Goal: Transaction & Acquisition: Purchase product/service

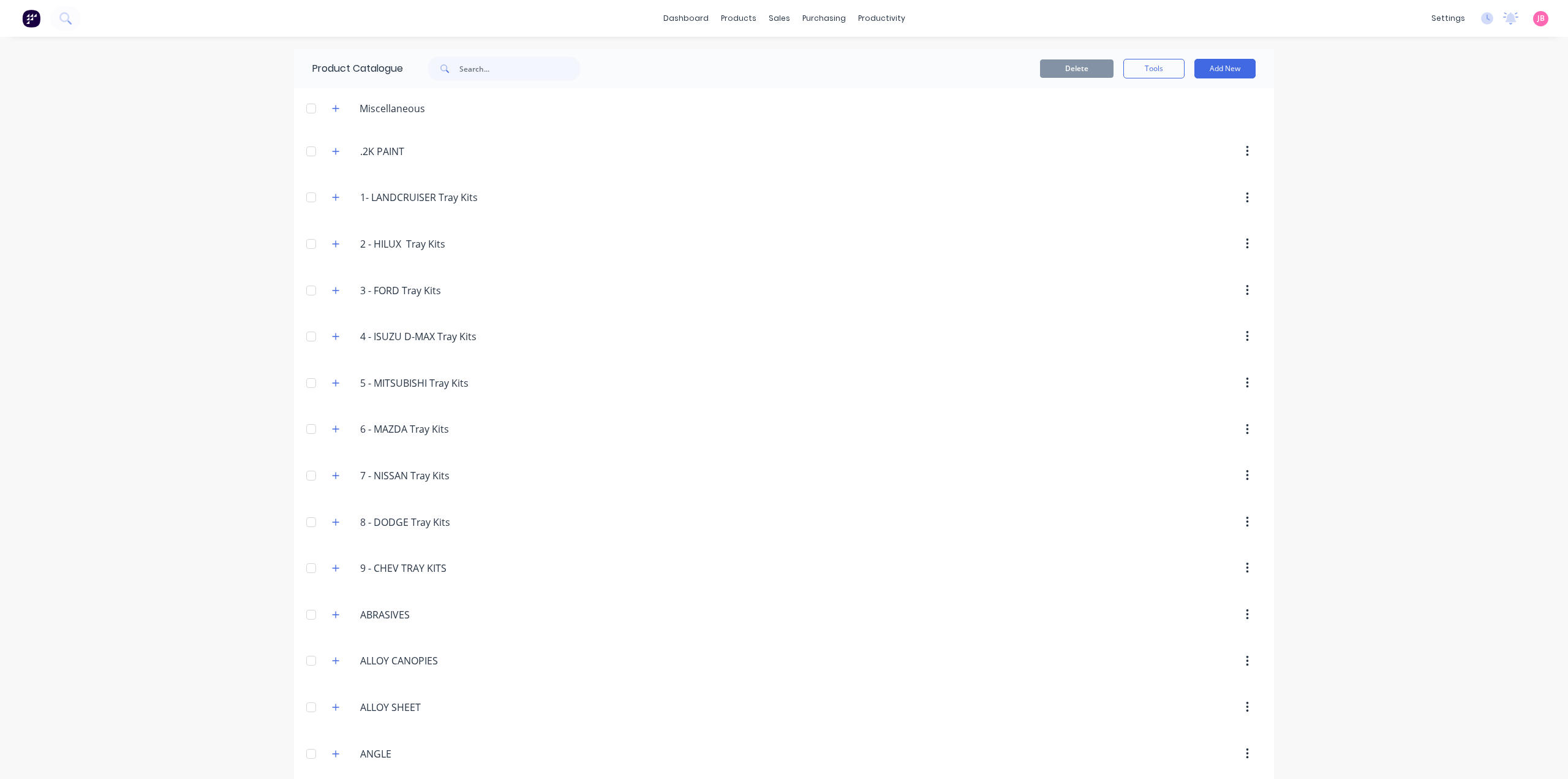
click at [196, 263] on div "dashboard products sales purchasing productivity dashboard products Product Cat…" at bounding box center [784, 390] width 1568 height 779
click at [1372, 135] on div "dashboard products sales purchasing productivity dashboard products Product Cat…" at bounding box center [784, 390] width 1568 height 779
click at [1210, 55] on div "Delete Tools Add New" at bounding box center [942, 69] width 663 height 39
click at [1220, 73] on button "Add New" at bounding box center [1224, 69] width 61 height 20
click at [1180, 95] on div "Category" at bounding box center [1197, 101] width 94 height 18
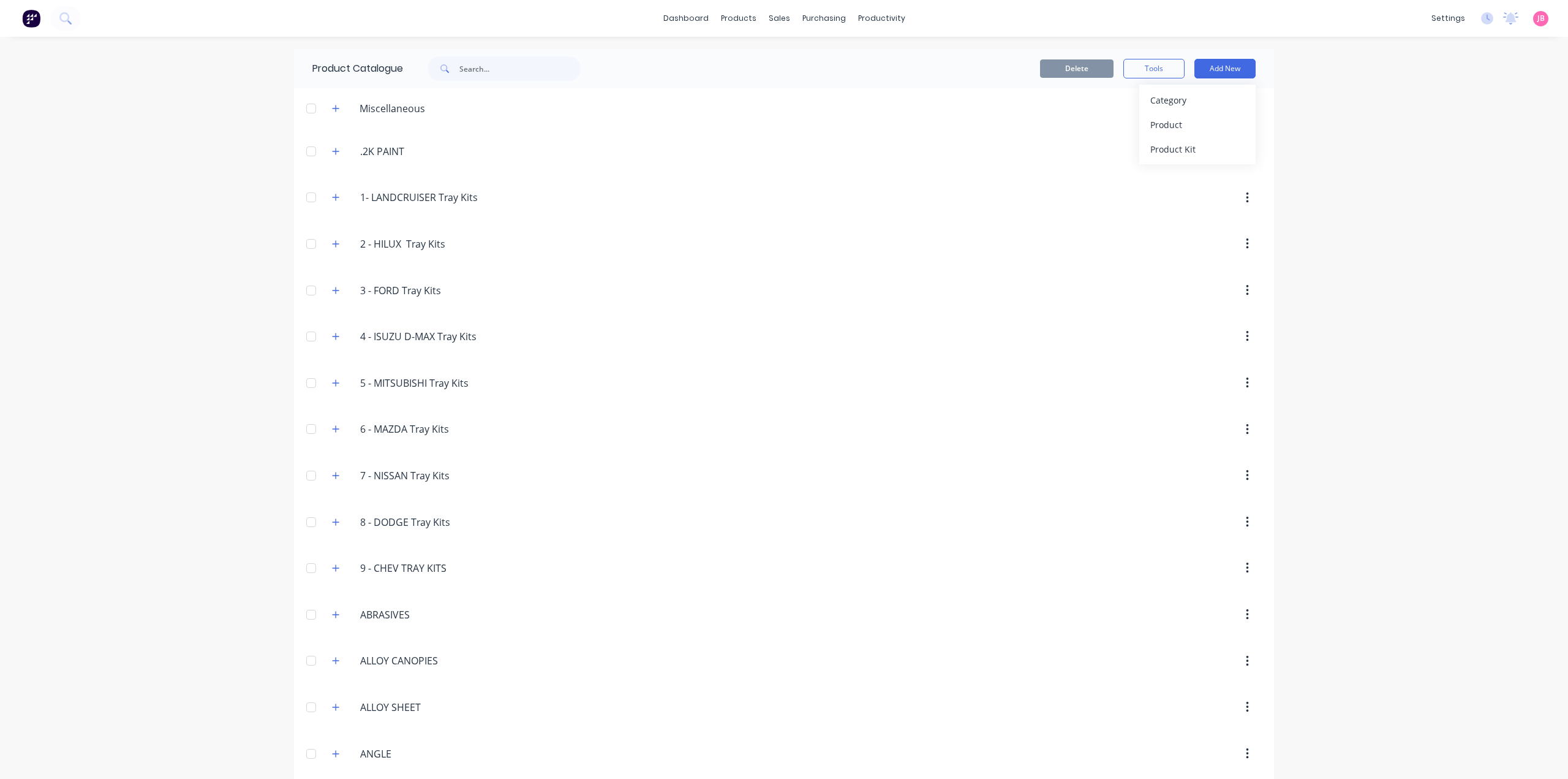
scroll to position [4499, 0]
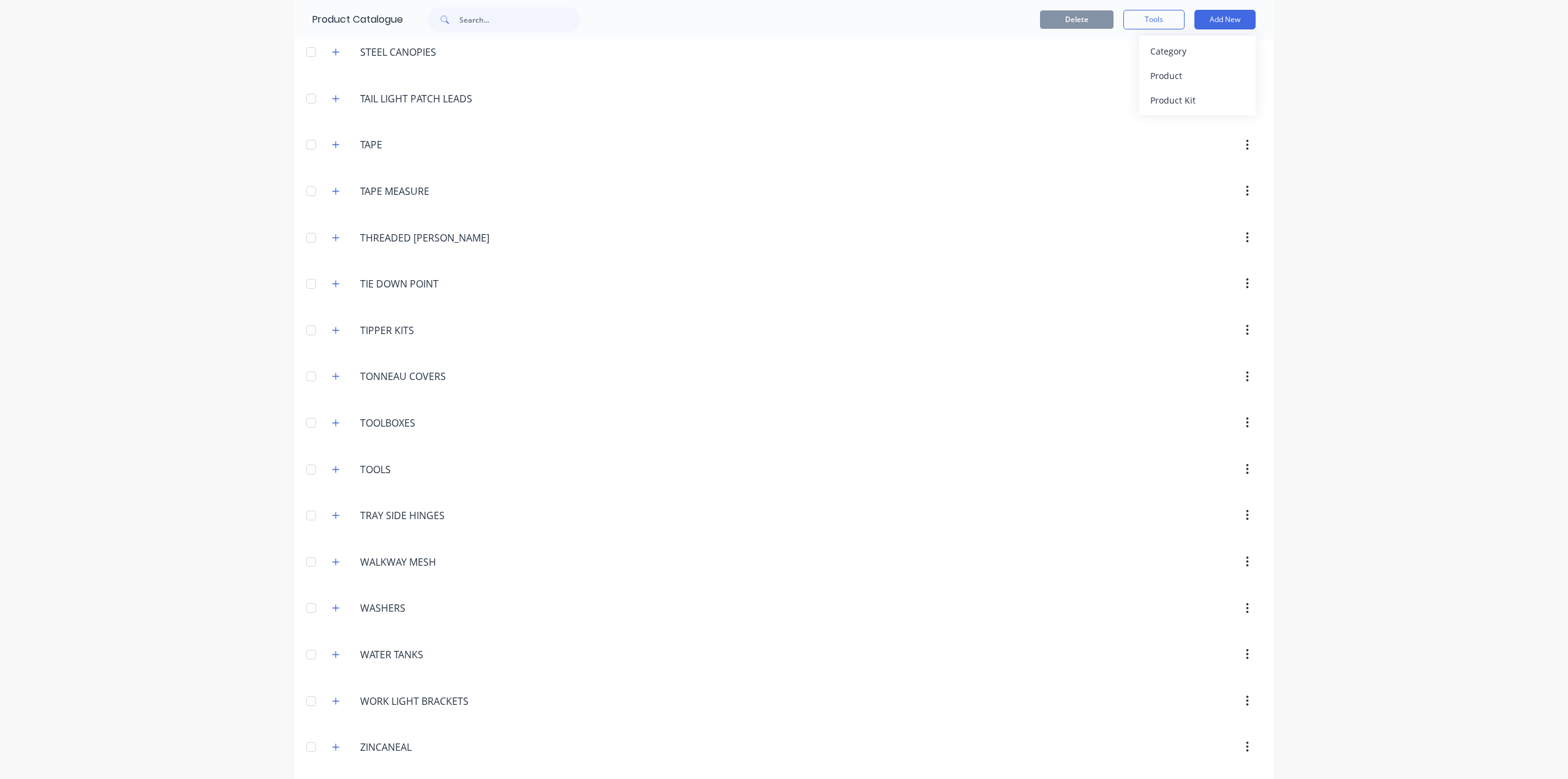
type input "FLAT TOP TRAILERS"
click at [1357, 348] on div "dashboard products sales purchasing productivity dashboard products Product Cat…" at bounding box center [784, 390] width 1568 height 779
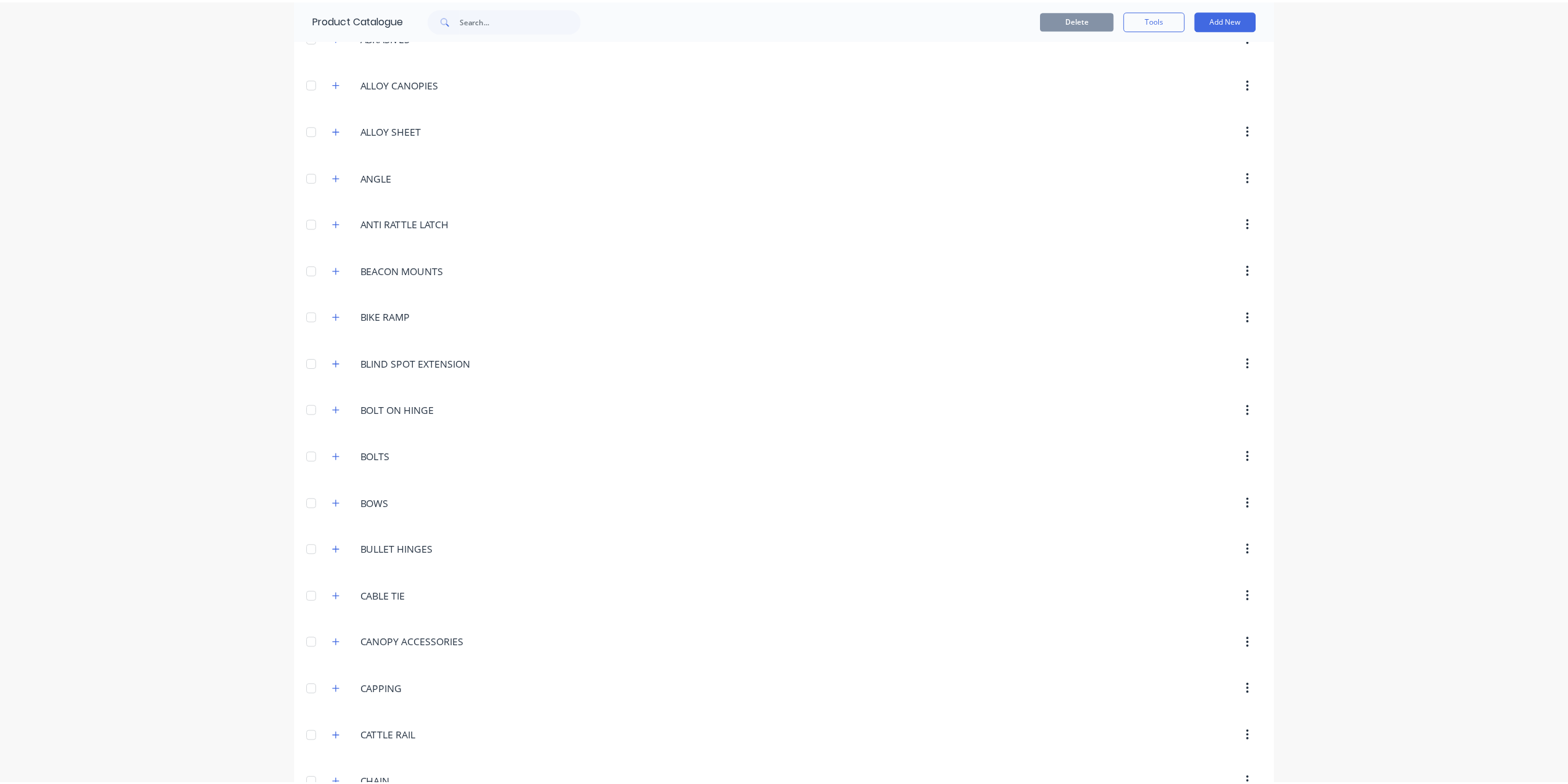
scroll to position [0, 0]
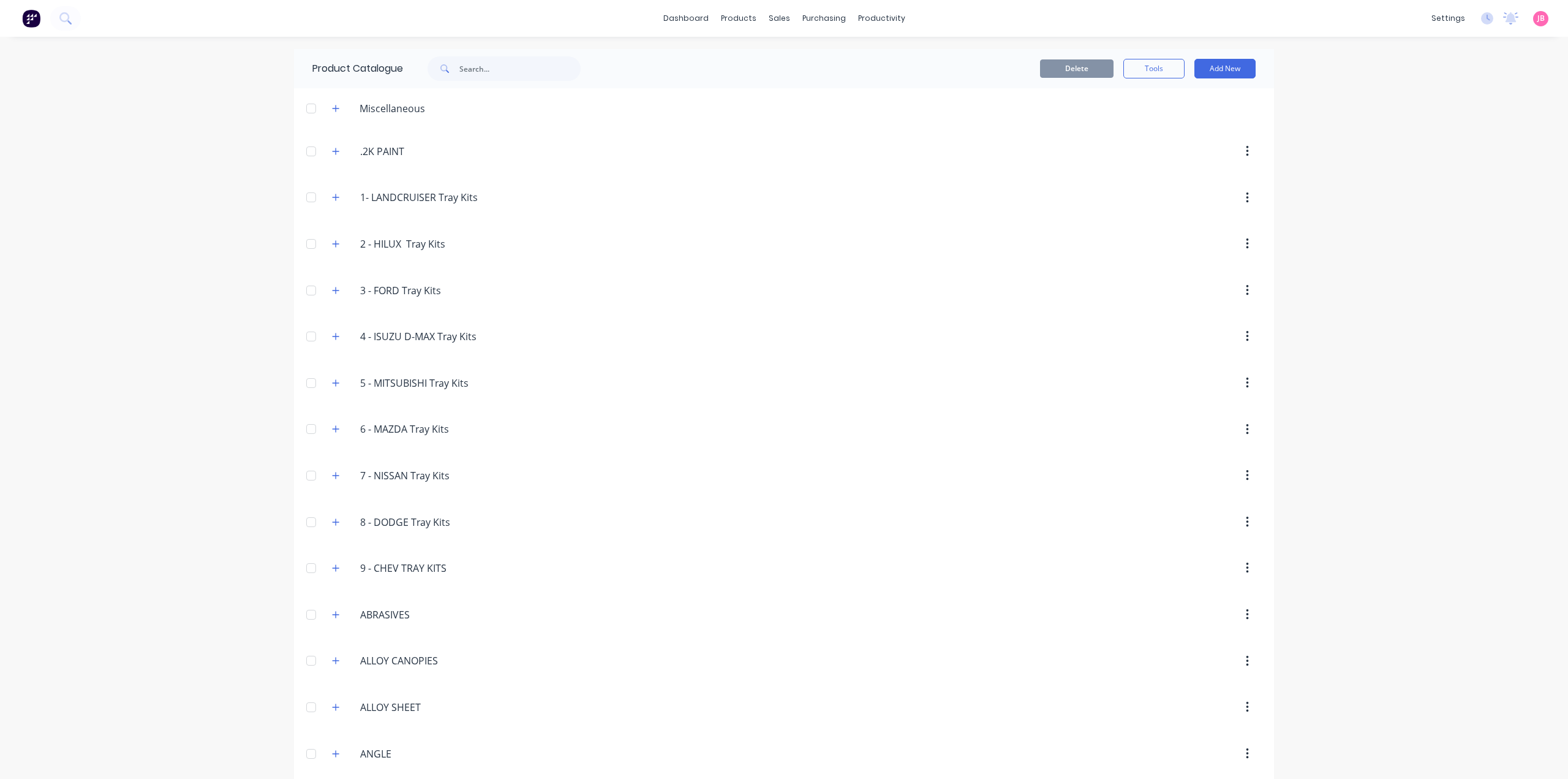
click at [180, 135] on div "dashboard products sales purchasing productivity dashboard products Product Cat…" at bounding box center [784, 390] width 1568 height 779
click at [793, 59] on link "Sales Orders" at bounding box center [839, 57] width 162 height 24
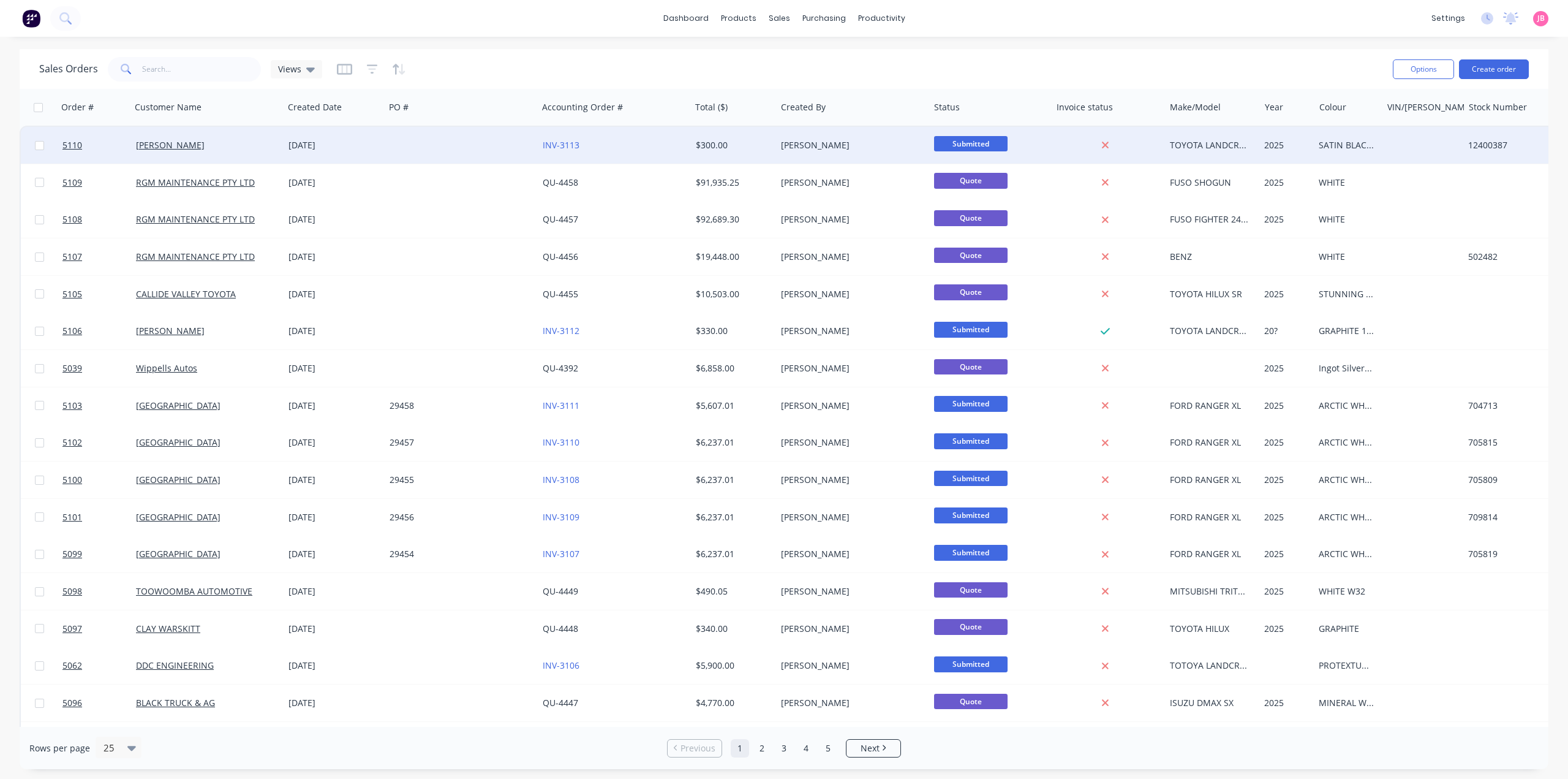
click at [413, 140] on div at bounding box center [461, 144] width 153 height 37
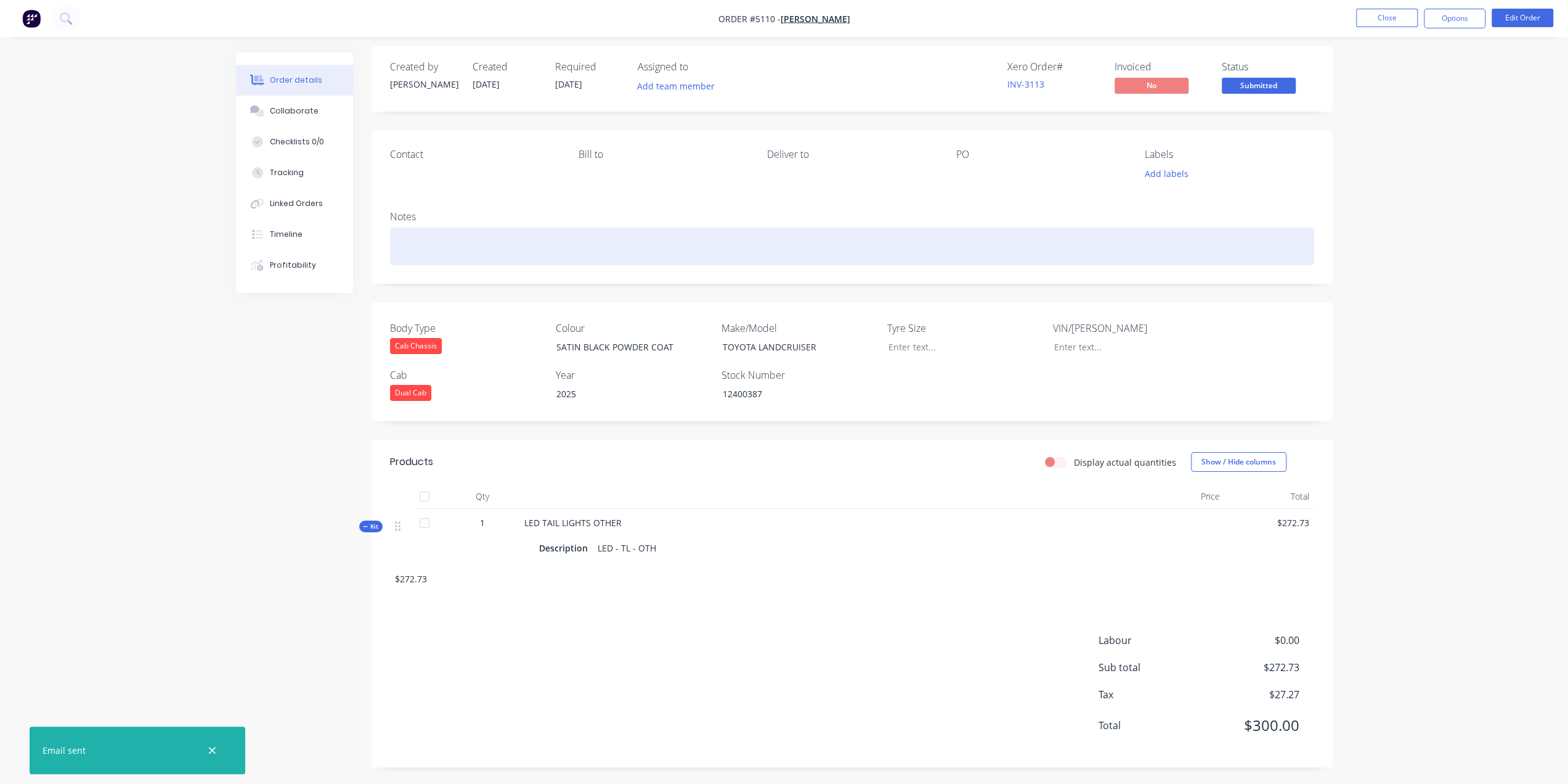
scroll to position [7, 0]
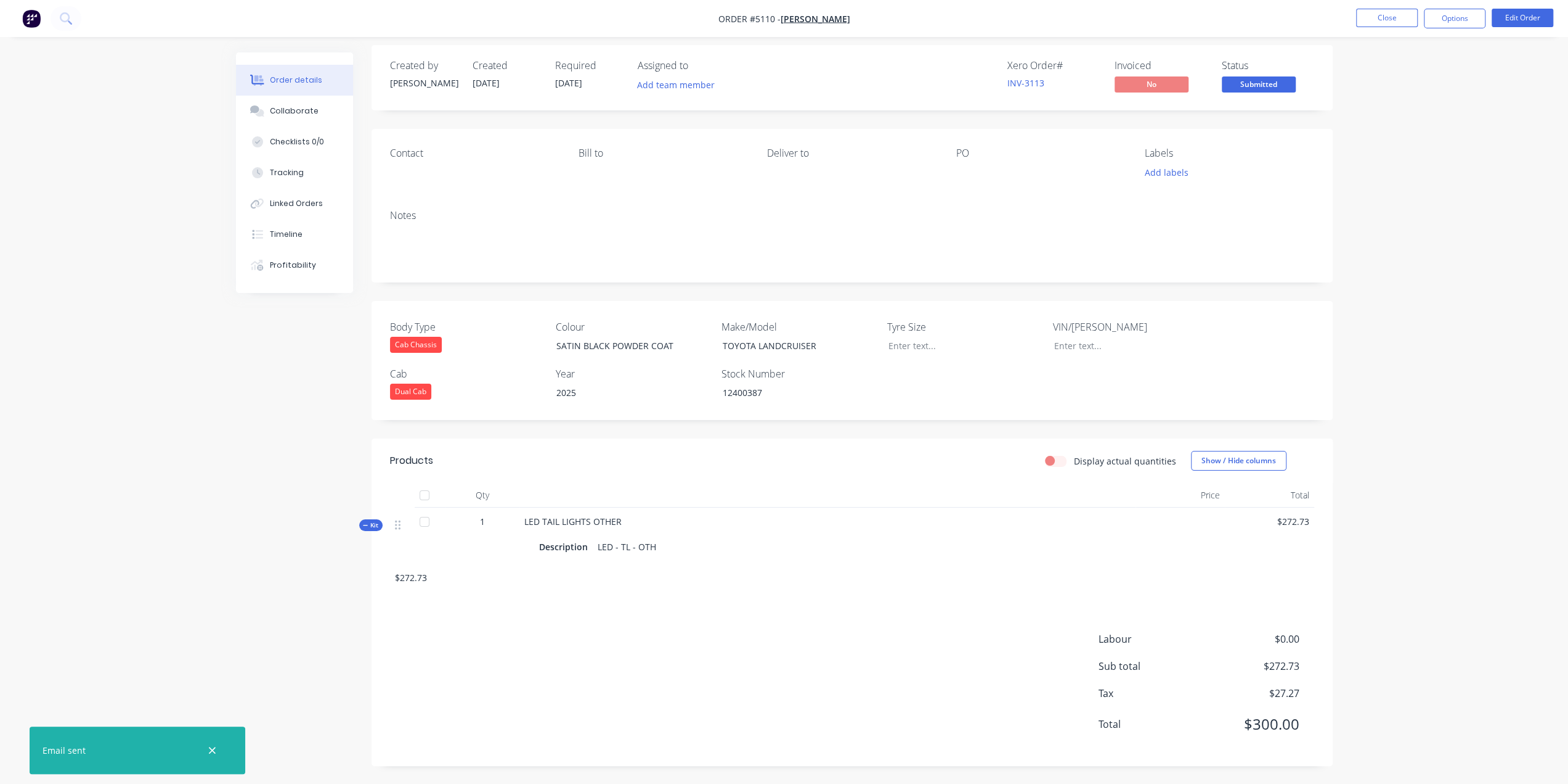
click at [422, 164] on div "Contact" at bounding box center [474, 164] width 169 height 34
click at [1451, 13] on button "Options" at bounding box center [1455, 19] width 61 height 20
click at [1535, 18] on button "Edit Order" at bounding box center [1523, 18] width 61 height 18
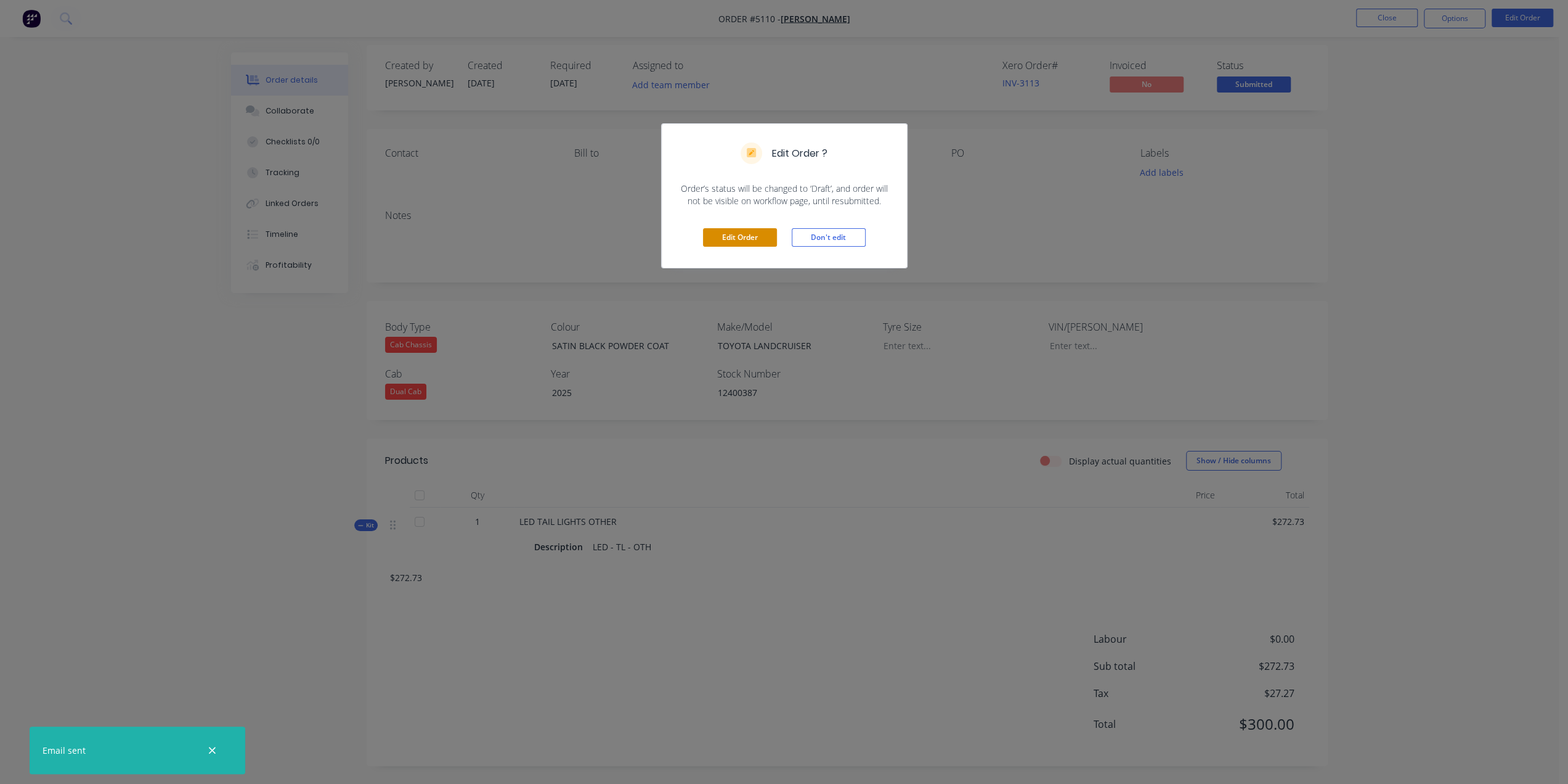
click at [741, 238] on button "Edit Order" at bounding box center [740, 238] width 74 height 18
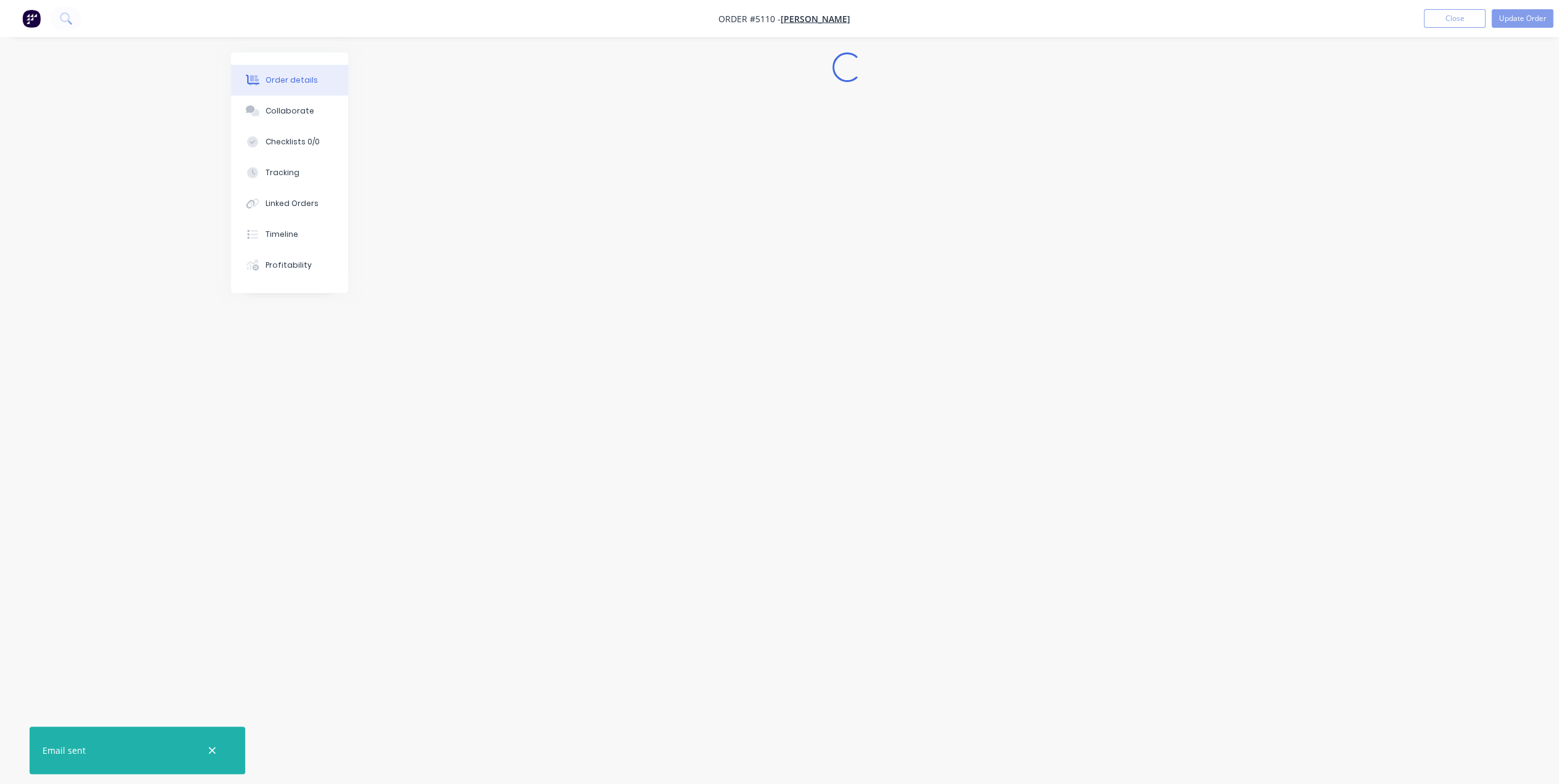
scroll to position [0, 0]
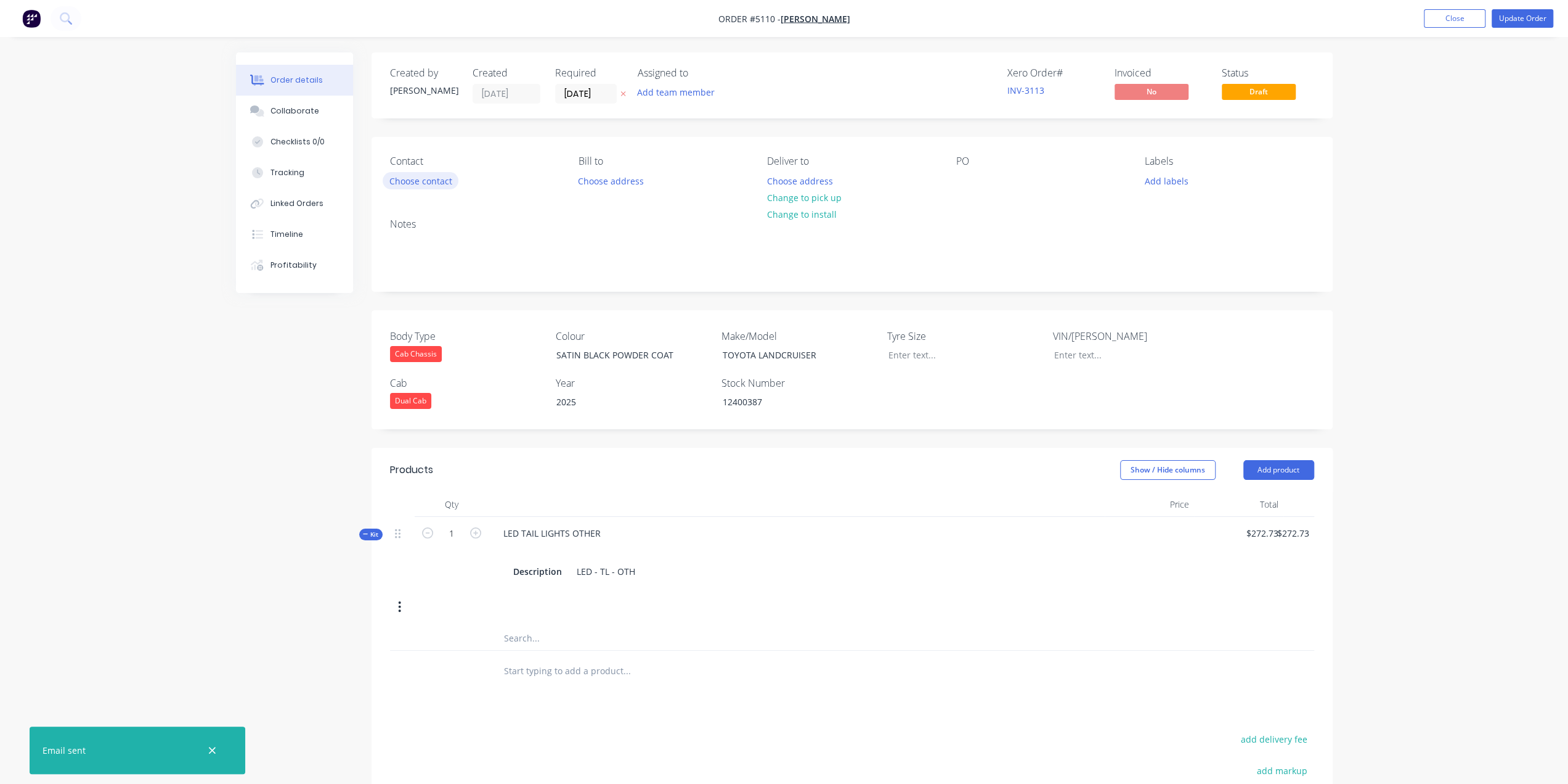
click at [438, 181] on button "Choose contact" at bounding box center [421, 180] width 76 height 16
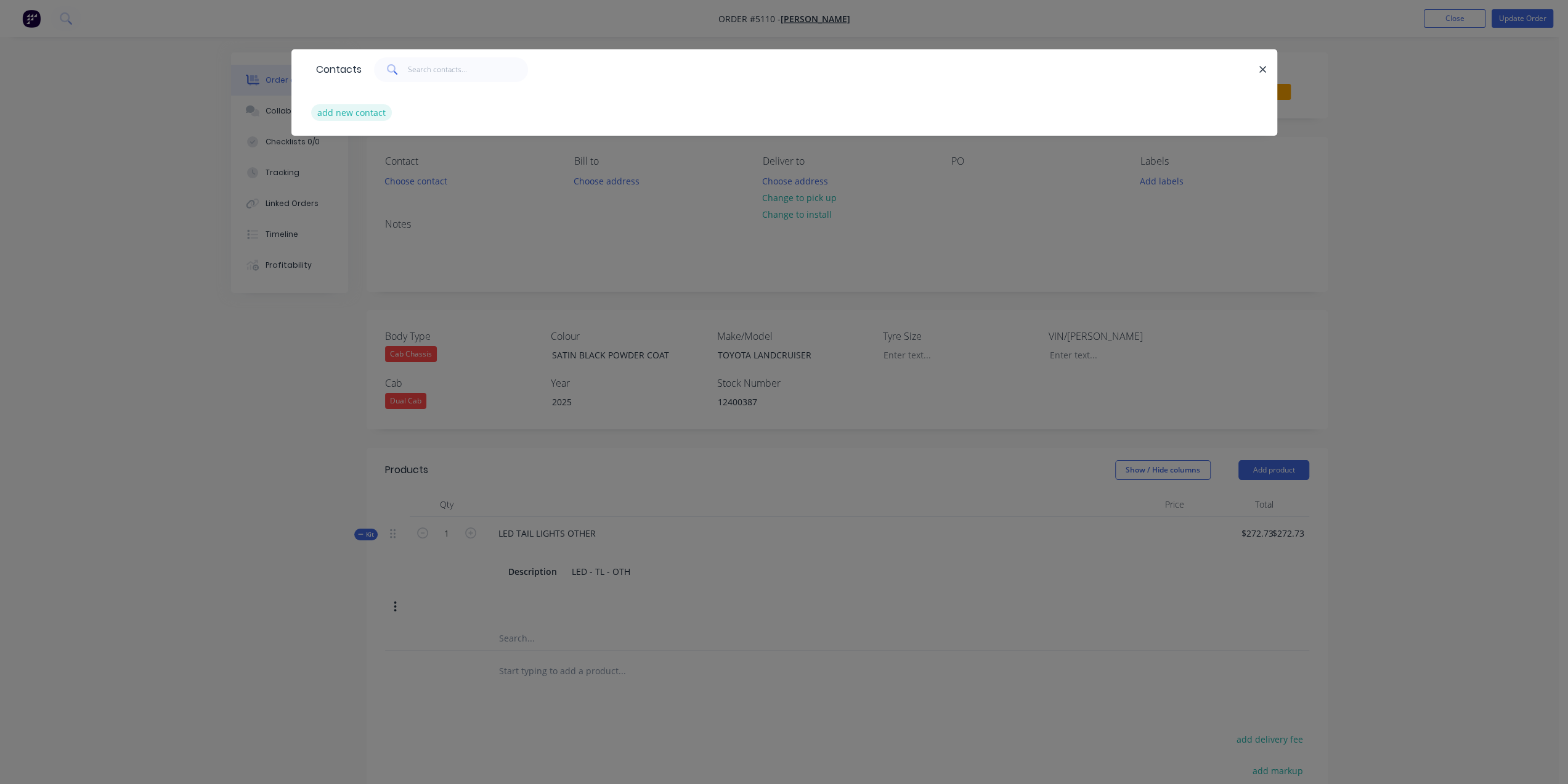
click at [350, 110] on button "add new contact" at bounding box center [352, 112] width 81 height 16
select select "AU"
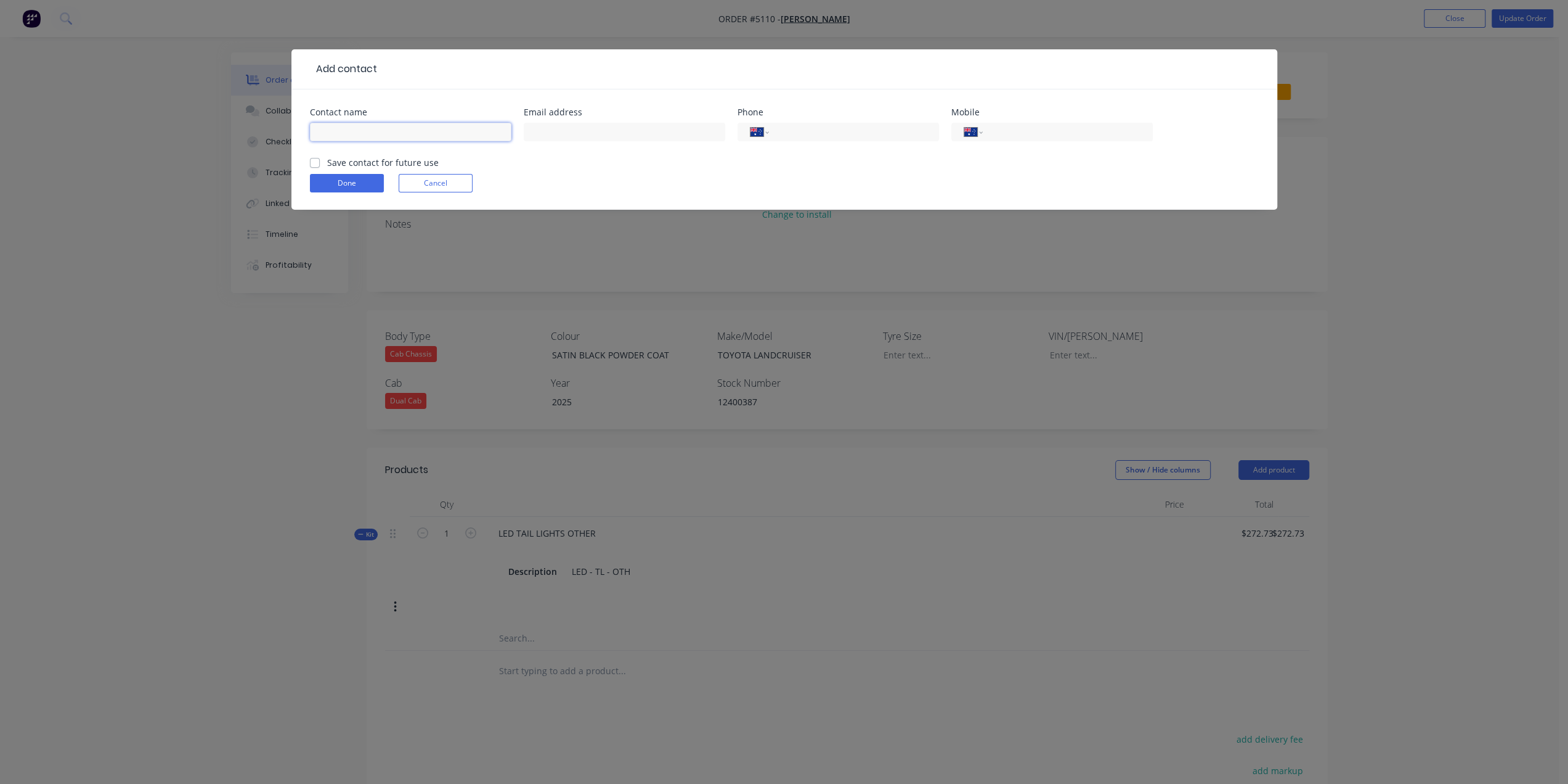
click at [371, 127] on input "text" at bounding box center [410, 132] width 201 height 18
type input "T"
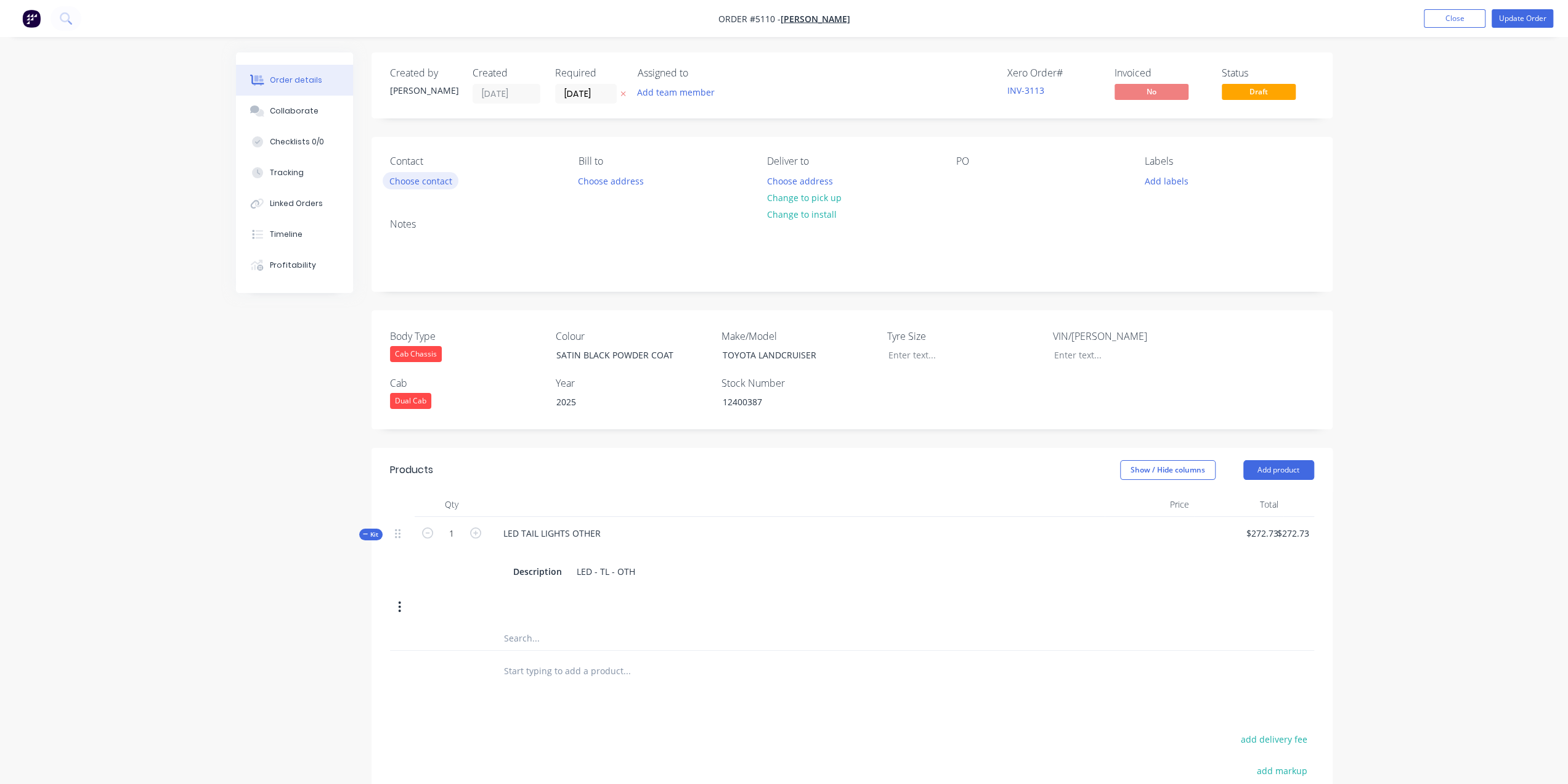
click at [439, 180] on button "Choose contact" at bounding box center [421, 180] width 76 height 16
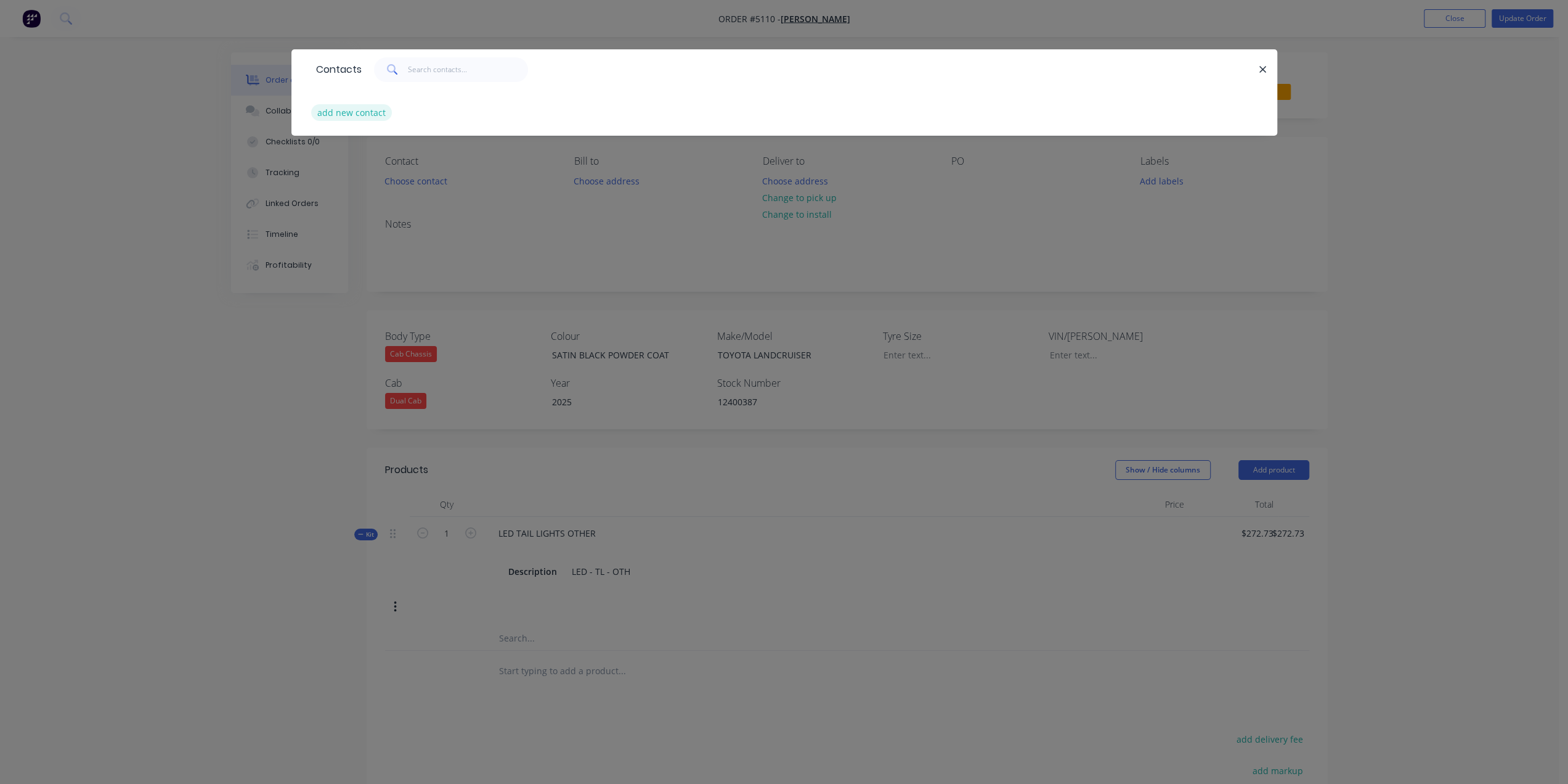
click at [358, 110] on button "add new contact" at bounding box center [352, 112] width 81 height 16
select select "AU"
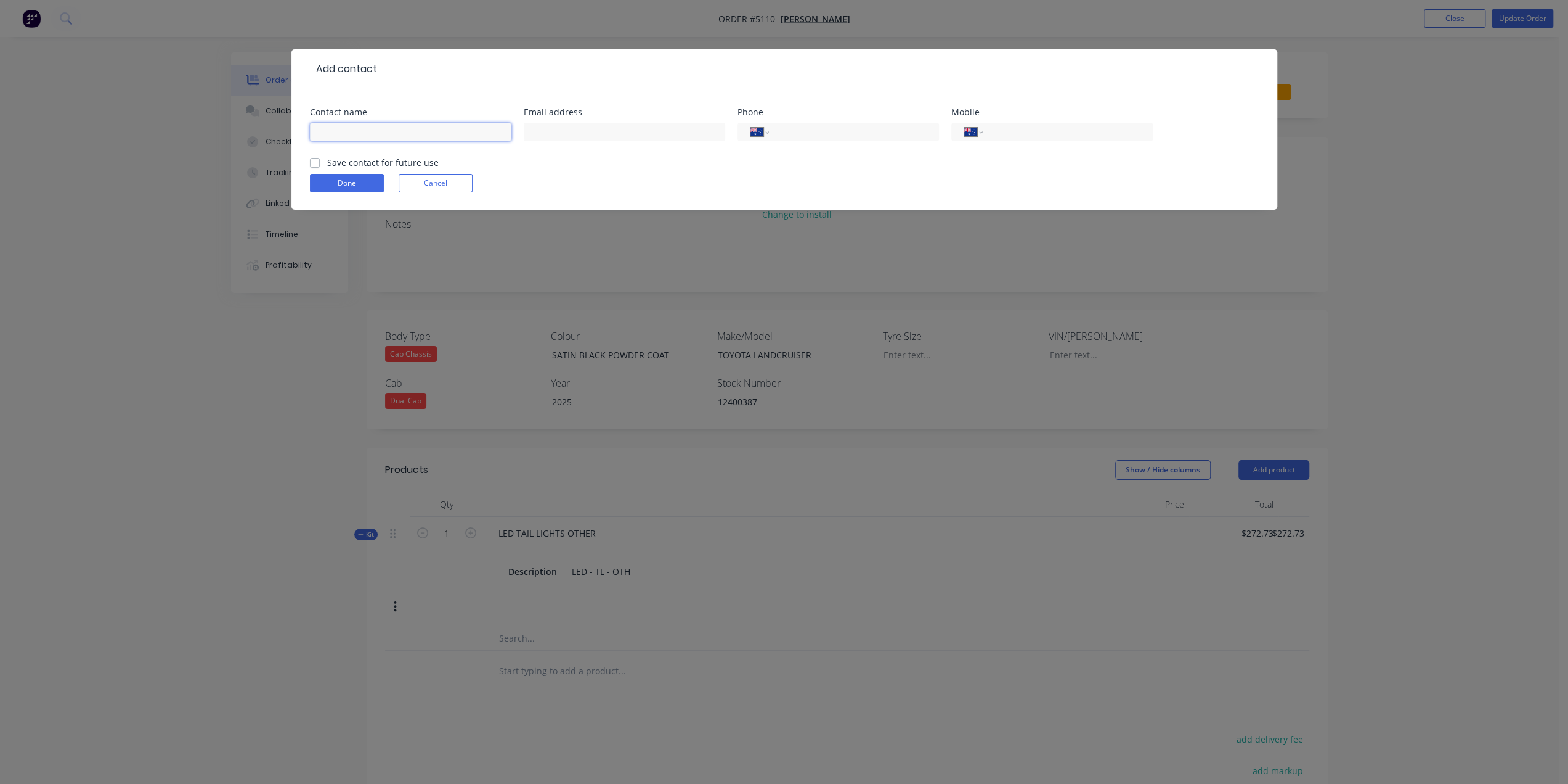
click at [400, 137] on input "text" at bounding box center [410, 132] width 201 height 18
type input "[PERSON_NAME]"
type input "tim_sheehan@bigpond.com"
type input "0428 543 344"
click at [328, 163] on label "Save contact for future use" at bounding box center [384, 163] width 112 height 13
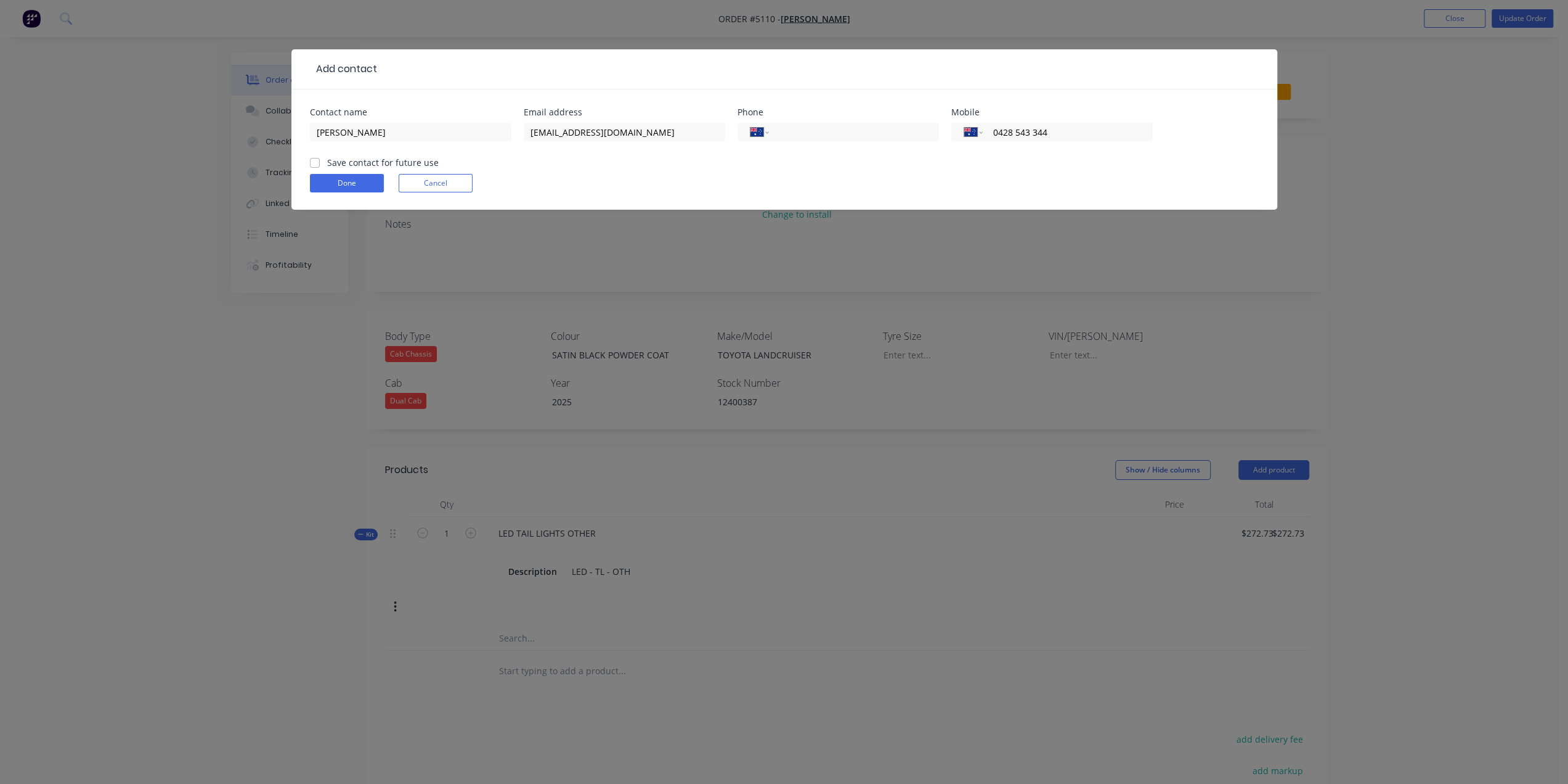
click at [316, 163] on input "Save contact for future use" at bounding box center [314, 162] width 10 height 12
checkbox input "true"
click at [328, 186] on button "Done" at bounding box center [347, 183] width 74 height 18
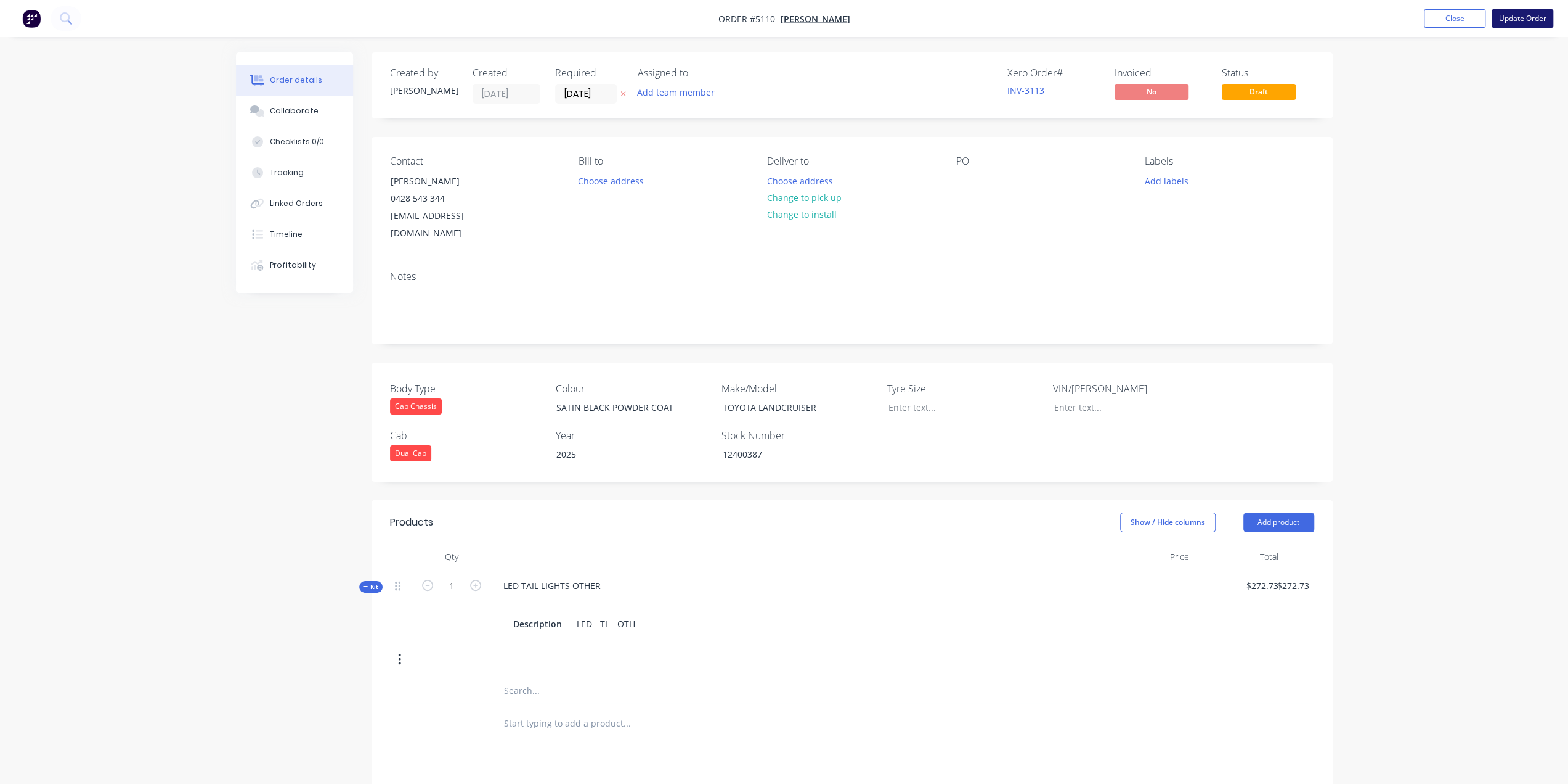
click at [1517, 22] on button "Update Order" at bounding box center [1523, 18] width 61 height 18
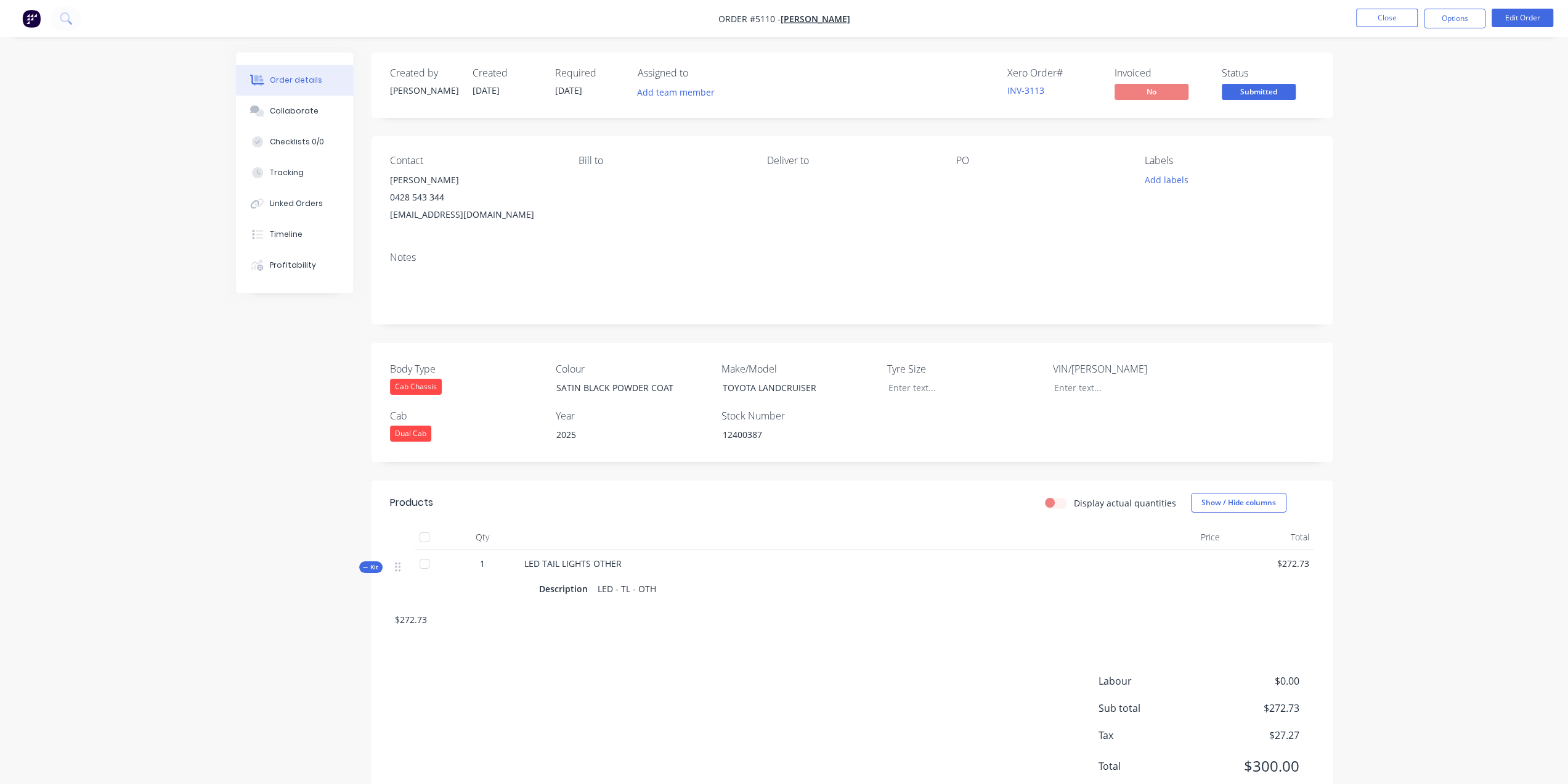
click at [28, 18] on img "button" at bounding box center [32, 18] width 18 height 18
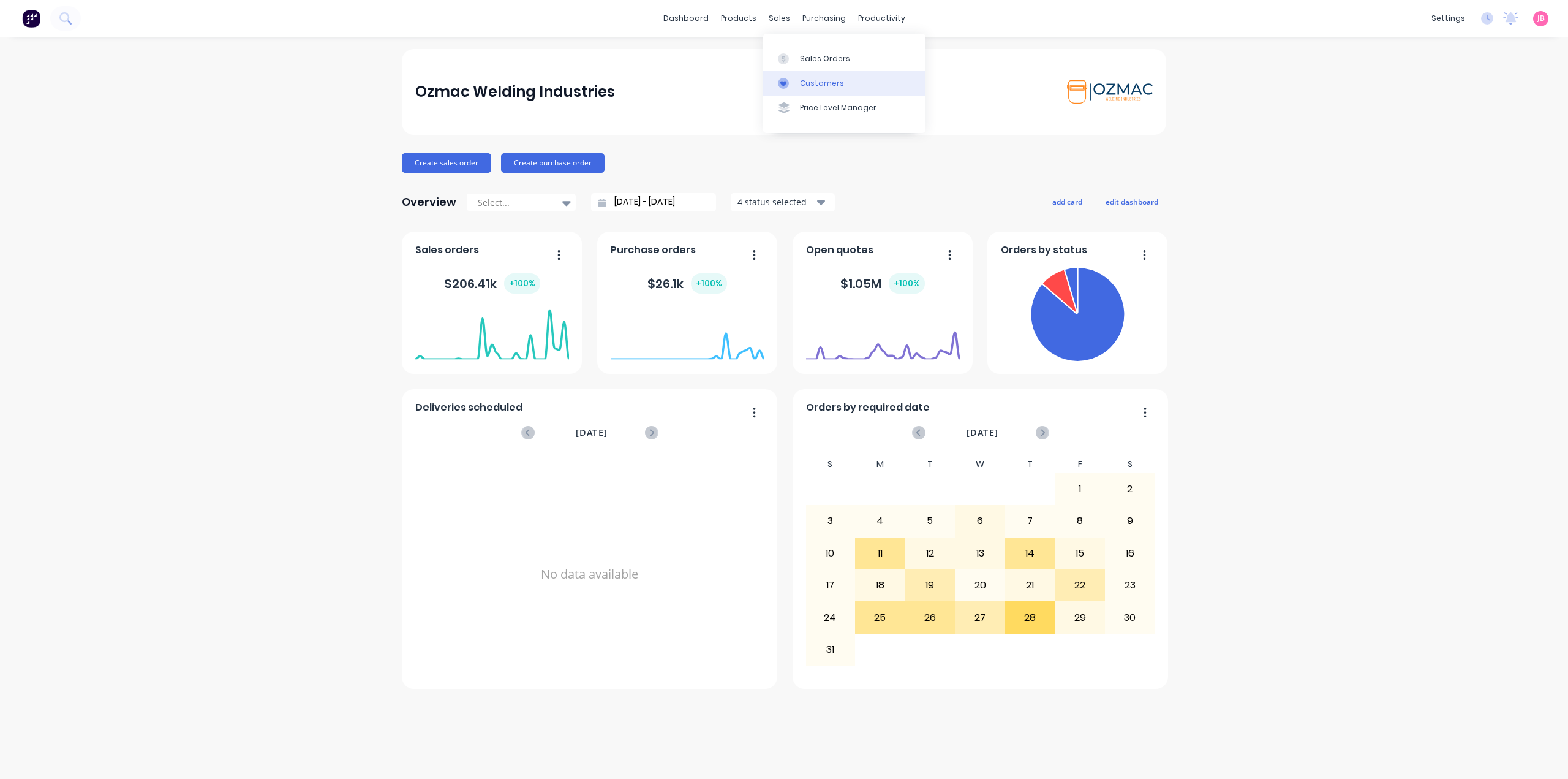
click at [813, 90] on link "Customers" at bounding box center [844, 83] width 162 height 24
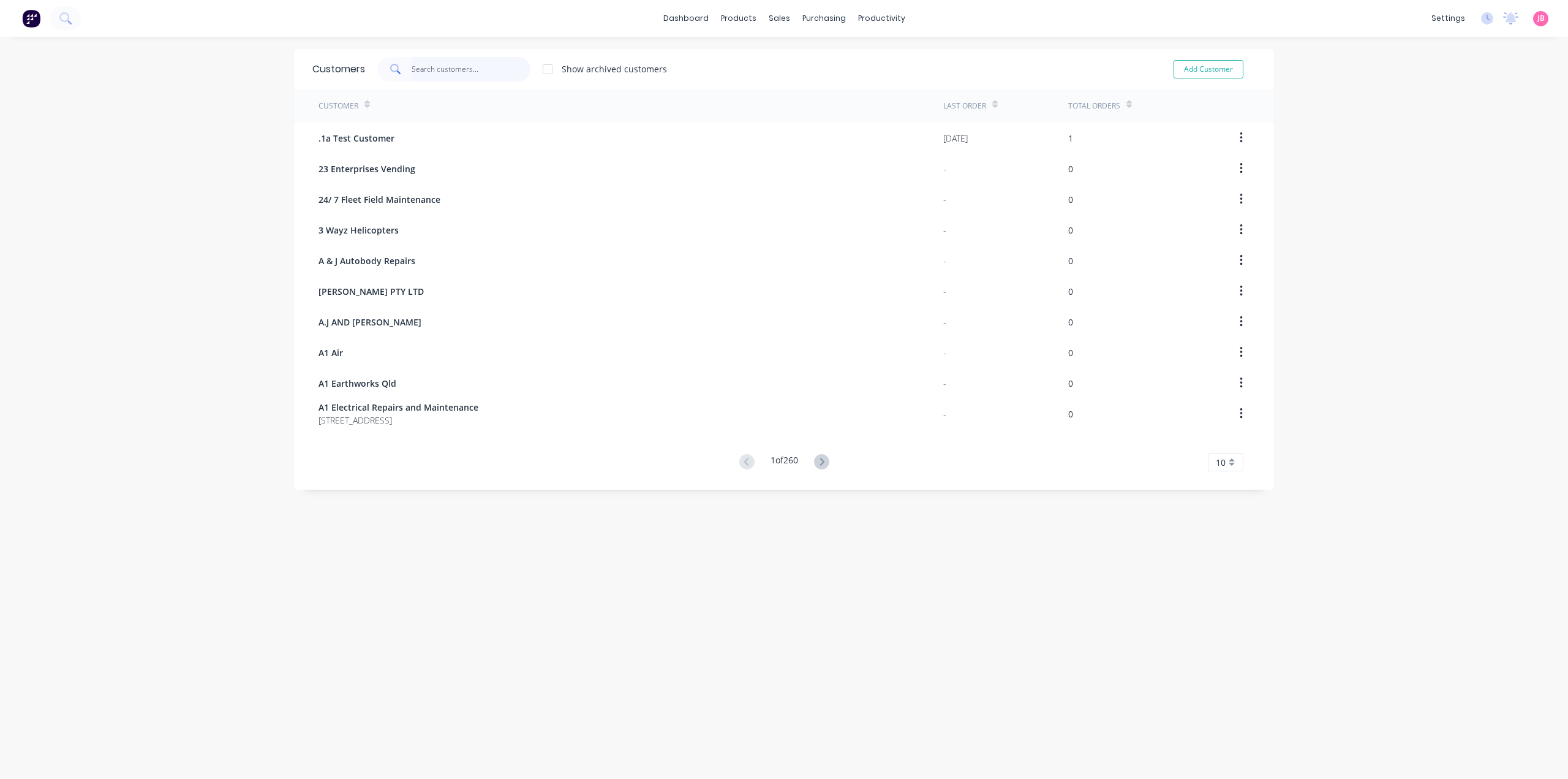
click at [478, 71] on input "text" at bounding box center [471, 68] width 119 height 24
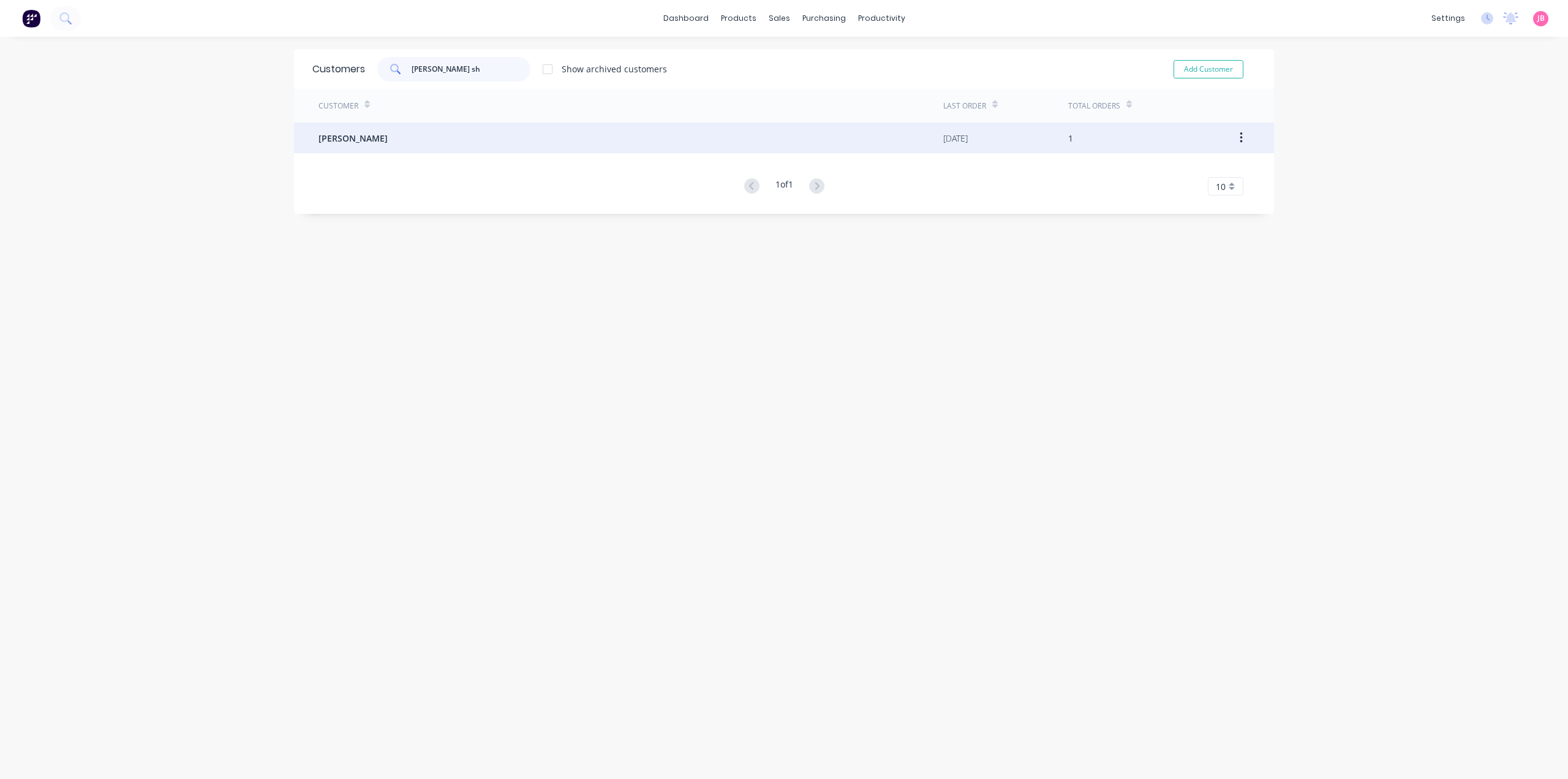
type input "tim sh"
click at [475, 130] on div "TIM SHERAN" at bounding box center [631, 138] width 624 height 31
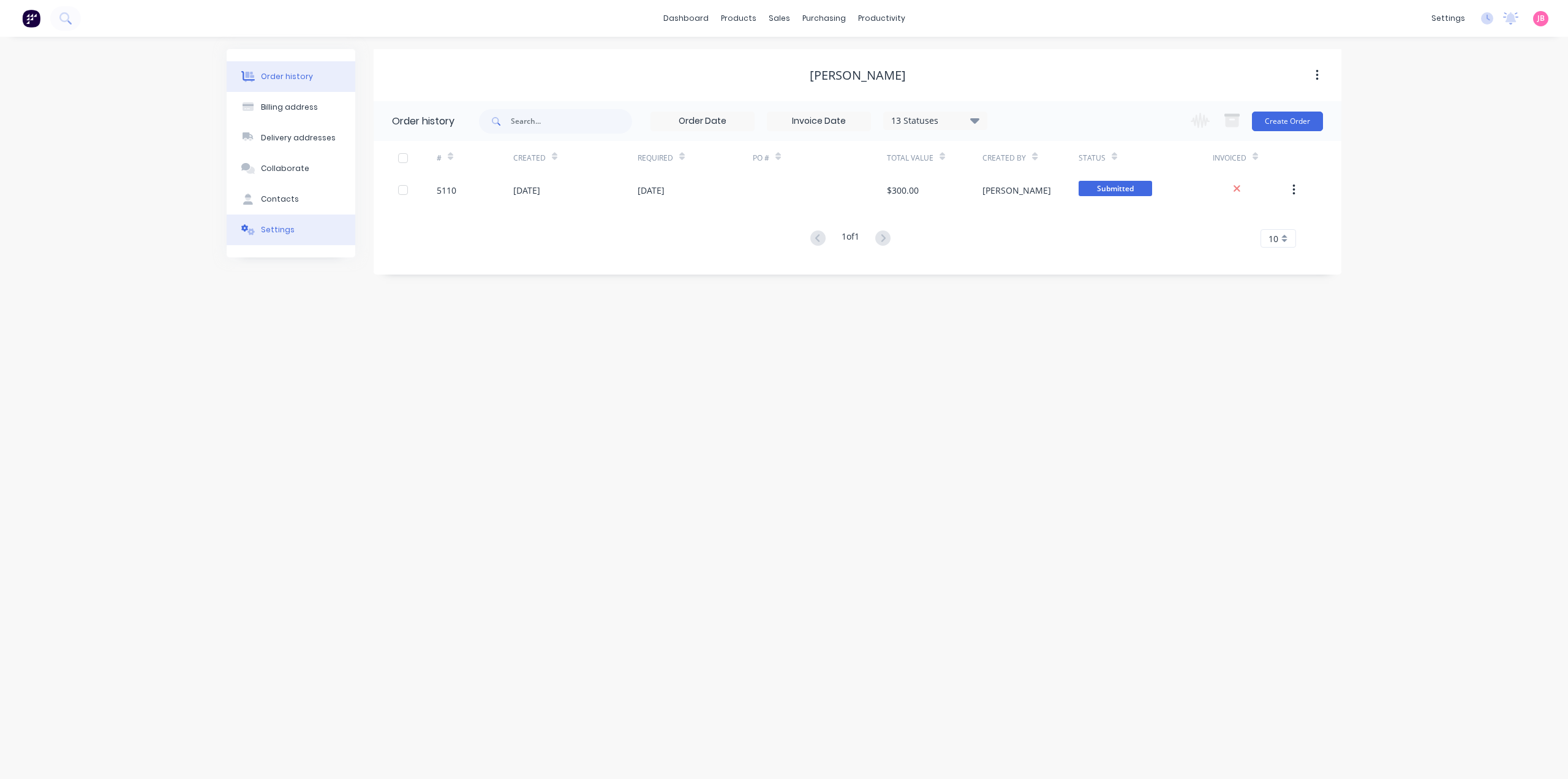
click at [279, 232] on div "Settings" at bounding box center [278, 230] width 34 height 11
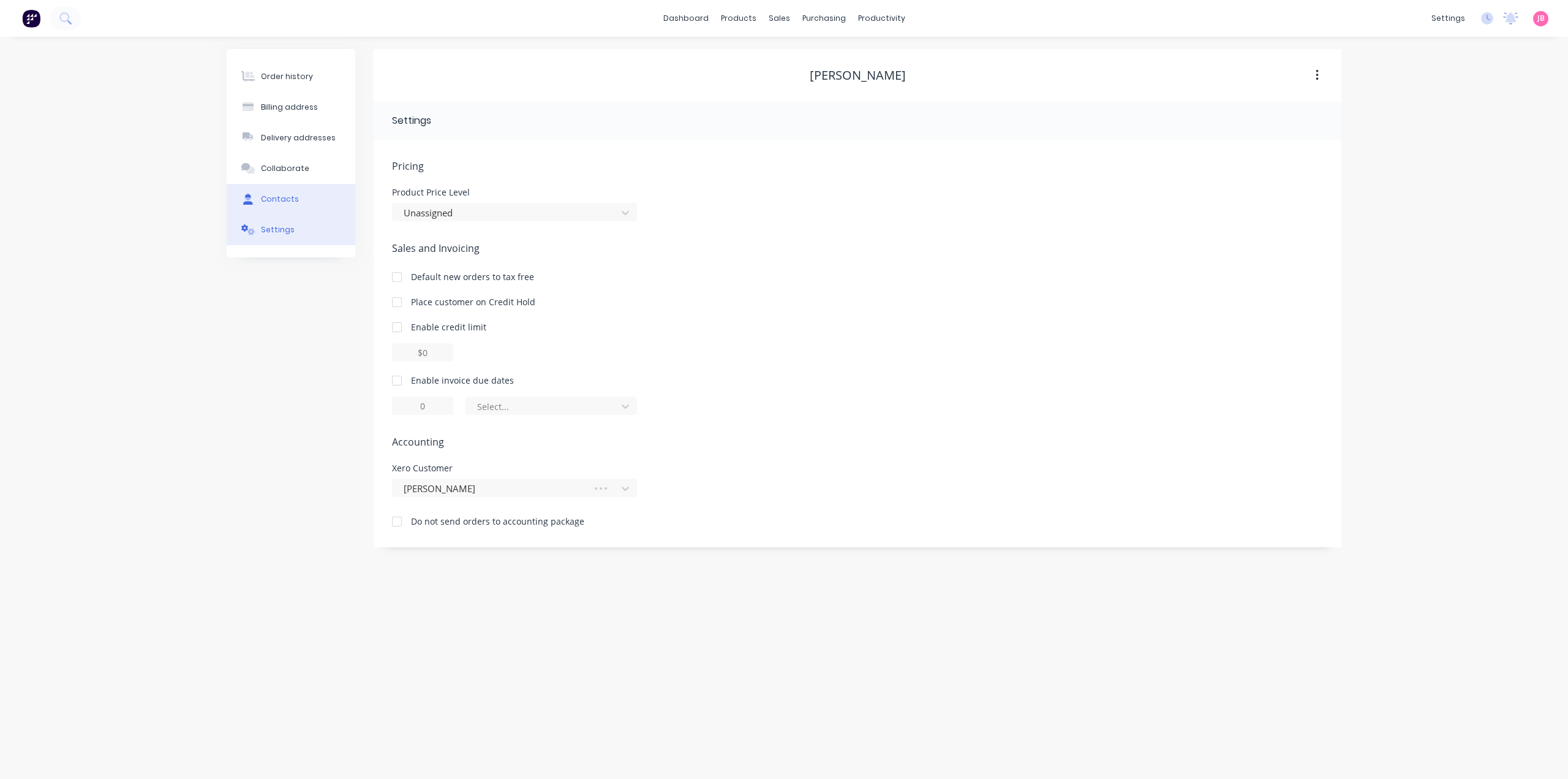
click at [288, 197] on div "Contacts" at bounding box center [280, 199] width 38 height 11
click at [283, 227] on div "Settings" at bounding box center [278, 230] width 34 height 11
click at [1317, 72] on icon "button" at bounding box center [1316, 75] width 3 height 11
click at [1217, 78] on div "TIM SHERAN" at bounding box center [857, 75] width 968 height 14
click at [837, 71] on div "TIM SHERAN" at bounding box center [858, 75] width 96 height 14
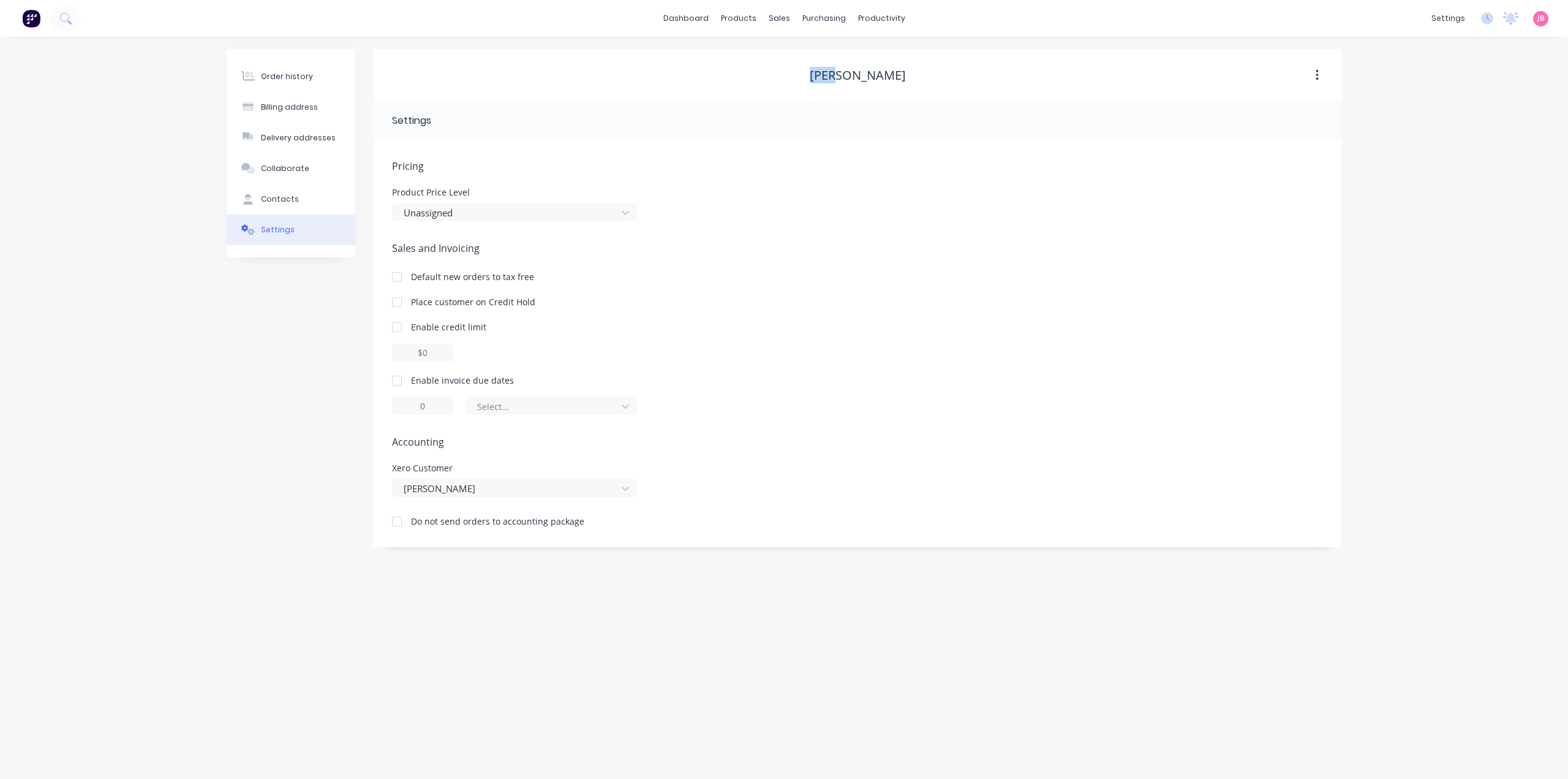
click at [837, 71] on div "TIM SHERAN" at bounding box center [858, 75] width 96 height 14
click at [316, 207] on button "Contacts" at bounding box center [291, 199] width 128 height 31
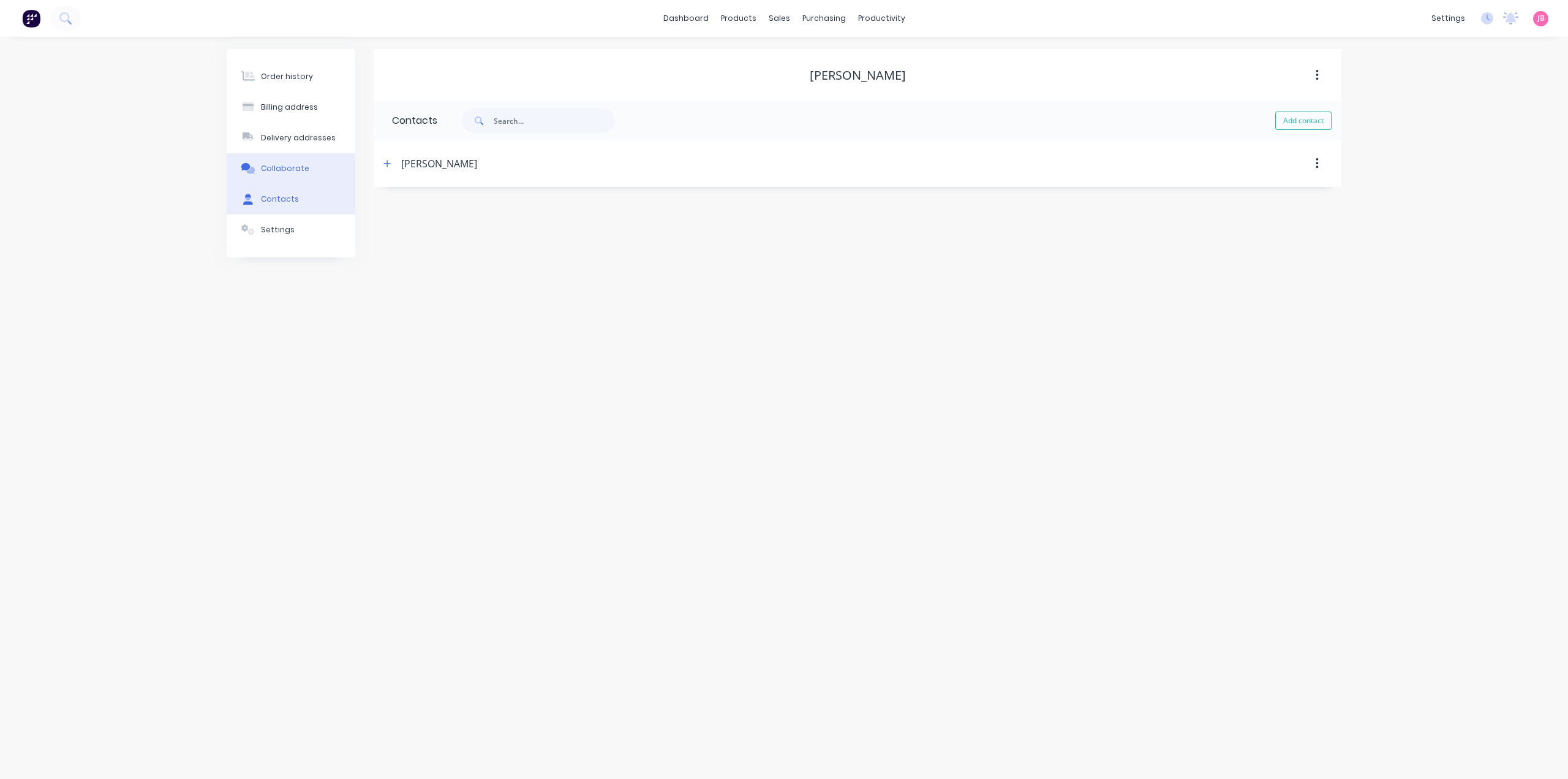
click at [316, 163] on button "Collaborate" at bounding box center [291, 169] width 128 height 31
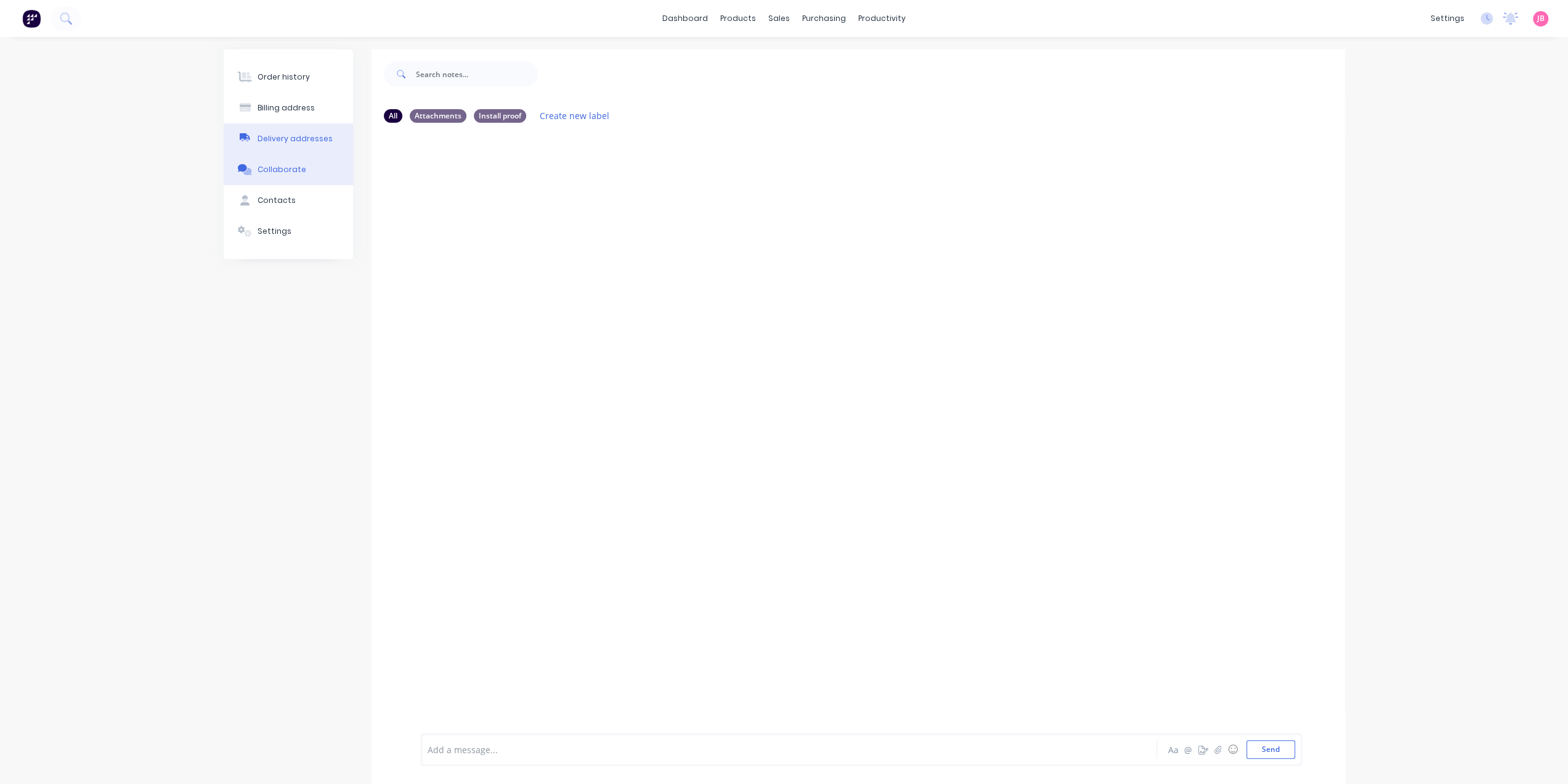
click at [320, 141] on div "Delivery addresses" at bounding box center [294, 138] width 75 height 11
select select "AU"
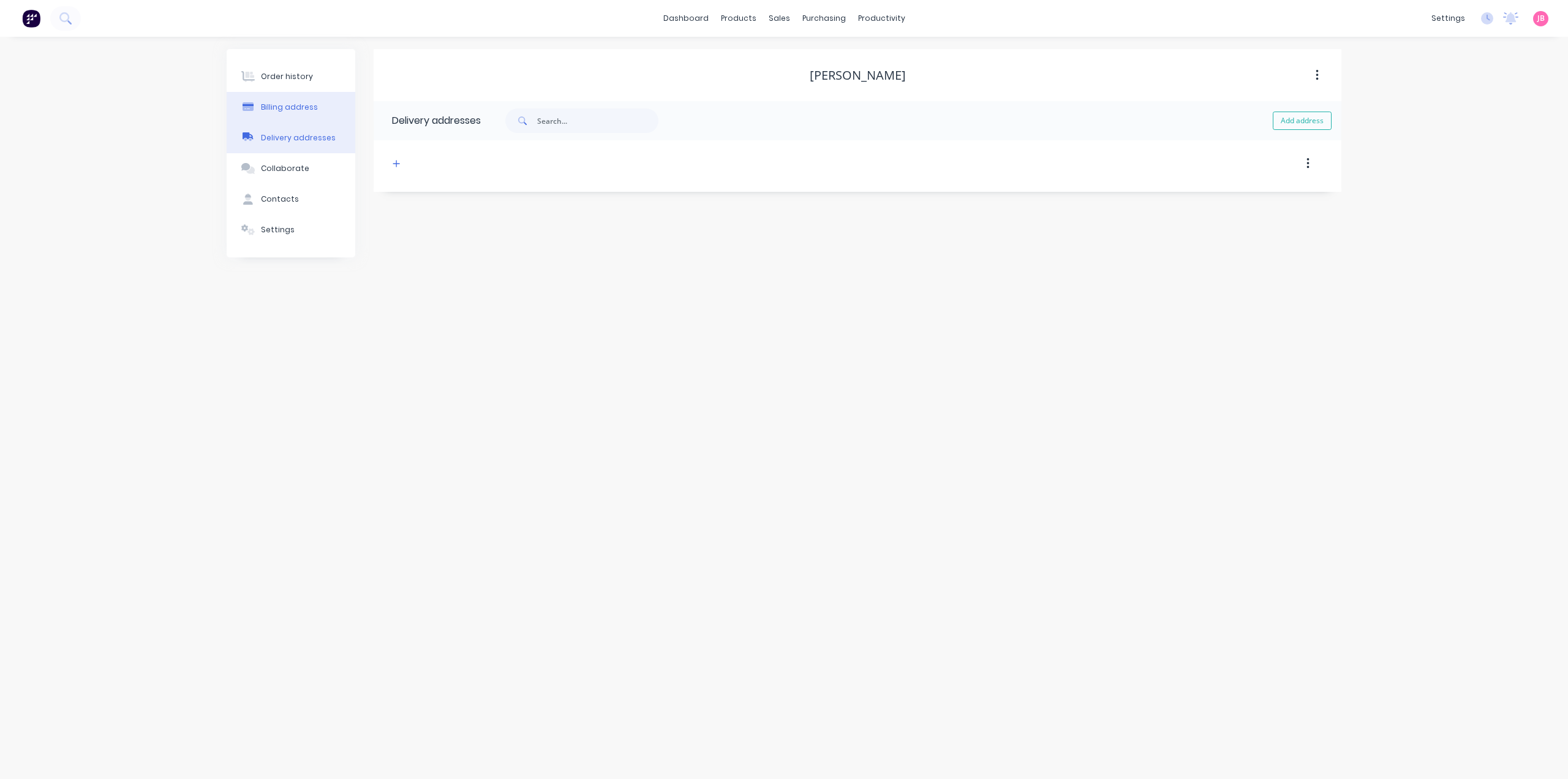
click at [318, 107] on button "Billing address" at bounding box center [291, 107] width 128 height 31
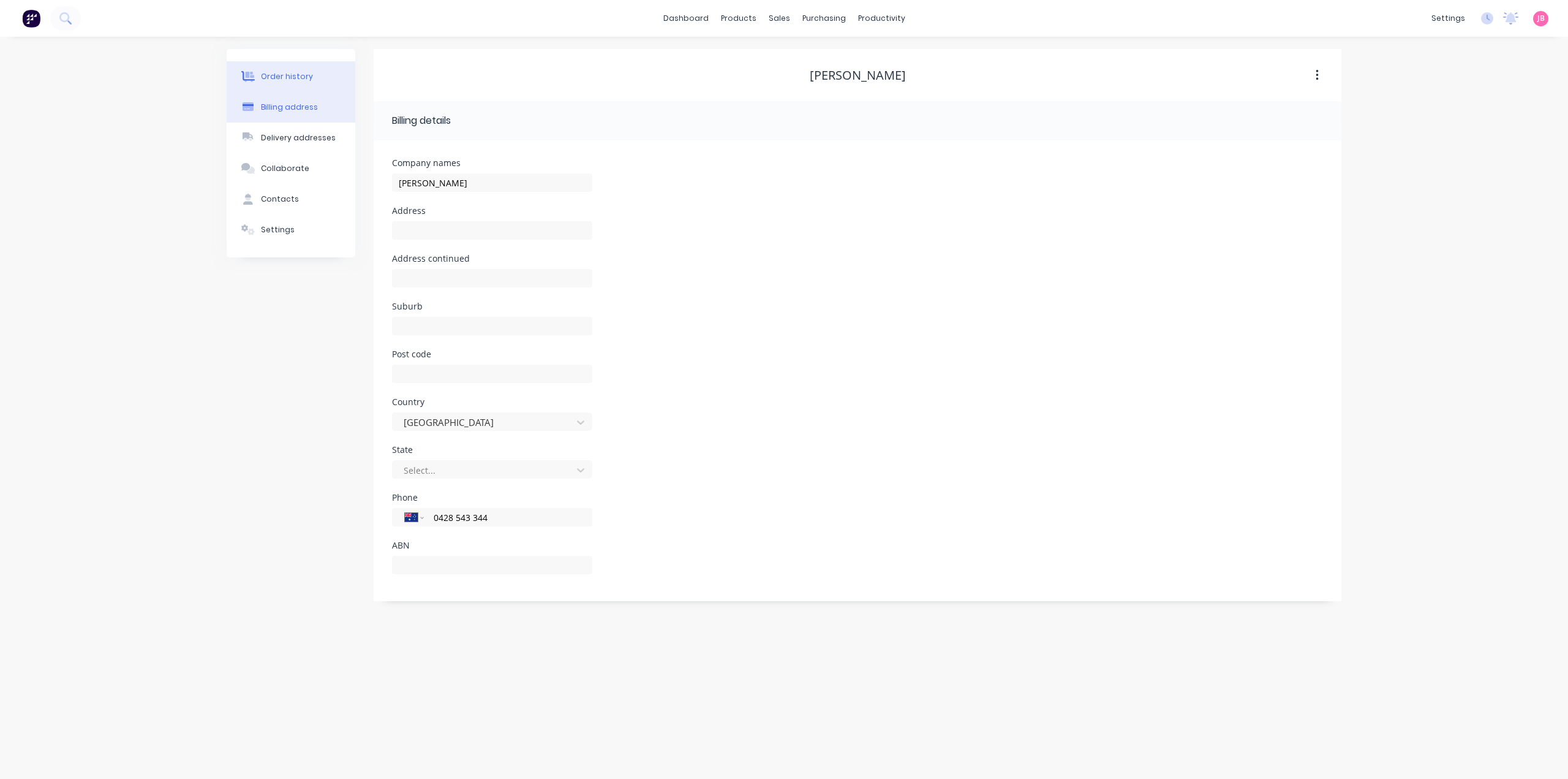
click at [318, 78] on button "Order history" at bounding box center [291, 76] width 128 height 31
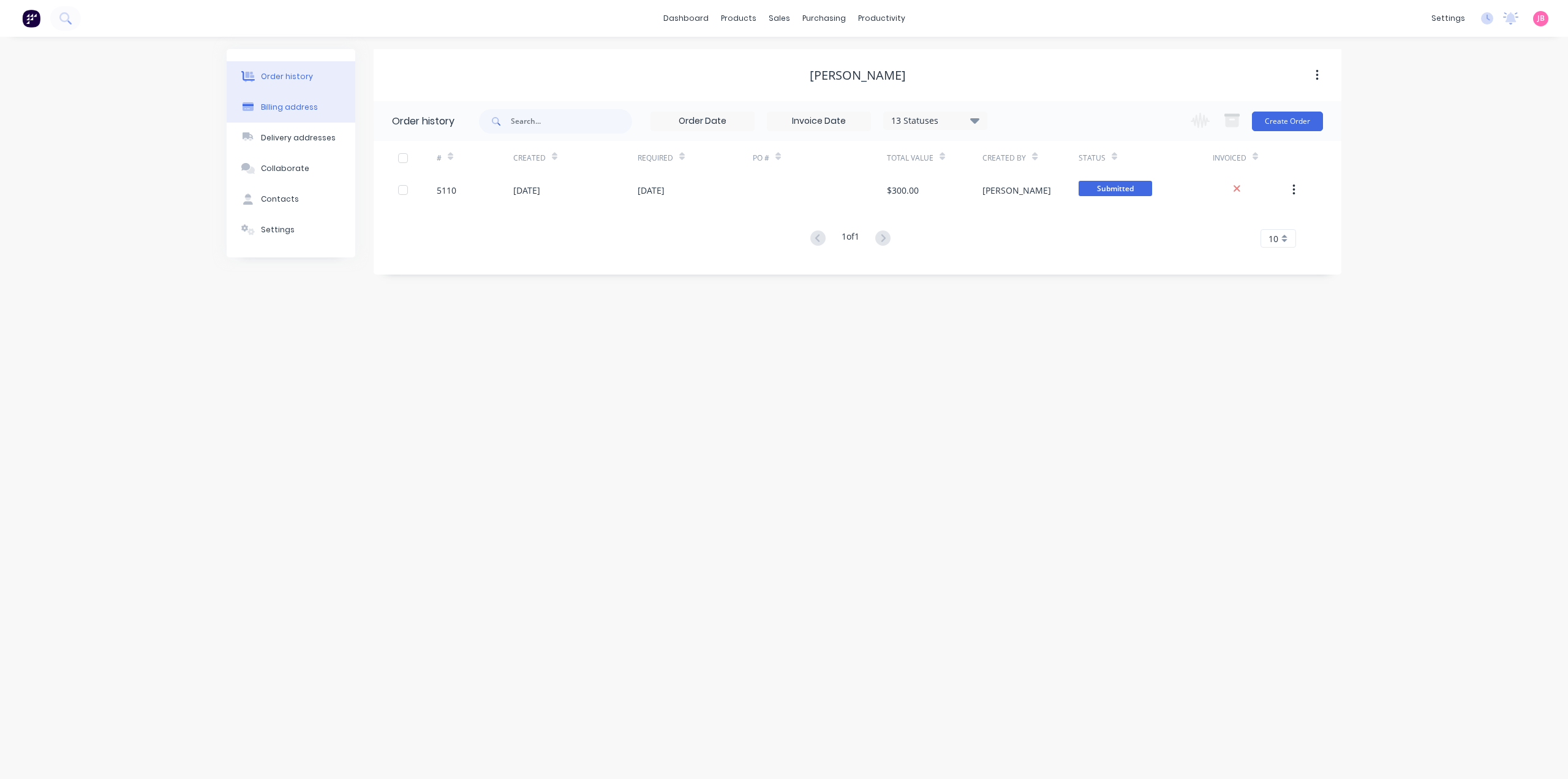
click at [309, 108] on div "Billing address" at bounding box center [289, 107] width 57 height 11
select select "AU"
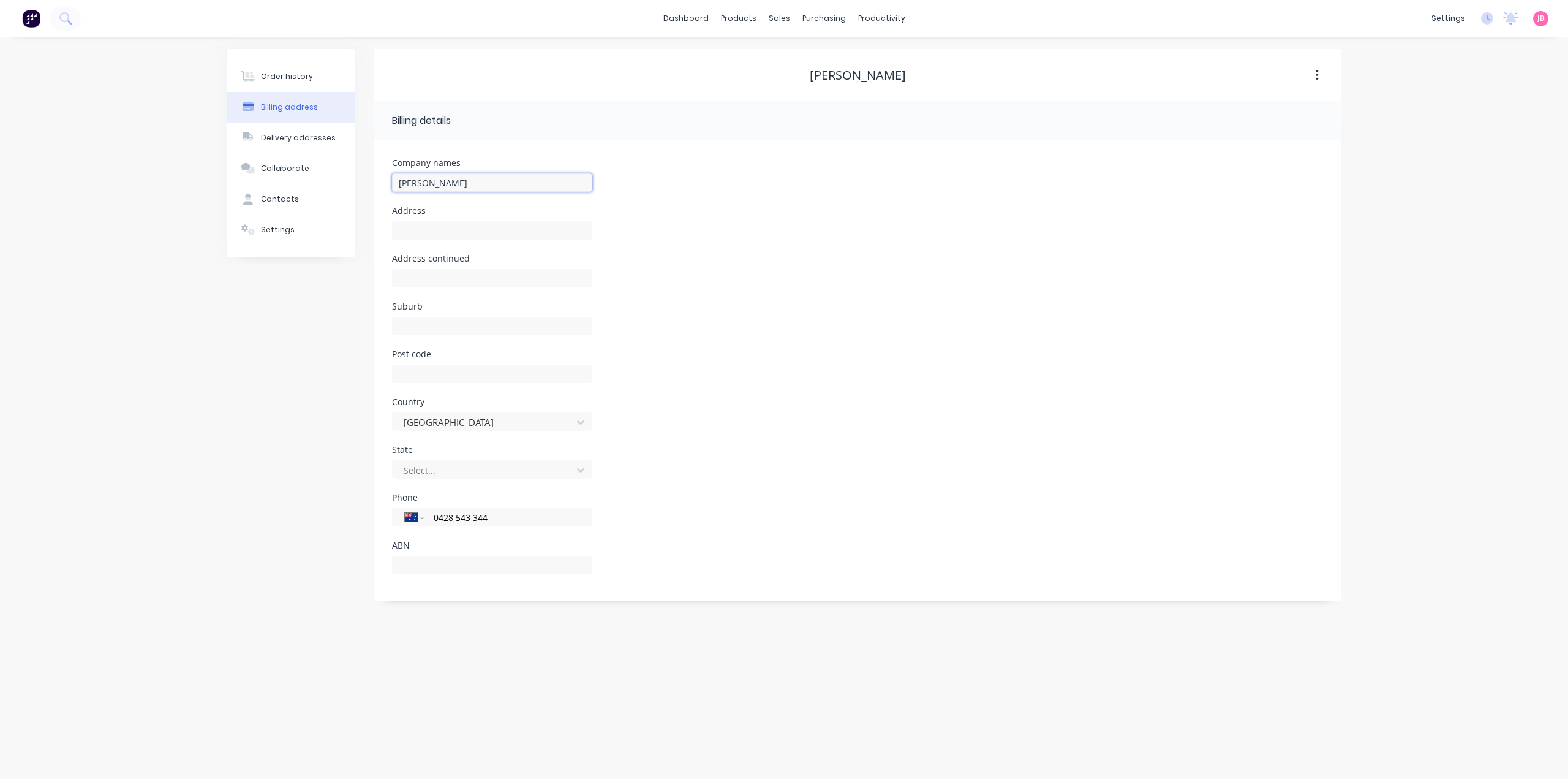
drag, startPoint x: 487, startPoint y: 182, endPoint x: 433, endPoint y: 182, distance: 54.0
click at [433, 182] on input "TIM SHERAN" at bounding box center [492, 182] width 200 height 18
type input "[PERSON_NAME]"
click at [883, 390] on div "Post code" at bounding box center [858, 373] width 931 height 48
click at [1323, 75] on button "button" at bounding box center [1317, 75] width 29 height 22
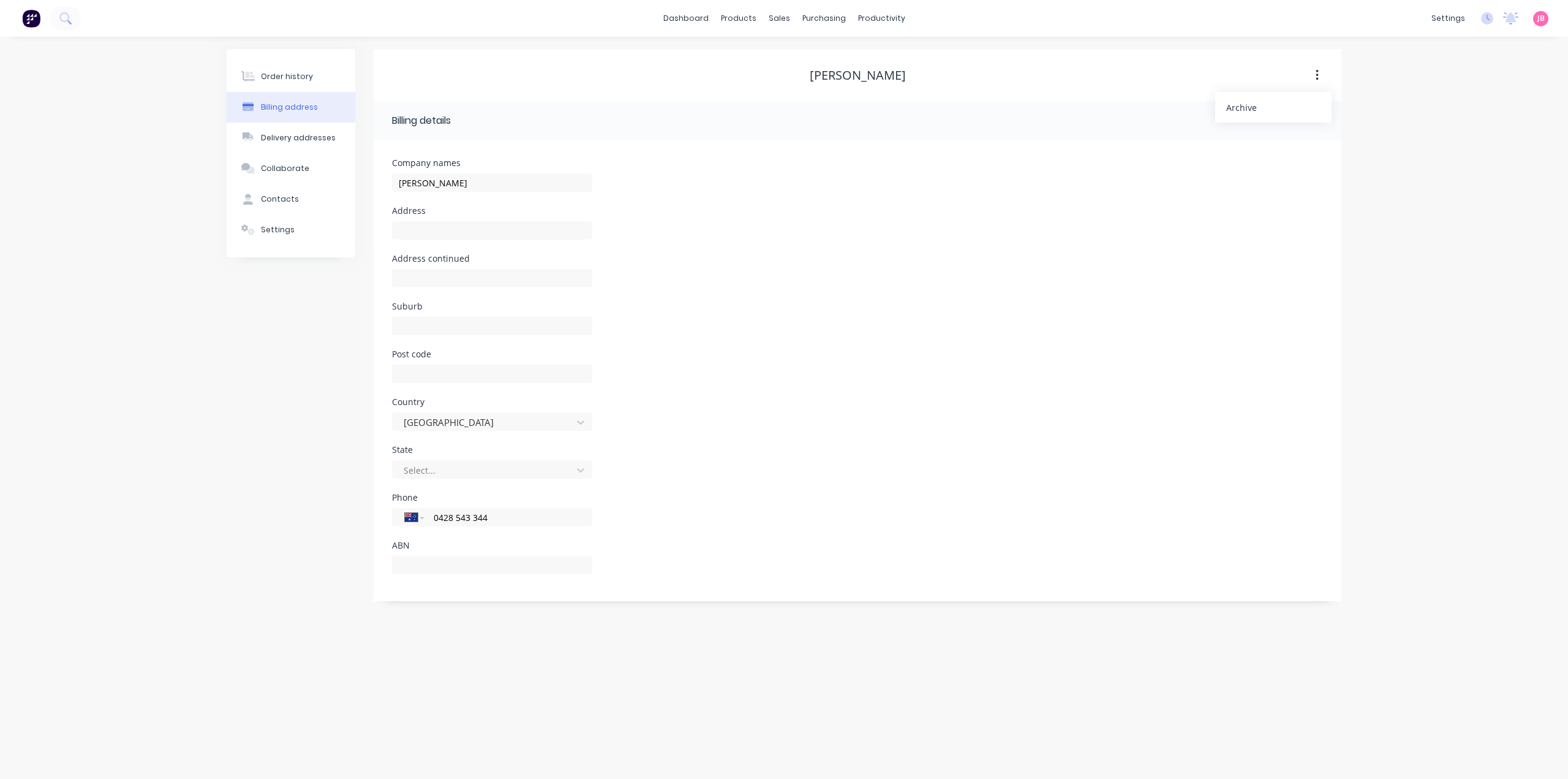
click at [1323, 75] on button "button" at bounding box center [1317, 75] width 29 height 22
click at [295, 197] on button "Contacts" at bounding box center [291, 199] width 128 height 31
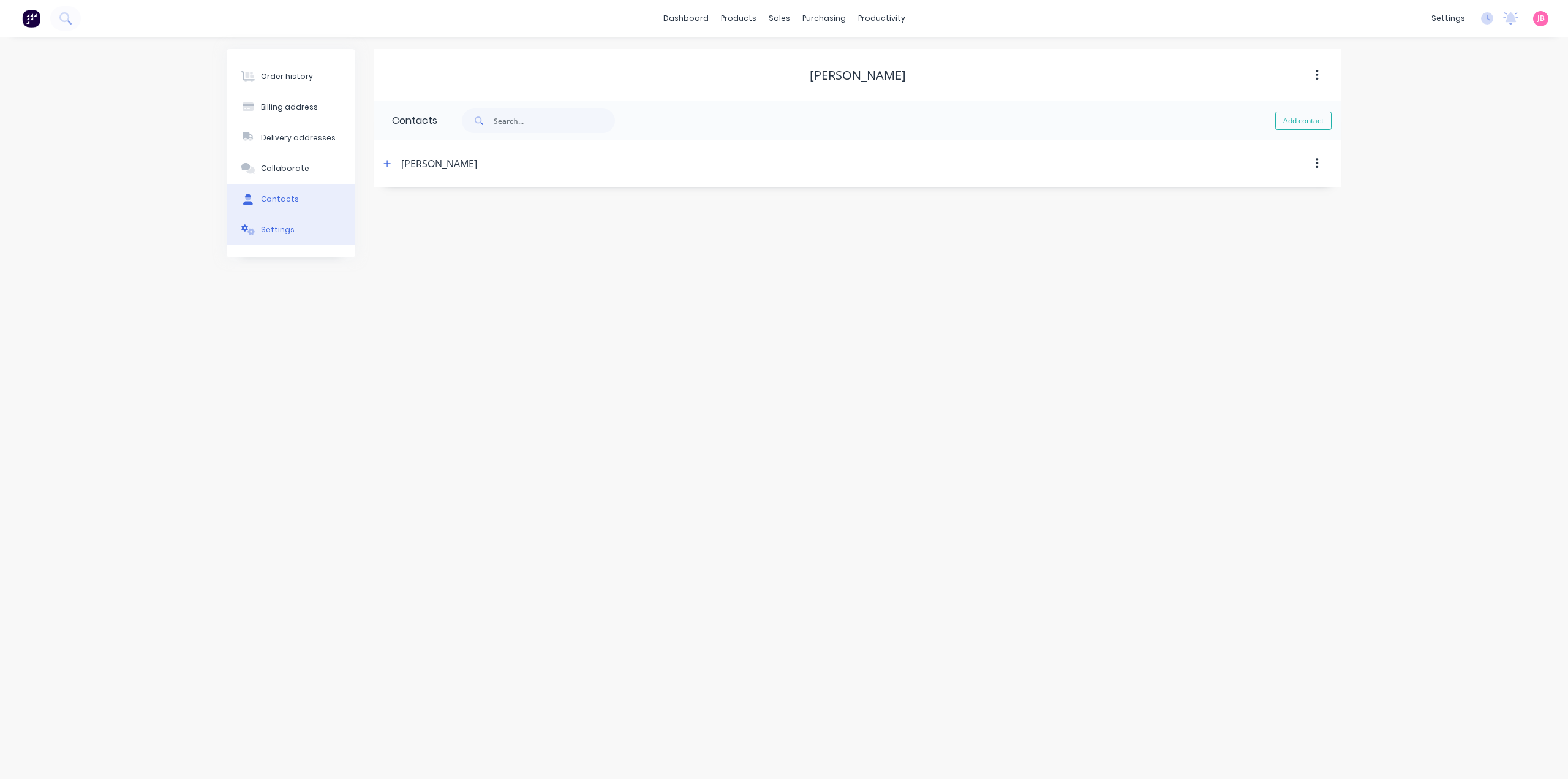
drag, startPoint x: 292, startPoint y: 241, endPoint x: 295, endPoint y: 233, distance: 8.5
click at [292, 241] on button "Settings" at bounding box center [291, 230] width 128 height 31
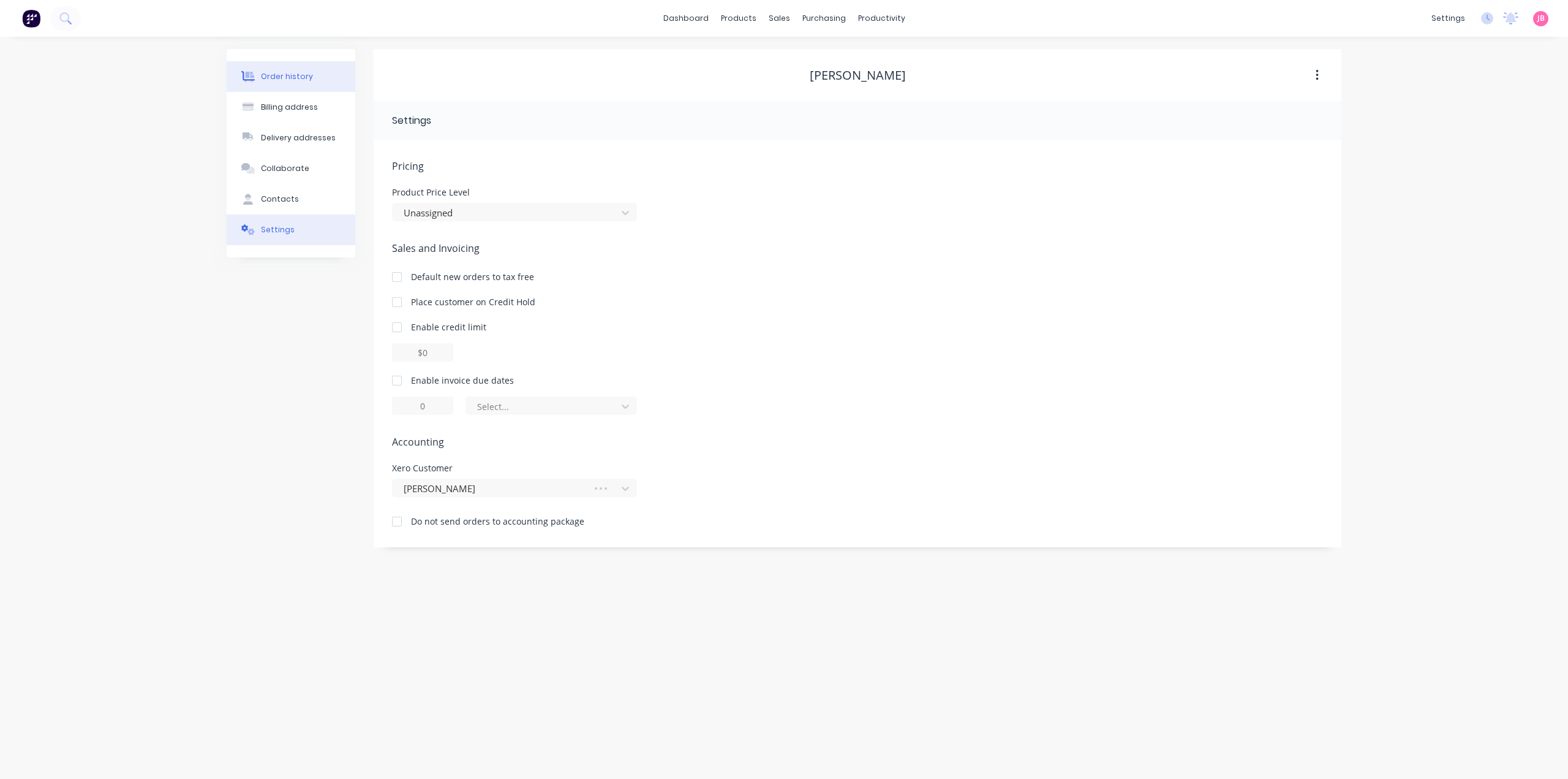
click at [308, 82] on button "Order history" at bounding box center [291, 76] width 128 height 31
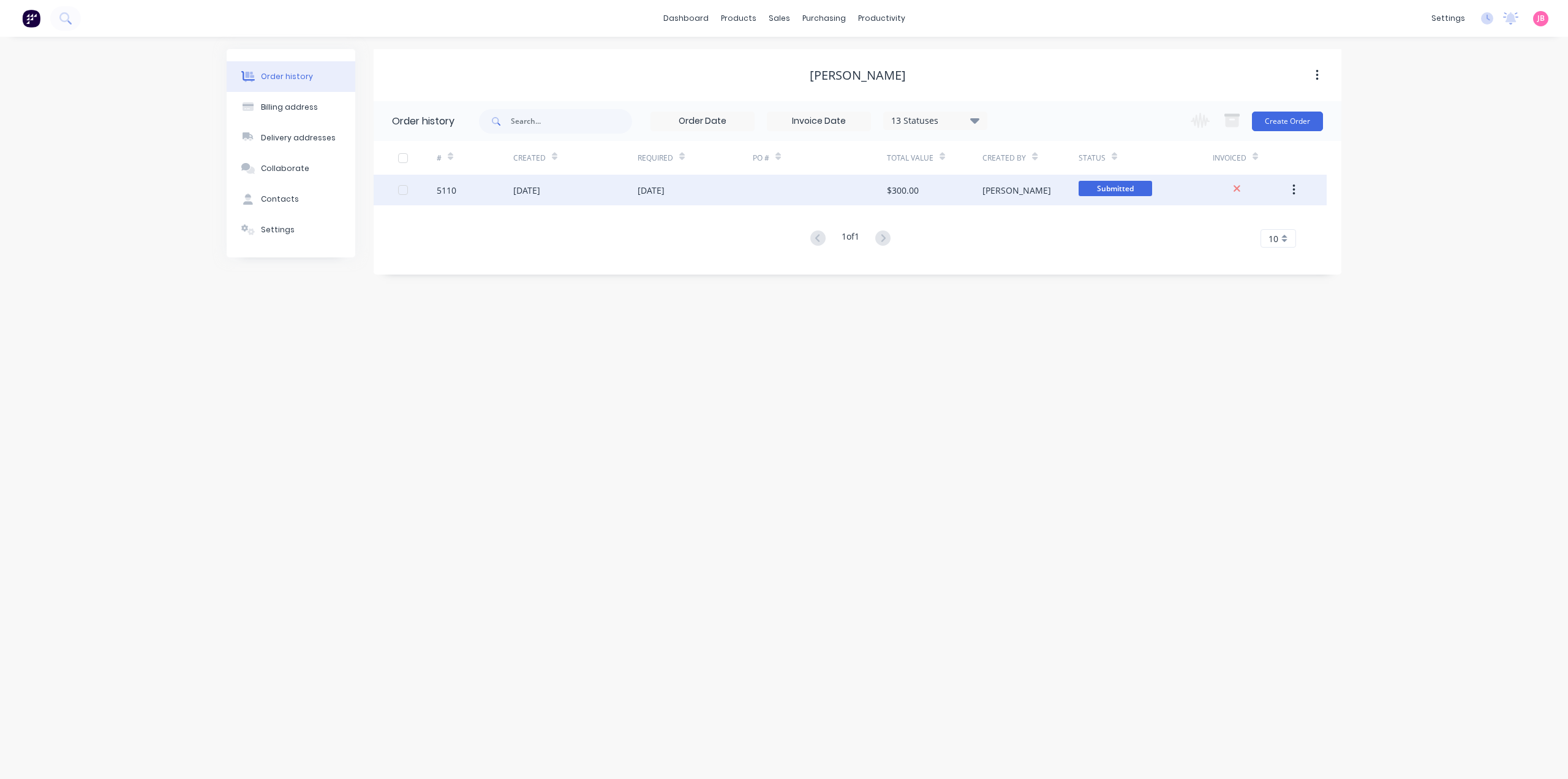
click at [939, 192] on div "$300.00" at bounding box center [935, 190] width 96 height 31
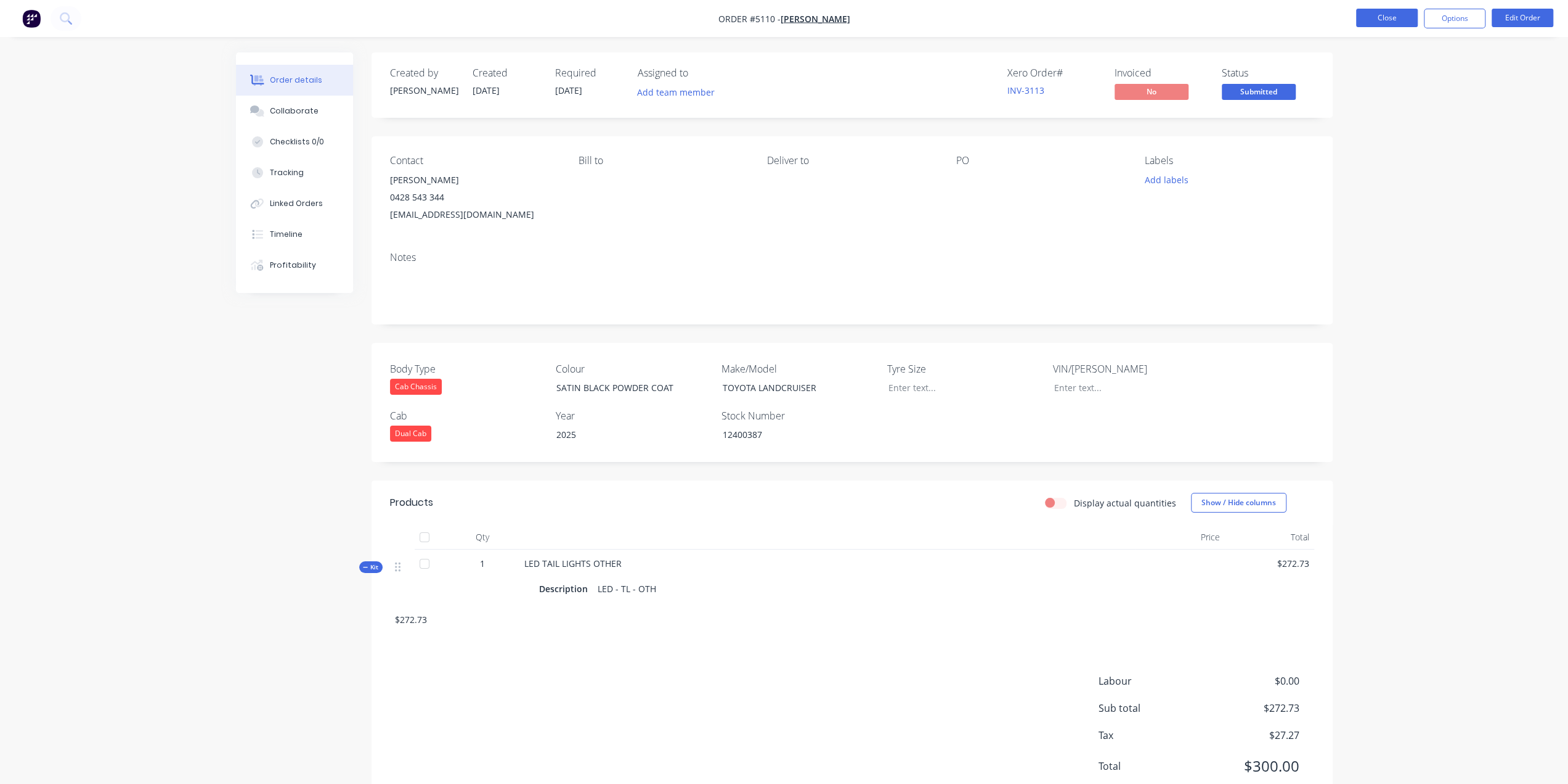
click at [1380, 15] on button "Close" at bounding box center [1387, 18] width 61 height 18
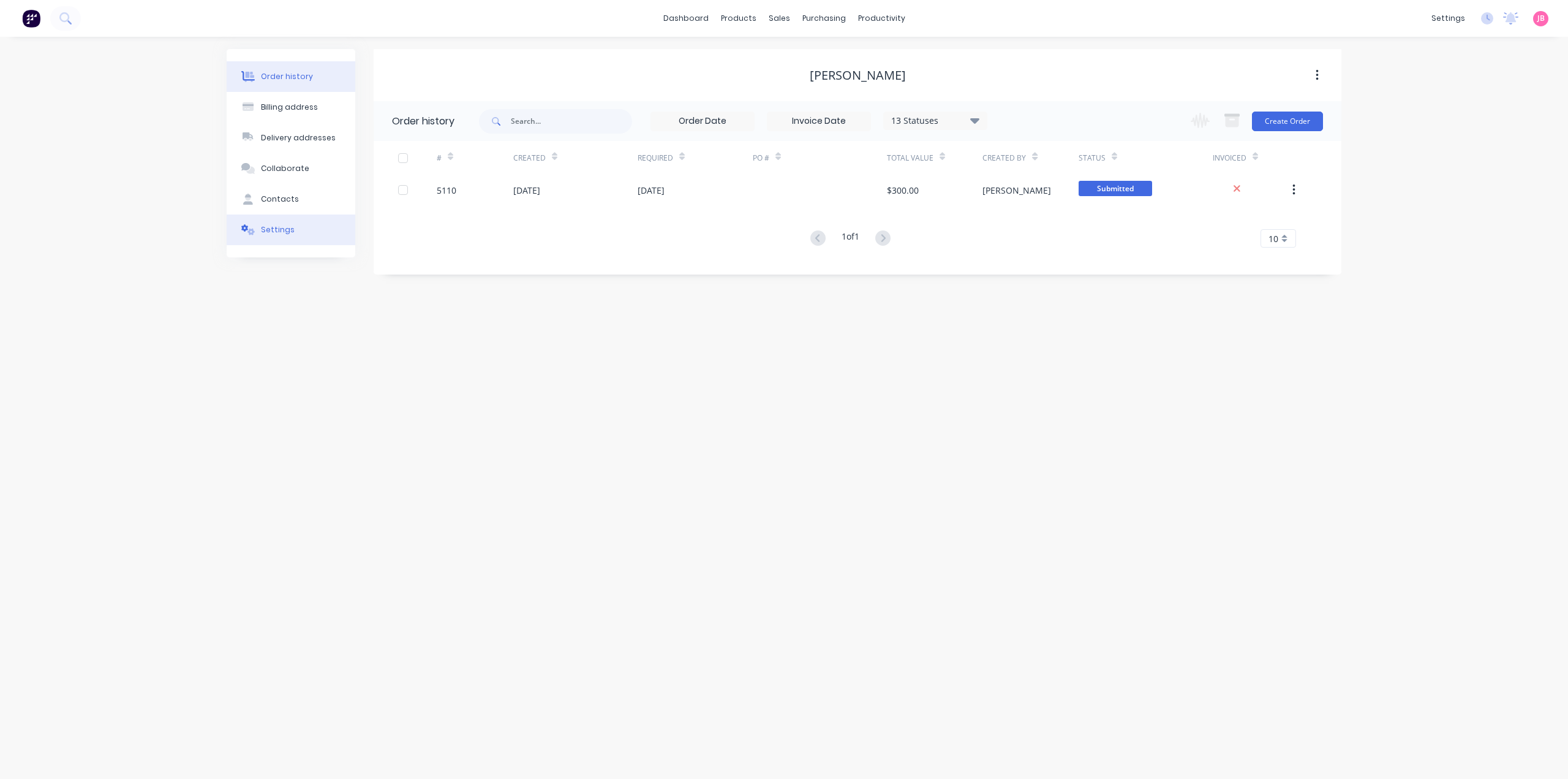
click at [278, 232] on div "Settings" at bounding box center [278, 230] width 34 height 11
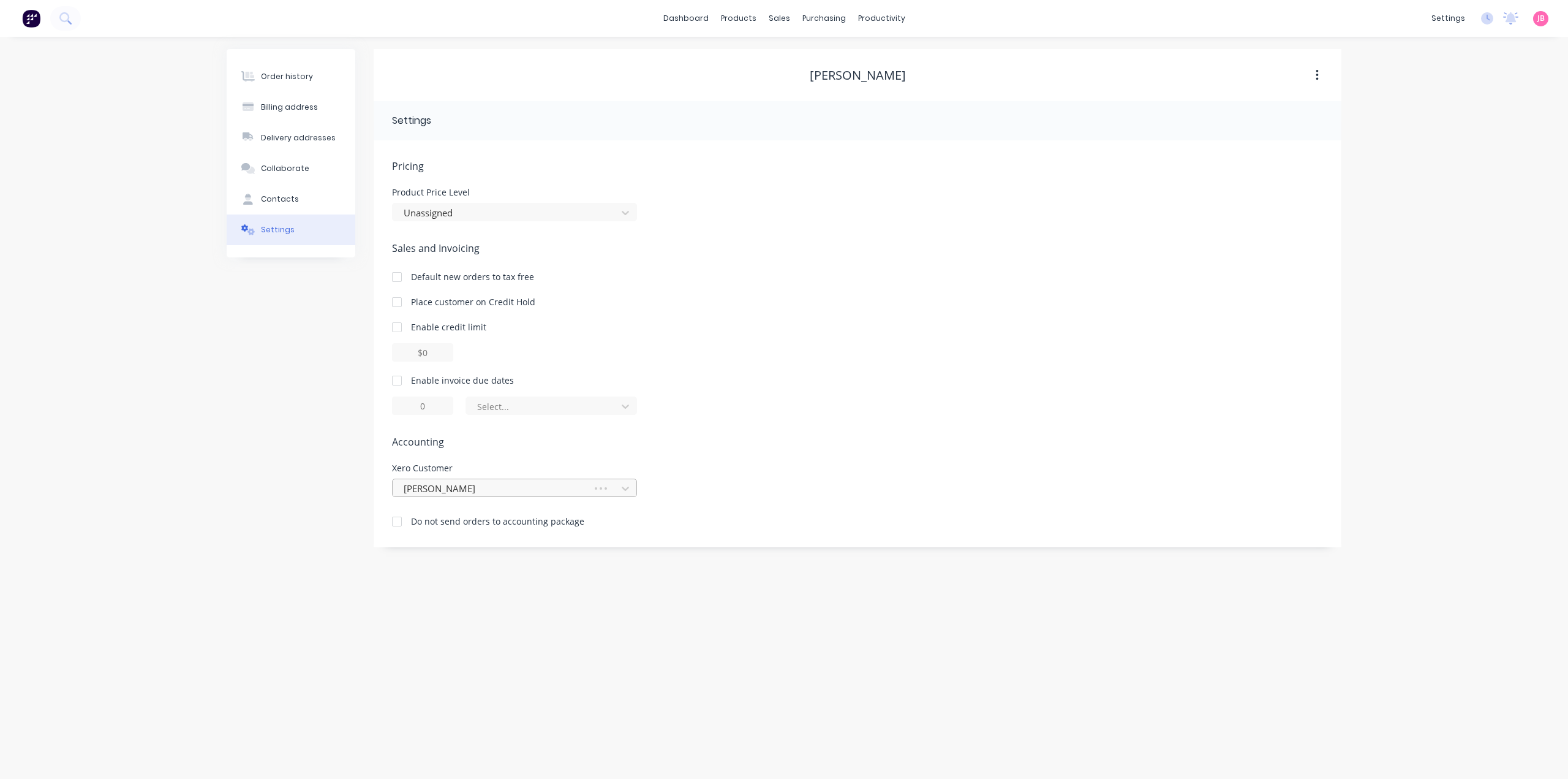
click at [532, 489] on div at bounding box center [494, 488] width 184 height 15
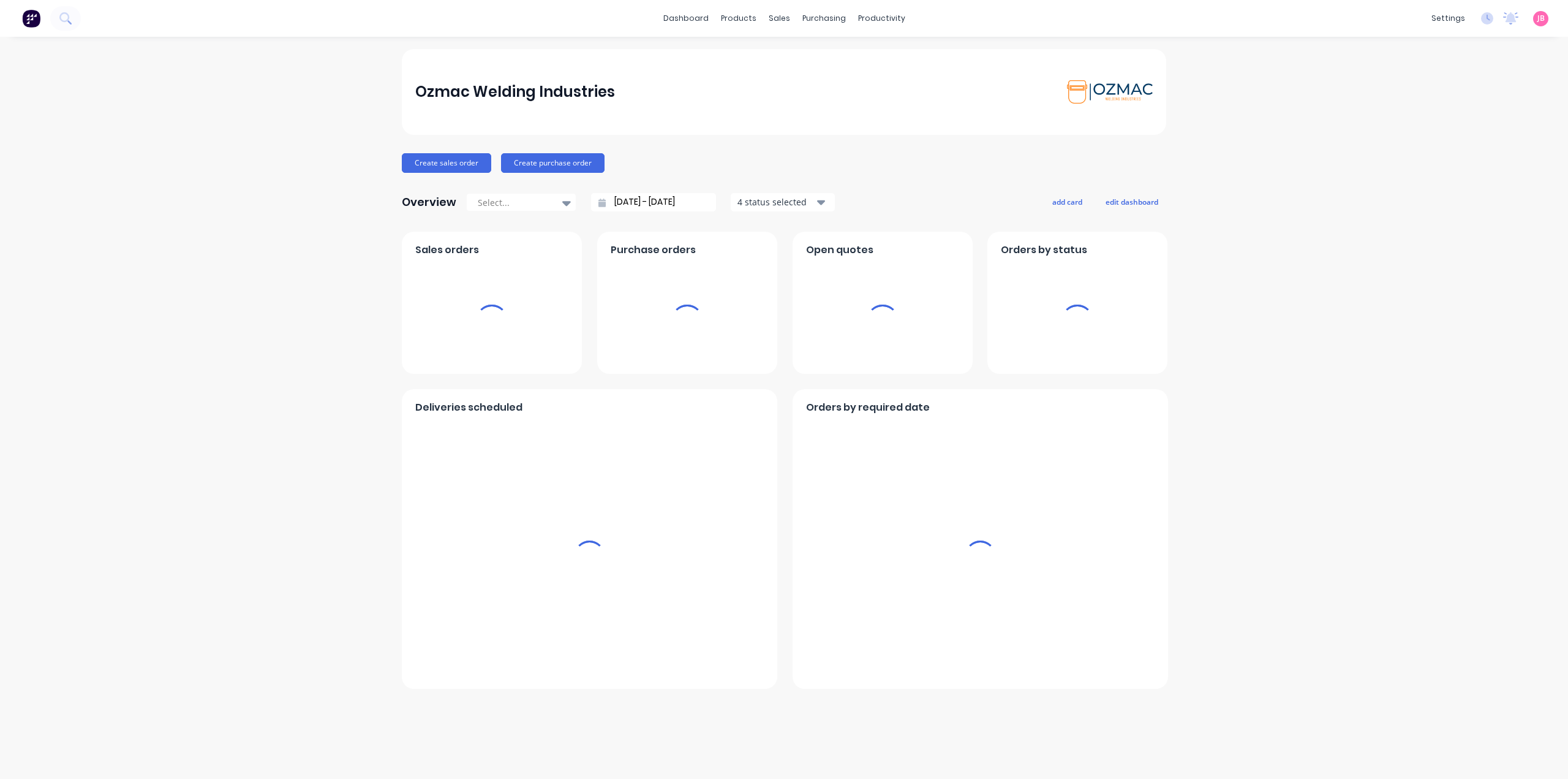
click at [1343, 248] on div "Ozmac Welding Industries Create sales order Create purchase order Overview Sele…" at bounding box center [784, 407] width 1568 height 717
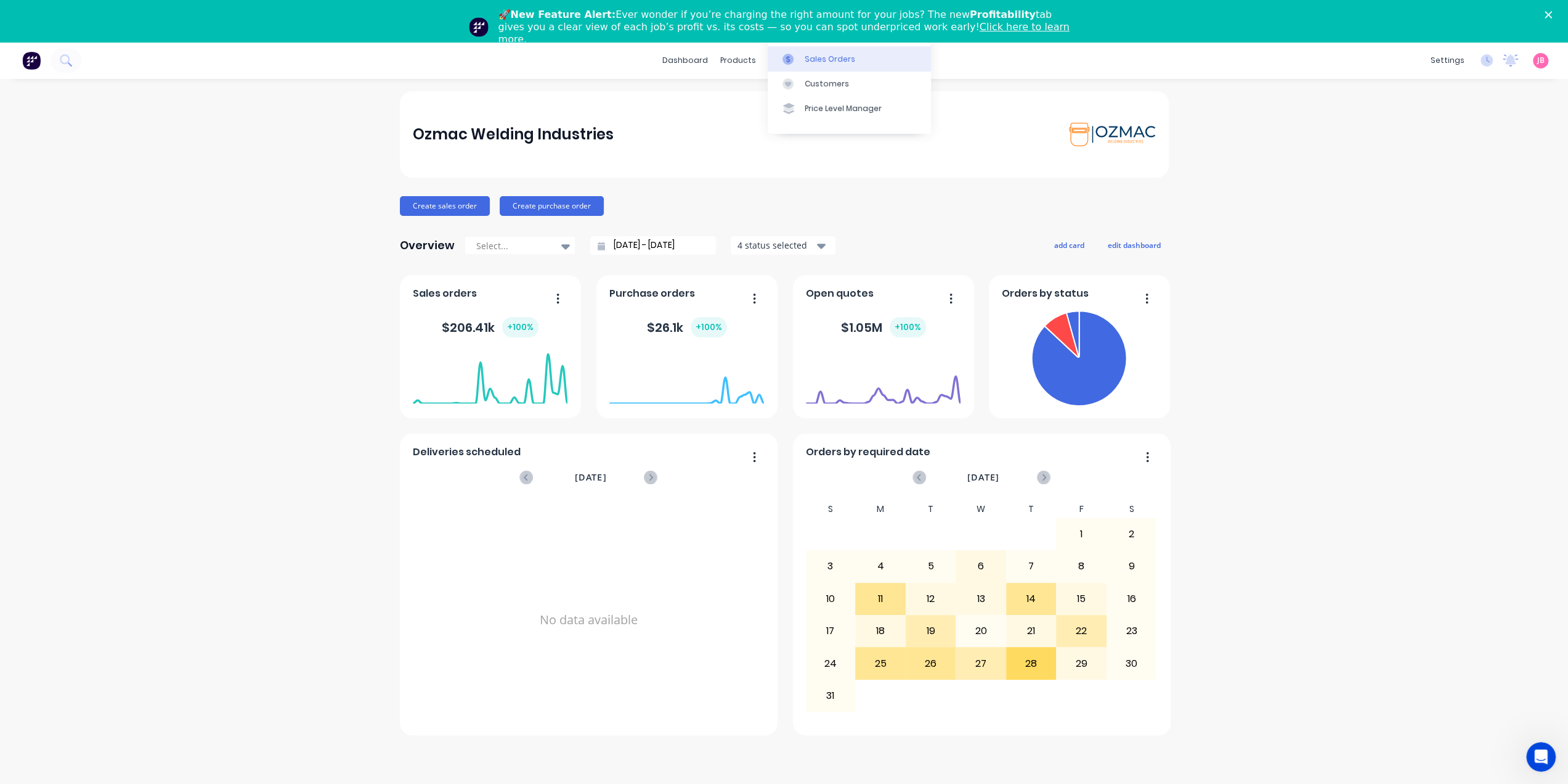
click at [800, 65] on link "Sales Orders" at bounding box center [849, 58] width 163 height 24
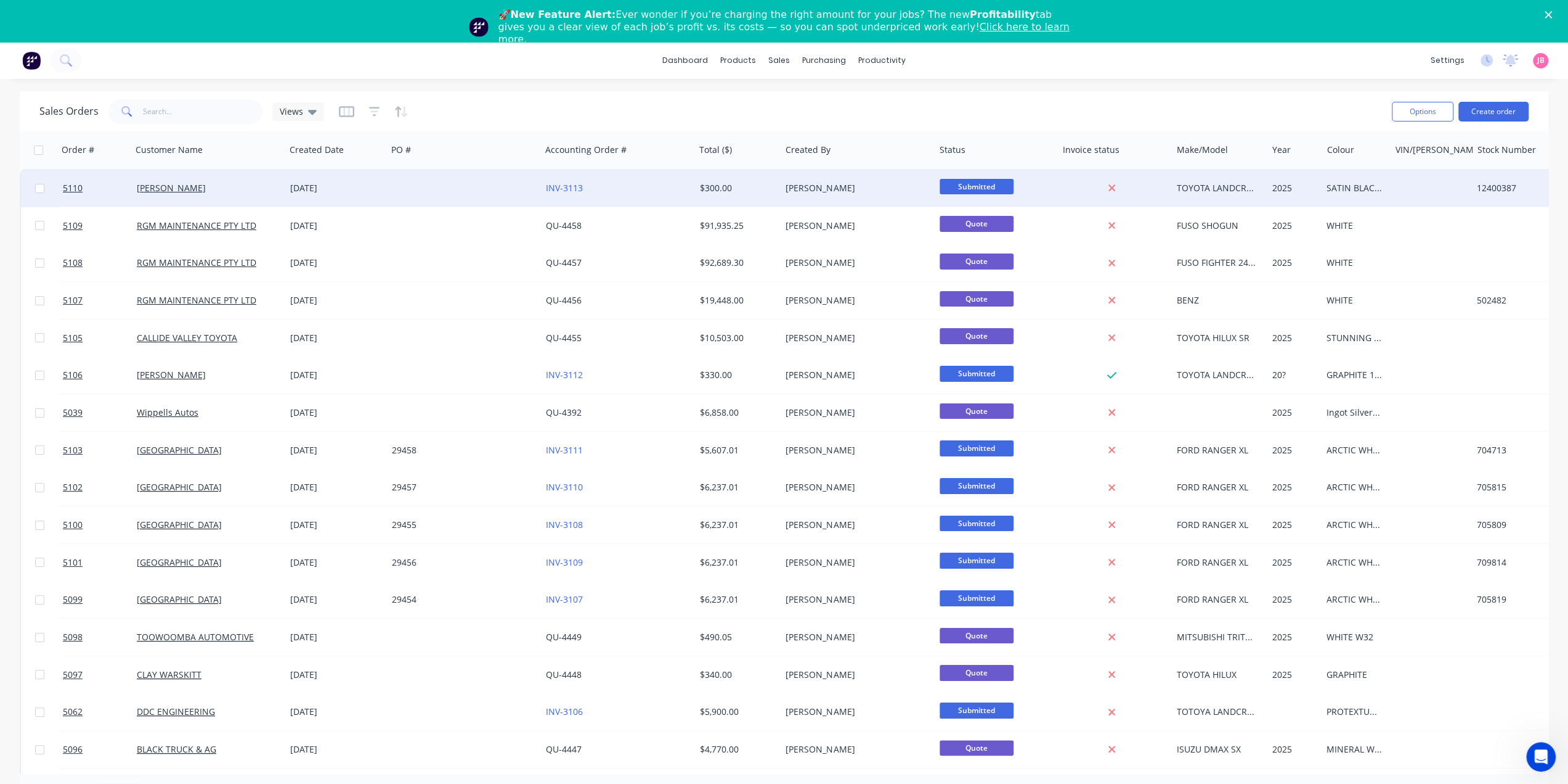
click at [640, 192] on div "INV-3113" at bounding box center [615, 188] width 137 height 13
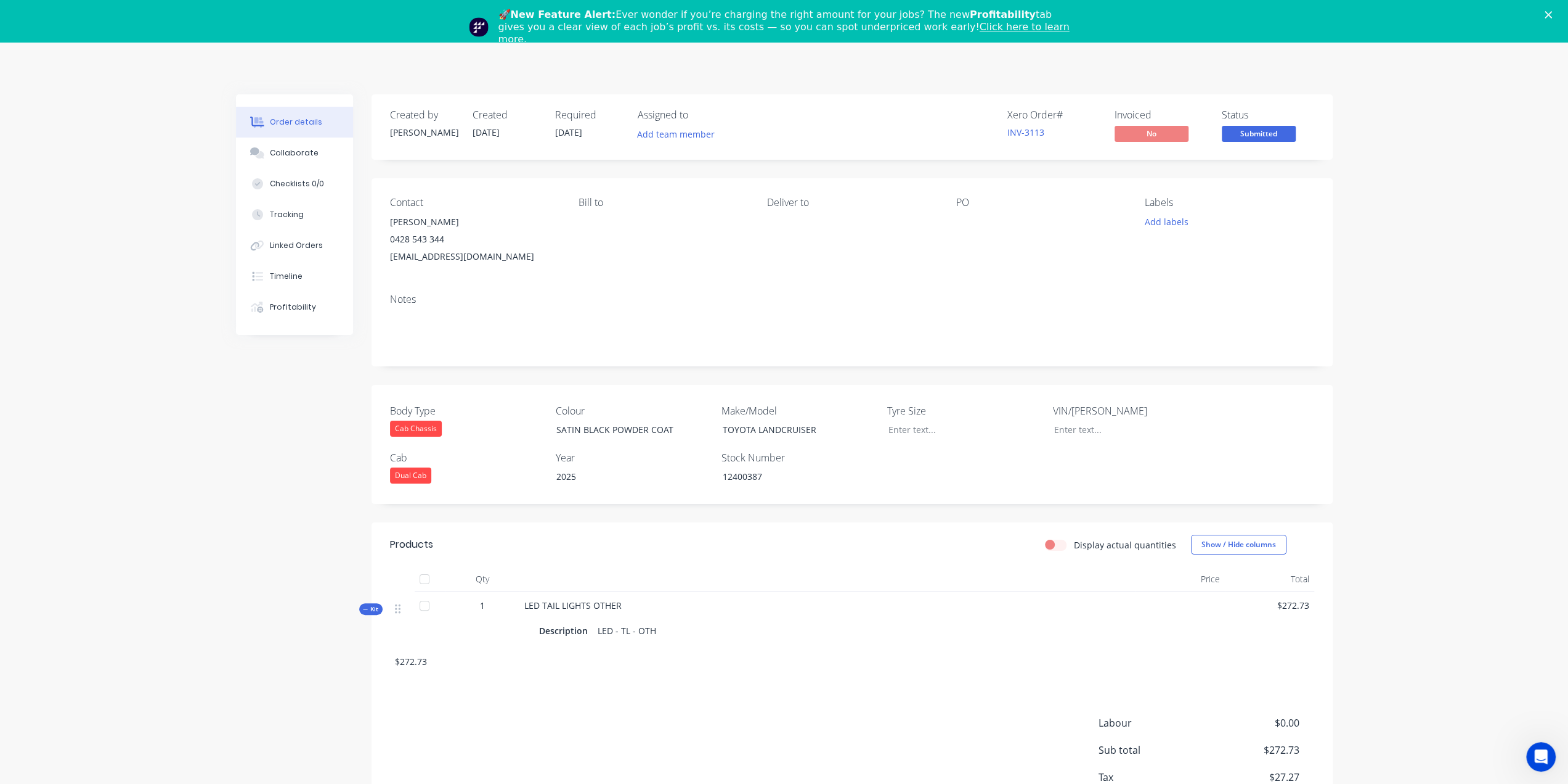
click at [1239, 290] on div "Notes" at bounding box center [852, 324] width 961 height 82
click at [1553, 14] on icon "Close" at bounding box center [1549, 14] width 7 height 7
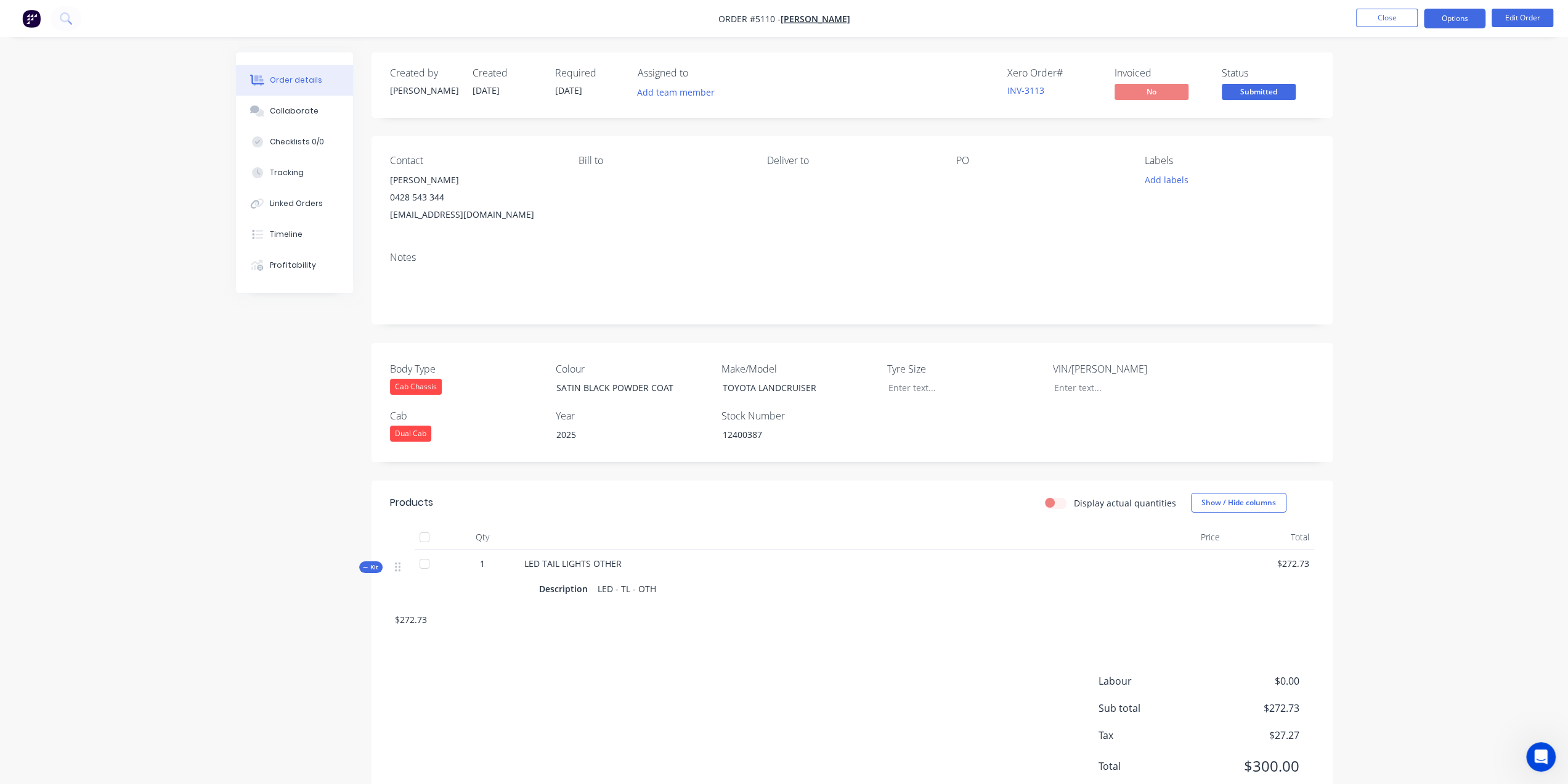
click at [1461, 18] on button "Options" at bounding box center [1455, 19] width 61 height 20
click at [1419, 72] on div "Invoice" at bounding box center [1418, 75] width 114 height 18
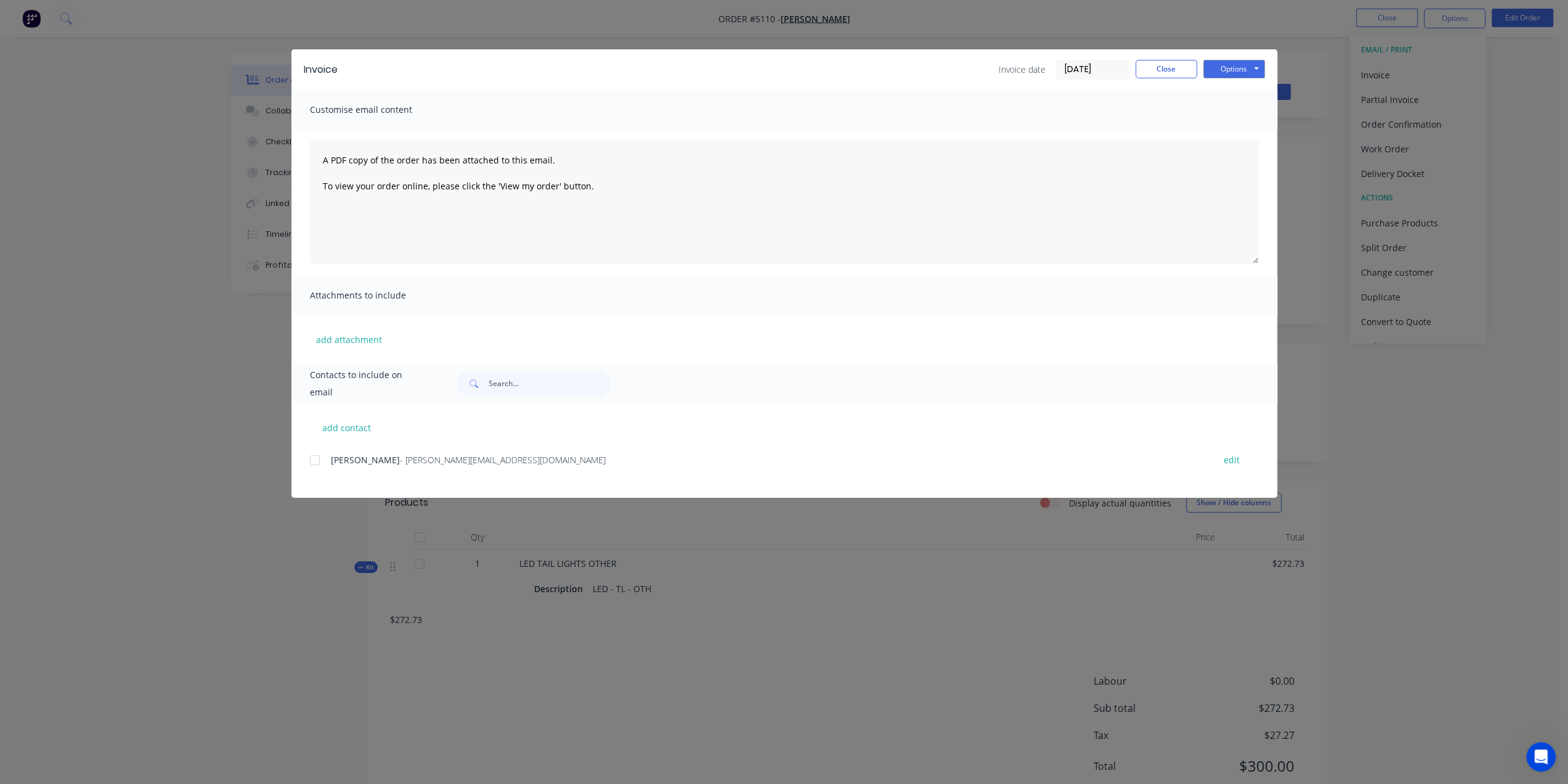
click at [311, 457] on div at bounding box center [314, 460] width 24 height 24
click at [1223, 71] on button "Options" at bounding box center [1234, 69] width 61 height 18
click at [1230, 127] on button "Email" at bounding box center [1242, 131] width 79 height 21
click at [1229, 67] on button "Options" at bounding box center [1234, 69] width 61 height 18
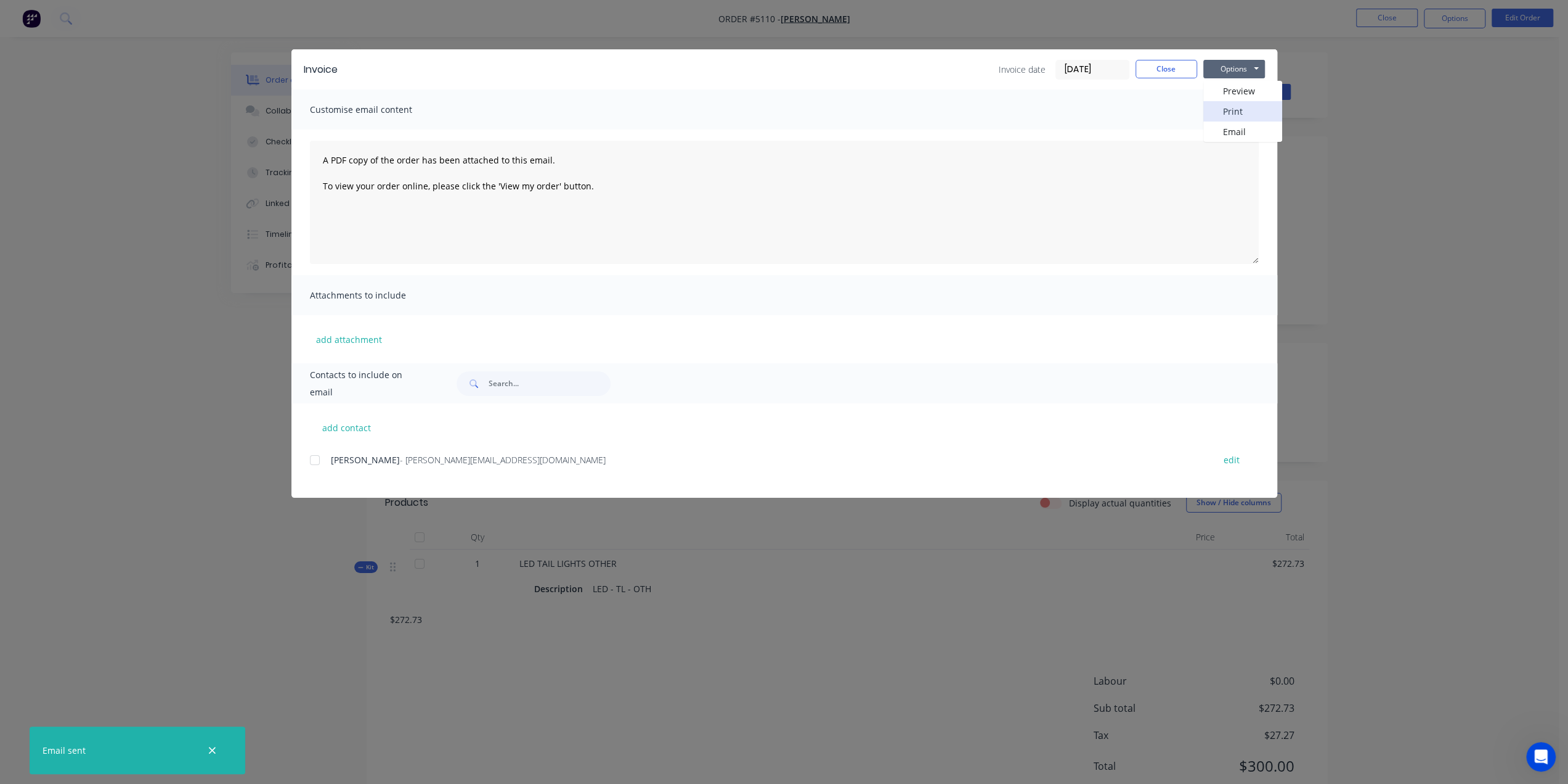
click at [1227, 110] on button "Print" at bounding box center [1242, 111] width 79 height 21
click at [1161, 66] on button "Close" at bounding box center [1166, 69] width 61 height 18
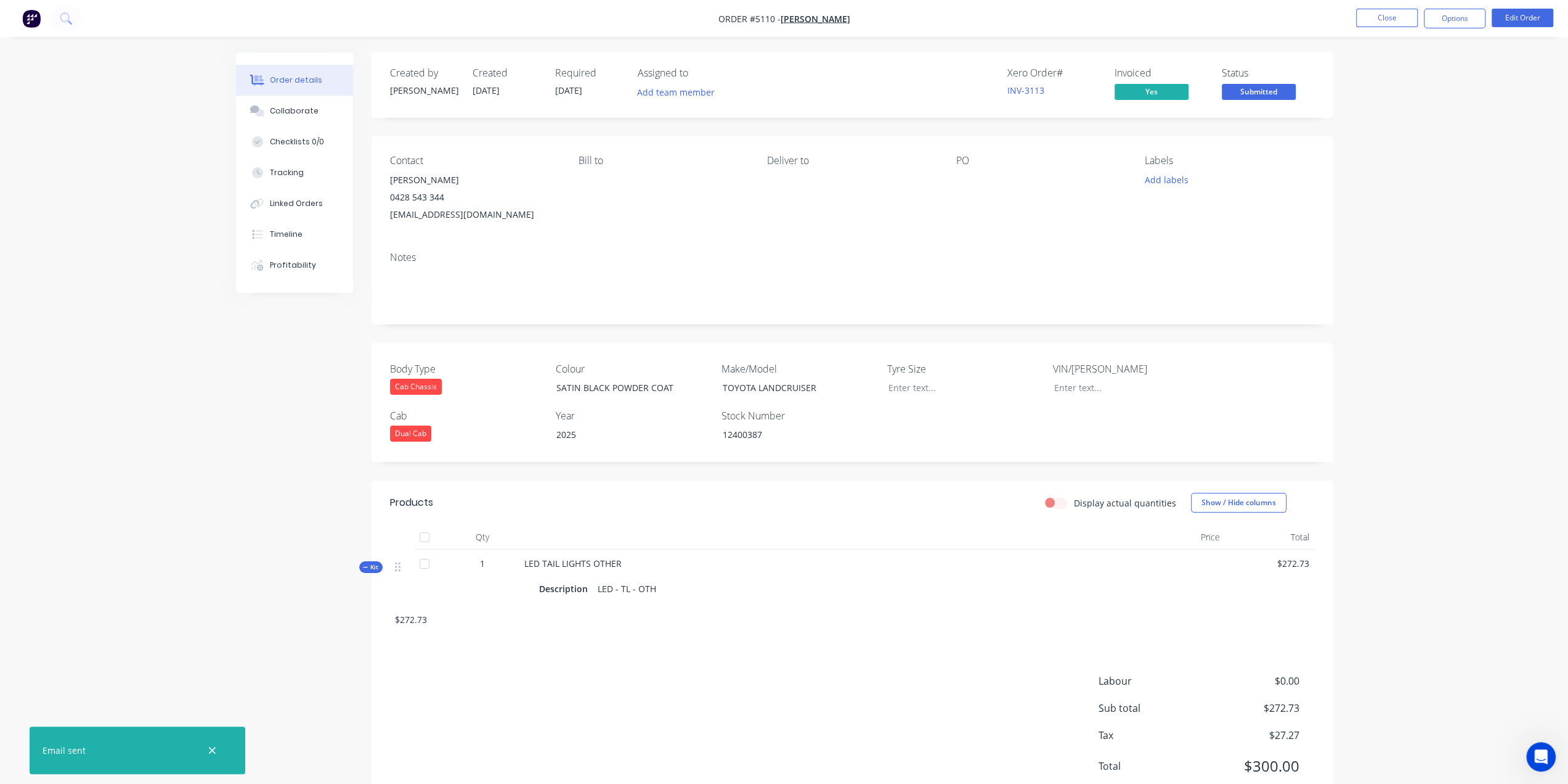
click at [36, 20] on img "button" at bounding box center [32, 18] width 18 height 18
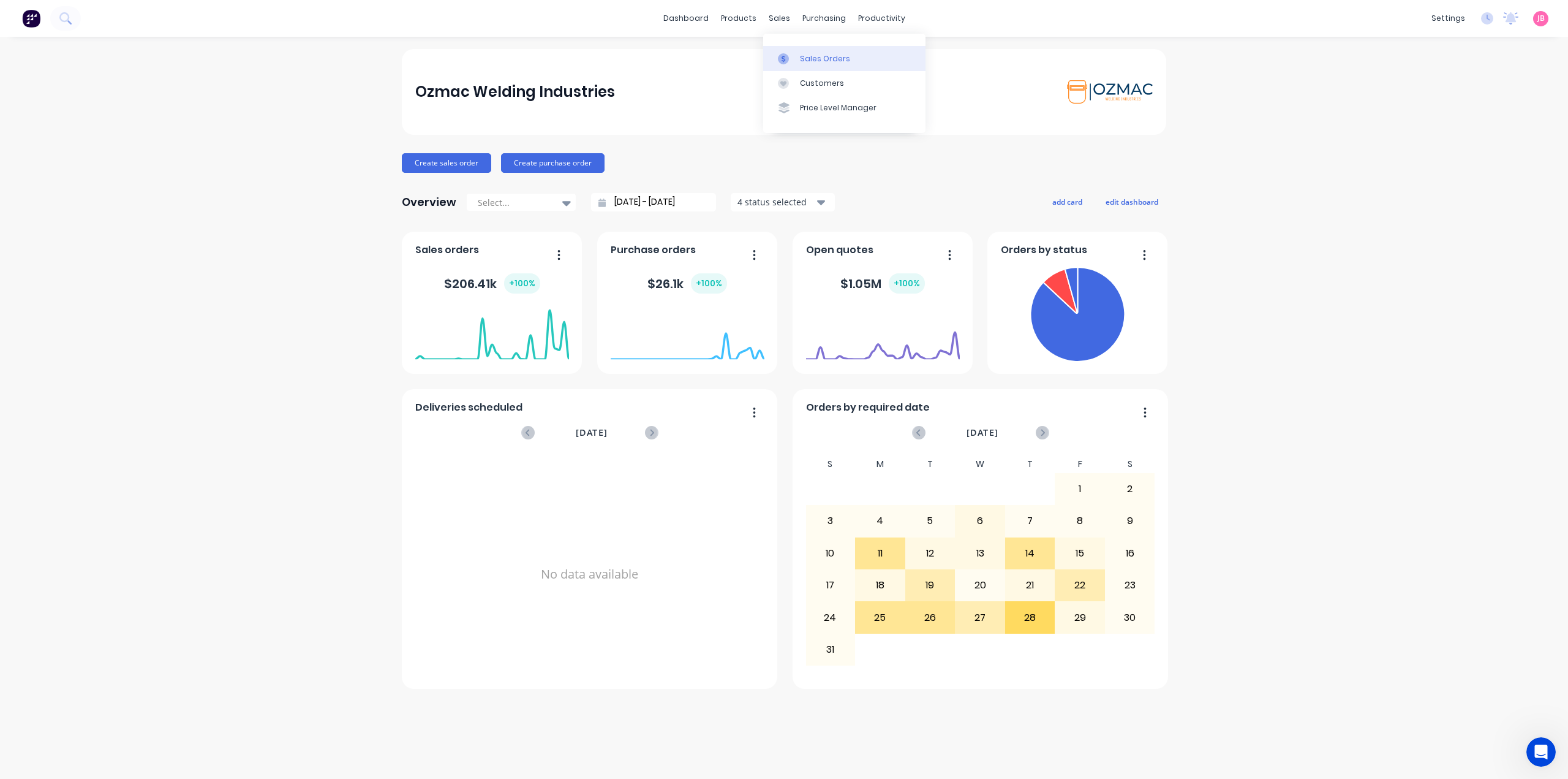
click at [815, 61] on div "Sales Orders" at bounding box center [825, 58] width 50 height 11
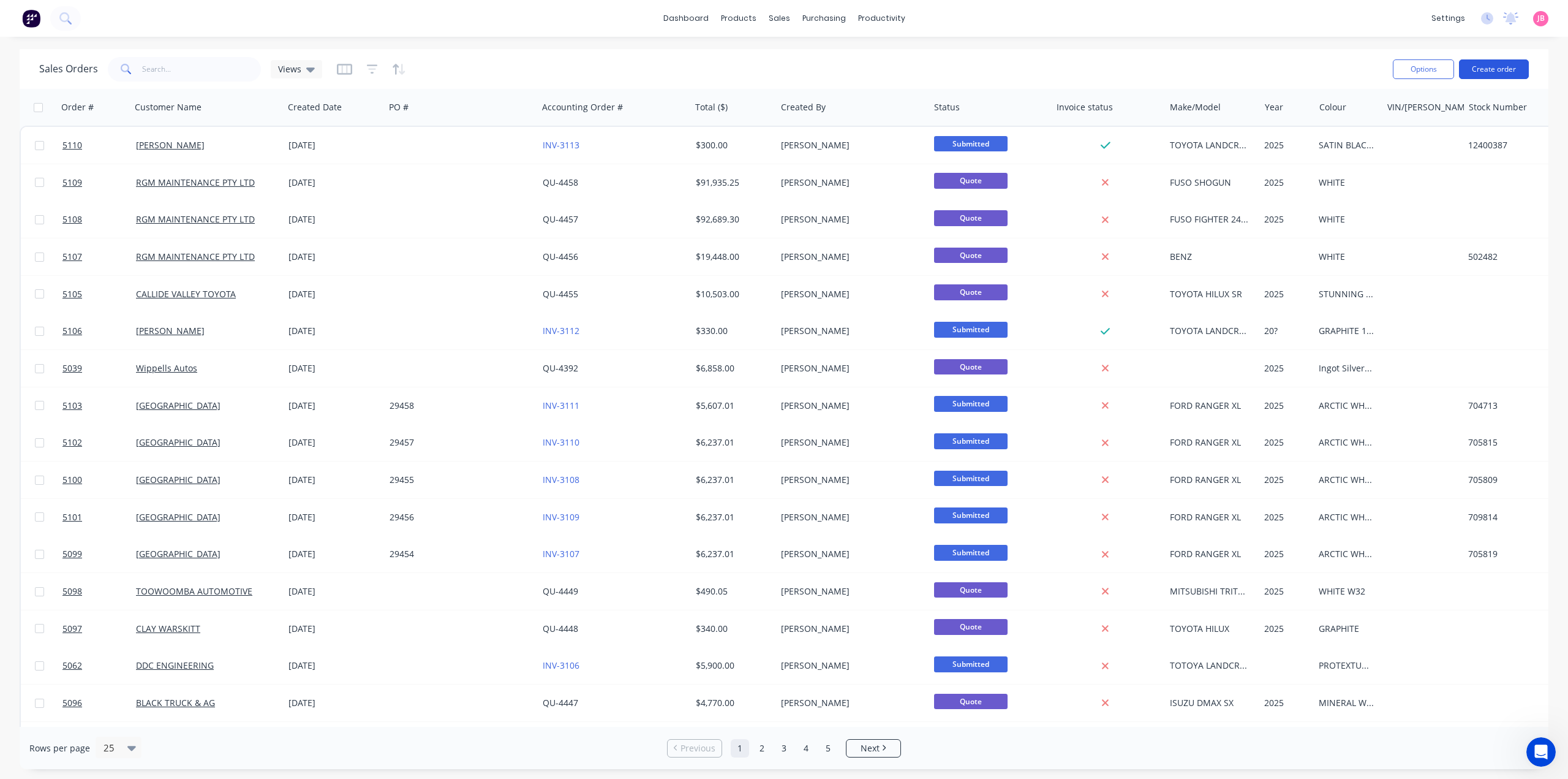
click at [1512, 67] on button "Create order" at bounding box center [1494, 69] width 70 height 20
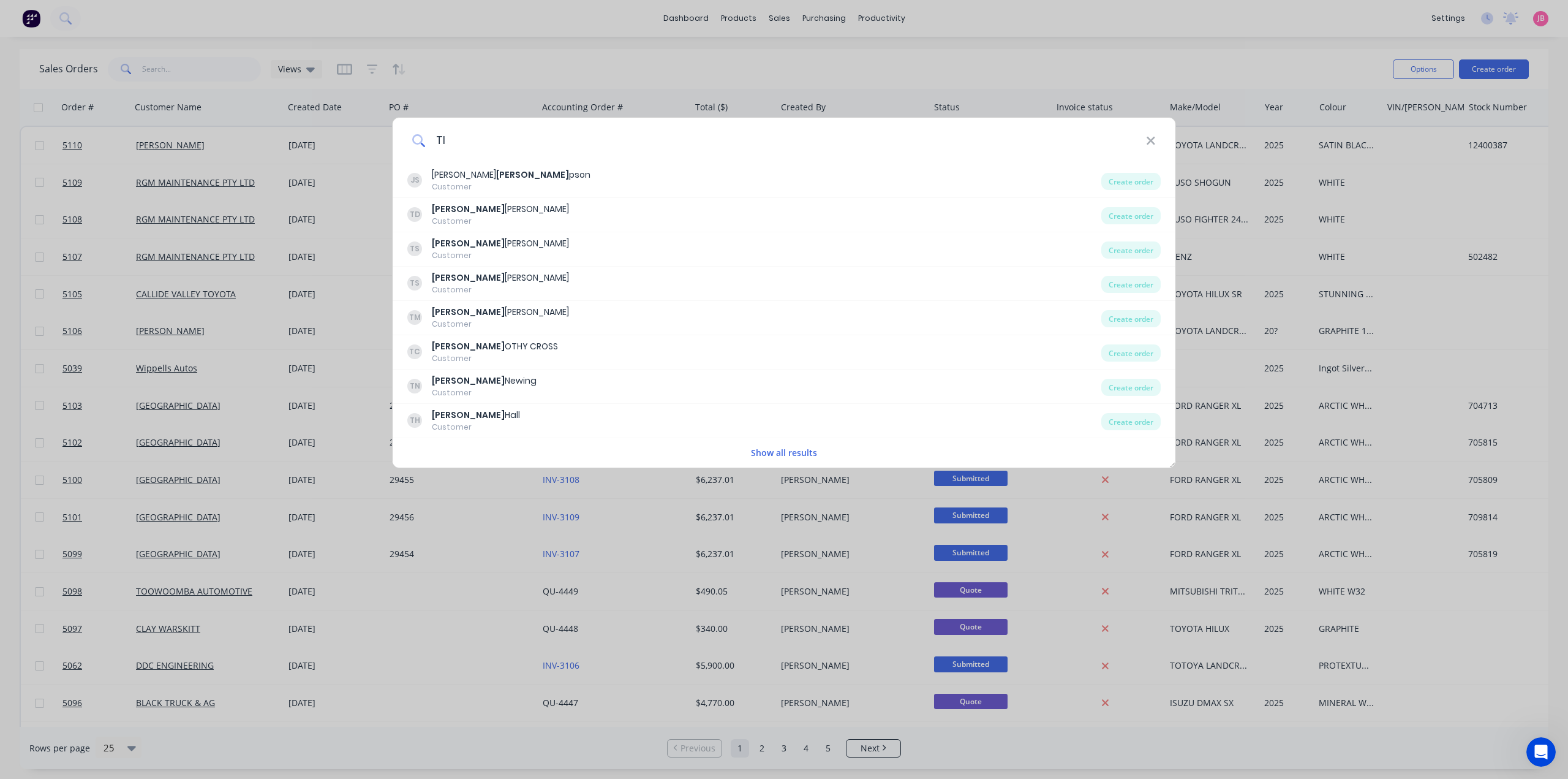
type input "T"
type input "BEN"
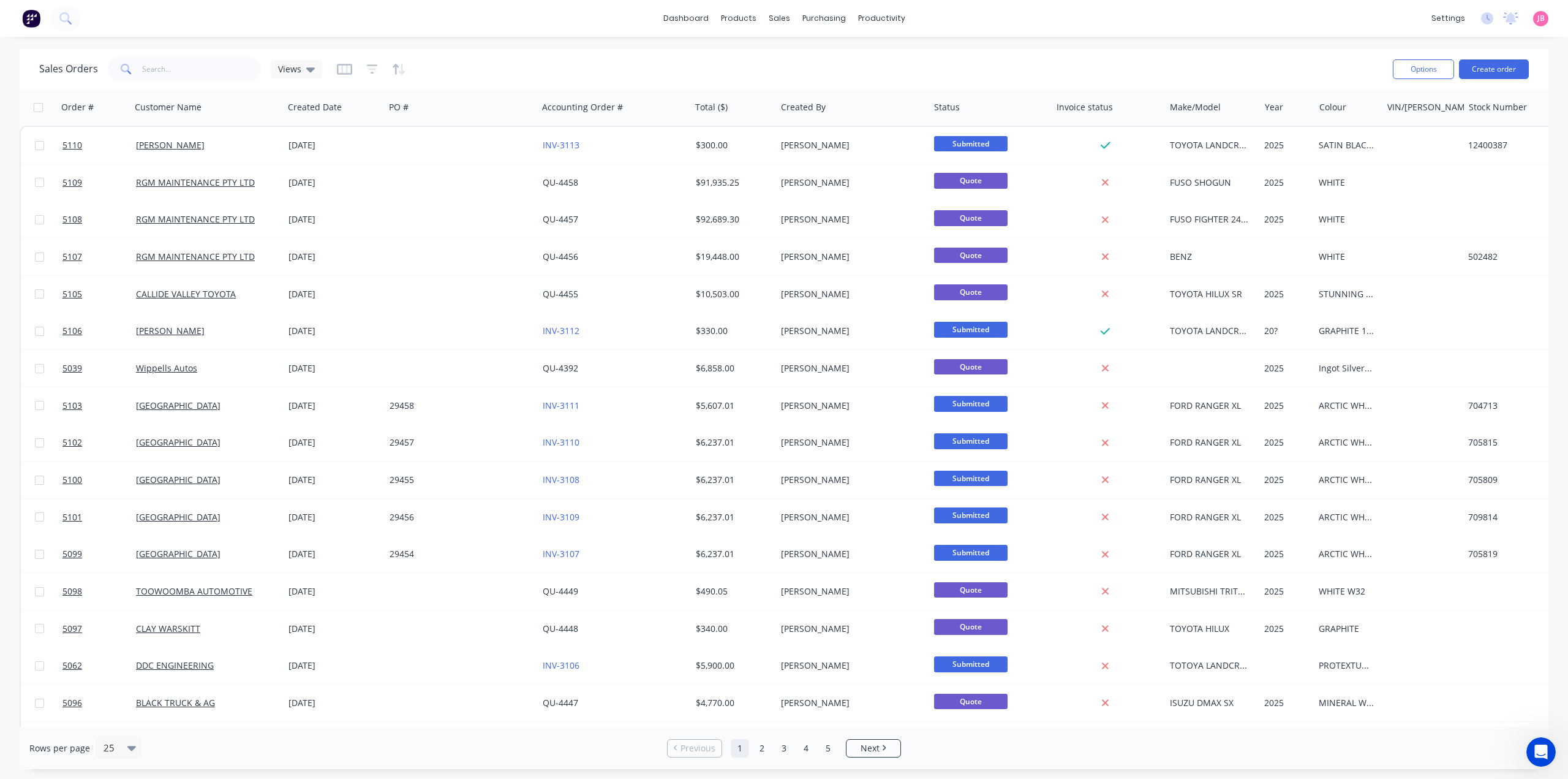
click at [30, 15] on img at bounding box center [31, 18] width 18 height 18
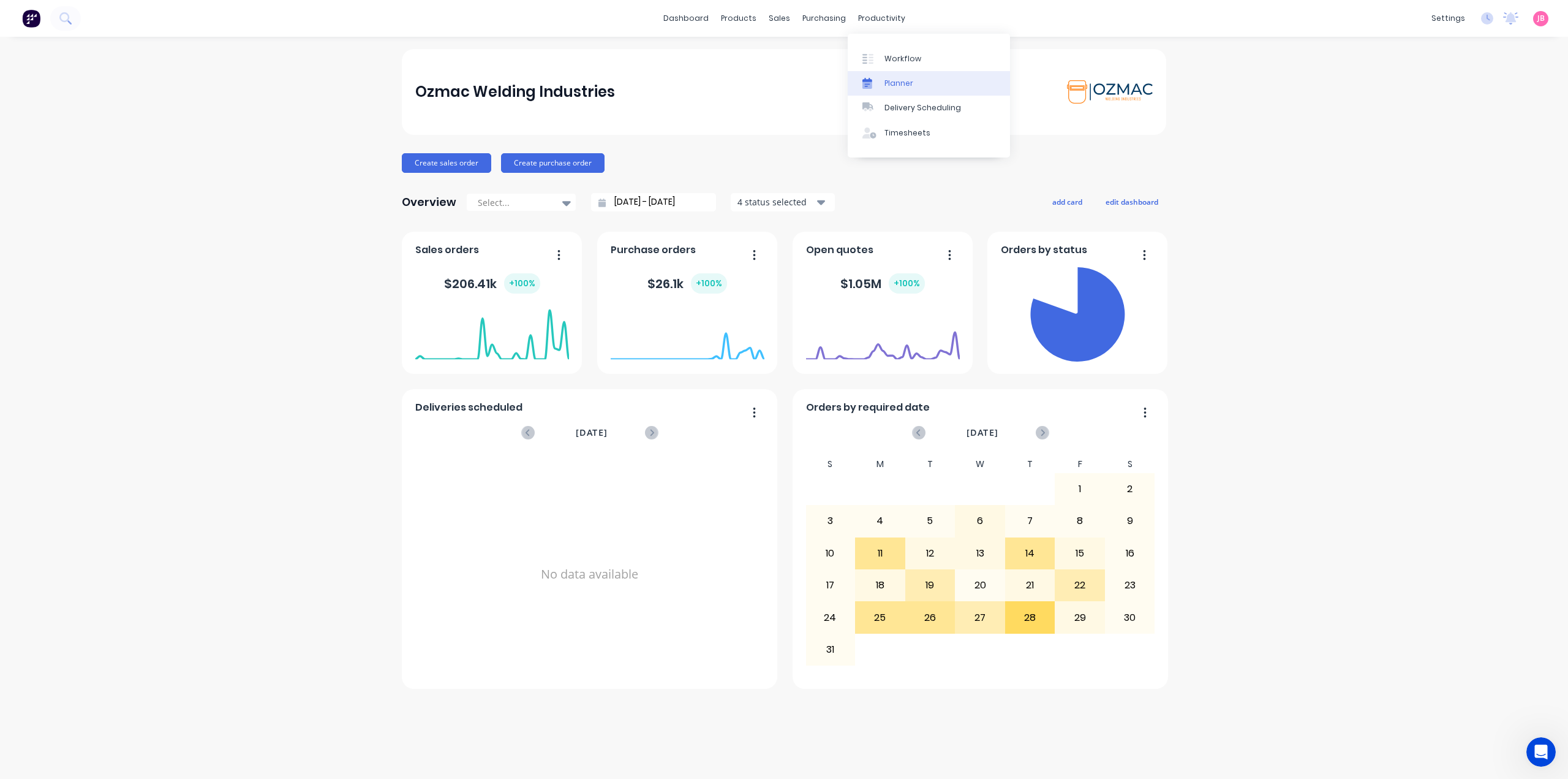
click at [891, 73] on link "Planner" at bounding box center [928, 83] width 162 height 24
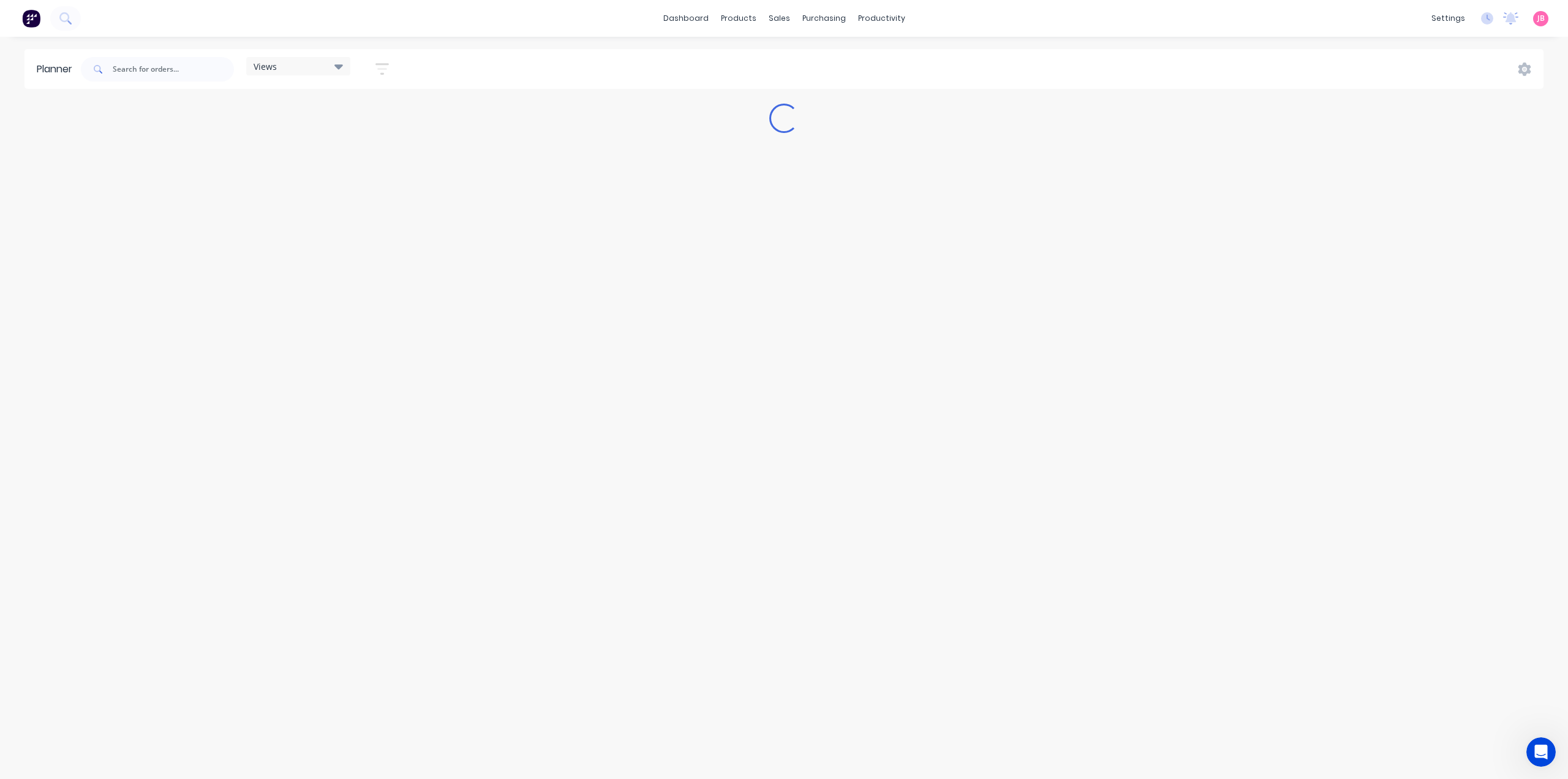
click at [892, 63] on div "Views Save new view None (Default) edit Show/Hide users Show/Hide orders Filter…" at bounding box center [810, 69] width 1465 height 37
click at [884, 21] on div "productivity" at bounding box center [882, 18] width 59 height 18
click at [887, 61] on div "Workflow" at bounding box center [902, 58] width 37 height 11
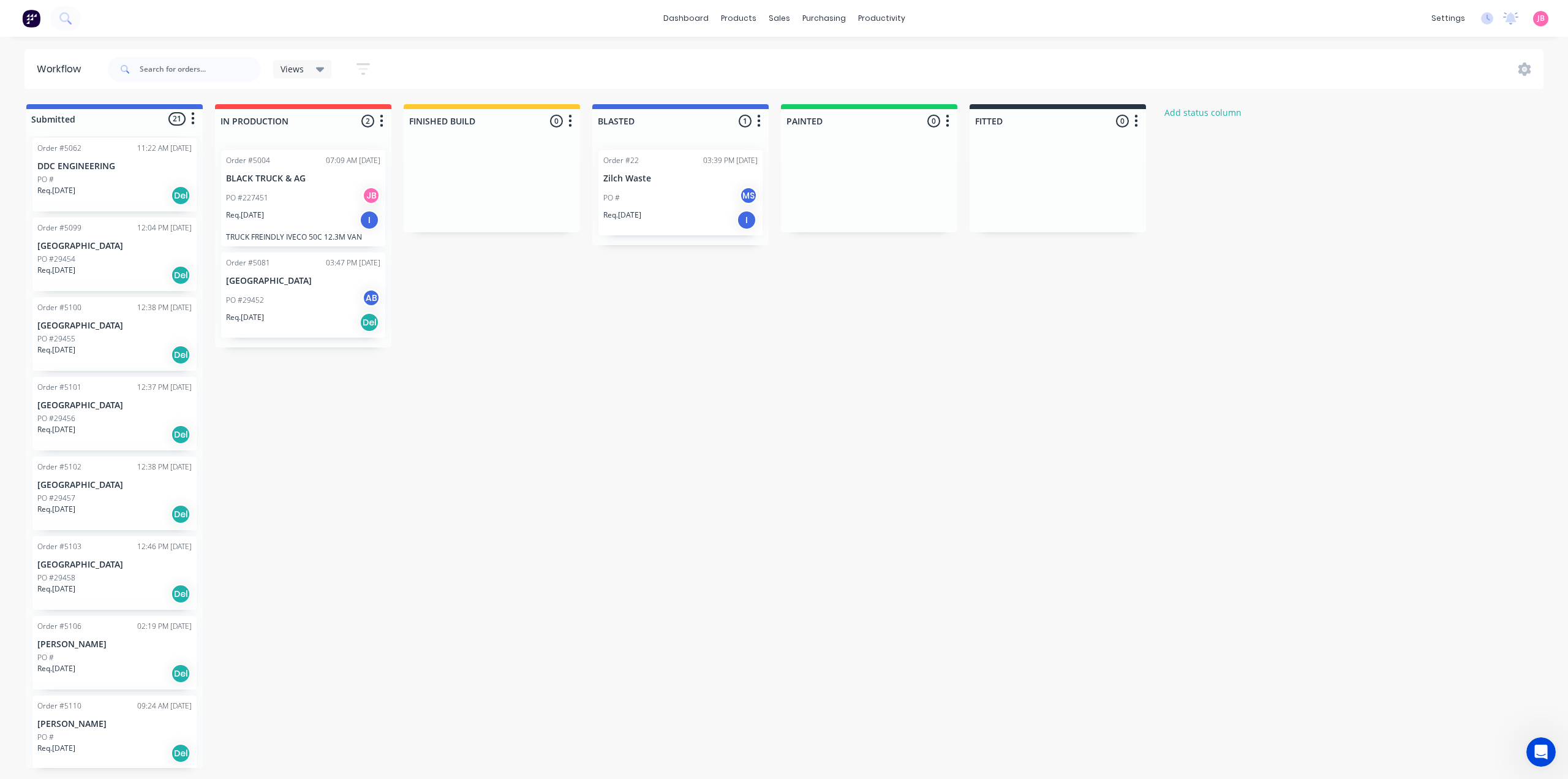
scroll to position [1073, 0]
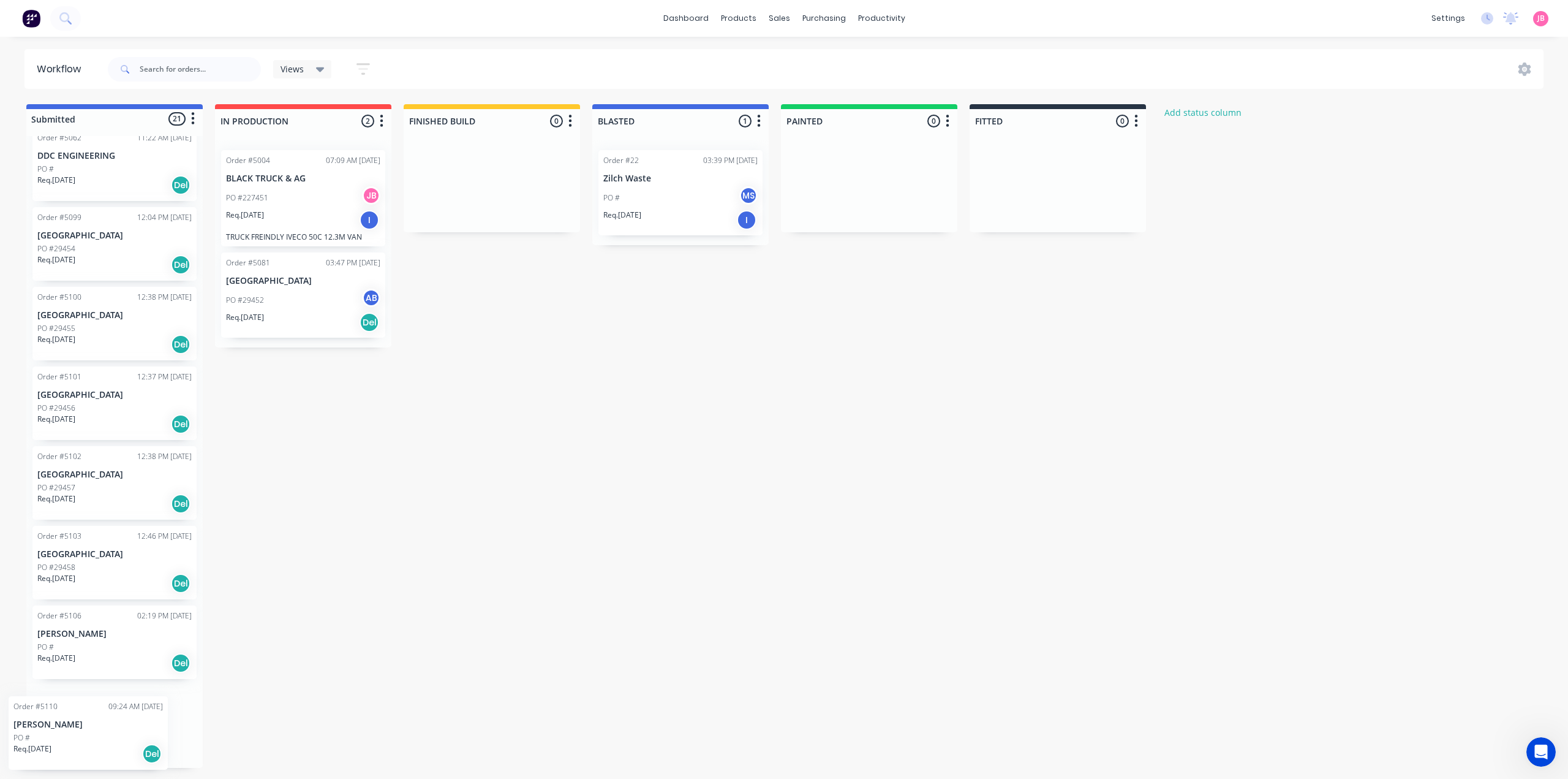
drag, startPoint x: 110, startPoint y: 723, endPoint x: 90, endPoint y: 725, distance: 20.1
click at [96, 734] on div "Order #1000 12:54 PM 18/08/25 .1a Test Customer PO # Req. 16/07/25 Del This is …" at bounding box center [114, 452] width 177 height 632
click at [85, 650] on div "PO #" at bounding box center [115, 647] width 154 height 11
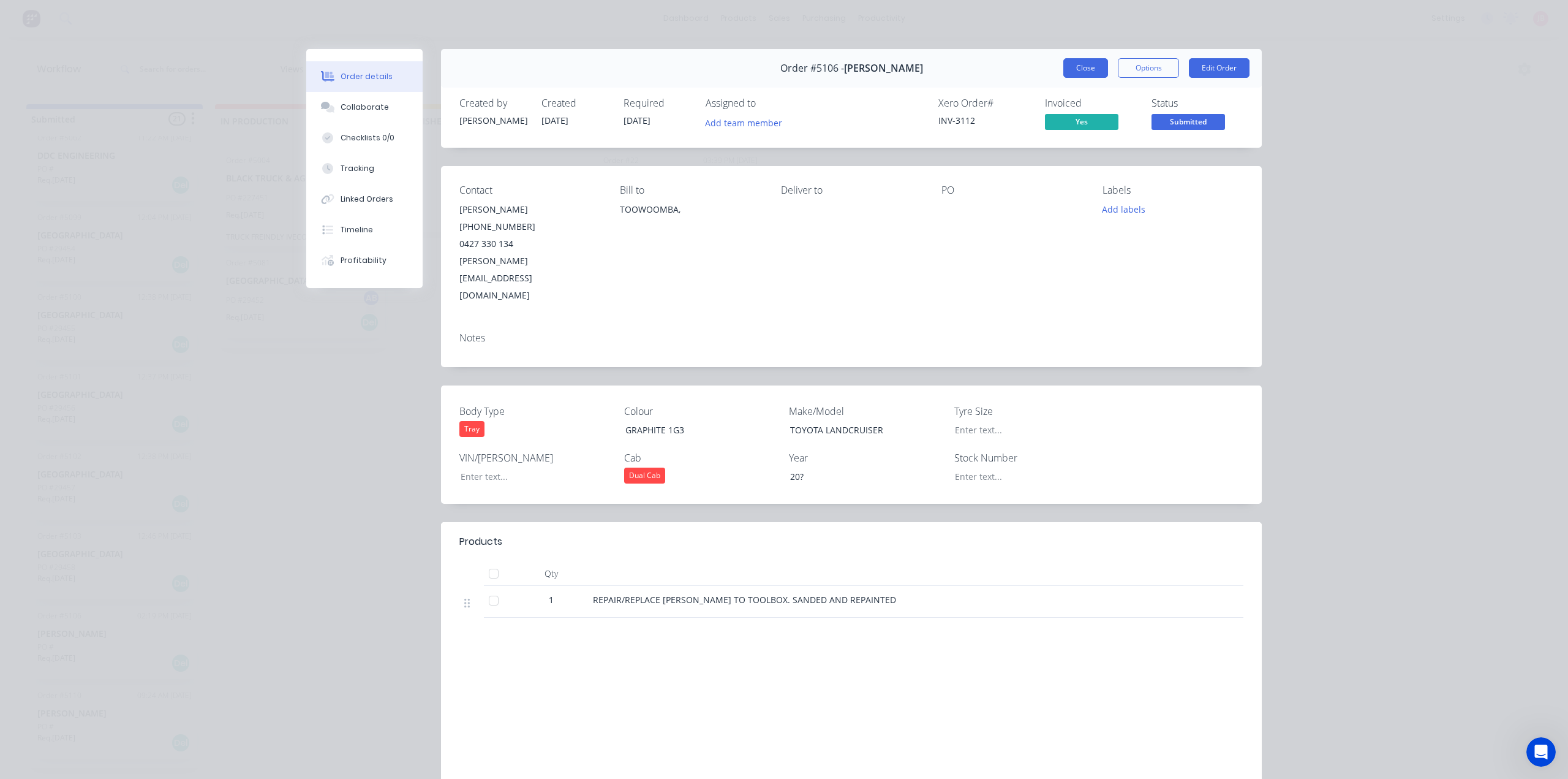
click at [1072, 65] on button "Close" at bounding box center [1085, 68] width 45 height 20
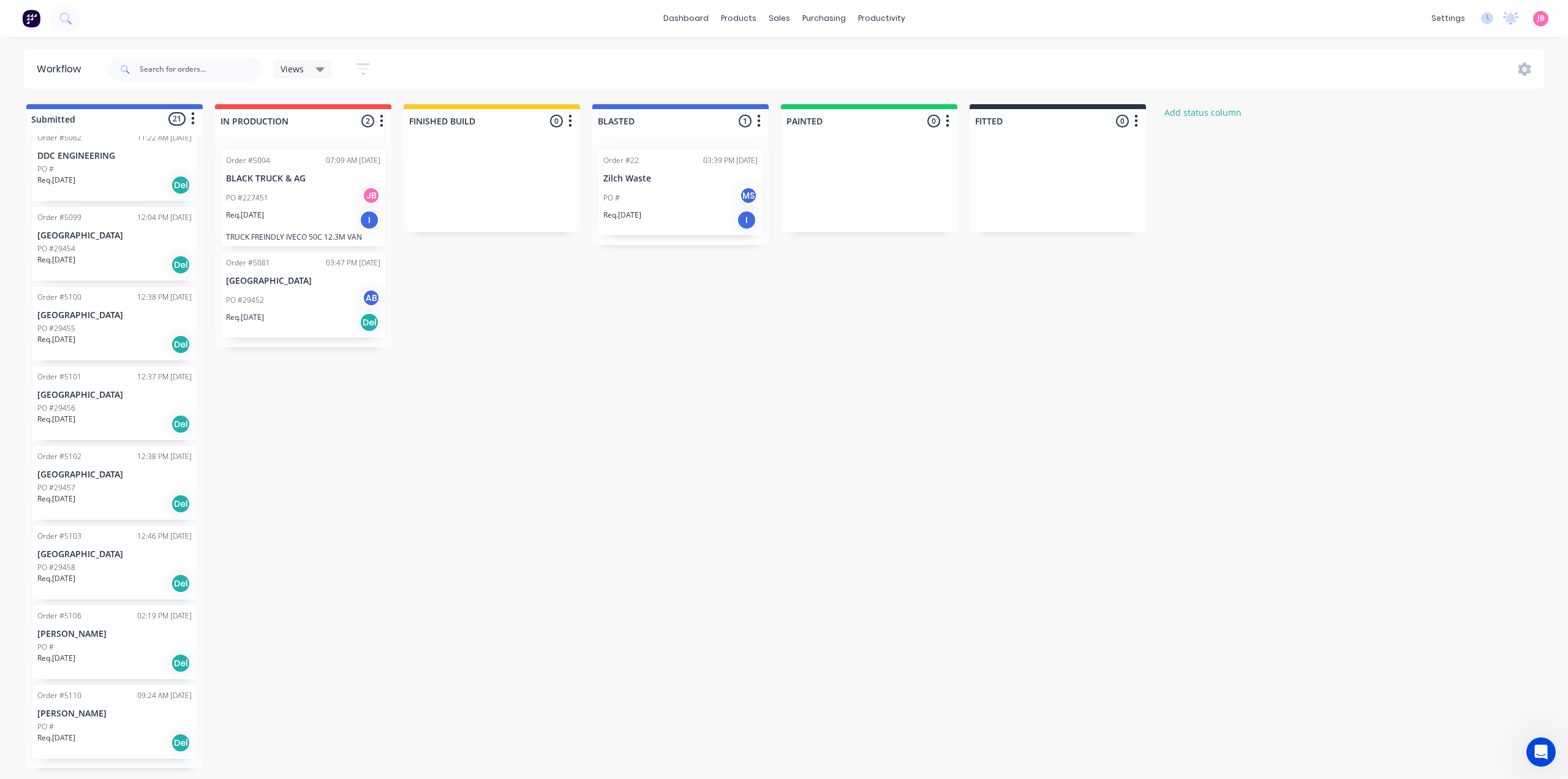
click at [447, 551] on div "Submitted 21 Status colour #4169E1 hex #4169E1 Save Cancel Summaries Total orde…" at bounding box center [745, 435] width 1510 height 663
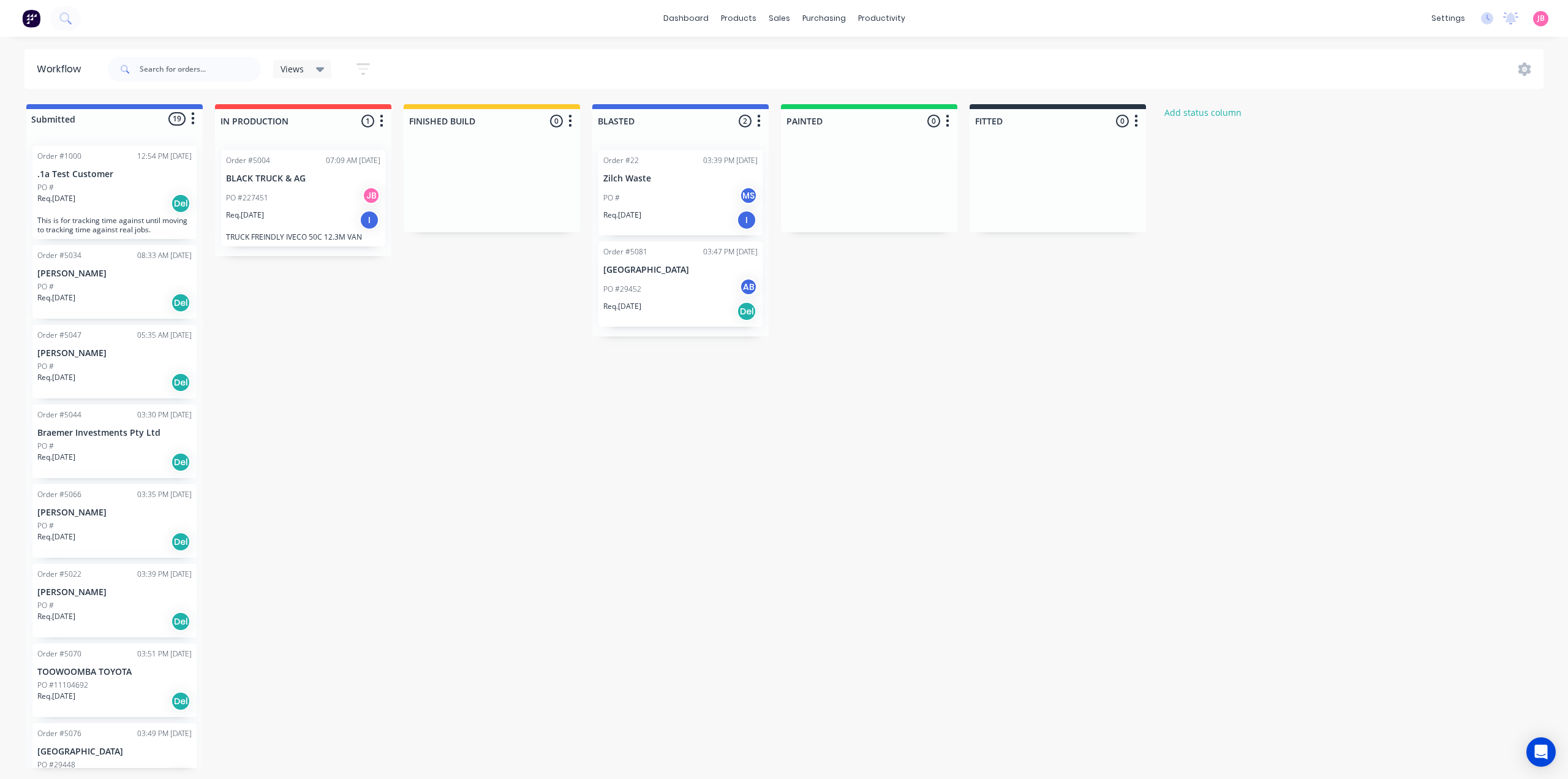
click at [102, 512] on p "Renee Stafleu" at bounding box center [115, 512] width 154 height 11
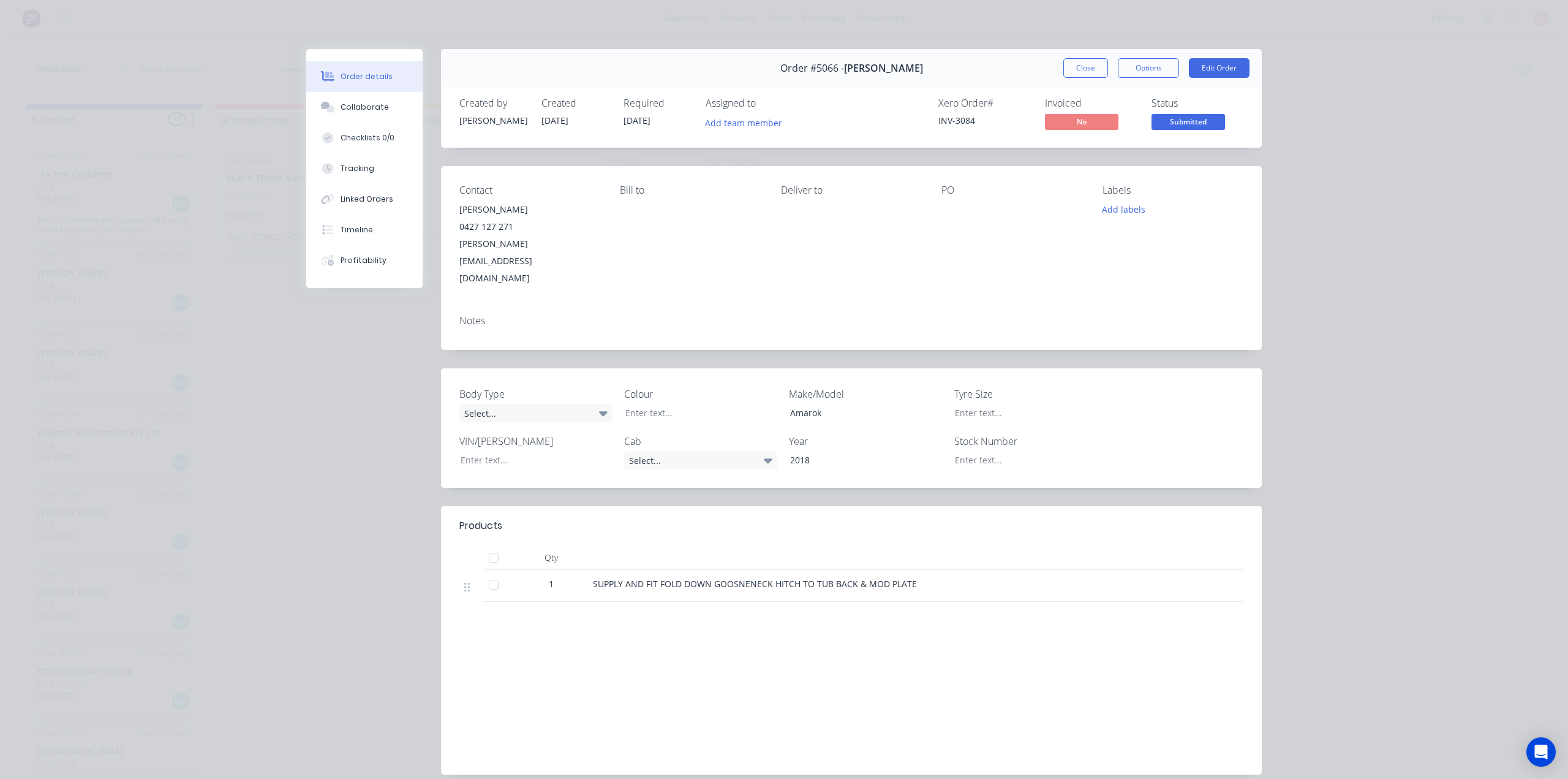
drag, startPoint x: 102, startPoint y: 512, endPoint x: 1047, endPoint y: 556, distance: 946.0
click at [1047, 577] on div "SUPPLY AND FIT FOLD DOWN GOOSNENECK HITCH TO TUB BACK & MOD PLATE" at bounding box center [894, 583] width 603 height 13
click at [356, 101] on div "Collaborate" at bounding box center [365, 107] width 48 height 11
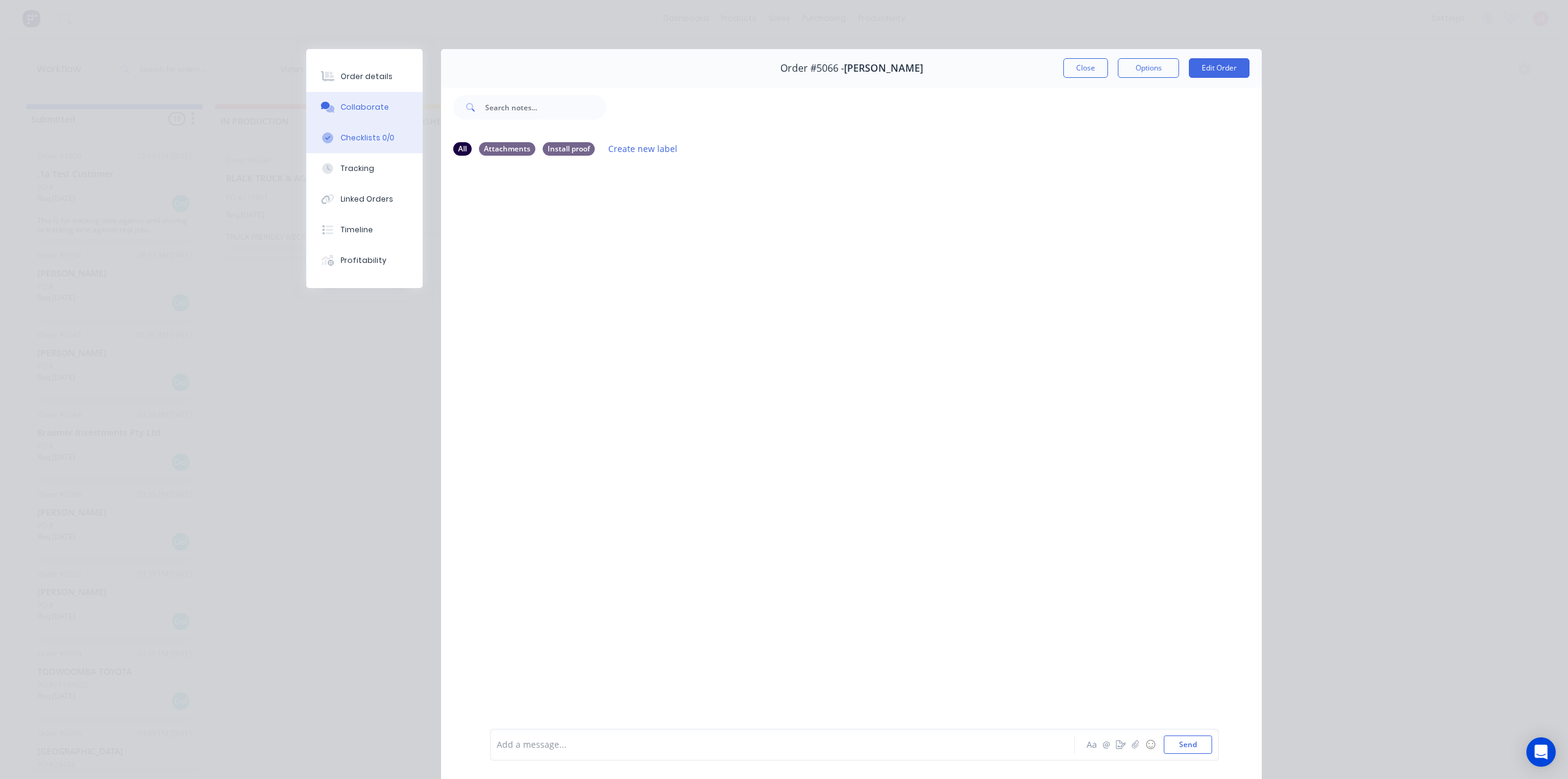
click at [356, 127] on button "Checklists 0/0" at bounding box center [364, 138] width 117 height 31
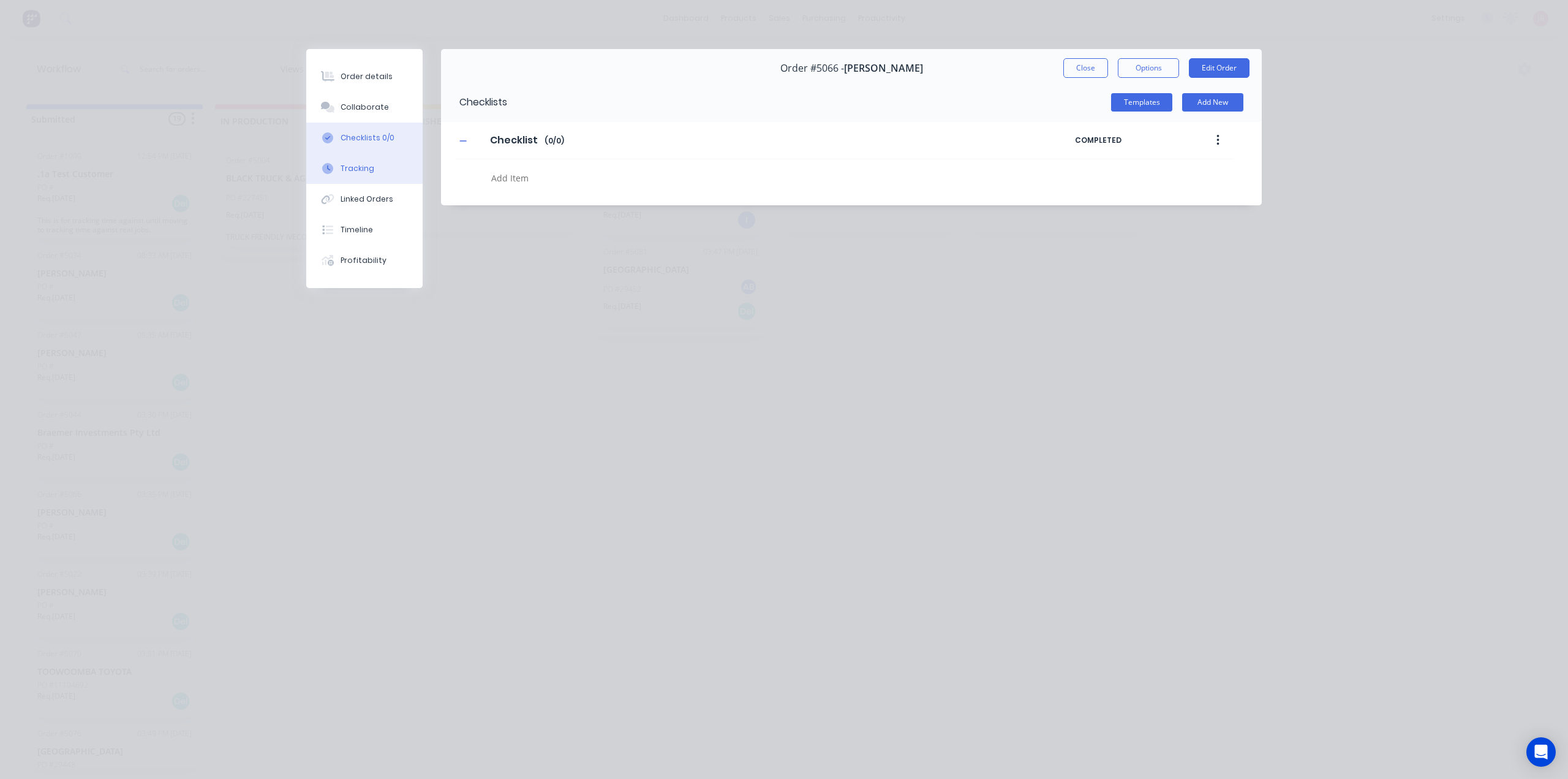
click at [355, 165] on div "Tracking" at bounding box center [358, 169] width 34 height 11
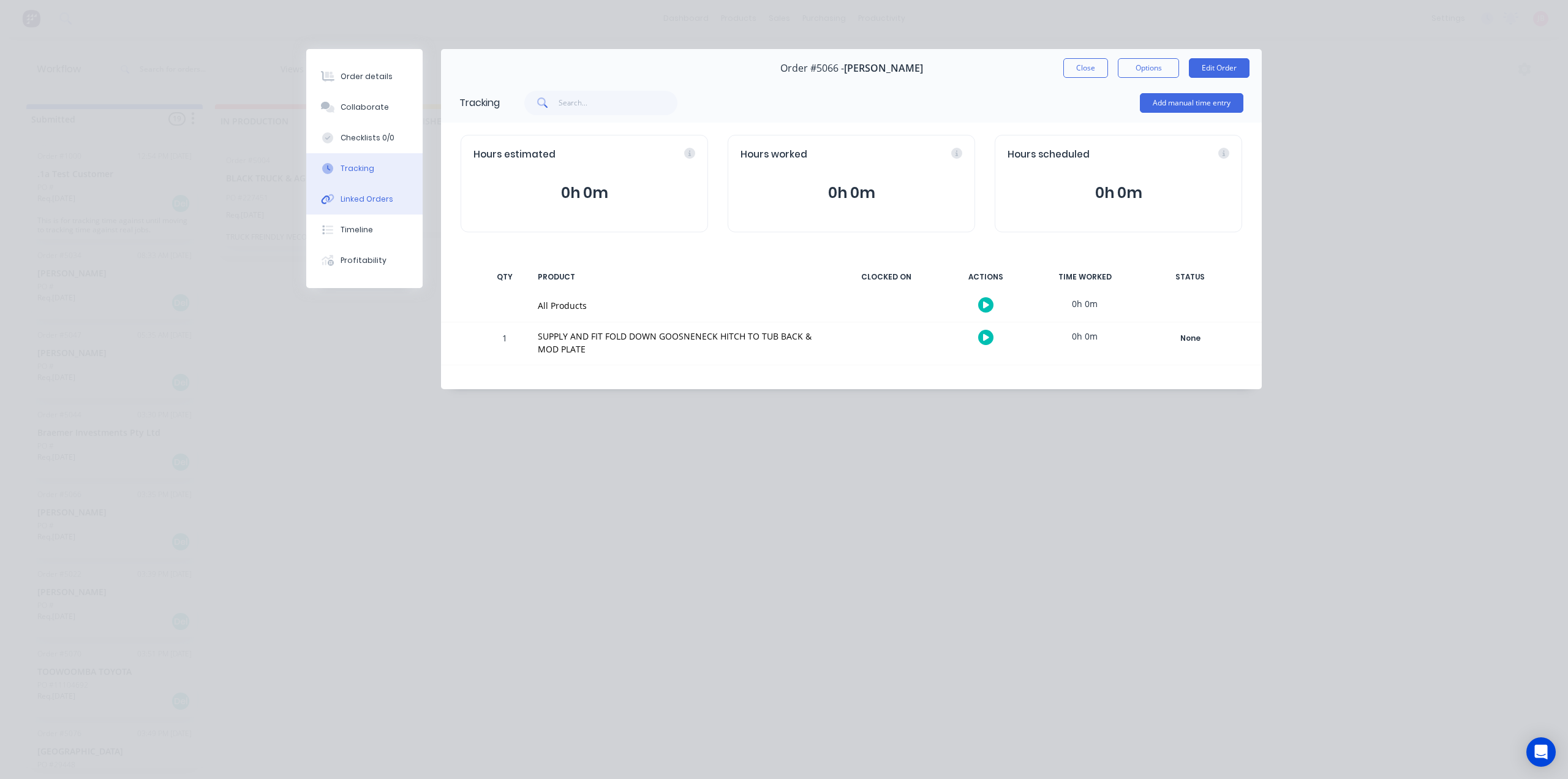
click at [355, 206] on button "Linked Orders" at bounding box center [364, 199] width 117 height 31
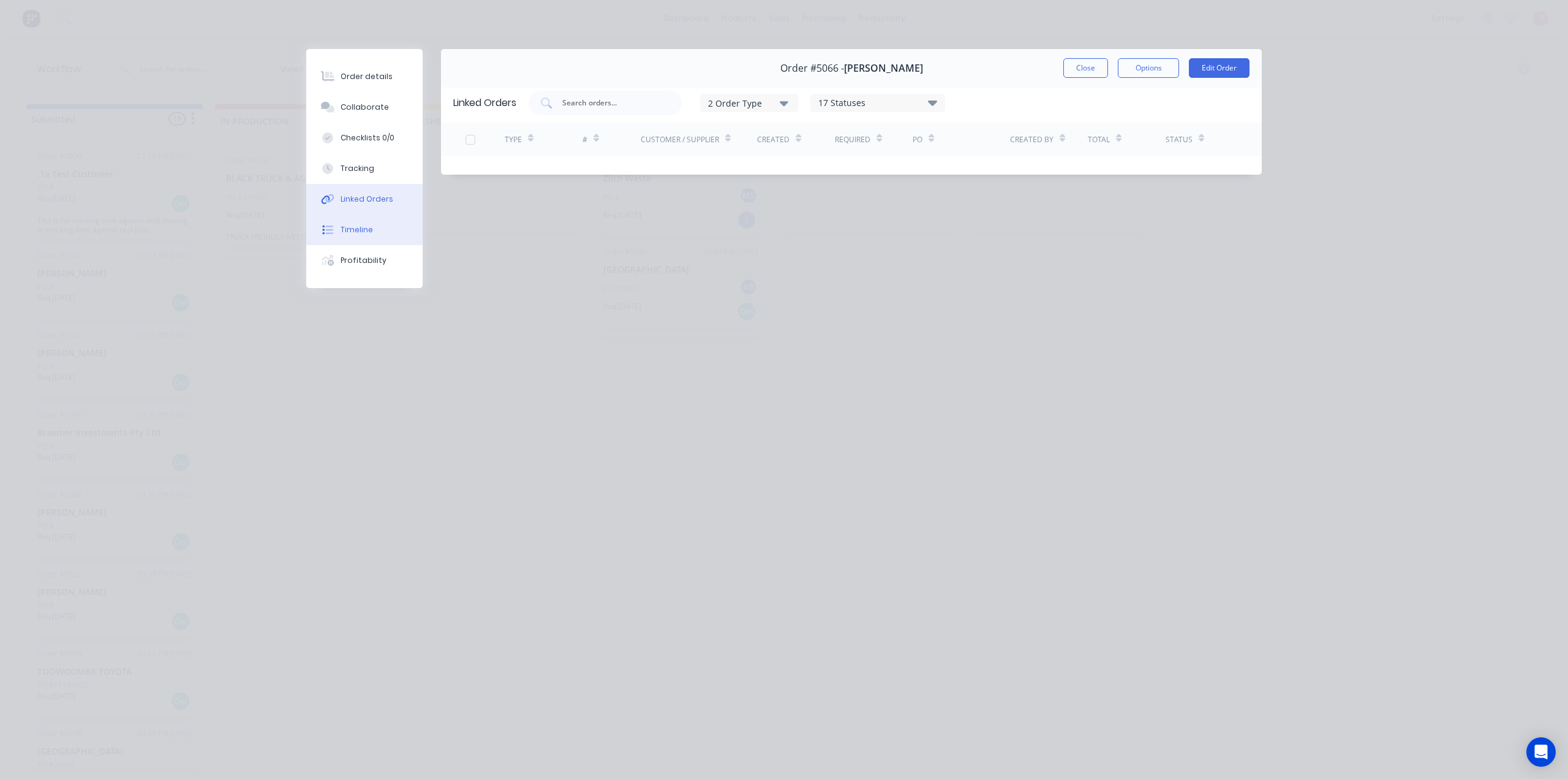
click at [354, 234] on div "Timeline" at bounding box center [357, 230] width 32 height 11
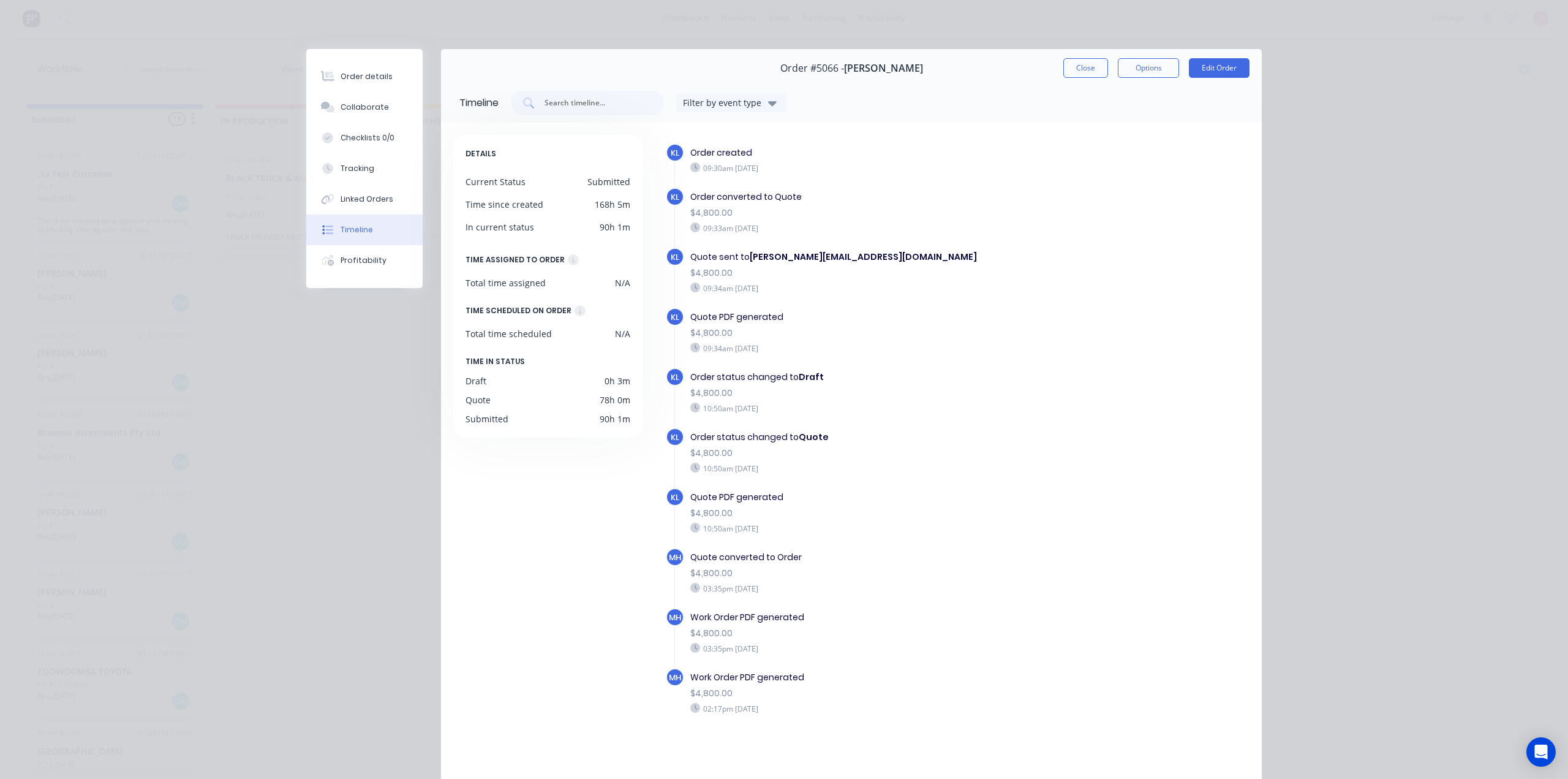
click at [737, 99] on div "Filter by event type" at bounding box center [723, 102] width 82 height 13
click at [764, 212] on div "$4,800.00" at bounding box center [869, 213] width 360 height 13
drag, startPoint x: 766, startPoint y: 225, endPoint x: 806, endPoint y: 228, distance: 40.1
click at [806, 228] on div "09:33am Friday 22/08/25" at bounding box center [869, 228] width 360 height 11
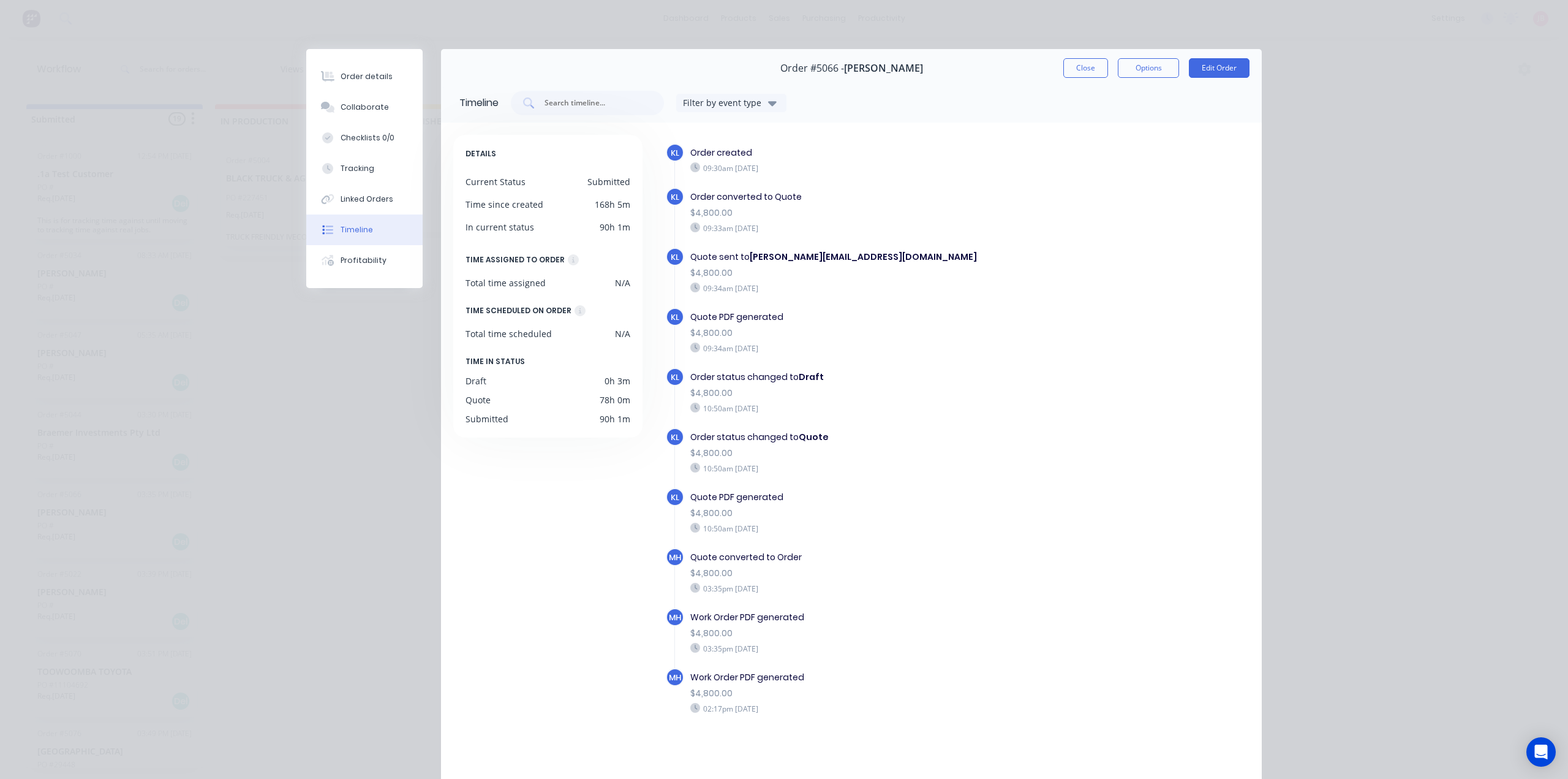
click at [806, 228] on div "09:33am Friday 22/08/25" at bounding box center [869, 228] width 360 height 11
click at [1161, 58] on button "Options" at bounding box center [1148, 68] width 61 height 20
click at [1046, 228] on div "Order converted to Quote $4,800.00 09:33am Friday 22/08/25" at bounding box center [870, 212] width 372 height 49
click at [937, 280] on div "Quote sent to renee.stafleu@gmail.com $4,800.00 09:34am Friday 22/08/25" at bounding box center [870, 272] width 372 height 49
click at [333, 259] on button "Profitability" at bounding box center [364, 260] width 117 height 31
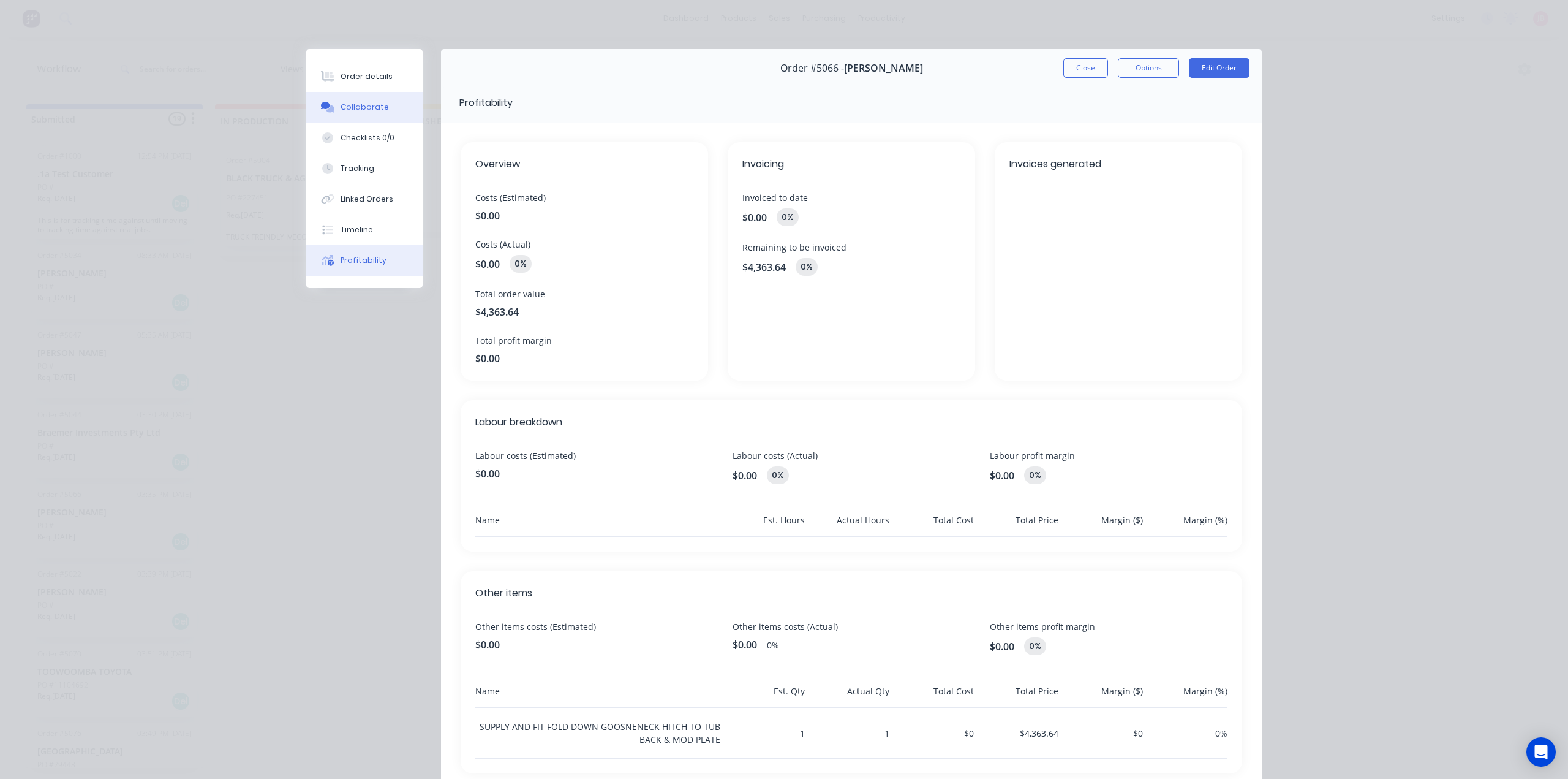
click at [351, 112] on div "Collaborate" at bounding box center [365, 107] width 48 height 11
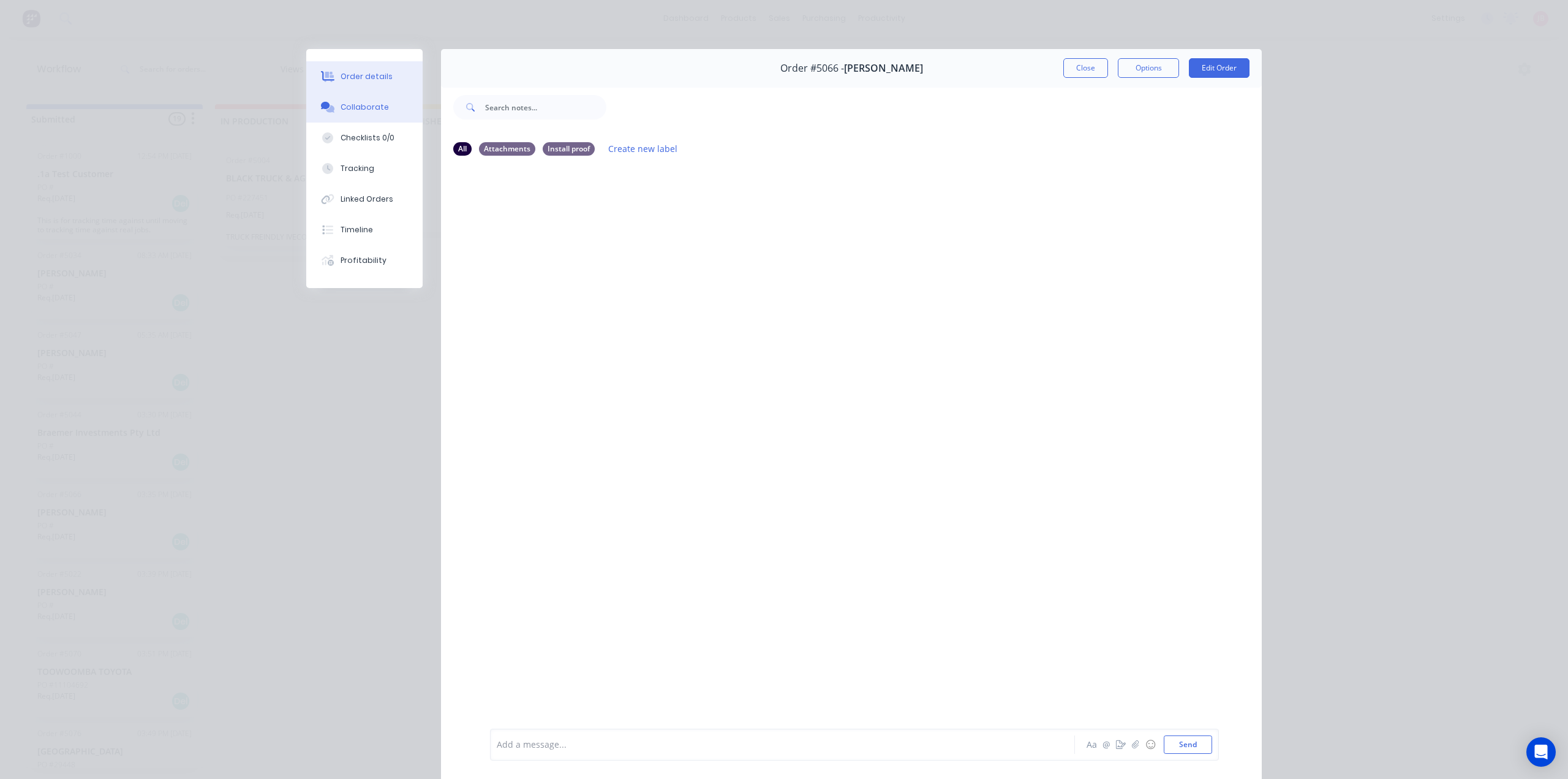
click at [354, 76] on div "Order details" at bounding box center [367, 76] width 52 height 11
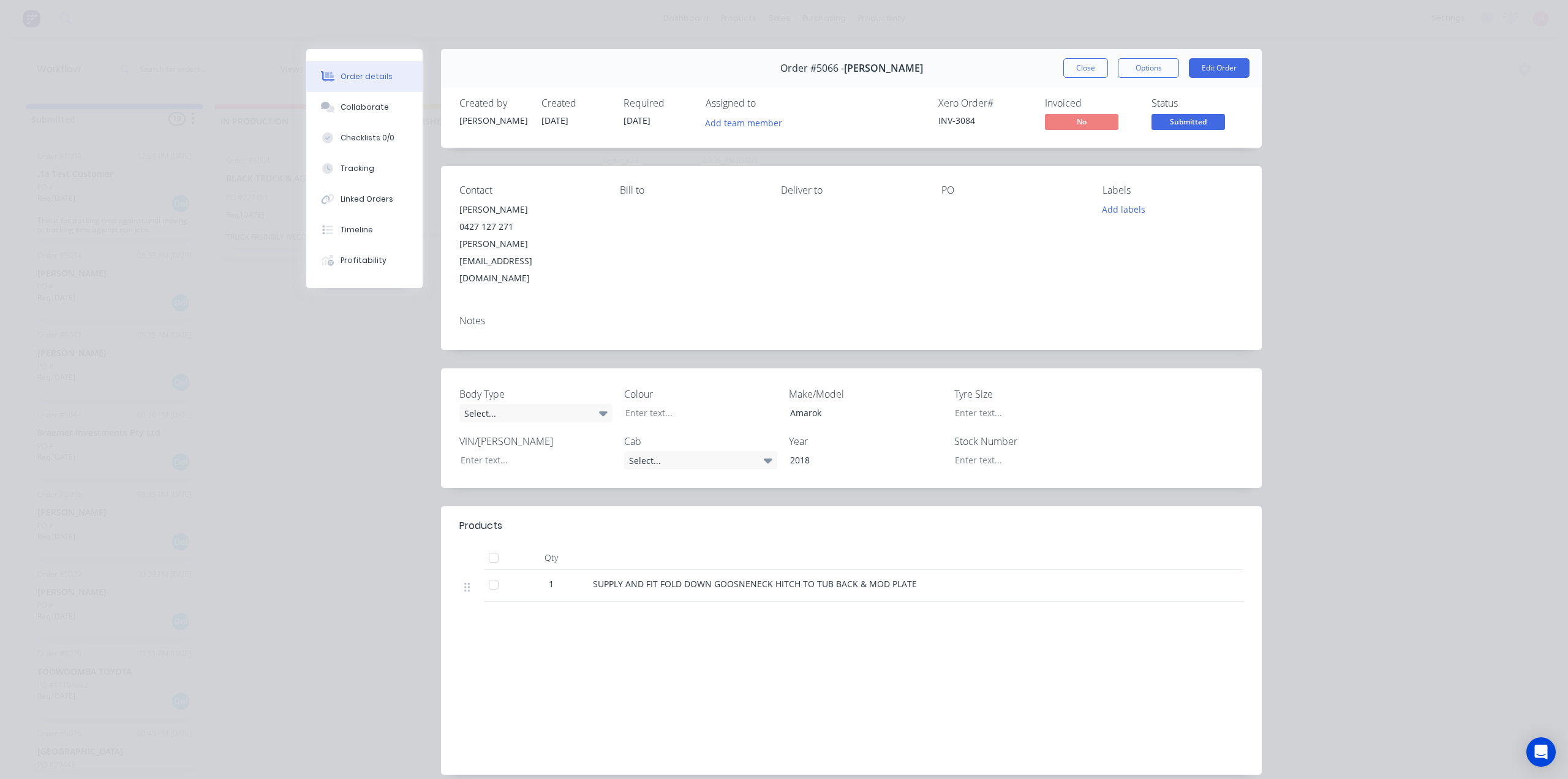
click at [627, 118] on span "22/08/25" at bounding box center [637, 120] width 27 height 12
click at [624, 237] on div "Bill to" at bounding box center [690, 235] width 141 height 102
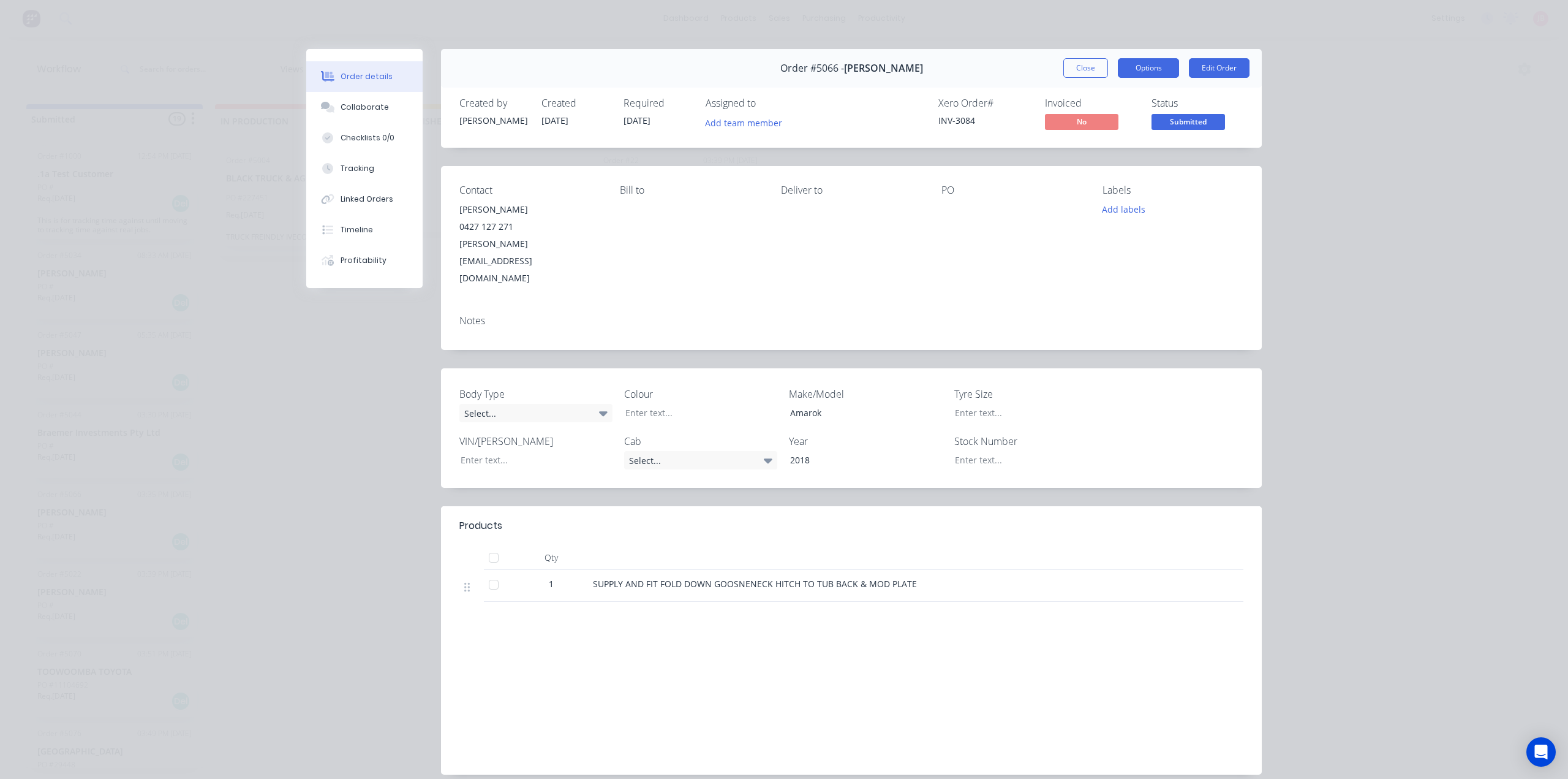
click at [1134, 63] on button "Options" at bounding box center [1148, 68] width 61 height 20
click at [366, 227] on button "Timeline" at bounding box center [364, 230] width 117 height 31
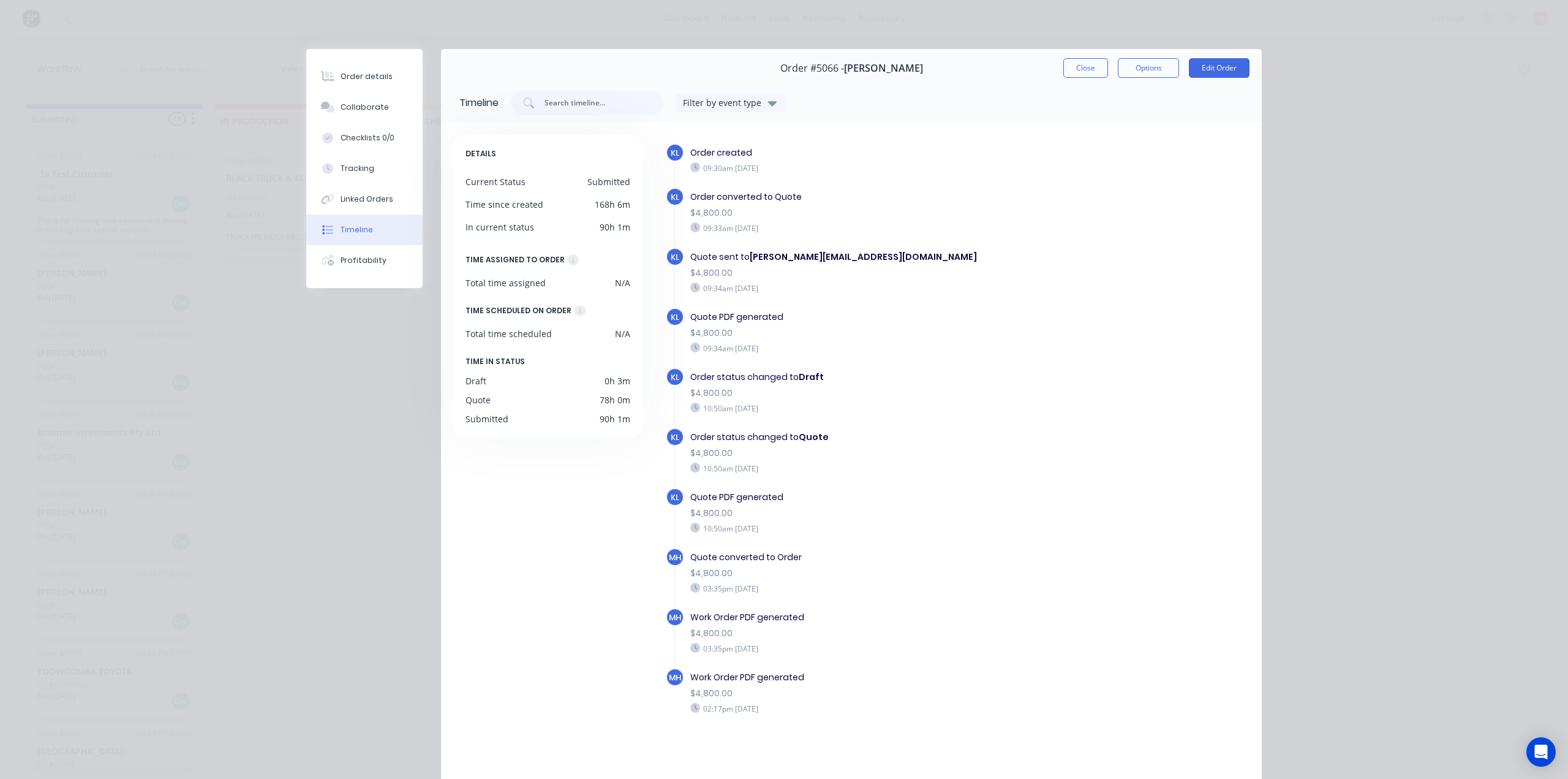
click at [264, 39] on div "Order details Collaborate Checklists 0/0 Tracking Linked Orders Timeline Profit…" at bounding box center [784, 390] width 1568 height 779
drag, startPoint x: 1072, startPoint y: 61, endPoint x: 1058, endPoint y: 69, distance: 16.1
click at [1073, 61] on button "Close" at bounding box center [1085, 68] width 45 height 20
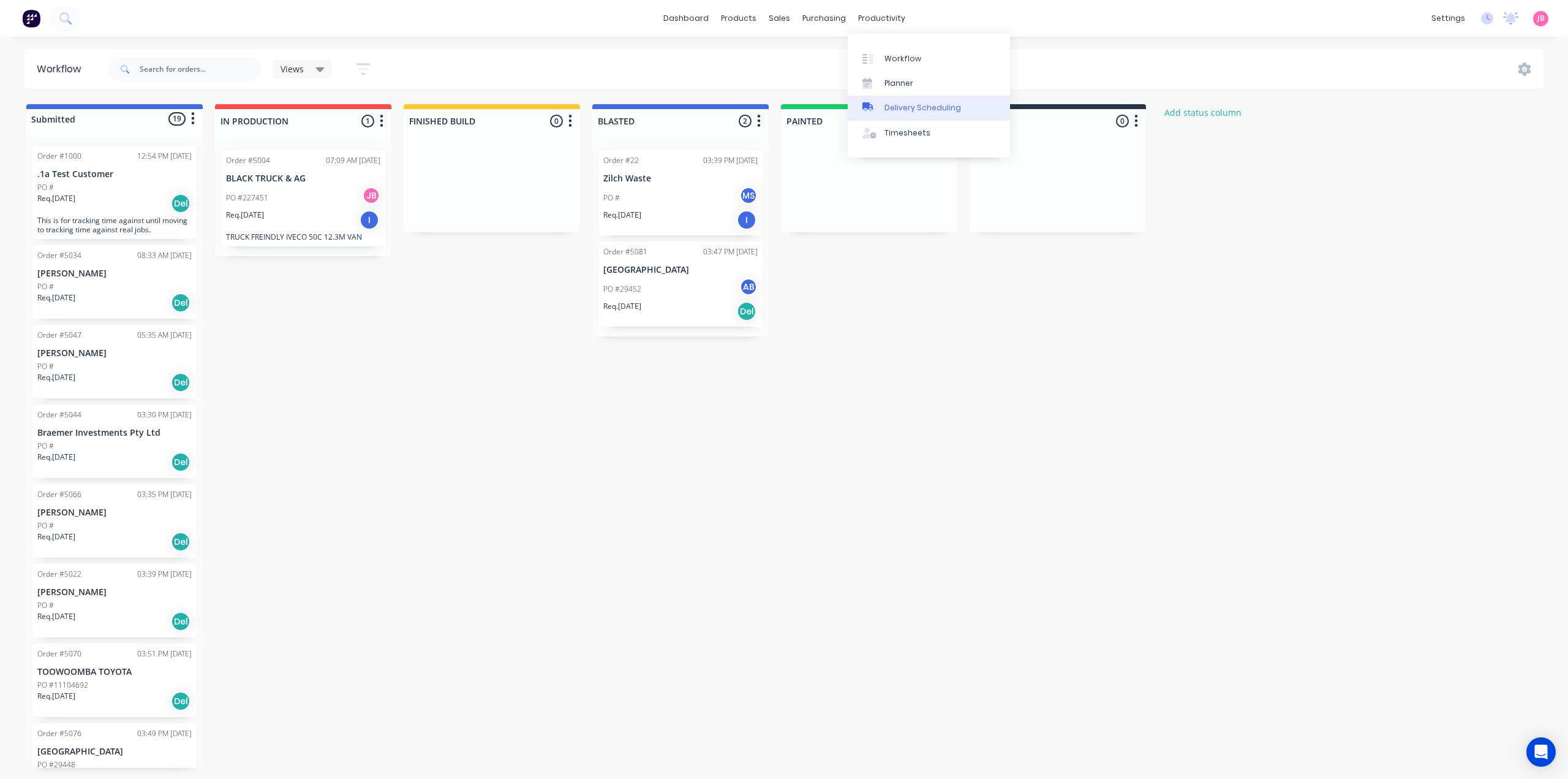
click at [900, 108] on div "Delivery Scheduling" at bounding box center [922, 108] width 76 height 11
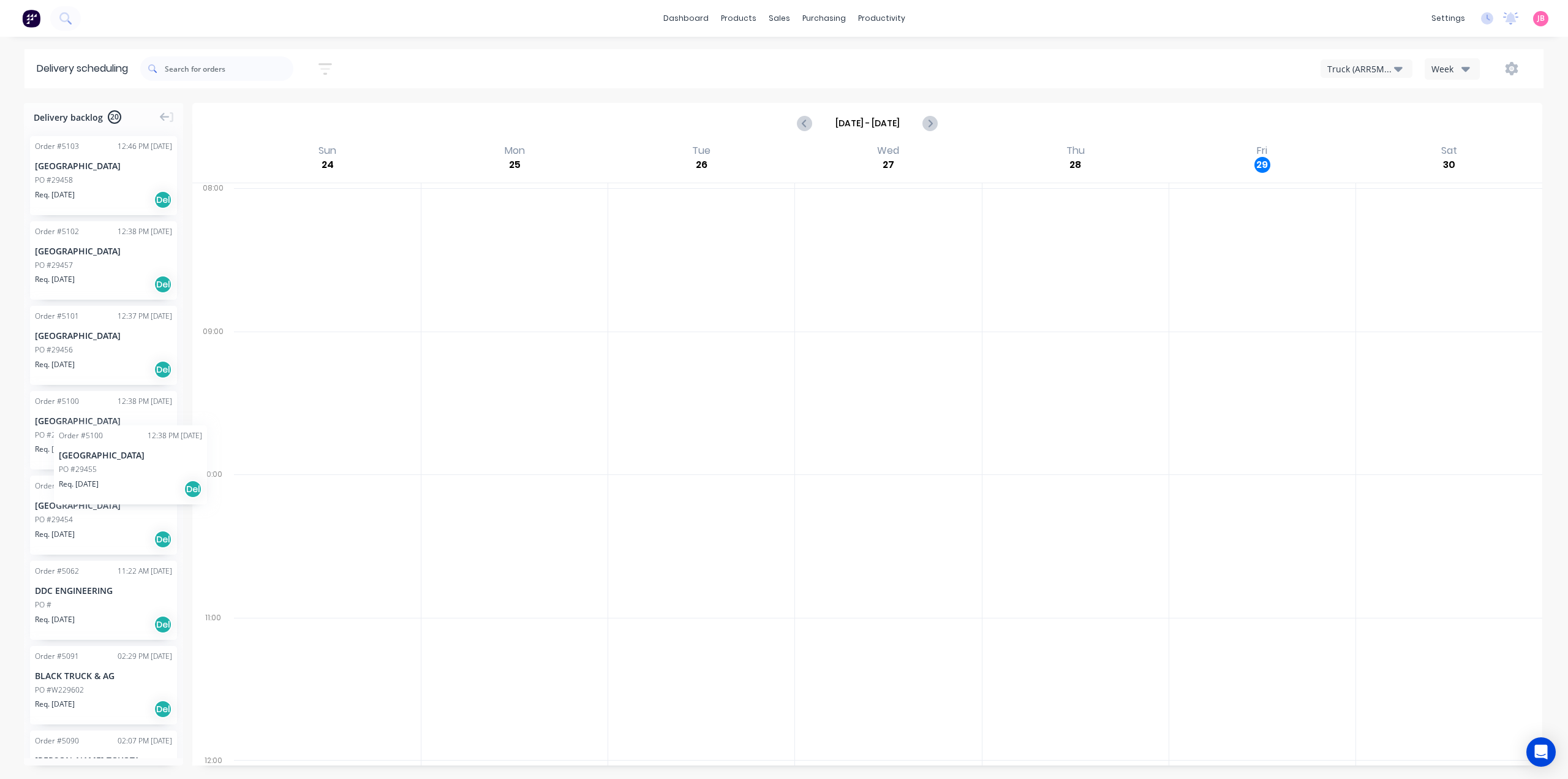
drag, startPoint x: 80, startPoint y: 431, endPoint x: 54, endPoint y: 416, distance: 30.0
click at [932, 125] on icon "Next page" at bounding box center [929, 123] width 14 height 14
type input "Sep 14 - Sep 20"
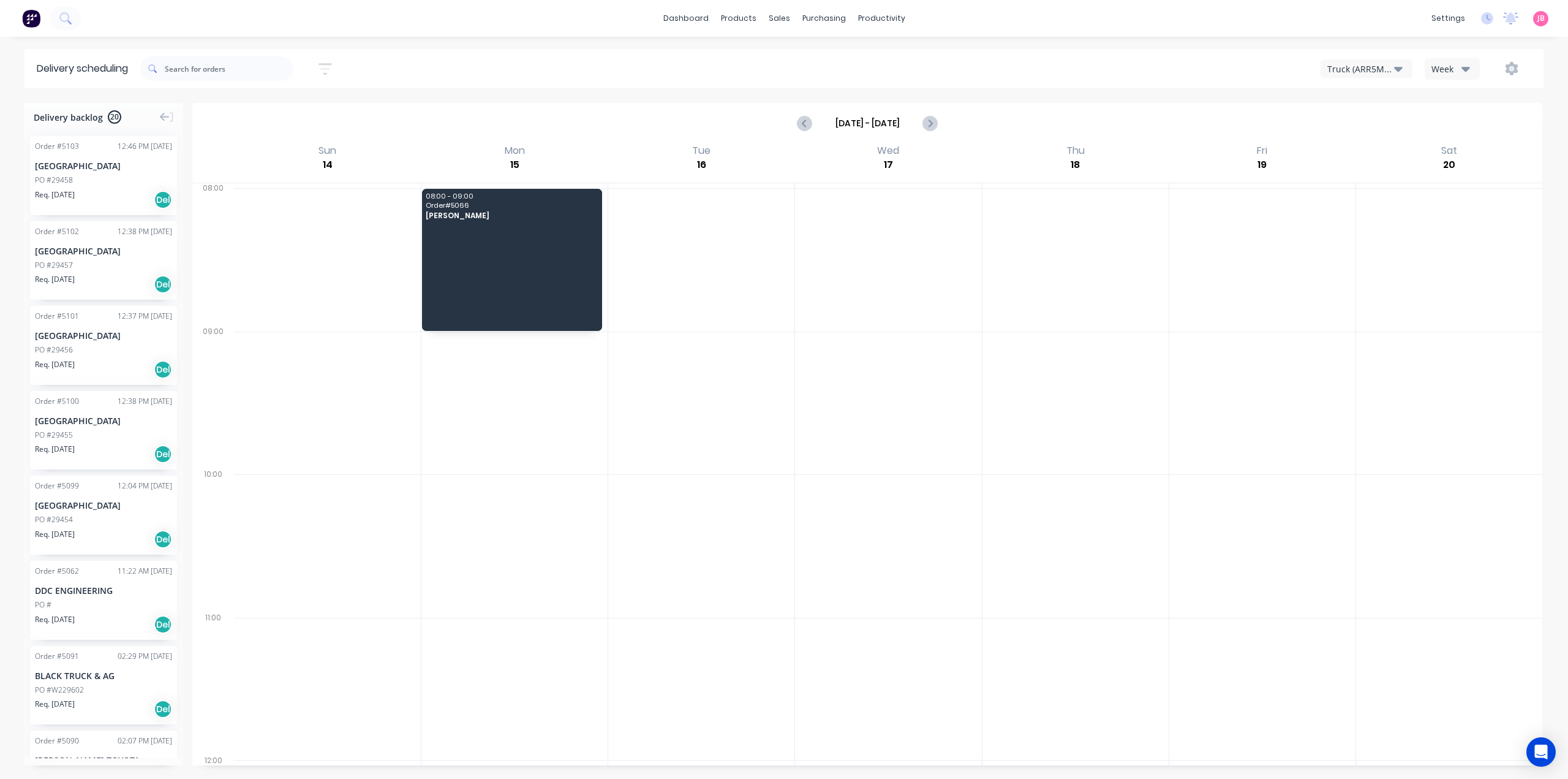
click at [36, 13] on img at bounding box center [31, 18] width 18 height 18
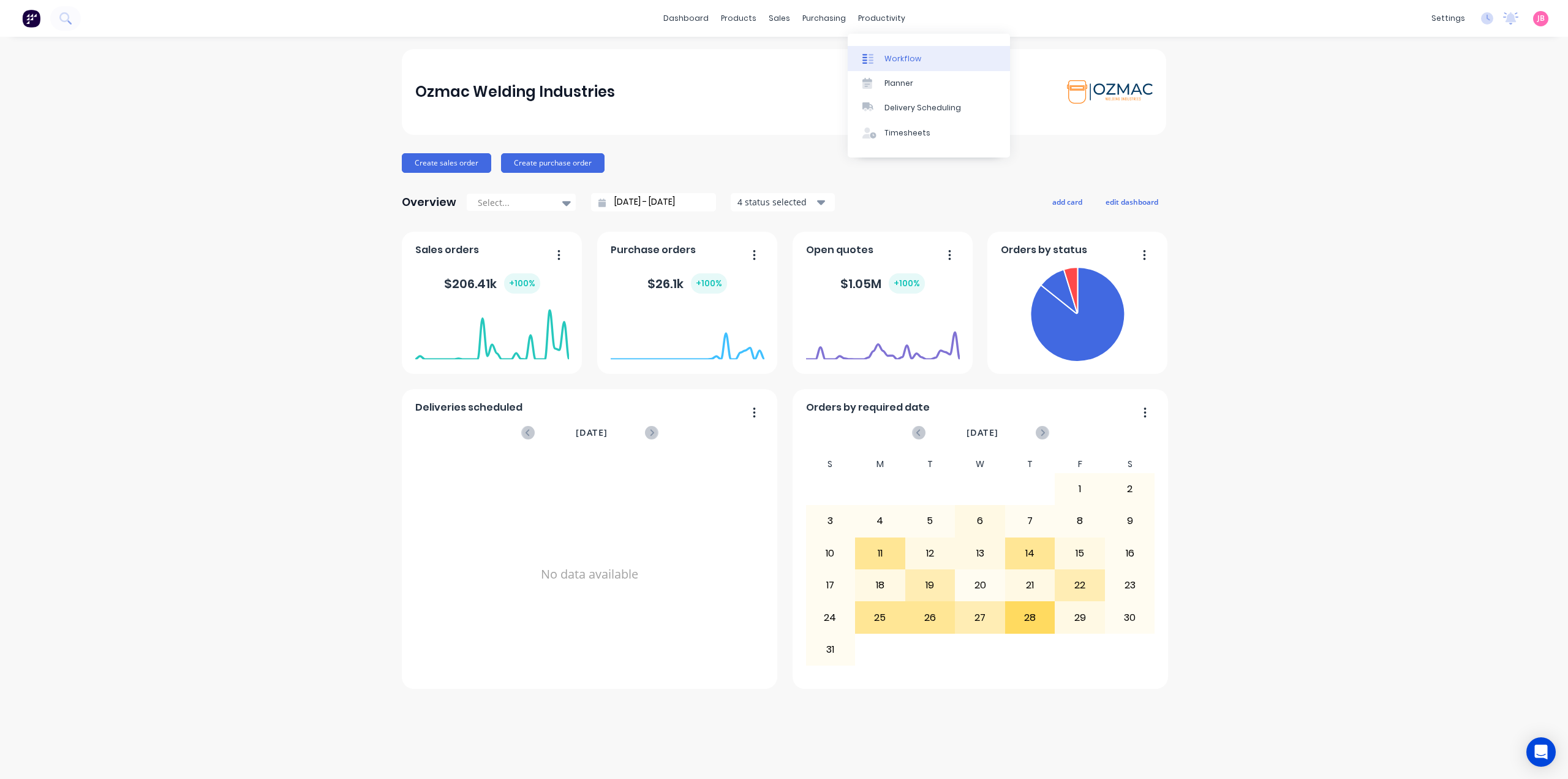
click at [885, 55] on div "Workflow" at bounding box center [902, 58] width 37 height 11
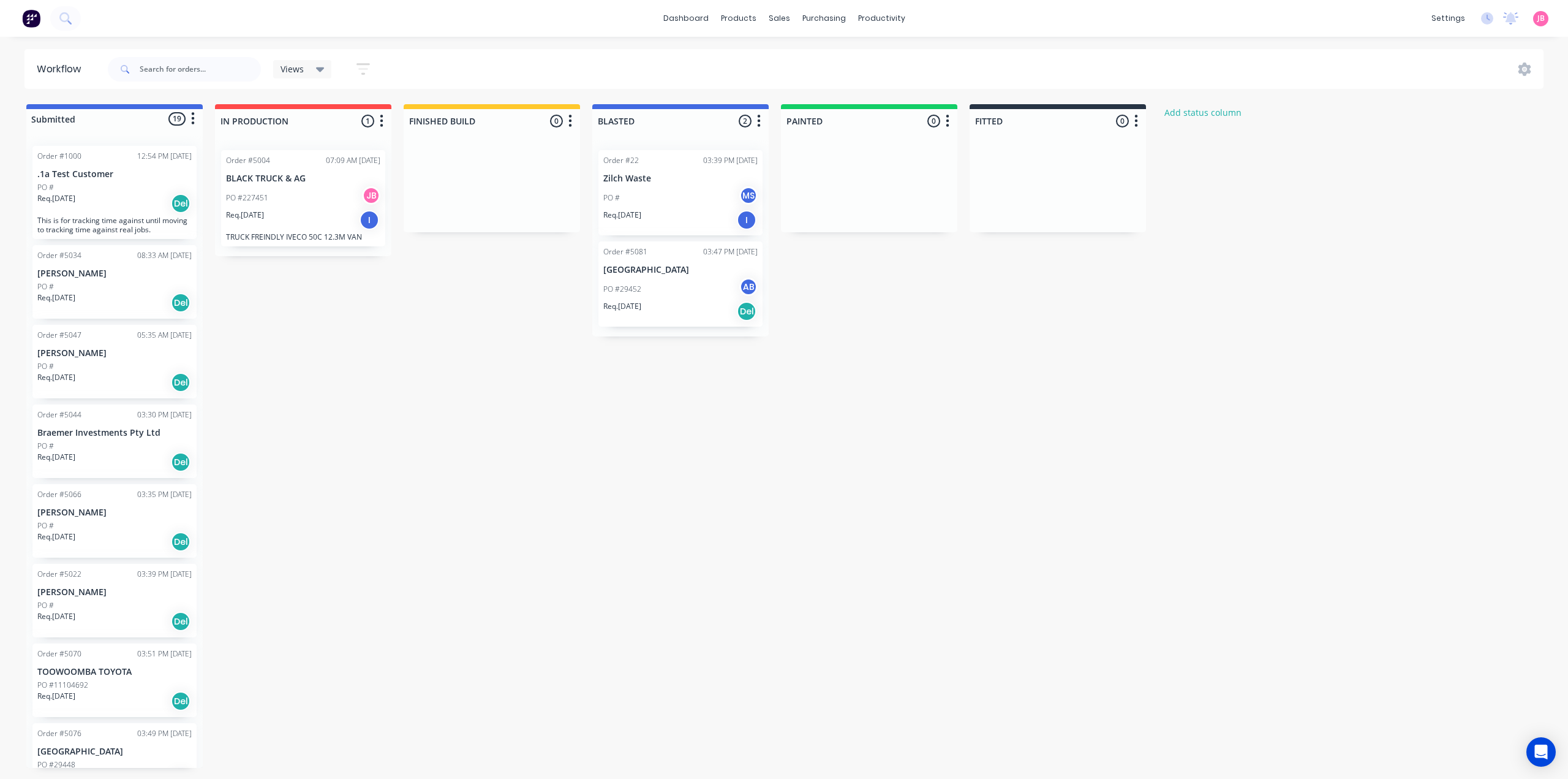
click at [27, 22] on img at bounding box center [31, 18] width 18 height 18
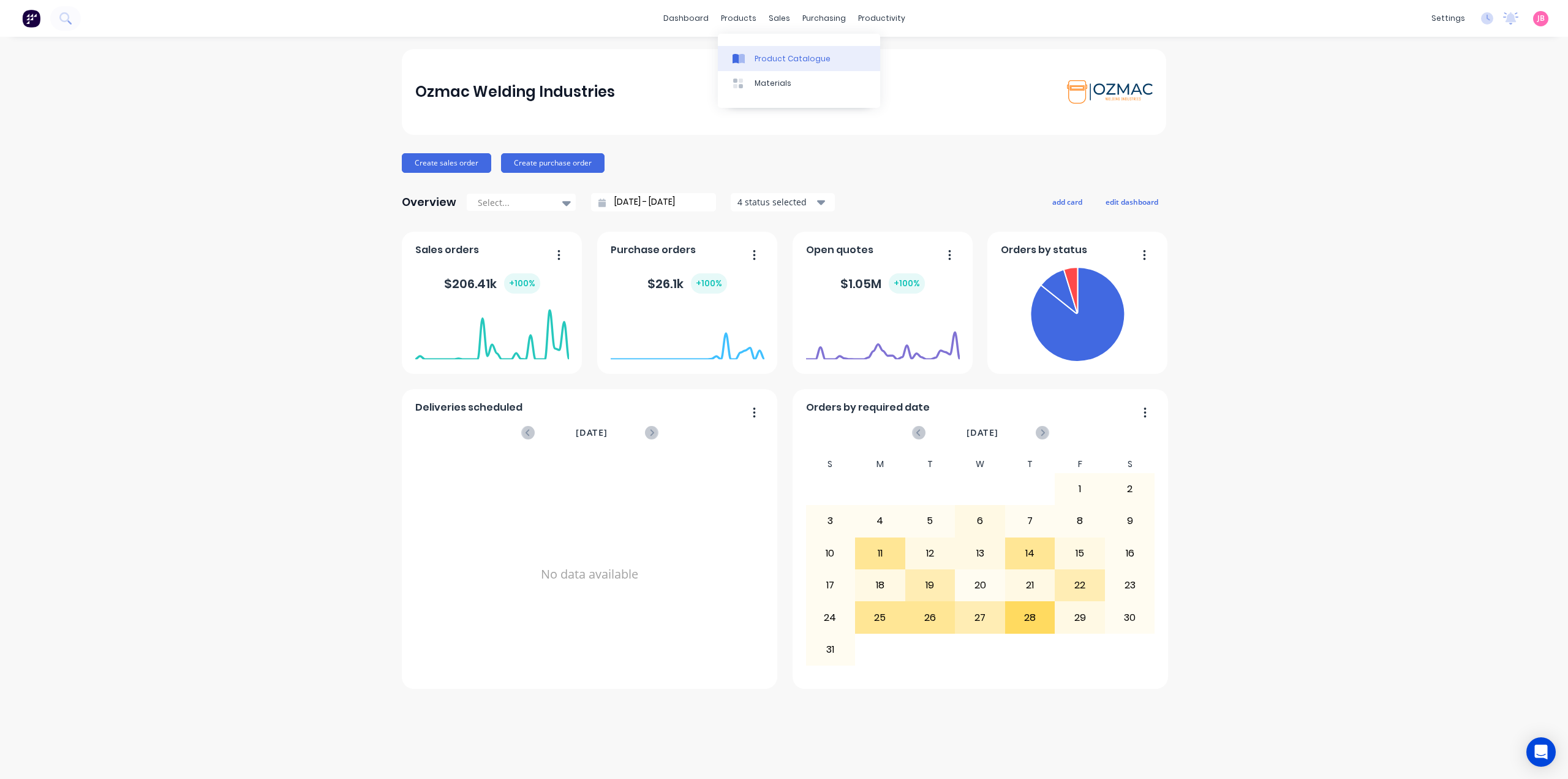
click at [764, 55] on div "Product Catalogue" at bounding box center [792, 58] width 76 height 11
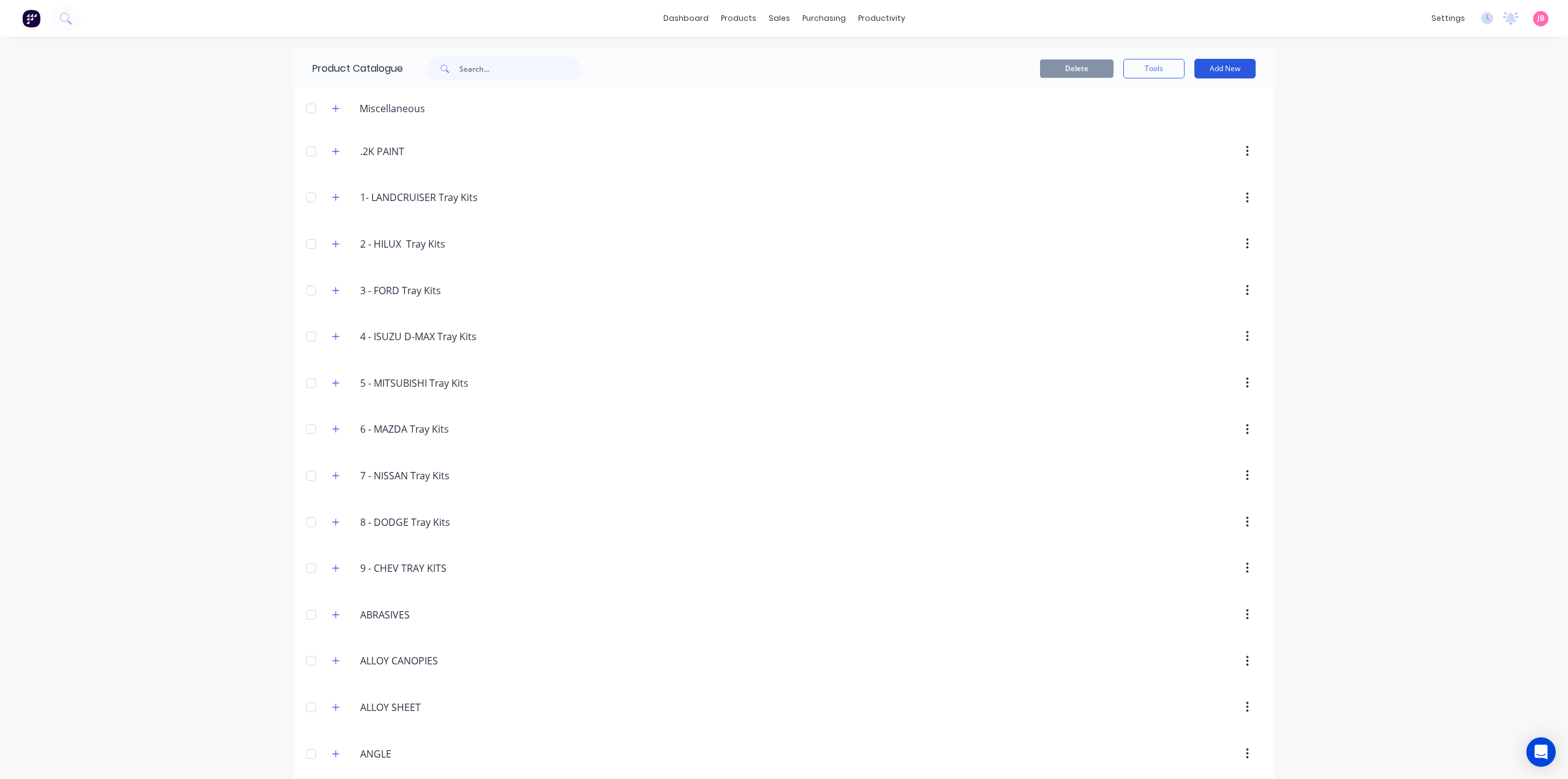
click at [1210, 66] on button "Add New" at bounding box center [1224, 69] width 61 height 20
click at [1168, 150] on div "Product Kit" at bounding box center [1197, 149] width 94 height 18
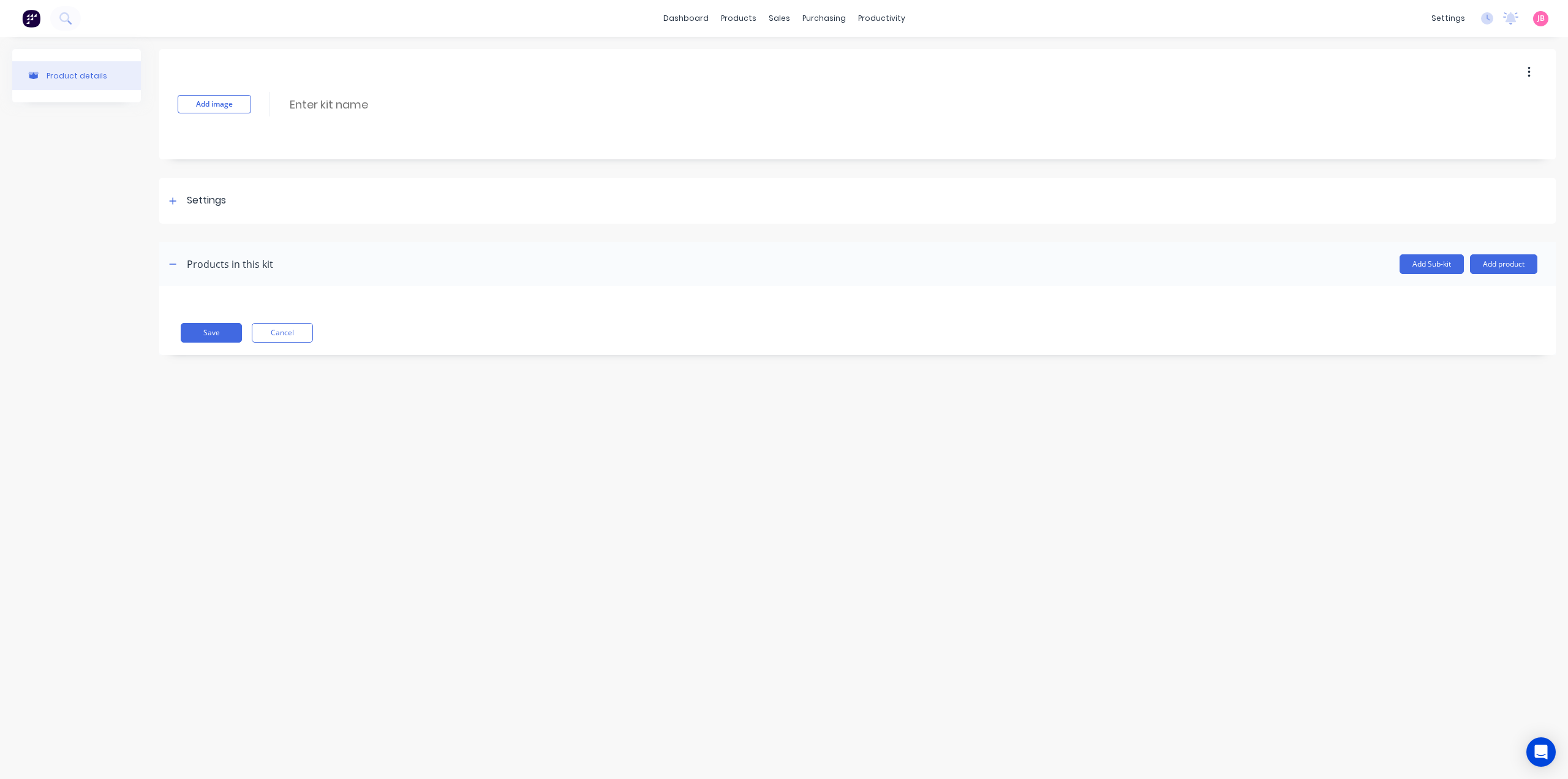
click at [327, 117] on div "Add image Enter kit name" at bounding box center [858, 104] width 1397 height 110
click at [333, 108] on input at bounding box center [397, 105] width 217 height 18
click at [325, 104] on input at bounding box center [397, 105] width 217 height 18
paste input "3500KG ATM HEAVY DUTY FLAT TOP TRAILER"
type input "3500KG ATM HEAVY DUTY FLAT TOP TRAILER"
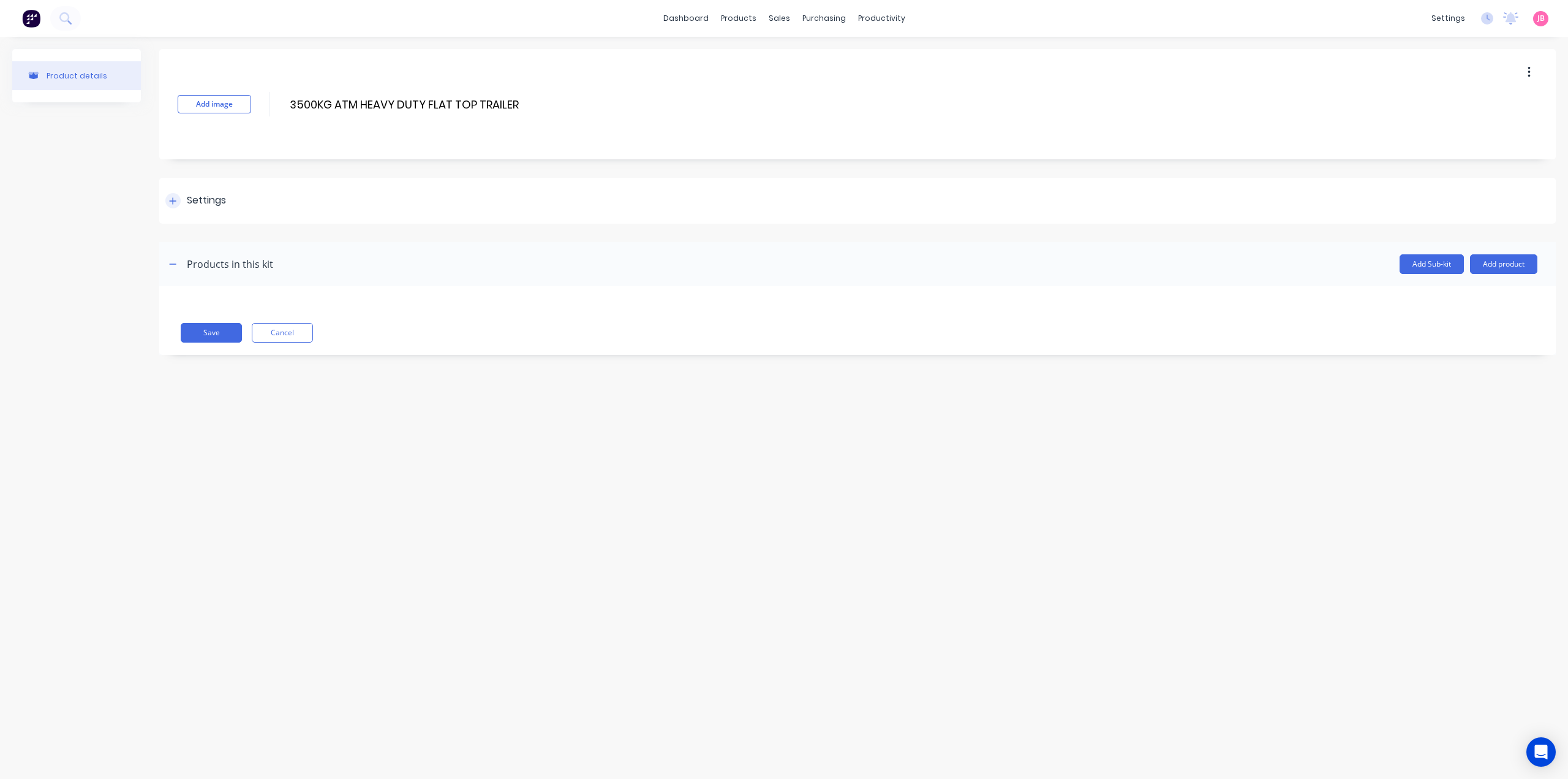
click at [219, 201] on div "Settings" at bounding box center [206, 200] width 39 height 15
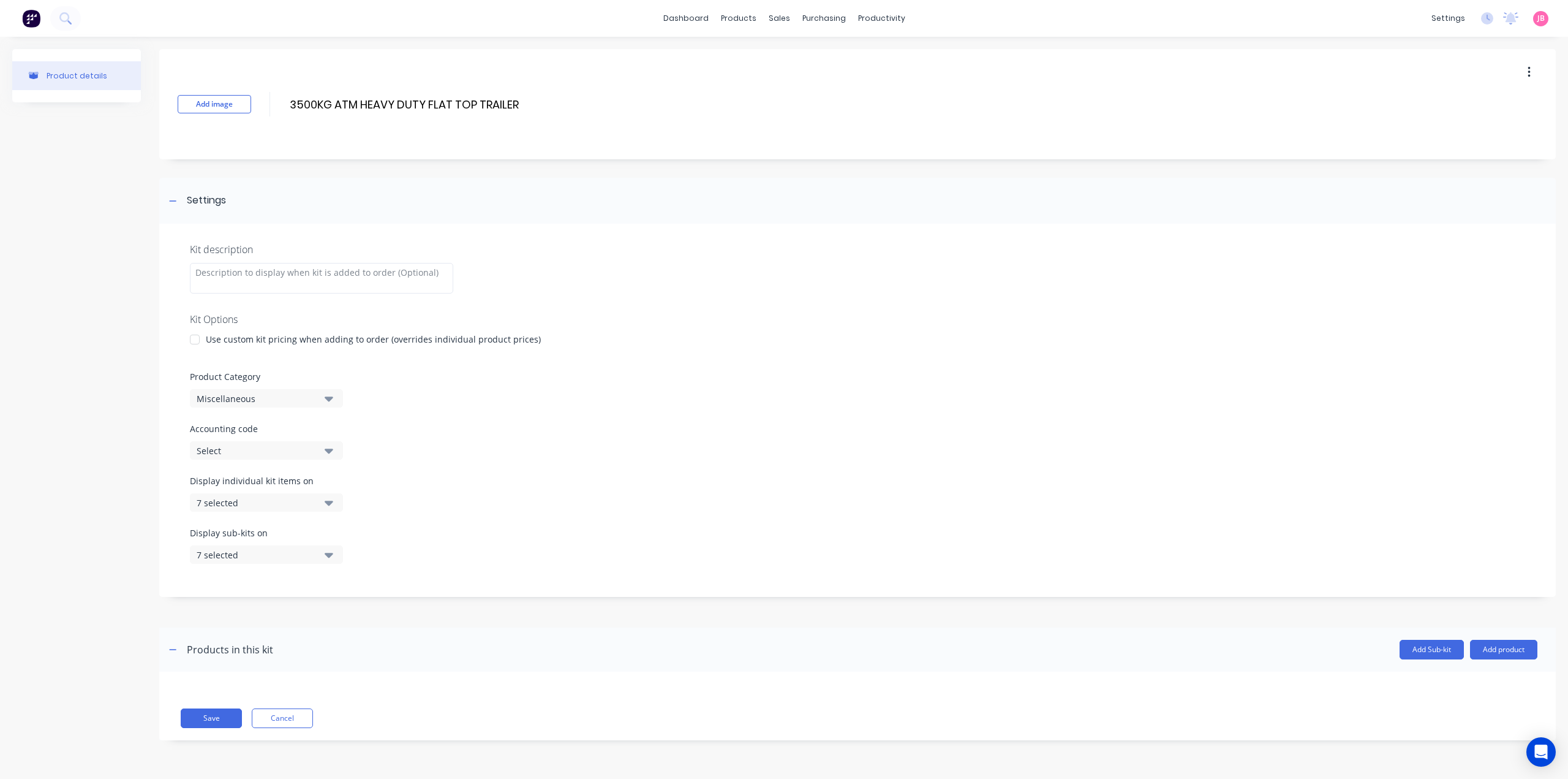
click at [197, 344] on div at bounding box center [194, 339] width 24 height 24
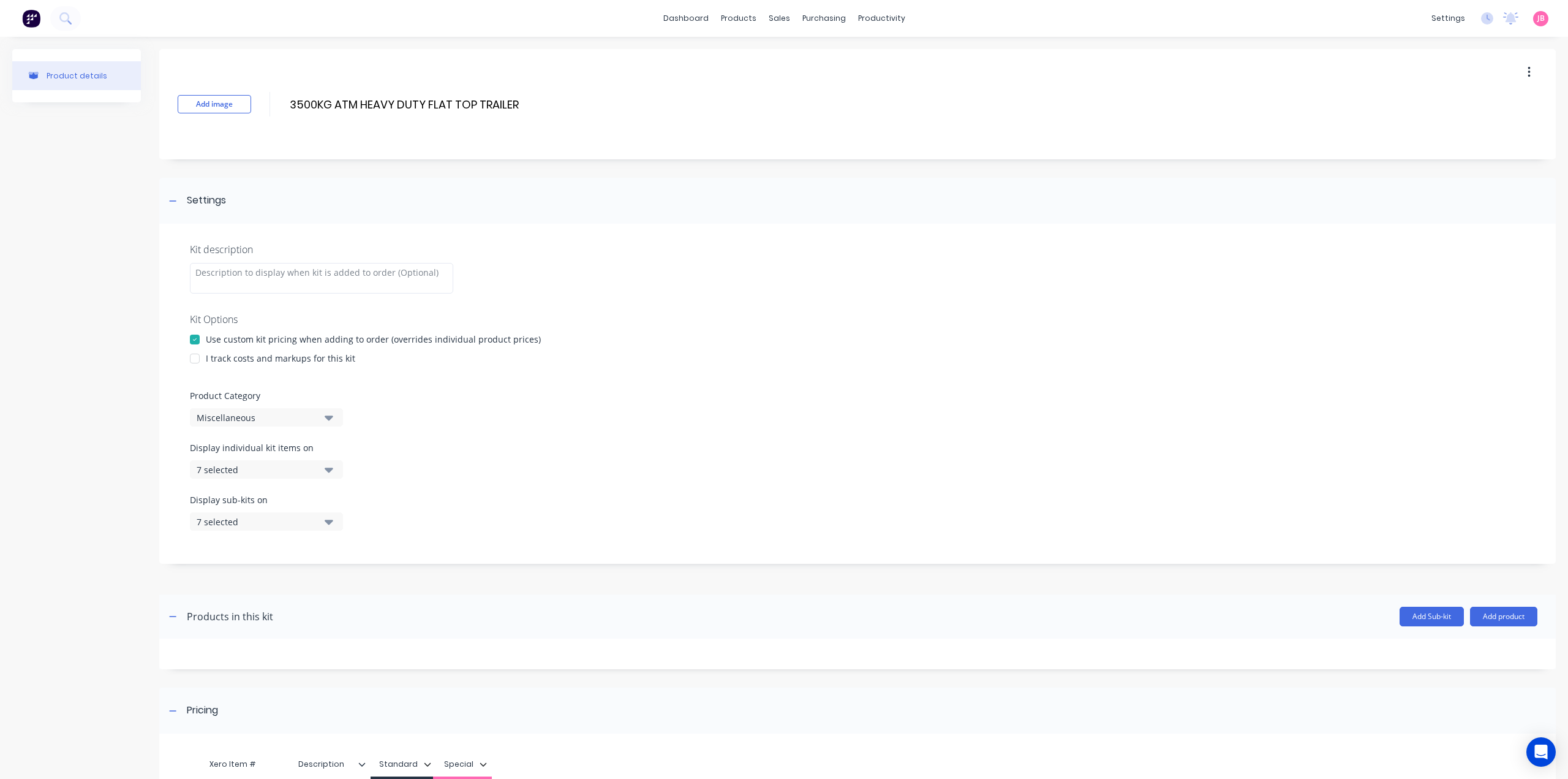
click at [199, 358] on div at bounding box center [194, 358] width 24 height 24
click at [238, 416] on div "Miscellaneous" at bounding box center [256, 417] width 118 height 13
click at [250, 452] on Category "text" at bounding box center [290, 453] width 130 height 24
type Category "trai"
click at [254, 481] on div "FLAT TOP TRAILERS" at bounding box center [282, 484] width 184 height 24
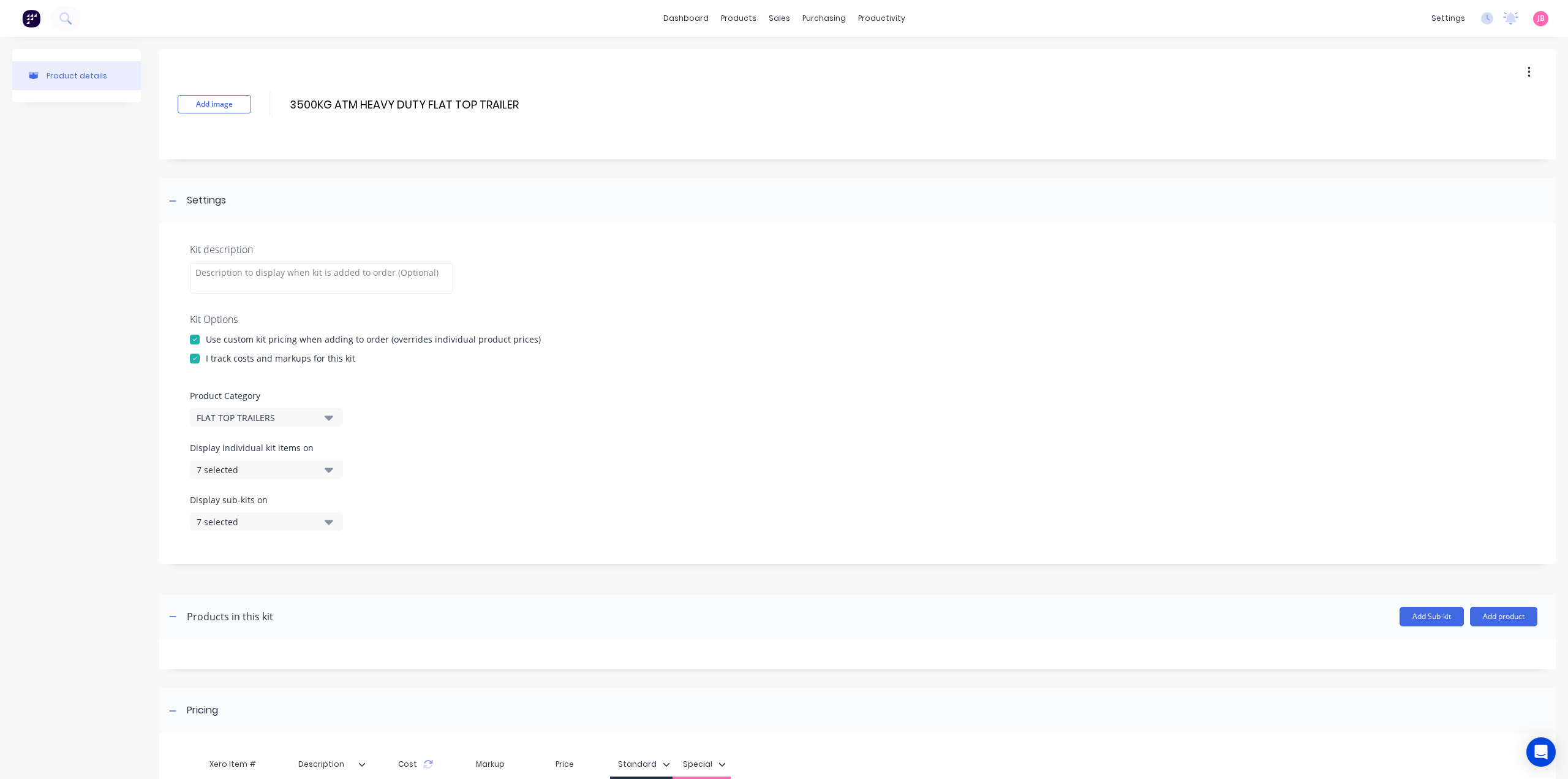
click at [304, 468] on div "7 selected" at bounding box center [256, 469] width 118 height 13
click at [344, 499] on div "button" at bounding box center [353, 499] width 24 height 24
click at [395, 445] on div "Display individual kit items on None" at bounding box center [858, 468] width 1335 height 52
click at [375, 439] on div "Kit description Kit Options Use custom kit pricing when adding to order (overri…" at bounding box center [858, 393] width 1397 height 340
click at [321, 469] on button "None" at bounding box center [266, 469] width 153 height 18
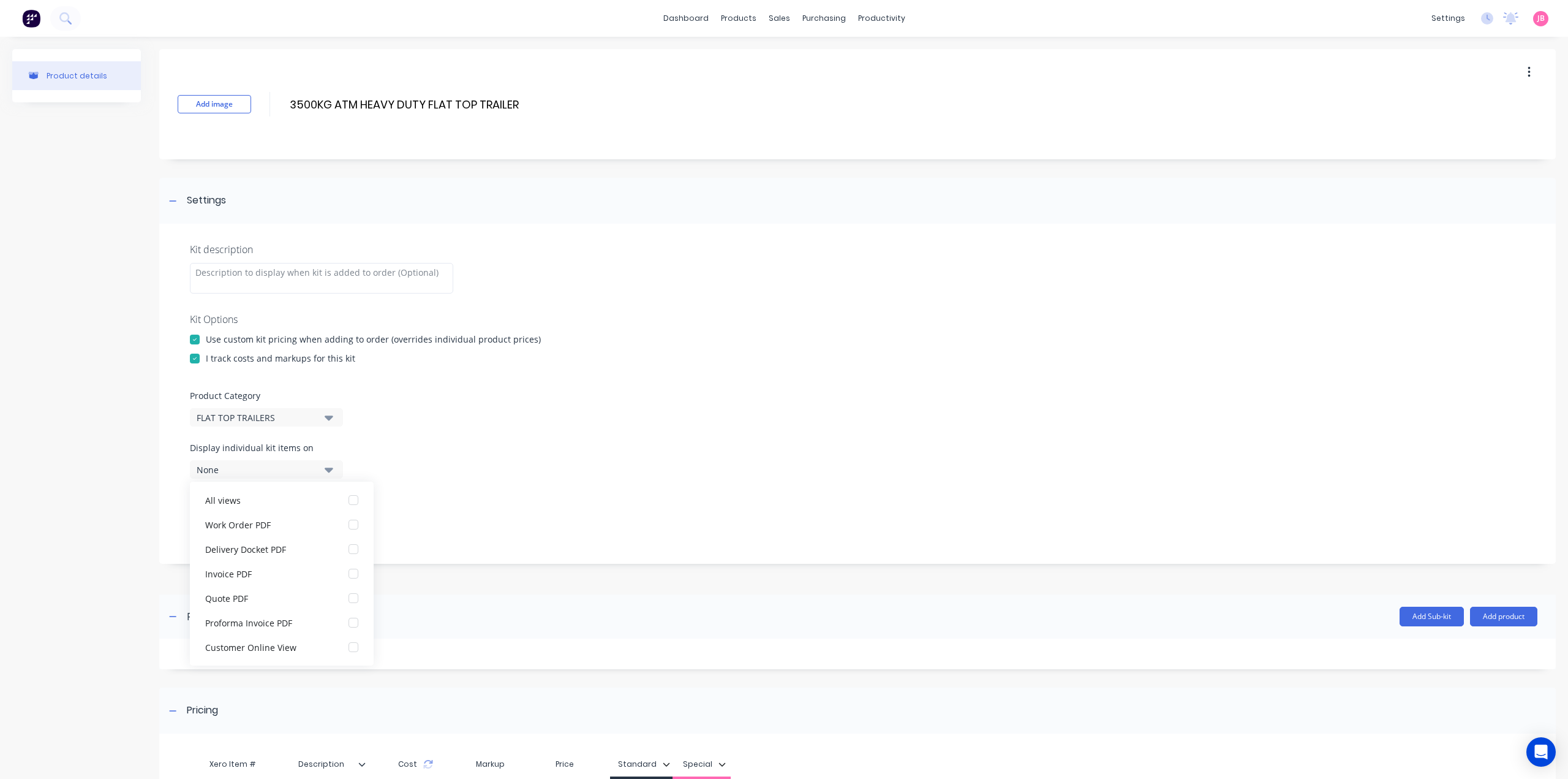
click at [324, 468] on button "None" at bounding box center [266, 469] width 153 height 18
click at [335, 514] on button "7 selected" at bounding box center [266, 521] width 153 height 18
click at [343, 553] on div "button" at bounding box center [353, 551] width 24 height 24
click at [334, 521] on button "None" at bounding box center [266, 521] width 153 height 18
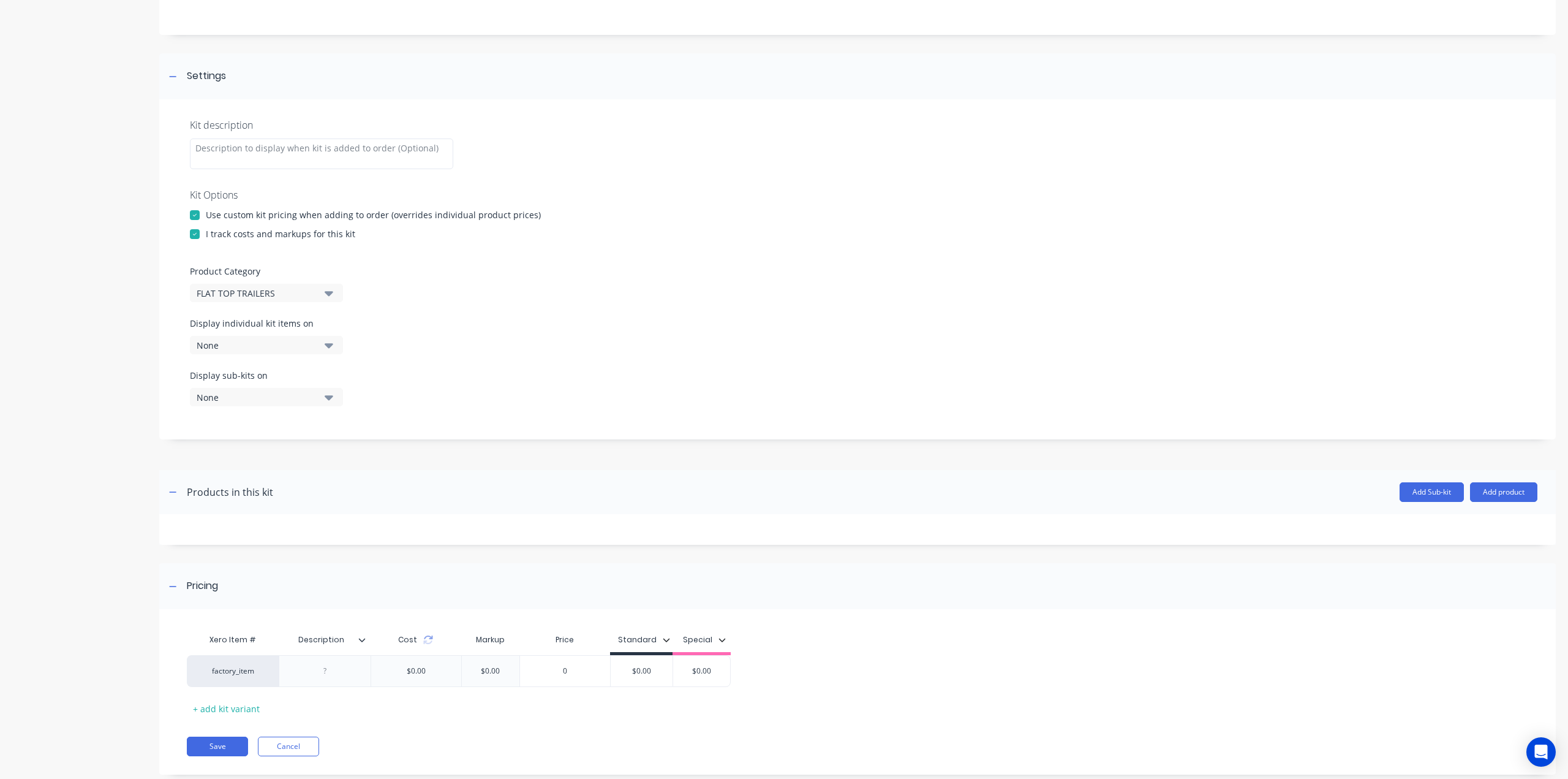
scroll to position [150, 0]
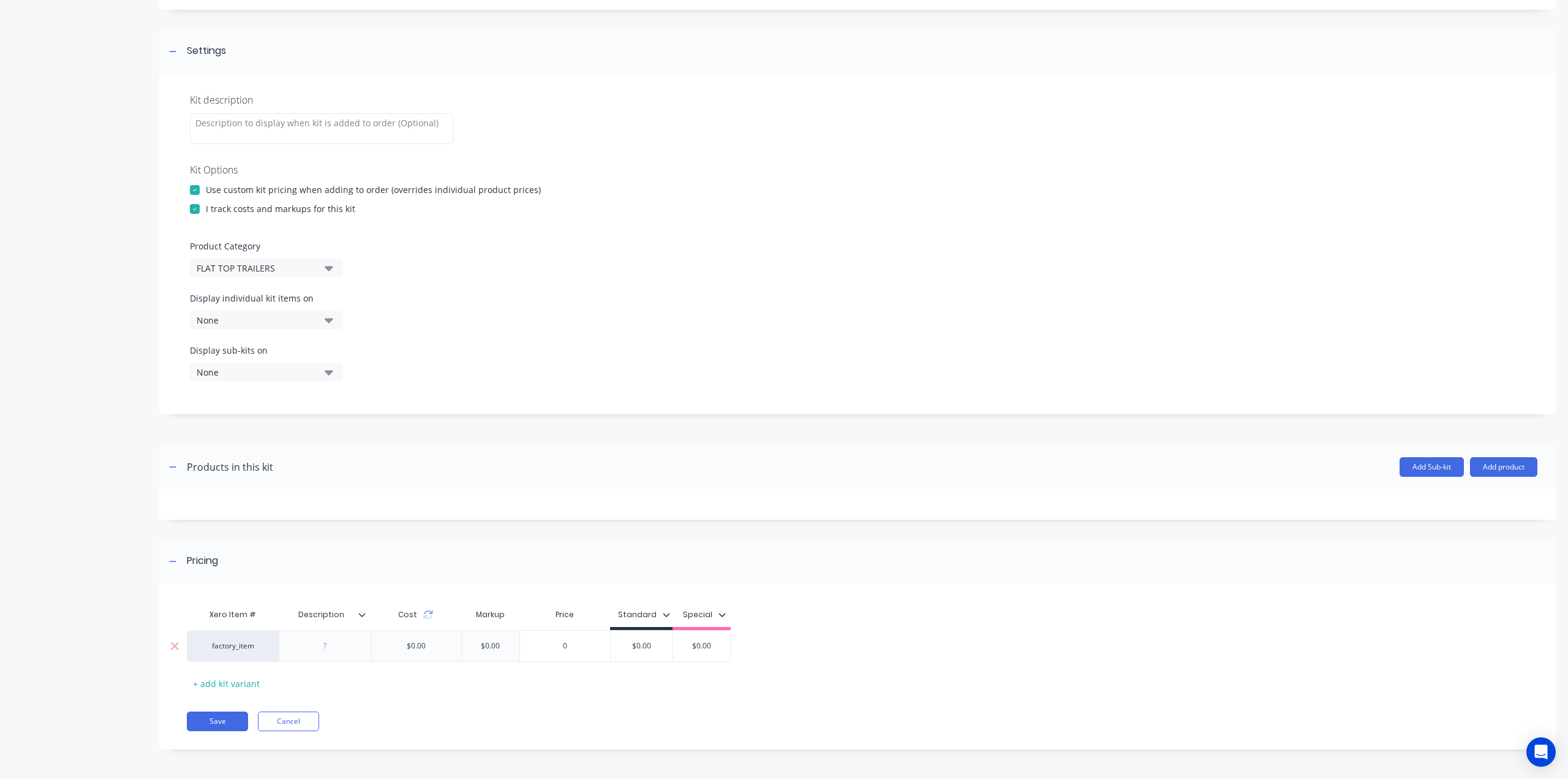
click at [326, 649] on div at bounding box center [325, 646] width 61 height 16
click at [356, 652] on div at bounding box center [325, 646] width 91 height 32
paste div
click at [365, 575] on div "Pricing" at bounding box center [858, 560] width 1397 height 46
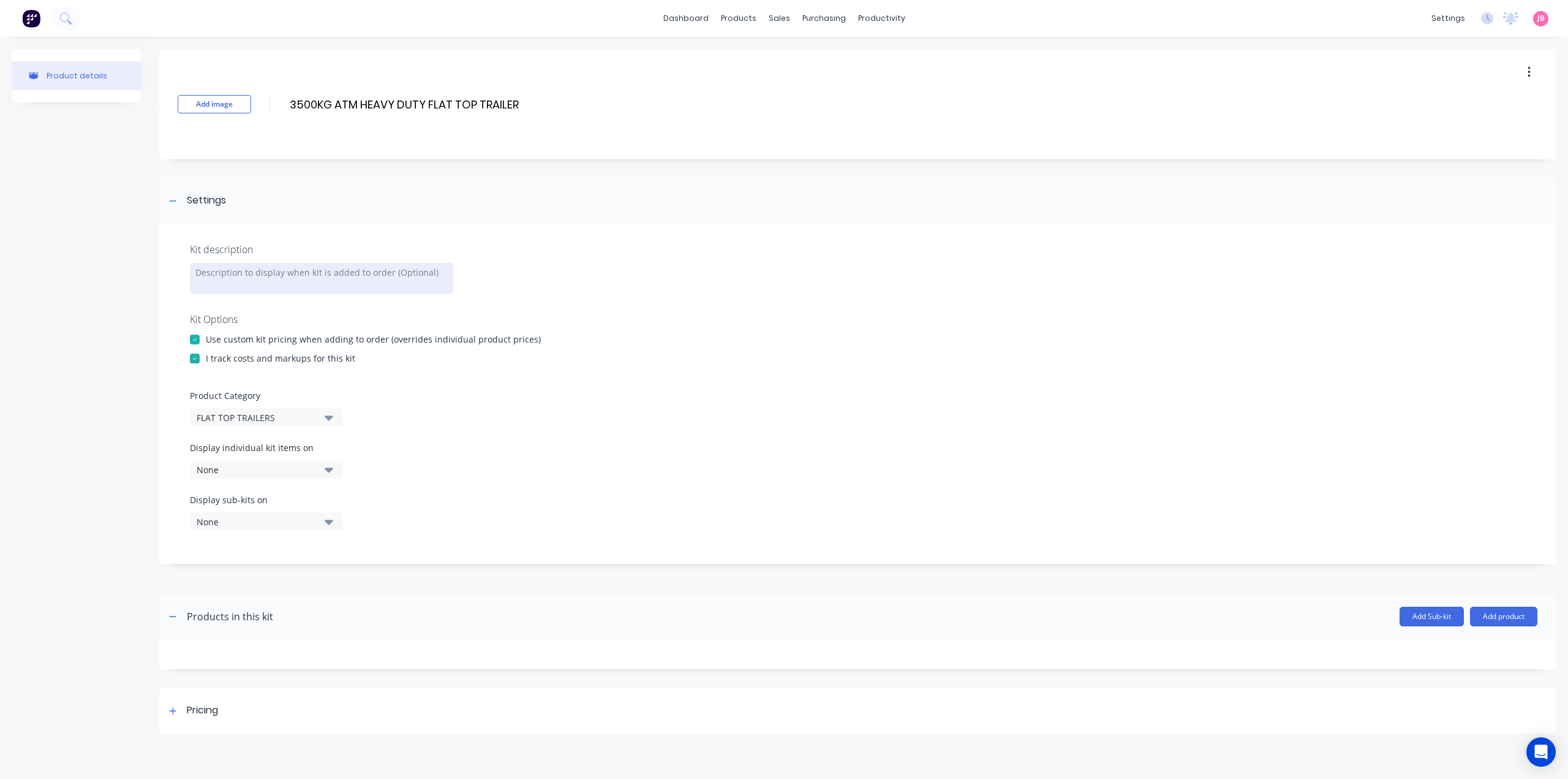
click at [345, 270] on div at bounding box center [322, 278] width 264 height 31
click at [416, 530] on div "Display sub-kits on None" at bounding box center [858, 520] width 1335 height 52
click at [213, 713] on div "Pricing" at bounding box center [202, 710] width 31 height 15
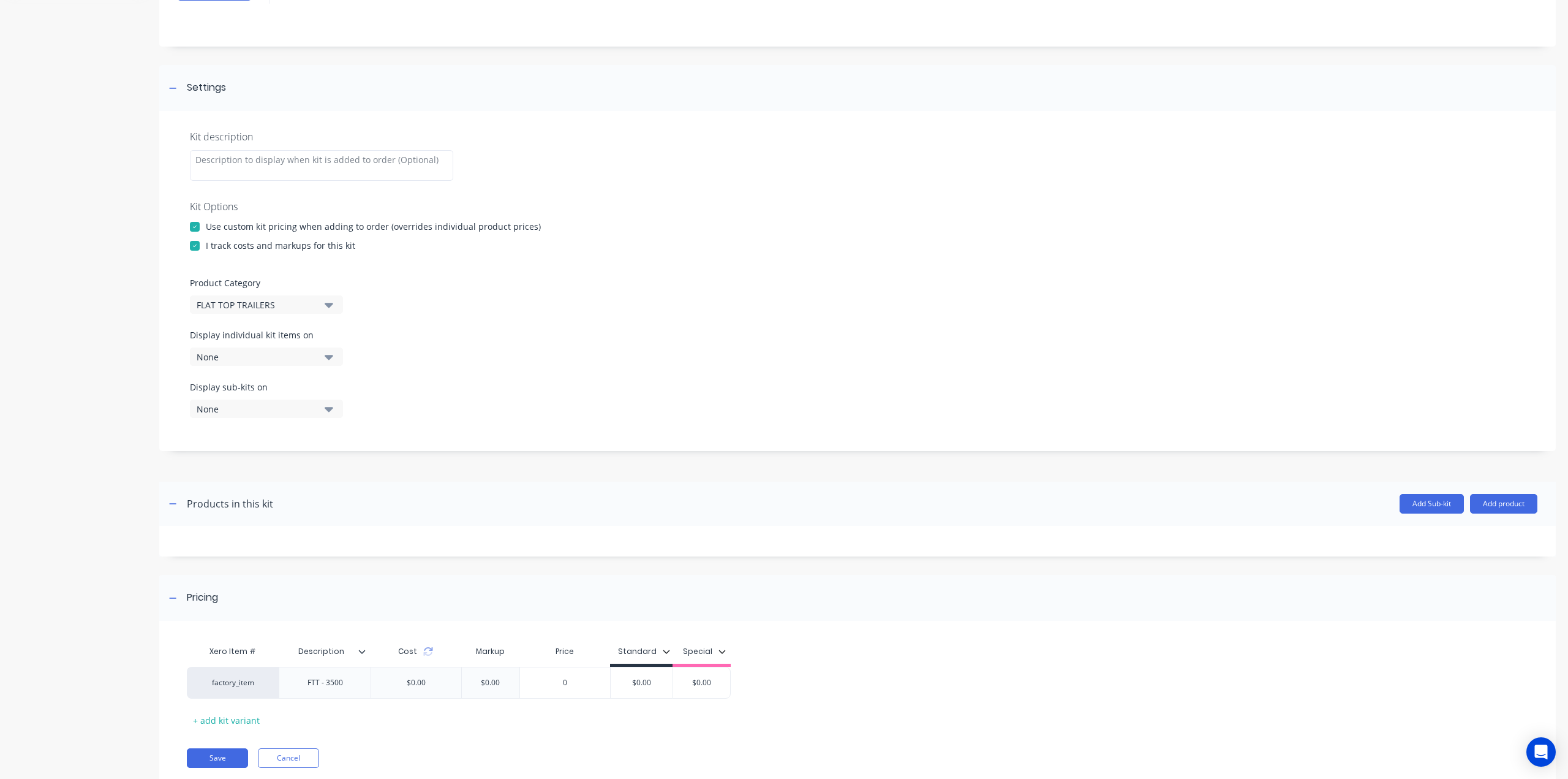
scroll to position [150, 0]
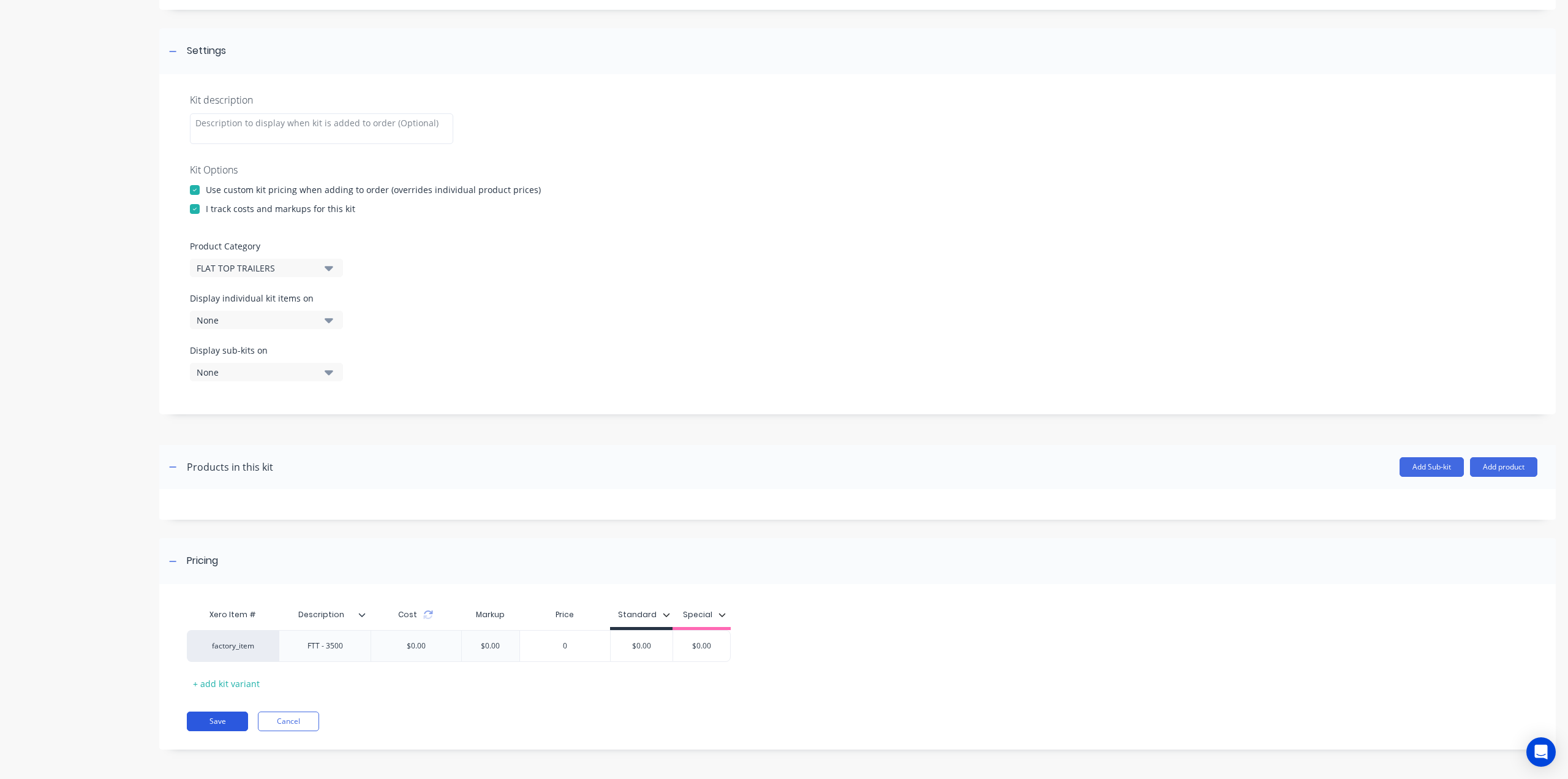
click at [232, 713] on button "Save" at bounding box center [217, 722] width 61 height 20
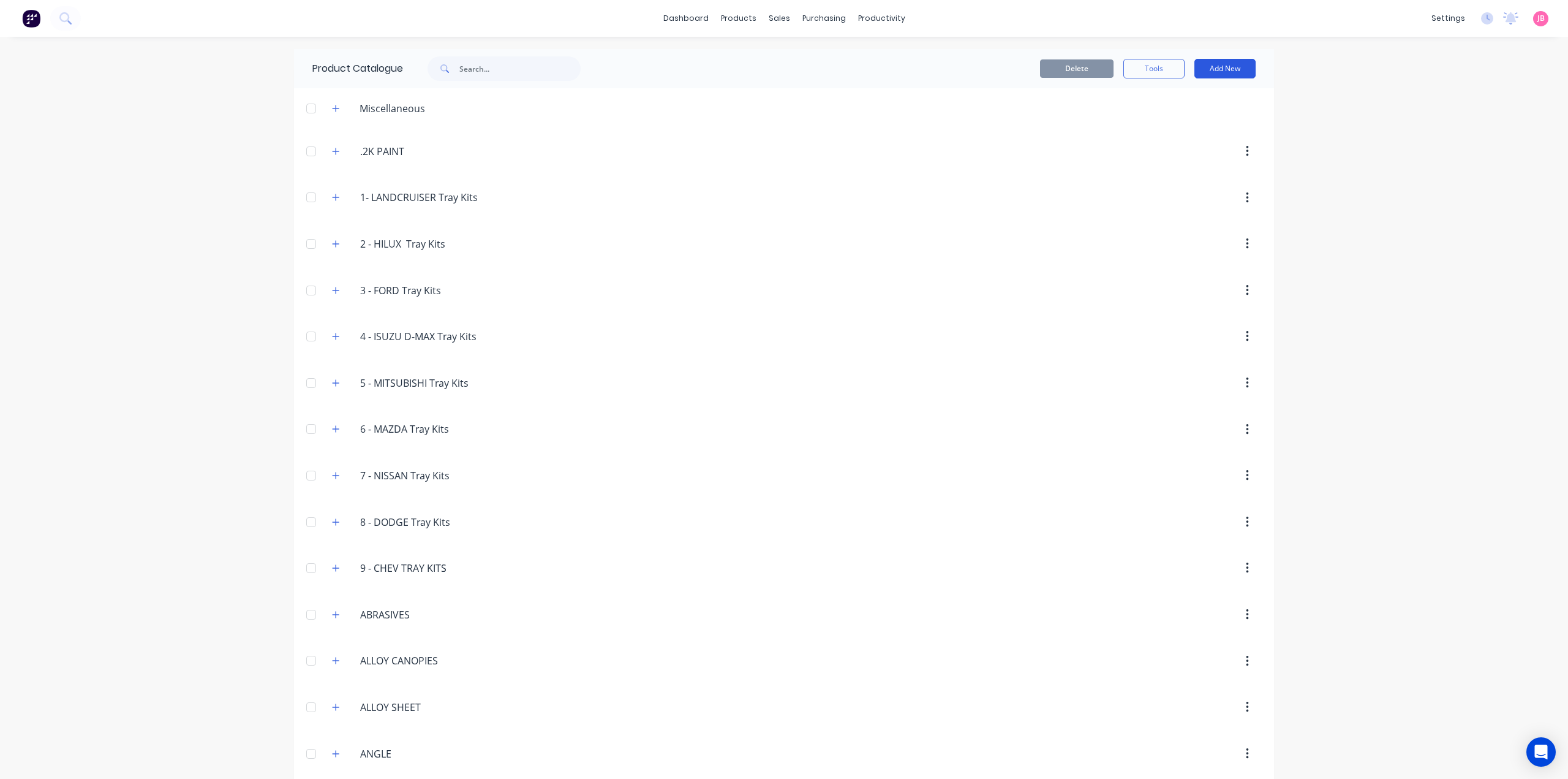
click at [1230, 64] on button "Add New" at bounding box center [1224, 69] width 61 height 20
click at [1186, 144] on div "Product Kit" at bounding box center [1197, 149] width 94 height 18
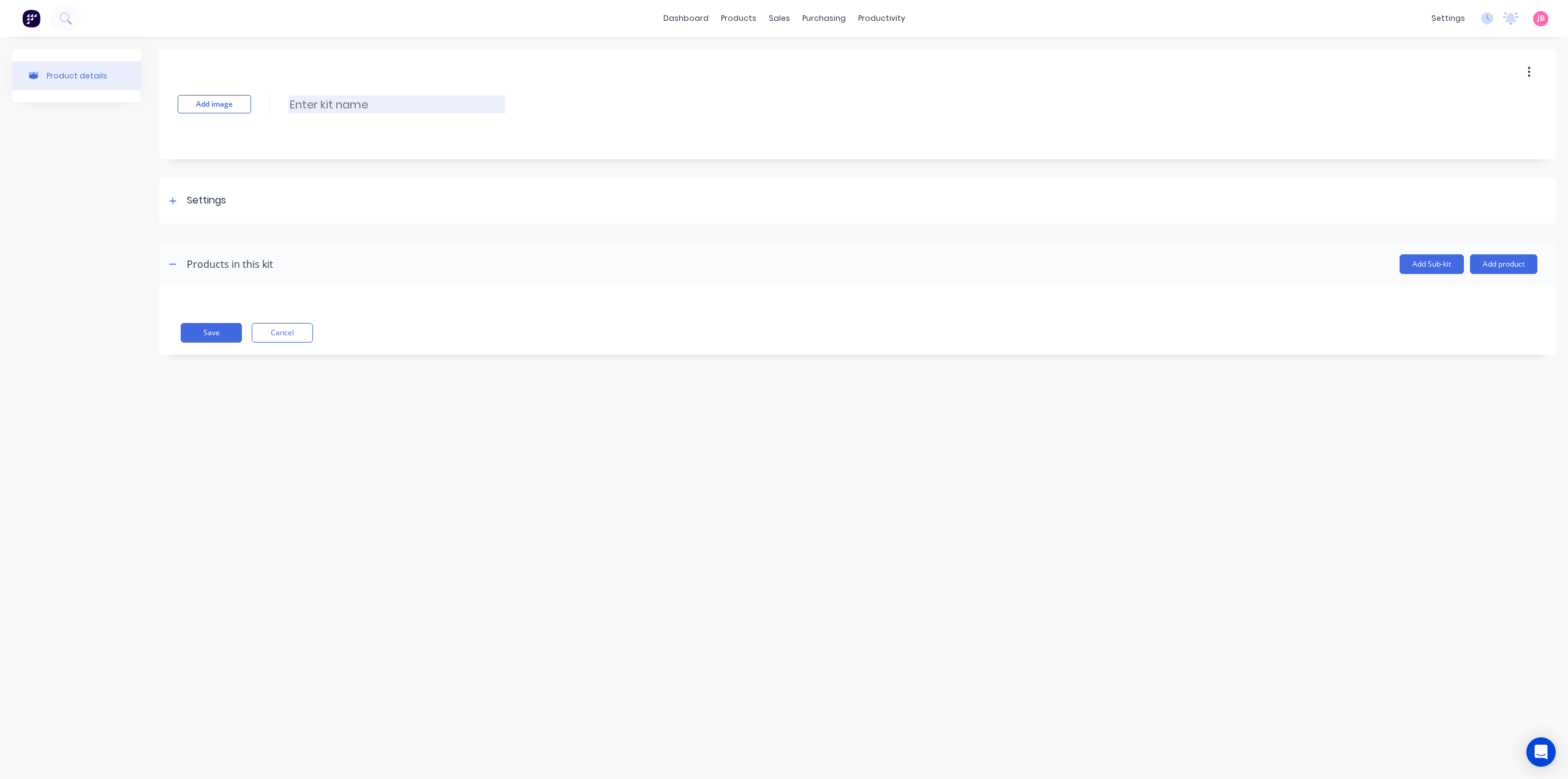
click at [336, 109] on input at bounding box center [397, 105] width 217 height 18
paste input "4500KG ATM HEAVY DUTY FLAT TOP TRAILER"
type input "4500KG ATM HEAVY DUTY FLAT TOP TRAILER"
click at [170, 202] on icon at bounding box center [172, 201] width 7 height 9
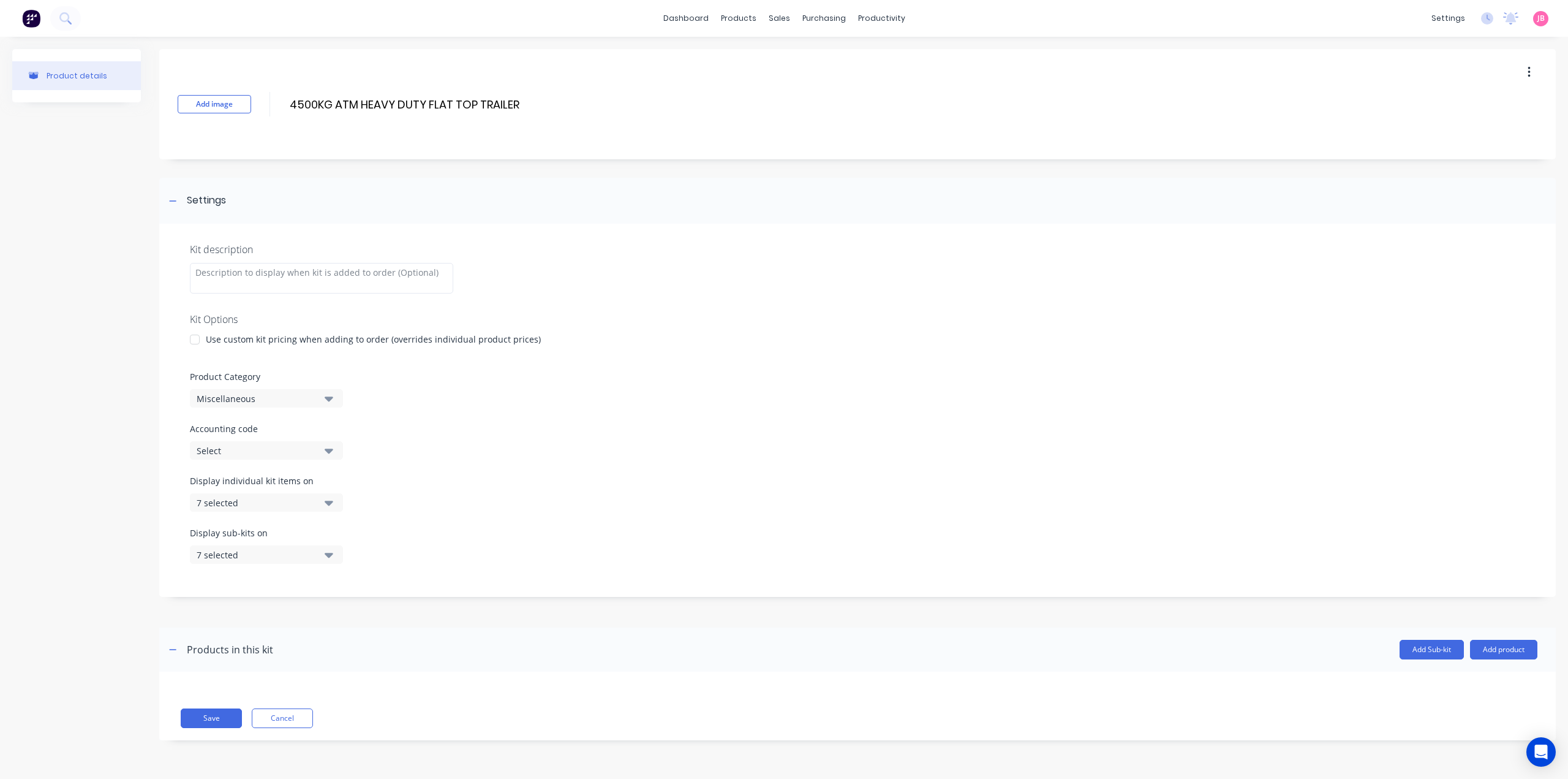
click at [197, 340] on div at bounding box center [194, 339] width 24 height 24
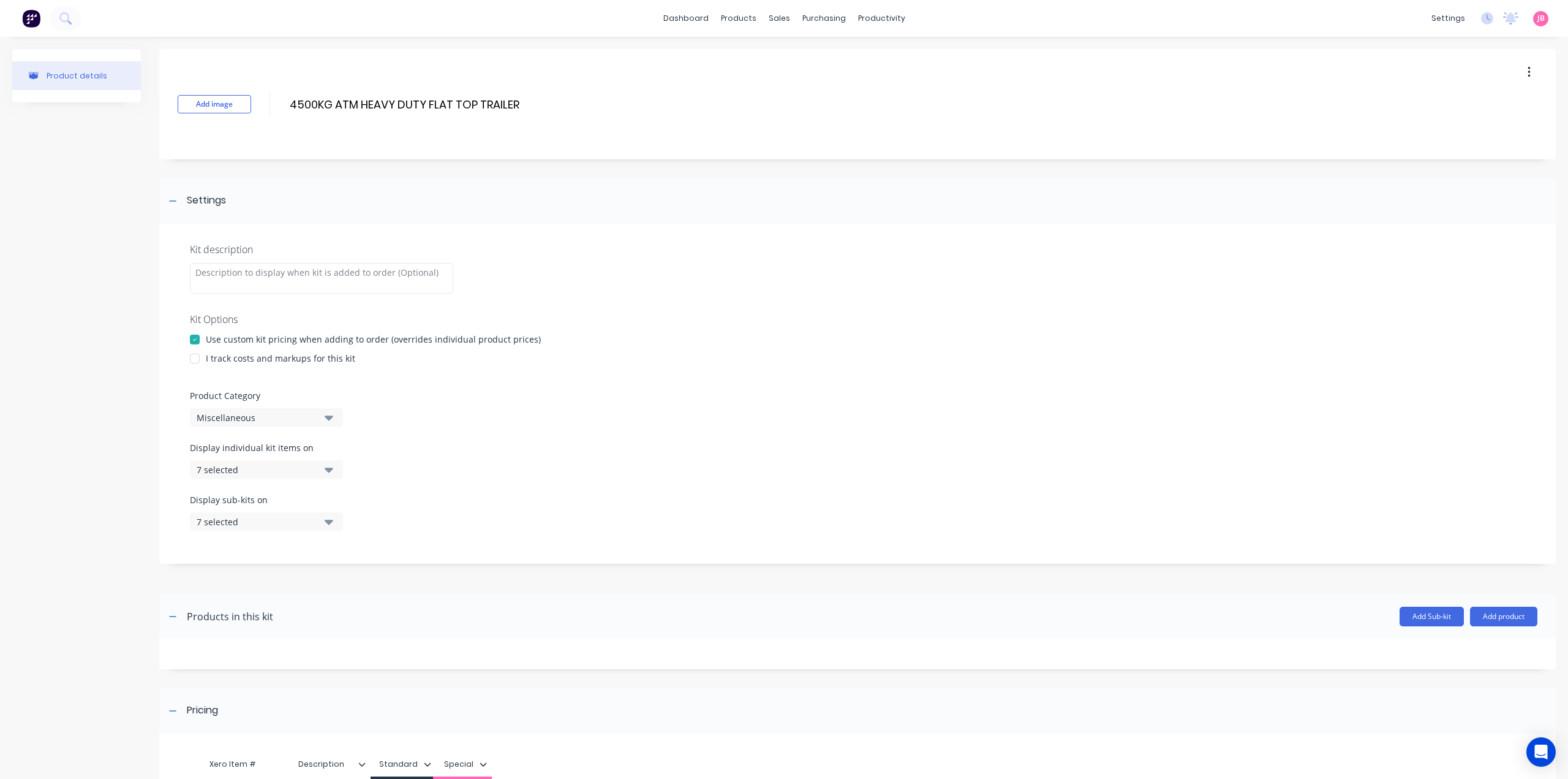
click at [198, 357] on div at bounding box center [194, 358] width 24 height 24
drag, startPoint x: 264, startPoint y: 408, endPoint x: 264, endPoint y: 416, distance: 8.0
click at [264, 408] on button "Miscellaneous" at bounding box center [266, 417] width 153 height 18
click at [267, 455] on Category "text" at bounding box center [290, 453] width 130 height 24
type Category "fla"
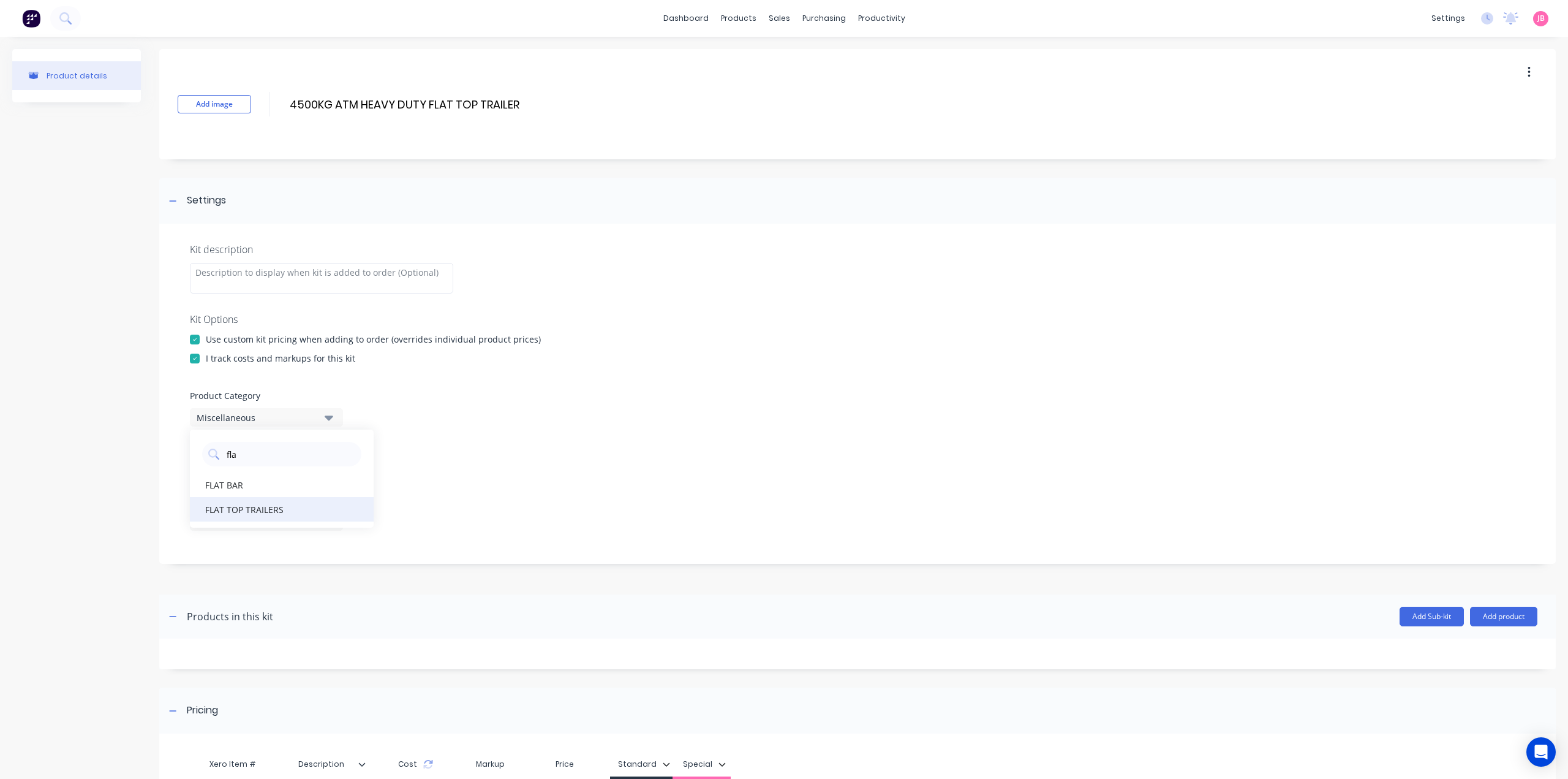
click at [257, 505] on div "FLAT TOP TRAILERS" at bounding box center [282, 509] width 184 height 24
click at [273, 463] on div "7 selected" at bounding box center [256, 469] width 118 height 13
click at [343, 499] on div "button" at bounding box center [353, 499] width 24 height 24
click at [400, 460] on div "Display individual kit items on None" at bounding box center [858, 468] width 1335 height 52
click at [329, 468] on icon "button" at bounding box center [329, 469] width 9 height 4
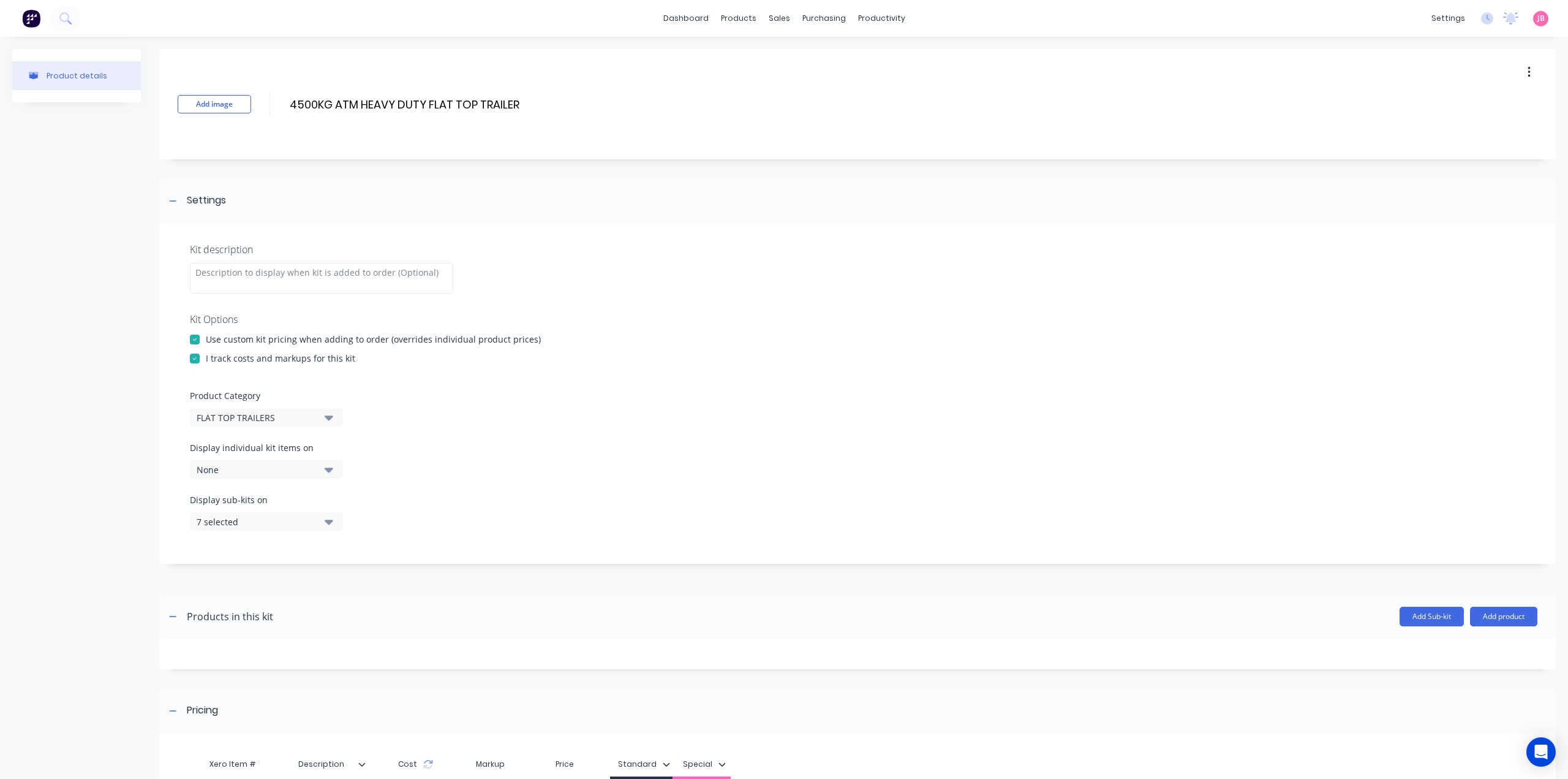
click at [329, 526] on icon "button" at bounding box center [329, 521] width 9 height 13
click at [341, 546] on div "button" at bounding box center [353, 551] width 24 height 24
click at [332, 522] on icon "button" at bounding box center [329, 521] width 9 height 13
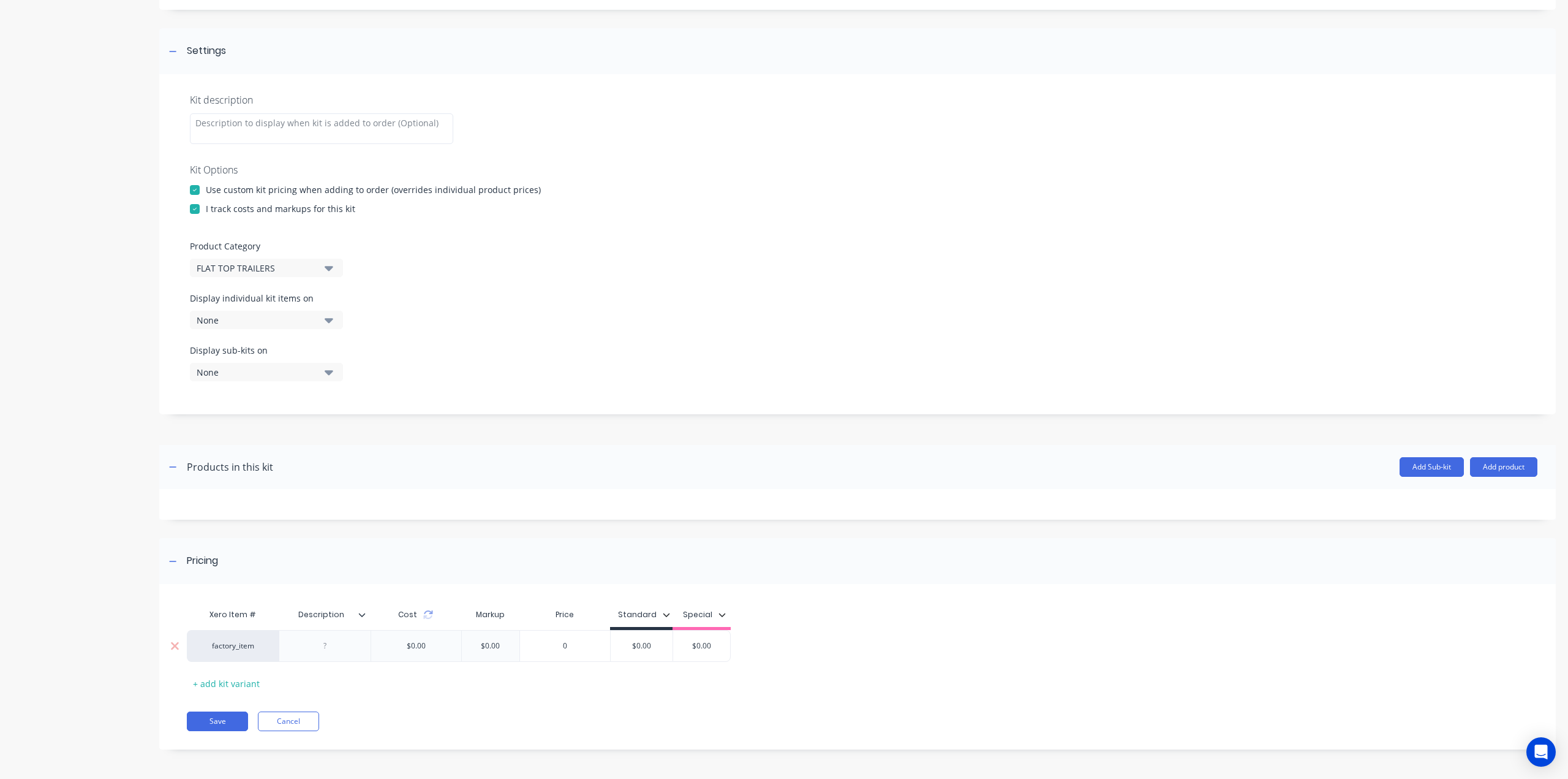
click at [330, 638] on div at bounding box center [325, 646] width 61 height 16
click at [340, 646] on div at bounding box center [325, 646] width 61 height 16
paste div
click at [217, 726] on button "Save" at bounding box center [217, 727] width 61 height 20
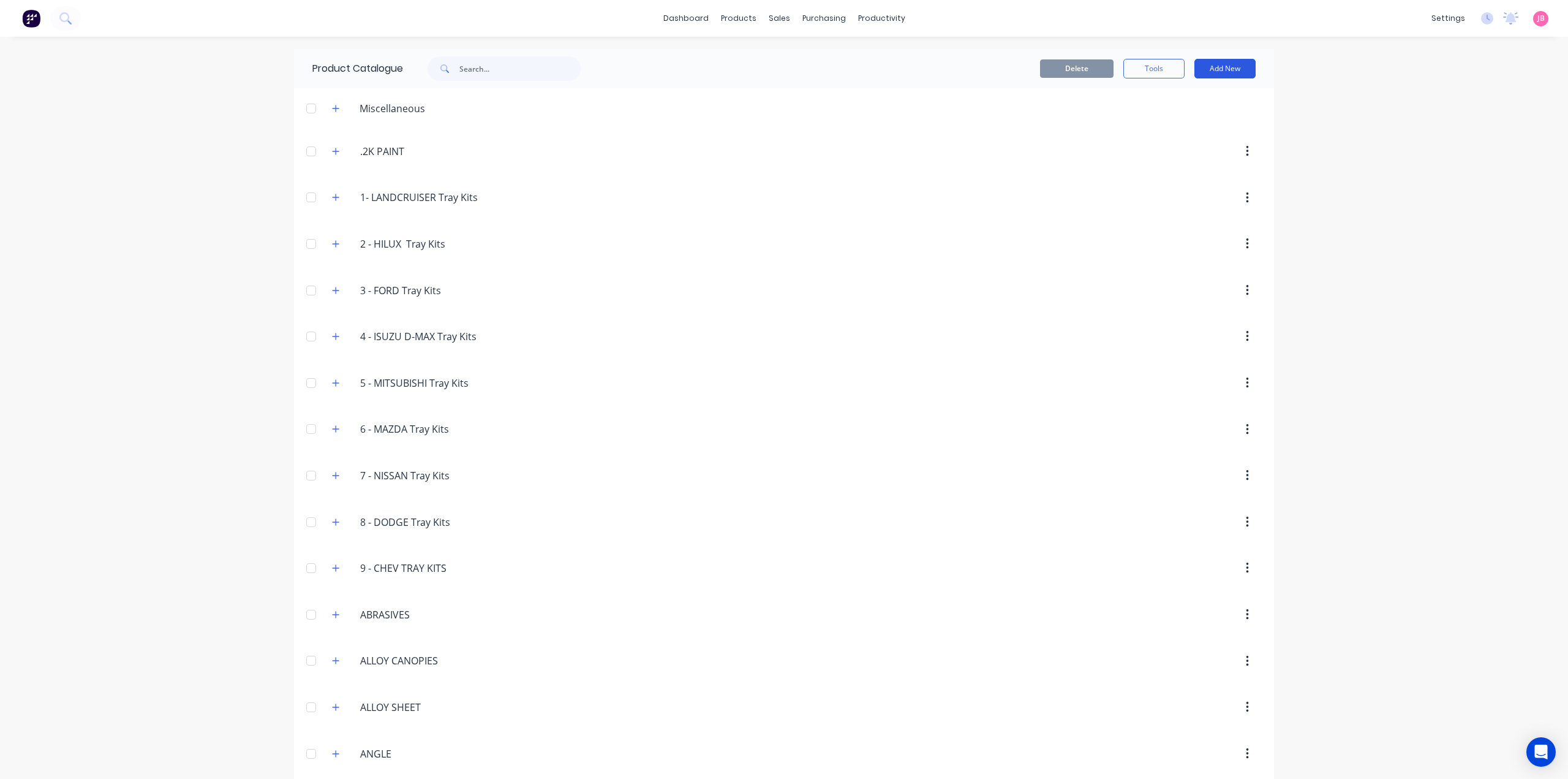
click at [1233, 67] on button "Add New" at bounding box center [1224, 69] width 61 height 20
click at [1199, 146] on div "Product Kit" at bounding box center [1197, 149] width 94 height 18
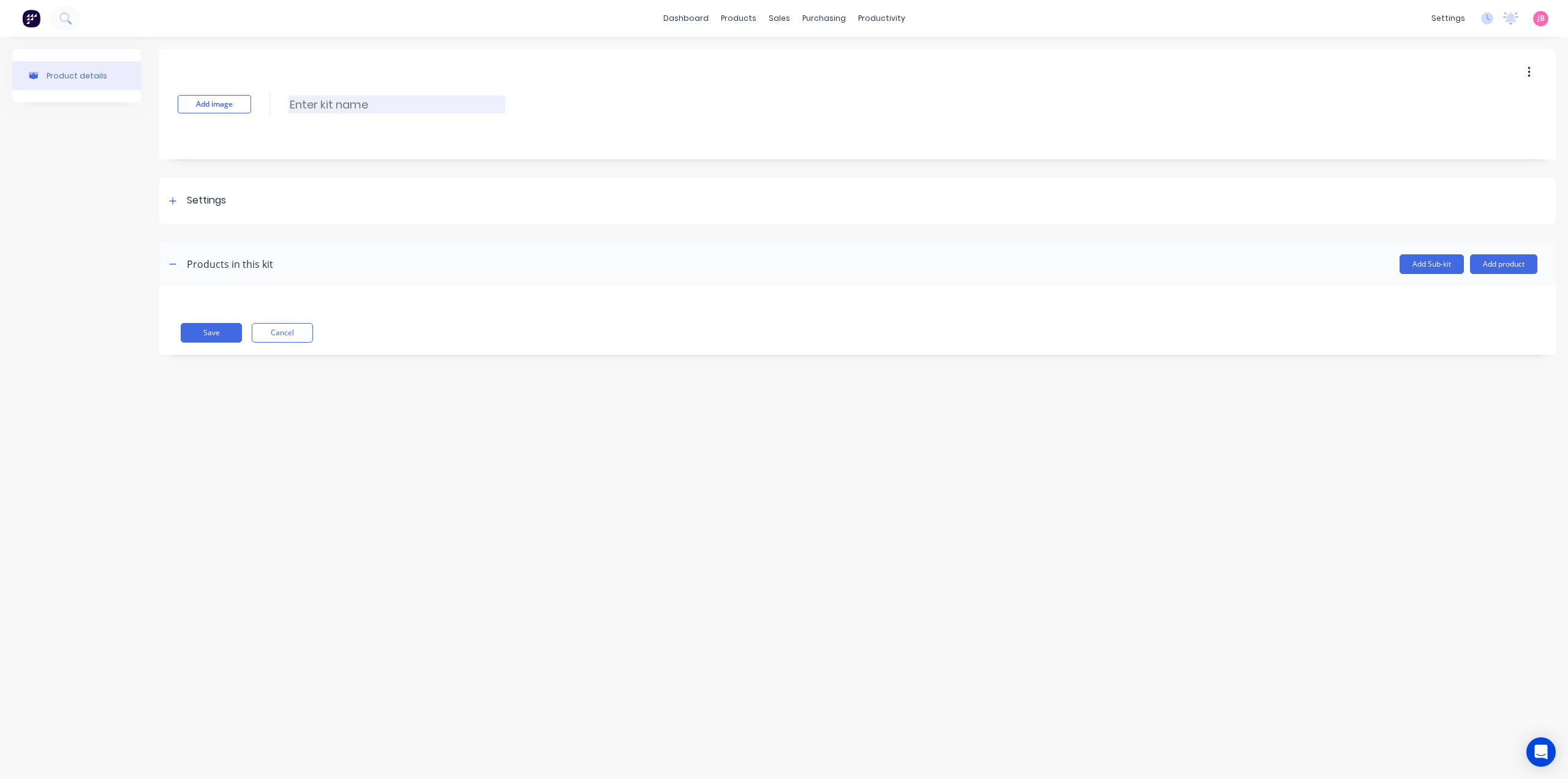
click at [309, 103] on input at bounding box center [397, 105] width 217 height 18
paste input "3MM CHECKPLATE FLOOR"
type input "3MM CHECKPLATE FLOOR"
click at [188, 192] on div "Settings" at bounding box center [858, 200] width 1397 height 46
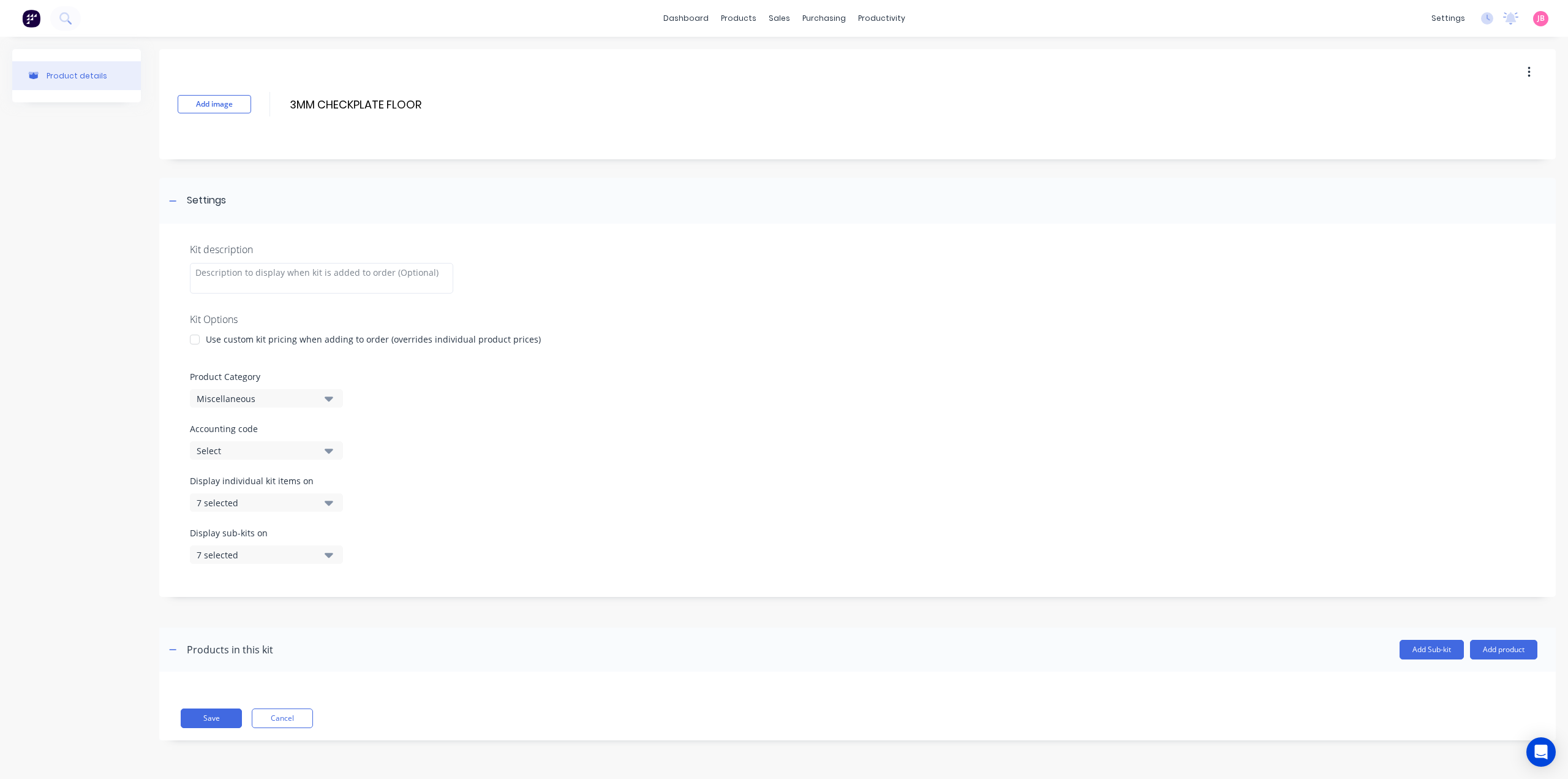
click at [198, 344] on div at bounding box center [194, 339] width 24 height 24
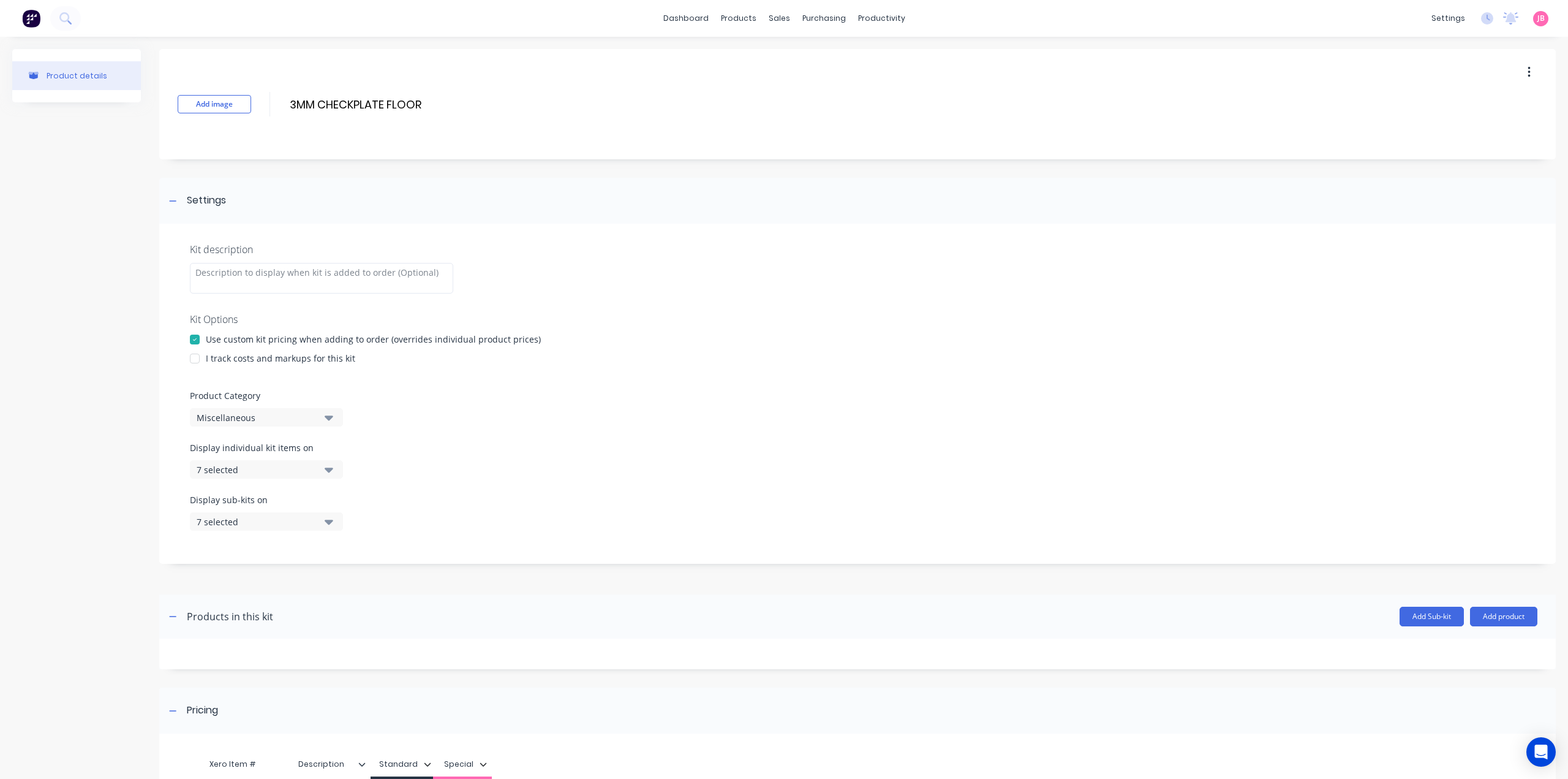
click at [196, 361] on div at bounding box center [194, 358] width 24 height 24
click at [246, 414] on div "Miscellaneous" at bounding box center [256, 417] width 118 height 13
click at [269, 460] on Category "text" at bounding box center [290, 453] width 130 height 24
type Category "fla"
click at [267, 504] on div "FLAT TOP TRAILERS" at bounding box center [282, 509] width 184 height 24
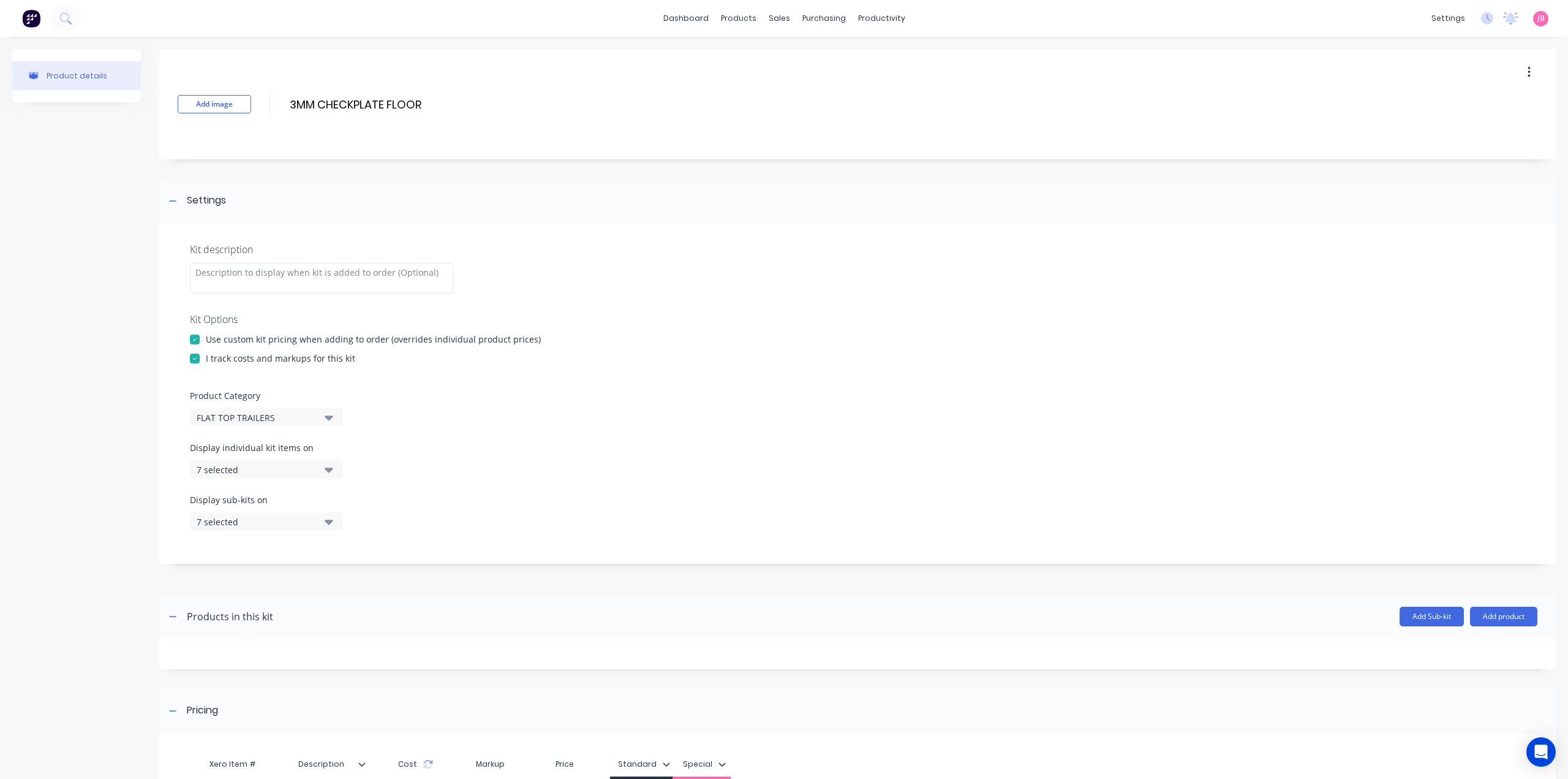
click at [296, 471] on div "7 selected" at bounding box center [256, 469] width 118 height 13
click at [344, 499] on div "button" at bounding box center [353, 499] width 24 height 24
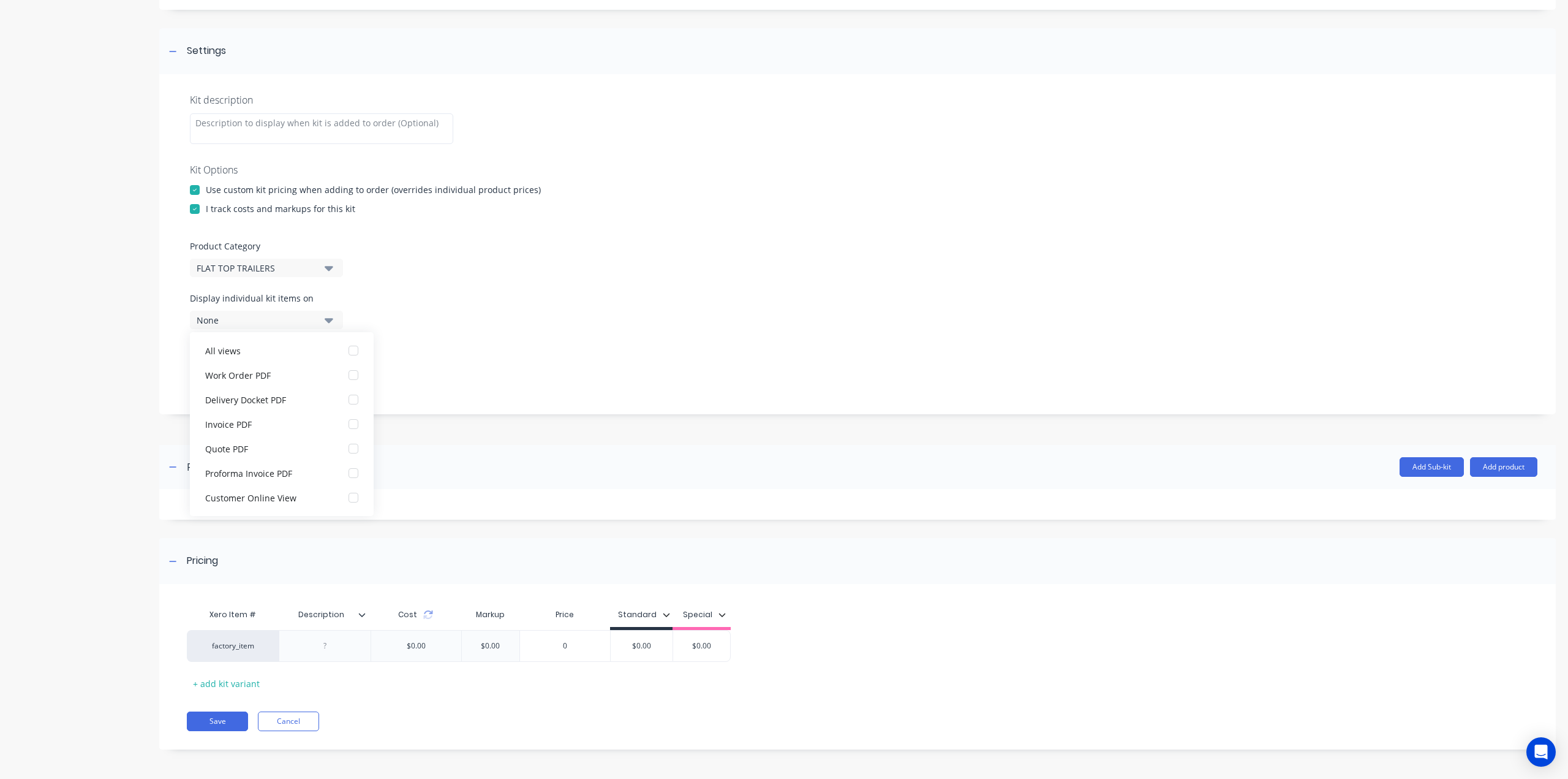
click at [339, 320] on button "None" at bounding box center [266, 319] width 153 height 18
click at [333, 377] on icon "button" at bounding box center [329, 372] width 9 height 13
click at [342, 400] on div "button" at bounding box center [353, 402] width 24 height 24
click at [327, 368] on icon "button" at bounding box center [329, 372] width 9 height 13
click at [333, 642] on div at bounding box center [325, 646] width 61 height 16
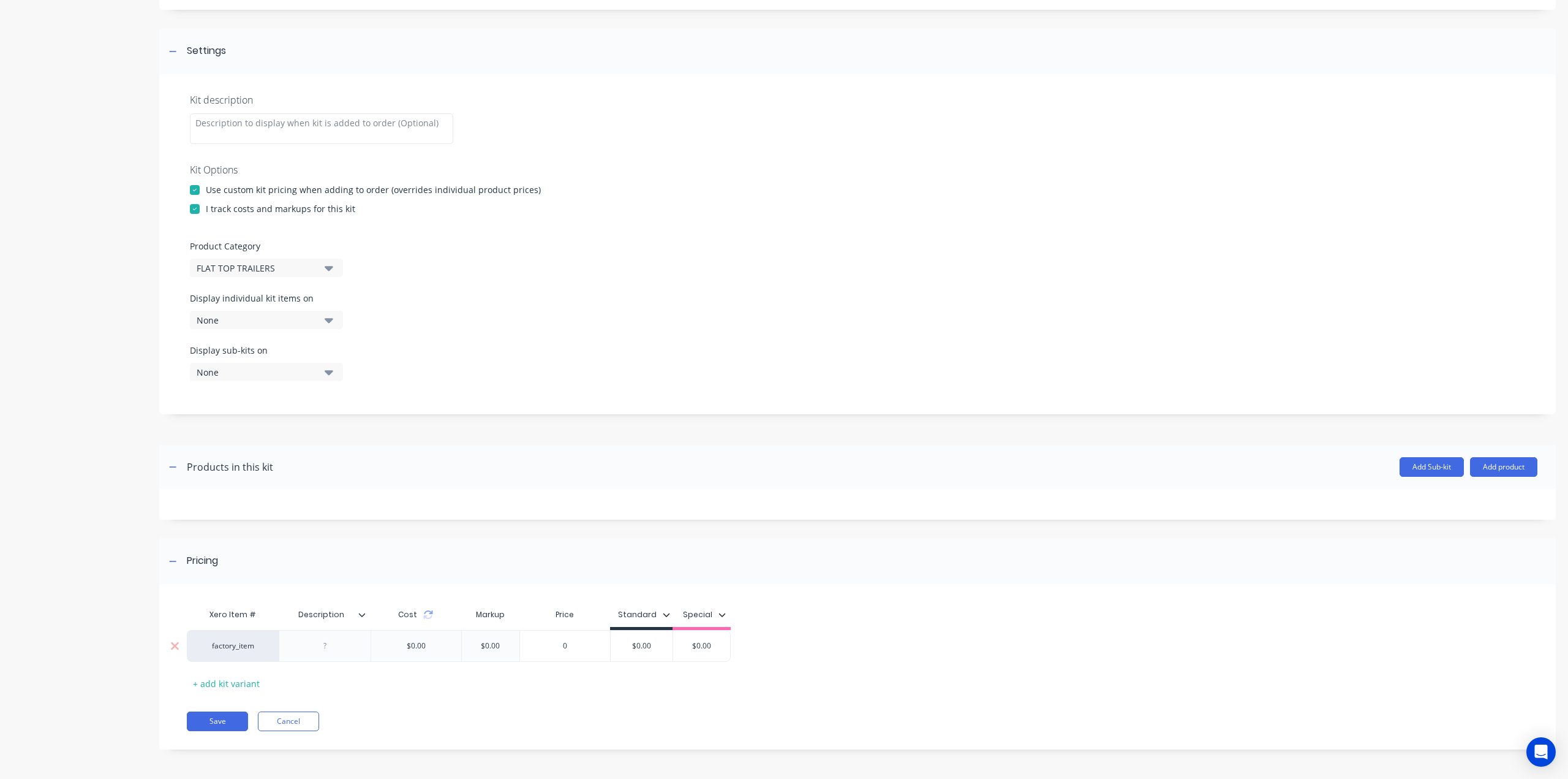
paste div
click at [221, 726] on button "Save" at bounding box center [217, 727] width 61 height 20
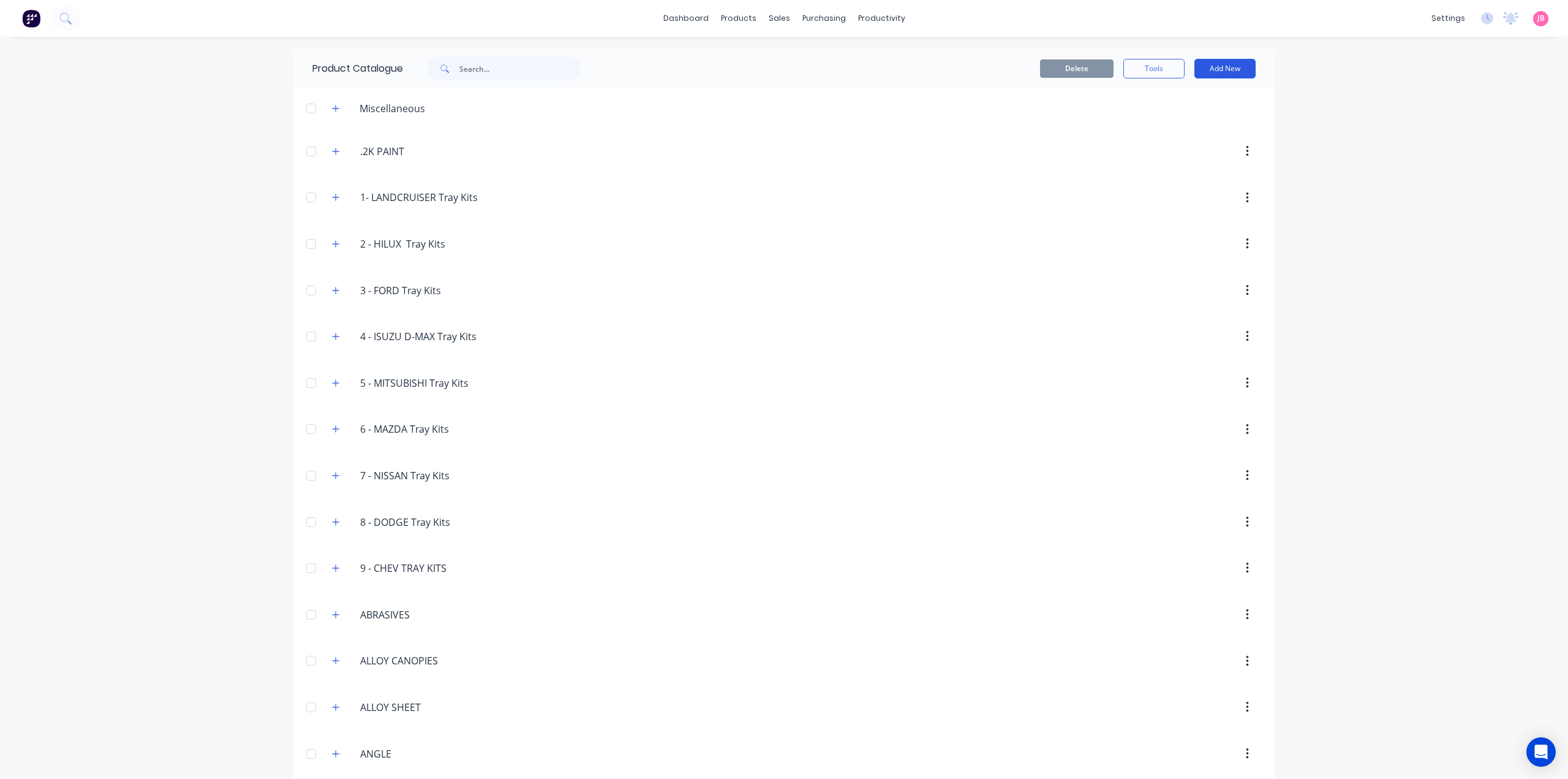
click at [1230, 69] on button "Add New" at bounding box center [1224, 69] width 61 height 20
click at [1203, 142] on div "Product Kit" at bounding box center [1197, 149] width 94 height 18
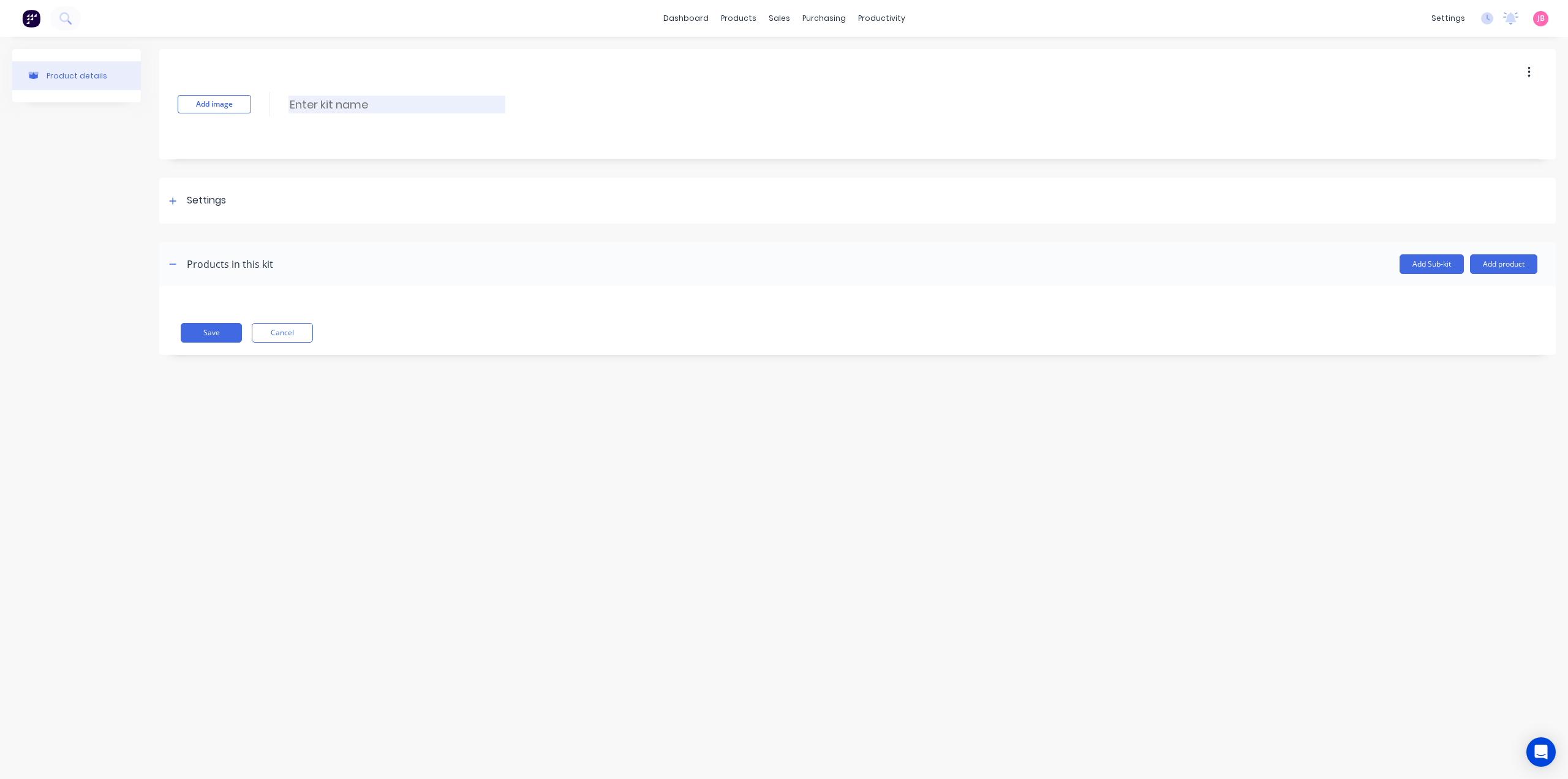
click at [322, 103] on input at bounding box center [397, 105] width 217 height 18
paste input "3MM SMOOTH SHEET FLOOR"
type input "3MM SMOOTH SHEET FLOOR"
click at [205, 206] on div "Settings" at bounding box center [206, 200] width 39 height 15
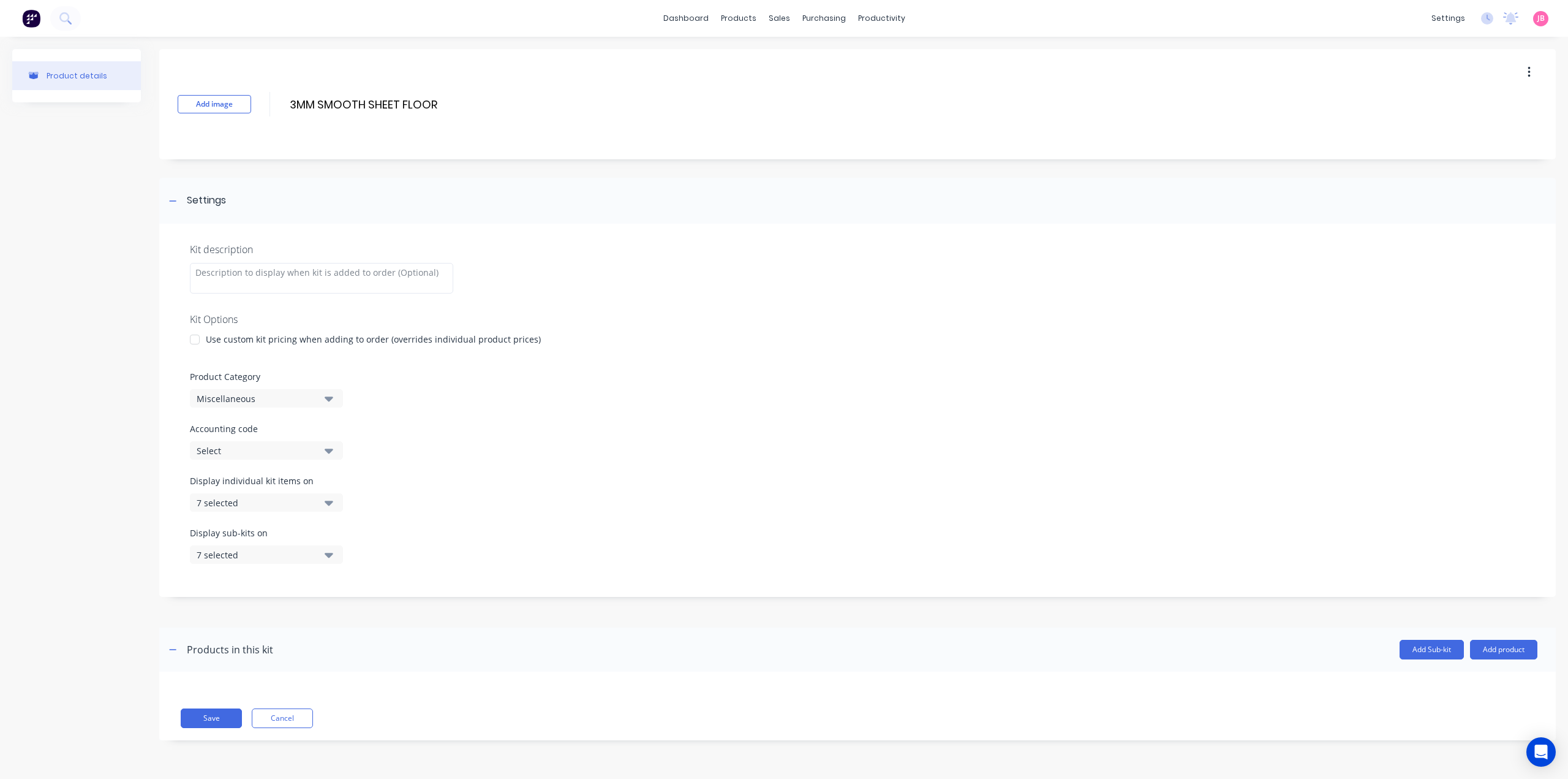
click at [193, 341] on div at bounding box center [194, 339] width 24 height 24
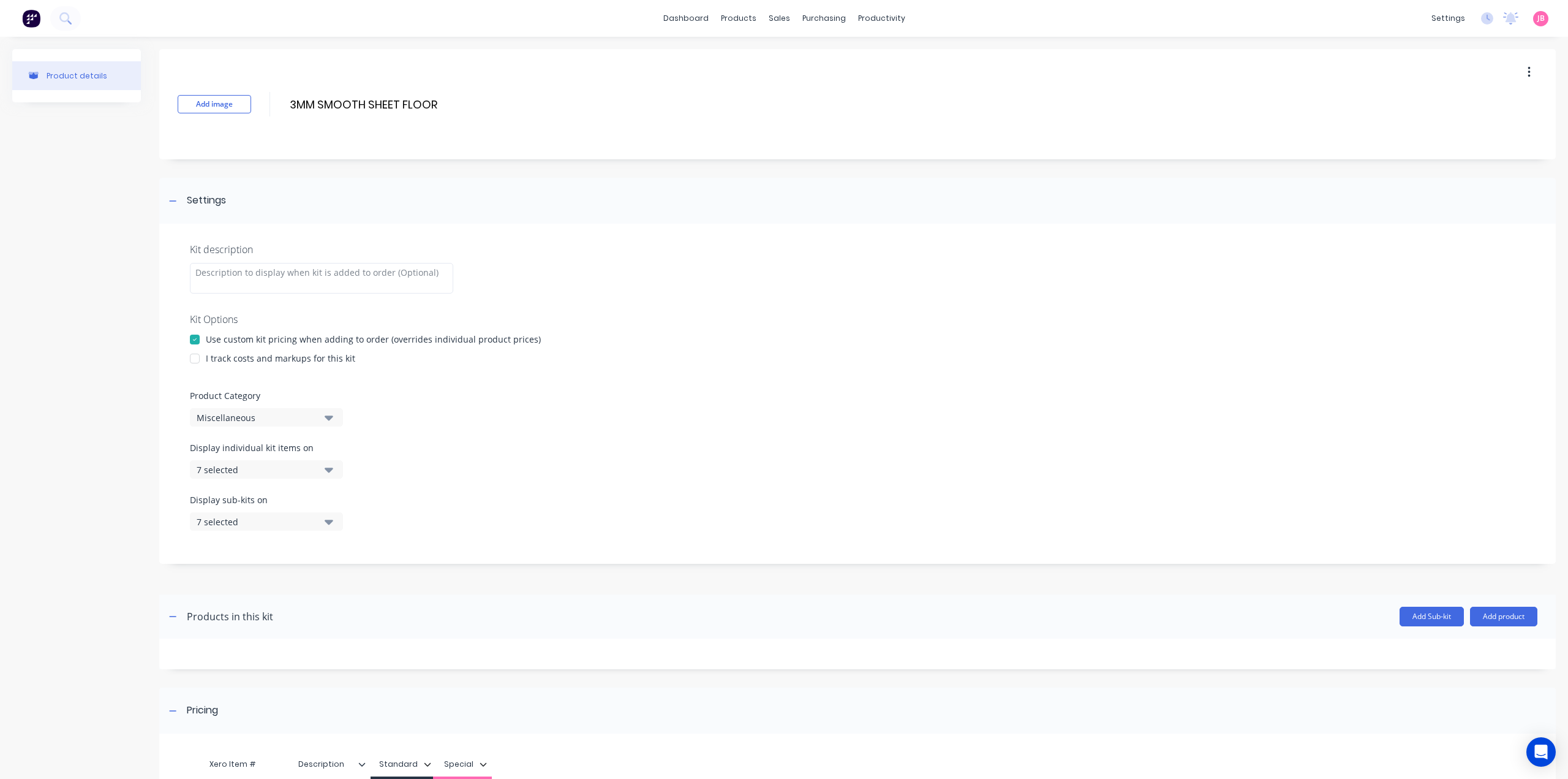
click at [196, 357] on div at bounding box center [194, 358] width 24 height 24
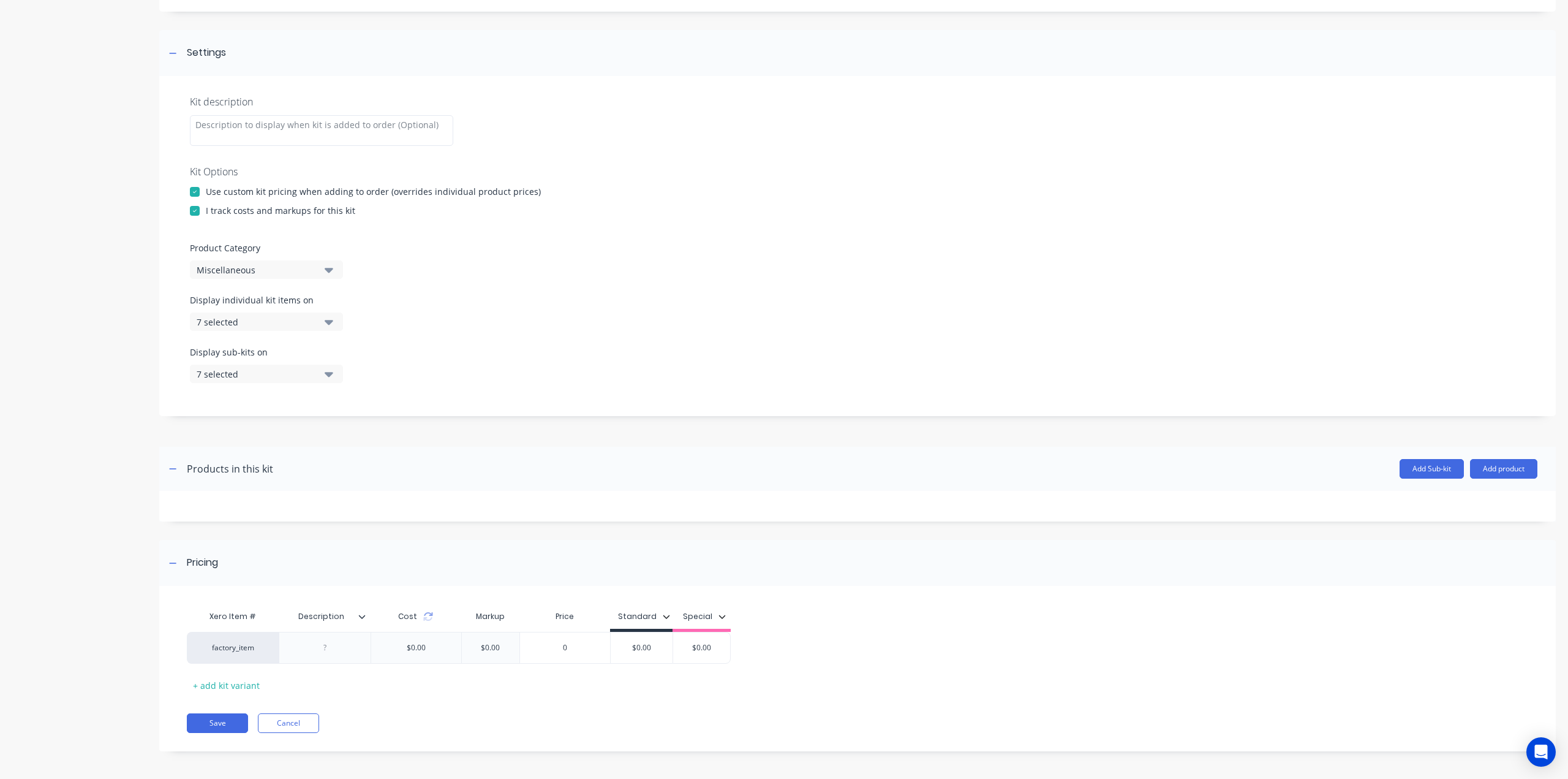
scroll to position [150, 0]
click at [323, 267] on button "Miscellaneous" at bounding box center [266, 267] width 153 height 18
click at [306, 307] on Category "text" at bounding box center [290, 304] width 130 height 24
type Category "flat"
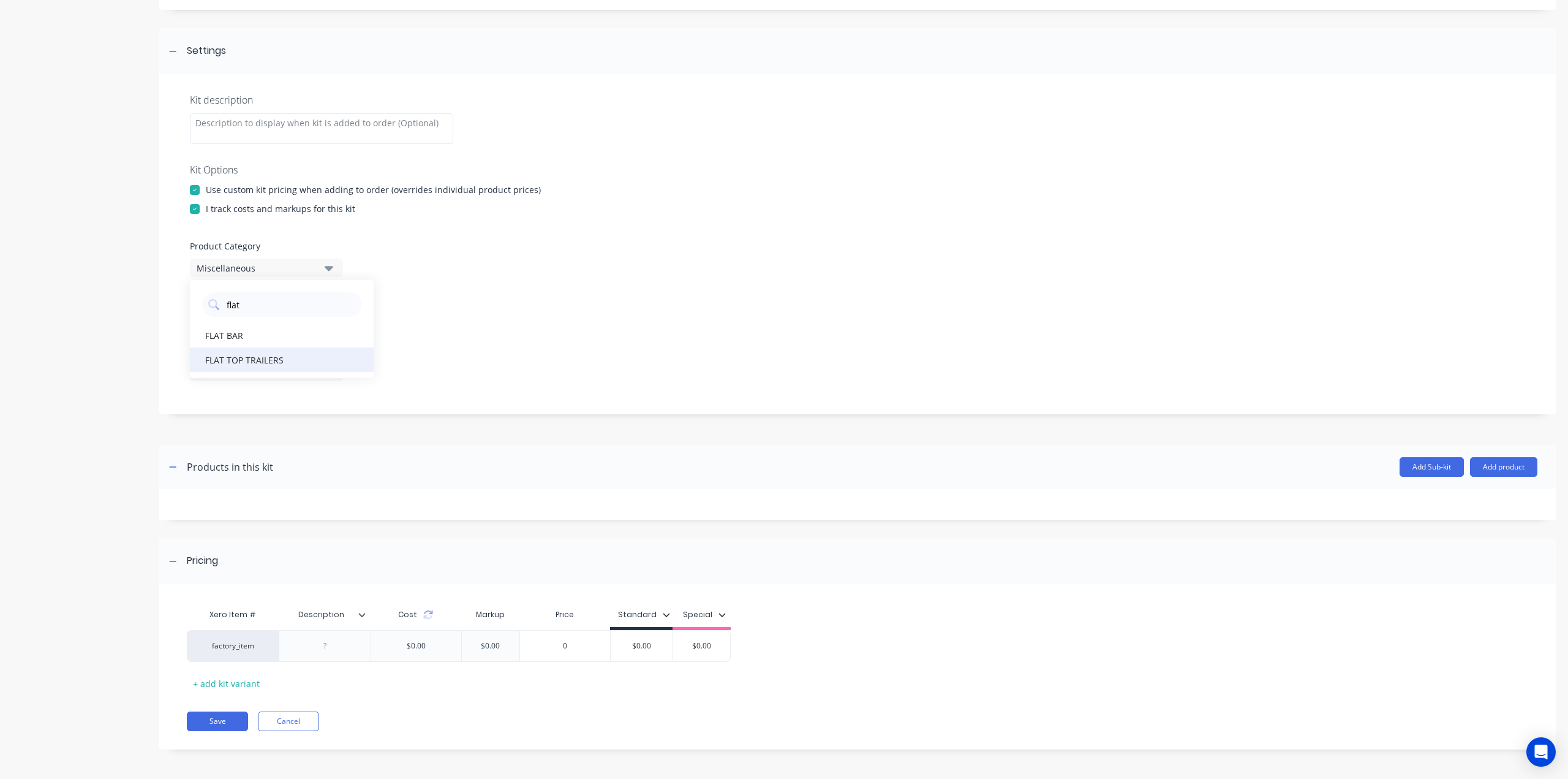
click at [278, 355] on div "FLAT TOP TRAILERS" at bounding box center [282, 359] width 184 height 24
click at [341, 318] on button "7 selected" at bounding box center [266, 319] width 153 height 18
click at [341, 354] on div "button" at bounding box center [353, 350] width 24 height 24
click at [333, 318] on icon "button" at bounding box center [329, 319] width 9 height 4
click at [335, 365] on button "7 selected" at bounding box center [266, 372] width 153 height 18
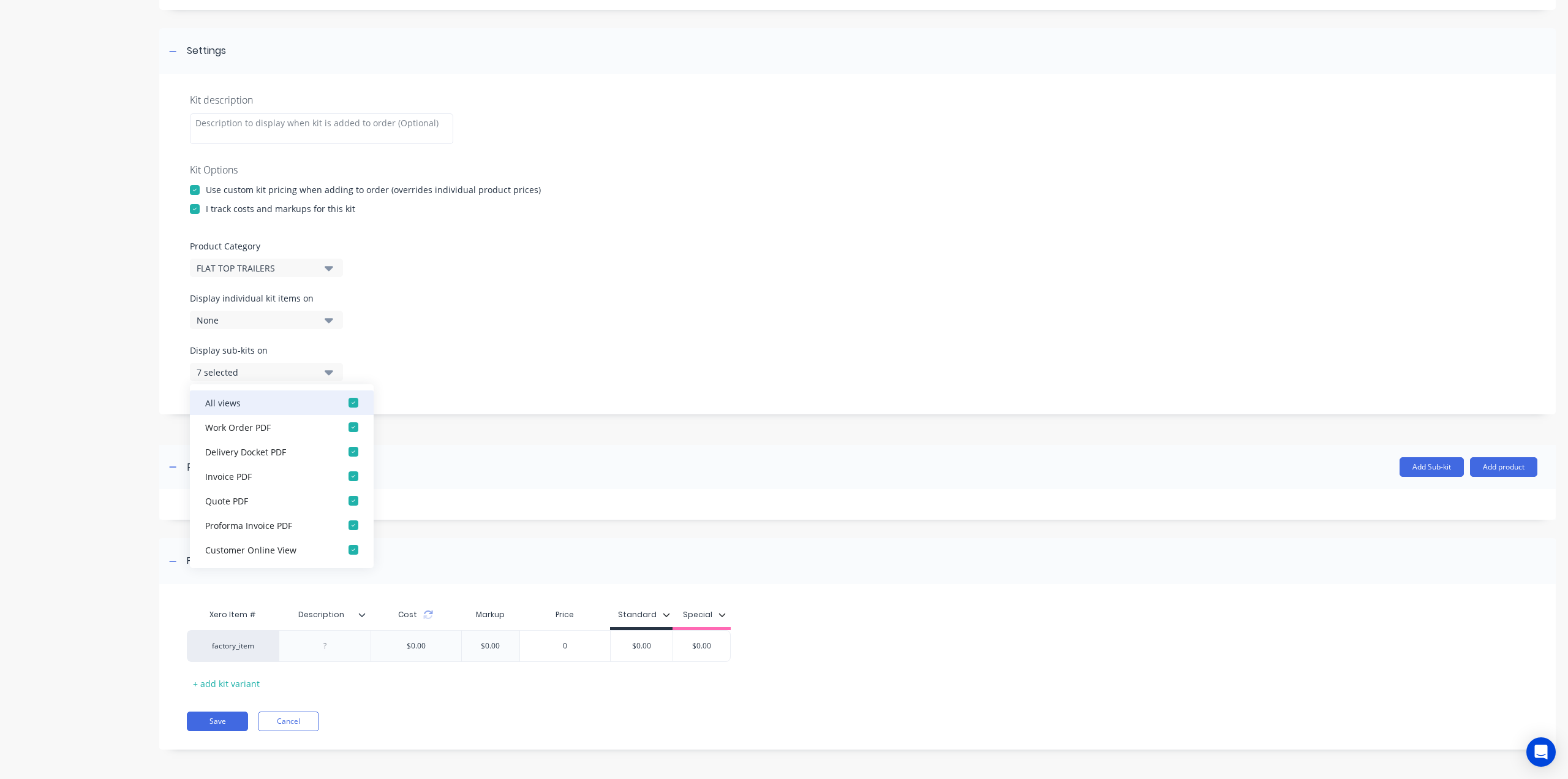
click at [355, 400] on div "button" at bounding box center [353, 402] width 24 height 24
click at [353, 354] on div "Display sub-kits on None" at bounding box center [858, 370] width 1335 height 52
click at [354, 341] on div "Display individual kit items on None" at bounding box center [858, 318] width 1335 height 52
click at [337, 654] on div at bounding box center [325, 646] width 91 height 32
click at [339, 652] on div at bounding box center [325, 646] width 61 height 16
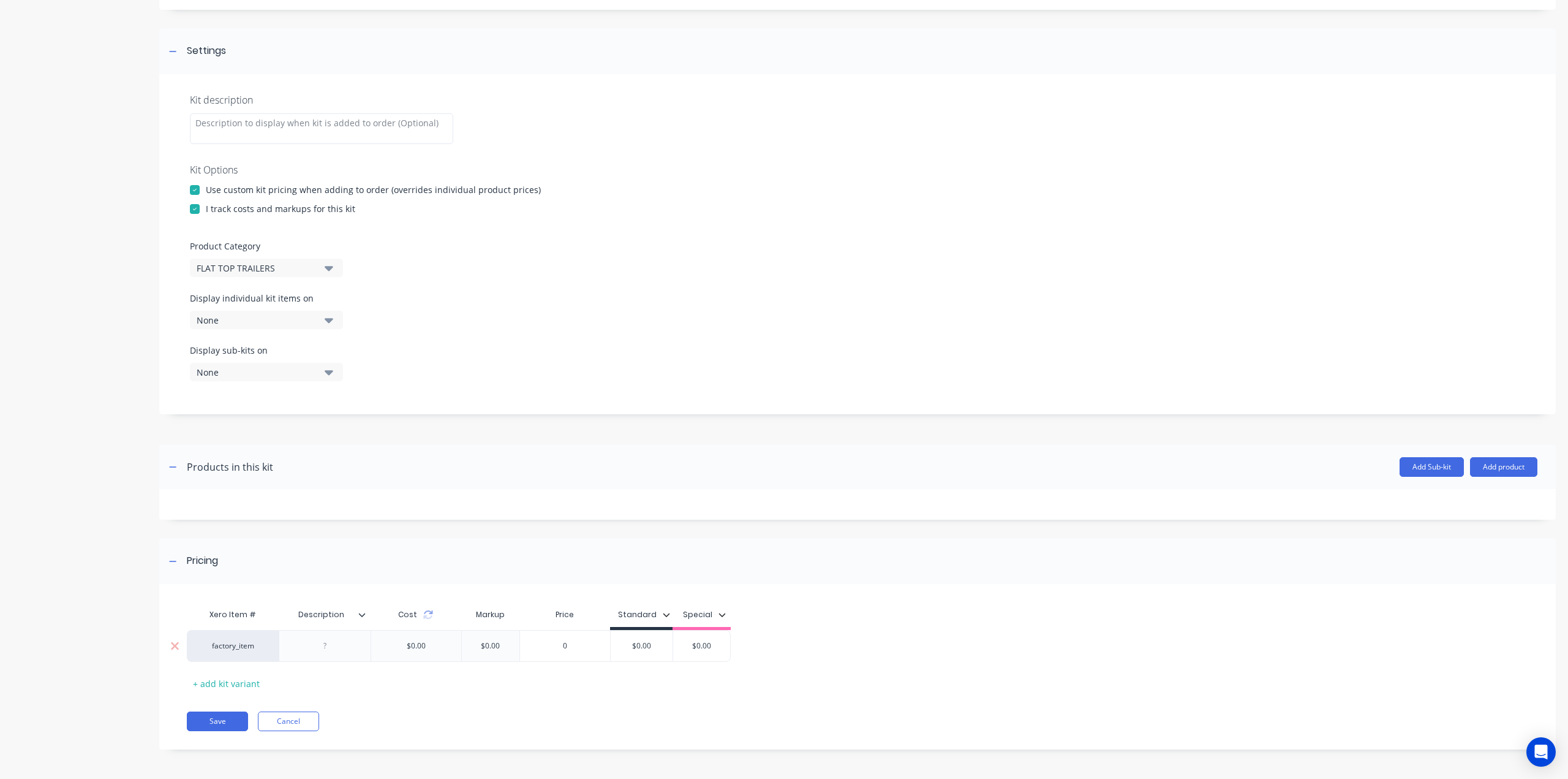
paste div
type input "$0.00"
click at [665, 652] on div "$0.00 $0.00" at bounding box center [641, 649] width 62 height 31
click at [663, 652] on div "$0.00" at bounding box center [641, 645] width 62 height 31
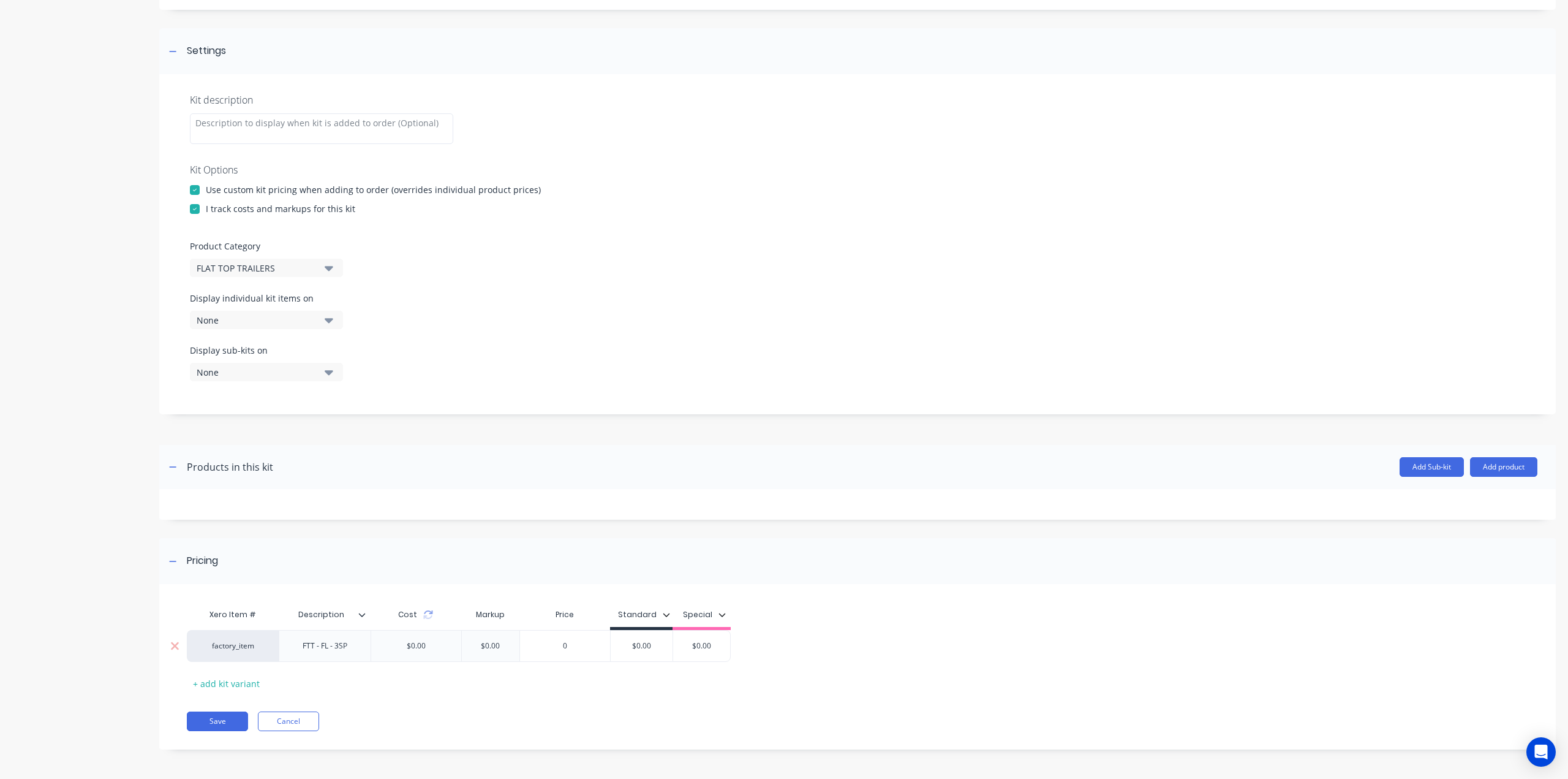
click at [646, 648] on input "$0.00" at bounding box center [641, 645] width 62 height 11
click at [651, 646] on input "$0.00" at bounding box center [641, 645] width 62 height 11
type input "0"
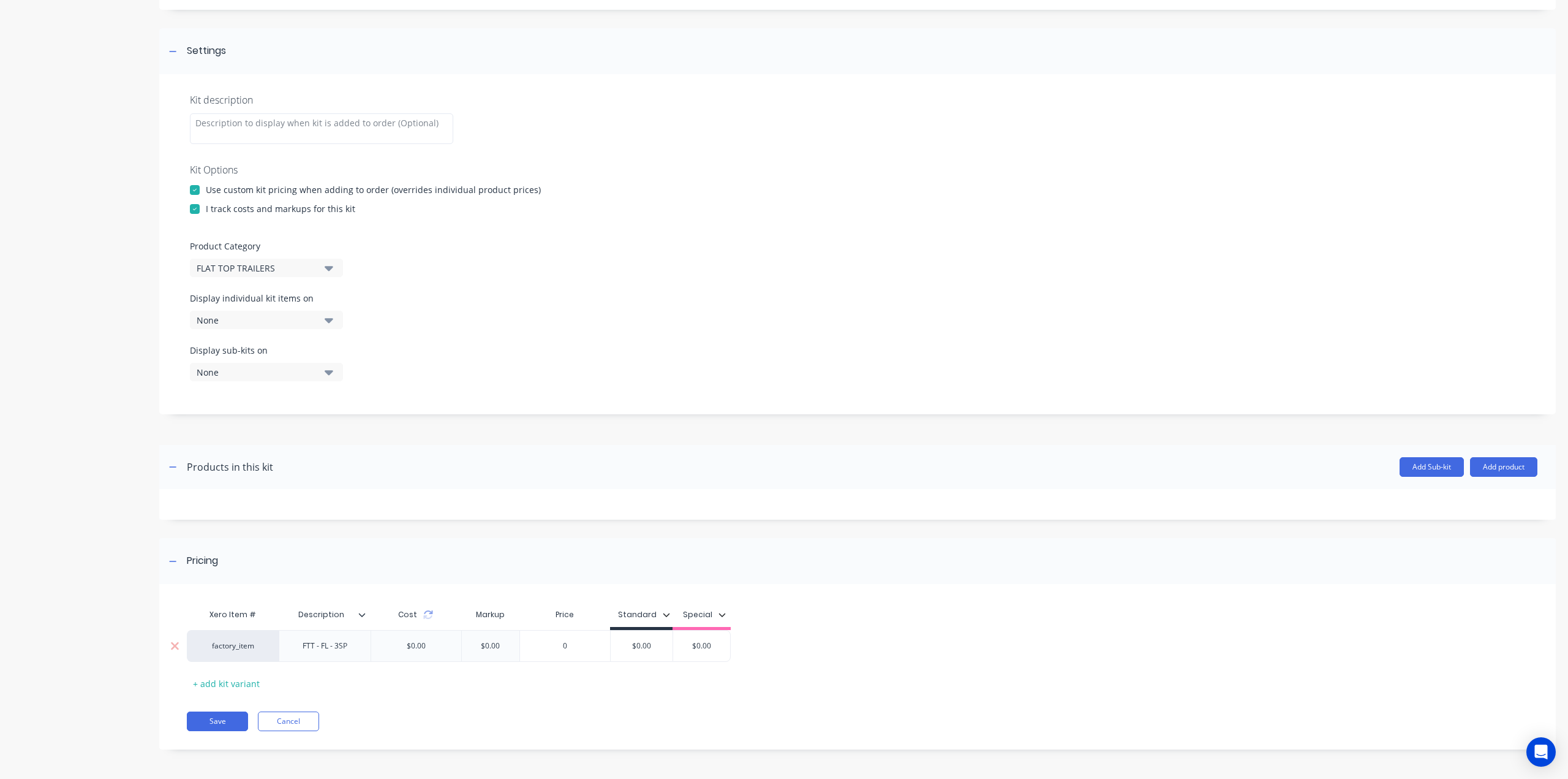
click at [580, 647] on input "0" at bounding box center [565, 645] width 90 height 11
click at [658, 649] on input "$0.00" at bounding box center [641, 645] width 62 height 11
type input "$"
type input "200"
type input "$0.00"
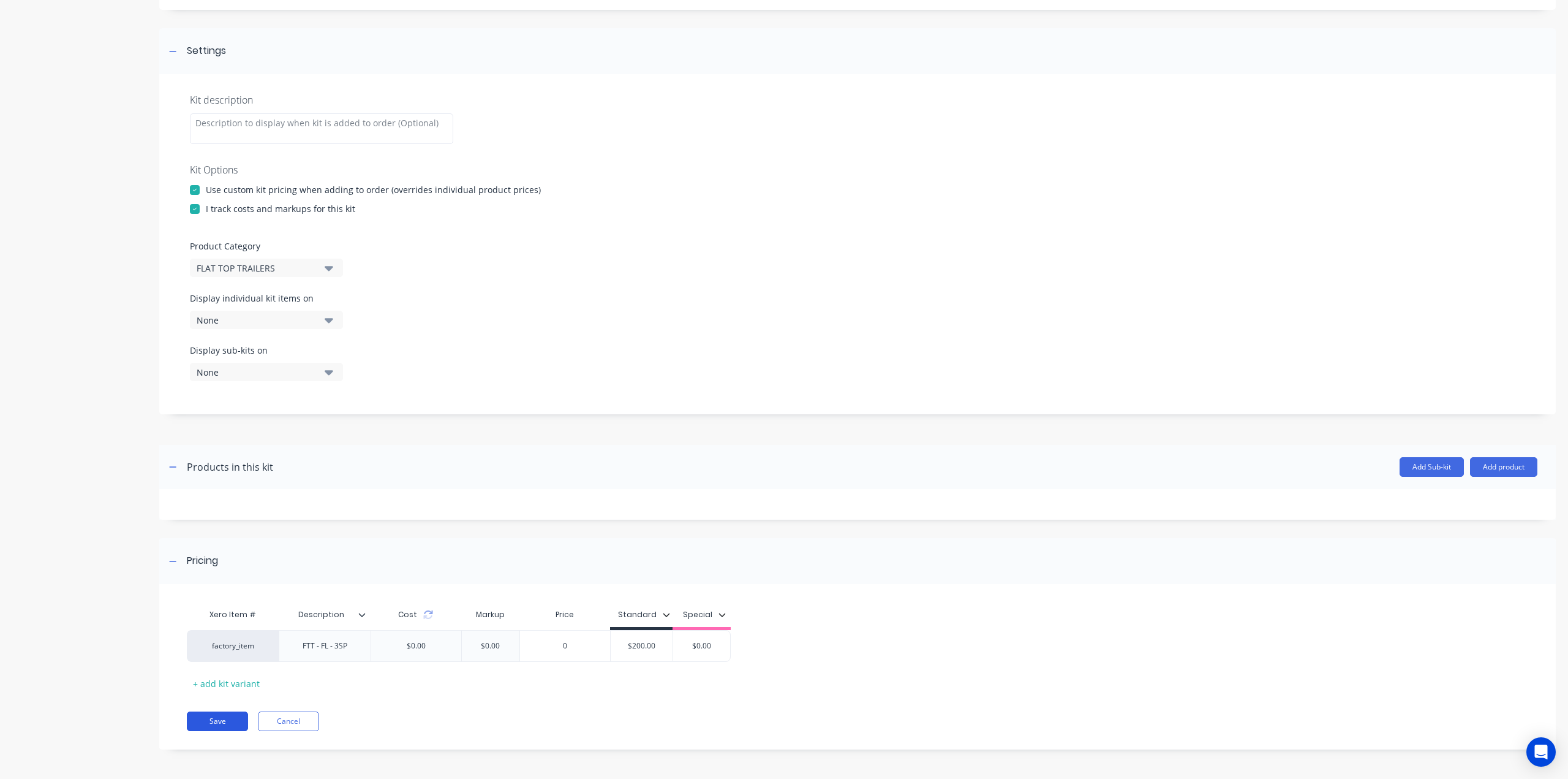
click at [209, 717] on button "Save" at bounding box center [217, 722] width 61 height 20
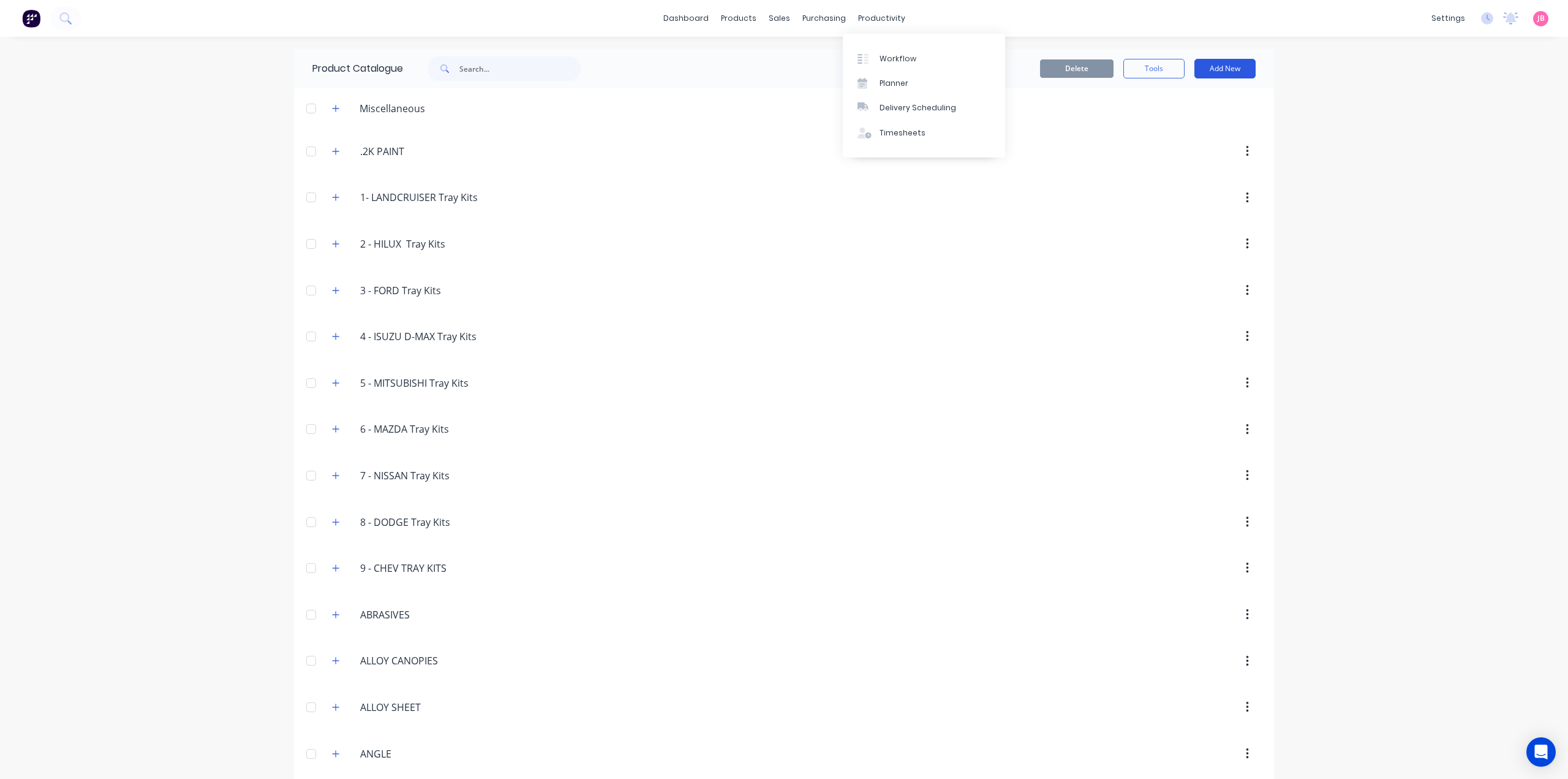
click at [1233, 68] on button "Add New" at bounding box center [1224, 69] width 61 height 20
click at [1180, 153] on div "Product Kit" at bounding box center [1197, 149] width 94 height 18
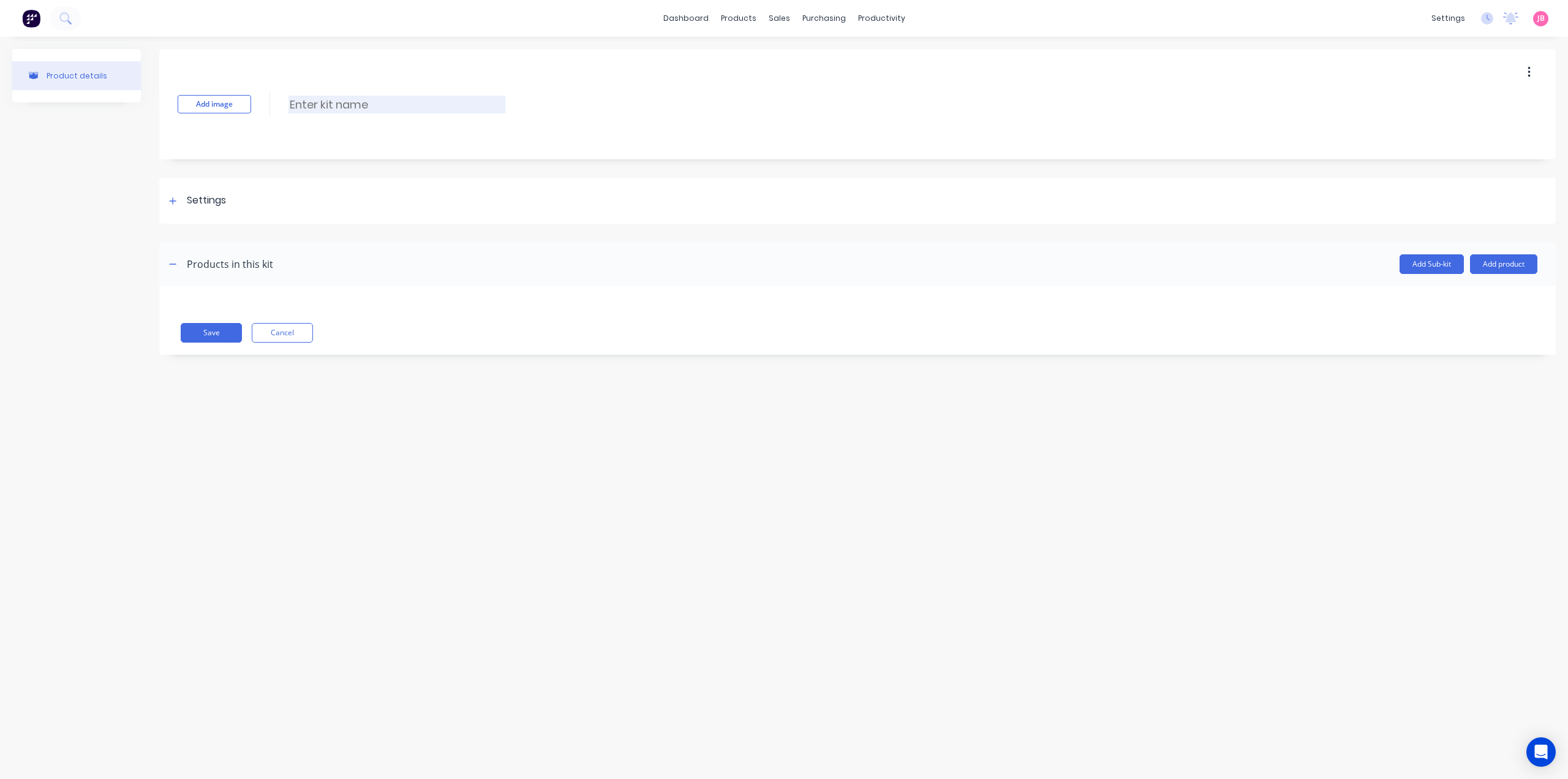
click at [325, 101] on input at bounding box center [397, 105] width 217 height 18
paste input "HILUX PROFILE HEADBOARD"
type input "HILUX PROFILE HEADBOARD"
click at [239, 204] on div "Settings" at bounding box center [858, 200] width 1397 height 46
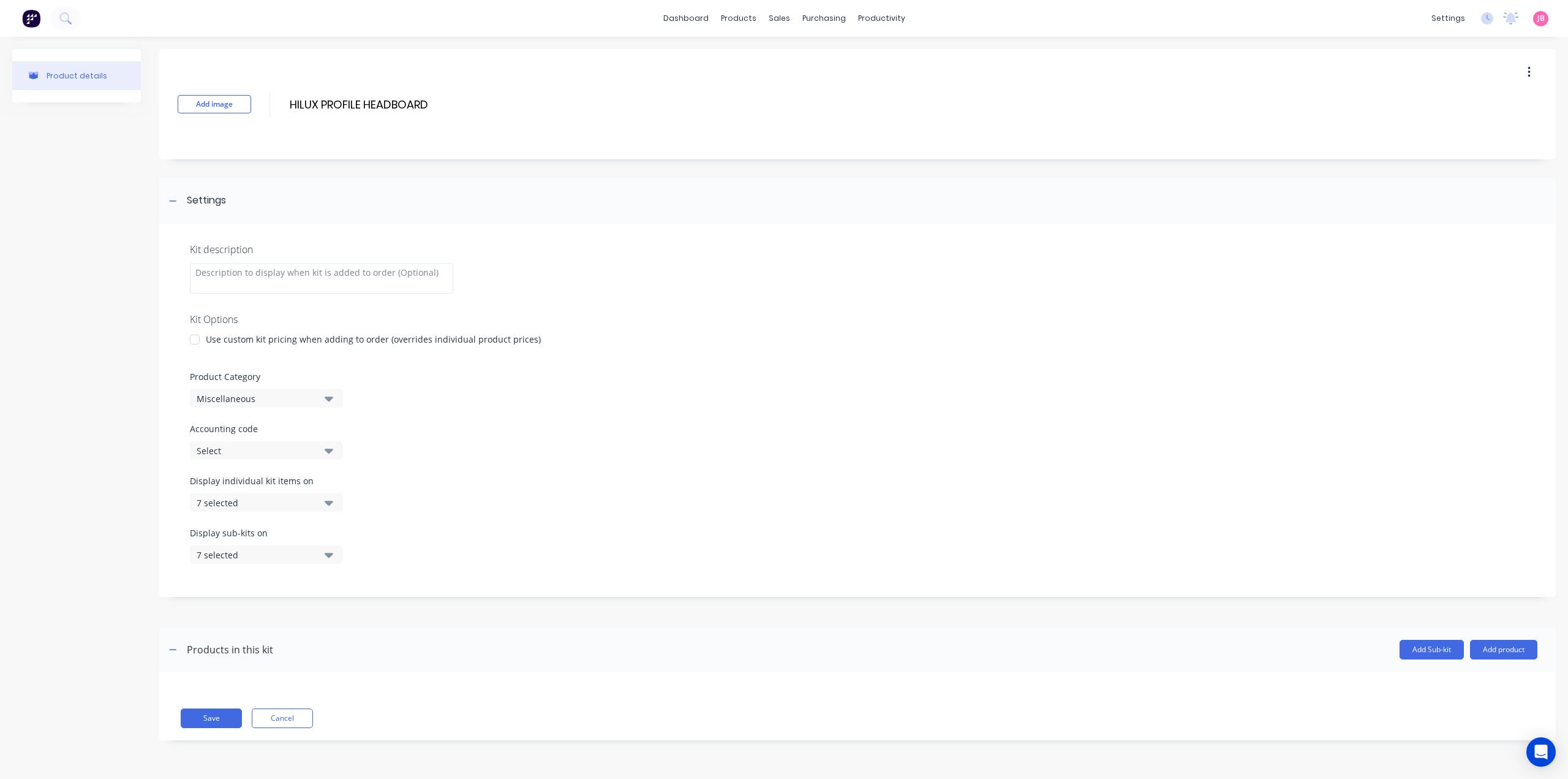
click at [205, 343] on div at bounding box center [194, 339] width 24 height 24
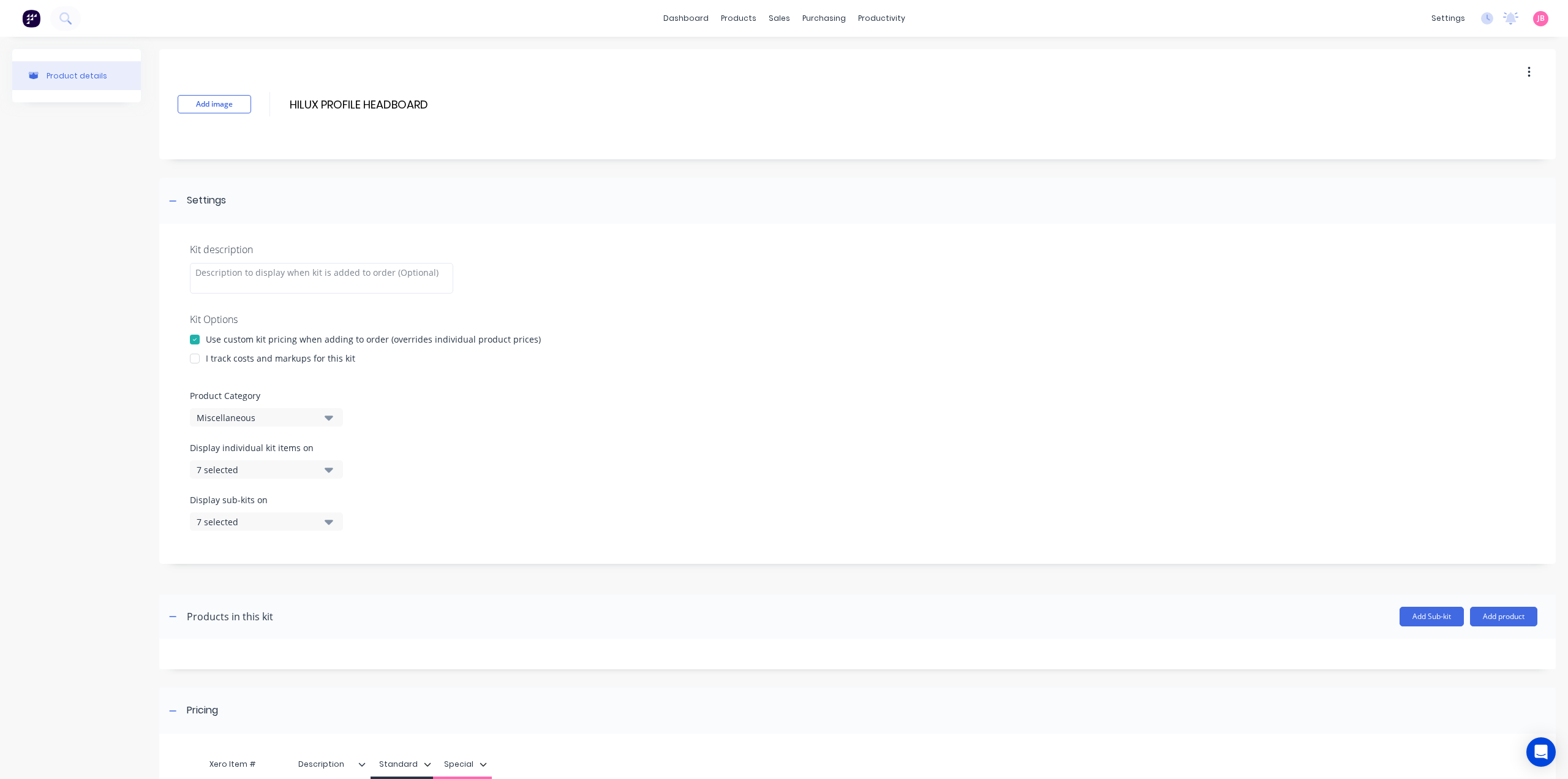
click at [205, 363] on div at bounding box center [194, 358] width 24 height 24
click at [294, 425] on button "Miscellaneous" at bounding box center [266, 417] width 153 height 18
click at [293, 457] on Category "text" at bounding box center [290, 453] width 130 height 24
type Category "flat"
click at [245, 508] on div "FLAT TOP TRAILERS" at bounding box center [282, 509] width 184 height 24
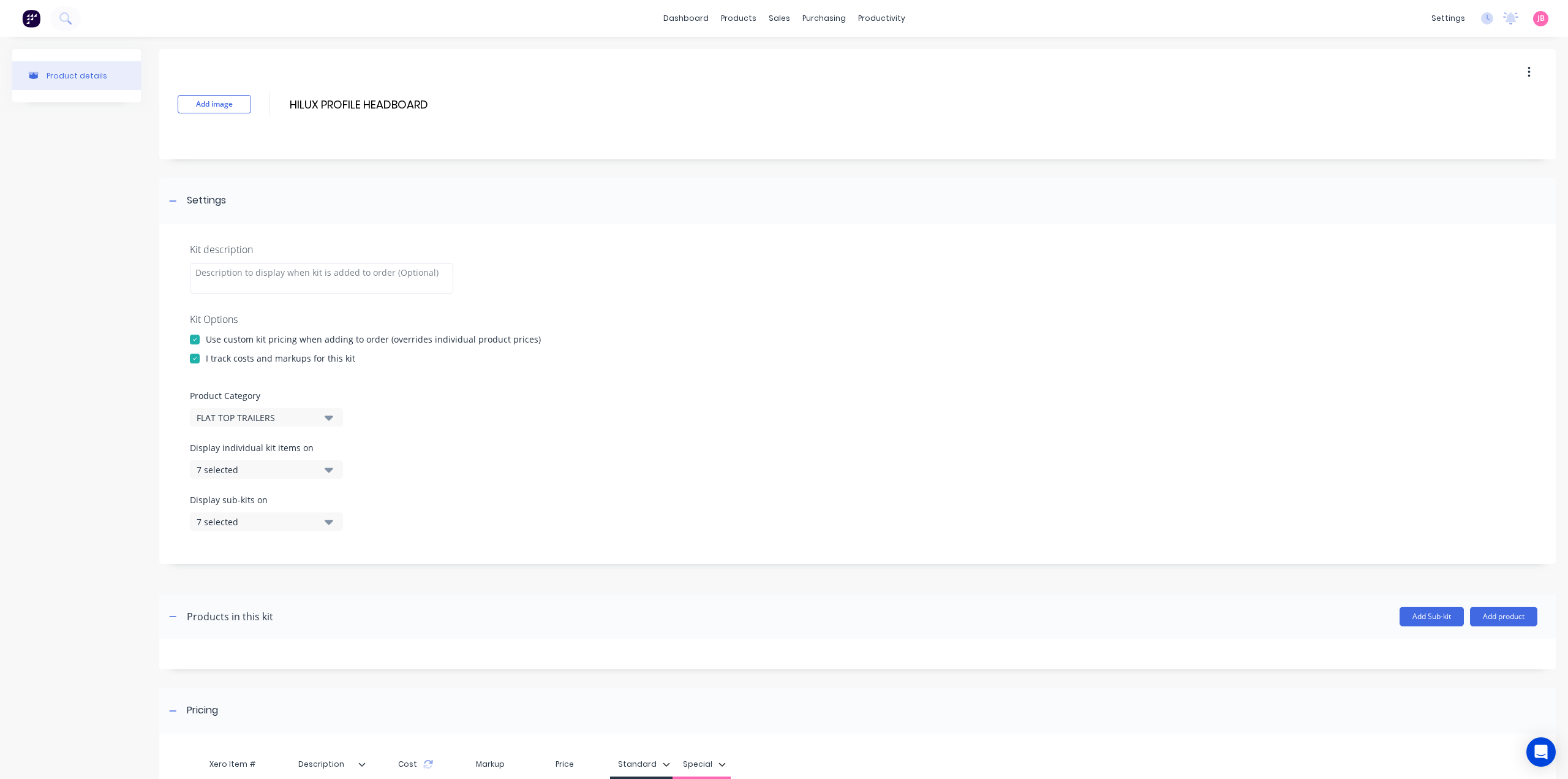
click at [284, 468] on div "7 selected" at bounding box center [256, 469] width 118 height 13
click at [347, 502] on div "button" at bounding box center [353, 499] width 24 height 24
click at [405, 451] on div "Display individual kit items on None" at bounding box center [858, 468] width 1335 height 52
click at [329, 470] on icon "button" at bounding box center [329, 468] width 9 height 13
click at [329, 523] on icon "button" at bounding box center [329, 521] width 9 height 4
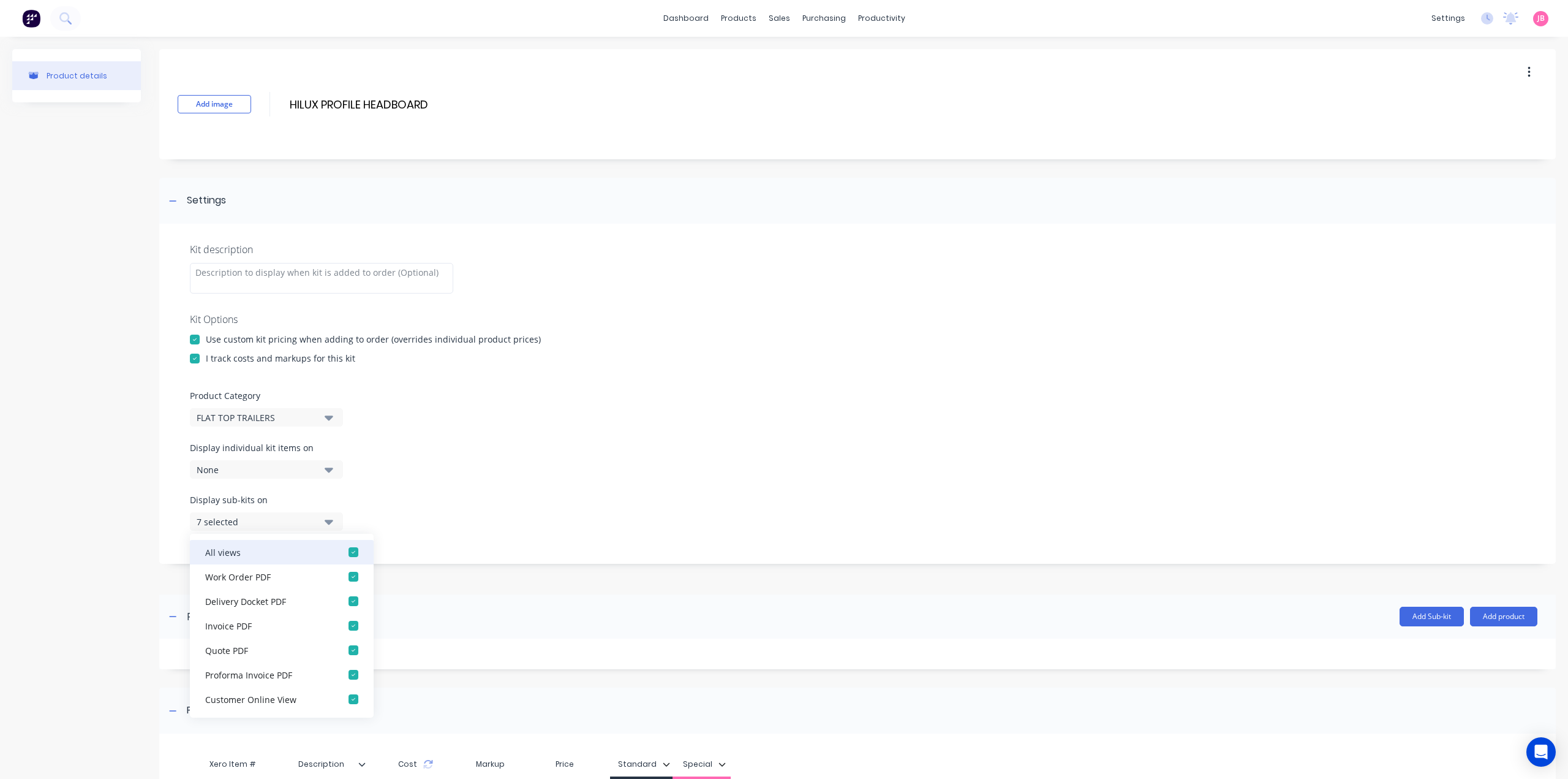
click at [341, 547] on div "button" at bounding box center [353, 551] width 24 height 24
click at [331, 521] on icon "button" at bounding box center [329, 521] width 9 height 4
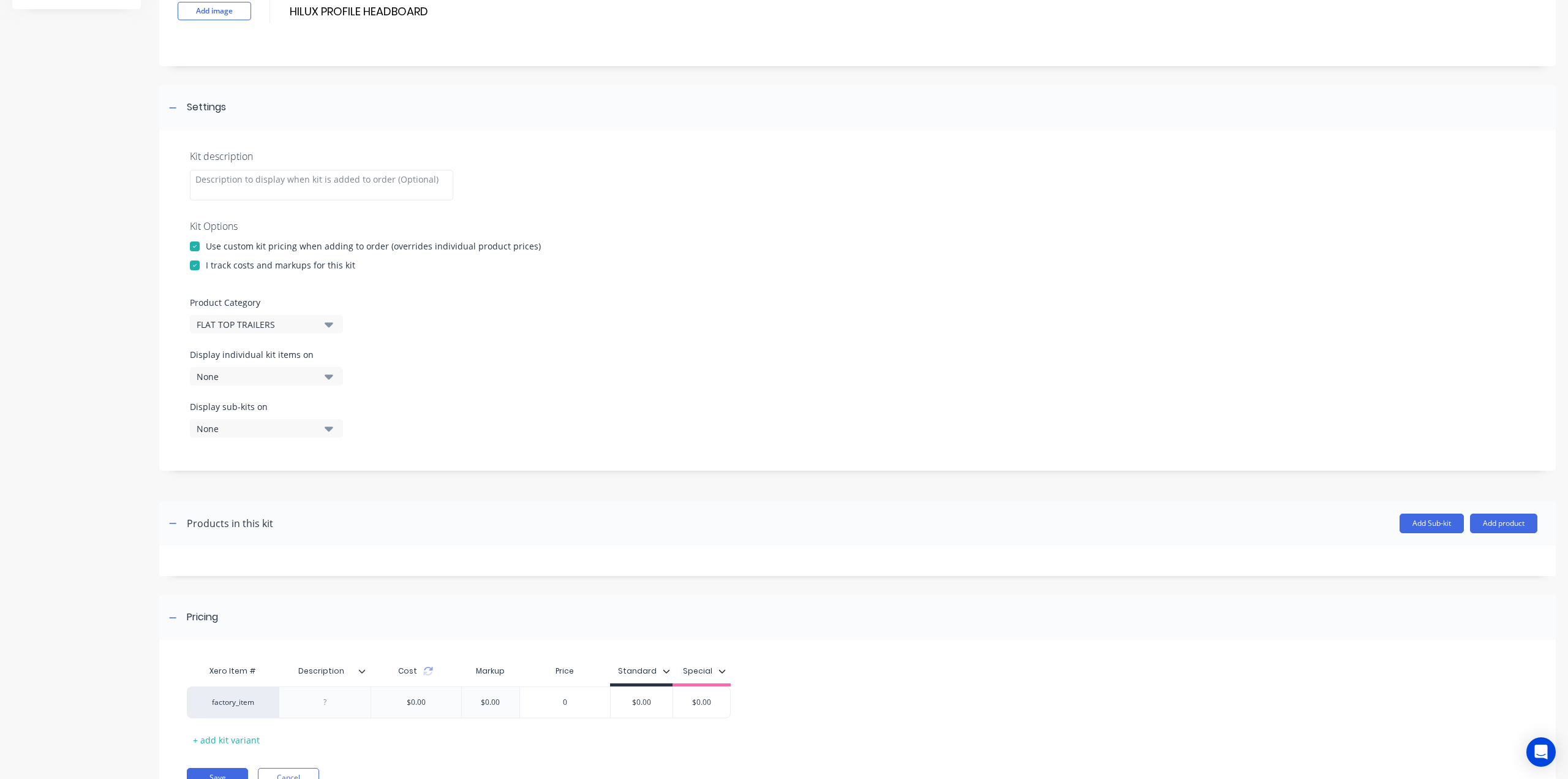
scroll to position [150, 0]
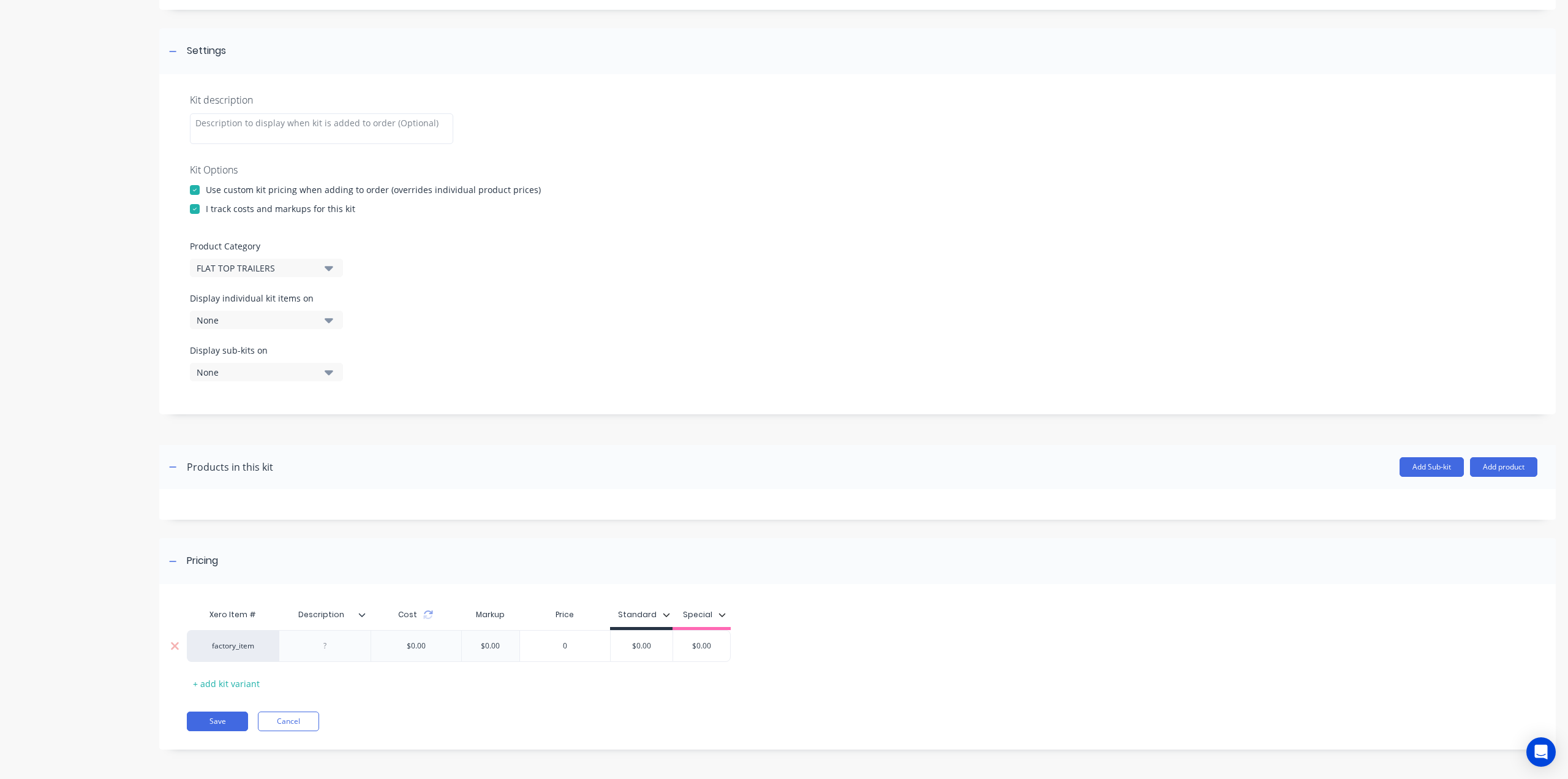
click at [316, 642] on div at bounding box center [325, 646] width 61 height 16
paste div
click at [353, 657] on div "HILUX PROFILE HEADBOARD" at bounding box center [325, 654] width 82 height 38
click at [354, 657] on div "HILUX PROFILE HEADBOARD" at bounding box center [325, 654] width 82 height 38
drag, startPoint x: 354, startPoint y: 657, endPoint x: 308, endPoint y: 652, distance: 46.3
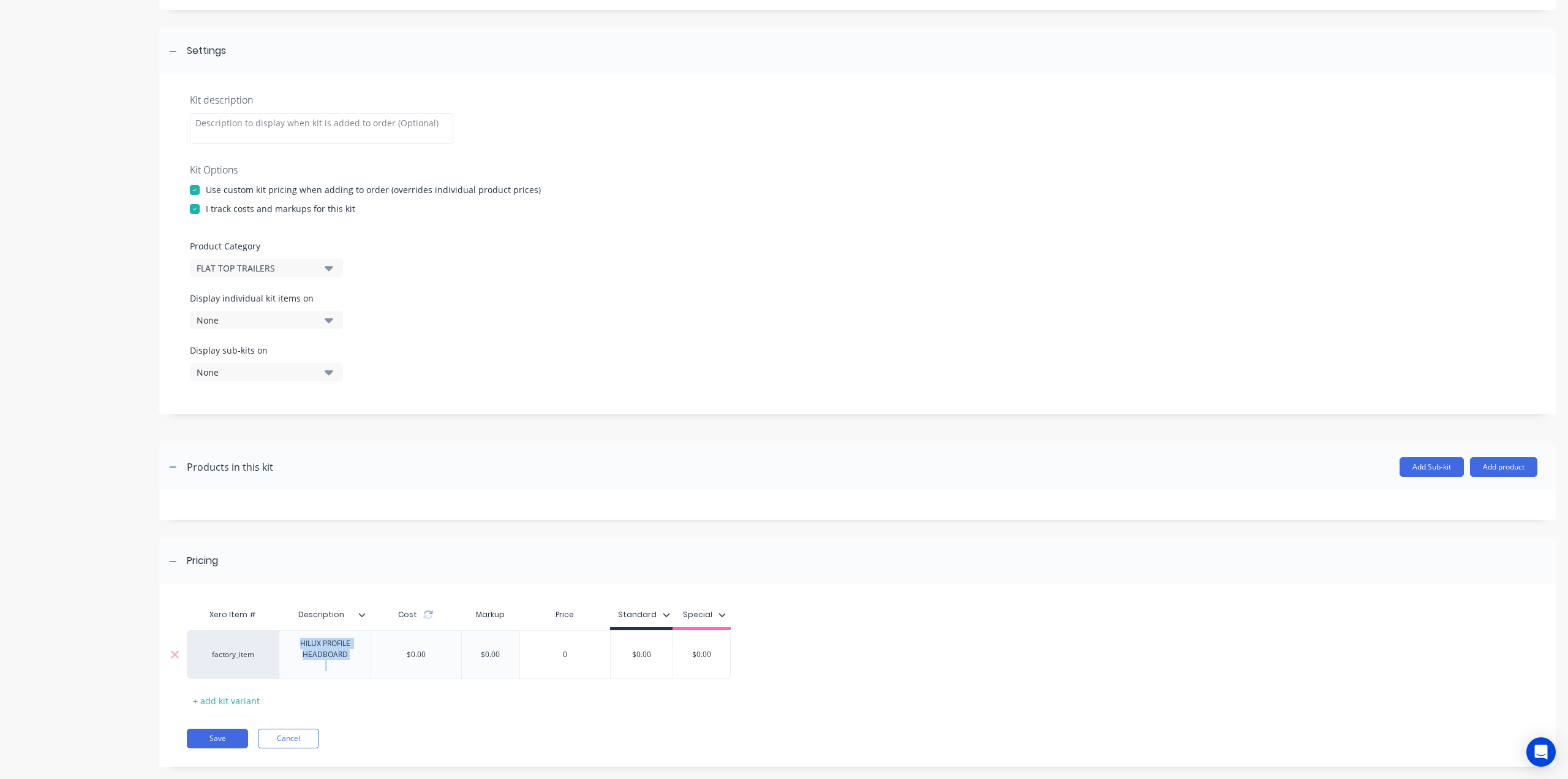
click at [308, 652] on div "HILUX PROFILE HEADBOARD" at bounding box center [325, 654] width 82 height 38
click at [348, 648] on div "HILUX PROFILE HEADBOARD" at bounding box center [342, 649] width 116 height 27
click at [513, 586] on div "Pricing Xero Item # Description Cost Markup Price Standard Special factory_item…" at bounding box center [858, 643] width 1397 height 212
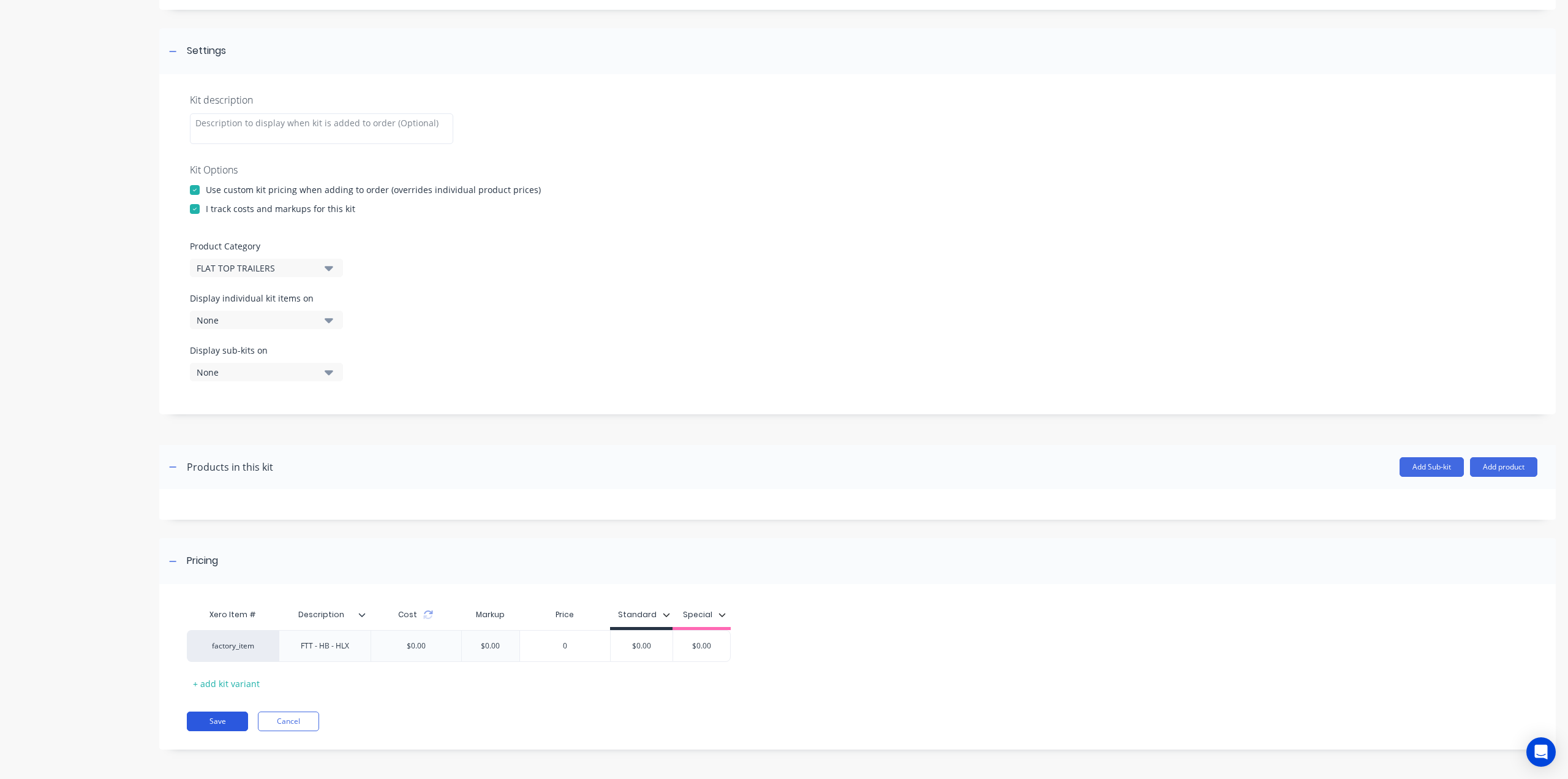
click at [218, 722] on button "Save" at bounding box center [217, 722] width 61 height 20
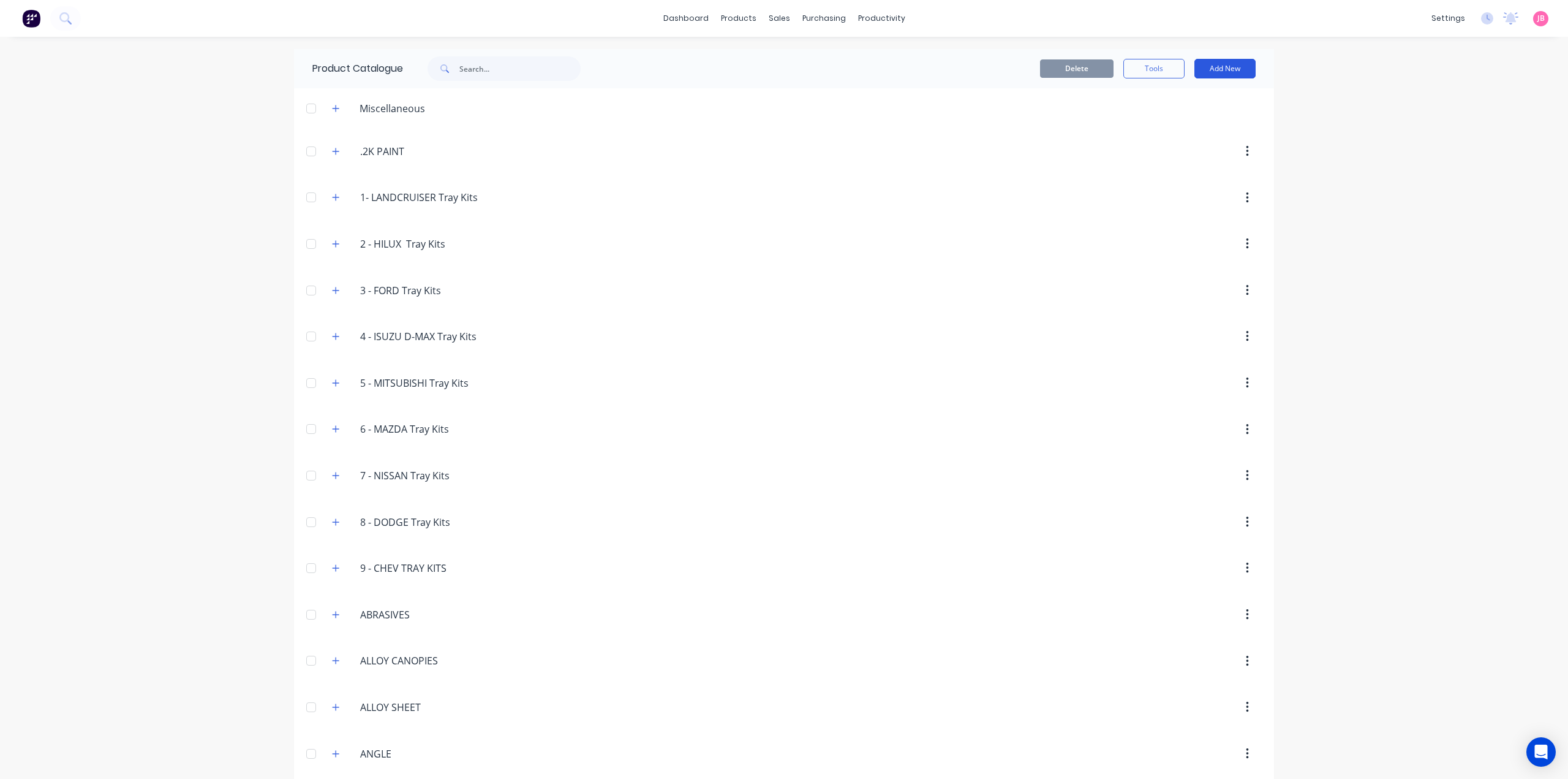
click at [1226, 64] on button "Add New" at bounding box center [1224, 69] width 61 height 20
click at [1179, 146] on div "Product Kit" at bounding box center [1197, 149] width 94 height 18
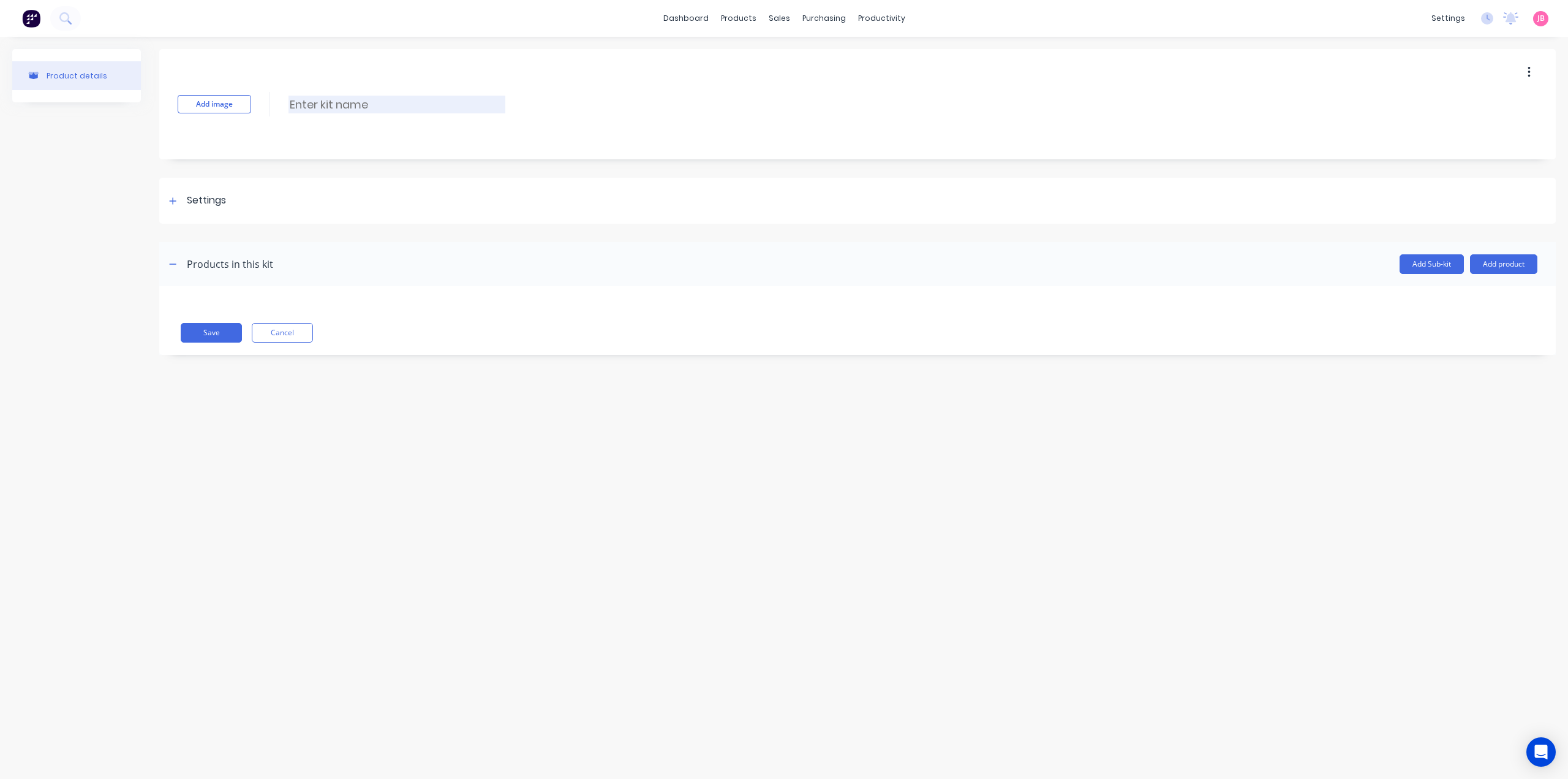
click at [300, 107] on input at bounding box center [397, 105] width 217 height 18
paste input "LANDCRUISER PROFILE HEADBOARD"
type input "LANDCRUISER PROFILE HEADBOARD"
drag, startPoint x: 212, startPoint y: 194, endPoint x: 222, endPoint y: 205, distance: 14.9
click at [213, 194] on div "Settings" at bounding box center [206, 200] width 39 height 15
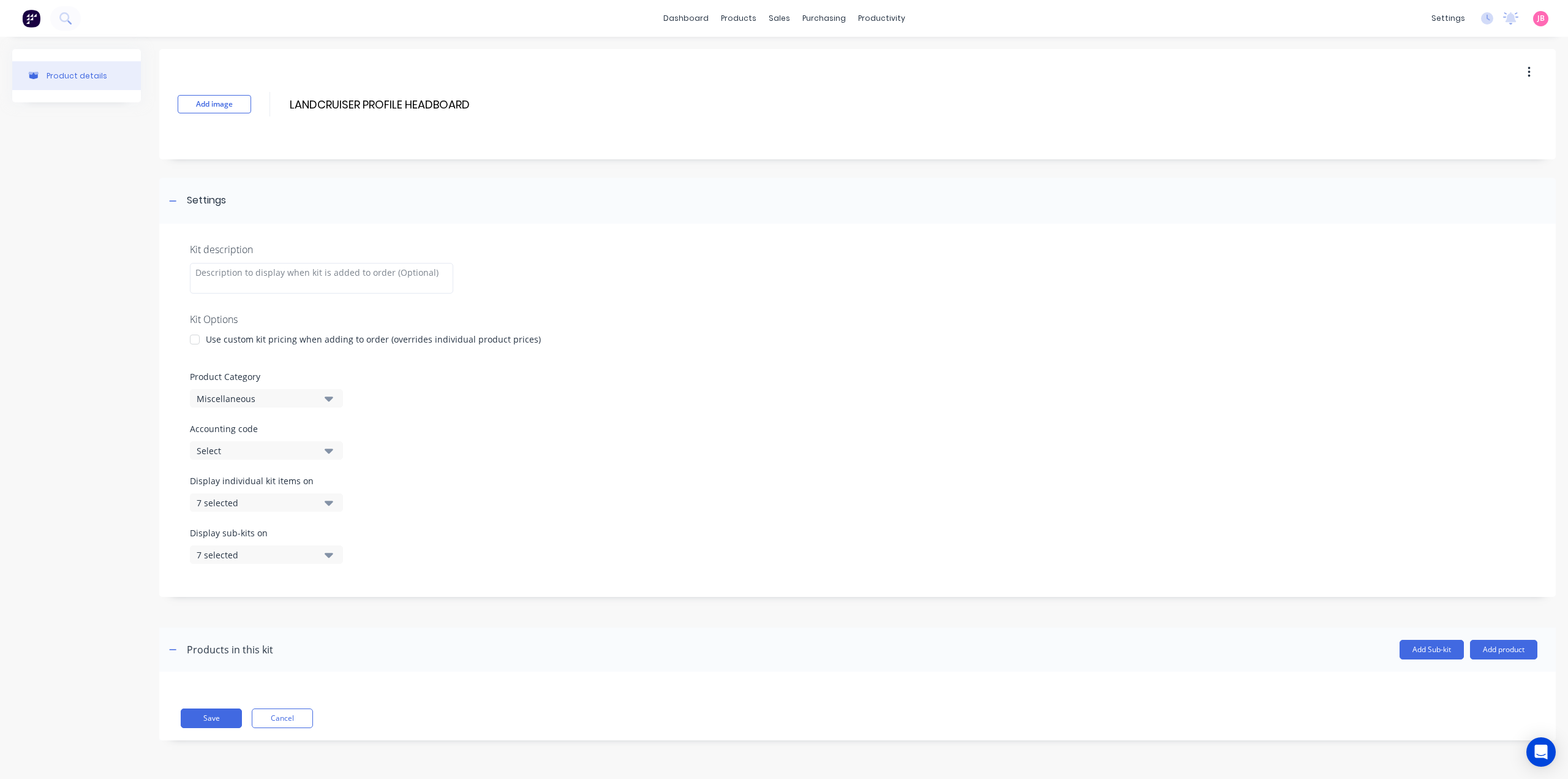
click at [204, 333] on div at bounding box center [194, 339] width 24 height 24
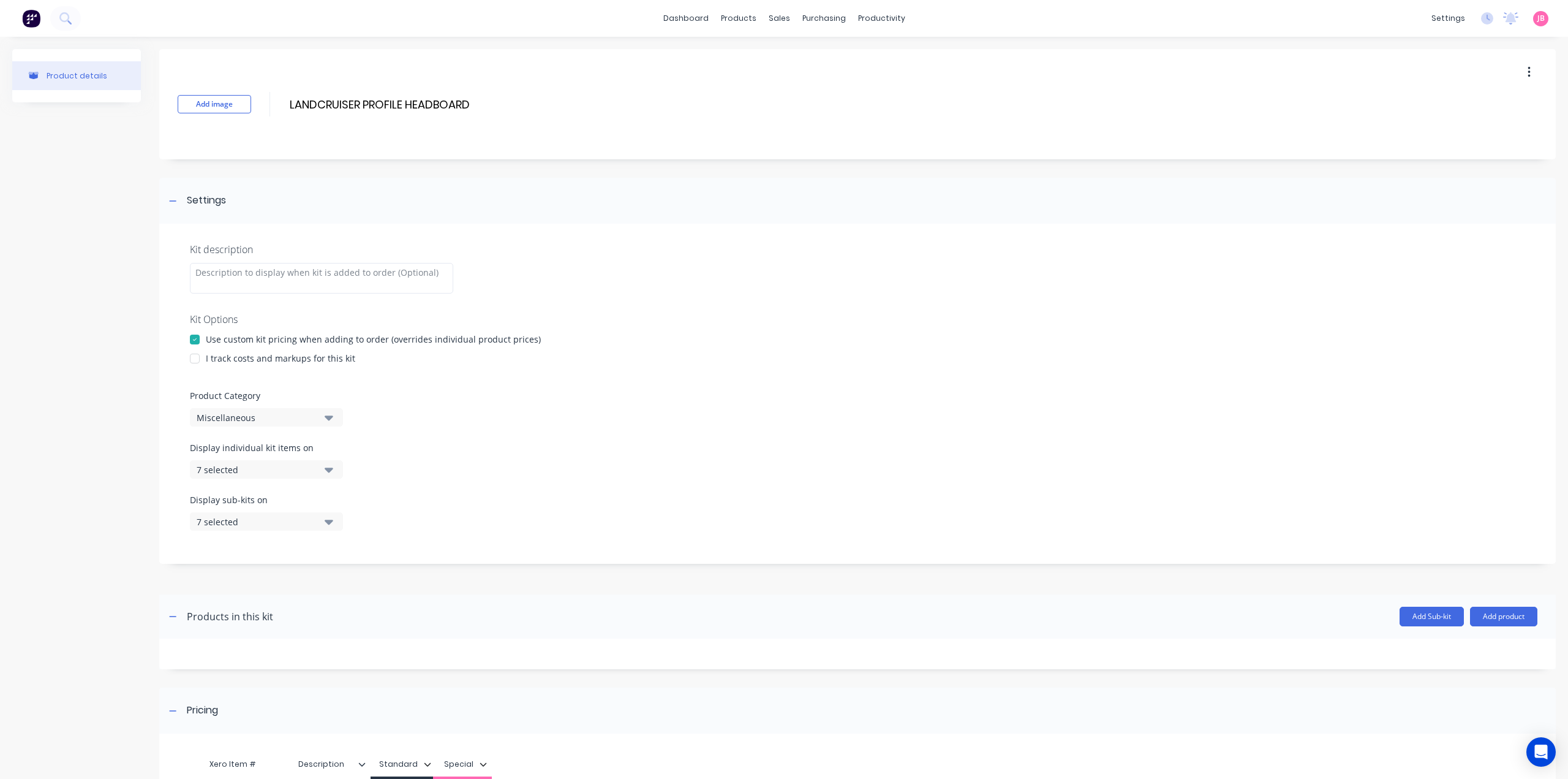
click at [208, 358] on div "I track costs and markups for this kit" at bounding box center [280, 358] width 150 height 13
click at [201, 359] on div at bounding box center [194, 358] width 24 height 24
click at [330, 418] on icon "button" at bounding box center [329, 417] width 9 height 4
click at [301, 451] on Category "text" at bounding box center [290, 453] width 130 height 24
type Category "FLA"
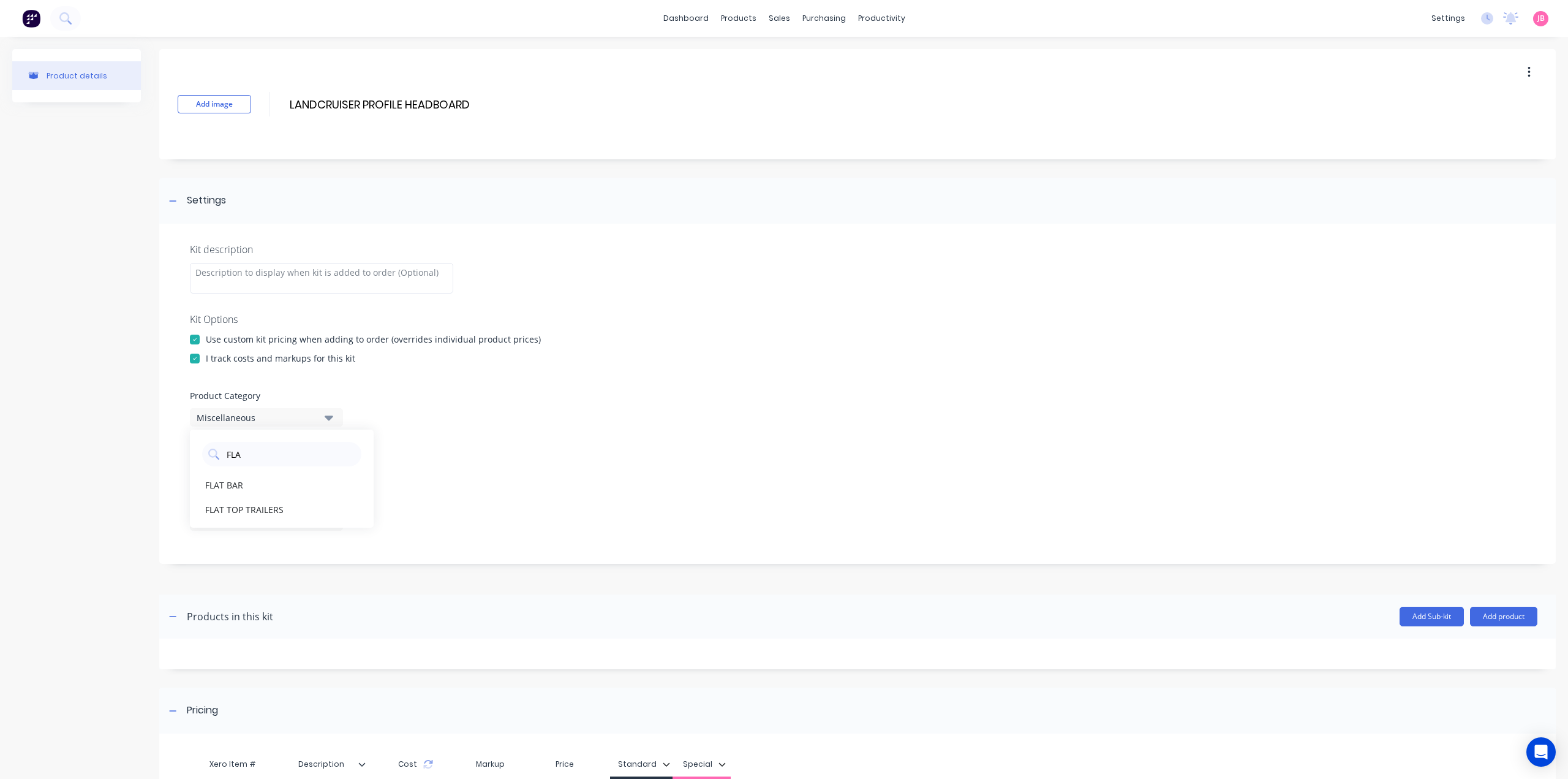
click at [242, 508] on div "FLAT TOP TRAILERS" at bounding box center [282, 509] width 184 height 24
click at [316, 474] on button "7 selected" at bounding box center [266, 469] width 153 height 18
click at [346, 498] on div "button" at bounding box center [353, 499] width 24 height 24
click at [331, 472] on icon "button" at bounding box center [329, 468] width 9 height 13
click at [329, 524] on icon "button" at bounding box center [329, 521] width 9 height 4
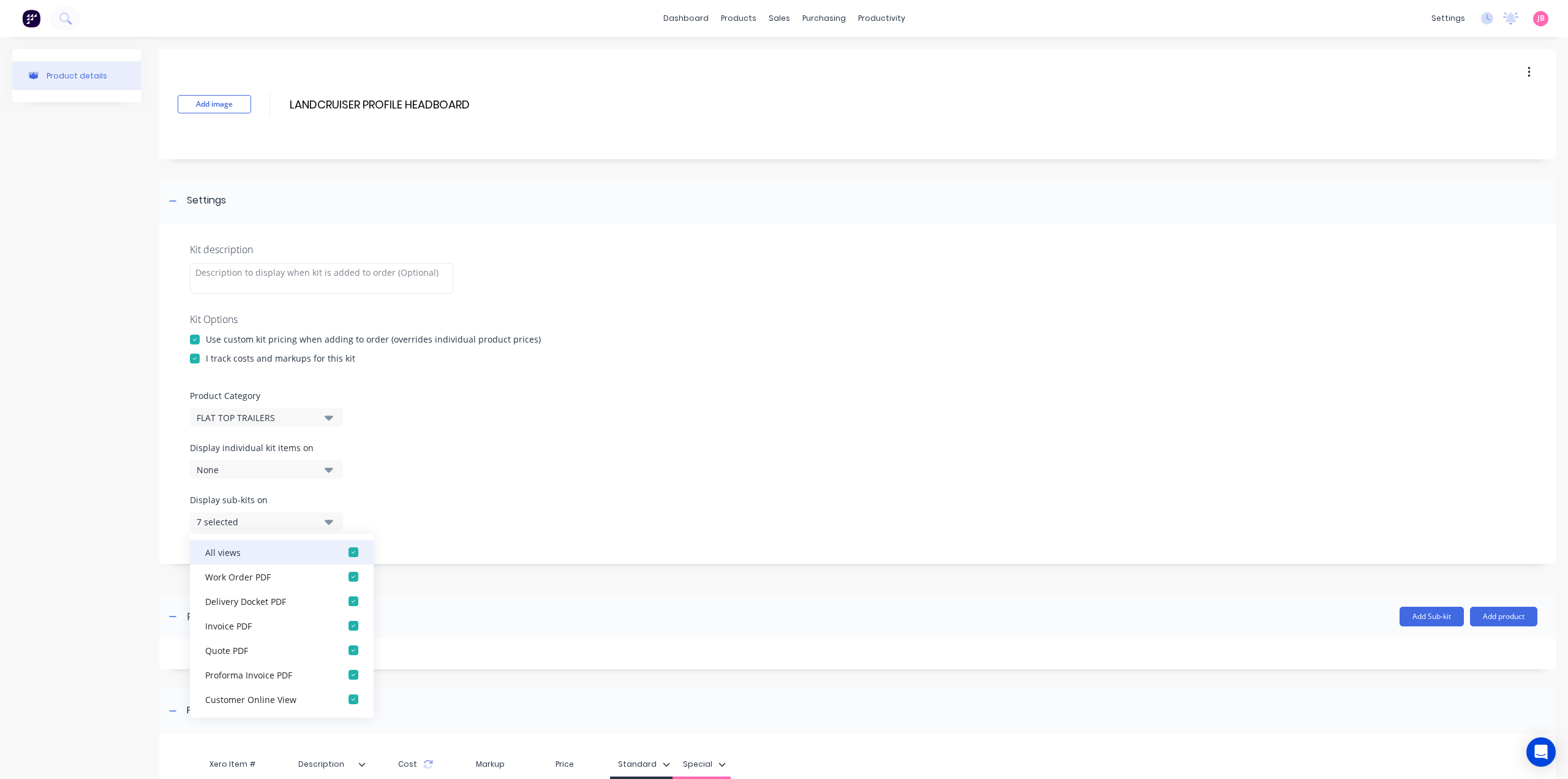
click at [341, 550] on div "button" at bounding box center [353, 551] width 24 height 24
click at [328, 521] on icon "button" at bounding box center [329, 521] width 9 height 4
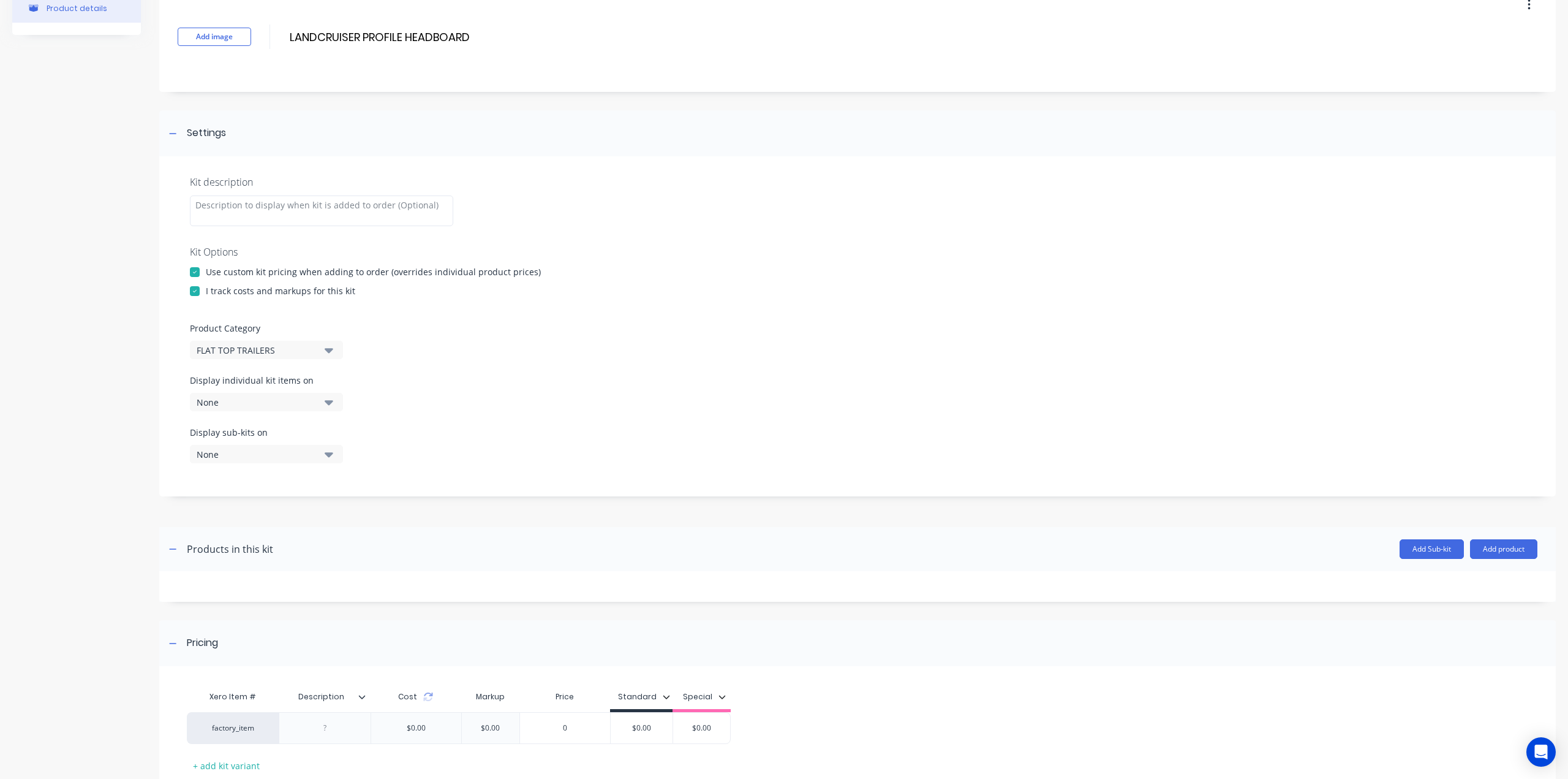
scroll to position [150, 0]
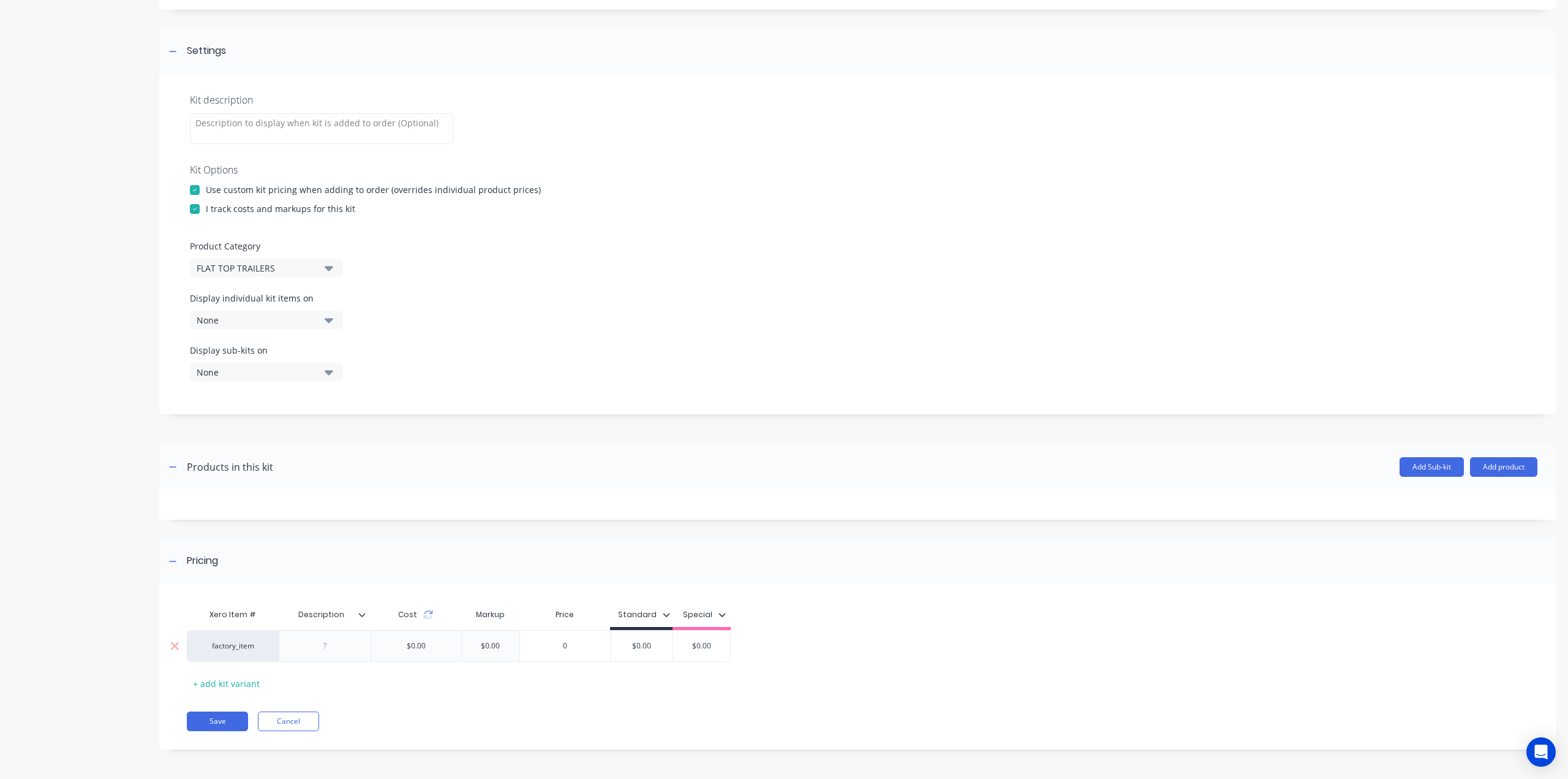
click at [314, 650] on div at bounding box center [325, 646] width 61 height 16
click at [338, 647] on div at bounding box center [325, 646] width 61 height 16
paste div
type input "$0.00"
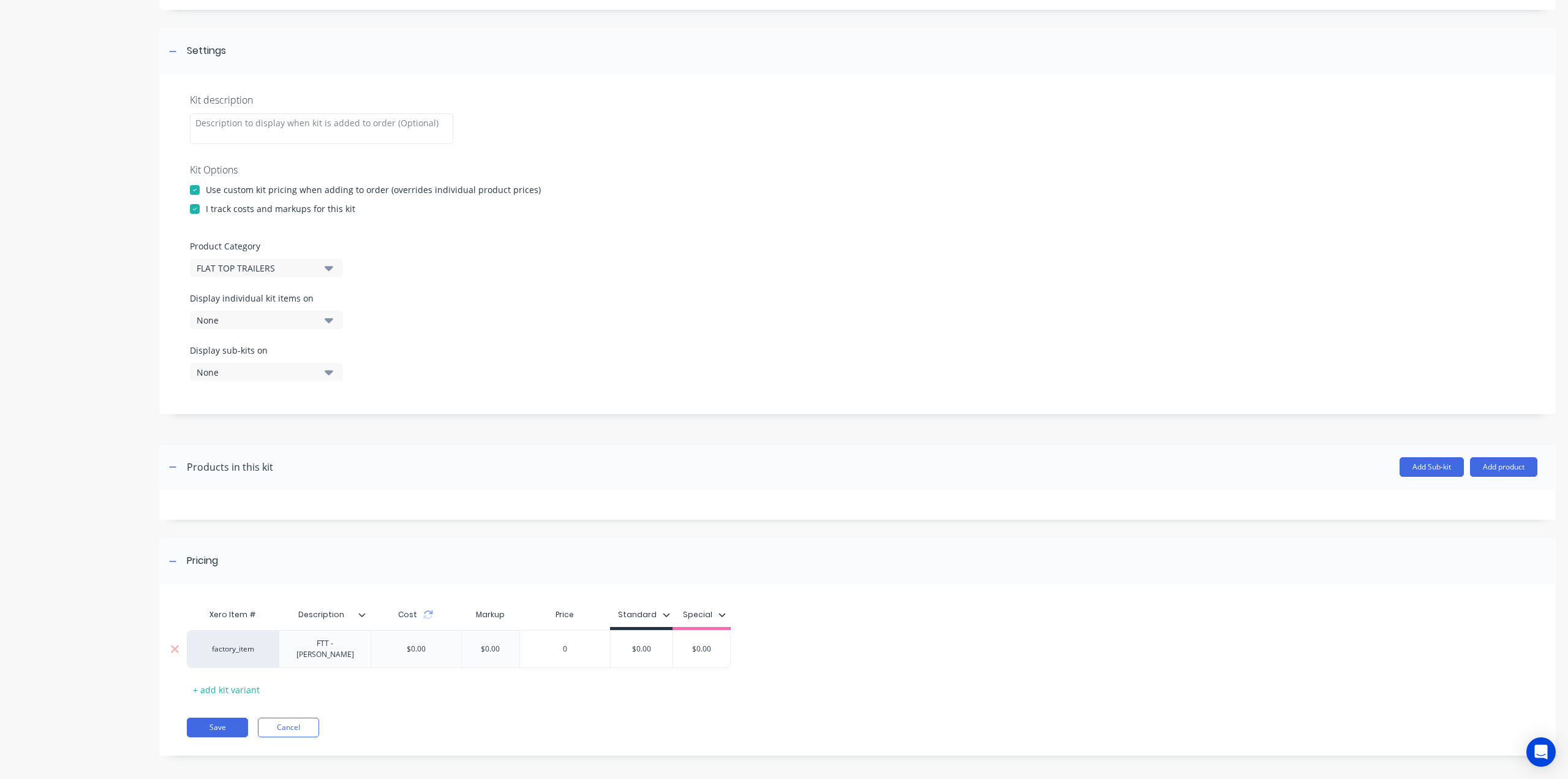
click at [635, 644] on input "$0.00" at bounding box center [641, 649] width 62 height 11
click at [215, 717] on button "Save" at bounding box center [217, 727] width 61 height 20
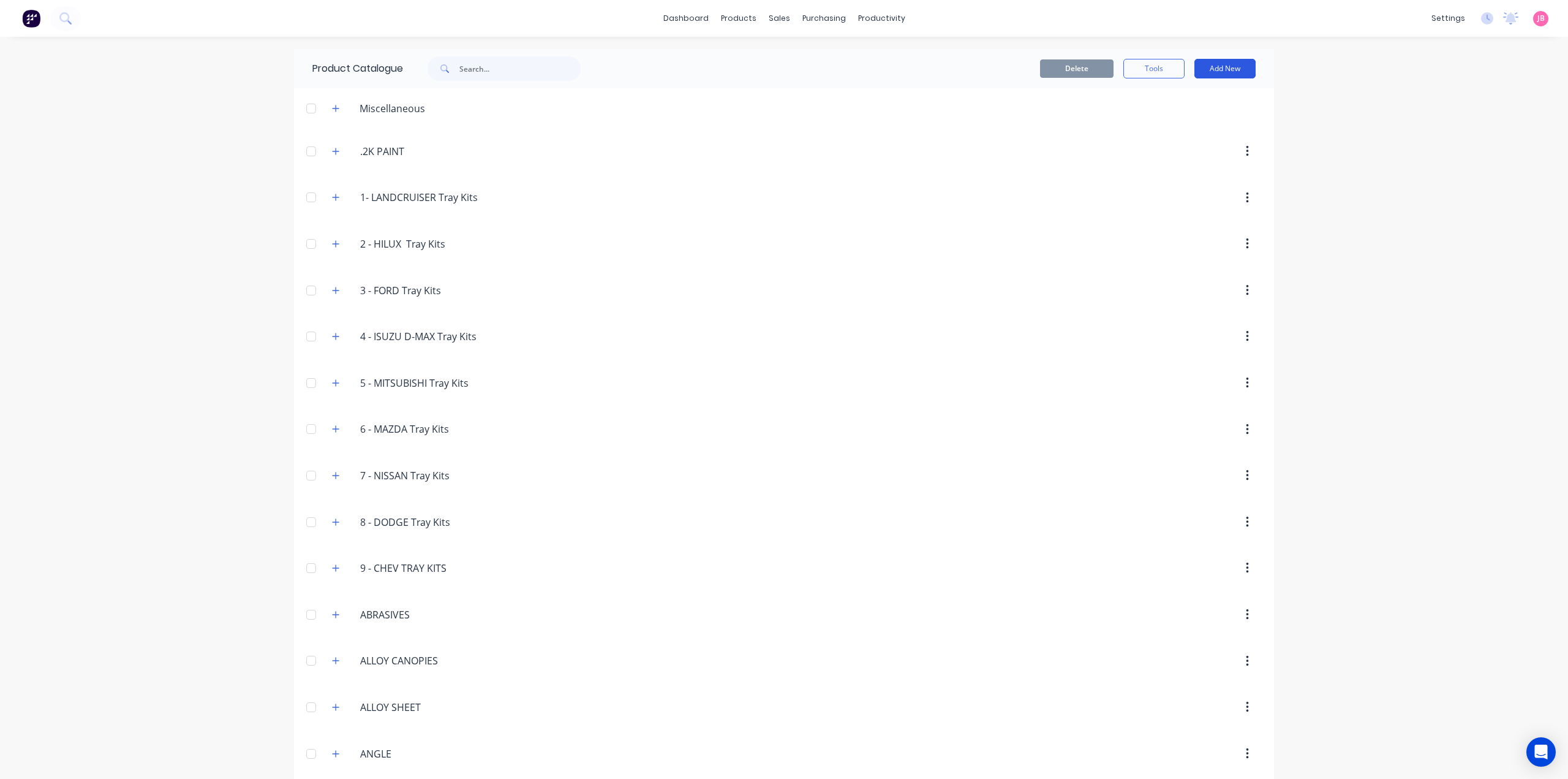
click at [1207, 71] on button "Add New" at bounding box center [1224, 69] width 61 height 20
click at [1180, 142] on div "Product Kit" at bounding box center [1197, 149] width 94 height 18
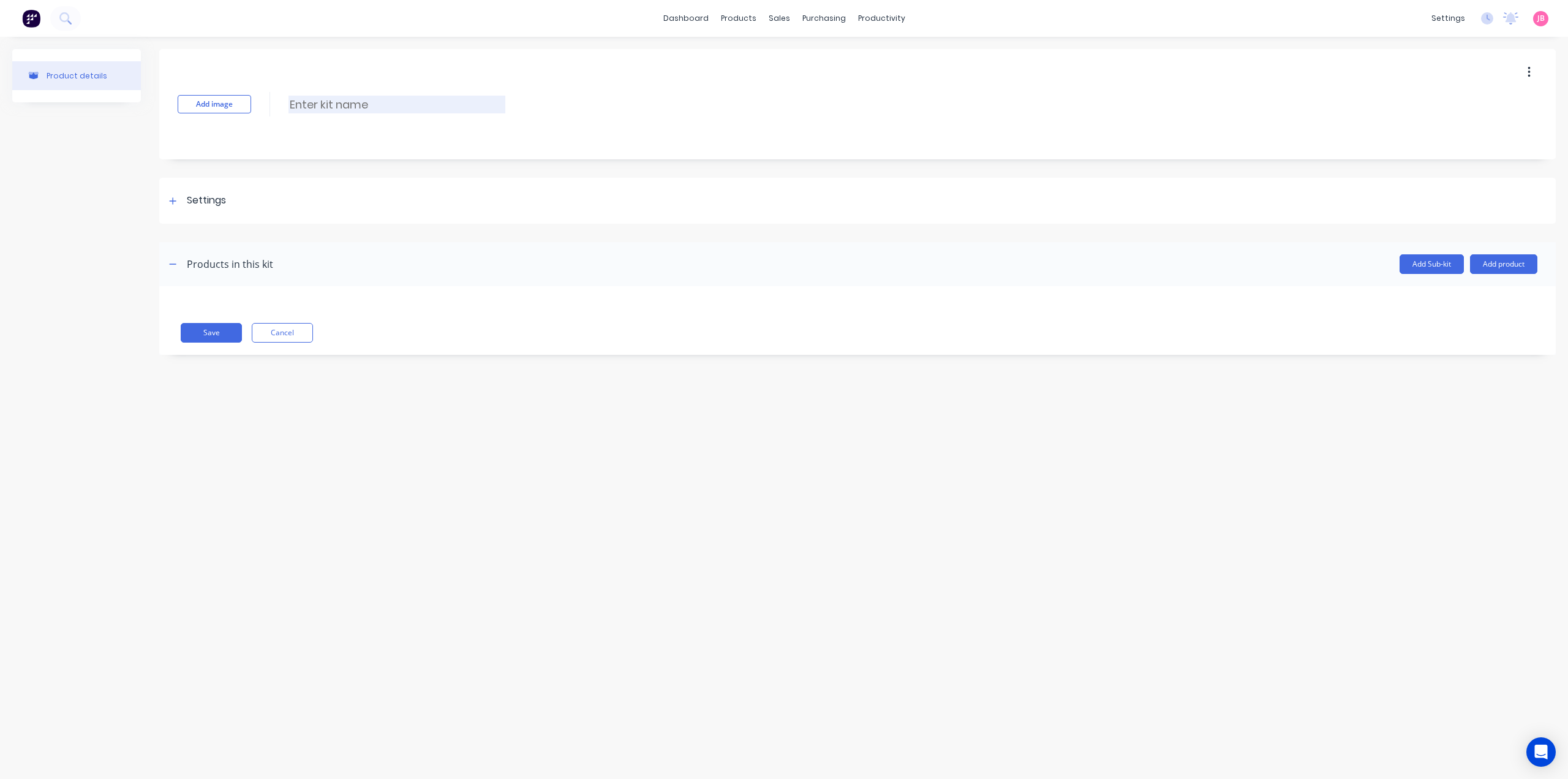
click at [332, 109] on input at bounding box center [397, 105] width 217 height 18
click at [348, 100] on input at bounding box center [397, 105] width 217 height 18
paste input "TRAILER 2 K PAINT"
type input "TRAILER 2 K PAINT"
click at [198, 200] on div "Settings" at bounding box center [206, 200] width 39 height 15
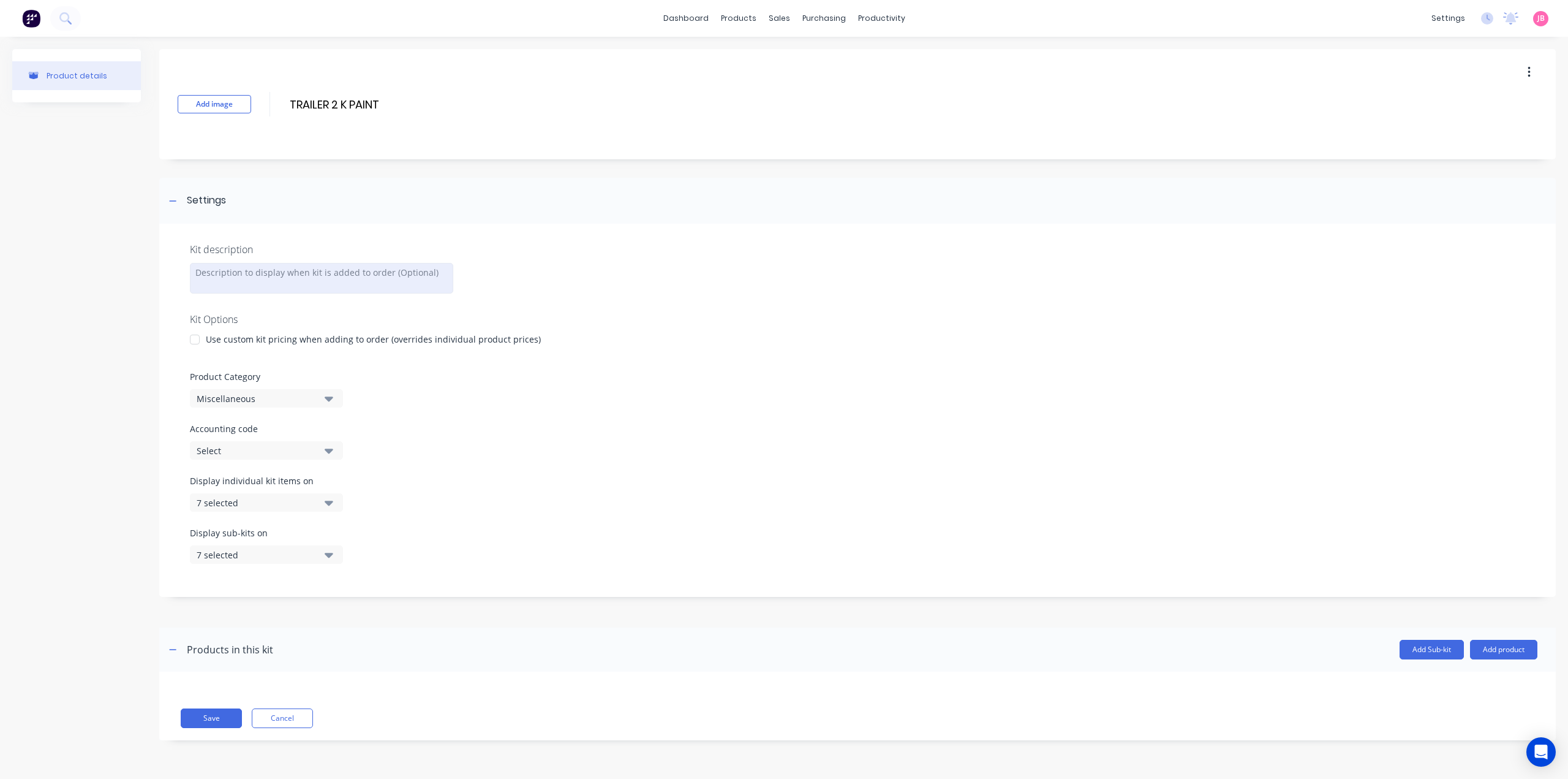
click at [230, 286] on div at bounding box center [322, 278] width 264 height 31
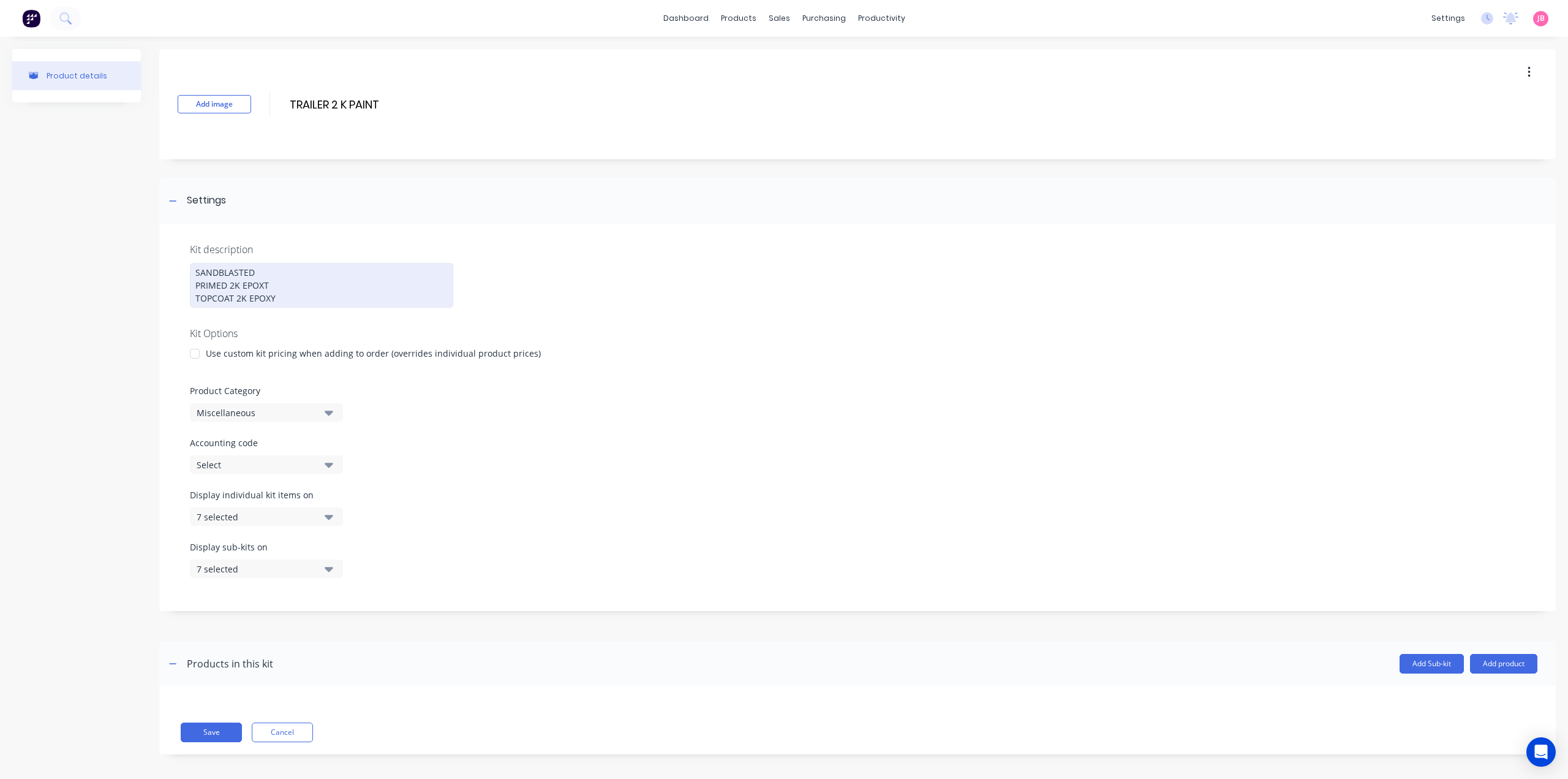
click at [269, 285] on div "SANDBLASTED PRIMED 2K EPOXT TOPCOAT 2K EPOXY" at bounding box center [322, 285] width 264 height 45
click at [244, 357] on div "Use custom kit pricing when adding to order (overrides individual product price…" at bounding box center [372, 353] width 335 height 13
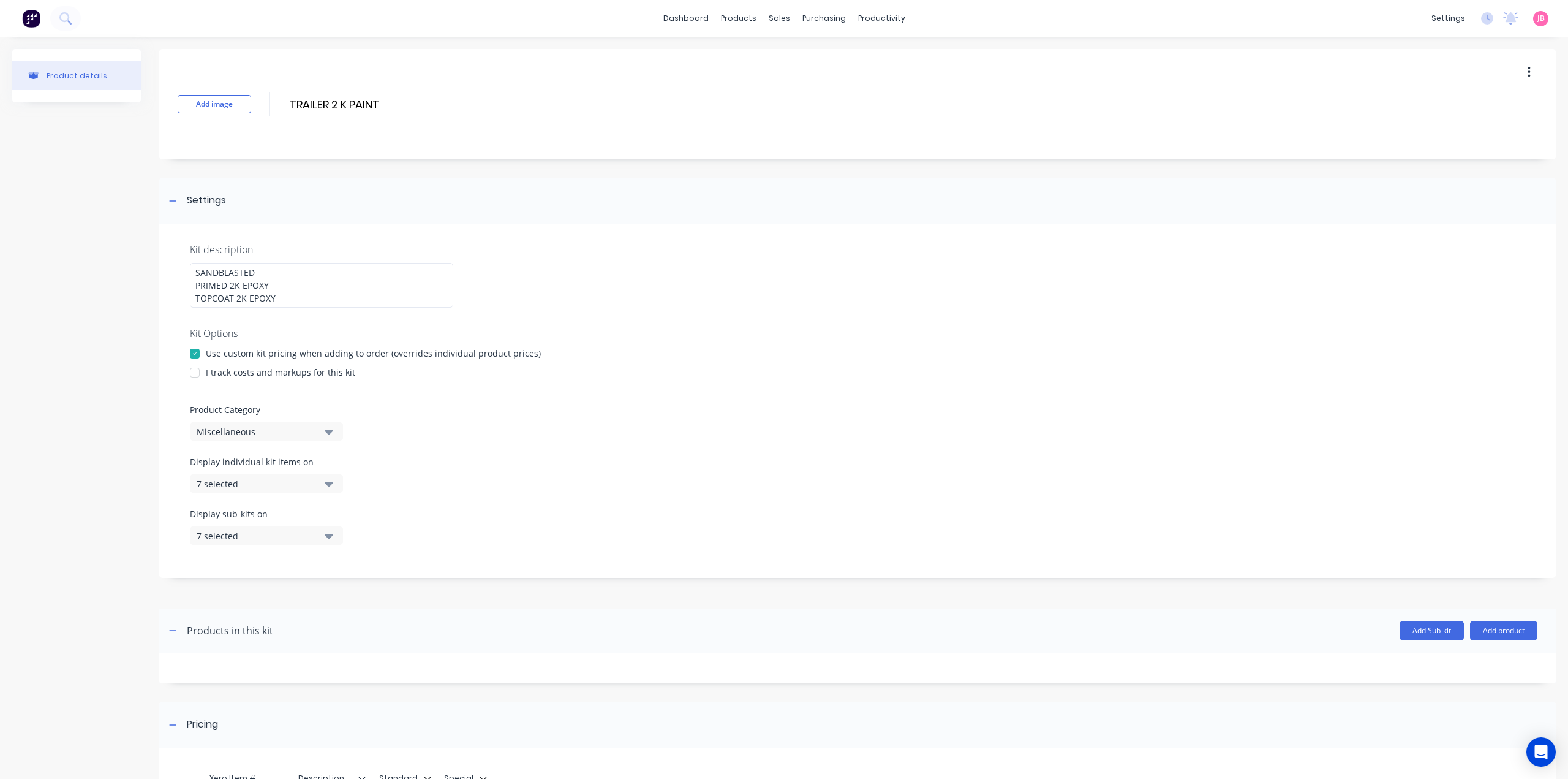
click at [208, 374] on div "I track costs and markups for this kit" at bounding box center [280, 372] width 150 height 13
click at [201, 372] on div at bounding box center [194, 372] width 24 height 24
click at [293, 430] on div "Miscellaneous" at bounding box center [256, 432] width 118 height 13
click at [283, 464] on Category "text" at bounding box center [290, 468] width 130 height 24
type Category "FLAT"
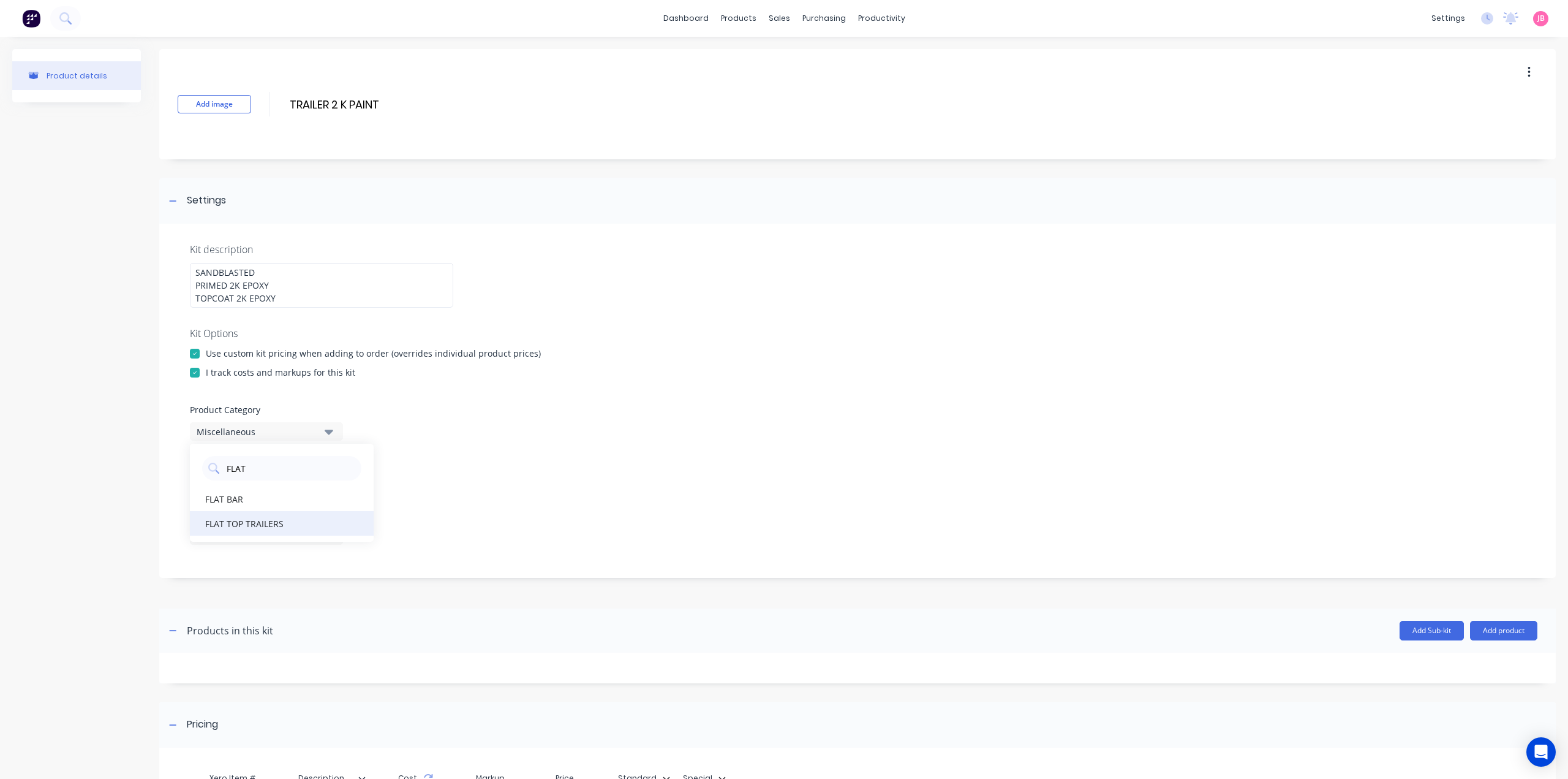
click at [238, 525] on div "FLAT TOP TRAILERS" at bounding box center [282, 522] width 184 height 24
click at [277, 473] on div "Display individual kit items on 7 selected" at bounding box center [266, 474] width 153 height 38
click at [288, 486] on div "7 selected" at bounding box center [256, 484] width 118 height 13
click at [348, 514] on div "button" at bounding box center [353, 513] width 24 height 24
click at [358, 468] on div "Display individual kit items on None" at bounding box center [858, 481] width 1335 height 52
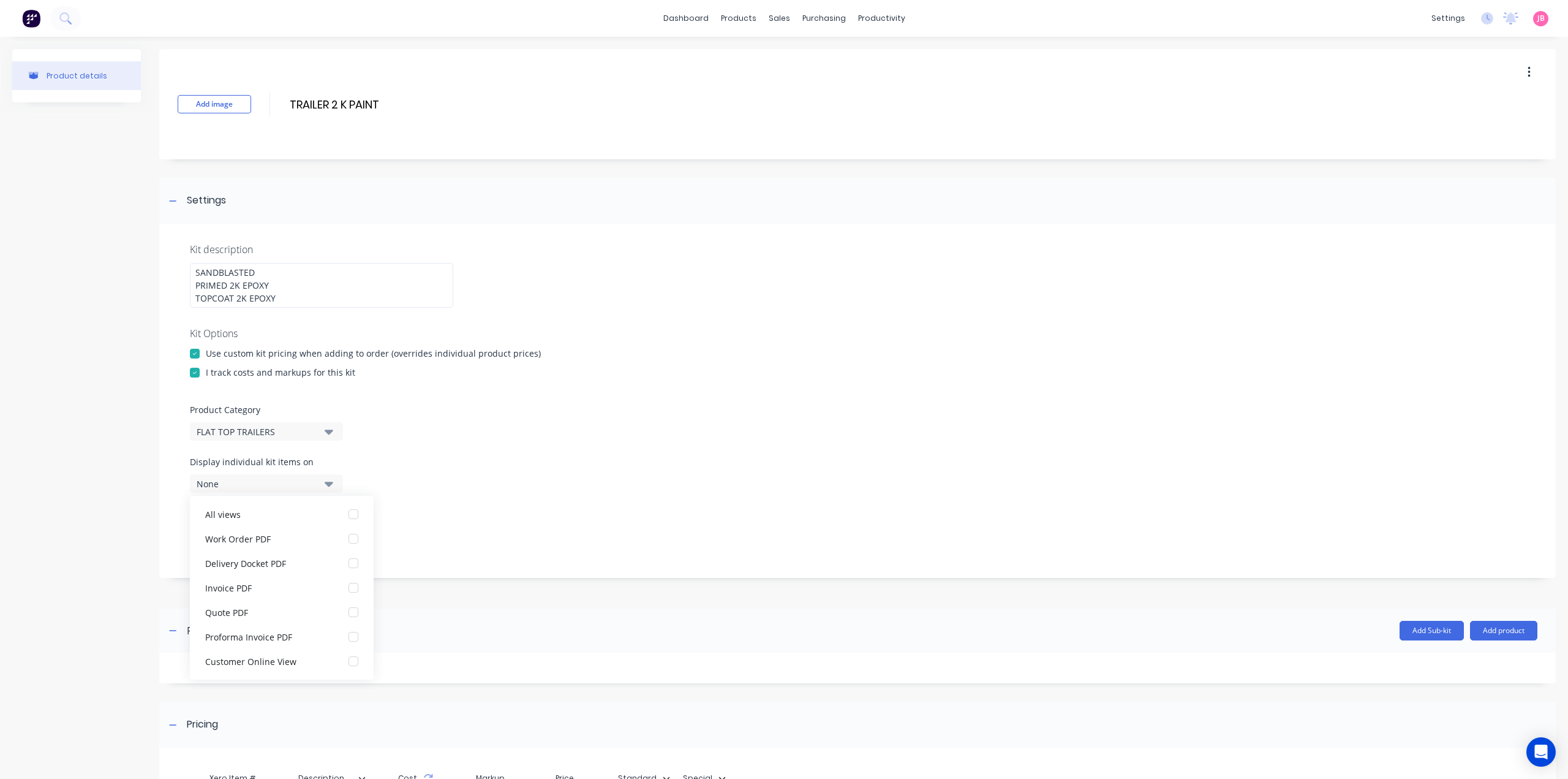
click at [328, 484] on icon "button" at bounding box center [329, 484] width 9 height 4
click at [329, 535] on icon "button" at bounding box center [329, 536] width 9 height 4
click at [341, 568] on div "button" at bounding box center [353, 565] width 24 height 24
click at [331, 539] on icon "button" at bounding box center [329, 535] width 9 height 13
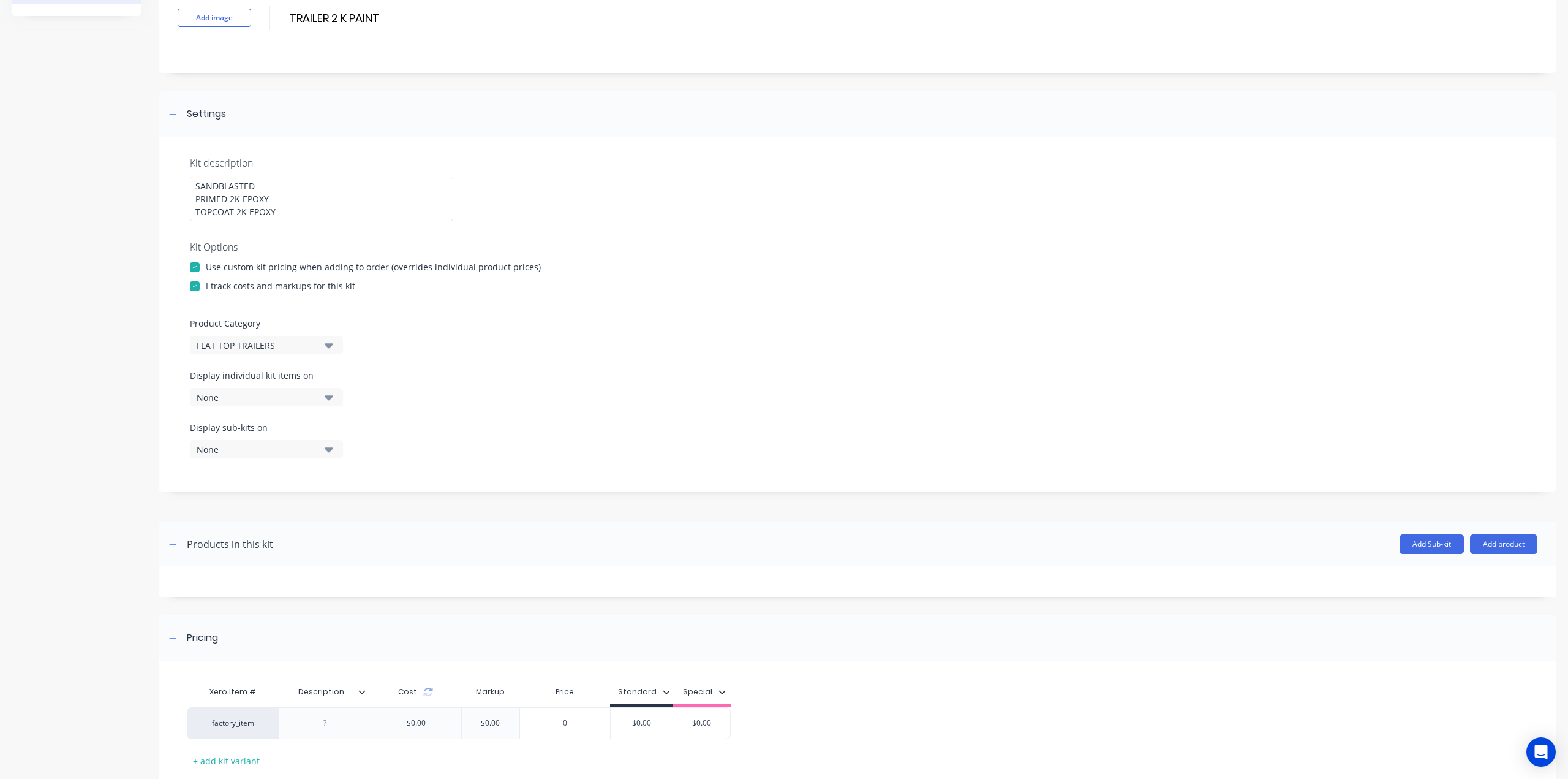
scroll to position [163, 0]
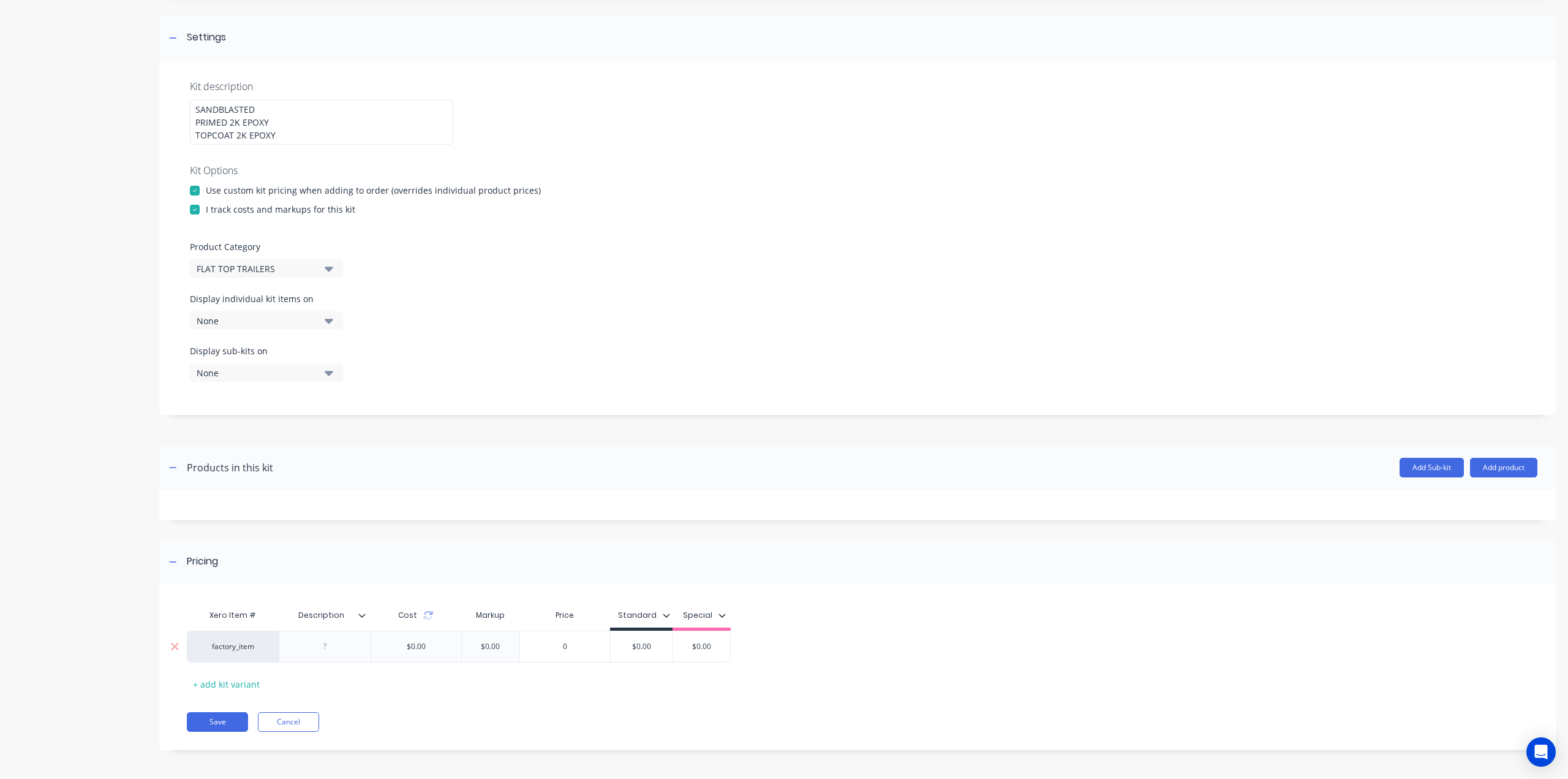
click at [337, 651] on div at bounding box center [325, 646] width 61 height 16
click at [332, 650] on div at bounding box center [325, 646] width 61 height 16
paste div
click at [644, 644] on input "$0.00" at bounding box center [641, 646] width 62 height 11
type input "$"
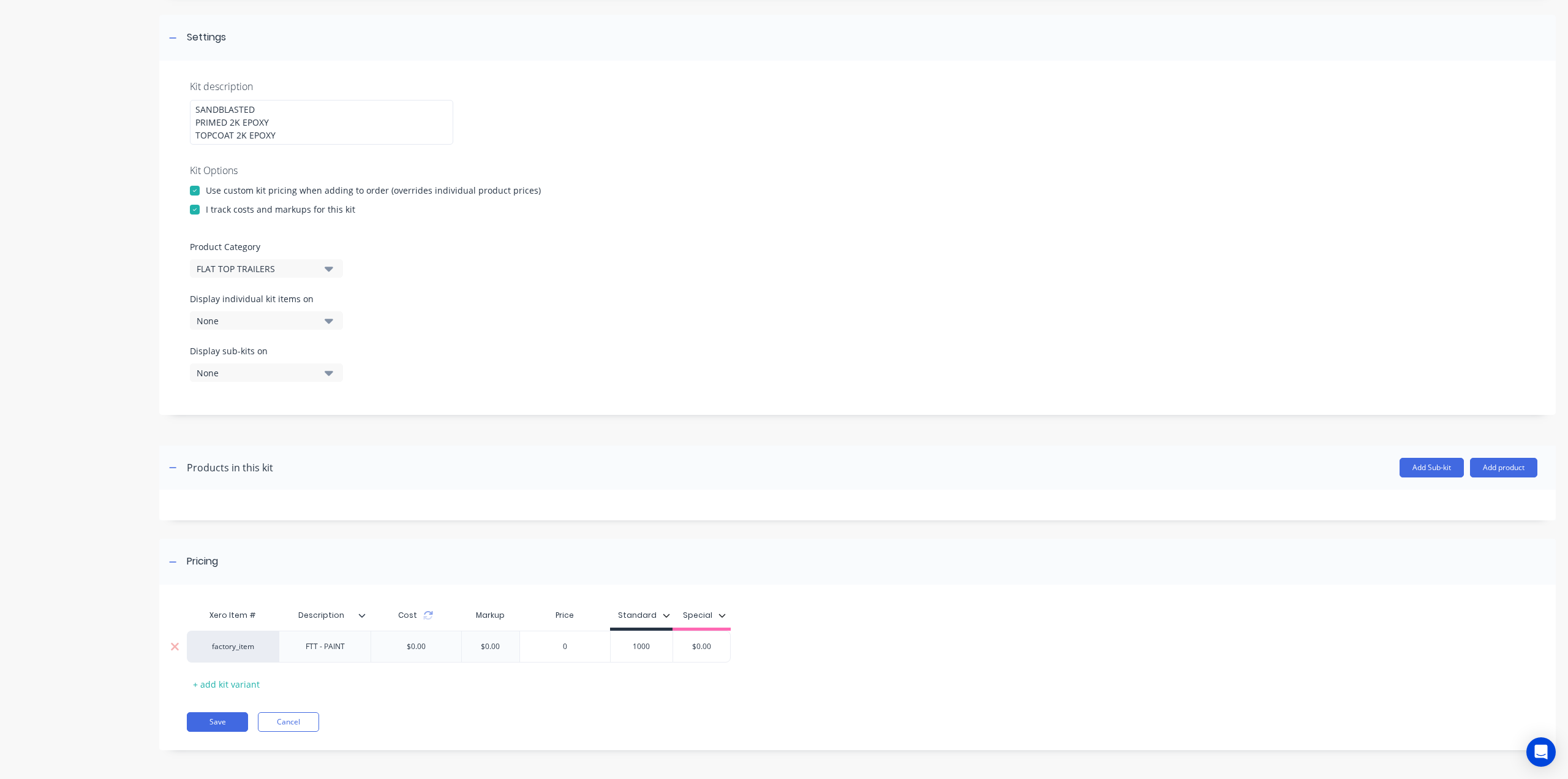
type input "1000"
type input "$0.00"
click at [213, 722] on button "Save" at bounding box center [217, 722] width 61 height 20
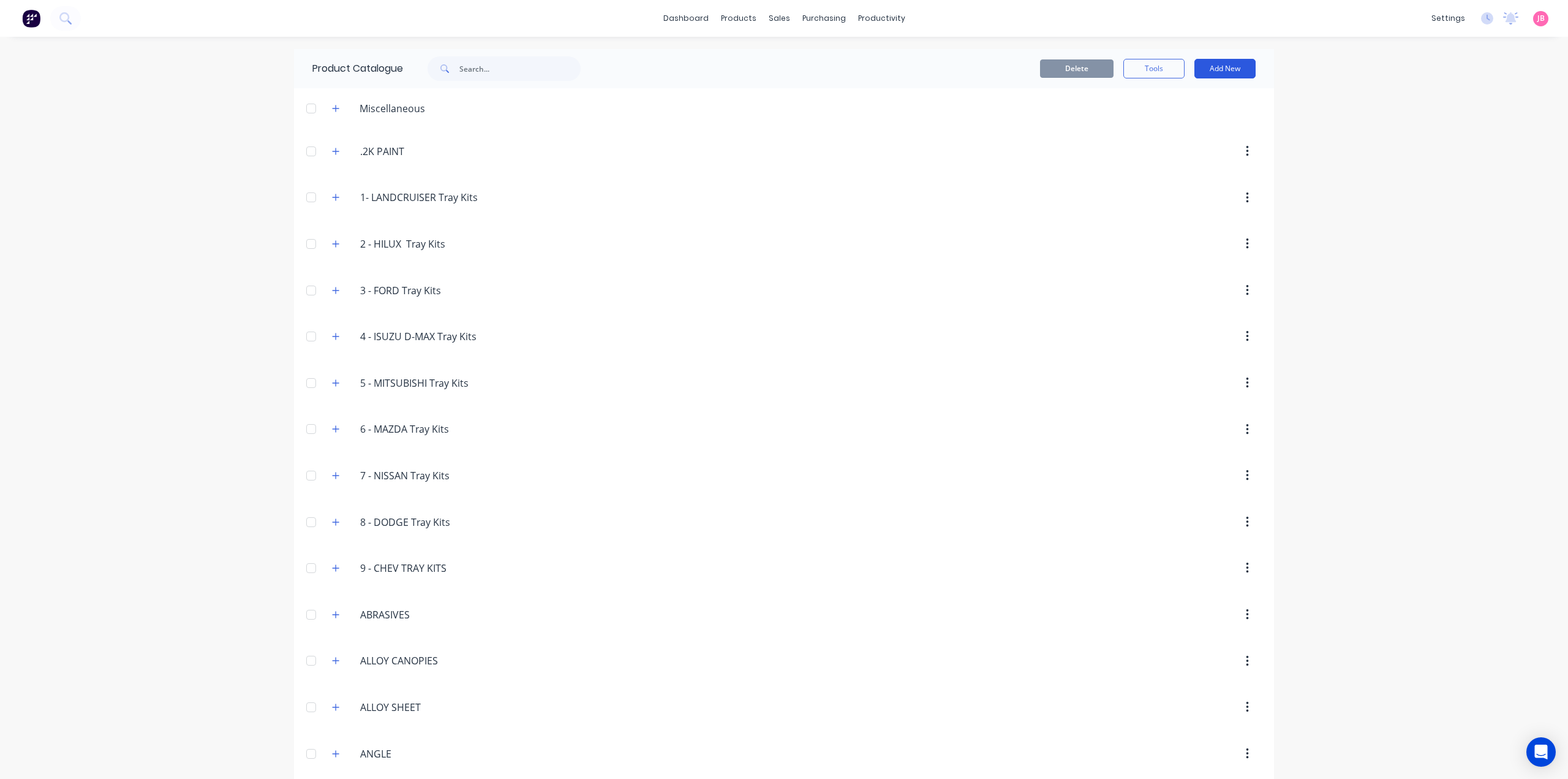
click at [1215, 66] on button "Add New" at bounding box center [1224, 69] width 61 height 20
click at [1159, 146] on div "Product Kit" at bounding box center [1197, 149] width 94 height 18
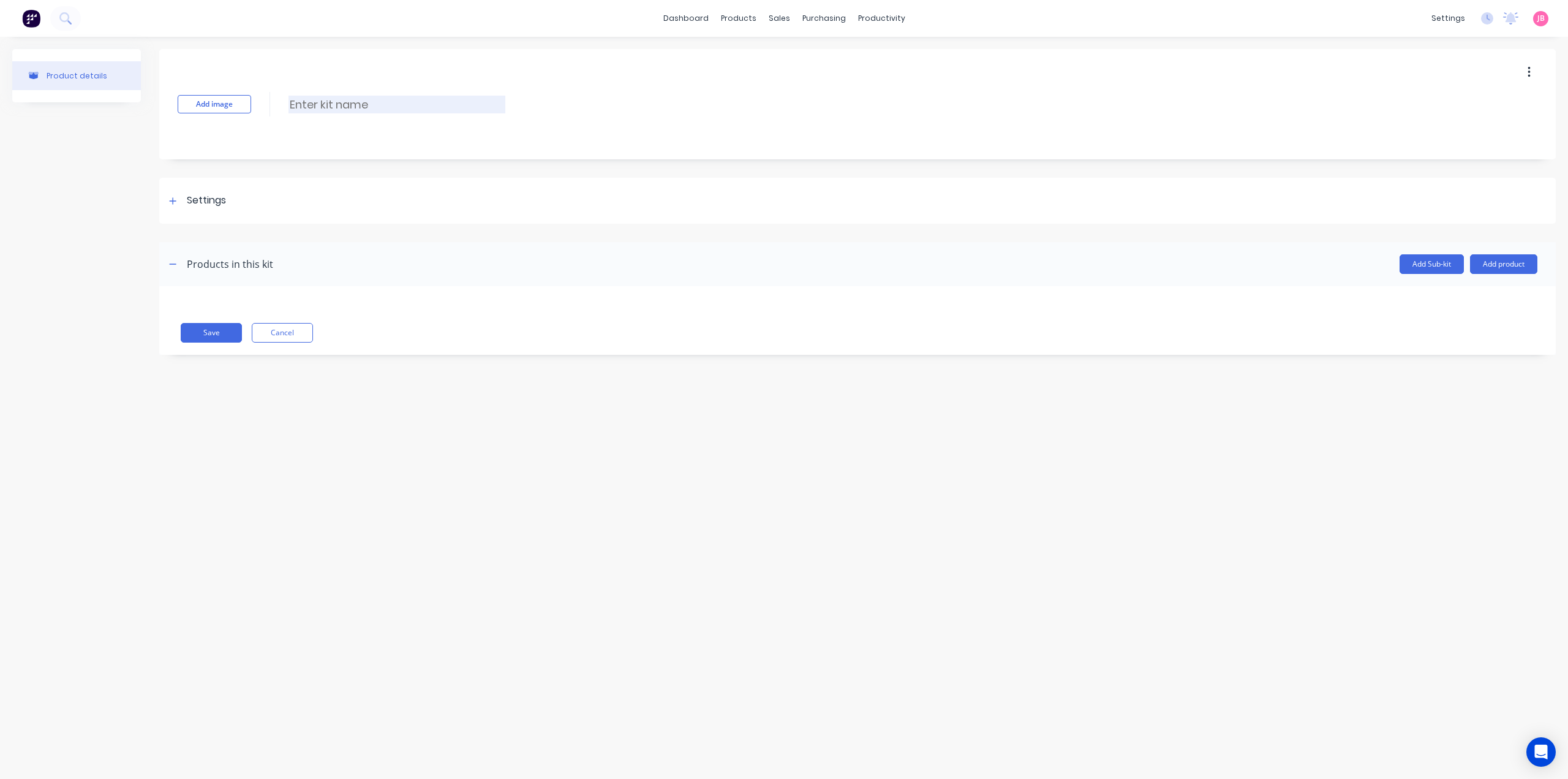
click at [341, 105] on input at bounding box center [397, 105] width 217 height 18
paste input "TRAILER POWDERCOAT"
type input "TRAILER POWDERCOAT"
click at [190, 198] on div "Settings" at bounding box center [206, 200] width 39 height 15
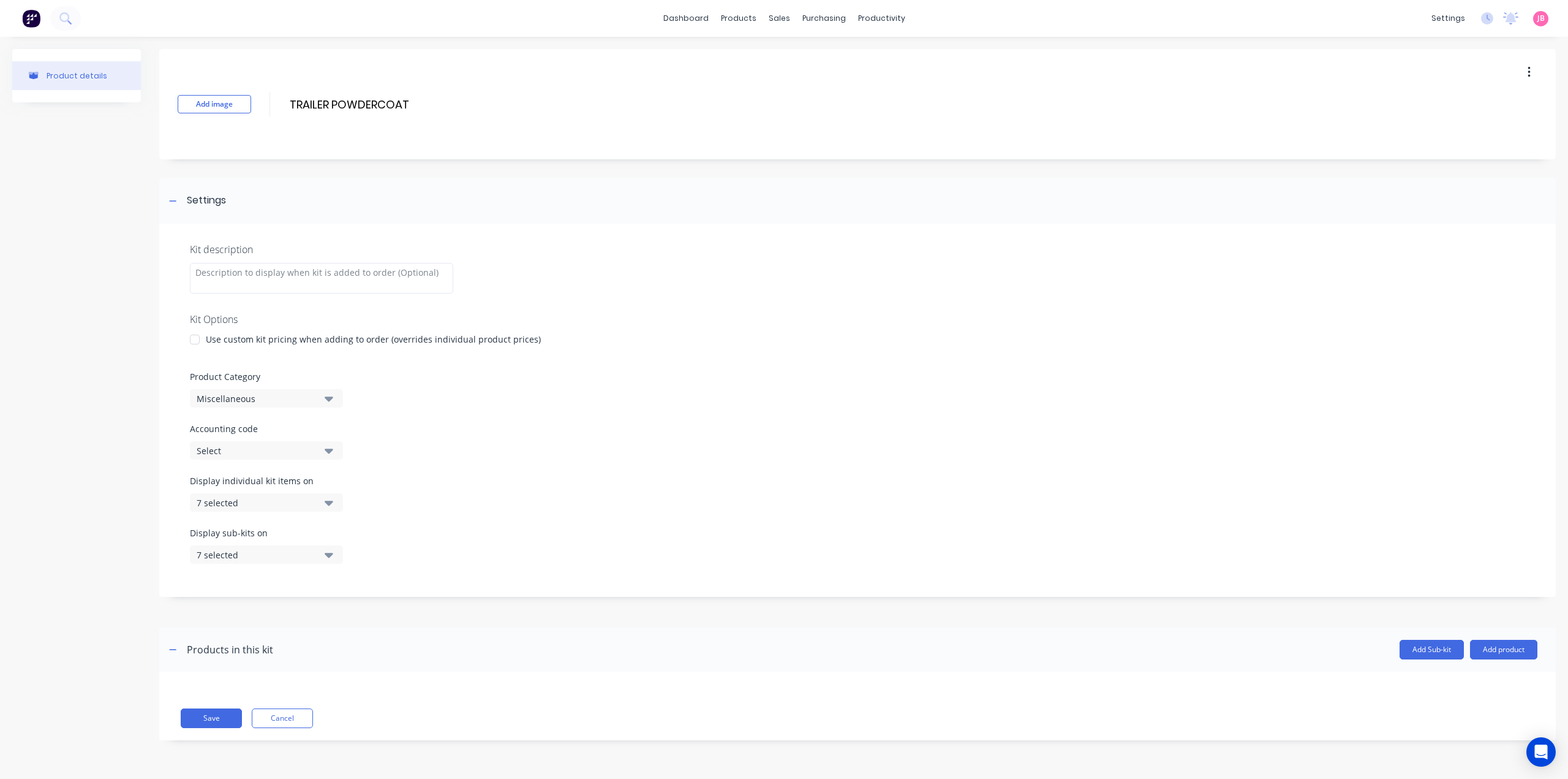
click at [203, 339] on div at bounding box center [194, 339] width 24 height 24
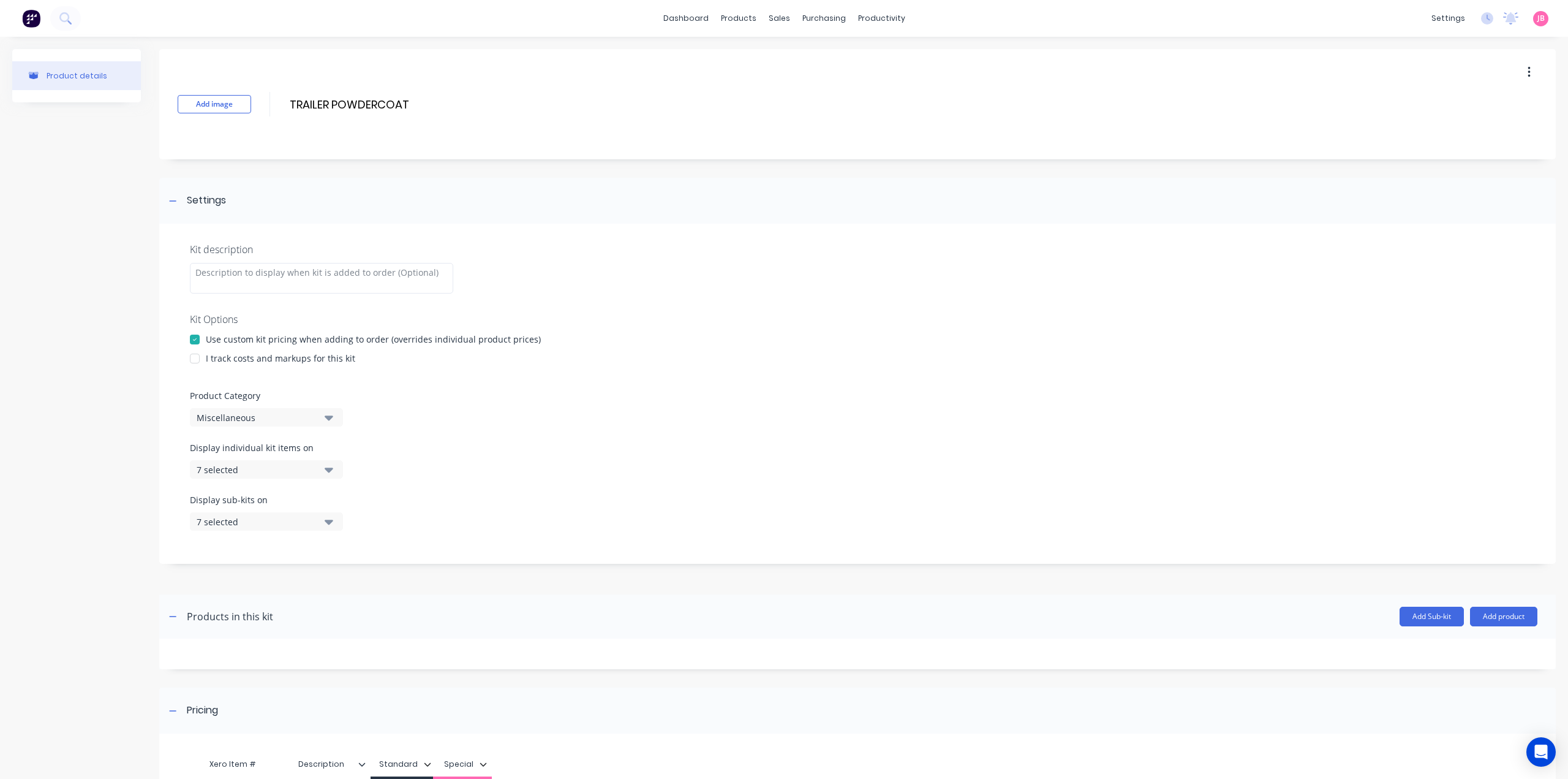
click at [198, 360] on div at bounding box center [194, 358] width 24 height 24
click at [257, 420] on div "Miscellaneous" at bounding box center [256, 417] width 118 height 13
click at [265, 460] on Category "text" at bounding box center [290, 453] width 130 height 24
type Category "FLAT"
click at [271, 508] on div "FLAT TOP TRAILERS" at bounding box center [282, 509] width 184 height 24
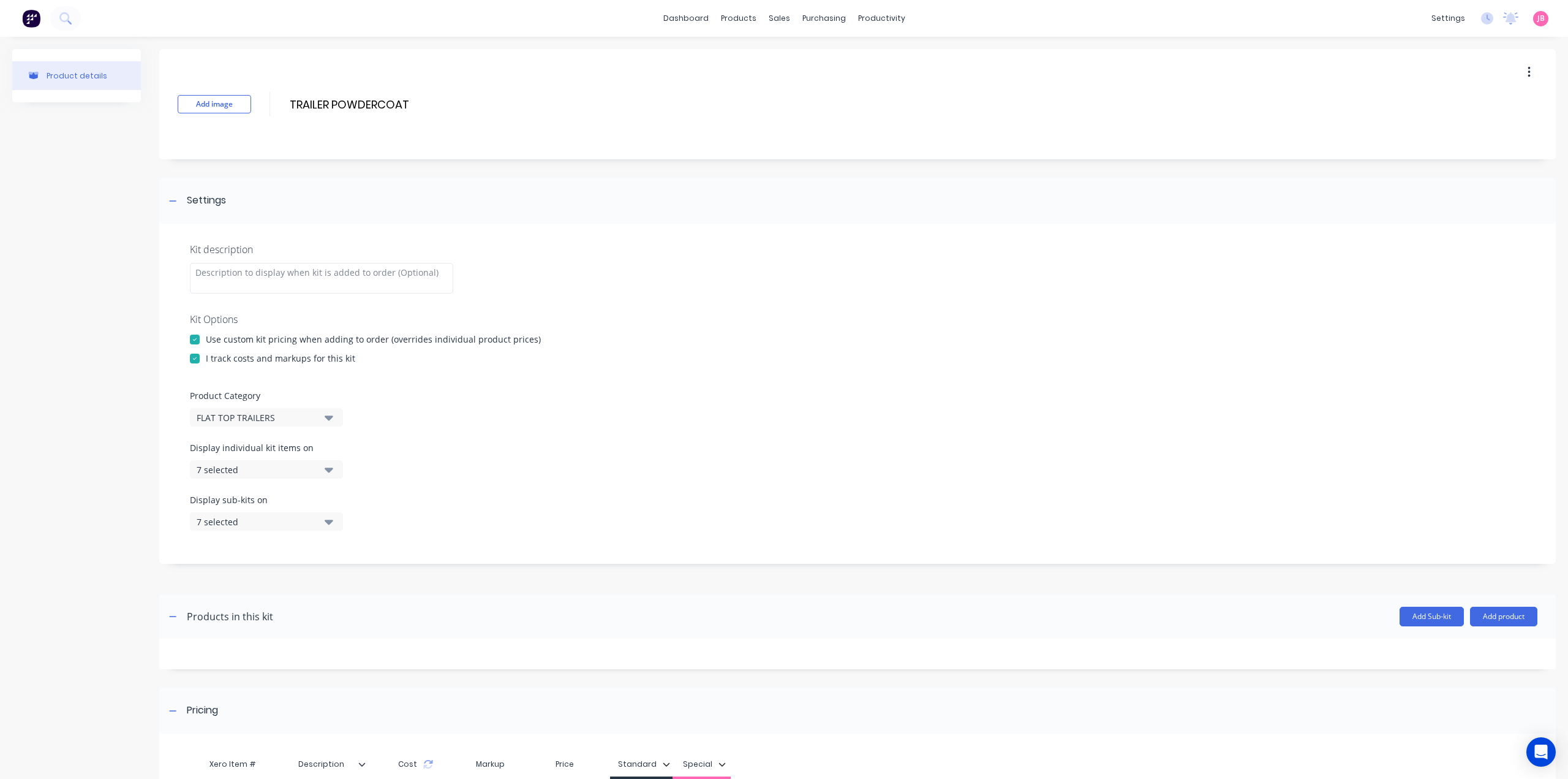
click at [298, 472] on div "7 selected" at bounding box center [256, 469] width 118 height 13
click at [342, 497] on div "button" at bounding box center [353, 499] width 24 height 24
drag, startPoint x: 423, startPoint y: 435, endPoint x: 388, endPoint y: 442, distance: 35.7
click at [423, 435] on div "Kit description Kit Options Use custom kit pricing when adding to order (overri…" at bounding box center [858, 393] width 1397 height 340
click at [329, 525] on icon "button" at bounding box center [329, 521] width 9 height 13
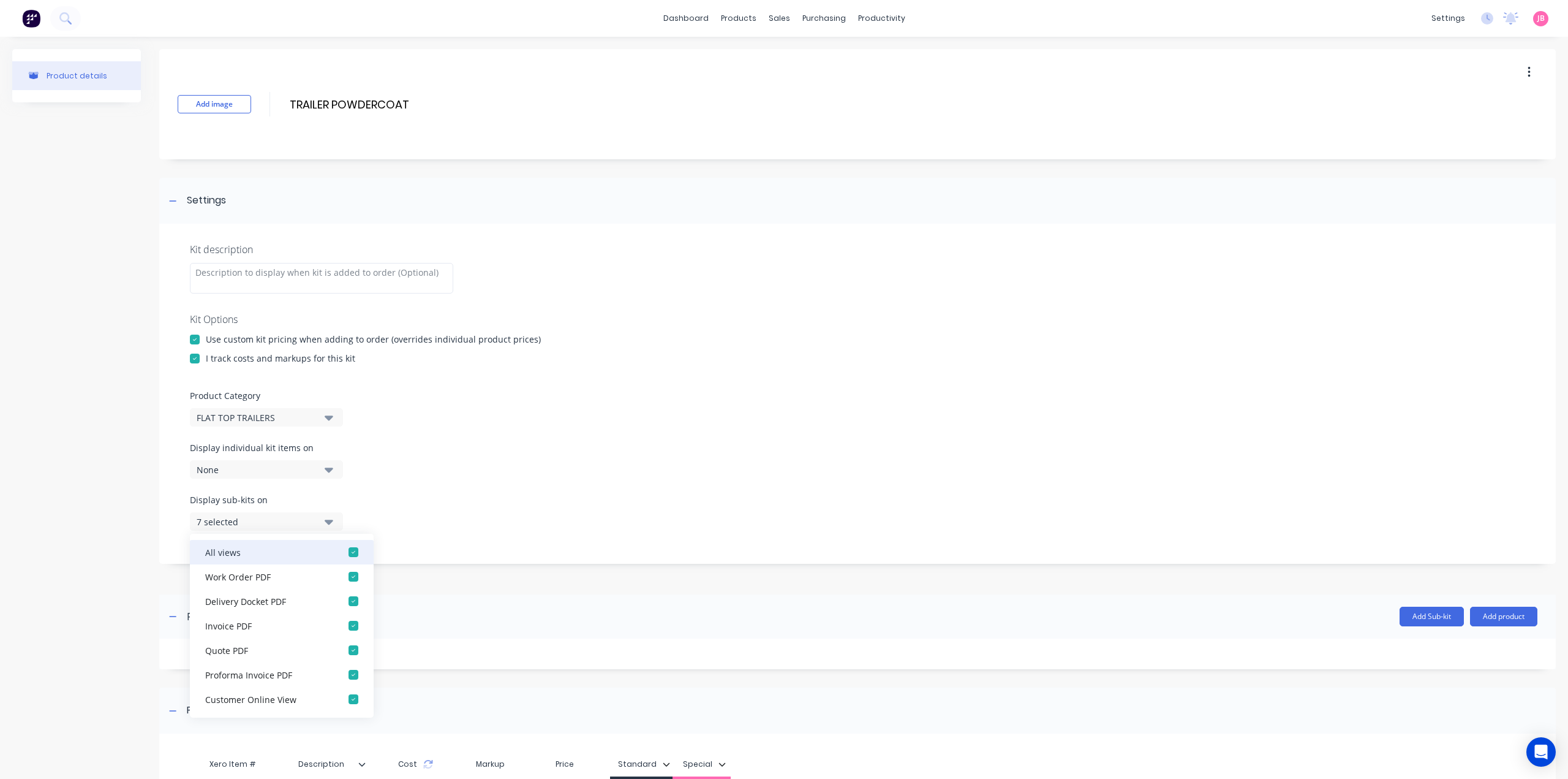
click at [341, 552] on div "button" at bounding box center [353, 551] width 24 height 24
click at [331, 522] on icon "button" at bounding box center [329, 521] width 9 height 4
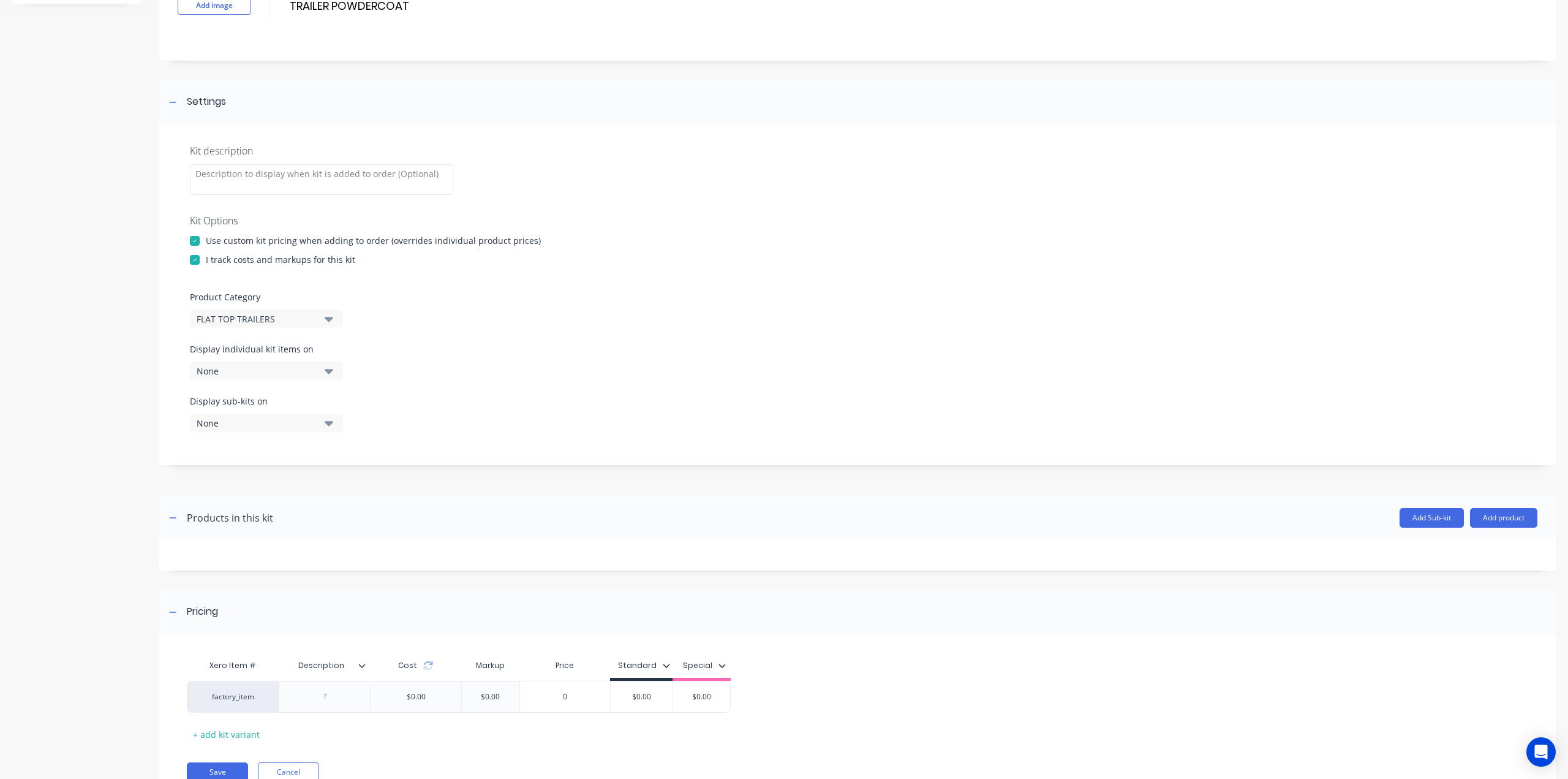
scroll to position [150, 0]
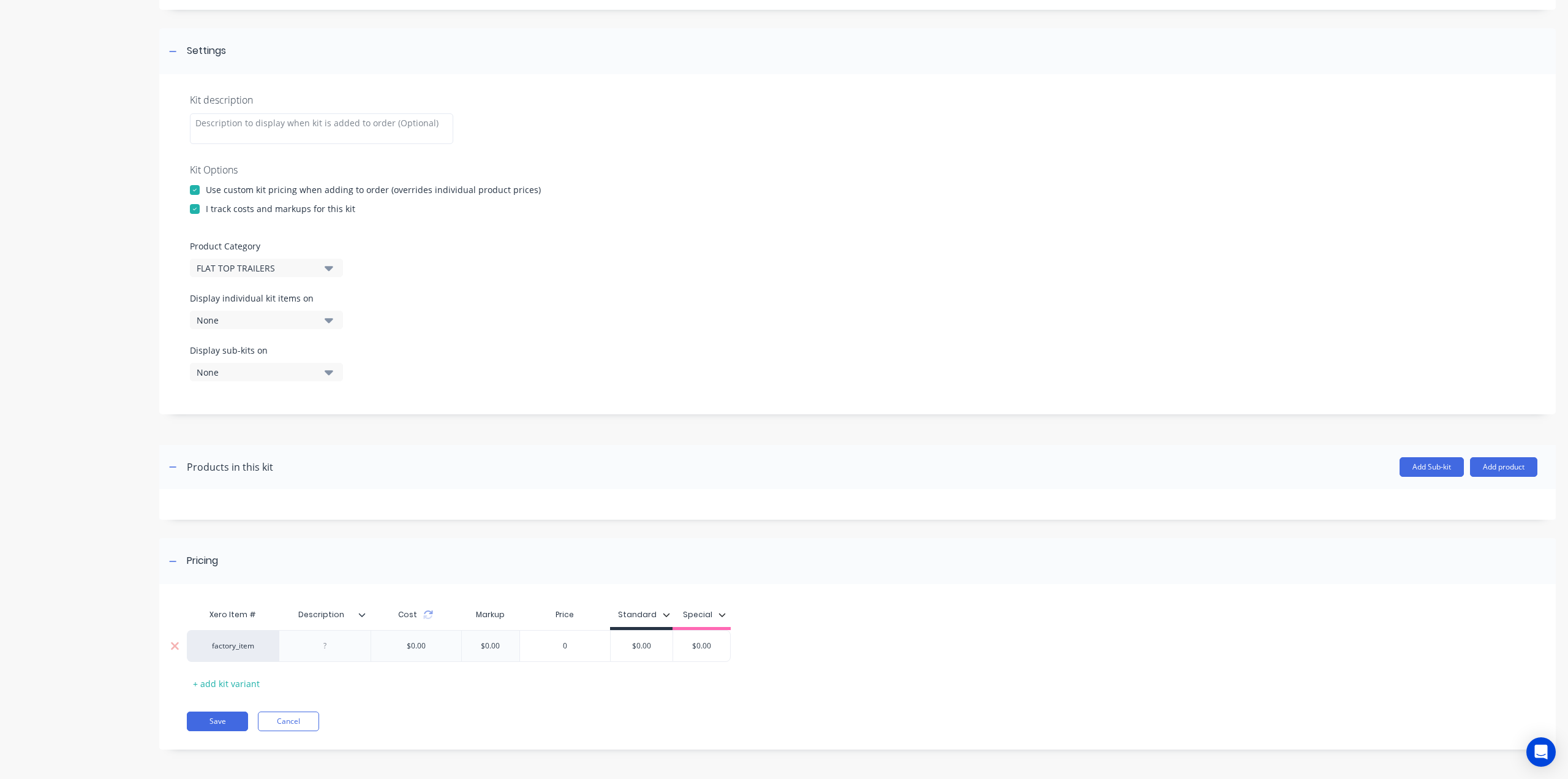
click at [345, 649] on div at bounding box center [325, 646] width 61 height 16
click at [328, 639] on div at bounding box center [325, 646] width 61 height 16
paste div
type input "0"
click at [580, 643] on input "0" at bounding box center [565, 645] width 90 height 11
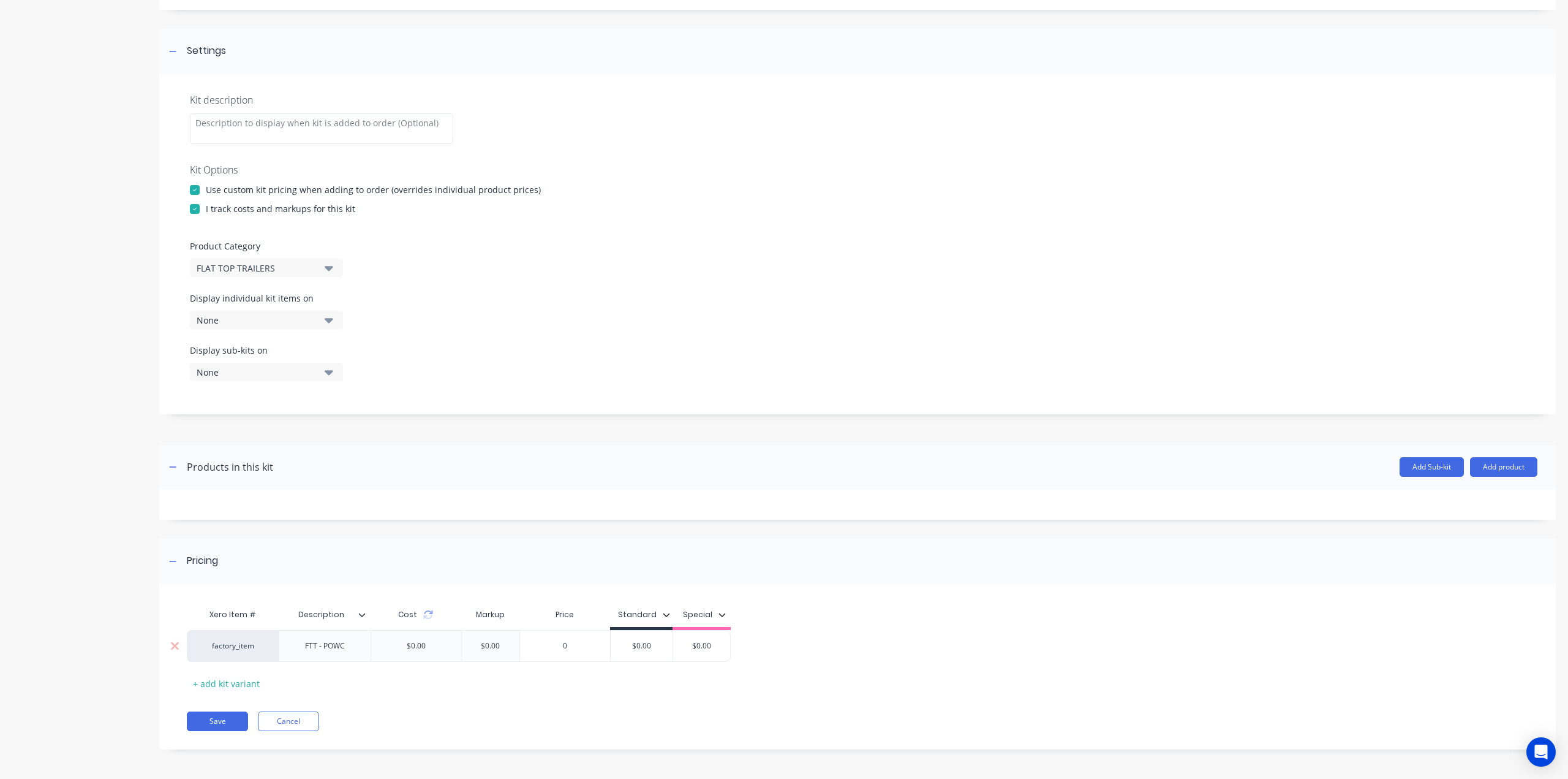
type input "$0.00"
click at [650, 643] on input "$0.00" at bounding box center [641, 645] width 62 height 11
click at [220, 723] on button "Save" at bounding box center [217, 722] width 61 height 20
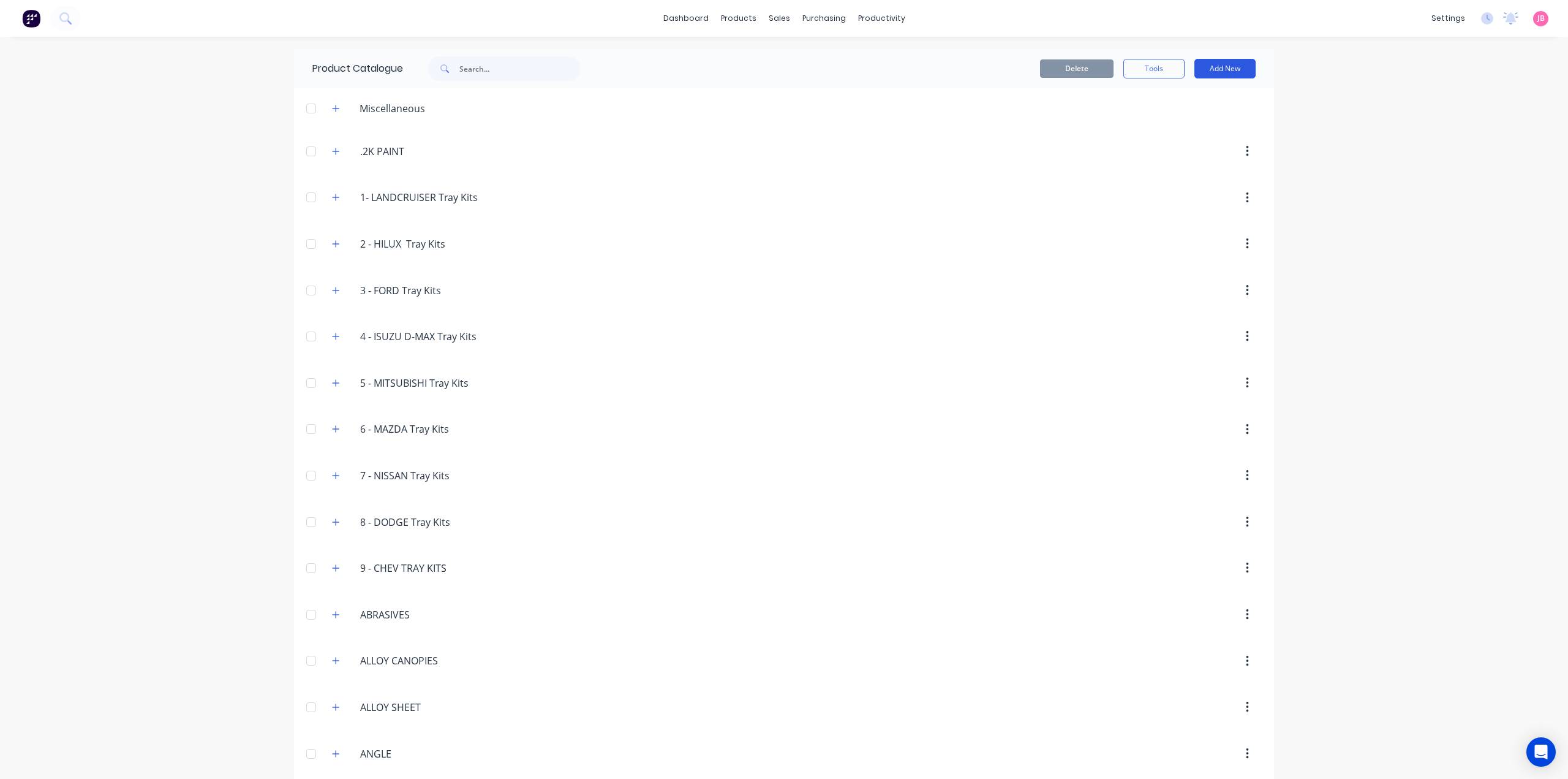
click at [1224, 68] on button "Add New" at bounding box center [1224, 69] width 61 height 20
click at [1172, 149] on div "Product Kit" at bounding box center [1197, 149] width 94 height 18
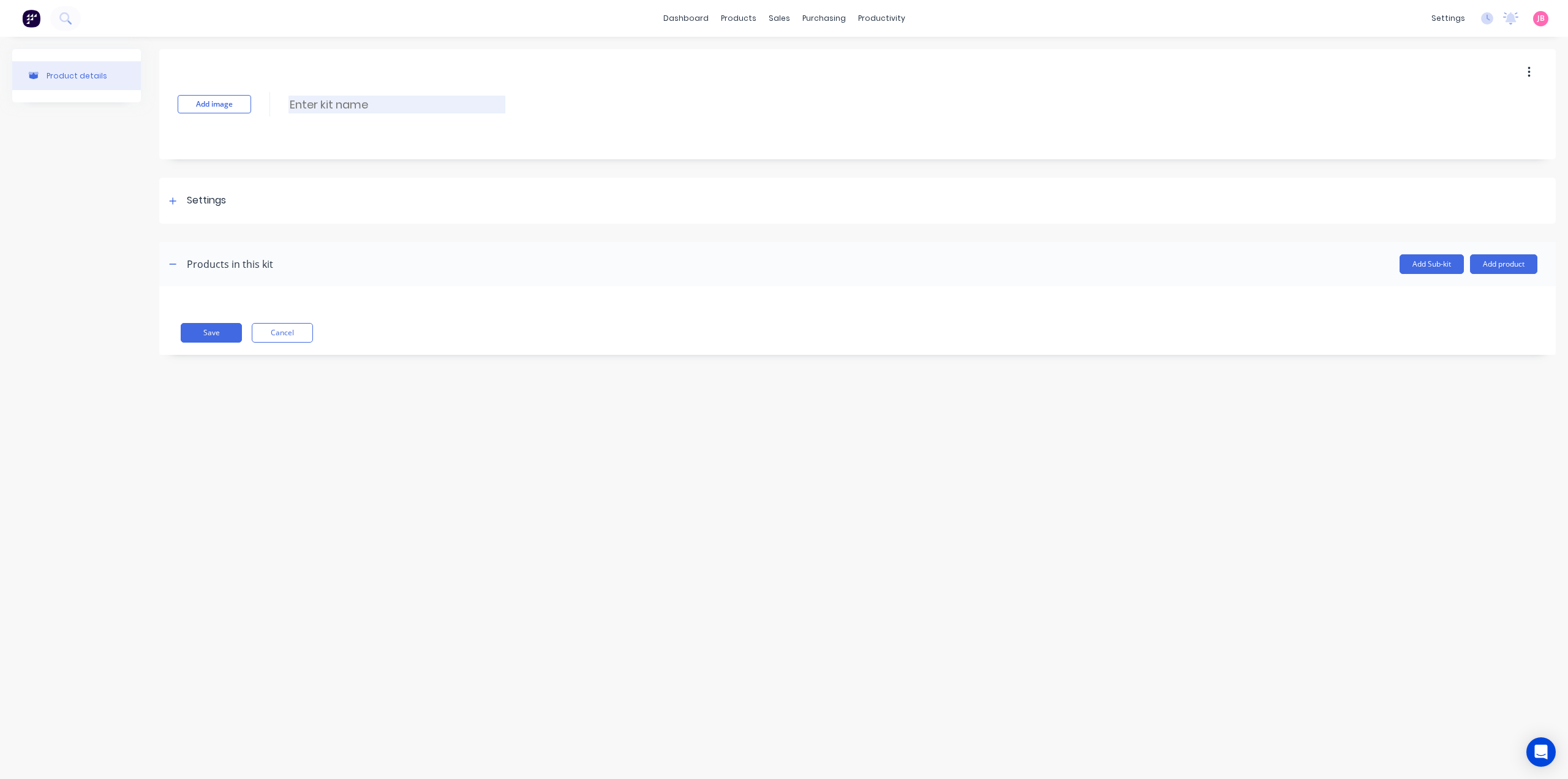
click at [311, 111] on input at bounding box center [397, 105] width 217 height 18
paste input "SUSPENSION 3500KG ROCKER ROLLER"
type input "SUSPENSION 3500KG ROCKER ROLLER"
click at [223, 203] on div "Settings" at bounding box center [206, 200] width 39 height 15
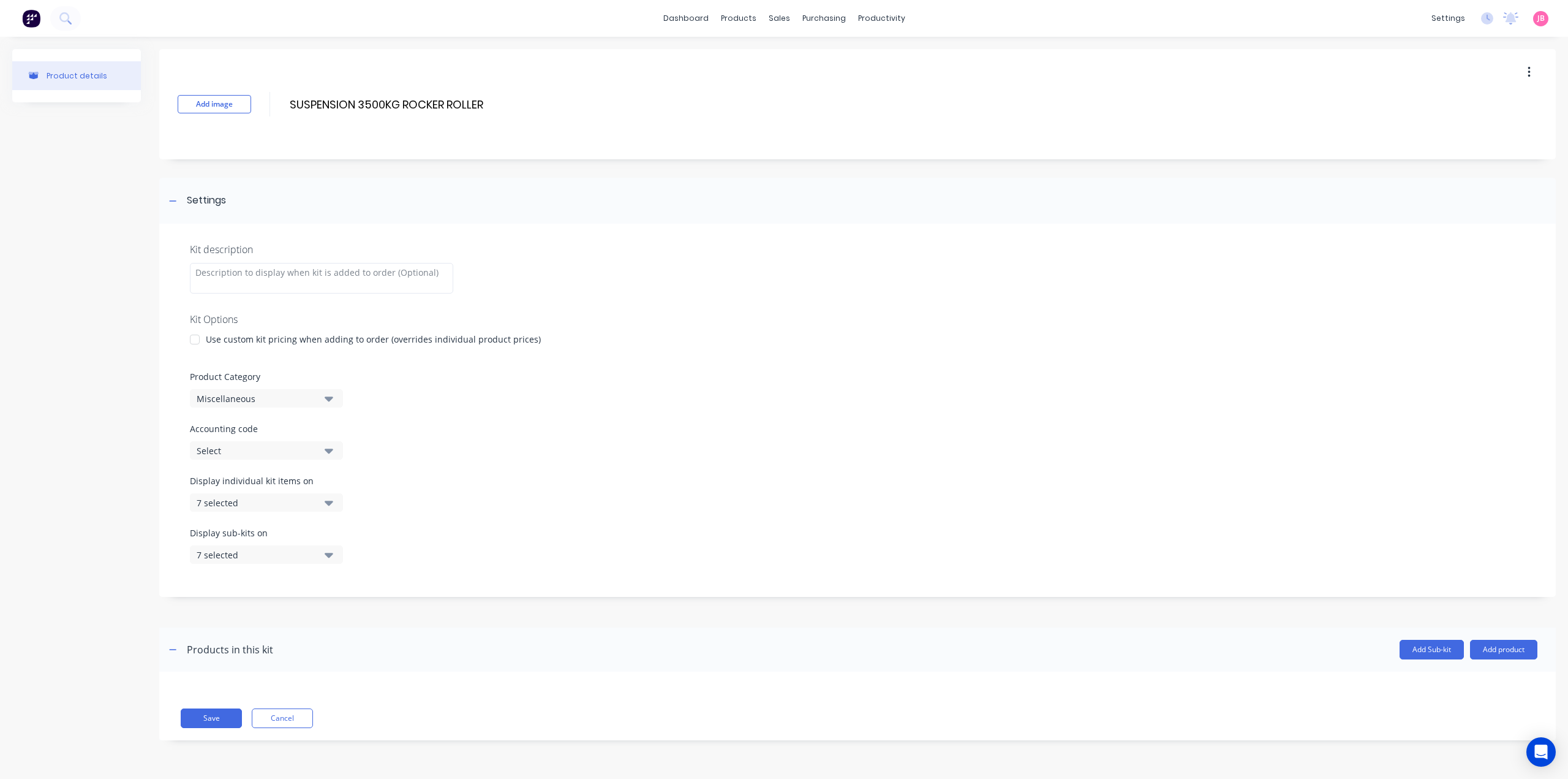
click at [219, 339] on div "Use custom kit pricing when adding to order (overrides individual product price…" at bounding box center [372, 339] width 335 height 13
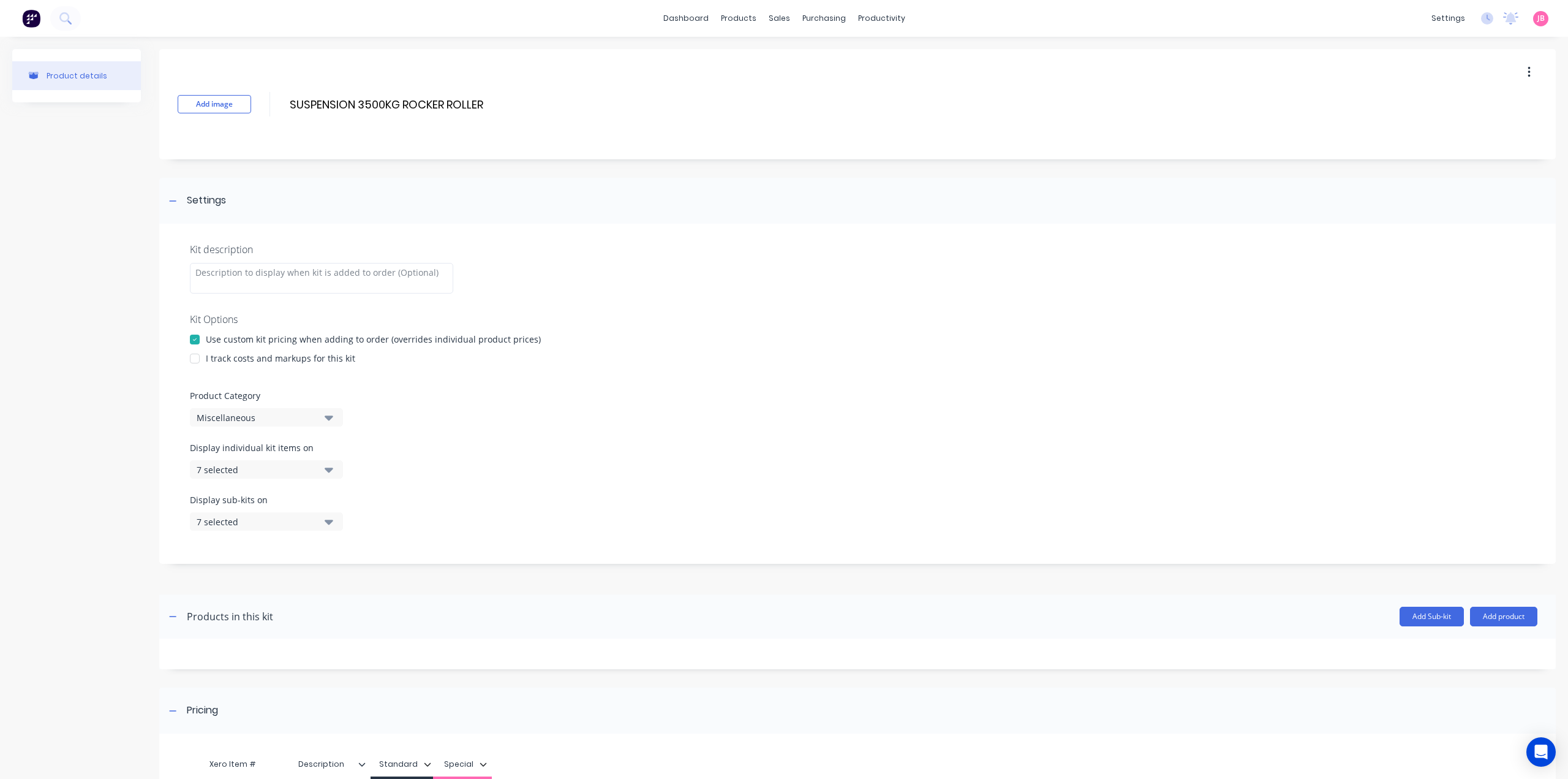
click at [207, 358] on div "I track costs and markups for this kit" at bounding box center [858, 358] width 1335 height 13
click at [194, 363] on div at bounding box center [194, 358] width 24 height 24
click at [261, 415] on div "Miscellaneous" at bounding box center [256, 417] width 118 height 13
click at [260, 462] on Category "text" at bounding box center [290, 453] width 130 height 24
type Category "FLAT"
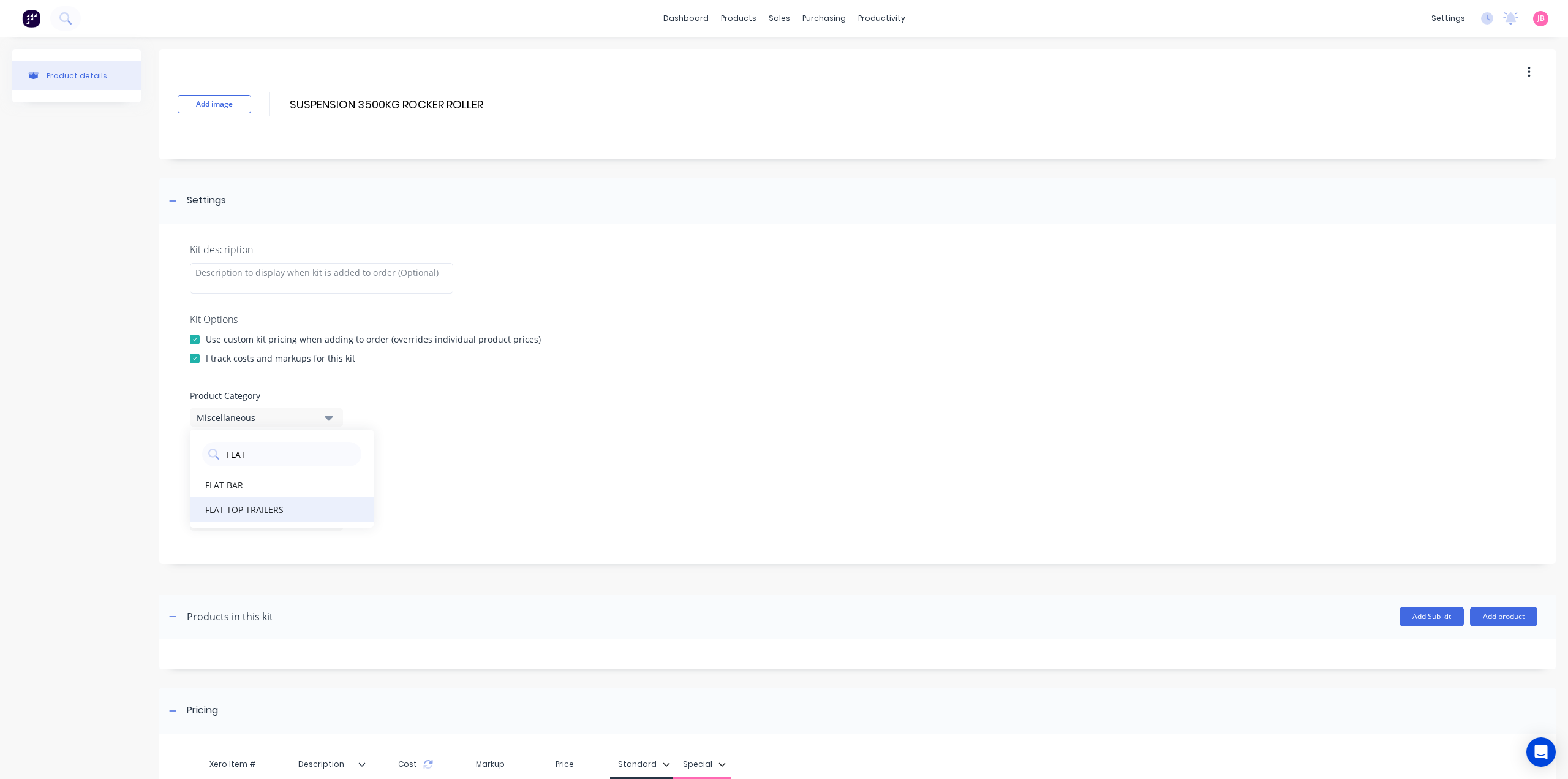
click at [248, 509] on div "FLAT TOP TRAILERS" at bounding box center [282, 509] width 184 height 24
click at [336, 470] on button "7 selected" at bounding box center [266, 469] width 153 height 18
click at [341, 503] on div "button" at bounding box center [353, 499] width 24 height 24
click at [362, 445] on div "Display individual kit items on None" at bounding box center [858, 468] width 1335 height 52
click at [337, 446] on label "Display individual kit items on" at bounding box center [266, 448] width 153 height 13
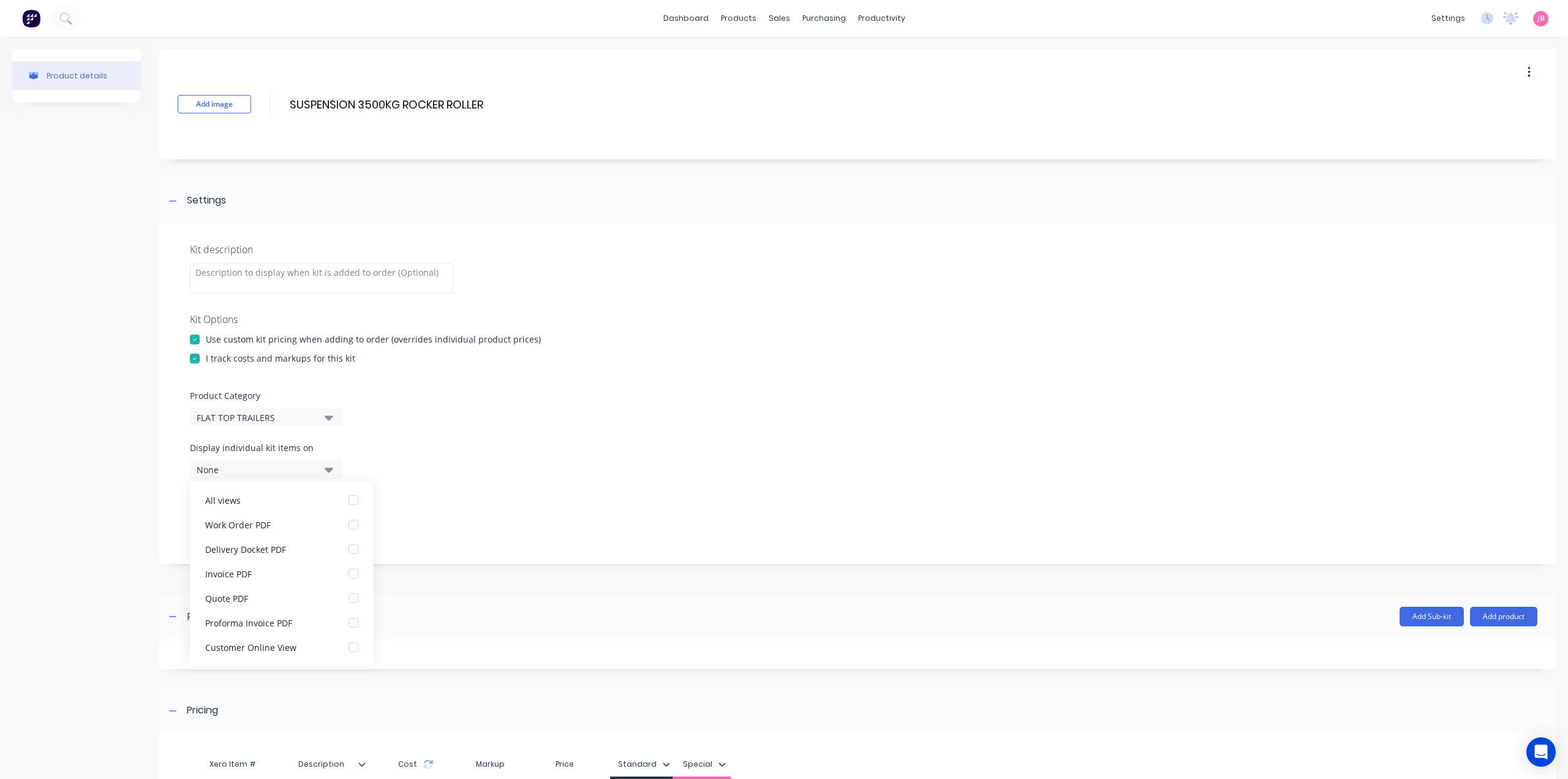
click at [333, 472] on icon "button" at bounding box center [329, 468] width 9 height 13
click at [335, 524] on button "7 selected" at bounding box center [266, 521] width 153 height 18
click at [347, 551] on div "button" at bounding box center [353, 551] width 24 height 24
click at [335, 522] on button "None" at bounding box center [266, 521] width 153 height 18
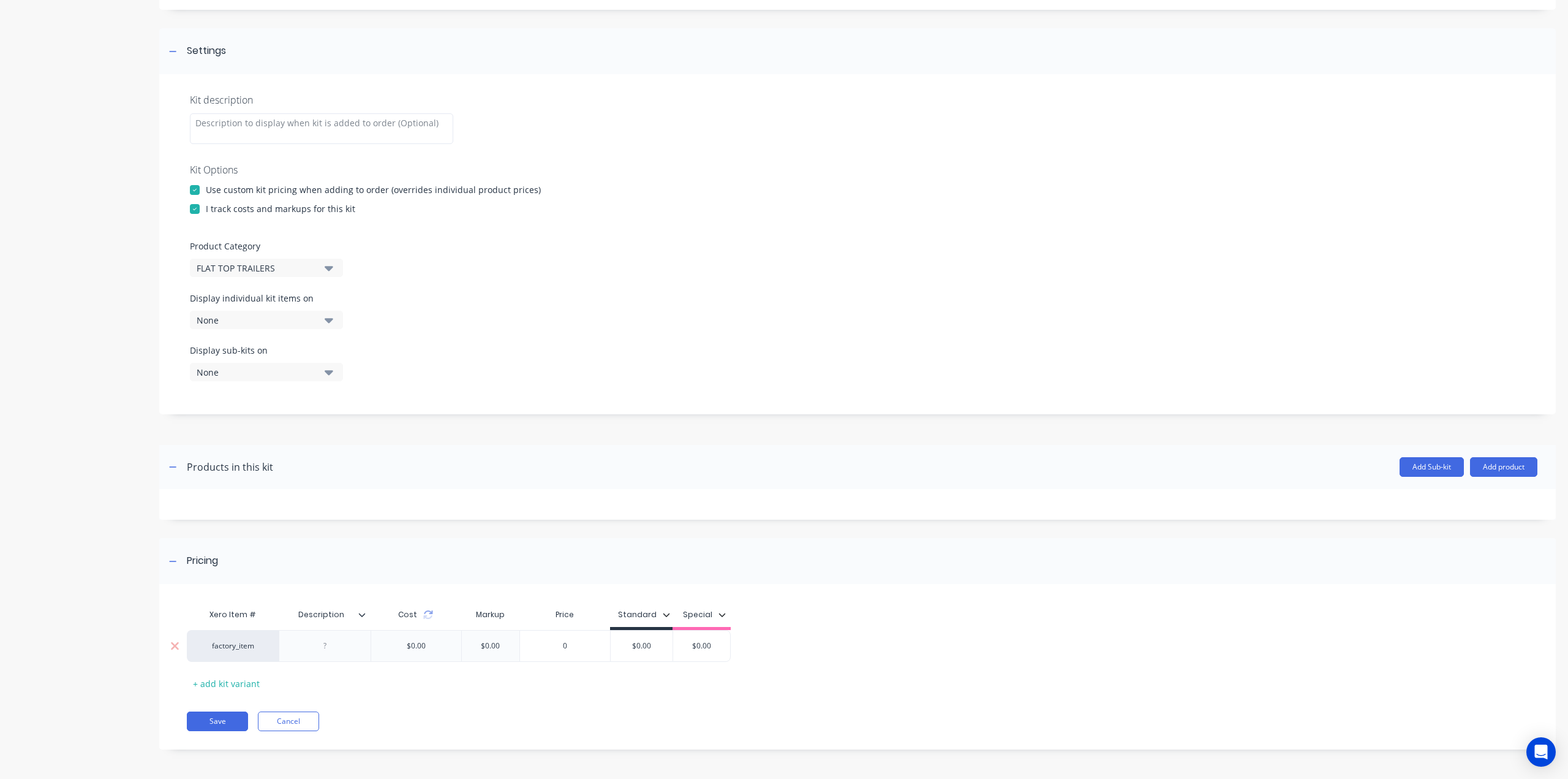
click at [328, 652] on div at bounding box center [325, 646] width 61 height 16
paste div
click at [651, 657] on div "$0.00 $0.00" at bounding box center [641, 654] width 62 height 31
click at [663, 649] on input "$0.00" at bounding box center [667, 645] width 62 height 11
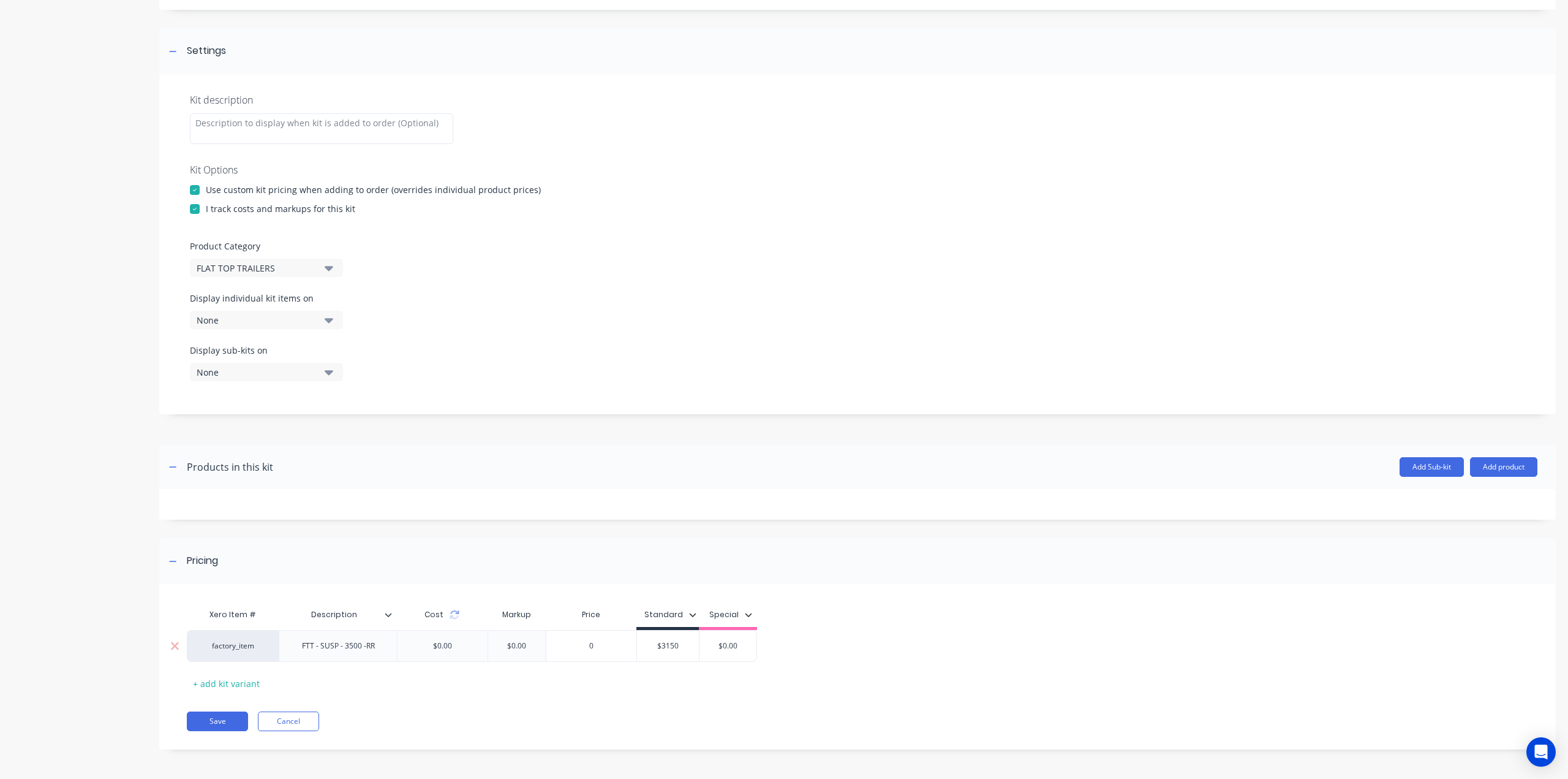
type input "$3150"
type input "$0.00"
click at [226, 720] on button "Save" at bounding box center [217, 722] width 61 height 20
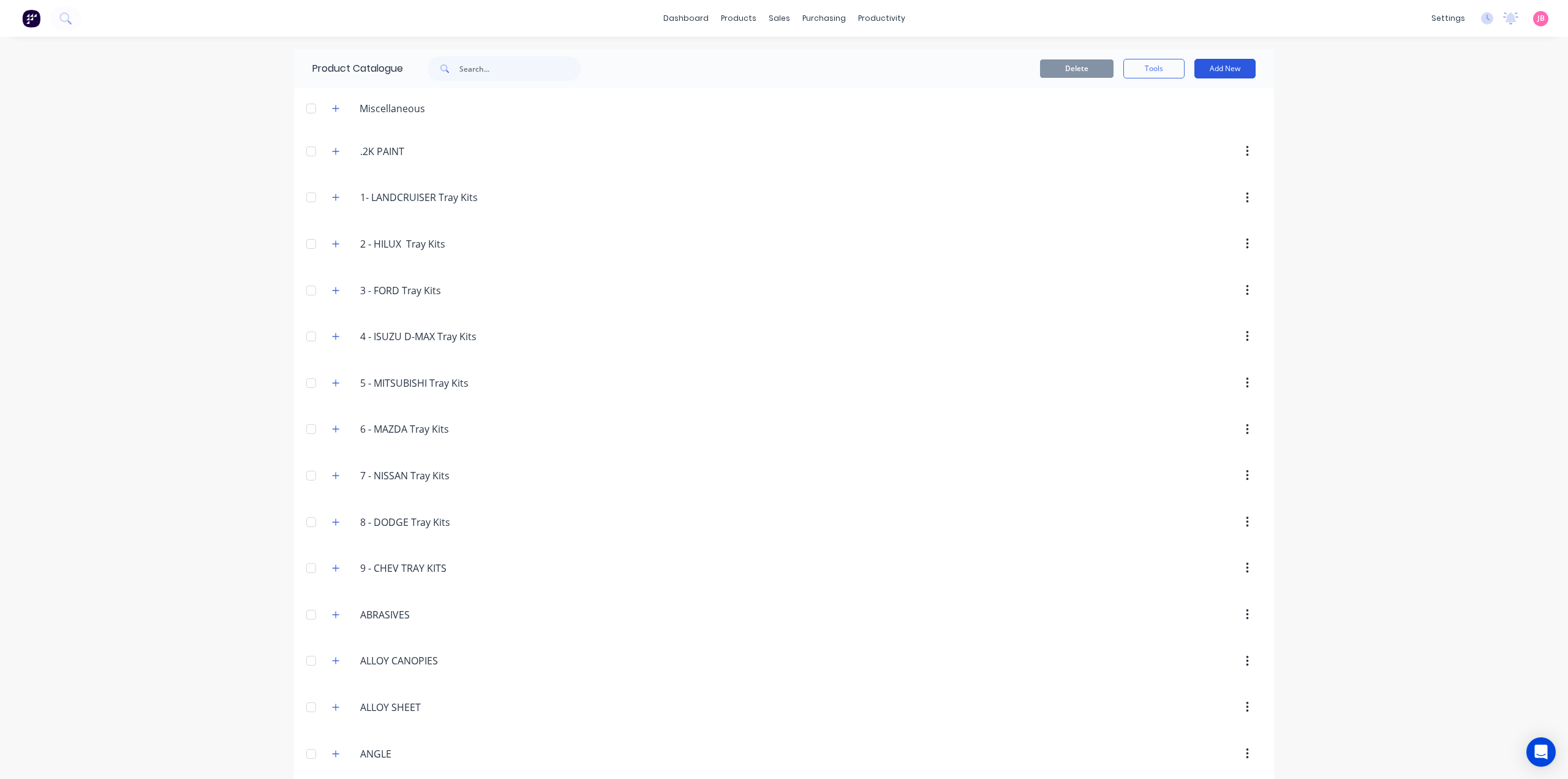
click at [1236, 66] on button "Add New" at bounding box center [1224, 69] width 61 height 20
click at [1165, 146] on div "Product Kit" at bounding box center [1197, 149] width 94 height 18
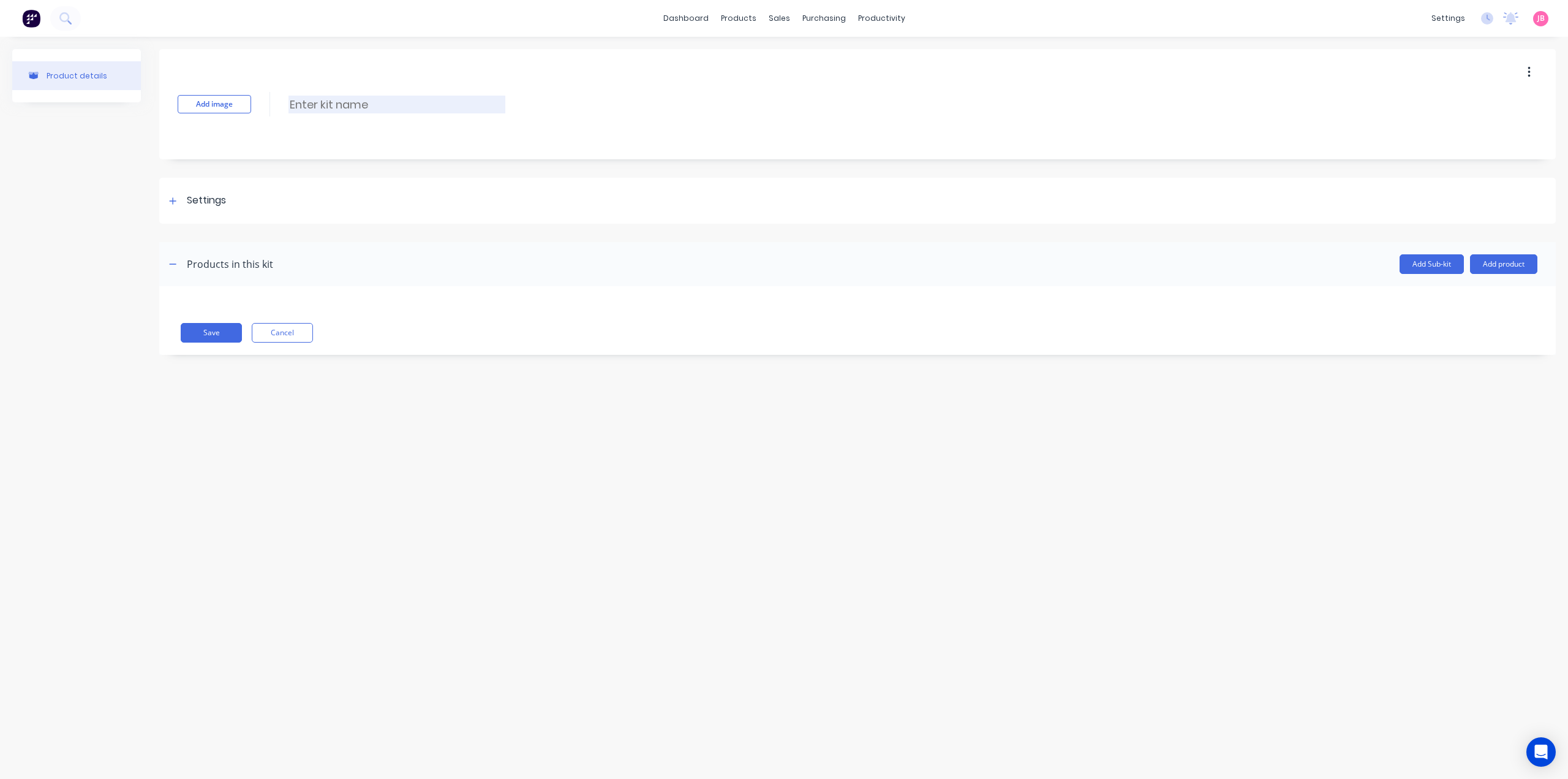
click at [332, 105] on input at bounding box center [397, 105] width 217 height 18
paste input "SUSPENSION 4500KG ROCKER ROLLER"
type input "SUSPENSION 4500KG ROCKER ROLLER"
click at [202, 209] on div "Settings" at bounding box center [858, 200] width 1397 height 46
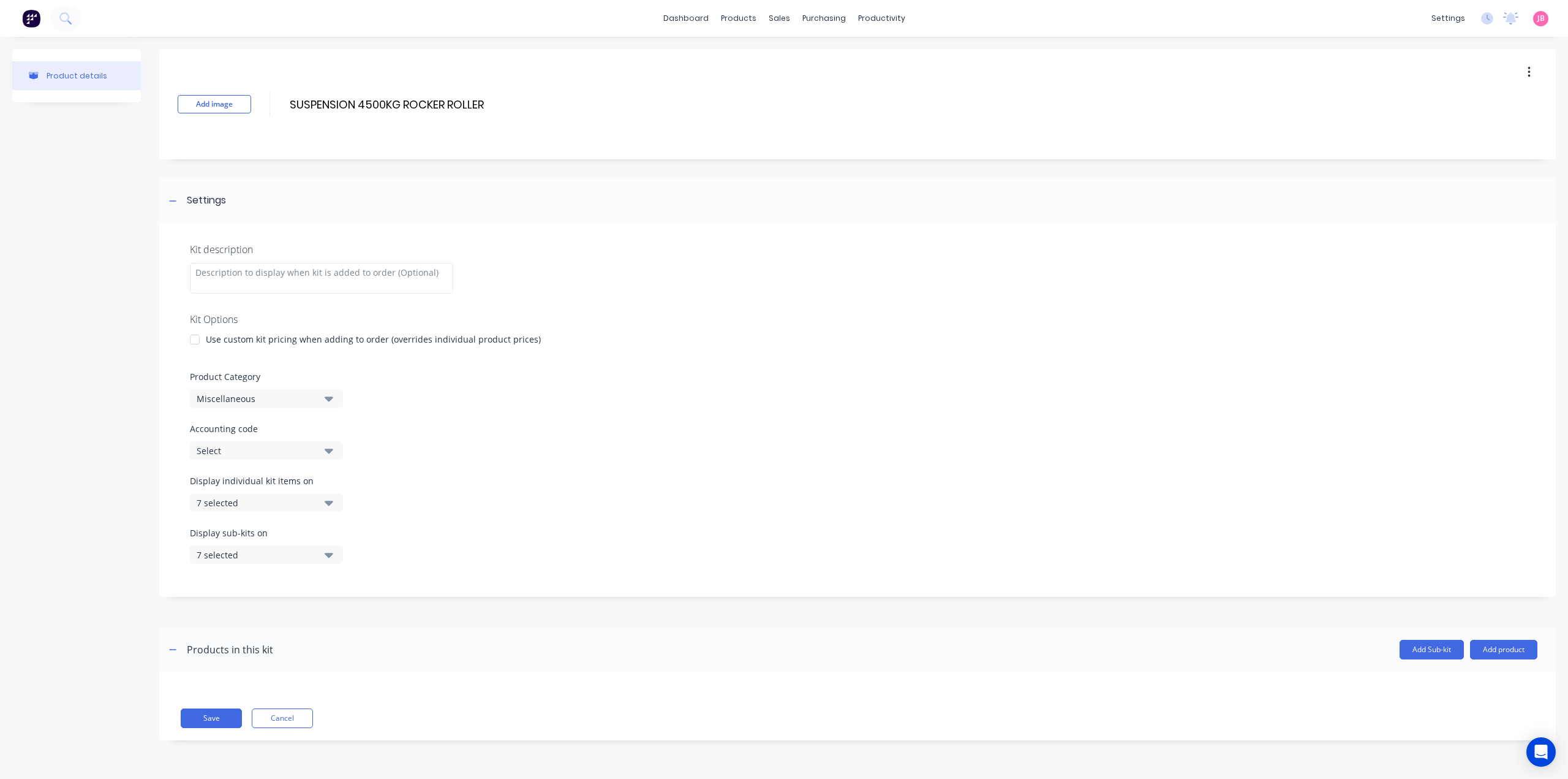
click at [189, 335] on div at bounding box center [194, 339] width 24 height 24
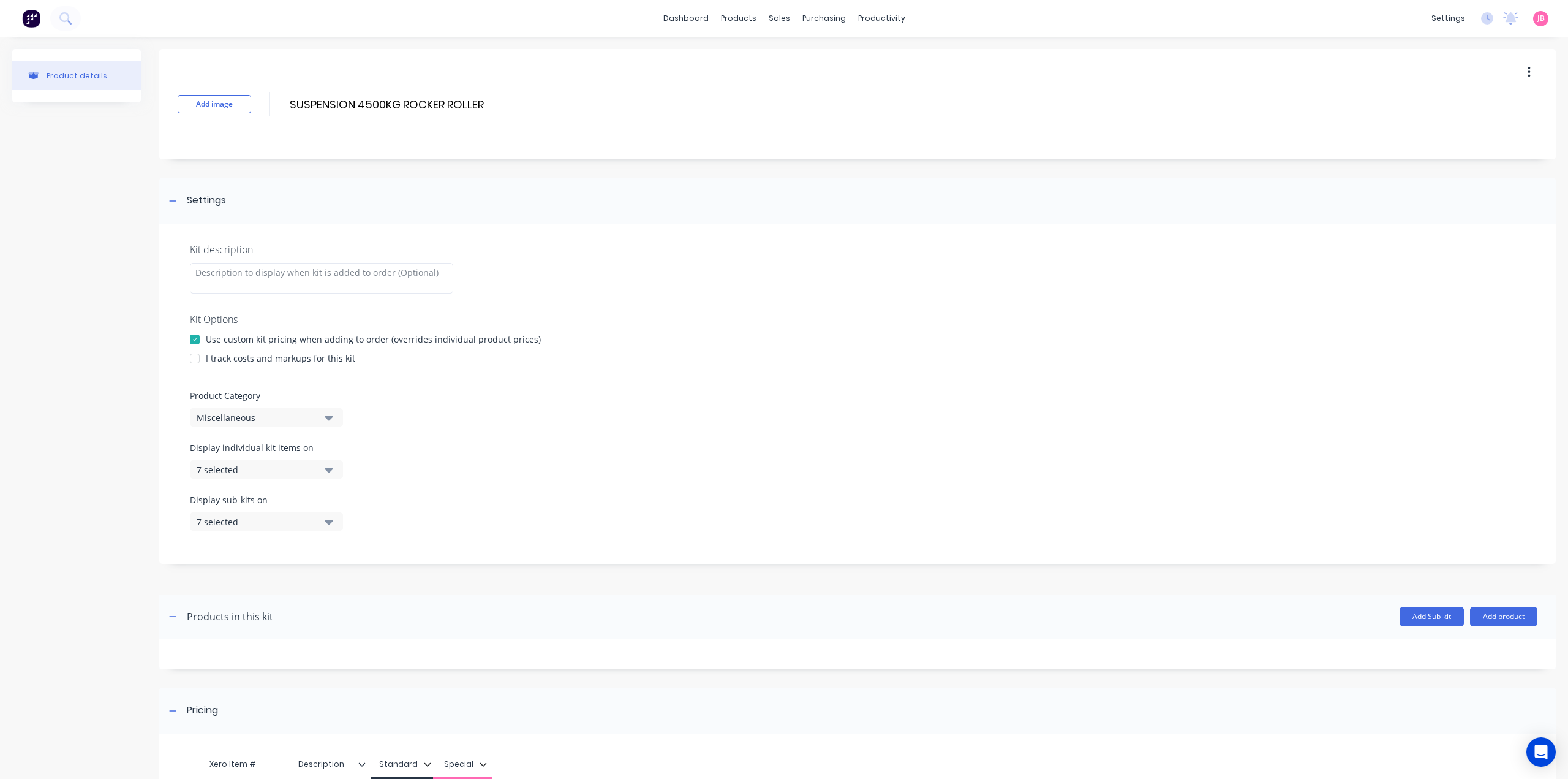
click at [195, 354] on div at bounding box center [194, 358] width 24 height 24
click at [255, 417] on div "Miscellaneous" at bounding box center [256, 417] width 118 height 13
click at [279, 451] on Category "text" at bounding box center [290, 453] width 130 height 24
type Category "FLAT"
click at [277, 511] on div "FLAT TOP TRAILERS" at bounding box center [282, 509] width 184 height 24
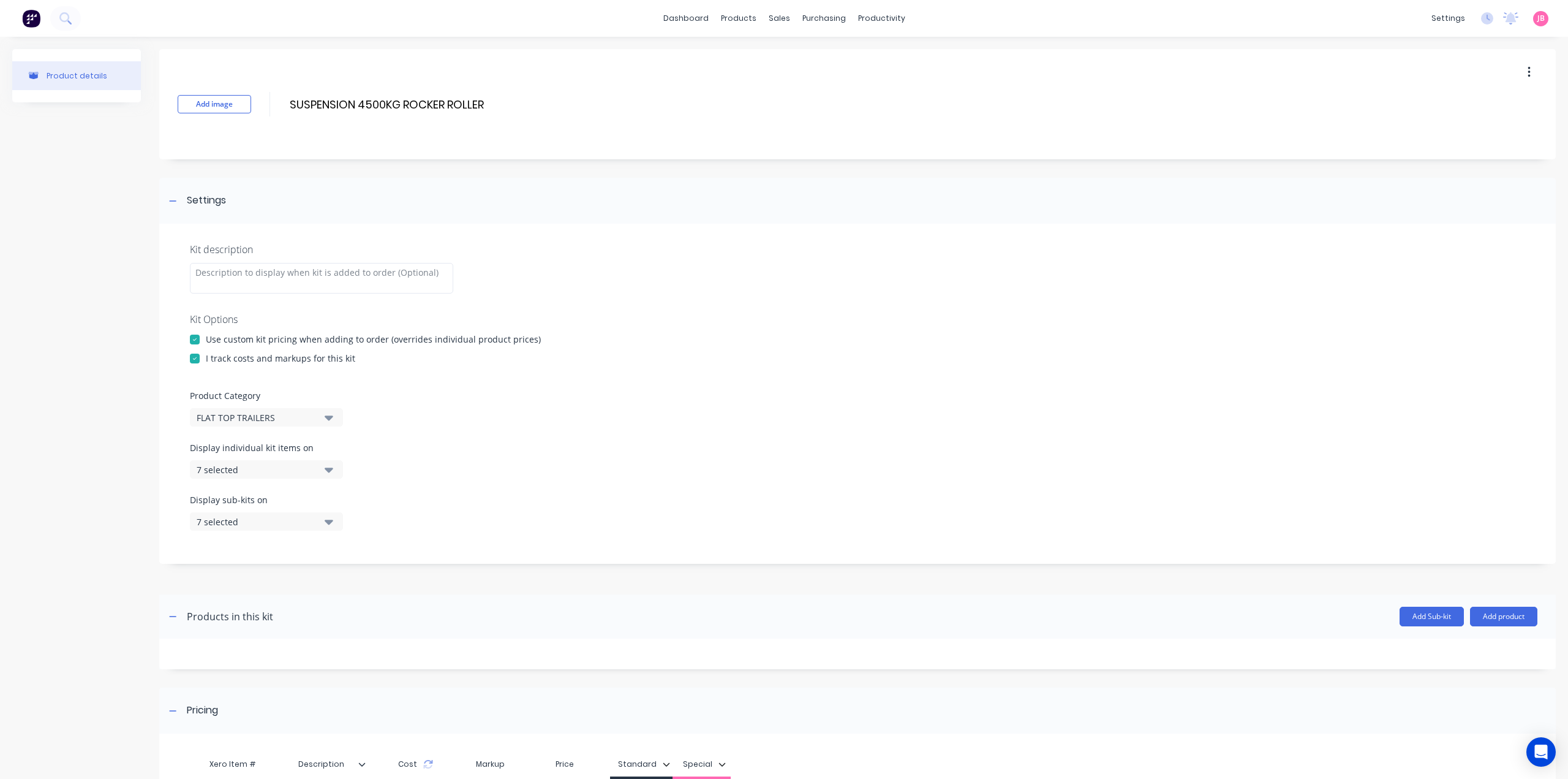
click at [321, 479] on div "Display individual kit items on 7 selected" at bounding box center [858, 468] width 1335 height 52
click at [330, 470] on icon "button" at bounding box center [329, 469] width 9 height 4
click at [342, 502] on div "button" at bounding box center [353, 499] width 24 height 24
click at [329, 469] on icon "button" at bounding box center [329, 469] width 9 height 4
click at [331, 525] on icon "button" at bounding box center [329, 521] width 9 height 13
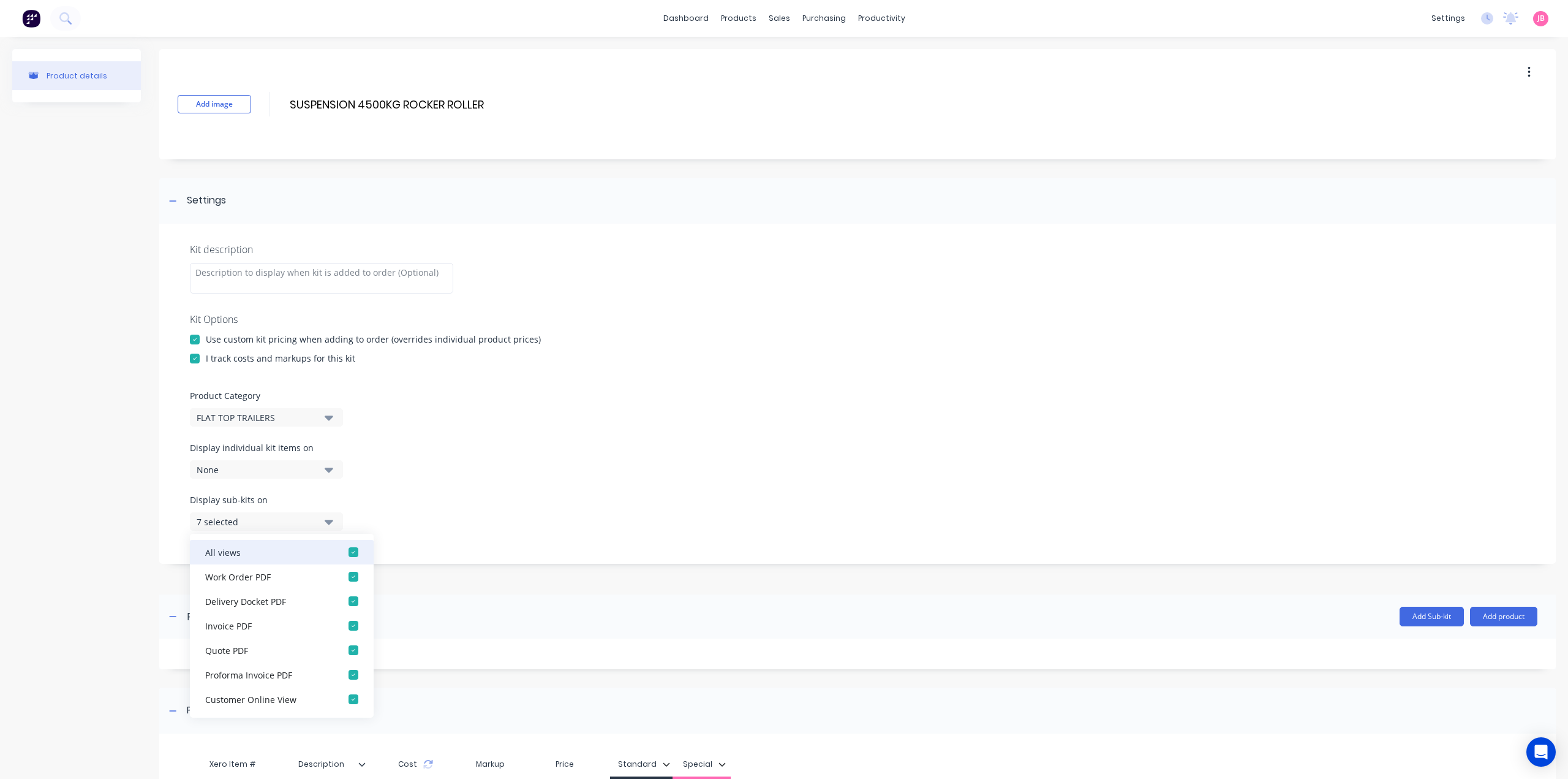
click at [343, 544] on div "button" at bounding box center [353, 551] width 24 height 24
click at [332, 518] on icon "button" at bounding box center [329, 521] width 9 height 13
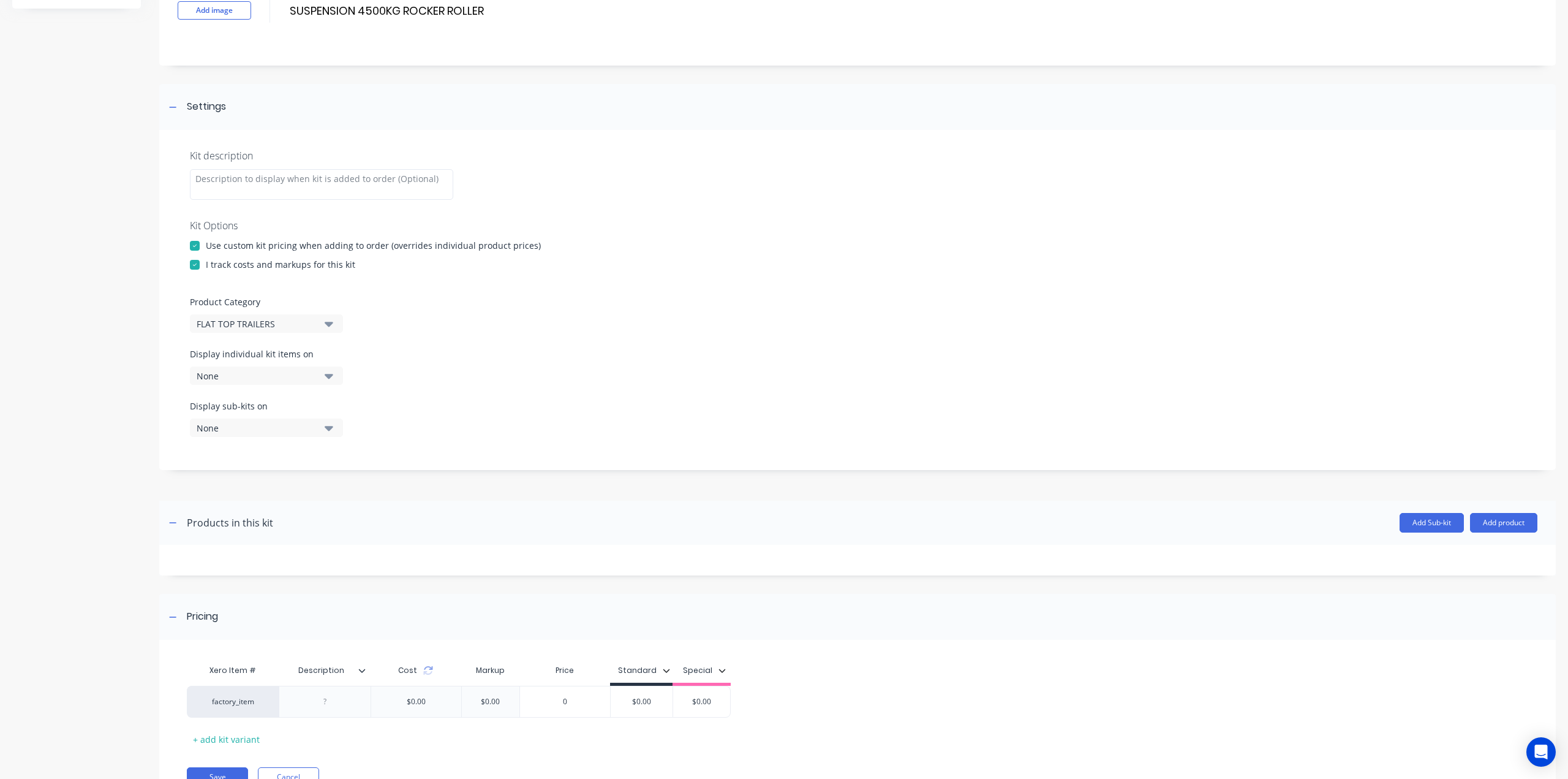
scroll to position [150, 0]
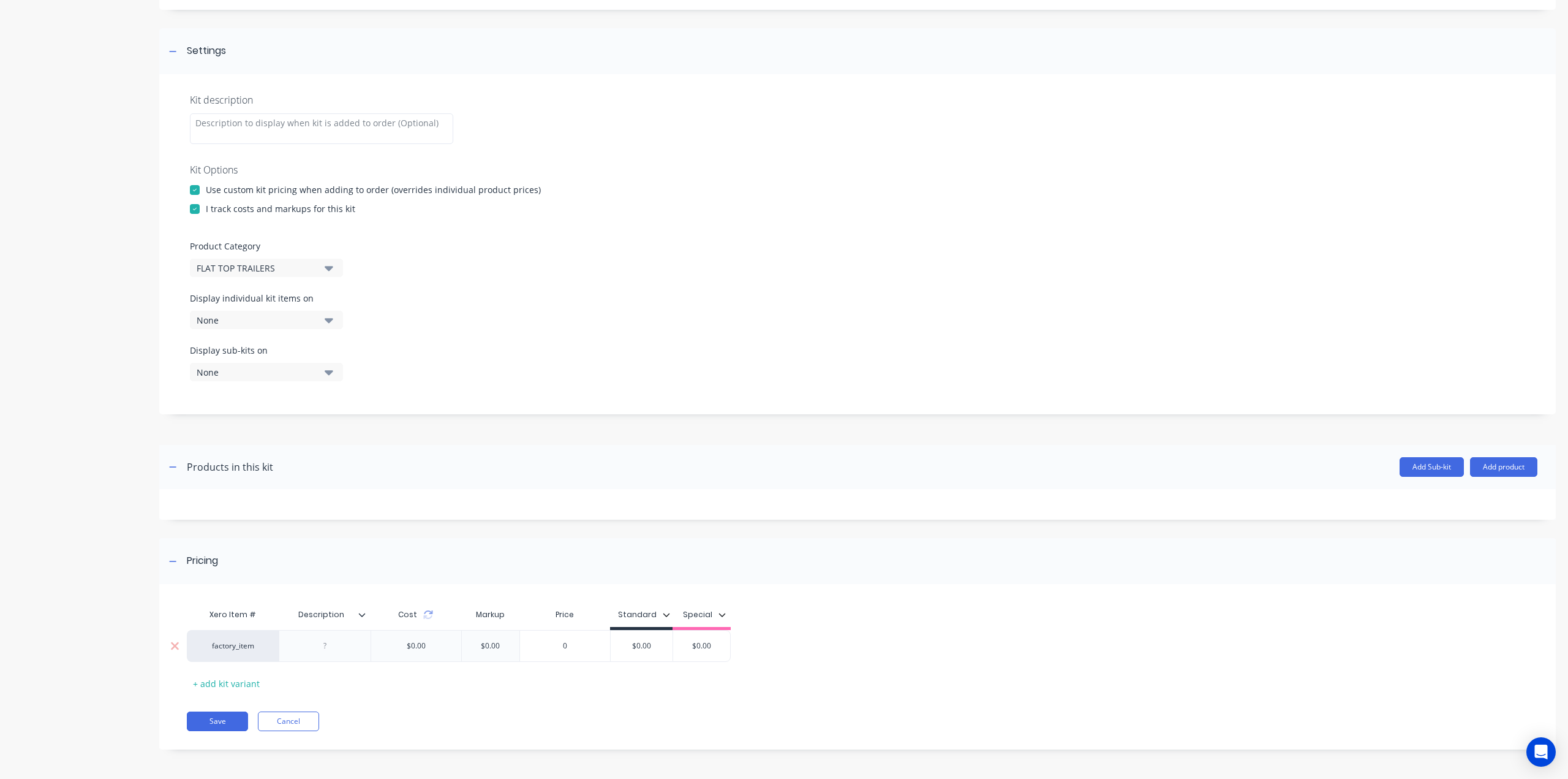
click at [342, 652] on div at bounding box center [325, 646] width 61 height 16
paste div
click at [650, 646] on div "$0.00" at bounding box center [641, 654] width 62 height 31
click at [650, 646] on input "$0.00" at bounding box center [667, 645] width 62 height 11
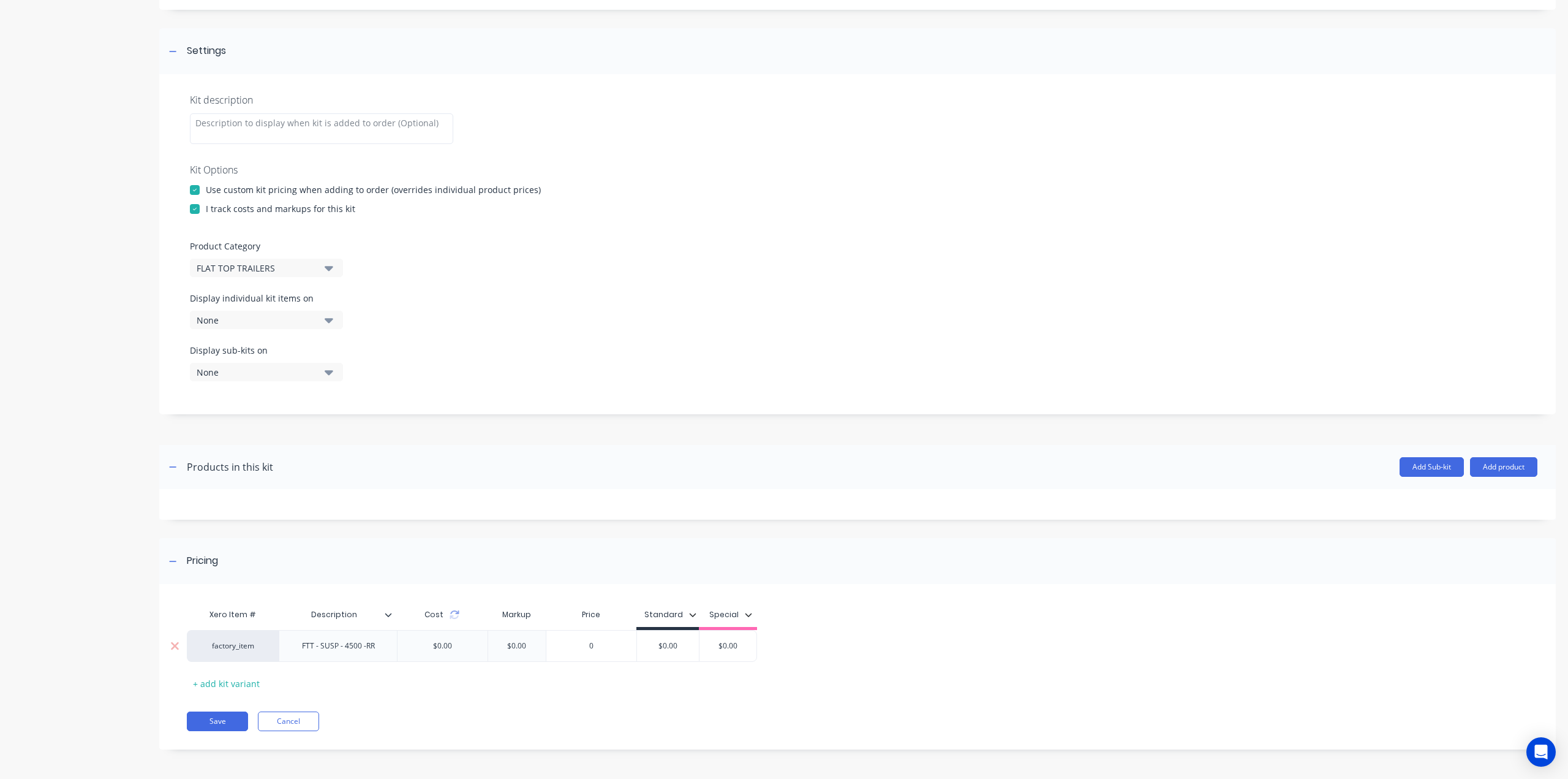
click at [650, 646] on input "$0.00" at bounding box center [667, 645] width 62 height 11
type input "3650"
type input "$0.00"
click at [231, 721] on button "Save" at bounding box center [217, 722] width 61 height 20
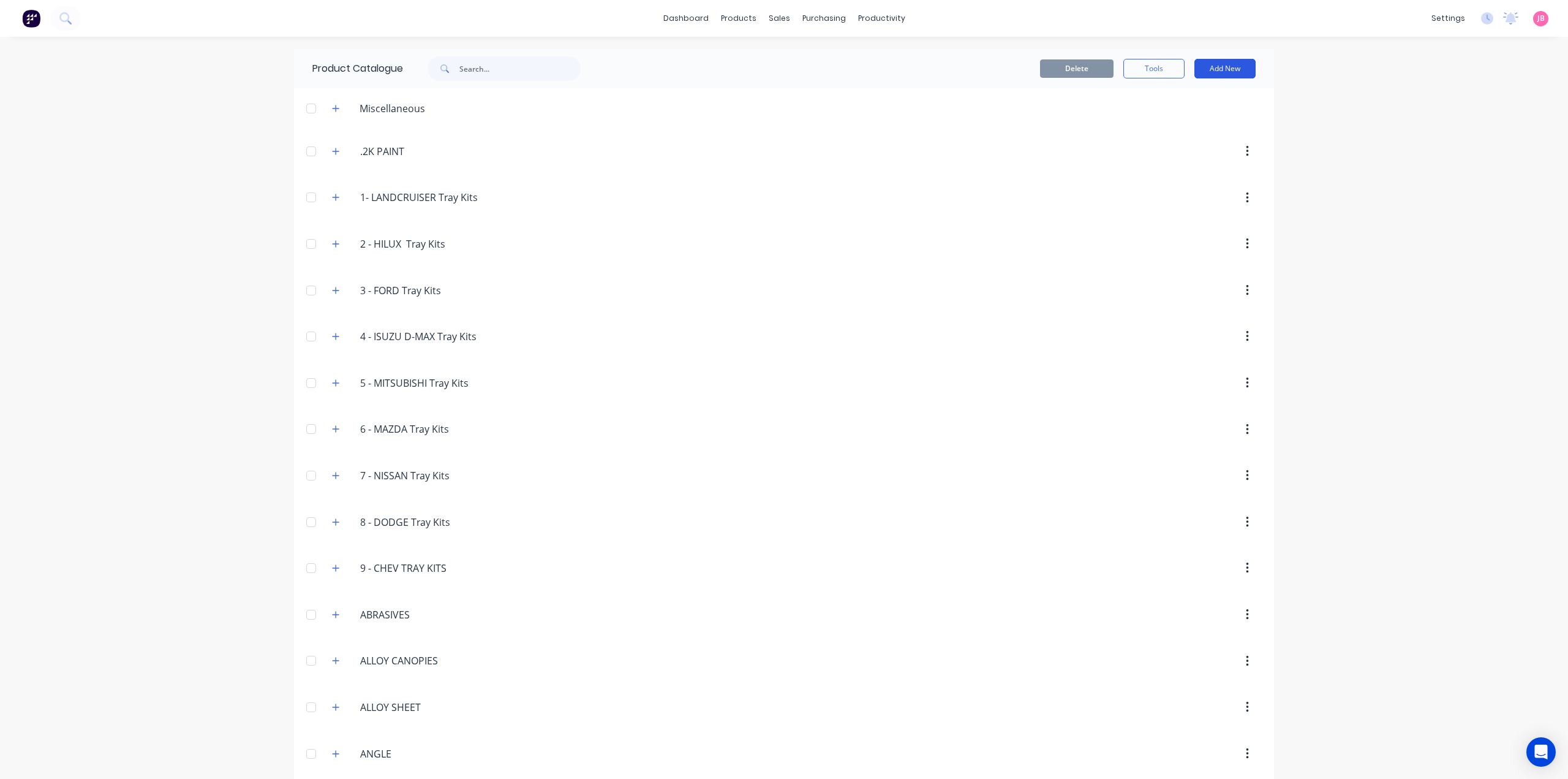
click at [1219, 65] on button "Add New" at bounding box center [1224, 69] width 61 height 20
click at [1186, 152] on div "Product Kit" at bounding box center [1197, 149] width 94 height 18
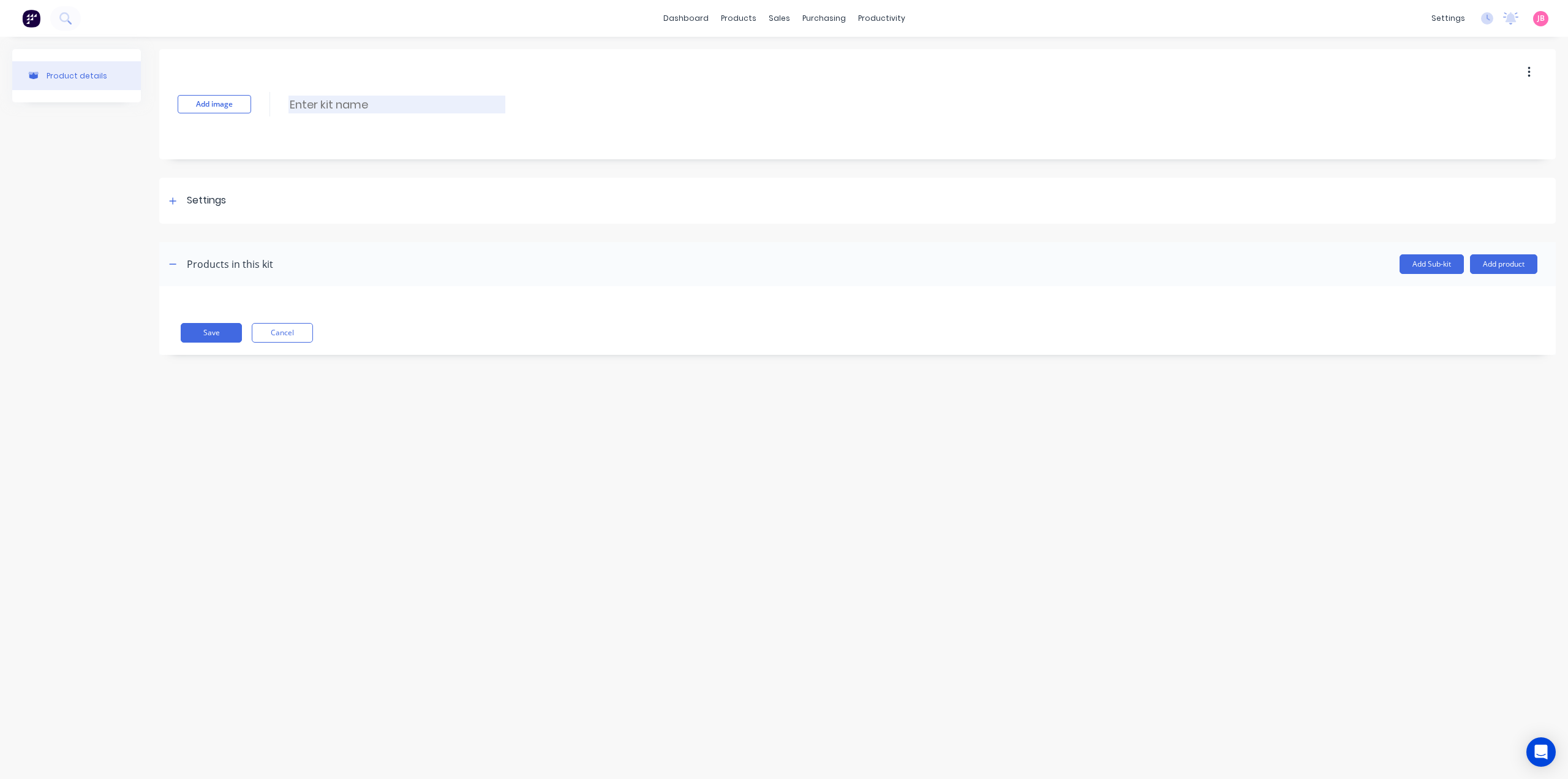
click at [301, 101] on input at bounding box center [397, 105] width 217 height 18
click at [335, 98] on input at bounding box center [397, 105] width 217 height 18
paste input "SUSPENSION 3500KG SIMPLICITY LOAD SHARING"
type input "SUSPENSION 3500KG SIMPLICITY LOAD SHARING"
click at [225, 203] on div "Settings" at bounding box center [206, 200] width 39 height 15
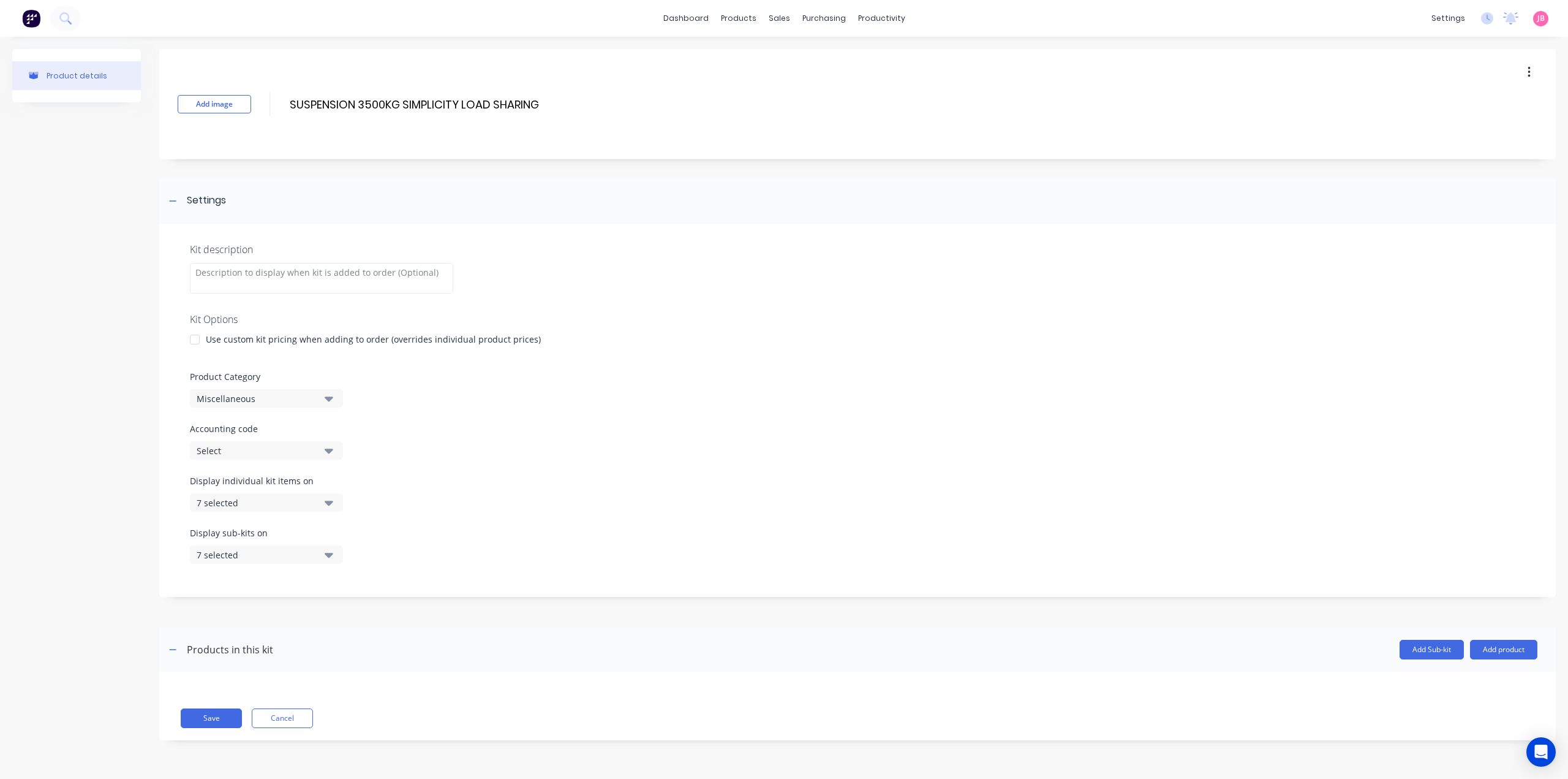
click at [196, 342] on div at bounding box center [194, 339] width 24 height 24
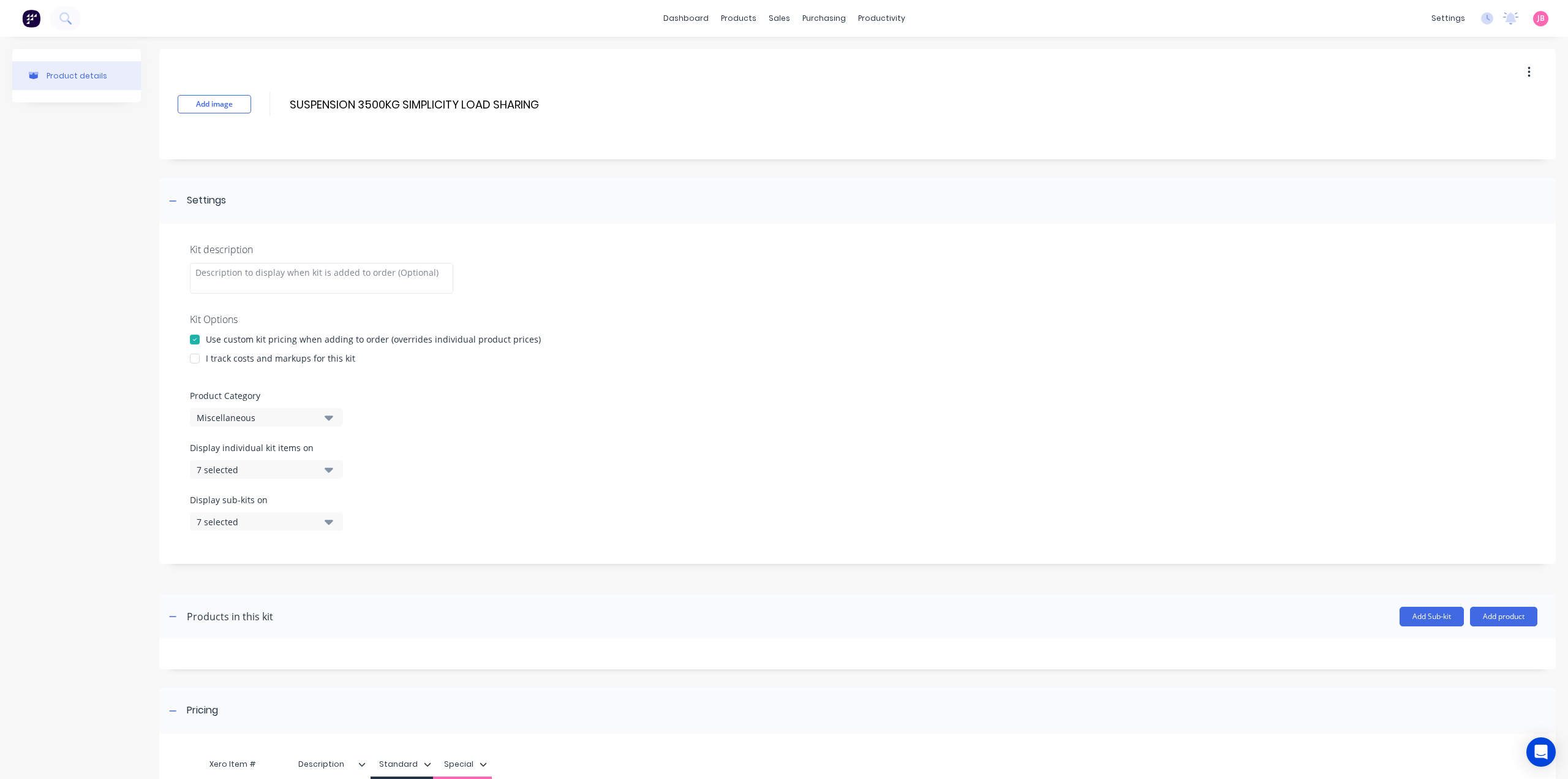
drag, startPoint x: 196, startPoint y: 356, endPoint x: 195, endPoint y: 364, distance: 8.1
click at [196, 356] on div at bounding box center [194, 358] width 24 height 24
drag, startPoint x: 226, startPoint y: 409, endPoint x: 244, endPoint y: 428, distance: 26.2
click at [225, 409] on button "Miscellaneous" at bounding box center [266, 417] width 153 height 18
click at [306, 462] on Category "text" at bounding box center [290, 453] width 130 height 24
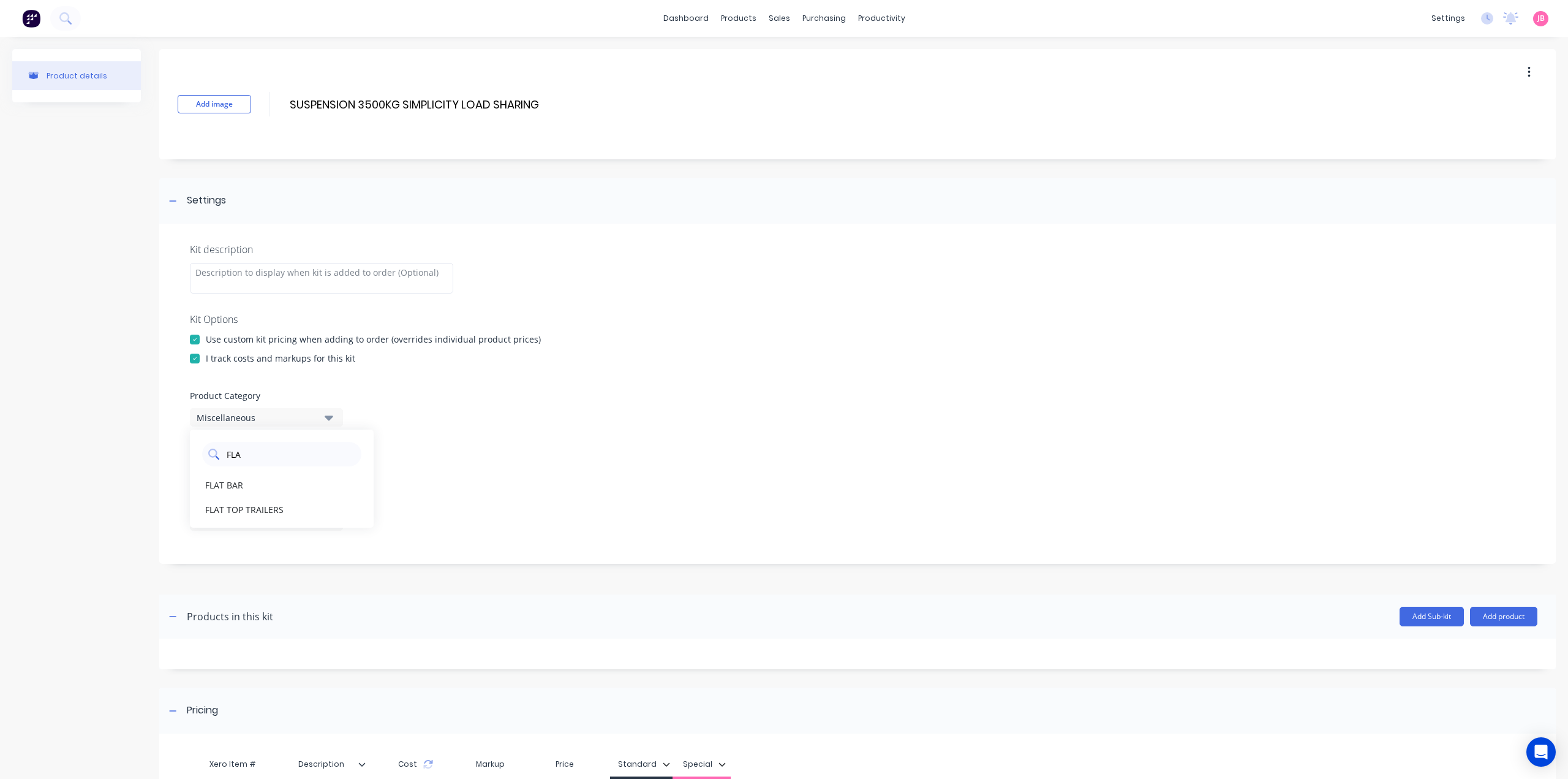
type Category "FLAT"
click at [257, 508] on div "FLAT TOP TRAILERS" at bounding box center [282, 509] width 184 height 24
click at [316, 471] on button "7 selected" at bounding box center [266, 469] width 153 height 18
click at [351, 499] on div "button" at bounding box center [353, 499] width 24 height 24
click at [368, 449] on div "Display individual kit items on None" at bounding box center [858, 468] width 1335 height 52
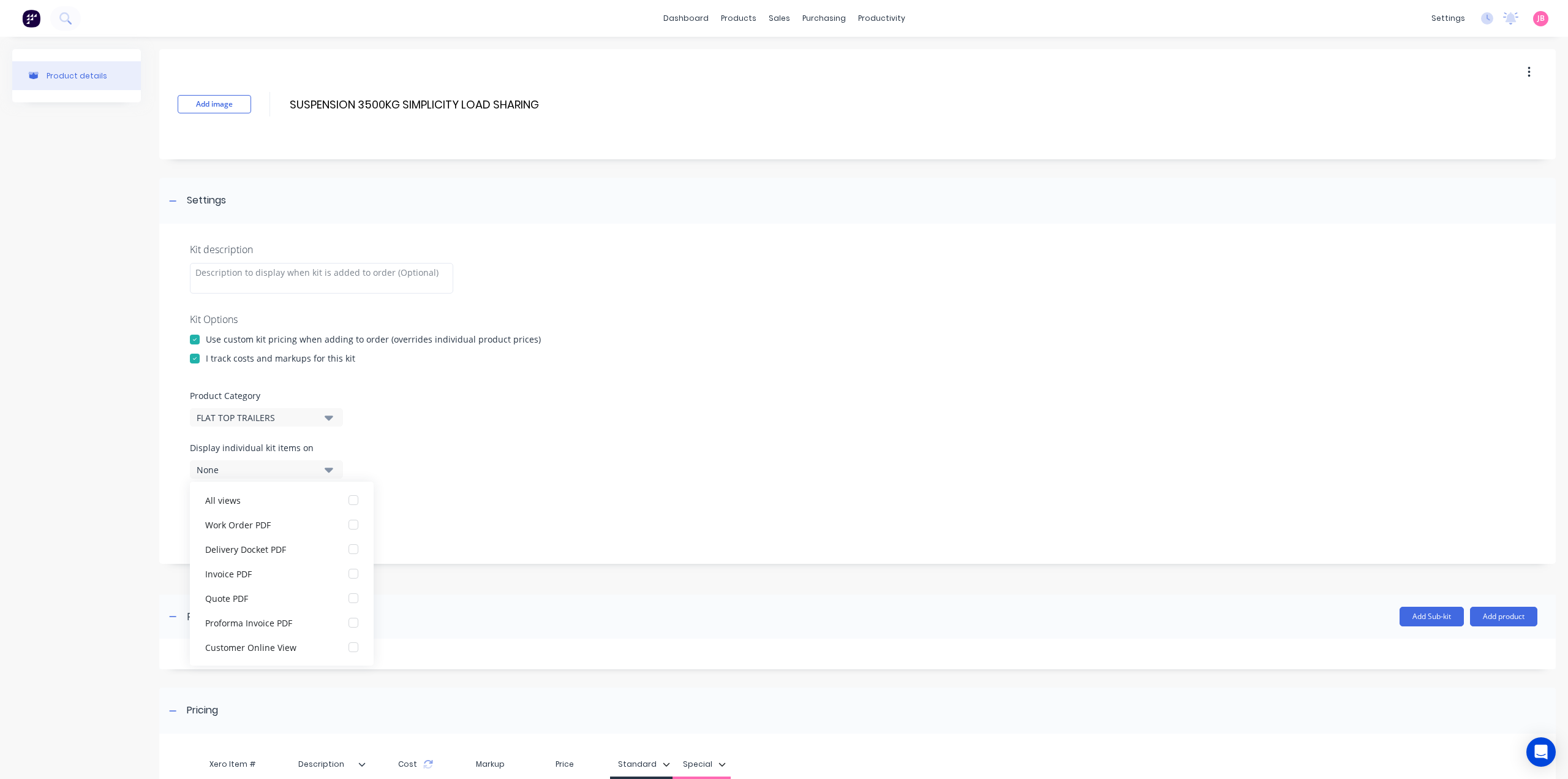
click at [329, 473] on icon "button" at bounding box center [329, 468] width 9 height 13
click at [330, 521] on icon "button" at bounding box center [329, 521] width 9 height 4
click at [341, 551] on div "button" at bounding box center [353, 551] width 24 height 24
click at [331, 520] on icon "button" at bounding box center [329, 521] width 9 height 4
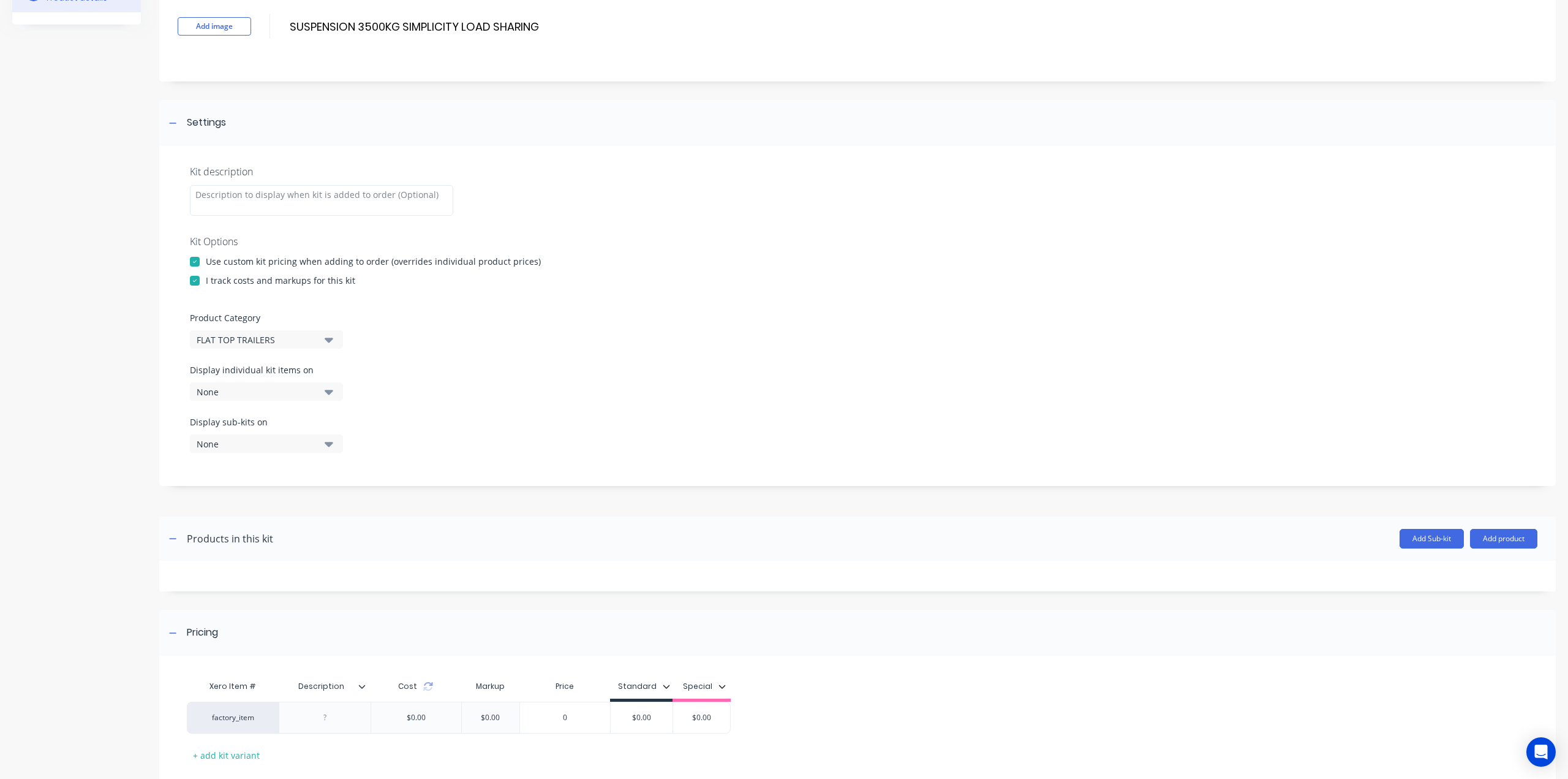
scroll to position [150, 0]
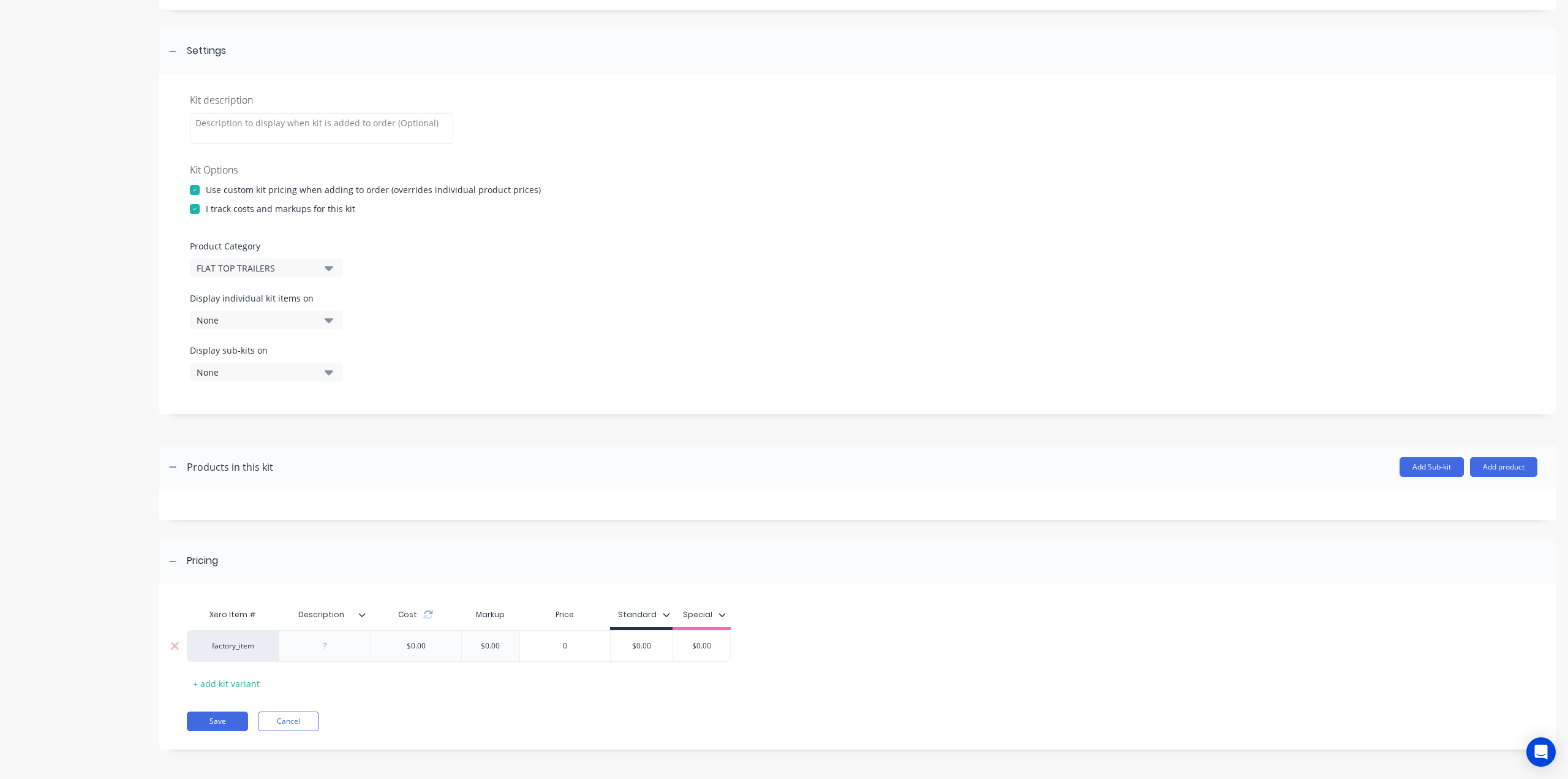
click at [338, 638] on div at bounding box center [325, 646] width 61 height 16
paste div
click at [638, 653] on div "factory_item FTT - SUSP - 3500 -SIMP $0.00 $0.00 0 $0.00 $0.00 $0.00" at bounding box center [458, 654] width 544 height 49
click at [684, 645] on input "$0.00" at bounding box center [675, 645] width 62 height 11
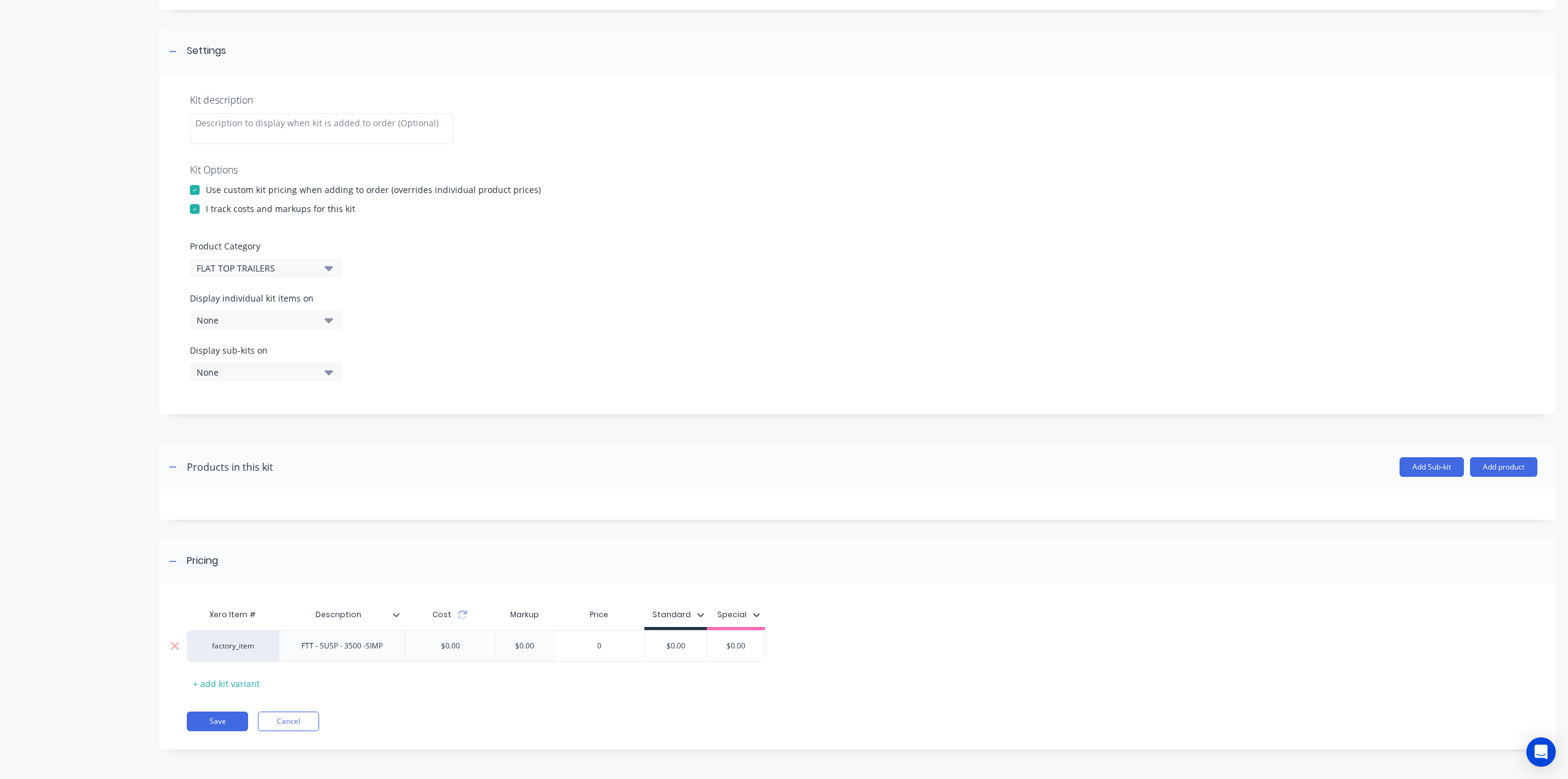
click at [684, 645] on input "$0.00" at bounding box center [675, 645] width 62 height 11
type input "6150"
type input "$0.00"
click at [221, 714] on button "Save" at bounding box center [217, 722] width 61 height 20
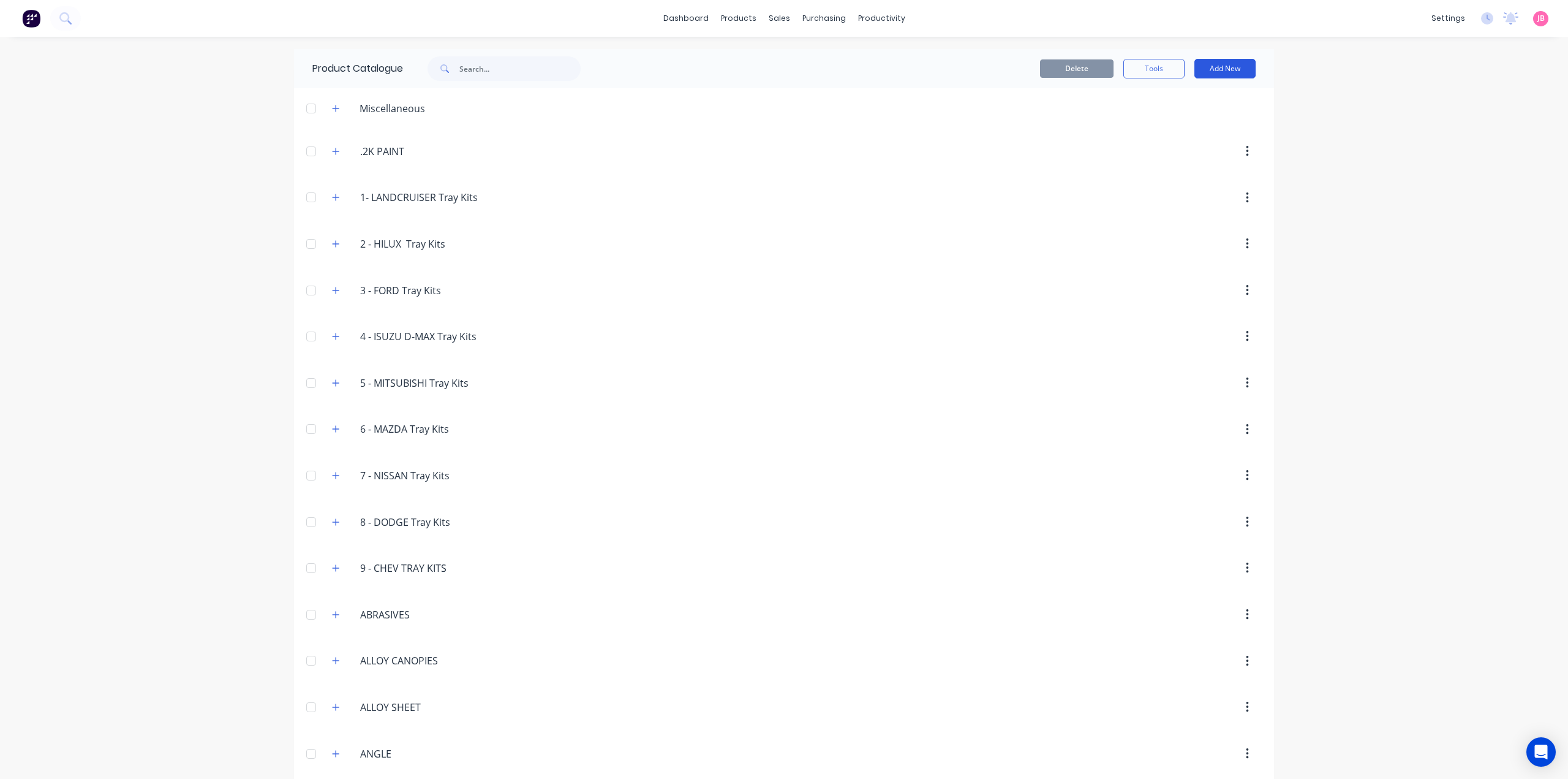
click at [1231, 69] on button "Add New" at bounding box center [1224, 69] width 61 height 20
click at [1196, 152] on div "Product Kit" at bounding box center [1197, 149] width 94 height 18
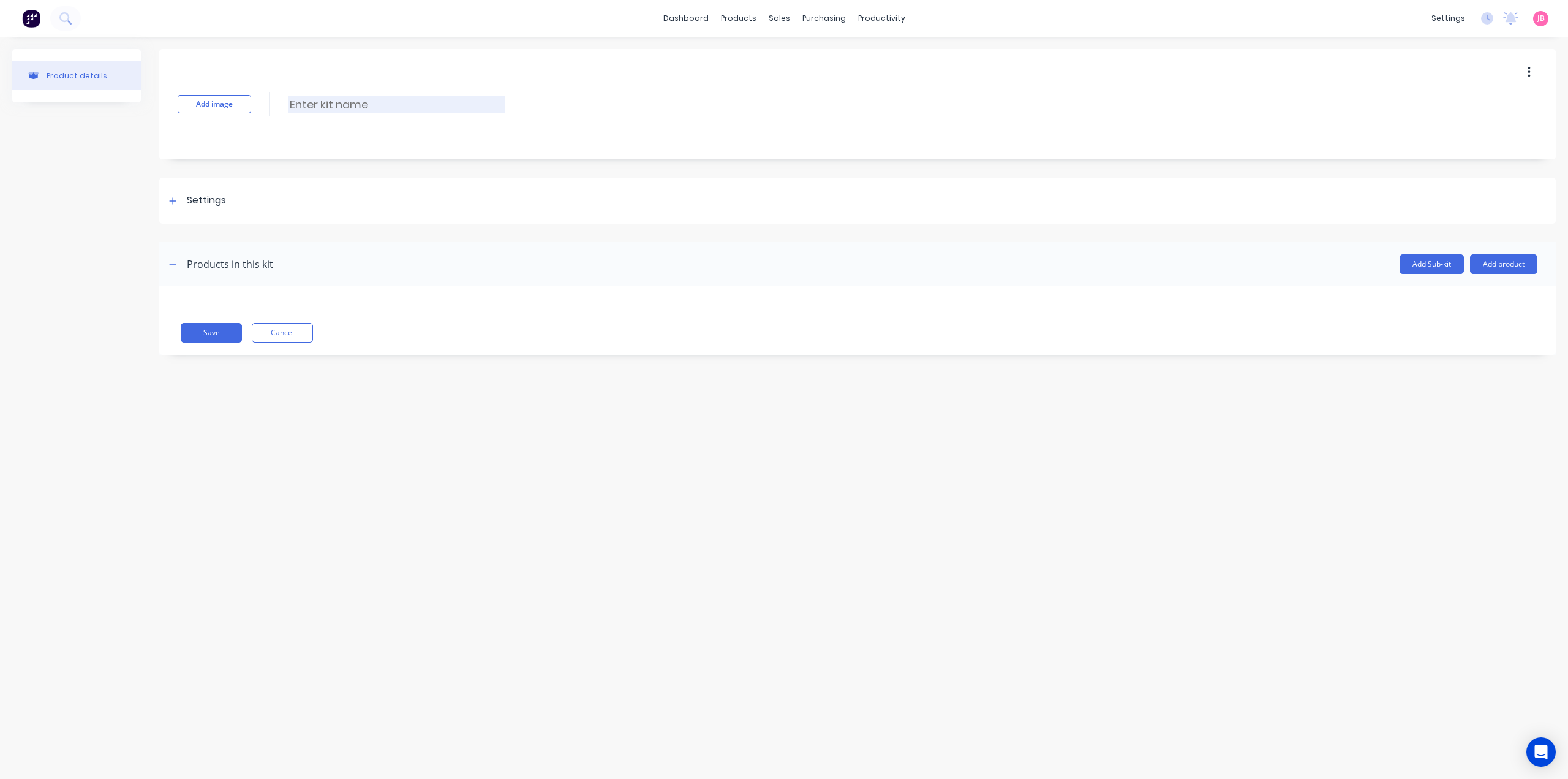
click at [314, 102] on input at bounding box center [397, 105] width 217 height 18
click at [356, 92] on div "Add image Enter kit name" at bounding box center [858, 104] width 1397 height 110
click at [354, 103] on input at bounding box center [397, 105] width 217 height 18
paste input "SUSPENSION 4500KG SIMPLICITY LOAD SHARING"
type input "SUSPENSION 4500KG SIMPLICITY LOAD SHARING"
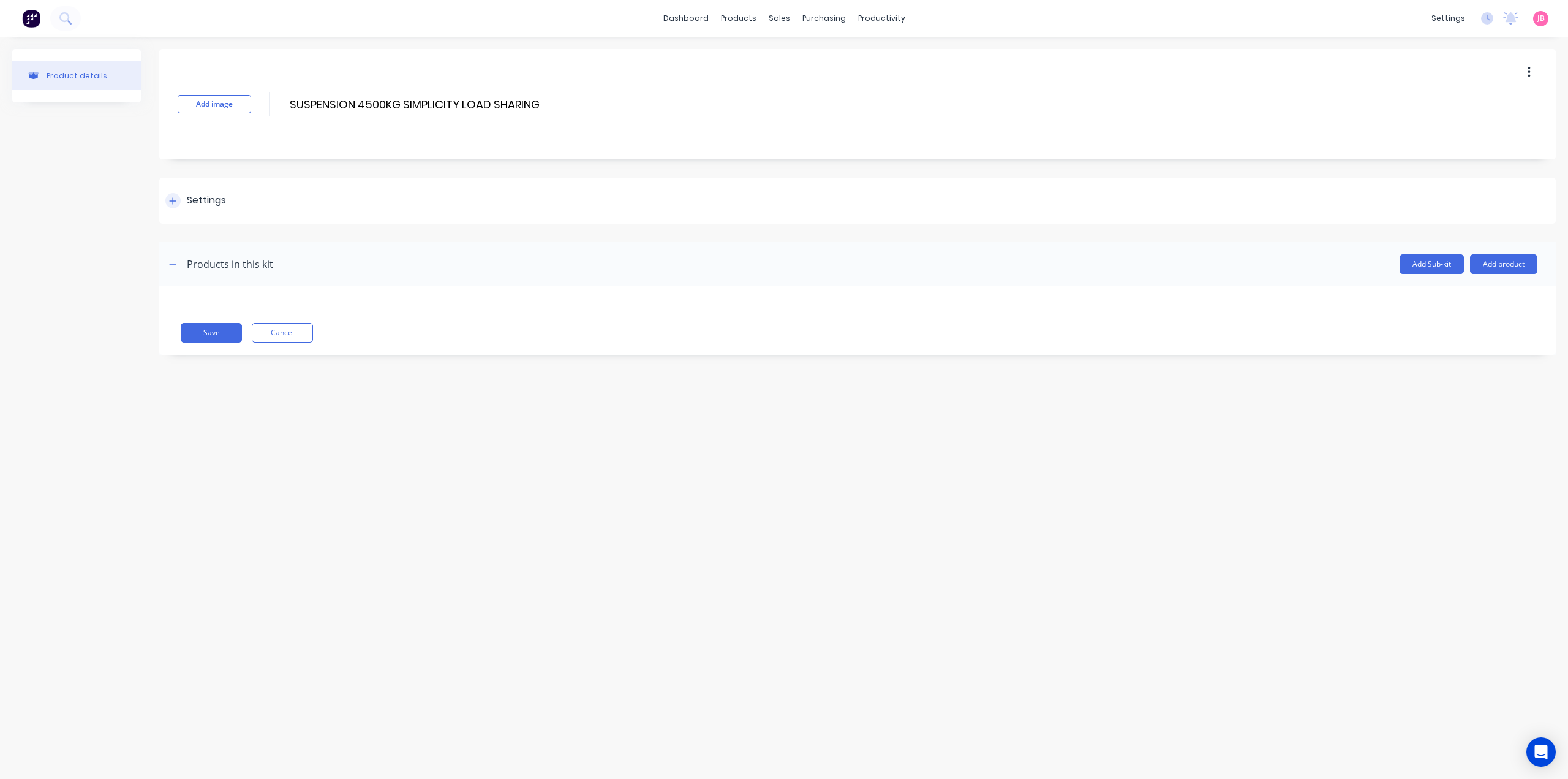
click at [218, 200] on div "Settings" at bounding box center [206, 200] width 39 height 15
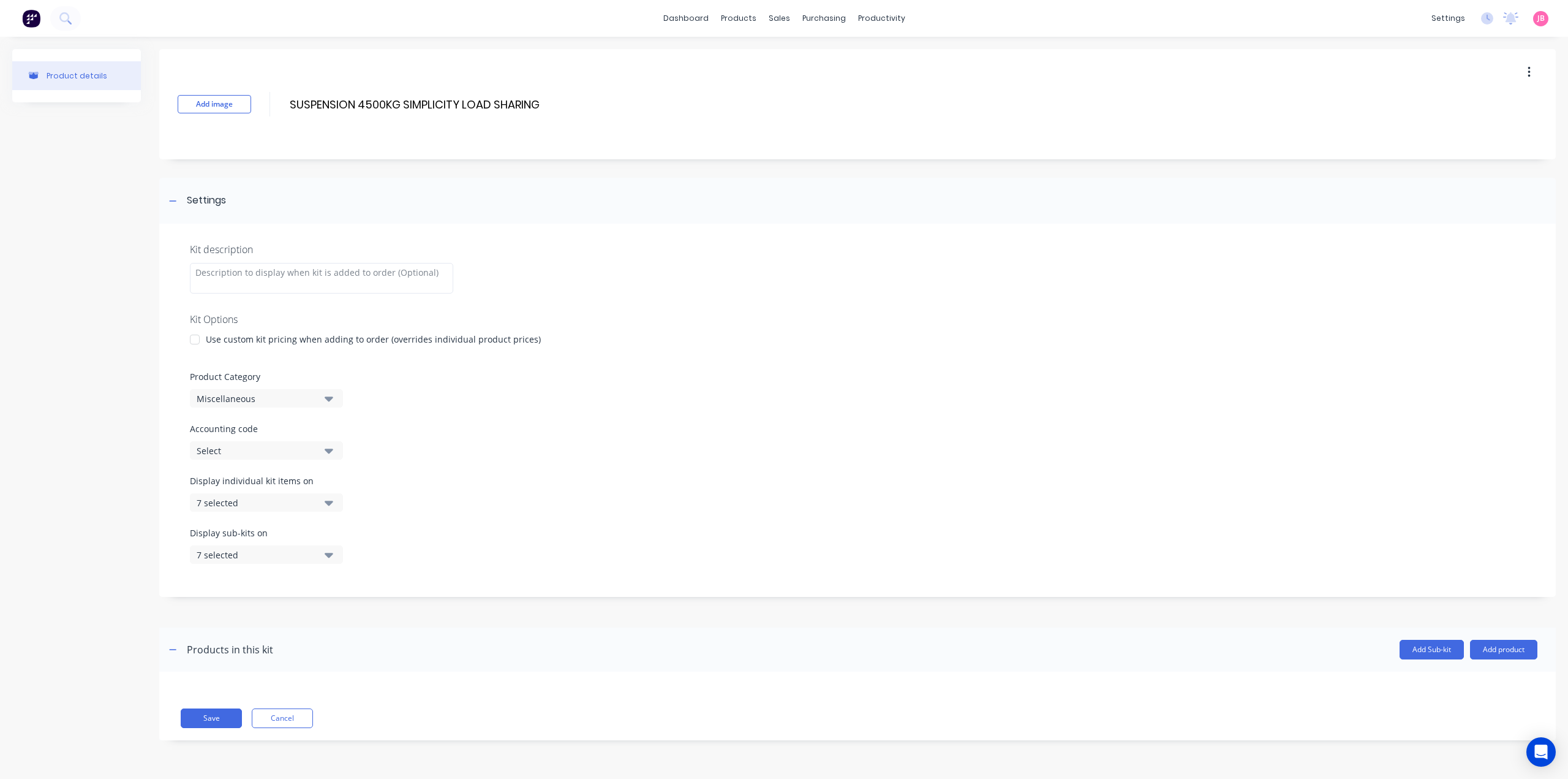
click at [192, 343] on div at bounding box center [194, 339] width 24 height 24
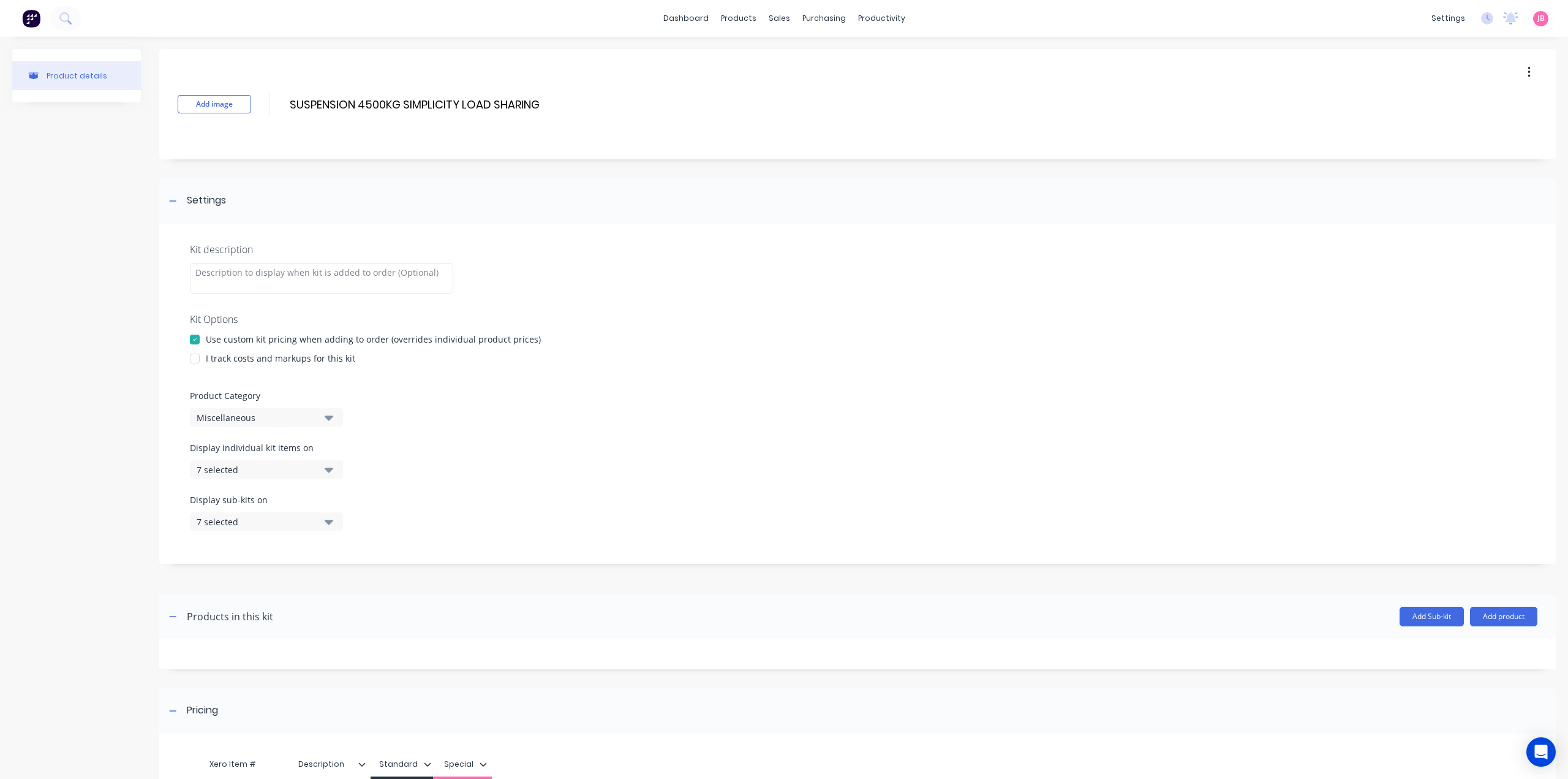
click at [206, 362] on div at bounding box center [194, 358] width 24 height 24
click at [296, 415] on div "Miscellaneous" at bounding box center [256, 417] width 118 height 13
click at [289, 460] on Category "text" at bounding box center [290, 453] width 130 height 24
type Category "FLAT"
click at [277, 503] on div "FLAT TOP TRAILERS" at bounding box center [282, 509] width 184 height 24
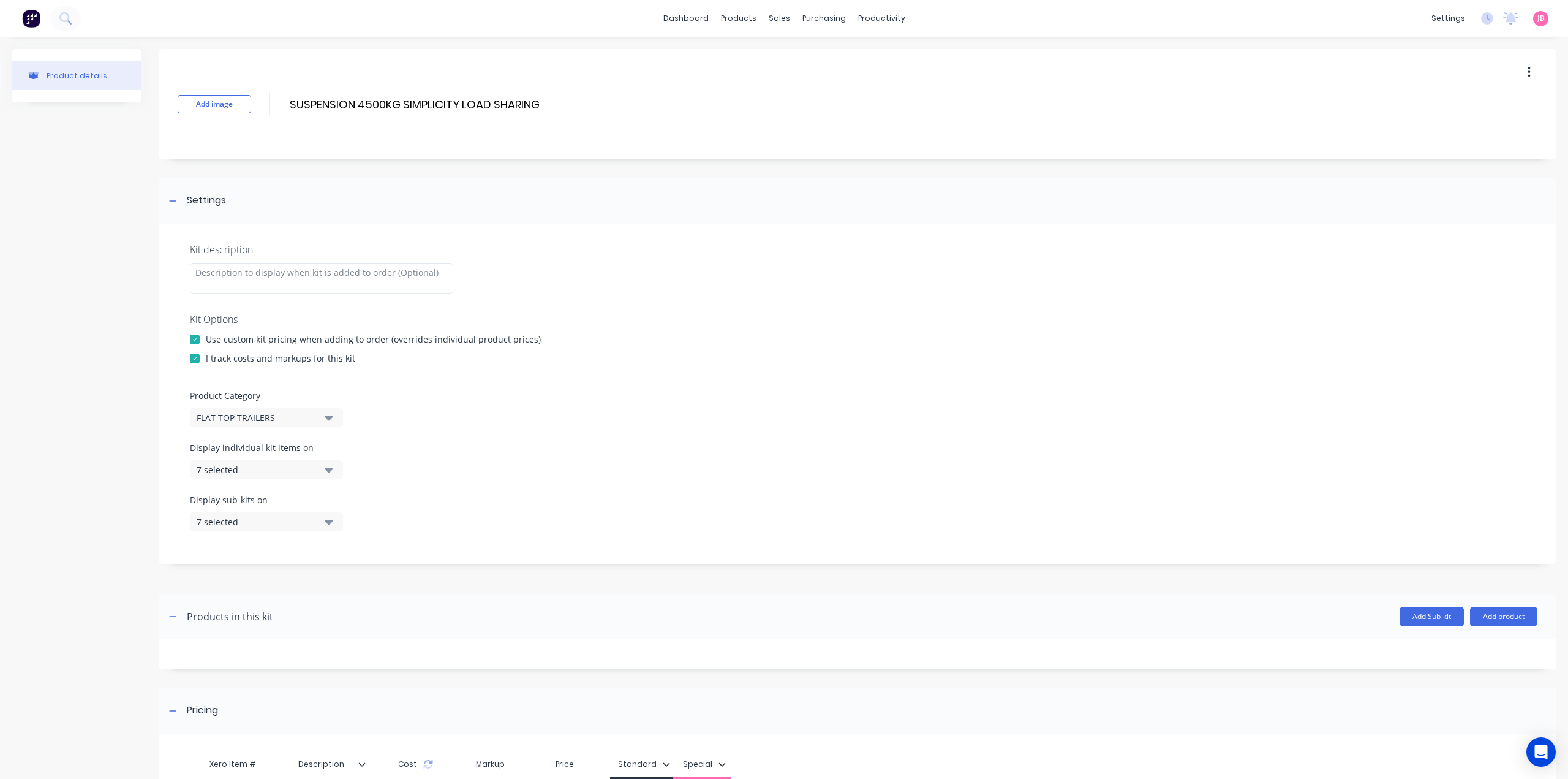
click at [327, 467] on icon "button" at bounding box center [329, 468] width 9 height 13
click at [344, 502] on div "button" at bounding box center [353, 499] width 24 height 24
click at [327, 468] on icon "button" at bounding box center [329, 469] width 9 height 4
click at [329, 515] on icon "button" at bounding box center [329, 521] width 9 height 13
click at [341, 553] on div "button" at bounding box center [353, 551] width 24 height 24
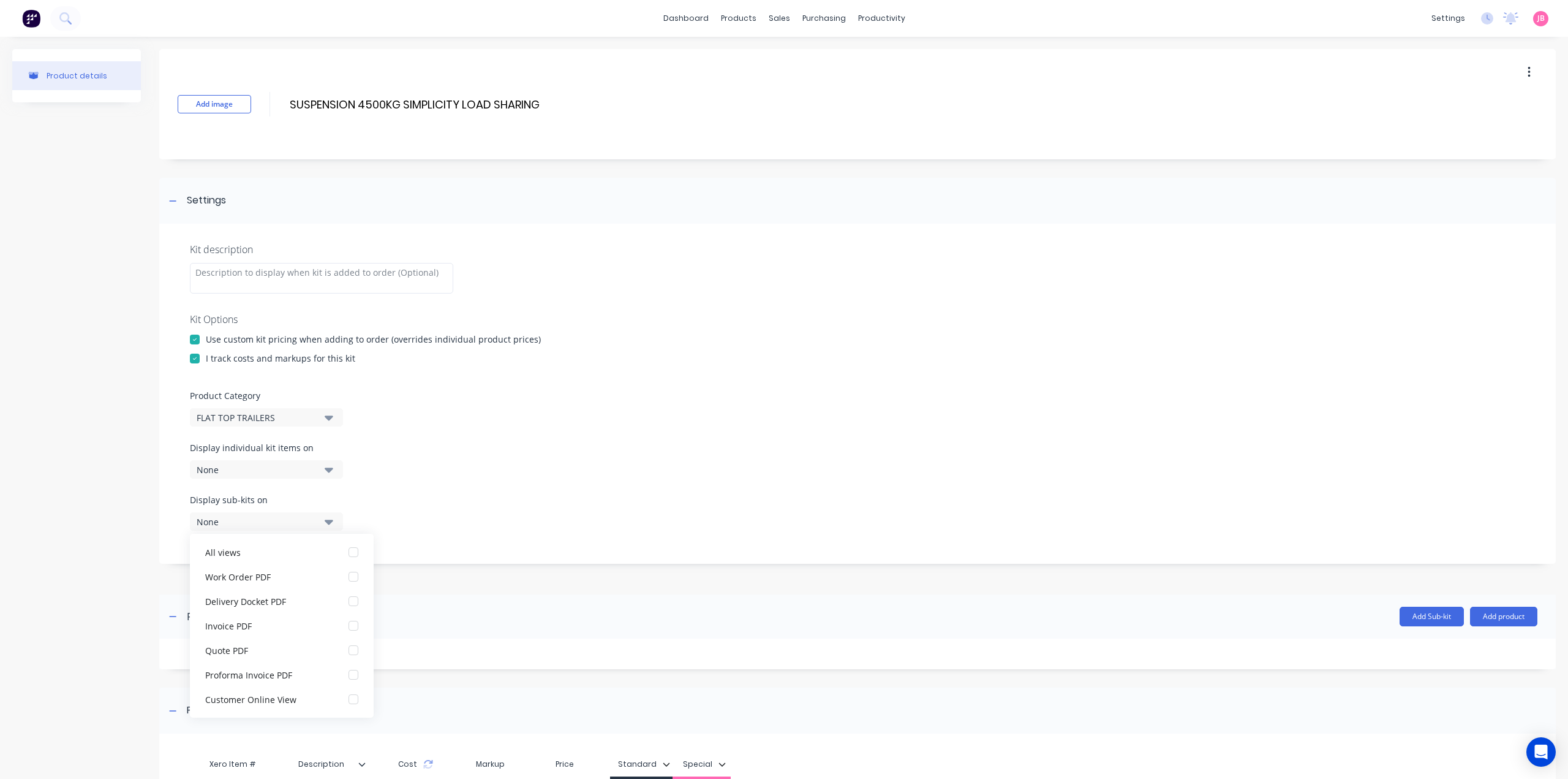
click at [332, 521] on icon "button" at bounding box center [329, 521] width 9 height 4
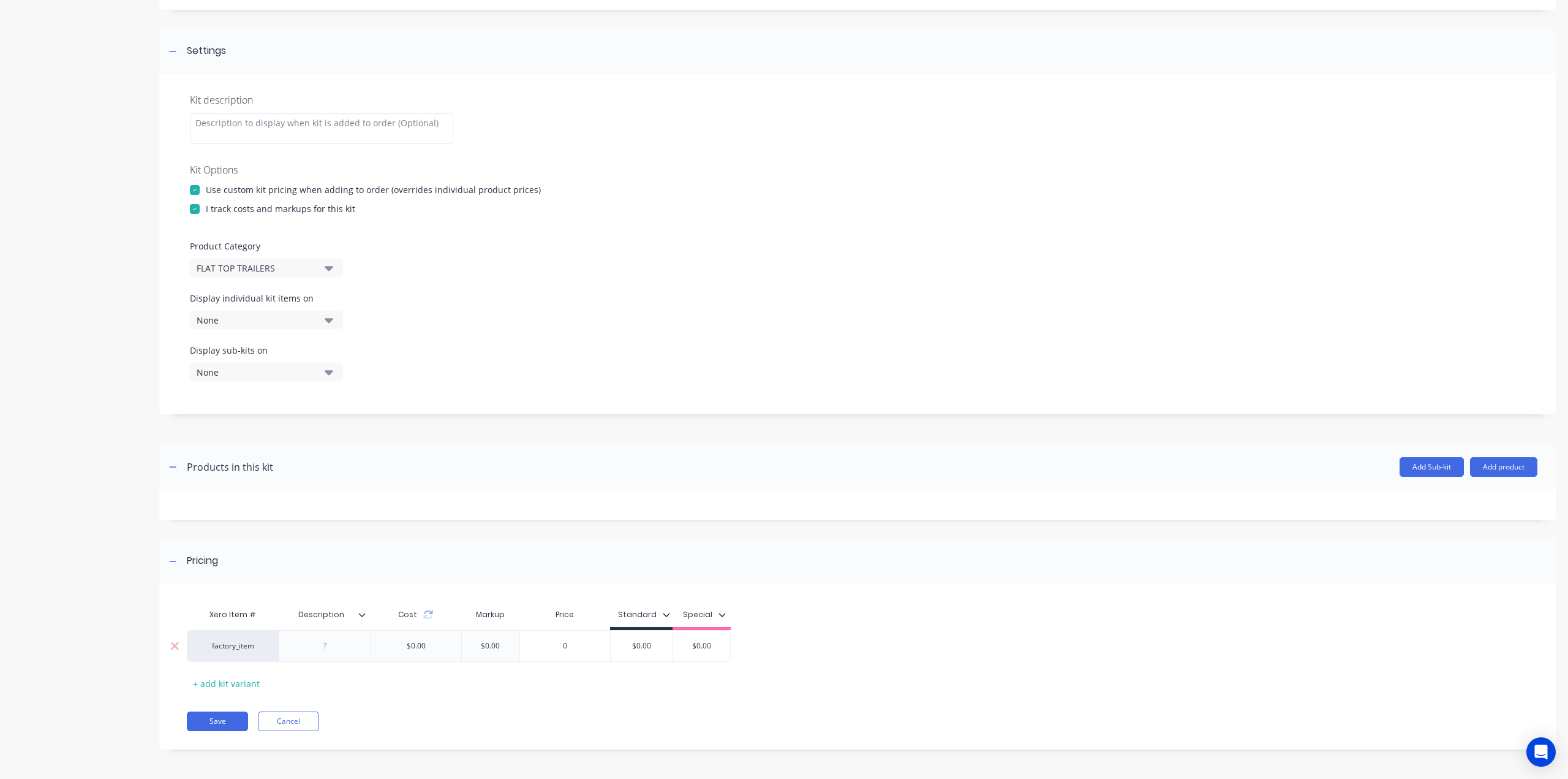
click at [316, 652] on div at bounding box center [325, 646] width 61 height 16
click at [335, 646] on div at bounding box center [325, 646] width 61 height 16
paste div
click at [649, 652] on div "$0.00 $0.00" at bounding box center [675, 645] width 62 height 31
click at [665, 643] on input "$0.00" at bounding box center [675, 645] width 62 height 11
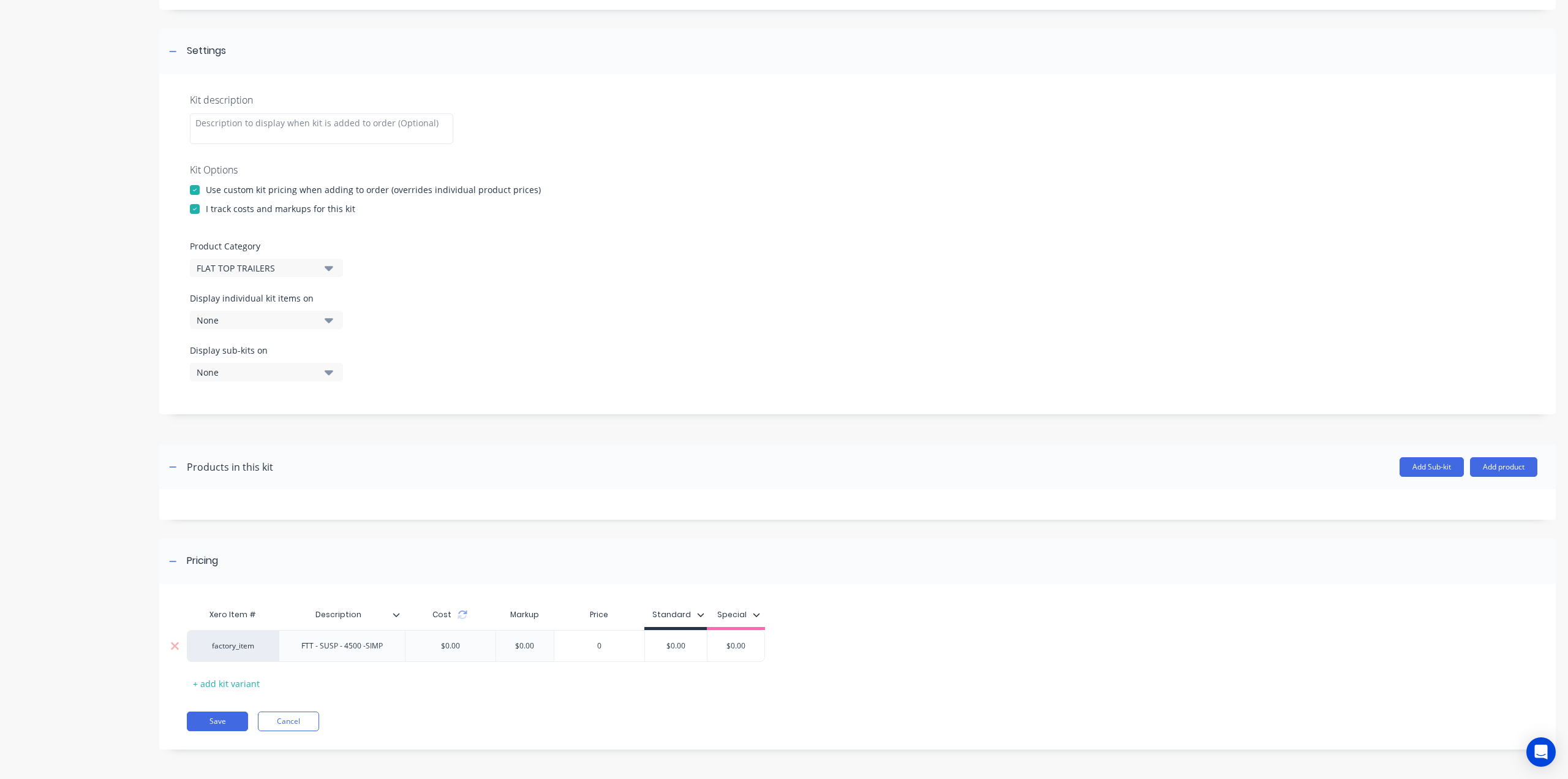
click at [665, 643] on input "$0.00" at bounding box center [675, 645] width 62 height 11
type input "6650"
type input "$0.00"
click at [222, 720] on button "Save" at bounding box center [217, 722] width 61 height 20
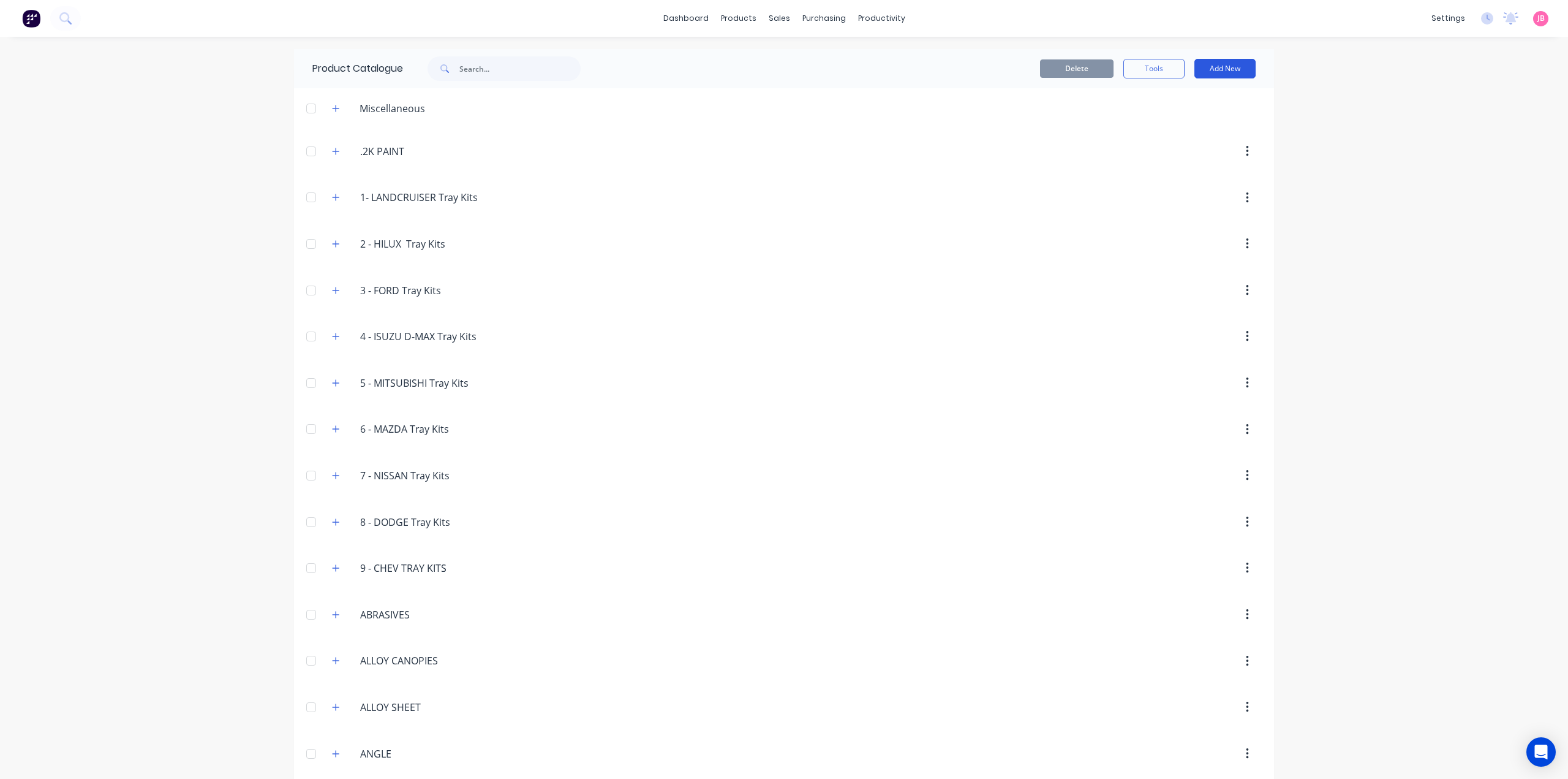
click at [1238, 68] on button "Add New" at bounding box center [1224, 69] width 61 height 20
click at [1157, 157] on div "Product Kit" at bounding box center [1197, 149] width 94 height 18
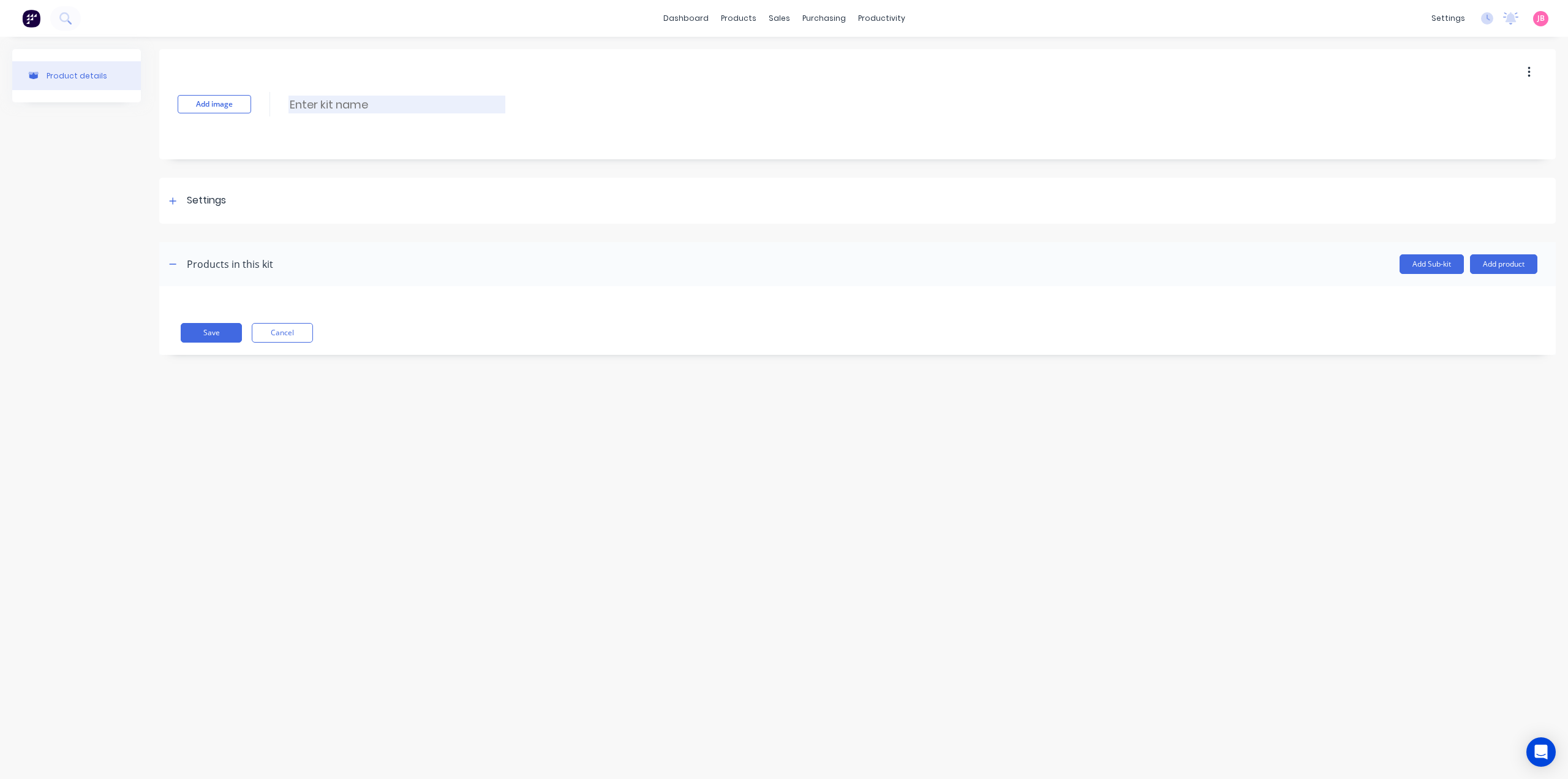
click at [353, 109] on input at bounding box center [397, 105] width 217 height 18
paste input "JOCKEY WHEEL"
type input "JOCKEY WHEEL"
click at [205, 205] on div "Settings" at bounding box center [206, 200] width 39 height 15
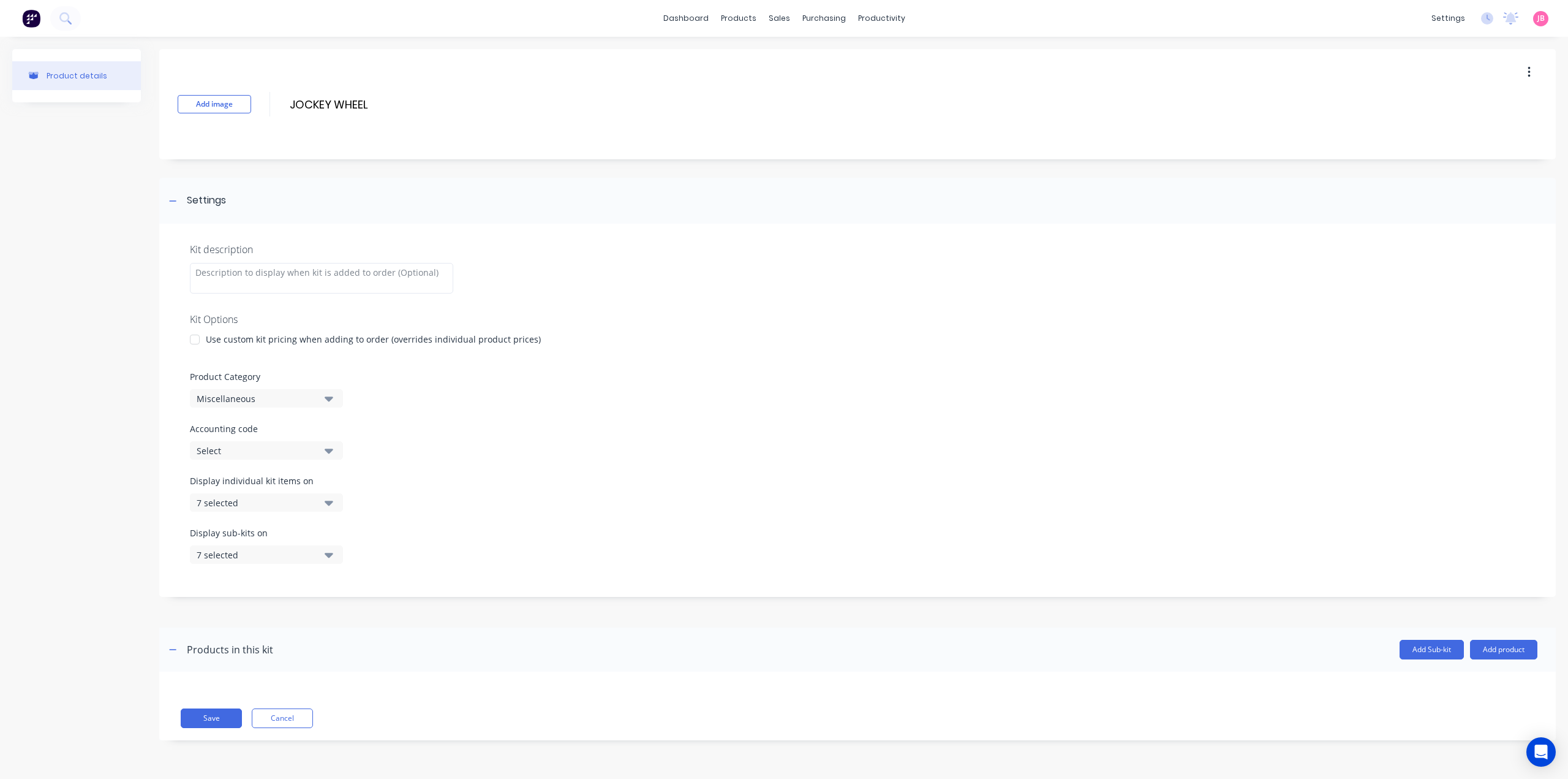
click at [198, 340] on div at bounding box center [194, 339] width 24 height 24
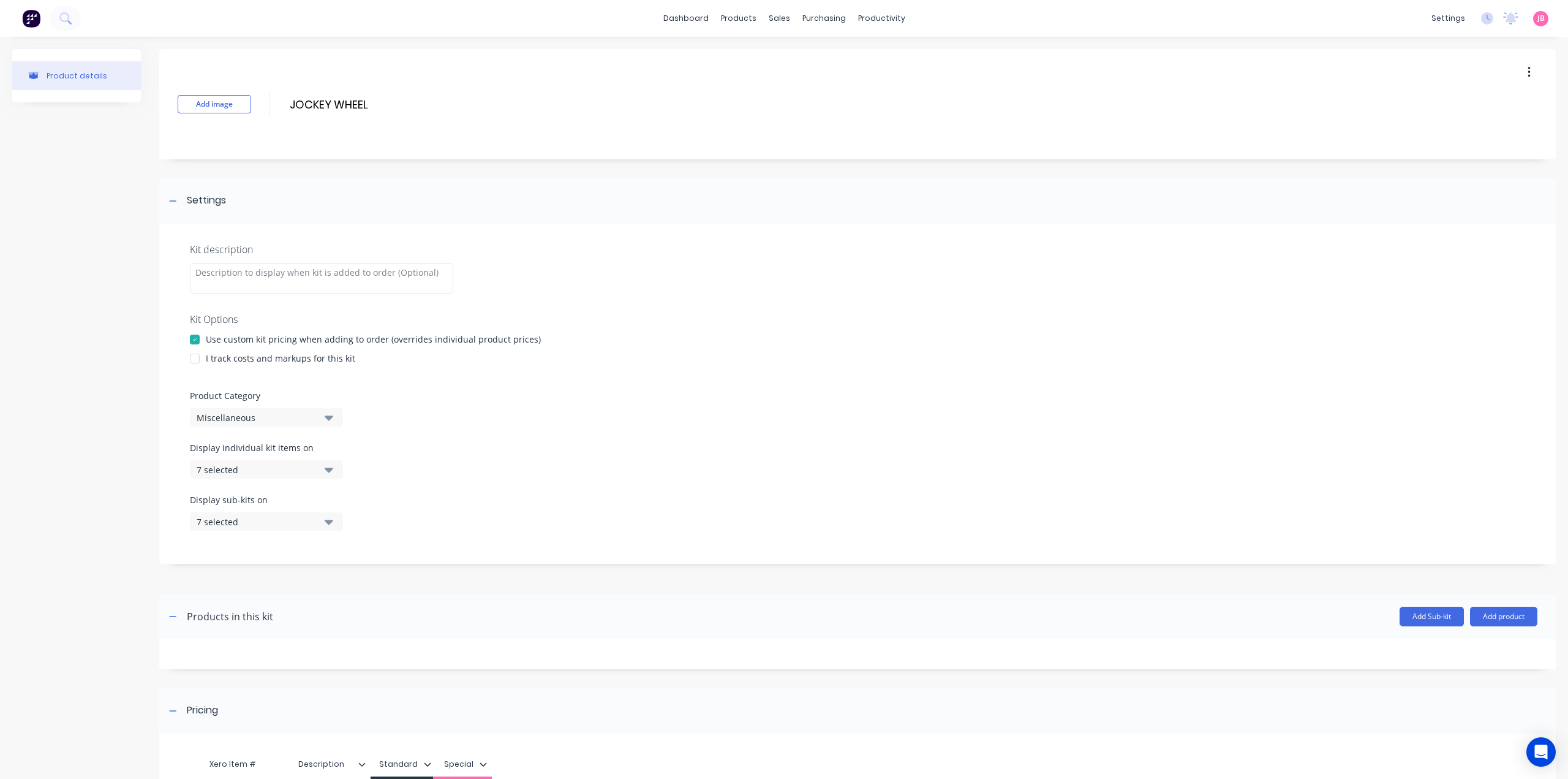
click at [197, 359] on div at bounding box center [194, 358] width 24 height 24
click at [225, 415] on div "Miscellaneous" at bounding box center [256, 417] width 118 height 13
click at [238, 449] on Category "text" at bounding box center [290, 453] width 130 height 24
type Category "FLAT"
click at [244, 511] on div "FLAT TOP TRAILERS" at bounding box center [282, 509] width 184 height 24
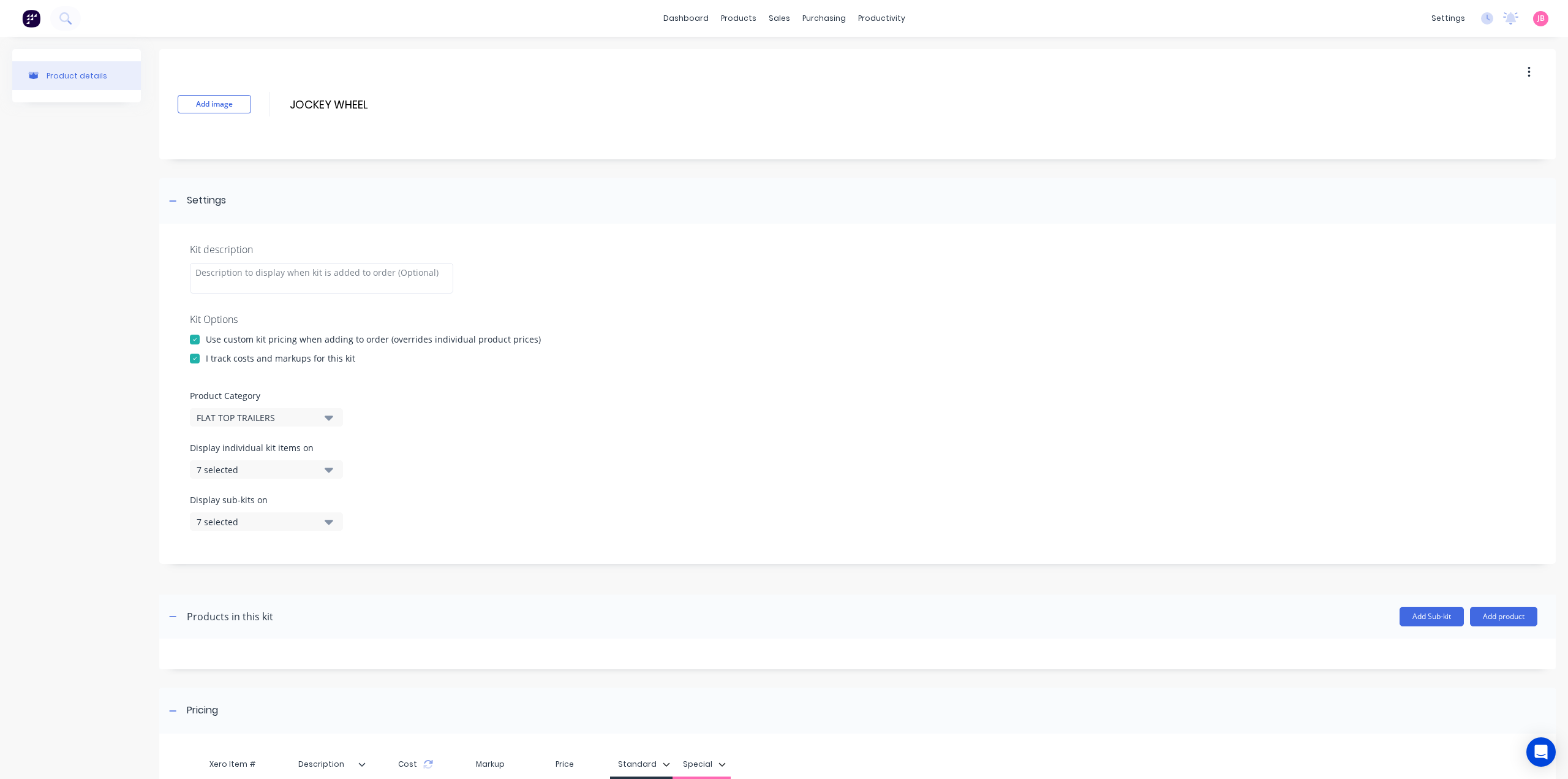
click at [294, 528] on button "7 selected" at bounding box center [266, 521] width 153 height 18
click at [344, 555] on div "button" at bounding box center [353, 551] width 24 height 24
click at [329, 468] on icon "button" at bounding box center [329, 469] width 9 height 4
click at [344, 503] on div "button" at bounding box center [353, 499] width 24 height 24
click at [328, 469] on icon "button" at bounding box center [329, 469] width 9 height 4
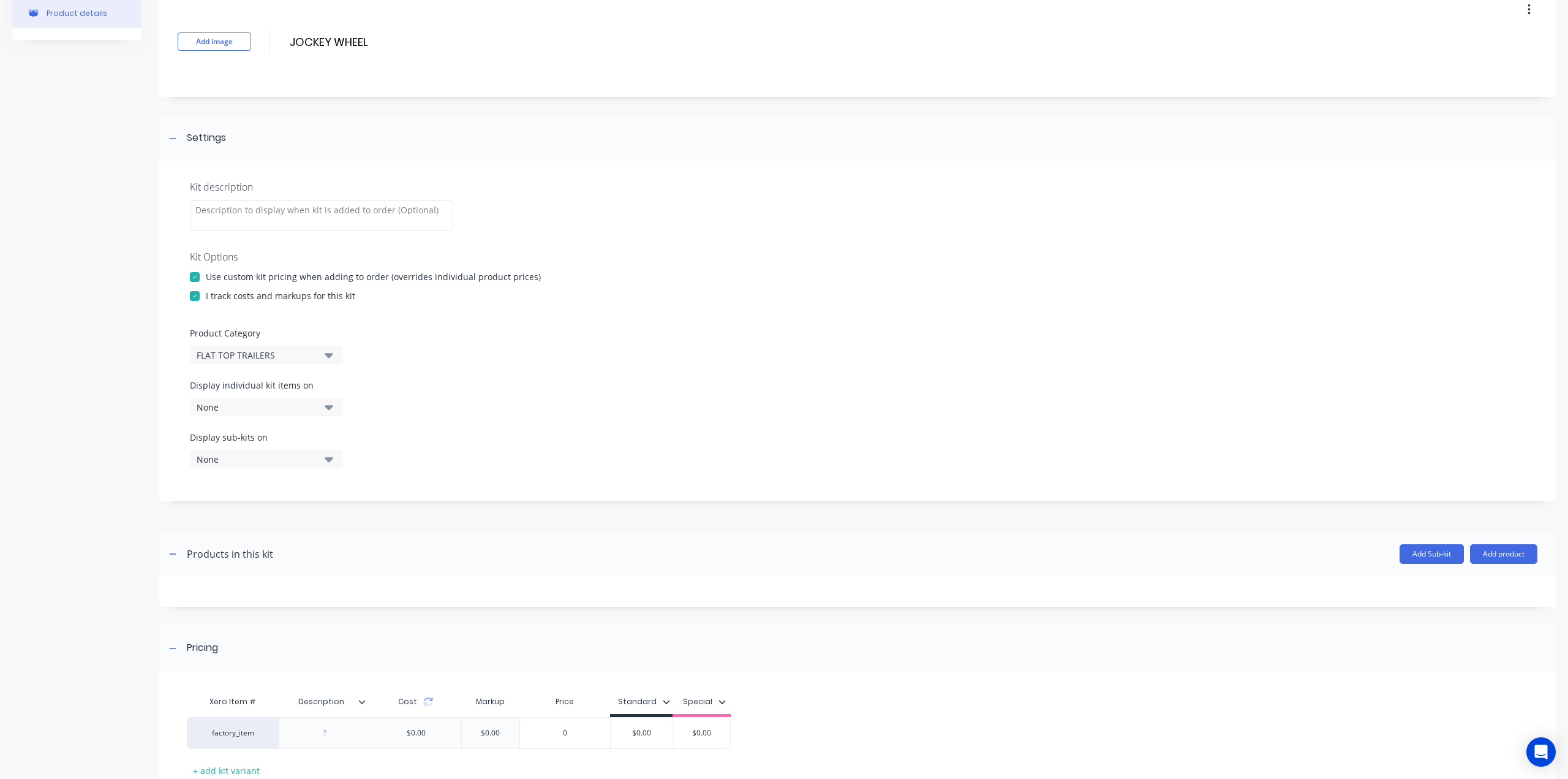
scroll to position [150, 0]
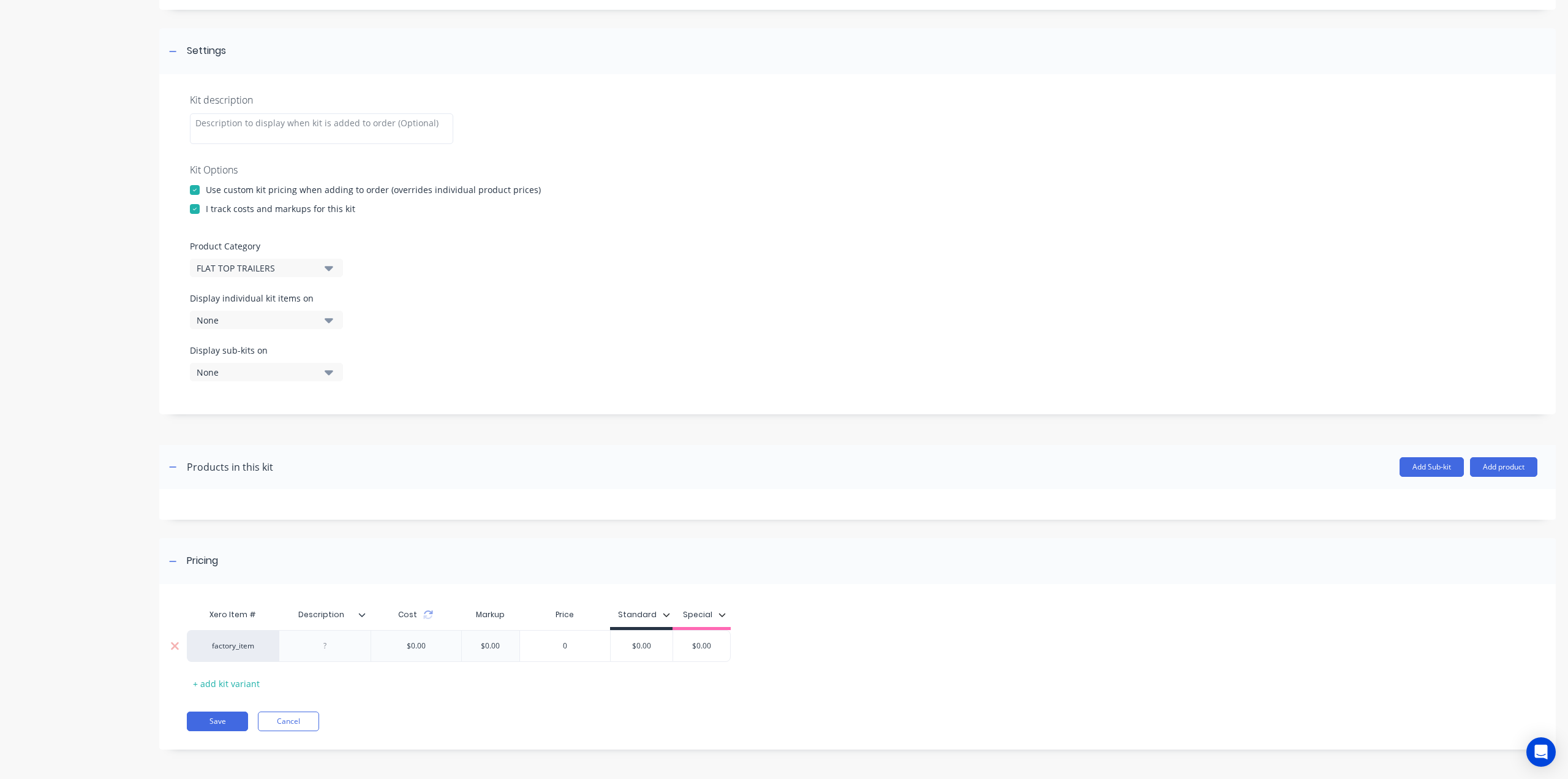
click at [323, 655] on div at bounding box center [325, 646] width 91 height 32
click at [356, 650] on div at bounding box center [325, 646] width 91 height 32
click at [338, 650] on div at bounding box center [325, 646] width 61 height 16
paste div
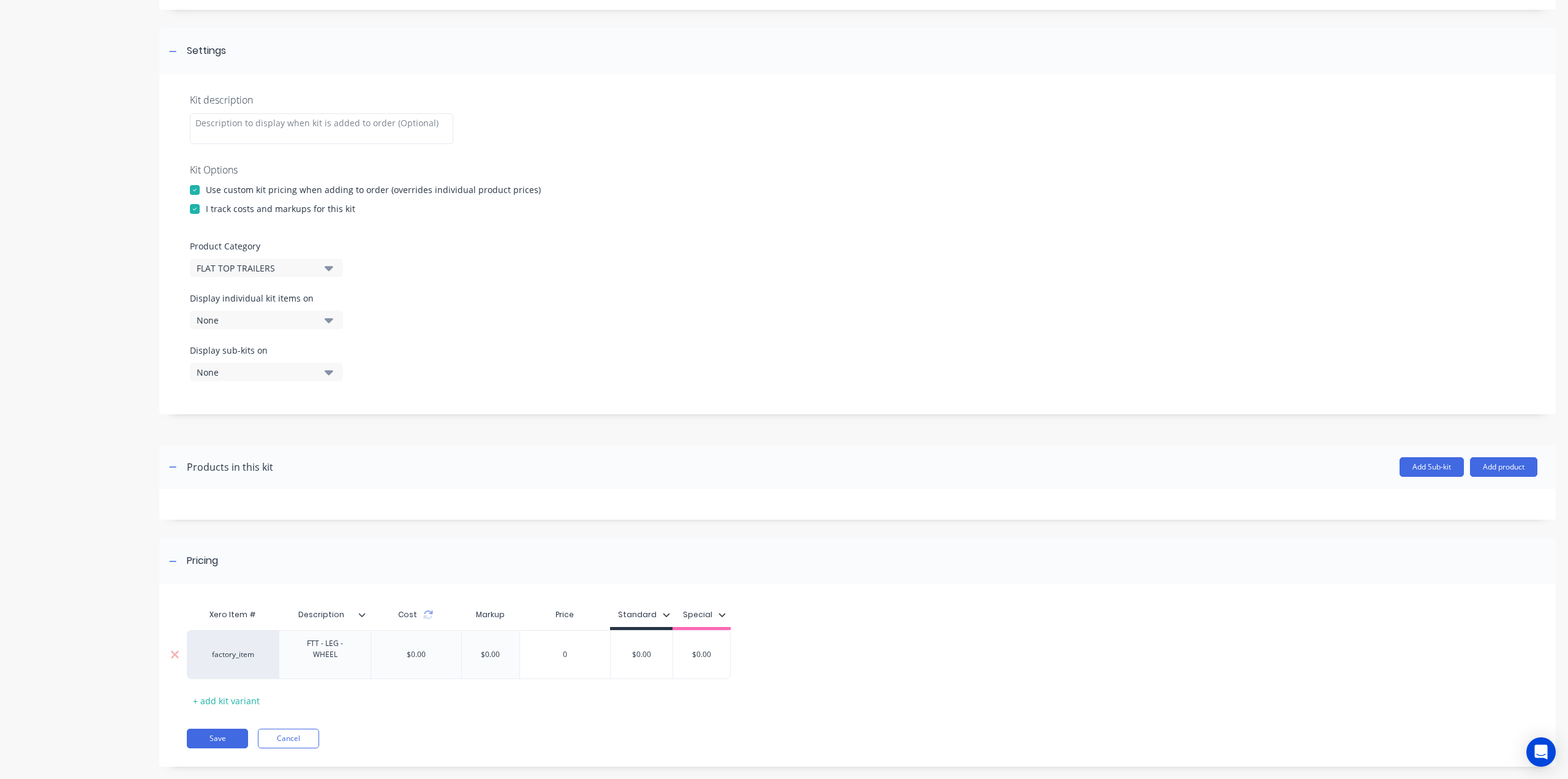
click at [647, 649] on input "$0.00" at bounding box center [641, 654] width 62 height 11
click at [647, 647] on input "$0.00" at bounding box center [651, 645] width 62 height 11
type input "180"
type input "$0.00"
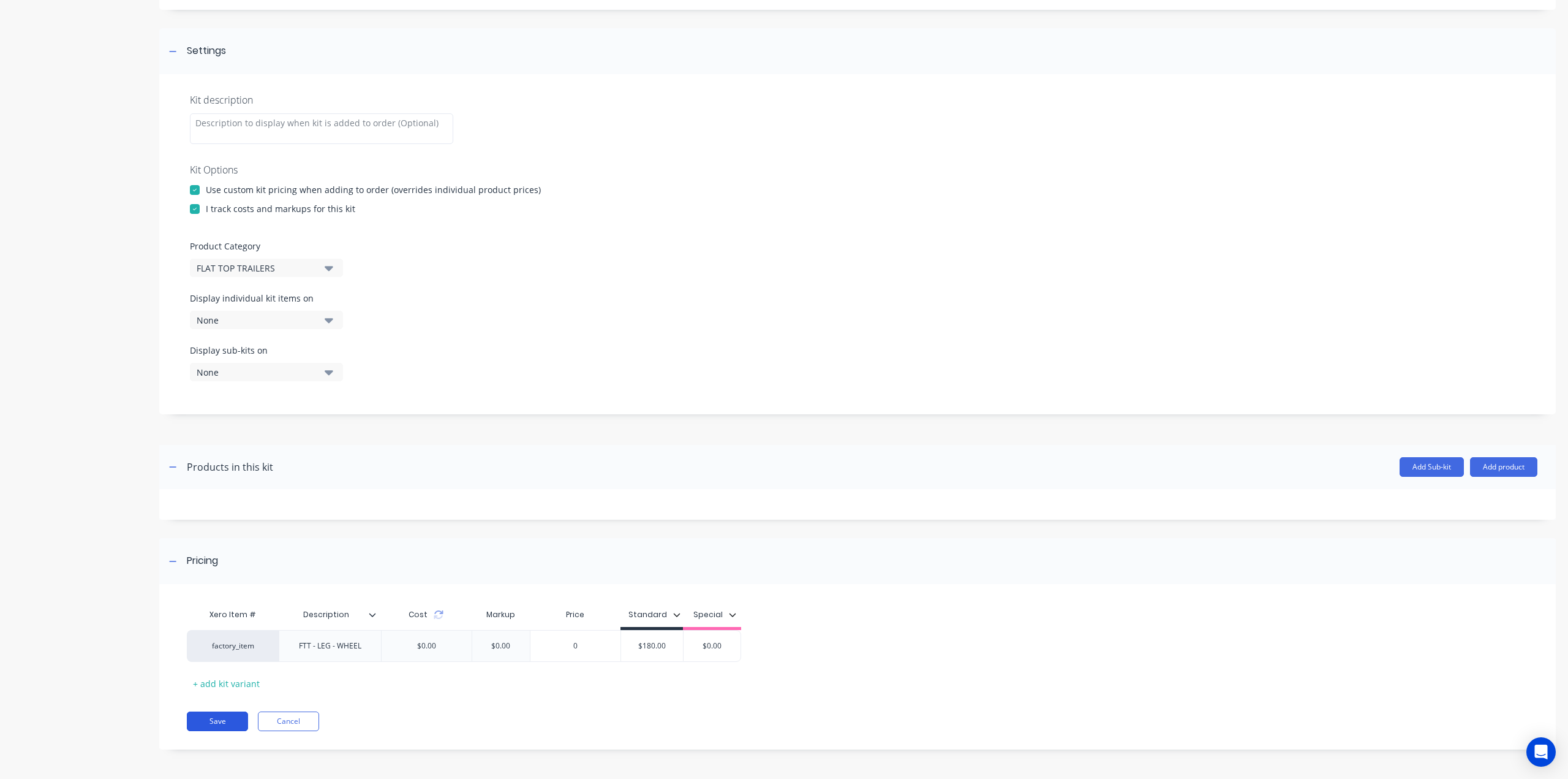
click at [212, 720] on button "Save" at bounding box center [217, 722] width 61 height 20
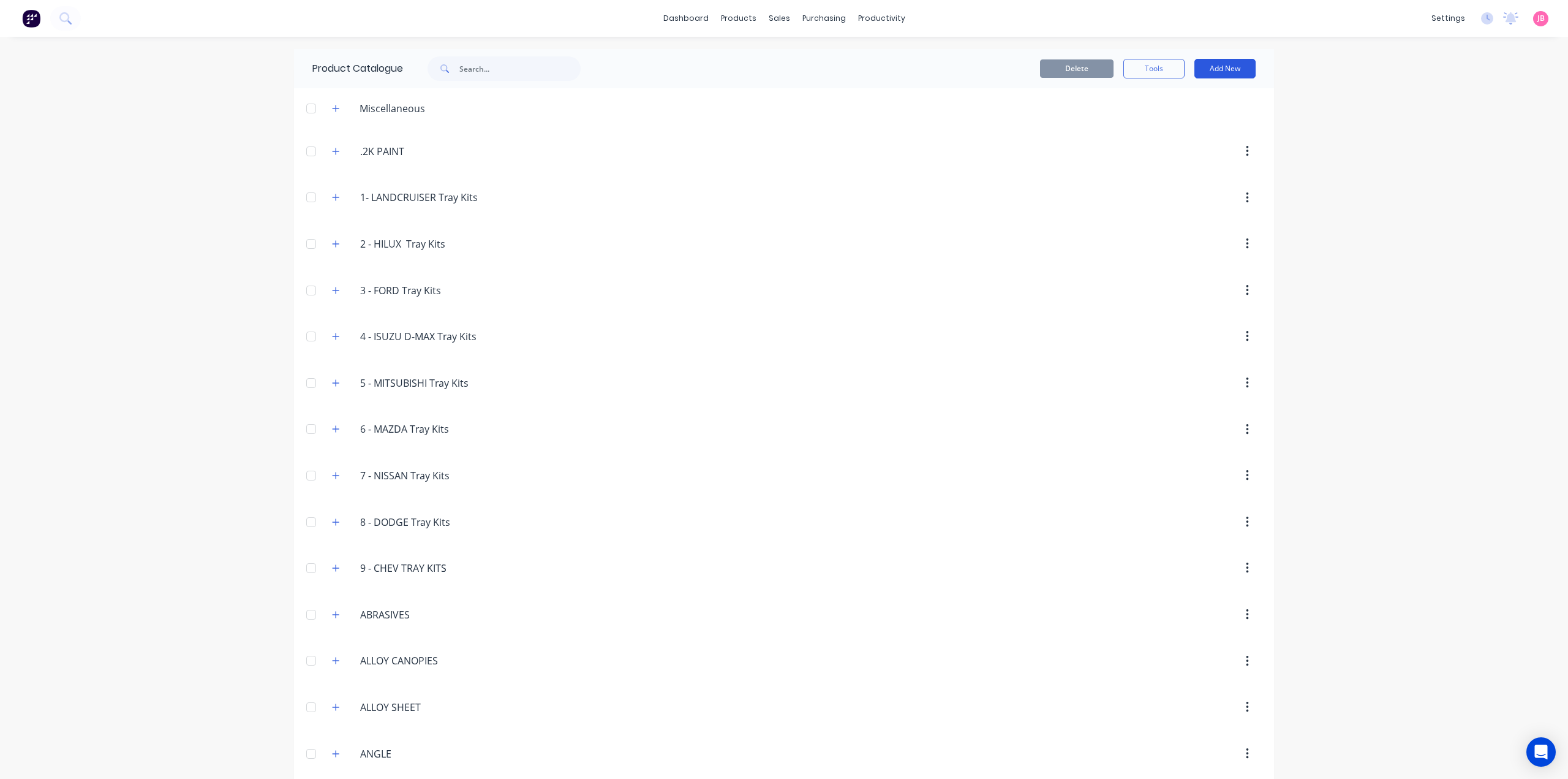
click at [1209, 69] on button "Add New" at bounding box center [1224, 69] width 61 height 20
click at [1168, 149] on div "Product Kit" at bounding box center [1197, 149] width 94 height 18
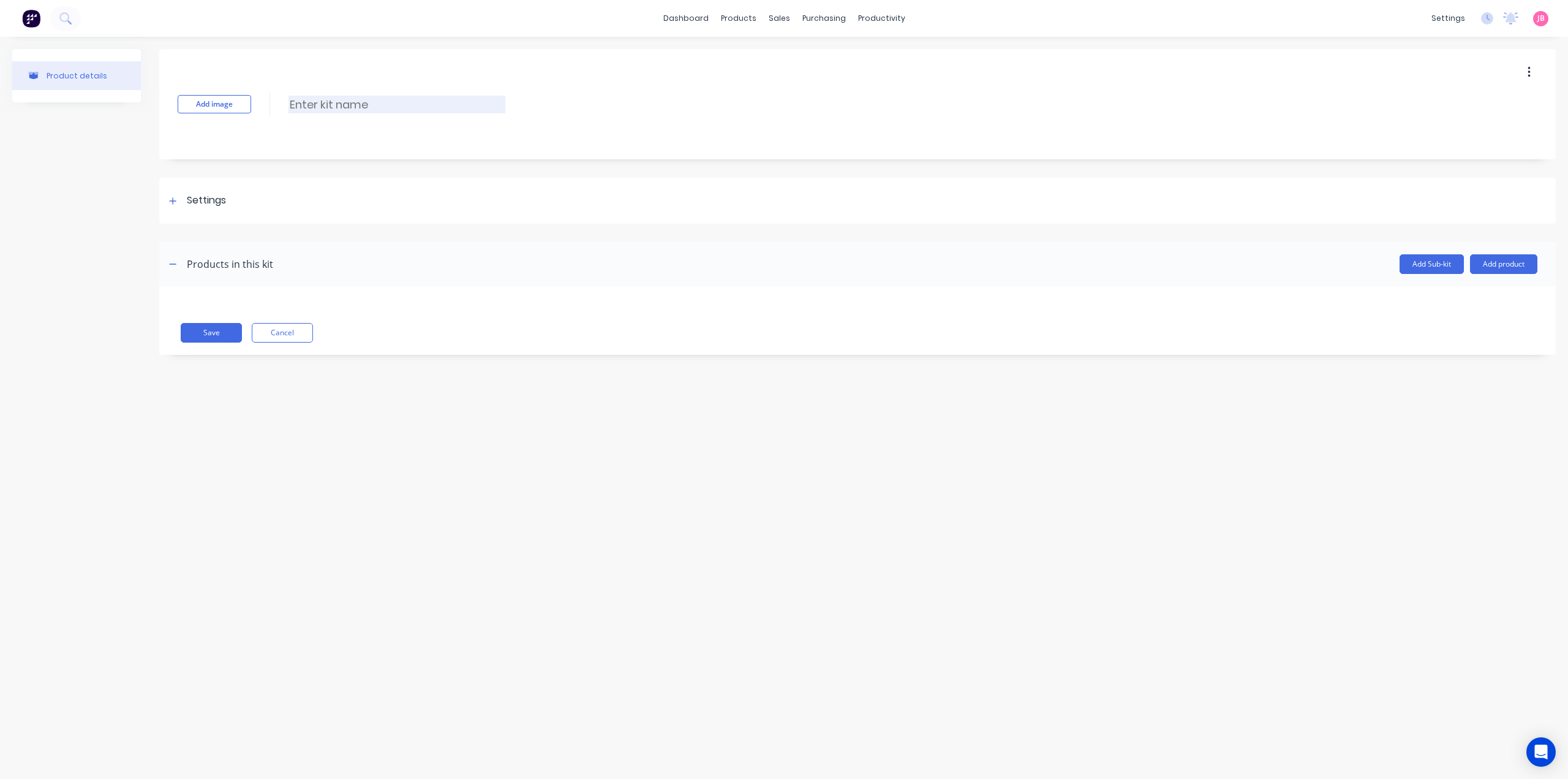
click at [337, 106] on input at bounding box center [397, 105] width 217 height 18
paste input "JOCKEY FOOT"
type input "JOCKEY FOOT"
click at [214, 200] on div "Settings" at bounding box center [206, 200] width 39 height 15
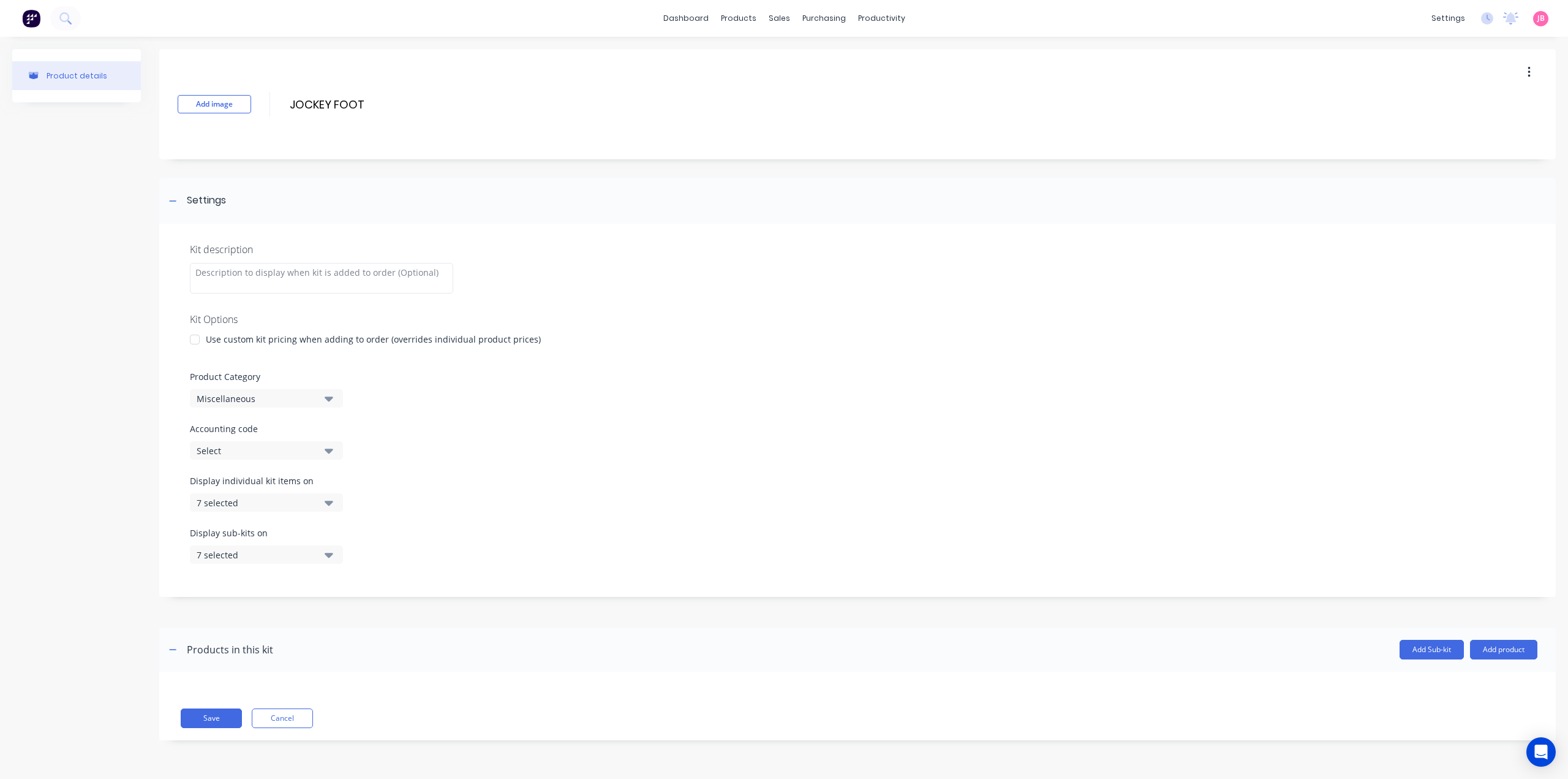
click at [196, 337] on div at bounding box center [194, 339] width 24 height 24
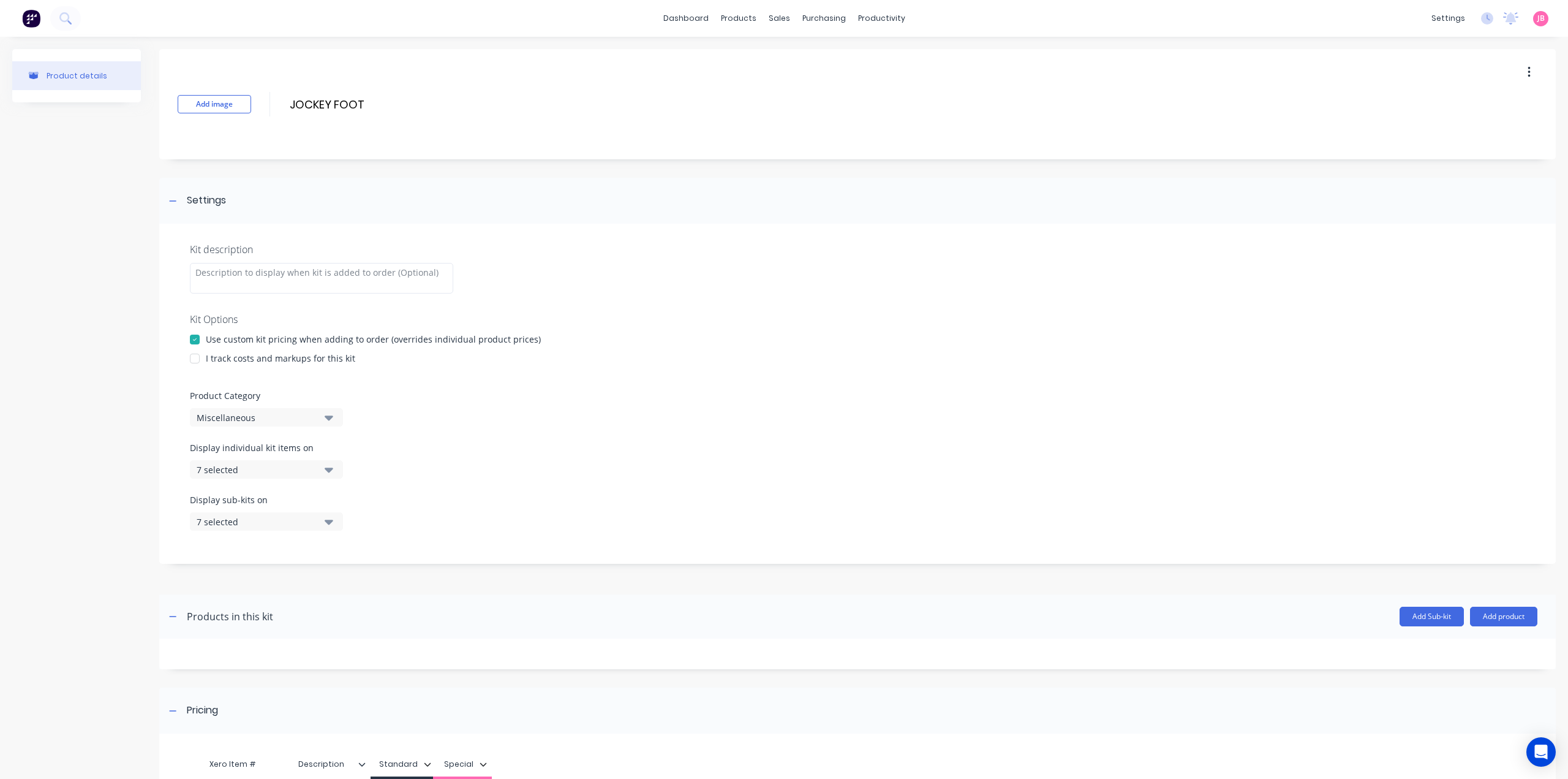
click at [200, 361] on div at bounding box center [194, 358] width 24 height 24
click at [255, 417] on div "Miscellaneous" at bounding box center [256, 417] width 118 height 13
click at [267, 450] on Category "text" at bounding box center [290, 453] width 130 height 24
type Category "FLAT"
click at [245, 503] on div "FLAT TOP TRAILERS" at bounding box center [282, 509] width 184 height 24
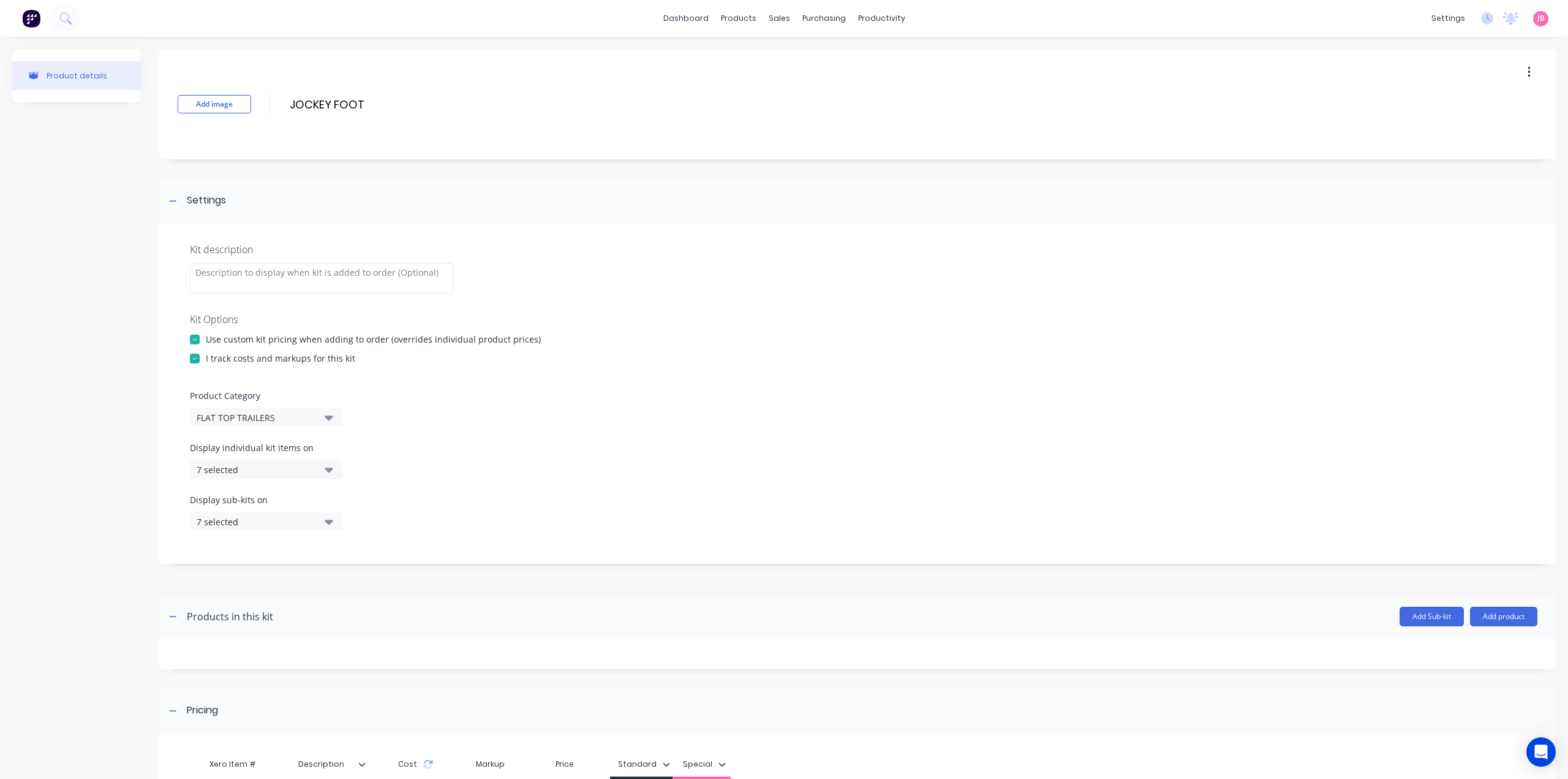
click at [306, 480] on div "Display individual kit items on 7 selected" at bounding box center [858, 468] width 1335 height 52
click at [329, 469] on icon "button" at bounding box center [329, 469] width 9 height 4
click at [341, 501] on div "button" at bounding box center [353, 499] width 24 height 24
click at [331, 474] on icon "button" at bounding box center [329, 468] width 9 height 13
click at [329, 522] on icon "button" at bounding box center [329, 521] width 9 height 4
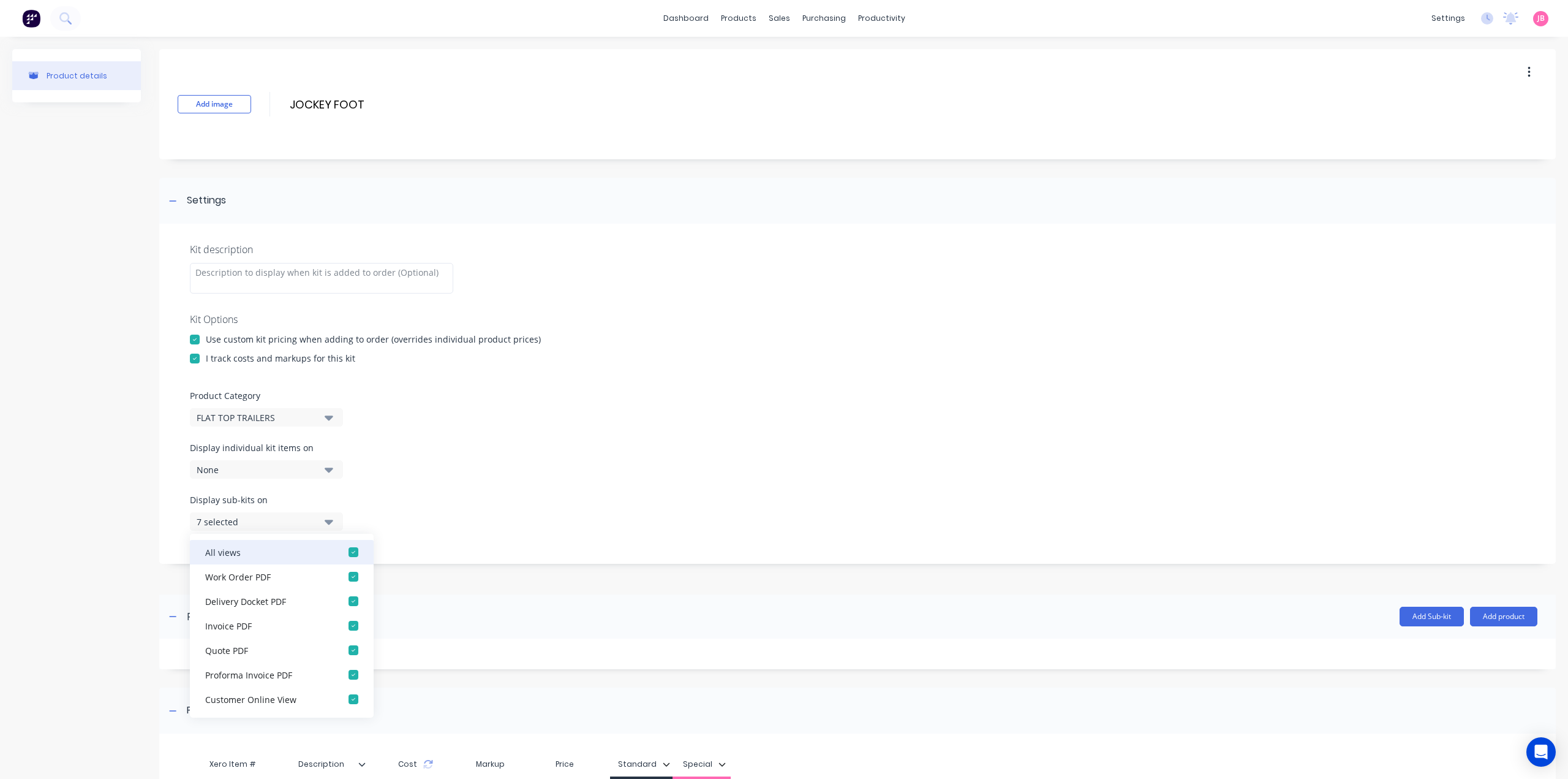
drag, startPoint x: 341, startPoint y: 555, endPoint x: 336, endPoint y: 549, distance: 7.8
click at [341, 555] on div "button" at bounding box center [353, 551] width 24 height 24
click at [329, 522] on icon "button" at bounding box center [329, 521] width 9 height 4
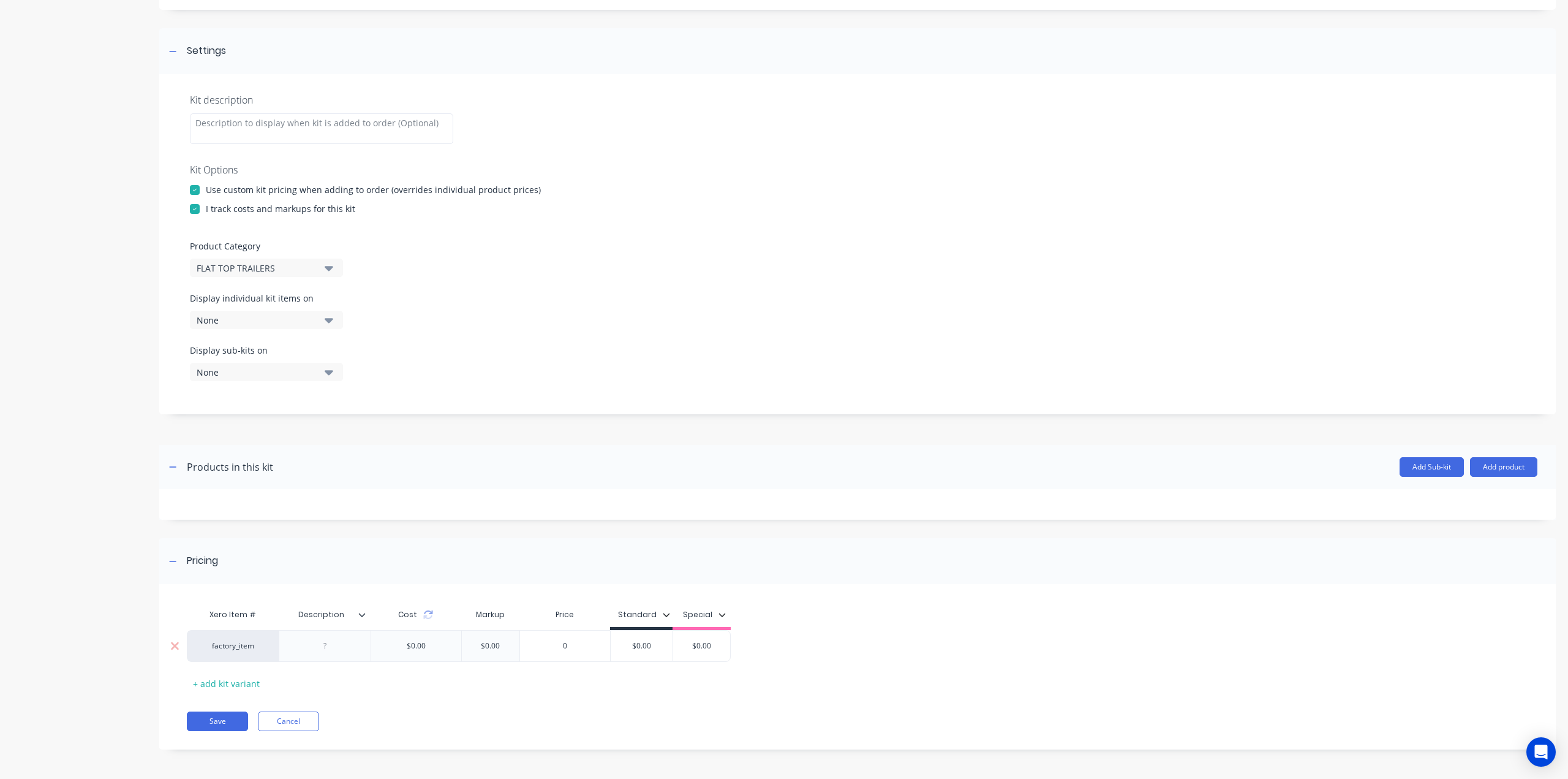
click at [339, 652] on div at bounding box center [325, 646] width 61 height 16
paste div
click at [650, 639] on div "$0.00" at bounding box center [641, 649] width 62 height 31
click at [650, 639] on div "$0.00" at bounding box center [647, 645] width 62 height 31
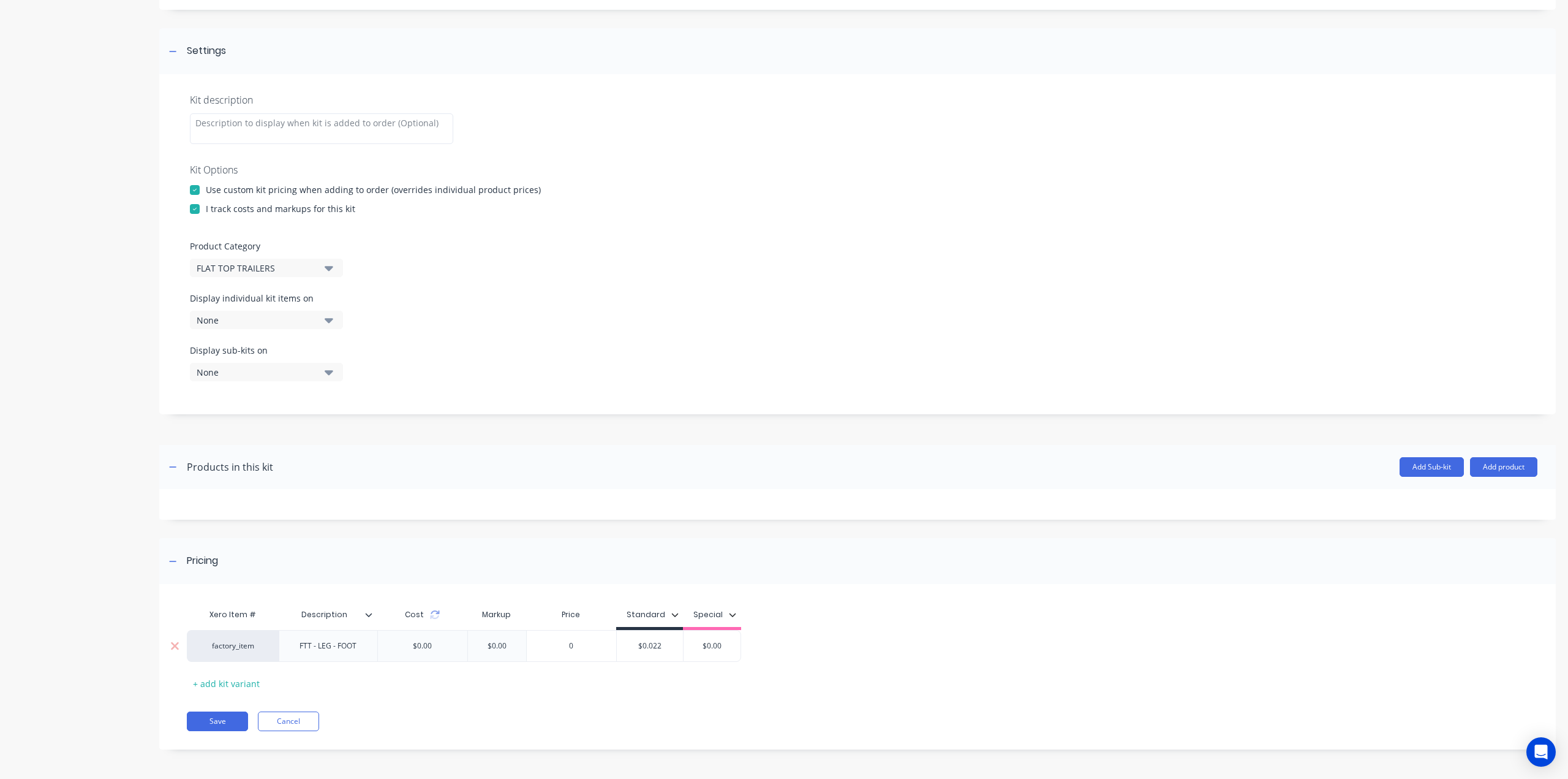
drag, startPoint x: 668, startPoint y: 646, endPoint x: 619, endPoint y: 644, distance: 49.0
click at [619, 644] on input "$0.0220" at bounding box center [649, 645] width 66 height 11
click at [657, 644] on input "$0.0220" at bounding box center [649, 645] width 66 height 11
type input "$0.0220"
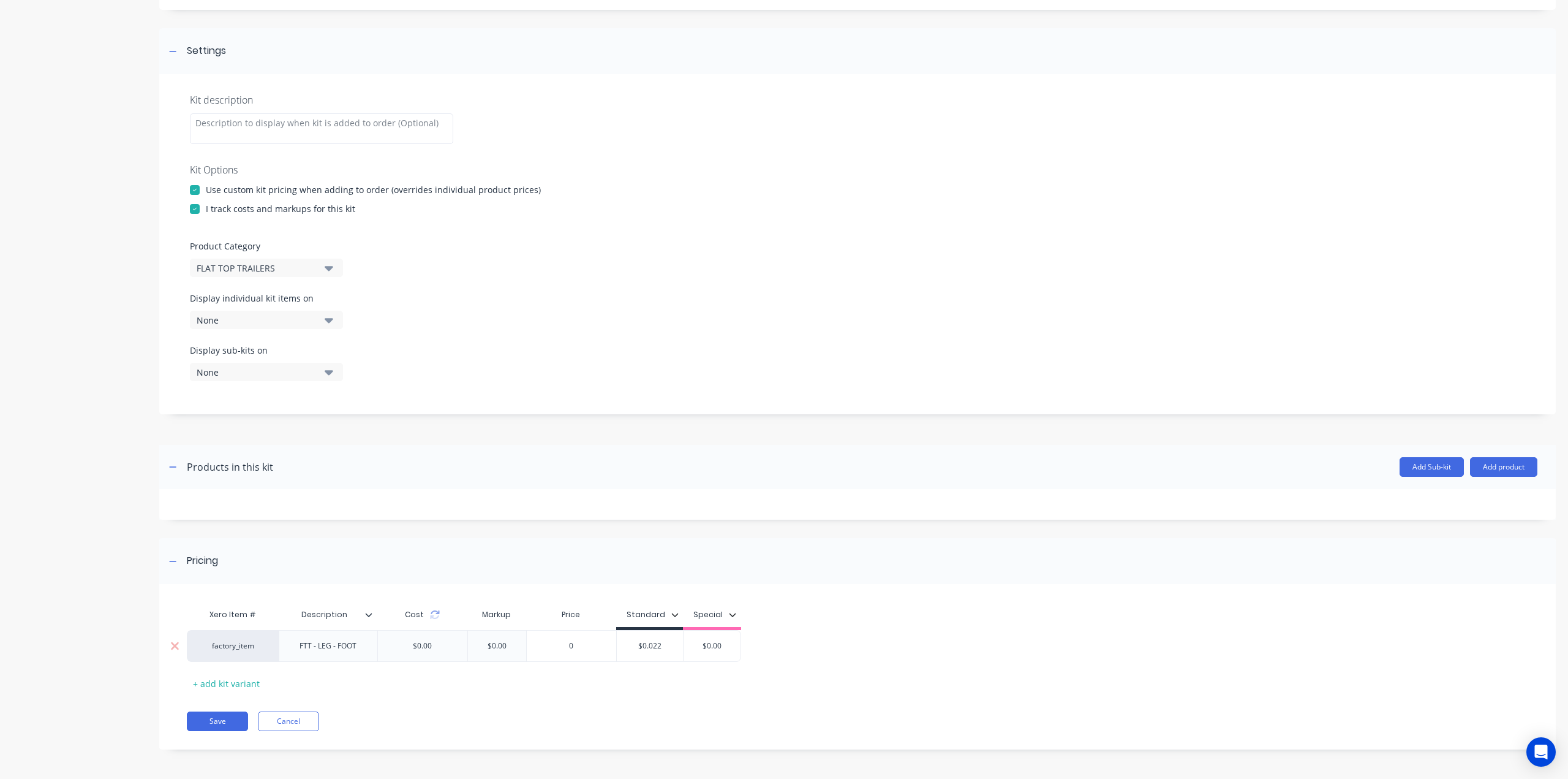
type input "0"
click at [578, 646] on input "0" at bounding box center [571, 645] width 90 height 11
drag, startPoint x: 661, startPoint y: 645, endPoint x: 617, endPoint y: 646, distance: 44.0
click at [617, 646] on input "$0.022" at bounding box center [649, 645] width 66 height 11
type input "220"
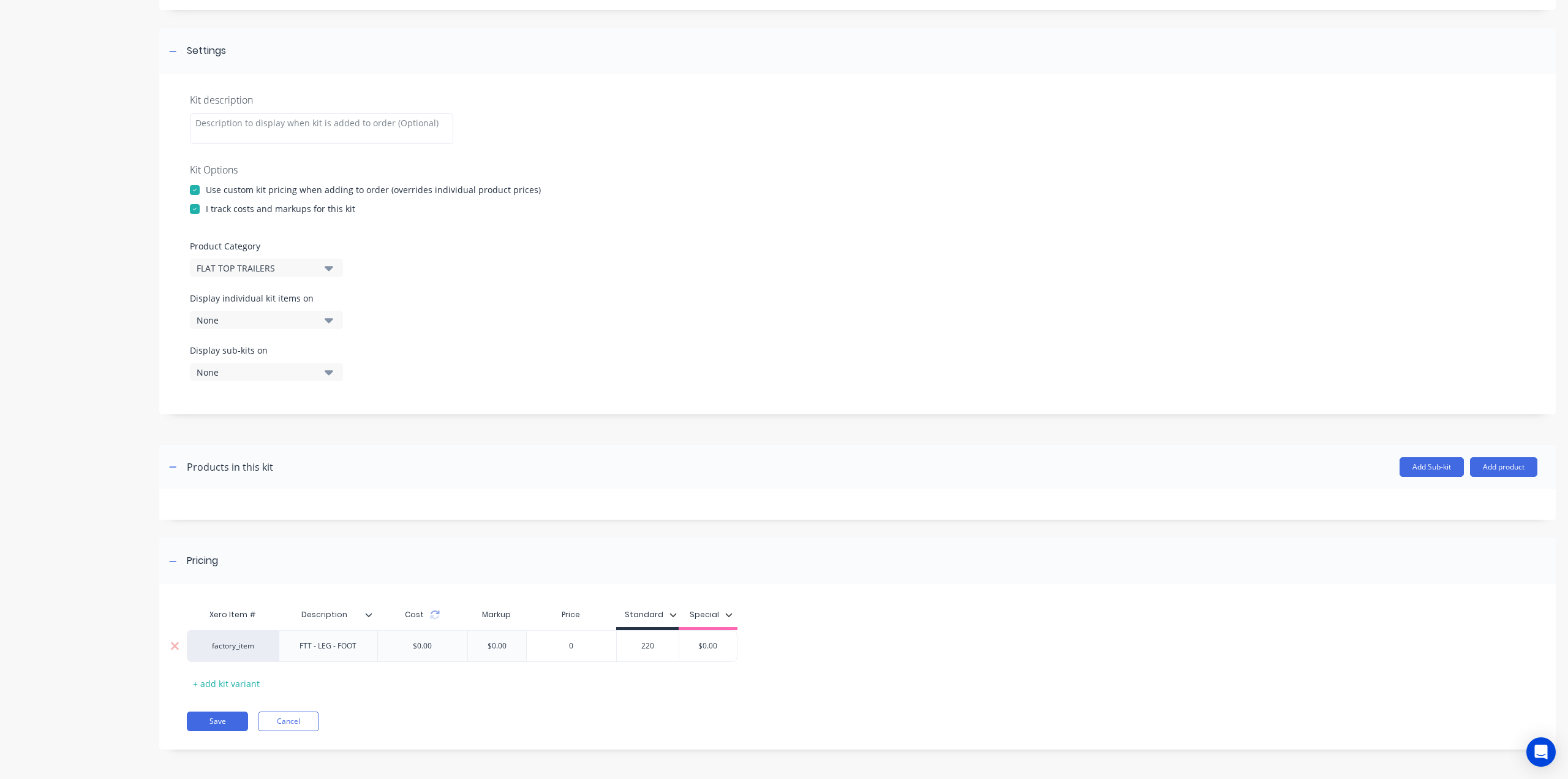
type input "$0.00"
click at [568, 643] on input "0" at bounding box center [571, 645] width 90 height 11
click at [215, 722] on button "Save" at bounding box center [217, 722] width 61 height 20
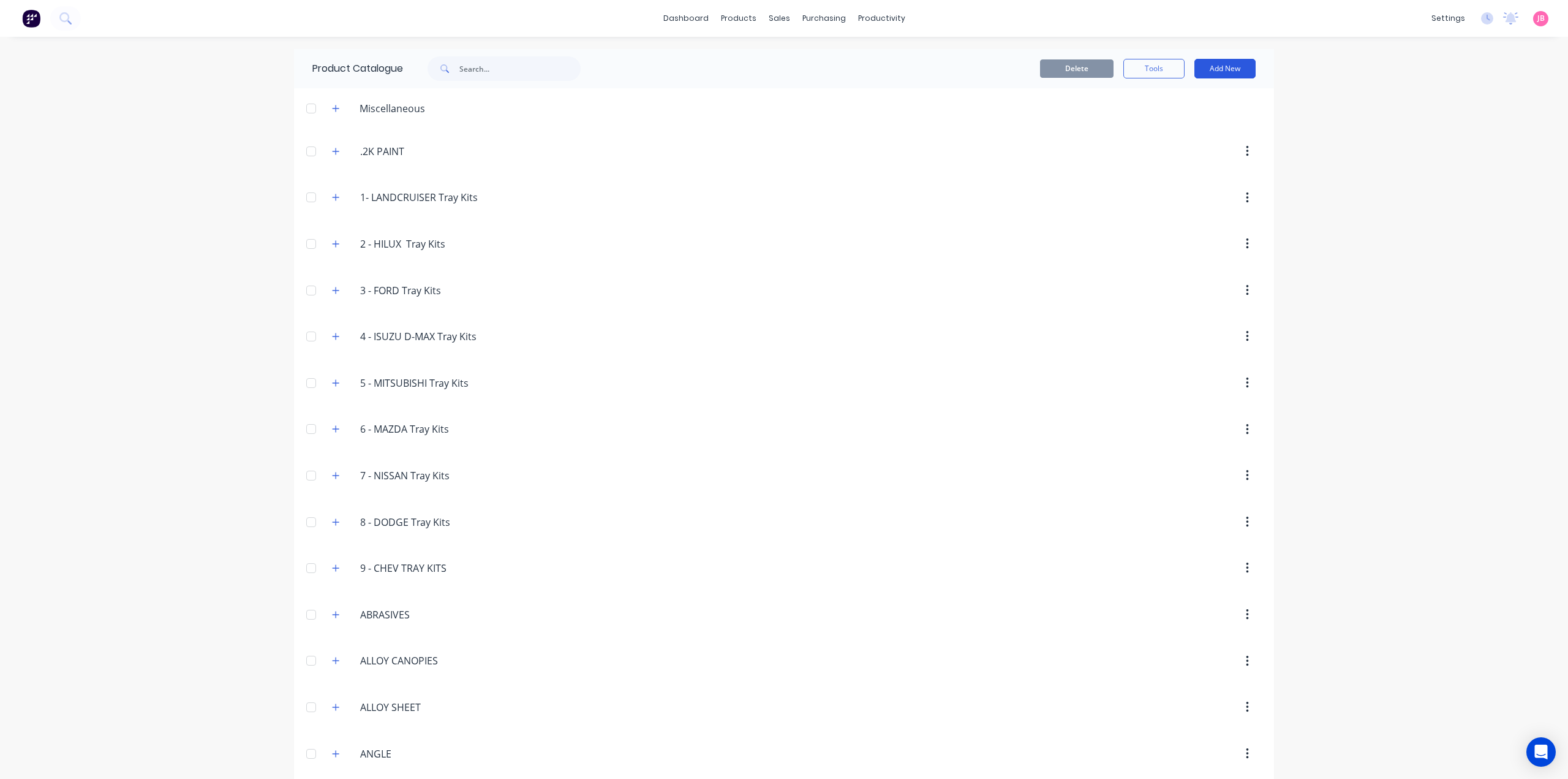
click at [1209, 63] on button "Add New" at bounding box center [1224, 69] width 61 height 20
click at [1187, 144] on div "Product Kit" at bounding box center [1197, 149] width 94 height 18
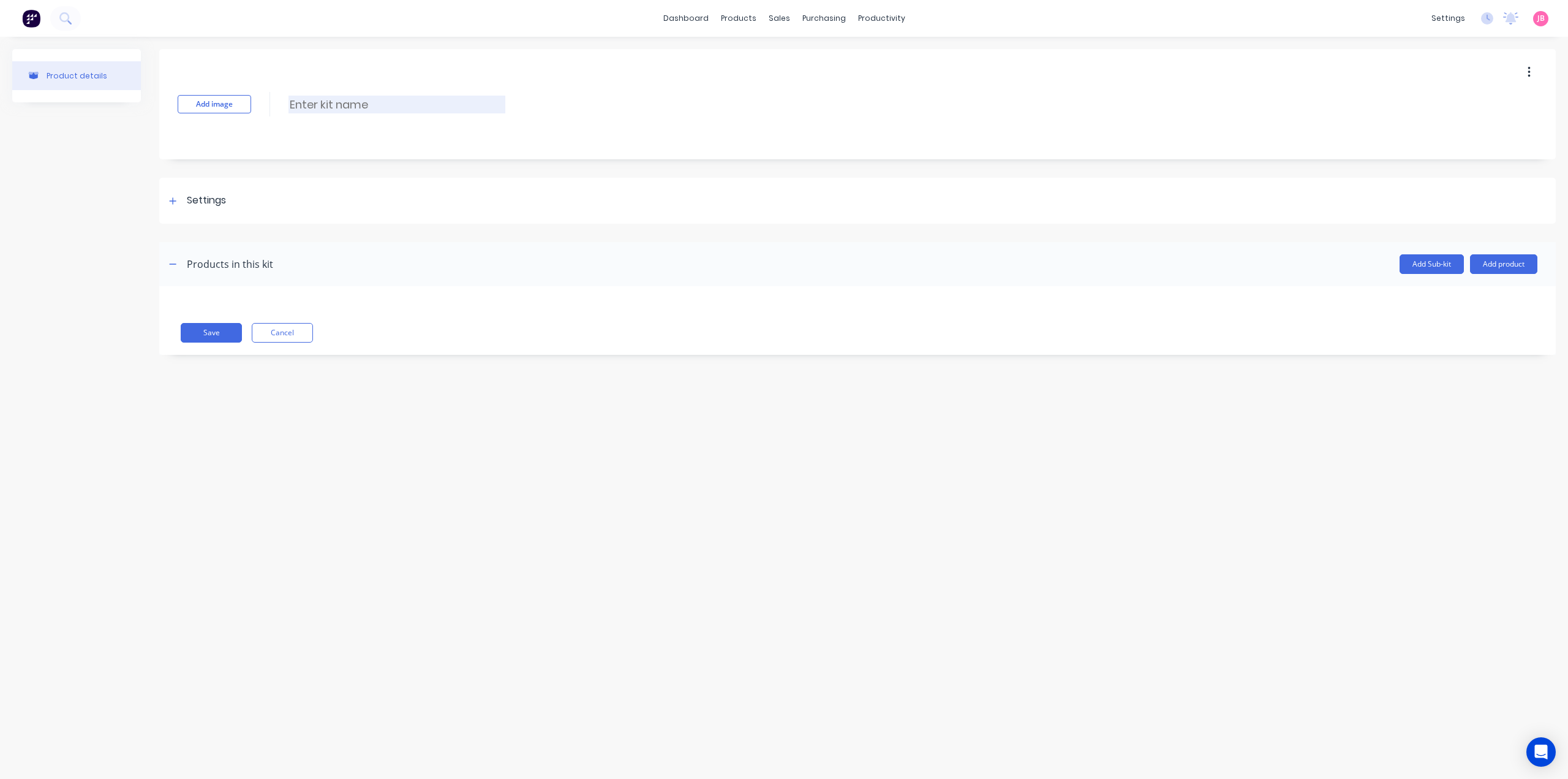
click at [351, 96] on input at bounding box center [397, 105] width 217 height 18
paste input "JOCKEY OTHER"
type input "JOCKEY OTHER"
click at [207, 206] on div "Settings" at bounding box center [206, 200] width 39 height 15
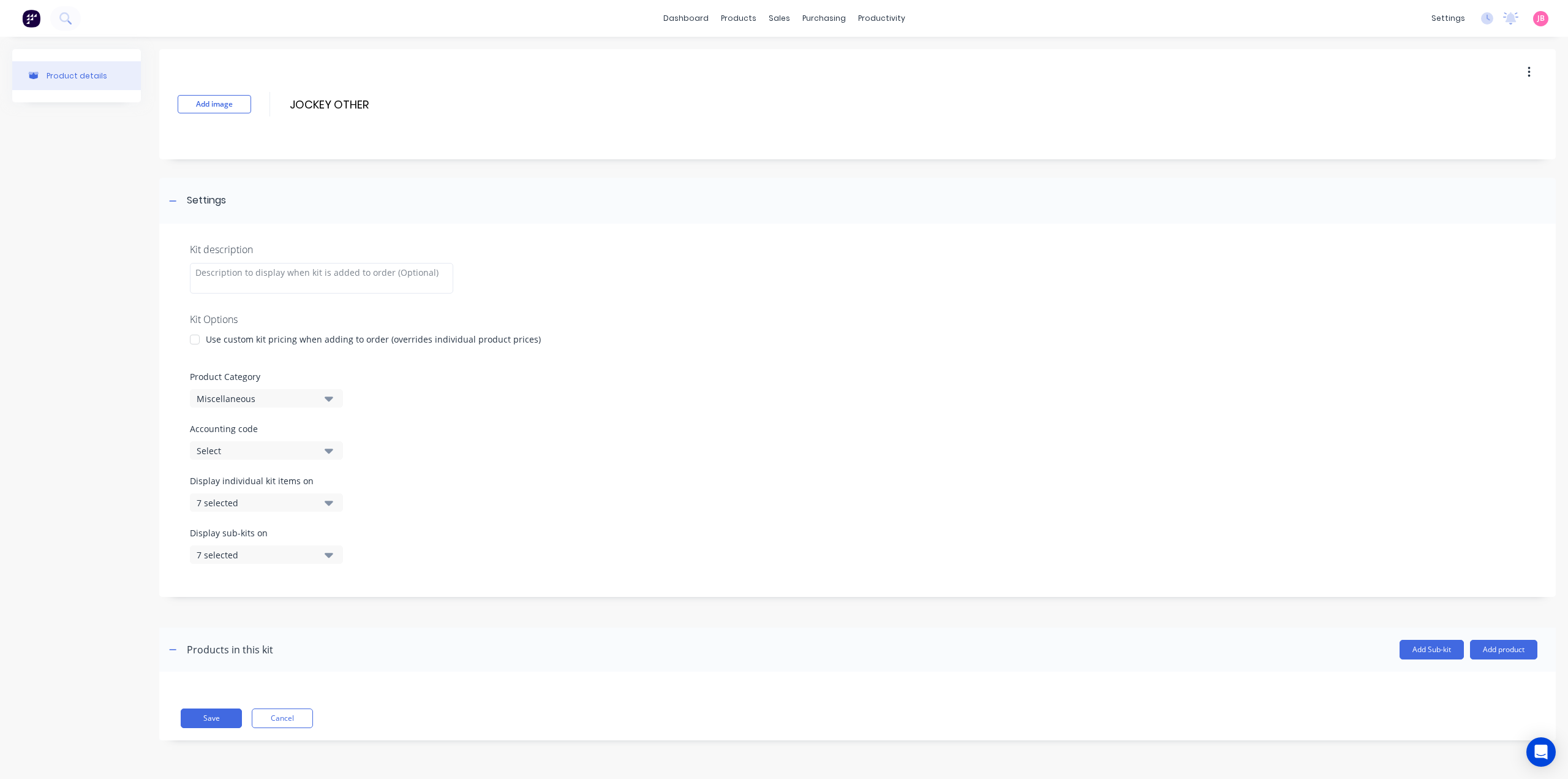
click at [190, 344] on div at bounding box center [194, 339] width 24 height 24
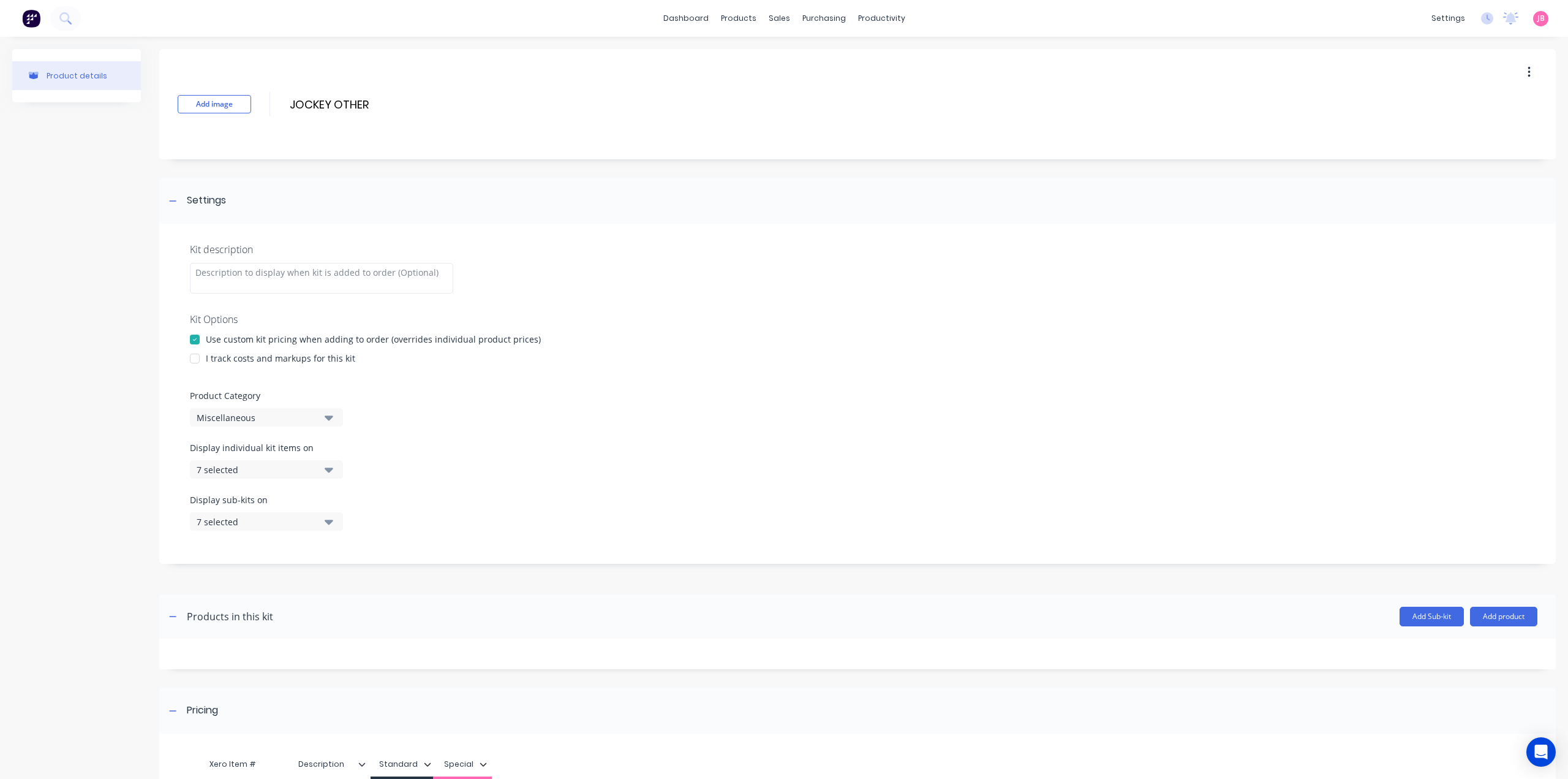
click at [198, 361] on div at bounding box center [194, 358] width 24 height 24
click at [228, 415] on div "Miscellaneous" at bounding box center [256, 417] width 118 height 13
click at [285, 458] on Category "text" at bounding box center [290, 453] width 130 height 24
type Category "FLAT"
click at [328, 505] on div "FLAT TOP TRAILERS" at bounding box center [282, 509] width 184 height 24
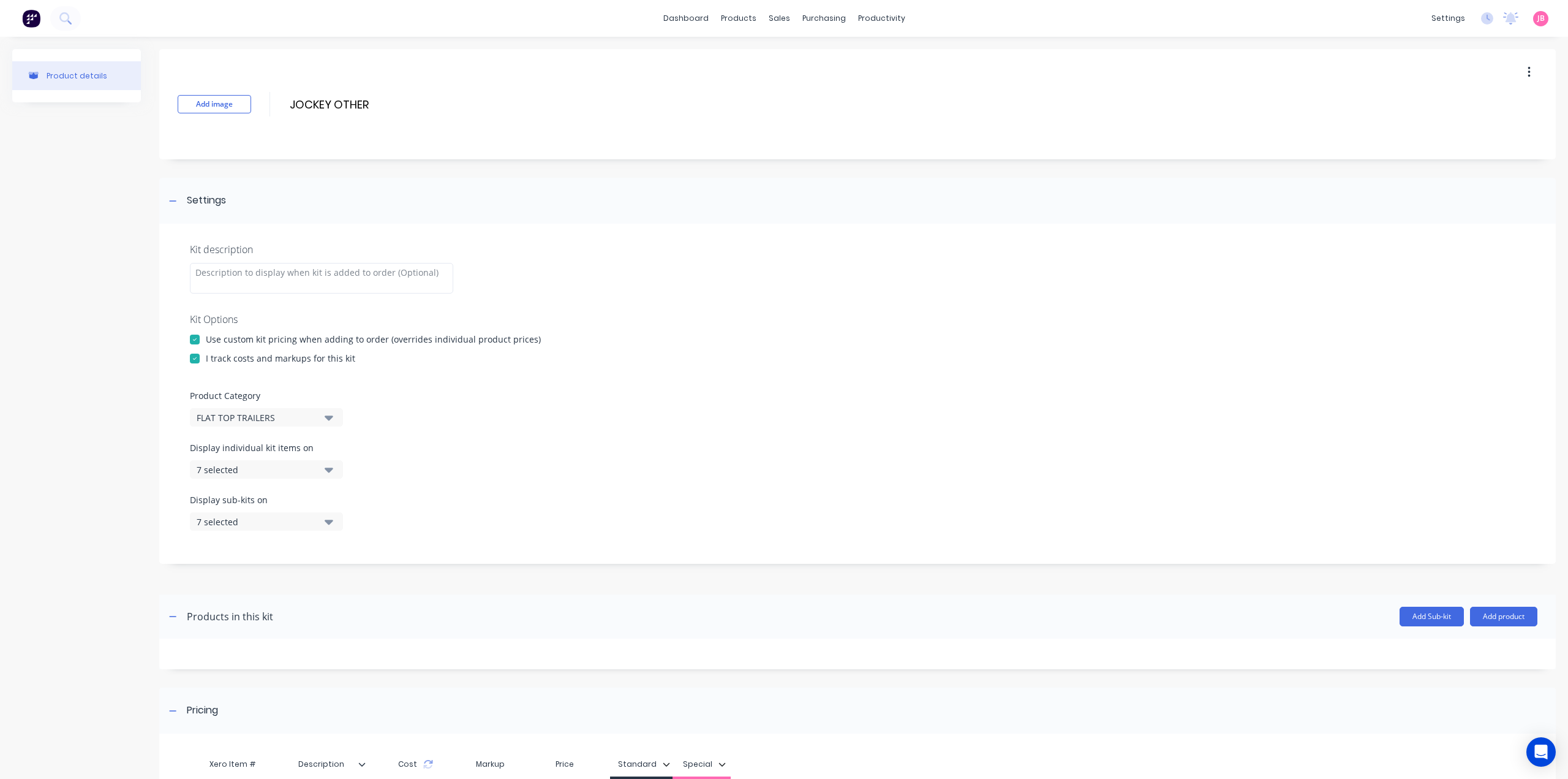
click at [331, 474] on icon "button" at bounding box center [329, 468] width 9 height 13
click at [341, 495] on div "button" at bounding box center [353, 499] width 24 height 24
click at [327, 468] on icon "button" at bounding box center [329, 469] width 9 height 4
click at [333, 522] on icon "button" at bounding box center [329, 521] width 9 height 13
click at [341, 556] on div "button" at bounding box center [353, 551] width 24 height 24
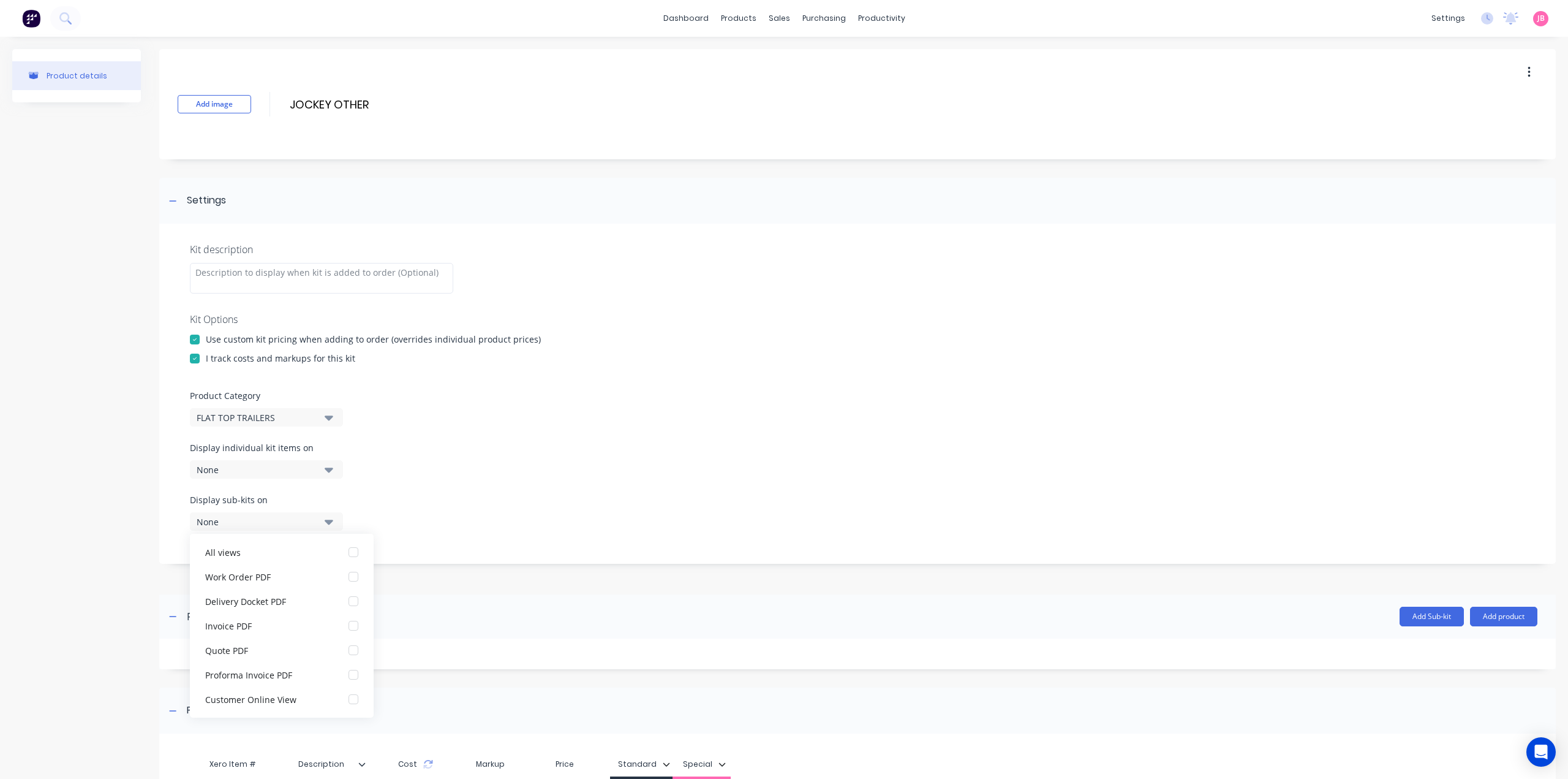
click at [333, 524] on icon "button" at bounding box center [329, 521] width 9 height 13
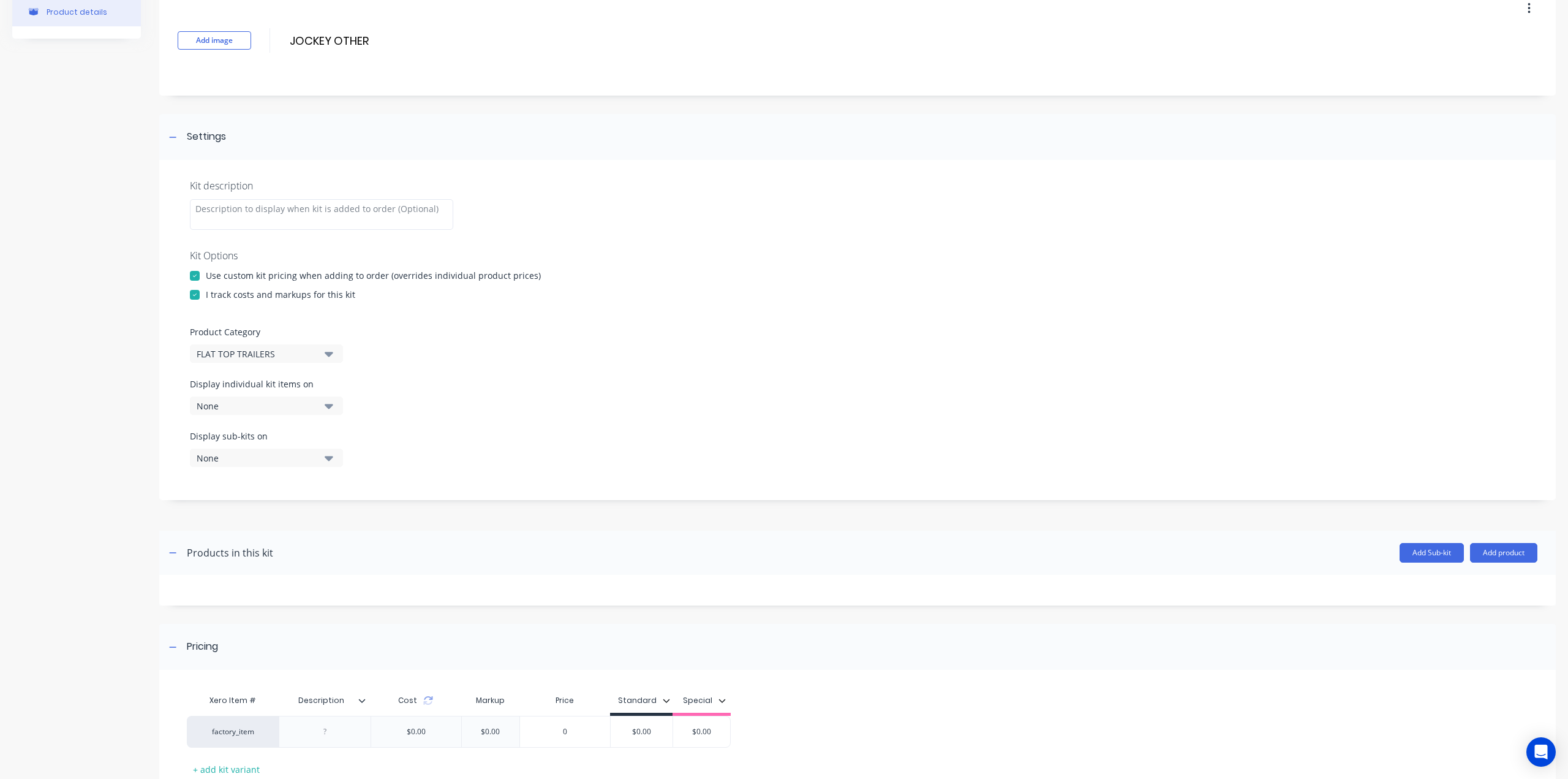
scroll to position [150, 0]
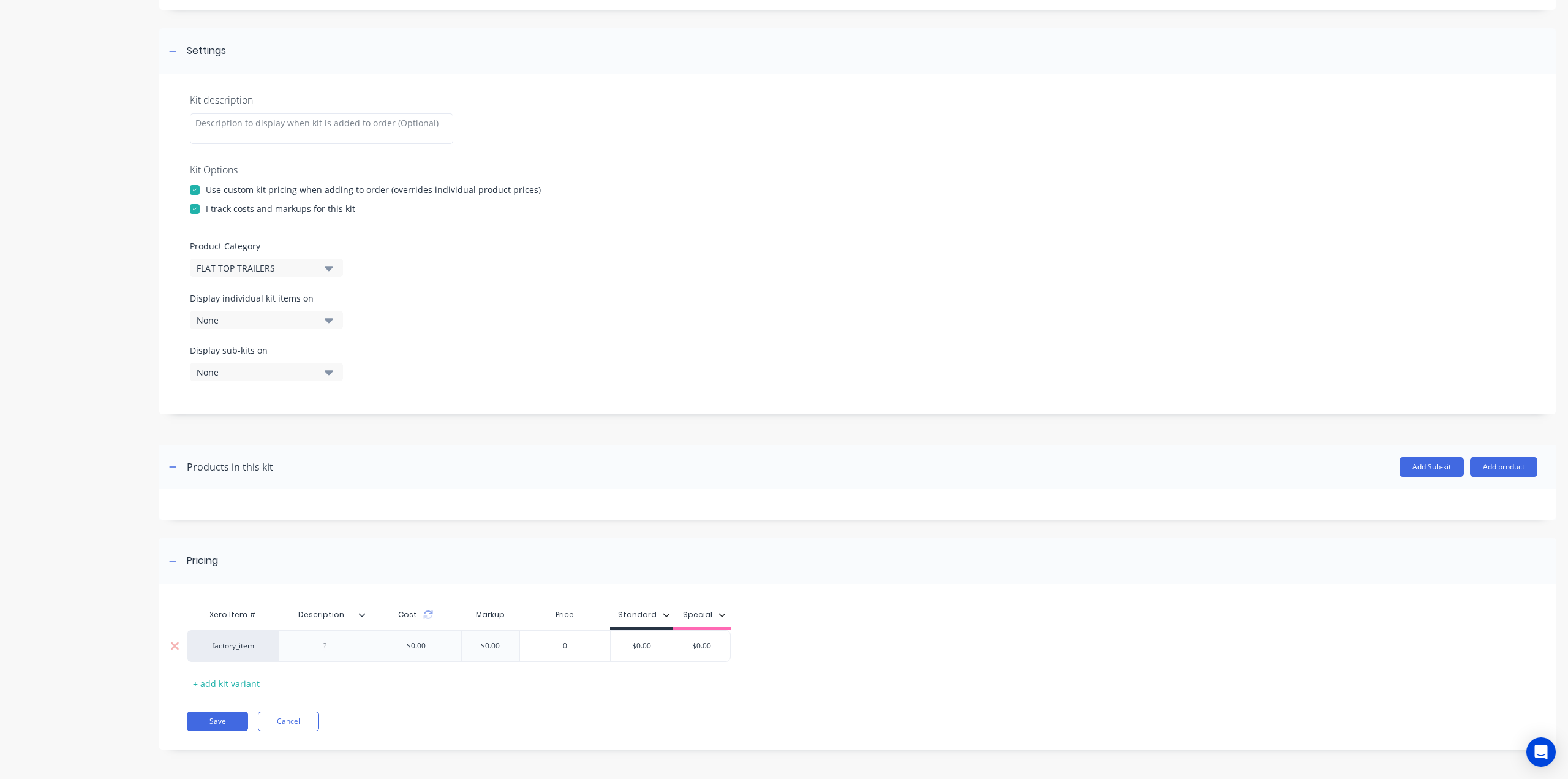
click at [348, 642] on div at bounding box center [325, 646] width 61 height 16
paste div
type input "$0.00"
click at [636, 645] on input "$0.00" at bounding box center [655, 645] width 62 height 11
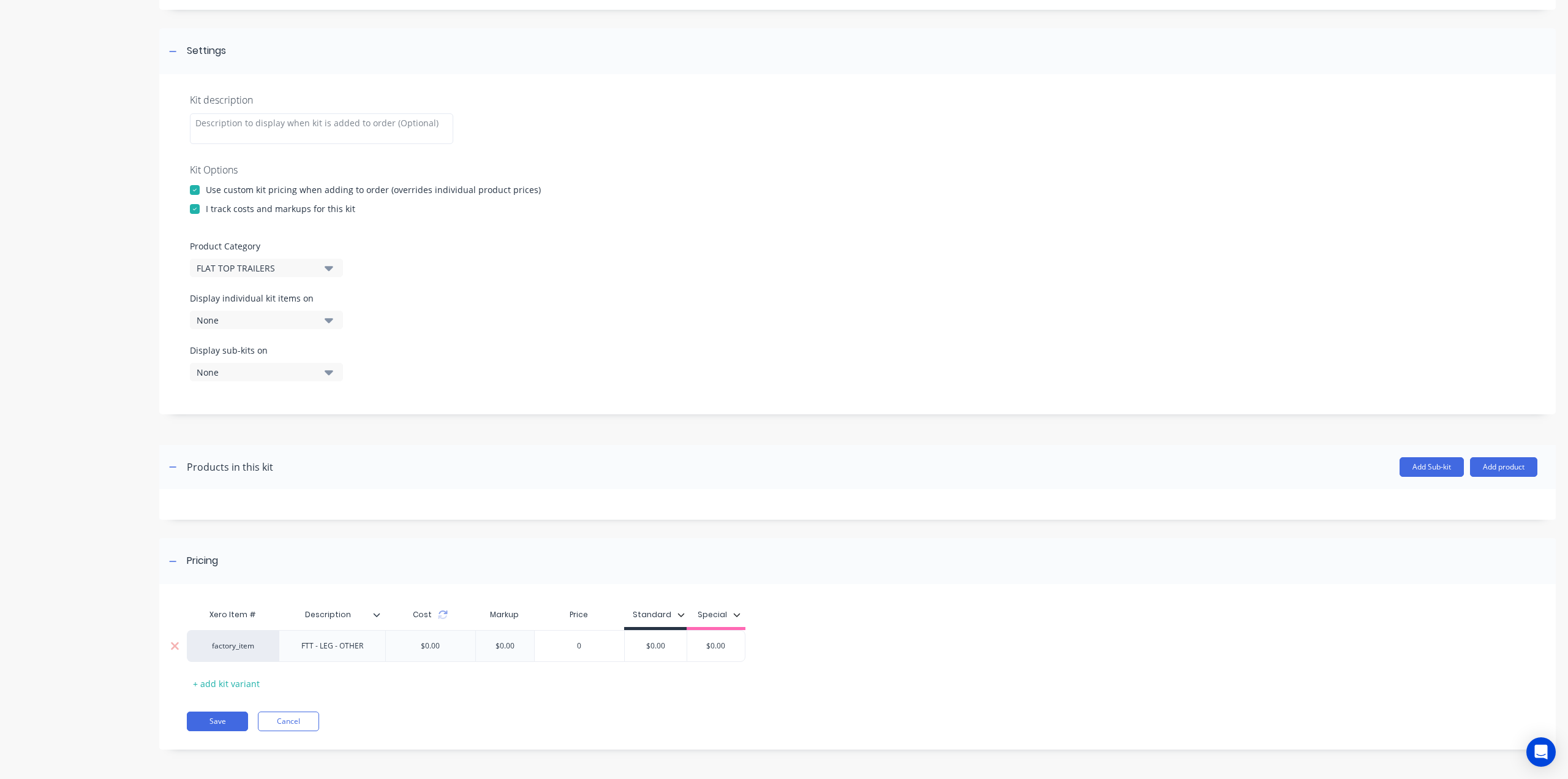
click at [636, 645] on input "$0.00" at bounding box center [655, 645] width 62 height 11
click at [212, 715] on button "Save" at bounding box center [217, 722] width 61 height 20
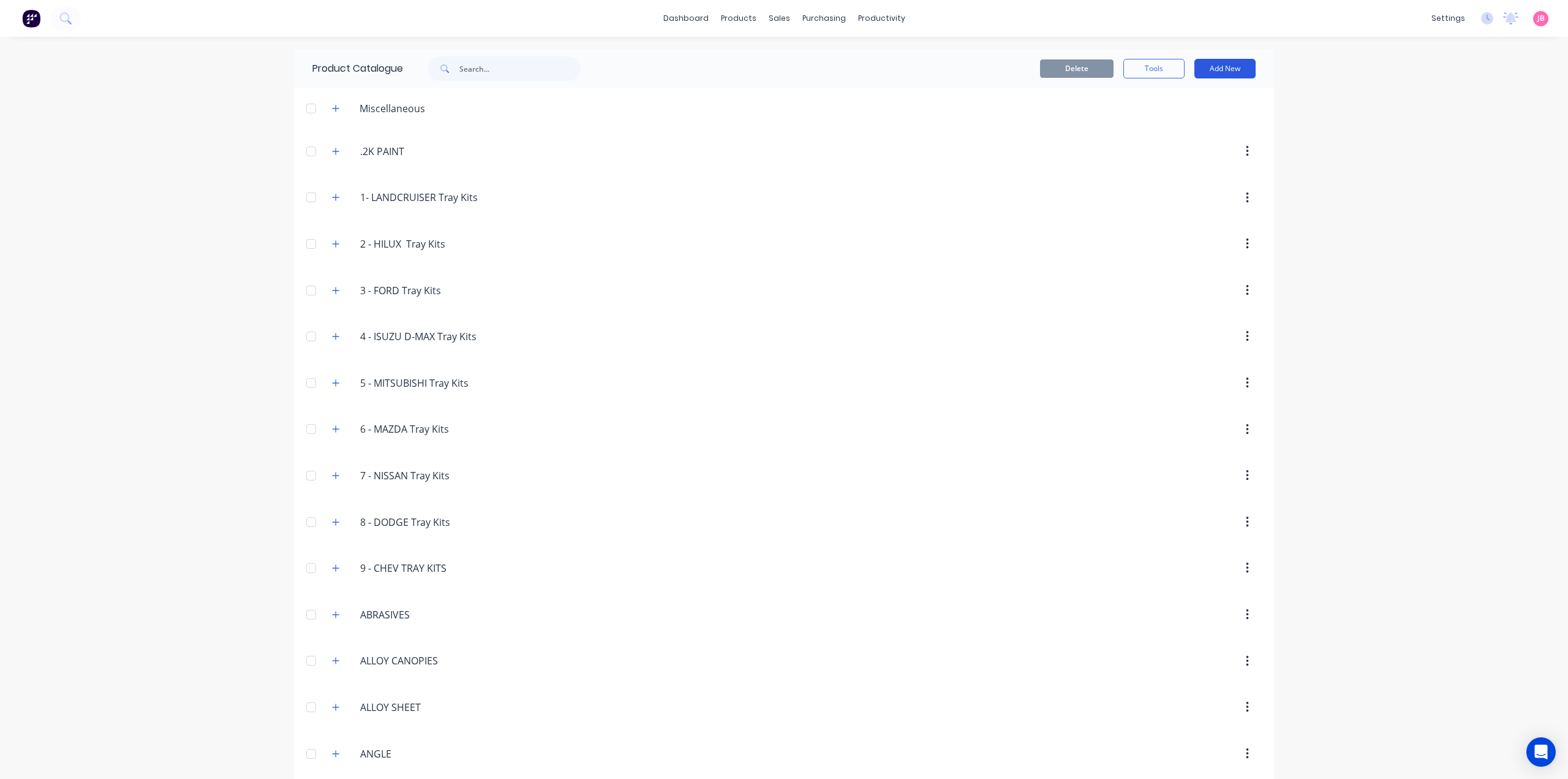
click at [1230, 69] on button "Add New" at bounding box center [1224, 69] width 61 height 20
click at [1201, 142] on div "Product Kit" at bounding box center [1197, 149] width 94 height 18
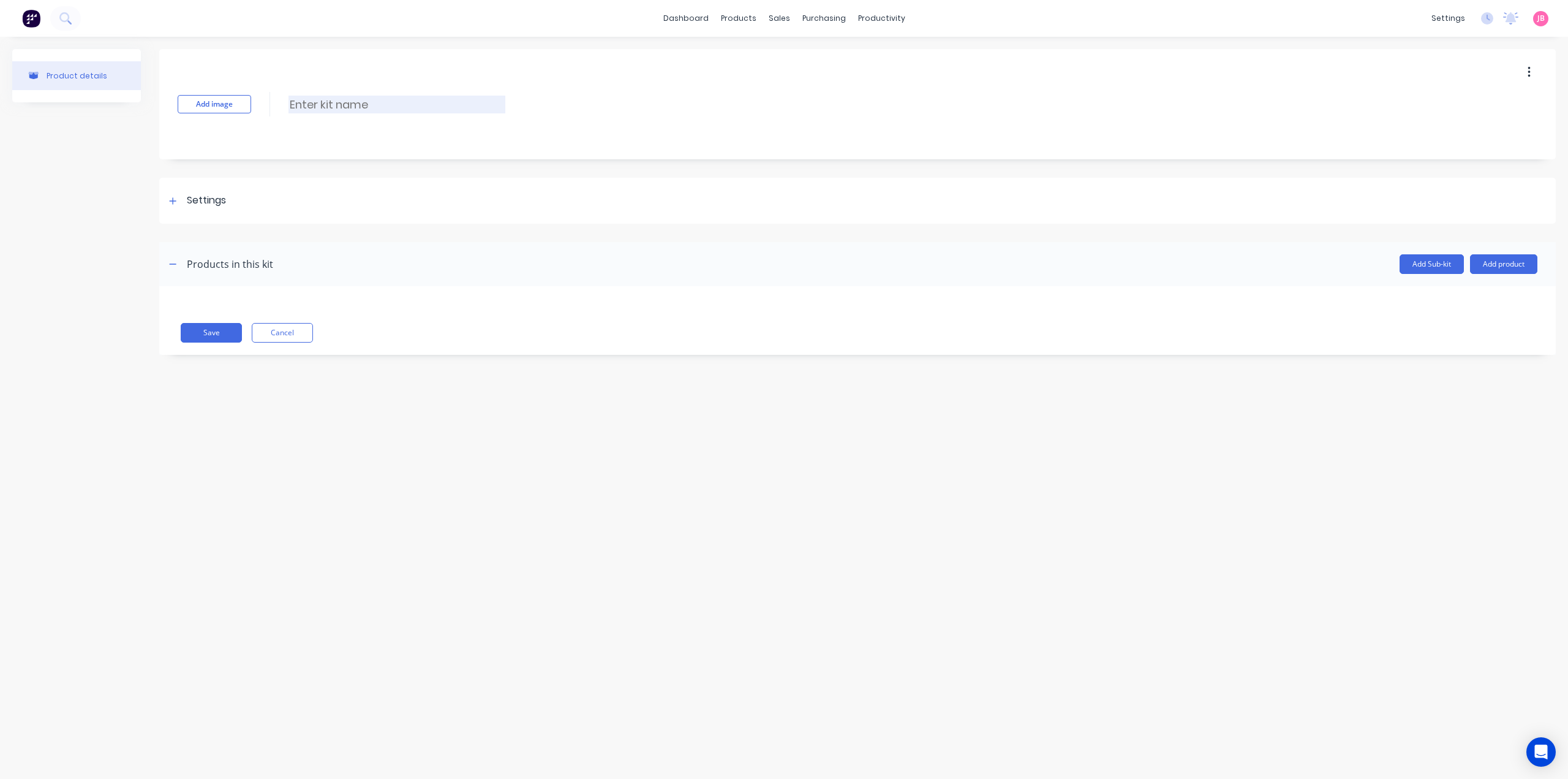
click at [302, 105] on input at bounding box center [397, 105] width 217 height 18
paste input "EMERGENCY BREAKAWAY SYSTEM"
type input "EMERGENCY BREAKAWAY SYSTEM"
click at [220, 199] on div "Settings" at bounding box center [206, 200] width 39 height 15
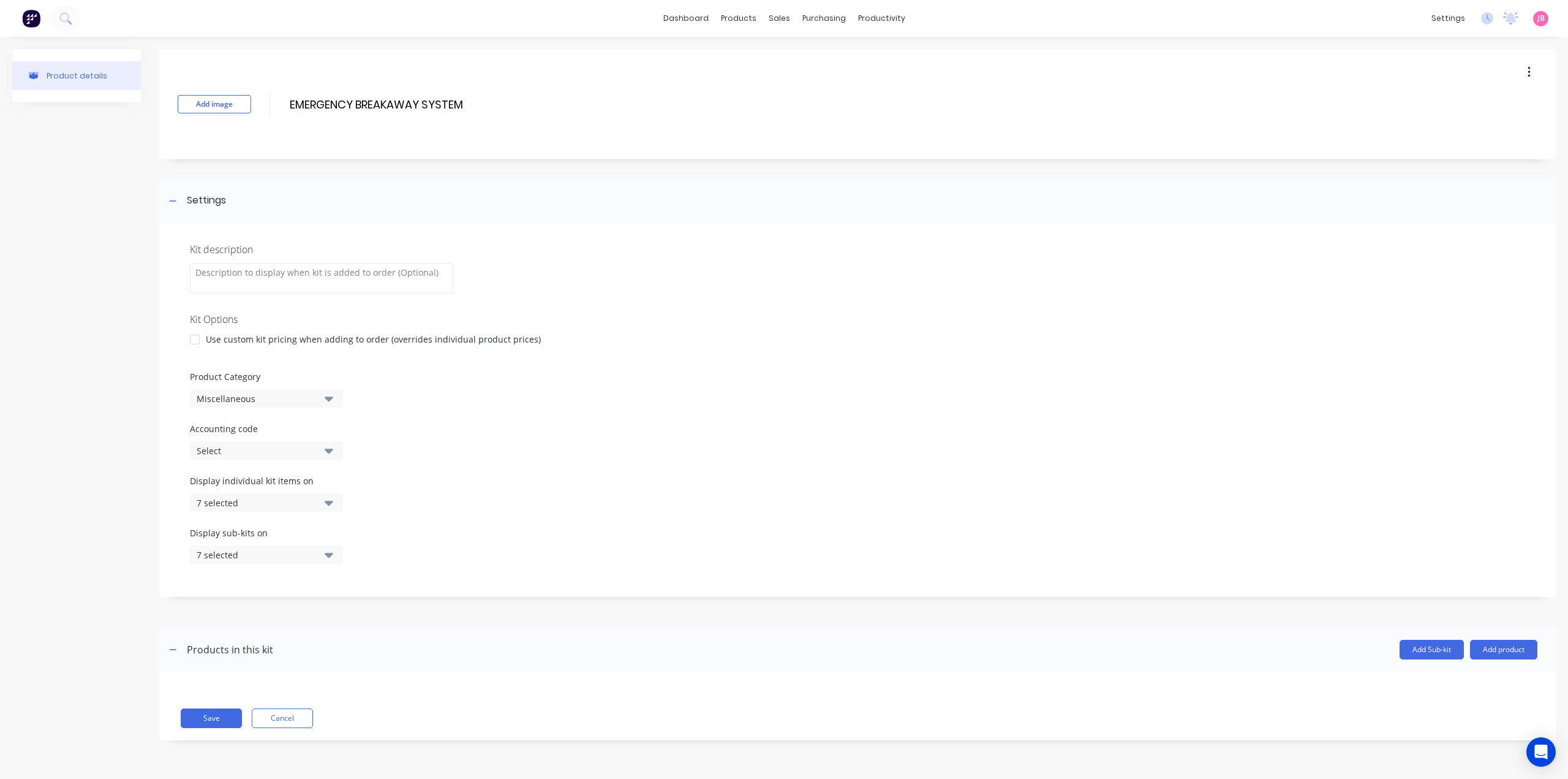
click at [190, 345] on div at bounding box center [194, 339] width 24 height 24
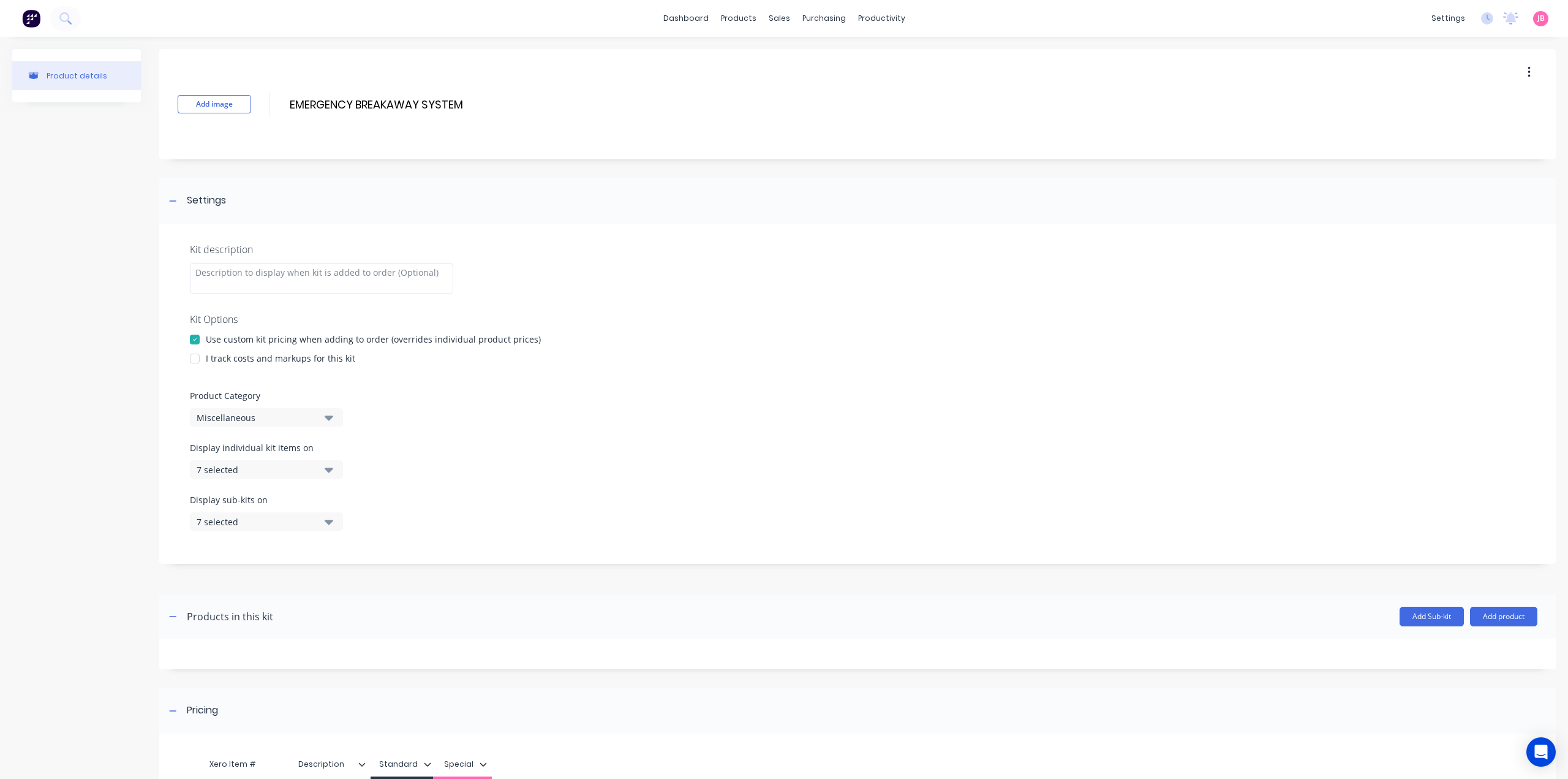
click at [195, 361] on div at bounding box center [194, 358] width 24 height 24
click at [263, 416] on div "Miscellaneous" at bounding box center [256, 417] width 118 height 13
click at [300, 462] on Category "text" at bounding box center [290, 453] width 130 height 24
type Category "FLAT"
click at [299, 506] on div "FLAT TOP TRAILERS" at bounding box center [282, 509] width 184 height 24
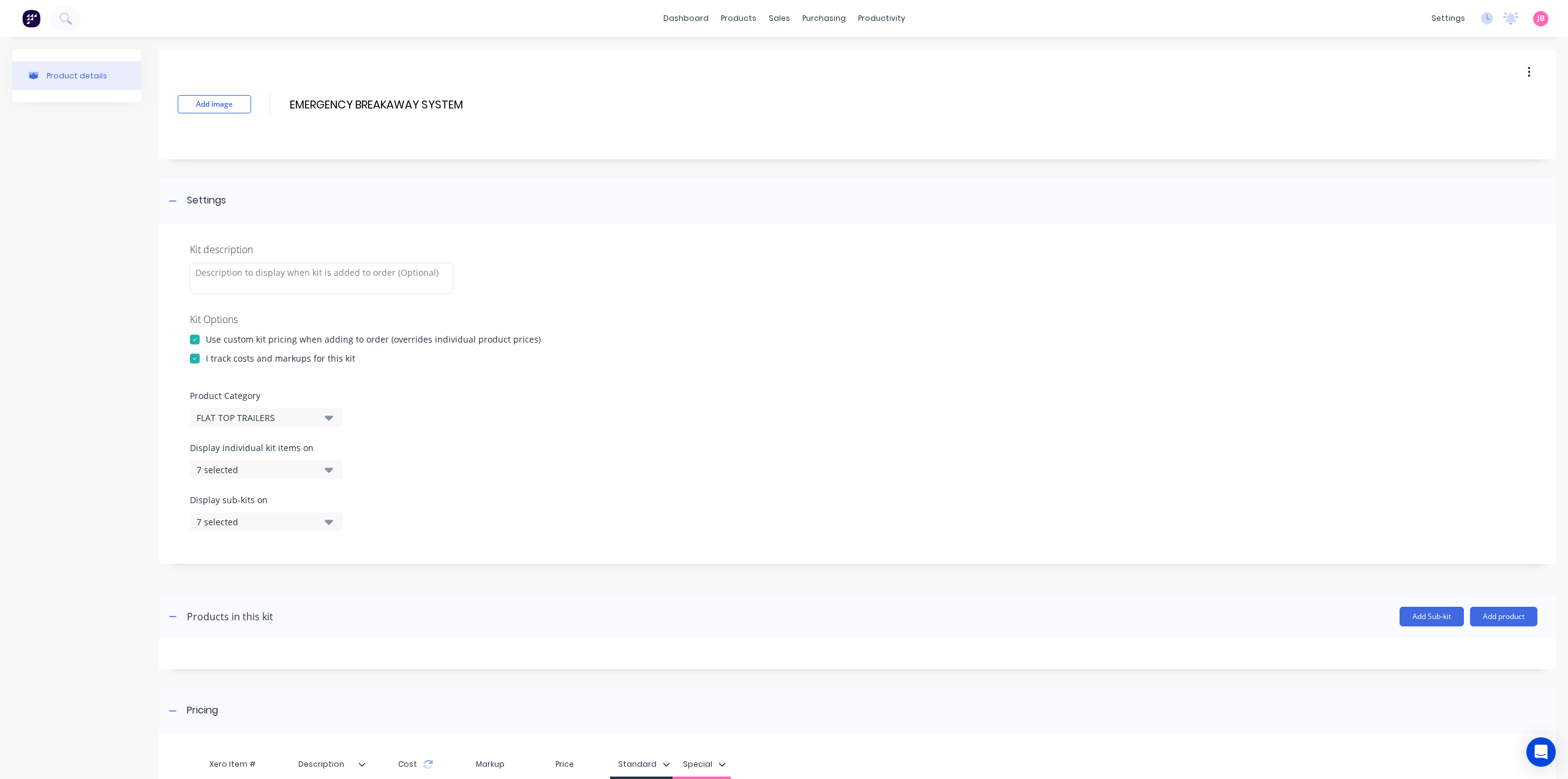
click at [323, 468] on button "7 selected" at bounding box center [266, 469] width 153 height 18
click at [344, 503] on div "button" at bounding box center [353, 499] width 24 height 24
click at [323, 467] on button "None" at bounding box center [266, 469] width 153 height 18
click at [336, 531] on div "Display sub-kits on 7 selected" at bounding box center [858, 520] width 1335 height 52
click at [333, 521] on icon "button" at bounding box center [329, 521] width 9 height 4
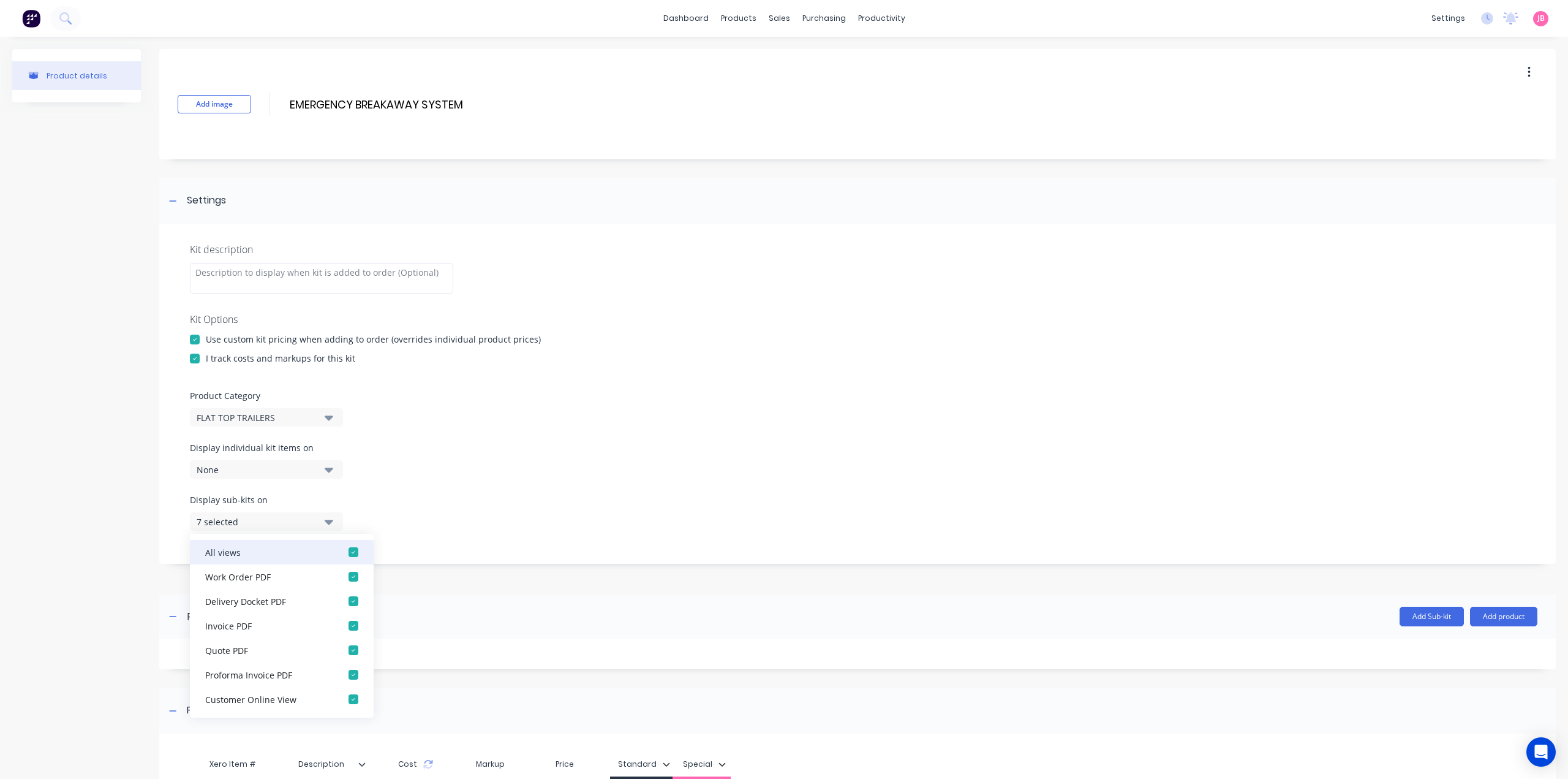
click at [348, 552] on div "button" at bounding box center [353, 551] width 24 height 24
click at [335, 521] on button "None" at bounding box center [266, 521] width 153 height 18
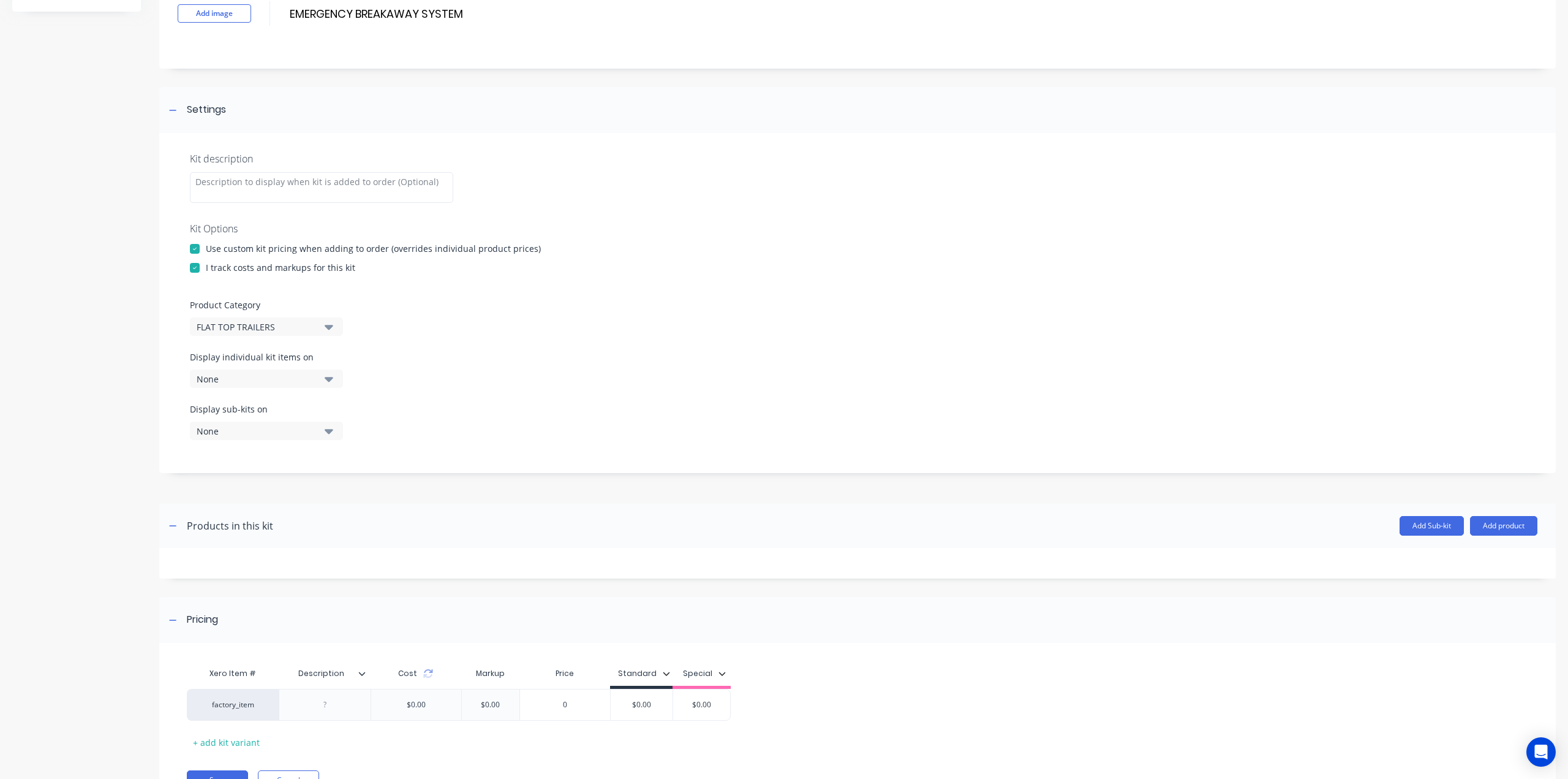
scroll to position [150, 0]
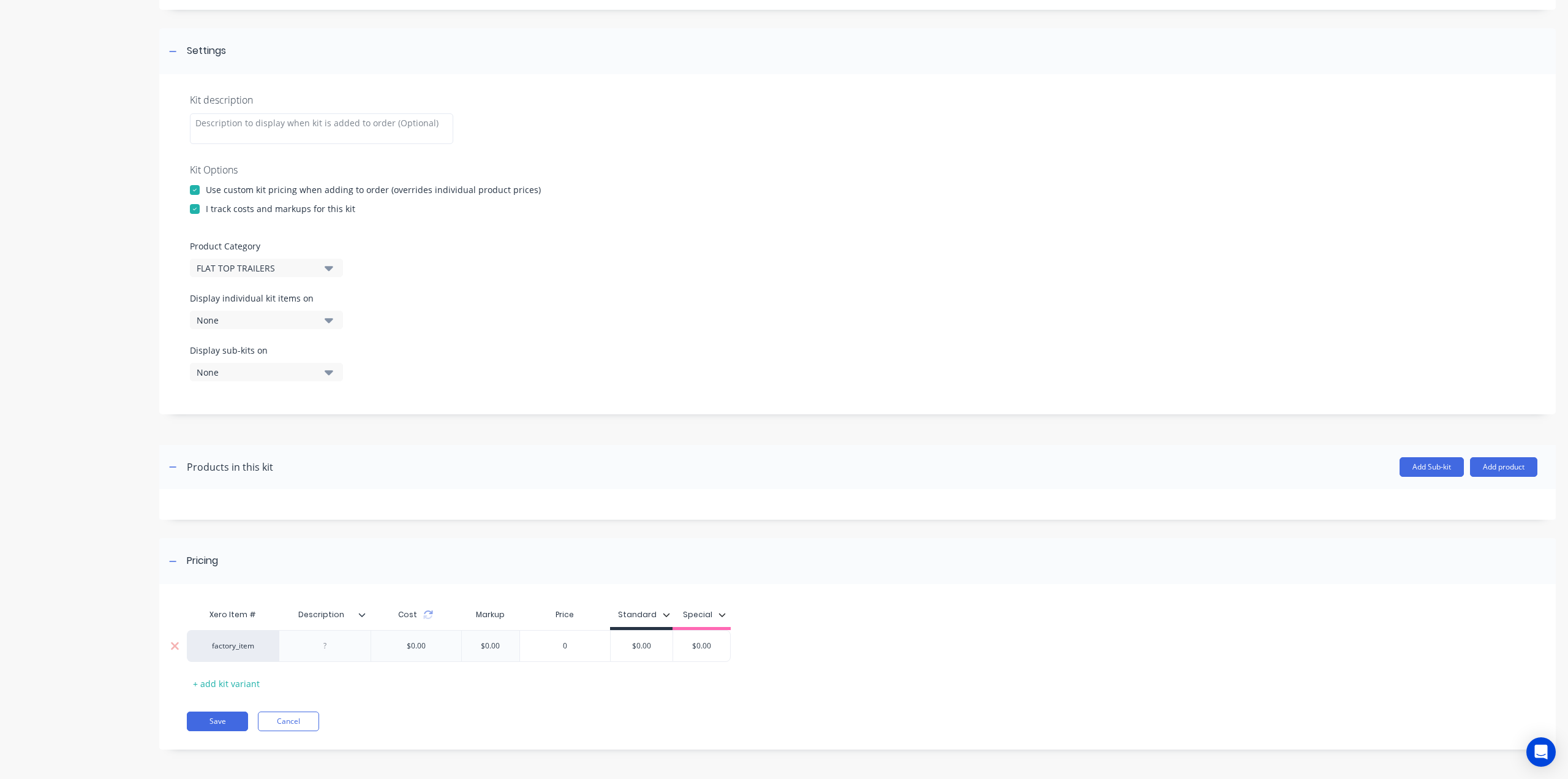
click at [339, 643] on div at bounding box center [325, 646] width 61 height 16
paste div
click at [641, 644] on input "$0.00" at bounding box center [641, 645] width 62 height 11
paste input "$330.00"
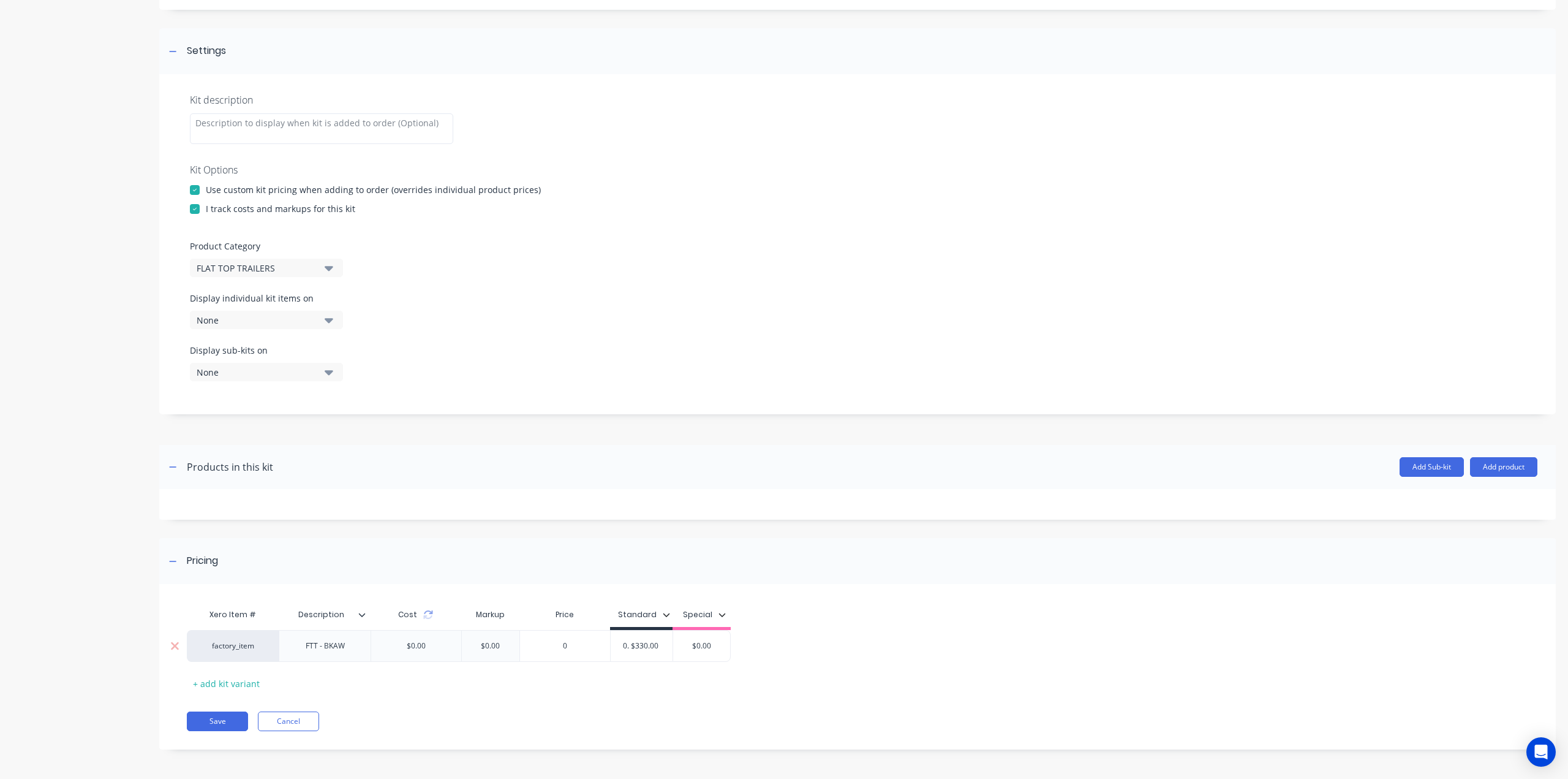
type input "$0. $330.00 00"
type input "$0.00"
drag, startPoint x: 653, startPoint y: 644, endPoint x: 589, endPoint y: 644, distance: 64.0
click at [593, 646] on div "factory_item FTT - BKAW $0.00 $0.00 0 $0.33 $0.33 $0.00 $0.00" at bounding box center [458, 646] width 544 height 32
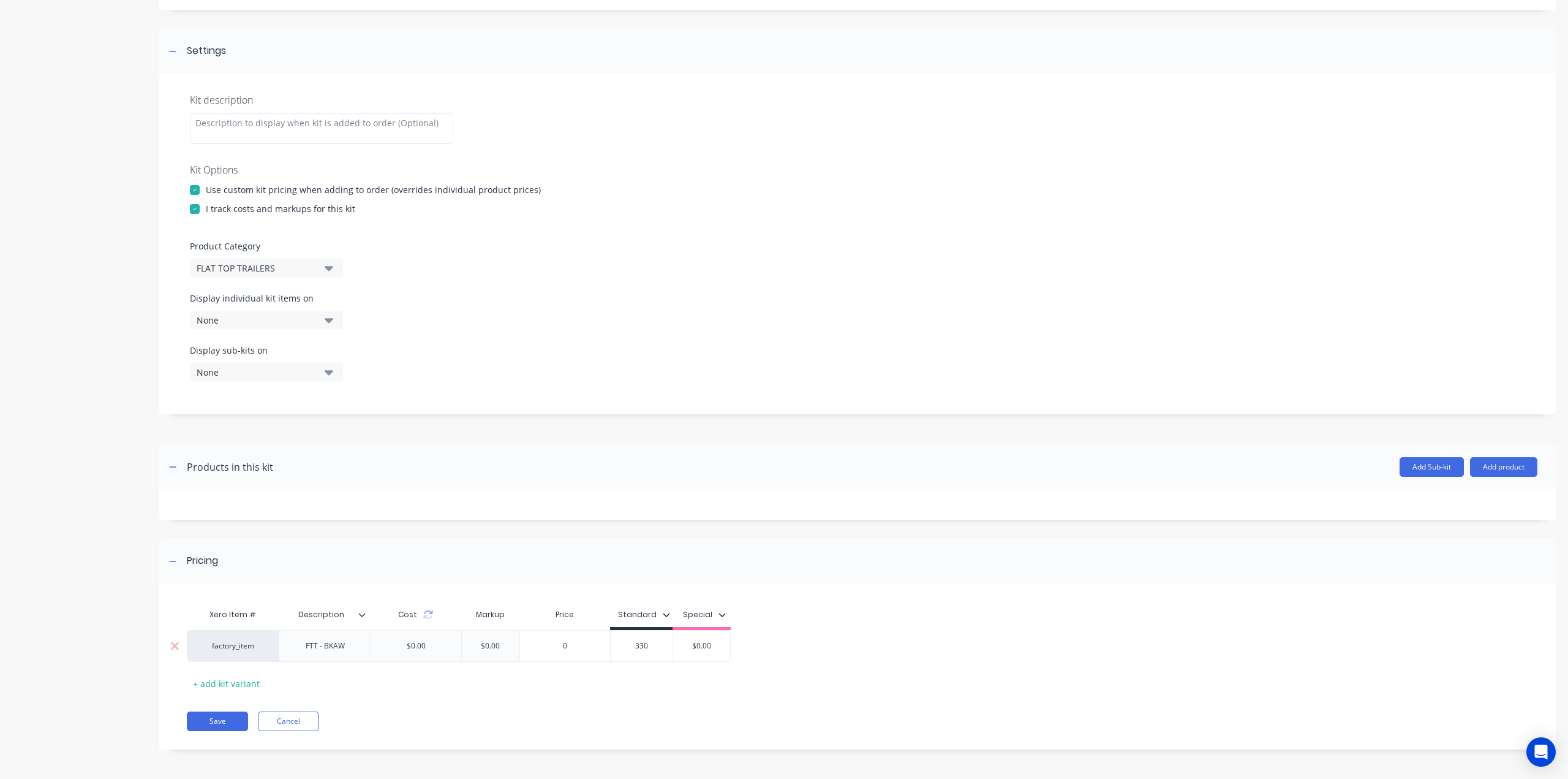
type input "330"
click at [231, 715] on button "Save" at bounding box center [217, 722] width 61 height 20
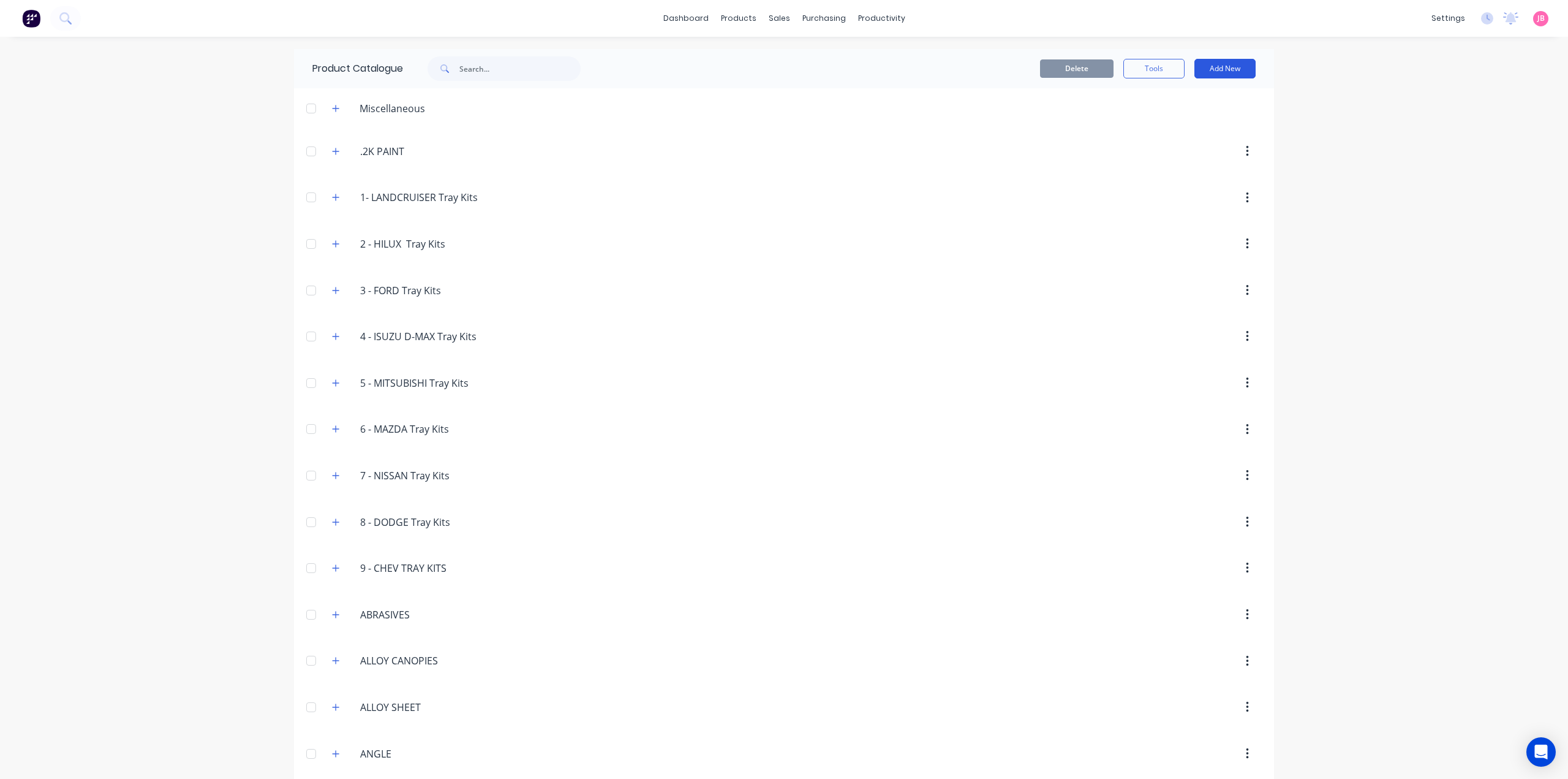
click at [1231, 66] on button "Add New" at bounding box center [1224, 69] width 61 height 20
click at [1186, 148] on div "Product Kit" at bounding box center [1197, 149] width 94 height 18
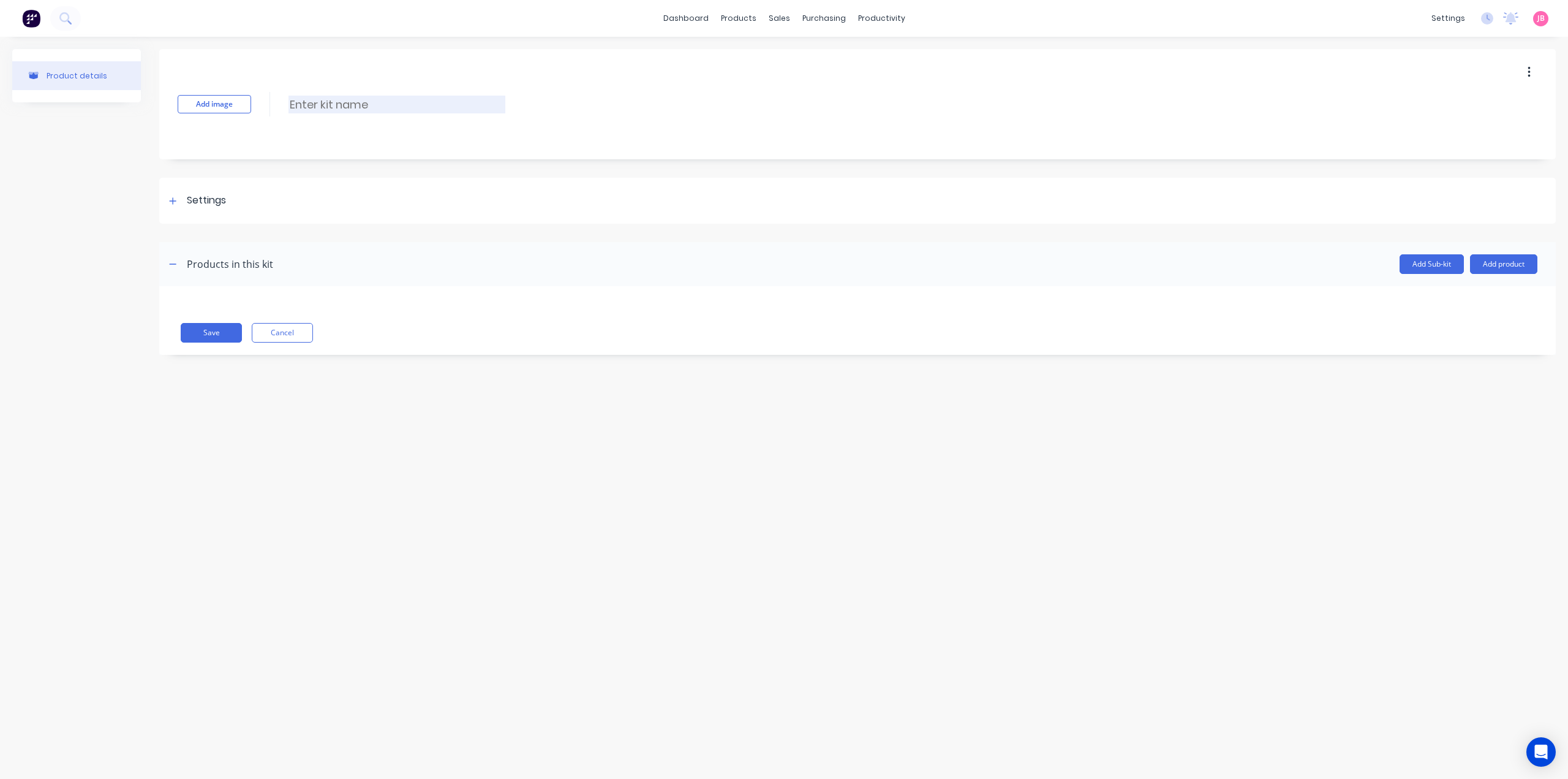
click at [321, 101] on input at bounding box center [397, 105] width 217 height 18
paste input "7 PIN FLAT TRAILER PLUG"
type input "7 PIN FLAT TRAILER PLUG"
click at [237, 201] on div "Settings" at bounding box center [858, 200] width 1397 height 46
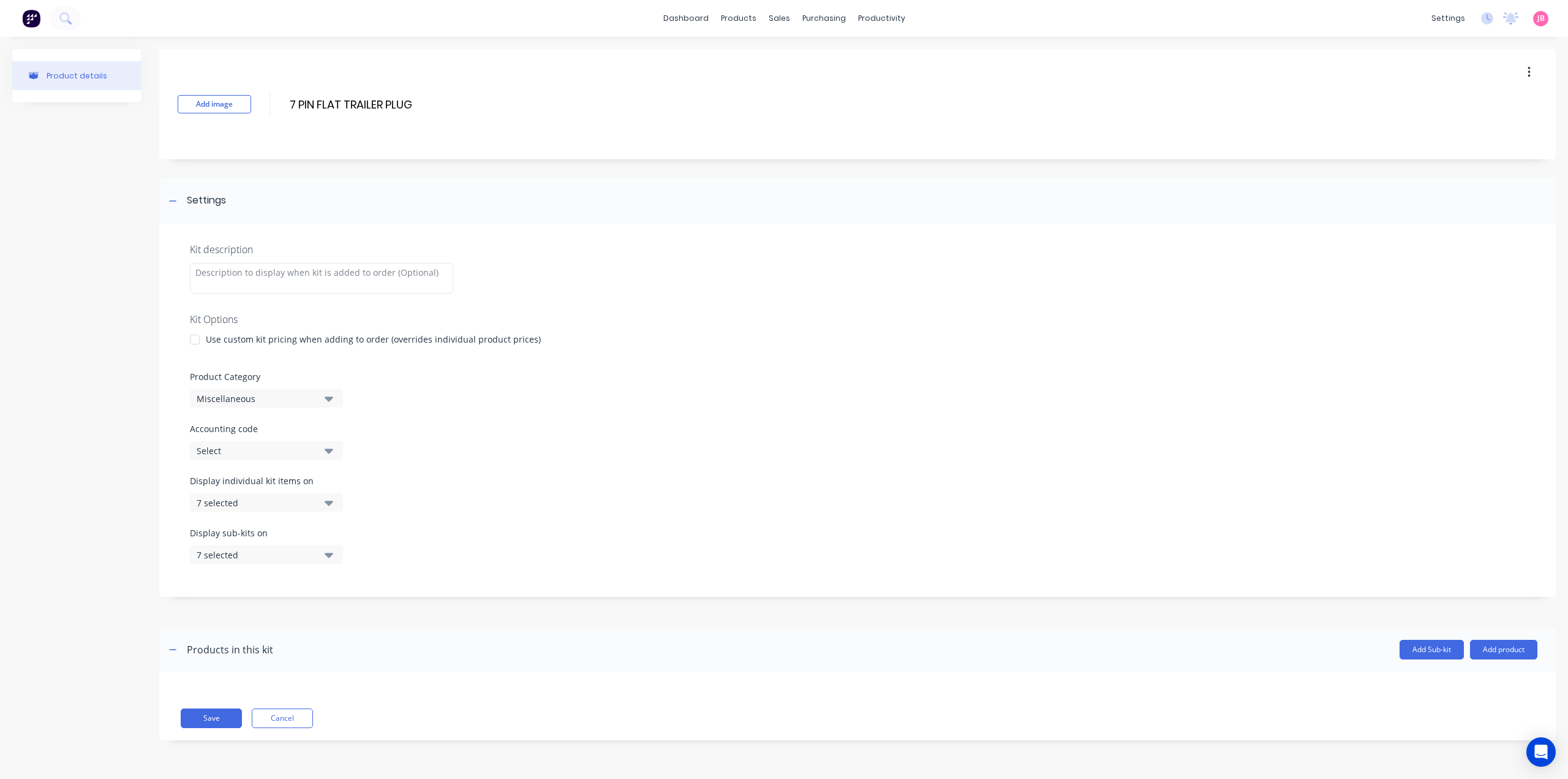
click at [201, 339] on div at bounding box center [194, 339] width 24 height 24
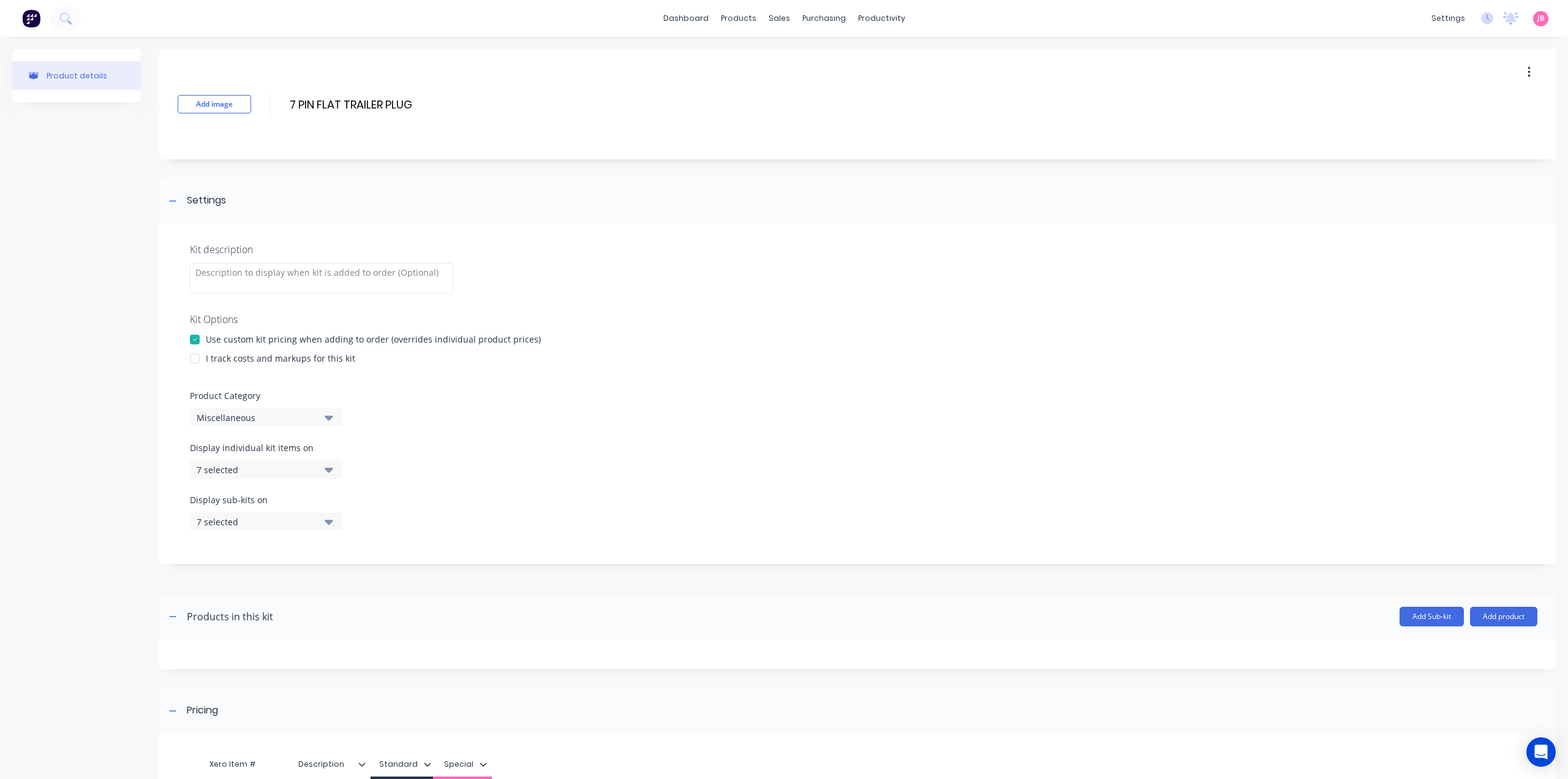
click at [196, 362] on div at bounding box center [194, 358] width 24 height 24
click at [234, 407] on div "Product Category Miscellaneous" at bounding box center [858, 408] width 1335 height 38
click at [242, 422] on div "Miscellaneous" at bounding box center [256, 417] width 118 height 13
click at [262, 455] on Category "text" at bounding box center [290, 453] width 130 height 24
type Category "FLAT"
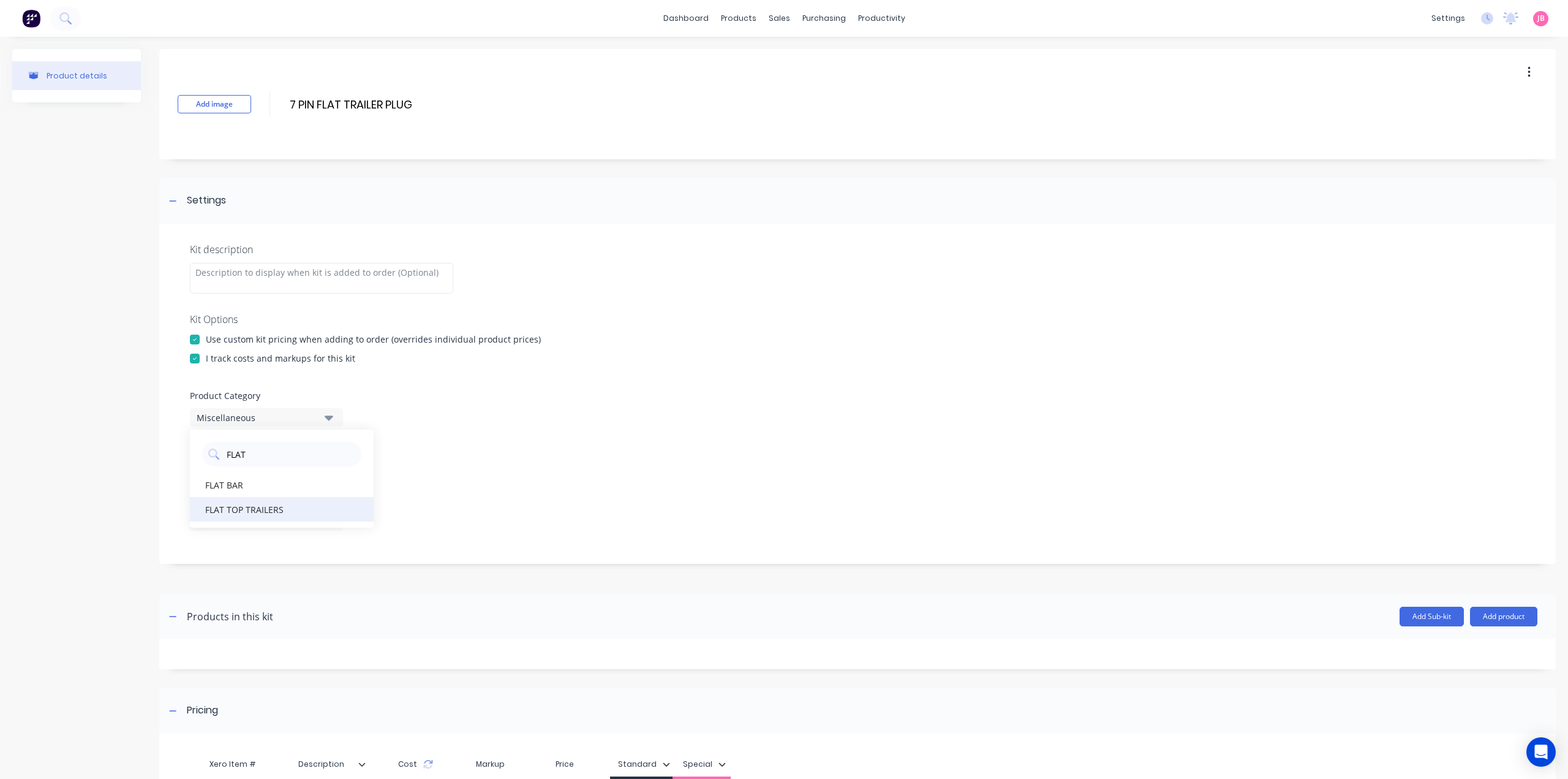
click at [283, 505] on div "FLAT TOP TRAILERS" at bounding box center [282, 509] width 184 height 24
click at [318, 469] on button "7 selected" at bounding box center [266, 469] width 153 height 18
click at [341, 495] on div "button" at bounding box center [353, 499] width 24 height 24
click at [327, 469] on icon "button" at bounding box center [329, 469] width 9 height 4
click at [335, 519] on button "7 selected" at bounding box center [266, 521] width 153 height 18
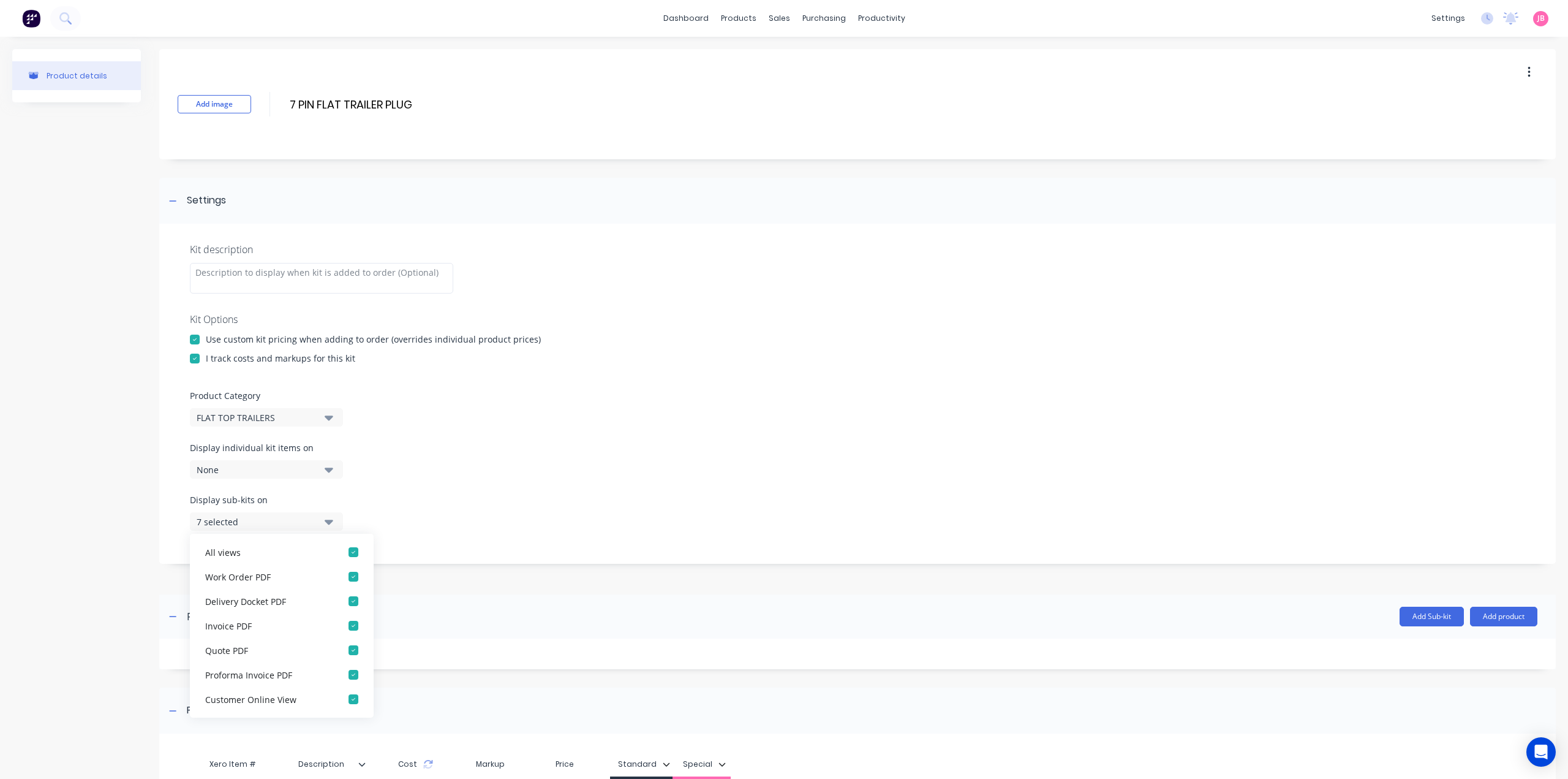
drag, startPoint x: 341, startPoint y: 548, endPoint x: 332, endPoint y: 527, distance: 22.8
click at [341, 548] on div "button" at bounding box center [353, 551] width 24 height 24
click at [331, 521] on icon "button" at bounding box center [329, 521] width 9 height 4
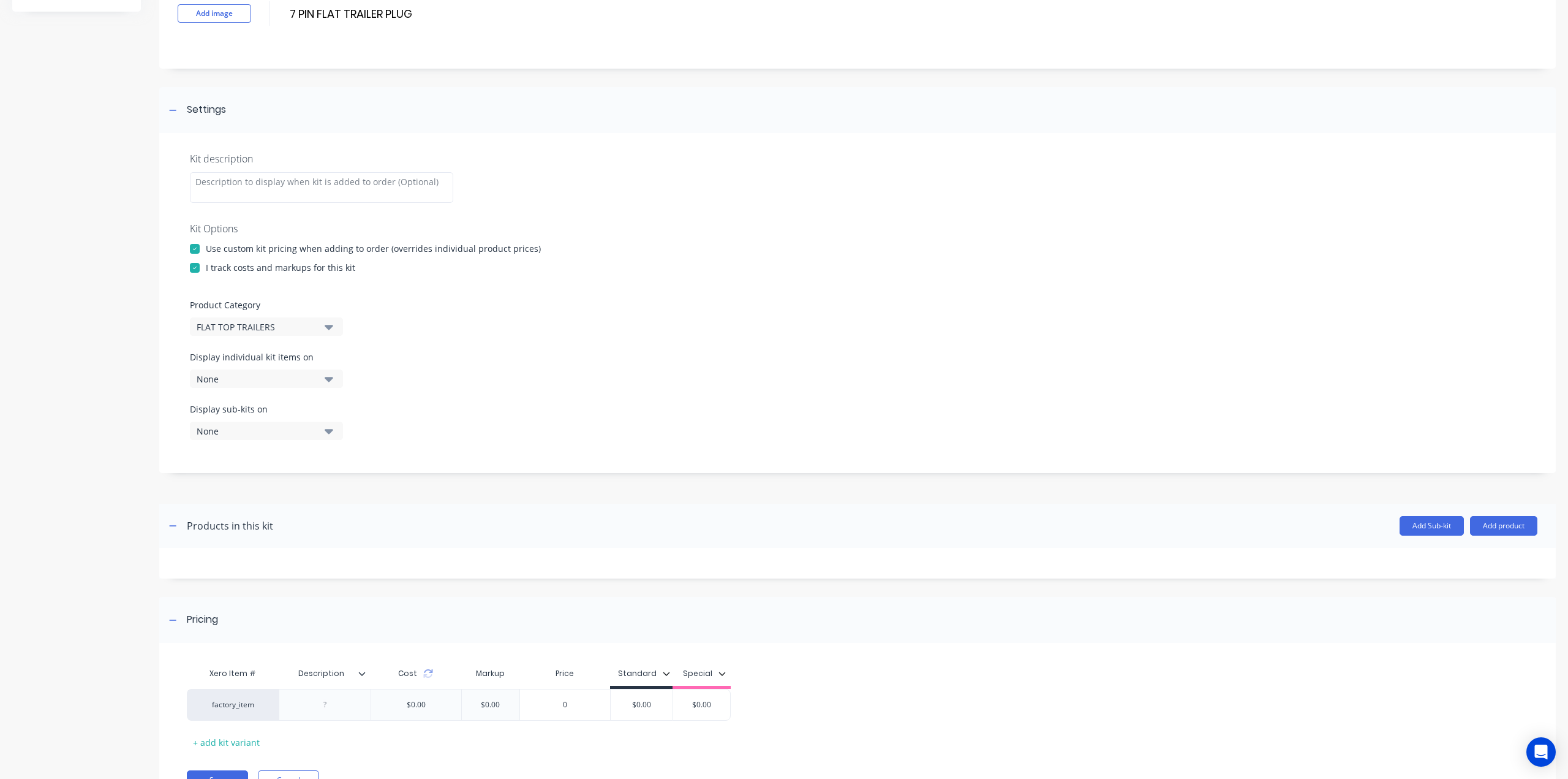
scroll to position [150, 0]
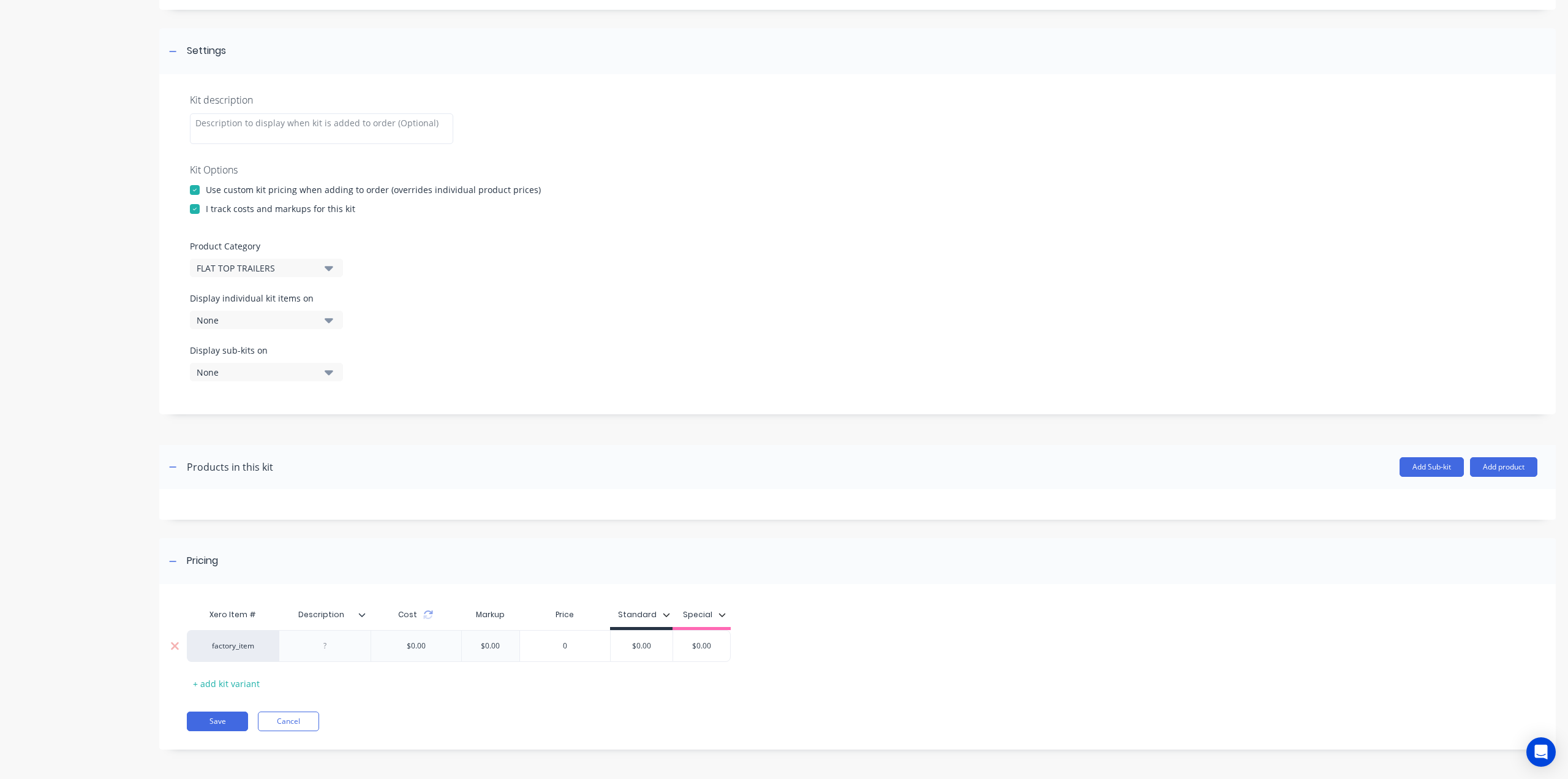
click at [332, 650] on div at bounding box center [325, 646] width 61 height 16
click at [335, 645] on div at bounding box center [325, 646] width 61 height 16
paste div
click at [634, 643] on input "$0.00" at bounding box center [647, 645] width 62 height 11
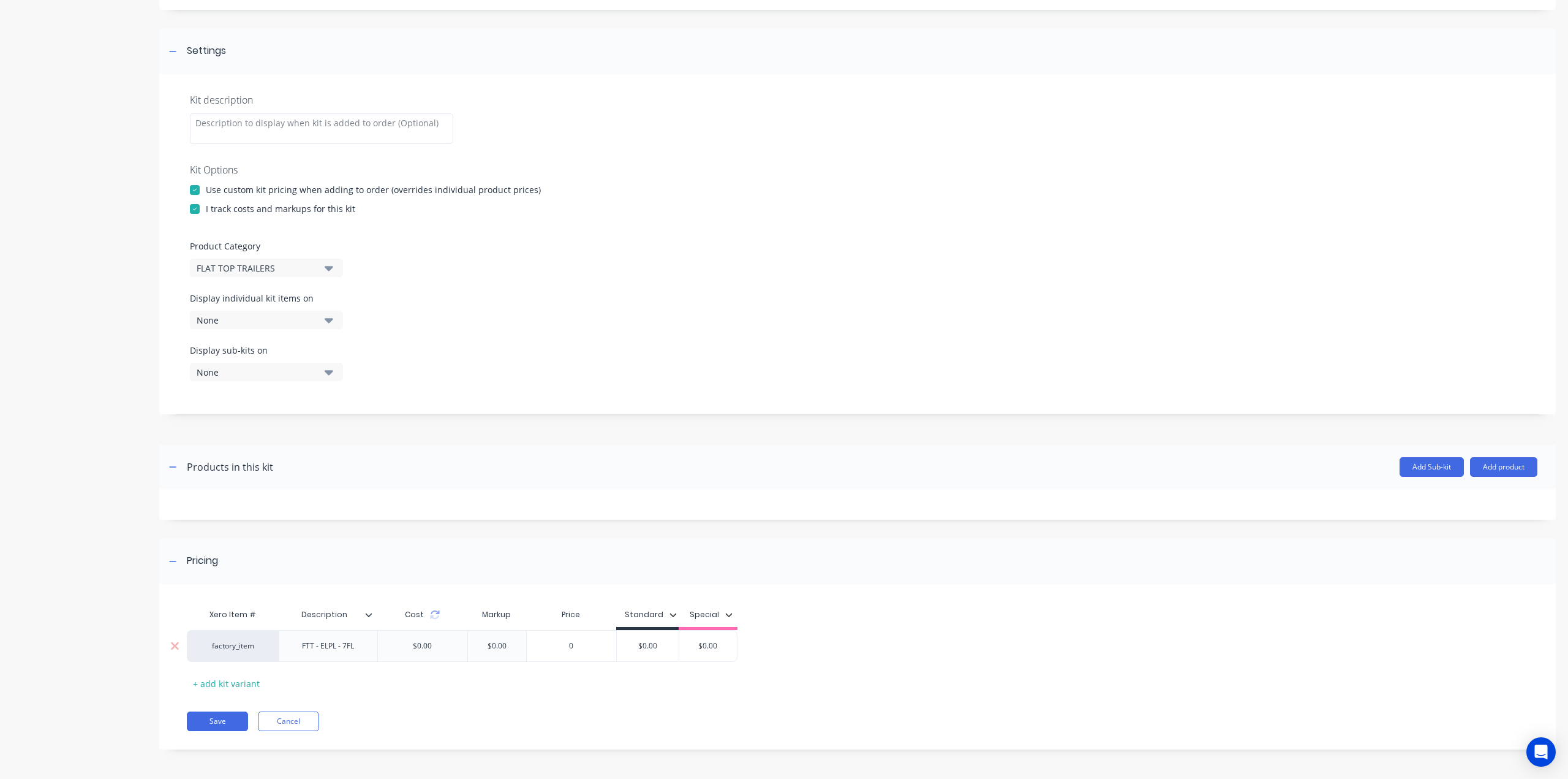
click at [634, 643] on input "$0.00" at bounding box center [647, 645] width 62 height 11
type input "50"
type input "$0.00"
click at [219, 727] on button "Save" at bounding box center [217, 722] width 61 height 20
click at [309, 544] on div "Pricing" at bounding box center [858, 560] width 1397 height 46
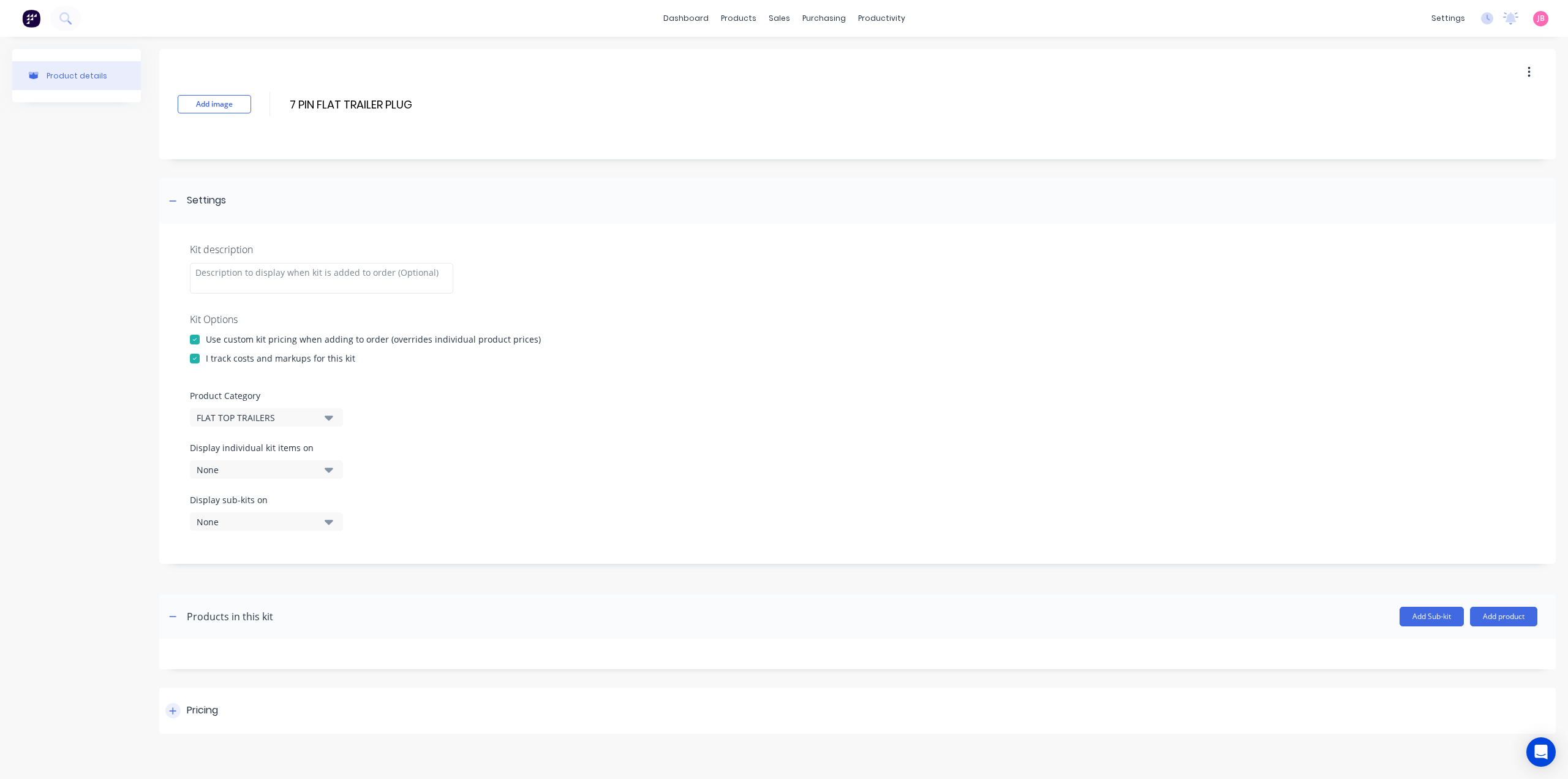
scroll to position [0, 0]
click at [179, 725] on div "Pricing" at bounding box center [858, 710] width 1397 height 46
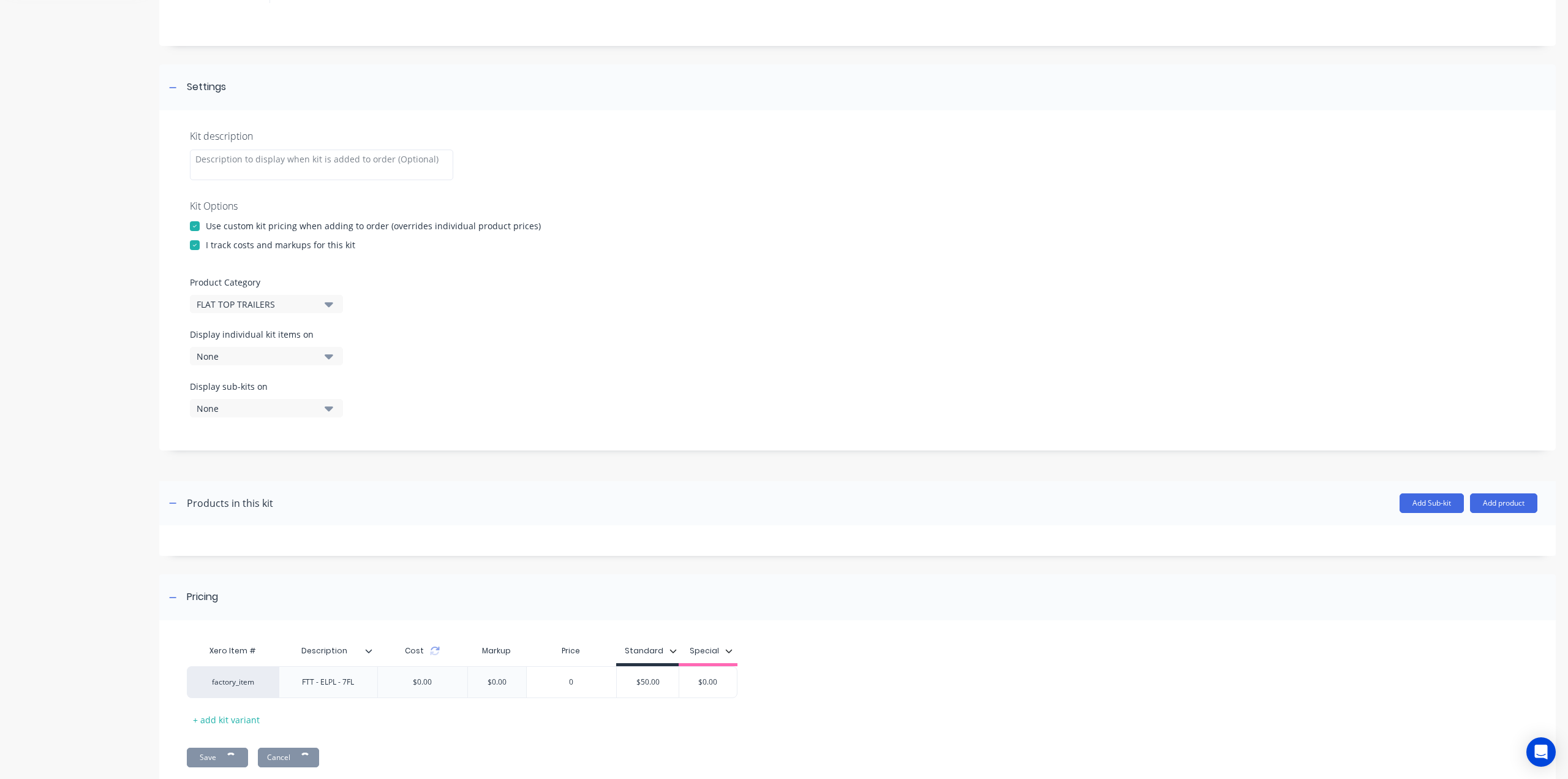
scroll to position [150, 0]
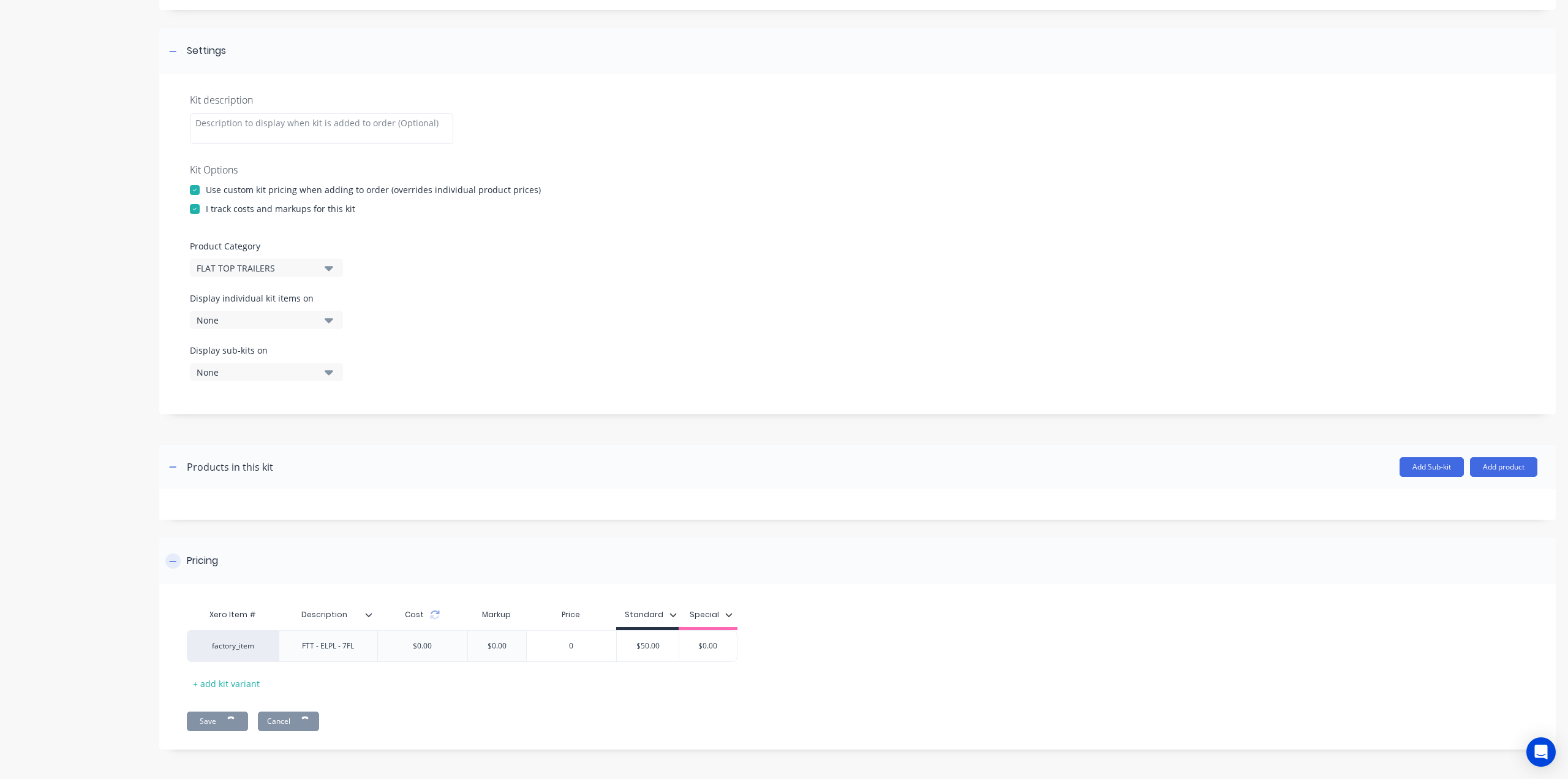
click at [392, 559] on div "Pricing" at bounding box center [858, 560] width 1397 height 46
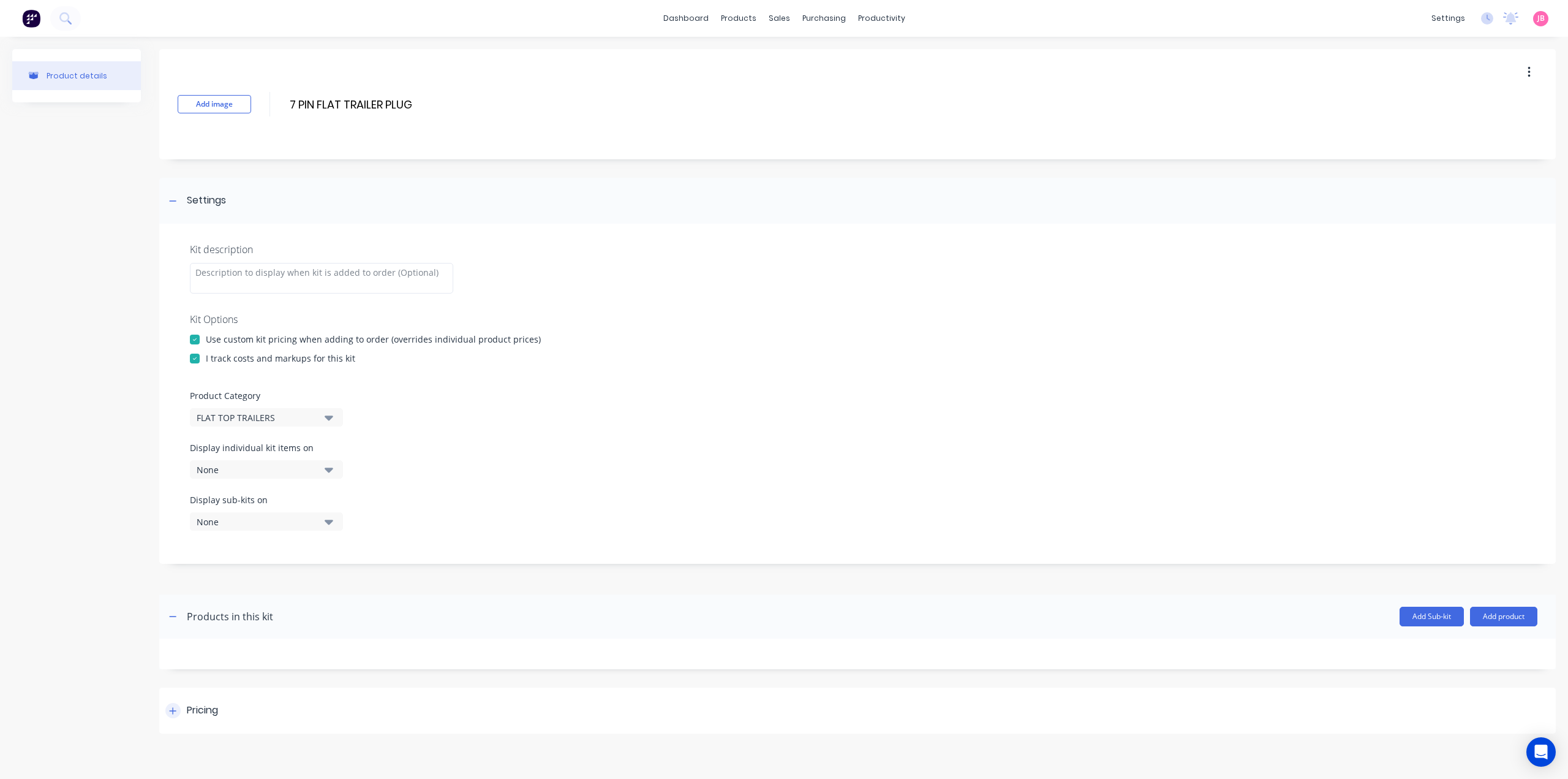
scroll to position [0, 0]
click at [233, 696] on div "Pricing" at bounding box center [858, 710] width 1397 height 46
click at [698, 420] on div "Product Category FLAT TOP TRAILERS" at bounding box center [858, 408] width 1335 height 38
click at [381, 186] on div "Settings" at bounding box center [858, 200] width 1397 height 46
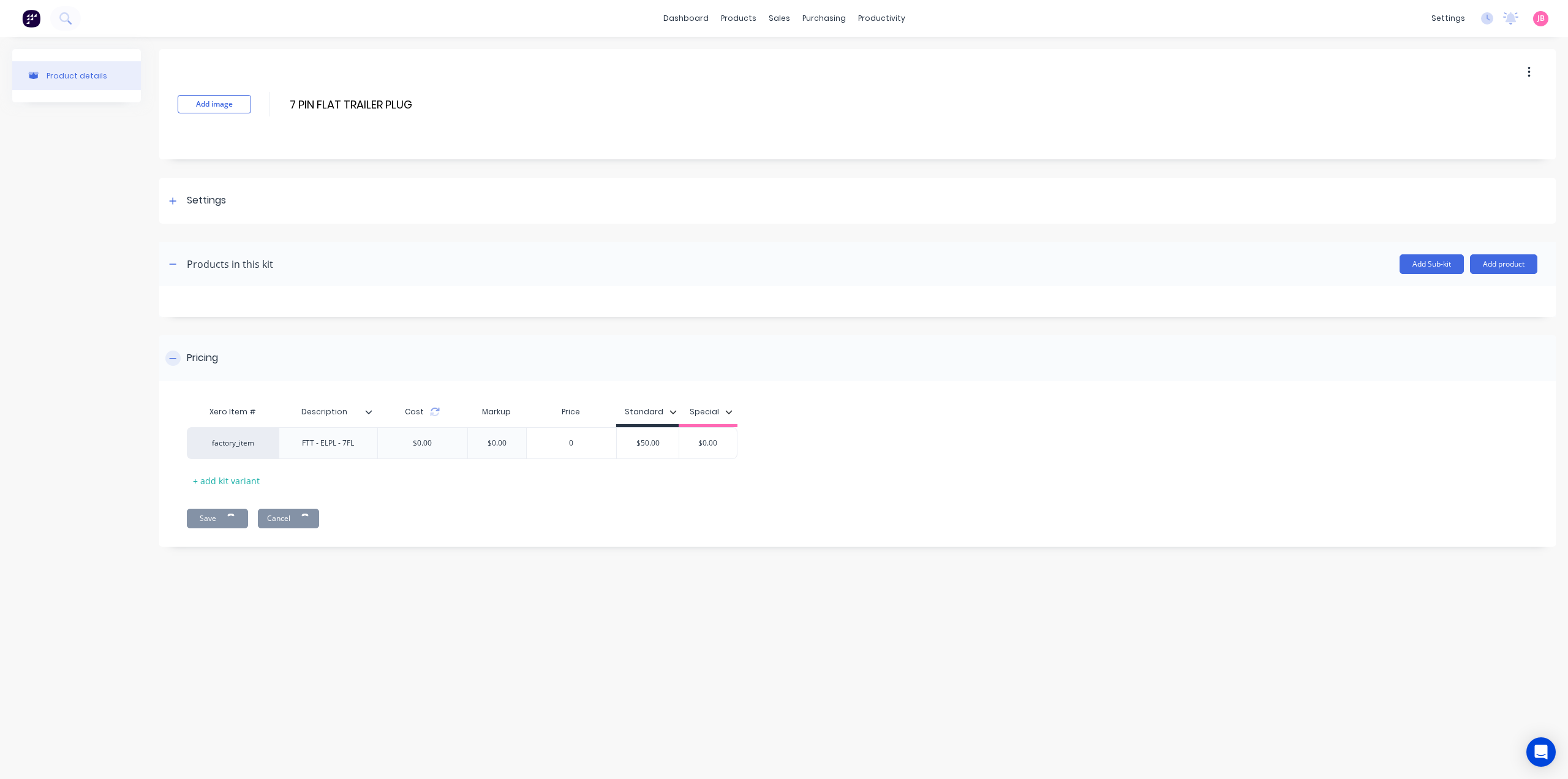
click at [182, 356] on div "Pricing" at bounding box center [191, 358] width 53 height 15
click at [176, 265] on icon "button" at bounding box center [172, 264] width 7 height 9
click at [177, 203] on icon at bounding box center [172, 201] width 7 height 9
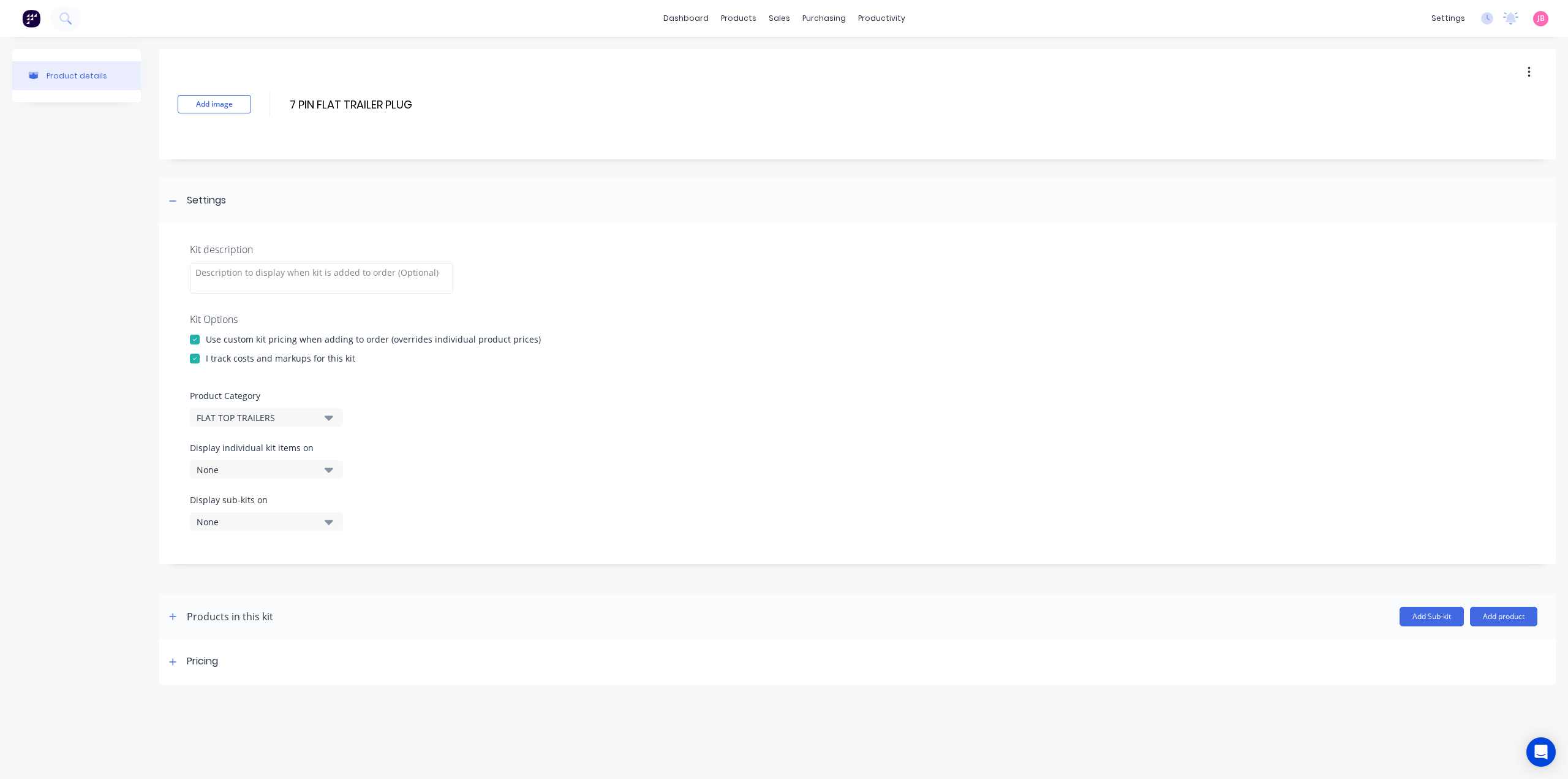
click at [179, 625] on div "Products in this kit" at bounding box center [219, 617] width 108 height 20
click at [173, 619] on icon "button" at bounding box center [173, 617] width 7 height 7
click at [180, 708] on div "Pricing" at bounding box center [191, 710] width 53 height 15
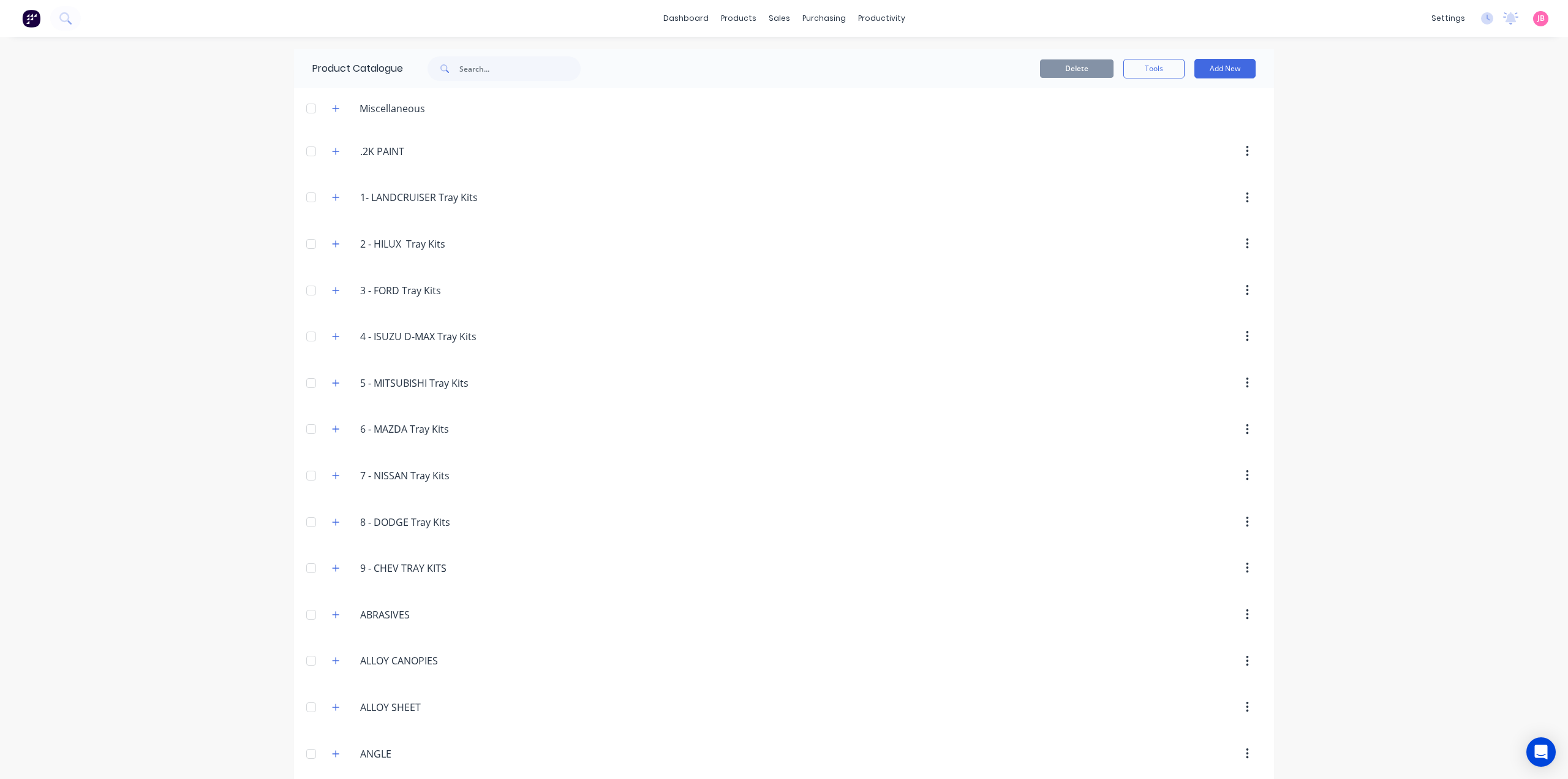
click at [1226, 389] on header "5.-.MITSUBISHI.Tray.Kits 5 - MITSUBISHI Tray Kits" at bounding box center [784, 383] width 980 height 47
click at [1226, 297] on div at bounding box center [888, 290] width 748 height 22
click at [728, 313] on header "4.-.ISUZU.D-MAX.Tray.Kits 4 - ISUZU D-MAX Tray Kits" at bounding box center [784, 337] width 980 height 47
click at [784, 367] on header "5.-.MITSUBISHI.Tray.Kits 5 - MITSUBISHI Tray Kits" at bounding box center [784, 383] width 980 height 47
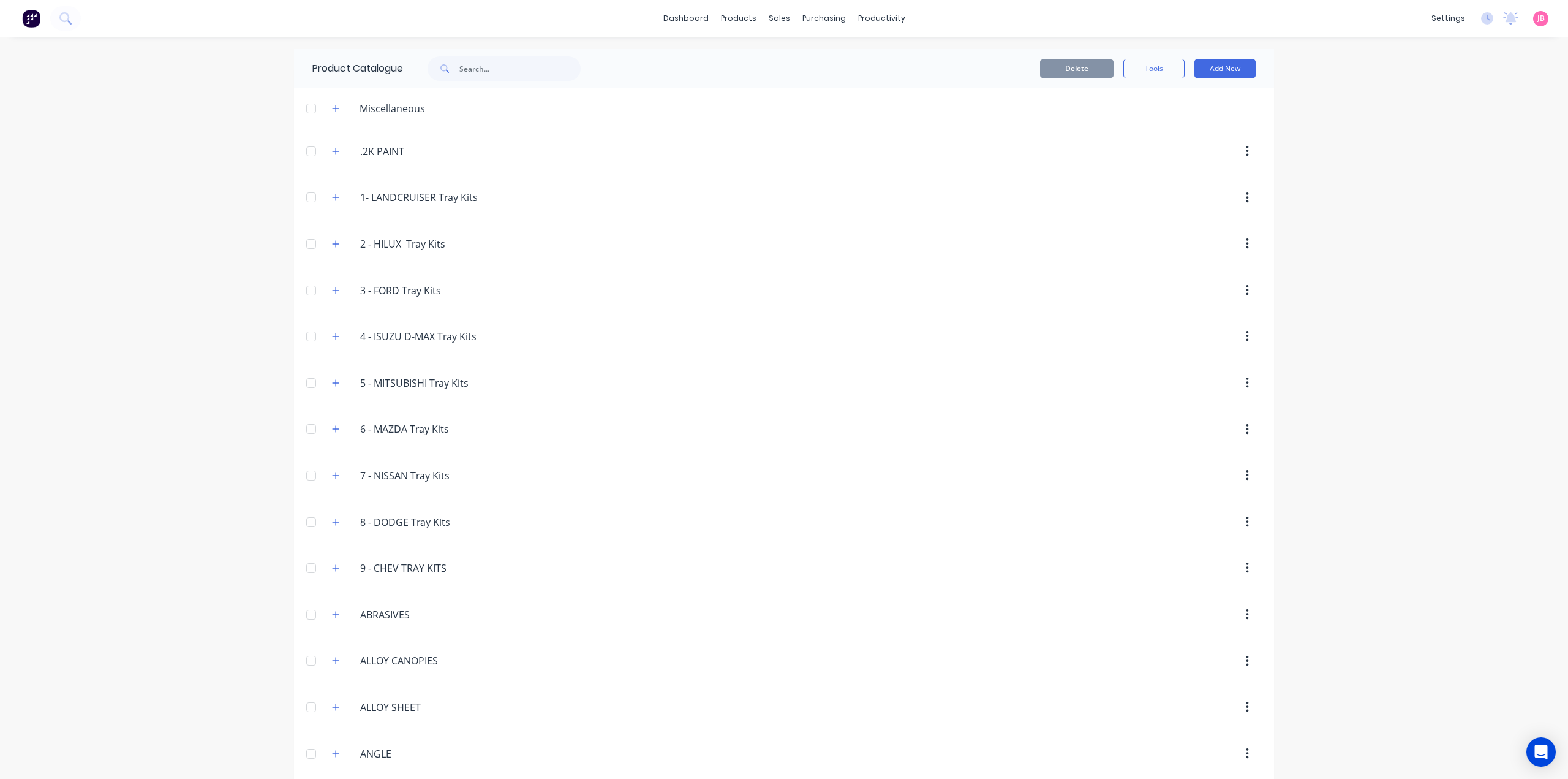
click at [774, 360] on header "5.-.MITSUBISHI.Tray.Kits 5 - MITSUBISHI Tray Kits" at bounding box center [784, 383] width 980 height 47
click at [24, 15] on img at bounding box center [31, 18] width 18 height 18
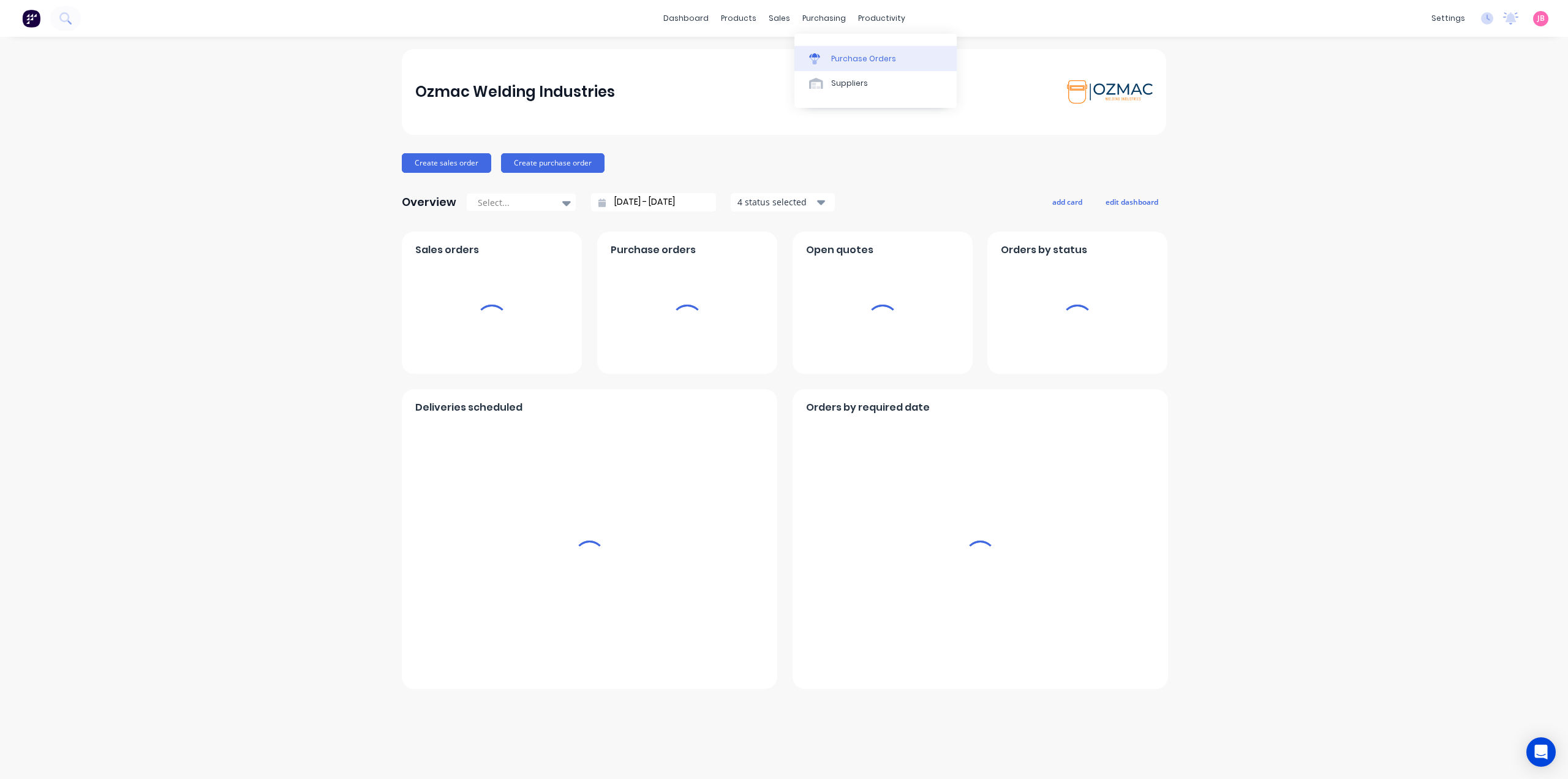
click at [839, 58] on div "Purchase Orders" at bounding box center [863, 58] width 65 height 11
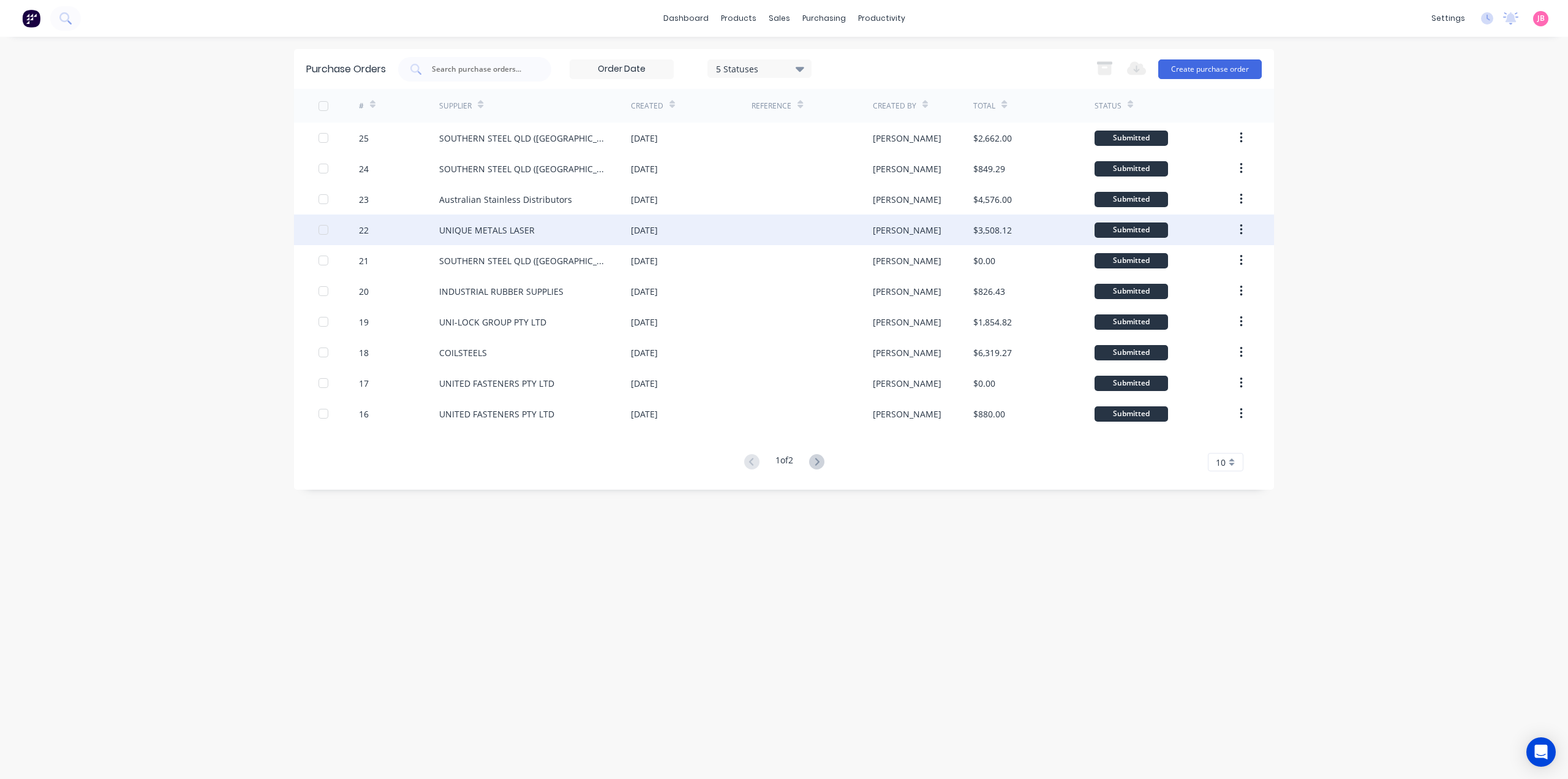
click at [561, 228] on div "UNIQUE METALS LASER" at bounding box center [535, 230] width 192 height 31
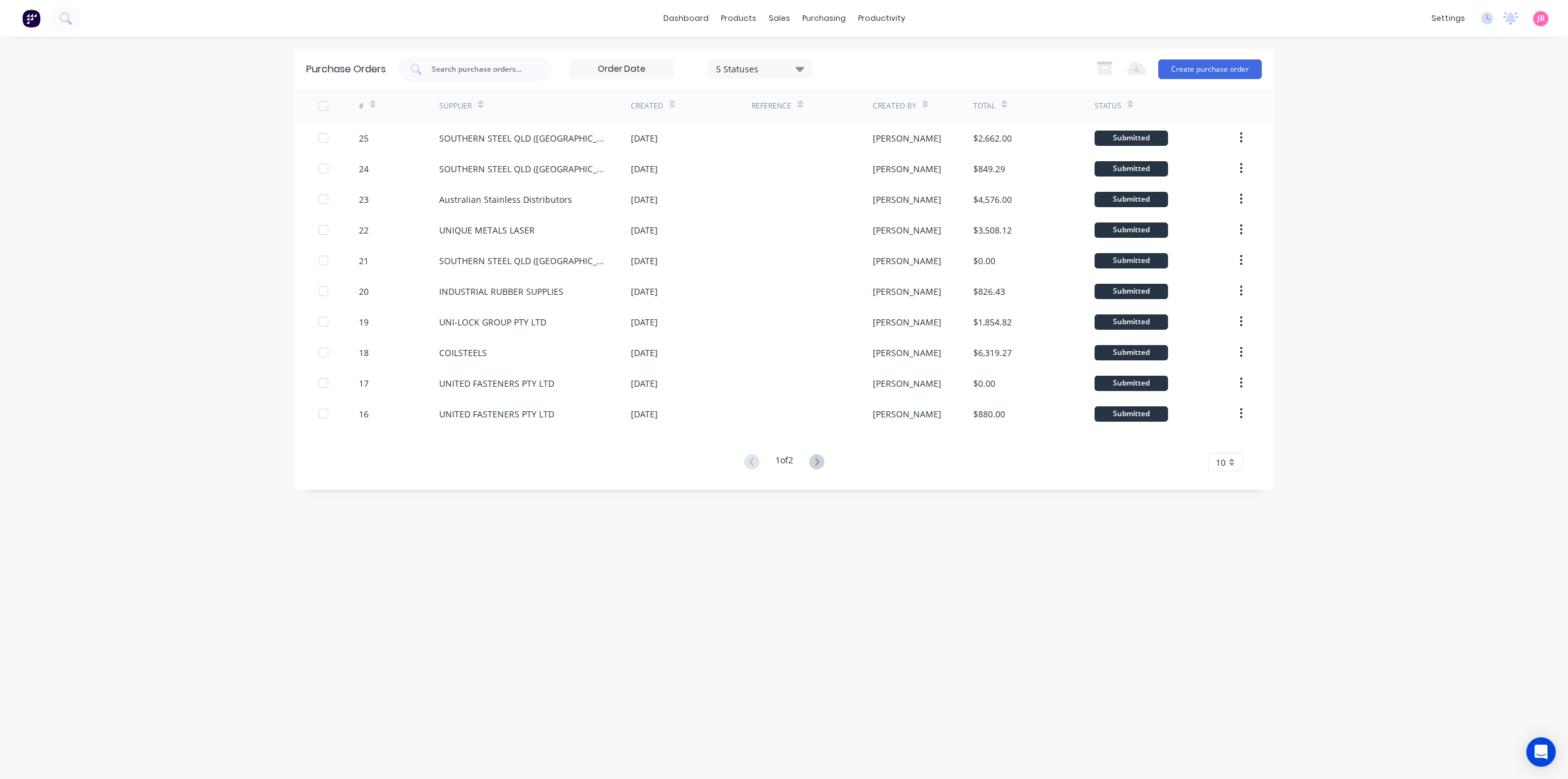
click at [819, 462] on icon at bounding box center [816, 461] width 4 height 7
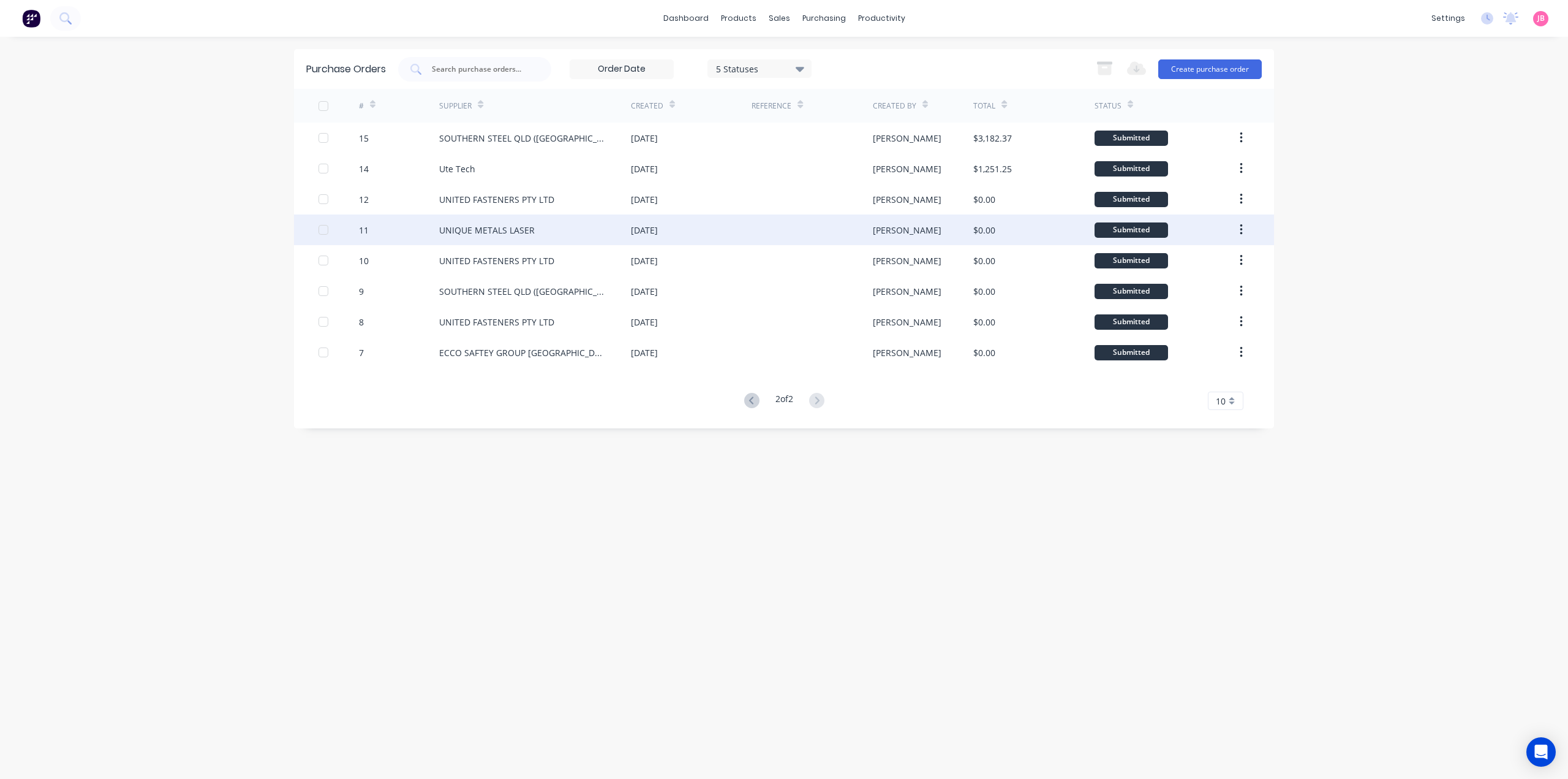
click at [512, 233] on div "UNIQUE METALS LASER" at bounding box center [486, 230] width 96 height 13
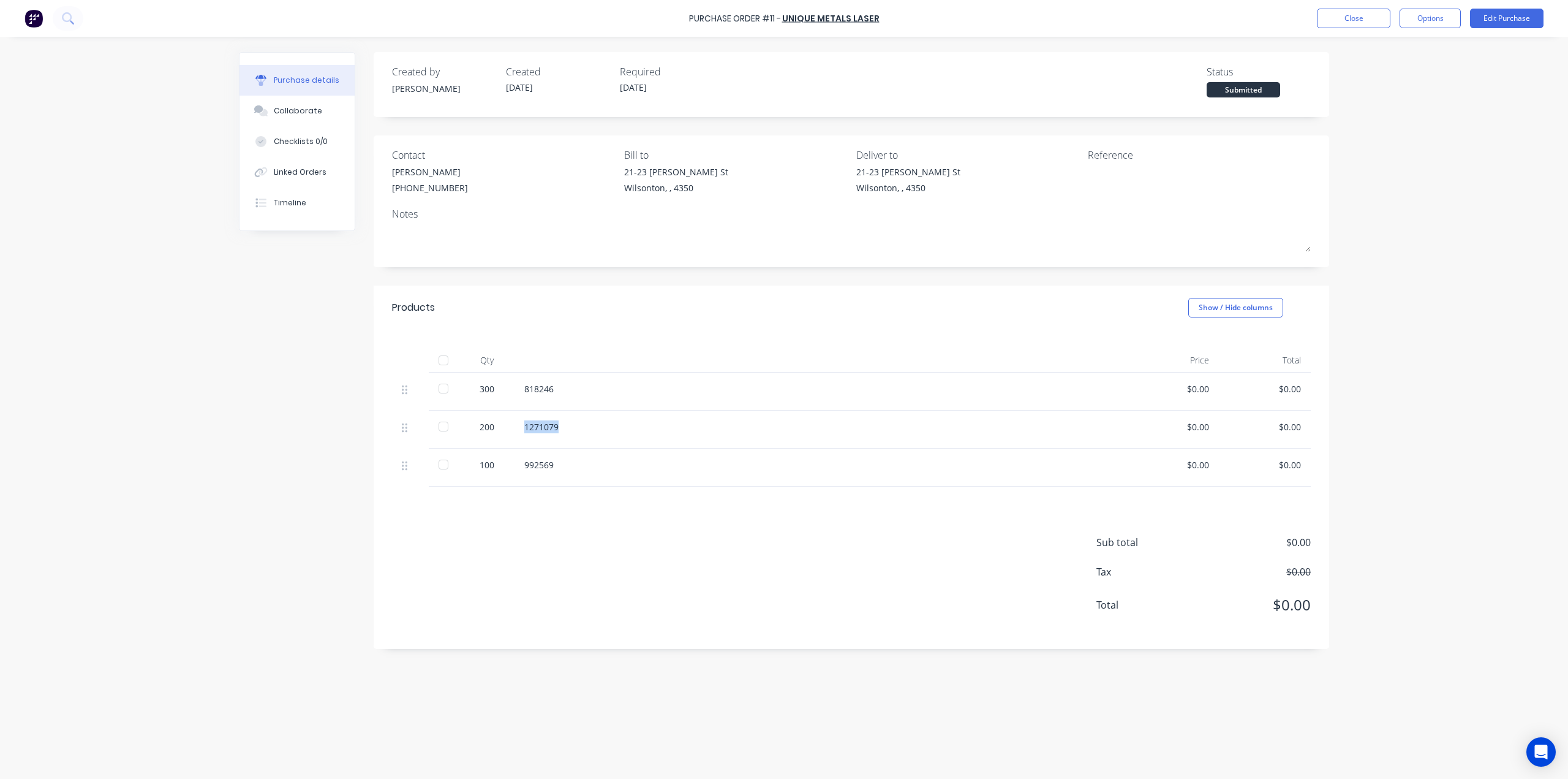
drag, startPoint x: 561, startPoint y: 428, endPoint x: 522, endPoint y: 425, distance: 39.1
click at [522, 425] on div "1271079" at bounding box center [820, 429] width 613 height 38
click at [562, 388] on div "818246" at bounding box center [820, 389] width 593 height 13
click at [649, 270] on div "Created by Jason Created 14/08/25 Required 14/08/25 Status Submitted Contact AS…" at bounding box center [850, 350] width 955 height 597
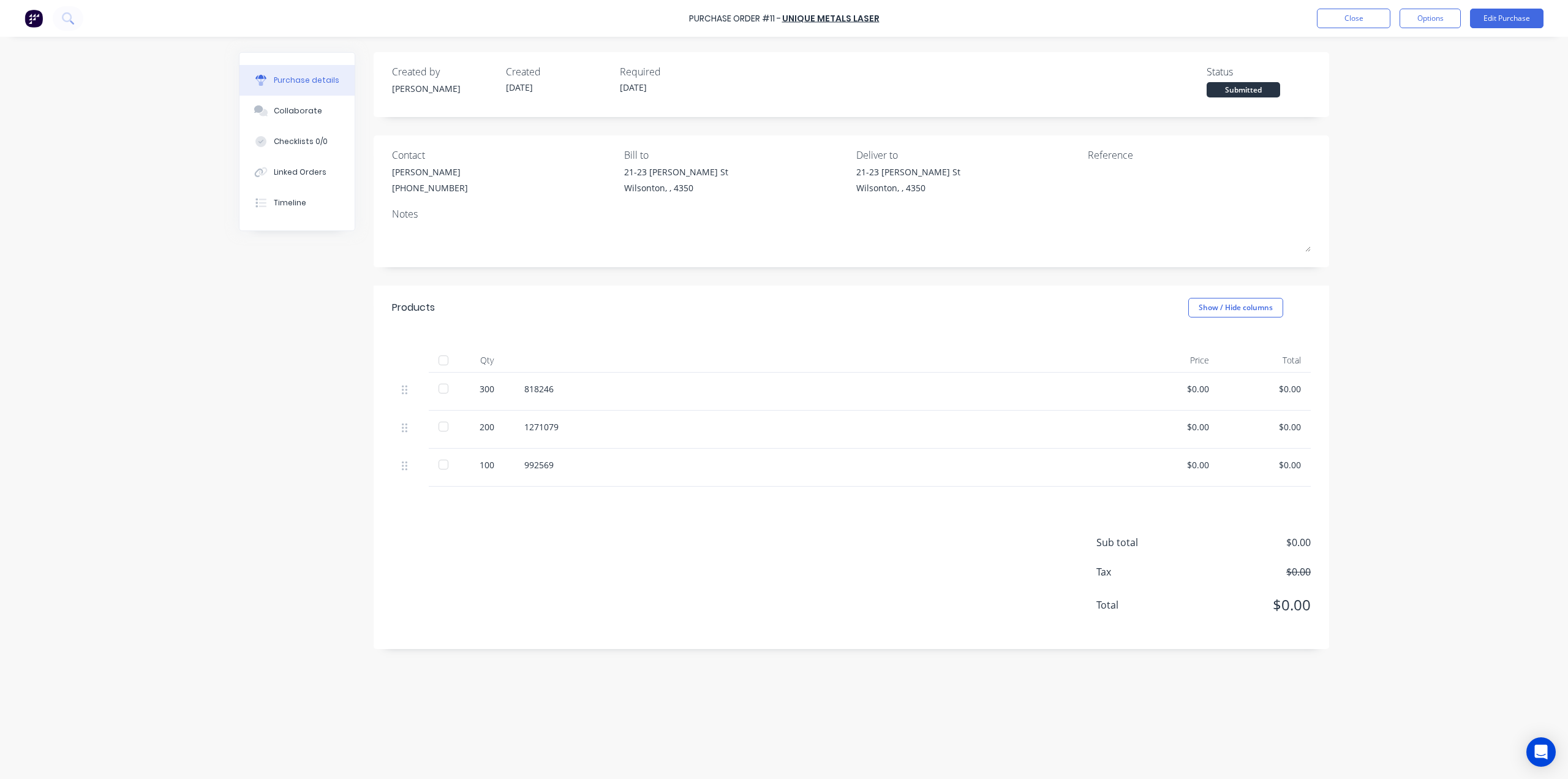
click at [36, 19] on img at bounding box center [33, 18] width 18 height 18
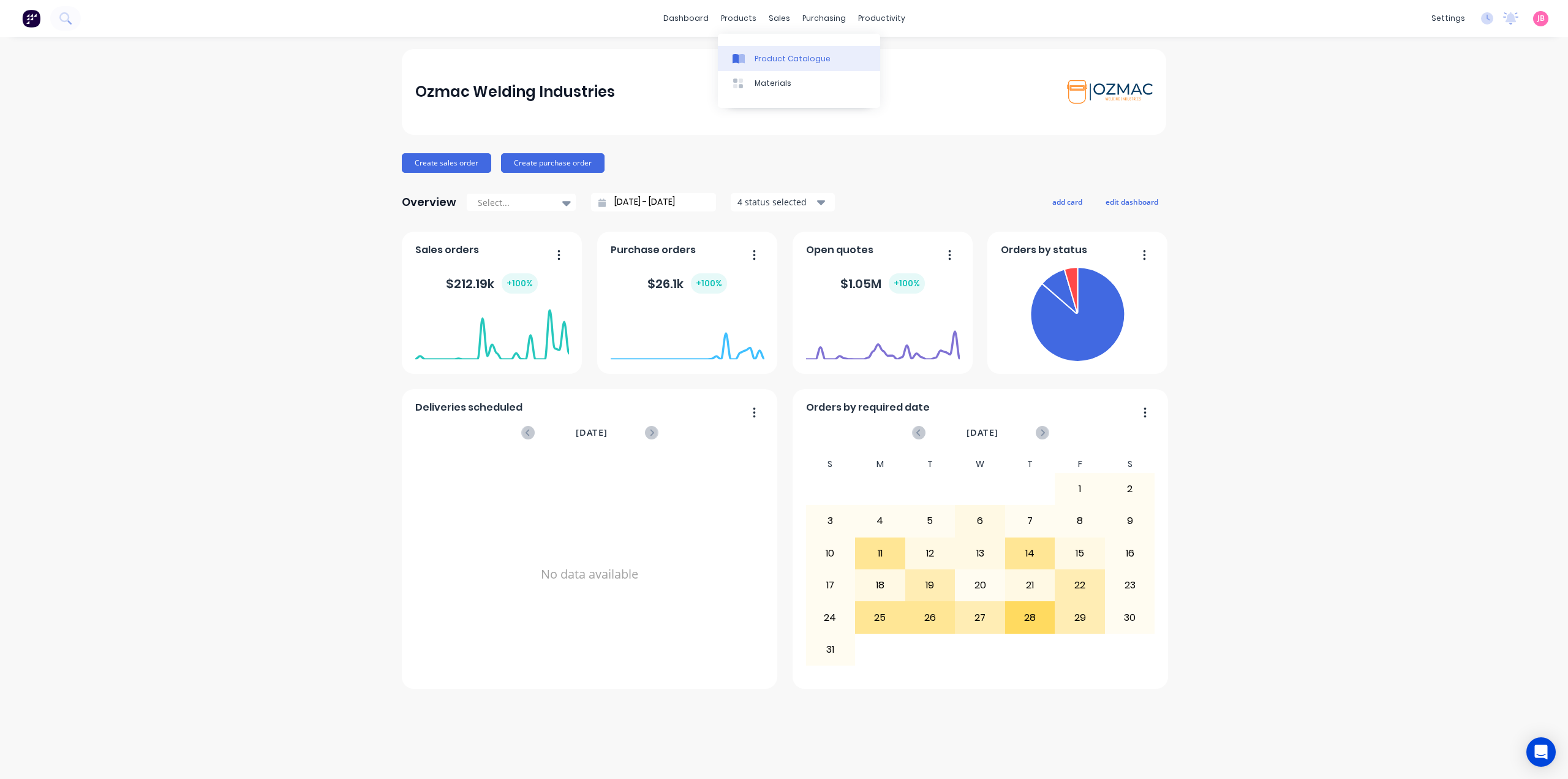
click at [764, 66] on link "Product Catalogue" at bounding box center [798, 57] width 162 height 24
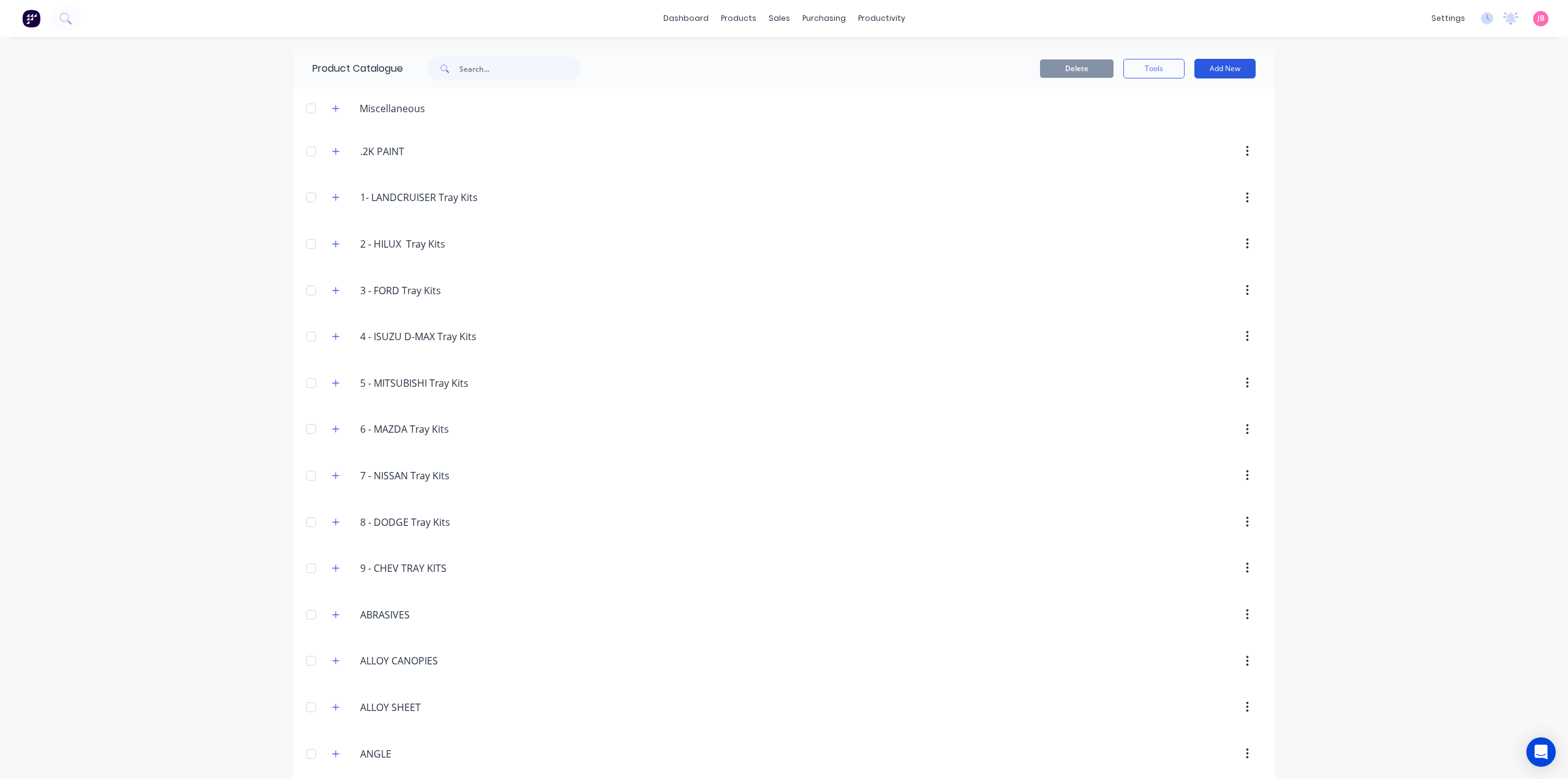
click at [1216, 65] on button "Add New" at bounding box center [1224, 69] width 61 height 20
click at [1163, 153] on div "Product Kit" at bounding box center [1197, 149] width 94 height 18
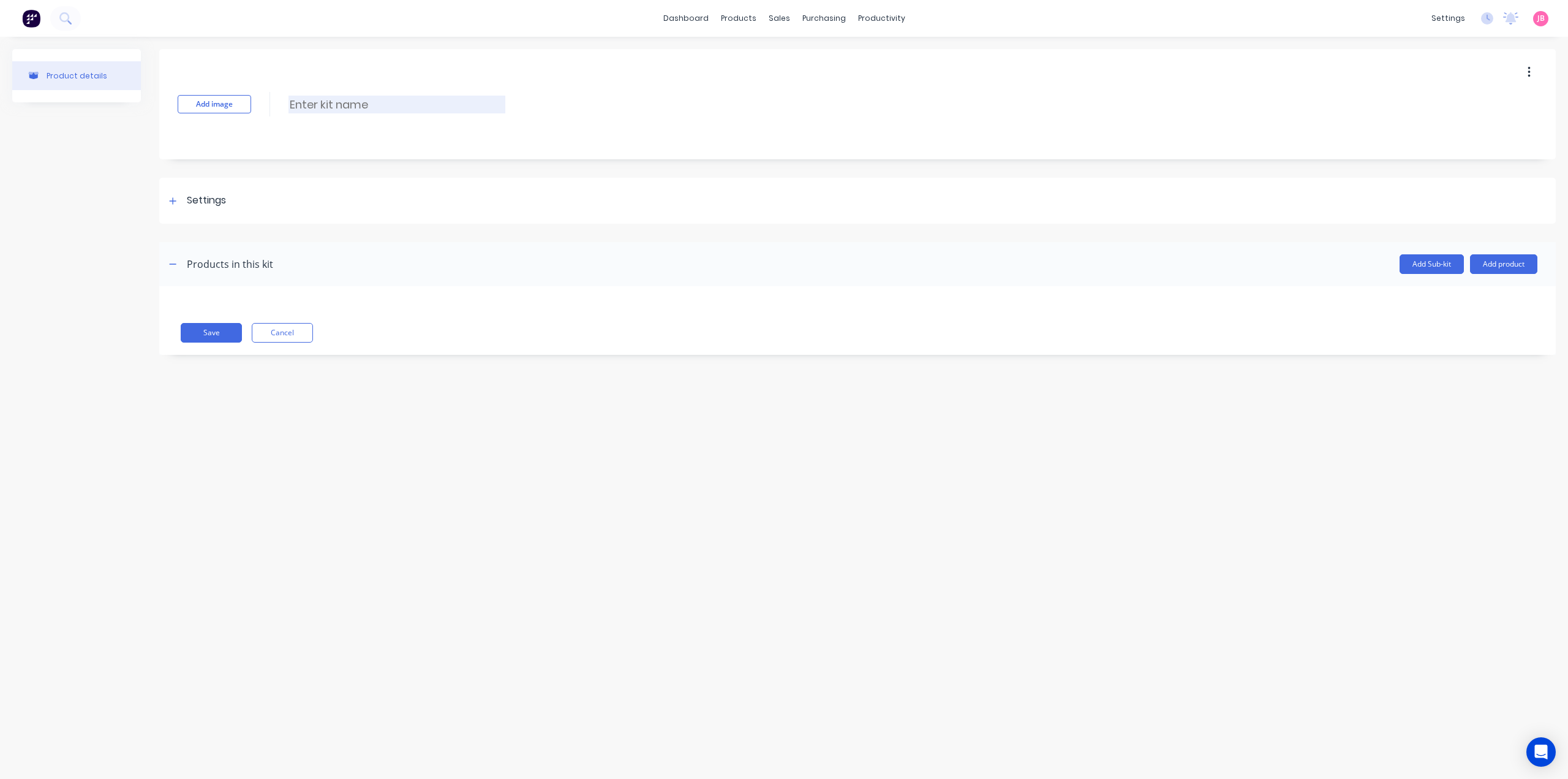
click at [318, 104] on input at bounding box center [397, 105] width 217 height 18
click at [321, 109] on input at bounding box center [397, 105] width 217 height 18
paste input "7 PIN ROUND TRAILER PLUG"
type input "7 PIN ROUND TRAILER PLUG"
click at [241, 203] on div "Settings" at bounding box center [858, 200] width 1397 height 46
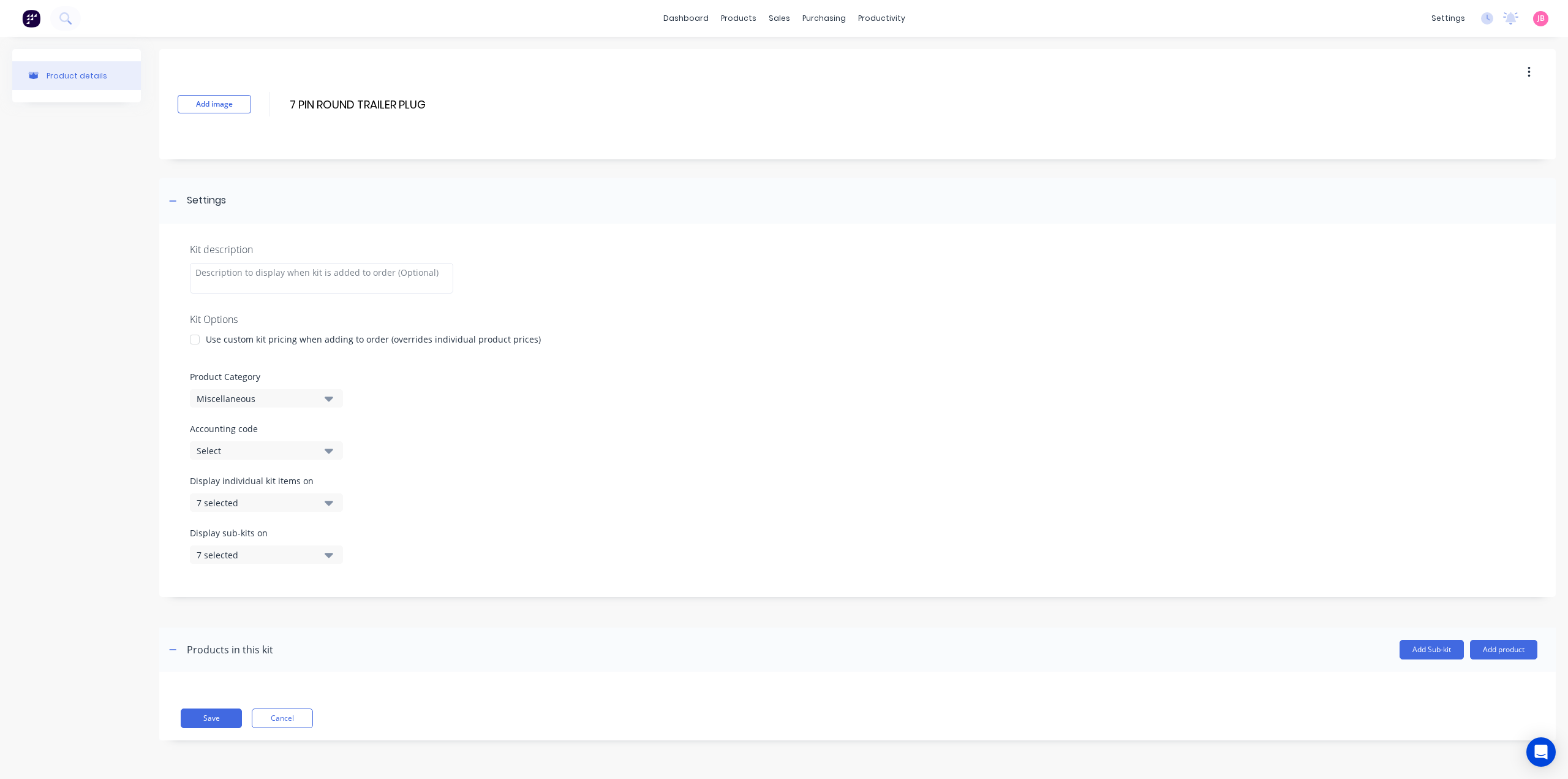
click at [186, 339] on div at bounding box center [194, 339] width 24 height 24
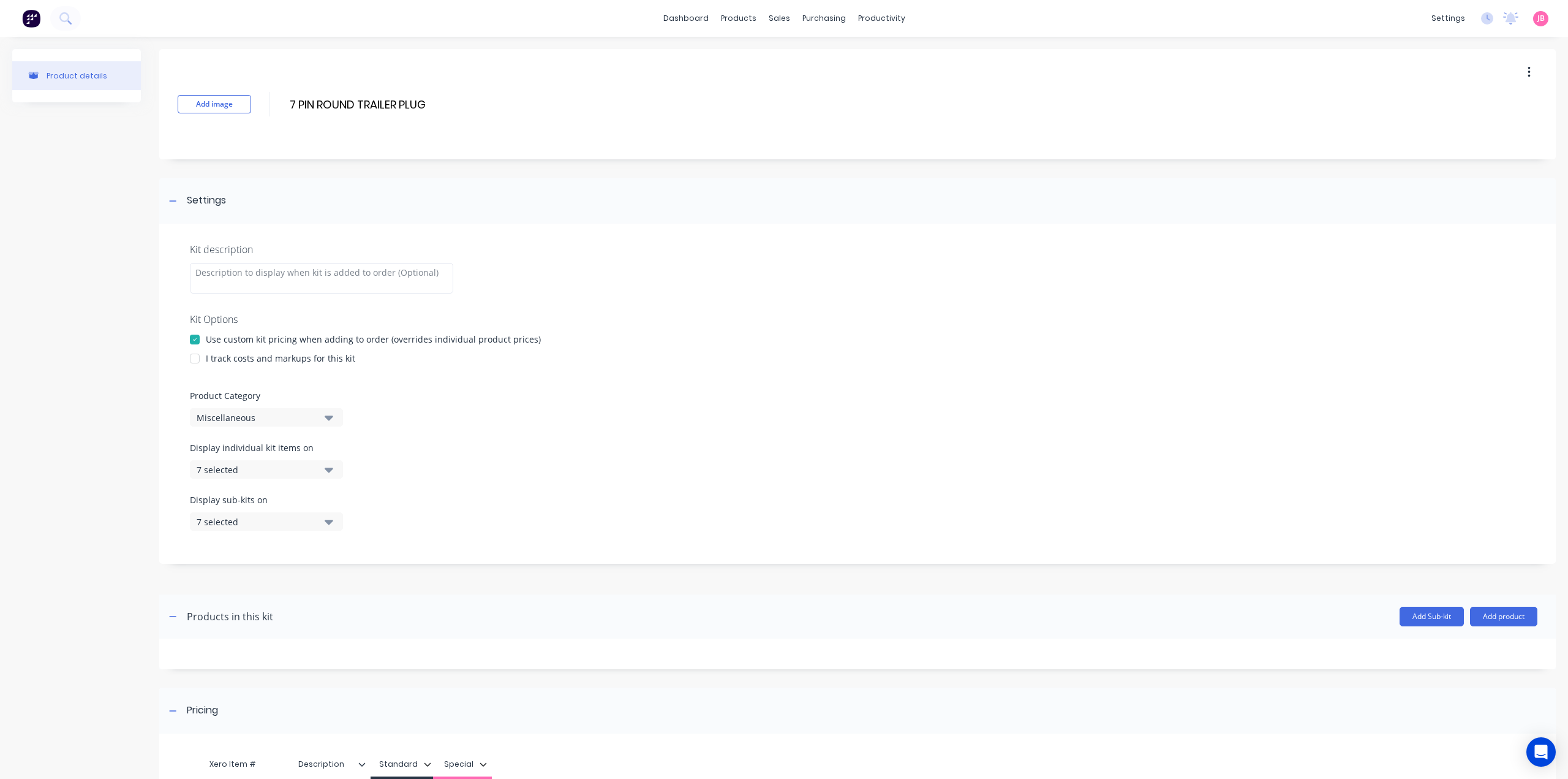
click at [192, 361] on div at bounding box center [194, 358] width 24 height 24
click at [267, 412] on div "Miscellaneous" at bounding box center [256, 417] width 118 height 13
click at [269, 453] on Category "text" at bounding box center [290, 453] width 130 height 24
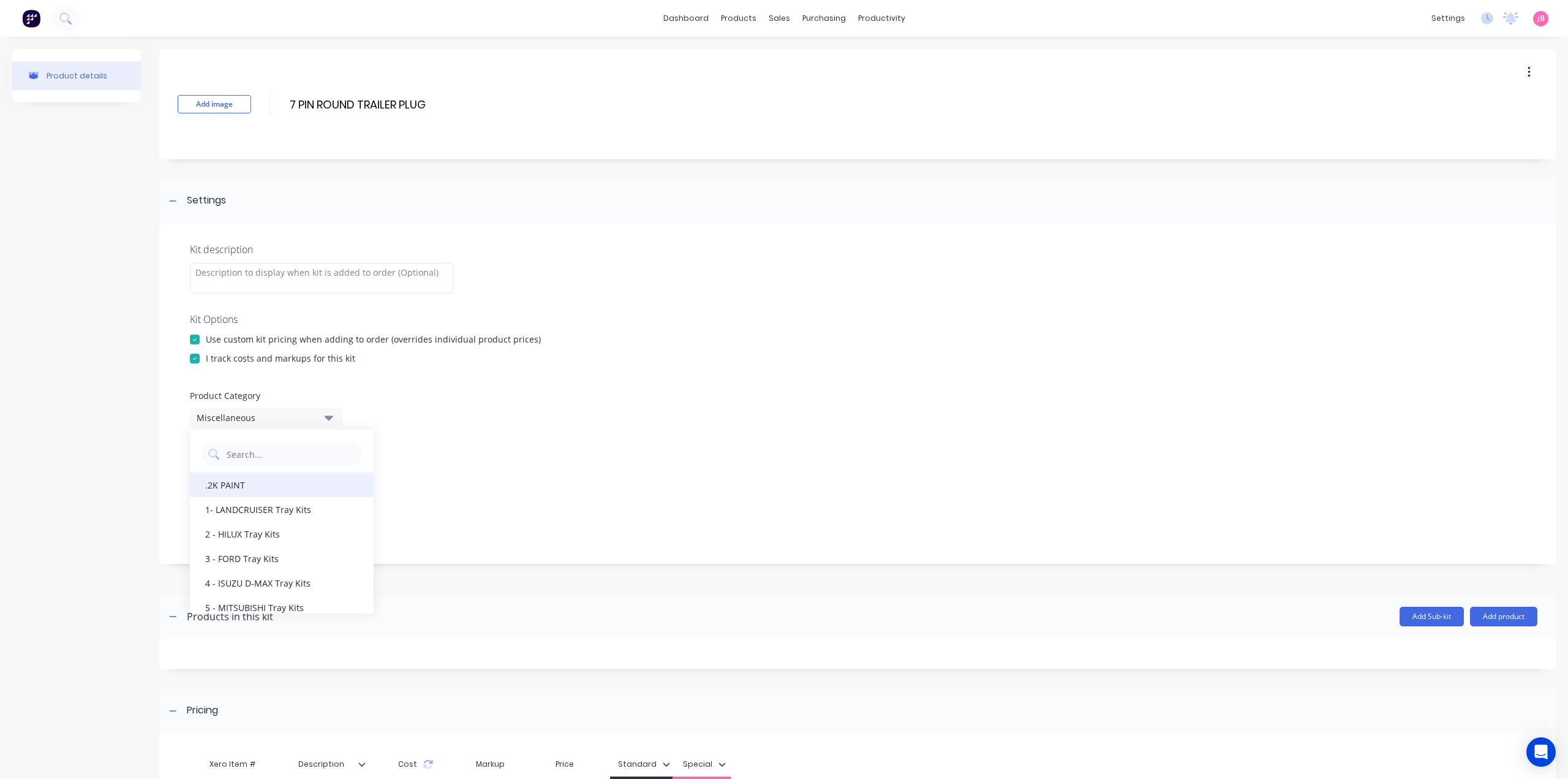
type Category "FLAT"
click at [255, 512] on div "FLAT TOP TRAILERS" at bounding box center [282, 509] width 184 height 24
click at [277, 464] on div "7 selected" at bounding box center [256, 469] width 118 height 13
click at [349, 497] on div "button" at bounding box center [353, 499] width 24 height 24
click at [328, 470] on icon "button" at bounding box center [329, 469] width 9 height 4
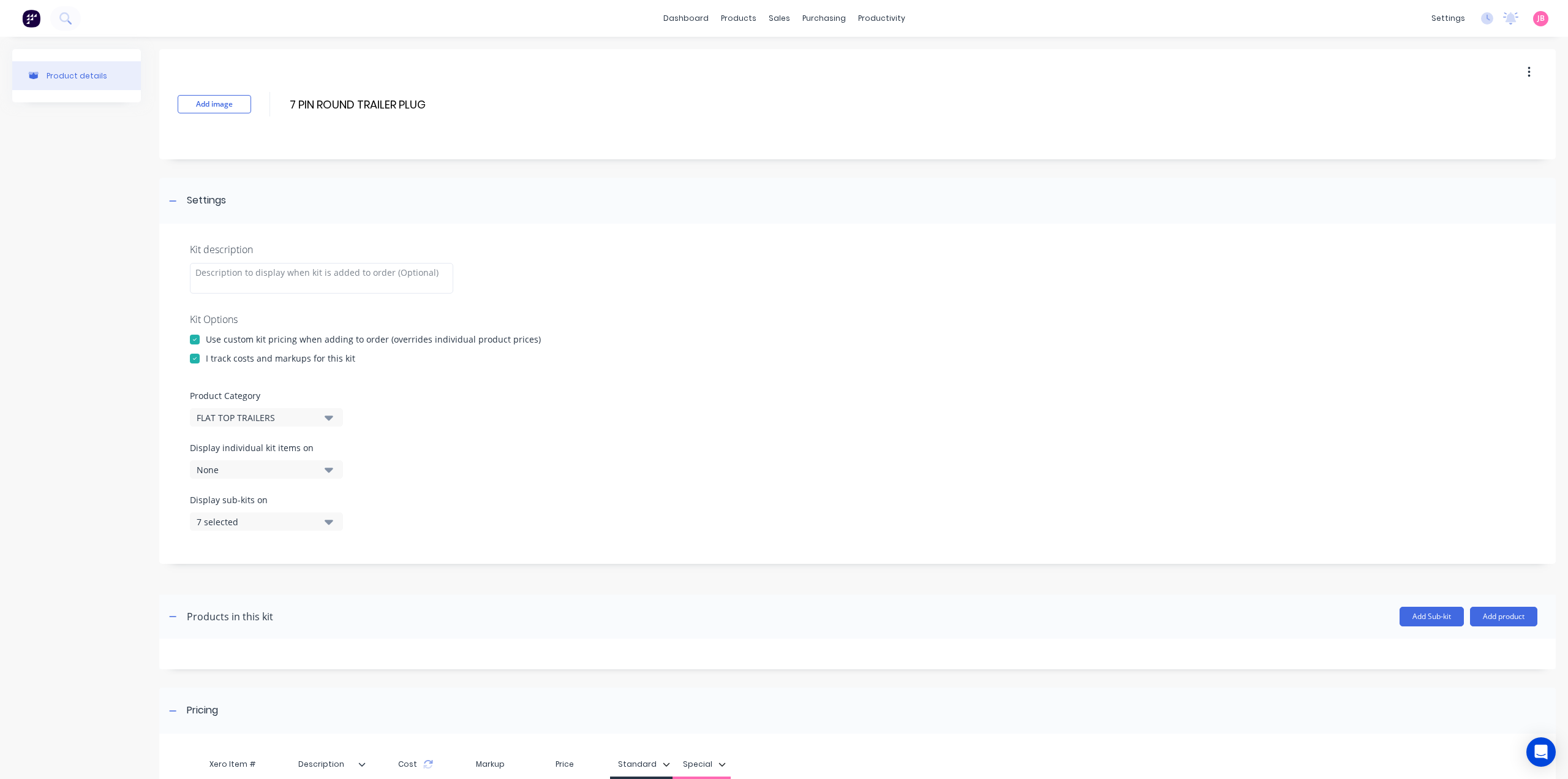
click at [330, 523] on icon "button" at bounding box center [329, 521] width 9 height 4
click at [343, 553] on div "button" at bounding box center [353, 551] width 24 height 24
click at [327, 524] on icon "button" at bounding box center [329, 521] width 9 height 13
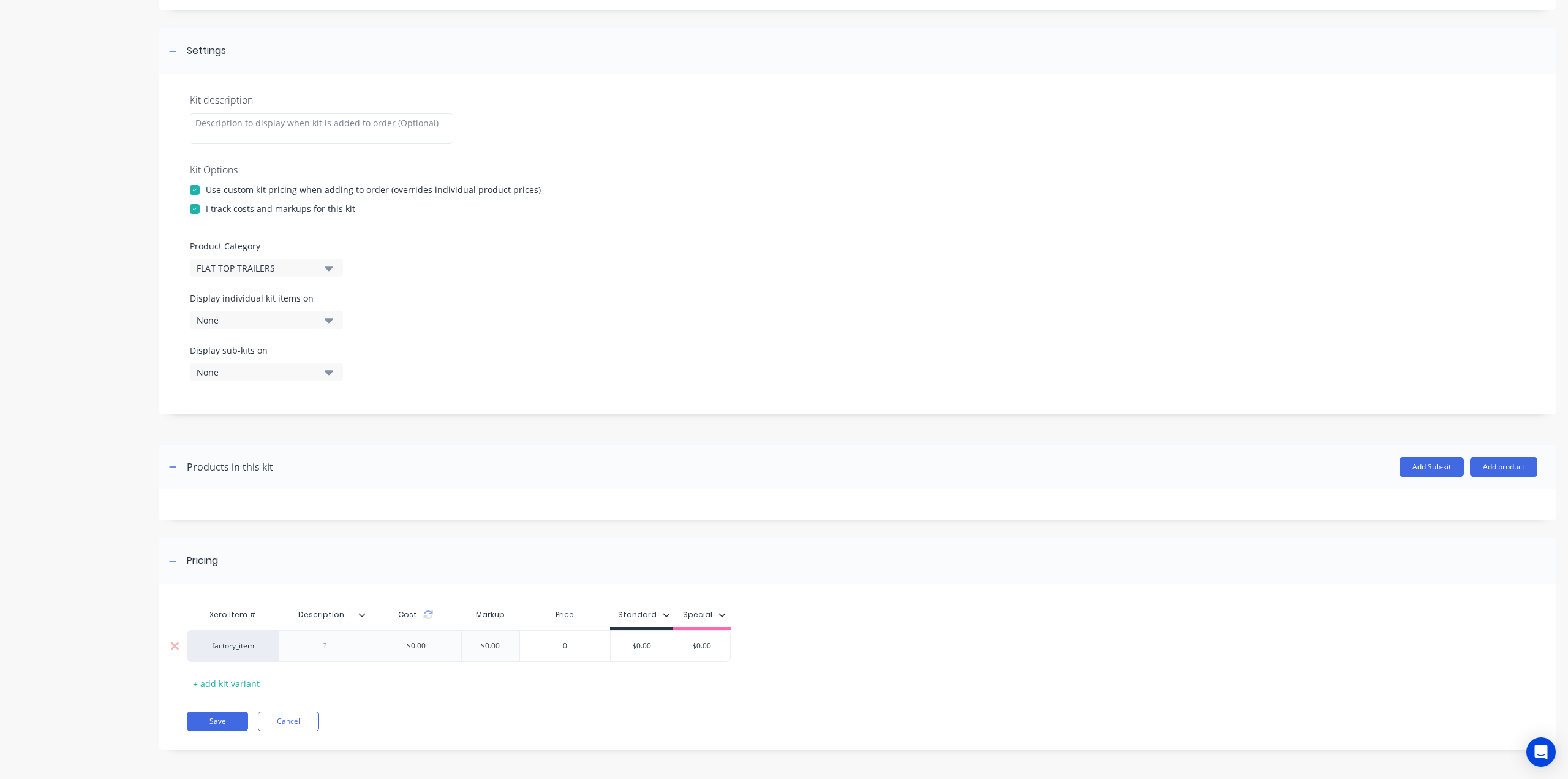
click at [323, 646] on div at bounding box center [325, 646] width 61 height 16
click at [326, 648] on div at bounding box center [325, 646] width 61 height 16
click at [353, 638] on div at bounding box center [325, 646] width 61 height 16
paste div
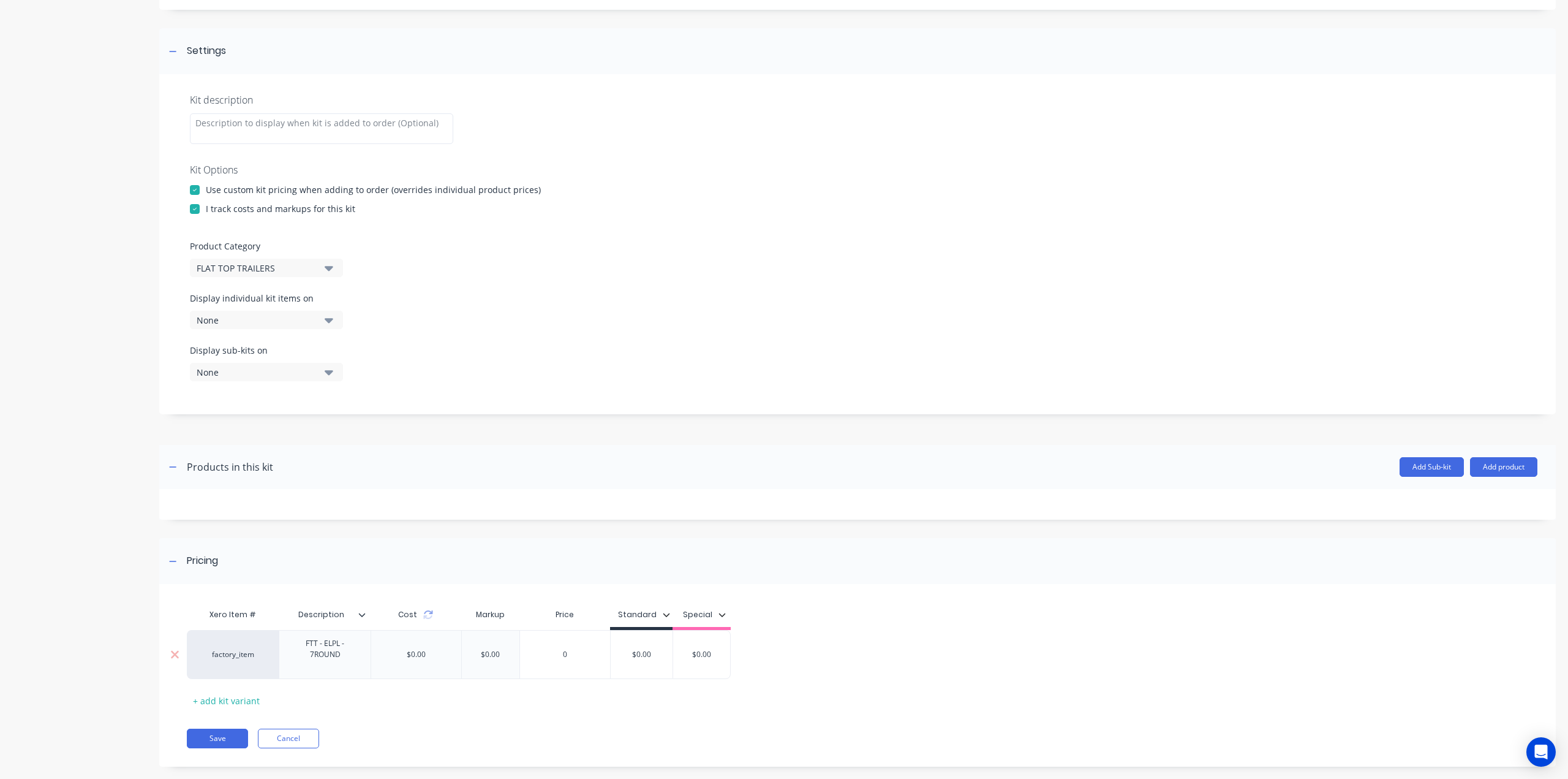
click at [634, 660] on div "$0.00" at bounding box center [641, 654] width 62 height 31
type input "$0.00"
click at [634, 660] on div "$0.00" at bounding box center [659, 645] width 62 height 31
click at [657, 643] on input "$0.00" at bounding box center [659, 645] width 62 height 11
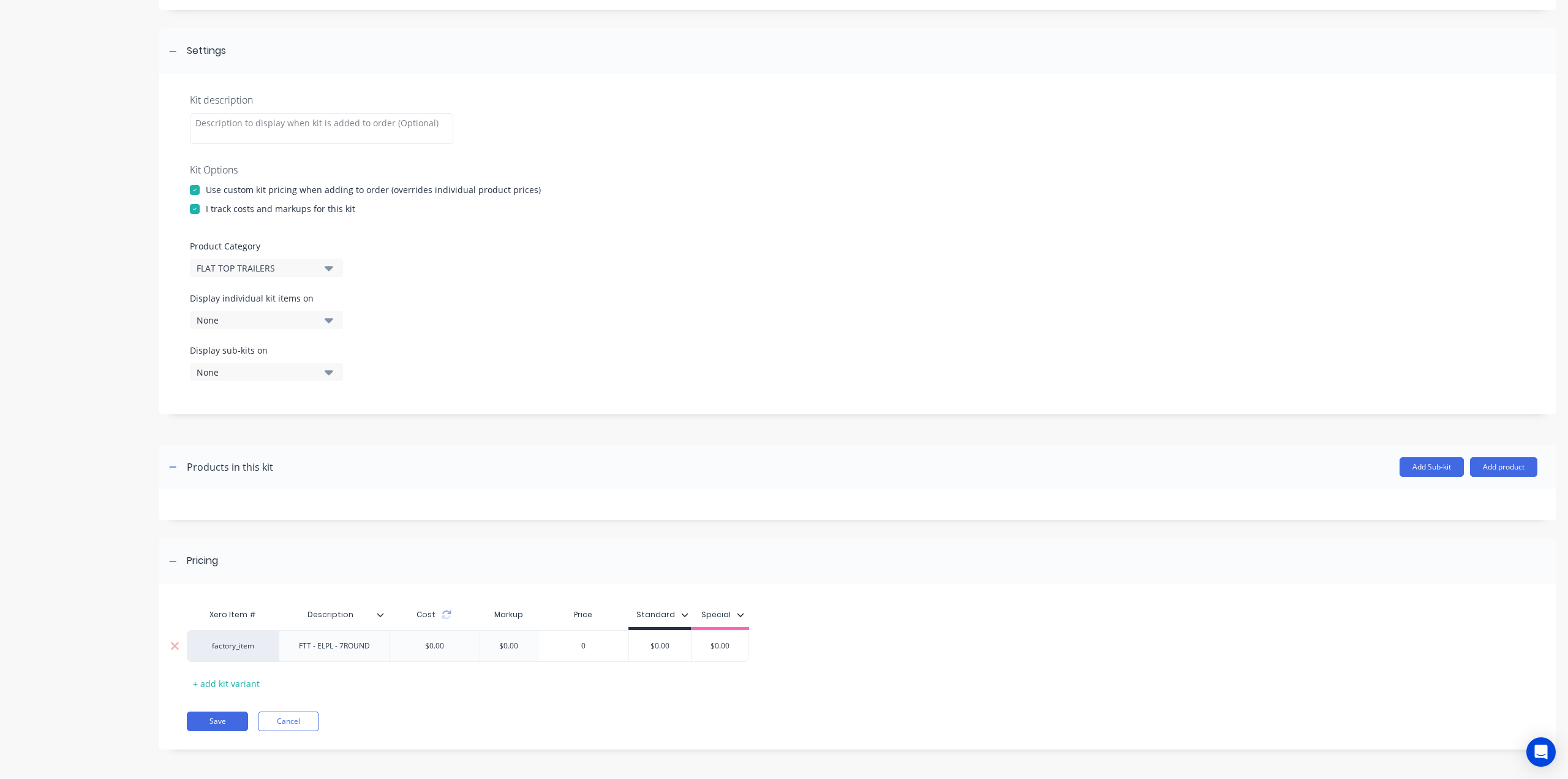
click at [657, 643] on input "$0.00" at bounding box center [659, 645] width 62 height 11
drag, startPoint x: 666, startPoint y: 644, endPoint x: 648, endPoint y: 644, distance: 18.0
click at [648, 644] on input "$0.00" at bounding box center [659, 645] width 62 height 11
click at [676, 644] on input "$0.00" at bounding box center [659, 645] width 62 height 11
type input "0"
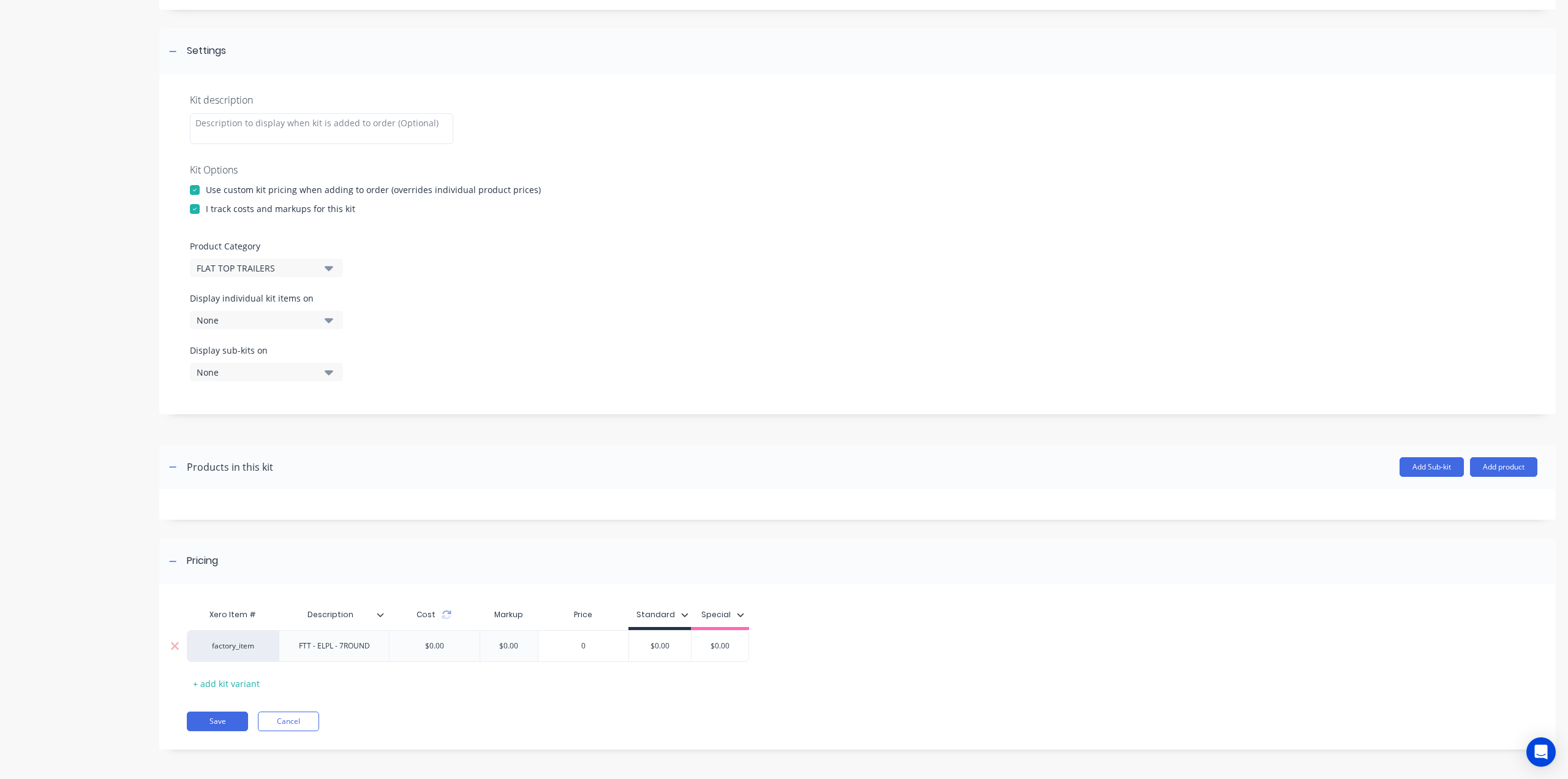
click at [571, 642] on input "0" at bounding box center [583, 645] width 90 height 11
click at [671, 648] on input "$0.00" at bounding box center [659, 645] width 62 height 11
click at [670, 648] on input "$0.00" at bounding box center [659, 645] width 62 height 11
type input "$50"
type input "$0.00"
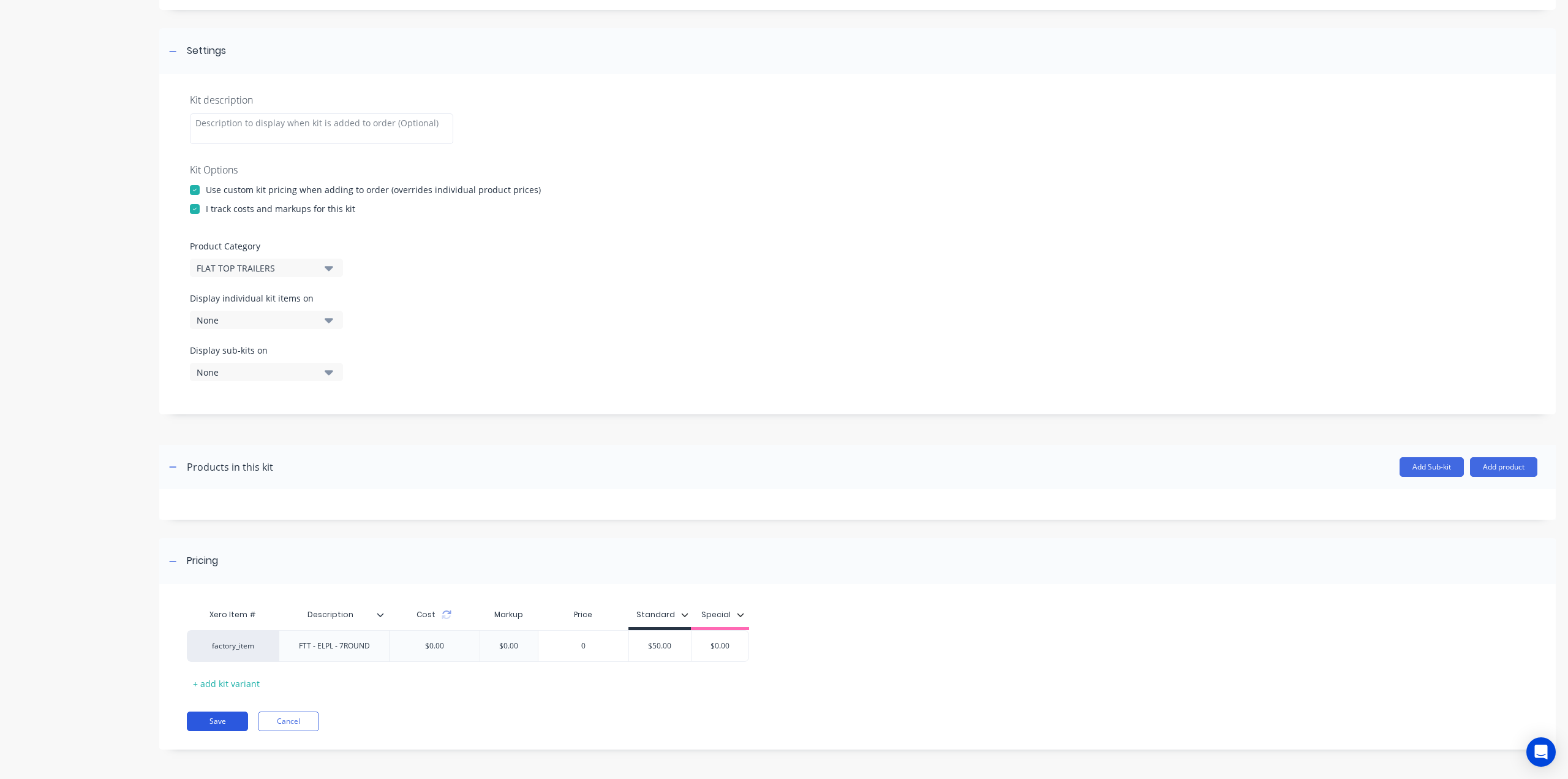
click at [219, 719] on button "Save" at bounding box center [217, 722] width 61 height 20
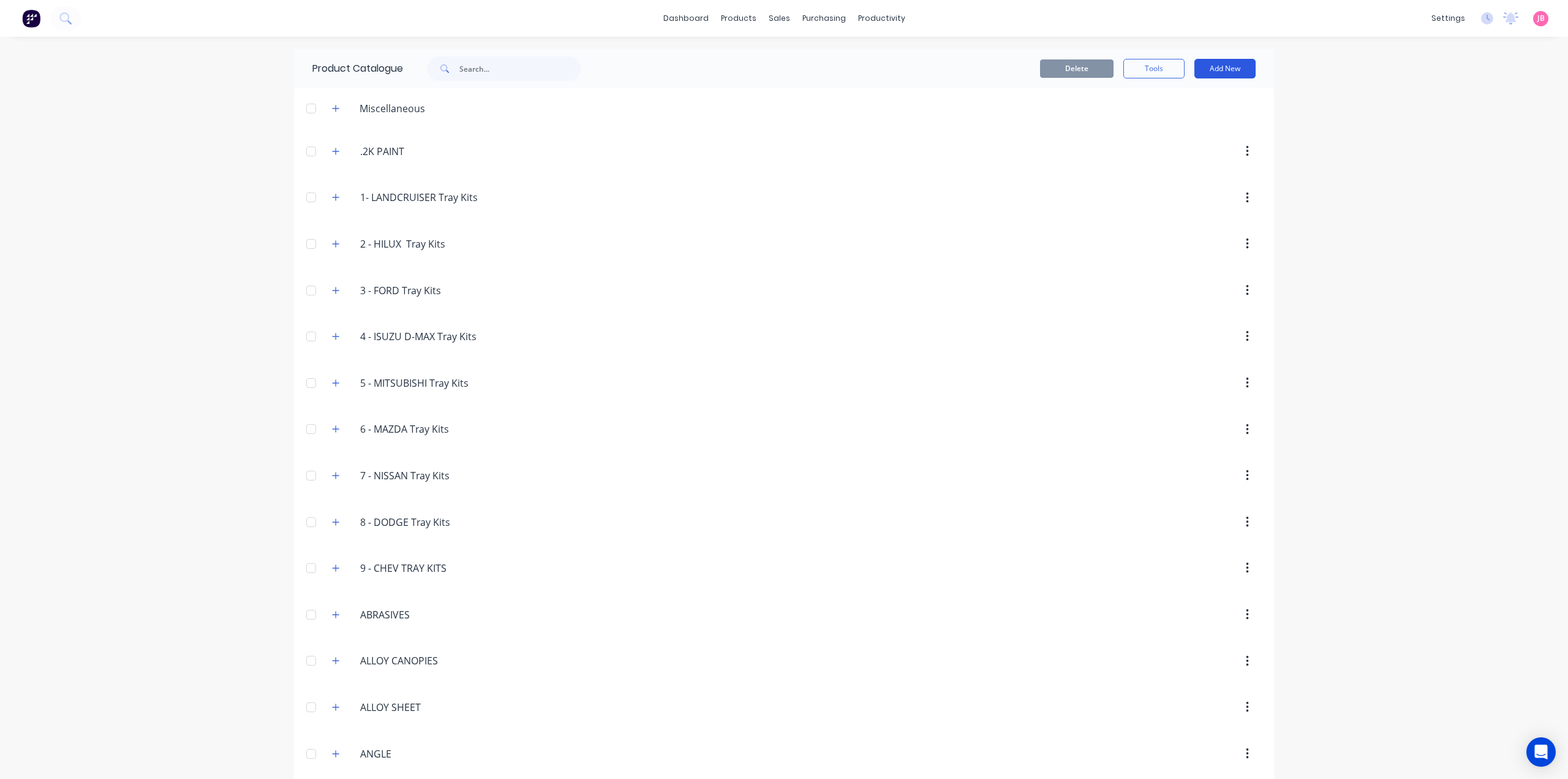
click at [1217, 63] on button "Add New" at bounding box center [1224, 69] width 61 height 20
click at [1184, 154] on div "Product Kit" at bounding box center [1197, 149] width 94 height 18
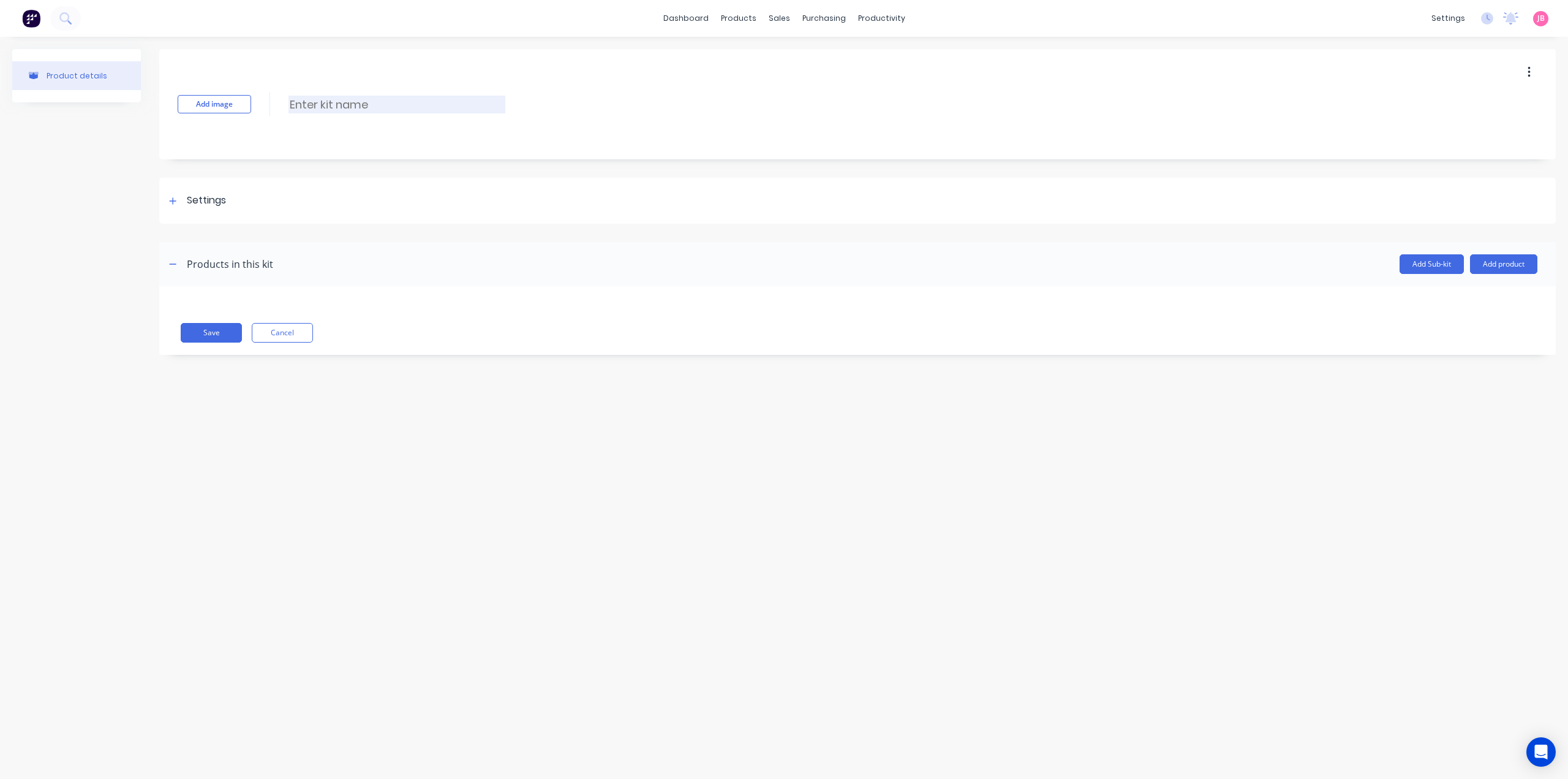
click at [338, 107] on input at bounding box center [397, 105] width 217 height 18
paste input "7 PIN LARGE ROUND TRAILER PLUG"
type input "7 PIN LARGE ROUND TRAILER PLUG"
click at [221, 202] on div "Settings" at bounding box center [206, 200] width 39 height 15
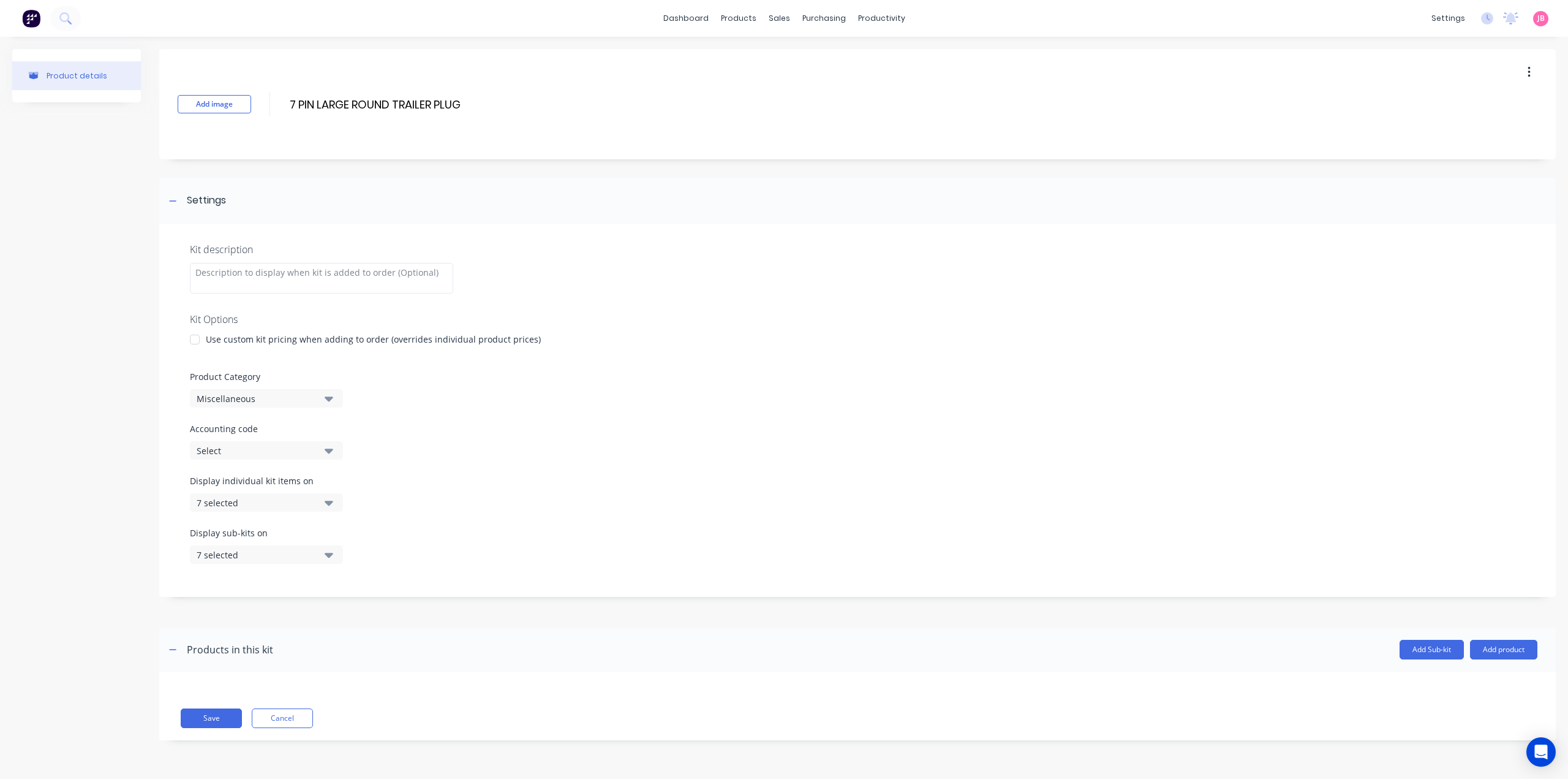
click at [232, 333] on div "Use custom kit pricing when adding to order (overrides individual product price…" at bounding box center [372, 339] width 335 height 13
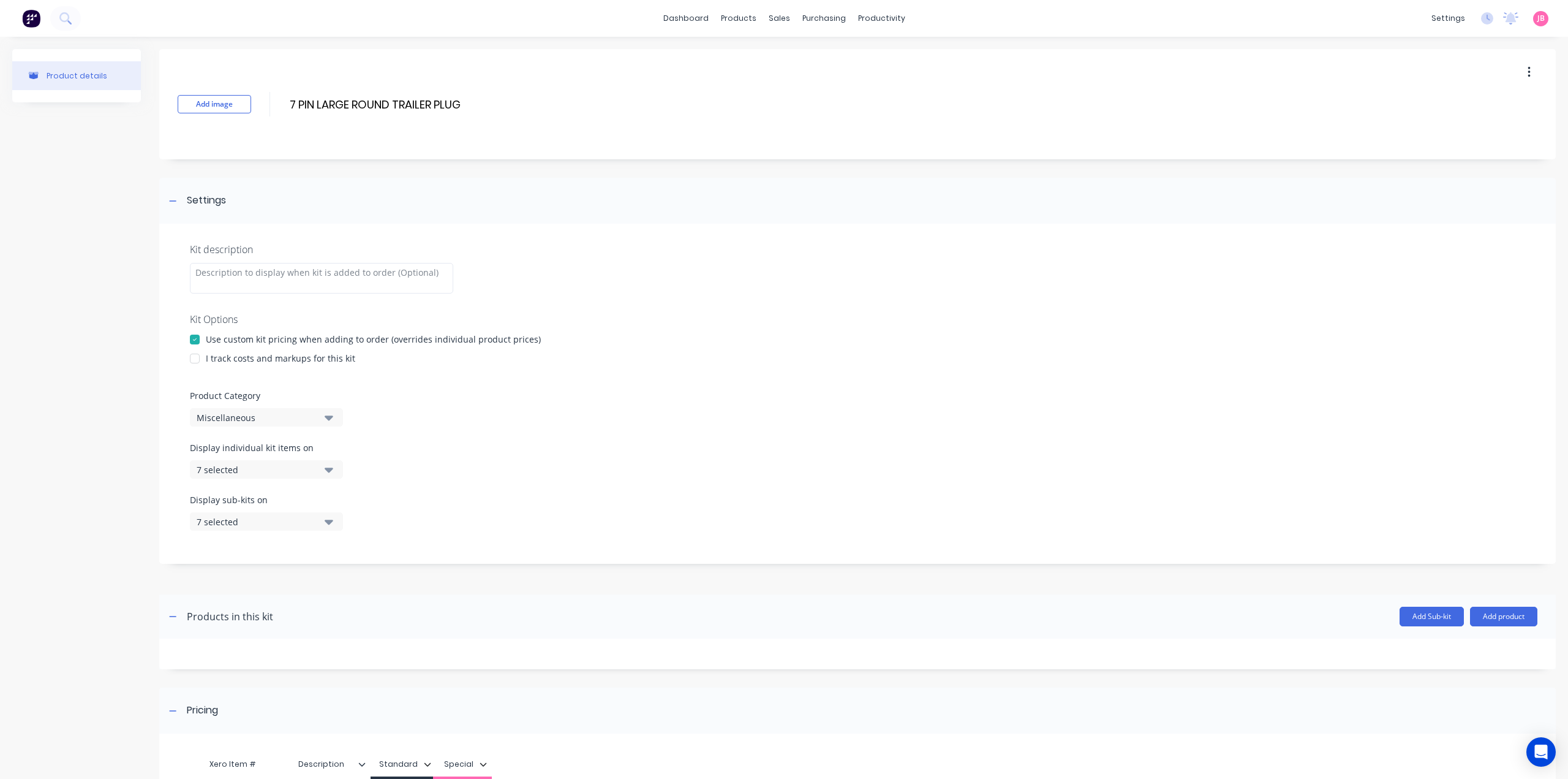
click at [231, 358] on div "I track costs and markups for this kit" at bounding box center [280, 358] width 150 height 13
click at [191, 358] on div at bounding box center [194, 358] width 24 height 24
click at [292, 412] on div "Miscellaneous" at bounding box center [256, 417] width 118 height 13
click at [304, 454] on Category "text" at bounding box center [290, 453] width 130 height 24
type Category "FLAT"
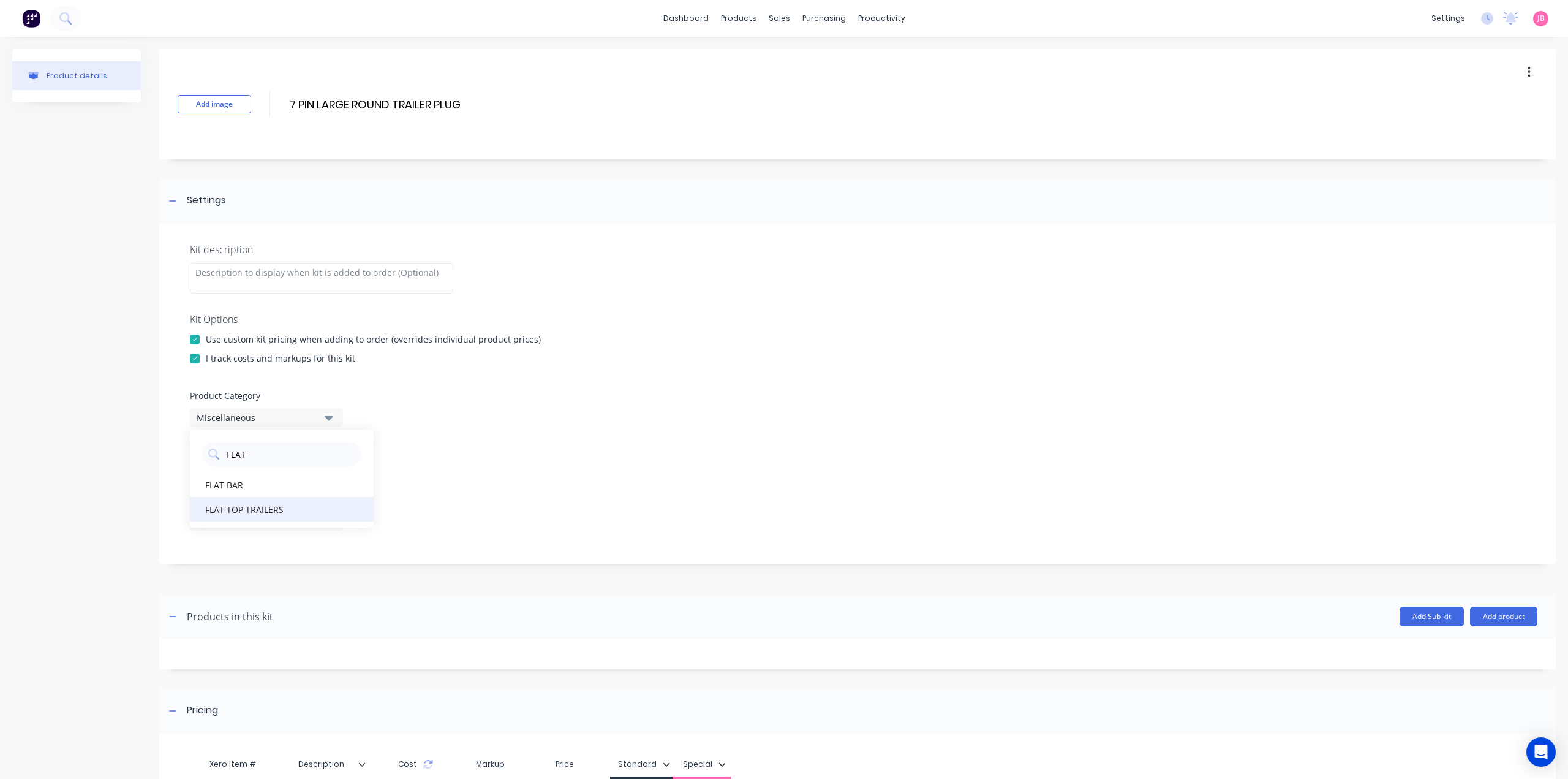
click at [268, 507] on div "FLAT TOP TRAILERS" at bounding box center [282, 509] width 184 height 24
click at [328, 462] on icon "button" at bounding box center [329, 468] width 9 height 13
click at [342, 500] on div "button" at bounding box center [353, 499] width 24 height 24
click at [326, 471] on icon "button" at bounding box center [329, 468] width 9 height 13
click at [329, 524] on icon "button" at bounding box center [329, 521] width 9 height 4
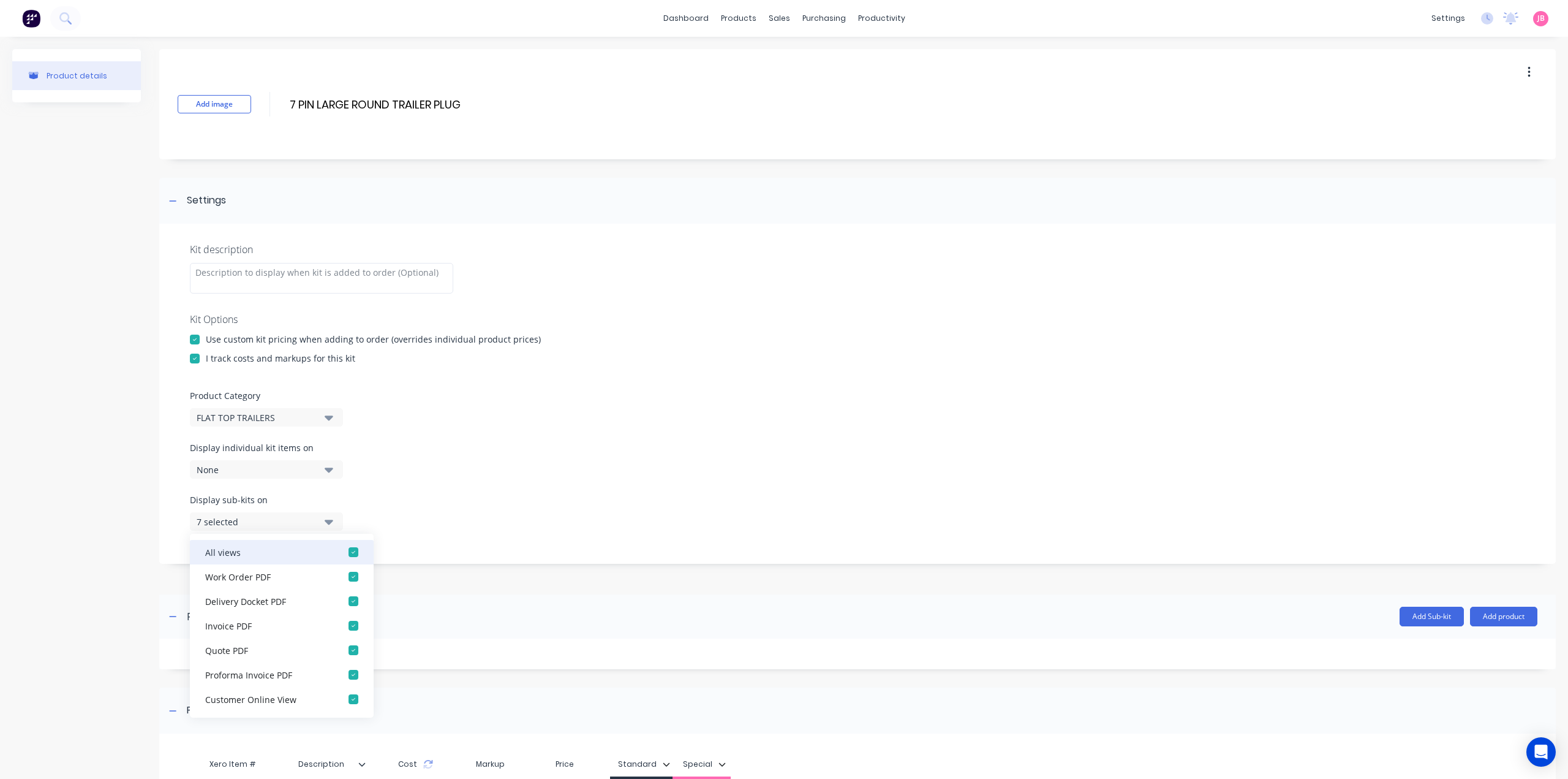
click at [346, 547] on div "button" at bounding box center [353, 551] width 24 height 24
click at [334, 521] on button "None" at bounding box center [266, 521] width 153 height 18
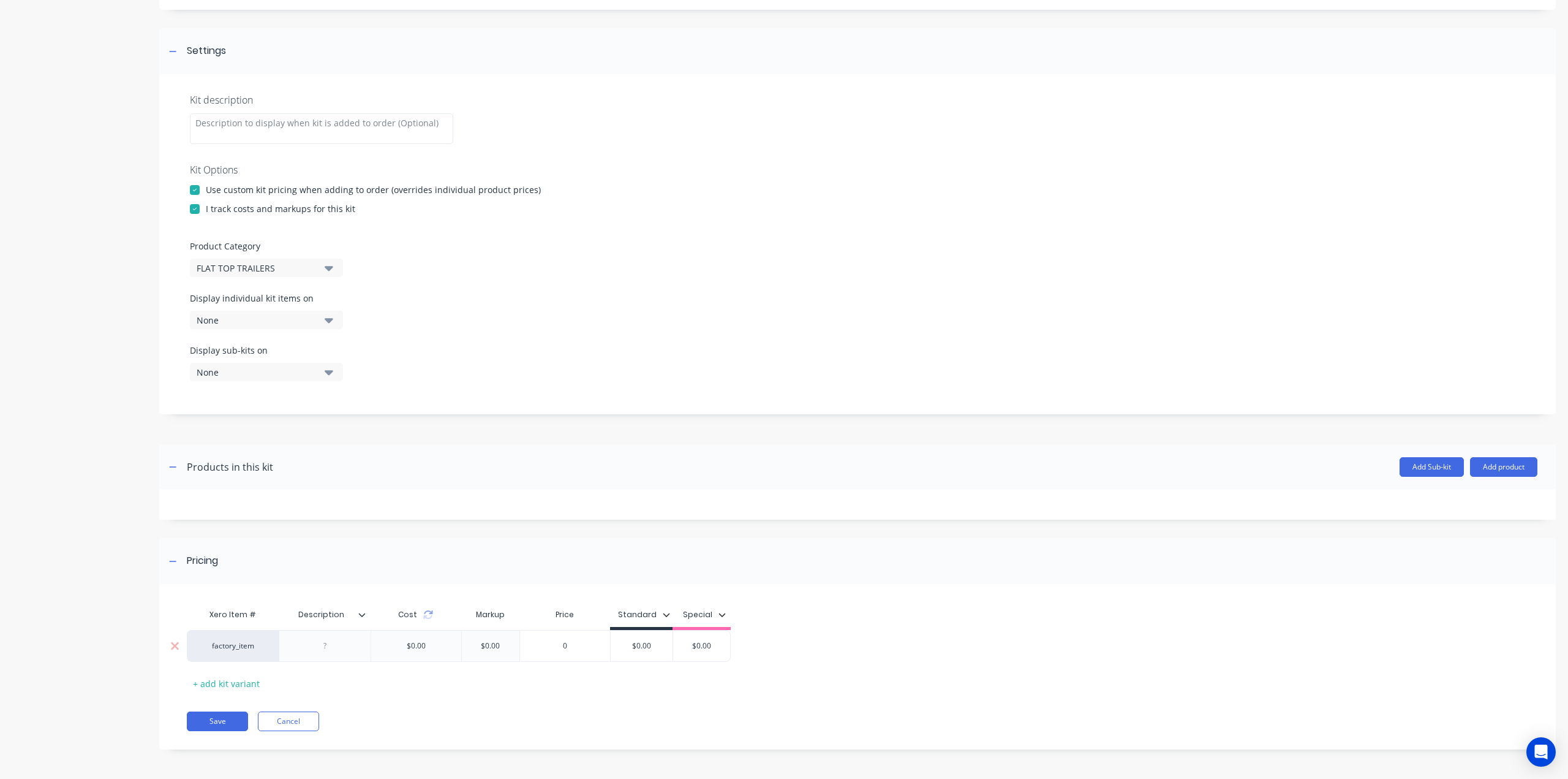
click at [322, 647] on div at bounding box center [325, 646] width 61 height 16
click at [342, 651] on div at bounding box center [325, 646] width 61 height 16
paste div
click at [630, 648] on div "$0.00" at bounding box center [641, 654] width 62 height 31
type input "$0.00"
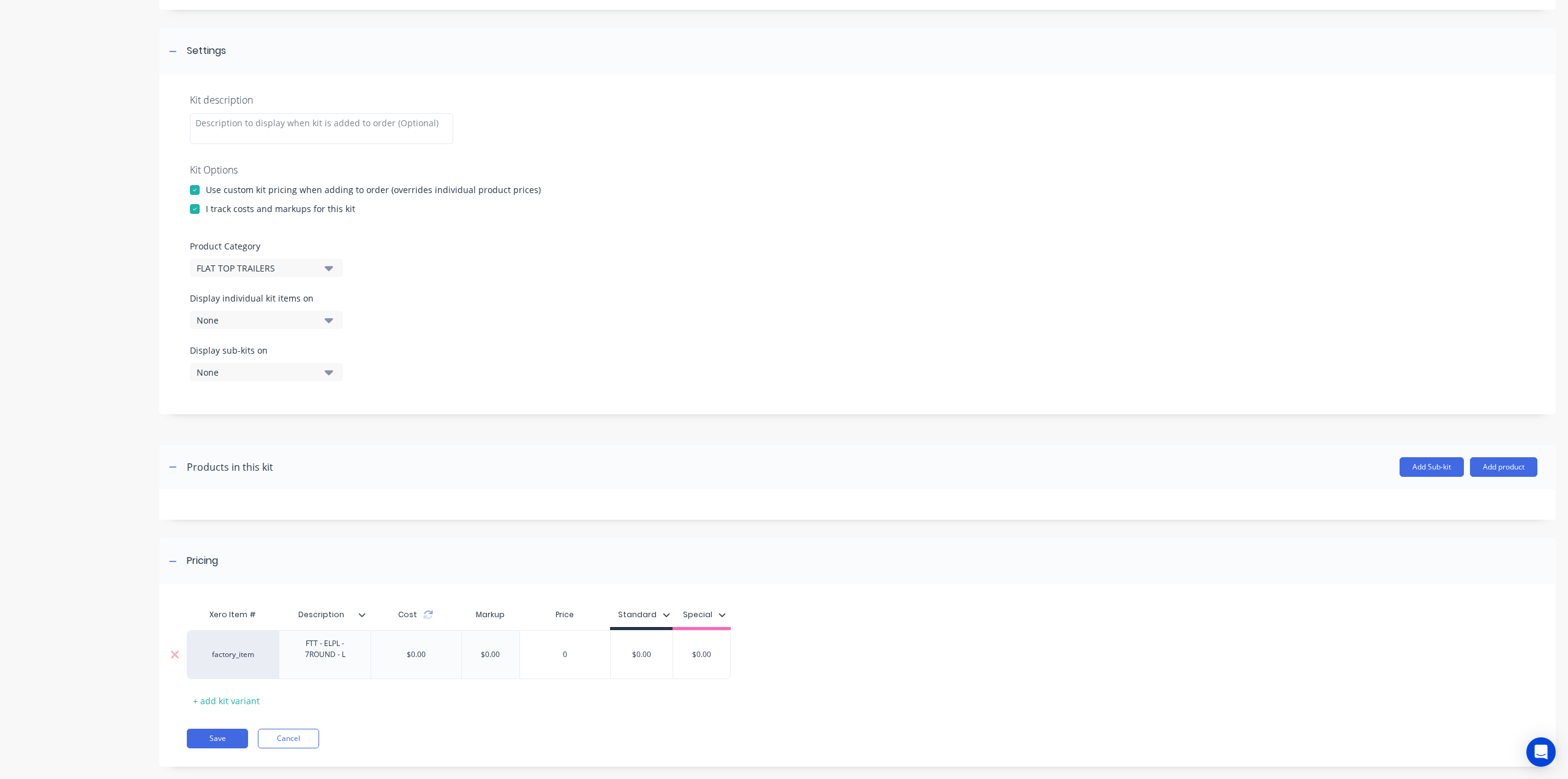
type input "0"
click at [630, 648] on input "0" at bounding box center [599, 645] width 90 height 11
click at [685, 648] on input "$0.00" at bounding box center [675, 645] width 62 height 11
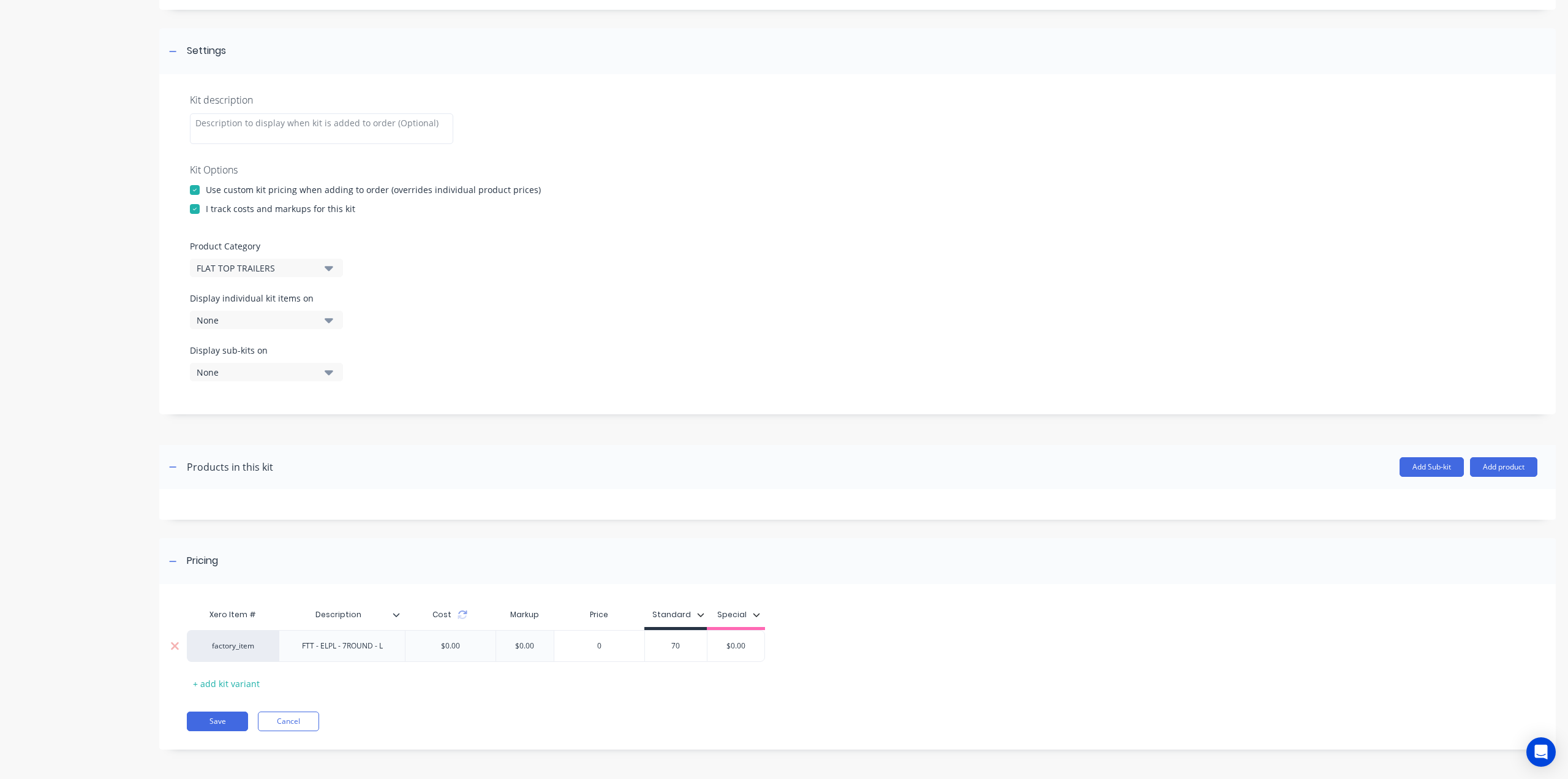
type input "70"
type input "$0.00"
click at [215, 722] on button "Save" at bounding box center [217, 722] width 61 height 20
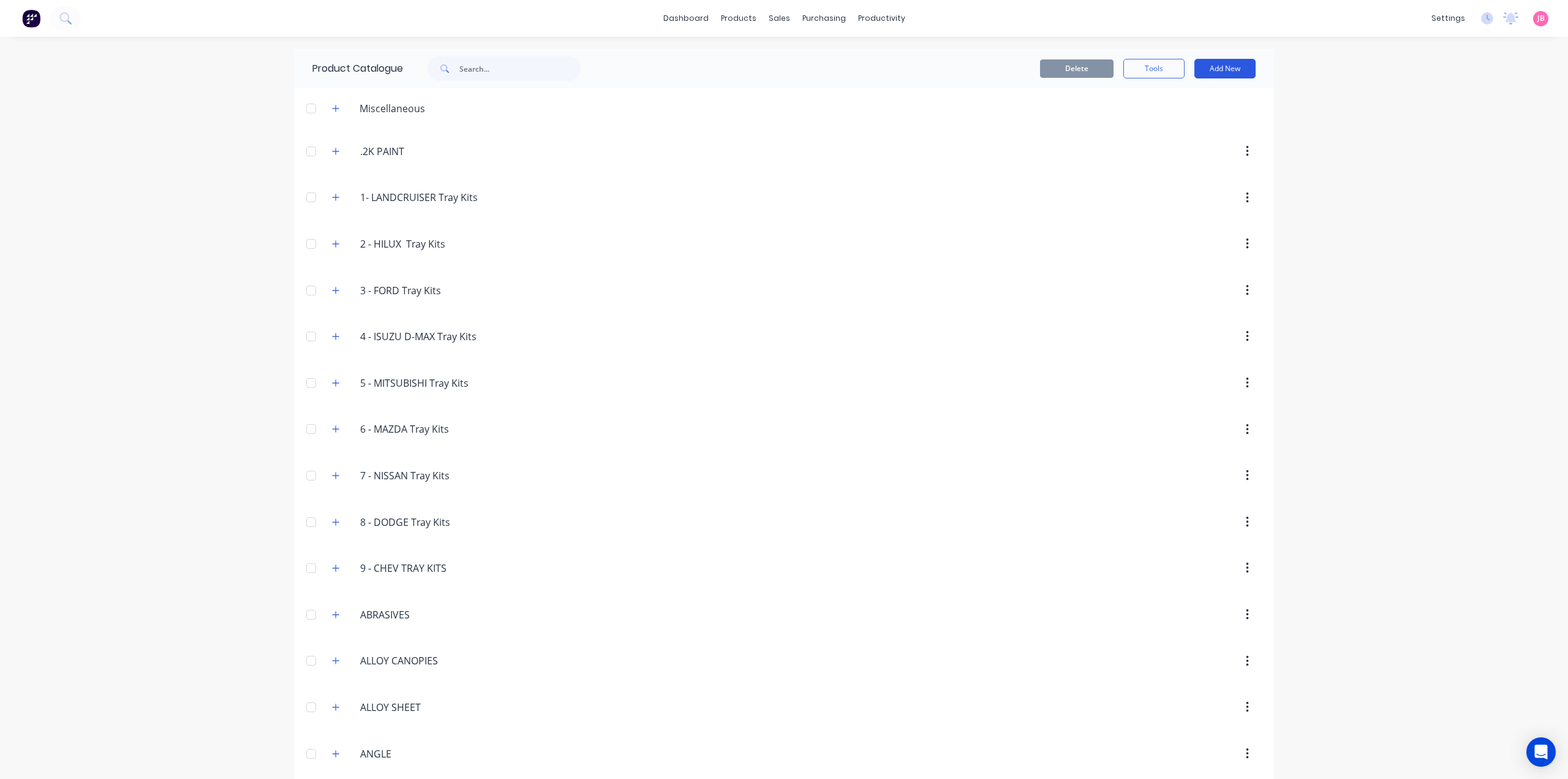
click at [1234, 71] on button "Add New" at bounding box center [1224, 69] width 61 height 20
click at [1194, 149] on div "Product Kit" at bounding box center [1197, 149] width 94 height 18
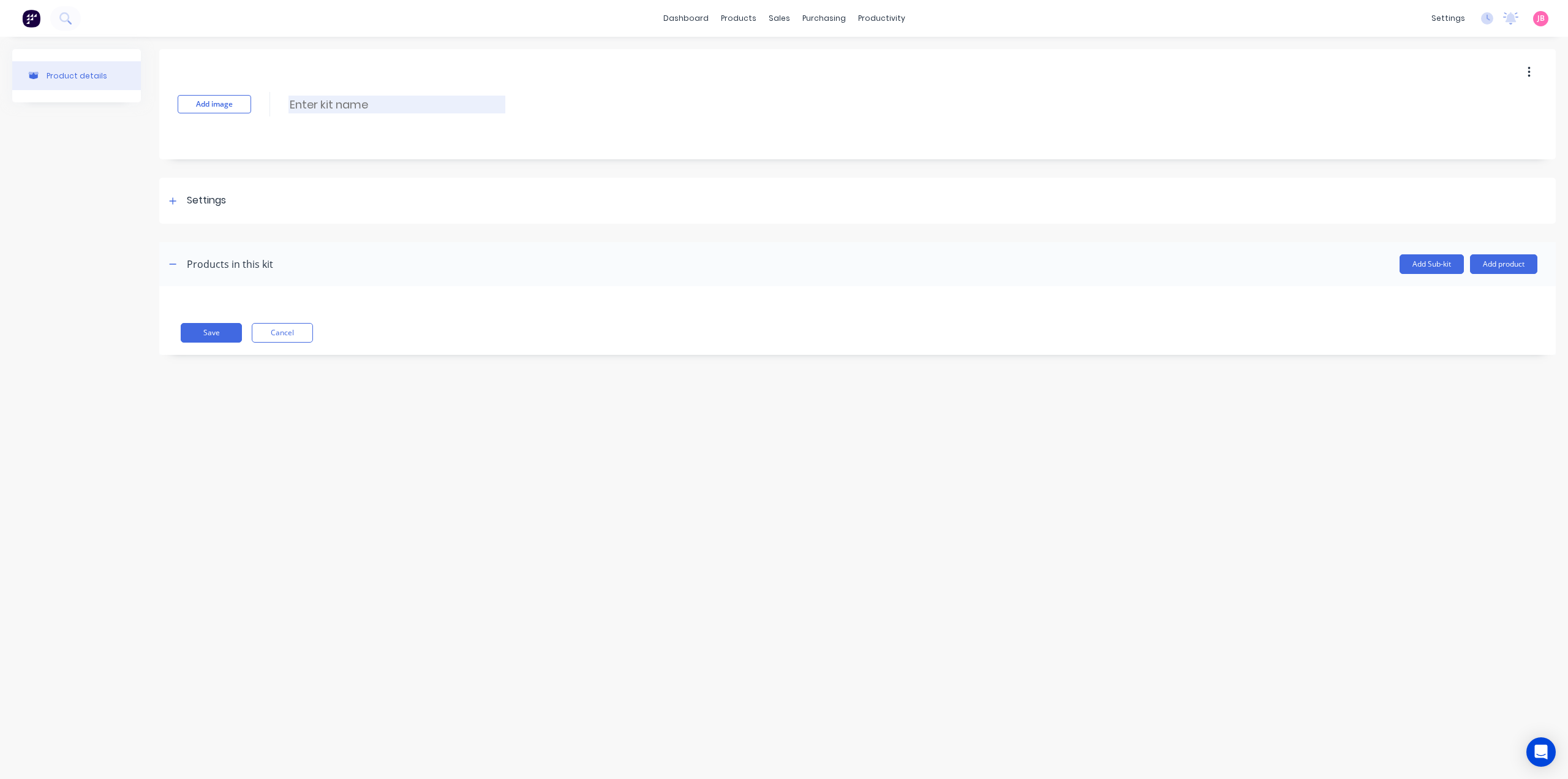
click at [358, 103] on input at bounding box center [397, 105] width 217 height 18
paste input "SAFTEY CHAIN KIT RATED"
type input "SAFTEY CHAIN KIT RATED"
click at [188, 202] on div "Settings" at bounding box center [206, 200] width 39 height 15
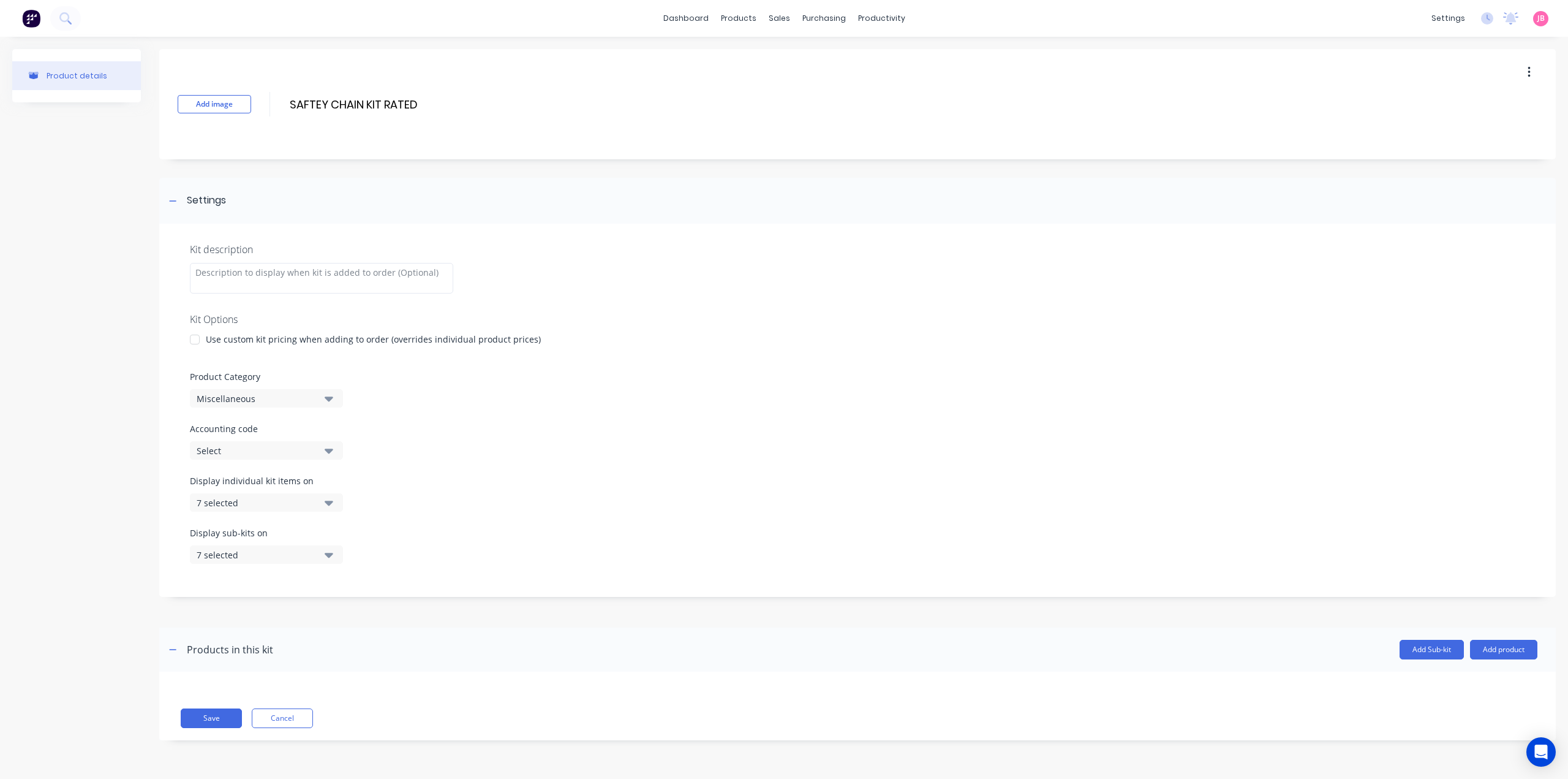
click at [197, 341] on div at bounding box center [194, 339] width 24 height 24
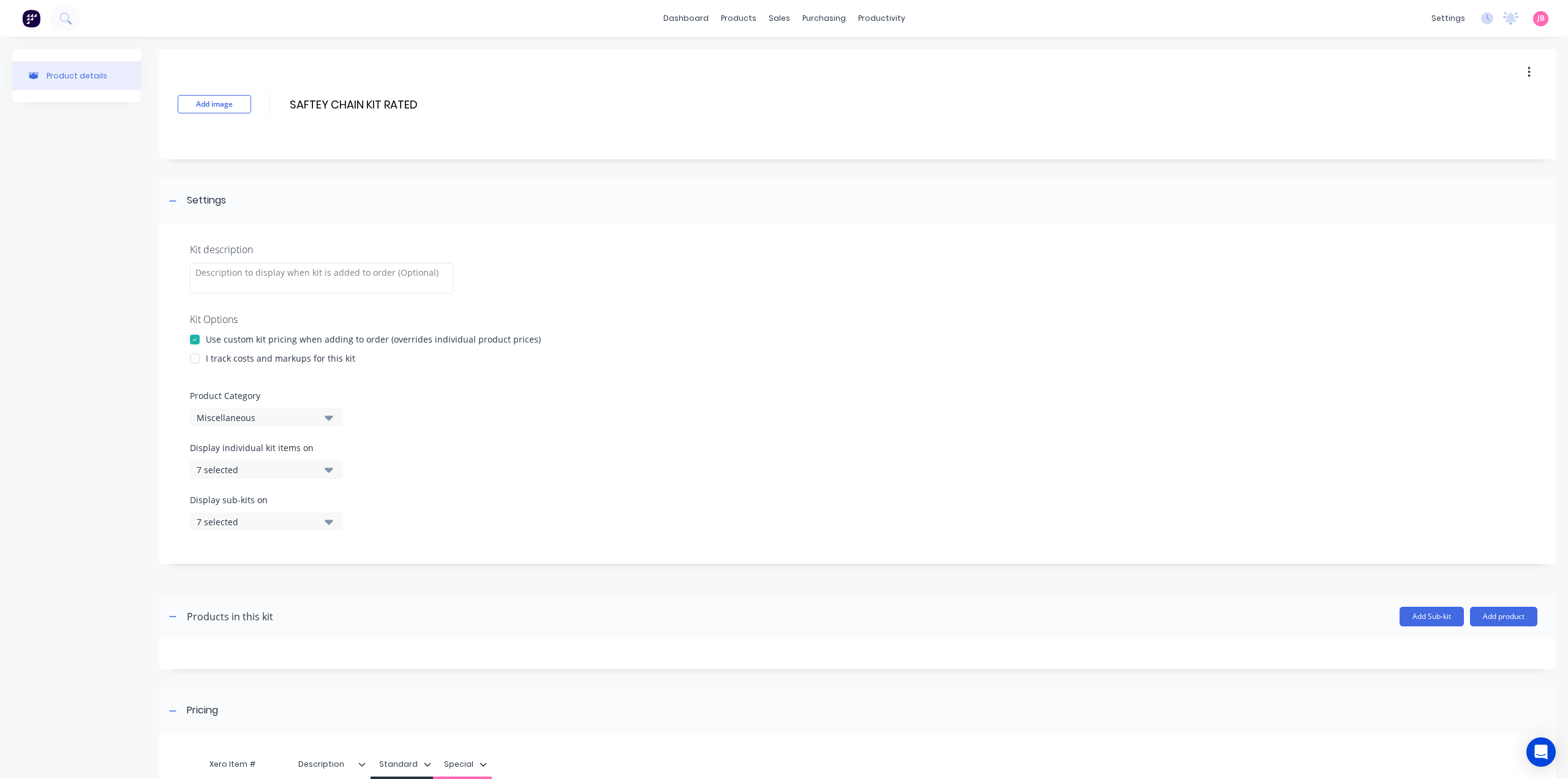
click at [195, 362] on div at bounding box center [194, 358] width 24 height 24
click at [309, 419] on div "Miscellaneous" at bounding box center [256, 417] width 118 height 13
click at [283, 453] on Category "text" at bounding box center [290, 453] width 130 height 24
type Category "FLAT"
click at [308, 512] on div "FLAT TOP TRAILERS" at bounding box center [282, 509] width 184 height 24
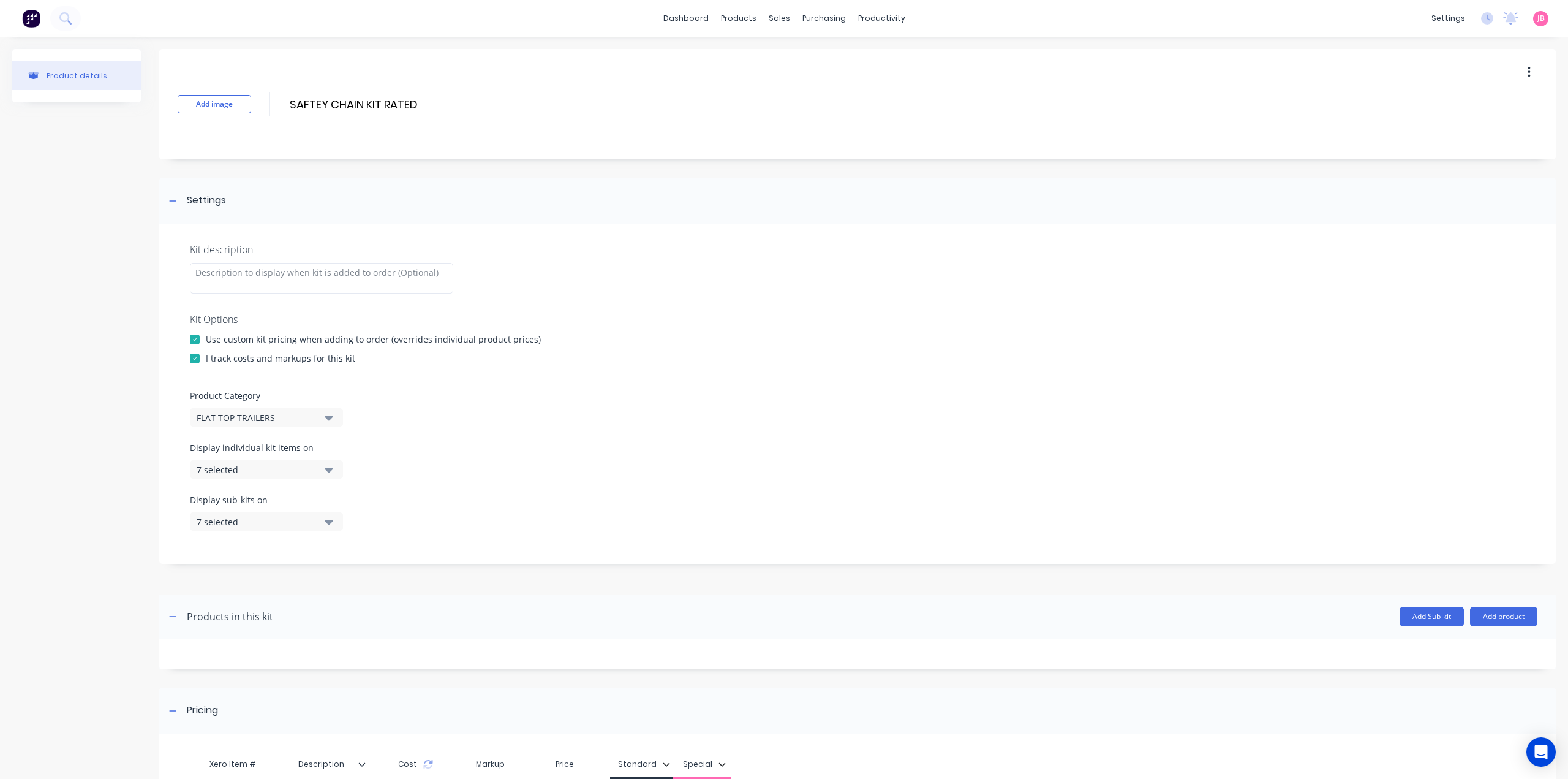
click at [332, 470] on icon "button" at bounding box center [329, 468] width 9 height 13
click at [341, 499] on div "button" at bounding box center [353, 499] width 24 height 24
click at [328, 472] on icon "button" at bounding box center [329, 468] width 9 height 13
click at [333, 522] on icon "button" at bounding box center [329, 521] width 9 height 13
click at [341, 547] on div "button" at bounding box center [353, 551] width 24 height 24
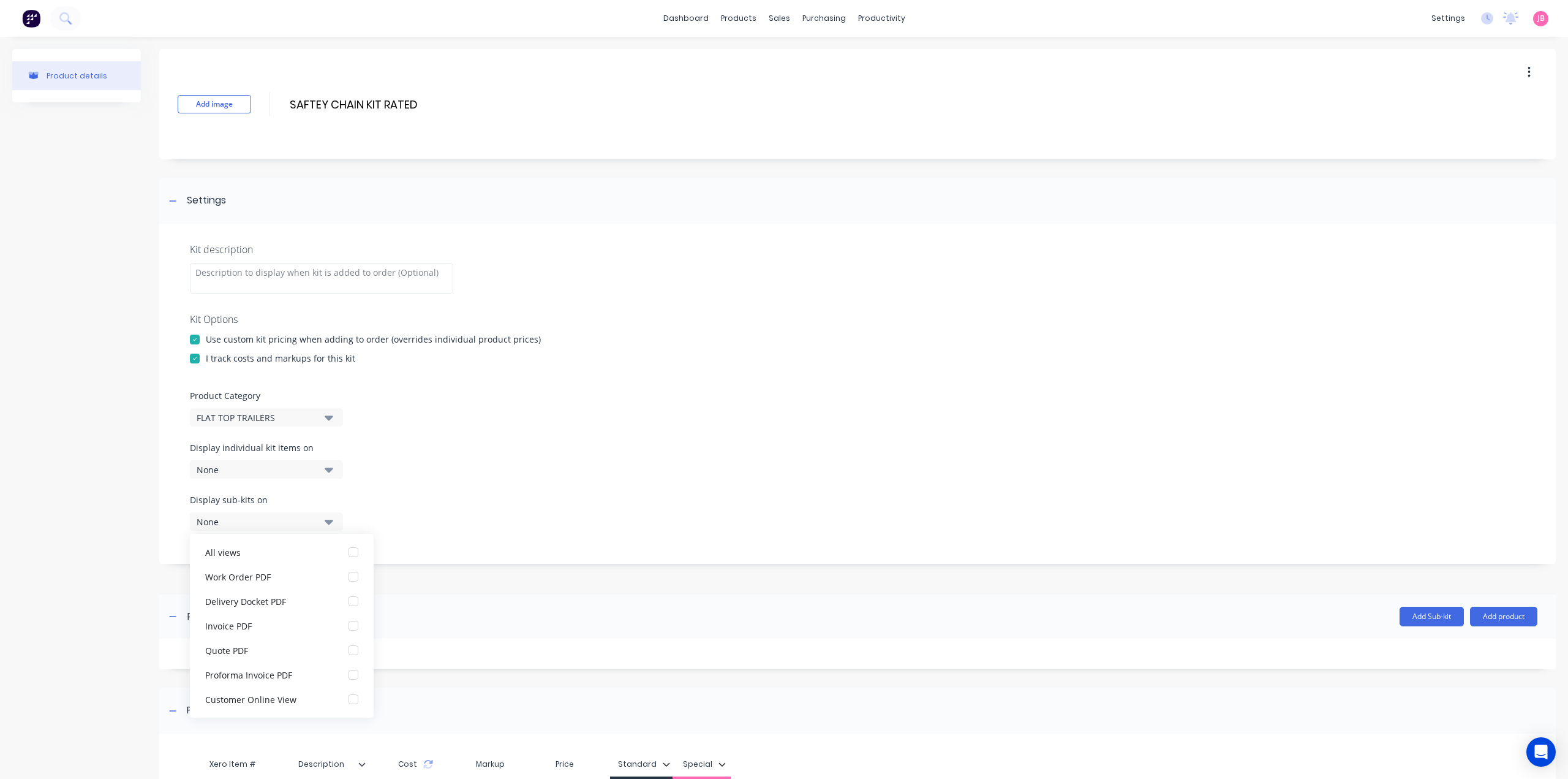
click at [326, 517] on icon "button" at bounding box center [329, 521] width 9 height 13
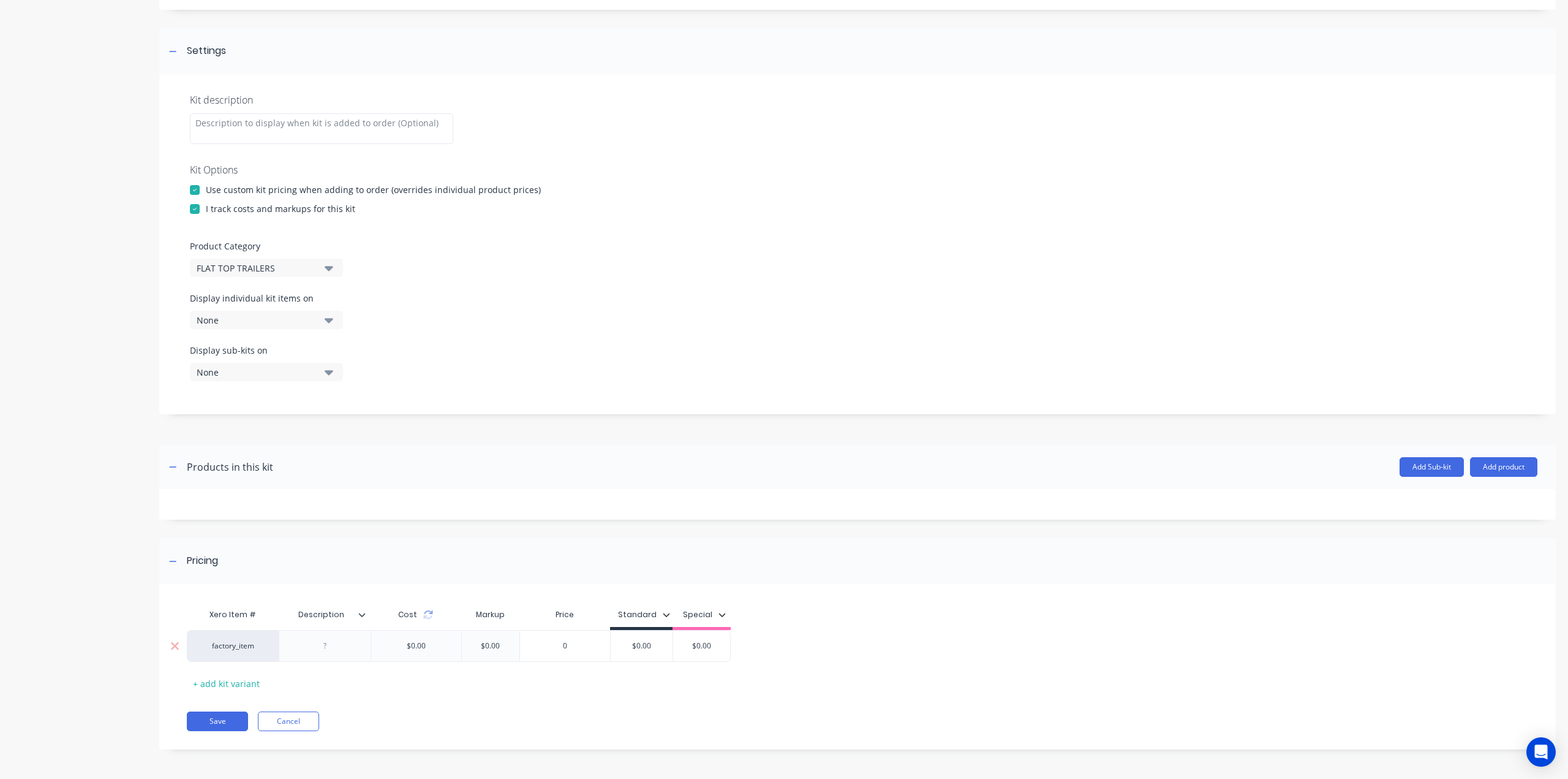
click at [649, 648] on input "$0.00" at bounding box center [641, 645] width 62 height 11
click at [650, 645] on input "$0.00" at bounding box center [641, 645] width 62 height 11
paste input "FTT - SFTCK"
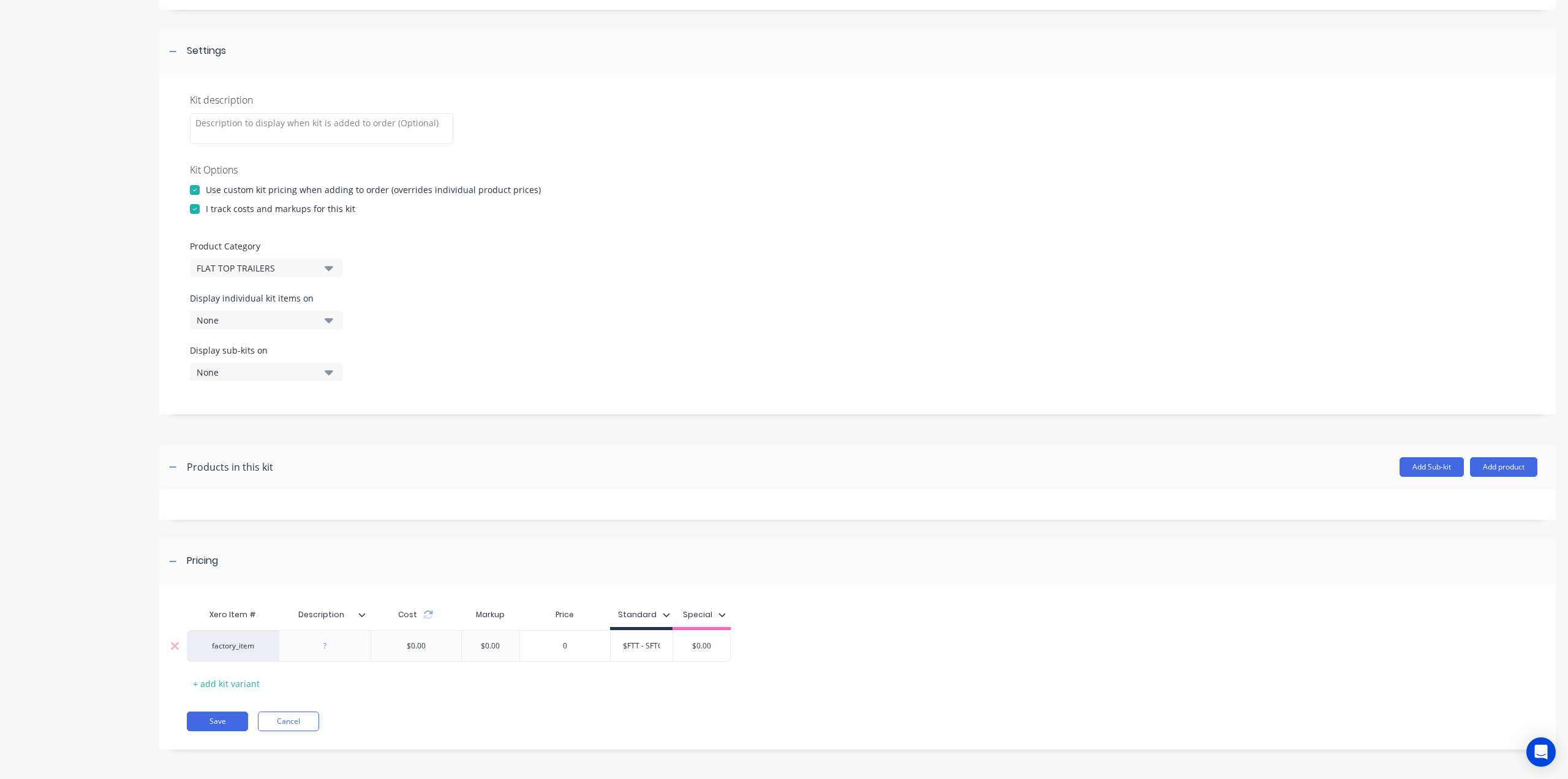
drag, startPoint x: 664, startPoint y: 643, endPoint x: 536, endPoint y: 644, distance: 128.0
click at [536, 644] on div "factory_item $0.00 $0.00 0 $0.00 $FTT - SFTCK $0.00" at bounding box center [458, 646] width 544 height 32
type input "$FTT - SFTCK"
click at [308, 645] on div at bounding box center [325, 646] width 61 height 16
paste div
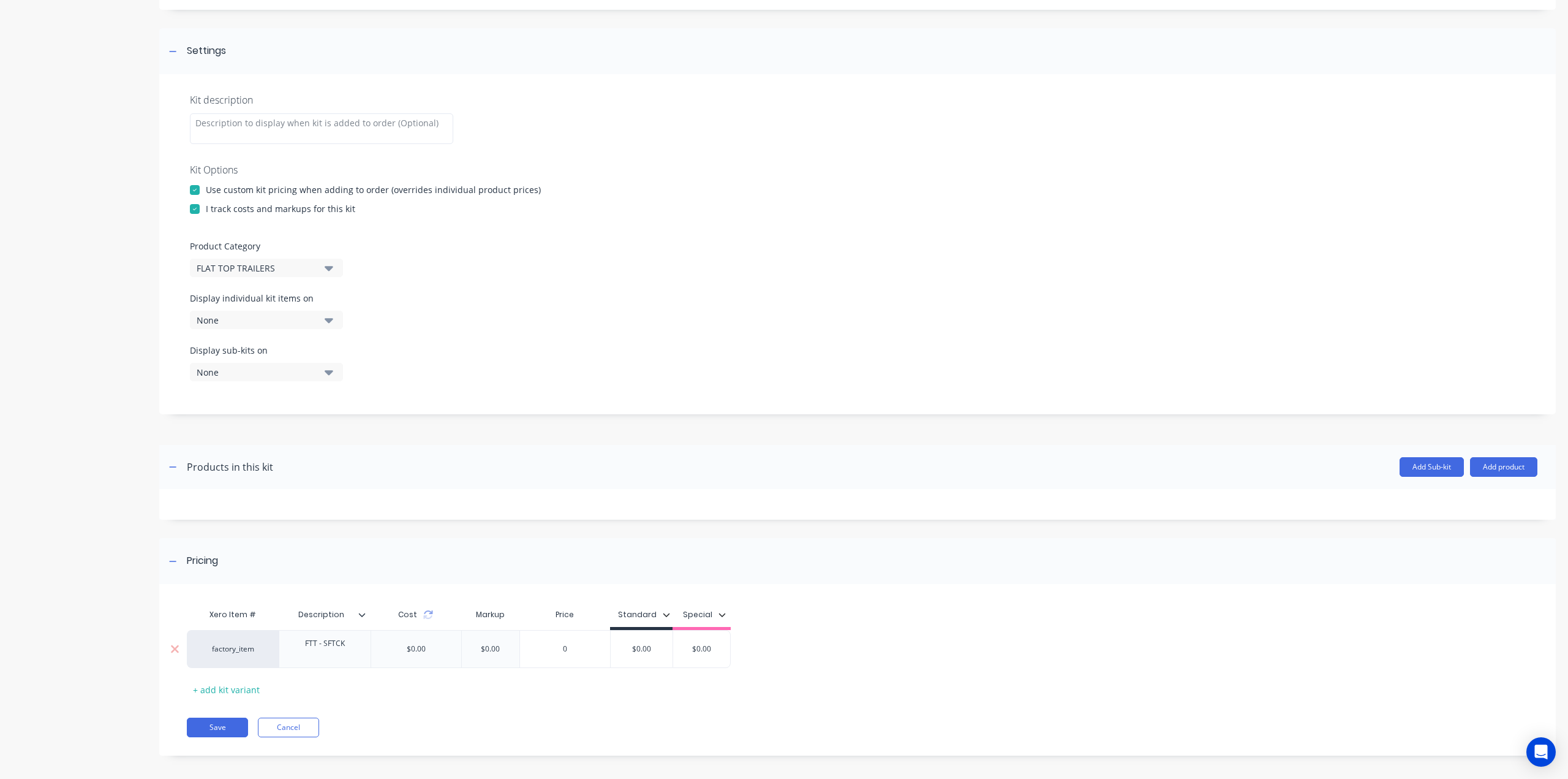
click at [647, 646] on input "$0.00" at bounding box center [641, 649] width 62 height 11
type input "$100"
type input "$0.00"
click at [234, 720] on button "Save" at bounding box center [217, 722] width 61 height 20
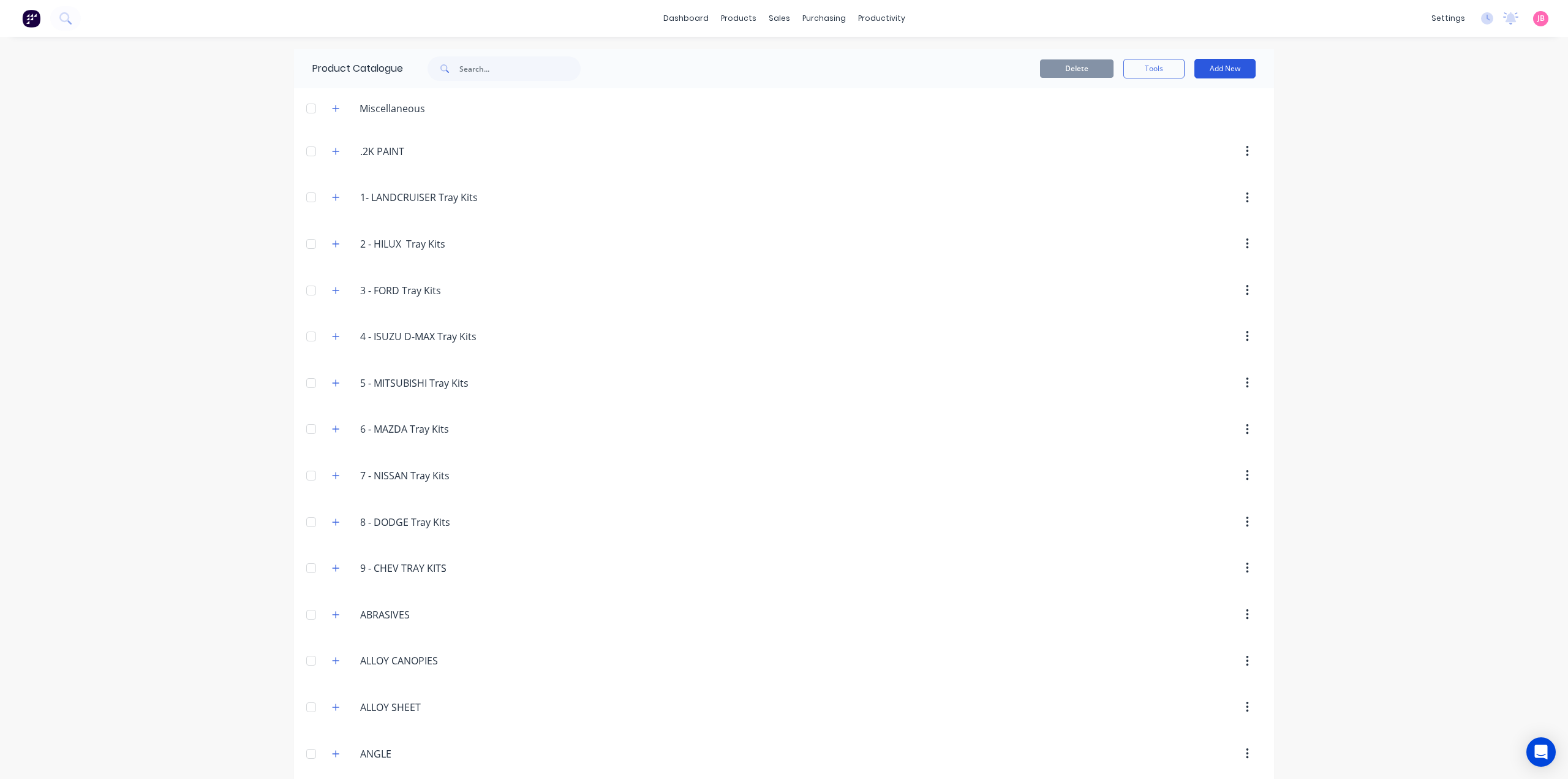
click at [1231, 65] on button "Add New" at bounding box center [1224, 69] width 61 height 20
click at [1199, 149] on div "Product Kit" at bounding box center [1197, 149] width 94 height 18
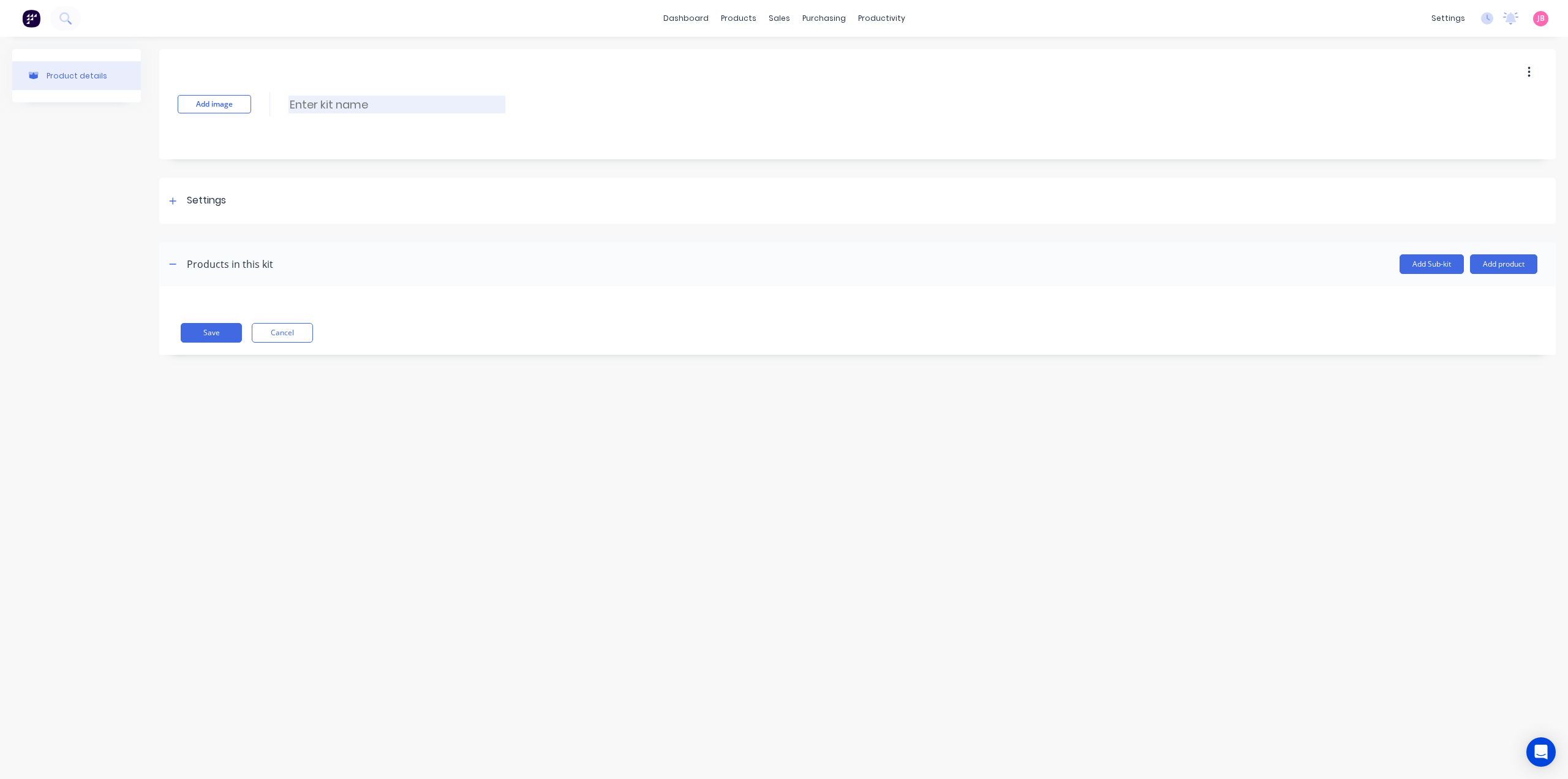
click at [317, 102] on input at bounding box center [397, 105] width 217 height 18
paste input "TRAILER LED TAIL LIGHTS STD"
type input "TRAILER LED TAIL LIGHTS STD"
click at [222, 199] on div "Settings" at bounding box center [206, 200] width 39 height 15
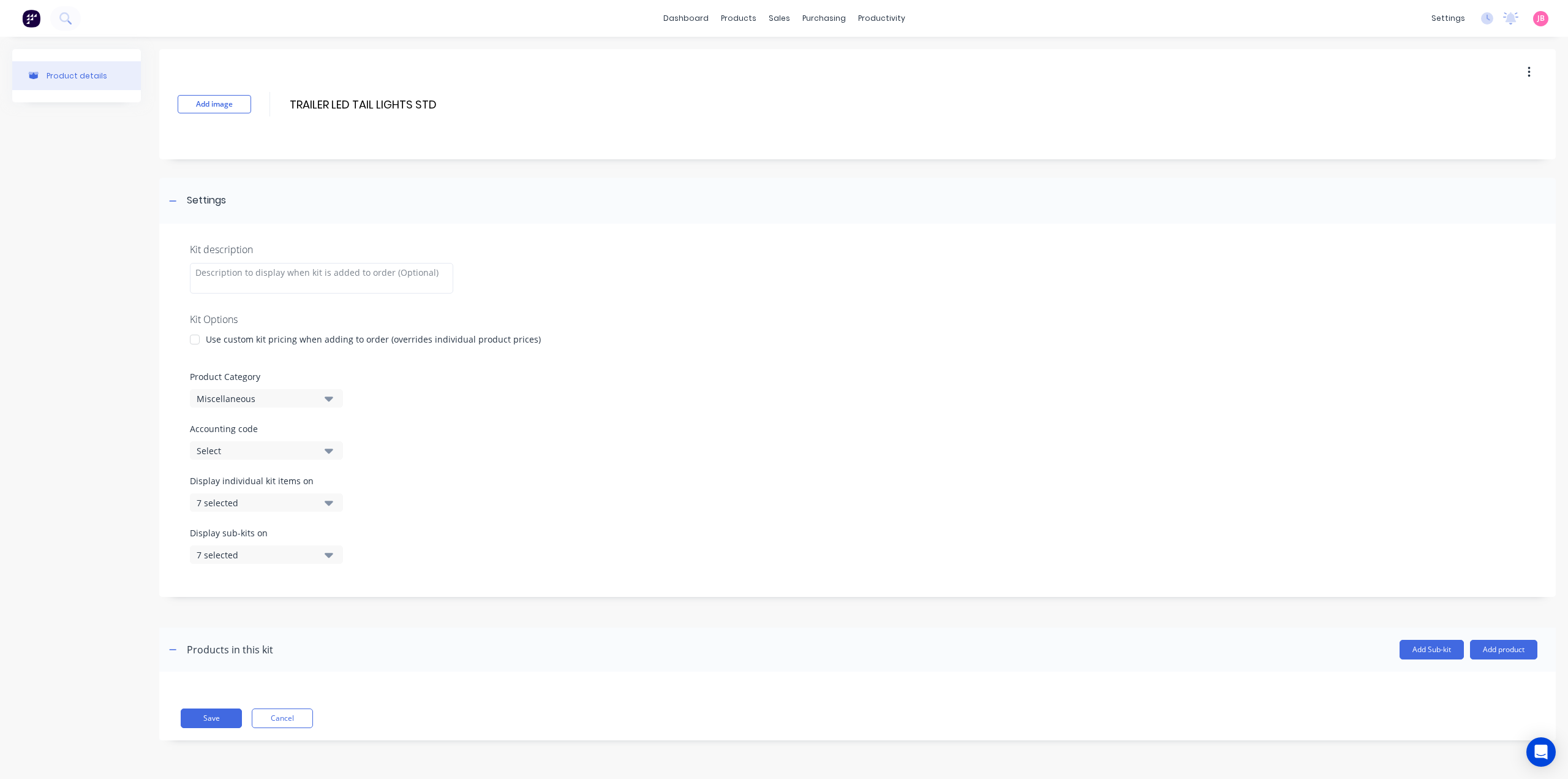
click at [194, 337] on div at bounding box center [194, 339] width 24 height 24
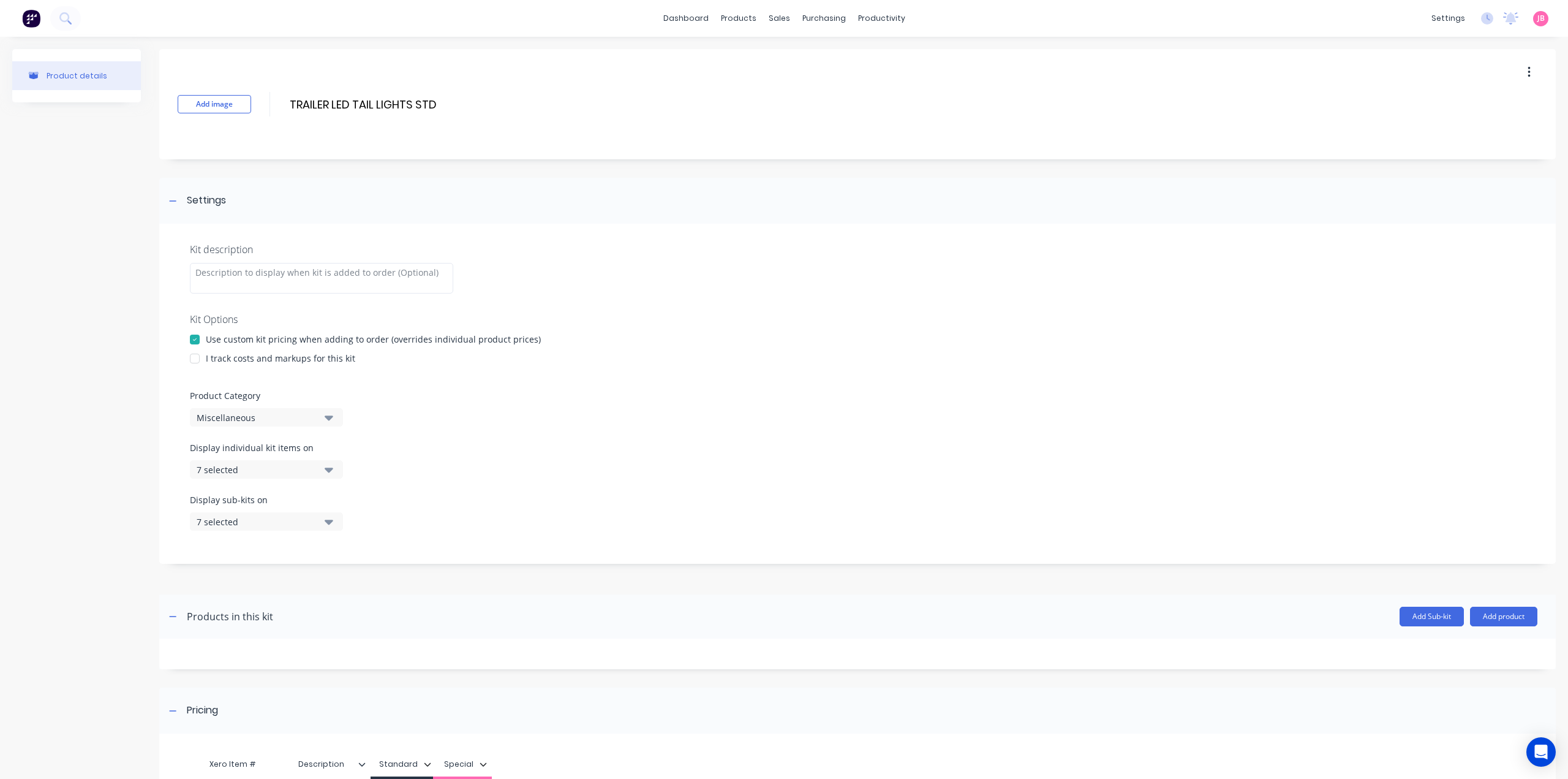
click at [200, 356] on div at bounding box center [194, 358] width 24 height 24
click at [284, 425] on button "Miscellaneous" at bounding box center [266, 417] width 153 height 18
click at [298, 457] on Category "text" at bounding box center [290, 453] width 130 height 24
type Category "FLAT"
click at [273, 512] on div "FLAT TOP TRAILERS" at bounding box center [282, 509] width 184 height 24
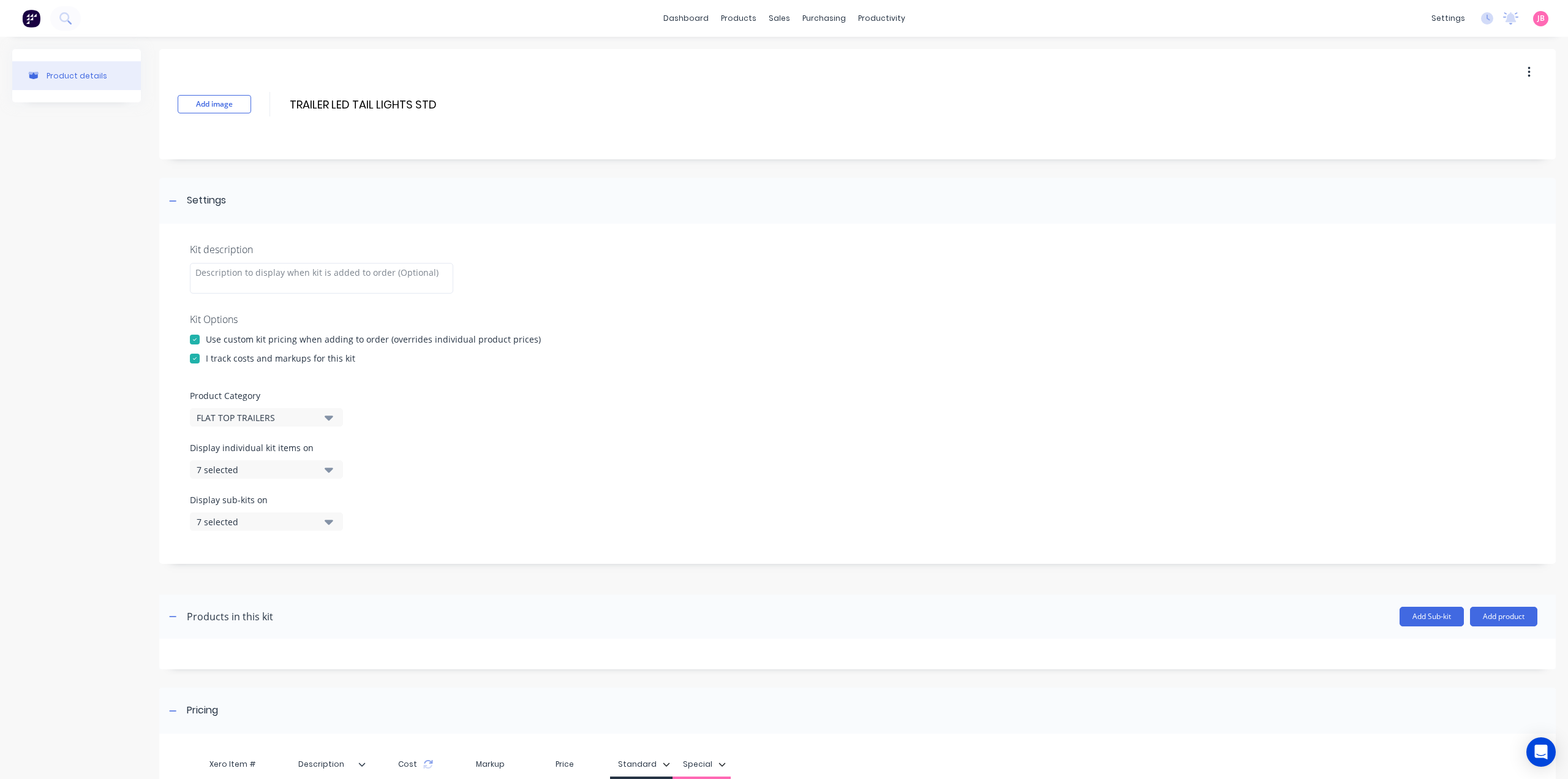
click at [291, 470] on div "7 selected" at bounding box center [256, 469] width 118 height 13
click at [344, 497] on div "button" at bounding box center [353, 499] width 24 height 24
click at [327, 468] on icon "button" at bounding box center [329, 469] width 9 height 4
click at [326, 523] on icon "button" at bounding box center [329, 521] width 9 height 13
click at [344, 548] on div "button" at bounding box center [353, 551] width 24 height 24
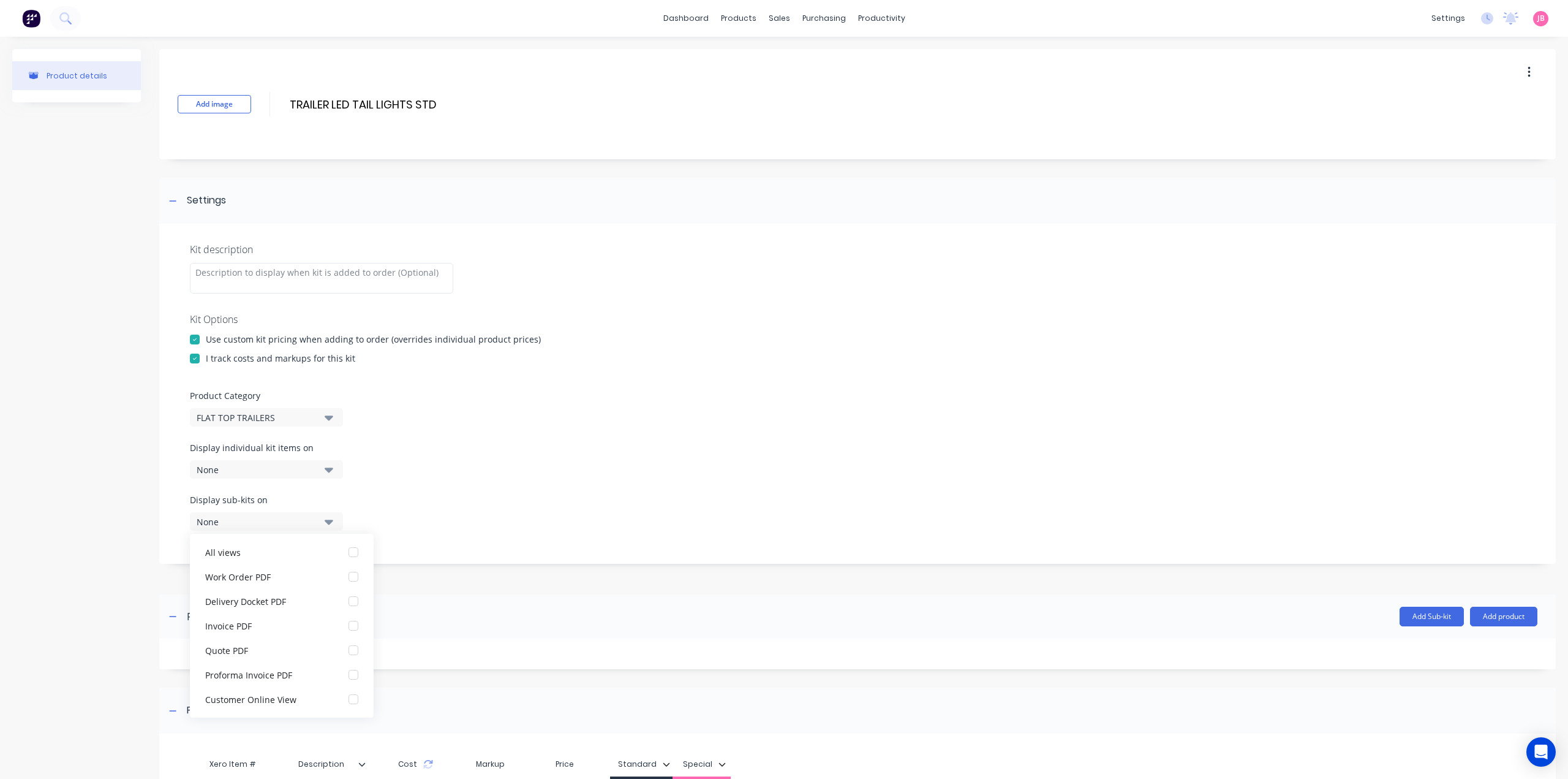
click at [326, 513] on button "None" at bounding box center [266, 521] width 153 height 18
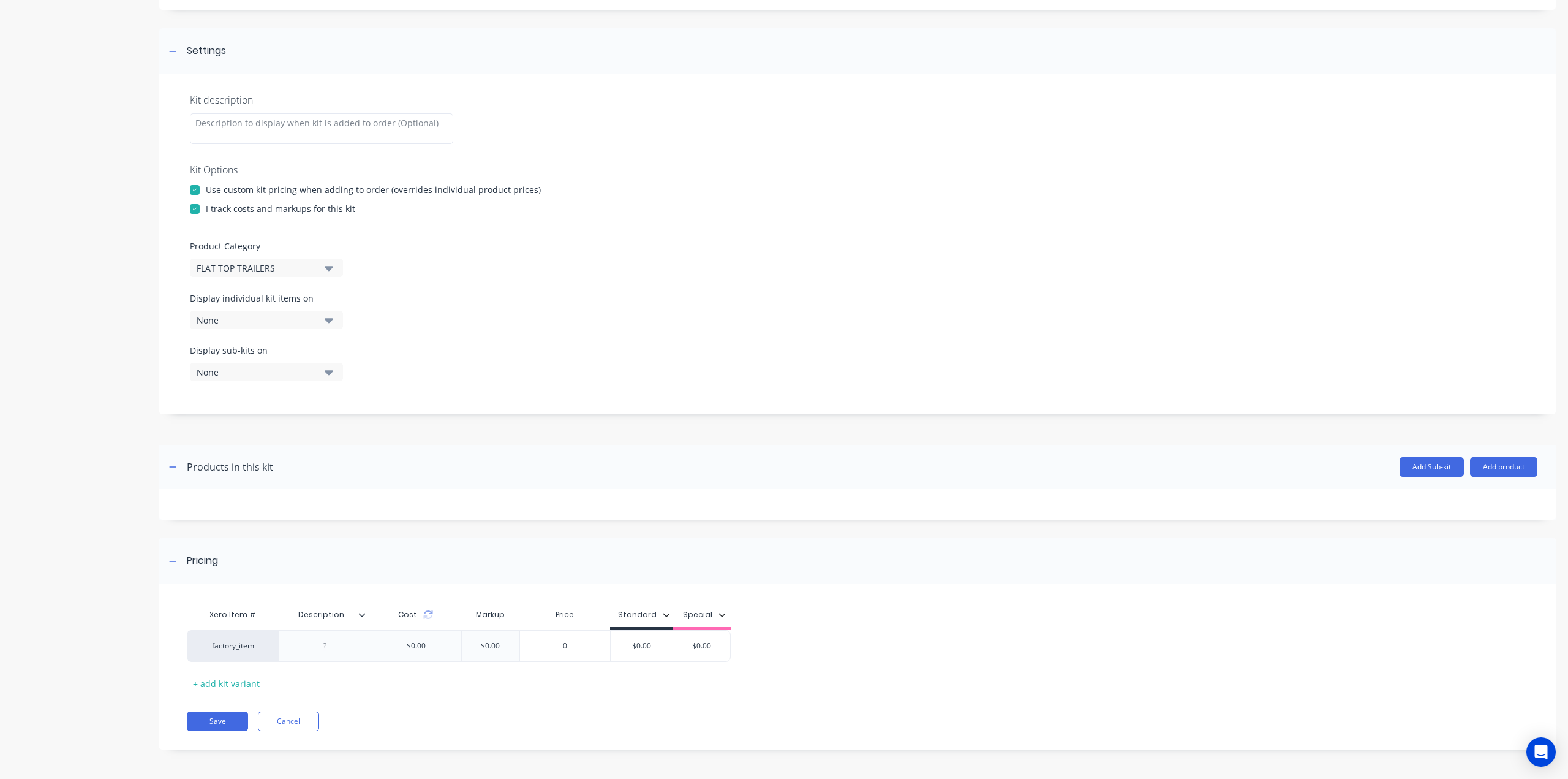
click at [273, 471] on div "Add Sub-kit Add product" at bounding box center [904, 467] width 1264 height 20
click at [1506, 462] on button "Add product" at bounding box center [1503, 467] width 67 height 20
click at [1445, 494] on div "Product catalogue" at bounding box center [1478, 498] width 94 height 18
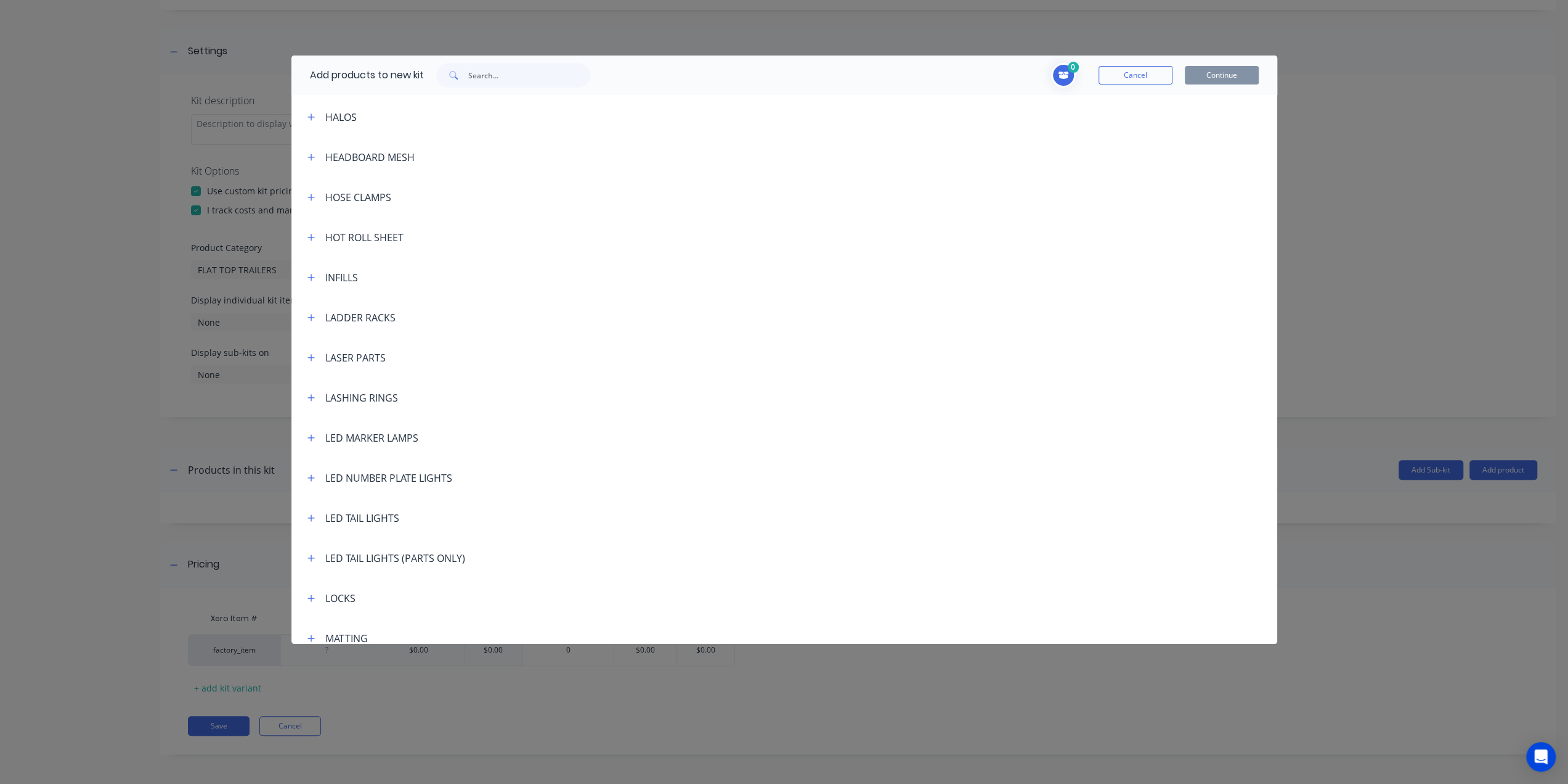
scroll to position [1788, 0]
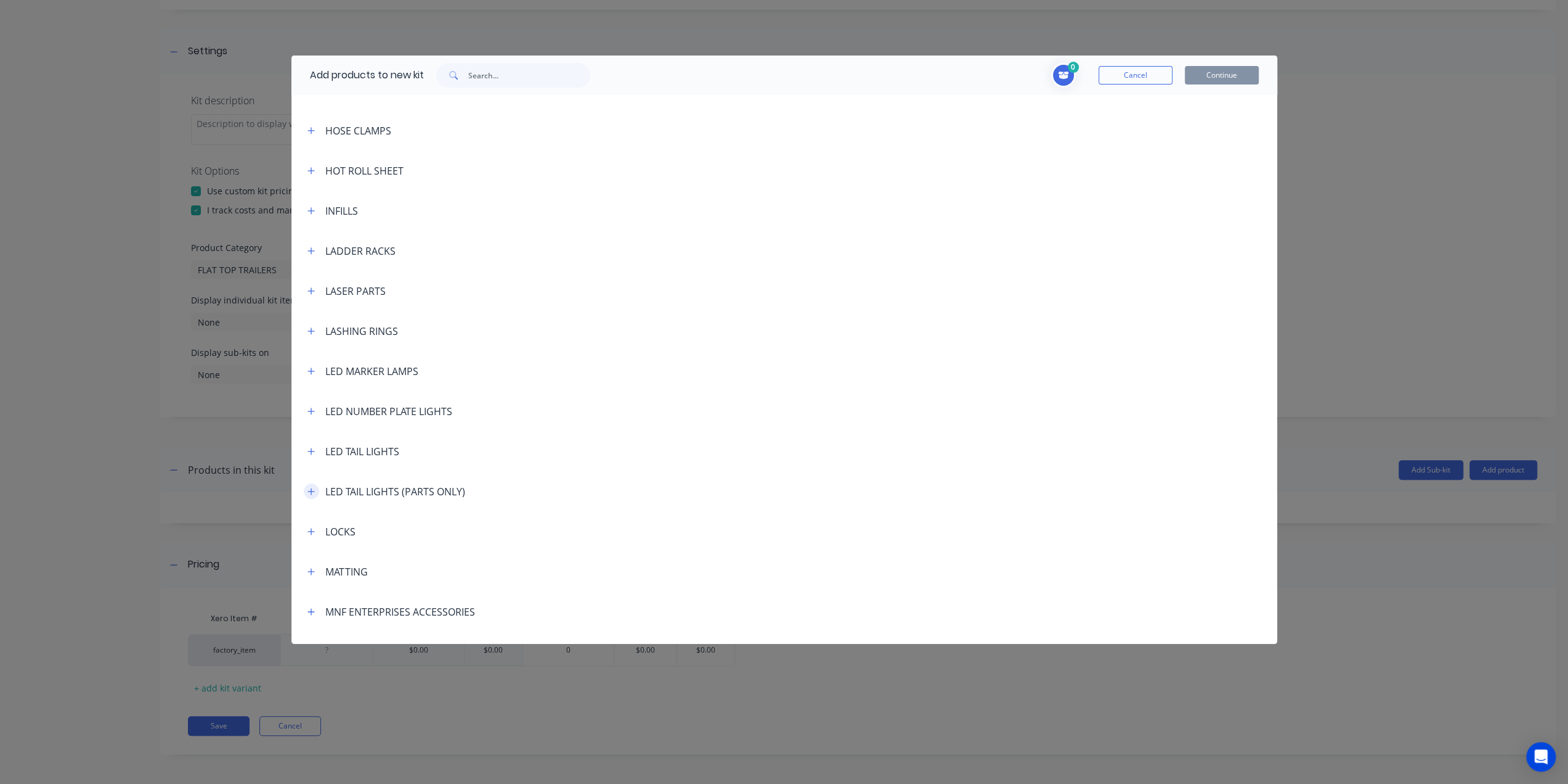
click at [311, 494] on icon "button" at bounding box center [311, 491] width 7 height 9
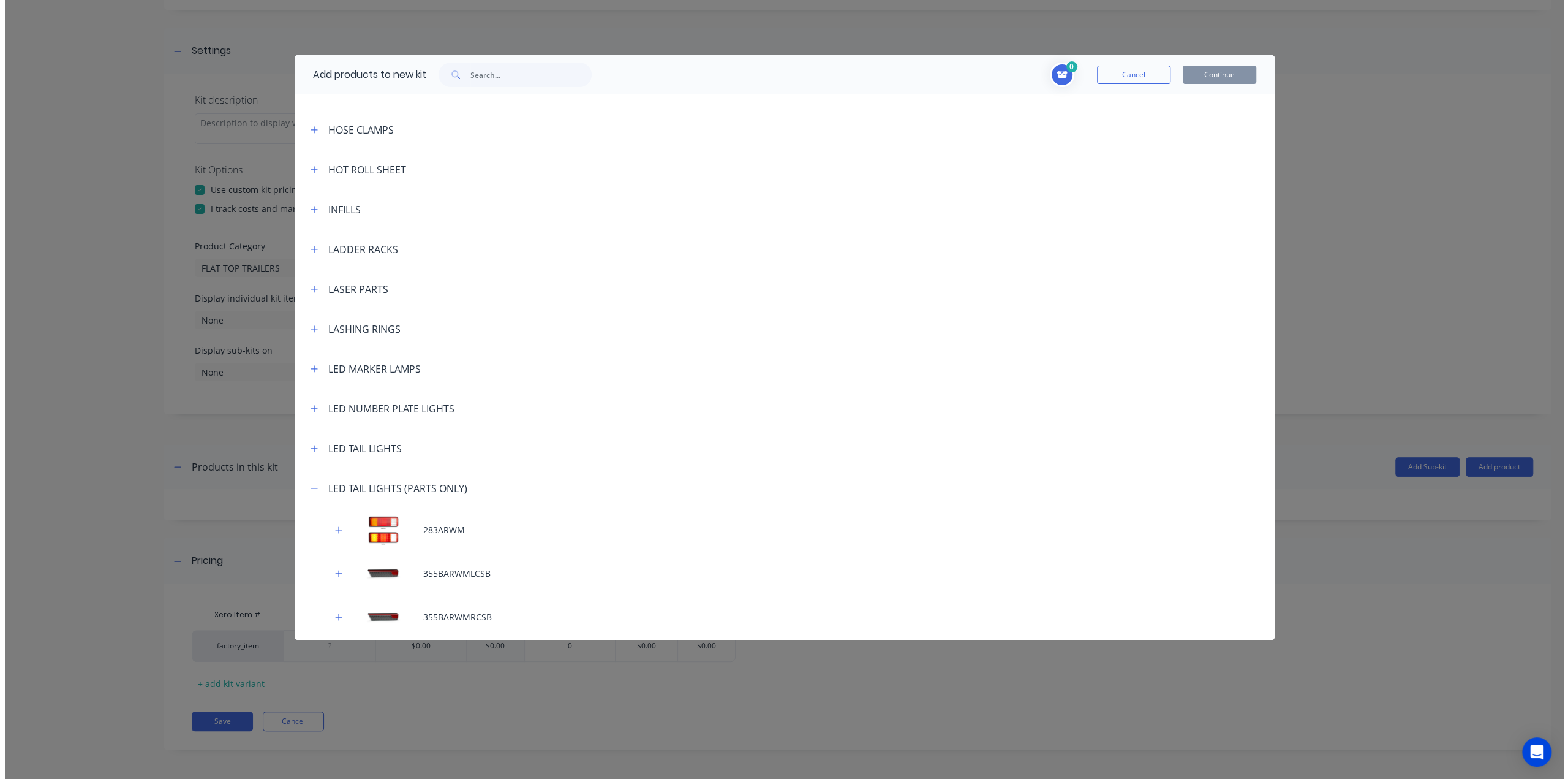
scroll to position [2083, 0]
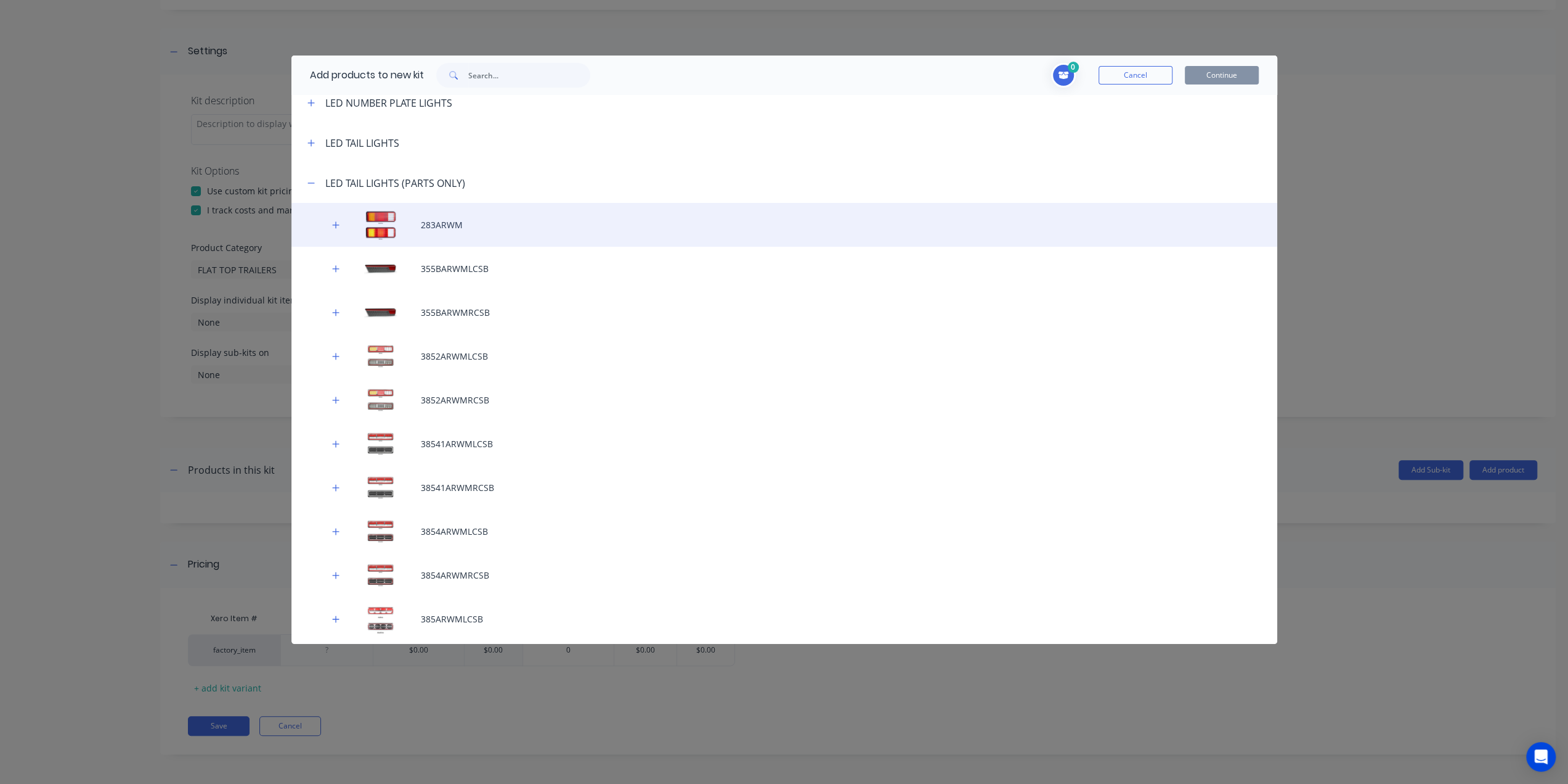
click at [429, 228] on div "283ARWM" at bounding box center [784, 225] width 986 height 43
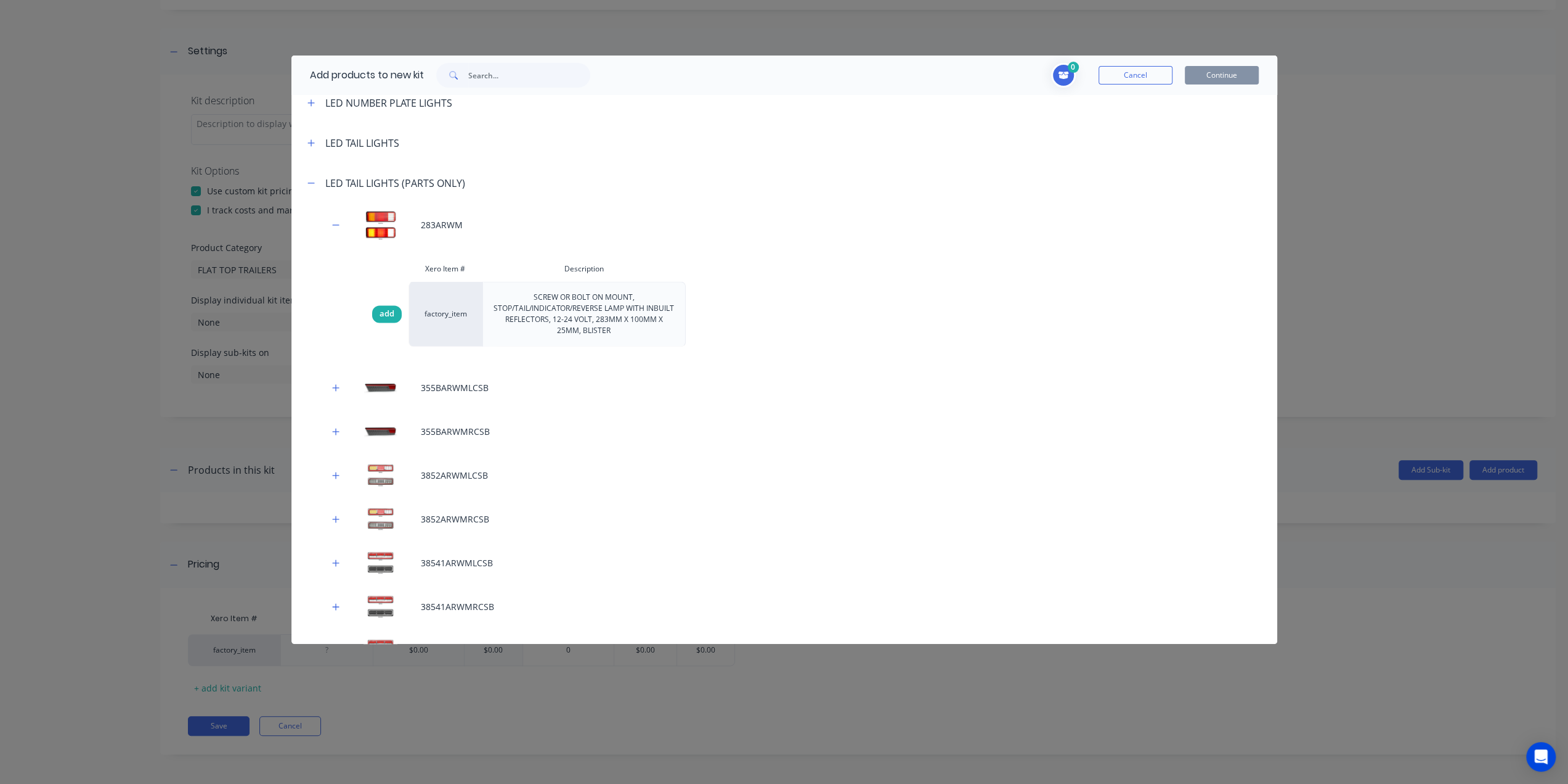
click at [391, 313] on span "add" at bounding box center [387, 314] width 14 height 13
click at [391, 313] on span "add" at bounding box center [387, 314] width 14 height 13
click at [1236, 79] on button "Continue" at bounding box center [1222, 75] width 74 height 18
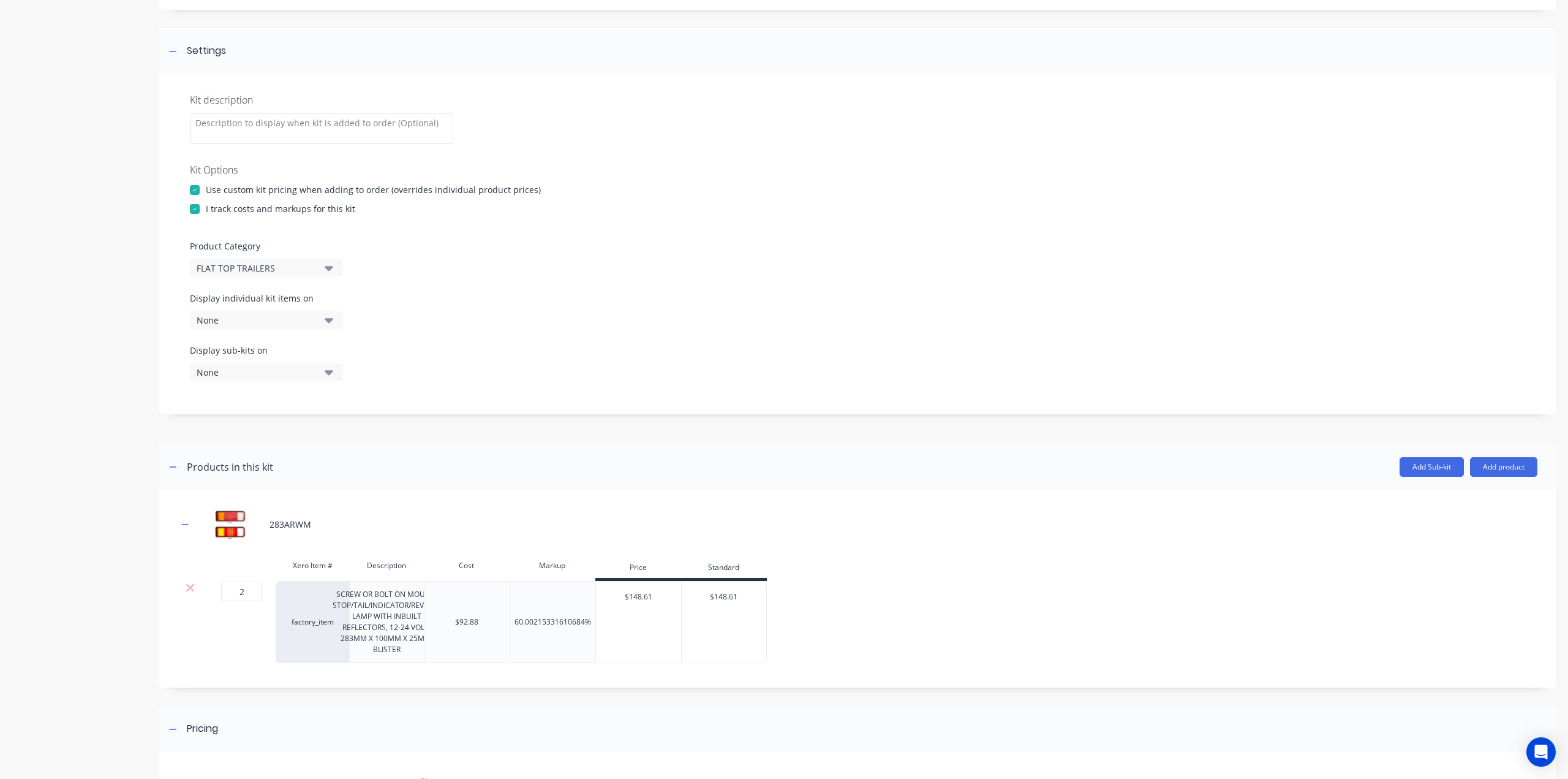
scroll to position [317, 0]
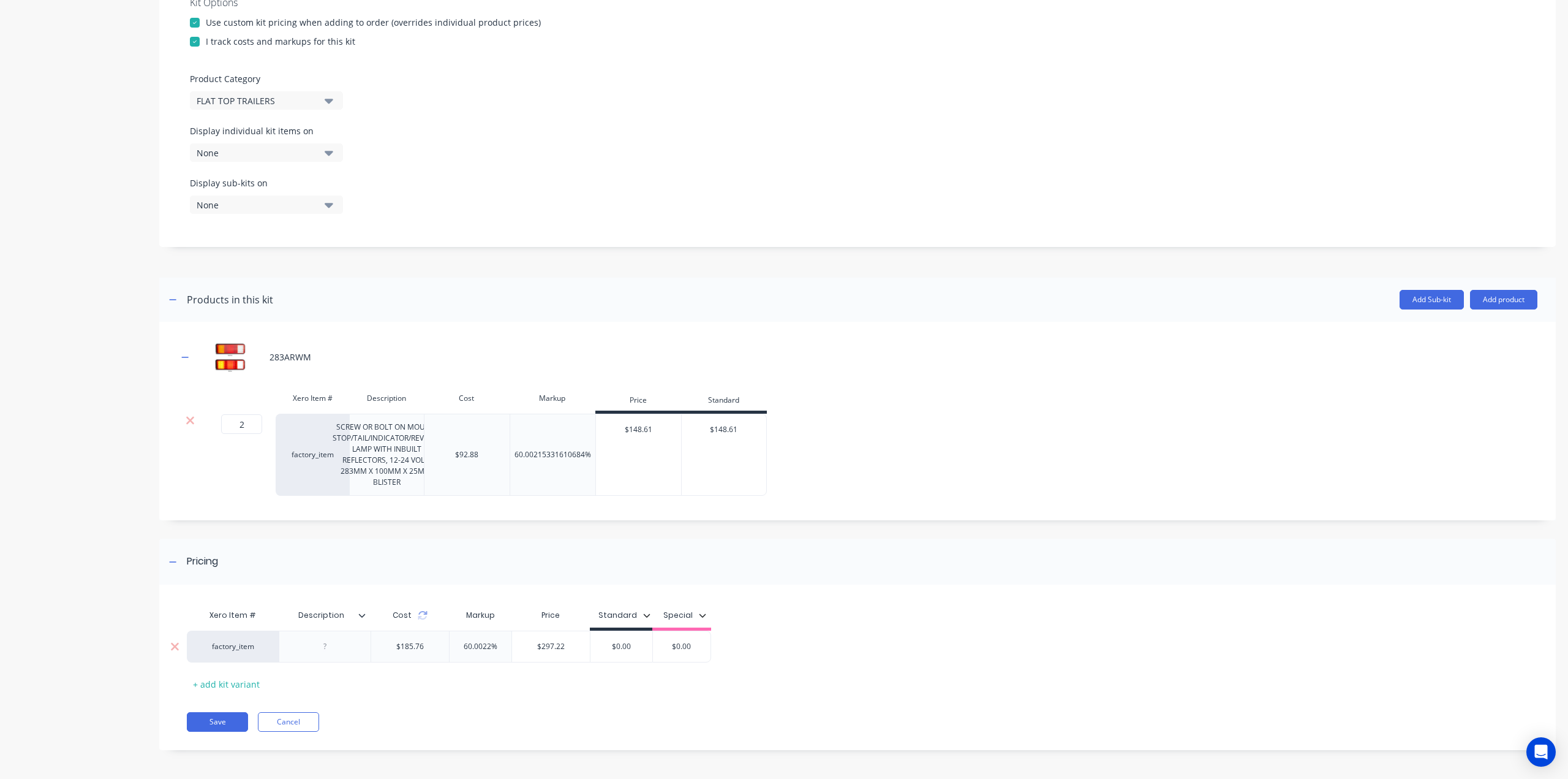
click at [620, 644] on input "$0.00" at bounding box center [621, 646] width 62 height 11
type input "$800"
type input "$0.00"
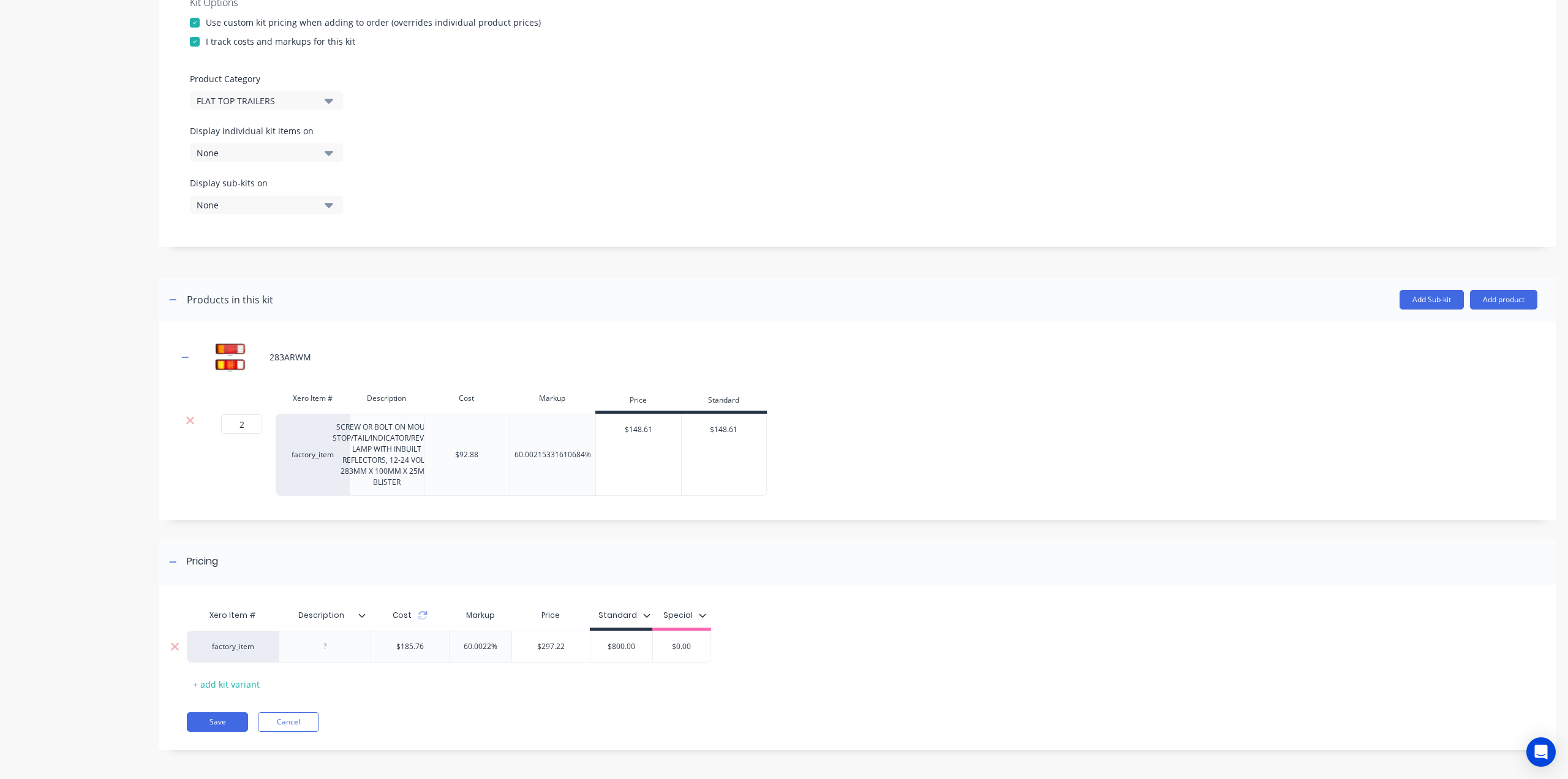
click at [335, 653] on div at bounding box center [325, 646] width 91 height 32
click at [332, 644] on div at bounding box center [325, 646] width 61 height 16
paste div
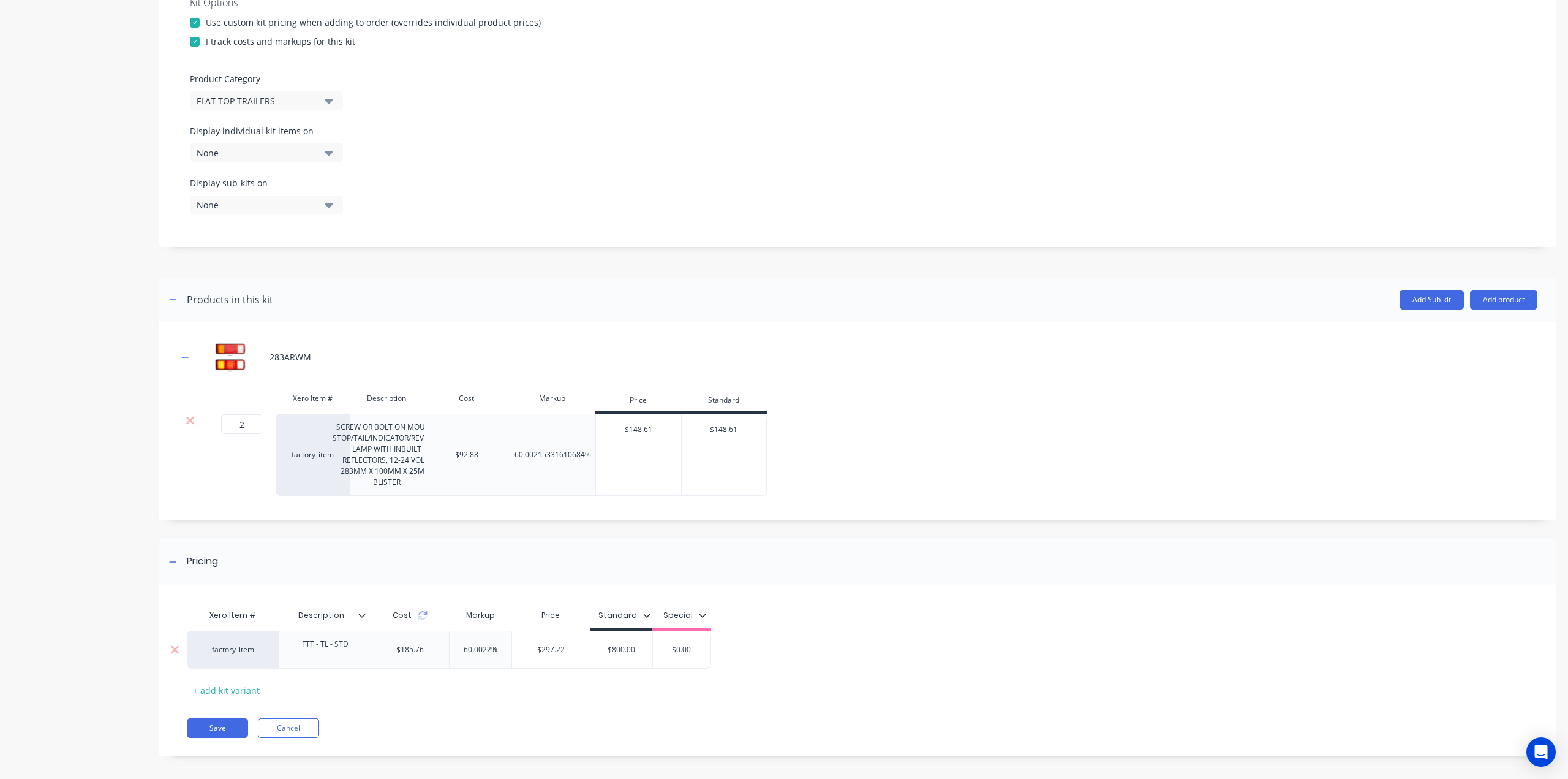
type input "$800.00"
click at [631, 653] on div "$800.00 $800.00" at bounding box center [621, 650] width 62 height 31
click at [631, 653] on div "$800.00" at bounding box center [621, 646] width 62 height 31
drag, startPoint x: 642, startPoint y: 643, endPoint x: 614, endPoint y: 643, distance: 28.0
click at [614, 643] on input "$800.00" at bounding box center [621, 646] width 62 height 11
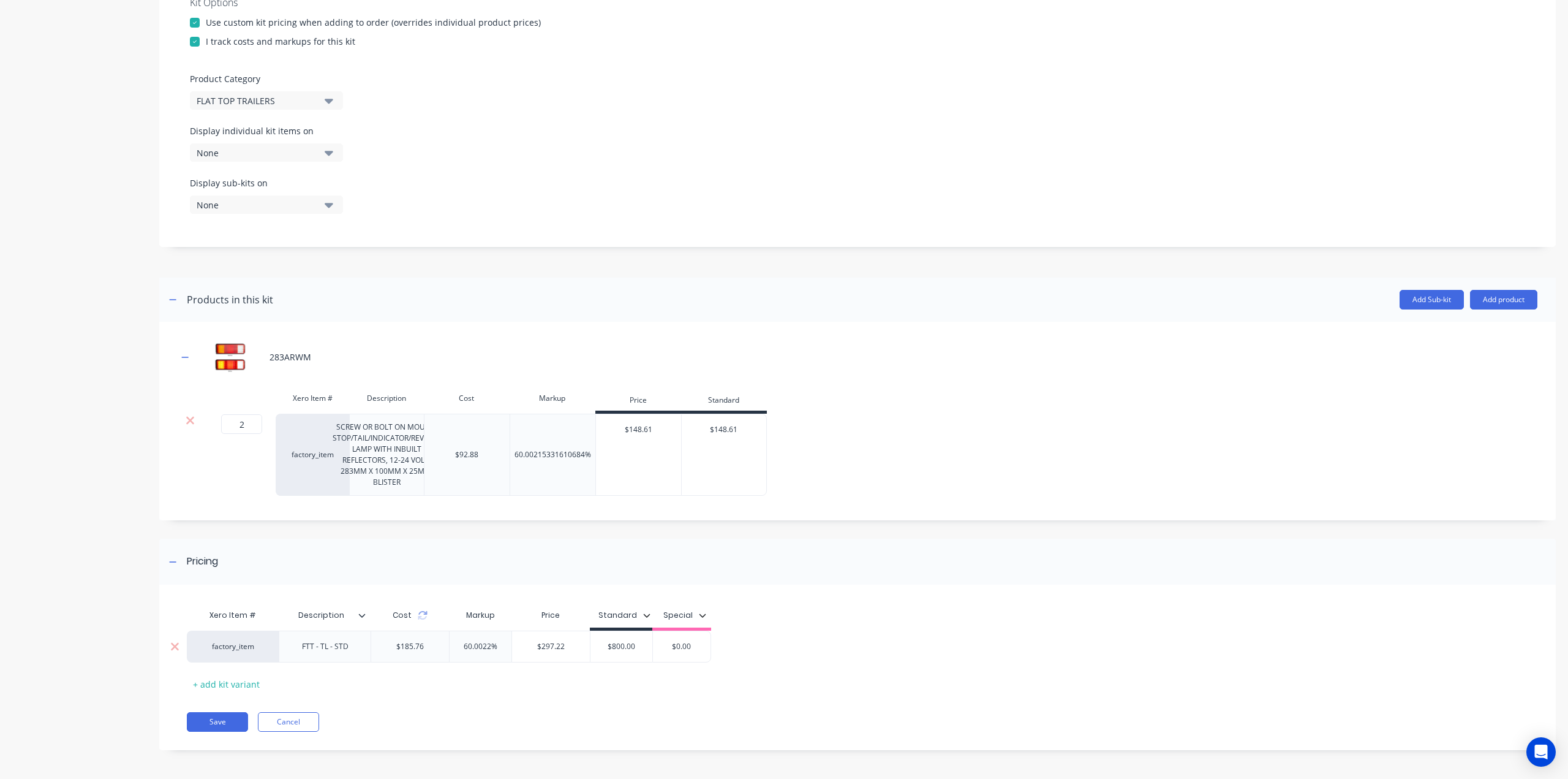
click at [623, 645] on input "$800.00" at bounding box center [621, 646] width 62 height 11
type input "$297.22"
click at [549, 644] on input "$297.22" at bounding box center [551, 646] width 78 height 11
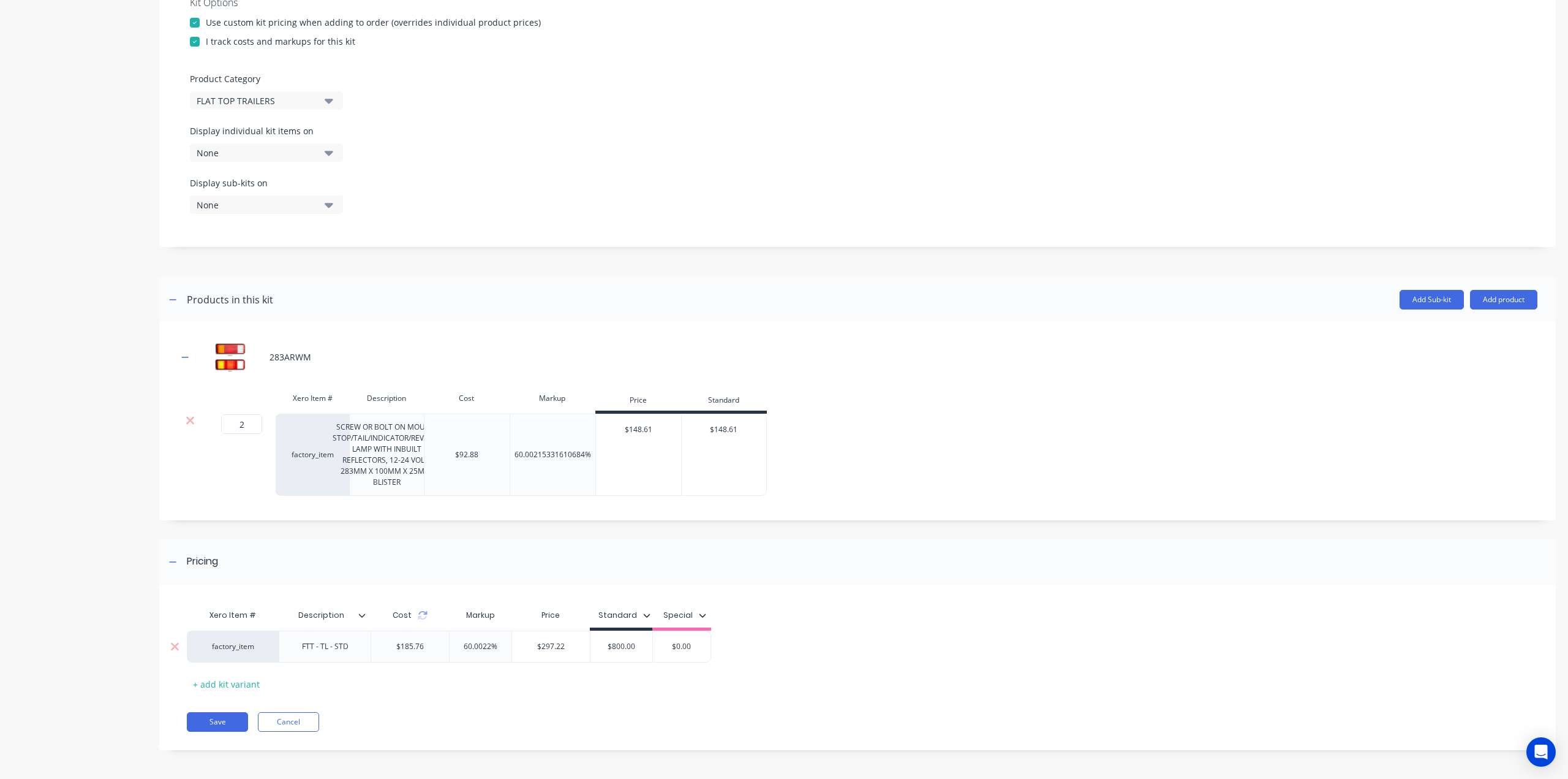
click at [627, 646] on input "$800.00" at bounding box center [621, 646] width 62 height 11
type input "$770.00"
click at [227, 715] on button "Save" at bounding box center [217, 722] width 61 height 20
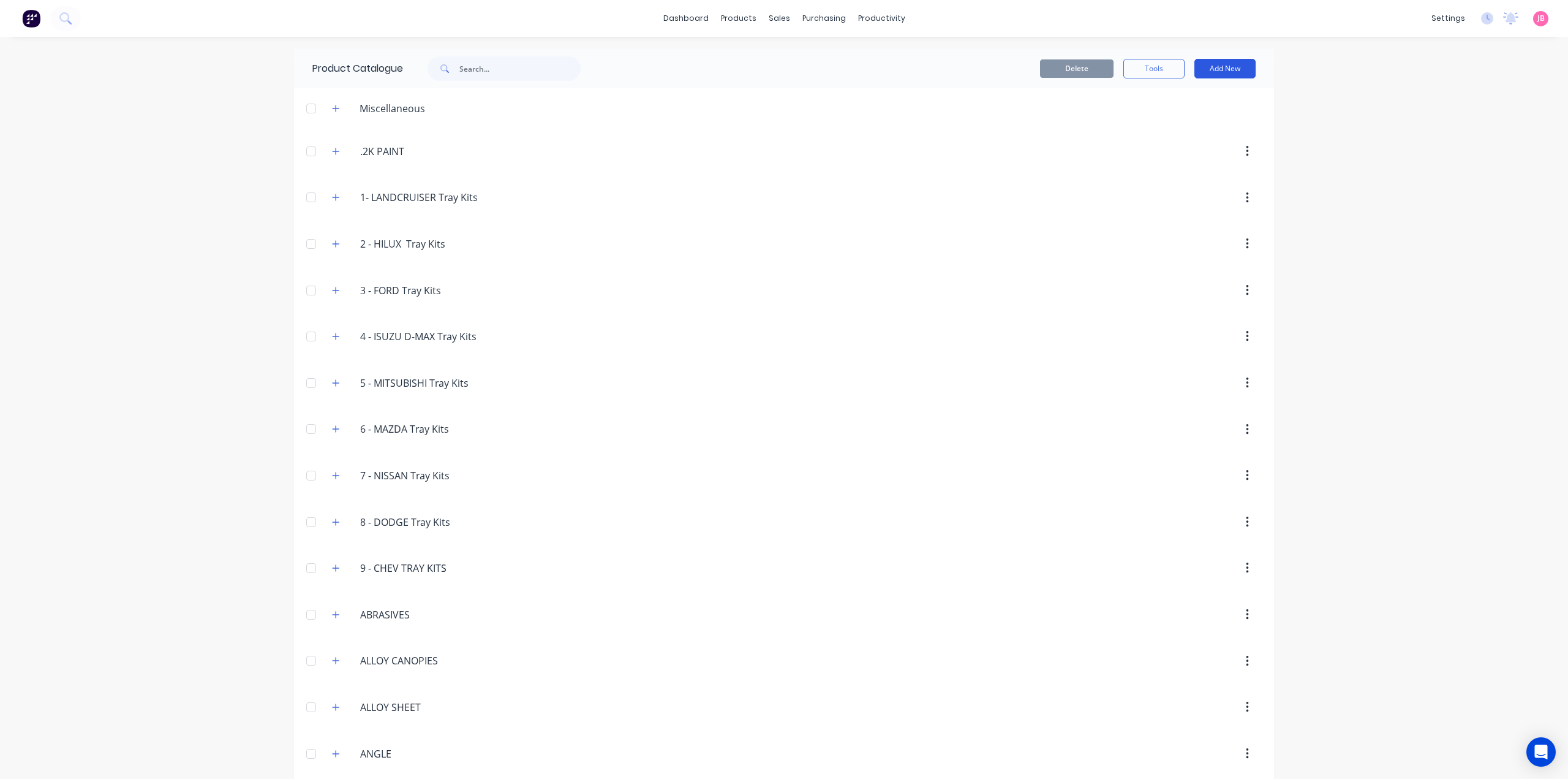
click at [1228, 71] on button "Add New" at bounding box center [1224, 69] width 61 height 20
click at [1188, 144] on div "Product Kit" at bounding box center [1197, 149] width 94 height 18
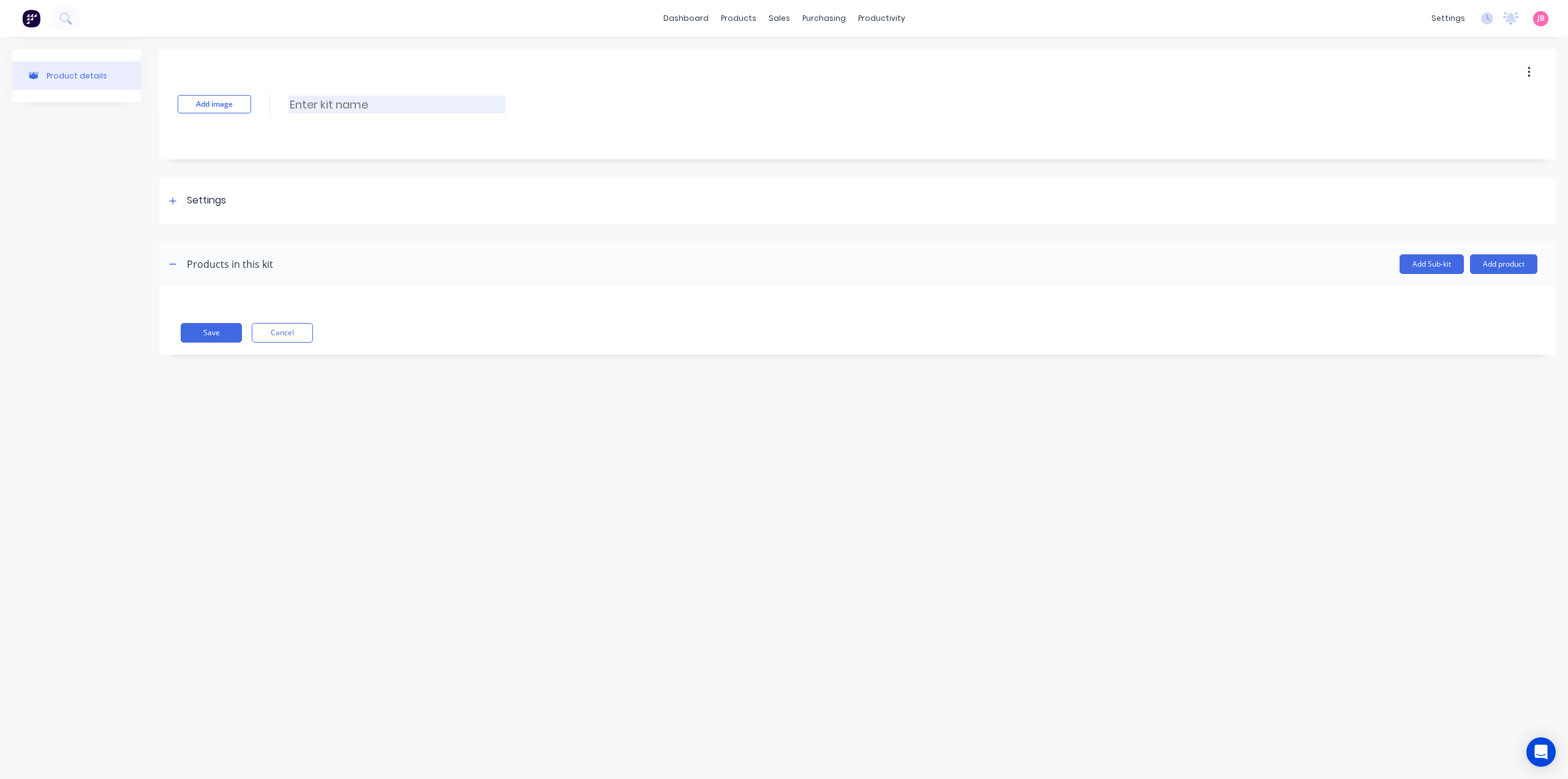
click at [319, 103] on input at bounding box center [397, 105] width 217 height 18
click at [380, 112] on input at bounding box center [397, 105] width 217 height 18
paste input "TRAILER LED TAIL LIGHTS OTHER"
type input "TRAILER LED TAIL LIGHTS OTHER"
click at [215, 203] on div "Settings" at bounding box center [206, 200] width 39 height 15
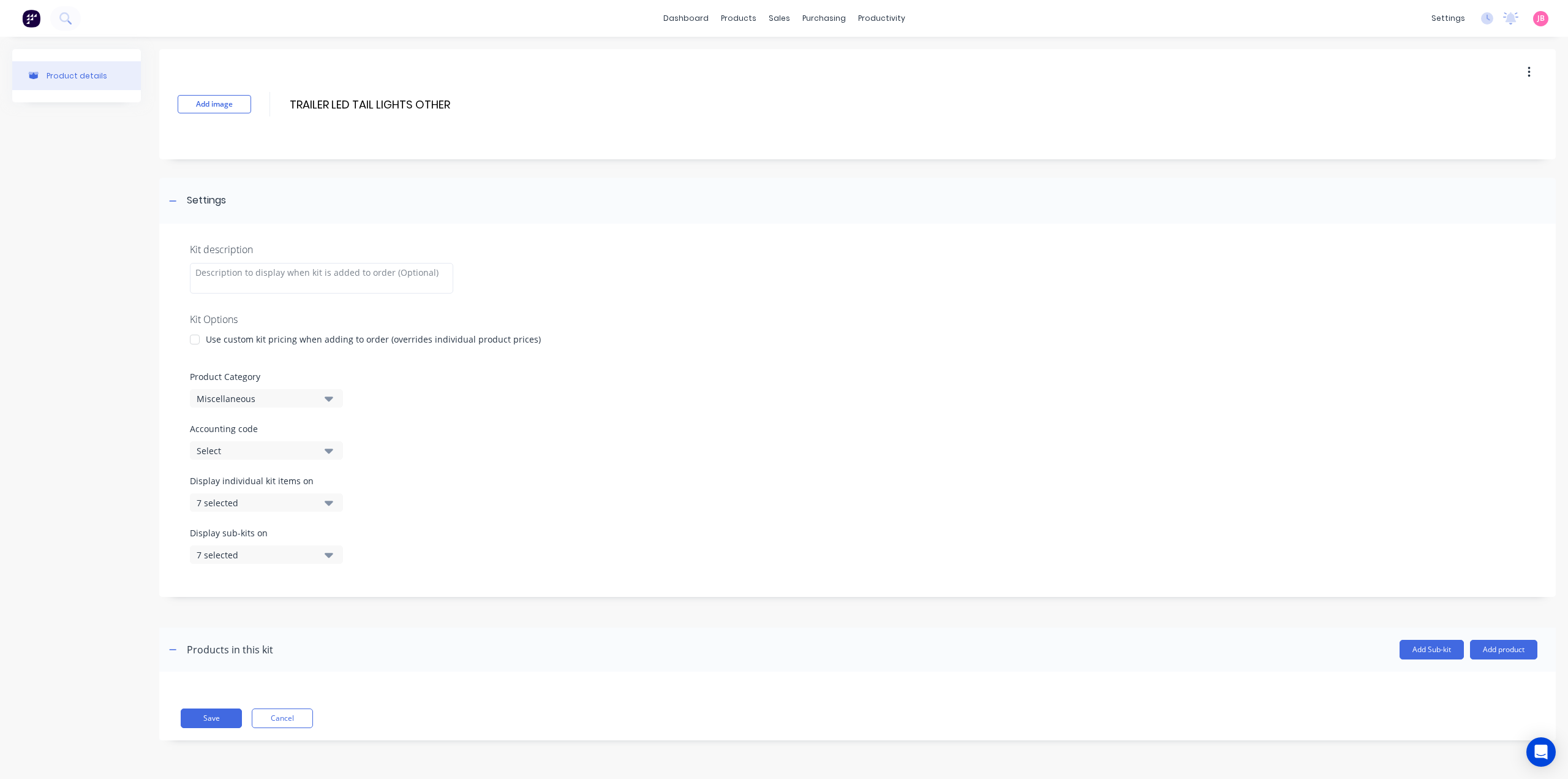
click at [196, 339] on div at bounding box center [194, 339] width 24 height 24
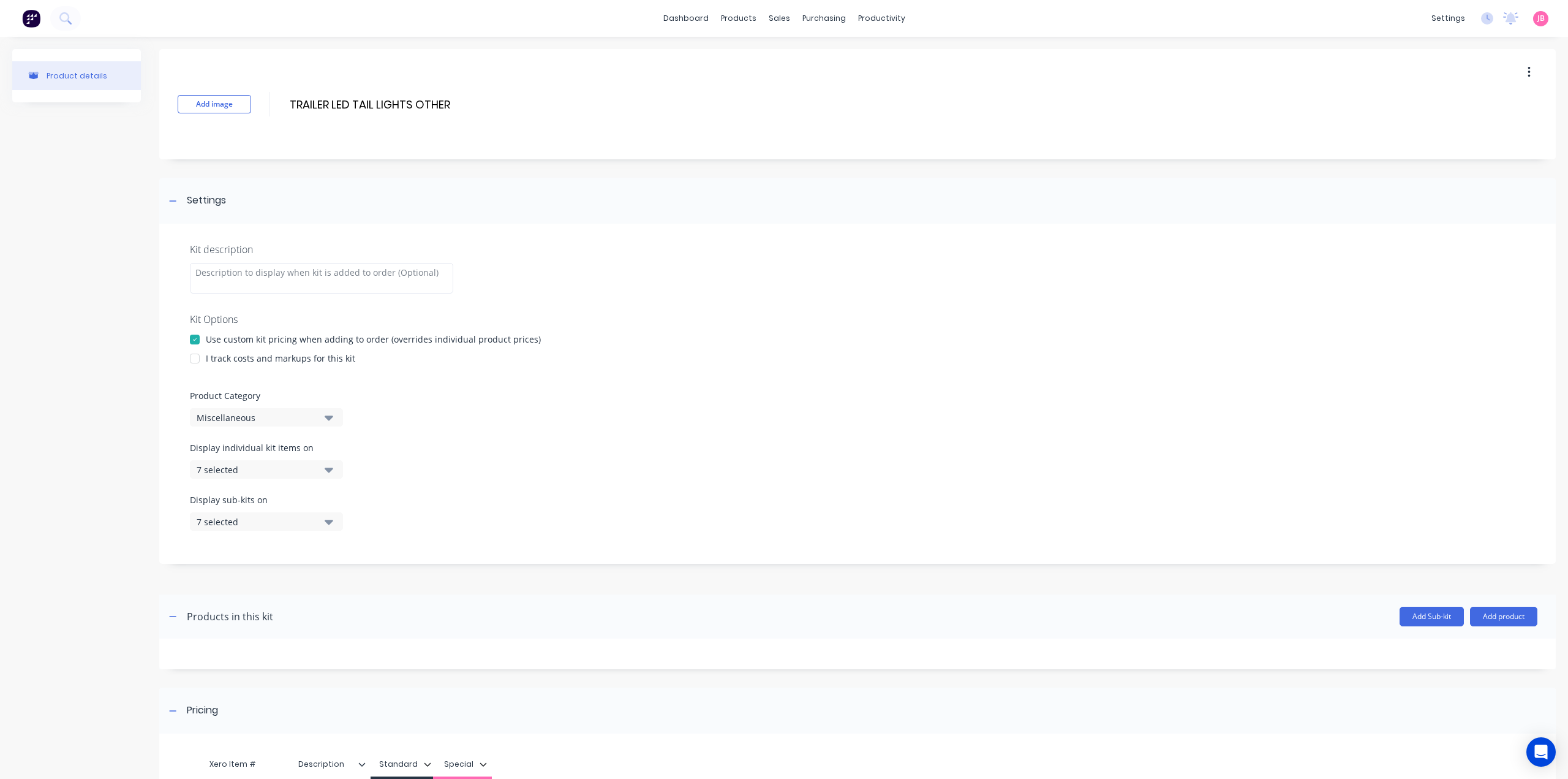
click at [197, 360] on div at bounding box center [194, 358] width 24 height 24
click at [245, 422] on div "Miscellaneous" at bounding box center [256, 417] width 118 height 13
click at [271, 456] on Category "text" at bounding box center [290, 453] width 130 height 24
type Category "FLAT"
click at [296, 508] on div "FLAT TOP TRAILERS" at bounding box center [282, 509] width 184 height 24
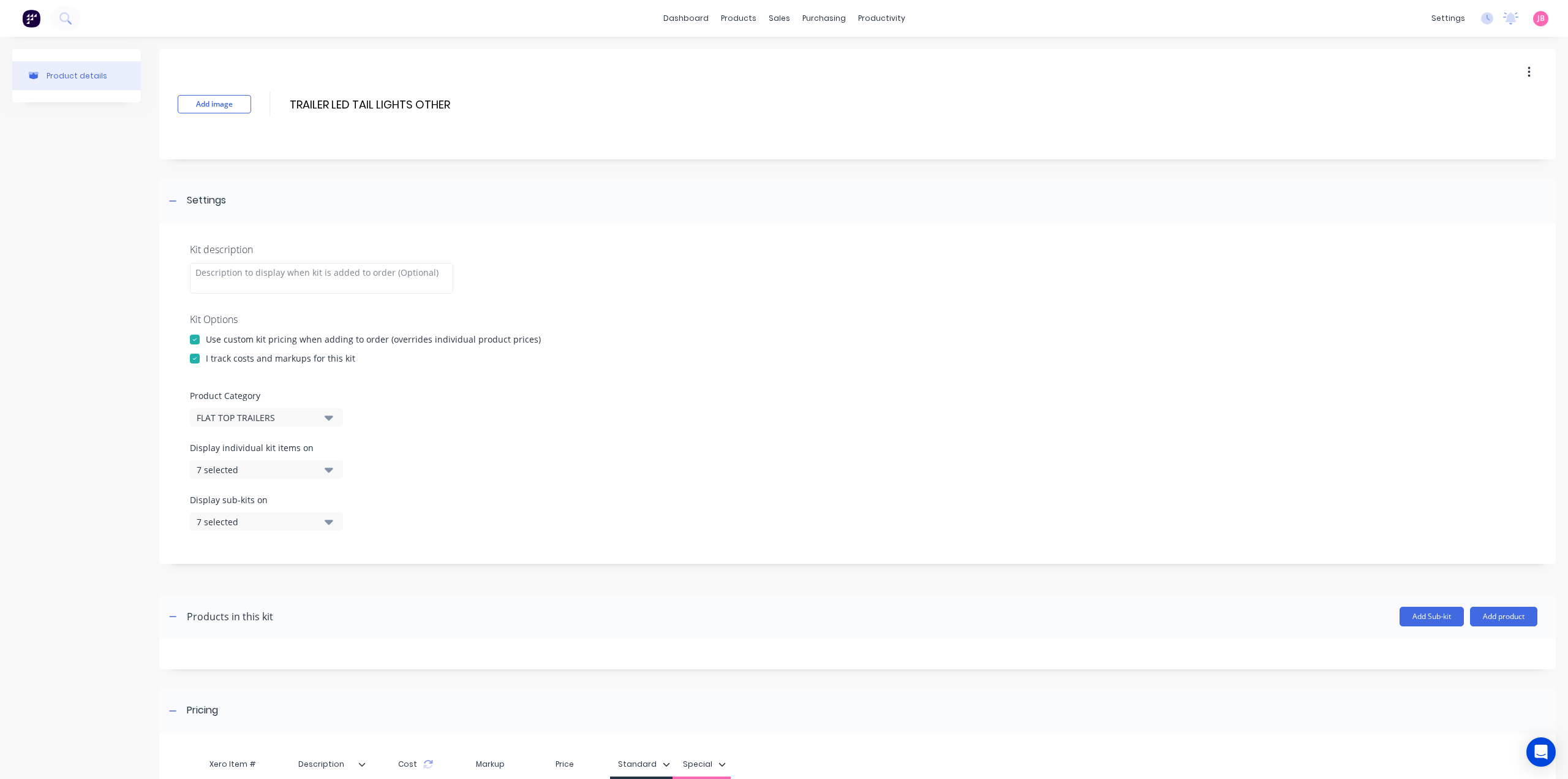
click at [325, 469] on icon "button" at bounding box center [329, 468] width 9 height 13
click at [343, 500] on div "button" at bounding box center [353, 499] width 24 height 24
click at [331, 469] on icon "button" at bounding box center [329, 469] width 9 height 4
click at [332, 519] on icon "button" at bounding box center [329, 521] width 9 height 13
click at [342, 548] on div "button" at bounding box center [353, 551] width 24 height 24
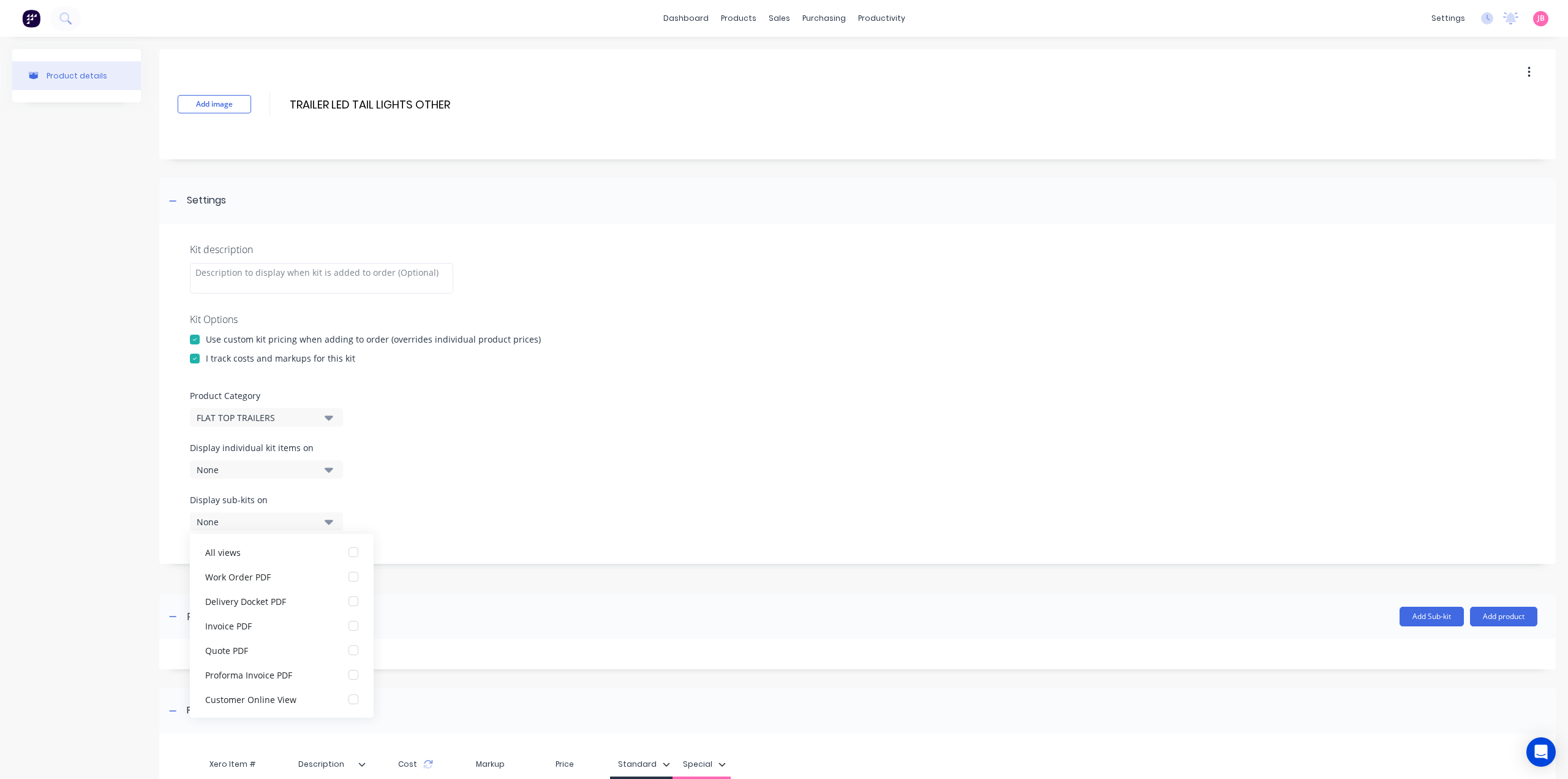
click at [327, 518] on icon "button" at bounding box center [329, 521] width 9 height 13
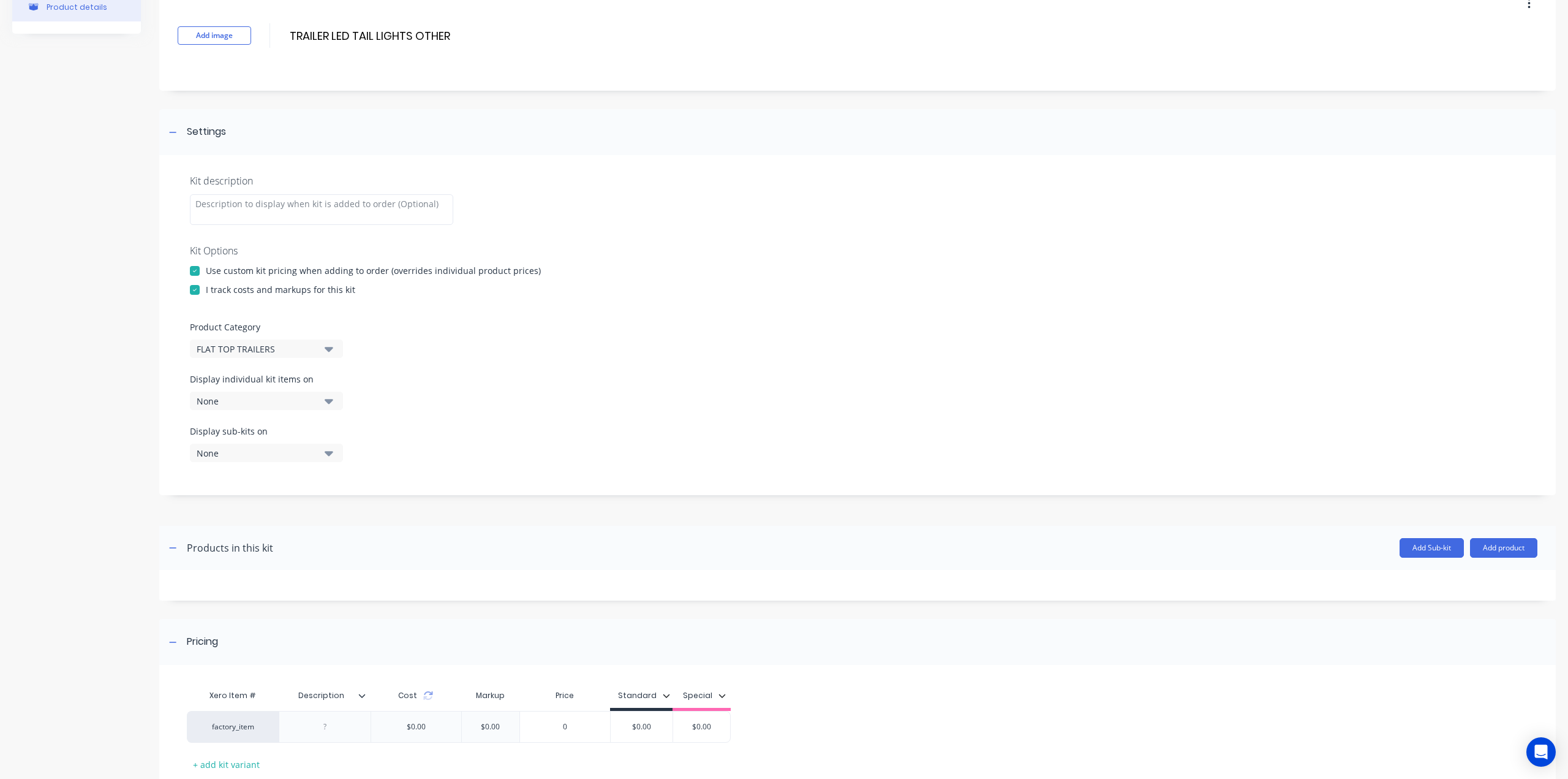
scroll to position [150, 0]
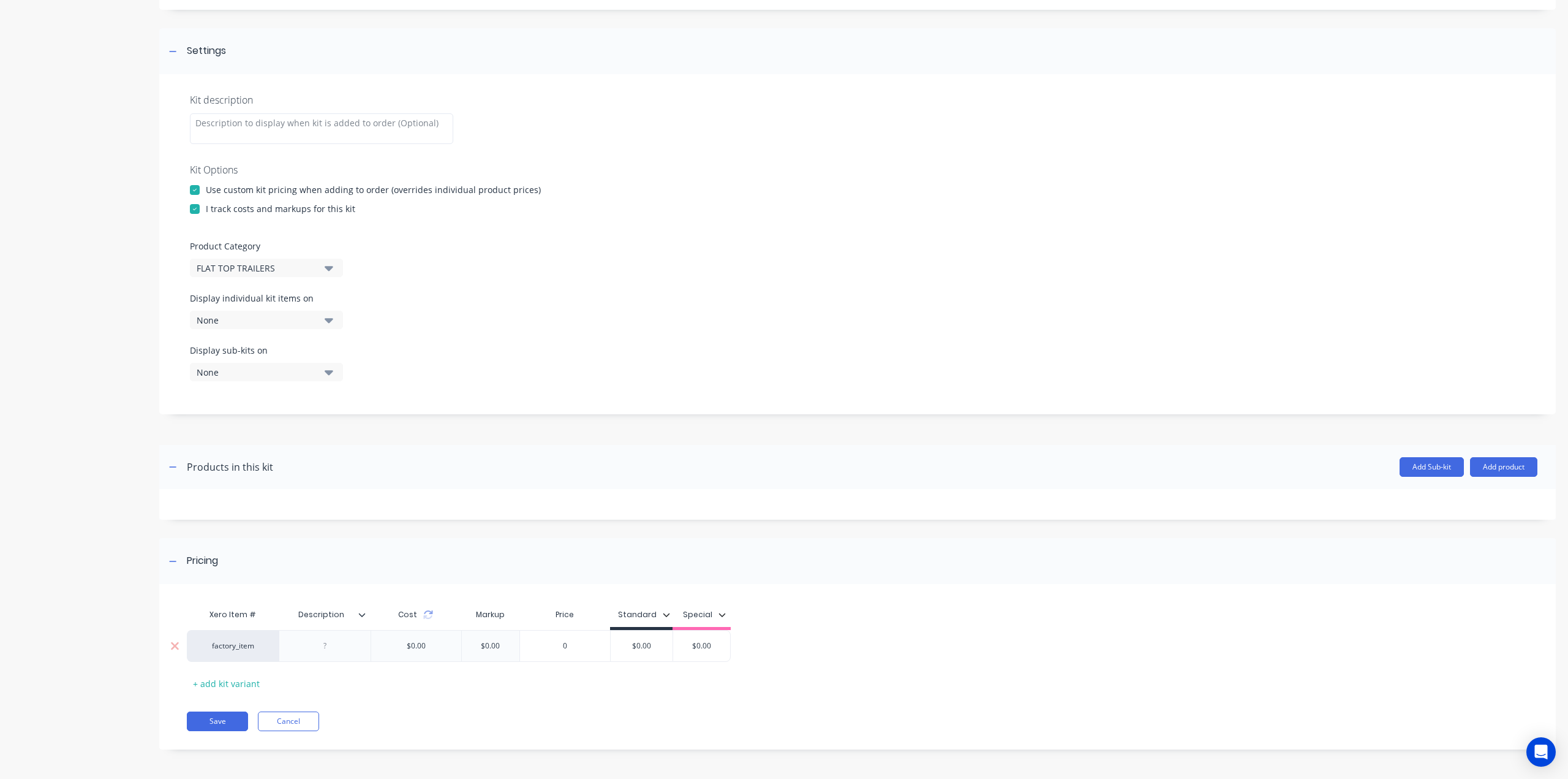
click at [339, 642] on div at bounding box center [325, 646] width 61 height 16
paste div
click at [652, 644] on input "$0.00" at bounding box center [641, 649] width 62 height 11
click at [652, 644] on input "$0.00" at bounding box center [651, 645] width 62 height 11
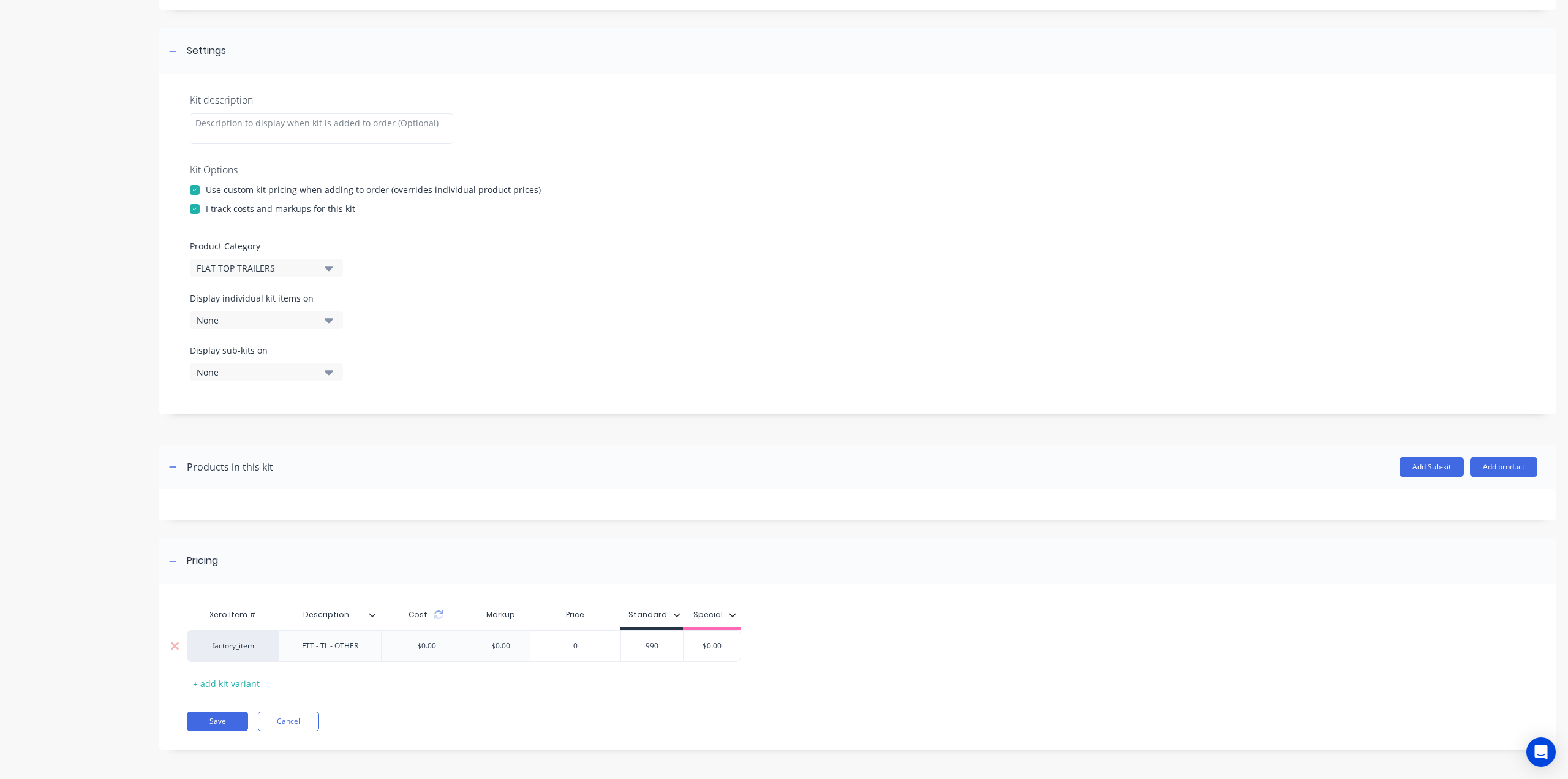
type input "990"
type input "$0.00"
click at [209, 719] on button "Save" at bounding box center [217, 722] width 61 height 20
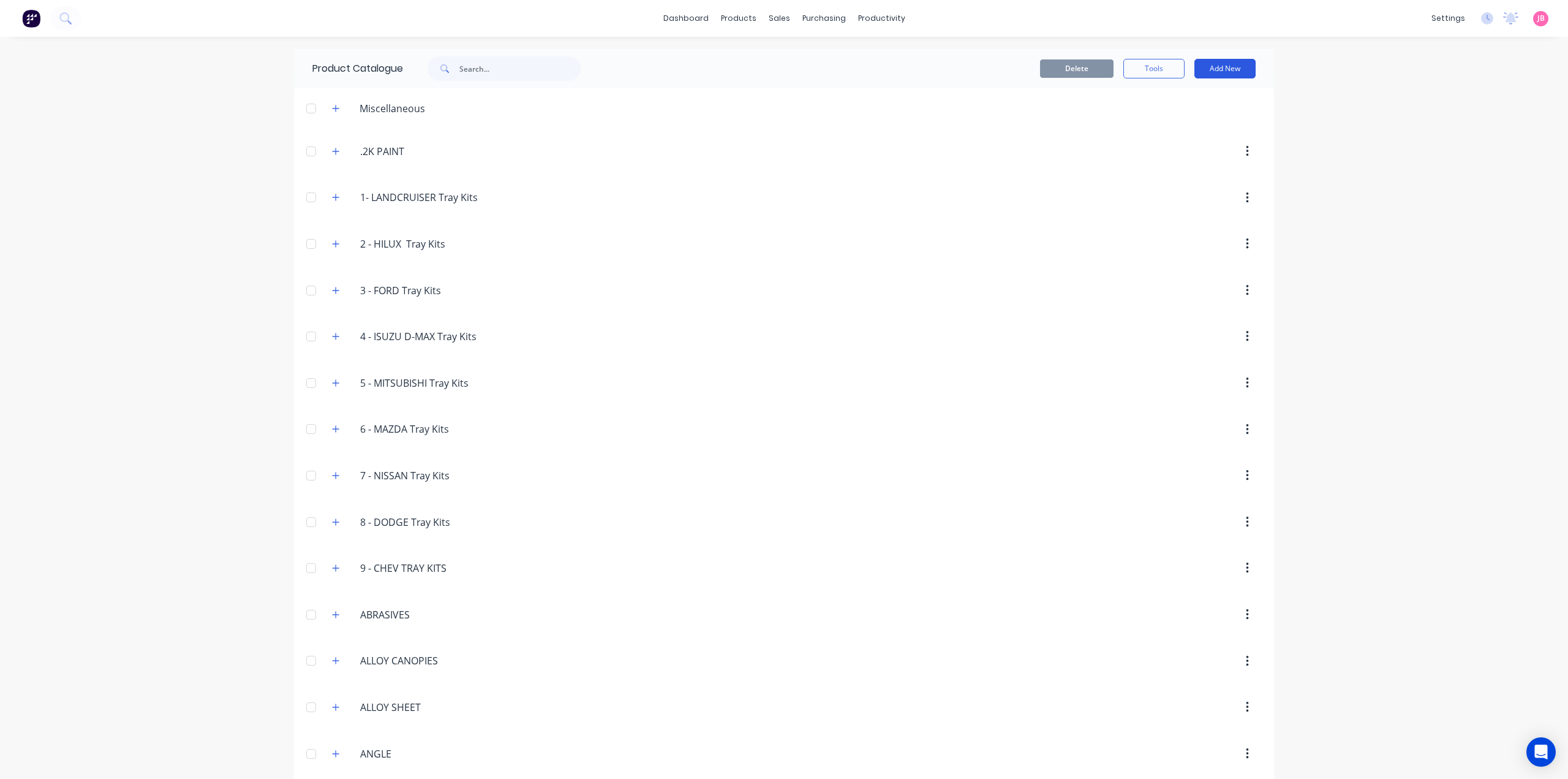
click at [1232, 65] on button "Add New" at bounding box center [1224, 69] width 61 height 20
click at [1223, 144] on div "Product Kit" at bounding box center [1197, 149] width 94 height 18
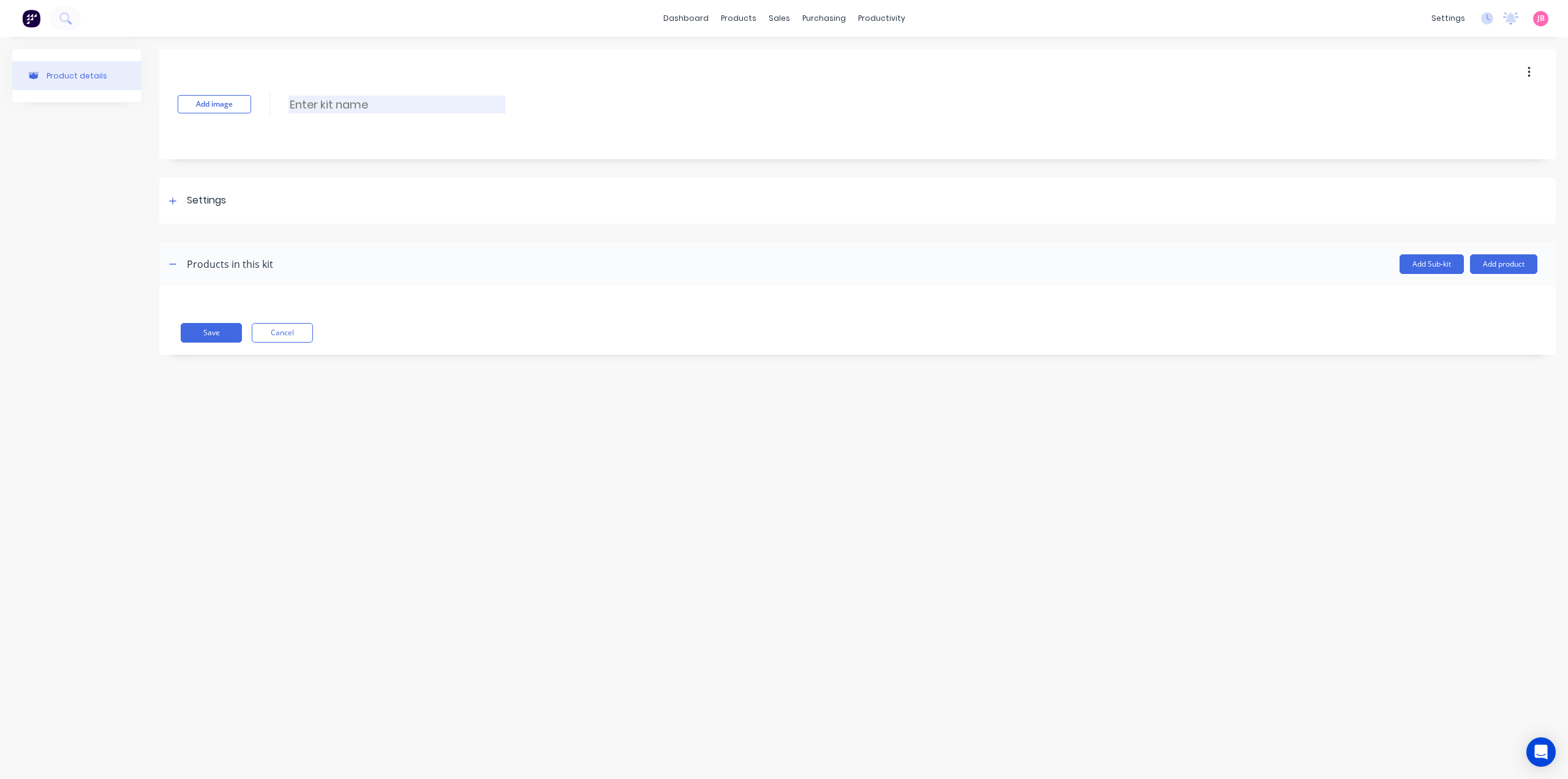
click at [371, 103] on input at bounding box center [397, 105] width 217 height 18
paste input "TRAILER LED SIDE LIGHTS"
type input "TRAILER LED SIDE LIGHTS"
click at [218, 206] on div "Settings" at bounding box center [206, 200] width 39 height 15
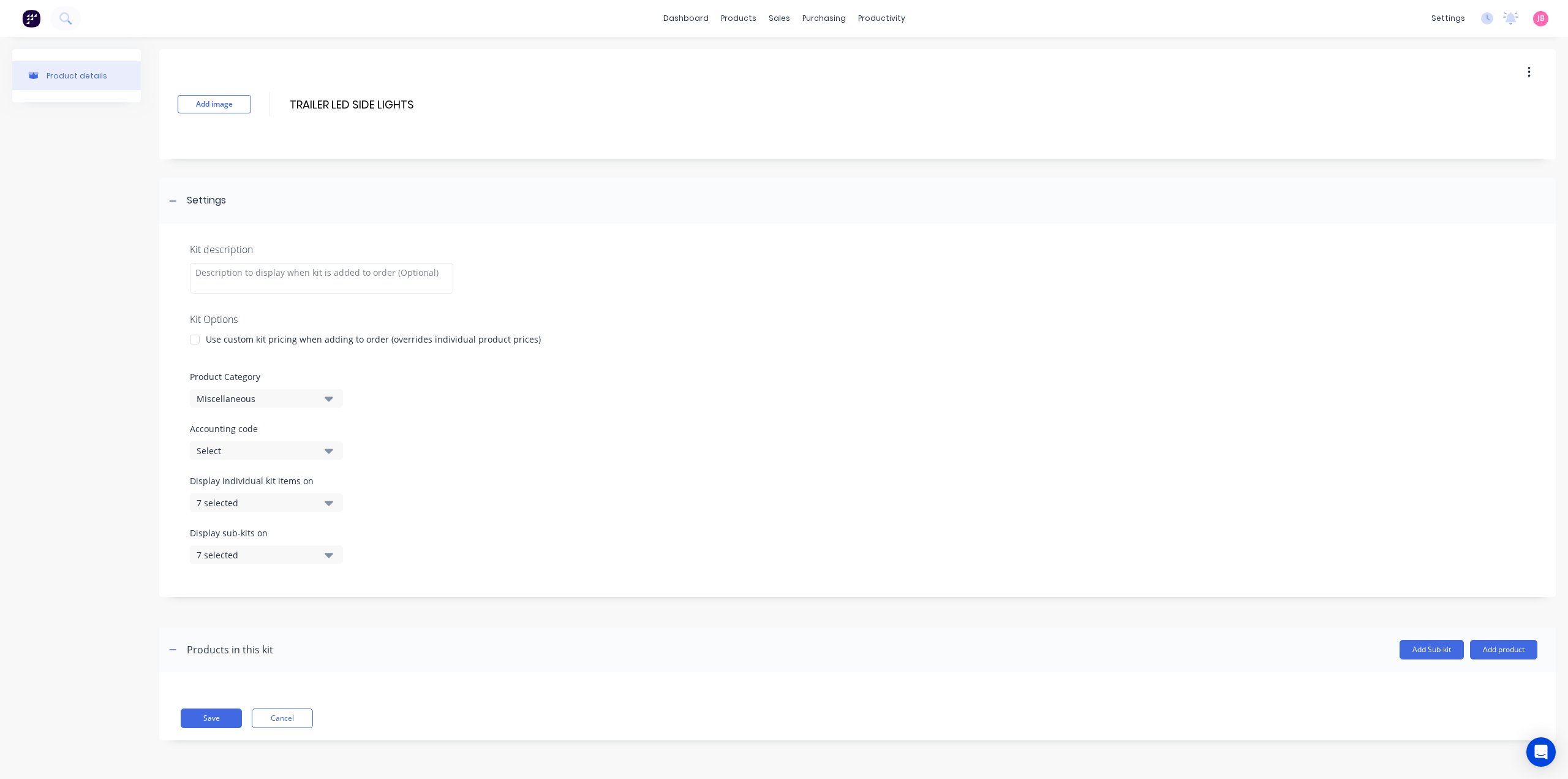
click at [207, 335] on div "Use custom kit pricing when adding to order (overrides individual product price…" at bounding box center [372, 339] width 335 height 13
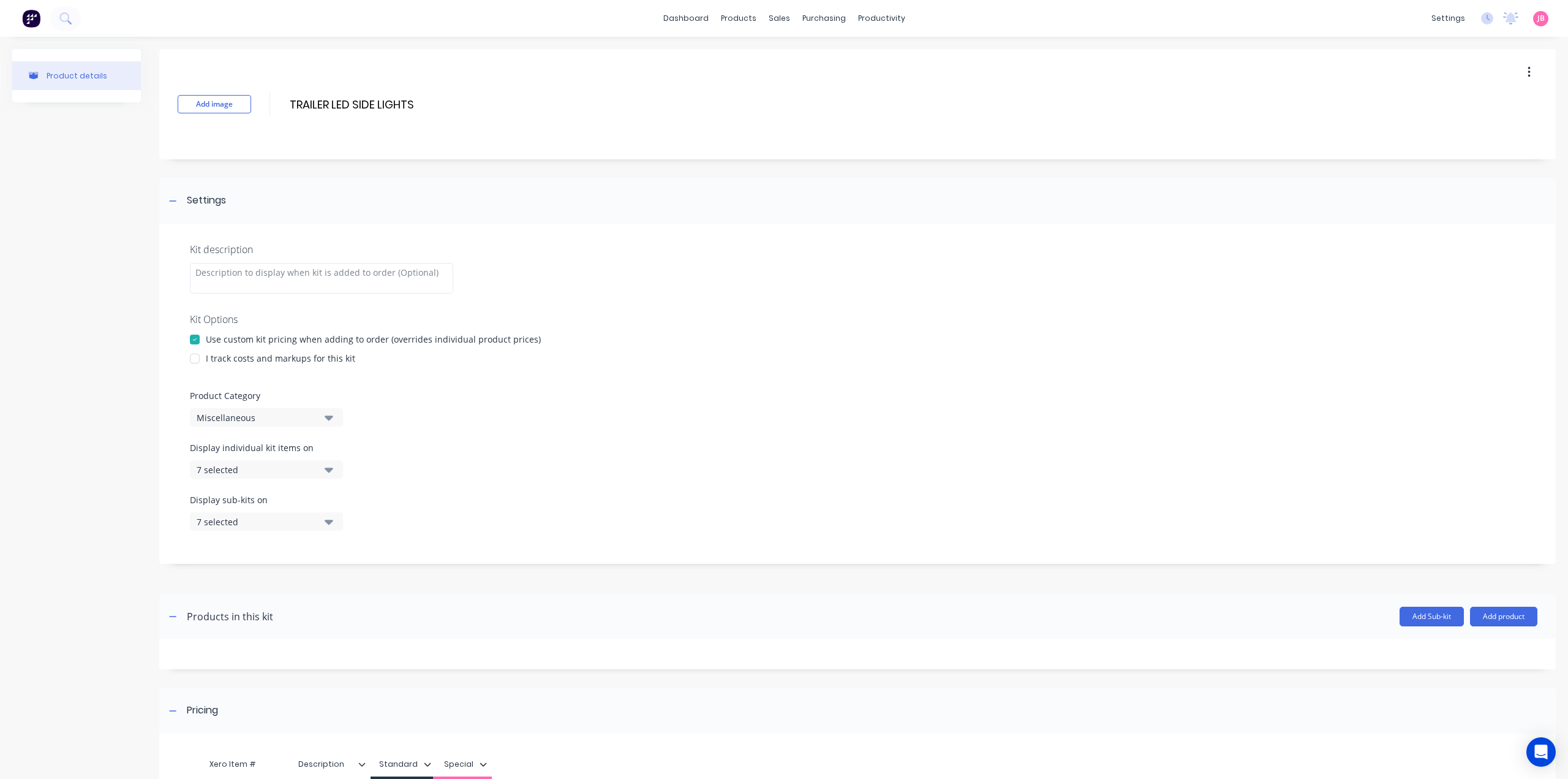
click at [209, 356] on div "I track costs and markups for this kit" at bounding box center [280, 358] width 150 height 13
click at [197, 357] on div at bounding box center [194, 358] width 24 height 24
click at [328, 419] on icon "button" at bounding box center [329, 417] width 9 height 4
click at [309, 453] on Category "text" at bounding box center [290, 453] width 130 height 24
type Category "FLAT"
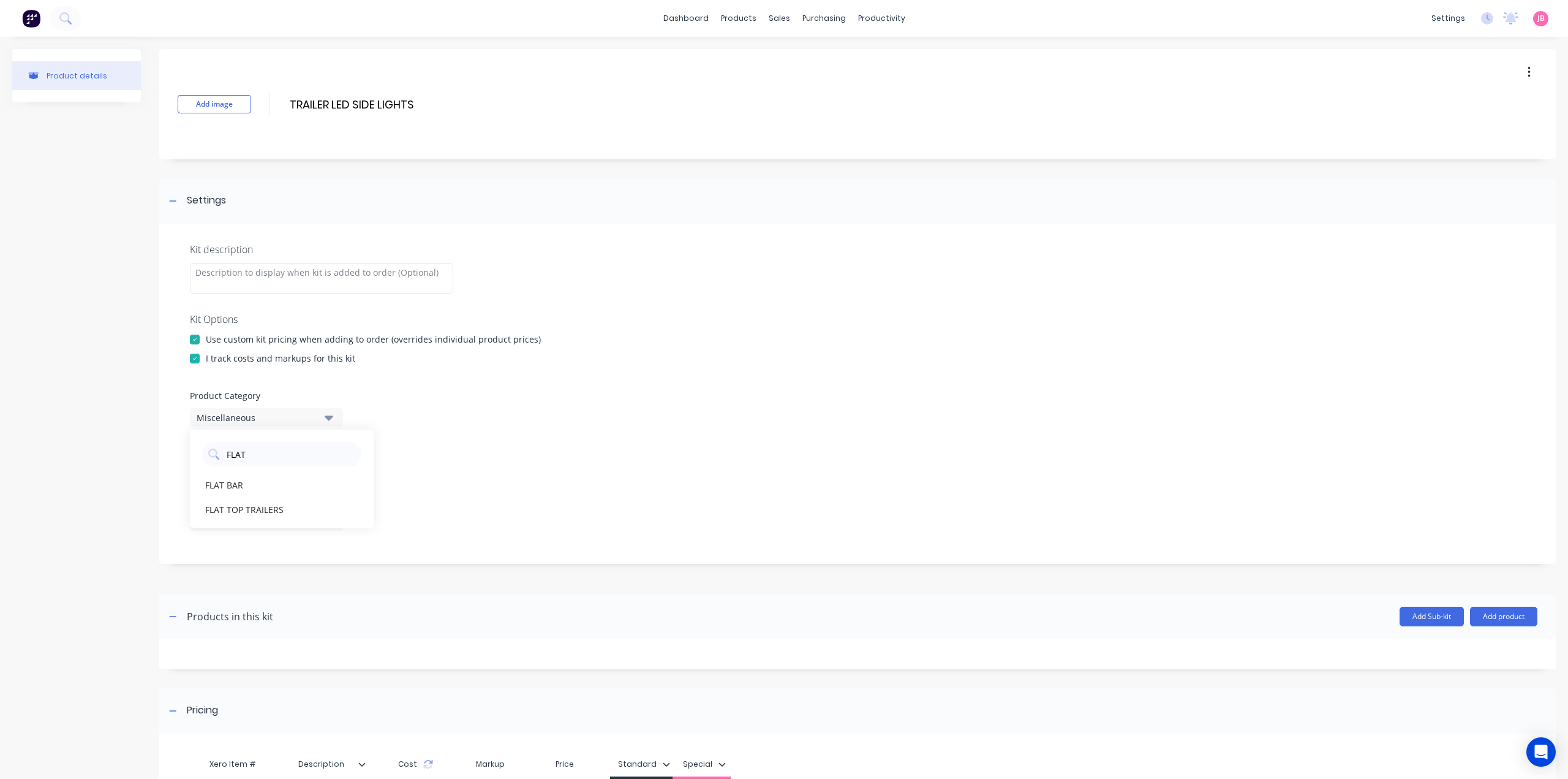
click at [297, 503] on div "FLAT TOP TRAILERS" at bounding box center [282, 509] width 184 height 24
click at [327, 474] on icon "button" at bounding box center [329, 468] width 9 height 13
click at [341, 501] on div "button" at bounding box center [353, 499] width 24 height 24
click at [325, 464] on icon "button" at bounding box center [329, 468] width 9 height 13
click at [335, 530] on button "7 selected" at bounding box center [266, 521] width 153 height 18
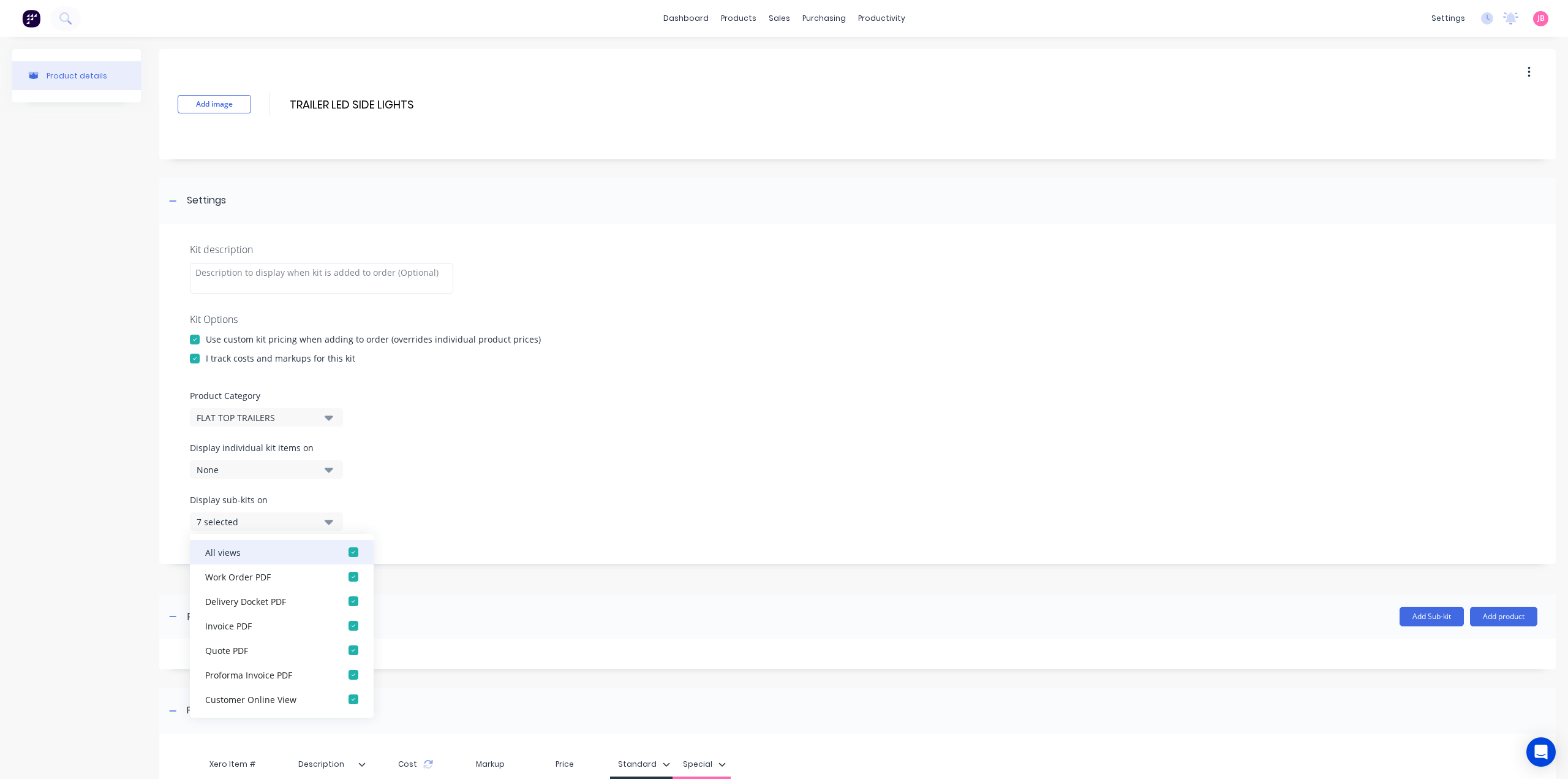
click at [347, 555] on div "button" at bounding box center [353, 551] width 24 height 24
click at [331, 519] on icon "button" at bounding box center [329, 521] width 9 height 13
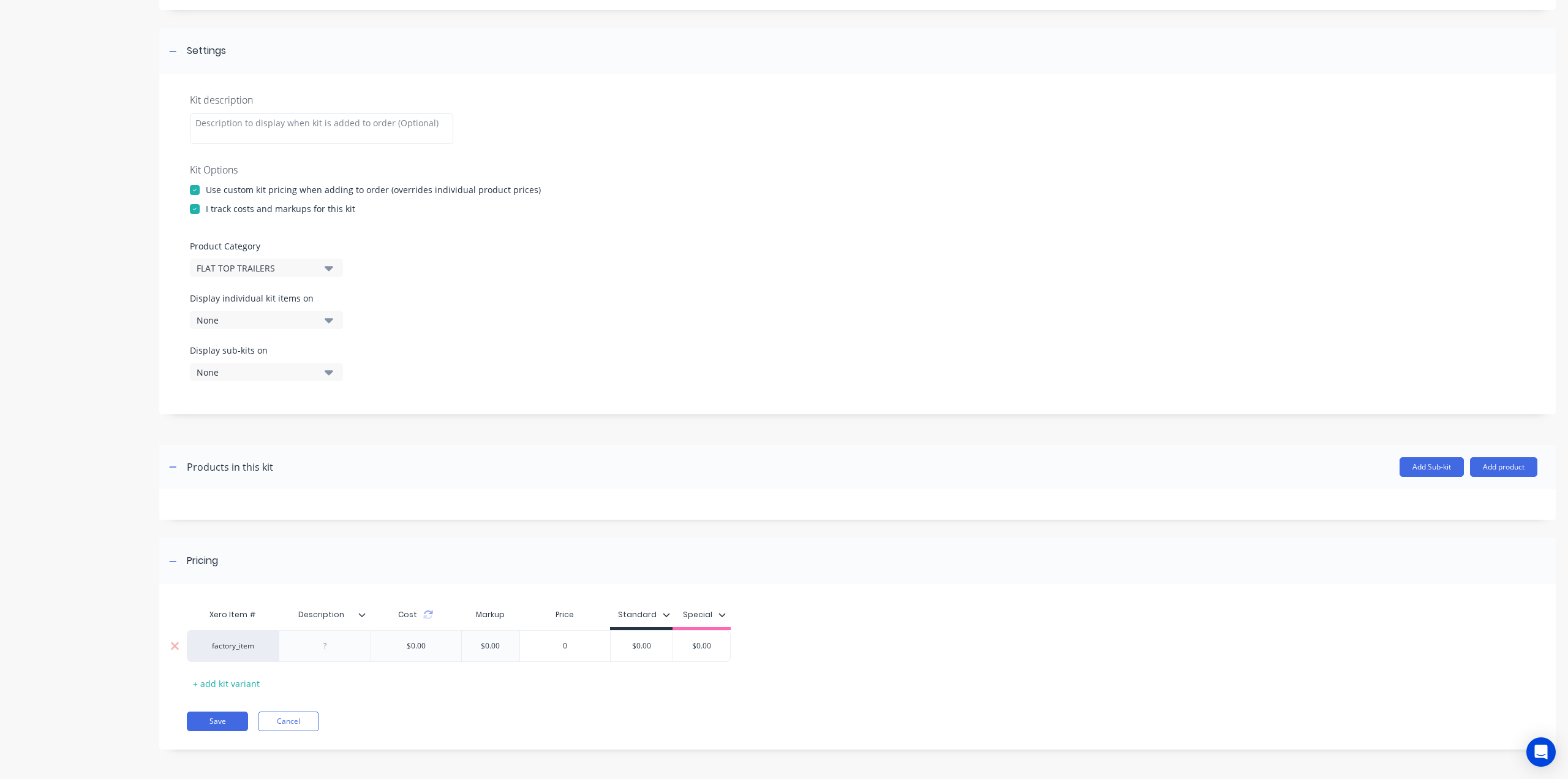
click at [335, 651] on div at bounding box center [325, 646] width 61 height 16
paste div
click at [634, 646] on input "$0.00" at bounding box center [641, 649] width 62 height 11
click at [634, 646] on input "$0.00" at bounding box center [641, 645] width 62 height 11
type input "$480"
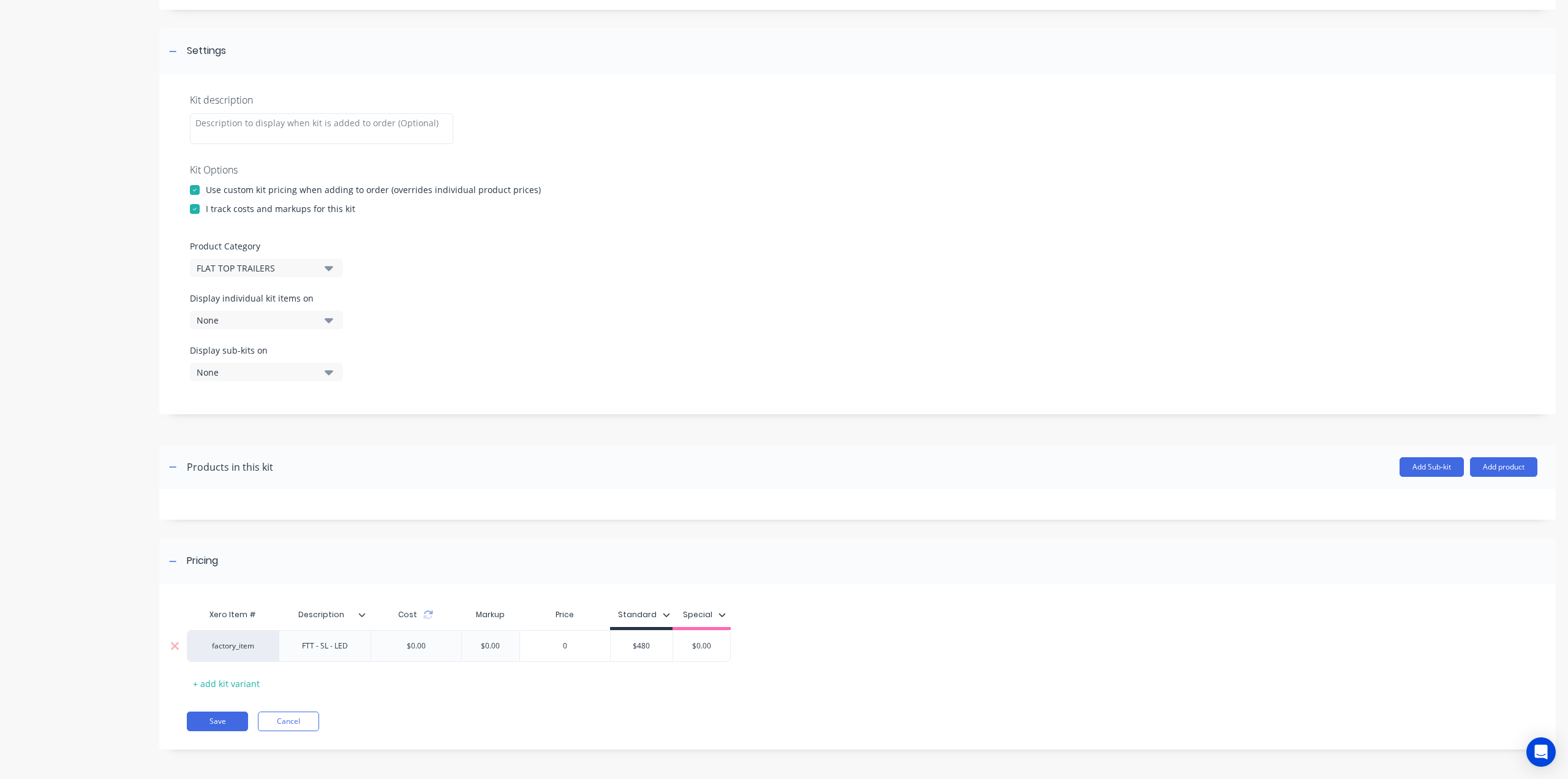
type input "$0.00"
click at [217, 719] on button "Save" at bounding box center [217, 722] width 61 height 20
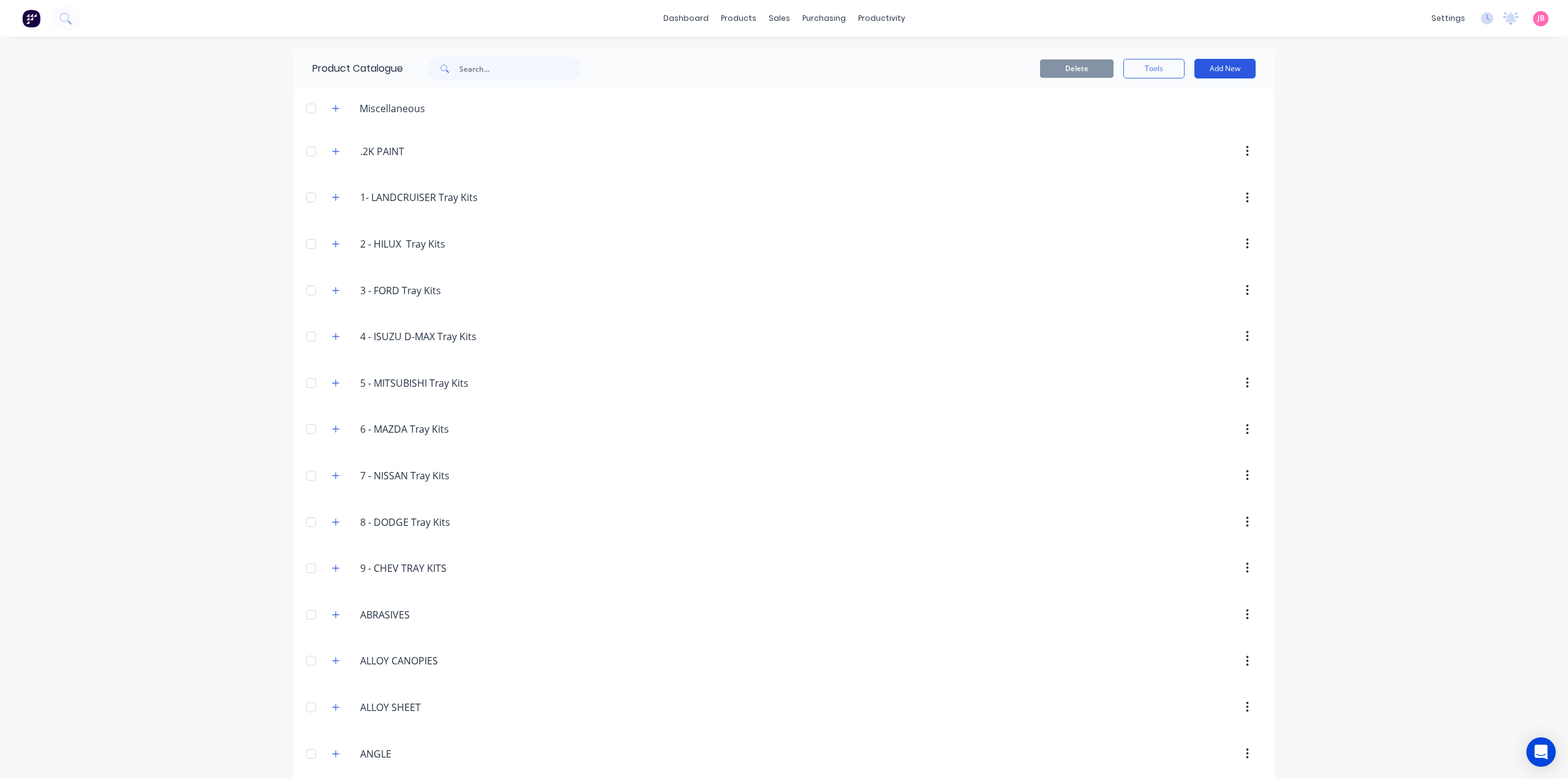
click at [1201, 65] on button "Add New" at bounding box center [1224, 69] width 61 height 20
click at [1174, 153] on div "Product Kit" at bounding box center [1197, 149] width 94 height 18
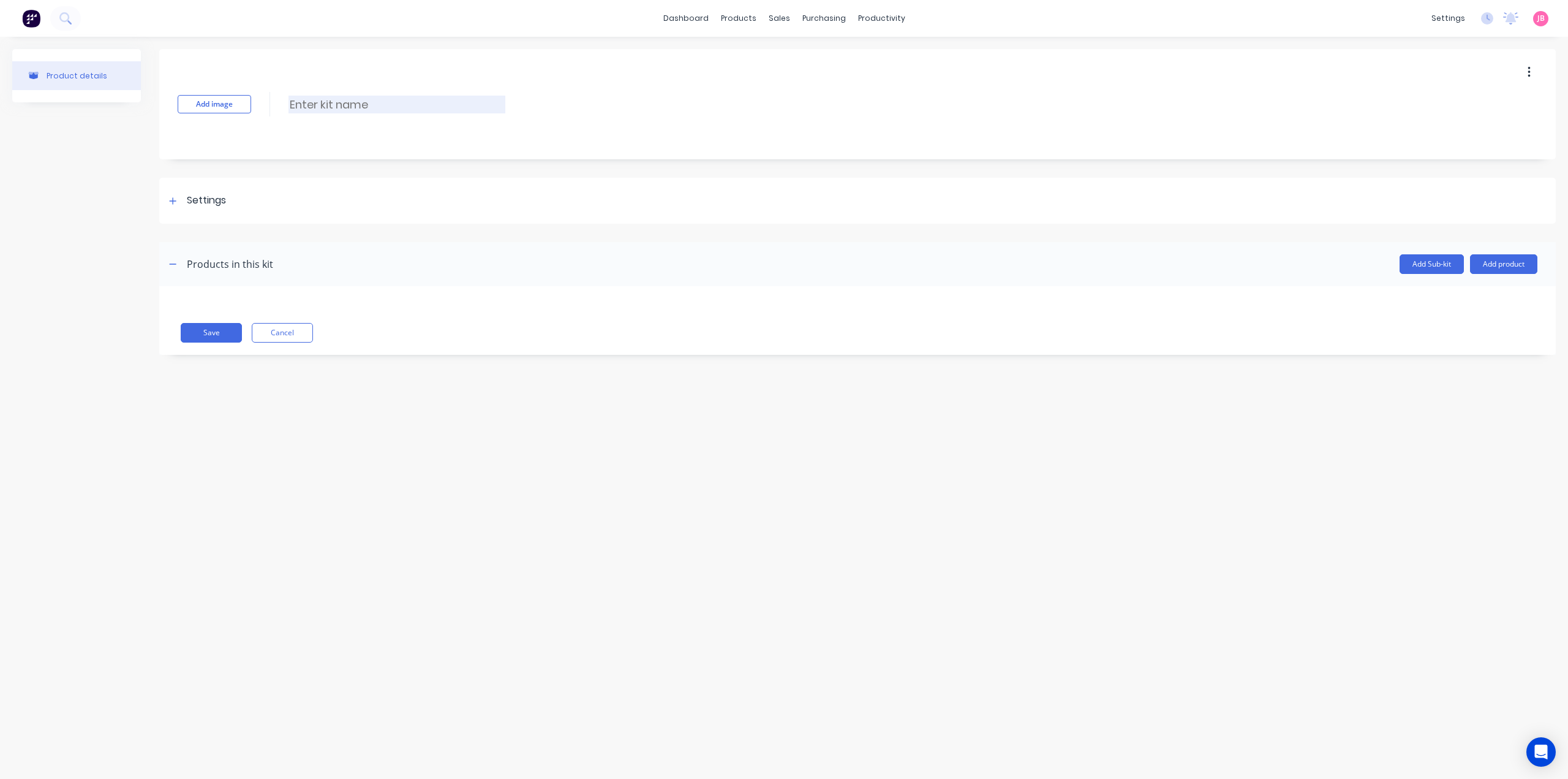
click at [357, 104] on input at bounding box center [397, 105] width 217 height 18
paste input "TYRES AND RIMS HEAVY DUTY 5 STUD LC SUNRAISERS"
type input "TYRES AND RIMS HEAVY DUTY 5 STUD LC SUNRAISERS"
click at [265, 208] on div "Settings" at bounding box center [858, 200] width 1397 height 46
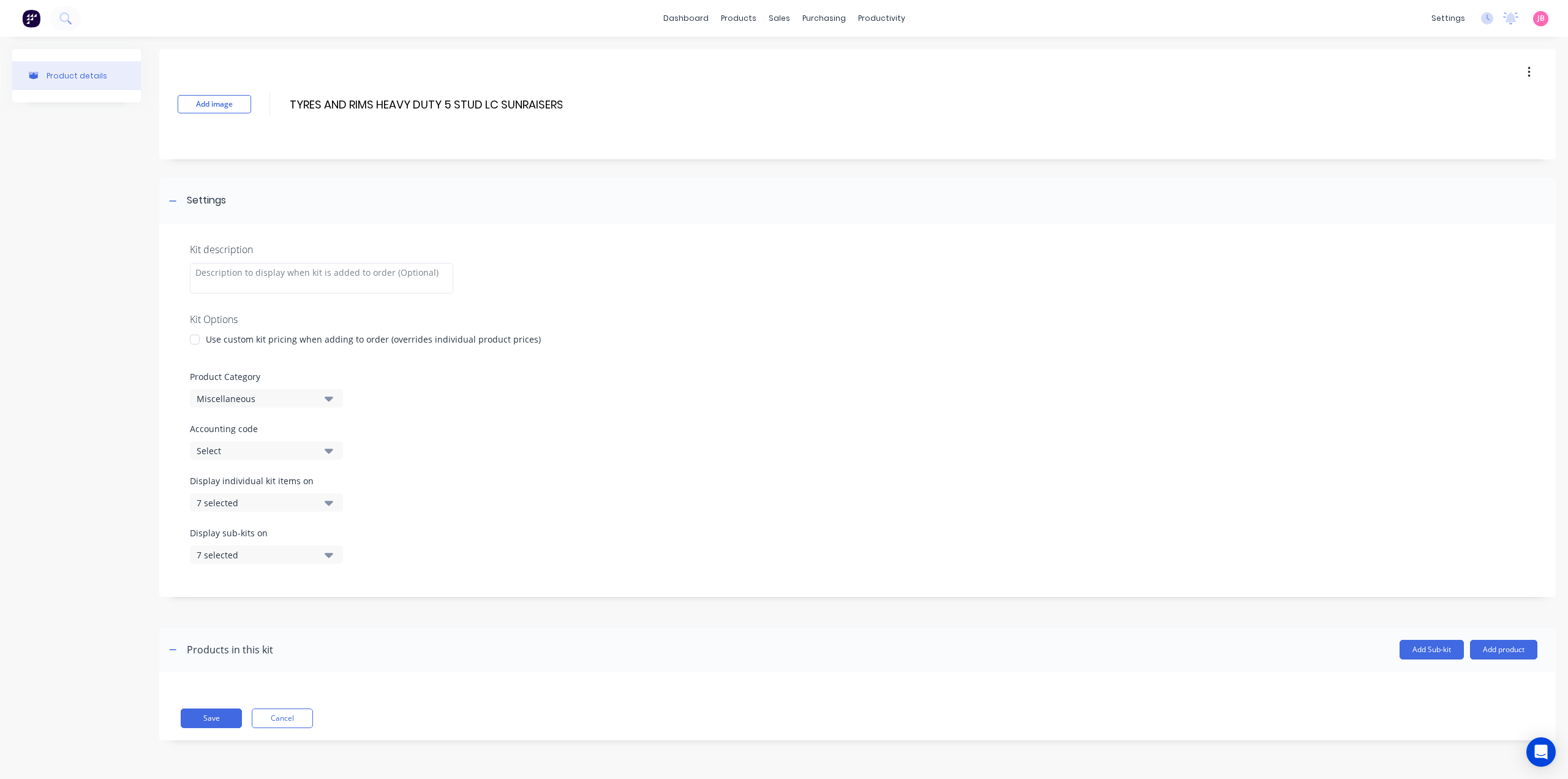
click at [185, 343] on div at bounding box center [194, 339] width 24 height 24
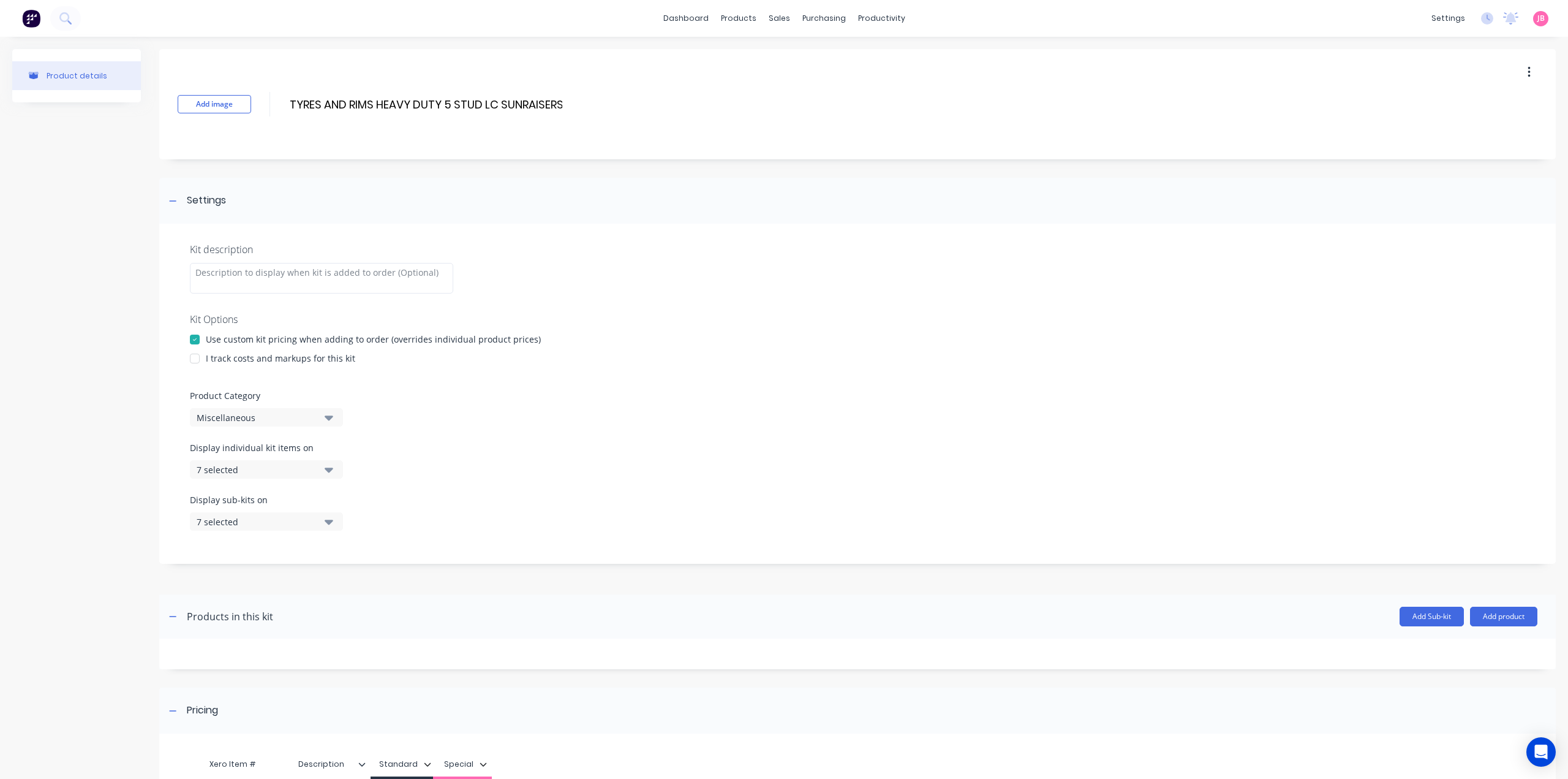
click at [197, 360] on div at bounding box center [194, 358] width 24 height 24
click at [232, 414] on div "Miscellaneous" at bounding box center [256, 417] width 118 height 13
click at [248, 459] on Category "text" at bounding box center [290, 453] width 130 height 24
type Category "FLAT"
click at [274, 507] on div "FLAT TOP TRAILERS" at bounding box center [282, 509] width 184 height 24
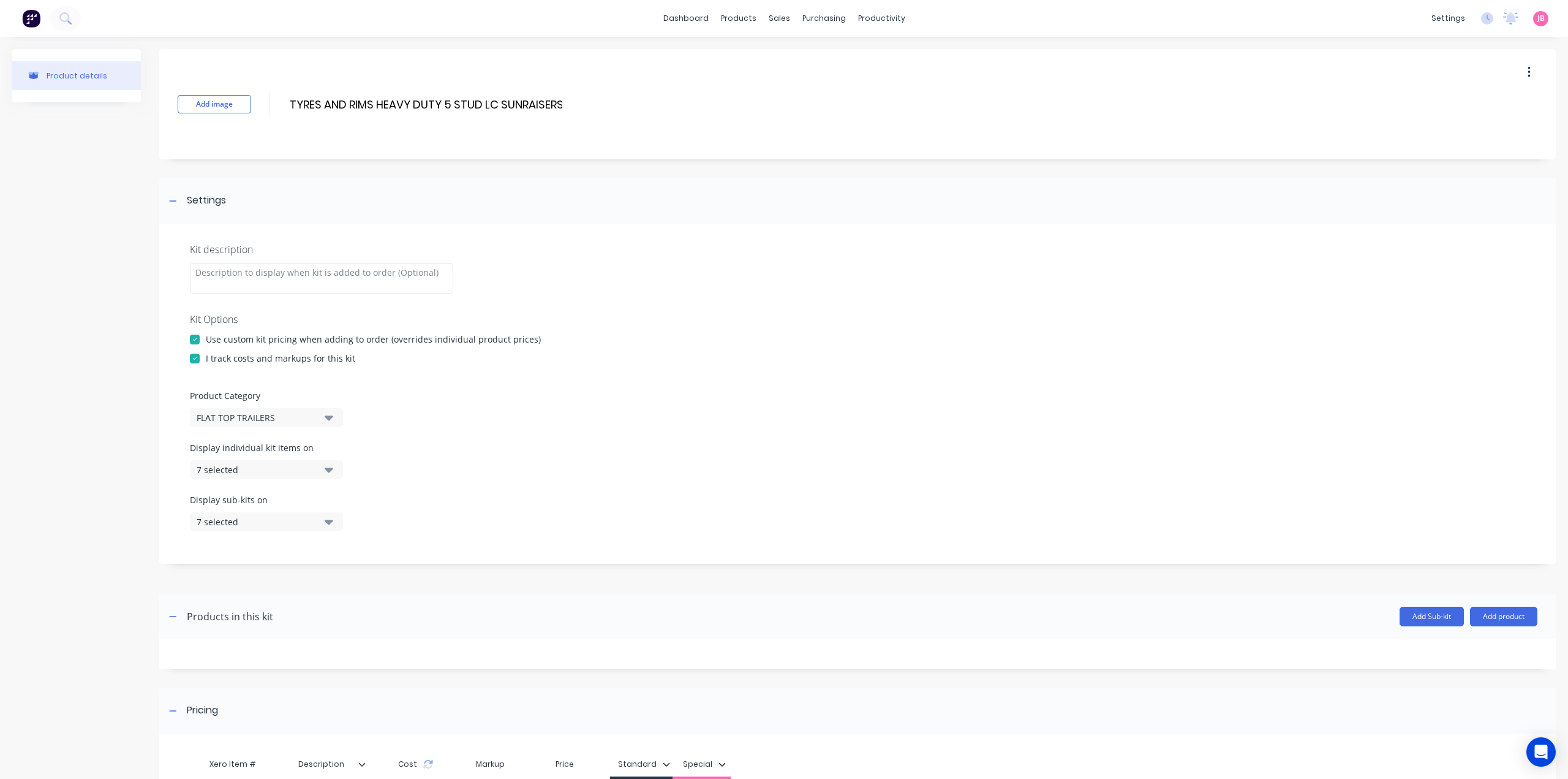
click at [329, 467] on icon "button" at bounding box center [329, 468] width 9 height 13
click at [346, 504] on div "button" at bounding box center [353, 499] width 24 height 24
drag, startPoint x: 322, startPoint y: 469, endPoint x: 331, endPoint y: 480, distance: 14.2
click at [322, 470] on button "None" at bounding box center [266, 469] width 153 height 18
click at [335, 522] on button "7 selected" at bounding box center [266, 521] width 153 height 18
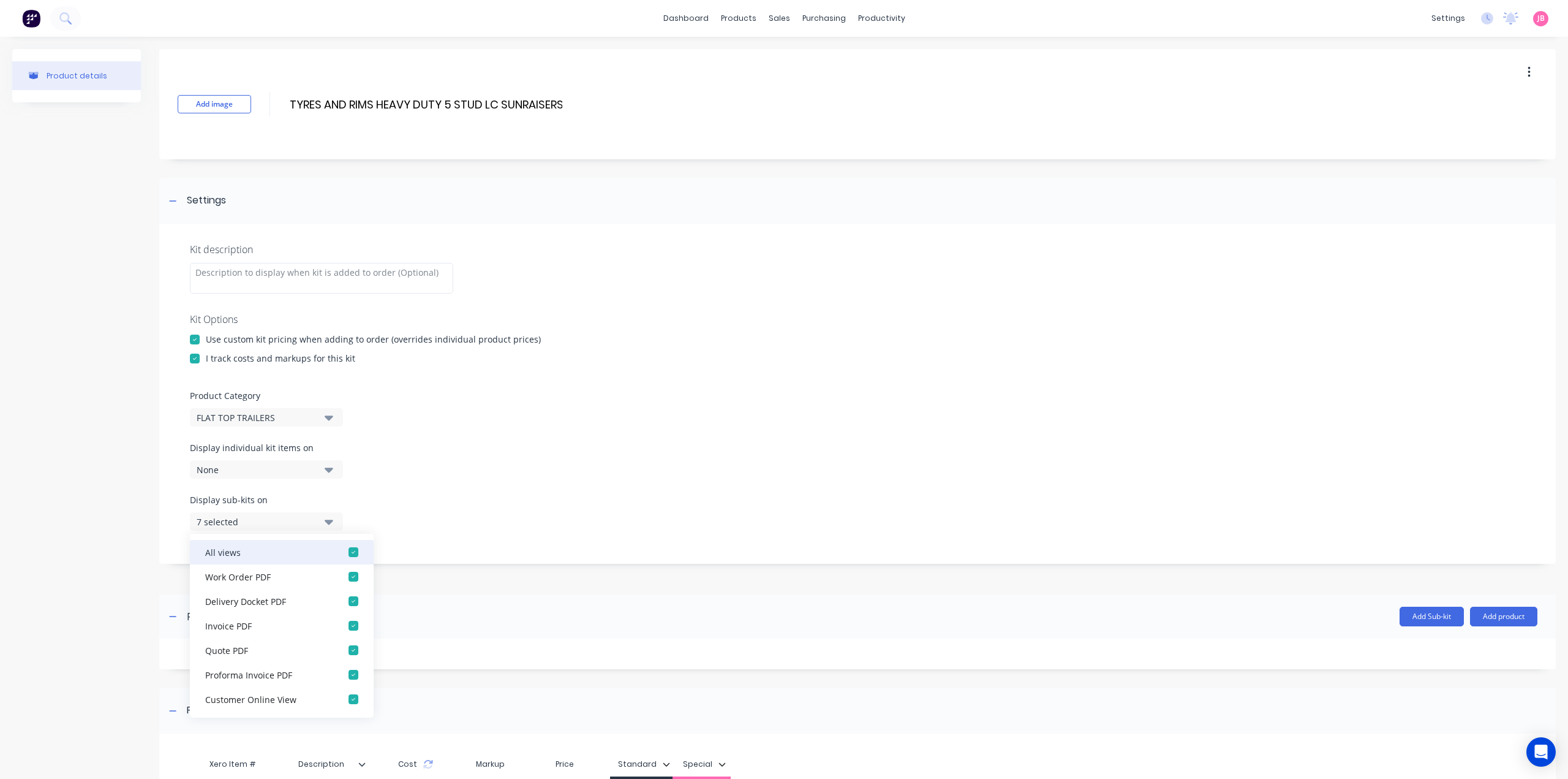
click at [343, 551] on div "button" at bounding box center [353, 551] width 24 height 24
click at [332, 522] on icon "button" at bounding box center [329, 521] width 9 height 4
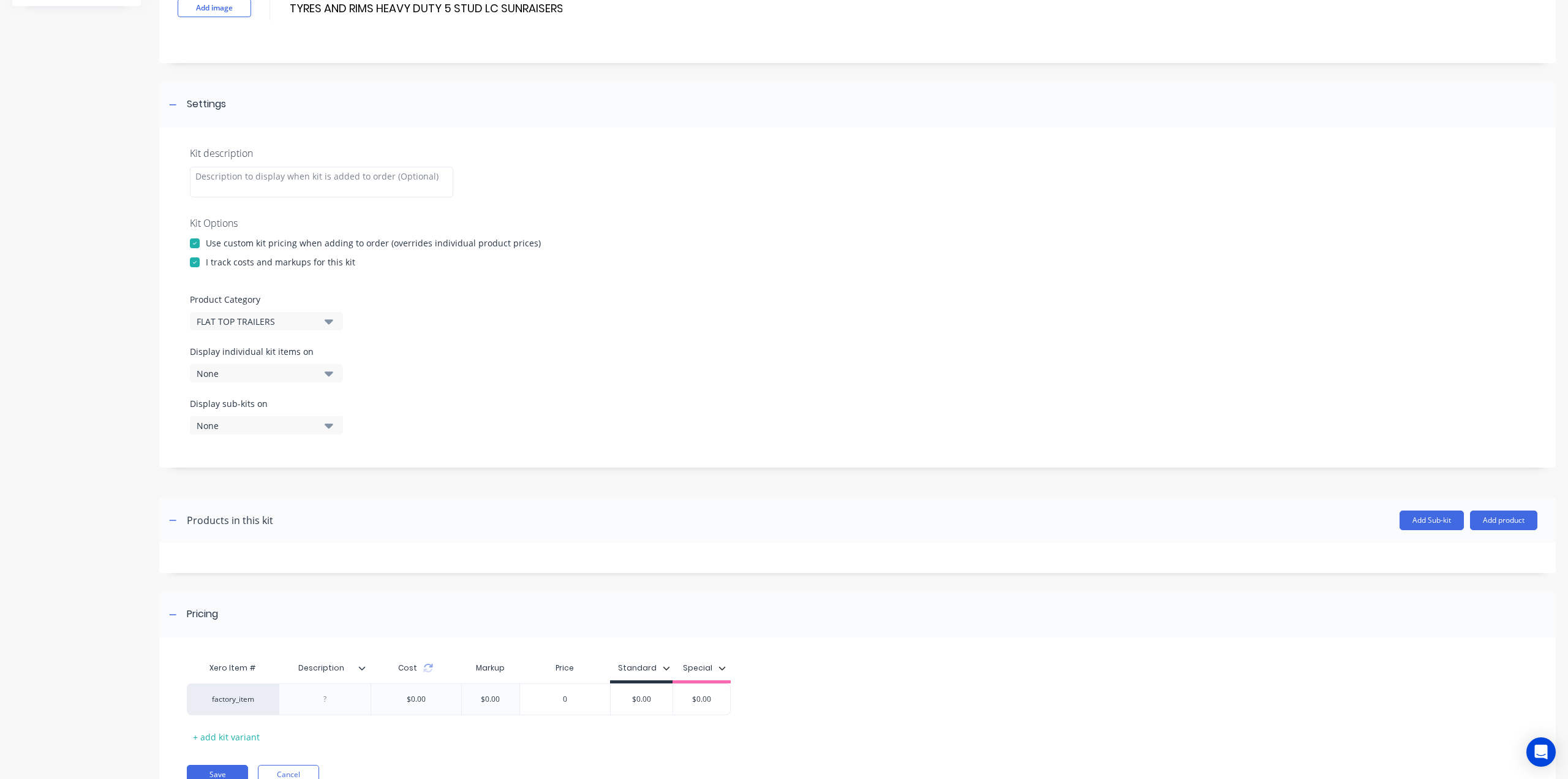
scroll to position [150, 0]
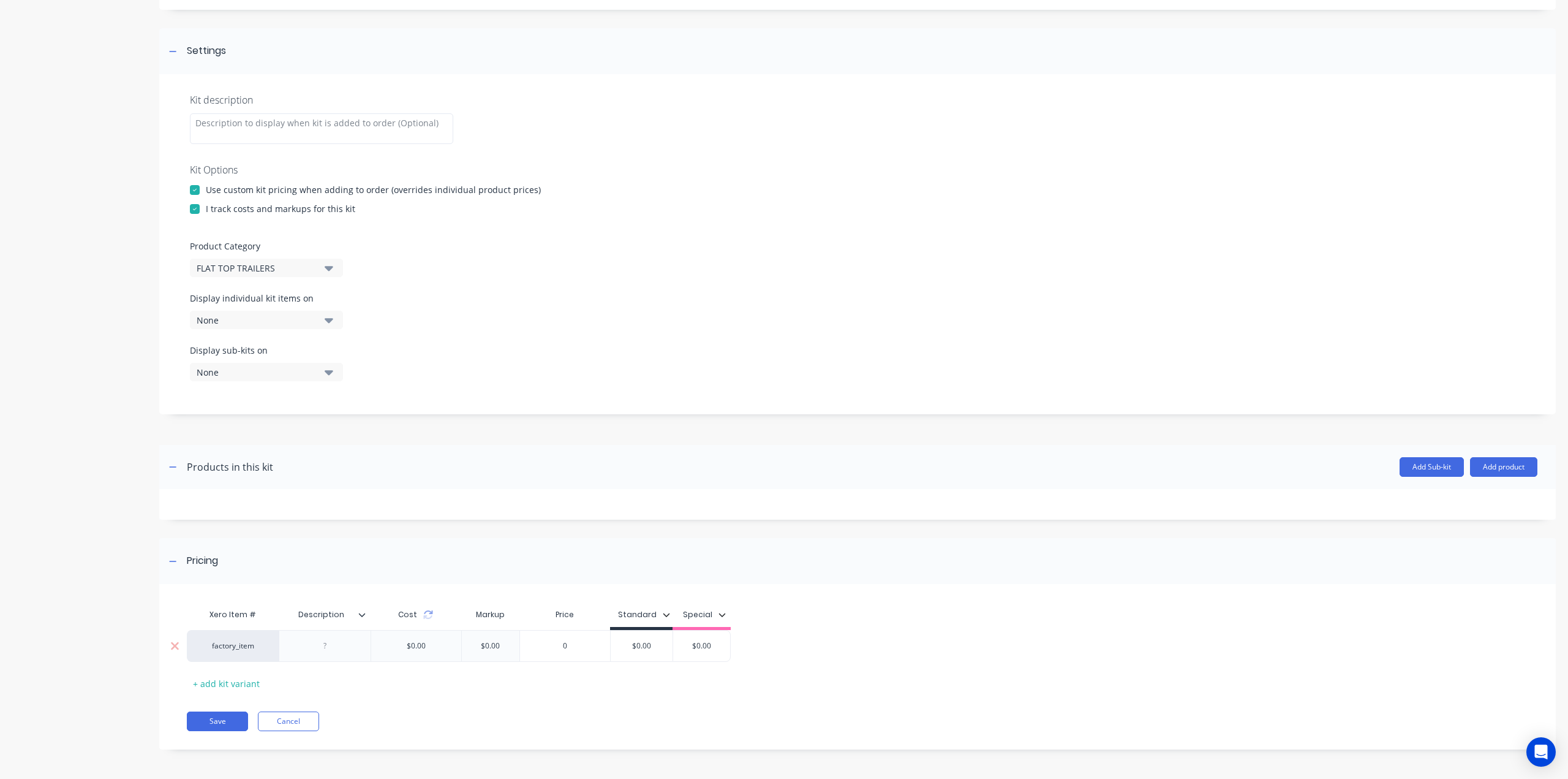
click at [309, 649] on div at bounding box center [325, 646] width 61 height 16
click at [341, 648] on div at bounding box center [325, 646] width 61 height 16
paste div
type input "$0.00"
click at [638, 652] on div "factory_item FTT - TY.RM - 5STUD LC $0.00 $0.00 0 $0.00 $0.00 $0.00" at bounding box center [474, 646] width 574 height 32
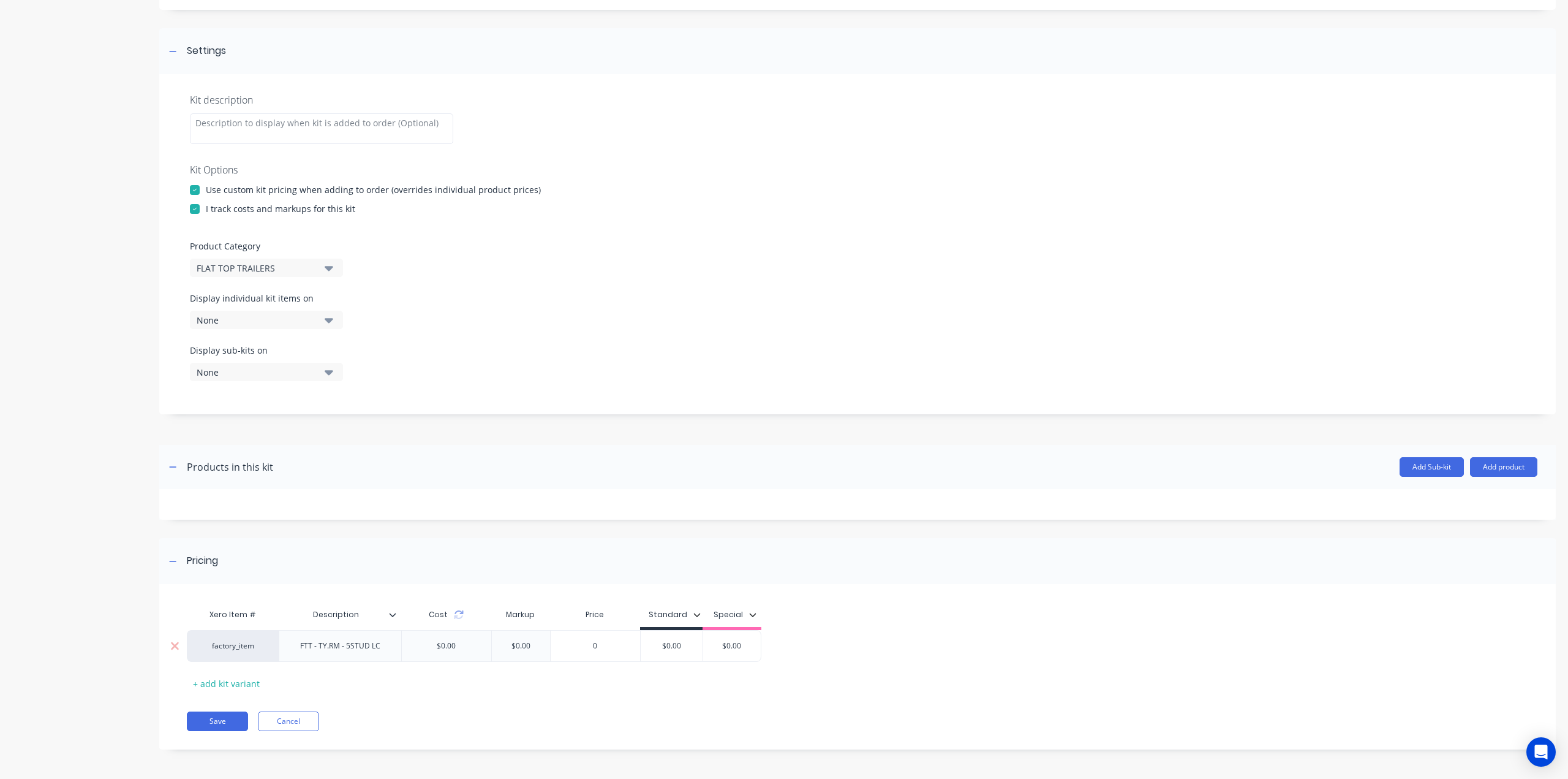
click at [638, 652] on div "0" at bounding box center [596, 645] width 90 height 31
type input "0"
click at [674, 644] on input "$0.00" at bounding box center [671, 645] width 62 height 11
type input "$2200"
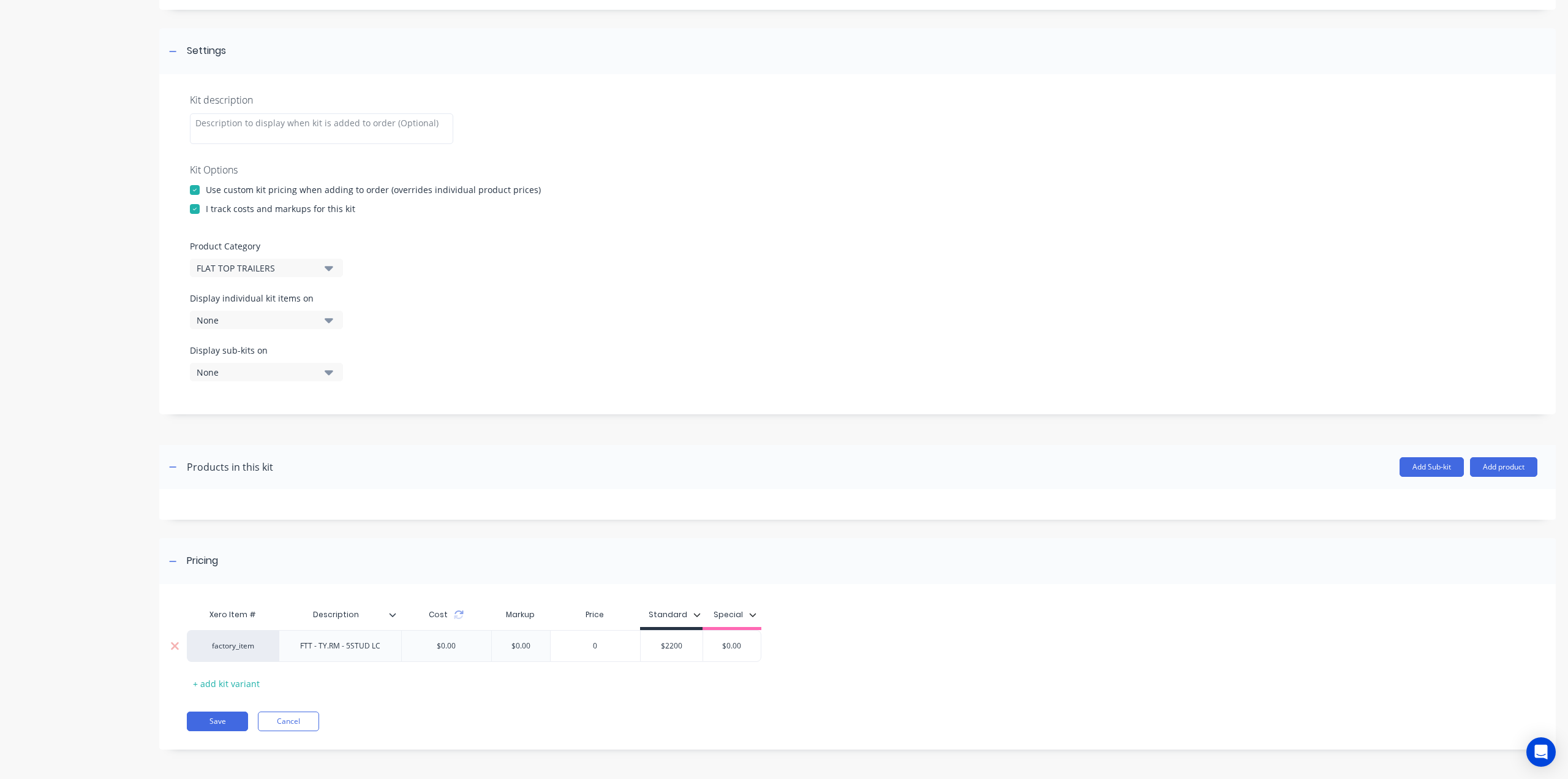
type input "$0.00"
click at [218, 719] on button "Save" at bounding box center [217, 722] width 61 height 20
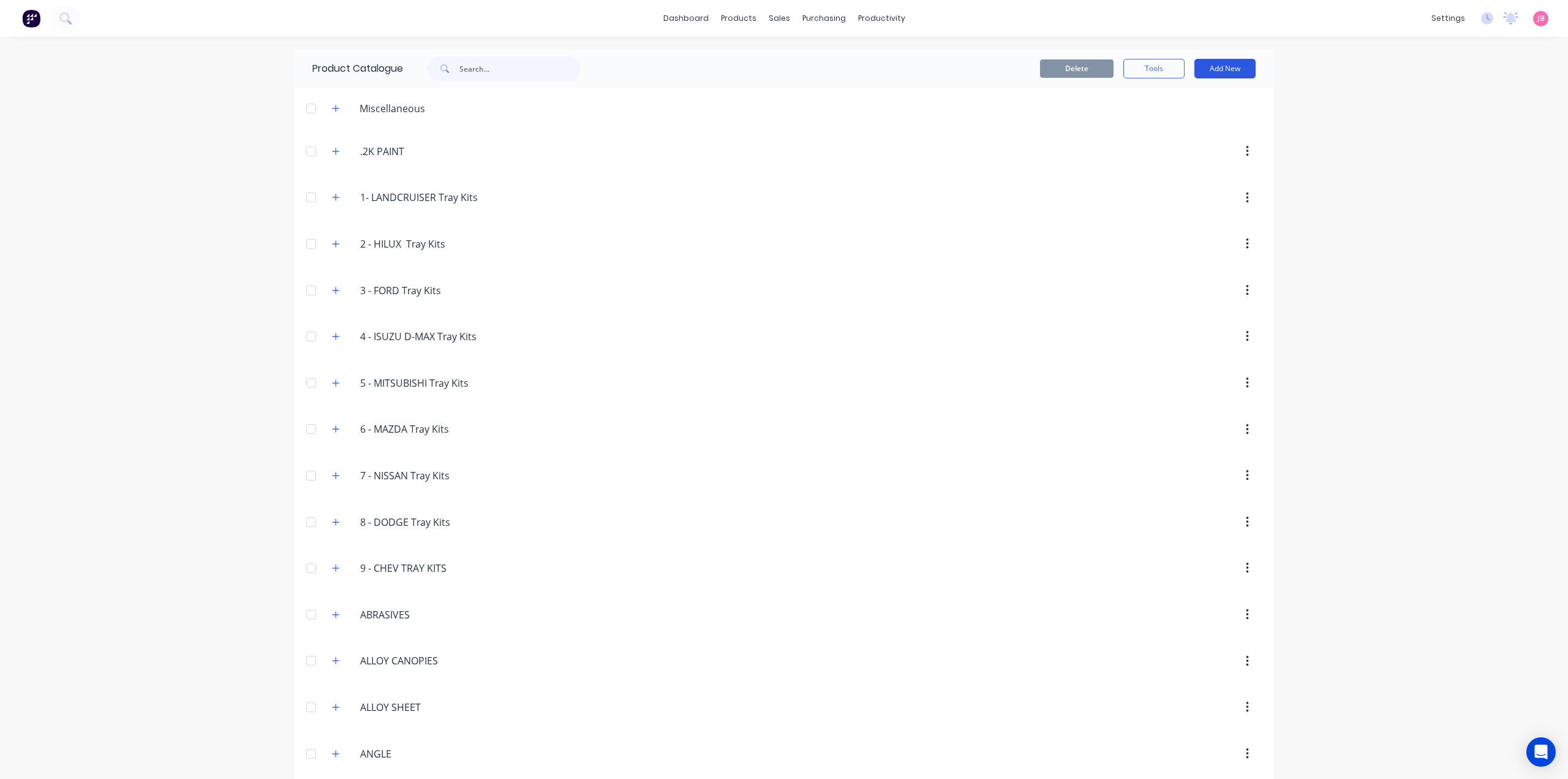
click at [1207, 76] on button "Add New" at bounding box center [1224, 69] width 61 height 20
click at [1177, 144] on div "Product Kit" at bounding box center [1197, 149] width 94 height 18
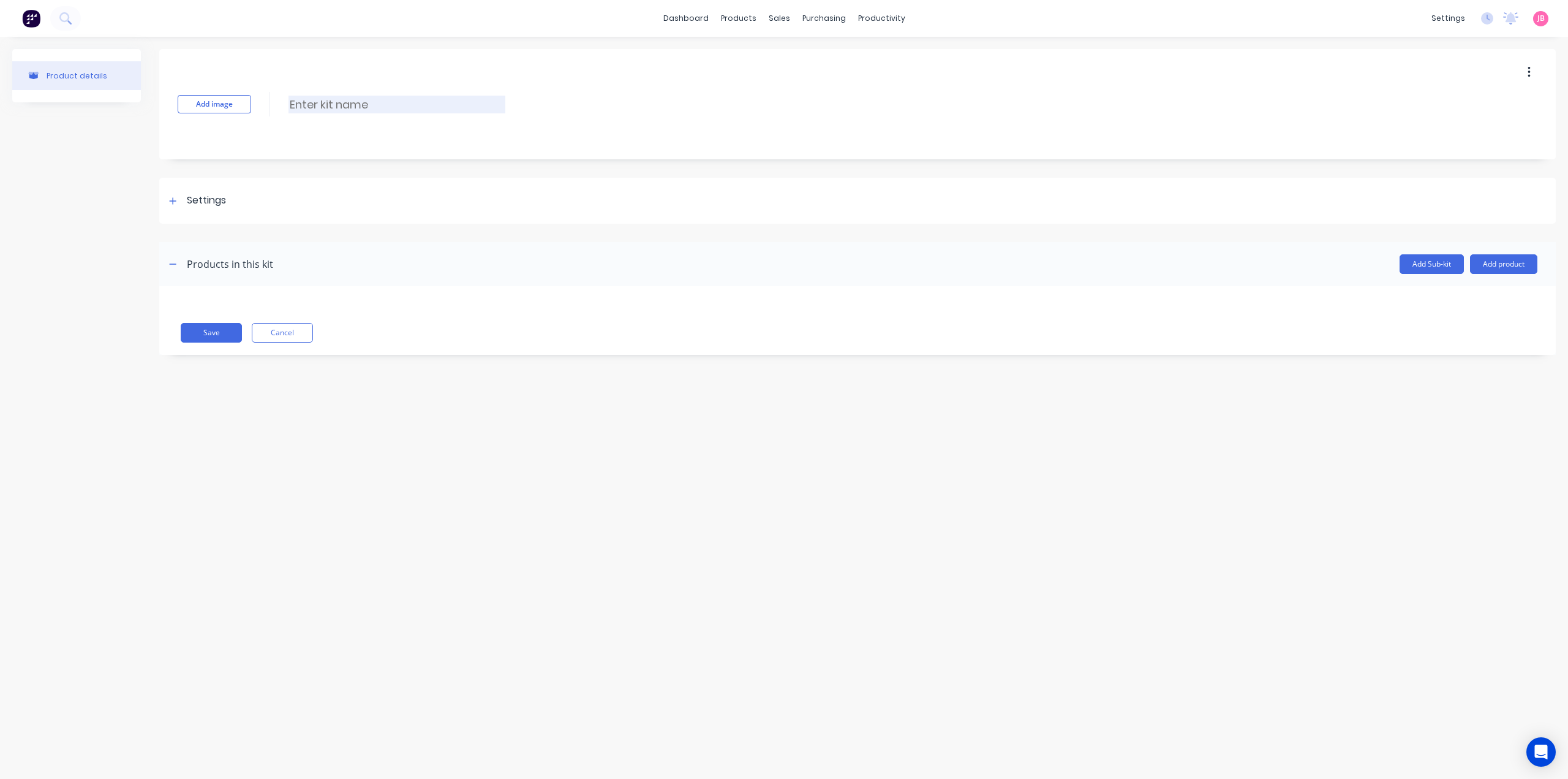
click at [376, 110] on input at bounding box center [397, 105] width 217 height 18
paste input "TYRES AND RIMS HEAVY DUTY 6 STUD SUNRAISERS"
type input "TYRES AND RIMS HEAVY DUTY 6 STUD SUNRAISERS"
click at [242, 196] on div "Settings" at bounding box center [858, 200] width 1397 height 46
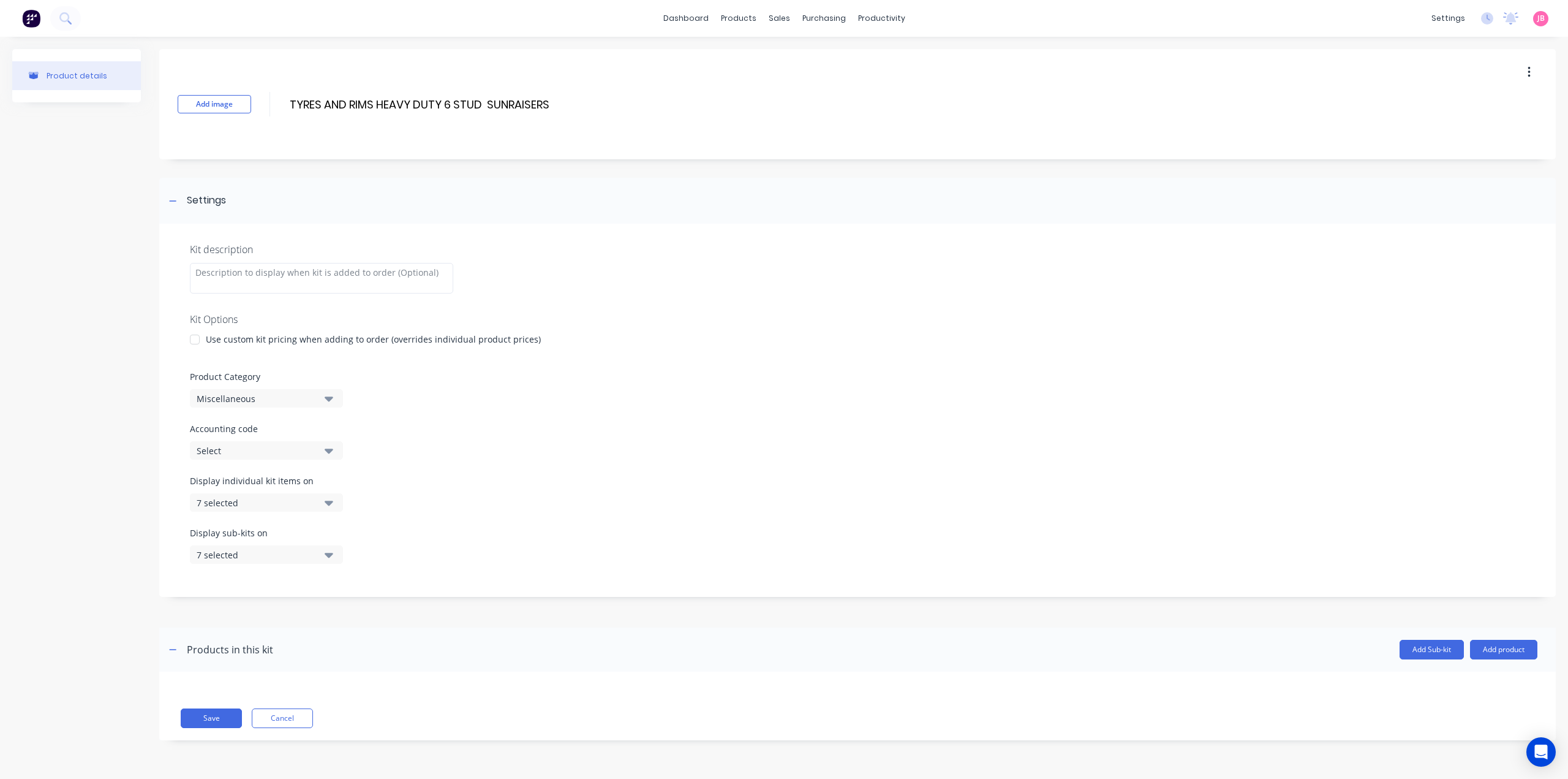
click at [215, 344] on div "Use custom kit pricing when adding to order (overrides individual product price…" at bounding box center [372, 339] width 335 height 13
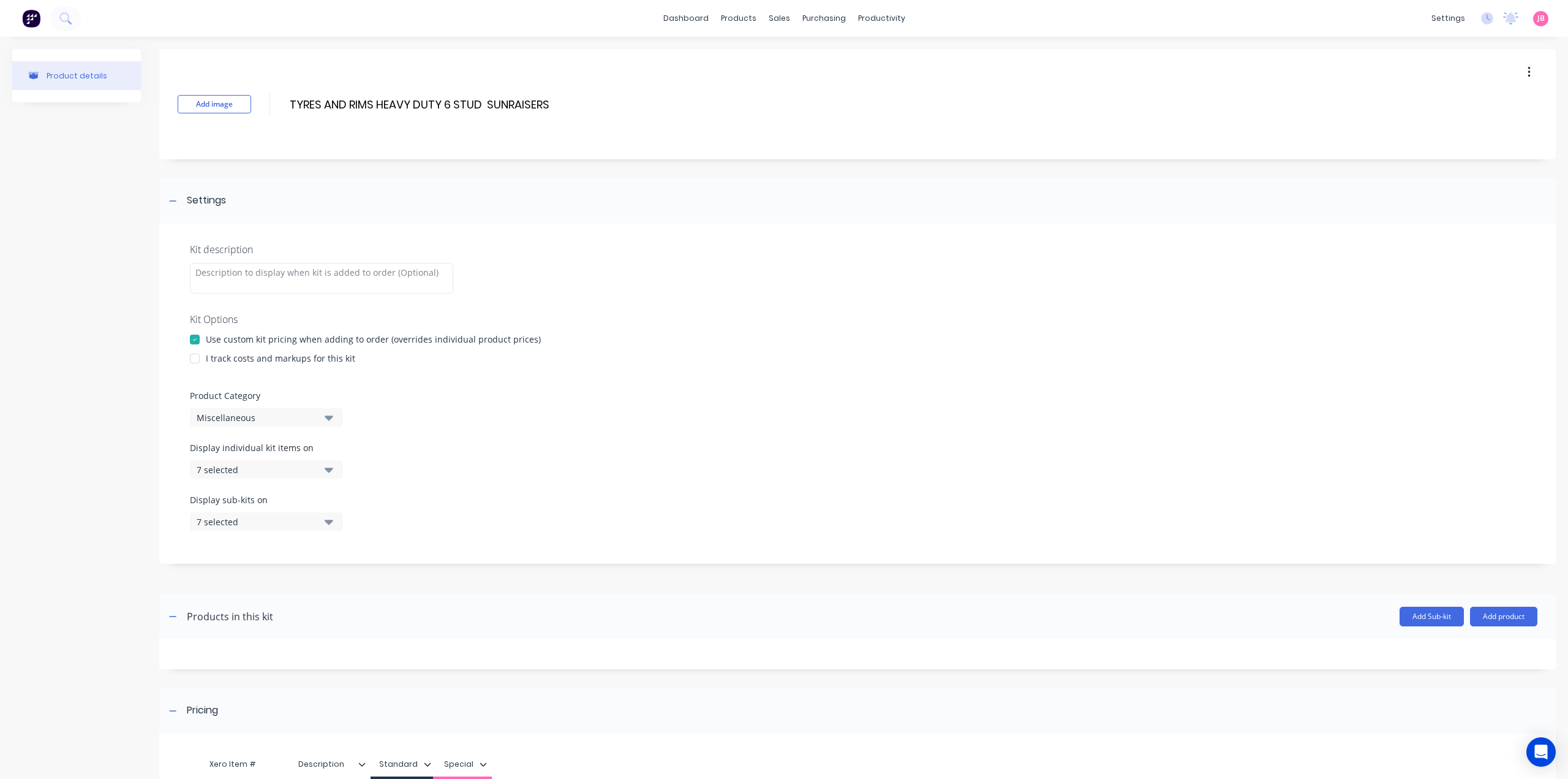
click at [205, 357] on div at bounding box center [194, 358] width 24 height 24
click at [268, 419] on div "Miscellaneous" at bounding box center [256, 417] width 118 height 13
click at [257, 457] on Category "text" at bounding box center [290, 453] width 130 height 24
type Category "FLAT"
click at [282, 512] on div "FLAT TOP TRAILERS" at bounding box center [282, 509] width 184 height 24
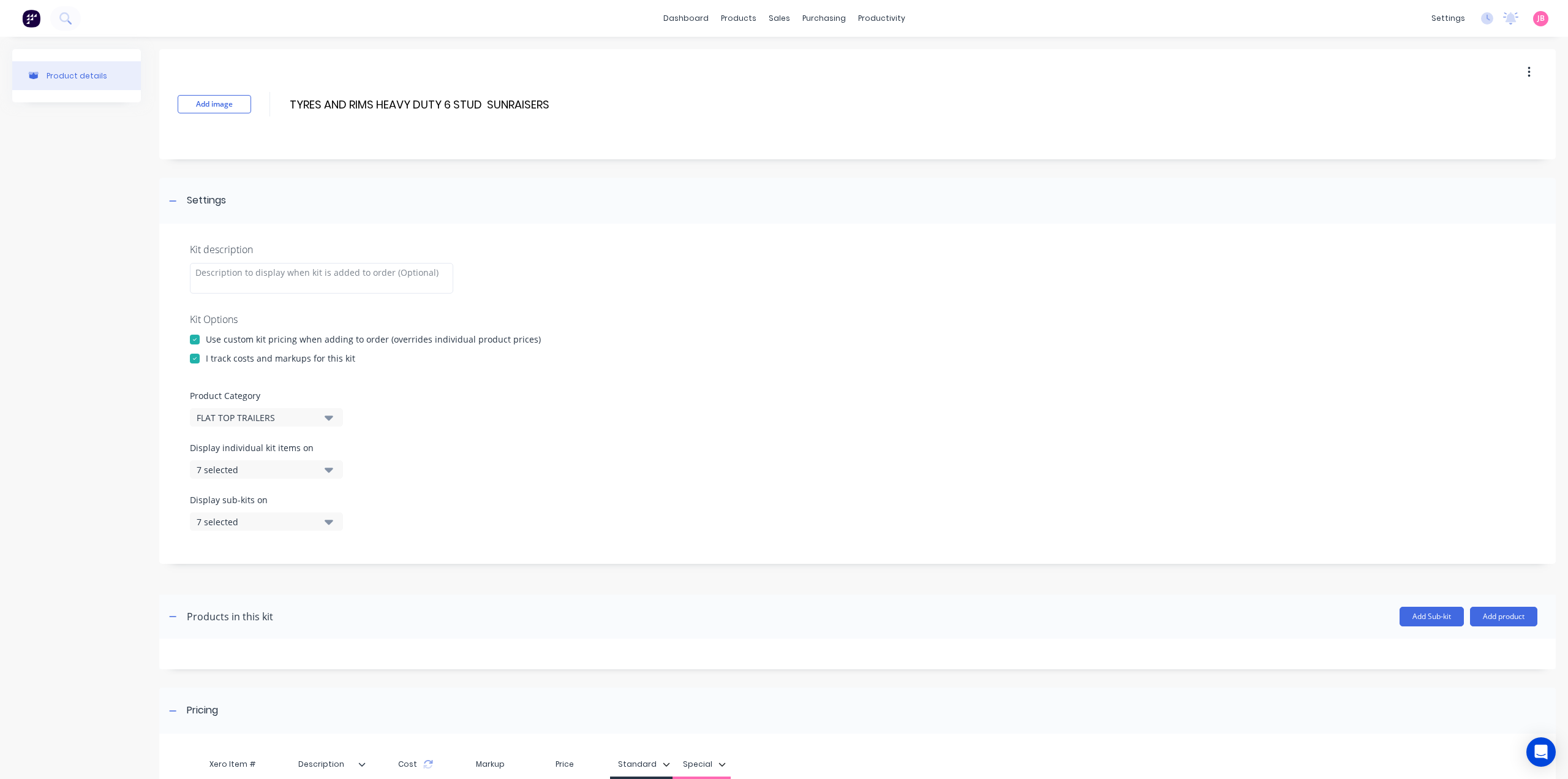
click at [325, 466] on icon "button" at bounding box center [329, 468] width 9 height 13
click at [345, 500] on div "button" at bounding box center [353, 499] width 24 height 24
click at [326, 466] on icon "button" at bounding box center [329, 468] width 9 height 13
click at [327, 526] on icon "button" at bounding box center [329, 521] width 9 height 13
click at [341, 549] on div "button" at bounding box center [353, 551] width 24 height 24
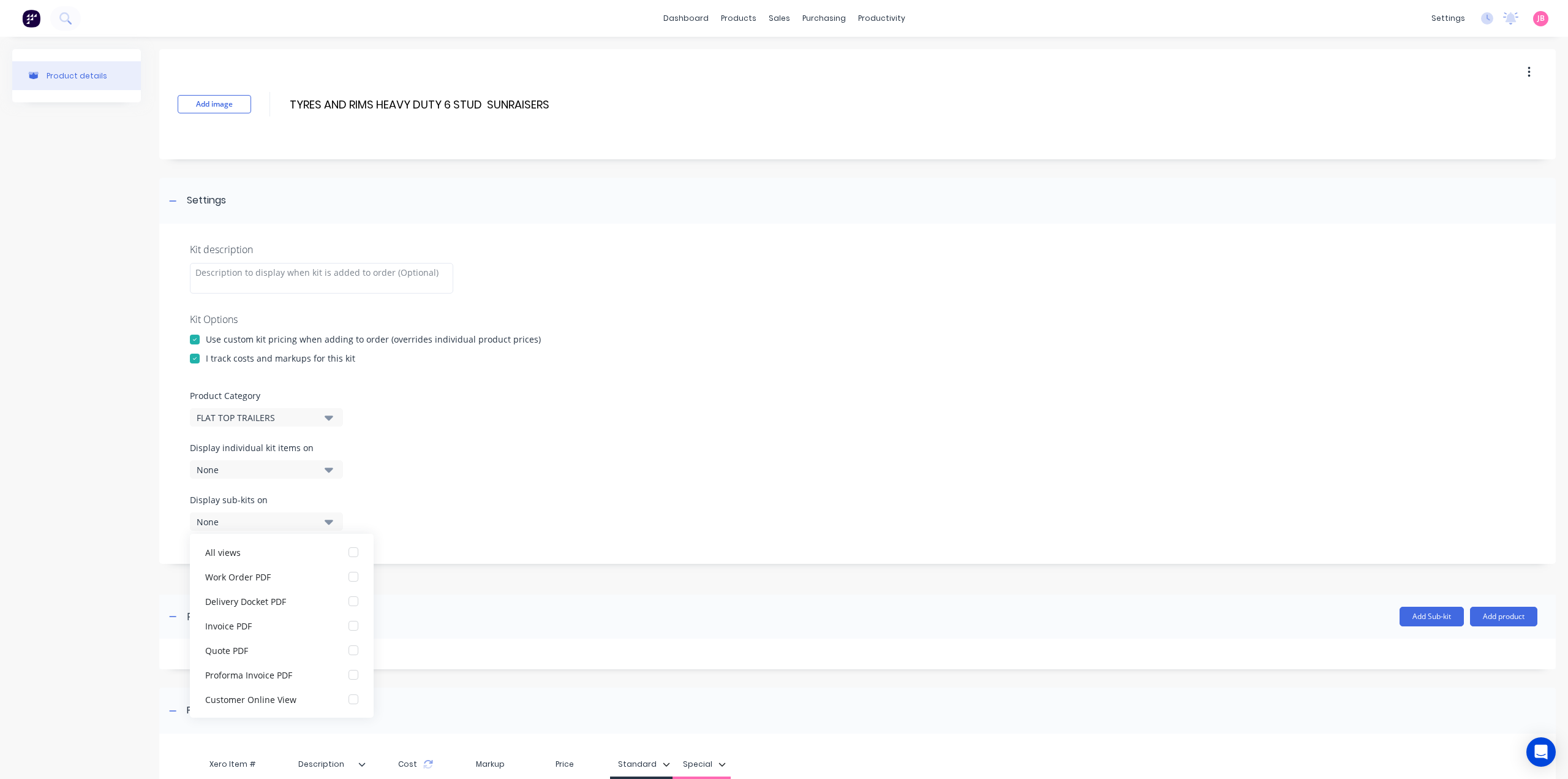
click at [333, 521] on button "None" at bounding box center [266, 521] width 153 height 18
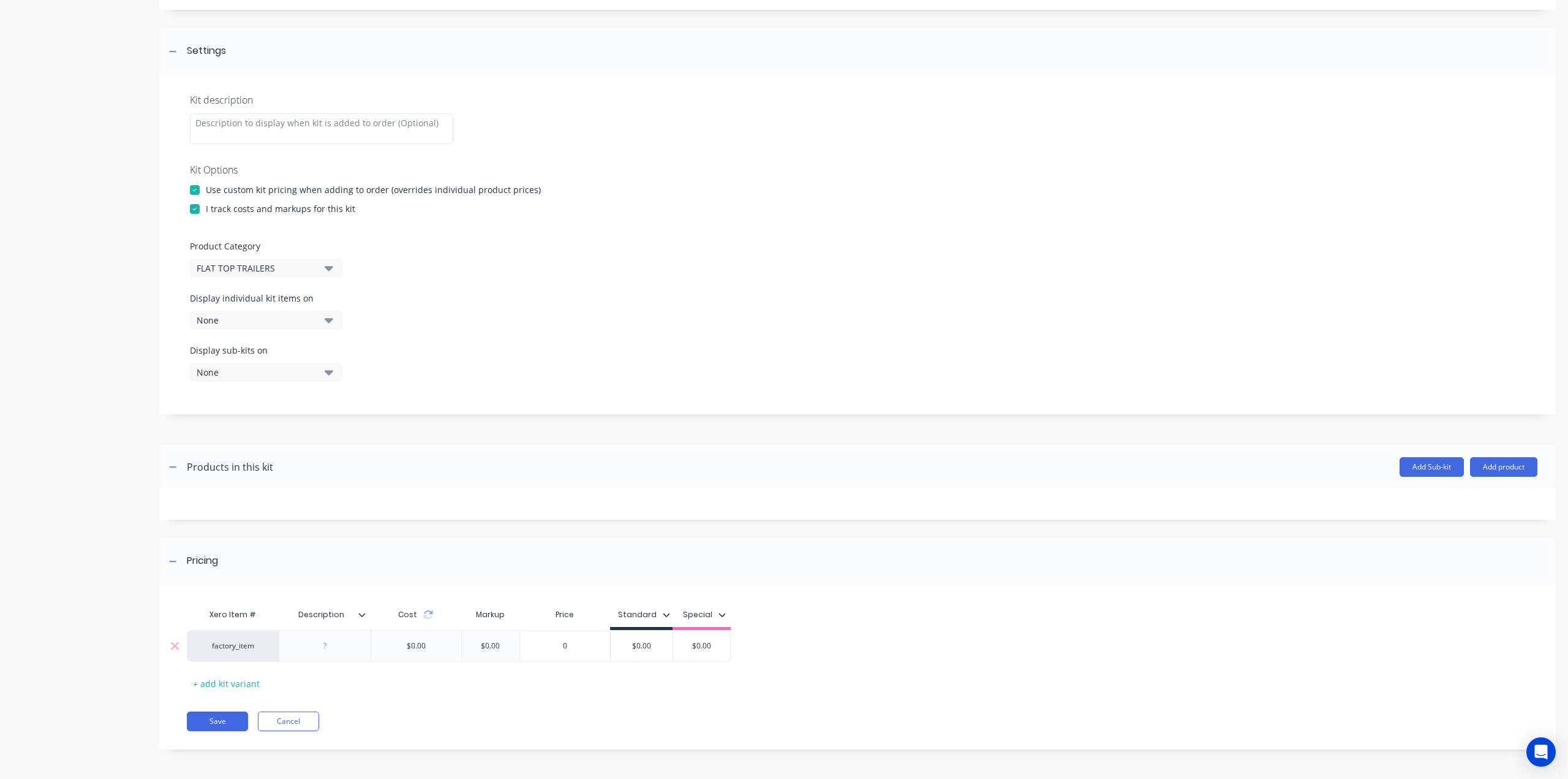
click at [335, 648] on div at bounding box center [325, 646] width 61 height 16
paste div
click at [640, 644] on div "$0.00" at bounding box center [641, 654] width 62 height 31
click at [669, 645] on input "$0.00" at bounding box center [671, 645] width 62 height 11
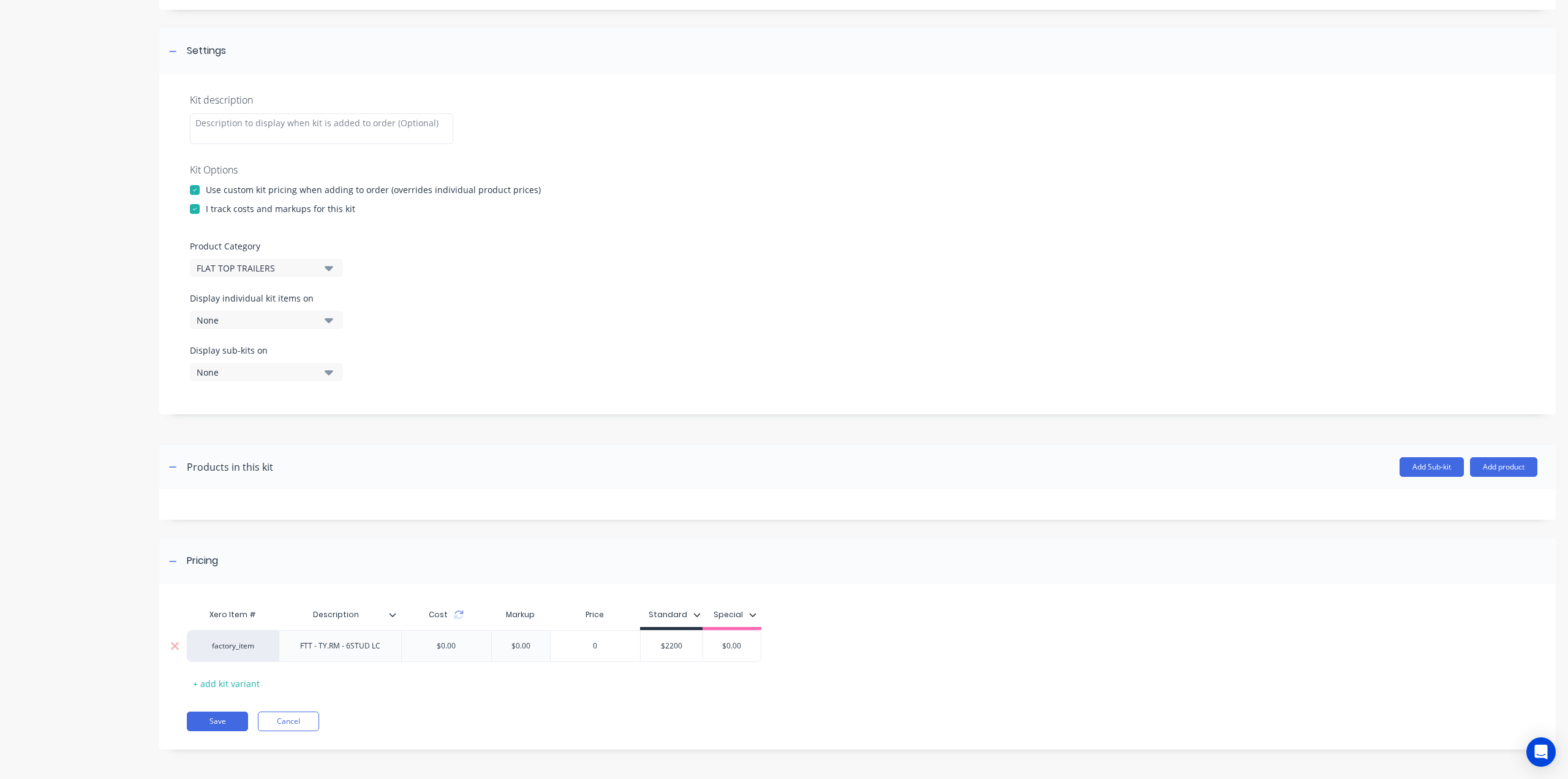
type input "$2200"
type input "$0.00"
click at [239, 722] on button "Save" at bounding box center [217, 722] width 61 height 20
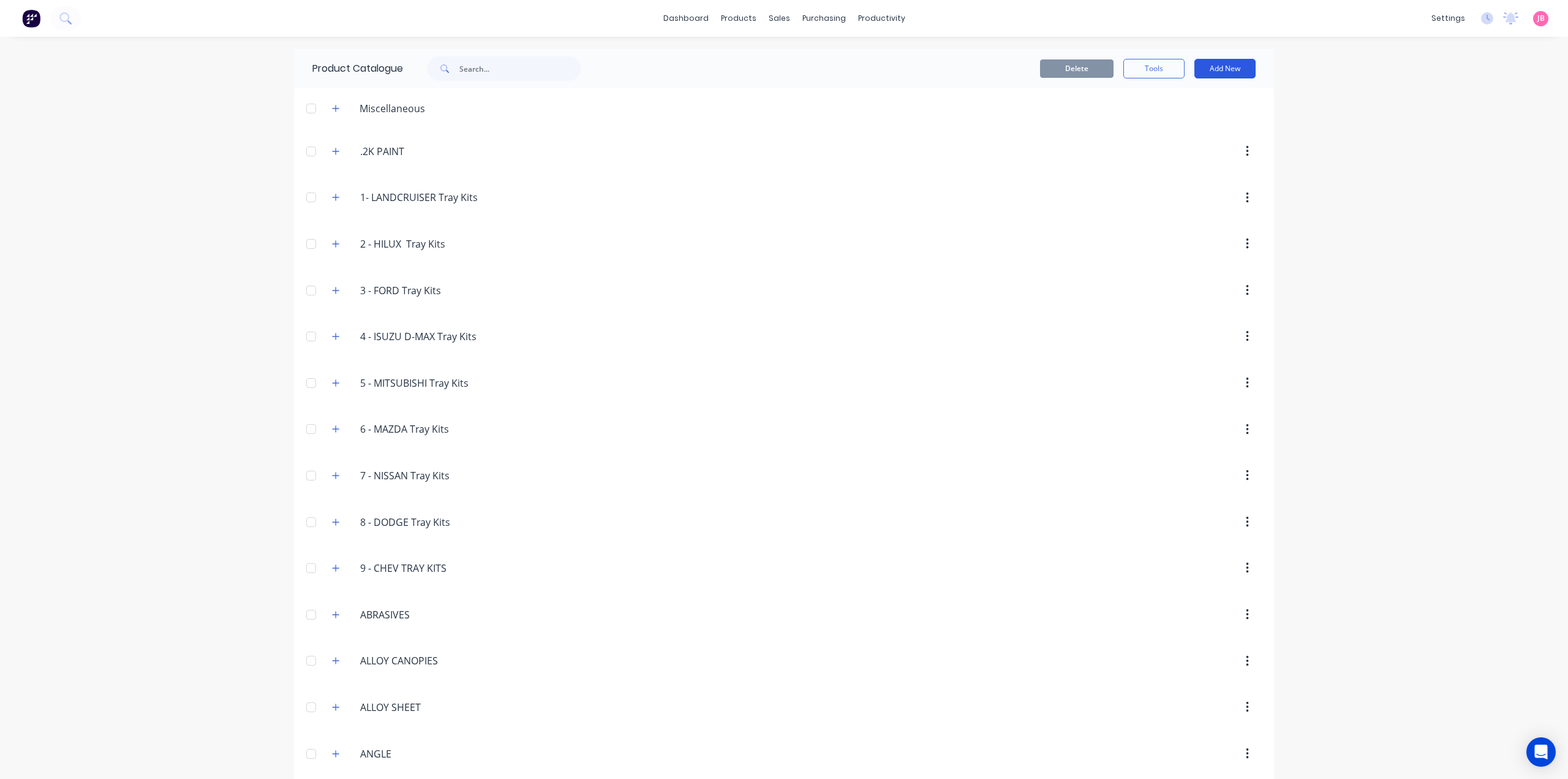
click at [1213, 66] on button "Add New" at bounding box center [1224, 69] width 61 height 20
click at [1176, 143] on div "Product Kit" at bounding box center [1197, 149] width 94 height 18
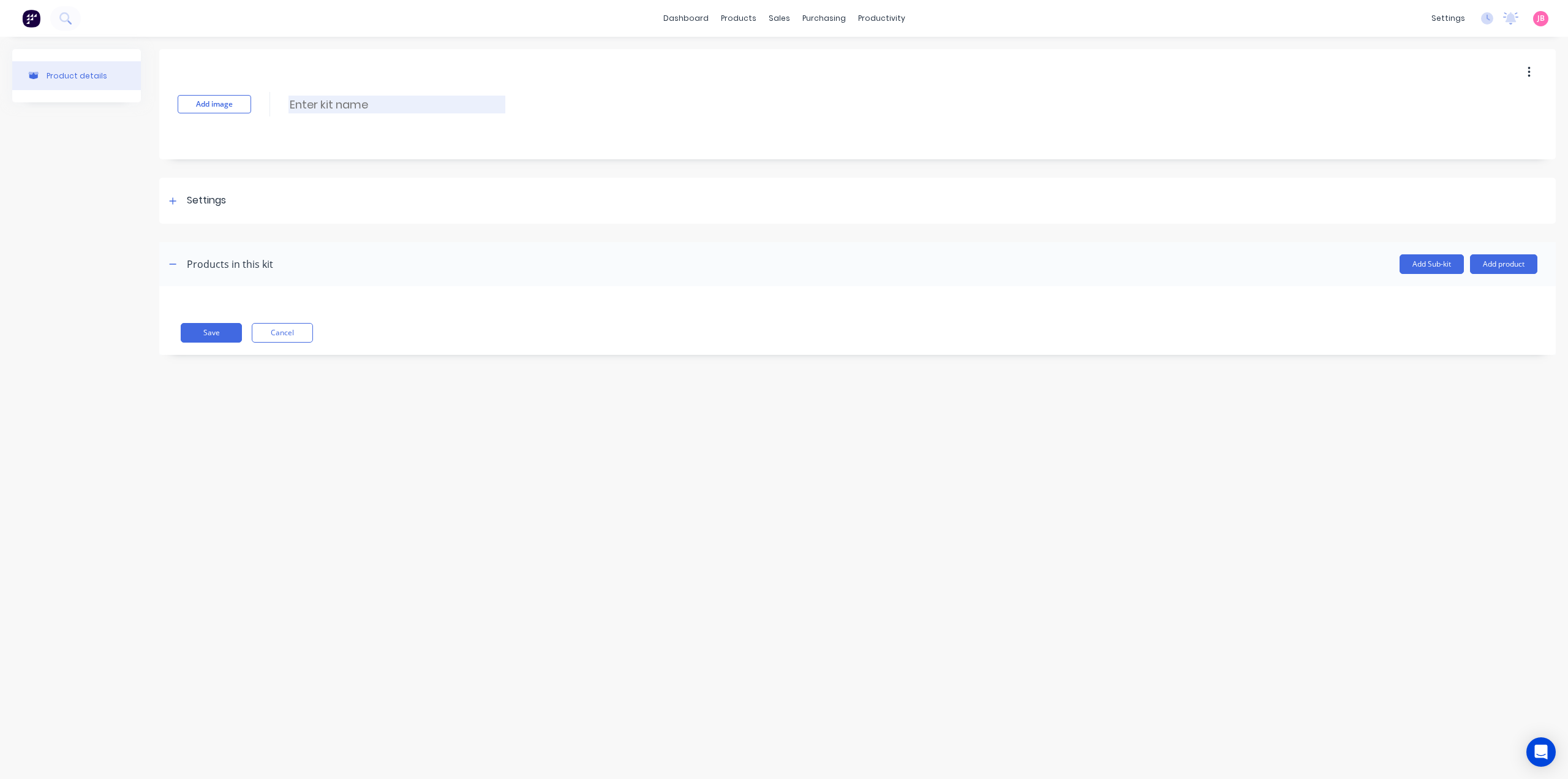
click at [351, 109] on input at bounding box center [397, 105] width 217 height 18
click at [308, 101] on input at bounding box center [397, 105] width 217 height 18
paste input "SPARE TYRE TO [GEOGRAPHIC_DATA]"
type input "SPARE TYRE TO [GEOGRAPHIC_DATA]"
click at [264, 207] on div "Settings" at bounding box center [858, 200] width 1397 height 46
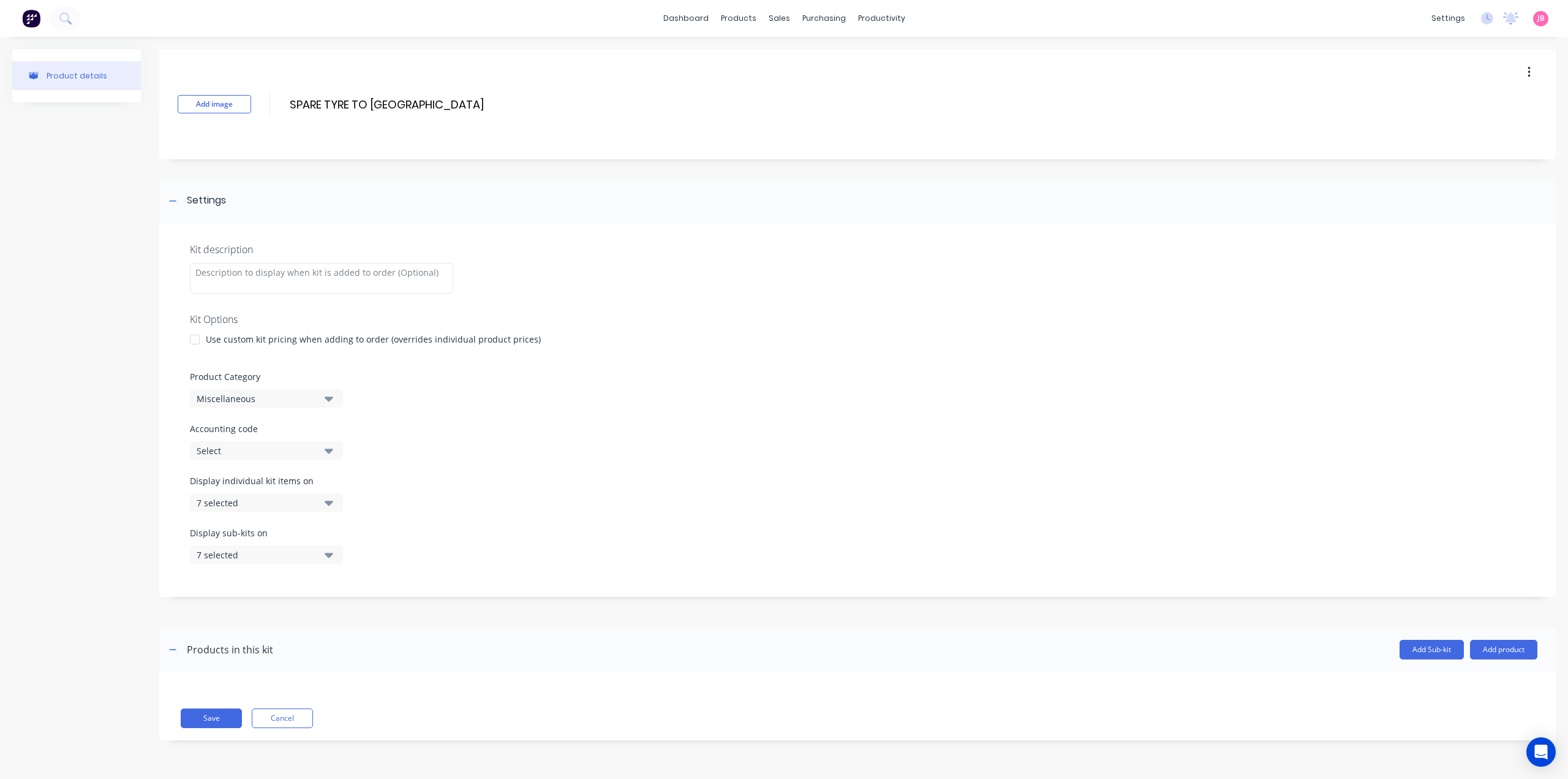
click at [208, 333] on div "Use custom kit pricing when adding to order (overrides individual product price…" at bounding box center [372, 339] width 335 height 13
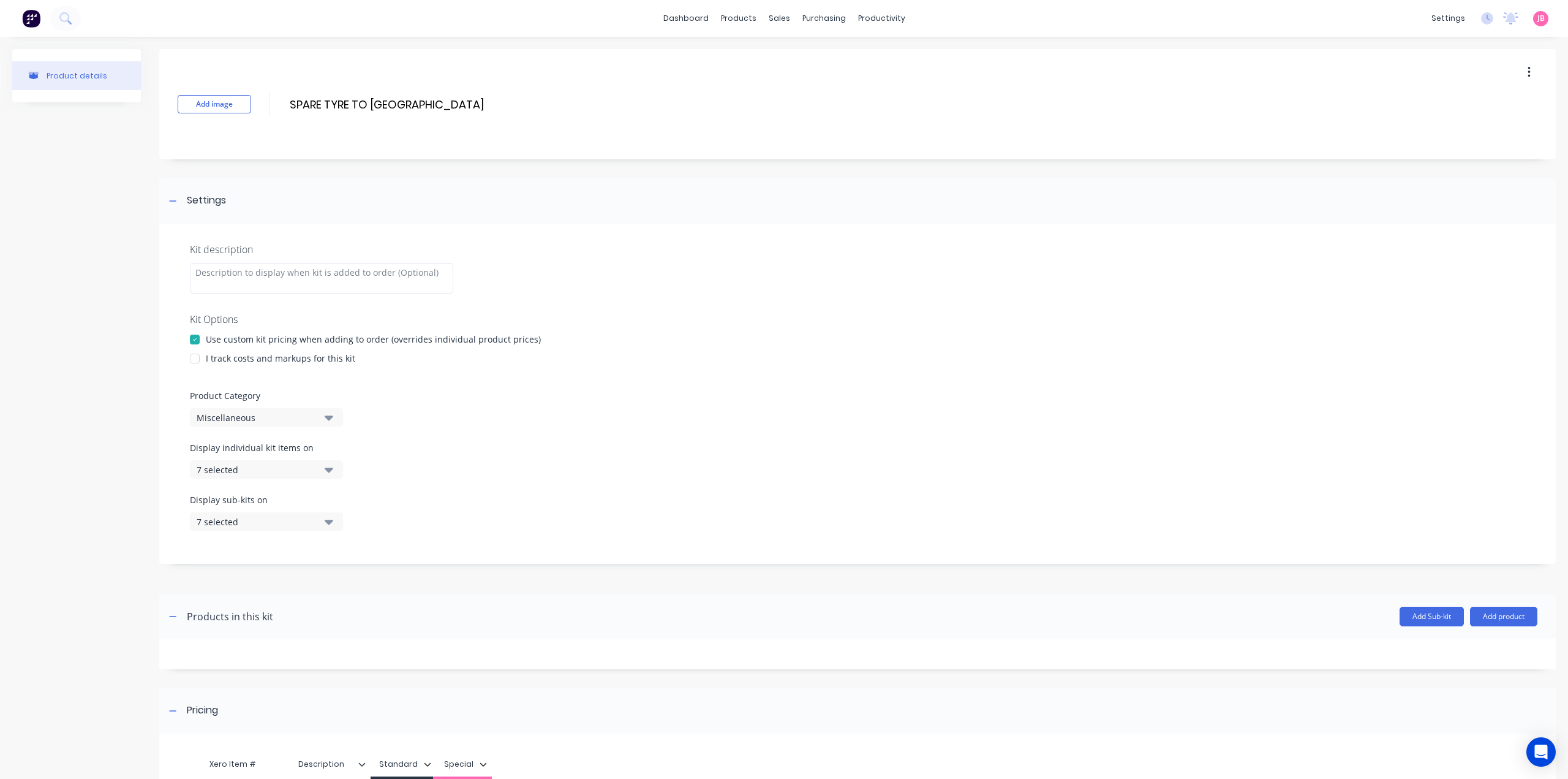
click at [195, 356] on div at bounding box center [194, 358] width 24 height 24
click at [224, 420] on div "Miscellaneous" at bounding box center [256, 417] width 118 height 13
click at [250, 462] on Category "text" at bounding box center [290, 453] width 130 height 24
type Category "FLAT"
click at [279, 512] on div "FLAT TOP TRAILERS" at bounding box center [282, 509] width 184 height 24
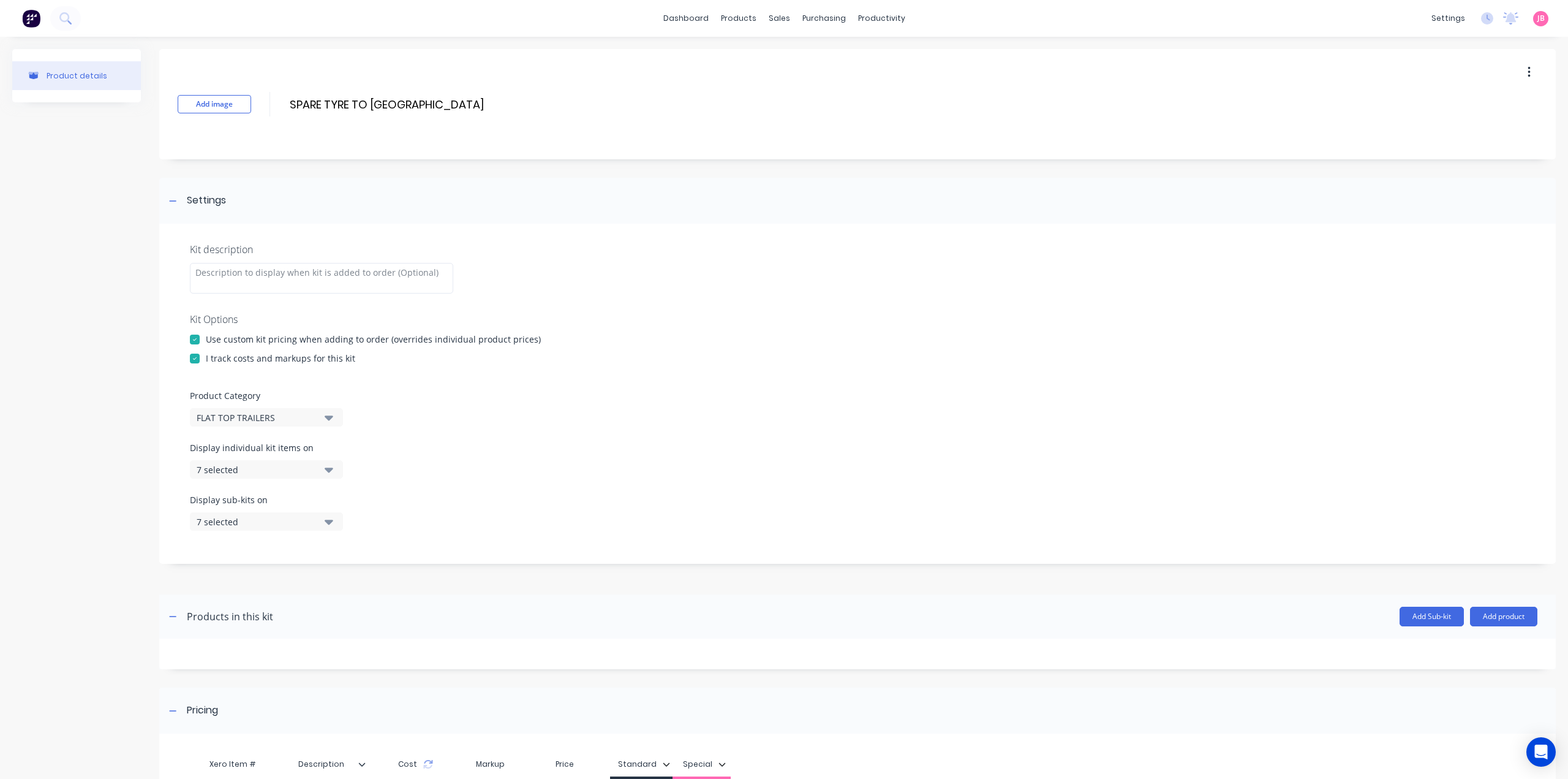
click at [326, 477] on button "7 selected" at bounding box center [266, 469] width 153 height 18
click at [341, 501] on div "button" at bounding box center [353, 499] width 24 height 24
click at [331, 472] on icon "button" at bounding box center [329, 468] width 9 height 13
click at [335, 525] on button "7 selected" at bounding box center [266, 521] width 153 height 18
click at [341, 551] on div "button" at bounding box center [353, 551] width 24 height 24
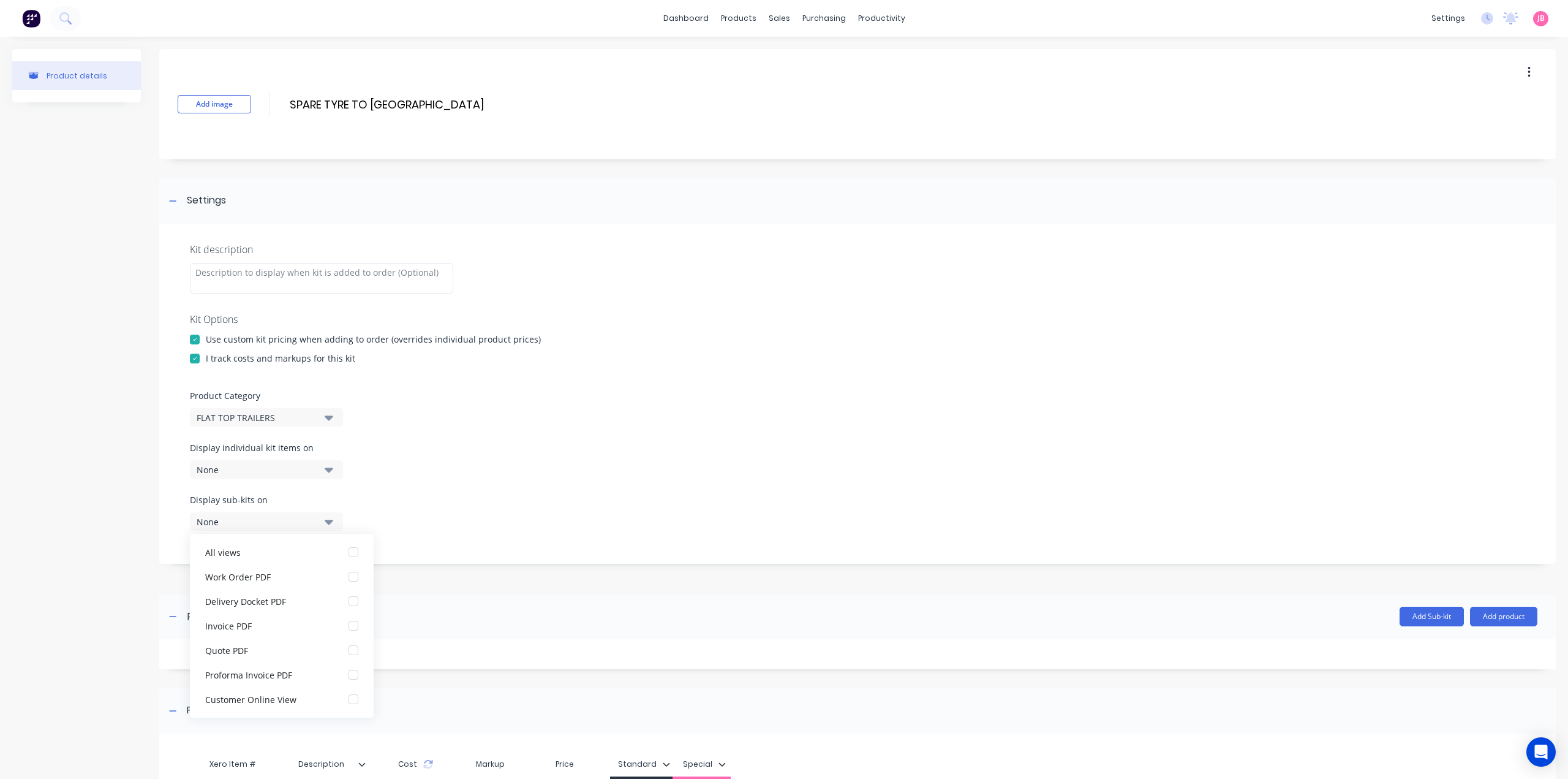
click at [334, 522] on button "None" at bounding box center [266, 521] width 153 height 18
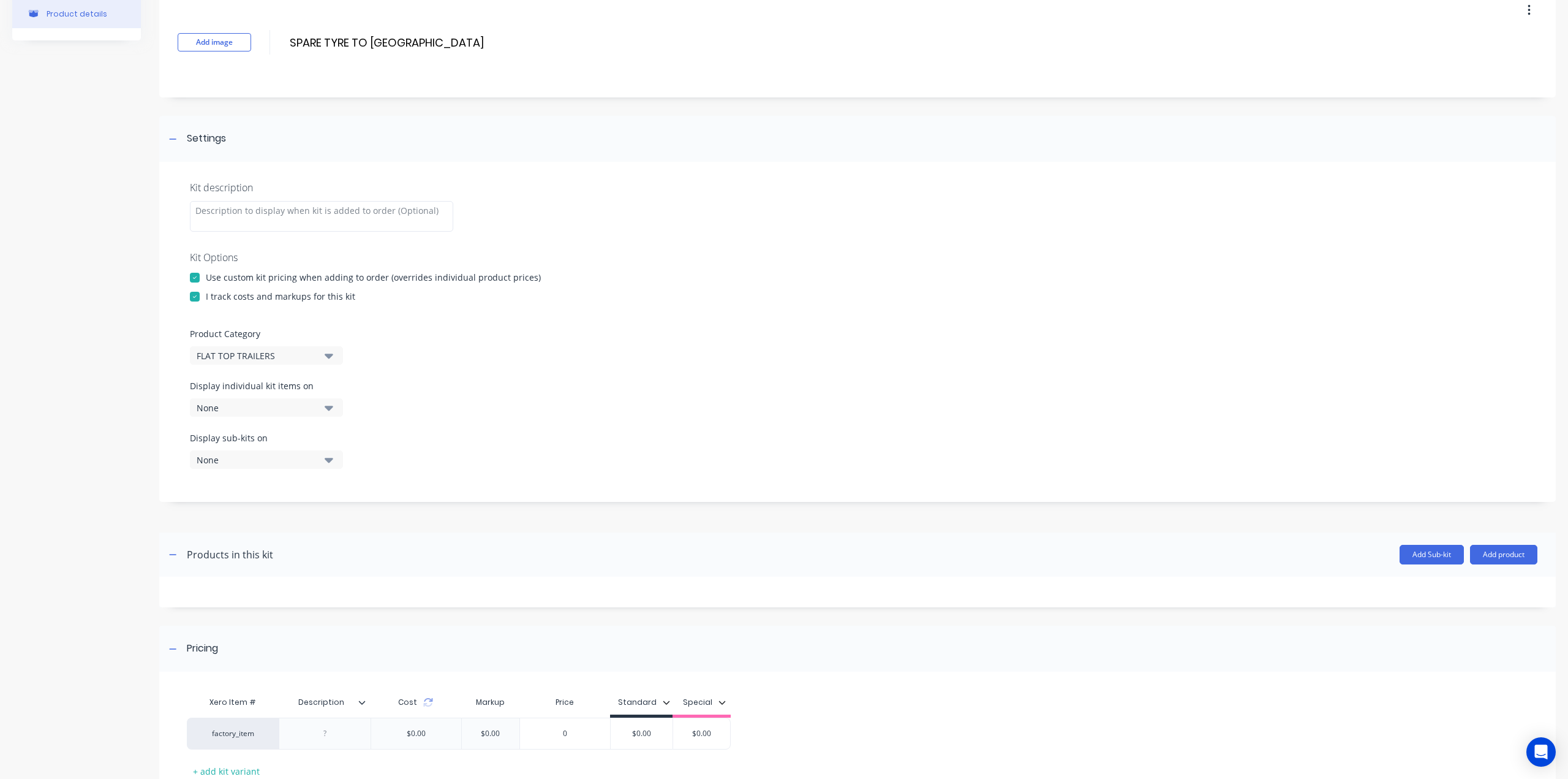
scroll to position [150, 0]
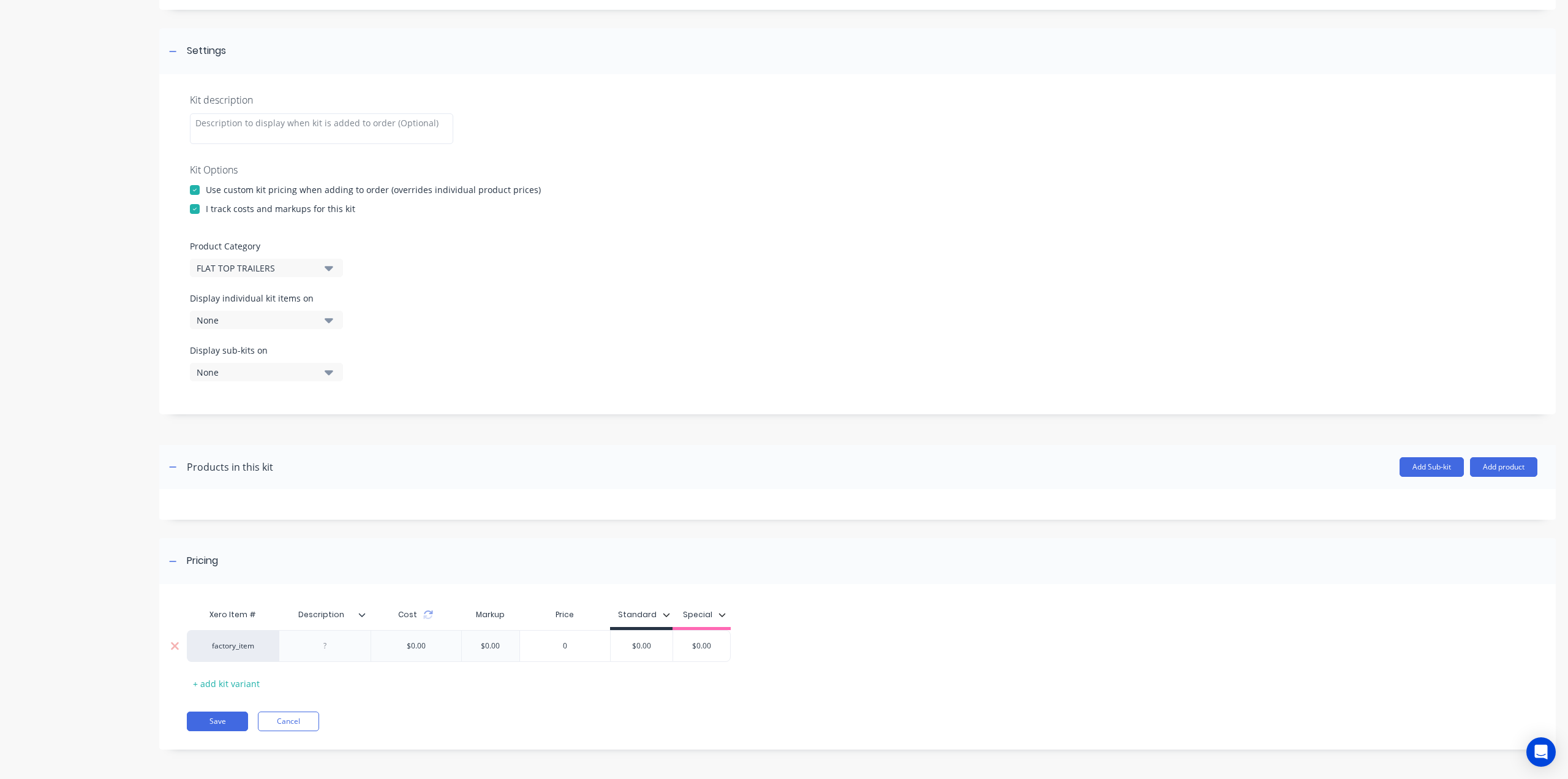
click at [325, 643] on div at bounding box center [325, 646] width 61 height 16
click at [314, 655] on div at bounding box center [325, 646] width 91 height 32
paste div
click at [643, 661] on div "$0.00" at bounding box center [641, 654] width 62 height 31
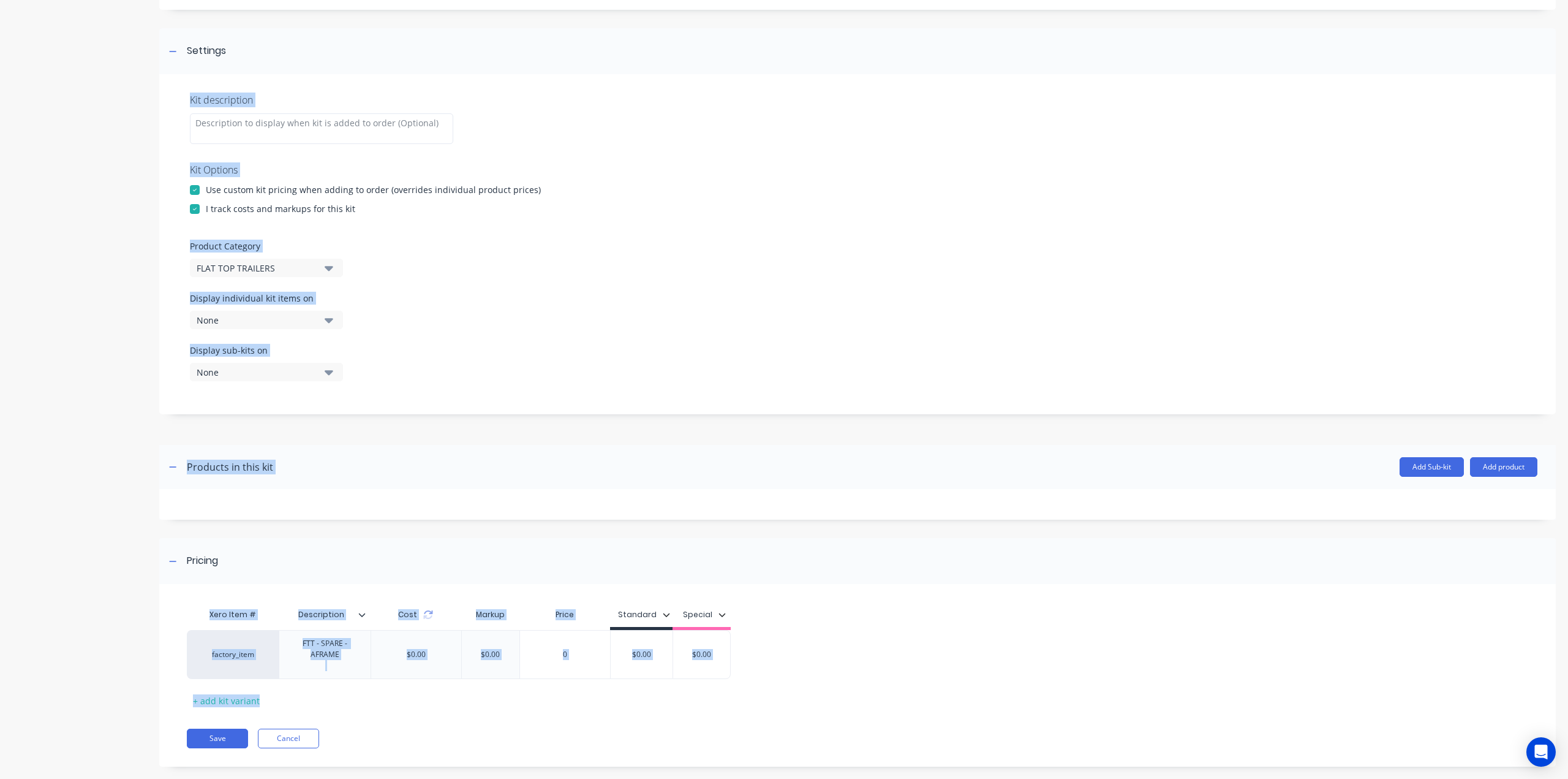
click at [643, 661] on div "Xero Item # Description Cost Markup Price Standard Special factory_item FTT - S…" at bounding box center [849, 656] width 1327 height 108
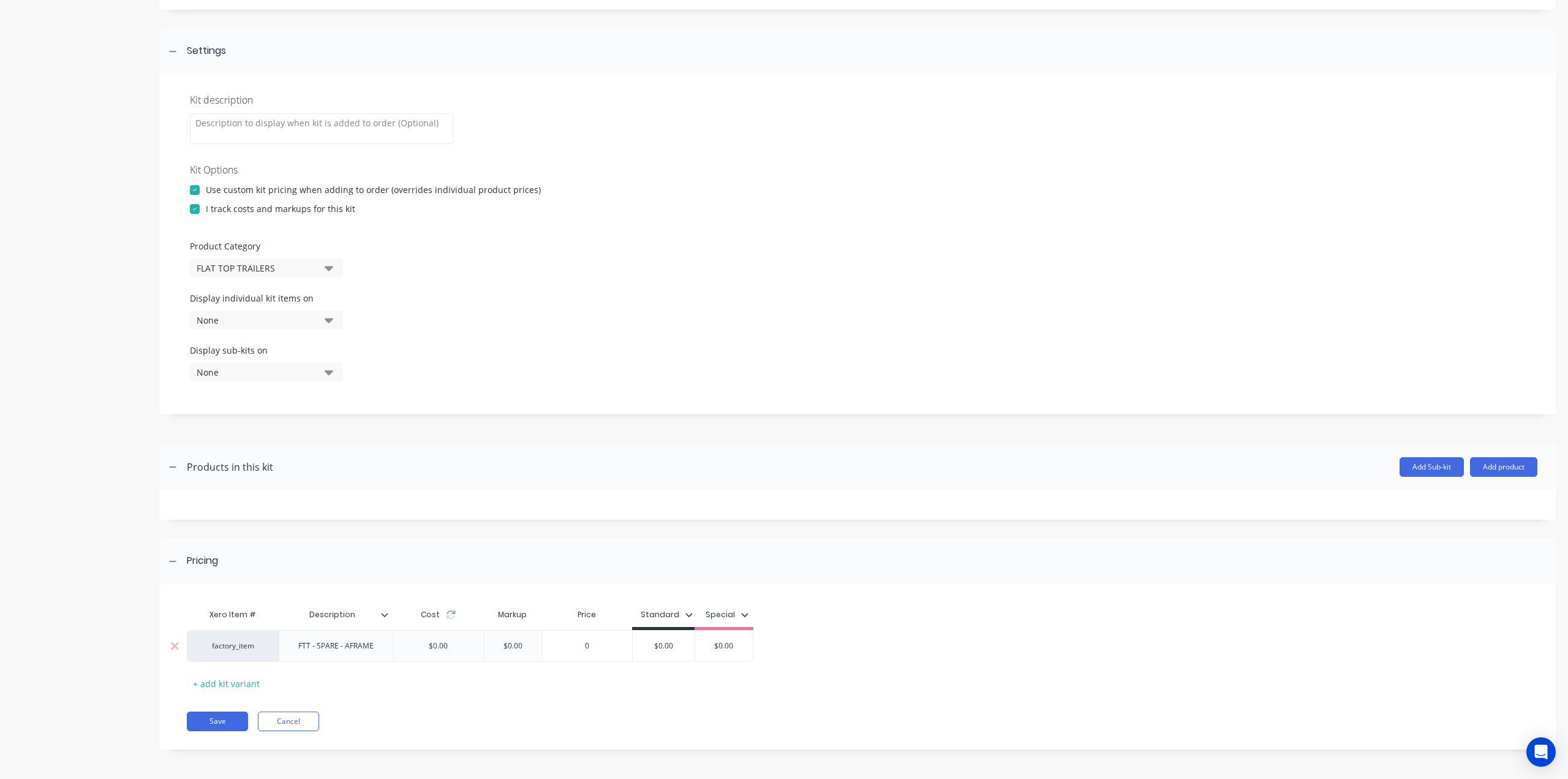
click at [667, 644] on input "$0.00" at bounding box center [663, 645] width 62 height 11
type input "$220"
type input "$0.00"
click at [226, 721] on button "Save" at bounding box center [217, 722] width 61 height 20
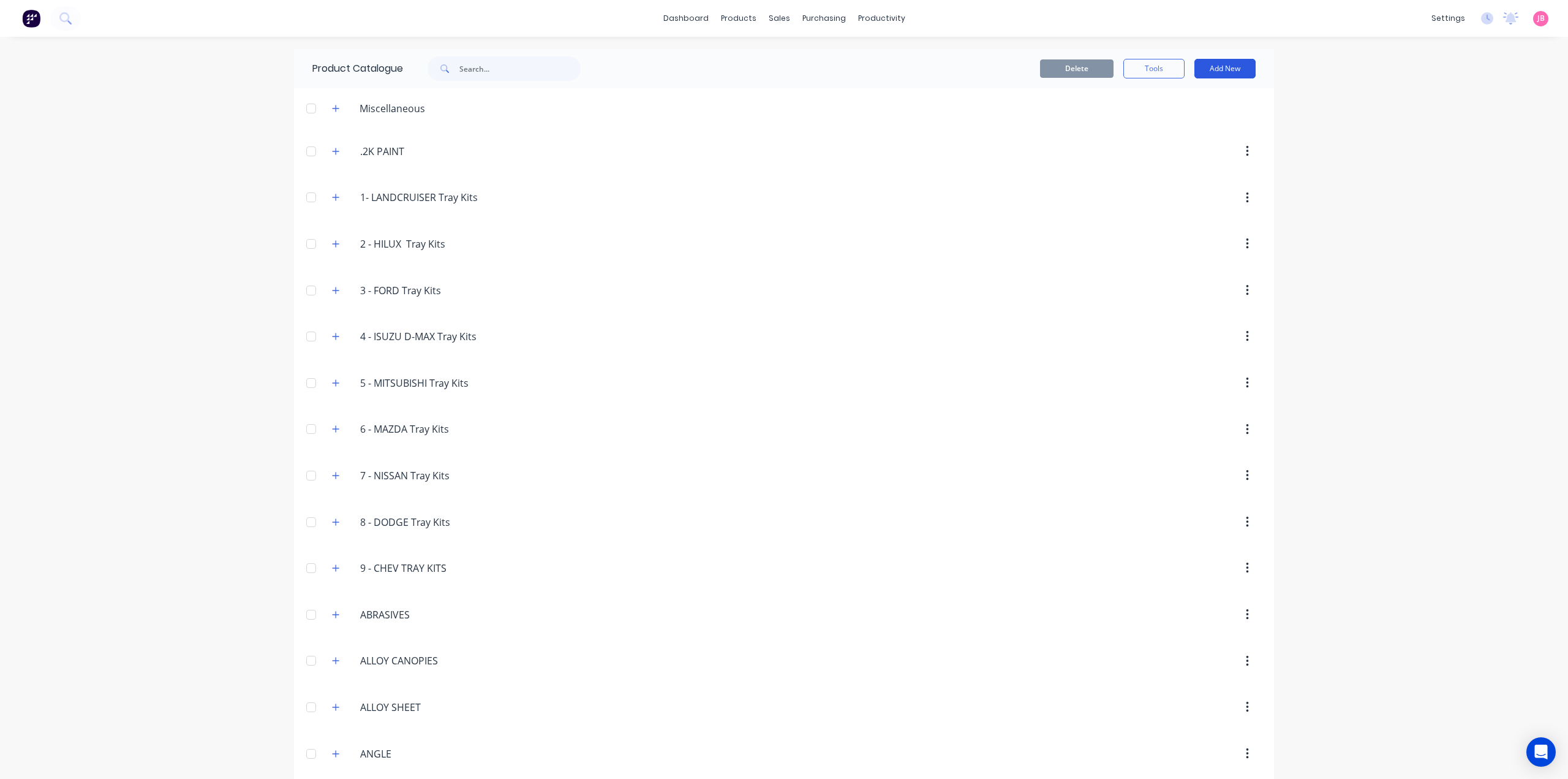
click at [1206, 65] on button "Add New" at bounding box center [1224, 69] width 61 height 20
click at [1182, 147] on div "Product Kit" at bounding box center [1197, 149] width 94 height 18
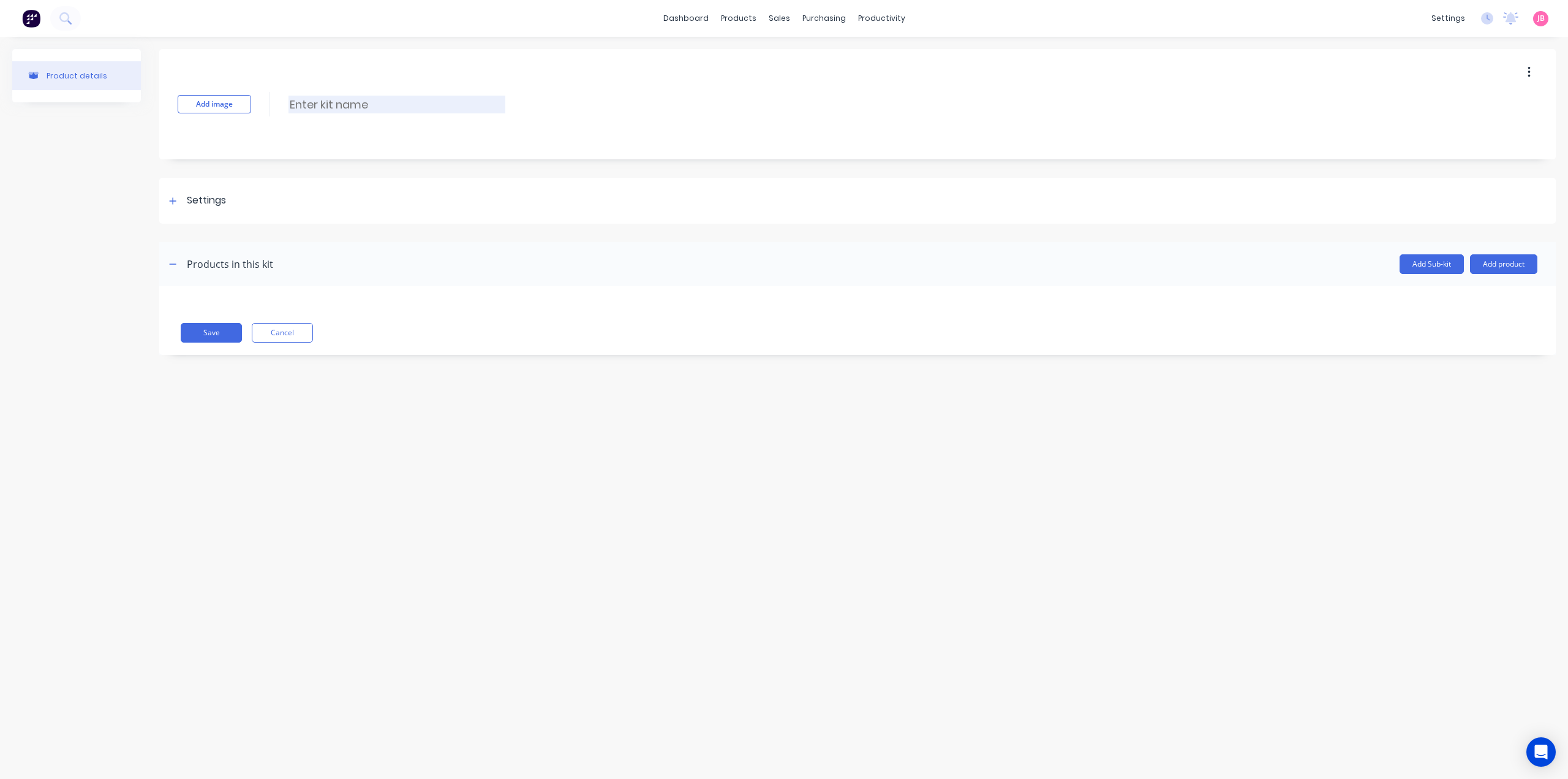
click at [370, 110] on input at bounding box center [397, 105] width 217 height 18
paste input "SPARE TYRE UNDERBODY WIND UP"
type input "SPARE TYRE UNDERBODY WIND UP"
click at [233, 200] on div "Settings" at bounding box center [858, 200] width 1397 height 46
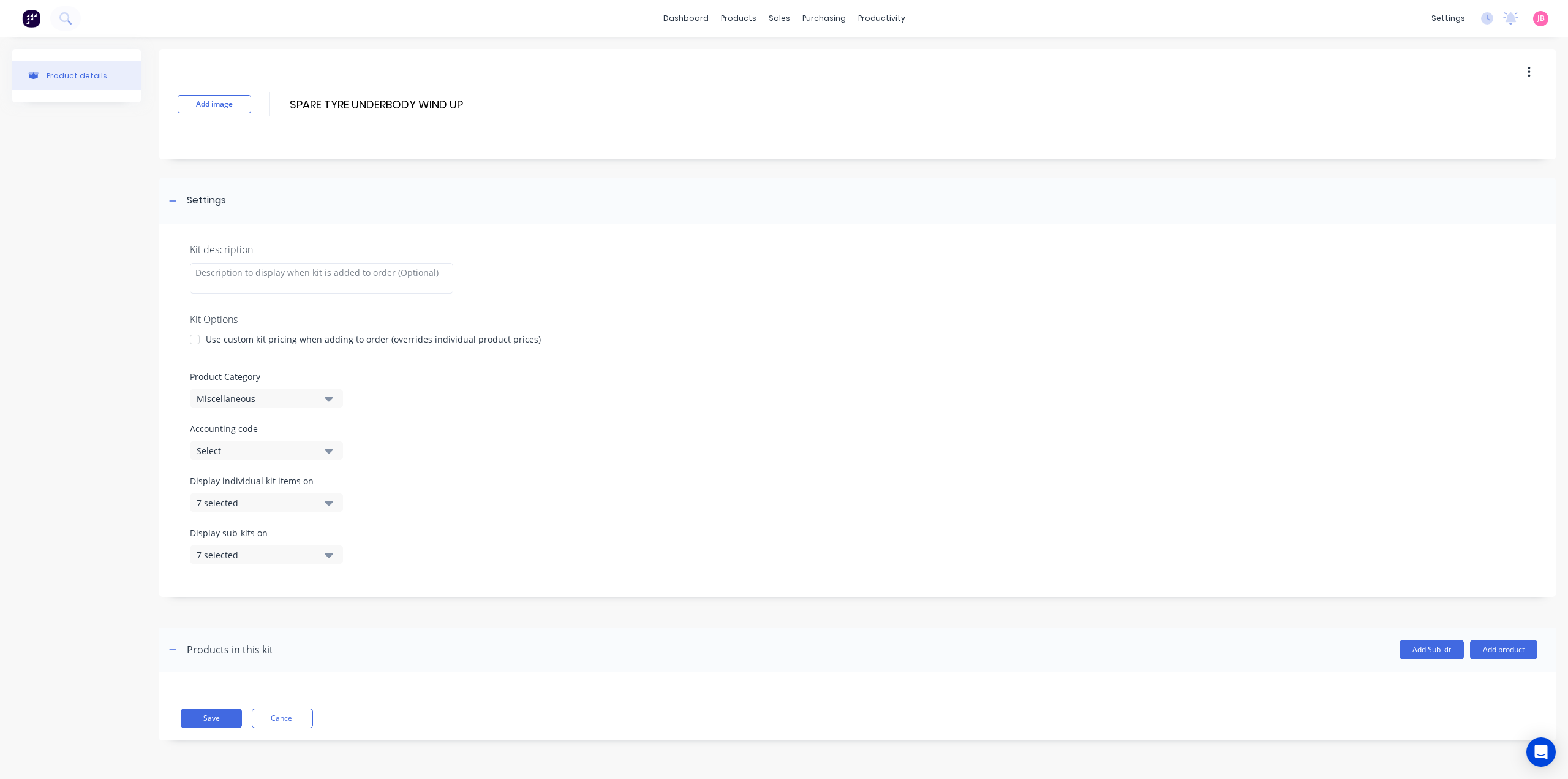
click at [198, 333] on div at bounding box center [194, 339] width 24 height 24
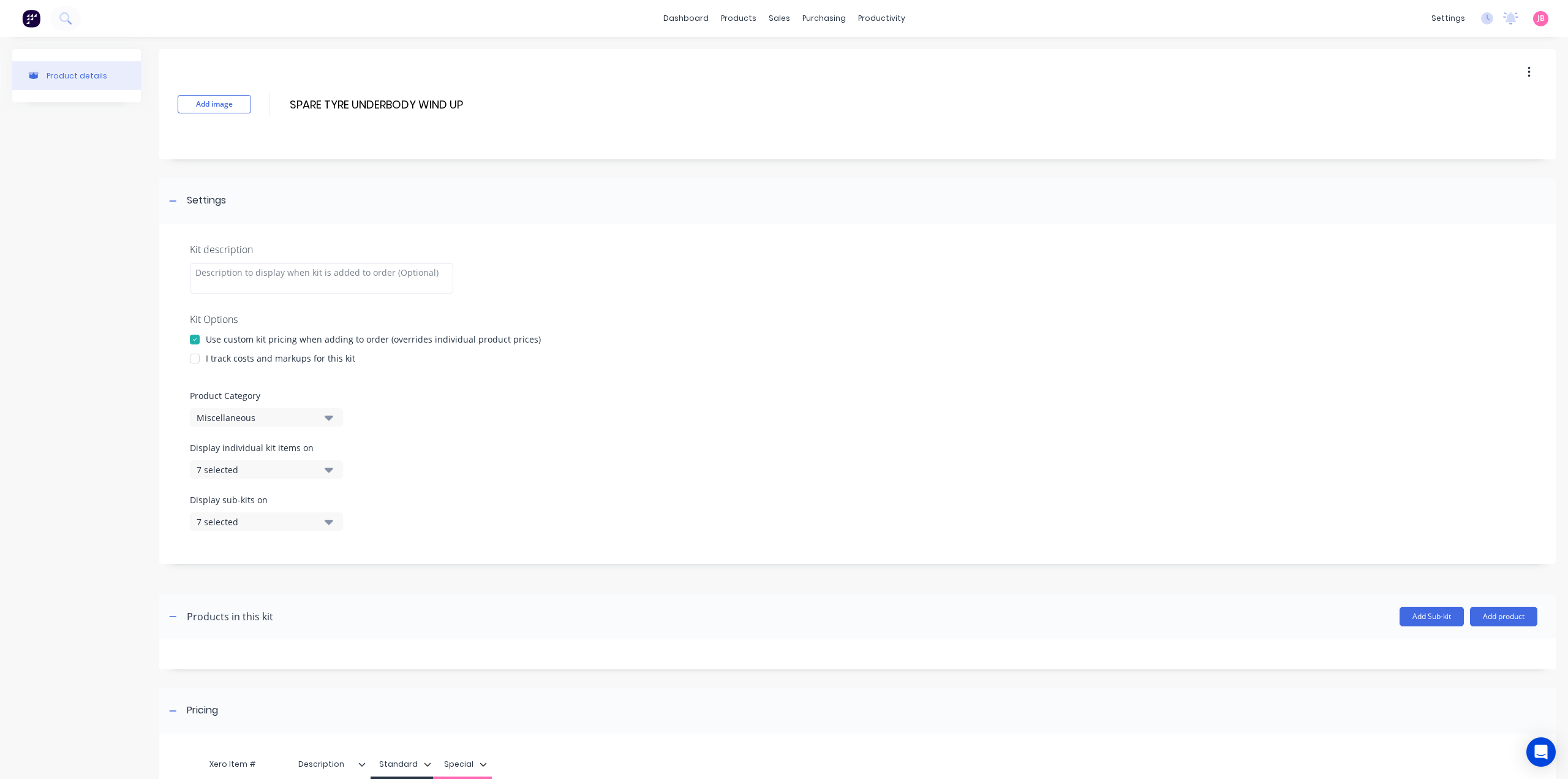
click at [198, 360] on div at bounding box center [194, 358] width 24 height 24
drag, startPoint x: 263, startPoint y: 415, endPoint x: 265, endPoint y: 421, distance: 6.3
click at [263, 415] on div "Miscellaneous" at bounding box center [256, 417] width 118 height 13
click at [266, 451] on Category "text" at bounding box center [290, 453] width 130 height 24
type Category "FLAT"
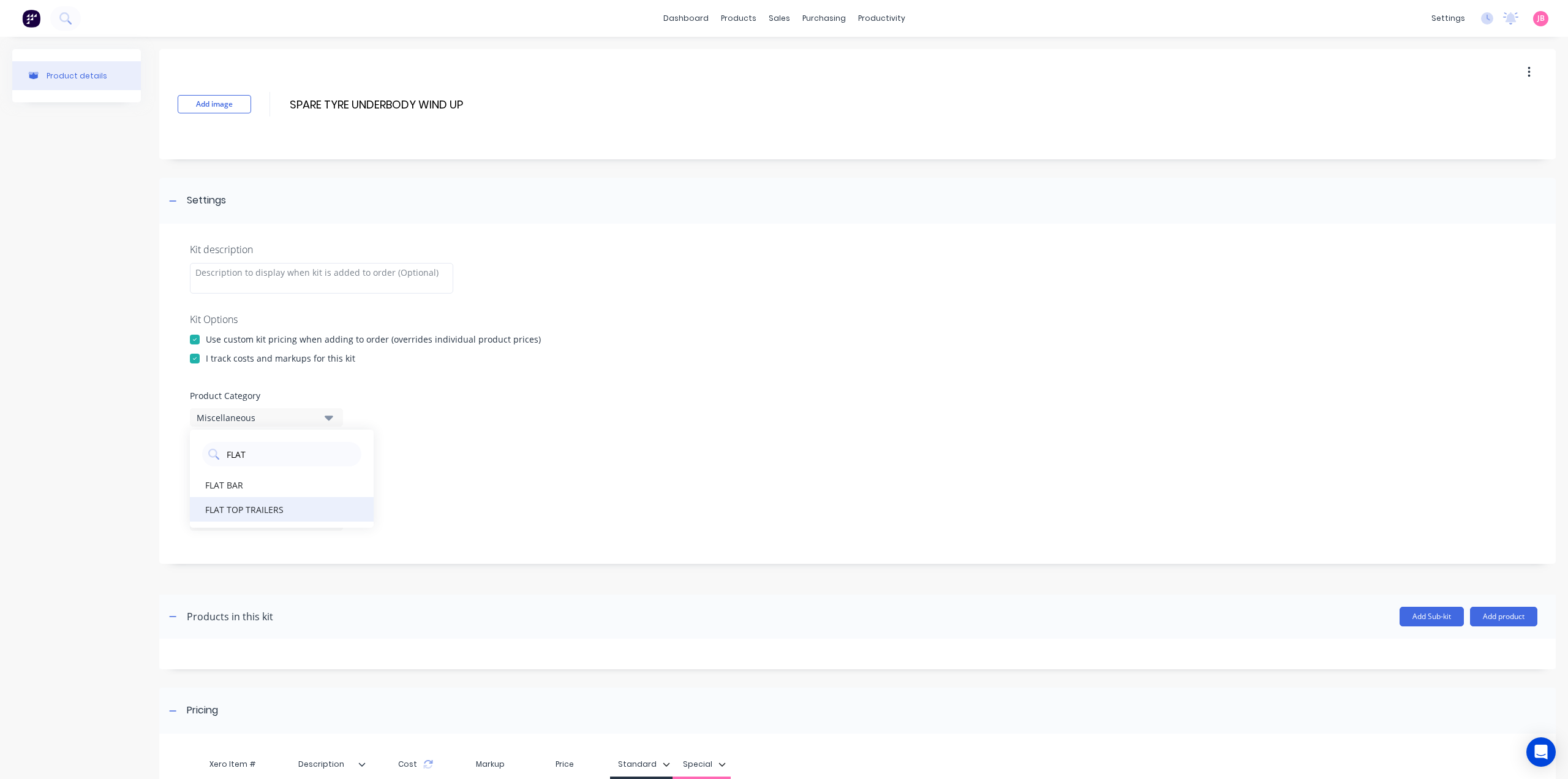
click at [305, 508] on div "FLAT TOP TRAILERS" at bounding box center [282, 509] width 184 height 24
click at [327, 470] on icon "button" at bounding box center [329, 468] width 9 height 13
click at [341, 503] on div "button" at bounding box center [353, 499] width 24 height 24
click at [329, 474] on icon "button" at bounding box center [329, 468] width 9 height 13
click at [333, 517] on button "7 selected" at bounding box center [266, 521] width 153 height 18
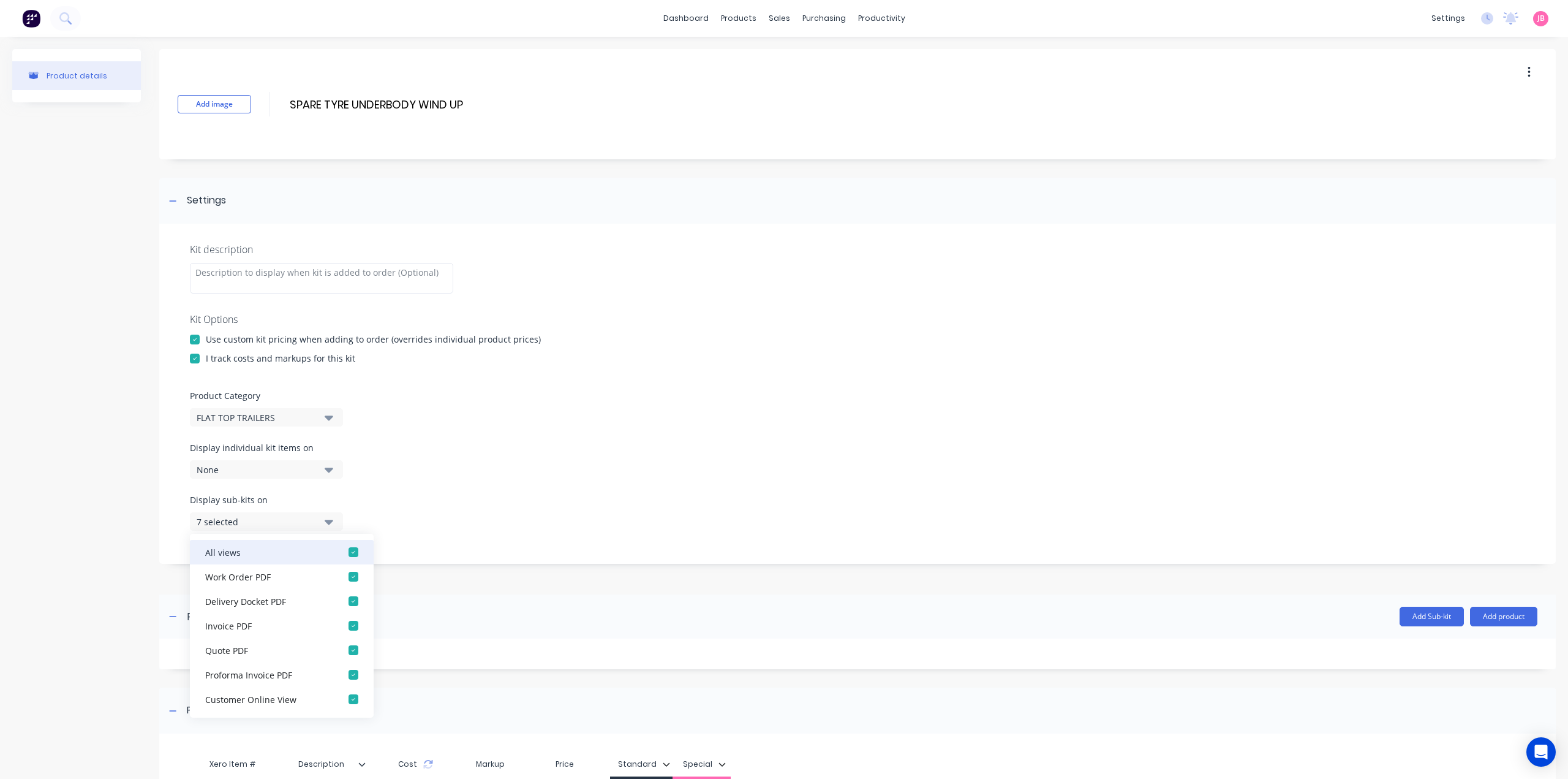
click at [344, 548] on div "button" at bounding box center [353, 551] width 24 height 24
click at [326, 522] on icon "button" at bounding box center [329, 521] width 9 height 13
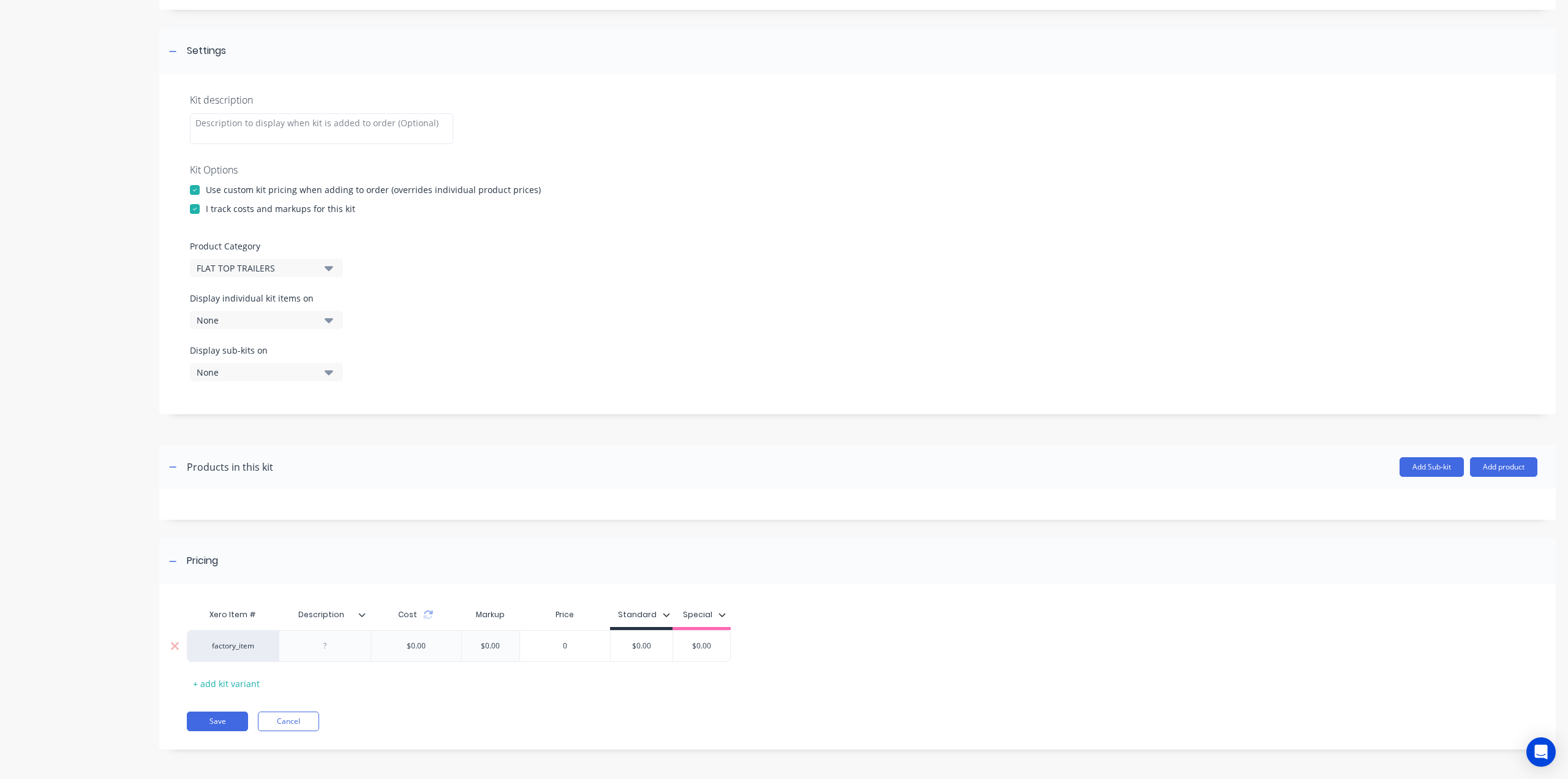
click at [345, 646] on div at bounding box center [325, 646] width 61 height 16
click at [342, 655] on div at bounding box center [325, 646] width 91 height 32
paste div
type input "$0.00"
click at [647, 659] on div "$0.00 $0.00" at bounding box center [641, 654] width 62 height 31
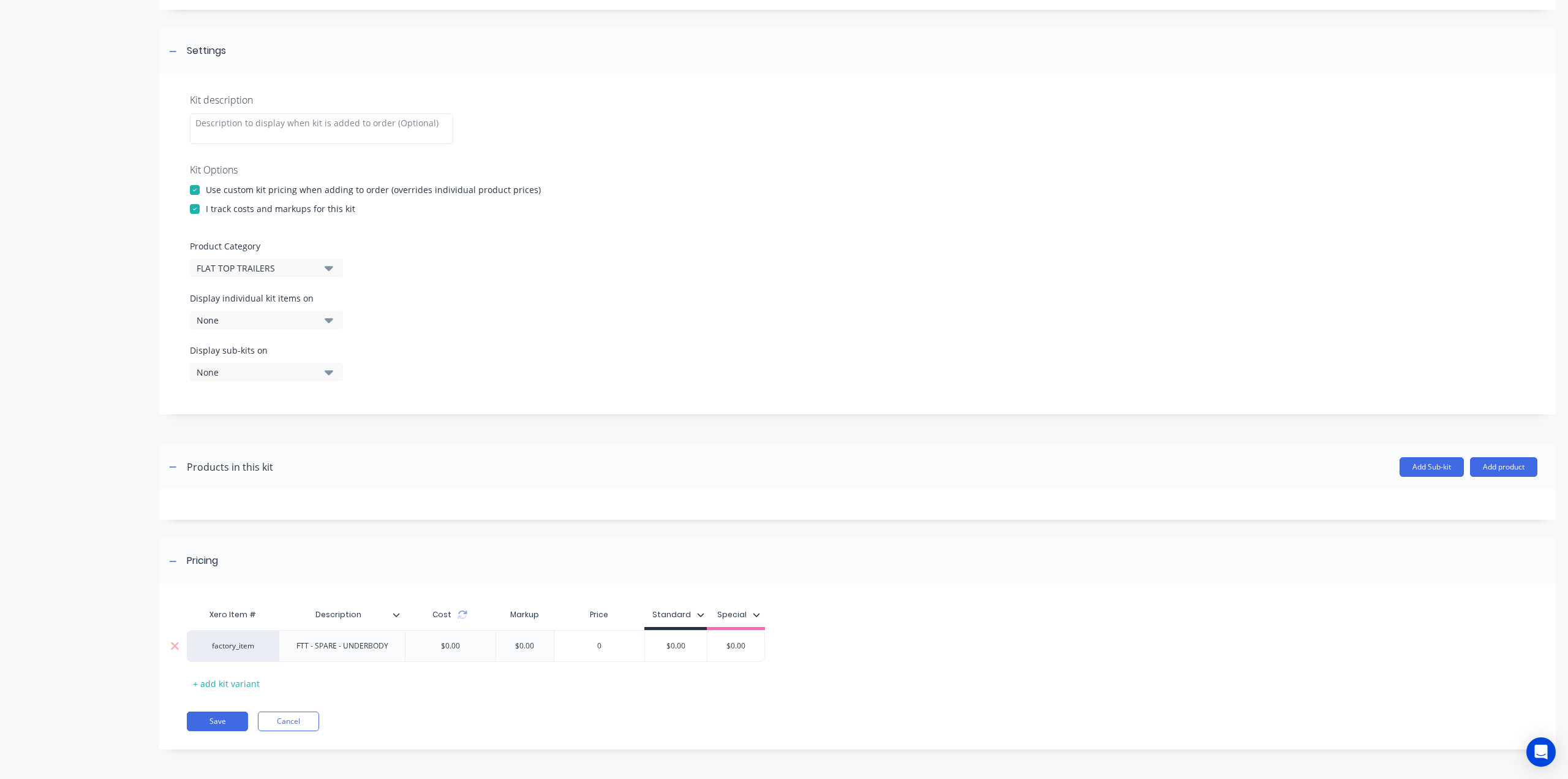
click at [647, 659] on div "$0.00" at bounding box center [675, 645] width 62 height 31
click at [671, 643] on input "$0.00" at bounding box center [675, 645] width 62 height 11
click at [673, 644] on input "$0.00" at bounding box center [675, 645] width 62 height 11
type input "0"
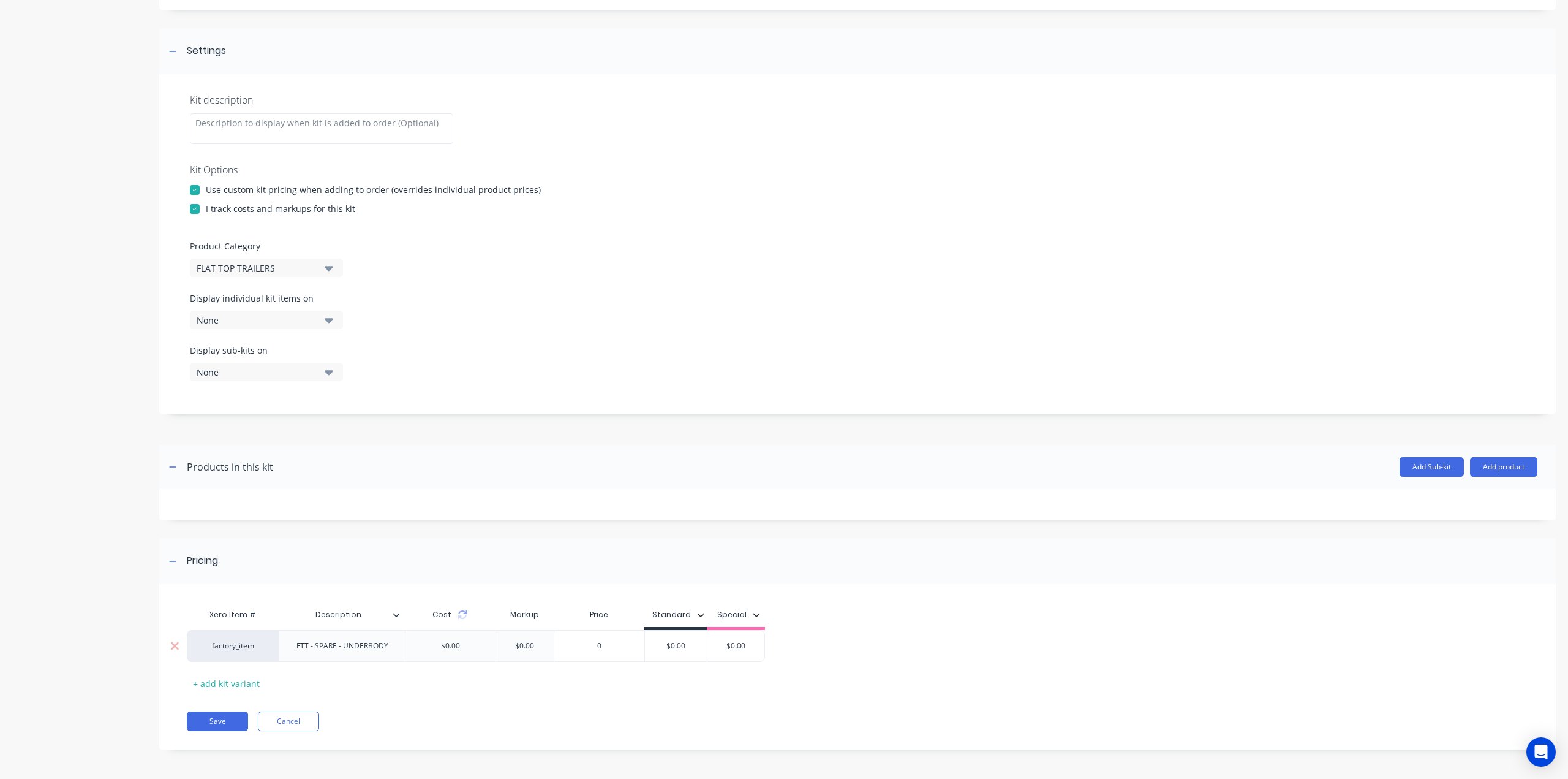
drag, startPoint x: 588, startPoint y: 643, endPoint x: 640, endPoint y: 653, distance: 53.0
click at [588, 643] on input "0" at bounding box center [599, 645] width 90 height 11
click at [683, 644] on input "$0.00" at bounding box center [675, 645] width 62 height 11
drag, startPoint x: 669, startPoint y: 645, endPoint x: 632, endPoint y: 646, distance: 37.0
click at [632, 646] on div "factory_item FTT - SPARE - UNDERBODY $0.00 $0.00 0 0 $0.00 $0.00 $0.00" at bounding box center [475, 646] width 578 height 32
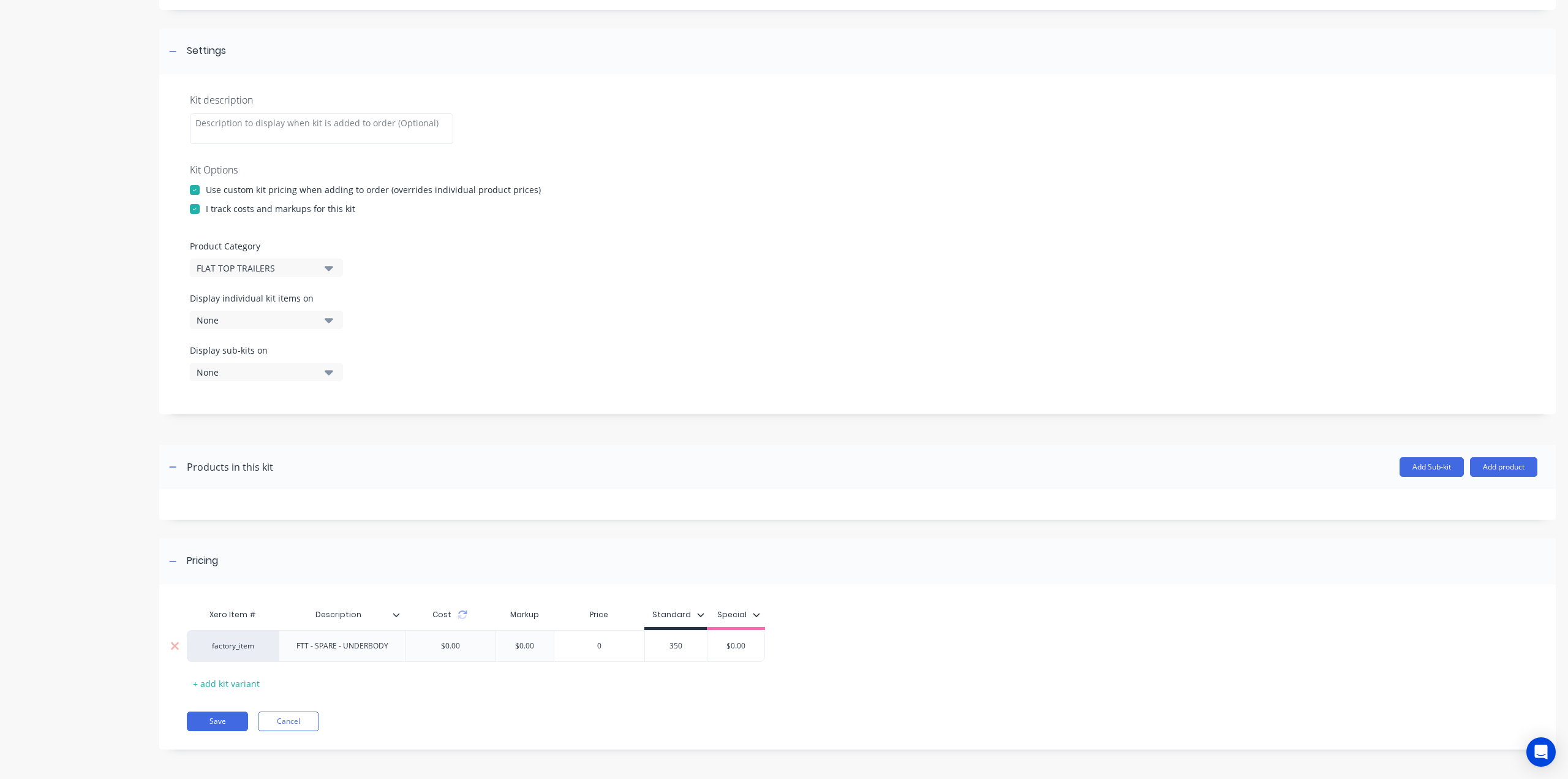
type input "350"
type input "$0.00"
click at [215, 722] on button "Save" at bounding box center [217, 722] width 61 height 20
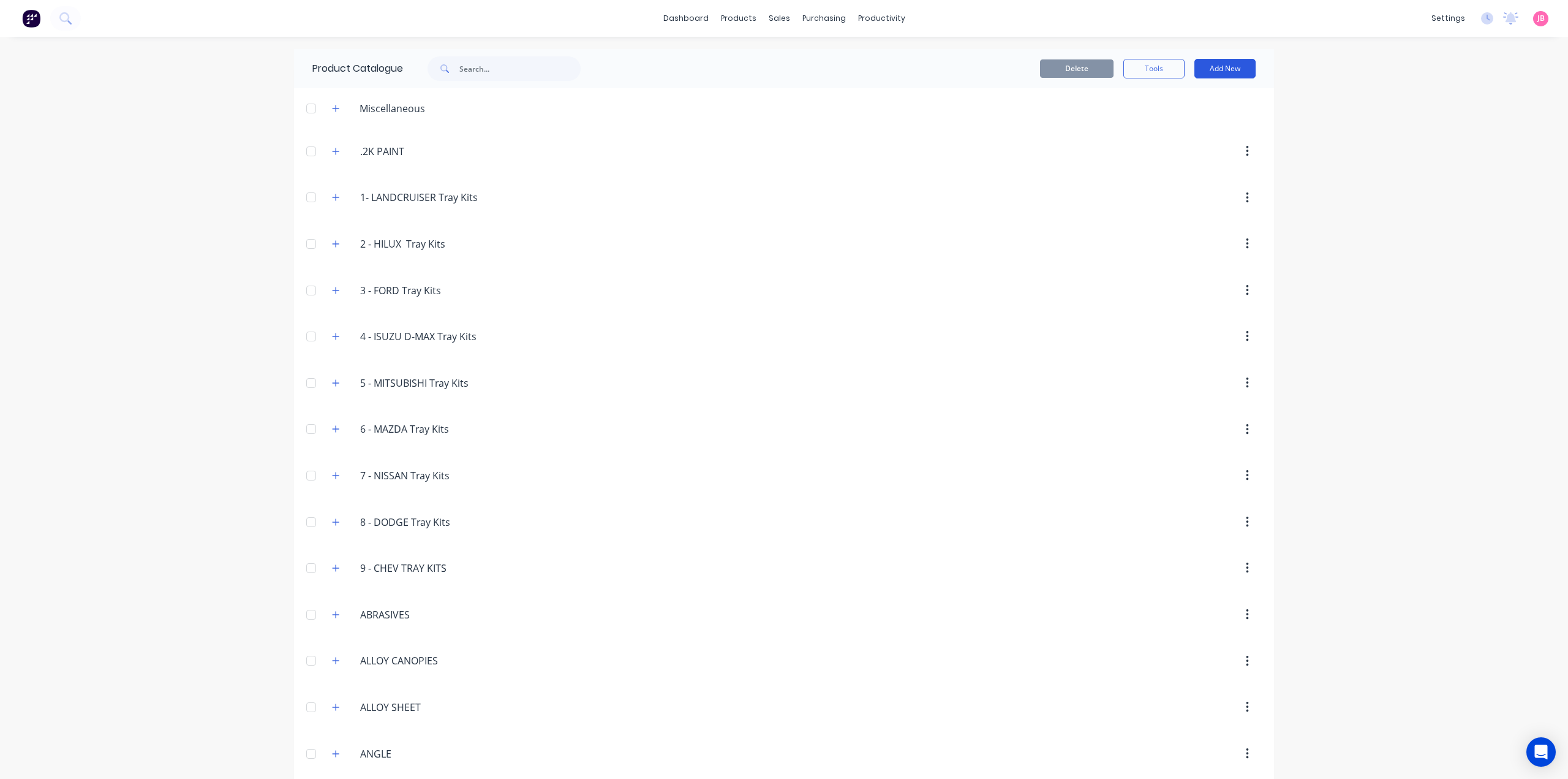
click at [1231, 76] on button "Add New" at bounding box center [1224, 69] width 61 height 20
click at [1177, 148] on div "Product Kit" at bounding box center [1197, 149] width 94 height 18
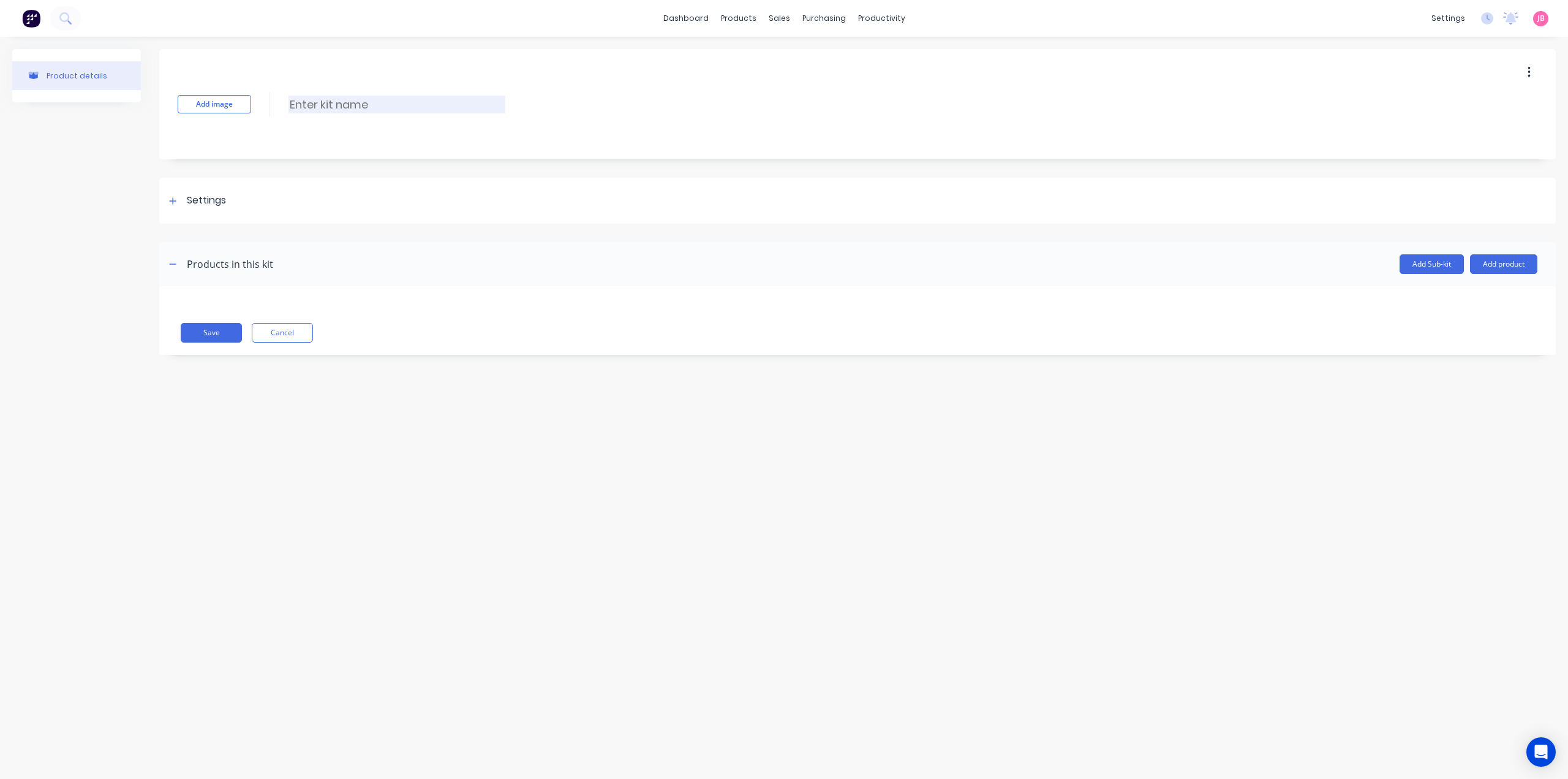
click at [353, 96] on input at bounding box center [397, 105] width 217 height 18
paste input "SPLIT SIDES WITH BOLT IN POST INC TAILGATE"
type input "SPLIT SIDES WITH BOLT IN POST INC TAILGATE"
click at [184, 202] on div "Settings" at bounding box center [196, 200] width 61 height 15
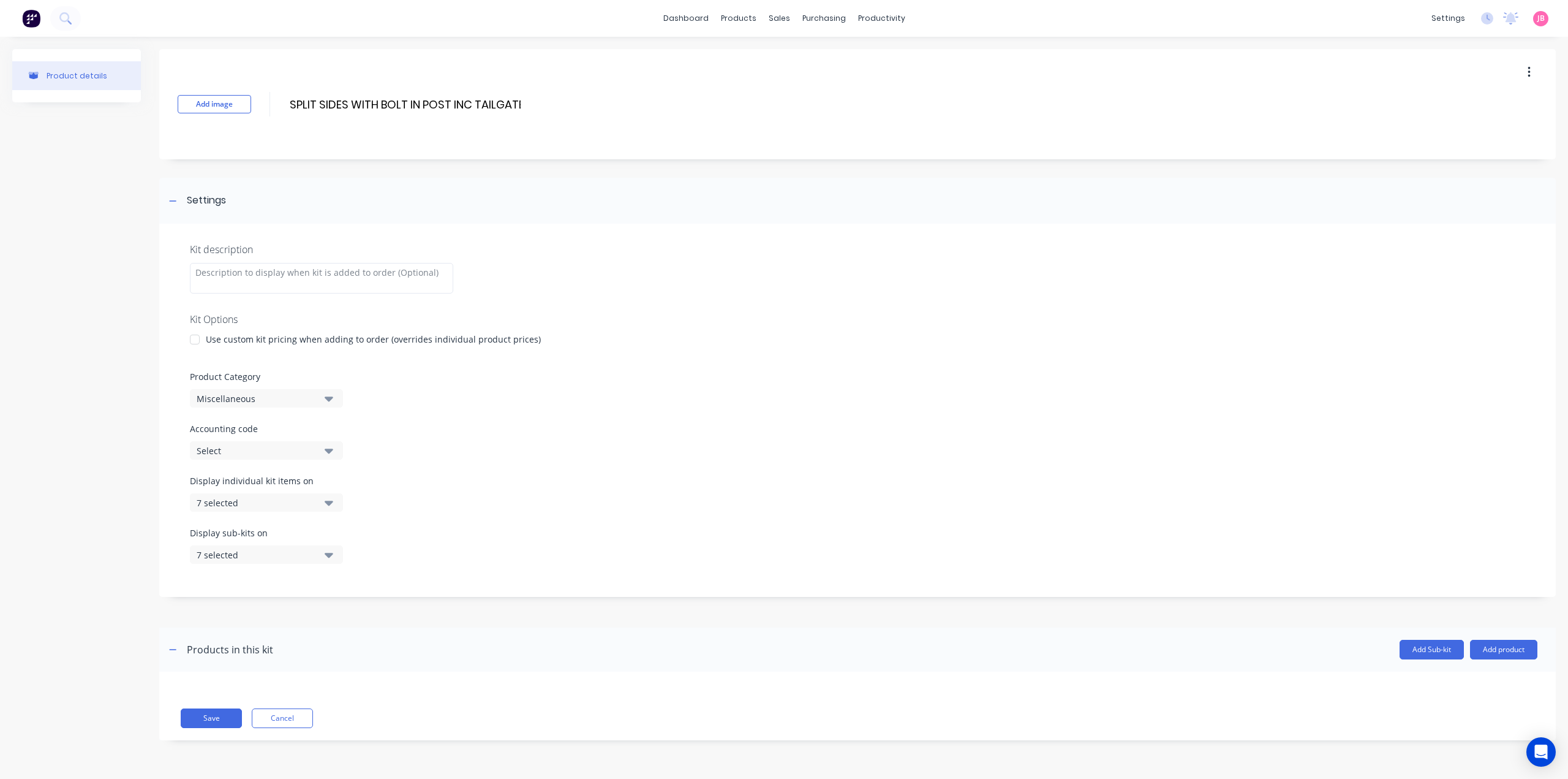
click at [198, 337] on div at bounding box center [194, 339] width 24 height 24
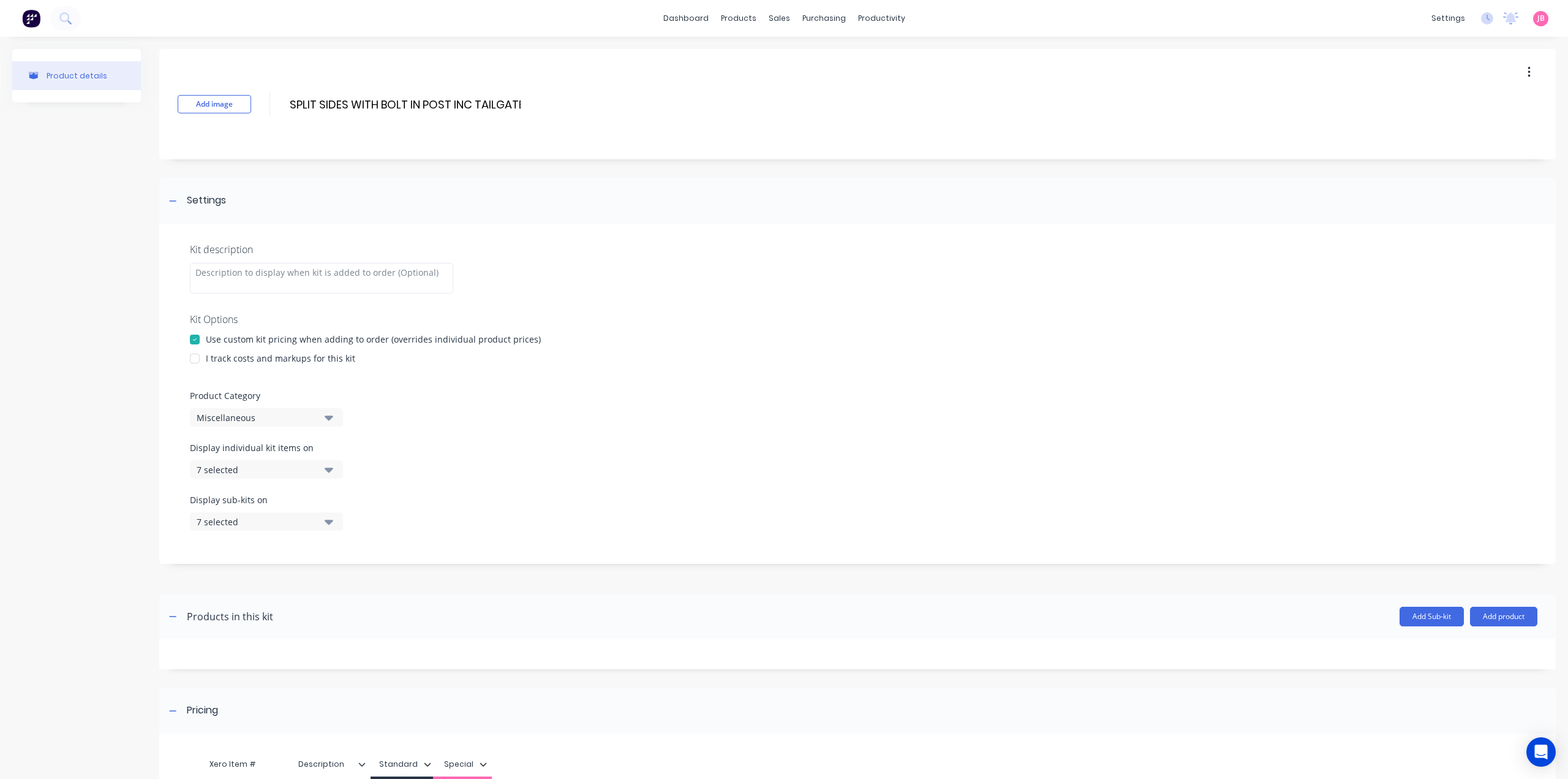
click at [199, 356] on div at bounding box center [194, 358] width 24 height 24
click at [248, 420] on div "Miscellaneous" at bounding box center [256, 417] width 118 height 13
click at [258, 451] on Category "text" at bounding box center [290, 453] width 130 height 24
type Category "FLAT"
click at [295, 511] on div "FLAT TOP TRAILERS" at bounding box center [282, 509] width 184 height 24
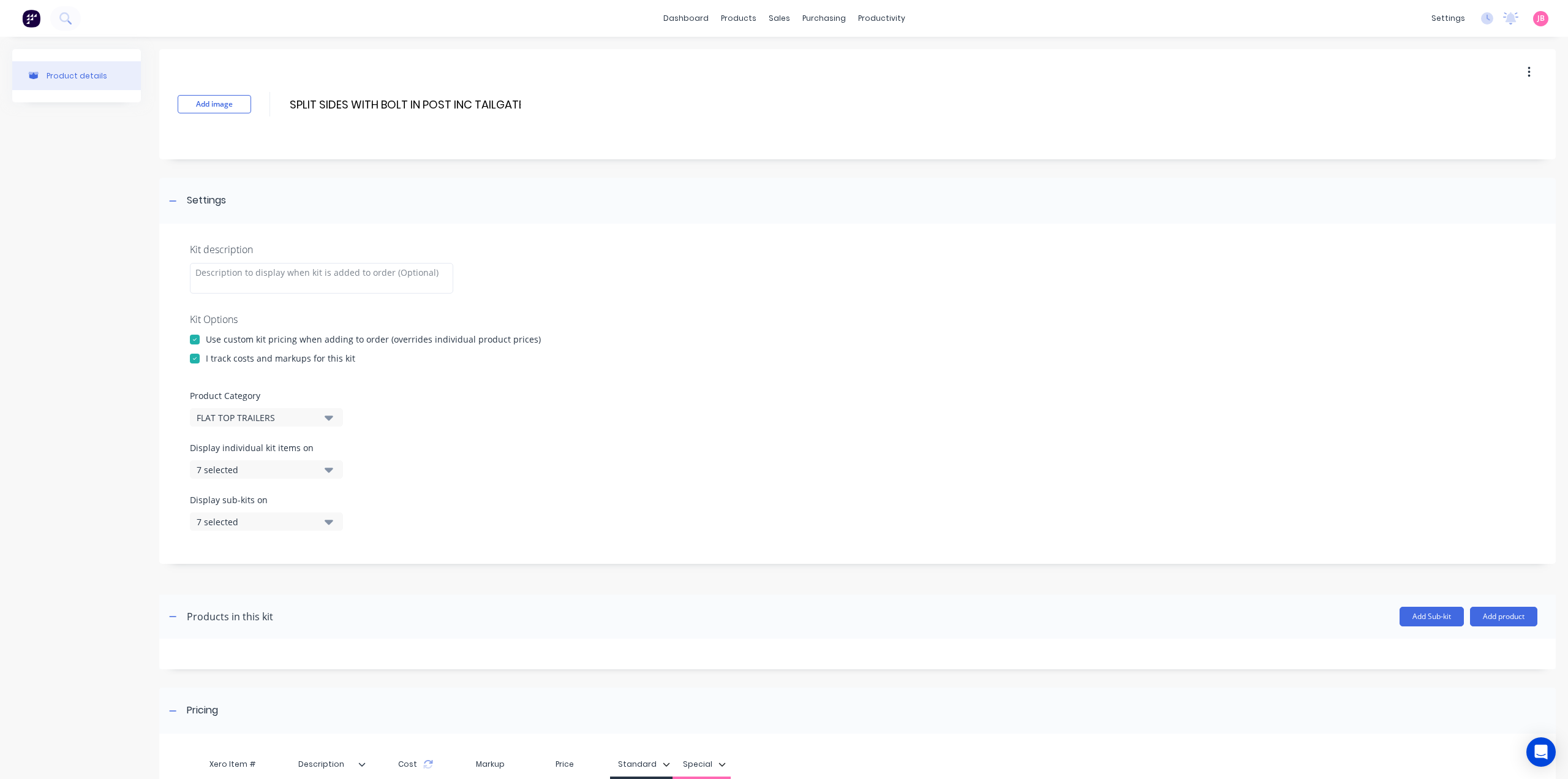
click at [327, 473] on icon "button" at bounding box center [329, 468] width 9 height 13
click at [341, 499] on div "button" at bounding box center [353, 499] width 24 height 24
click at [332, 466] on icon "button" at bounding box center [329, 468] width 9 height 13
click at [336, 526] on button "7 selected" at bounding box center [266, 521] width 153 height 18
click at [345, 554] on div "button" at bounding box center [353, 551] width 24 height 24
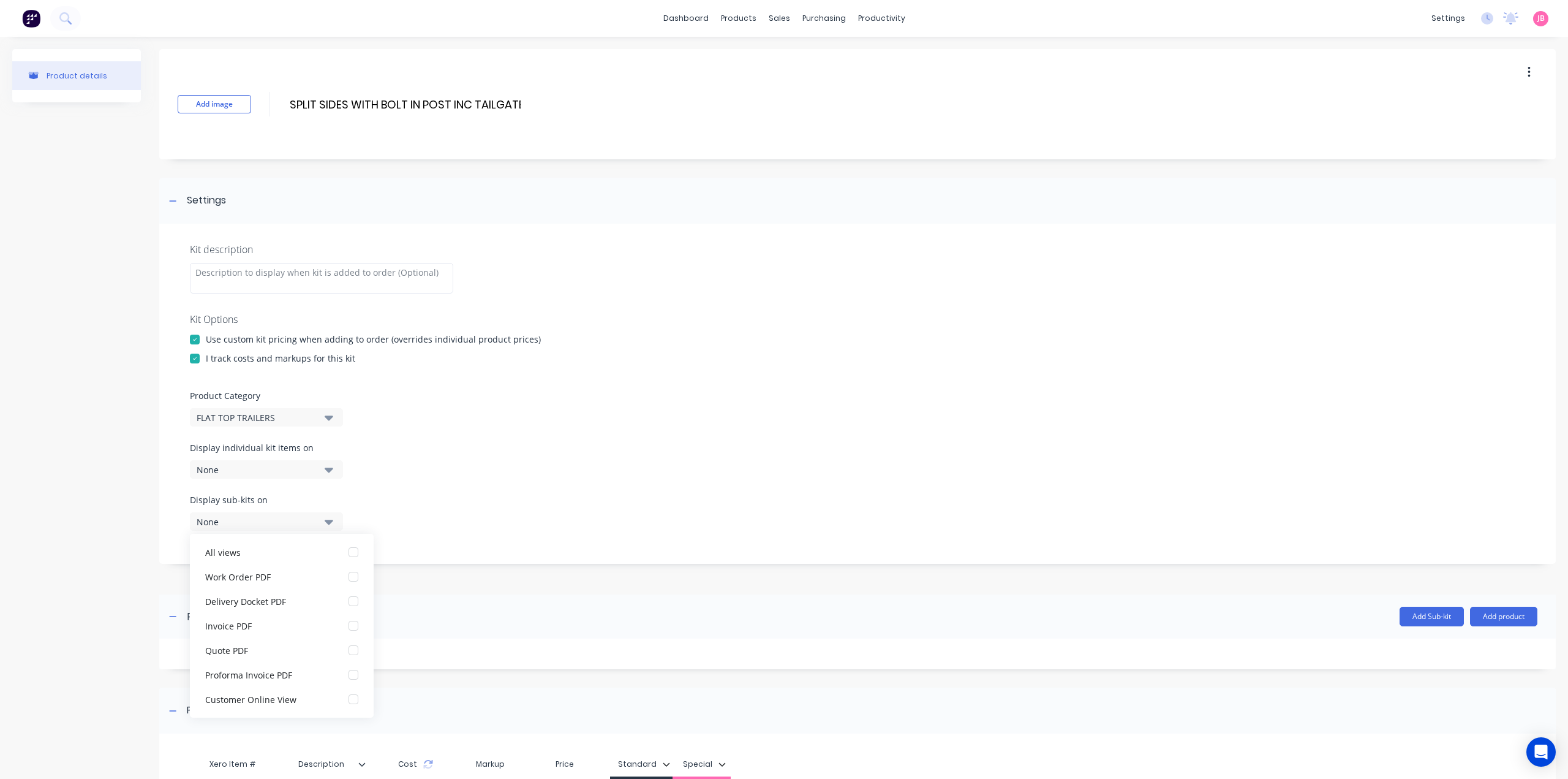
click at [335, 522] on button "None" at bounding box center [266, 521] width 153 height 18
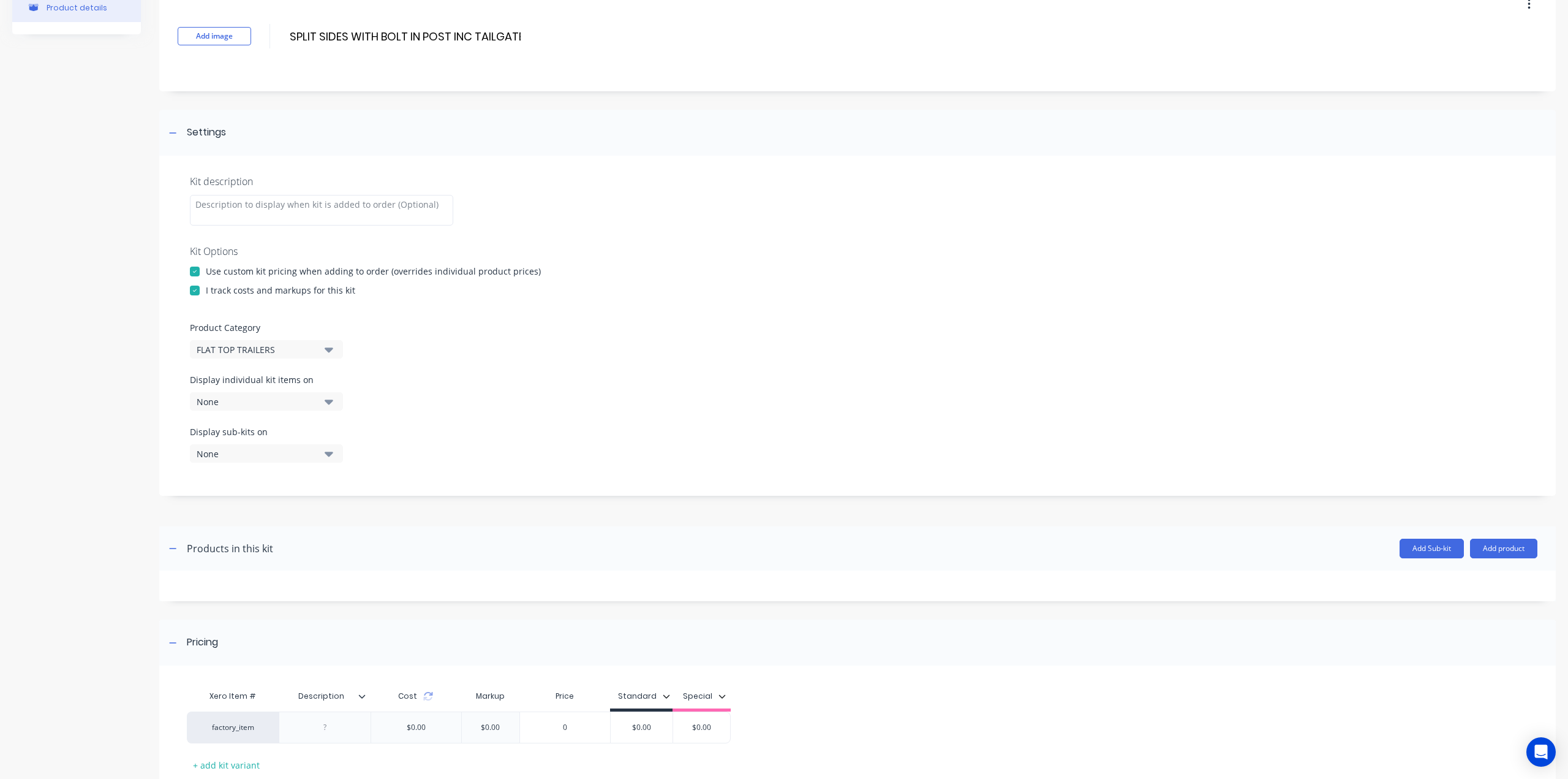
scroll to position [150, 0]
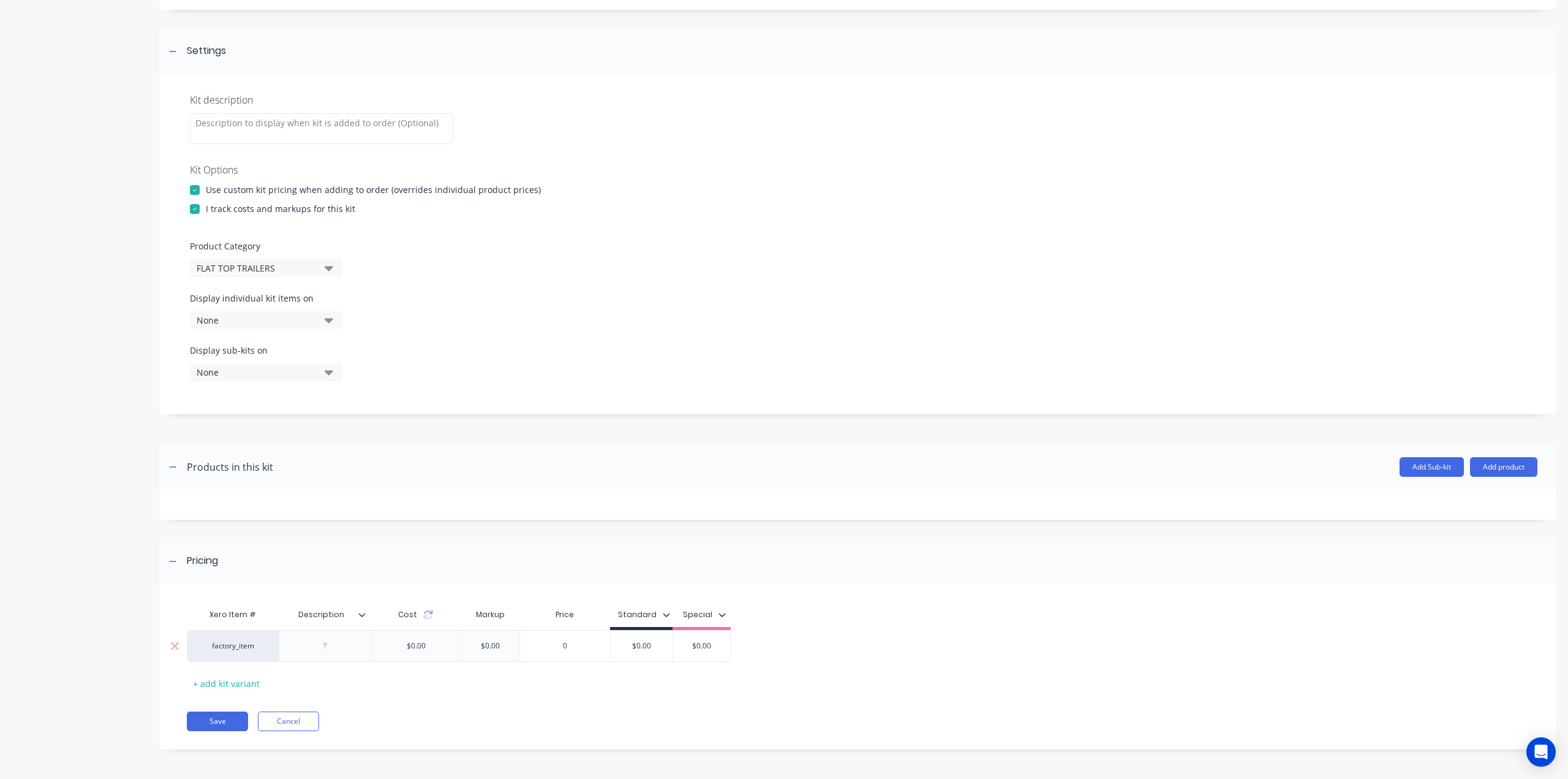
click at [333, 656] on div at bounding box center [325, 646] width 91 height 32
click at [309, 636] on div at bounding box center [325, 646] width 91 height 32
click at [318, 647] on div at bounding box center [325, 646] width 61 height 16
paste div
click at [653, 648] on input "$0.00" at bounding box center [651, 645] width 62 height 11
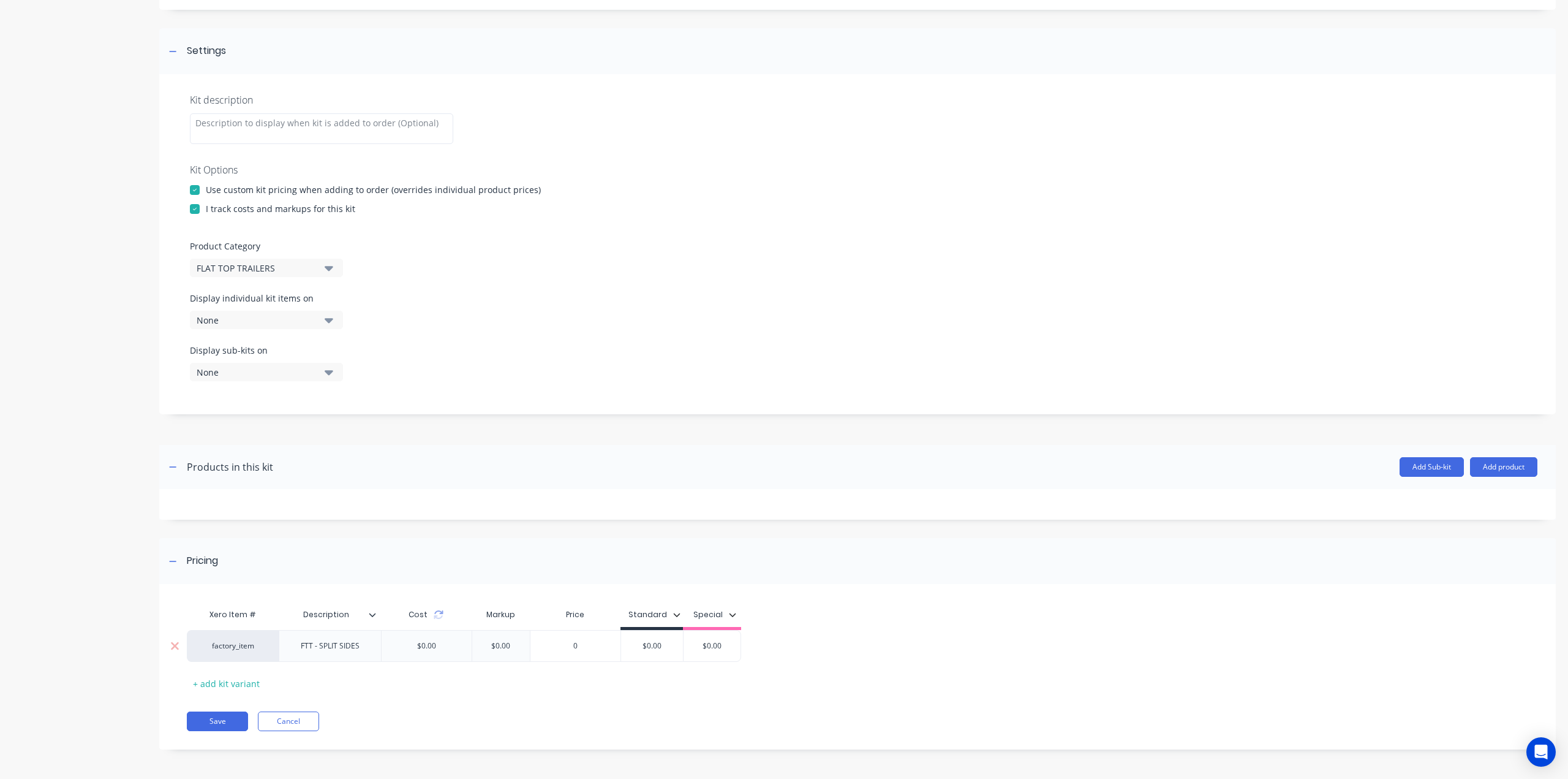
click at [653, 648] on input "$0.00" at bounding box center [651, 645] width 62 height 11
type input "$1500"
type input "$0.00"
click at [214, 722] on button "Save" at bounding box center [217, 722] width 61 height 20
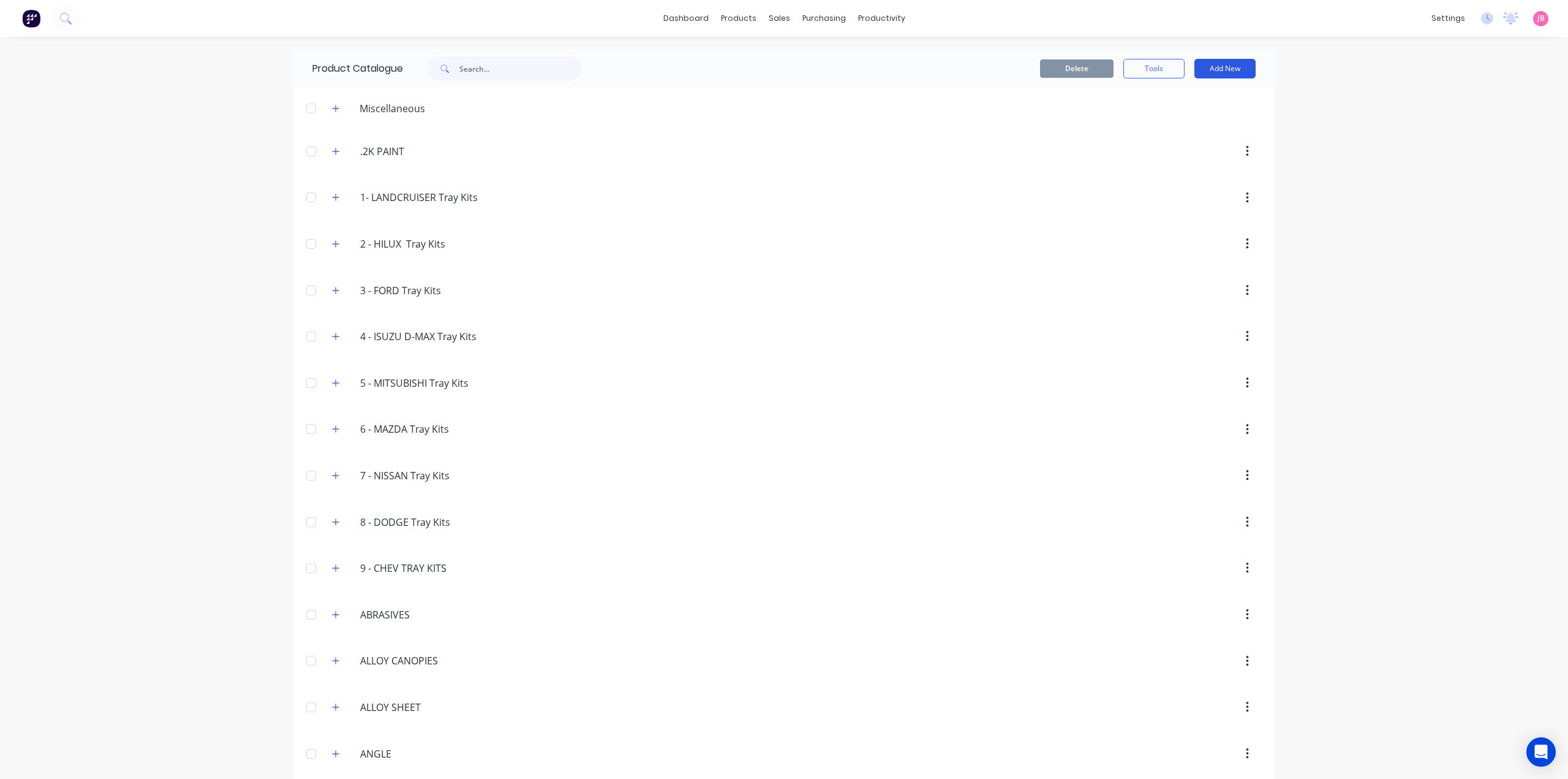
click at [1233, 68] on button "Add New" at bounding box center [1224, 69] width 61 height 20
click at [1219, 153] on div "Product Kit" at bounding box center [1197, 149] width 94 height 18
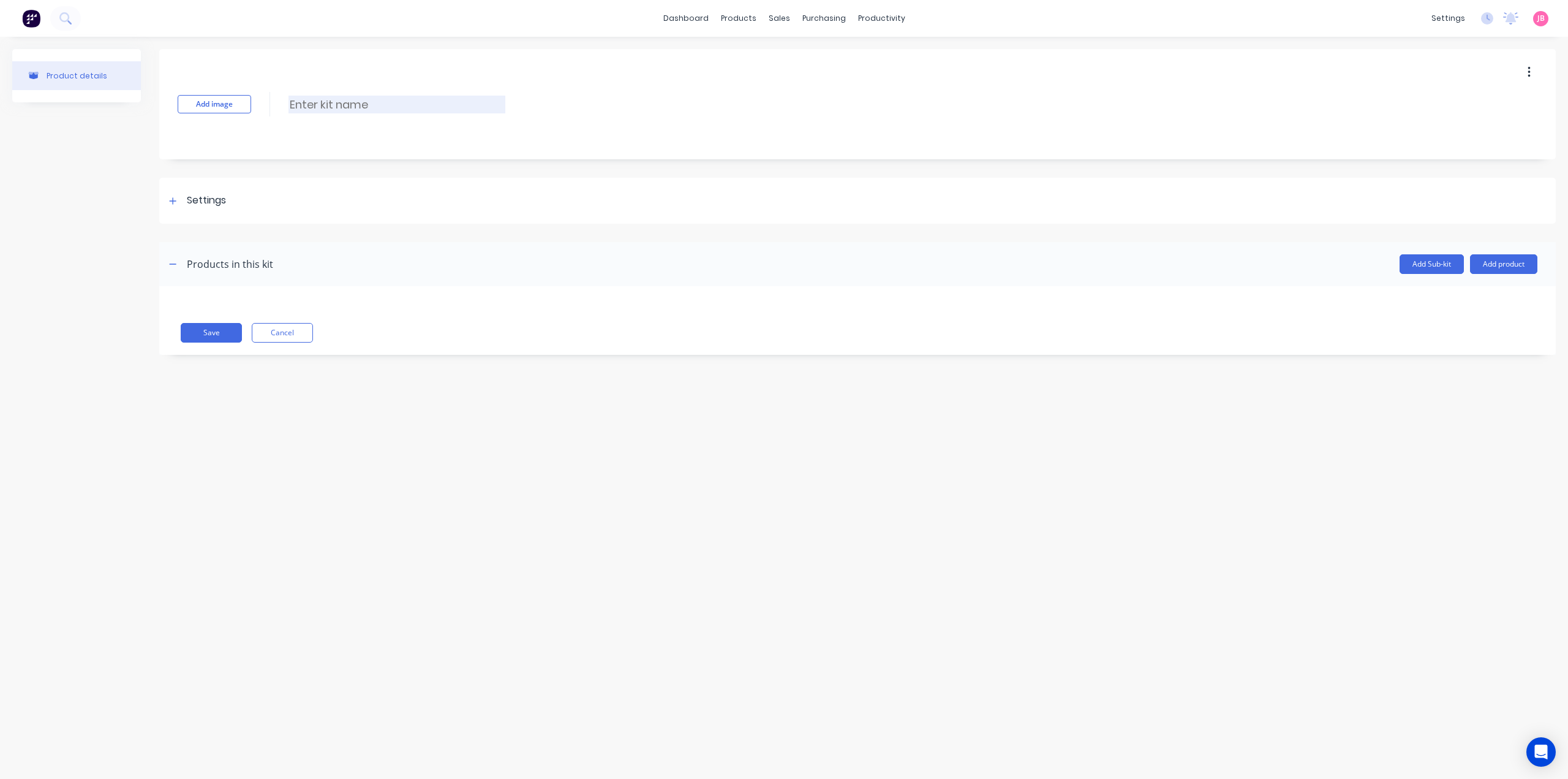
click at [354, 107] on input at bounding box center [397, 105] width 217 height 18
paste input "FULL LENGTH SIDES AND TAILGATE"
type input "FULL LENGTH SIDES AND TAILGATE"
click at [207, 202] on div "Settings" at bounding box center [206, 200] width 39 height 15
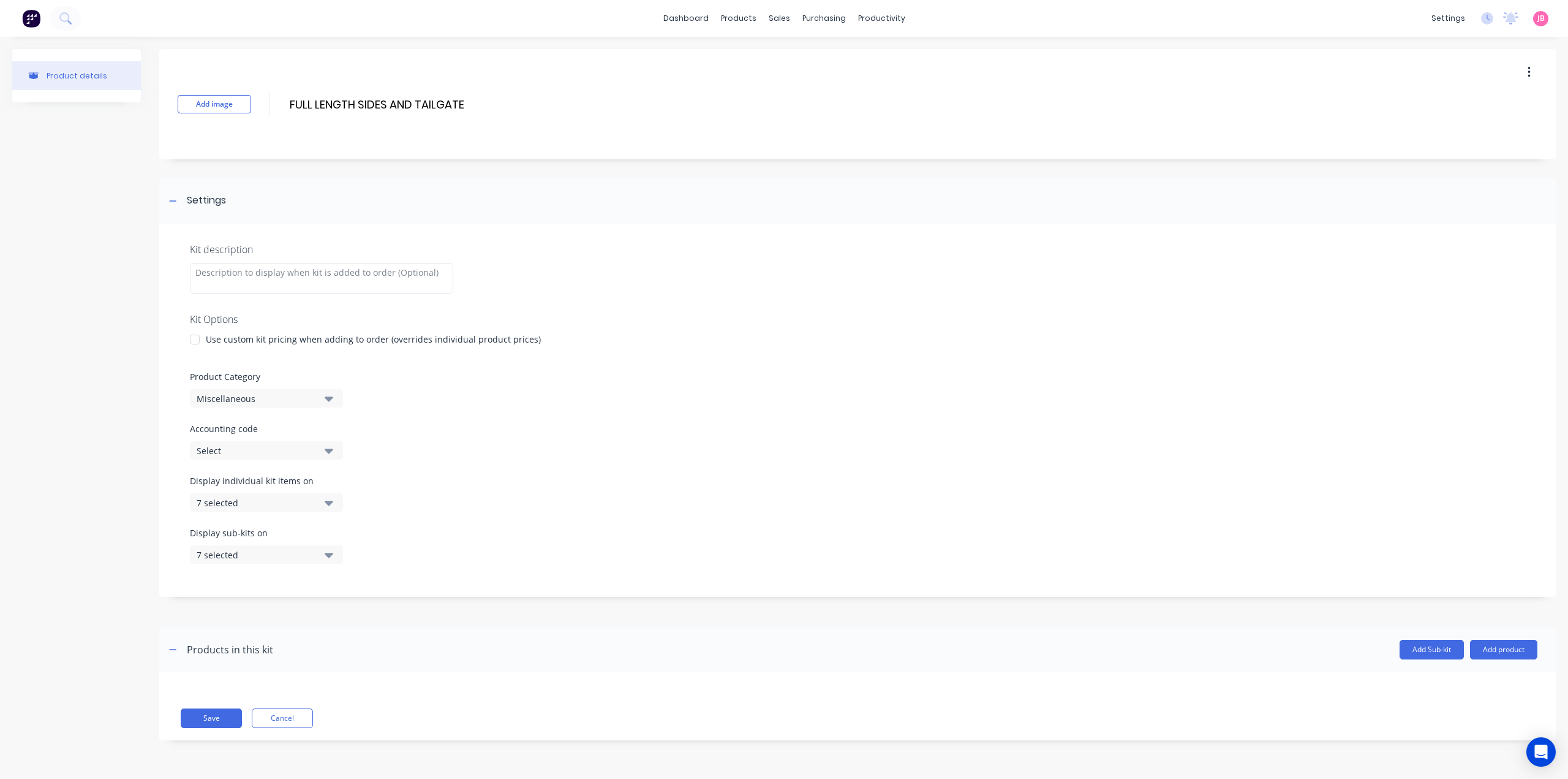
click at [240, 337] on div "Use custom kit pricing when adding to order (overrides individual product price…" at bounding box center [372, 339] width 335 height 13
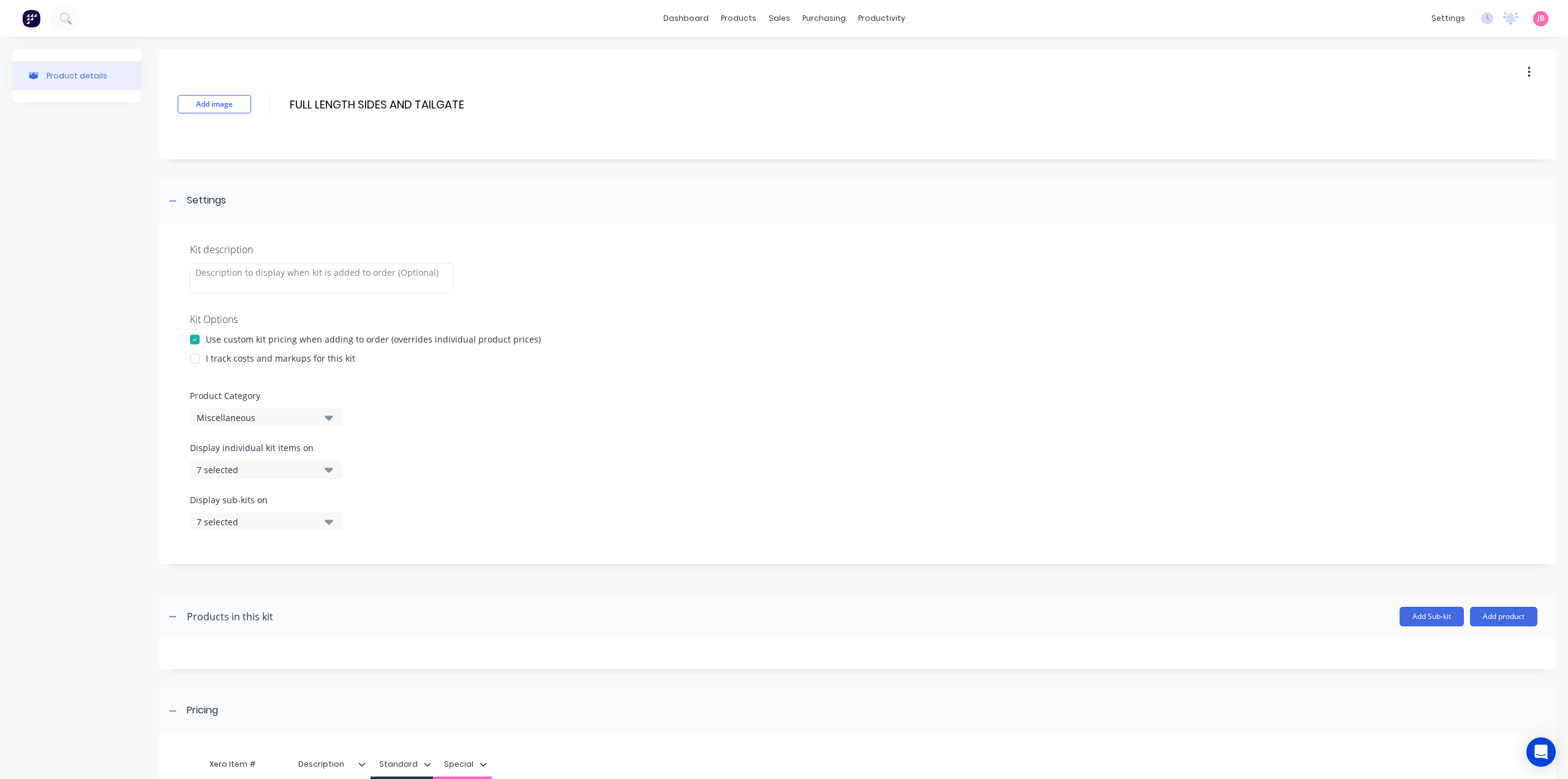
click at [231, 358] on div "I track costs and markups for this kit" at bounding box center [280, 358] width 150 height 13
click at [204, 358] on div at bounding box center [194, 358] width 24 height 24
click at [269, 410] on button "Miscellaneous" at bounding box center [266, 417] width 153 height 18
click at [311, 447] on Category "text" at bounding box center [290, 453] width 130 height 24
type Category "FLAT"
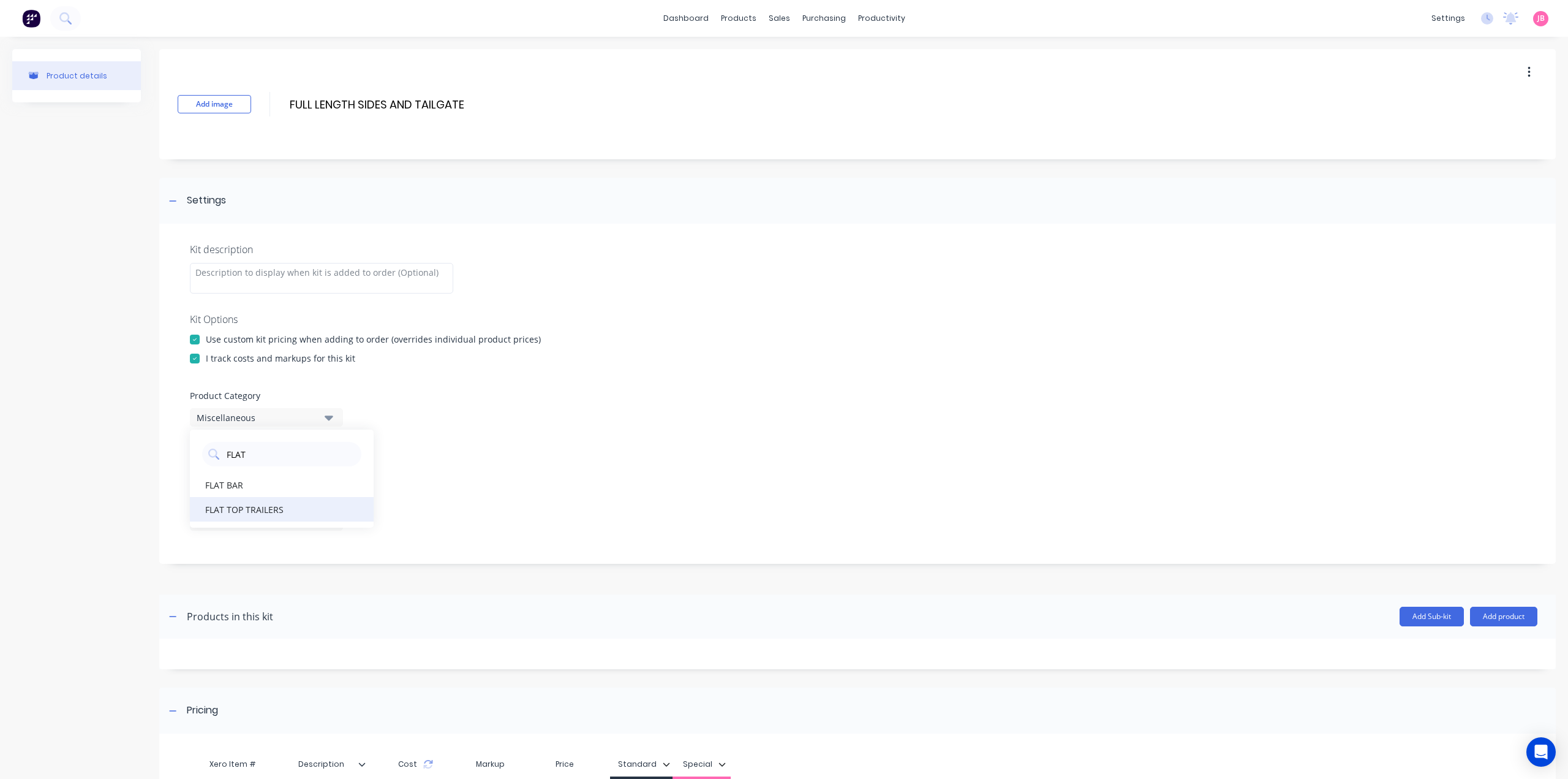
click at [275, 512] on div "FLAT TOP TRAILERS" at bounding box center [282, 509] width 184 height 24
click at [321, 470] on button "7 selected" at bounding box center [266, 469] width 153 height 18
click at [341, 502] on div "button" at bounding box center [353, 499] width 24 height 24
click at [332, 468] on icon "button" at bounding box center [329, 468] width 9 height 13
click at [332, 521] on icon "button" at bounding box center [329, 521] width 9 height 4
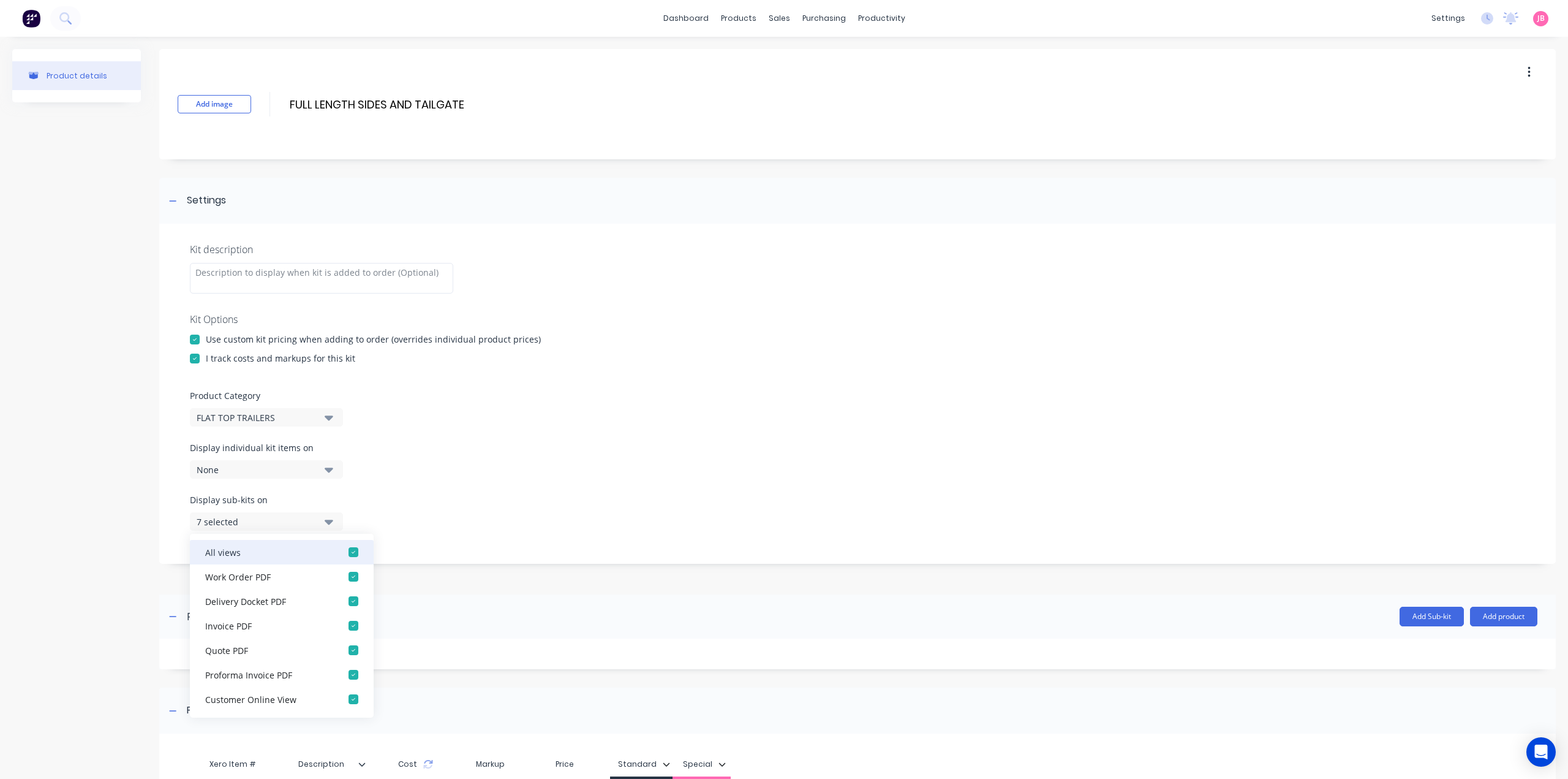
click at [343, 552] on div "button" at bounding box center [353, 551] width 24 height 24
click at [332, 525] on icon "button" at bounding box center [329, 521] width 9 height 13
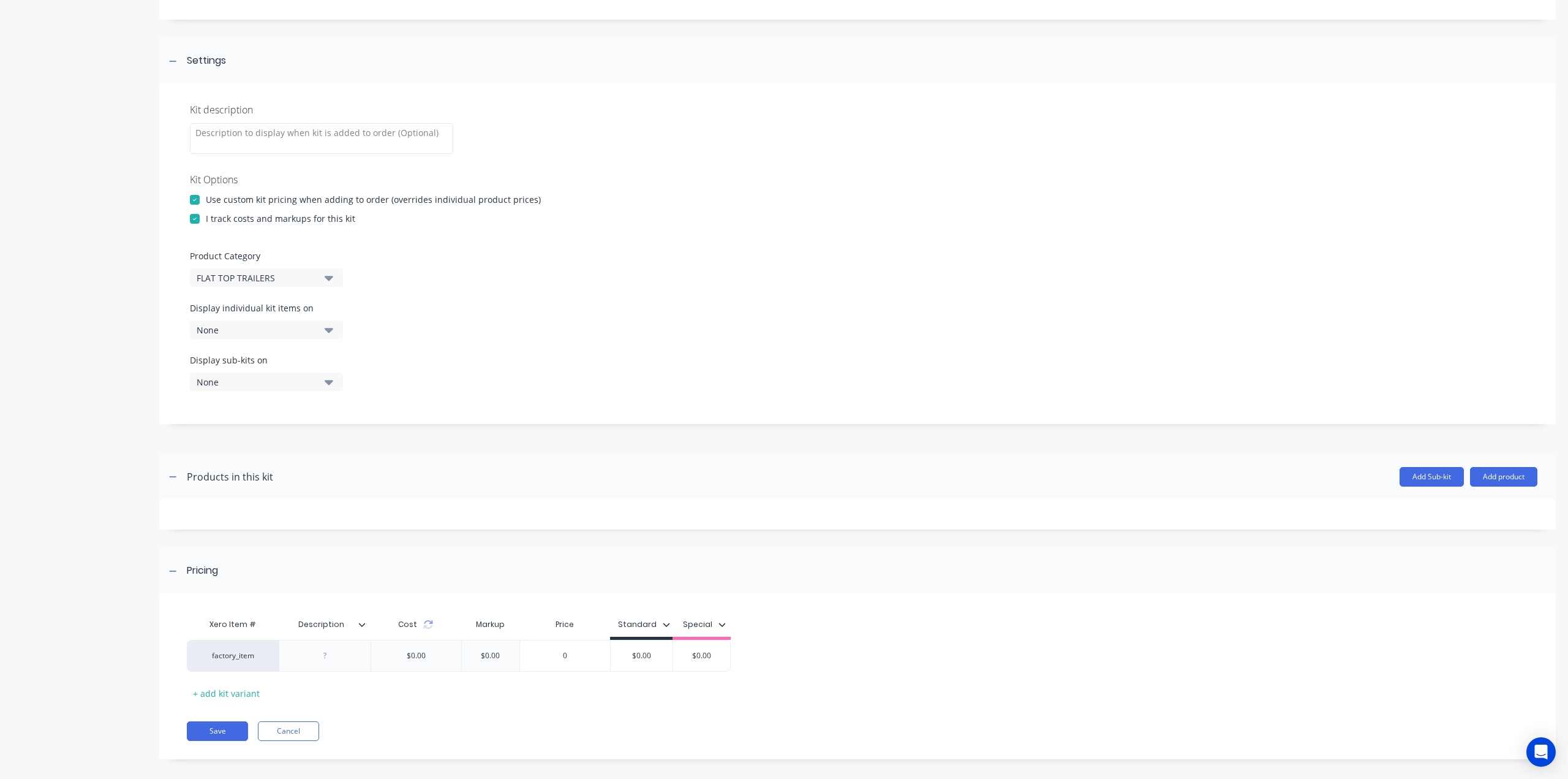
scroll to position [150, 0]
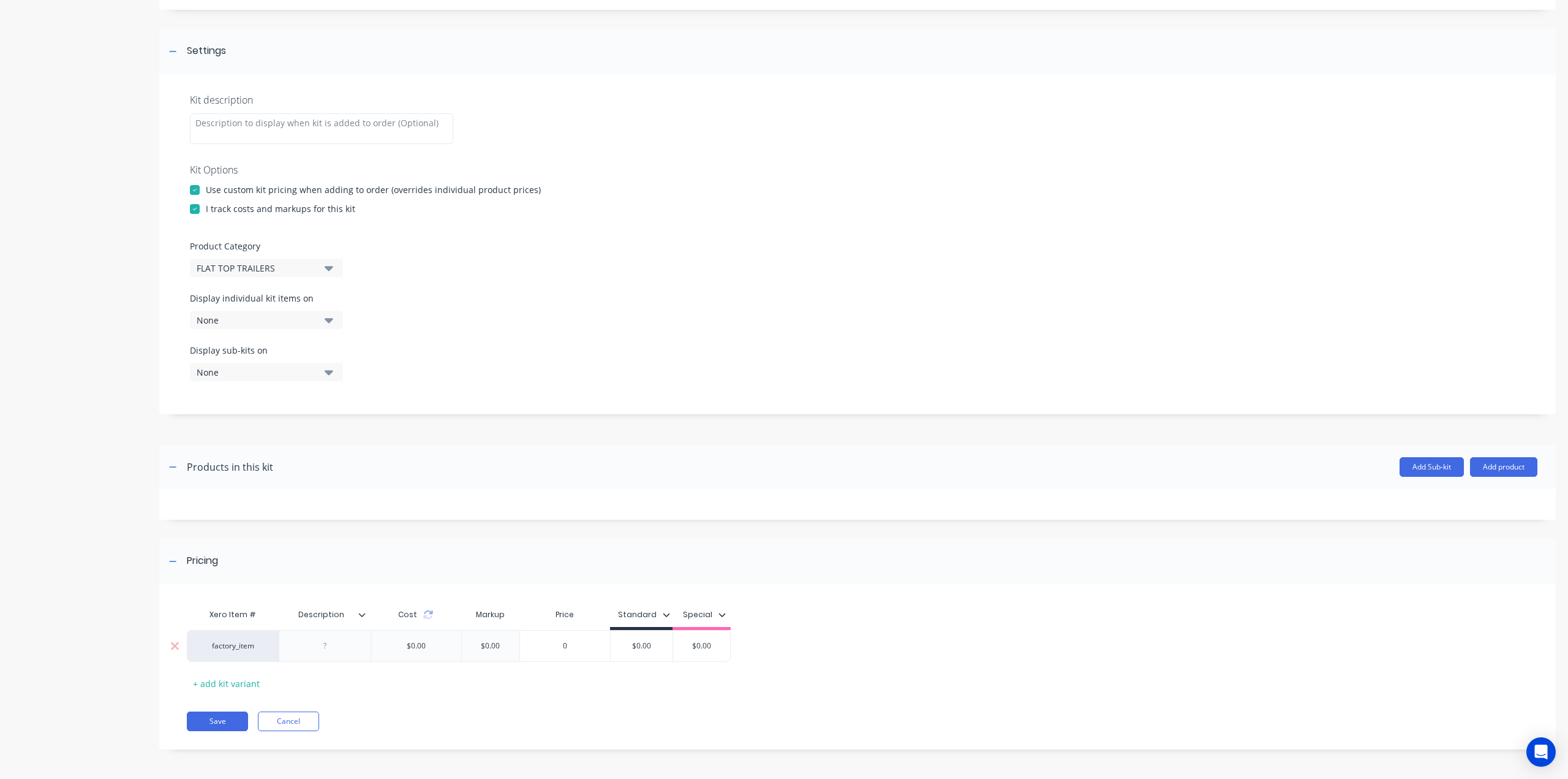
click at [319, 643] on div at bounding box center [325, 646] width 61 height 16
paste div
click at [653, 648] on input "$0.00" at bounding box center [647, 645] width 62 height 11
click at [655, 648] on input "$0.00" at bounding box center [647, 645] width 62 height 11
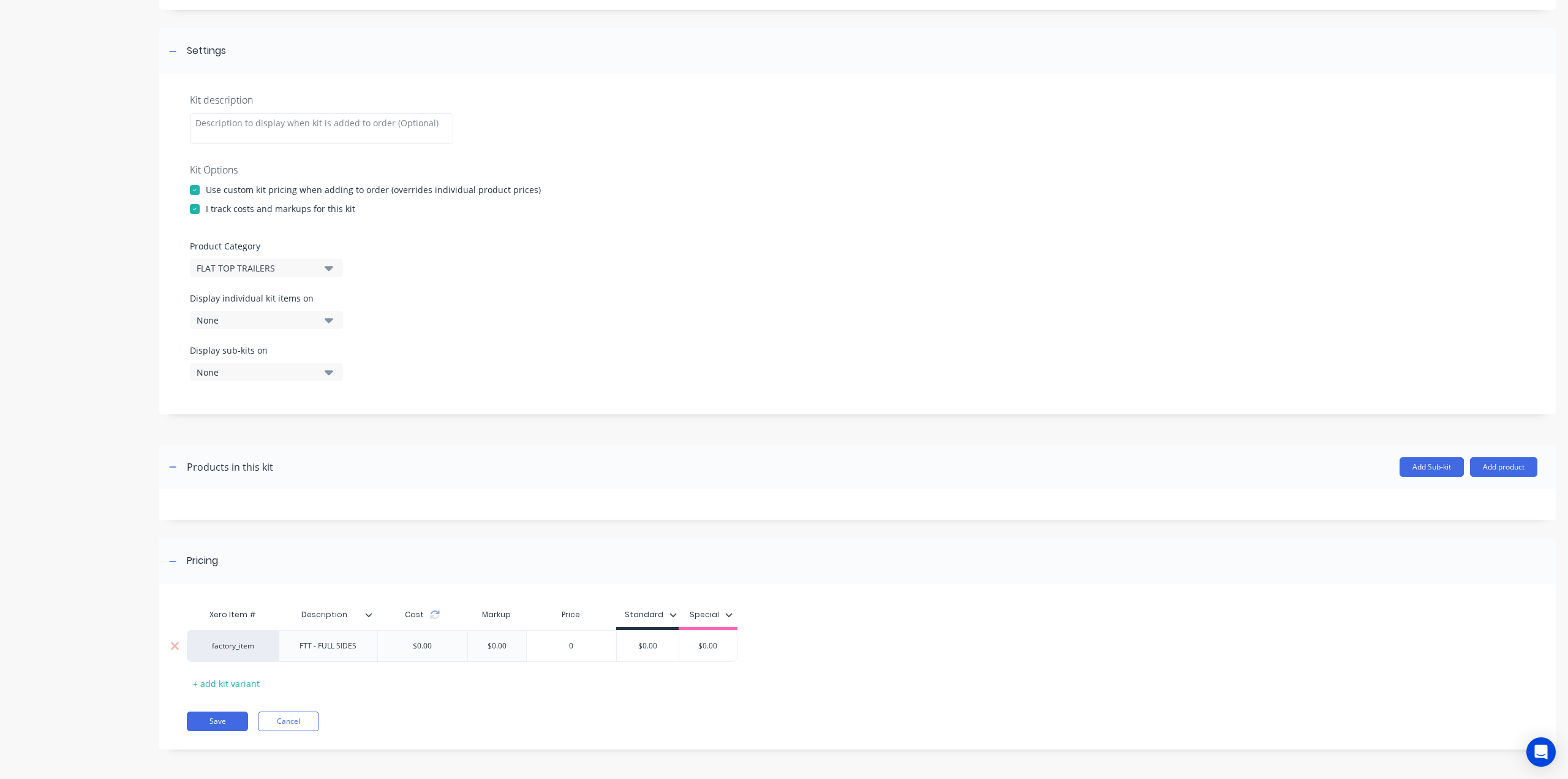
click at [655, 648] on input "$0.00" at bounding box center [647, 645] width 62 height 11
type input "$990"
click at [658, 670] on div "Xero Item # Description Cost Markup Price Standard Special factory_item FTT - F…" at bounding box center [849, 647] width 1327 height 91
click at [218, 719] on button "Save" at bounding box center [217, 722] width 61 height 20
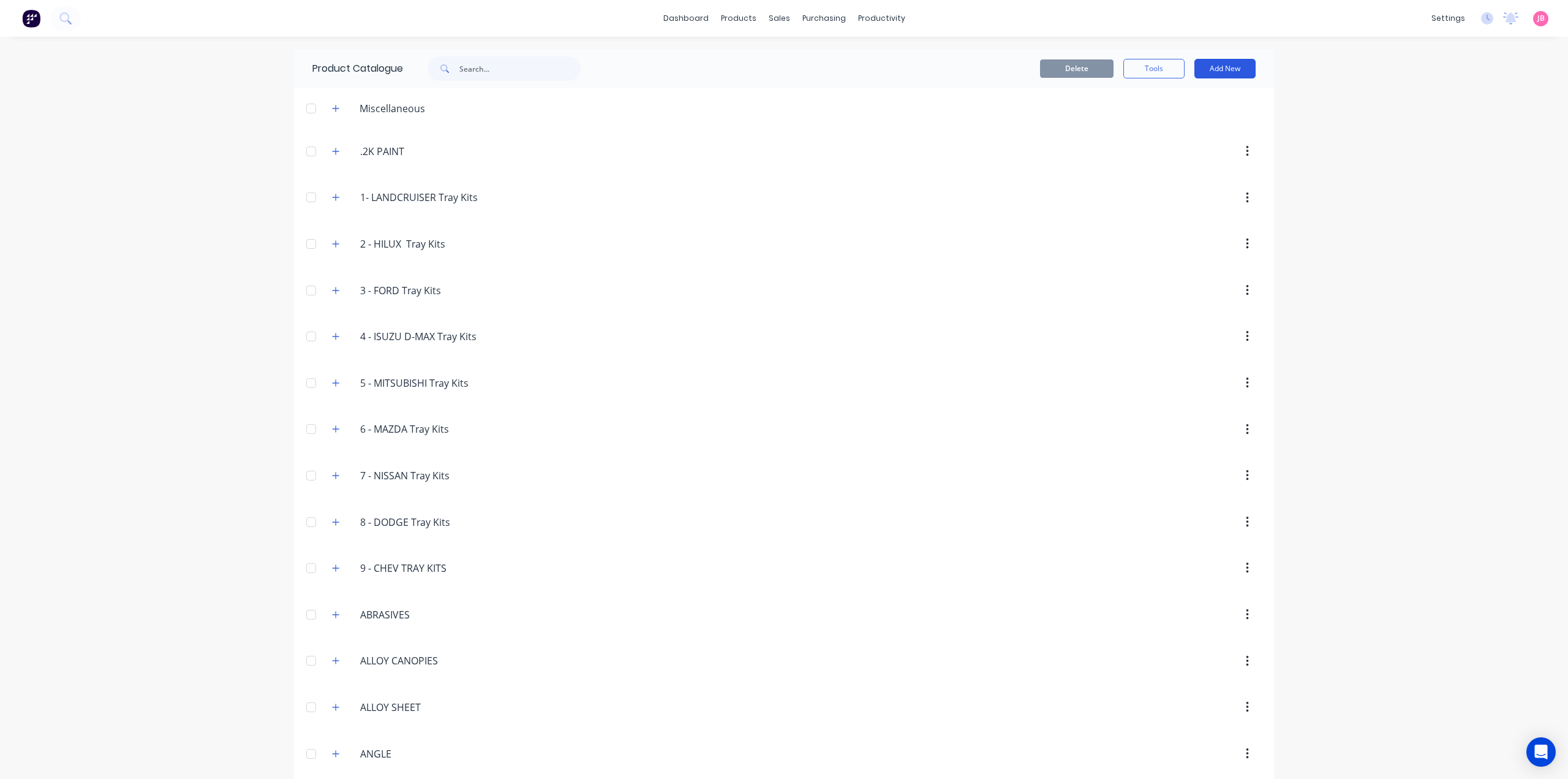
click at [1201, 72] on button "Add New" at bounding box center [1224, 69] width 61 height 20
click at [1189, 143] on div "Product Kit" at bounding box center [1197, 149] width 94 height 18
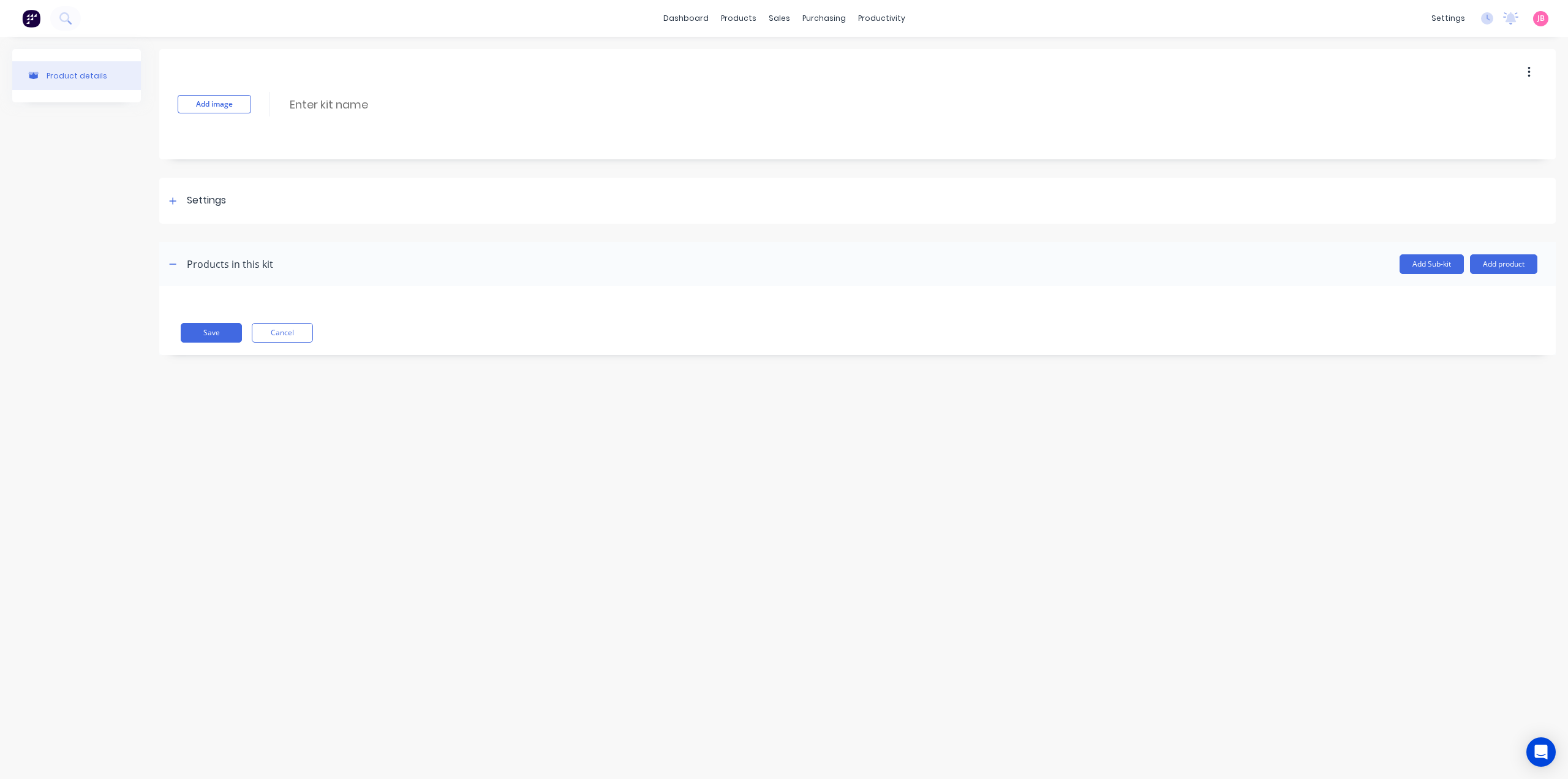
click at [333, 92] on div "Add image Enter kit name" at bounding box center [858, 104] width 1397 height 110
click at [333, 101] on input at bounding box center [397, 105] width 217 height 18
paste input "3500KG 50MM COUPLING"
type input "3500KG 50MM COUPLING"
click at [223, 207] on div "Settings" at bounding box center [206, 200] width 39 height 15
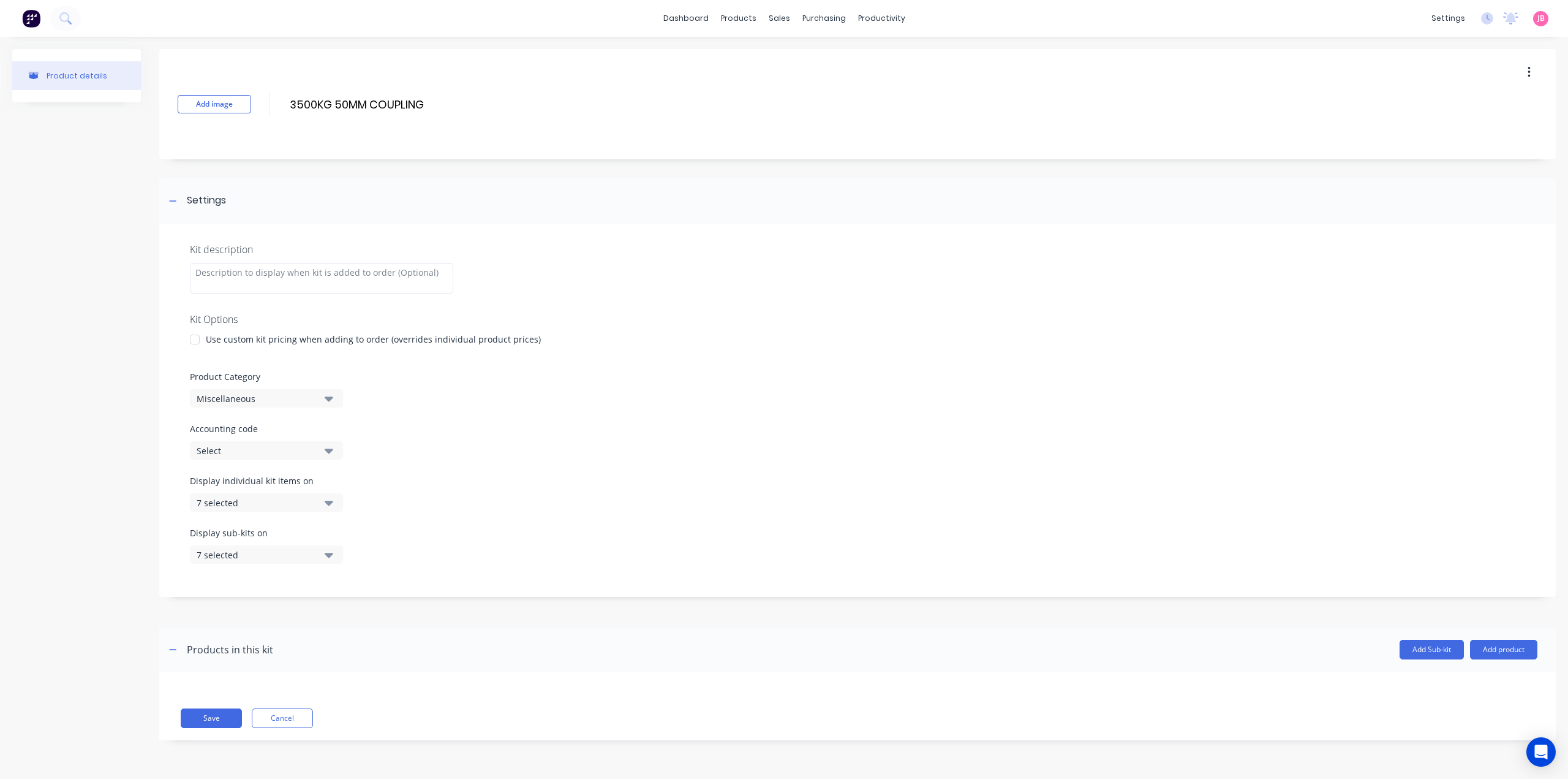
click at [213, 331] on div "Kit description Kit Options Use custom kit pricing when adding to order (overri…" at bounding box center [858, 410] width 1397 height 373
click at [195, 337] on div at bounding box center [194, 339] width 24 height 24
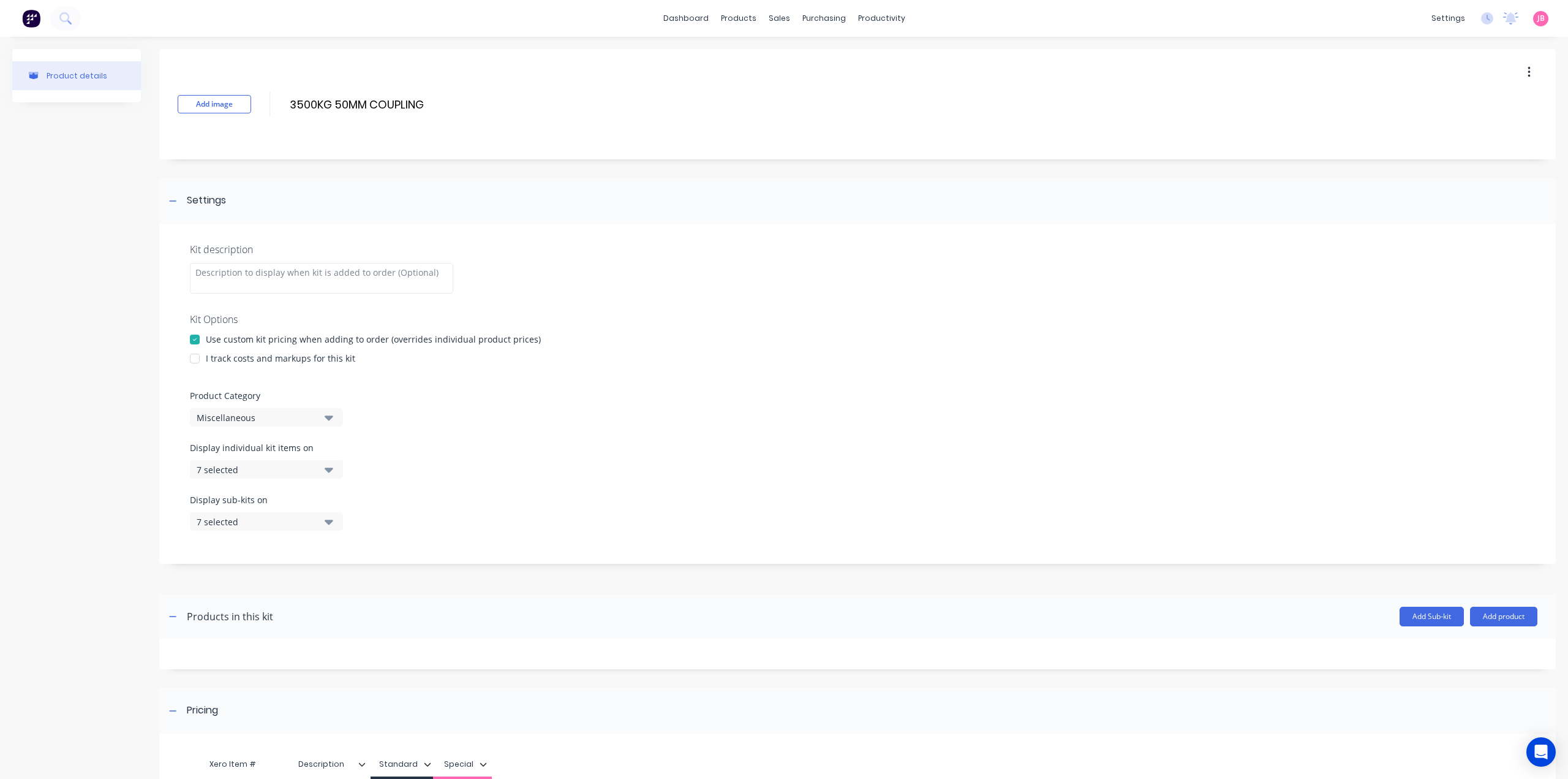
click at [217, 361] on div "I track costs and markups for this kit" at bounding box center [280, 358] width 150 height 13
click at [194, 357] on div at bounding box center [194, 358] width 24 height 24
click at [248, 419] on div "Miscellaneous" at bounding box center [256, 417] width 118 height 13
click at [279, 457] on Category "text" at bounding box center [290, 453] width 130 height 24
type Category "FLAT"
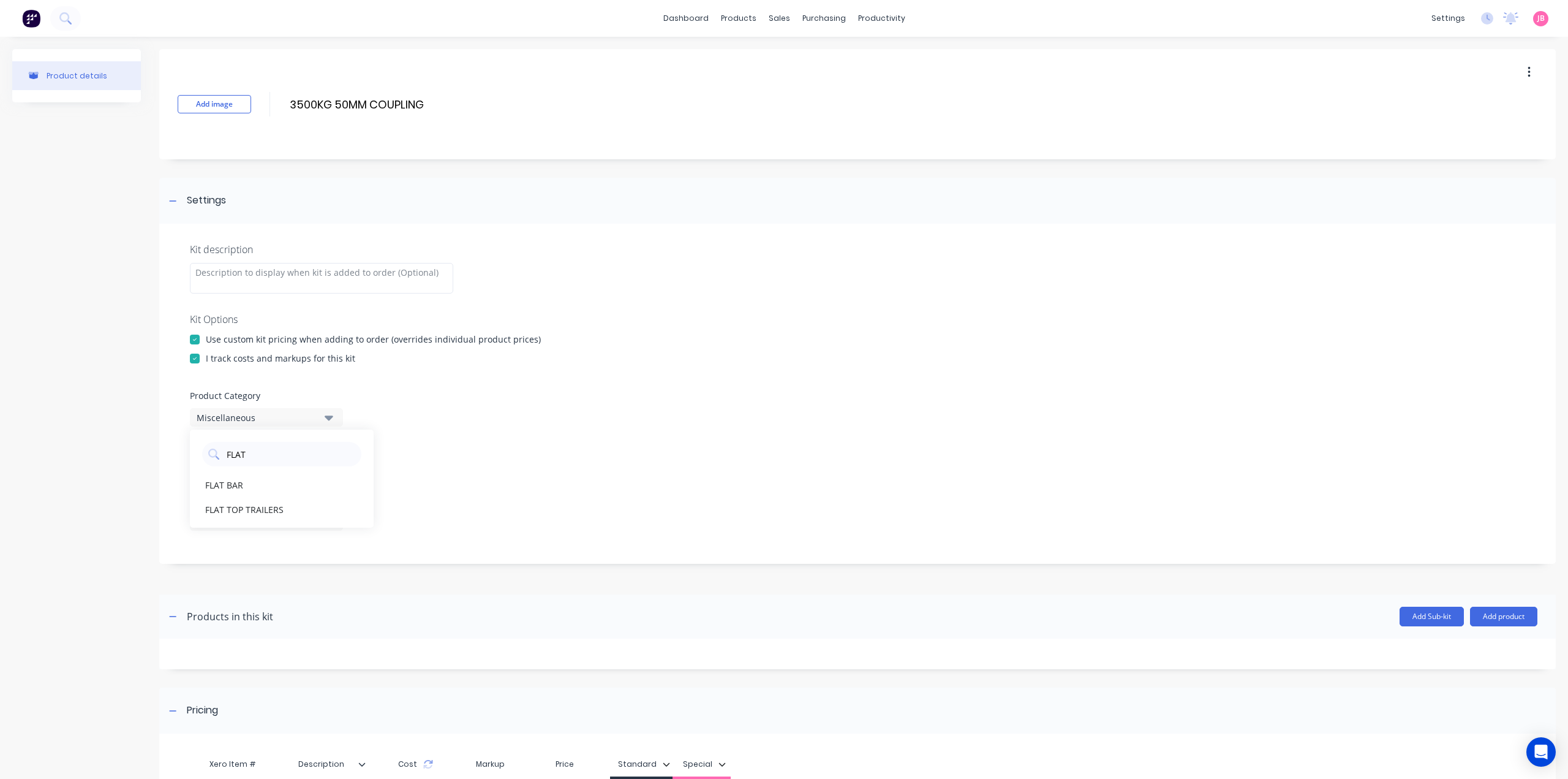
click at [293, 509] on div "FLAT TOP TRAILERS" at bounding box center [282, 509] width 184 height 24
click at [321, 470] on button "7 selected" at bounding box center [266, 469] width 153 height 18
click at [341, 495] on div "button" at bounding box center [353, 499] width 24 height 24
click at [331, 472] on icon "button" at bounding box center [329, 468] width 9 height 13
drag, startPoint x: 328, startPoint y: 522, endPoint x: 332, endPoint y: 528, distance: 7.2
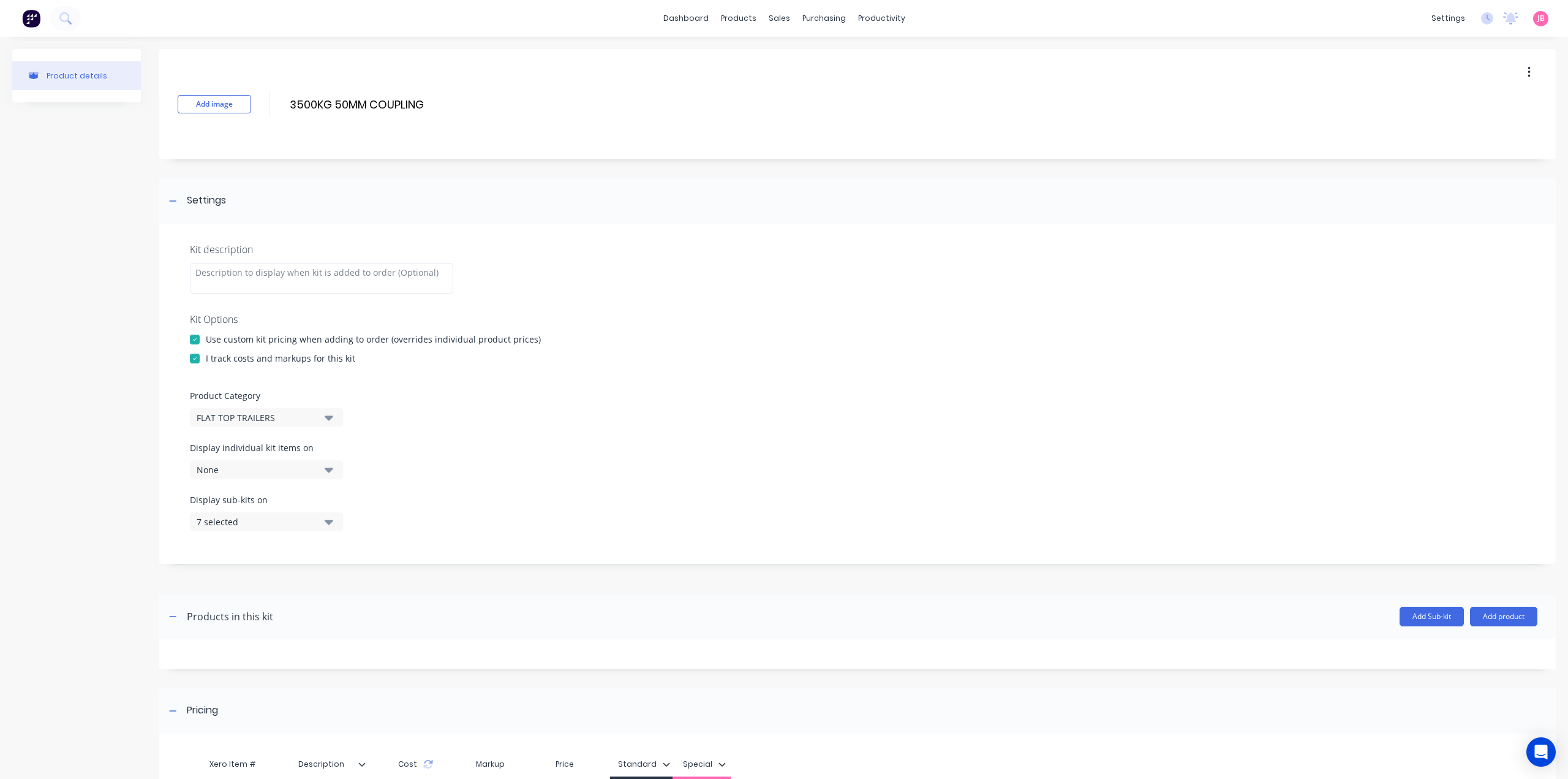
click at [329, 522] on icon "button" at bounding box center [329, 521] width 9 height 4
click at [341, 546] on div "button" at bounding box center [353, 551] width 24 height 24
click at [326, 520] on icon "button" at bounding box center [329, 521] width 9 height 13
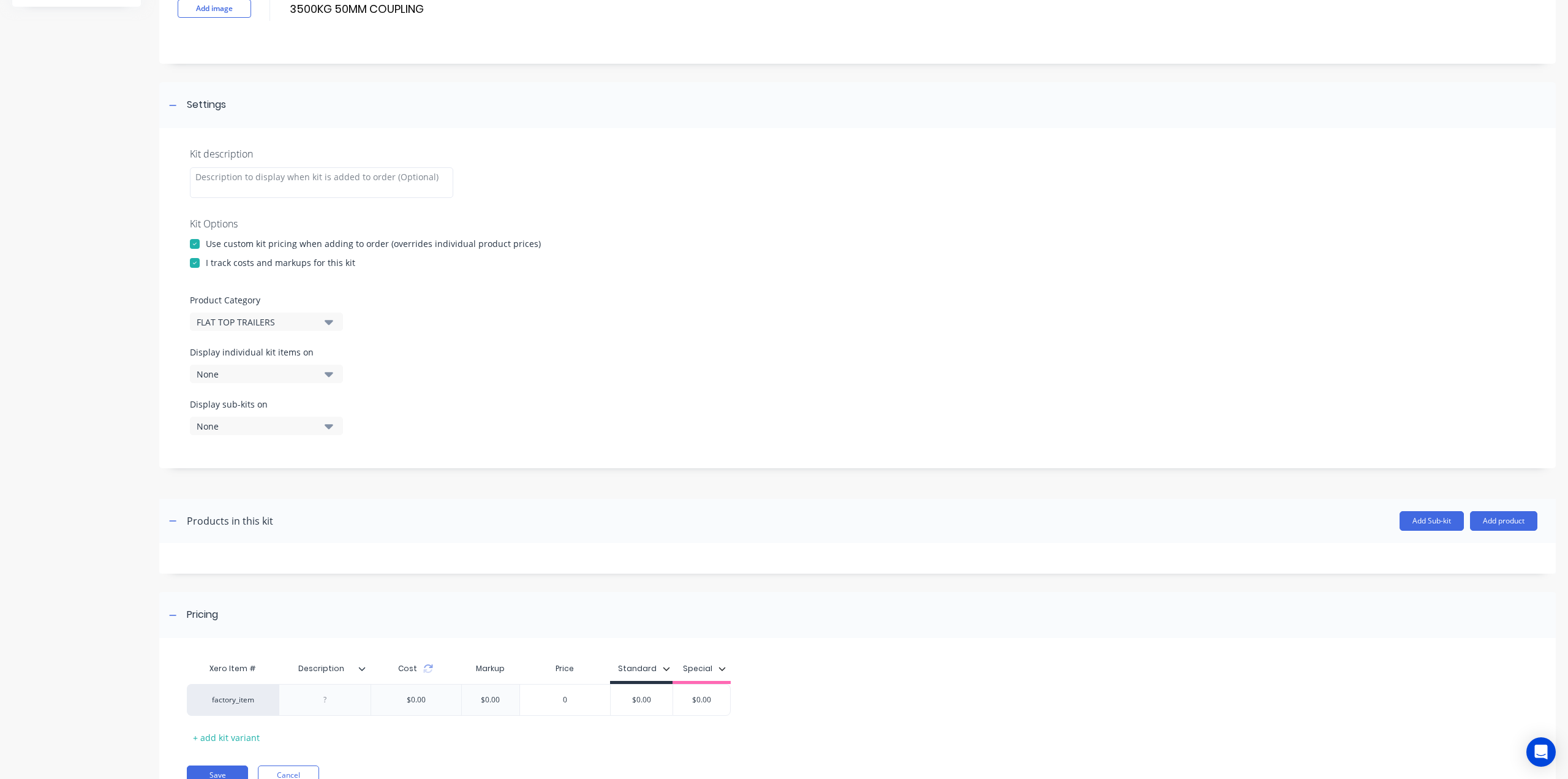
scroll to position [150, 0]
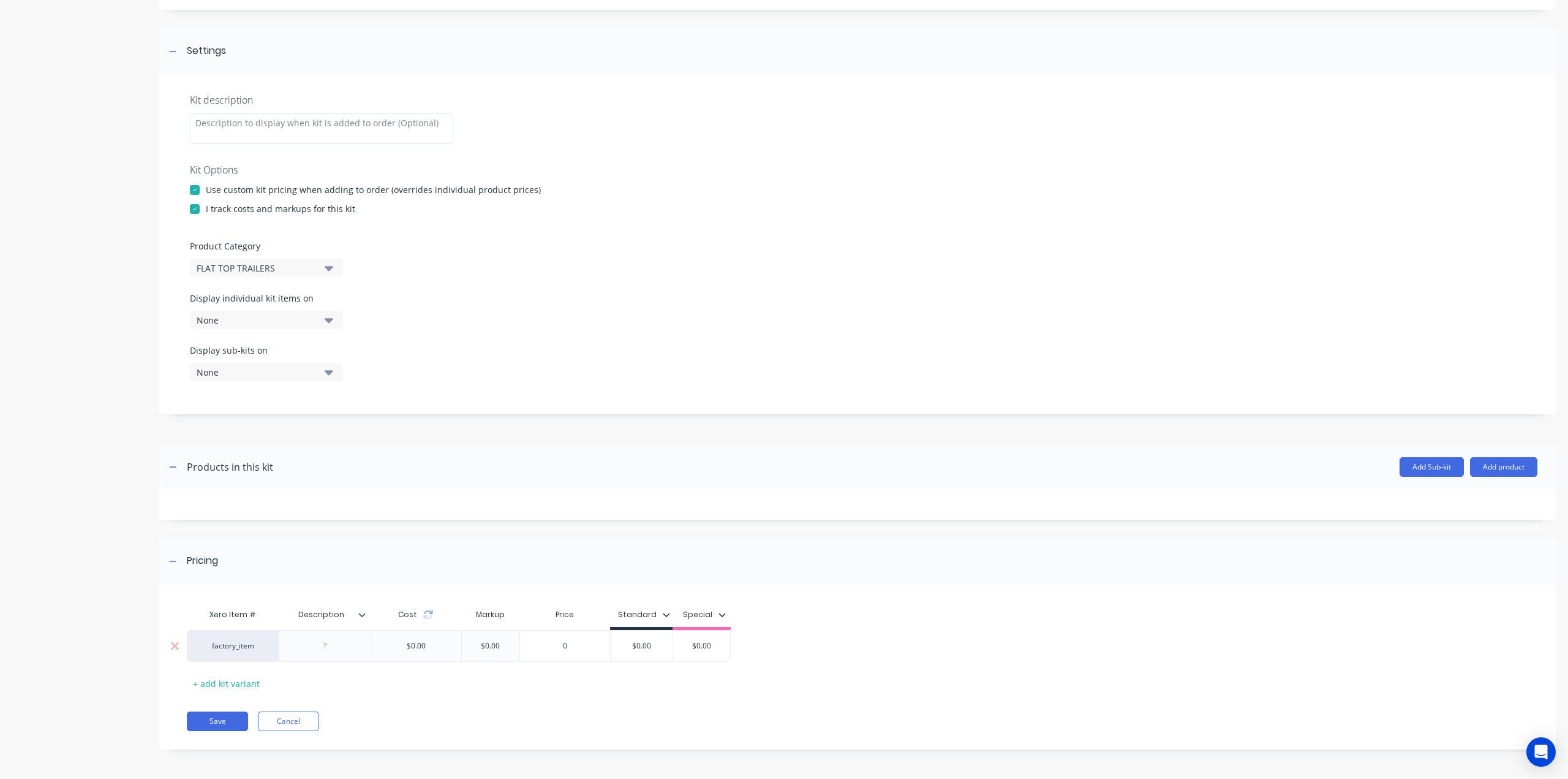
click at [333, 643] on div at bounding box center [325, 646] width 61 height 16
click at [331, 652] on div at bounding box center [325, 646] width 61 height 16
paste div
click at [654, 655] on div "$0.00" at bounding box center [641, 649] width 62 height 31
type input "$0.00"
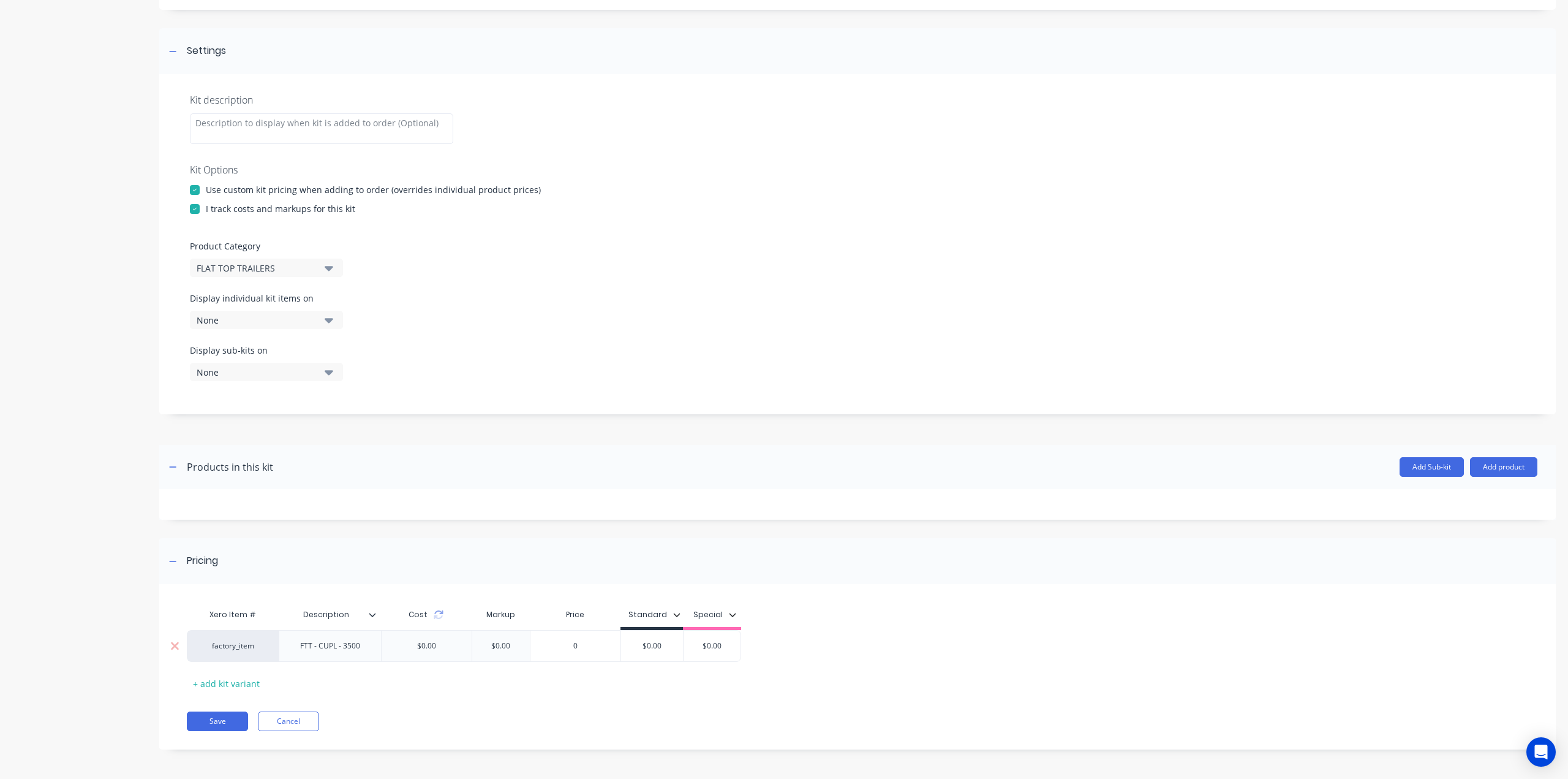
click at [654, 655] on div "$0.00" at bounding box center [651, 645] width 62 height 31
click at [655, 649] on input "$0.00" at bounding box center [651, 645] width 62 height 11
drag, startPoint x: 661, startPoint y: 645, endPoint x: 616, endPoint y: 641, distance: 45.2
click at [617, 641] on div "factory_item FTT - CUPL - 3500 $0.00 $0.00 0 $0.00 $0.00 $0.00" at bounding box center [464, 646] width 554 height 32
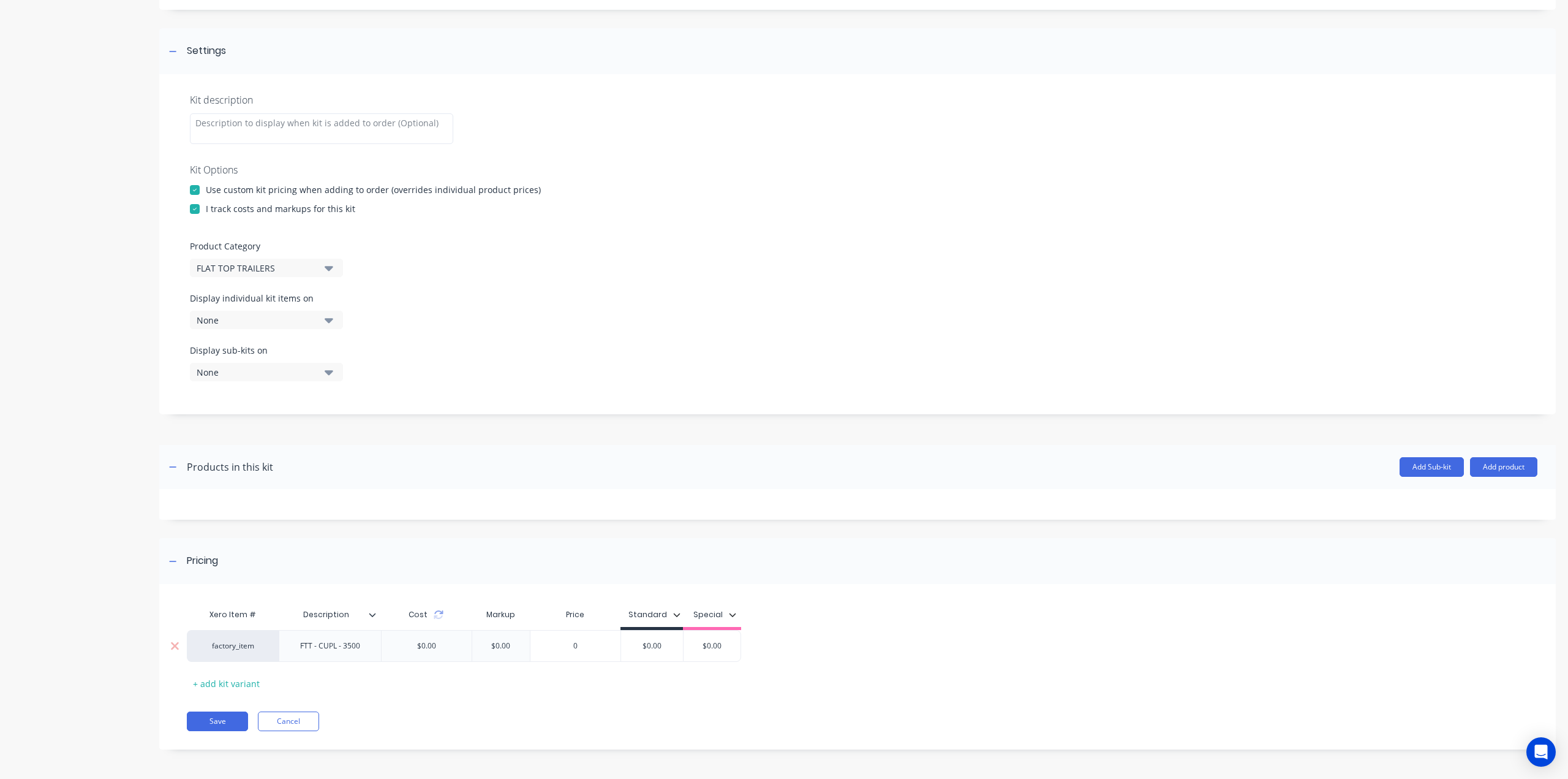
type input "0"
click at [597, 648] on input "0" at bounding box center [575, 645] width 90 height 11
drag, startPoint x: 666, startPoint y: 643, endPoint x: 623, endPoint y: 643, distance: 43.0
click at [623, 643] on input "$0.00" at bounding box center [651, 645] width 62 height 11
type input "160"
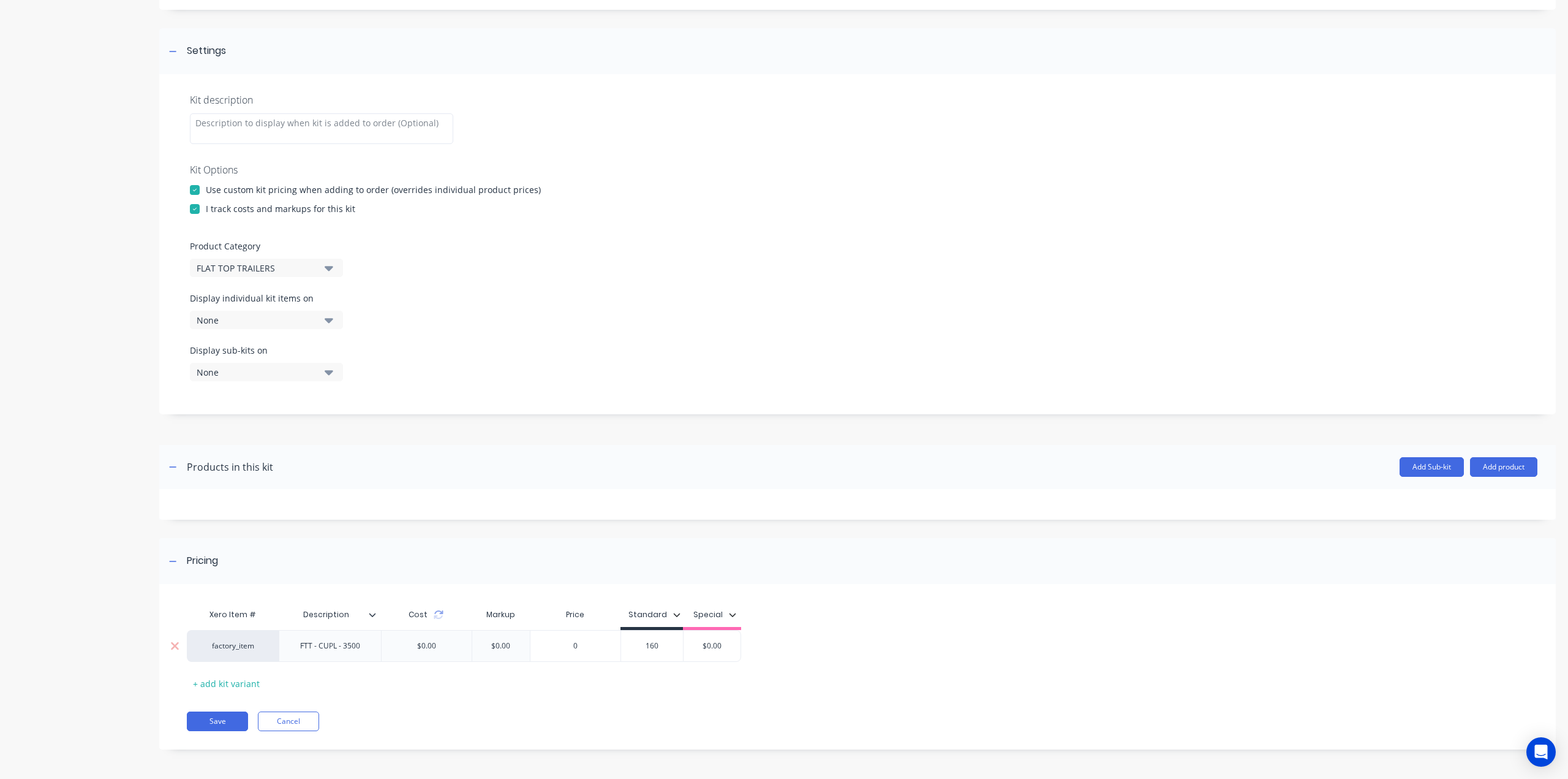
type input "$0.00"
click at [227, 721] on button "Save" at bounding box center [217, 722] width 61 height 20
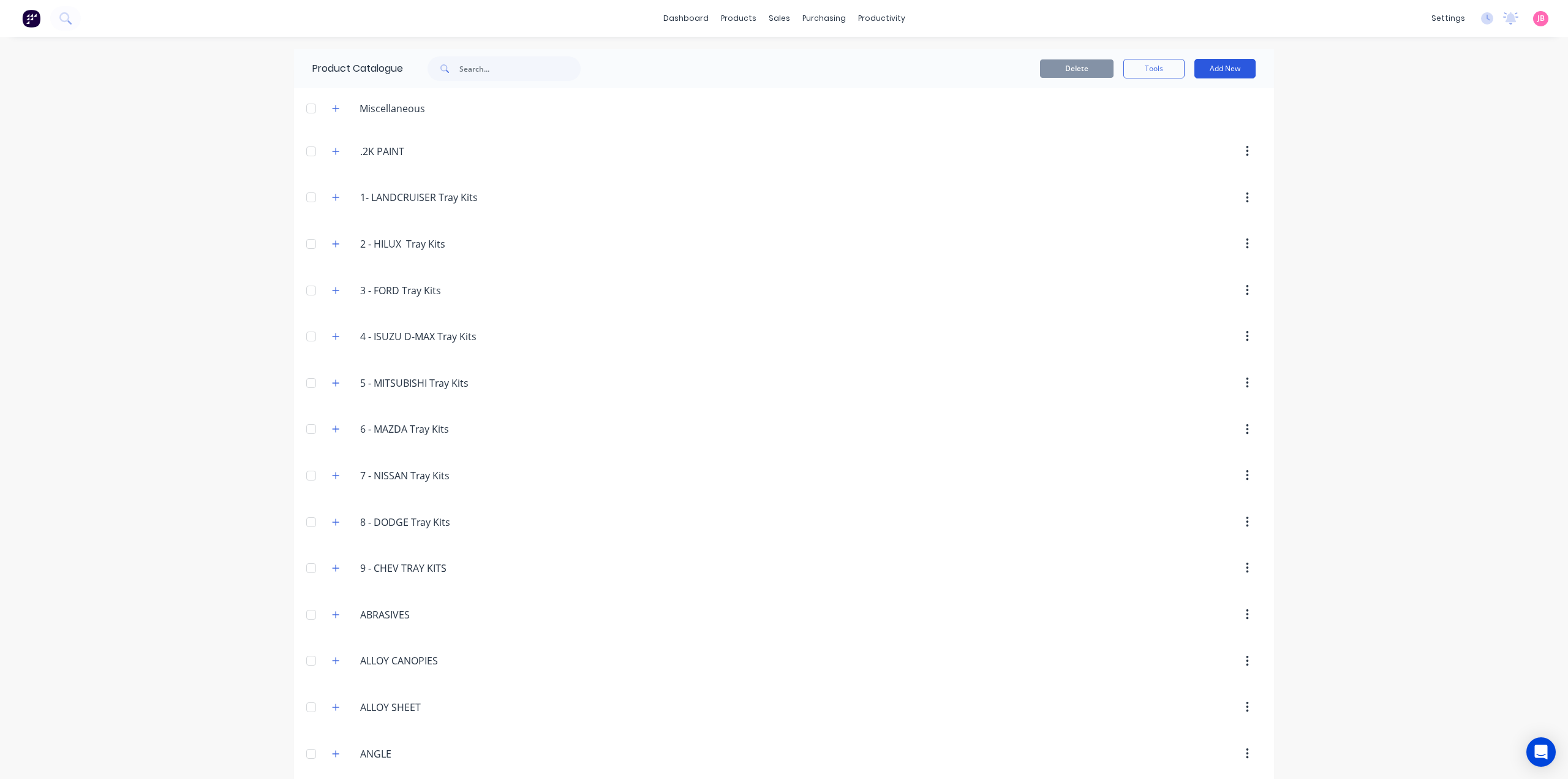
click at [1227, 68] on button "Add New" at bounding box center [1224, 69] width 61 height 20
click at [1184, 149] on div "Product Kit" at bounding box center [1197, 149] width 94 height 18
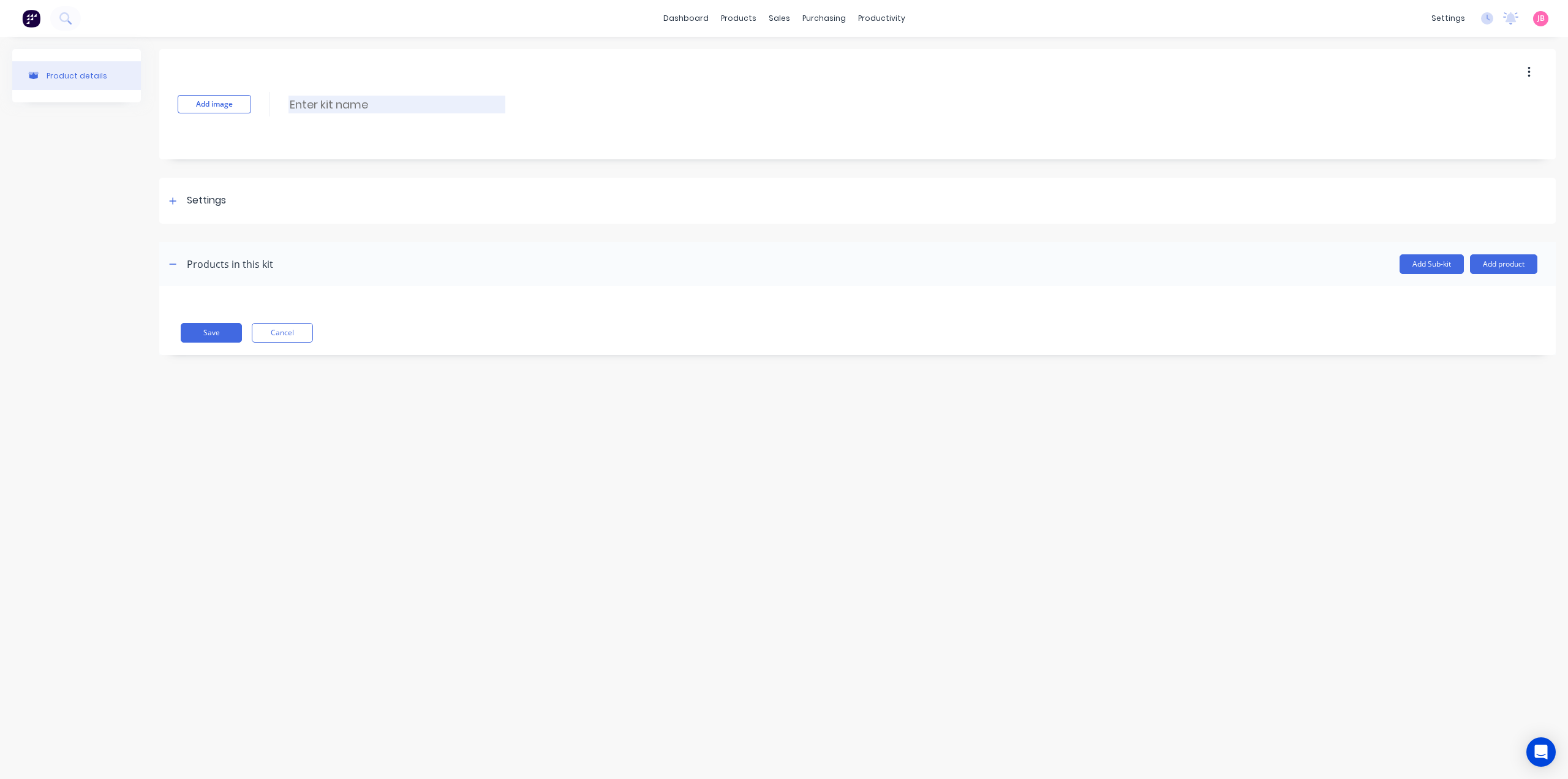
drag, startPoint x: 372, startPoint y: 113, endPoint x: 372, endPoint y: 106, distance: 7.0
click at [372, 113] on div "Add image Enter kit name" at bounding box center [858, 104] width 1397 height 110
click at [370, 101] on input at bounding box center [397, 105] width 217 height 18
paste input "4500KG 70MM COUPLING"
type input "4500KG 70MM COUPLING"
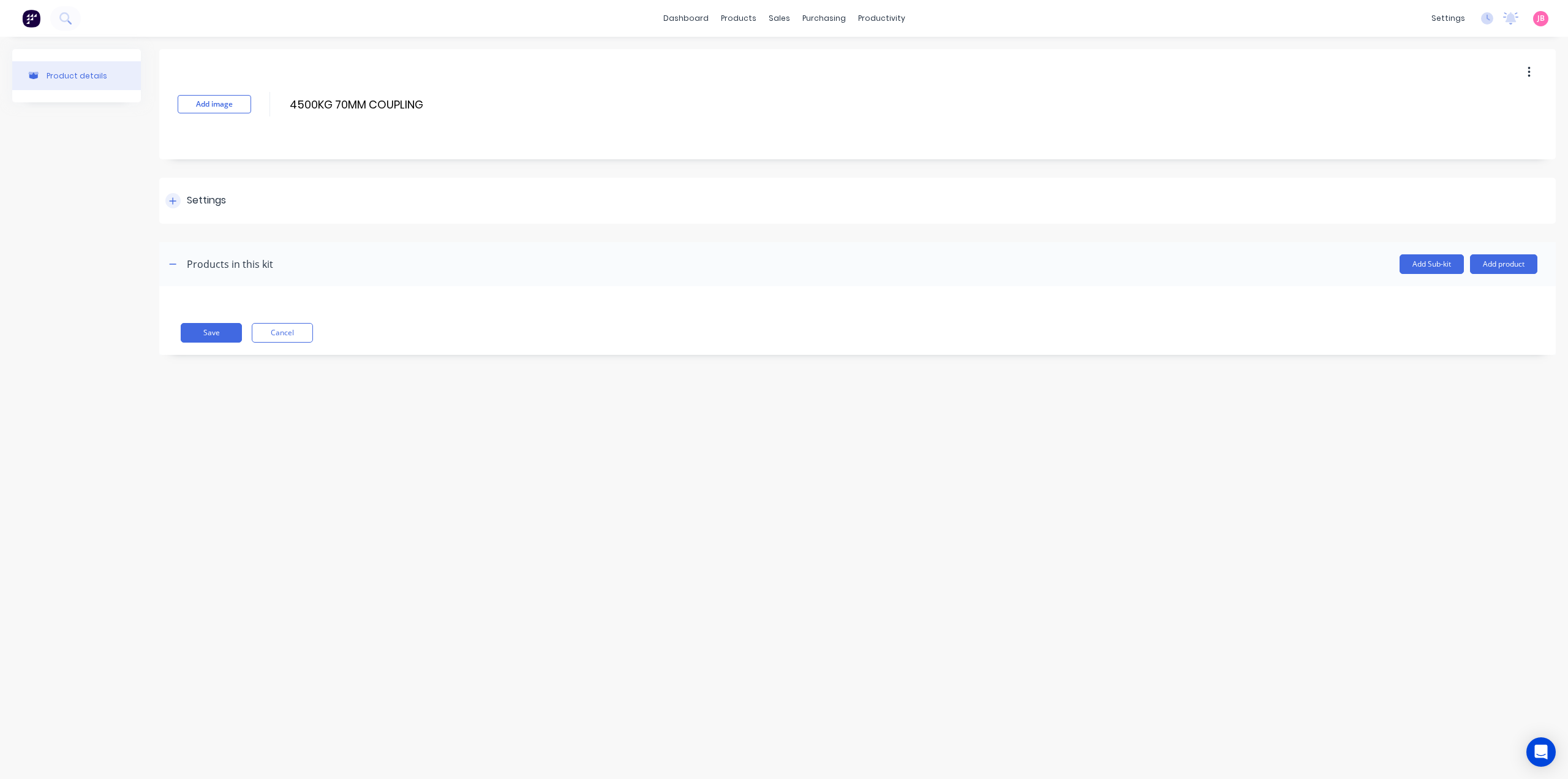
click at [234, 206] on div "Settings" at bounding box center [858, 200] width 1397 height 46
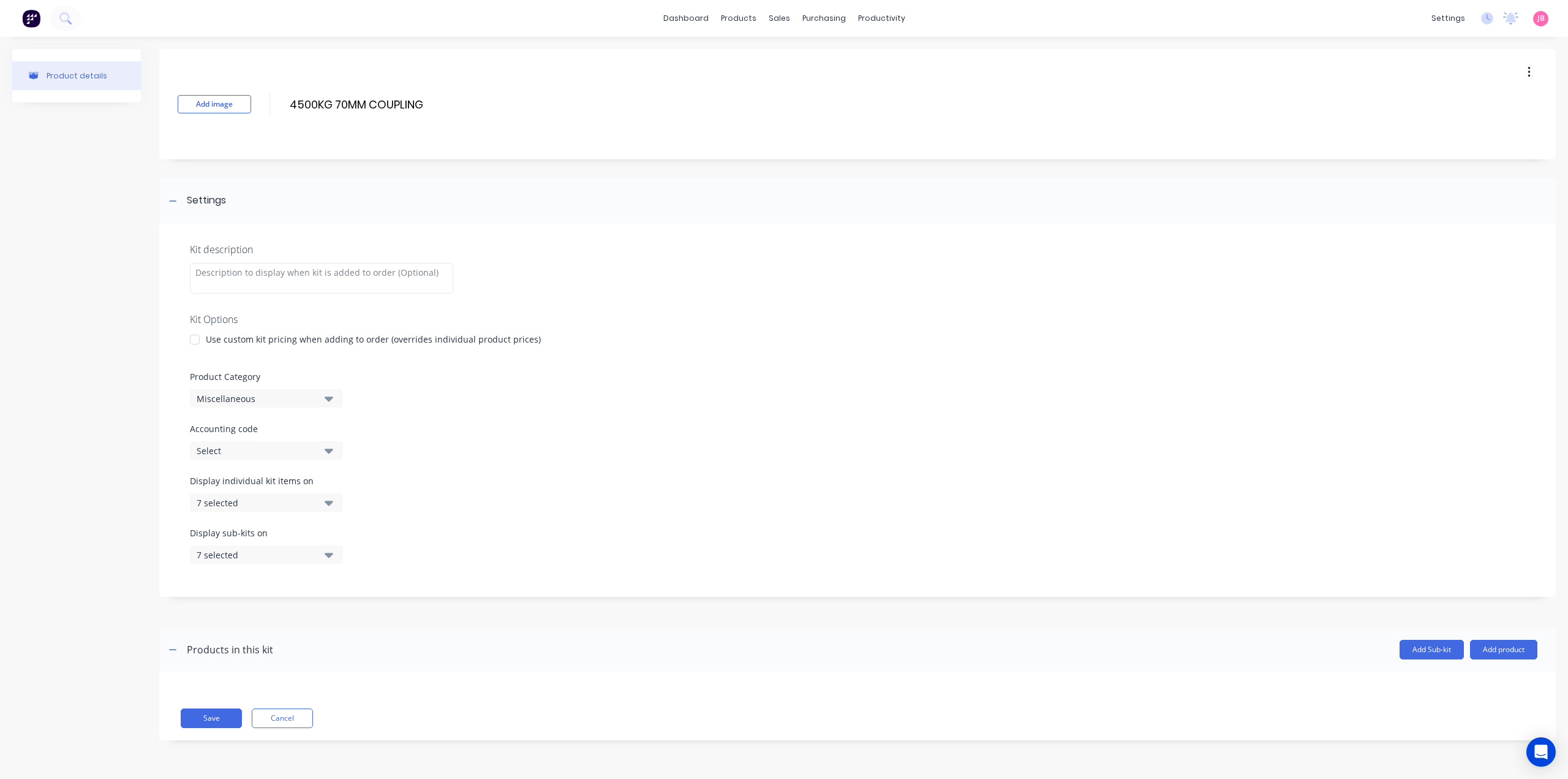
click at [228, 337] on div "Use custom kit pricing when adding to order (overrides individual product price…" at bounding box center [372, 339] width 335 height 13
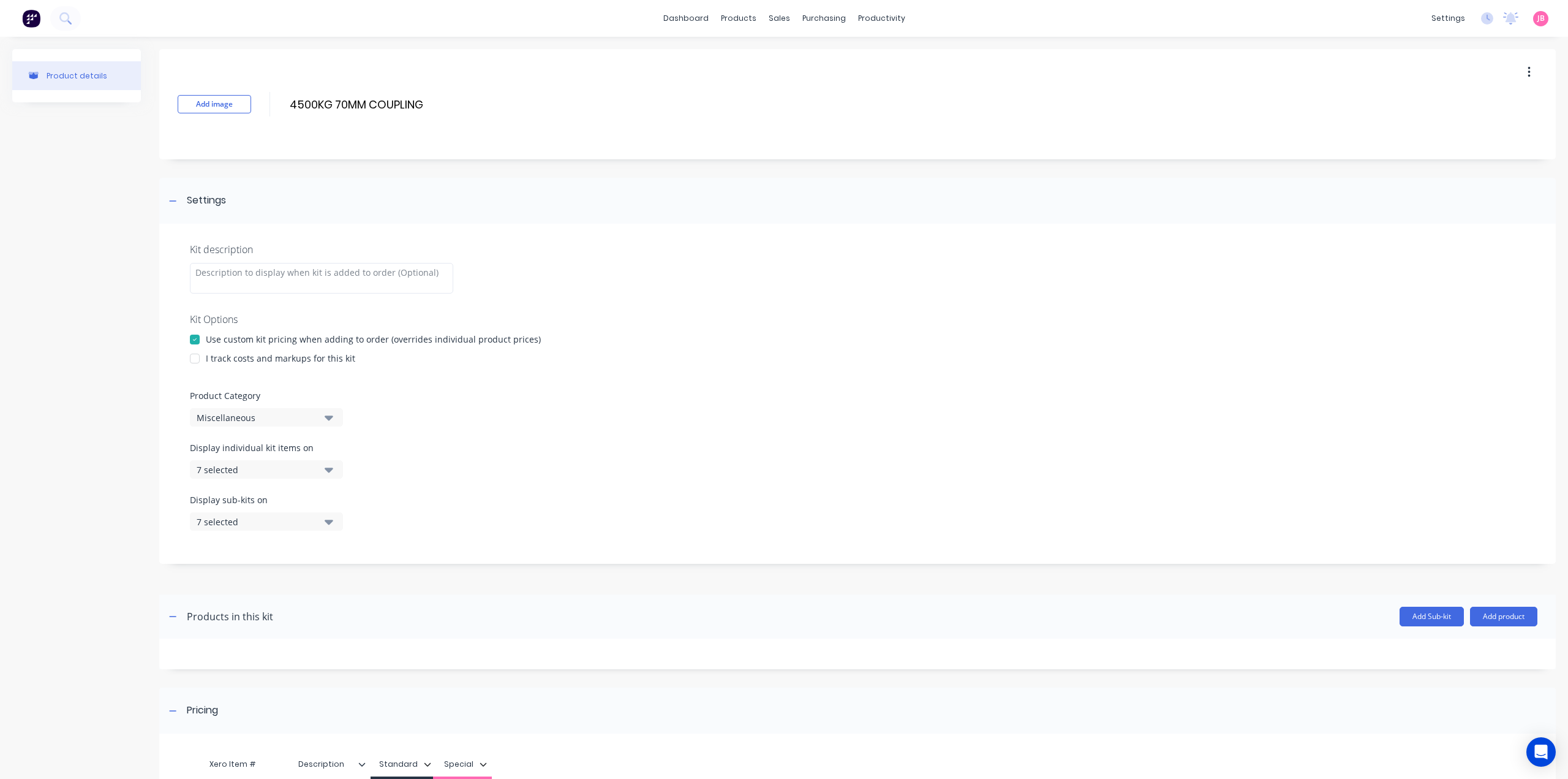
click at [223, 360] on div "I track costs and markups for this kit" at bounding box center [280, 358] width 150 height 13
click at [196, 358] on div at bounding box center [194, 358] width 24 height 24
click at [329, 421] on icon "button" at bounding box center [329, 416] width 9 height 13
click at [299, 460] on Category "text" at bounding box center [290, 453] width 130 height 24
type Category "FLAT"
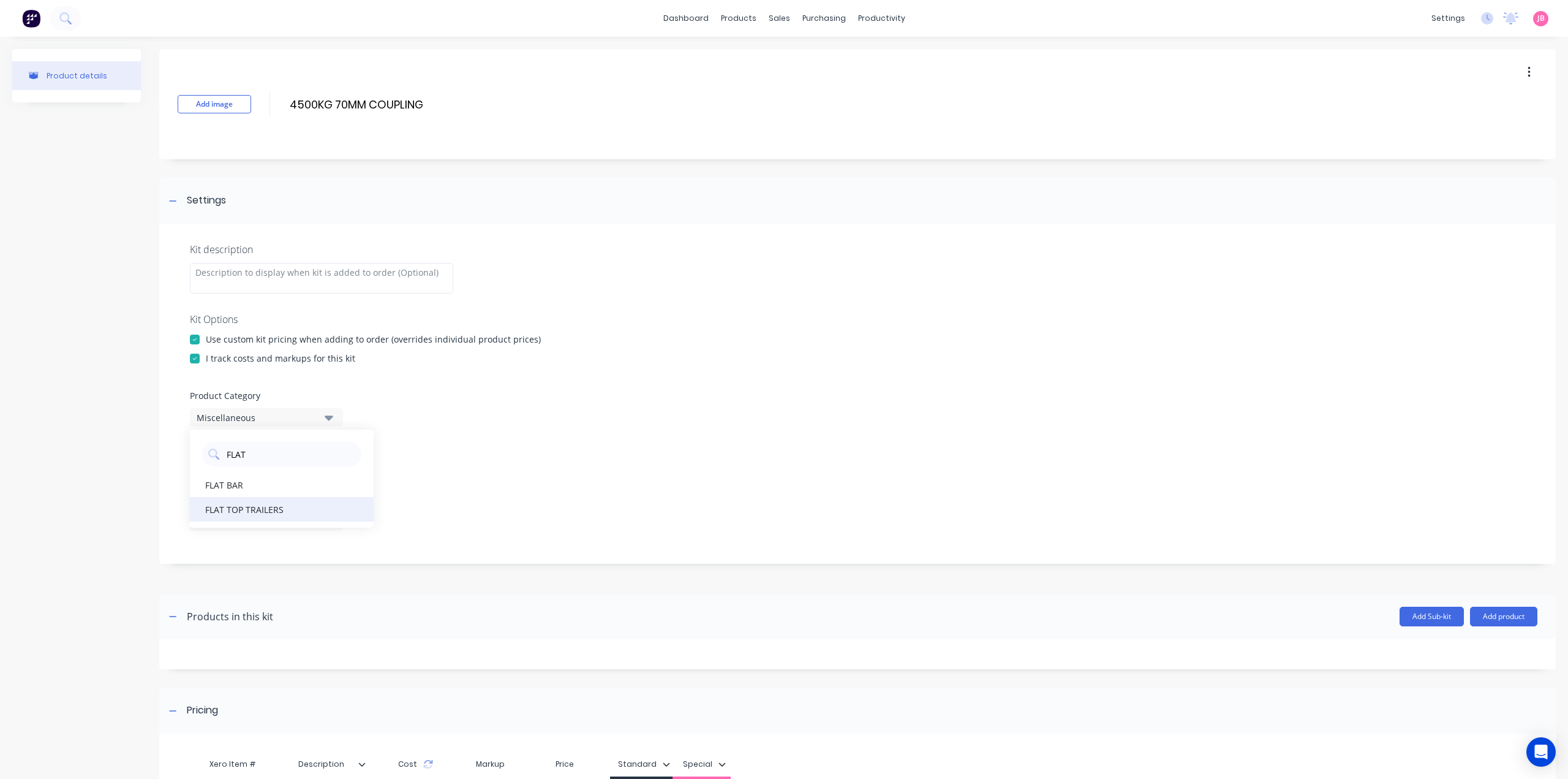
click at [315, 508] on div "FLAT TOP TRAILERS" at bounding box center [282, 509] width 184 height 24
drag, startPoint x: 326, startPoint y: 462, endPoint x: 327, endPoint y: 470, distance: 8.1
click at [326, 462] on button "7 selected" at bounding box center [266, 469] width 153 height 18
click at [342, 495] on div "button" at bounding box center [353, 499] width 24 height 24
click at [329, 468] on icon "button" at bounding box center [329, 469] width 9 height 4
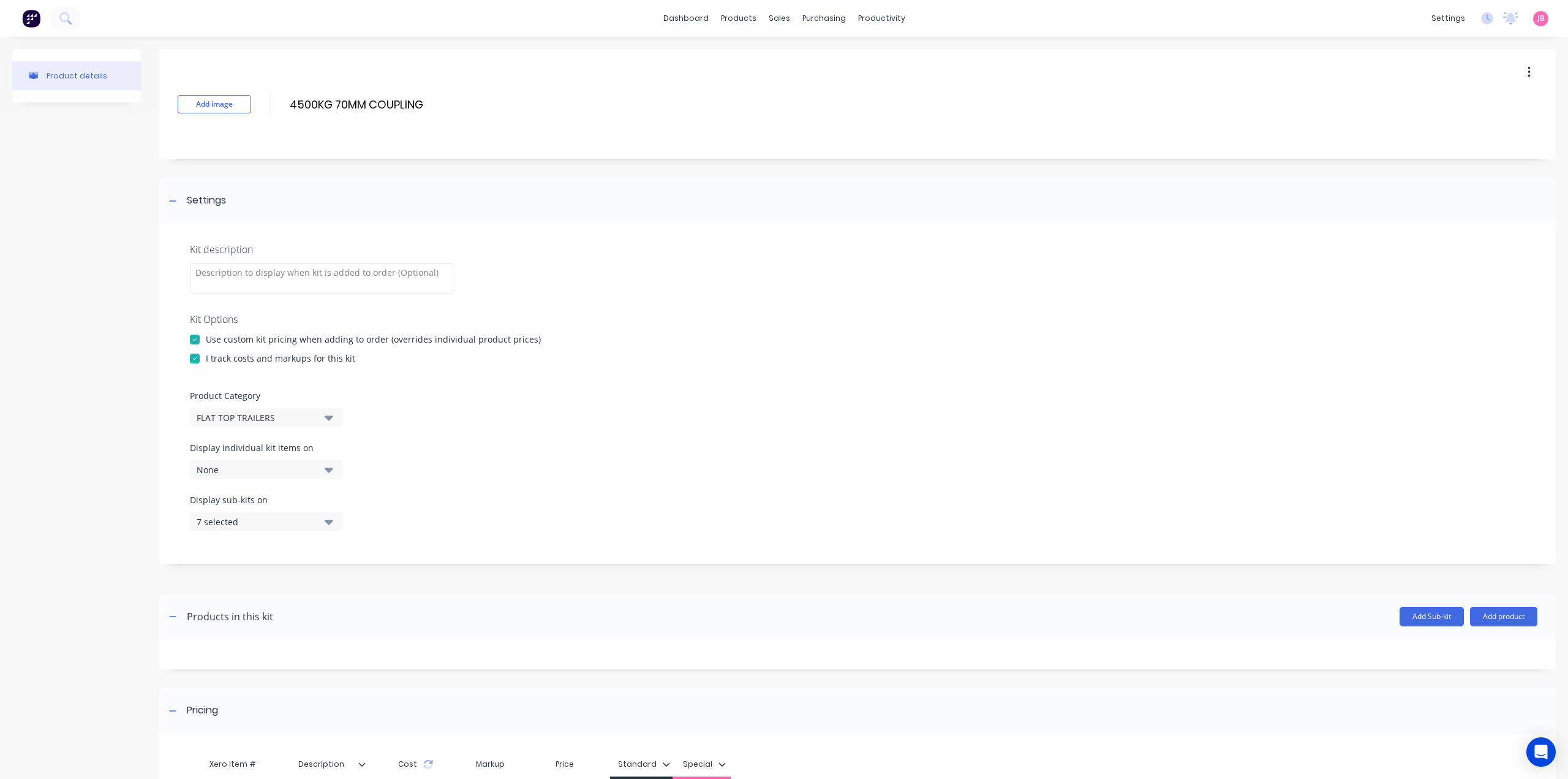
click at [335, 520] on button "7 selected" at bounding box center [266, 521] width 153 height 18
click at [345, 549] on div "button" at bounding box center [353, 551] width 24 height 24
click at [328, 524] on icon "button" at bounding box center [329, 521] width 9 height 4
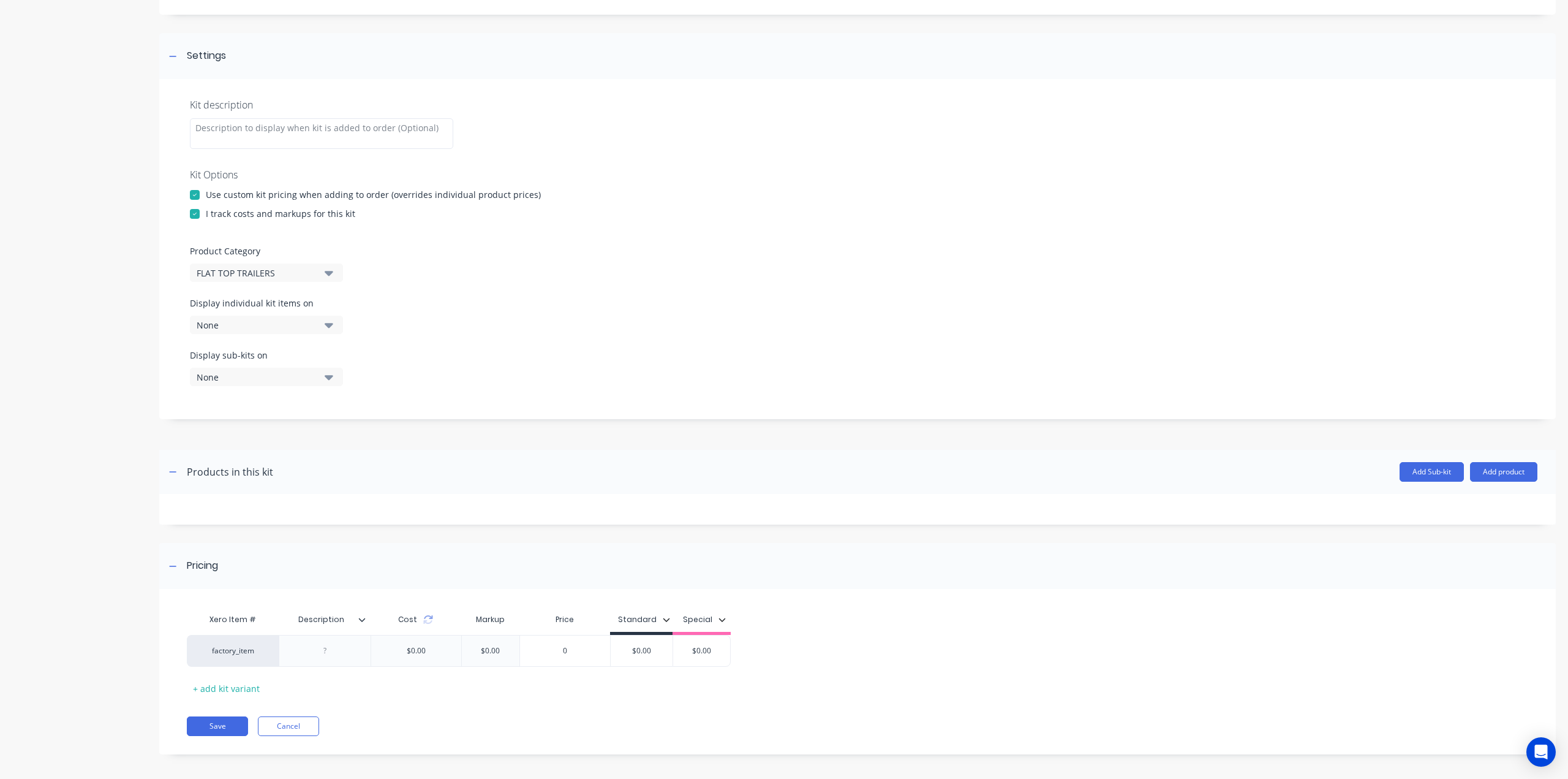
scroll to position [150, 0]
click at [360, 650] on div at bounding box center [325, 646] width 91 height 32
click at [343, 650] on div at bounding box center [325, 646] width 61 height 16
paste div
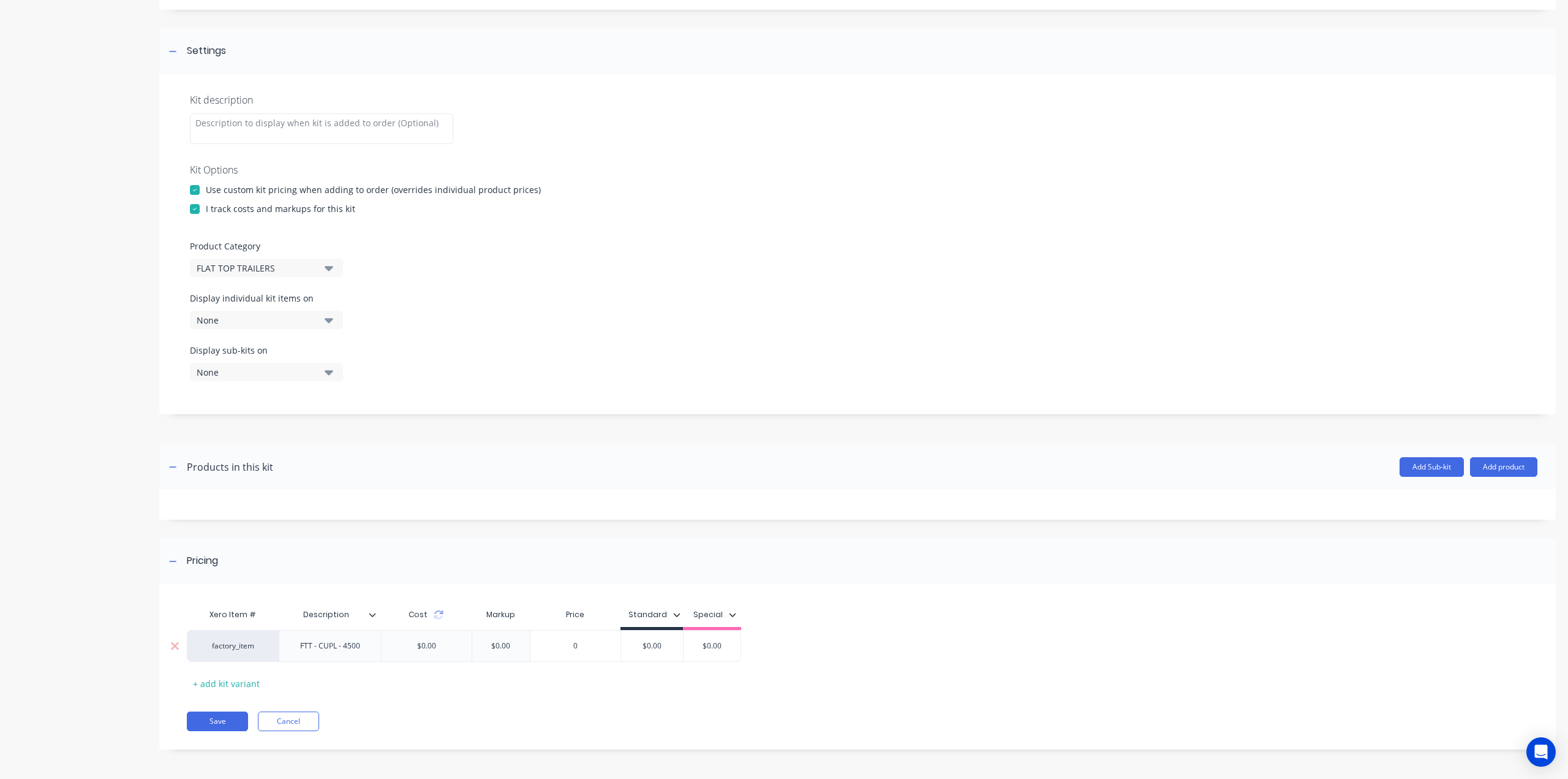
click at [643, 649] on input "$0.00" at bounding box center [651, 645] width 62 height 11
click at [657, 644] on input "$0.00" at bounding box center [651, 645] width 62 height 11
drag, startPoint x: 671, startPoint y: 644, endPoint x: 619, endPoint y: 642, distance: 52.0
click at [619, 642] on div "factory_item FTT - CUPL - 4500 $0.00 $0.00 0 $0.00 $0.00 $0.00" at bounding box center [464, 646] width 554 height 32
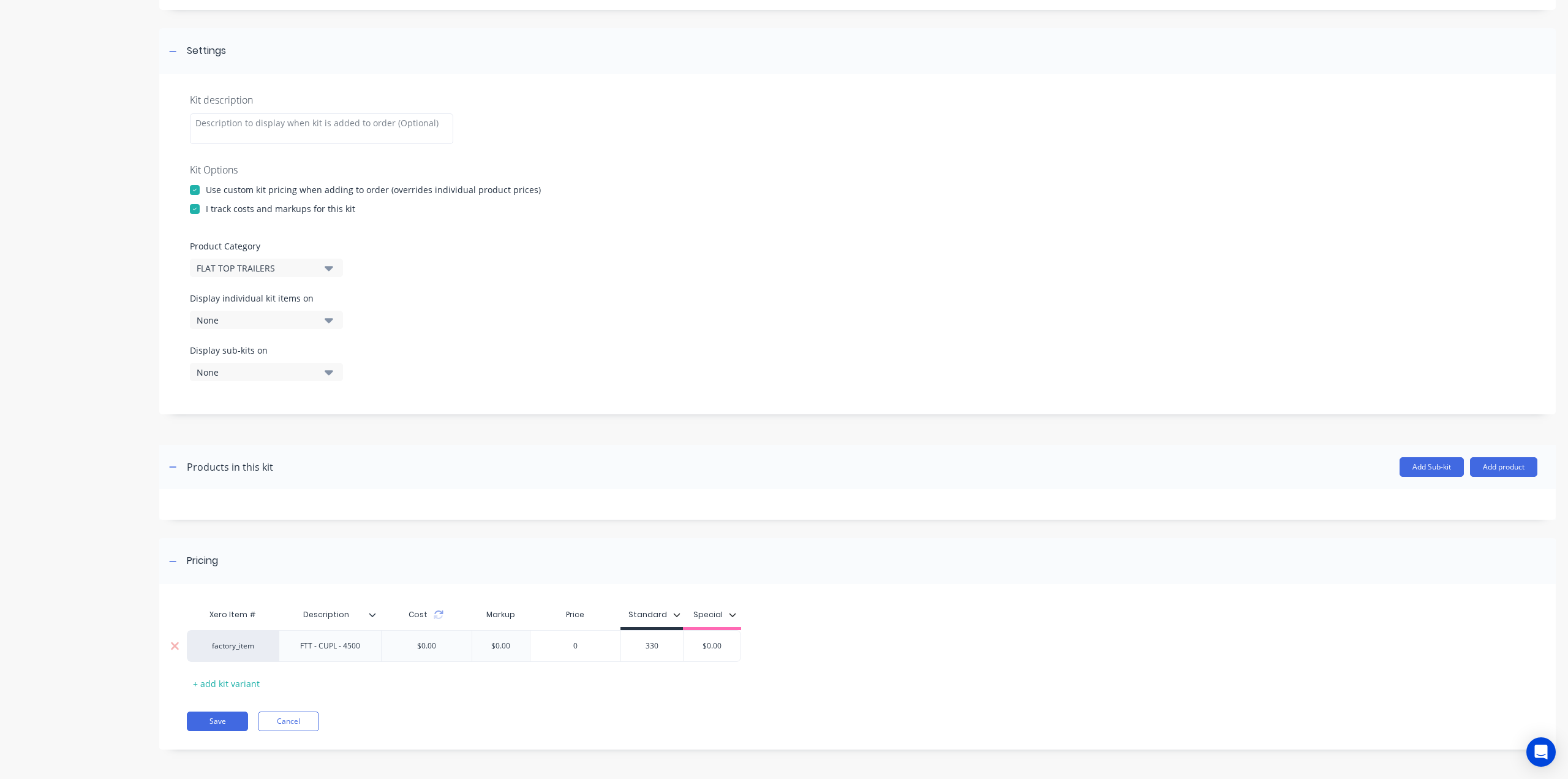
type input "330"
type input "$0.00"
click at [198, 717] on button "Save" at bounding box center [217, 722] width 61 height 20
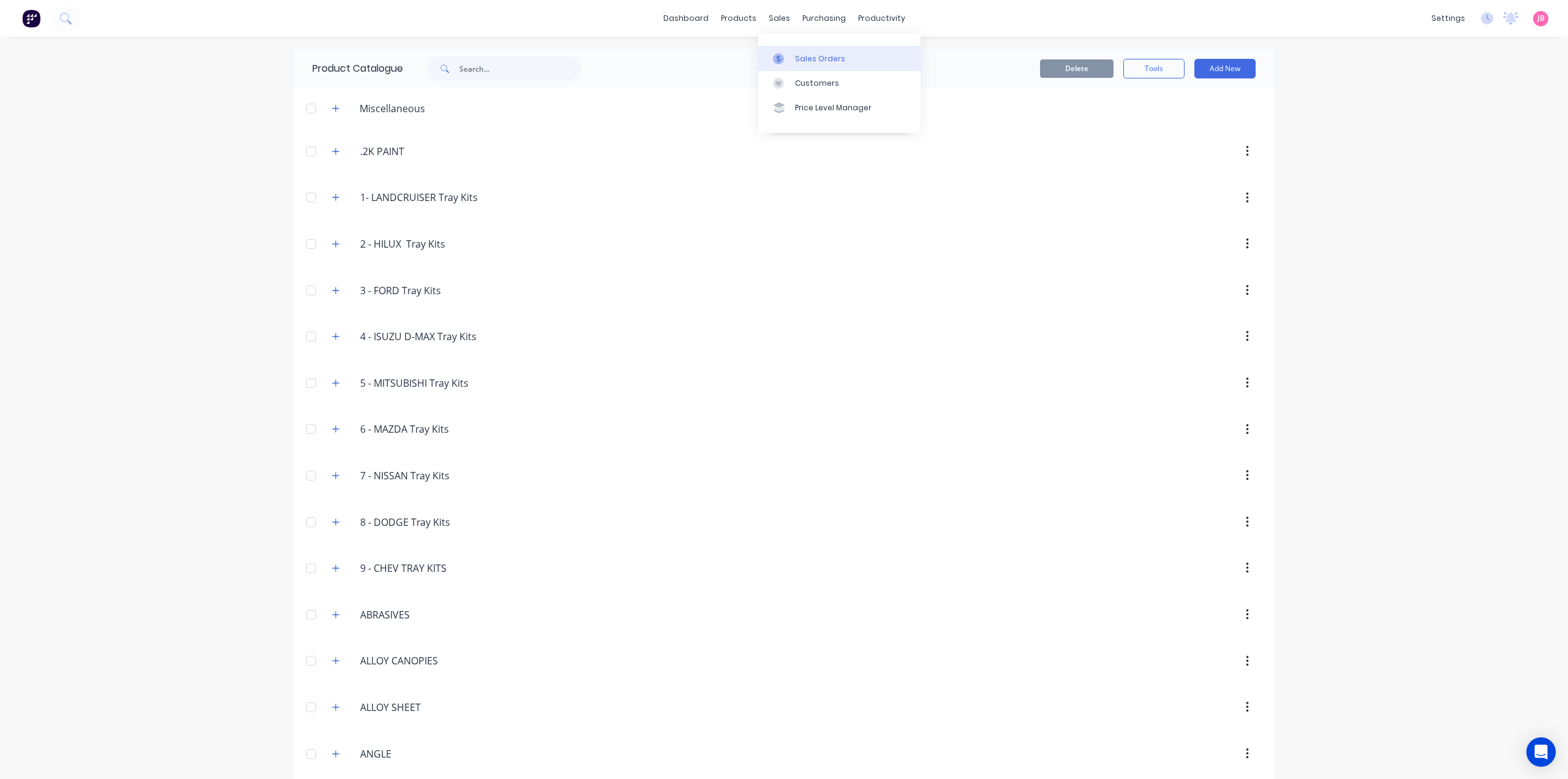
click at [797, 49] on link "Sales Orders" at bounding box center [839, 57] width 162 height 24
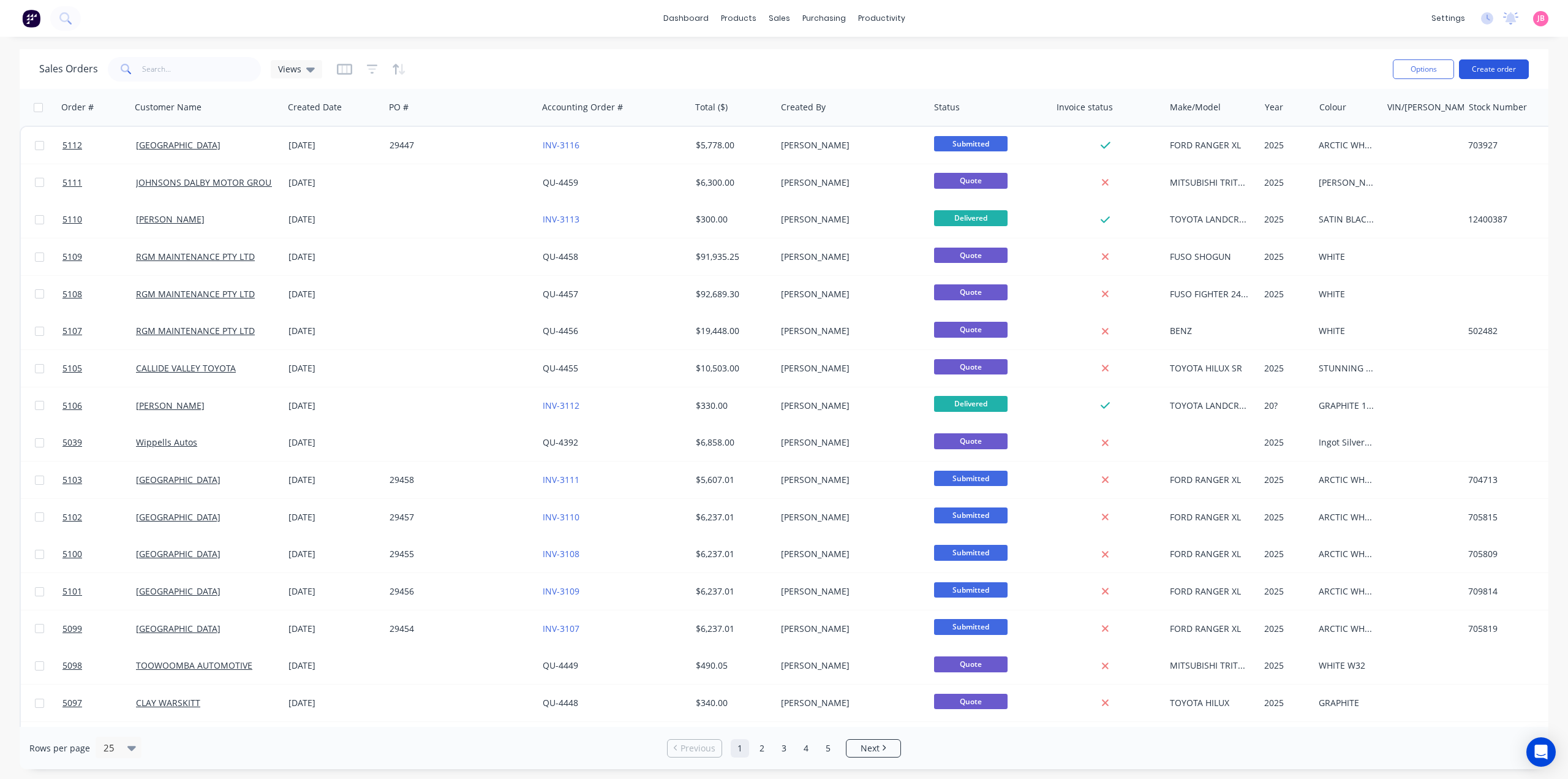
click at [1503, 69] on button "Create order" at bounding box center [1494, 69] width 70 height 20
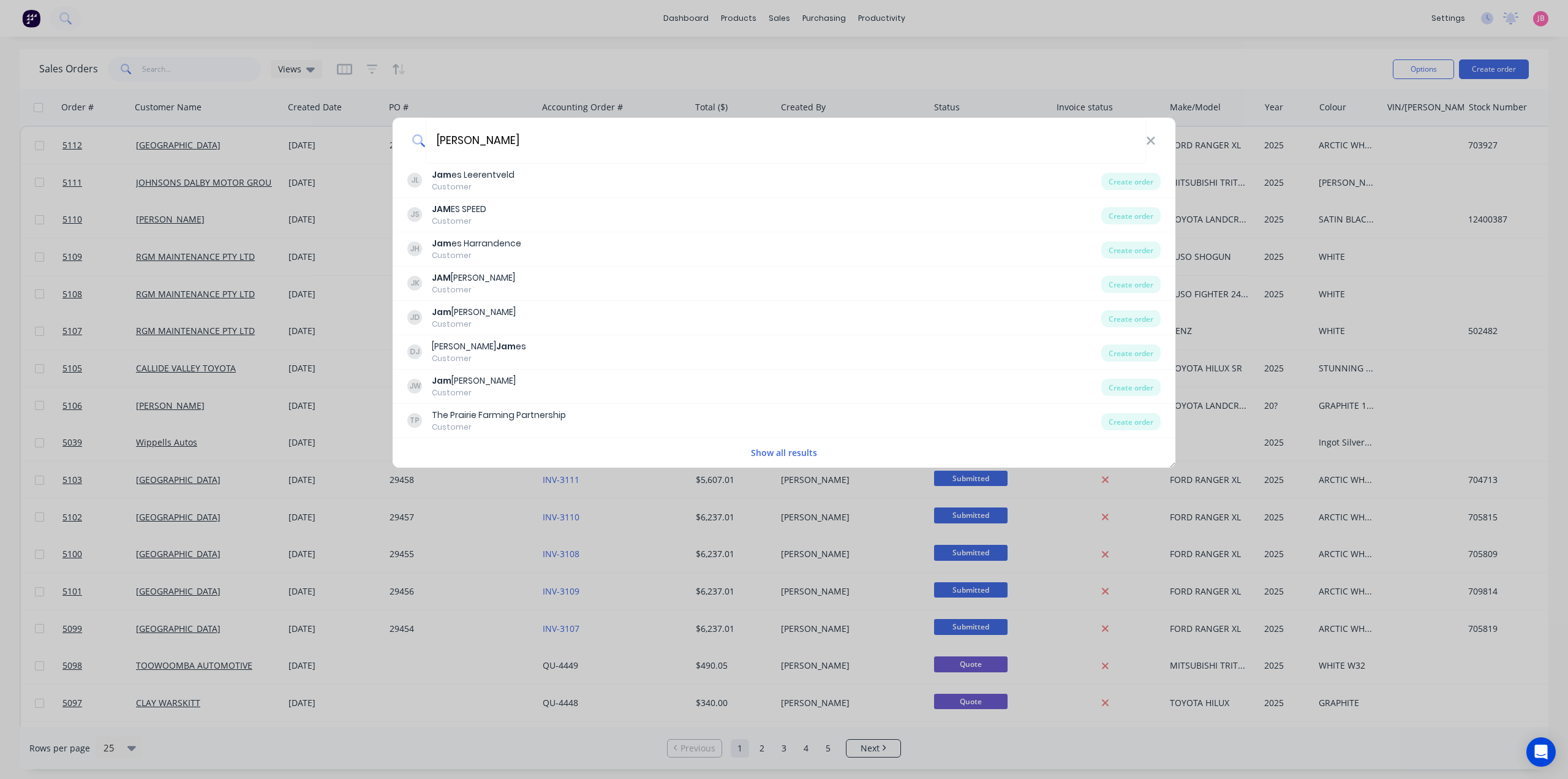
type input "J"
type input "[PERSON_NAME]"
click at [802, 449] on button "Show all results" at bounding box center [784, 452] width 74 height 14
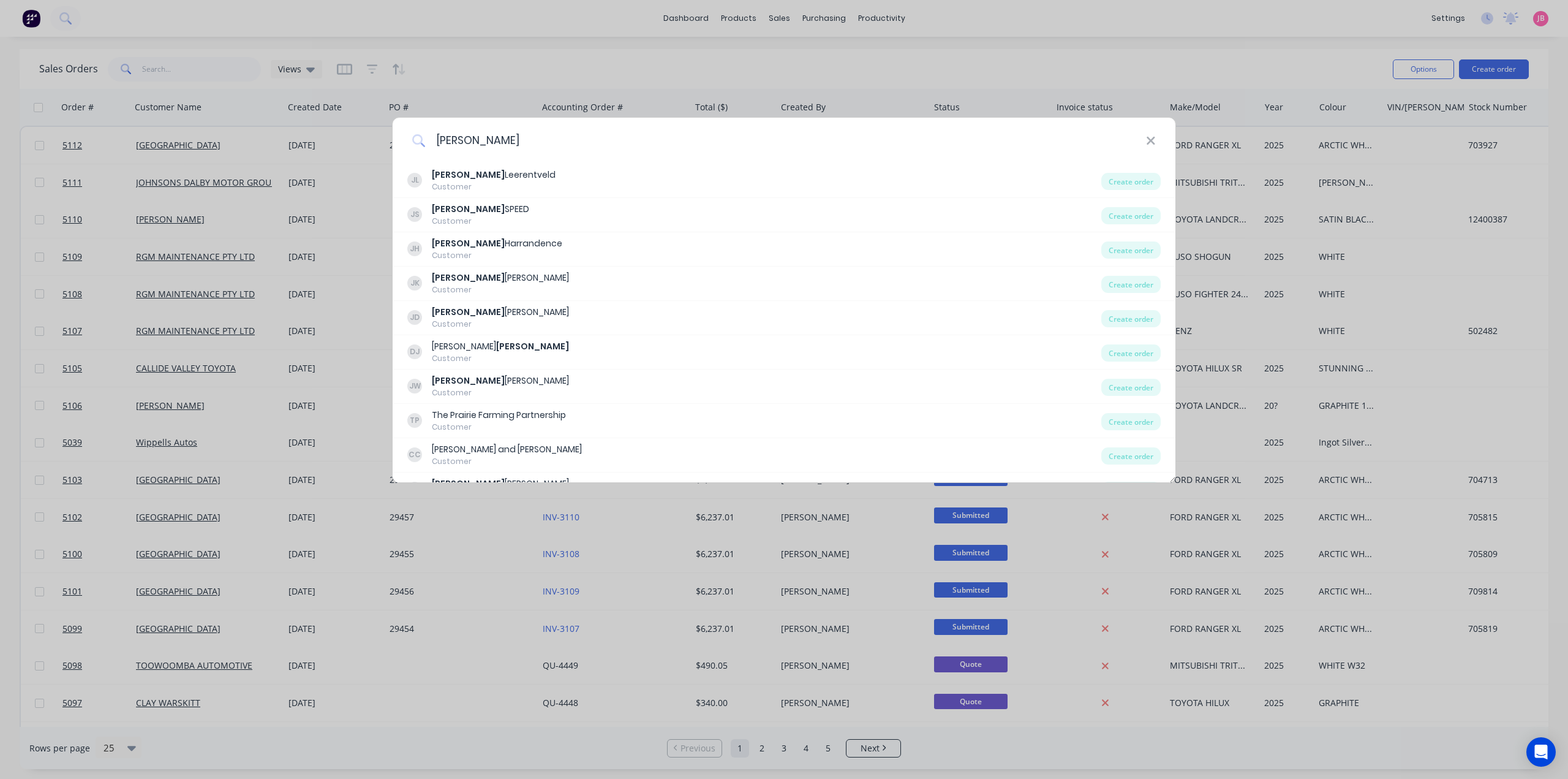
click at [1149, 139] on icon at bounding box center [1150, 141] width 10 height 13
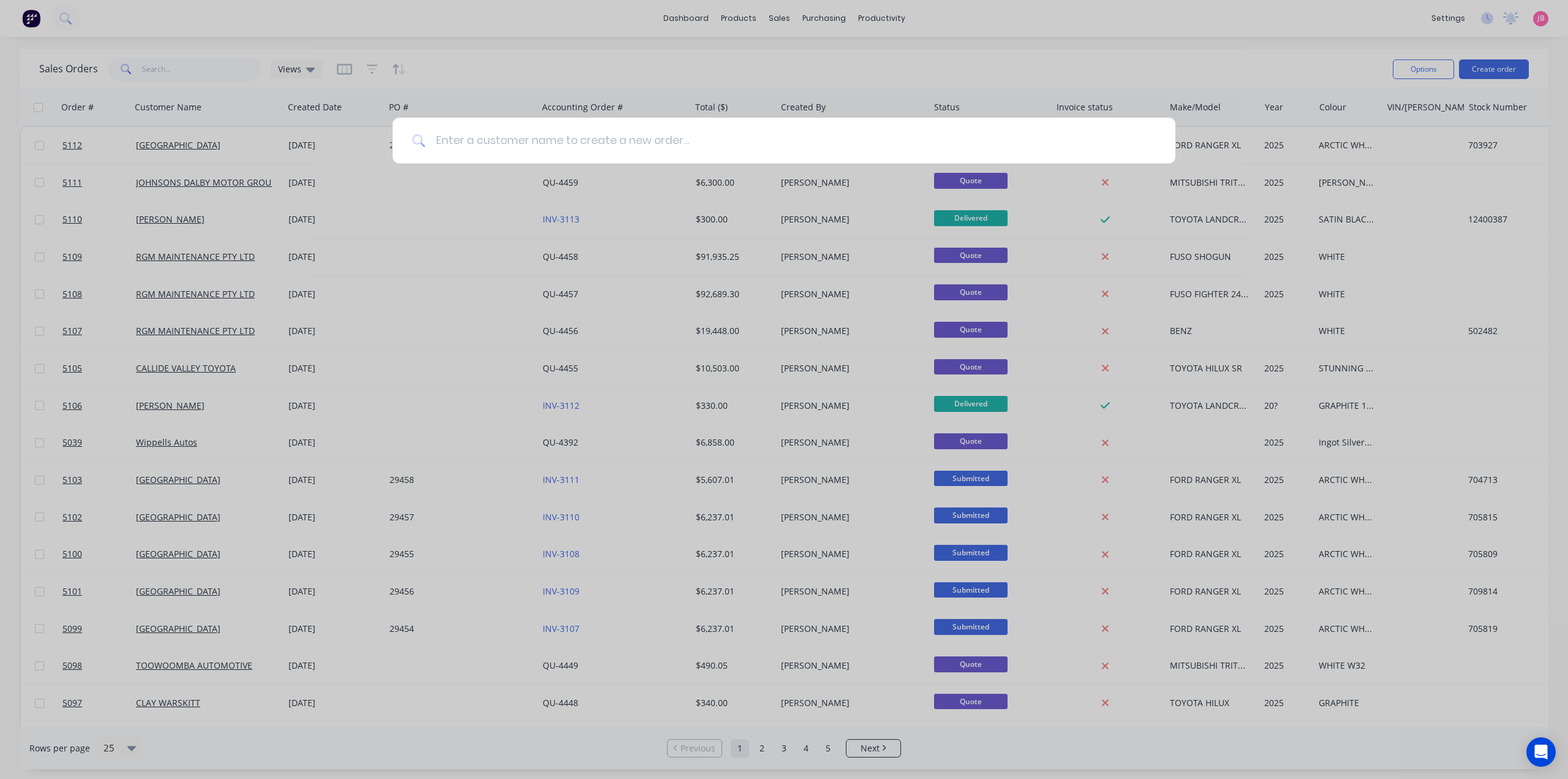
click at [856, 144] on input at bounding box center [790, 140] width 730 height 46
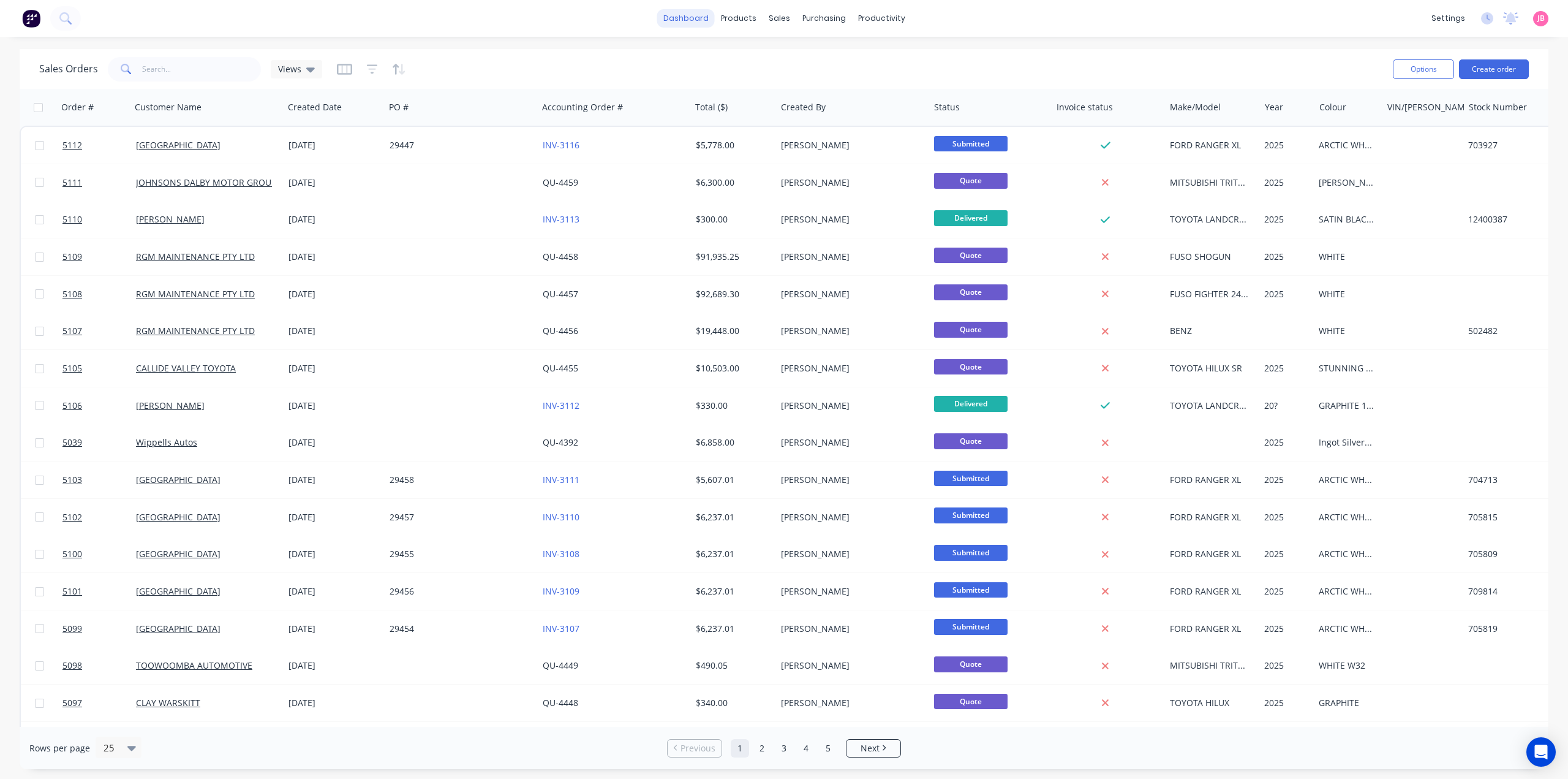
click at [700, 14] on link "dashboard" at bounding box center [686, 18] width 57 height 18
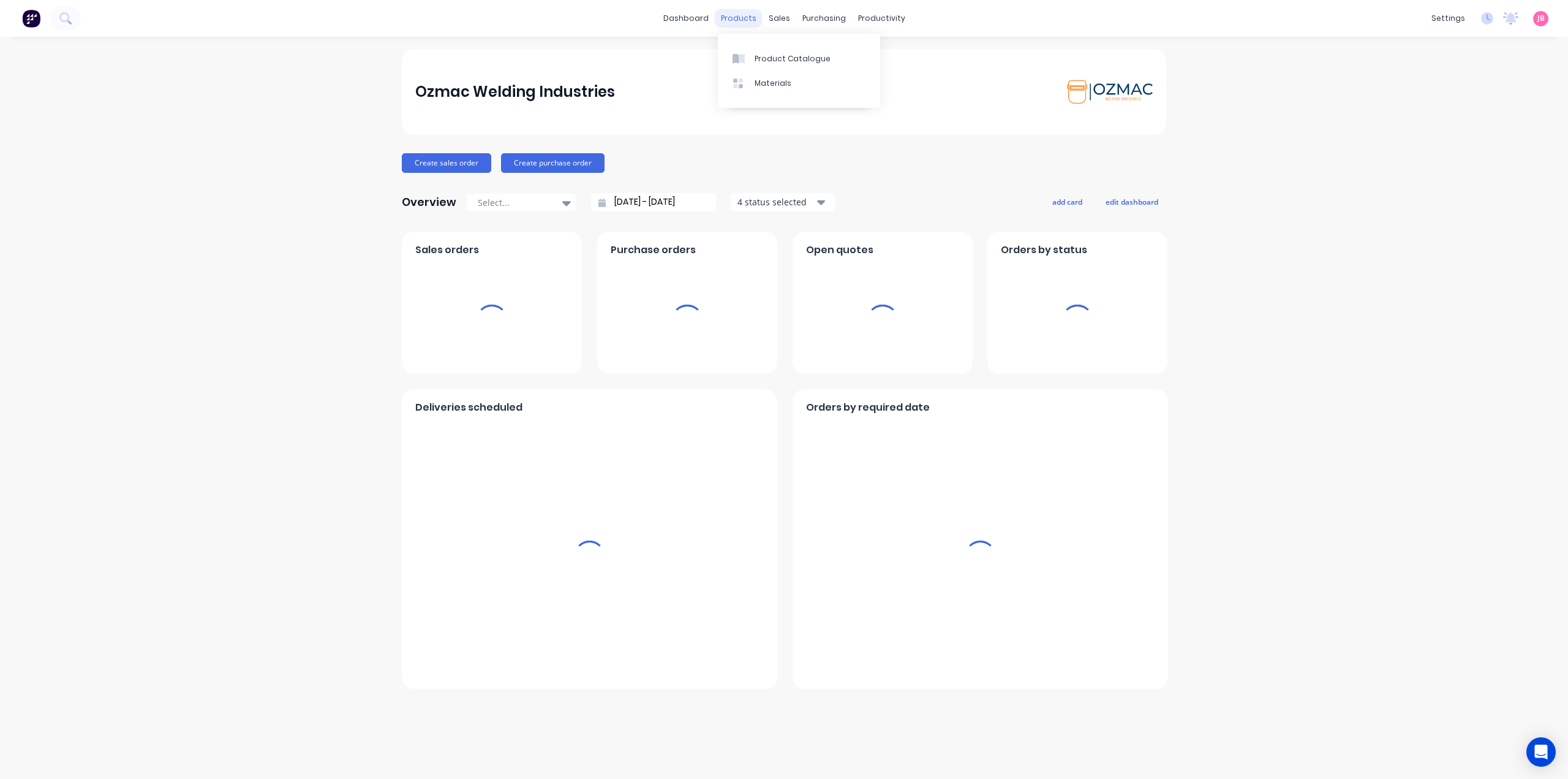
click at [733, 16] on div "products" at bounding box center [738, 18] width 48 height 18
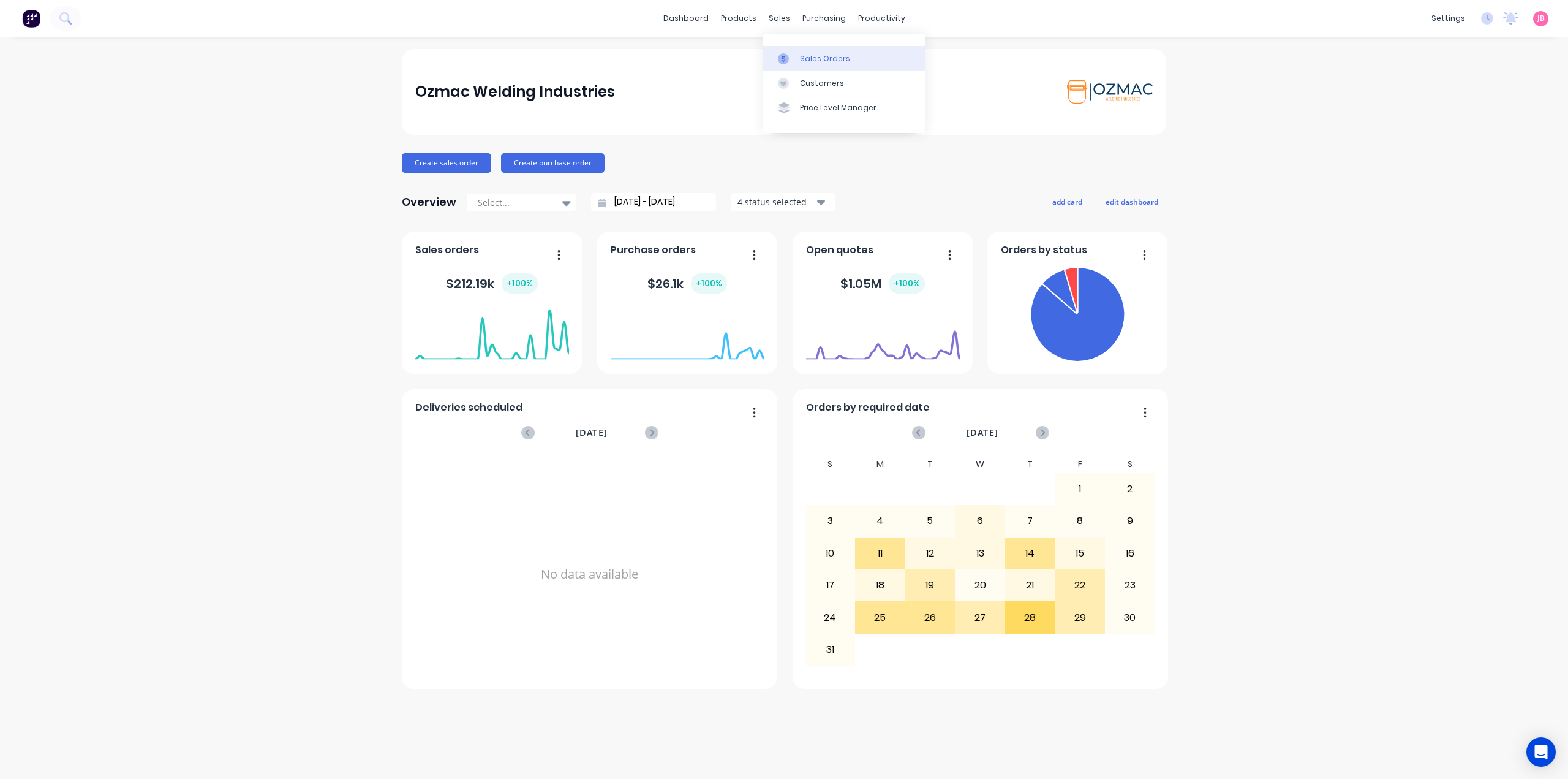
click at [805, 61] on div "Sales Orders" at bounding box center [825, 58] width 50 height 11
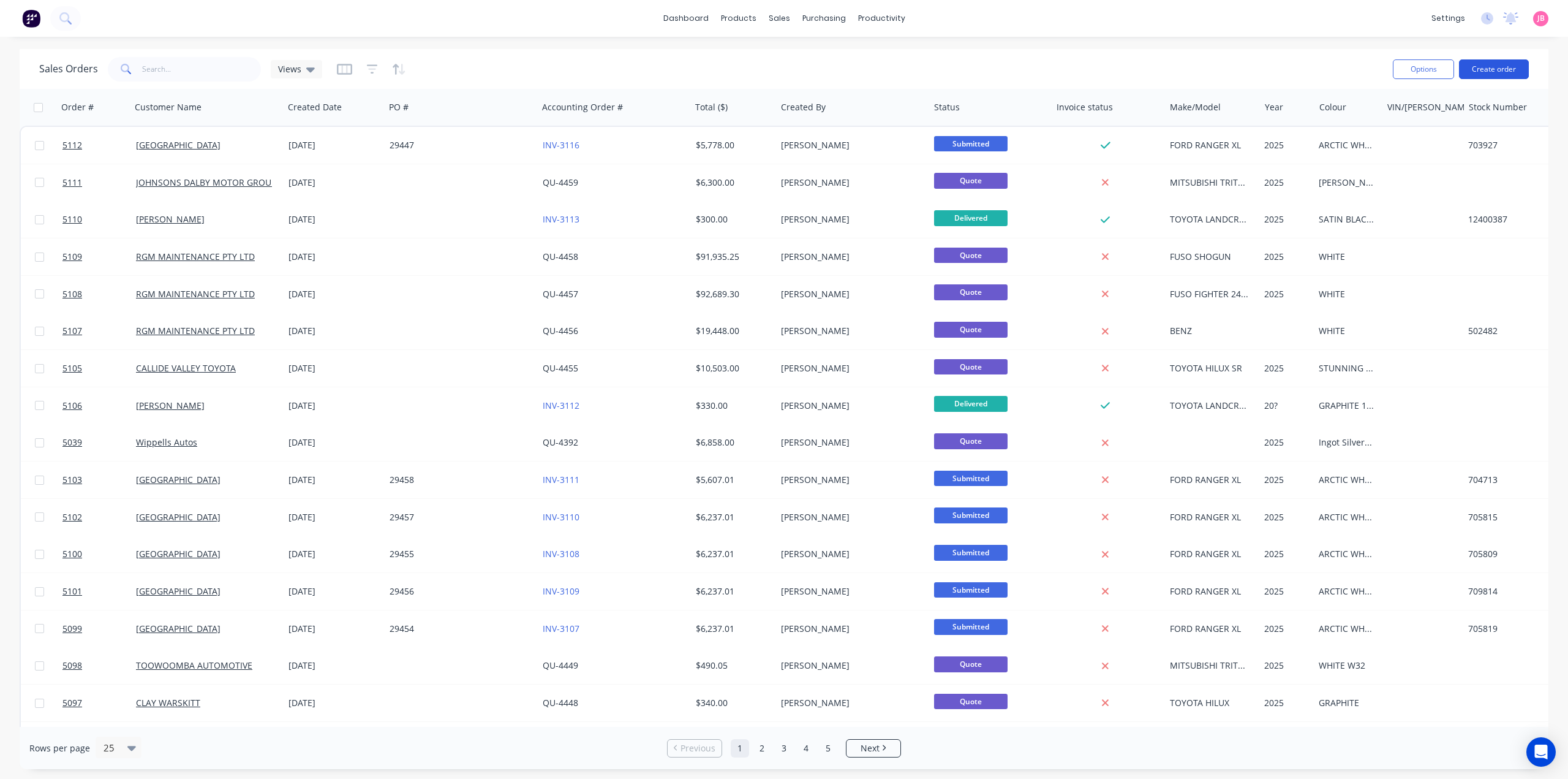
click at [1476, 66] on button "Create order" at bounding box center [1494, 69] width 70 height 20
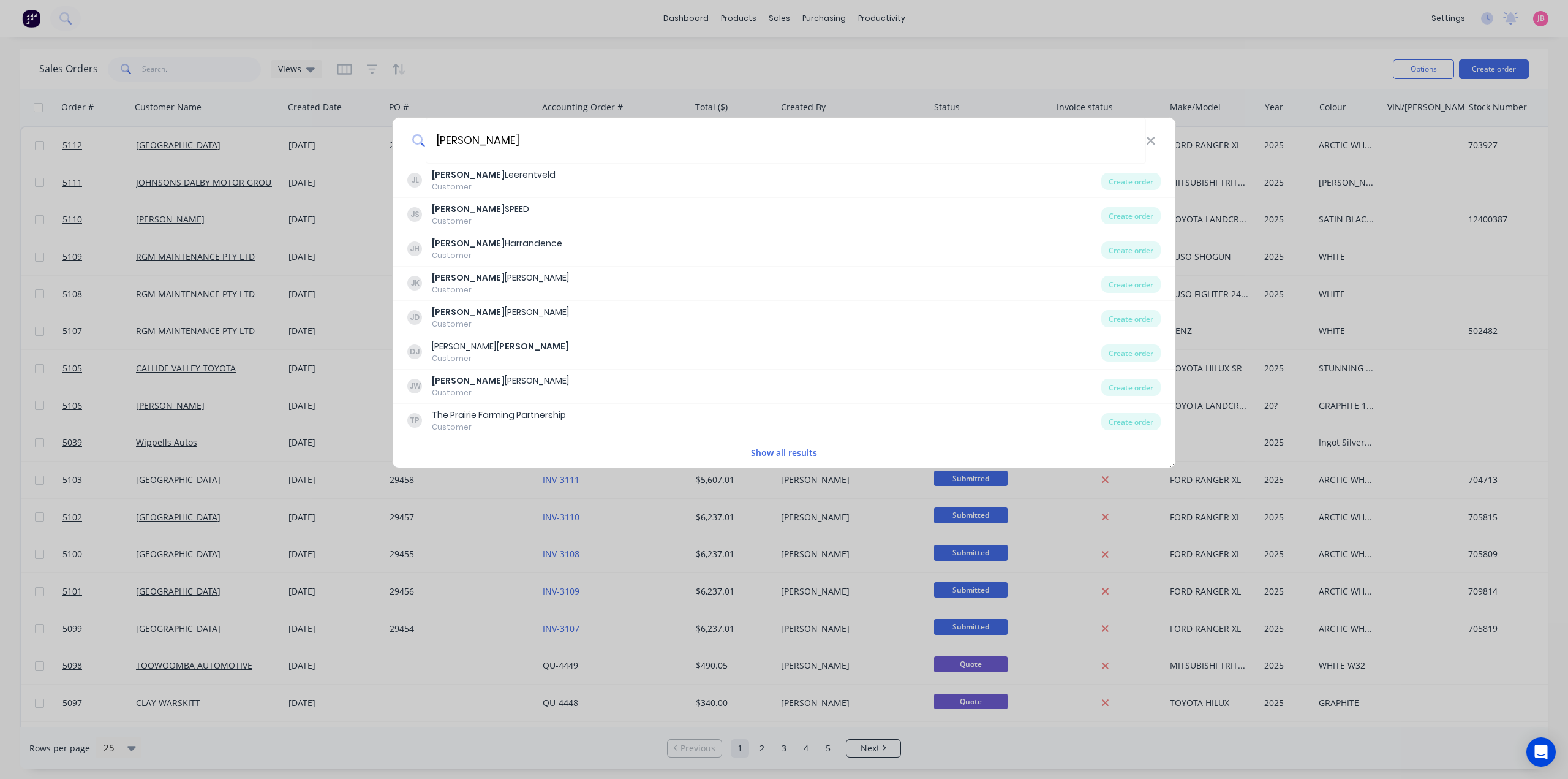
click at [769, 447] on button "Show all results" at bounding box center [784, 452] width 74 height 14
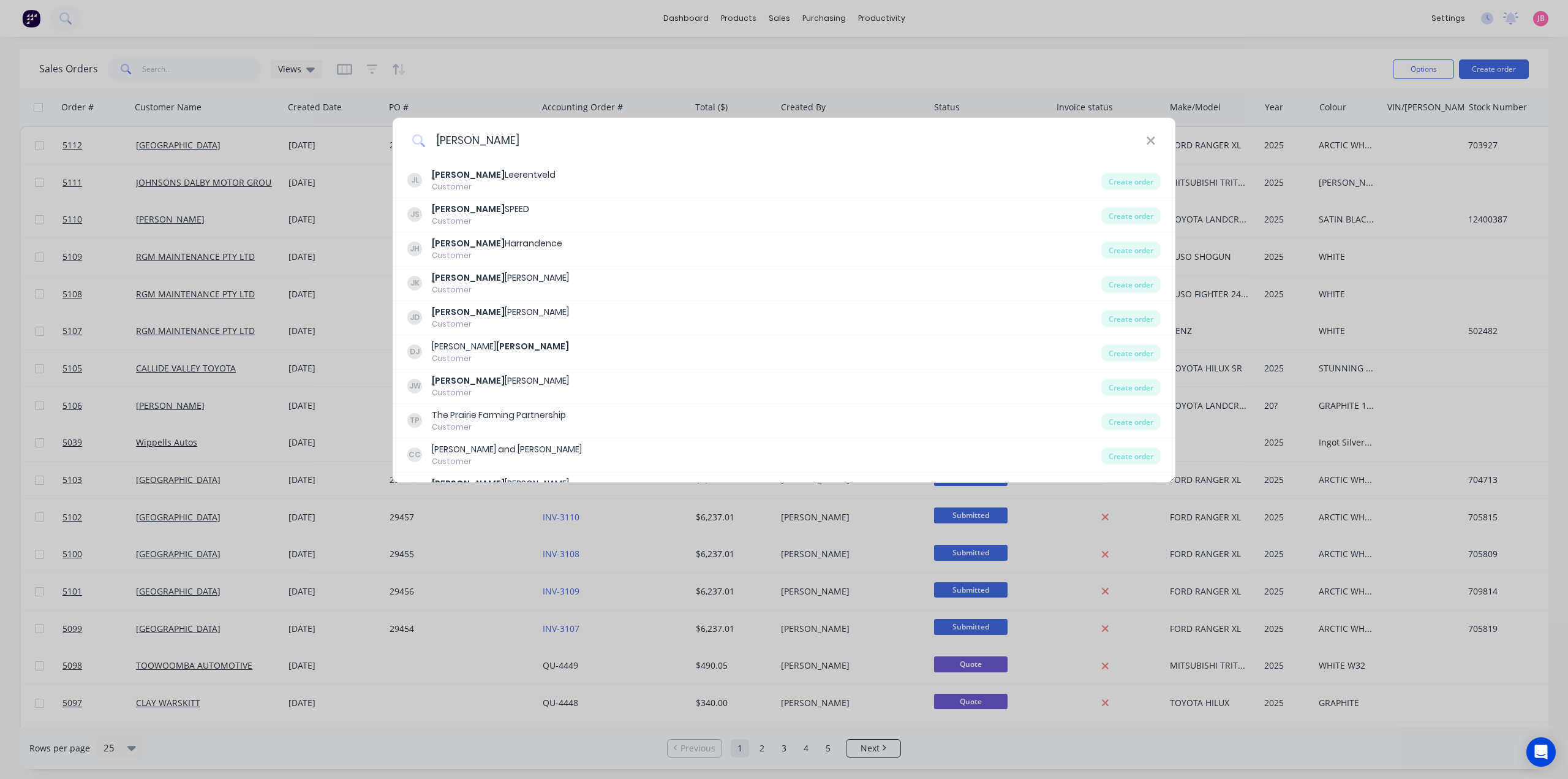
click at [737, 145] on input "[PERSON_NAME]" at bounding box center [785, 140] width 720 height 46
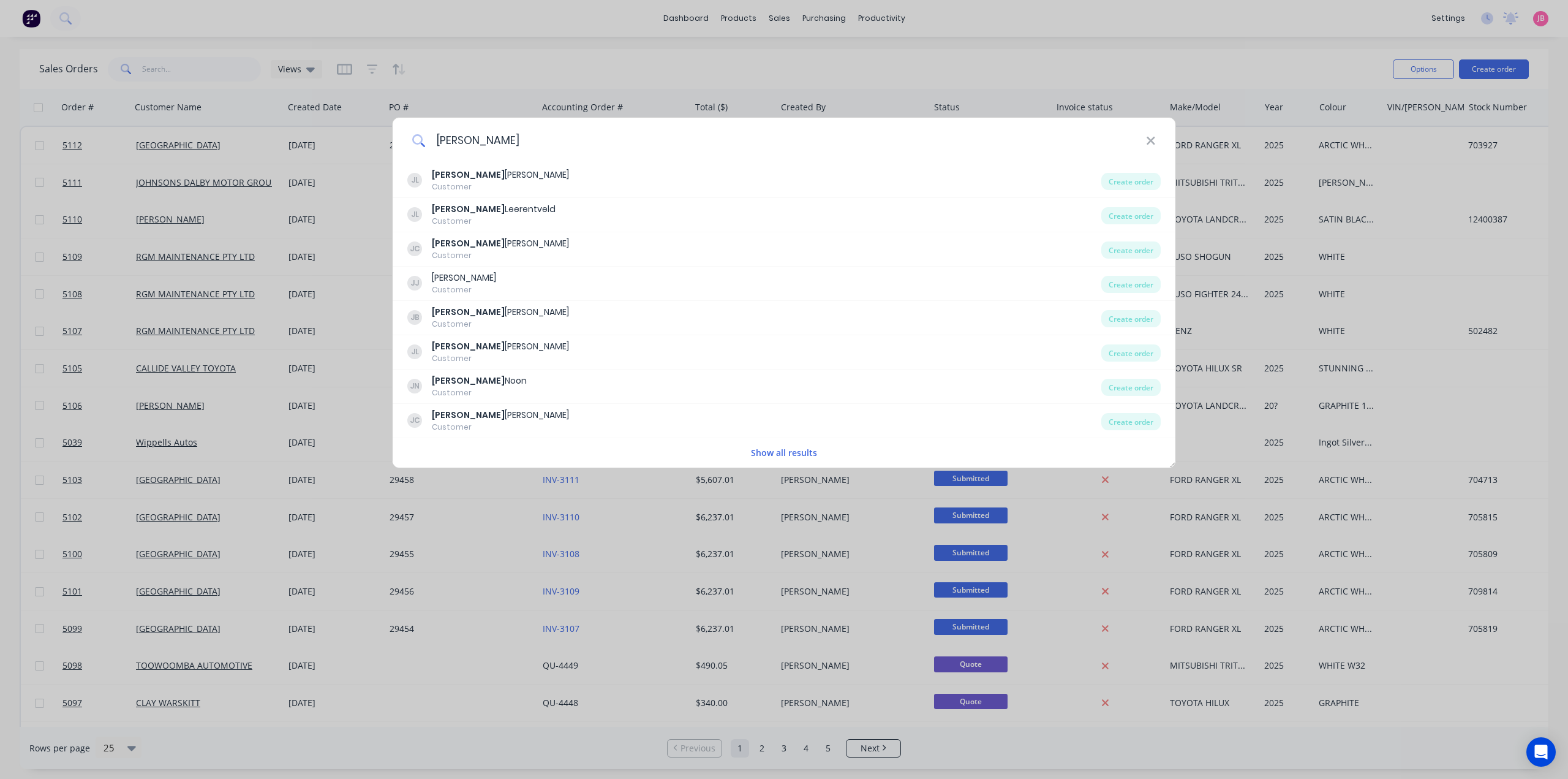
type input "[PERSON_NAME]"
click at [785, 451] on button "Show all results" at bounding box center [784, 452] width 74 height 14
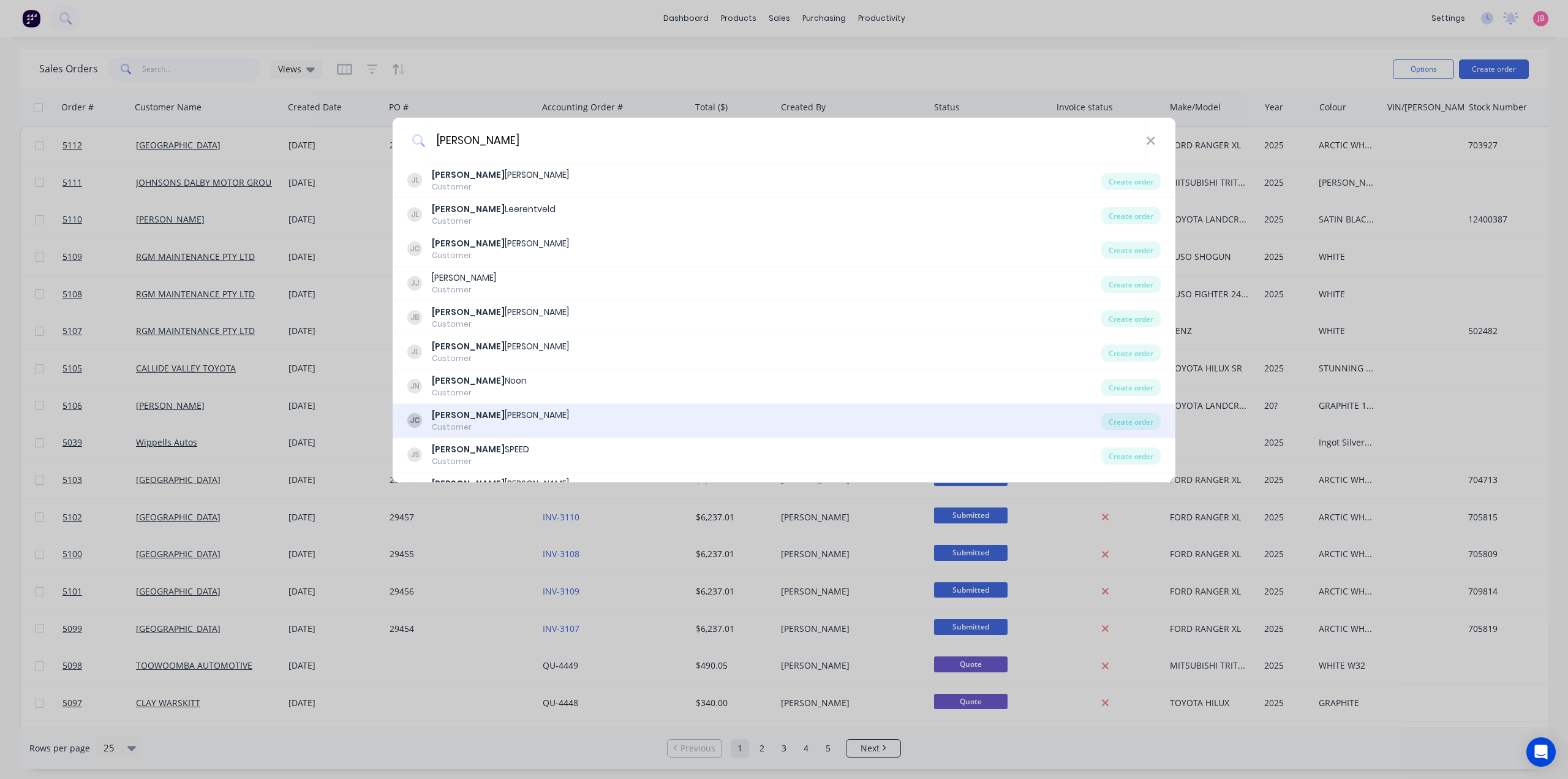
scroll to position [436, 0]
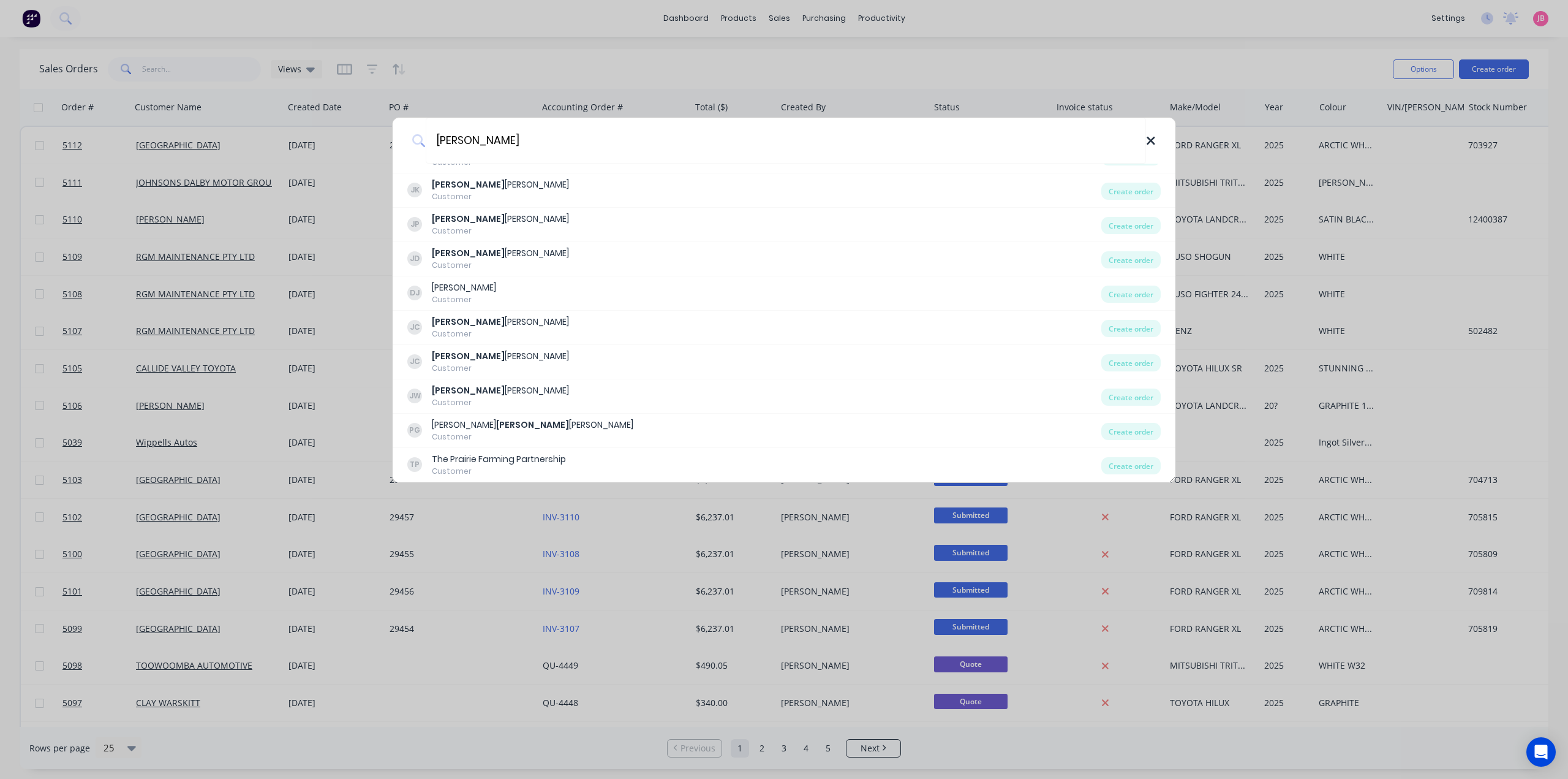
click at [1152, 142] on icon at bounding box center [1150, 140] width 8 height 8
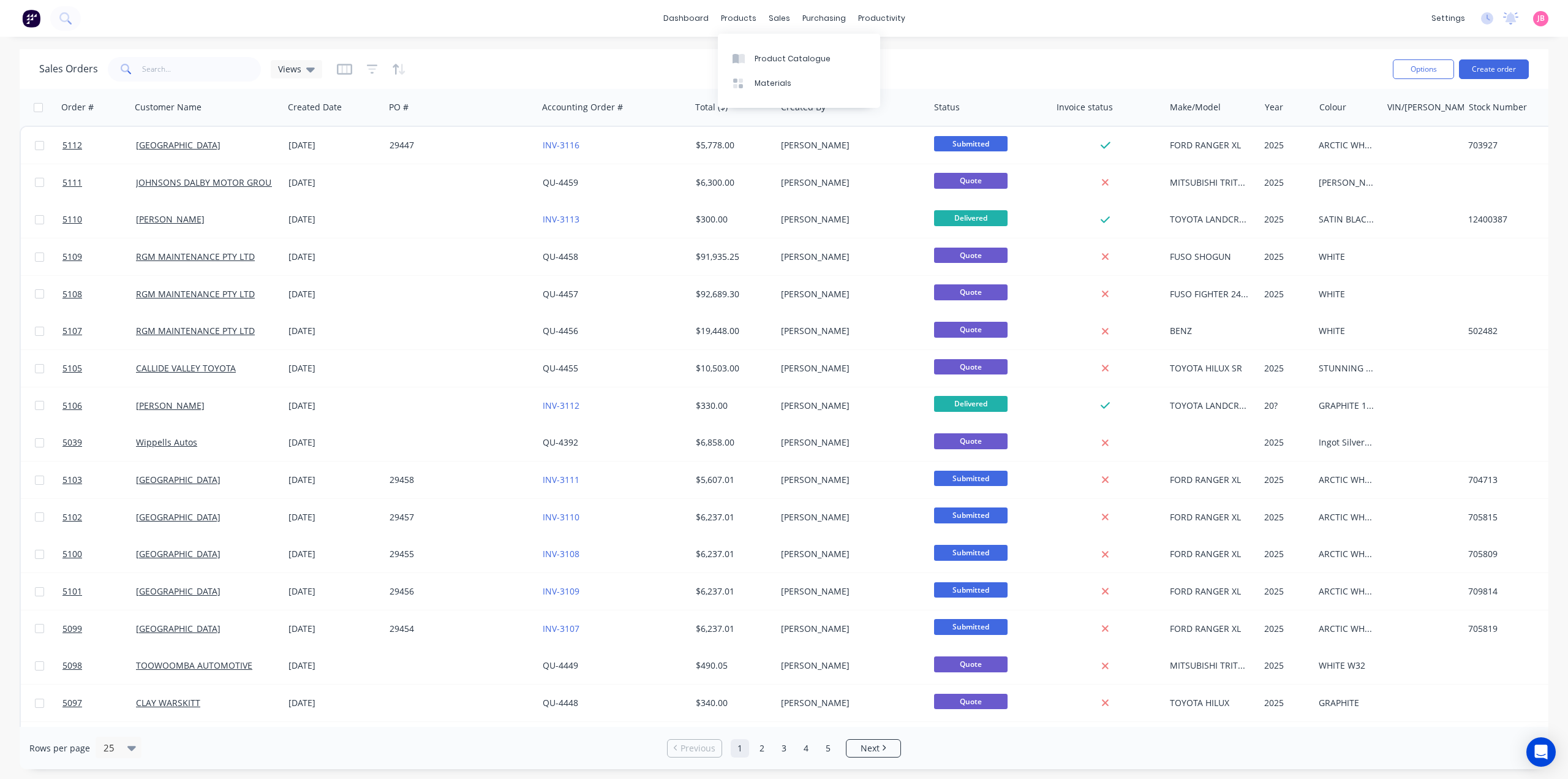
click at [489, 66] on div "Sales Orders Views" at bounding box center [711, 68] width 1344 height 30
click at [1481, 66] on button "Create order" at bounding box center [1494, 69] width 70 height 20
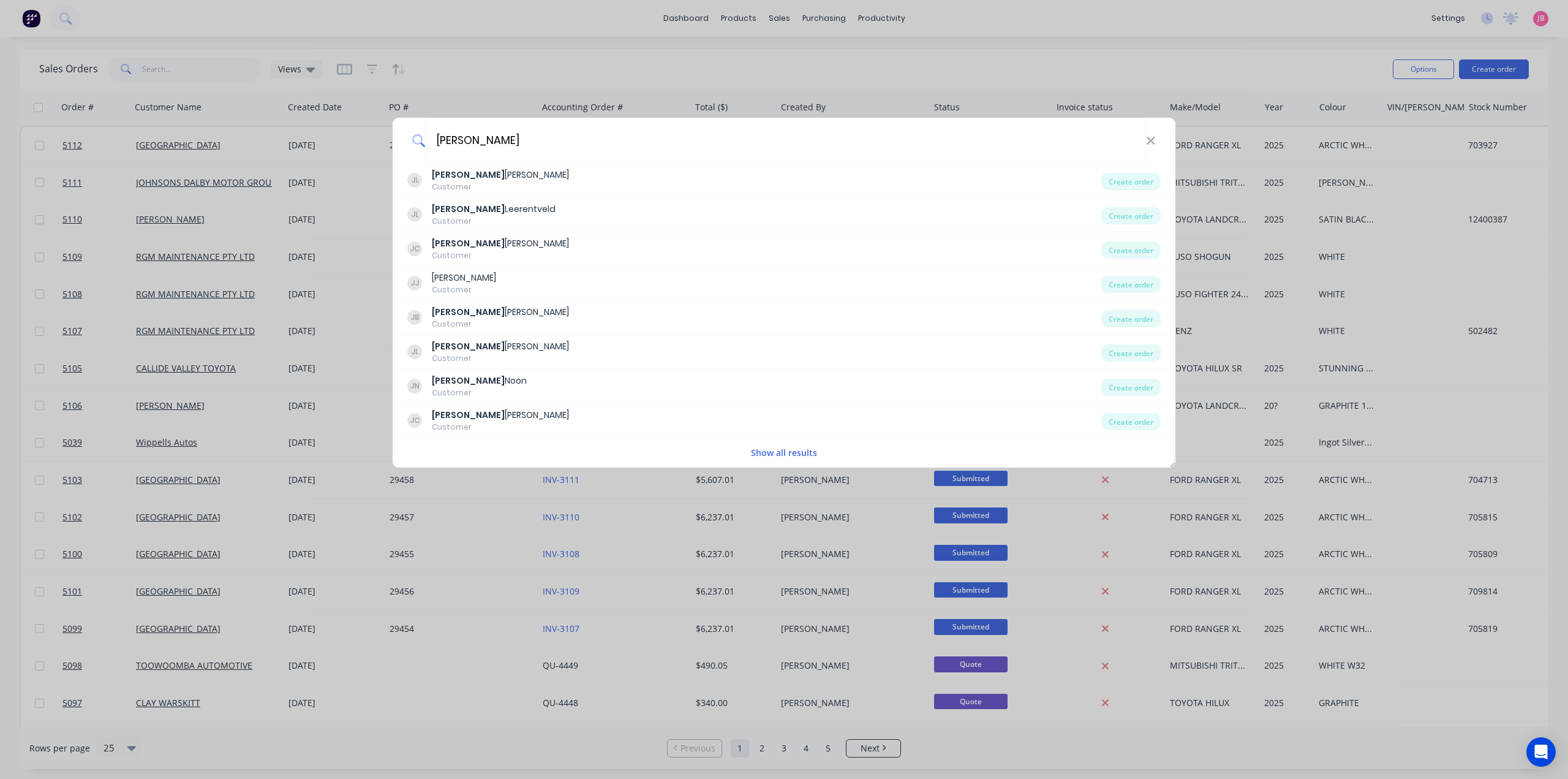
click at [807, 442] on div "Show all results" at bounding box center [784, 452] width 782 height 24
click at [805, 448] on button "Show all results" at bounding box center [784, 452] width 74 height 14
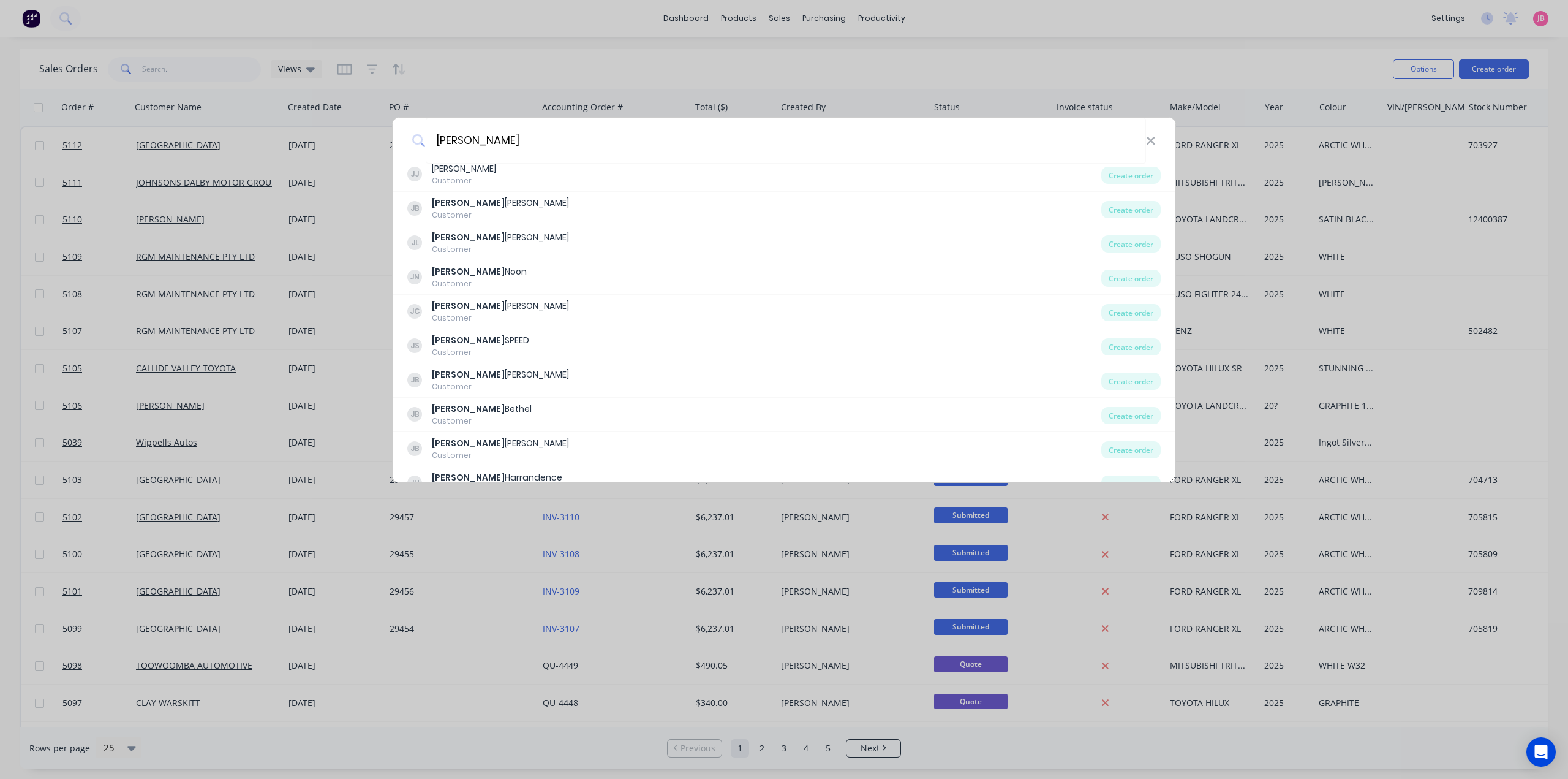
scroll to position [0, 0]
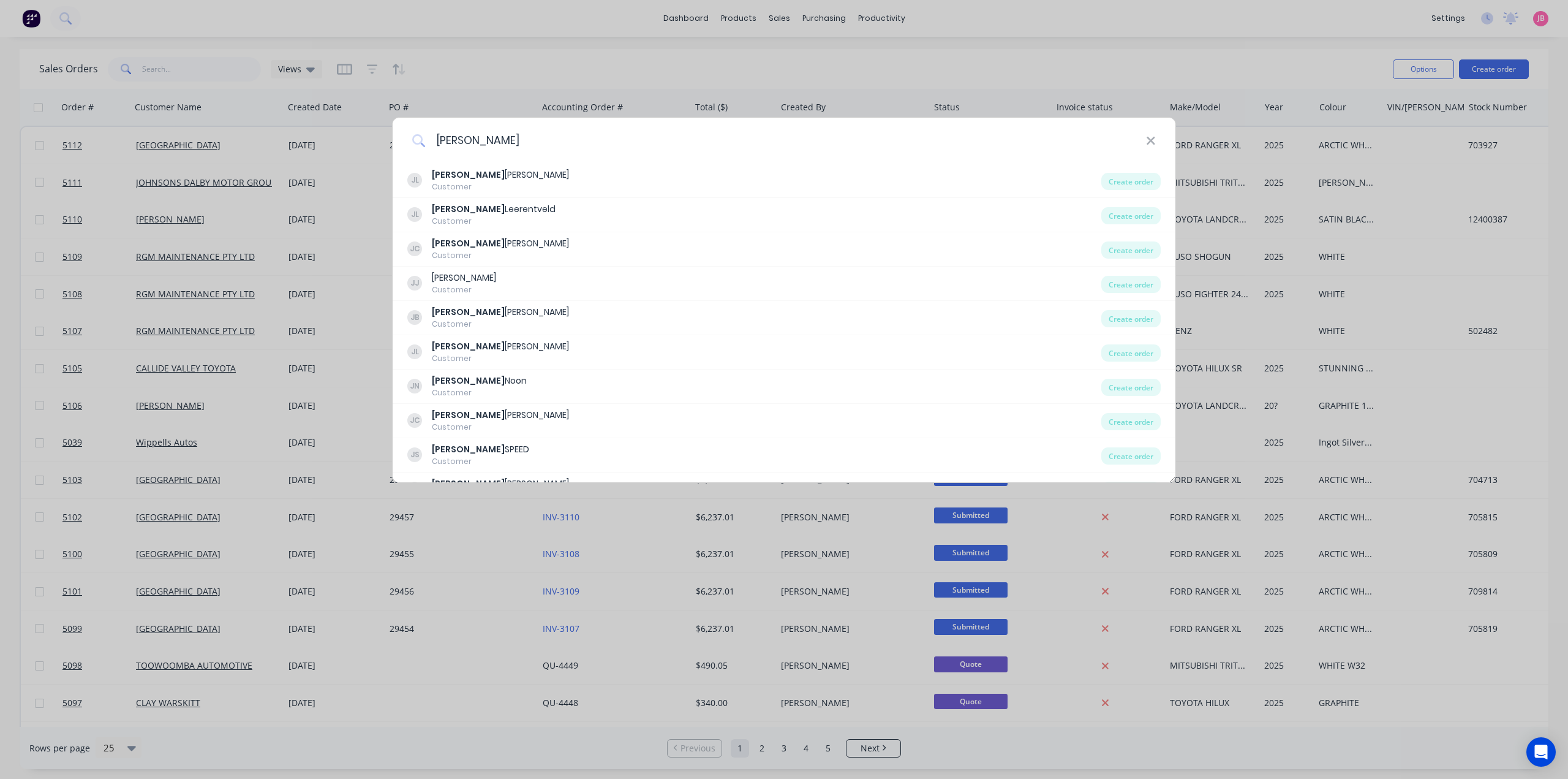
click at [787, 137] on input "[PERSON_NAME]" at bounding box center [785, 140] width 720 height 46
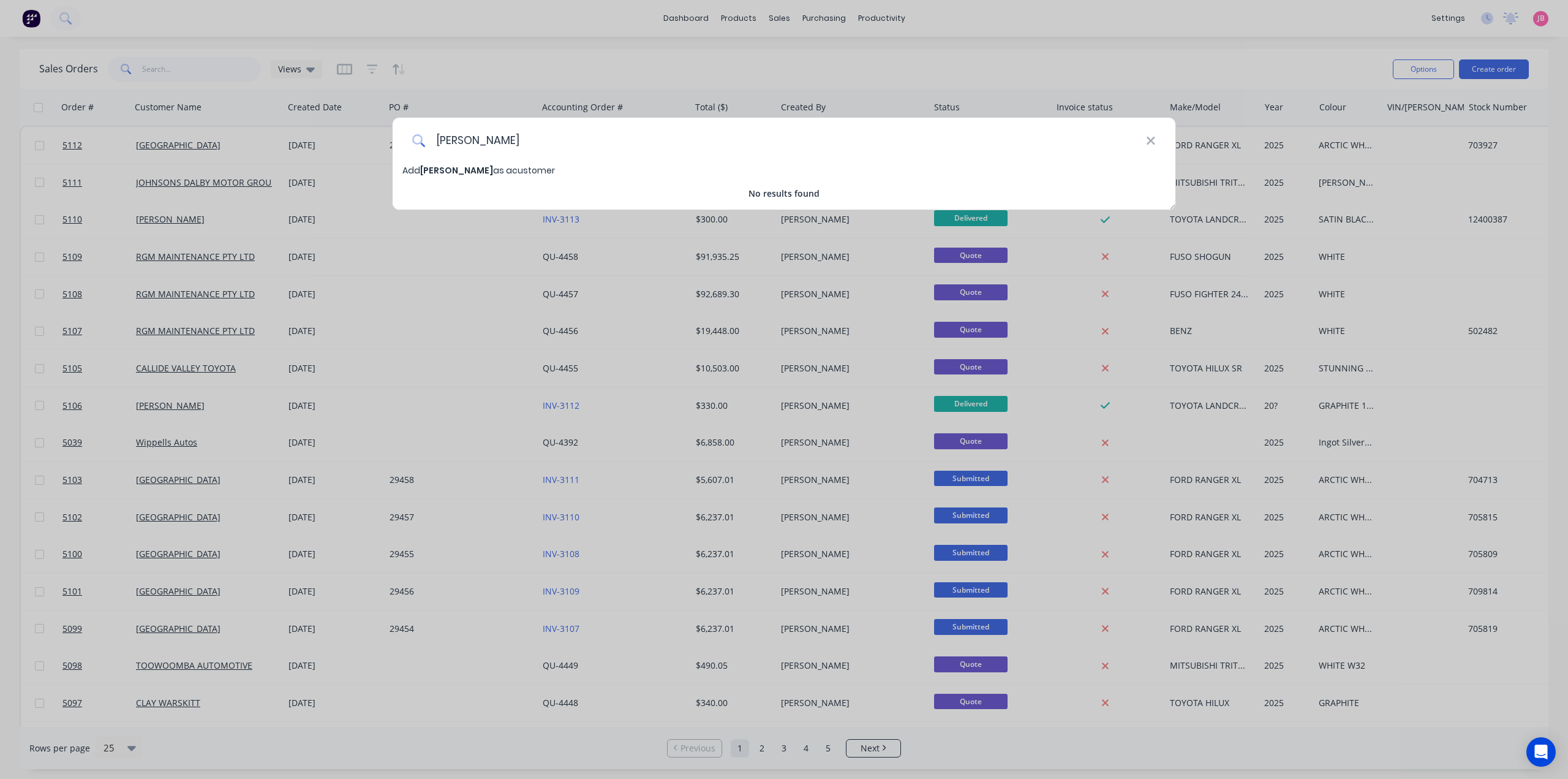
type input "[PERSON_NAME]"
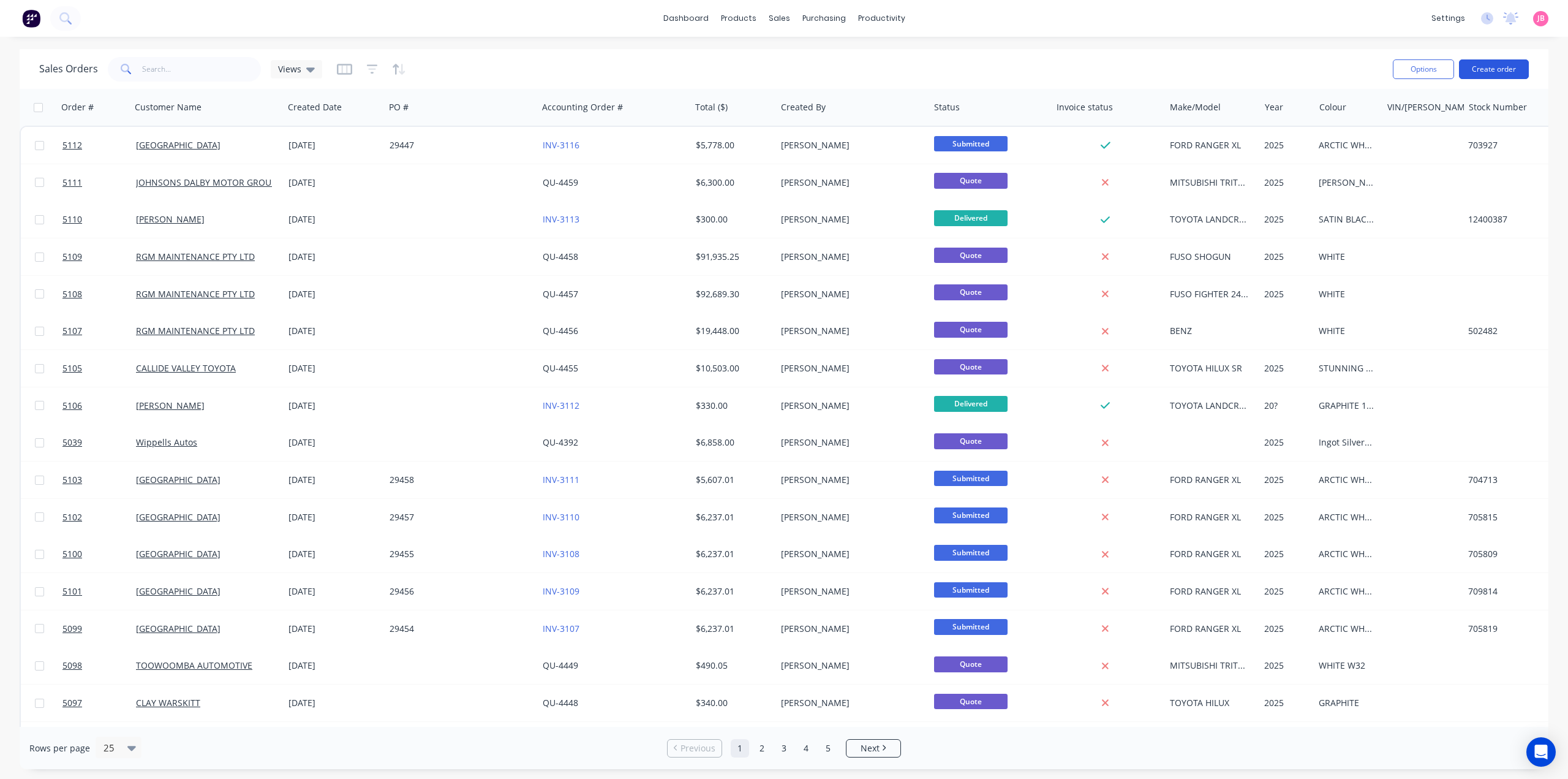
click at [1501, 66] on button "Create order" at bounding box center [1494, 69] width 70 height 20
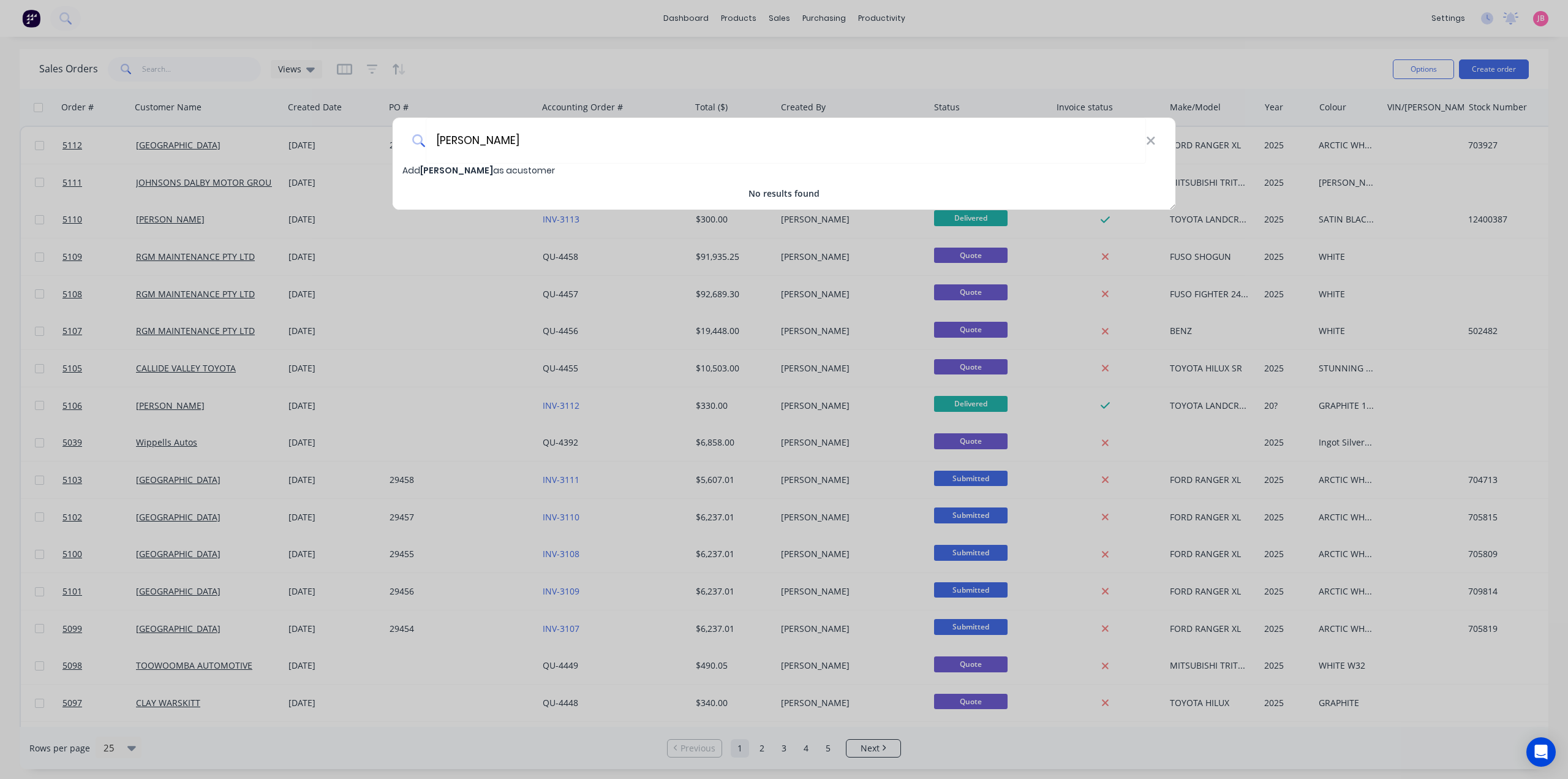
type input "[PERSON_NAME]"
click at [530, 167] on span "Add [PERSON_NAME] as a customer" at bounding box center [479, 171] width 152 height 13
select select "AU"
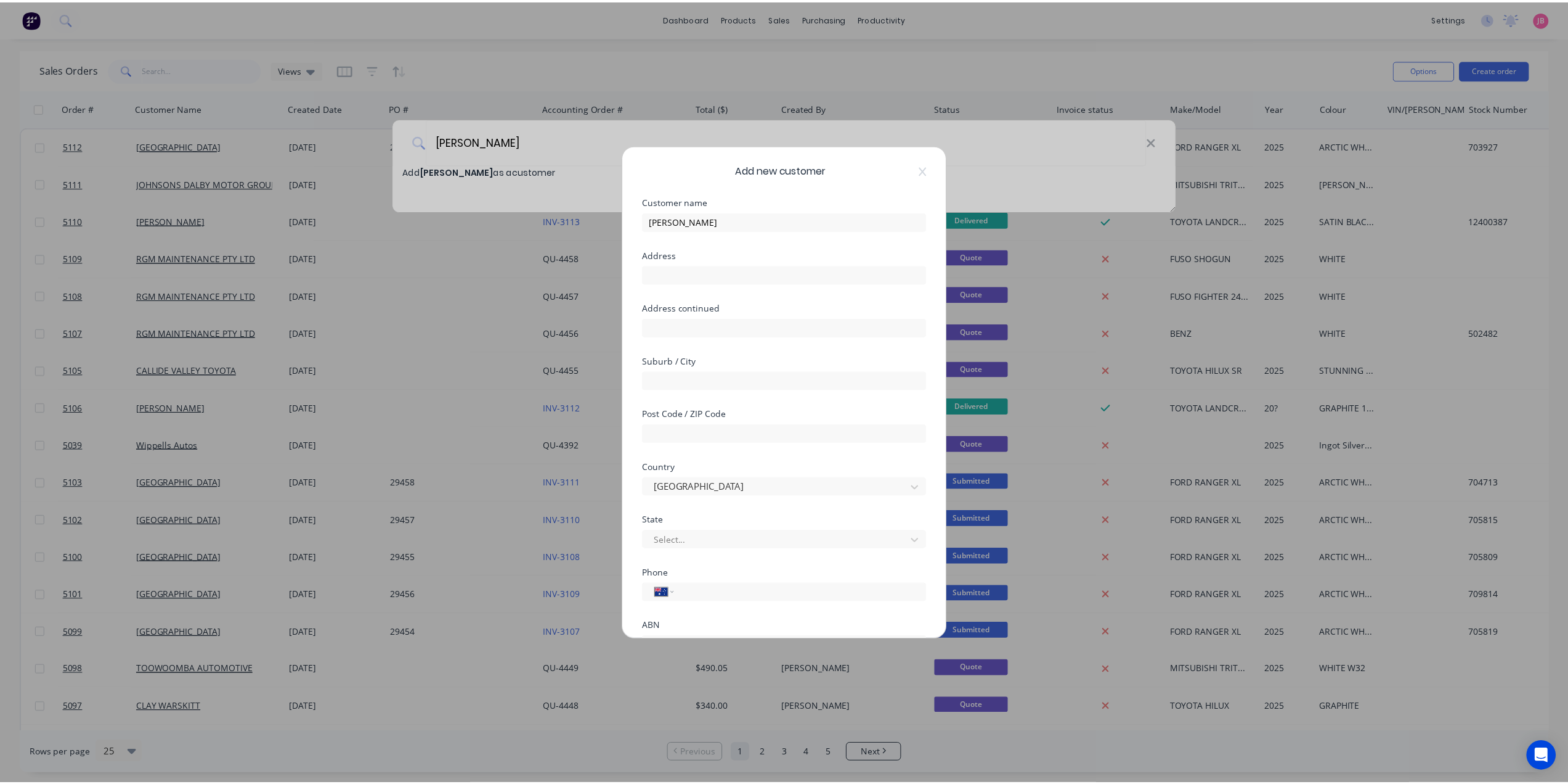
scroll to position [107, 0]
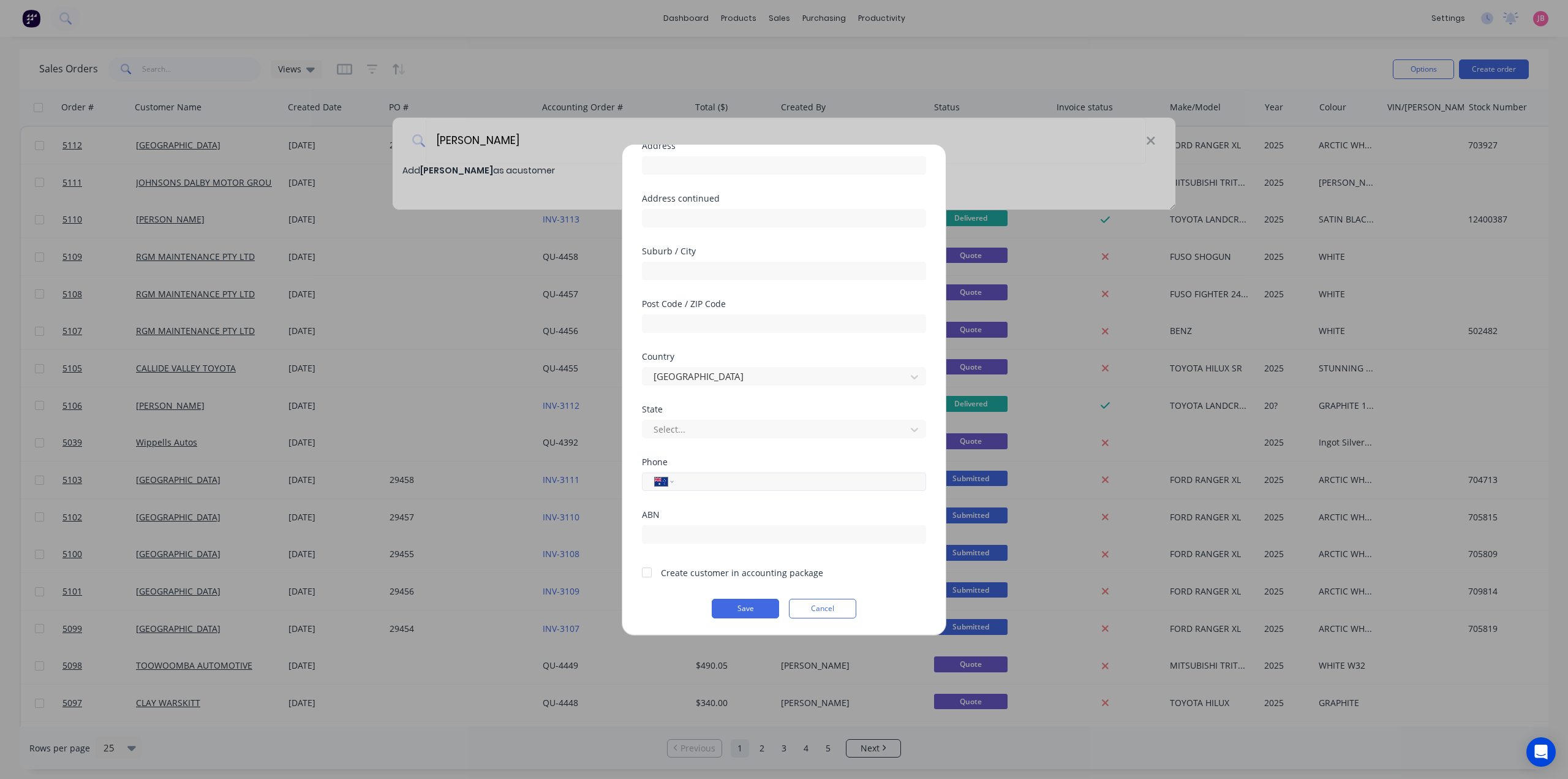
click at [715, 482] on input "tel" at bounding box center [797, 481] width 231 height 14
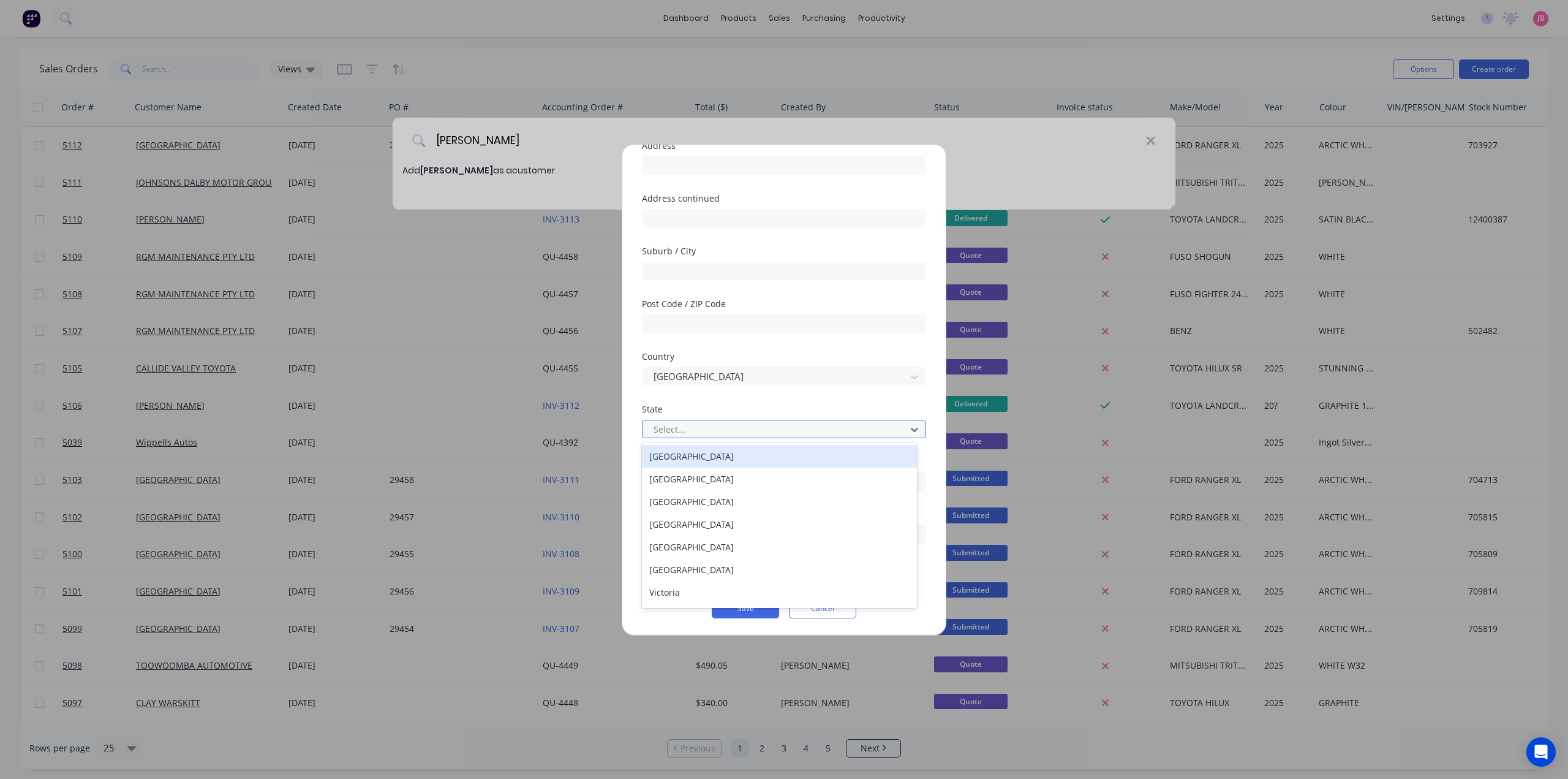
click at [744, 425] on div at bounding box center [776, 429] width 248 height 15
click at [740, 425] on div at bounding box center [776, 429] width 248 height 15
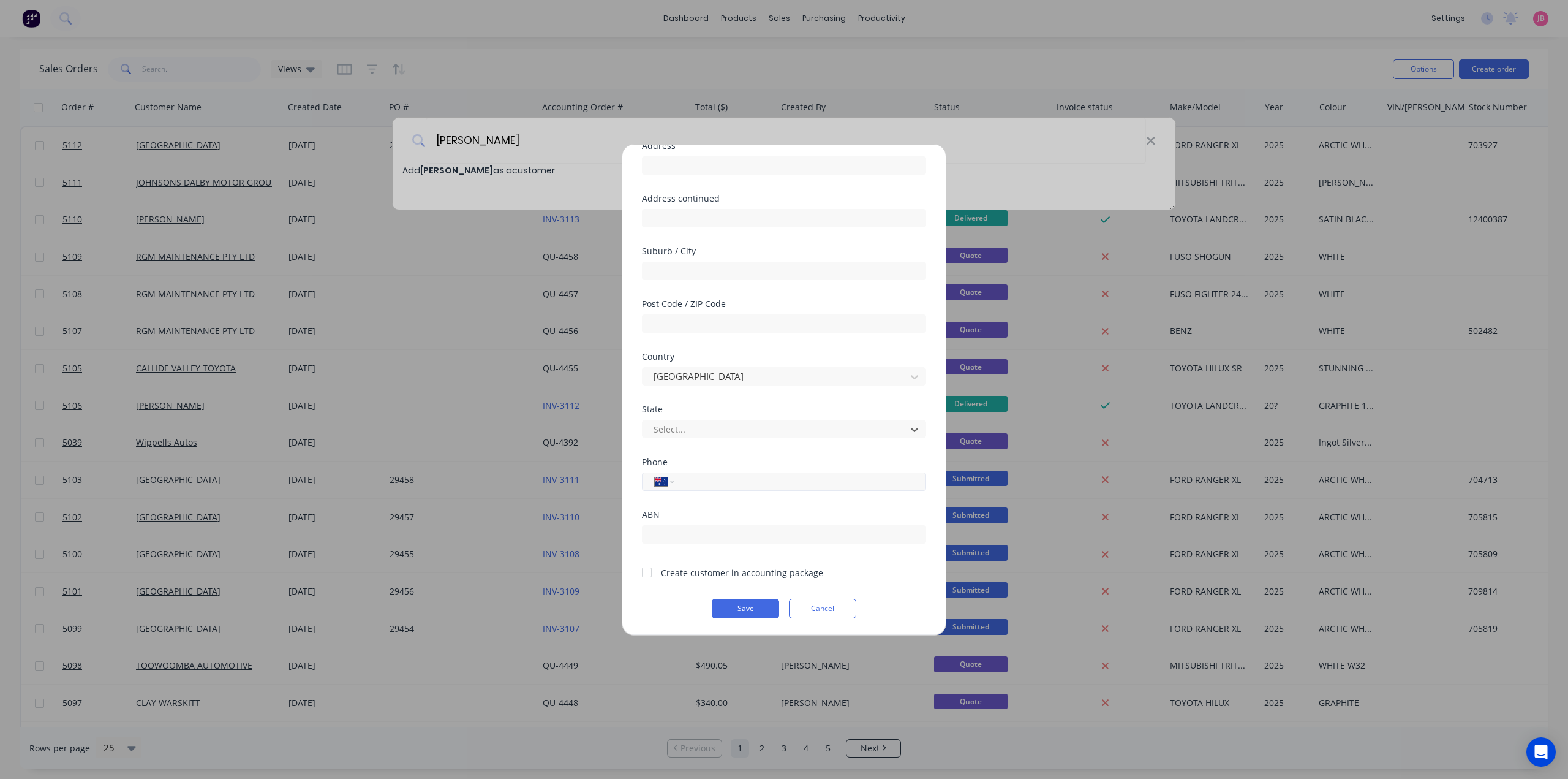
click at [730, 483] on input "tel" at bounding box center [797, 481] width 231 height 14
type input "0408 196 967"
click at [648, 573] on div at bounding box center [646, 572] width 24 height 24
click at [754, 609] on button "Save" at bounding box center [745, 608] width 67 height 20
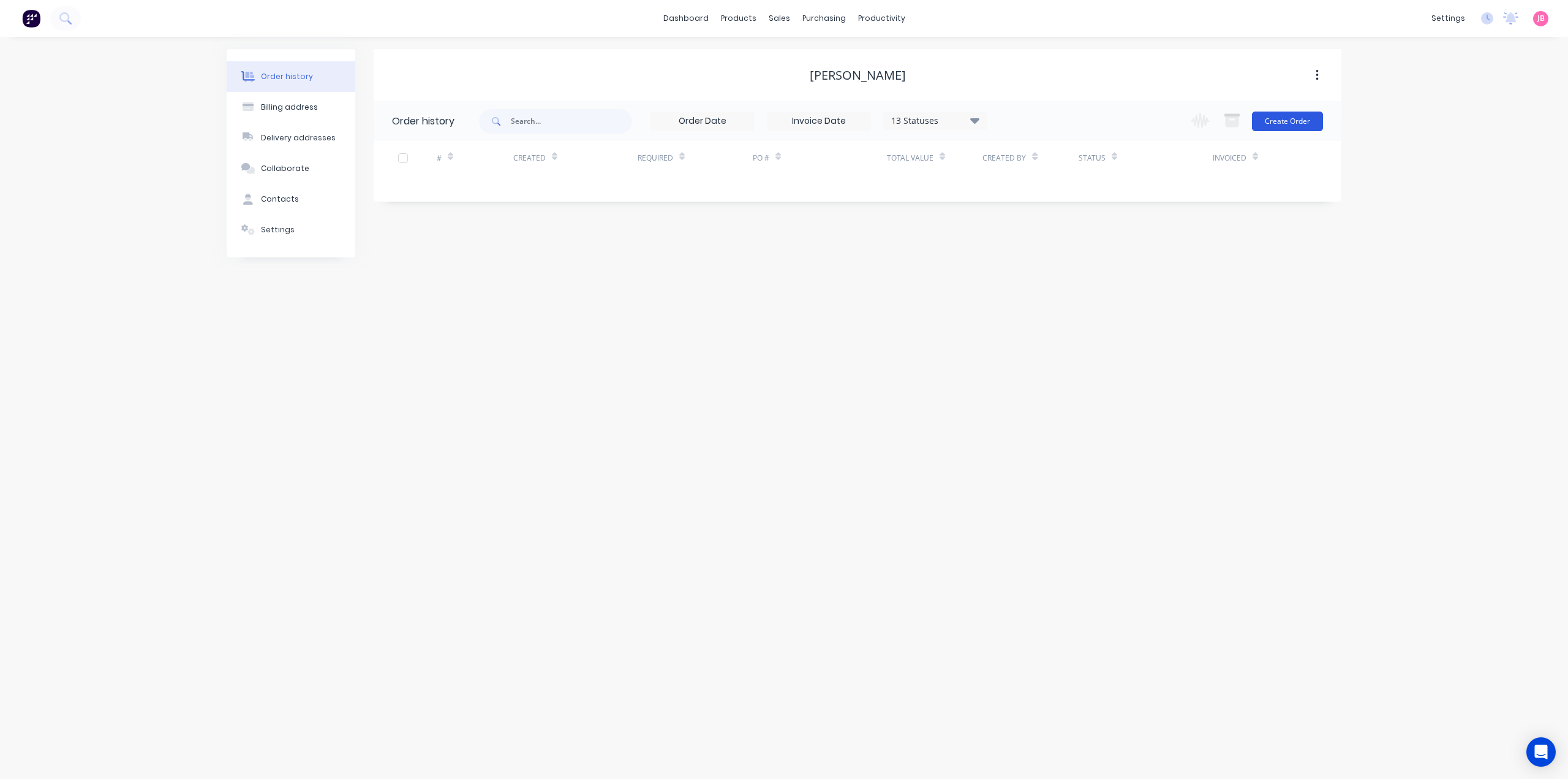
click at [1264, 123] on button "Create Order" at bounding box center [1286, 121] width 71 height 20
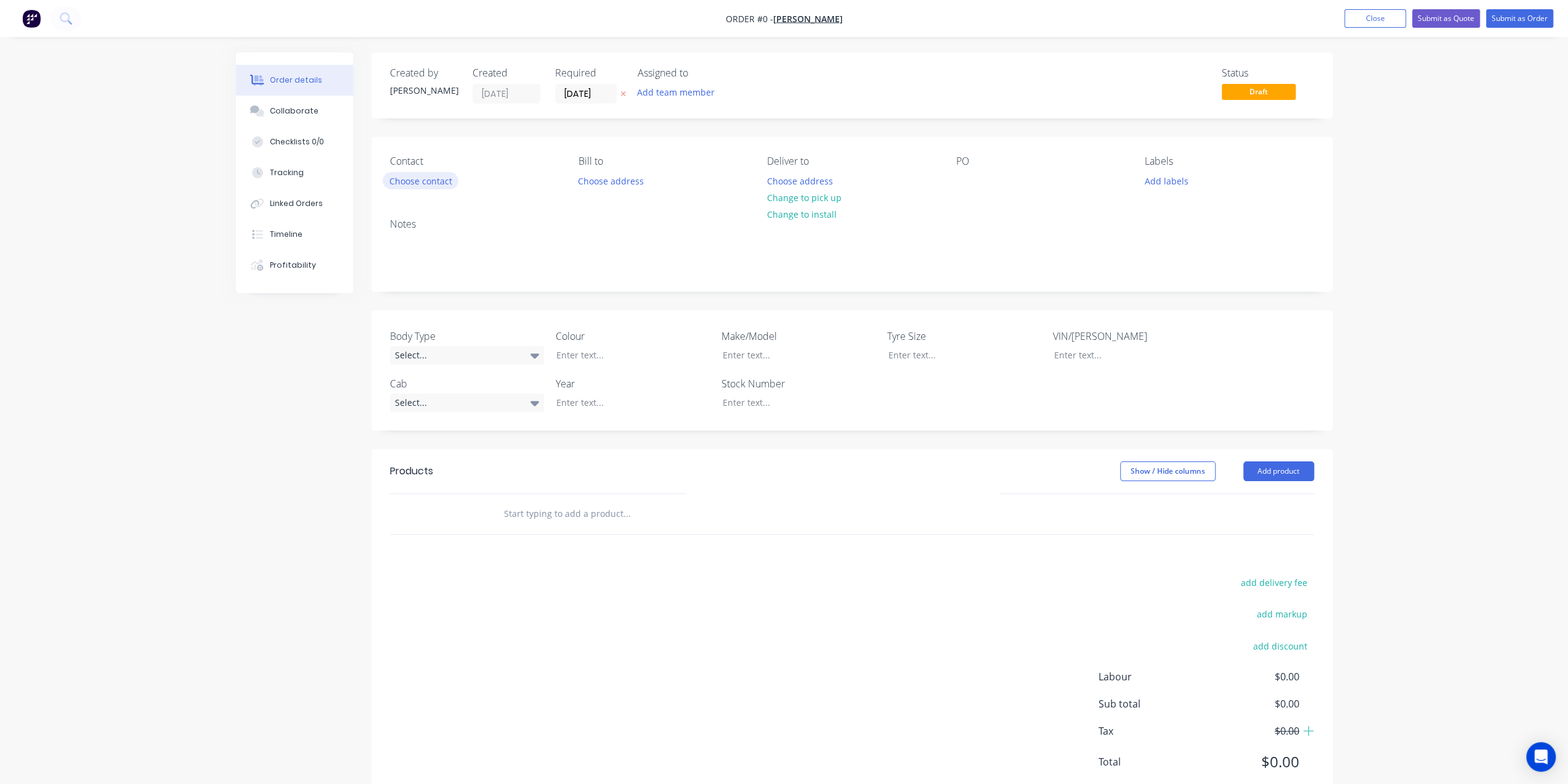
click at [409, 183] on button "Choose contact" at bounding box center [421, 180] width 76 height 16
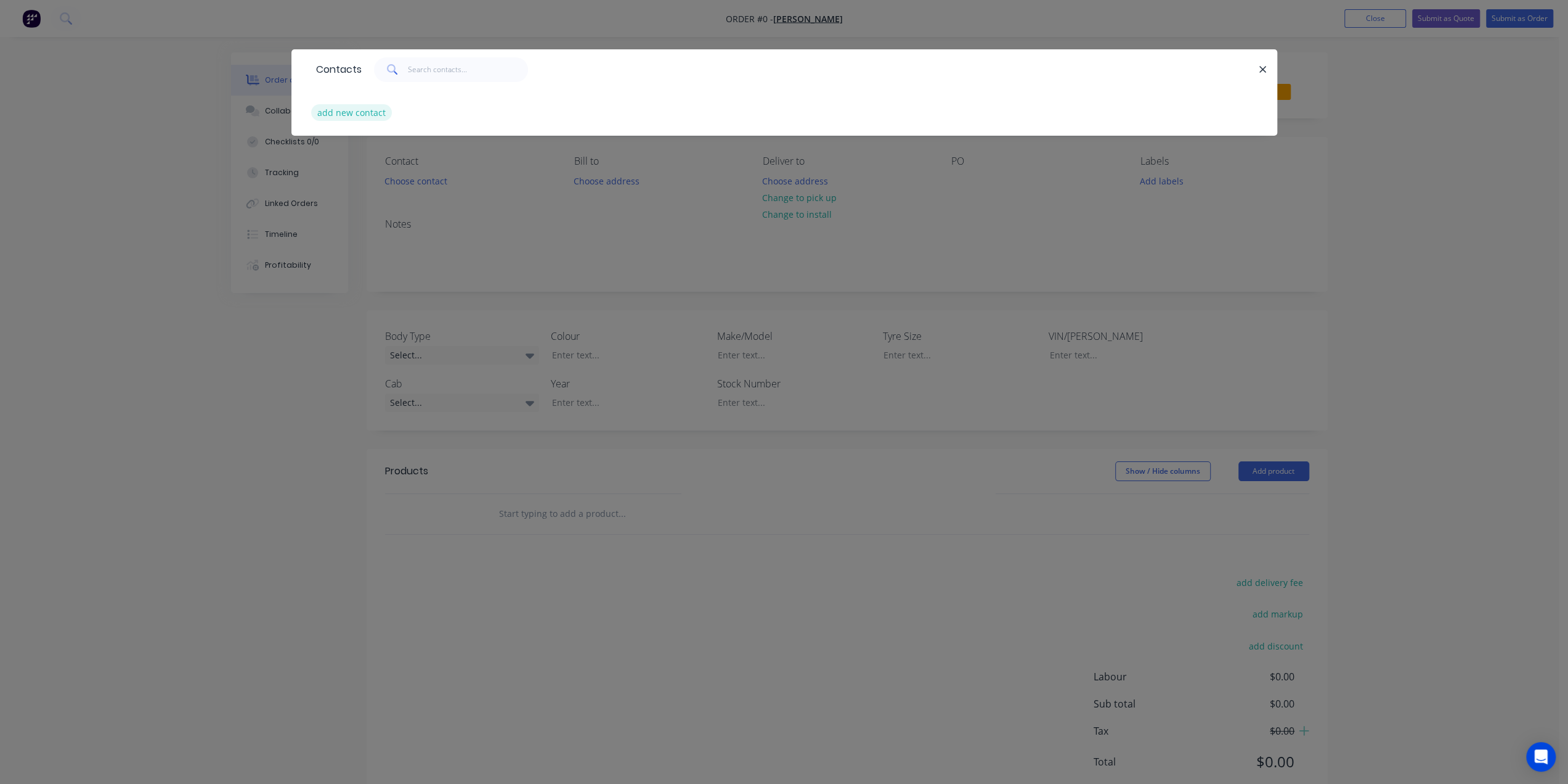
click at [366, 112] on button "add new contact" at bounding box center [352, 112] width 81 height 16
select select "AU"
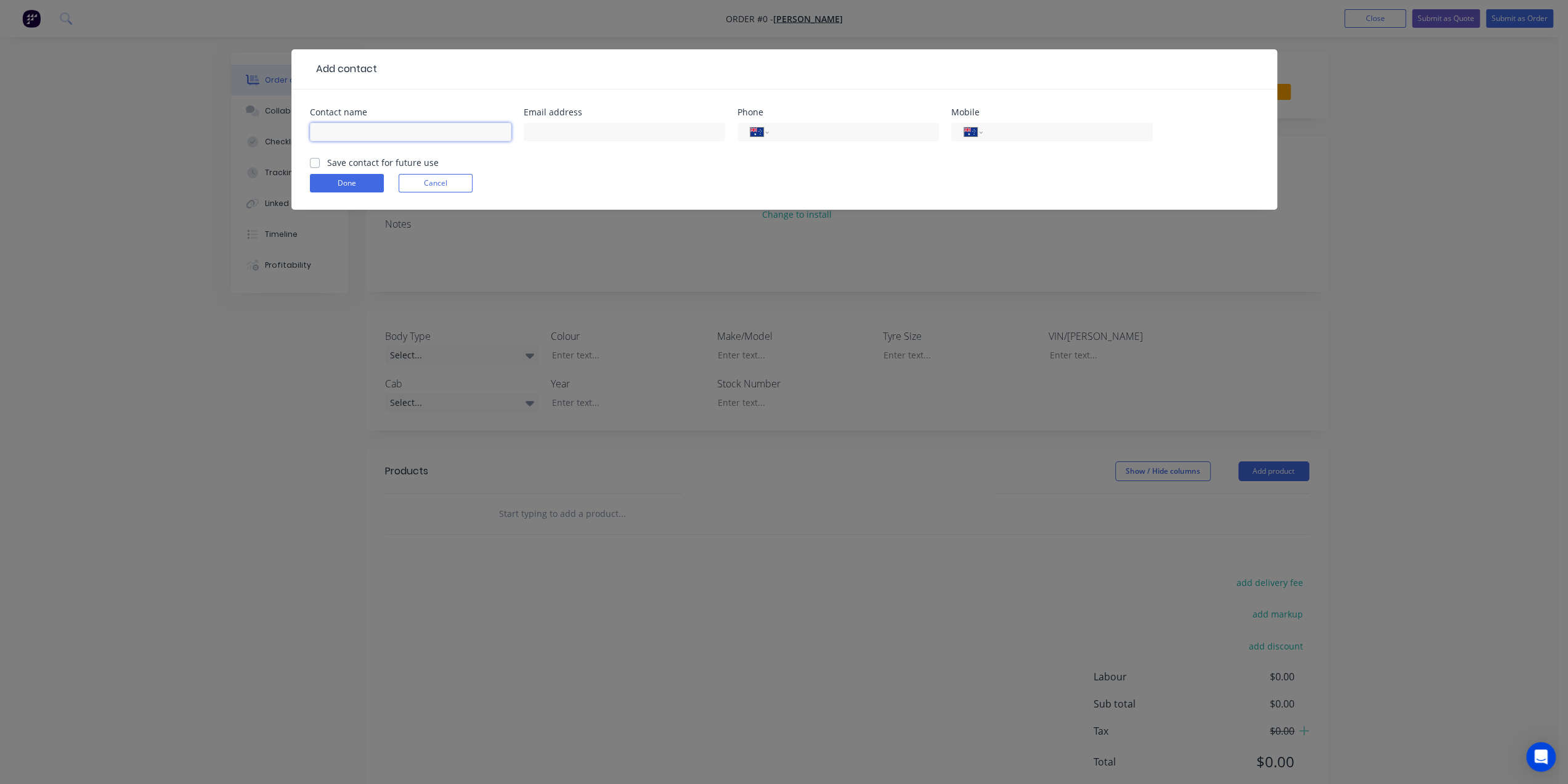
click at [417, 127] on input "text" at bounding box center [410, 132] width 201 height 18
type input "[PERSON_NAME]"
type input "[PERSON_NAME][EMAIL_ADDRESS][DOMAIN_NAME]"
click at [1035, 138] on input "tel" at bounding box center [1065, 133] width 148 height 14
type input "0408 196 967"
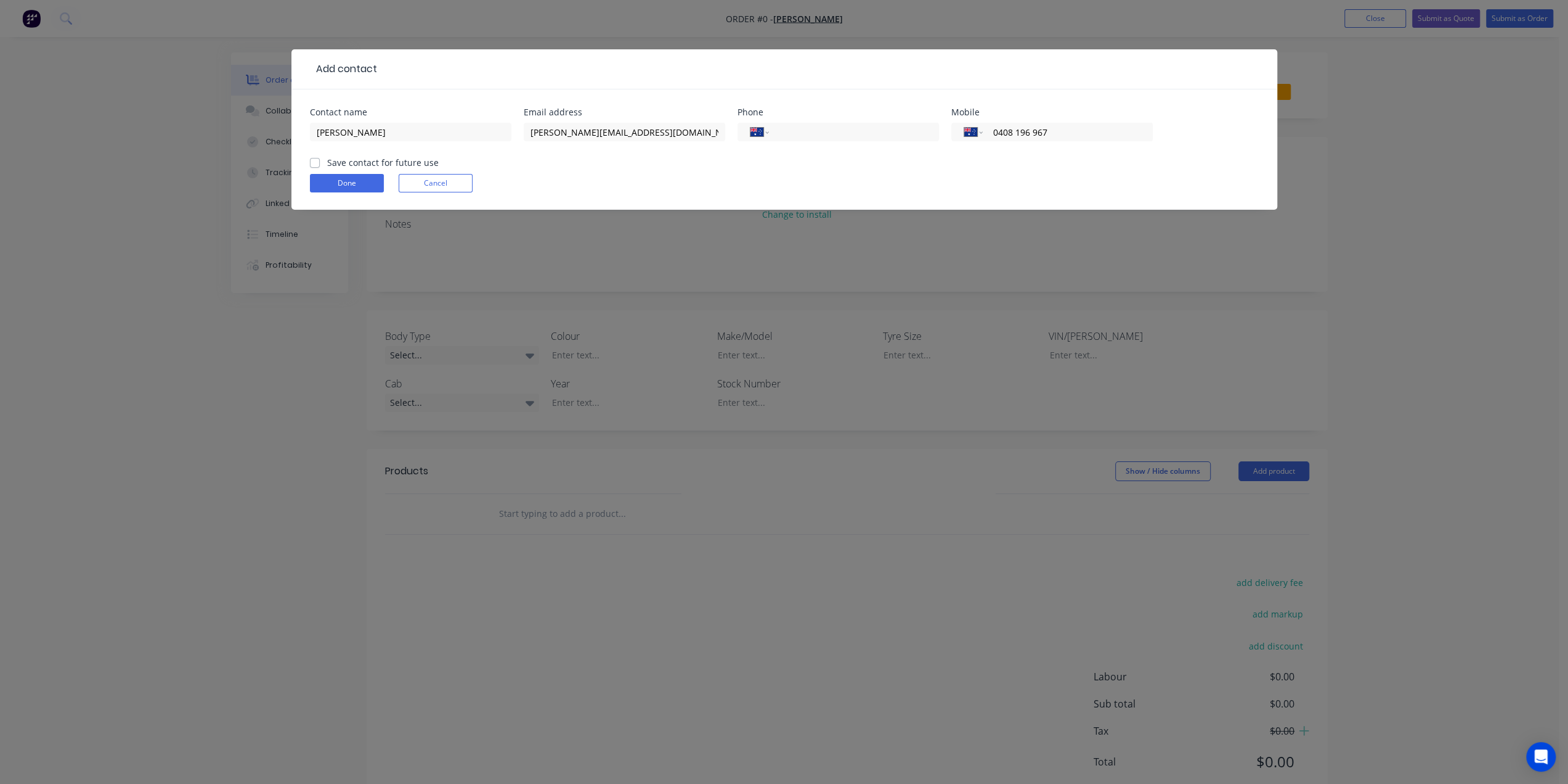
click at [357, 162] on label "Save contact for future use" at bounding box center [384, 163] width 112 height 13
click at [320, 162] on input "Save contact for future use" at bounding box center [314, 162] width 10 height 12
checkbox input "true"
click at [330, 183] on button "Done" at bounding box center [347, 183] width 74 height 18
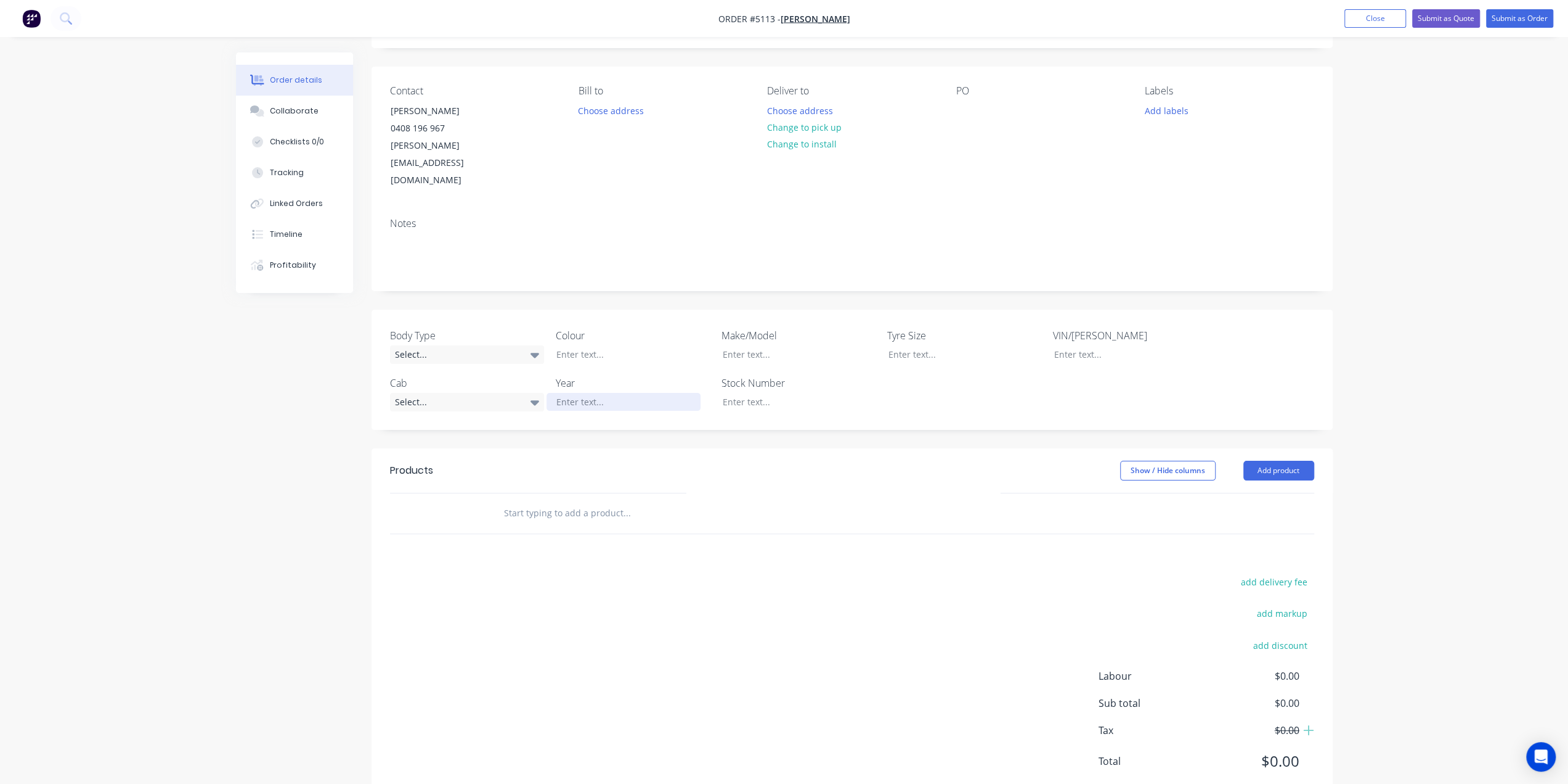
scroll to position [71, 0]
click at [580, 499] on input "text" at bounding box center [626, 511] width 246 height 24
click at [806, 147] on button "Change to install" at bounding box center [801, 143] width 82 height 16
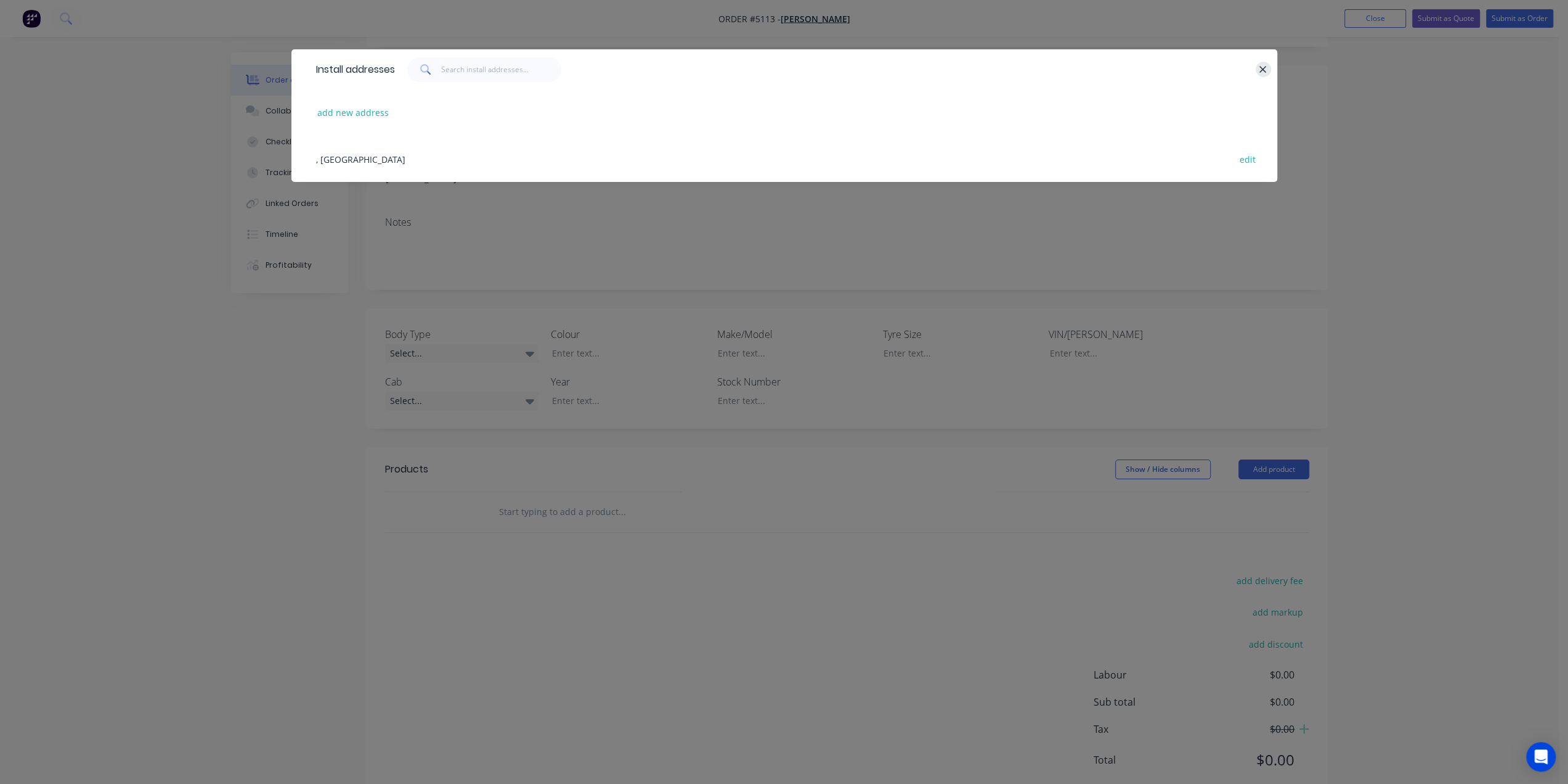
drag, startPoint x: 1250, startPoint y: 61, endPoint x: 1257, endPoint y: 67, distance: 9.2
click at [1252, 62] on div at bounding box center [827, 69] width 864 height 24
click at [1259, 69] on icon "button" at bounding box center [1263, 70] width 8 height 11
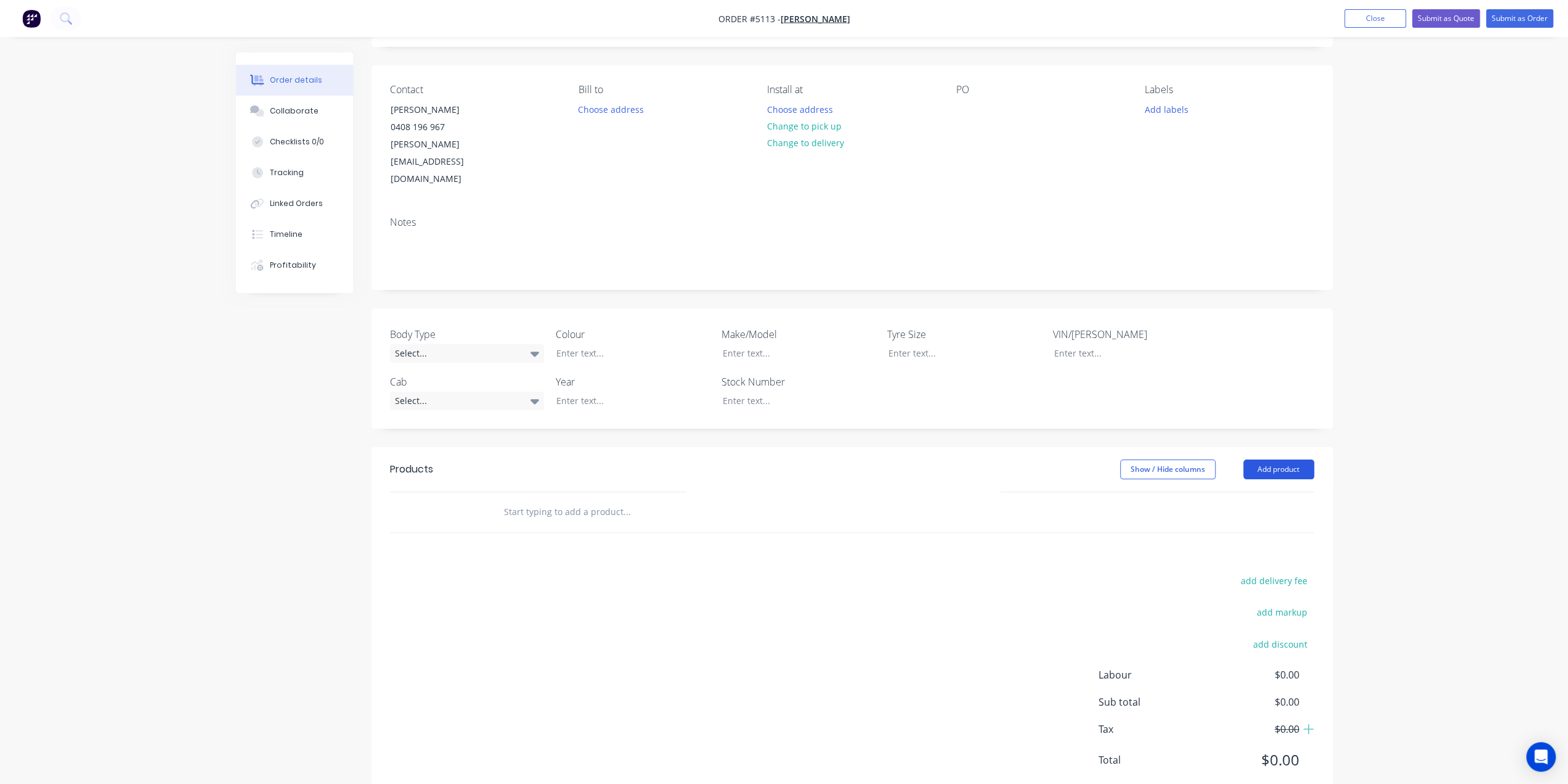
click at [1292, 460] on button "Add product" at bounding box center [1279, 470] width 71 height 20
click at [1266, 491] on div "Product catalogue" at bounding box center [1256, 500] width 95 height 18
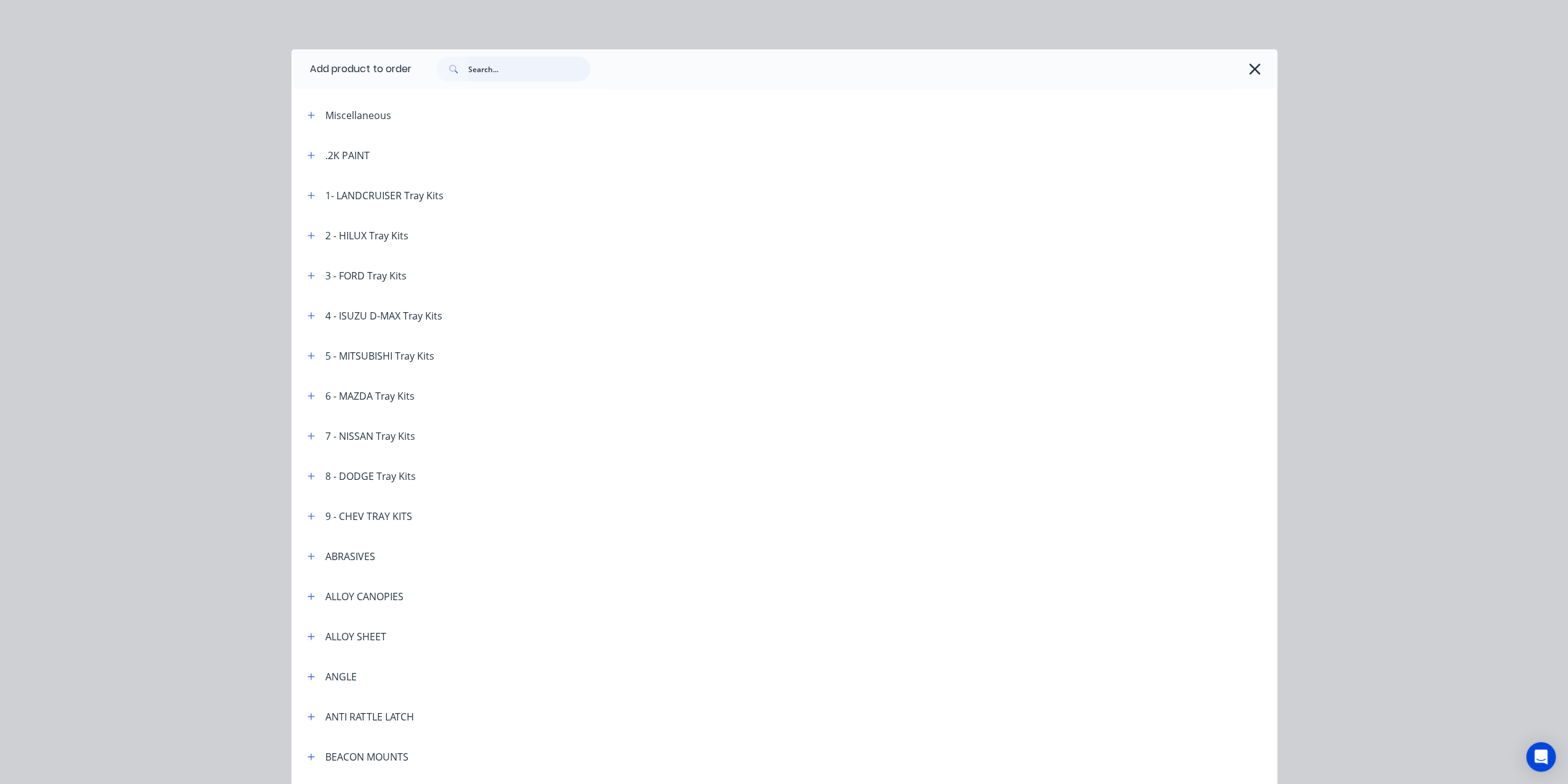
click at [469, 65] on input "text" at bounding box center [529, 69] width 122 height 24
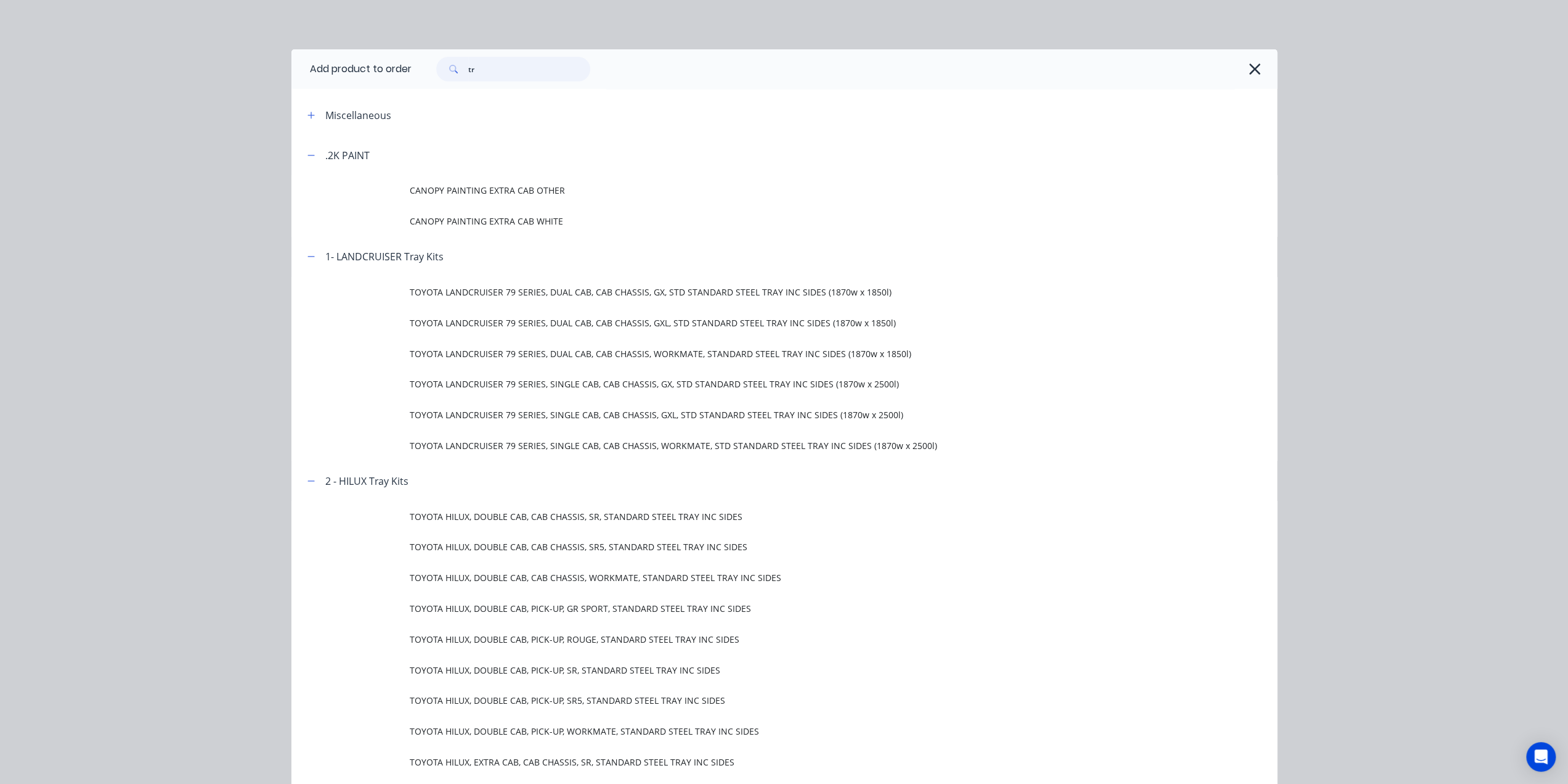
type input "t"
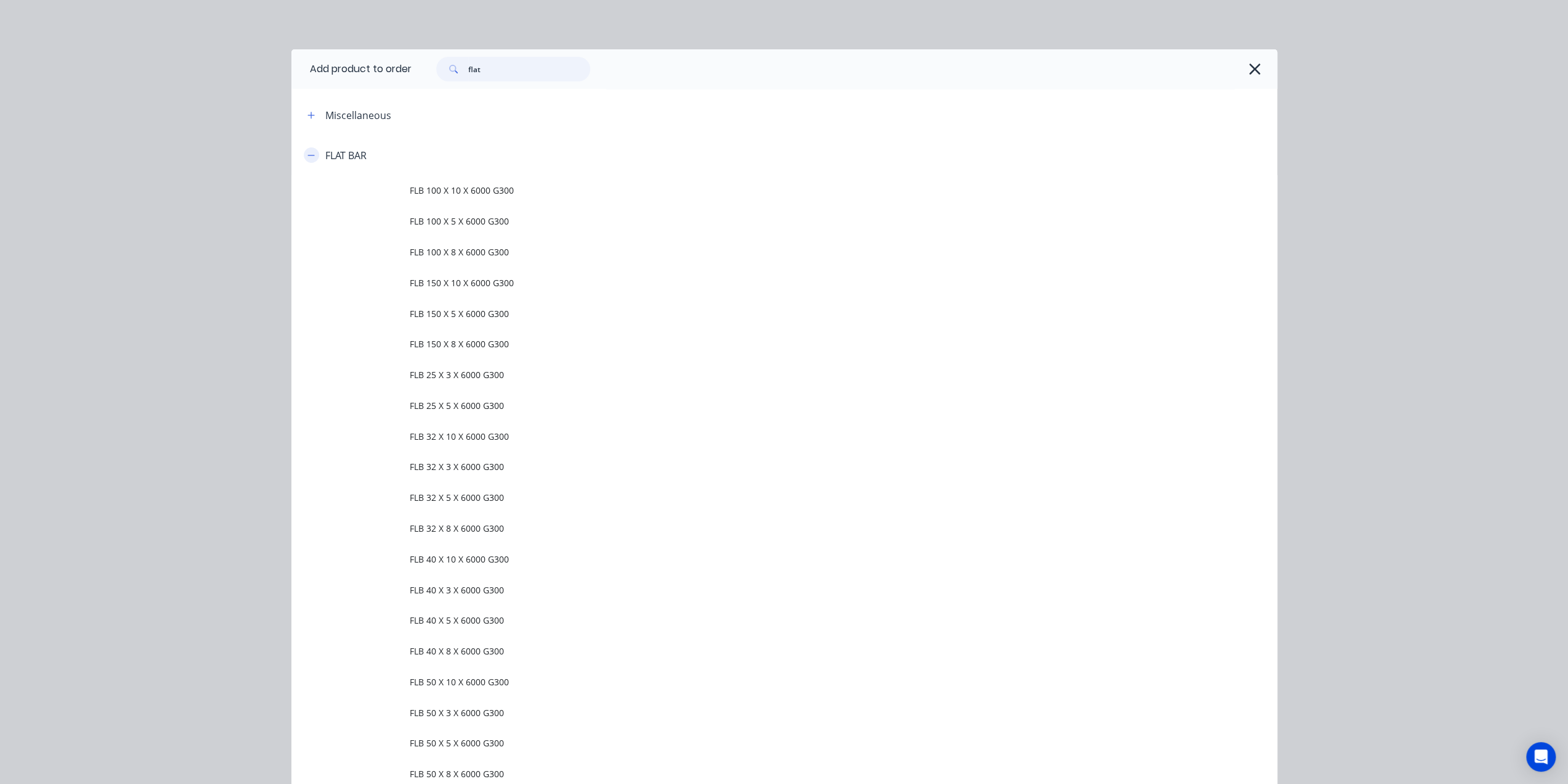
type input "flat"
click at [304, 155] on button "button" at bounding box center [311, 154] width 15 height 15
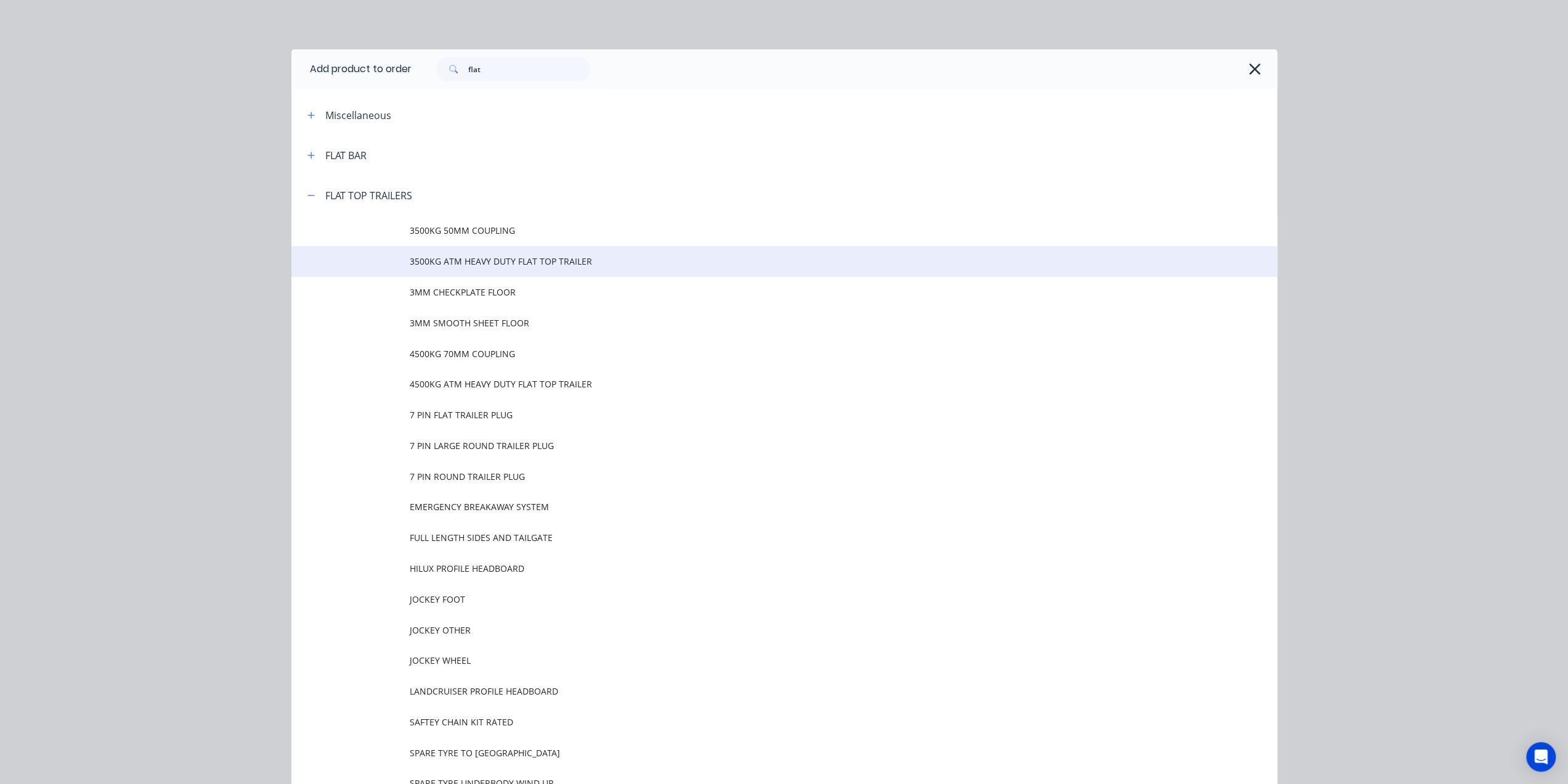
click at [456, 269] on td "3500KG ATM HEAVY DUTY FLAT TOP TRAILER" at bounding box center [843, 261] width 868 height 31
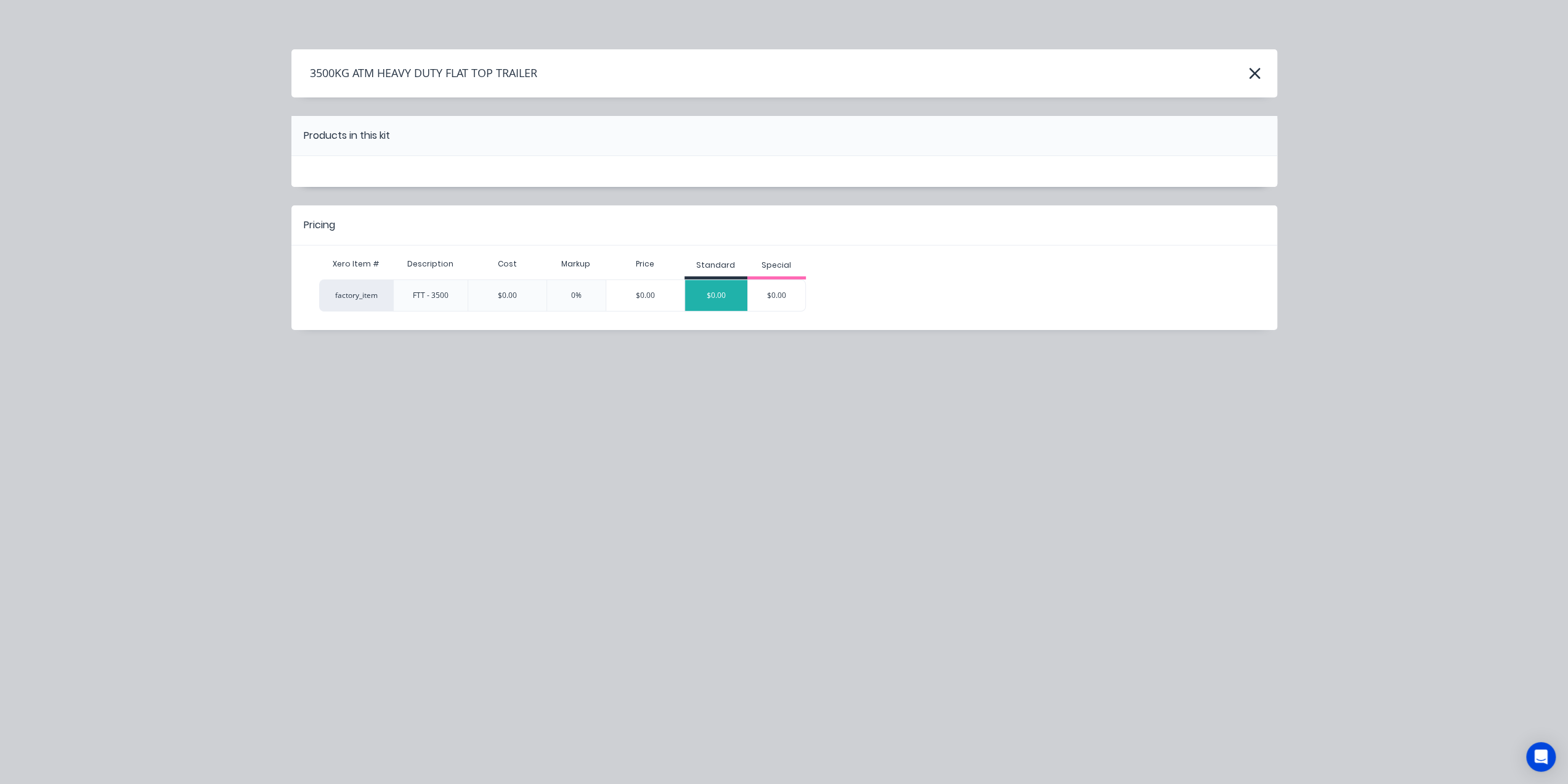
click at [696, 303] on div "$0.00" at bounding box center [716, 295] width 62 height 31
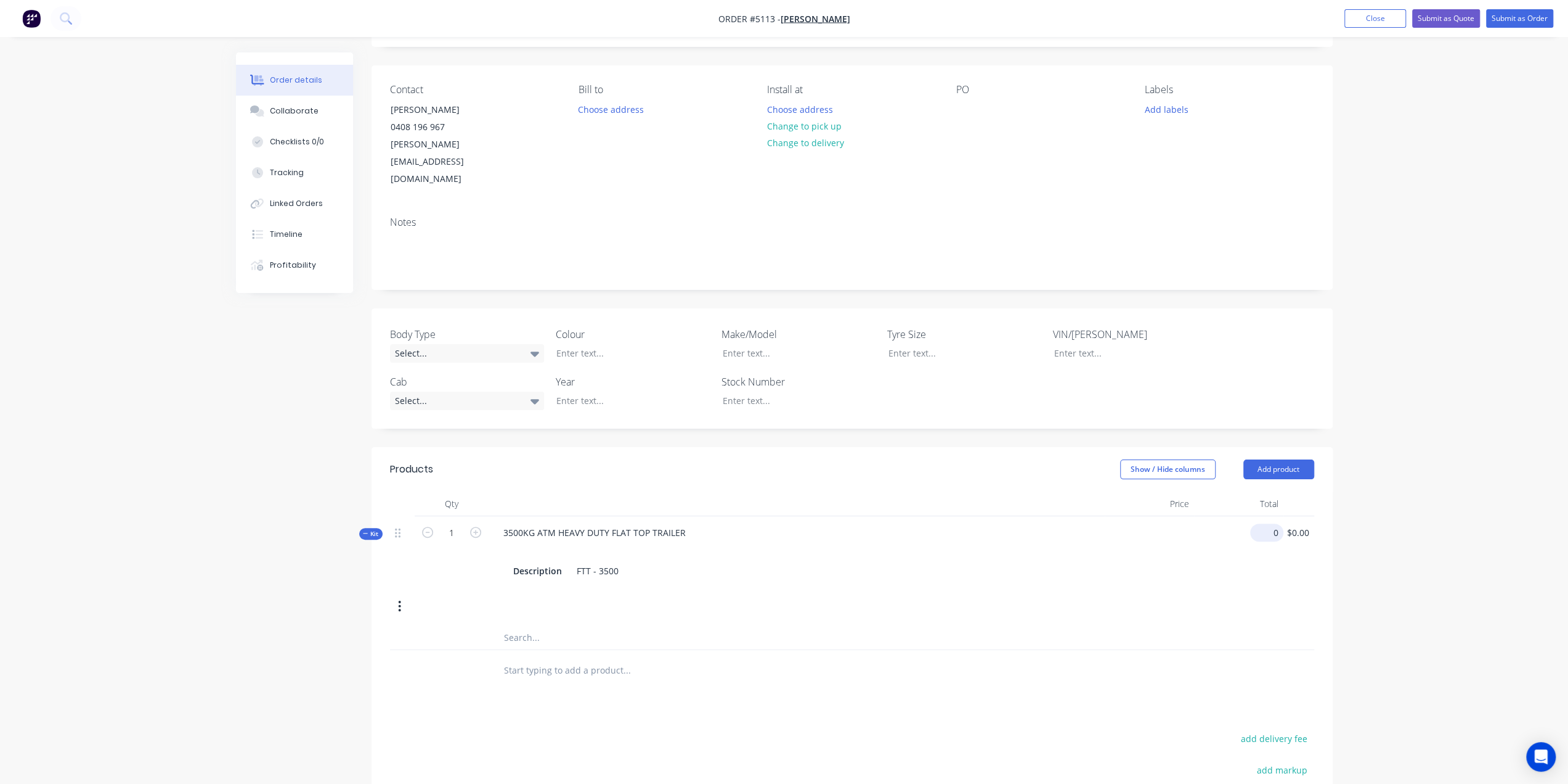
click at [1276, 524] on input "0" at bounding box center [1269, 533] width 28 height 18
type input "$0.00"
click at [618, 562] on div "FTT - 3500" at bounding box center [598, 571] width 51 height 18
click at [1272, 524] on input "0" at bounding box center [1276, 533] width 14 height 18
type input "$5,600.00"
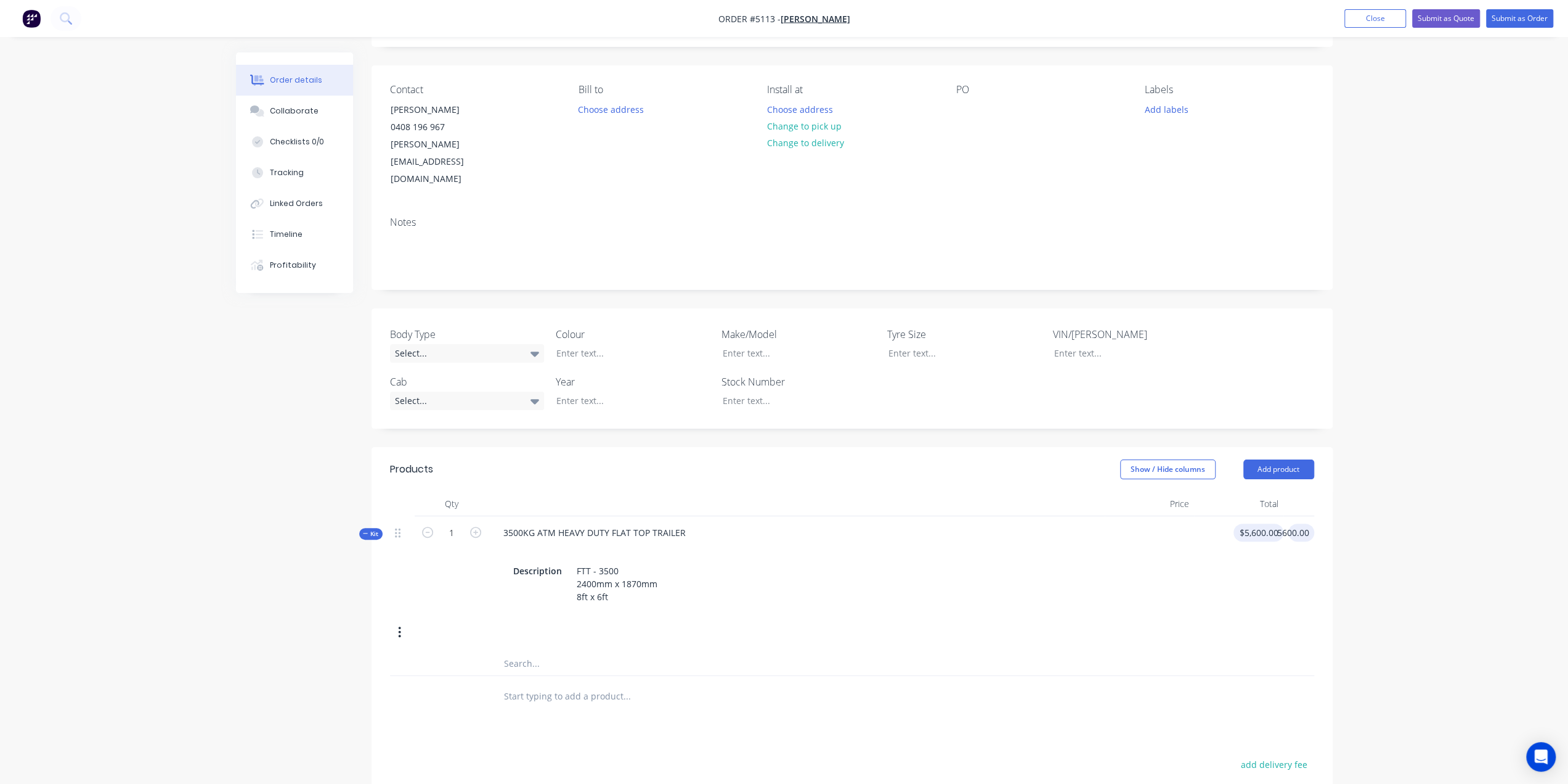
type input "$5,600.00"
click at [614, 683] on input "text" at bounding box center [626, 695] width 246 height 24
click at [1292, 460] on button "Add product" at bounding box center [1279, 470] width 71 height 20
click at [1256, 491] on div "Product catalogue" at bounding box center [1256, 500] width 95 height 18
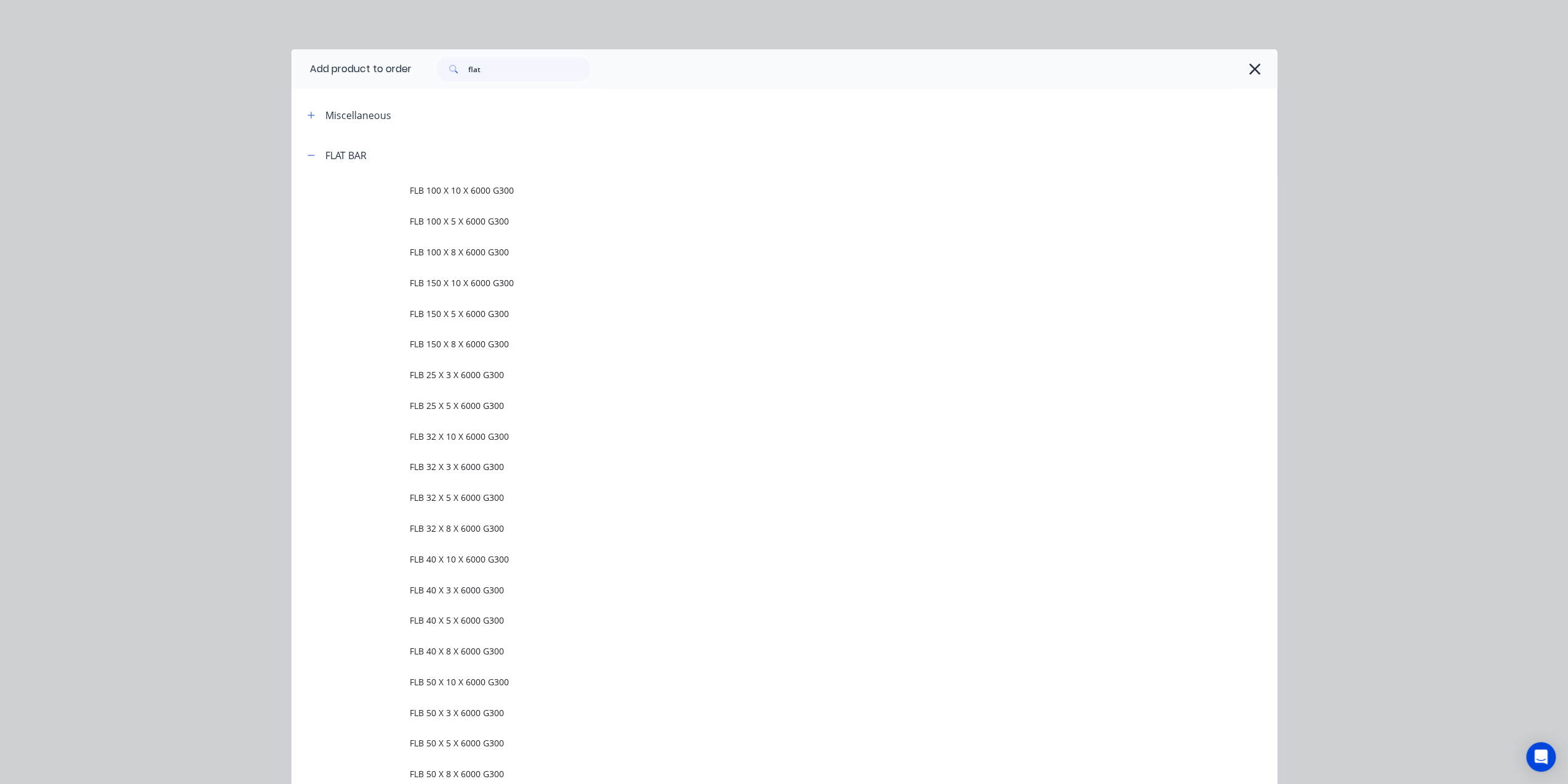
click at [298, 161] on div "FLAT BAR" at bounding box center [332, 154] width 69 height 15
click at [308, 155] on icon "button" at bounding box center [311, 155] width 7 height 9
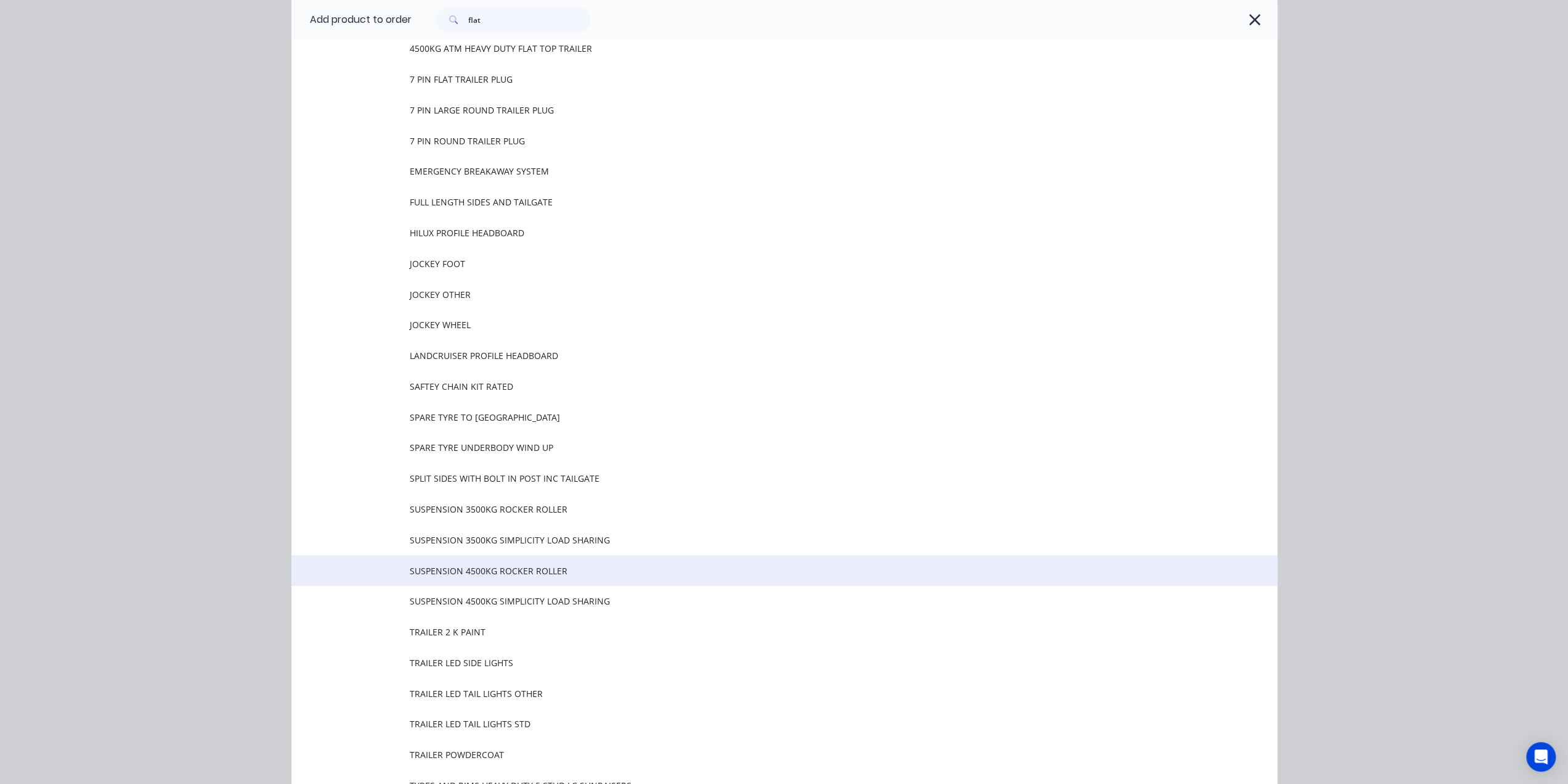
scroll to position [432, 0]
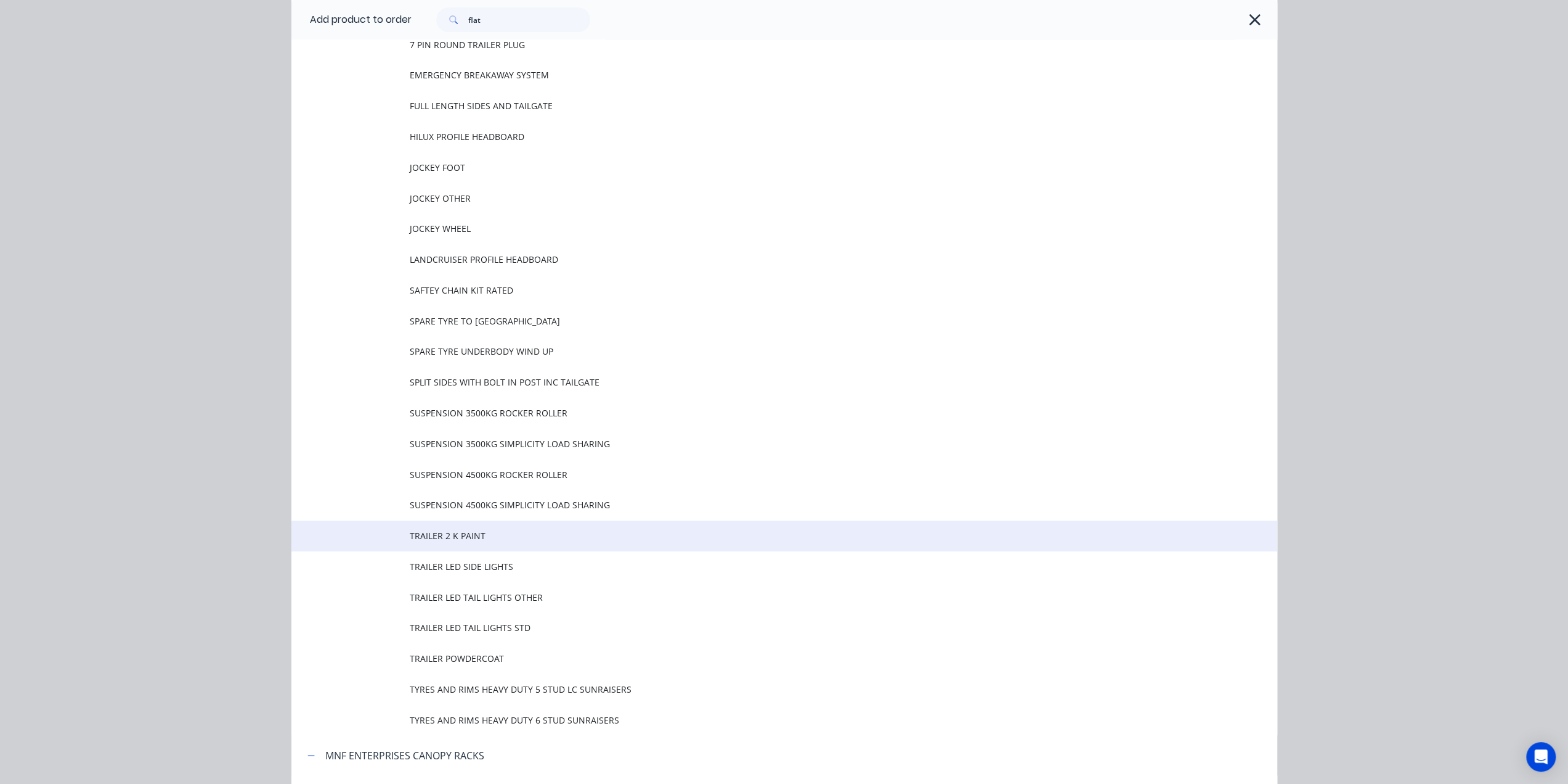
click at [454, 531] on span "TRAILER 2 K PAINT" at bounding box center [756, 536] width 694 height 13
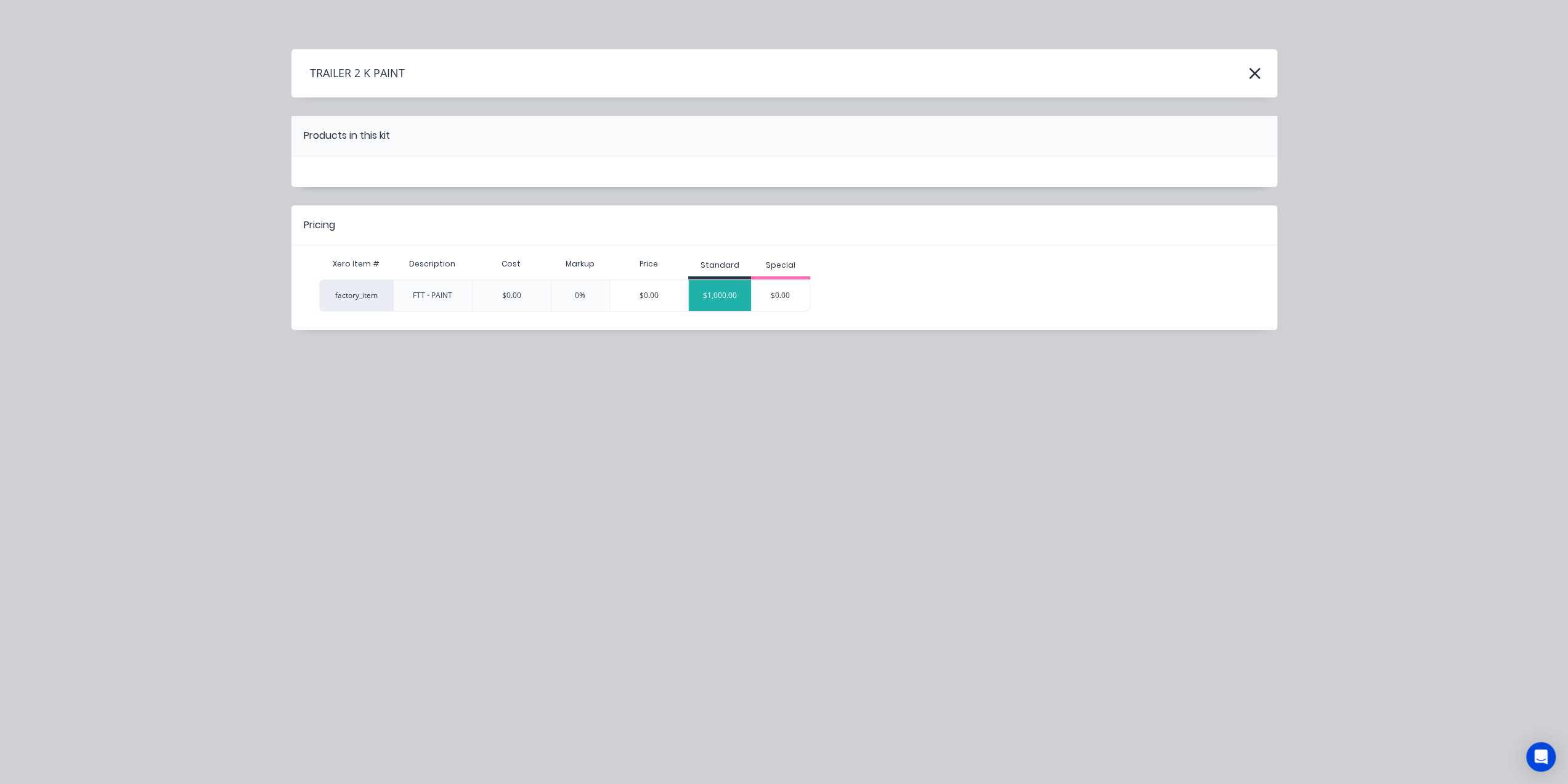
click at [727, 291] on div "$1,000.00" at bounding box center [719, 295] width 62 height 31
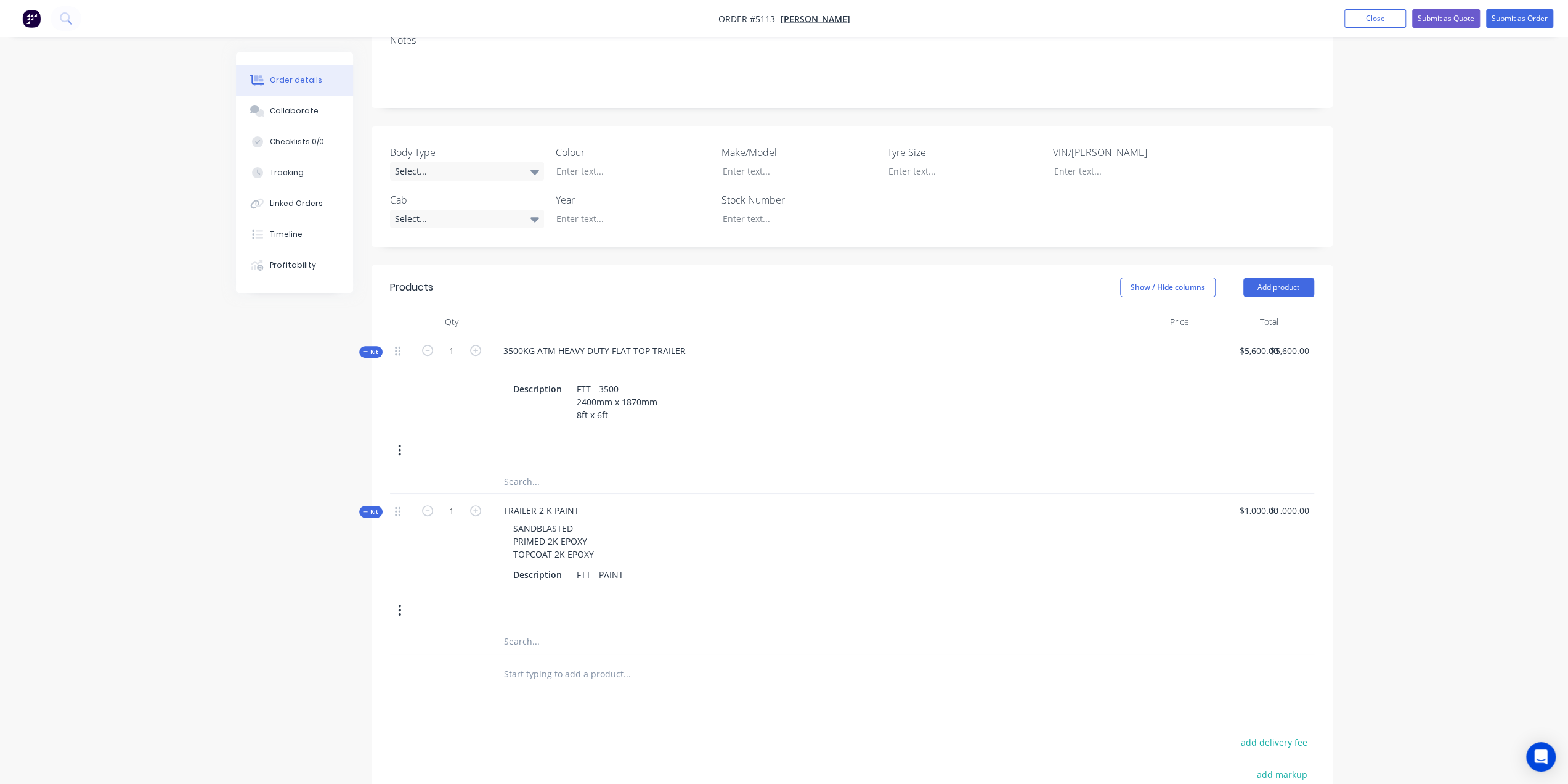
scroll to position [257, 0]
click at [624, 563] on div "FTT - PAINT" at bounding box center [600, 572] width 57 height 18
type input "$1,000.00"
click at [560, 671] on input "text" at bounding box center [626, 683] width 246 height 24
click at [400, 499] on div at bounding box center [403, 507] width 14 height 16
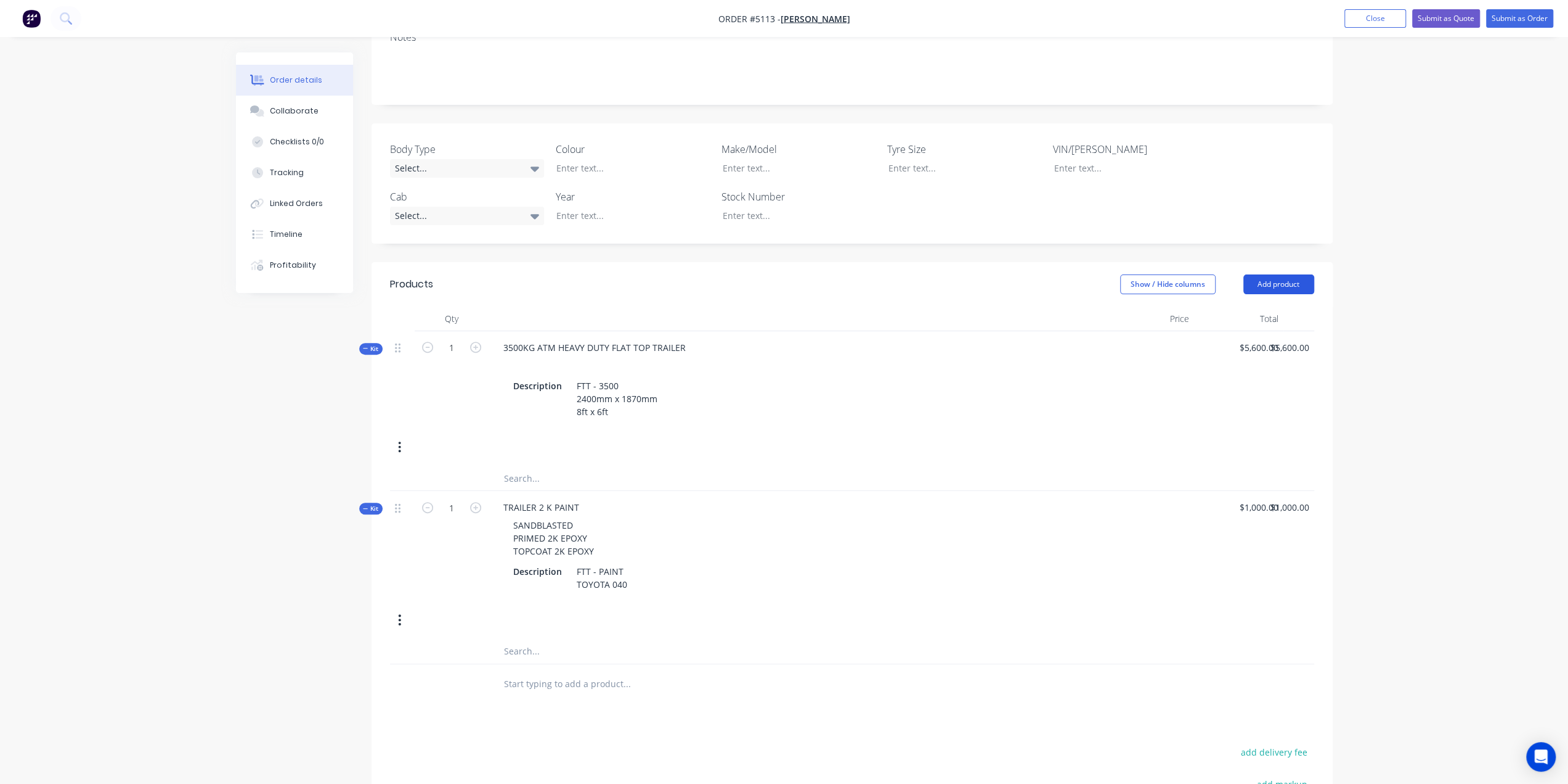
click at [1265, 275] on button "Add product" at bounding box center [1279, 285] width 71 height 20
click at [1259, 306] on div "Product catalogue" at bounding box center [1256, 315] width 95 height 18
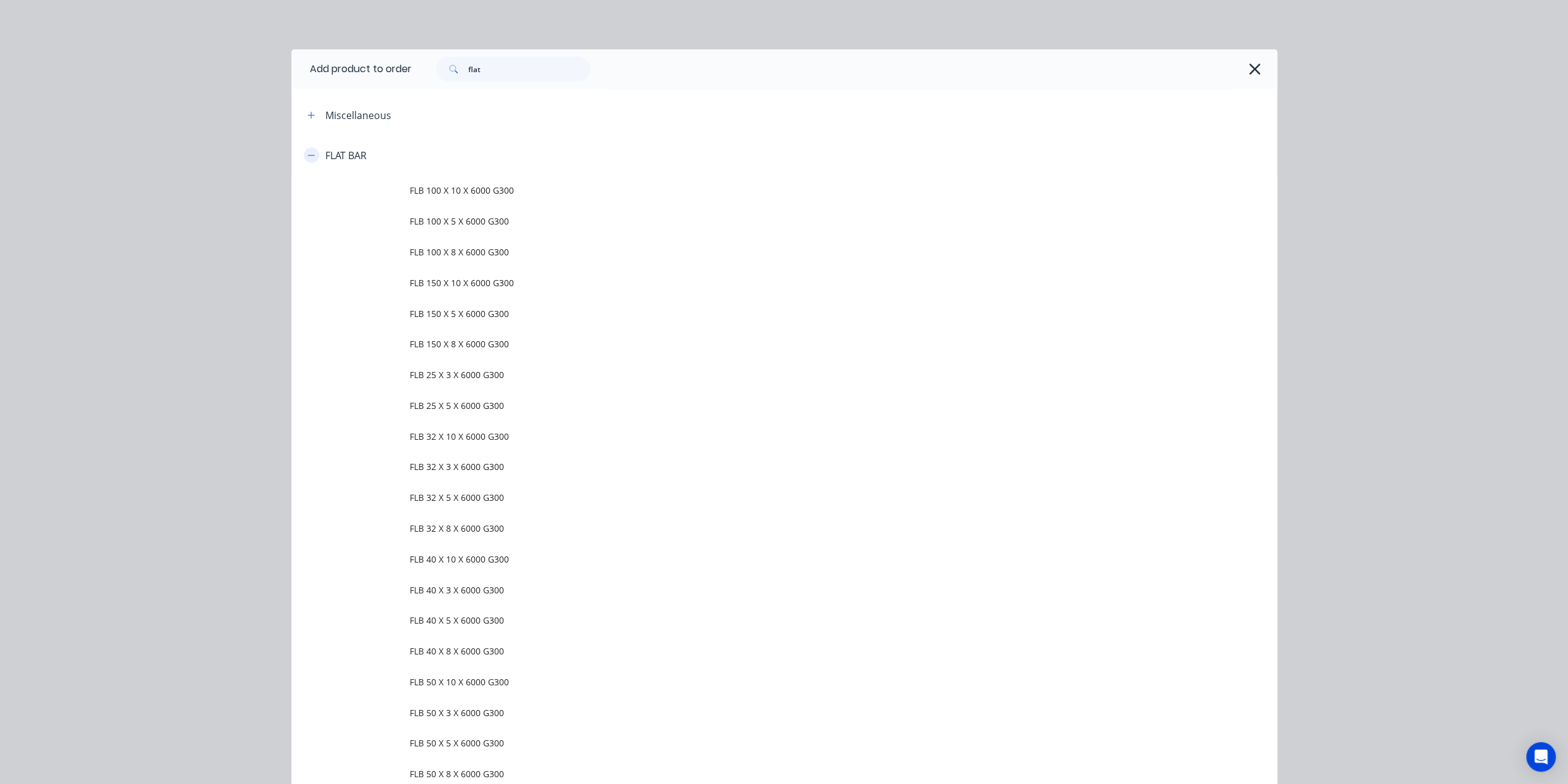
click at [309, 154] on icon "button" at bounding box center [311, 155] width 7 height 9
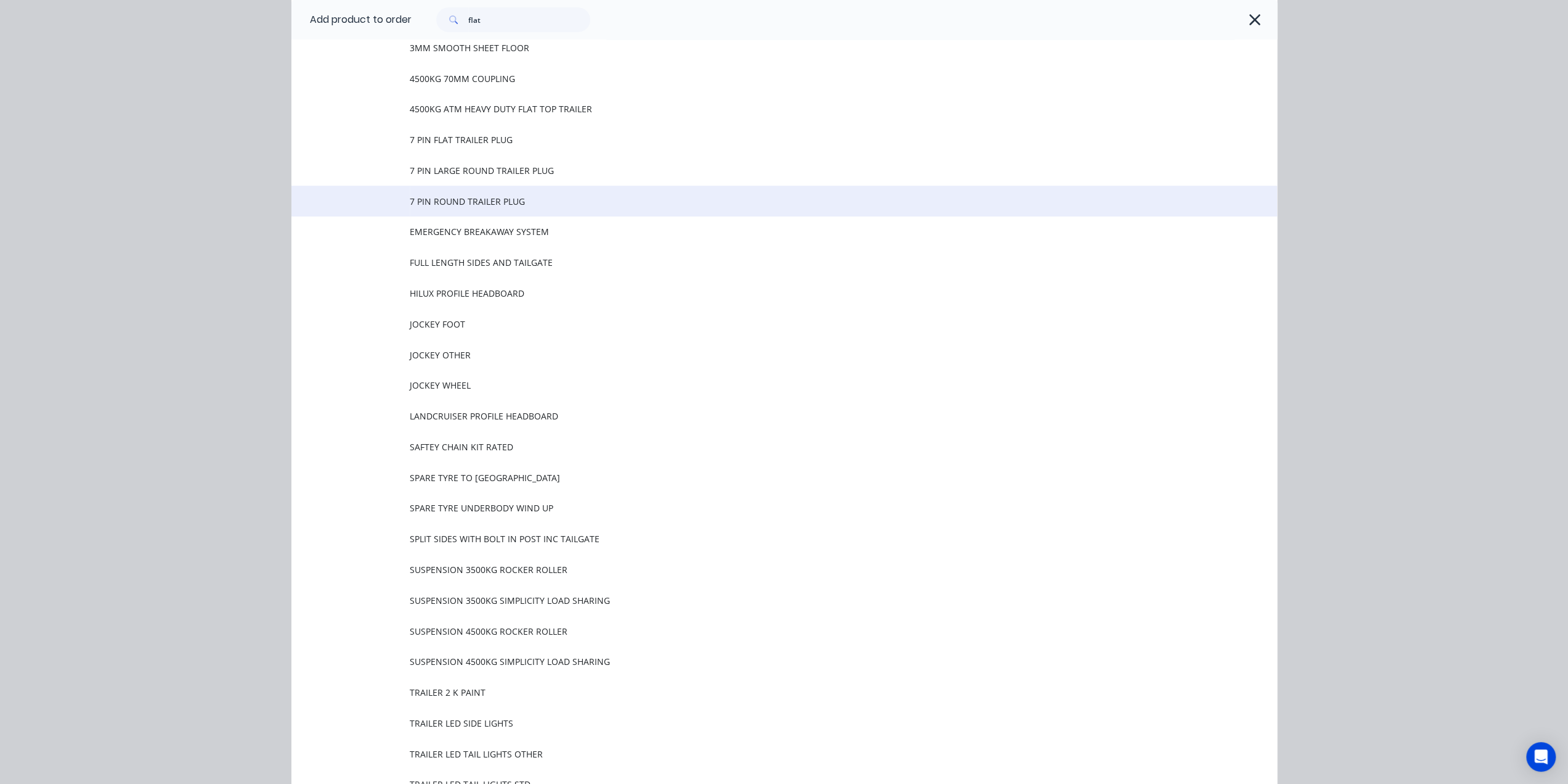
scroll to position [308, 0]
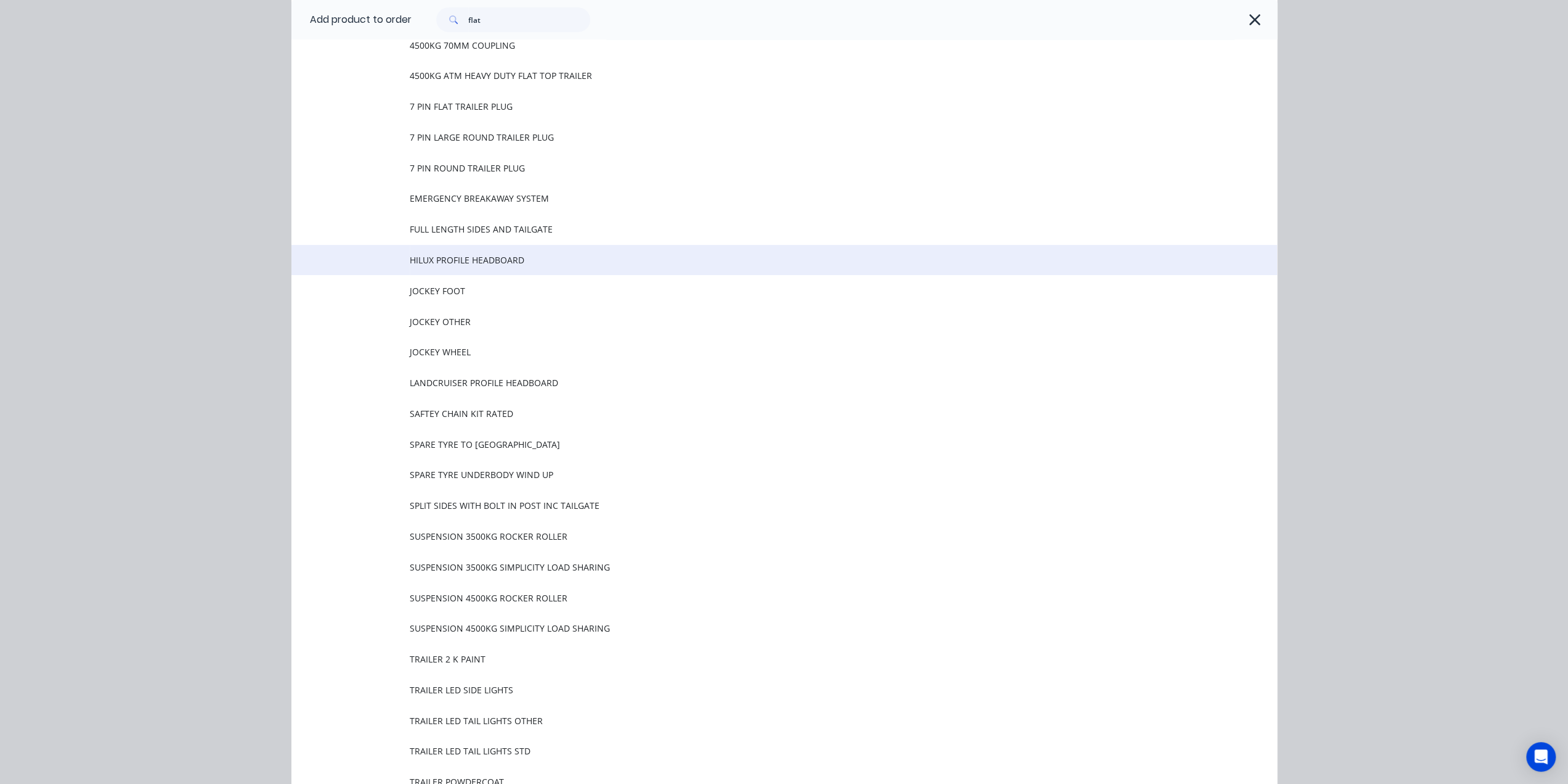
click at [486, 264] on span "HILUX PROFILE HEADBOARD" at bounding box center [756, 260] width 694 height 13
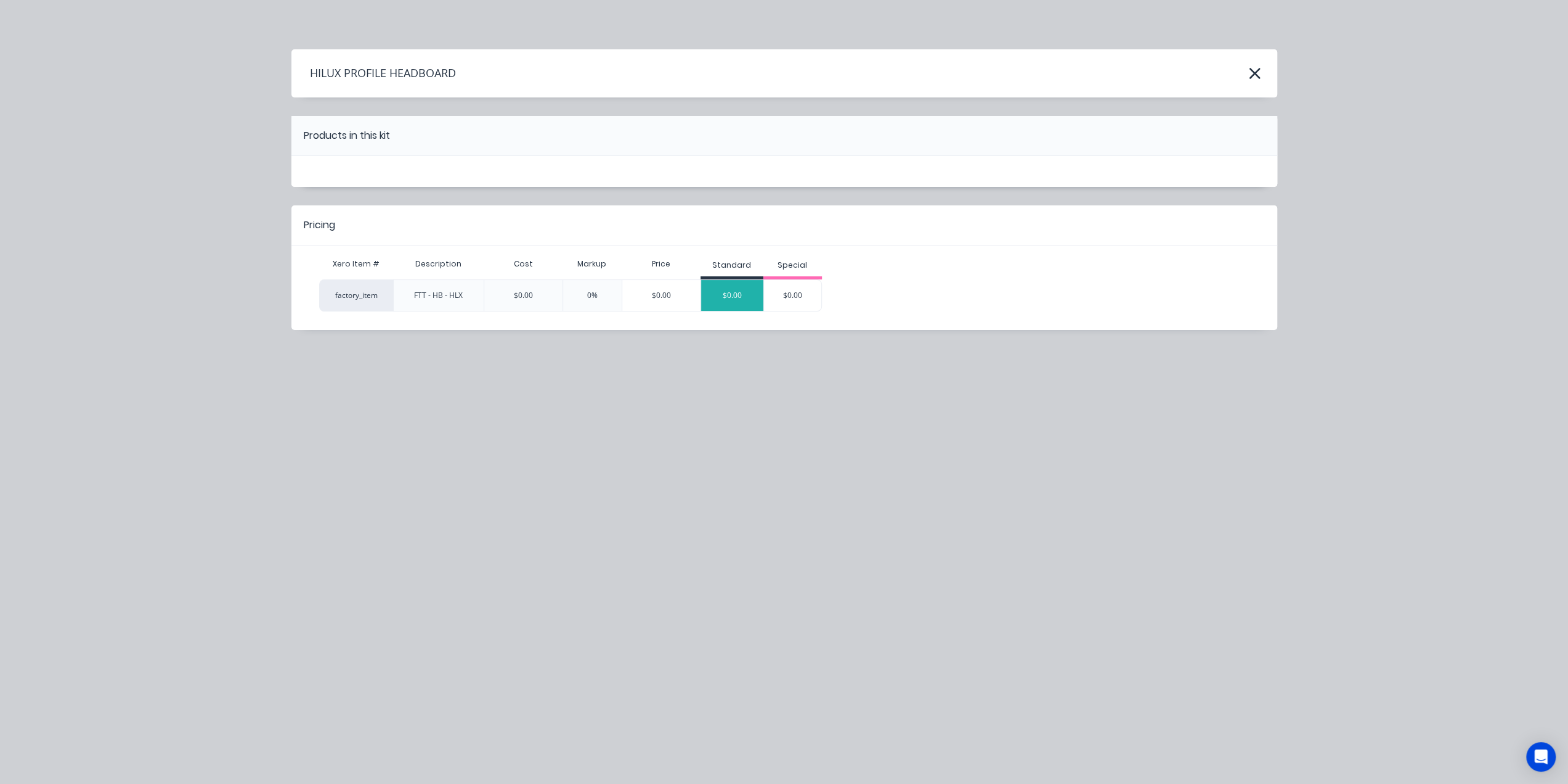
click at [738, 299] on div "$0.00" at bounding box center [732, 295] width 62 height 31
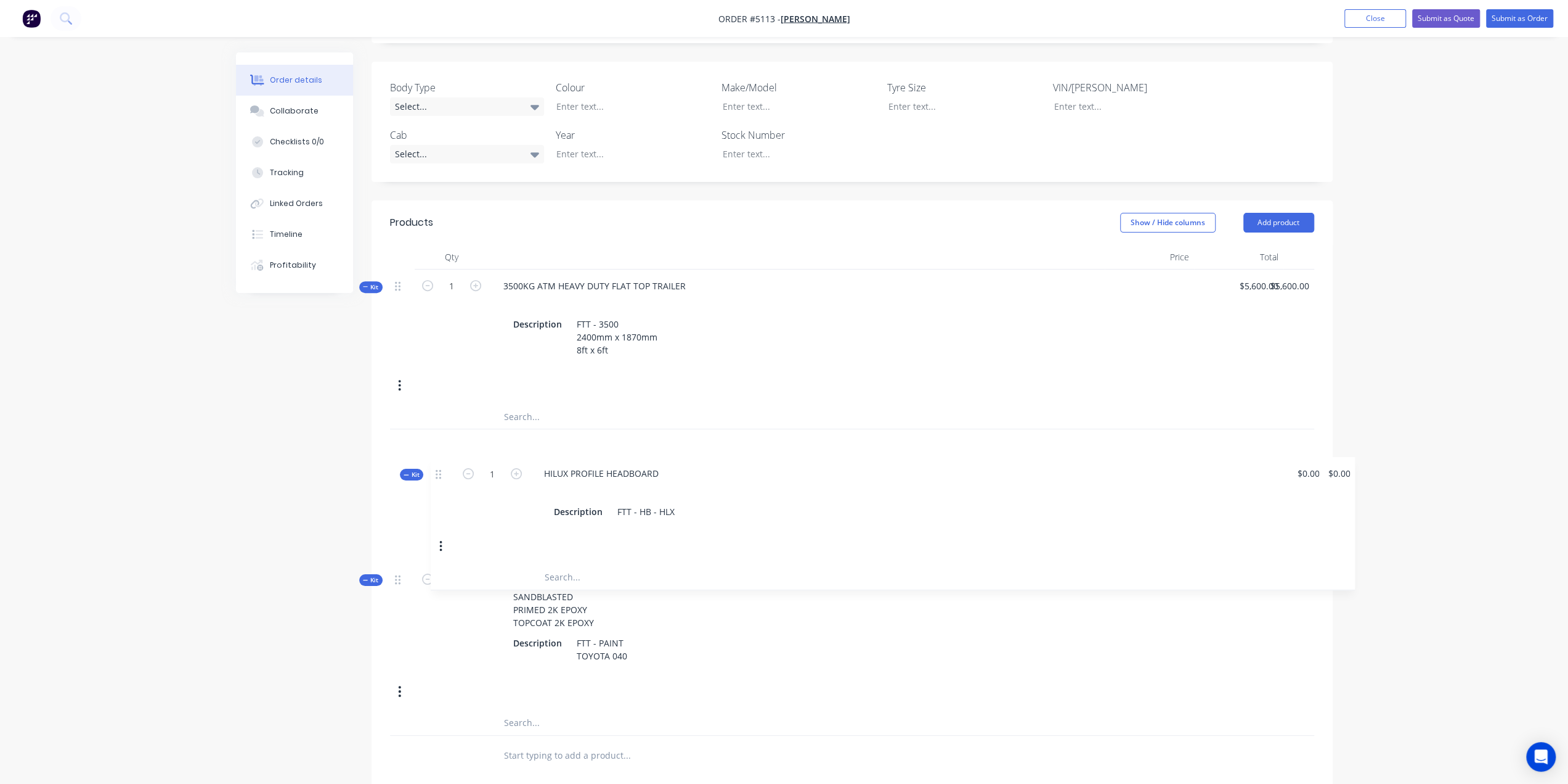
scroll to position [321, 0]
drag, startPoint x: 398, startPoint y: 585, endPoint x: 415, endPoint y: 395, distance: 190.8
click at [415, 395] on div "Kit 1 3500KG ATM HEAVY DUTY FLAT TOP TRAILER Description FTT - 3500 2400mm x 18…" at bounding box center [852, 500] width 924 height 466
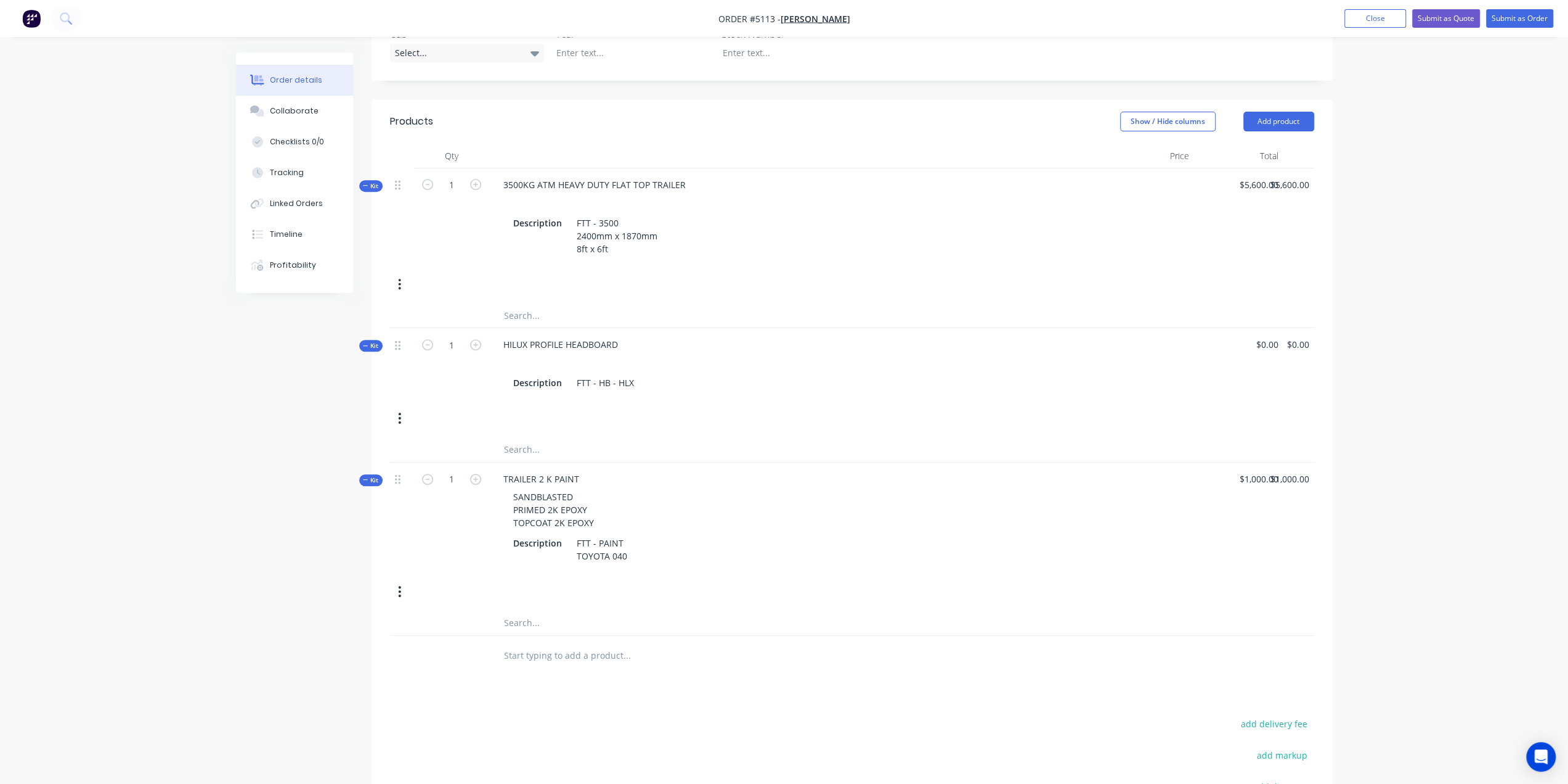
scroll to position [560, 0]
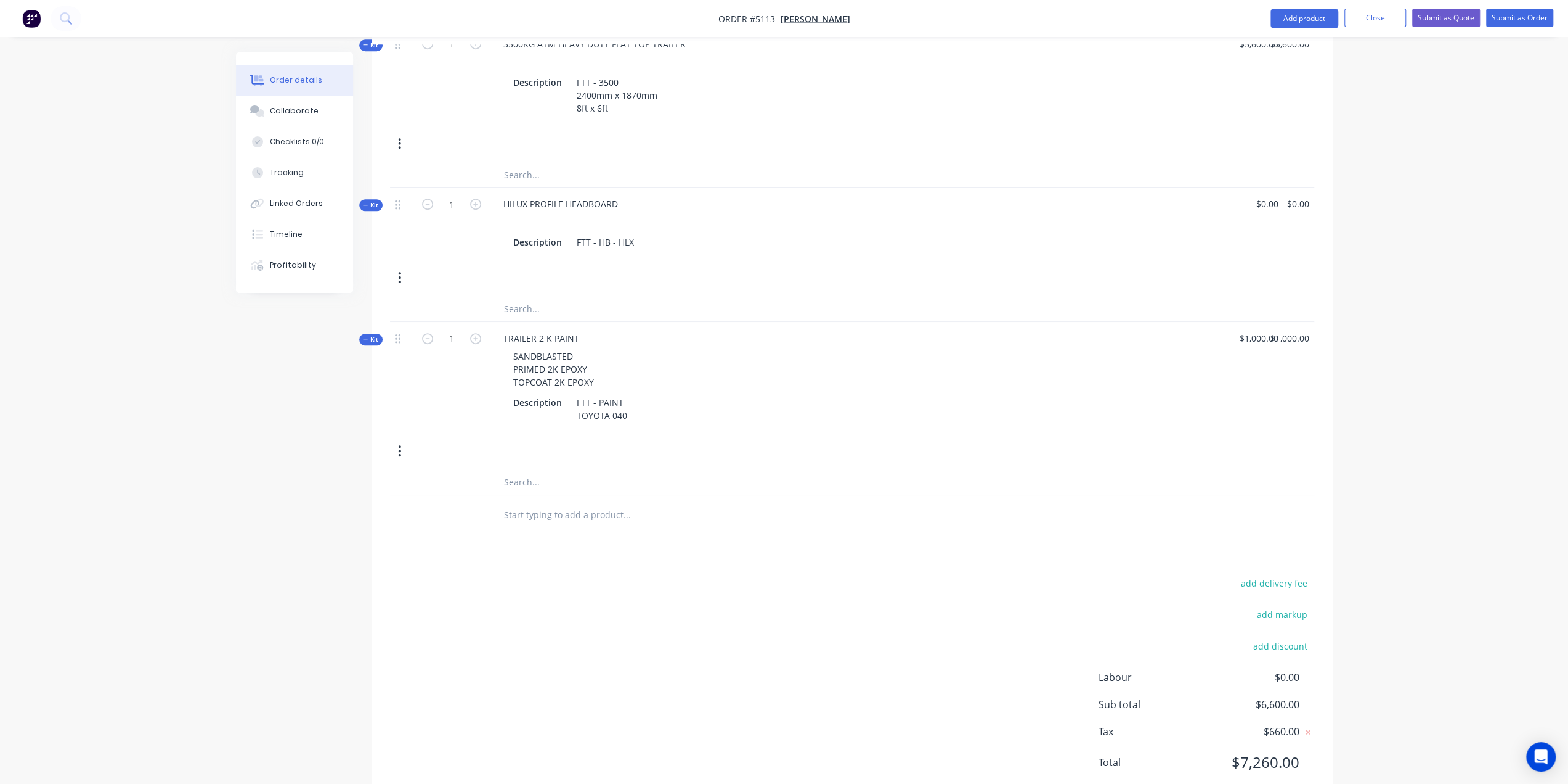
click at [534, 502] on input "text" at bounding box center [626, 514] width 246 height 24
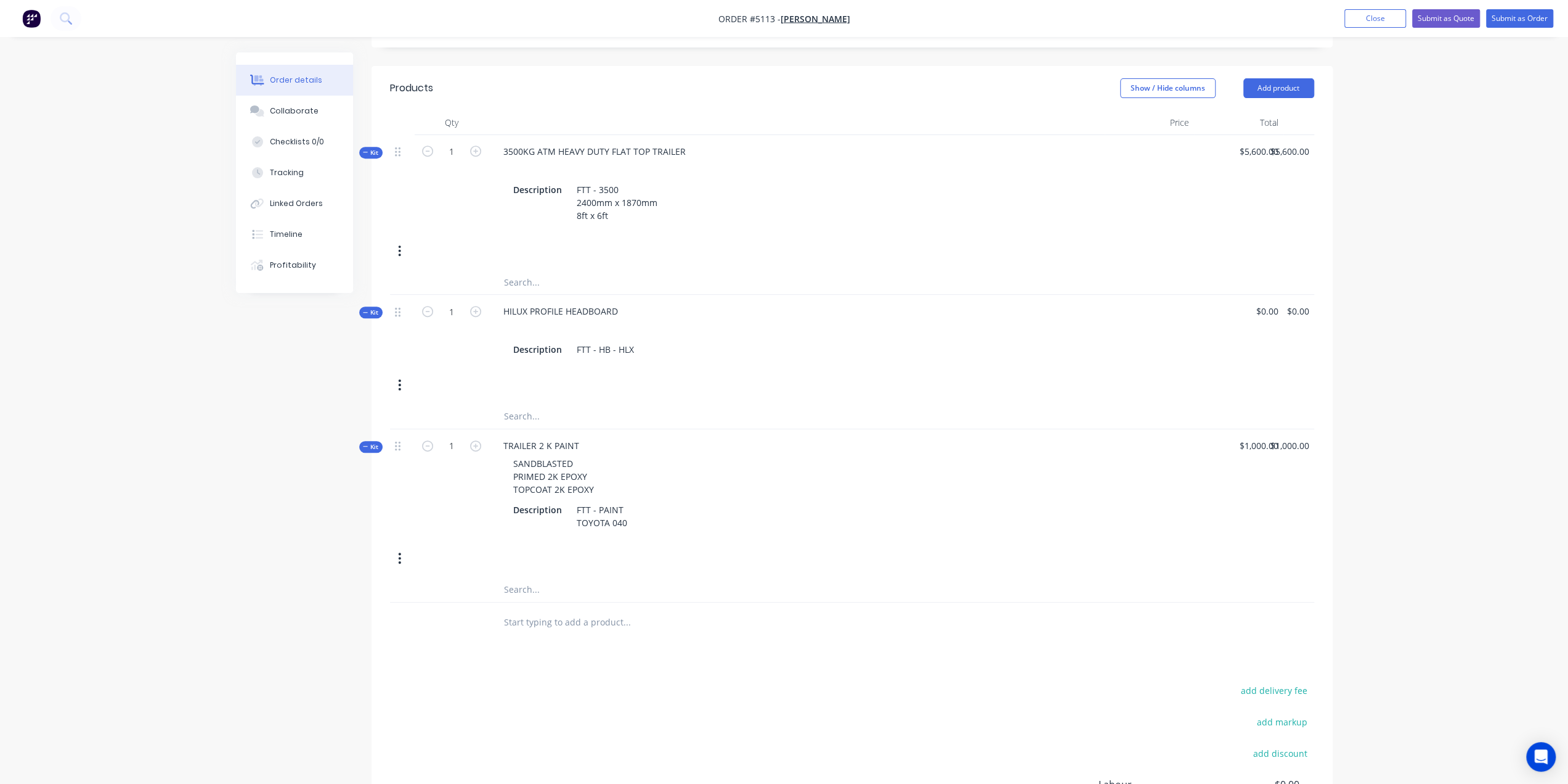
scroll to position [375, 0]
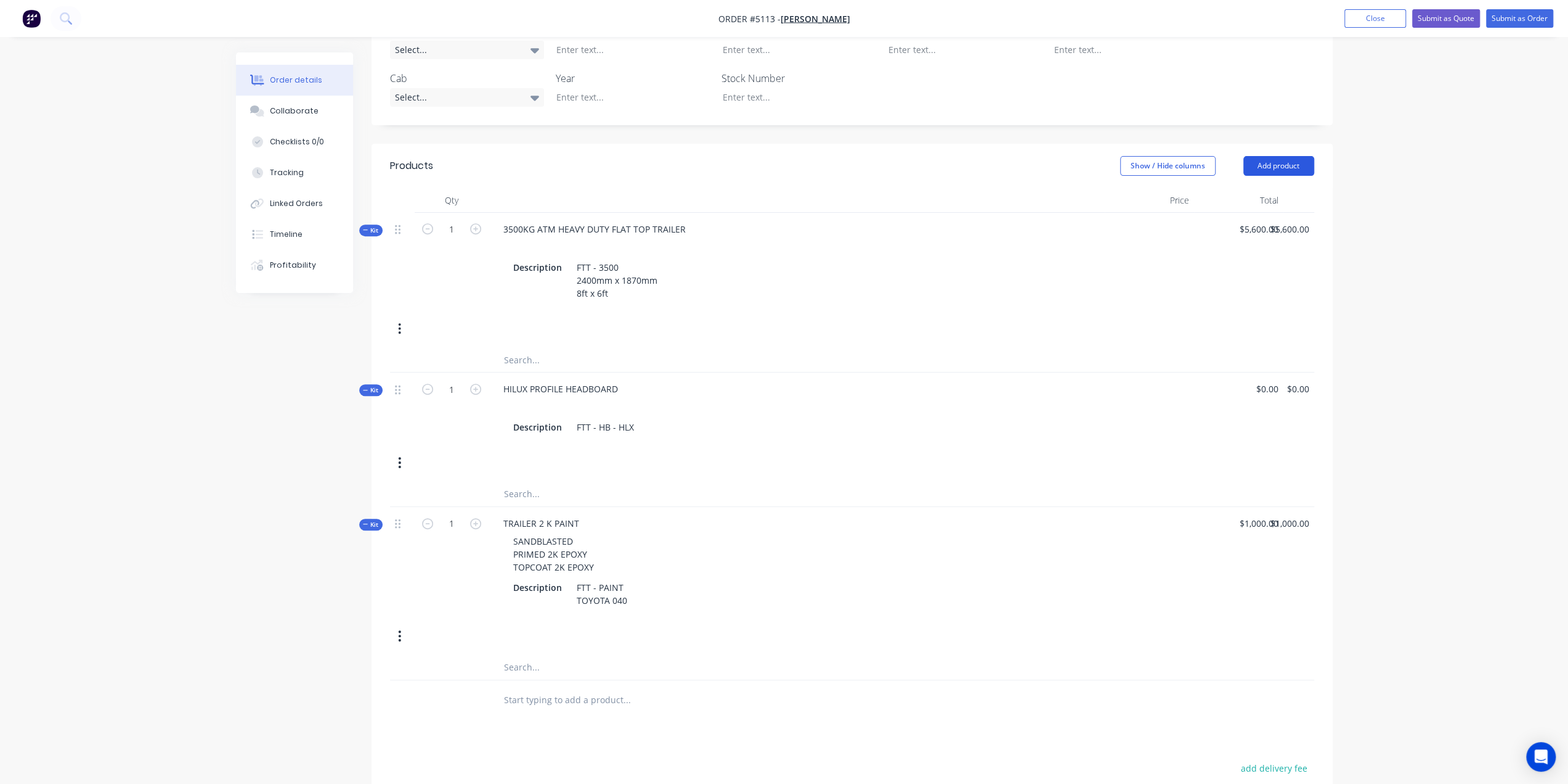
click at [1291, 156] on button "Add product" at bounding box center [1279, 166] width 71 height 20
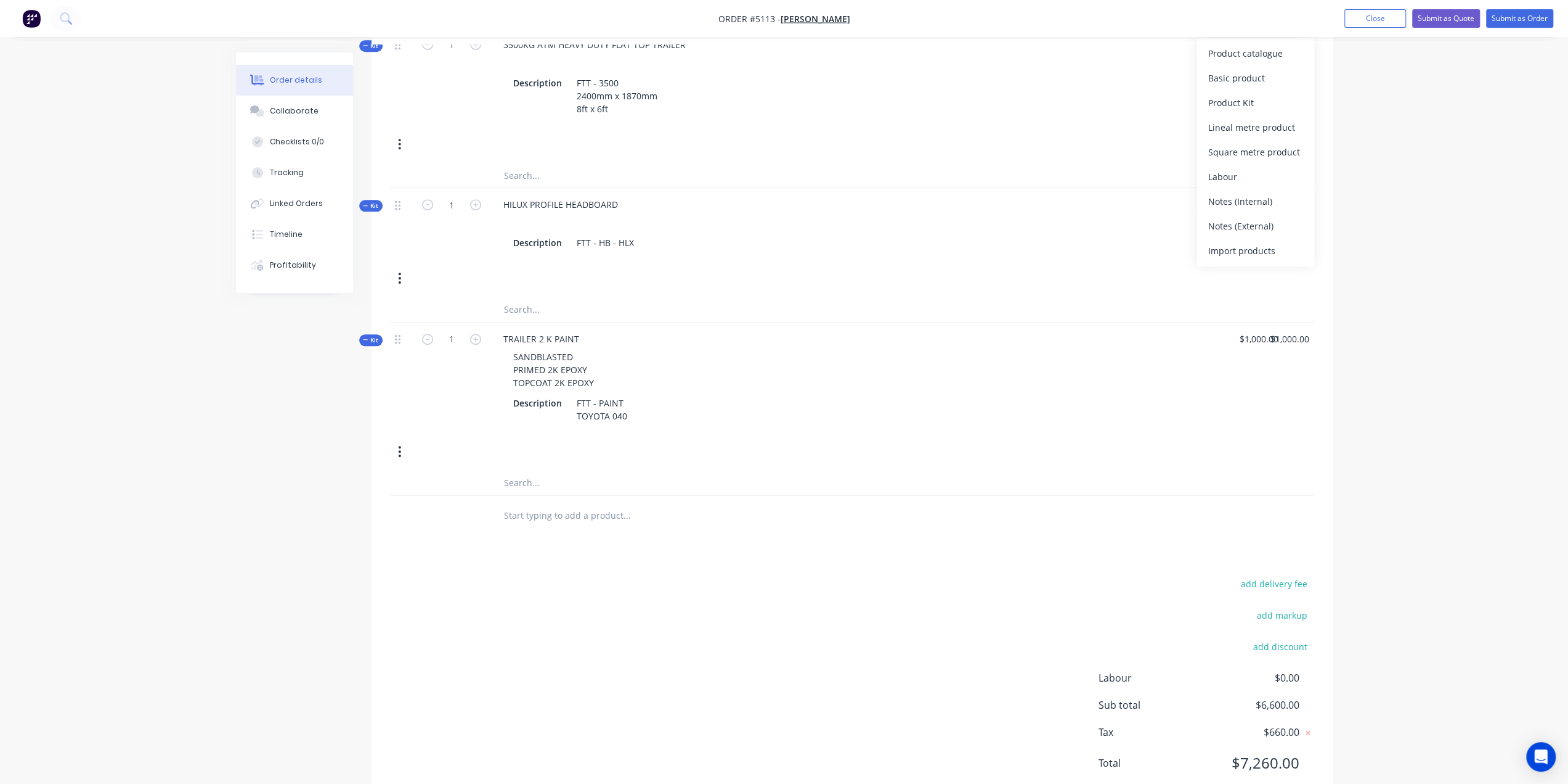
scroll to position [560, 0]
click at [1250, 58] on div "Product catalogue" at bounding box center [1256, 54] width 95 height 18
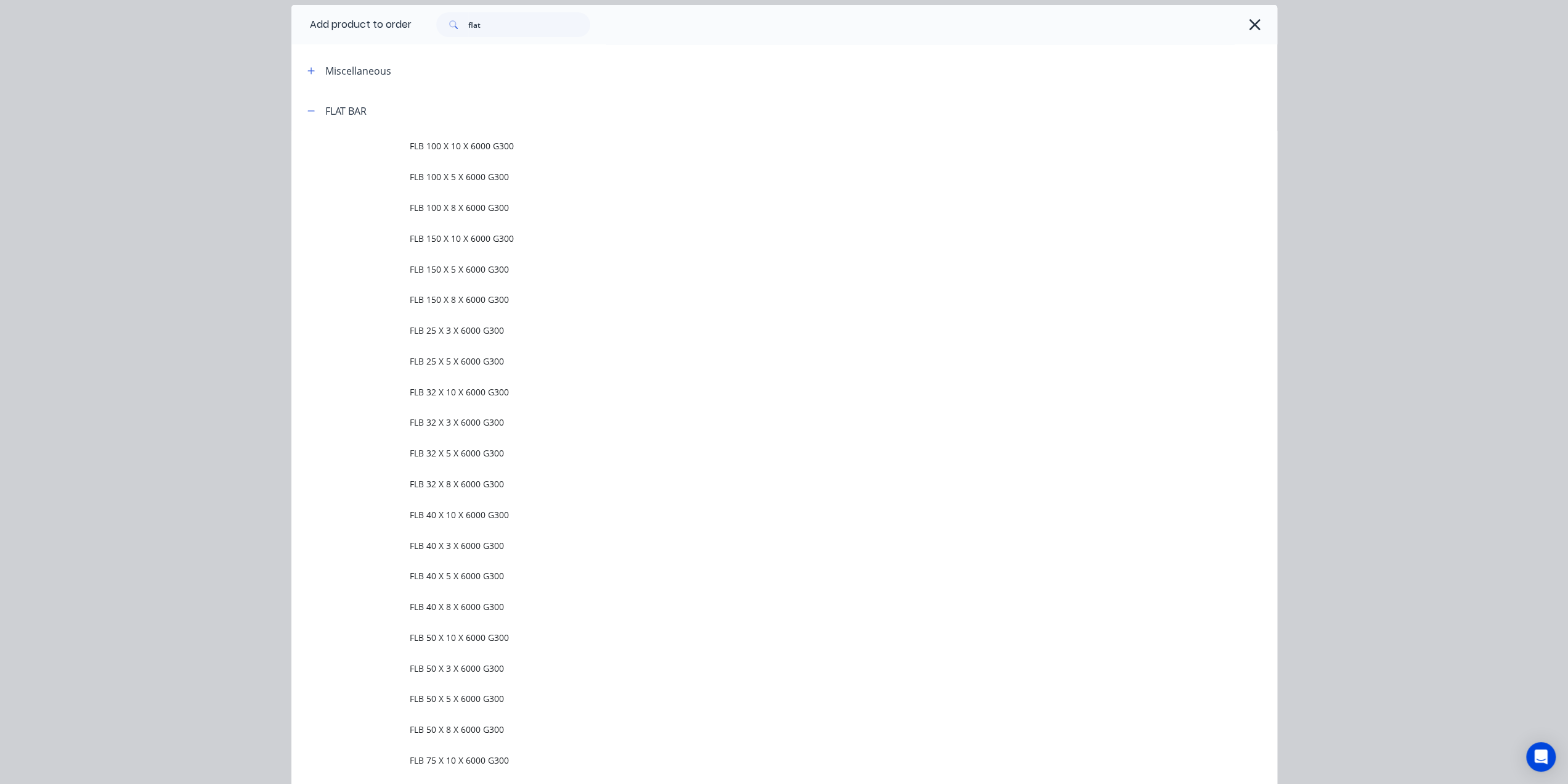
scroll to position [0, 0]
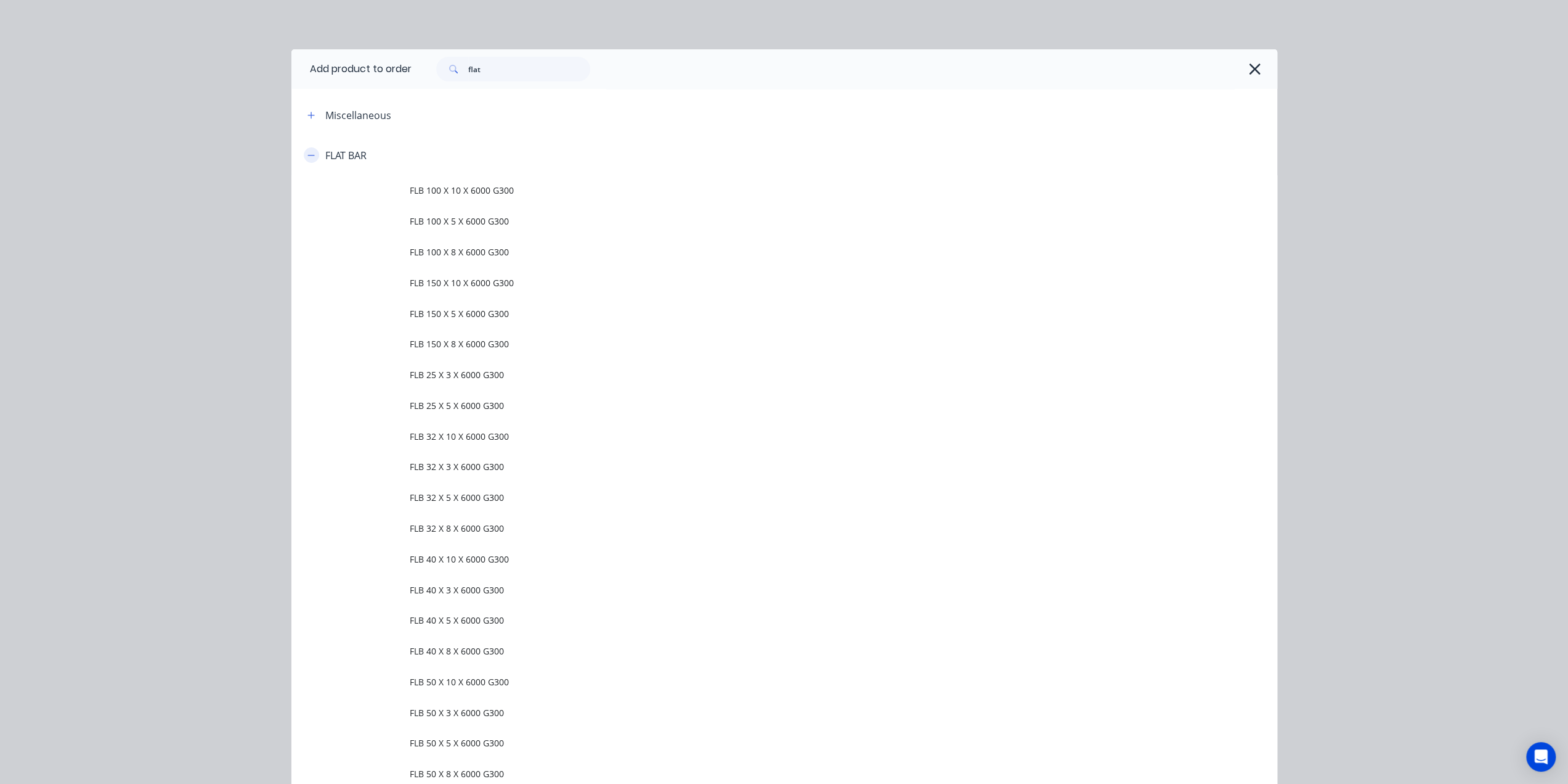
click at [304, 152] on button "button" at bounding box center [311, 154] width 15 height 15
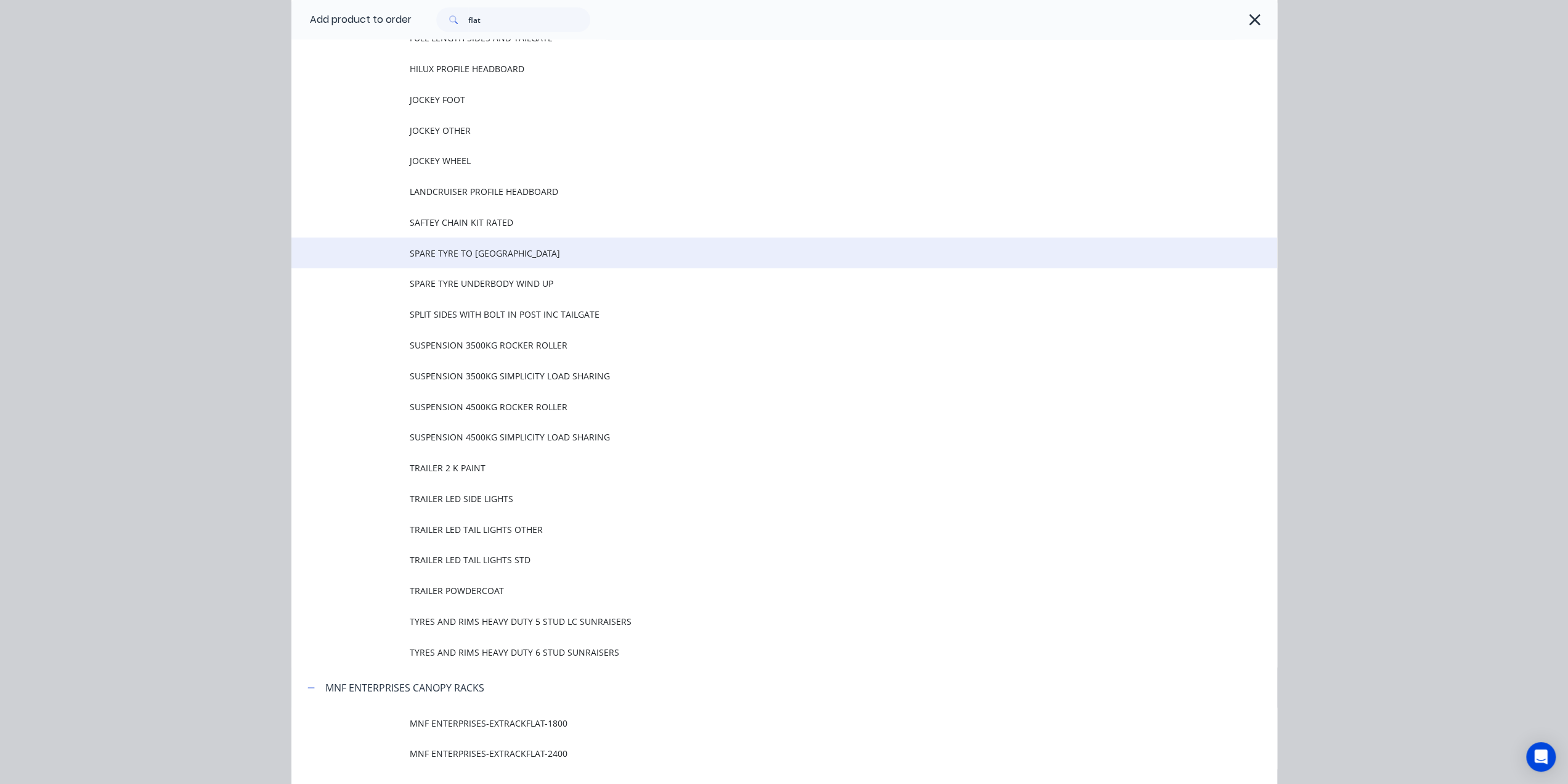
scroll to position [555, 0]
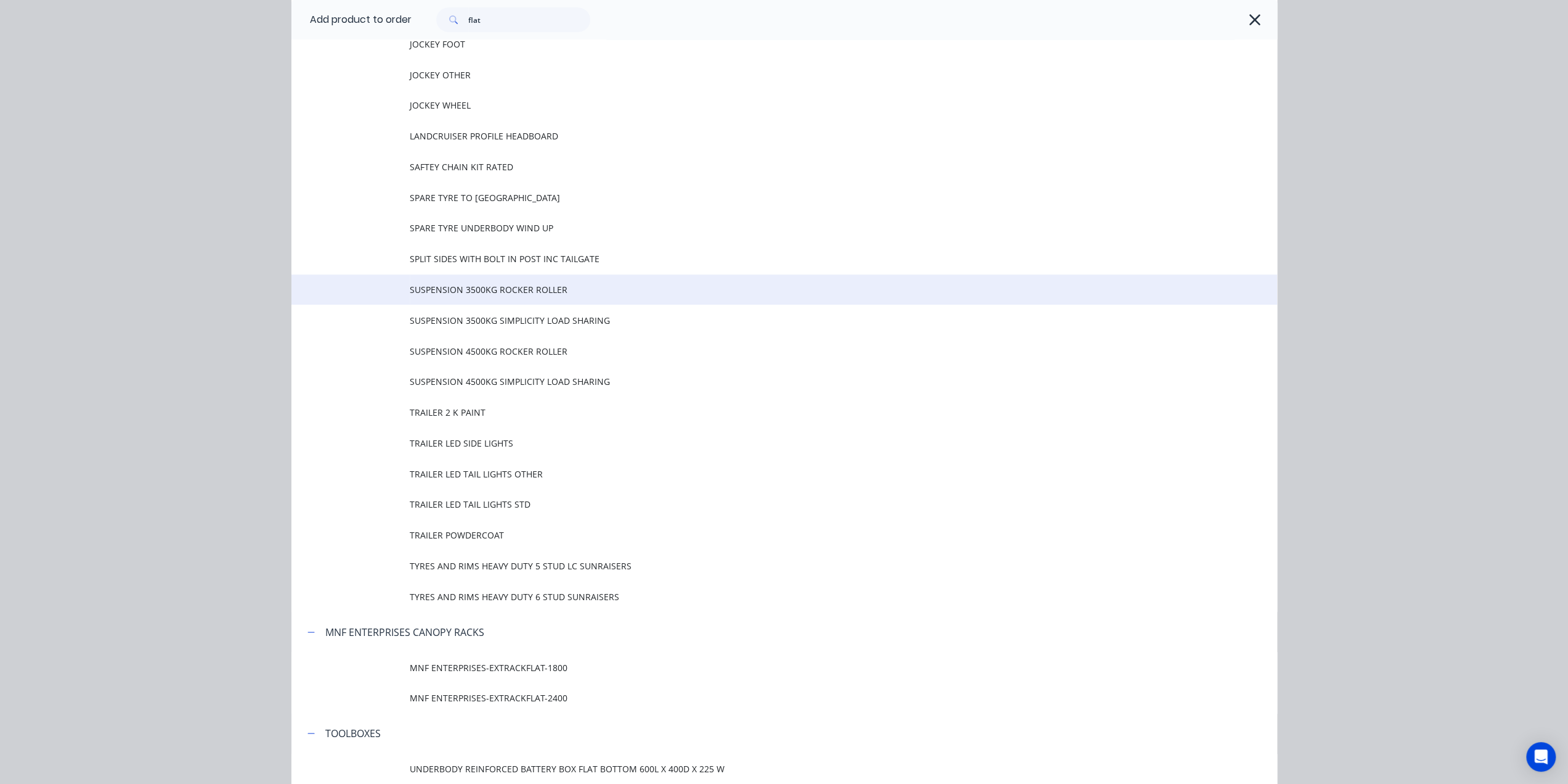
click at [496, 295] on span "SUSPENSION 3500KG ROCKER ROLLER" at bounding box center [756, 289] width 694 height 13
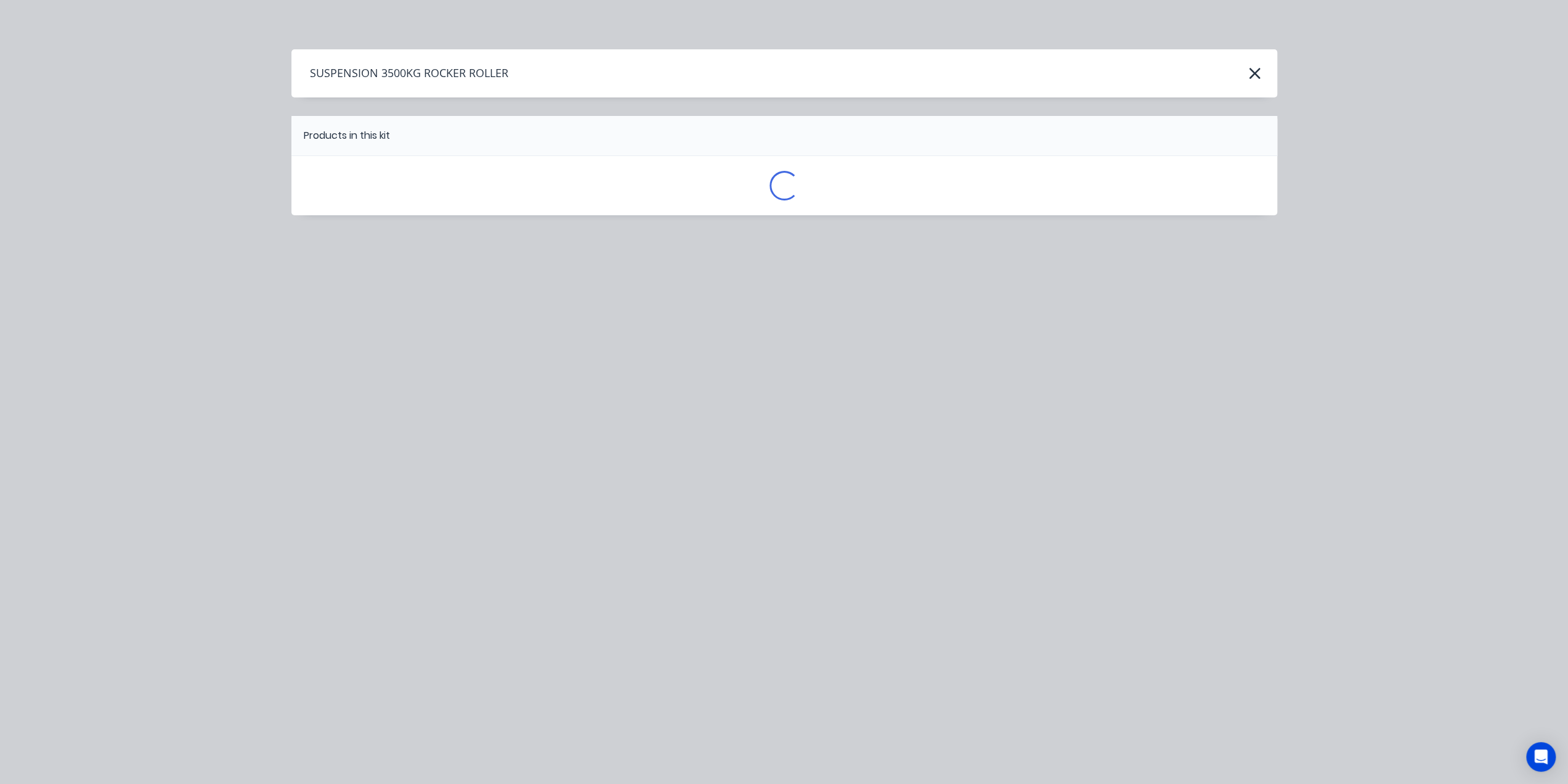
scroll to position [0, 0]
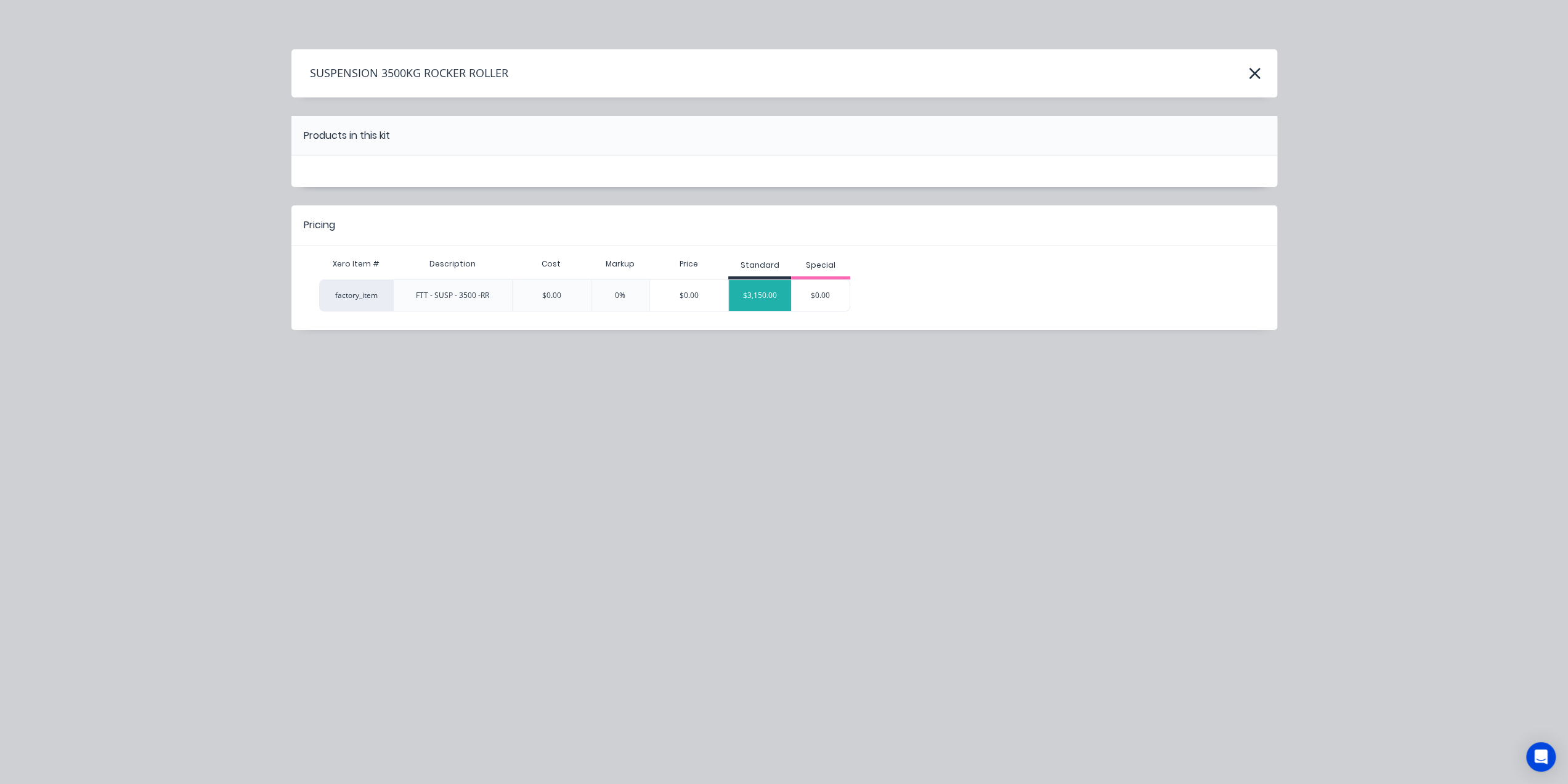
click at [753, 296] on div "$3,150.00" at bounding box center [760, 295] width 62 height 31
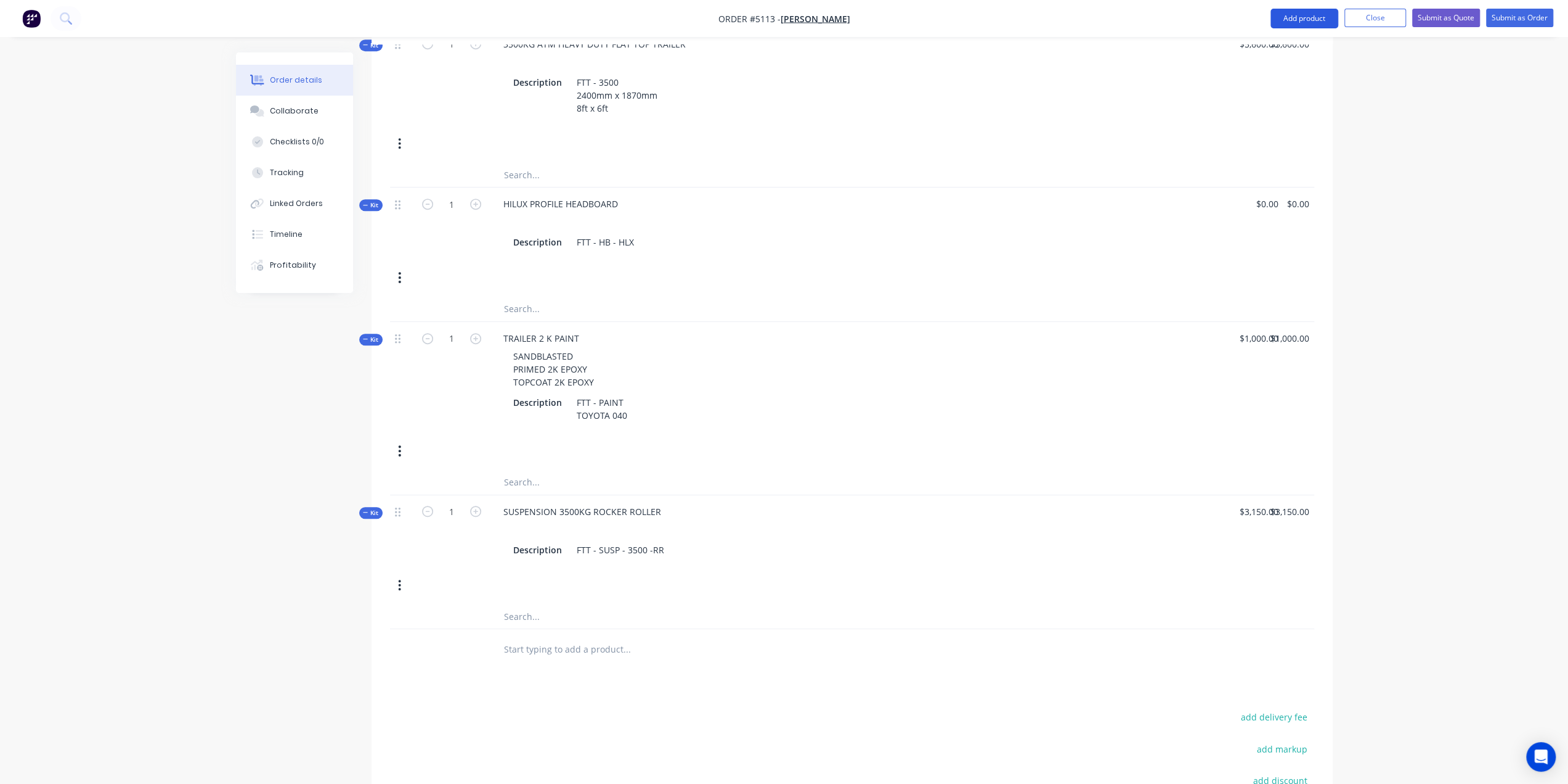
click at [1290, 14] on button "Add product" at bounding box center [1304, 19] width 68 height 20
click at [1286, 55] on div "Product catalogue" at bounding box center [1279, 51] width 95 height 18
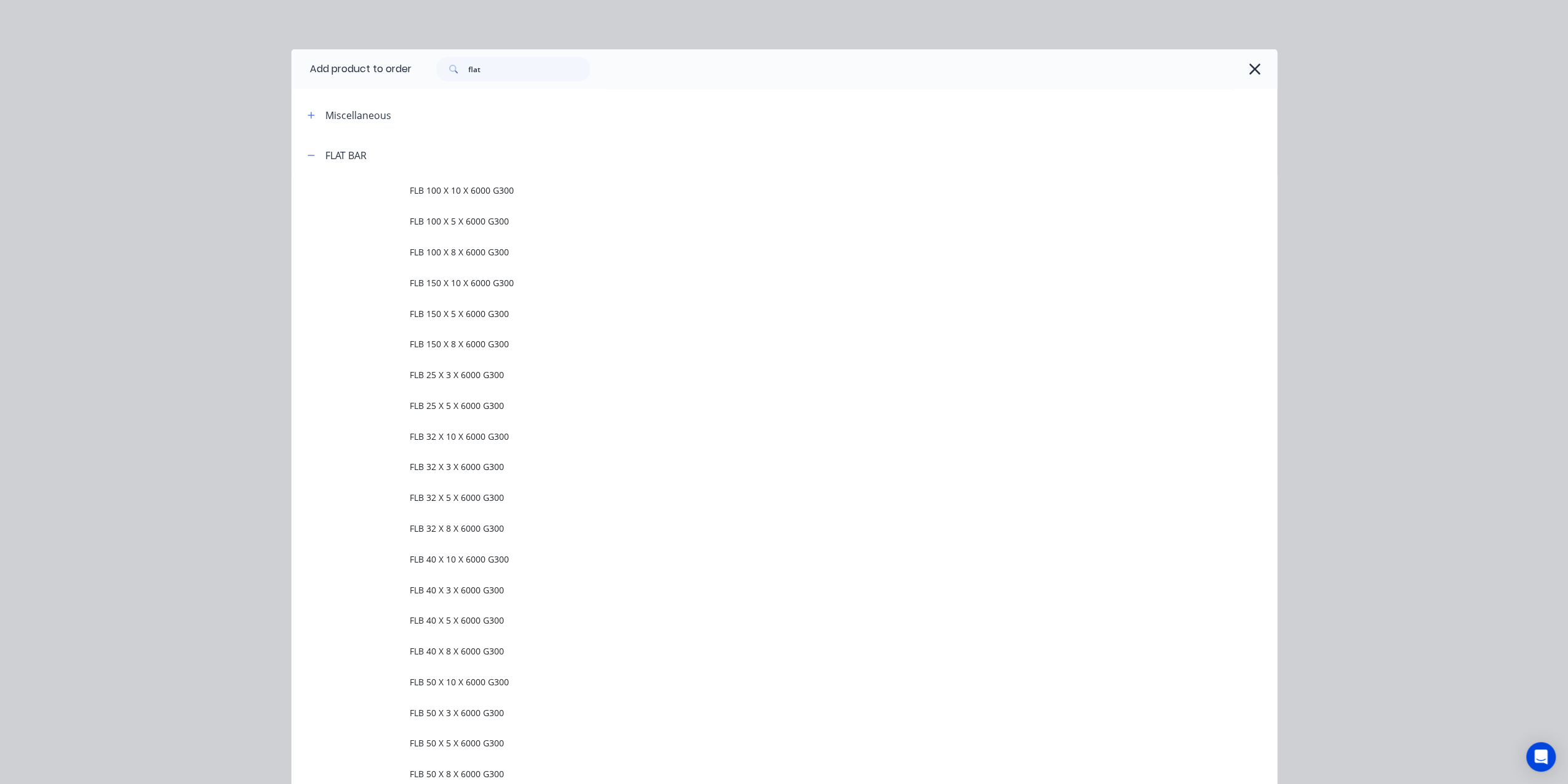
click at [318, 154] on div "FLAT BAR" at bounding box center [332, 154] width 69 height 15
click at [308, 157] on icon "button" at bounding box center [311, 155] width 7 height 9
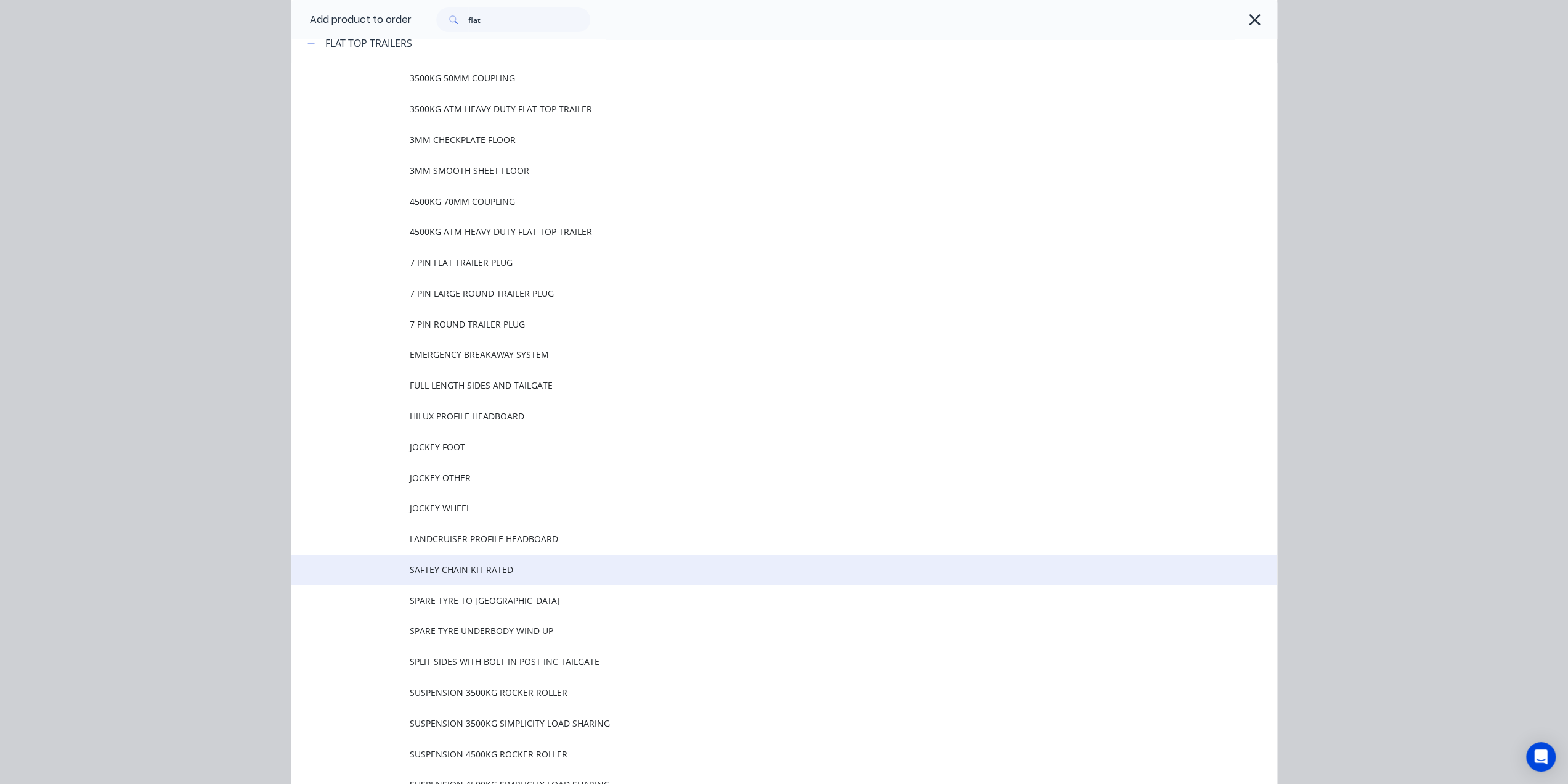
scroll to position [124, 0]
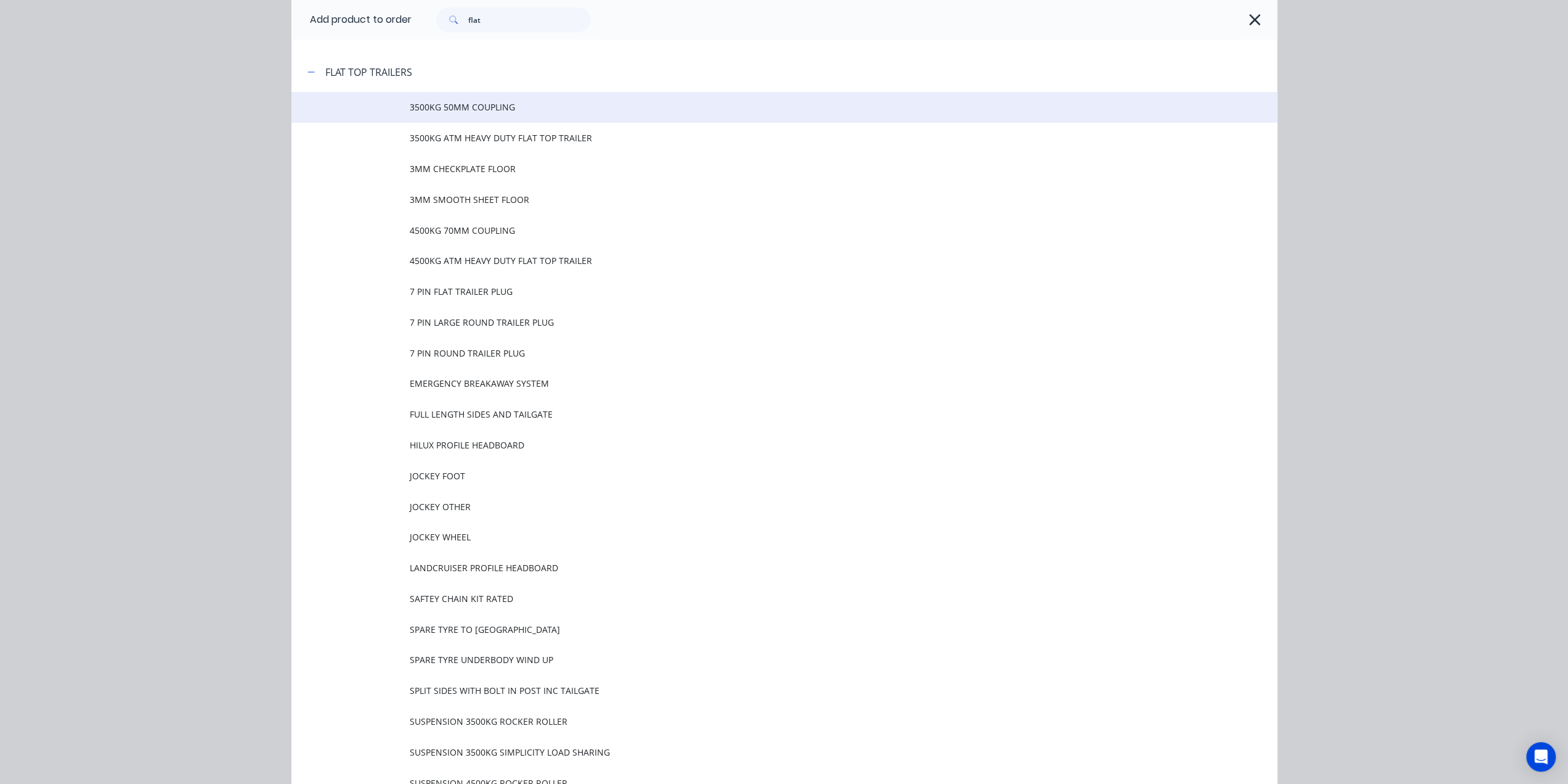
click at [463, 113] on span "3500KG 50MM COUPLING" at bounding box center [756, 107] width 694 height 13
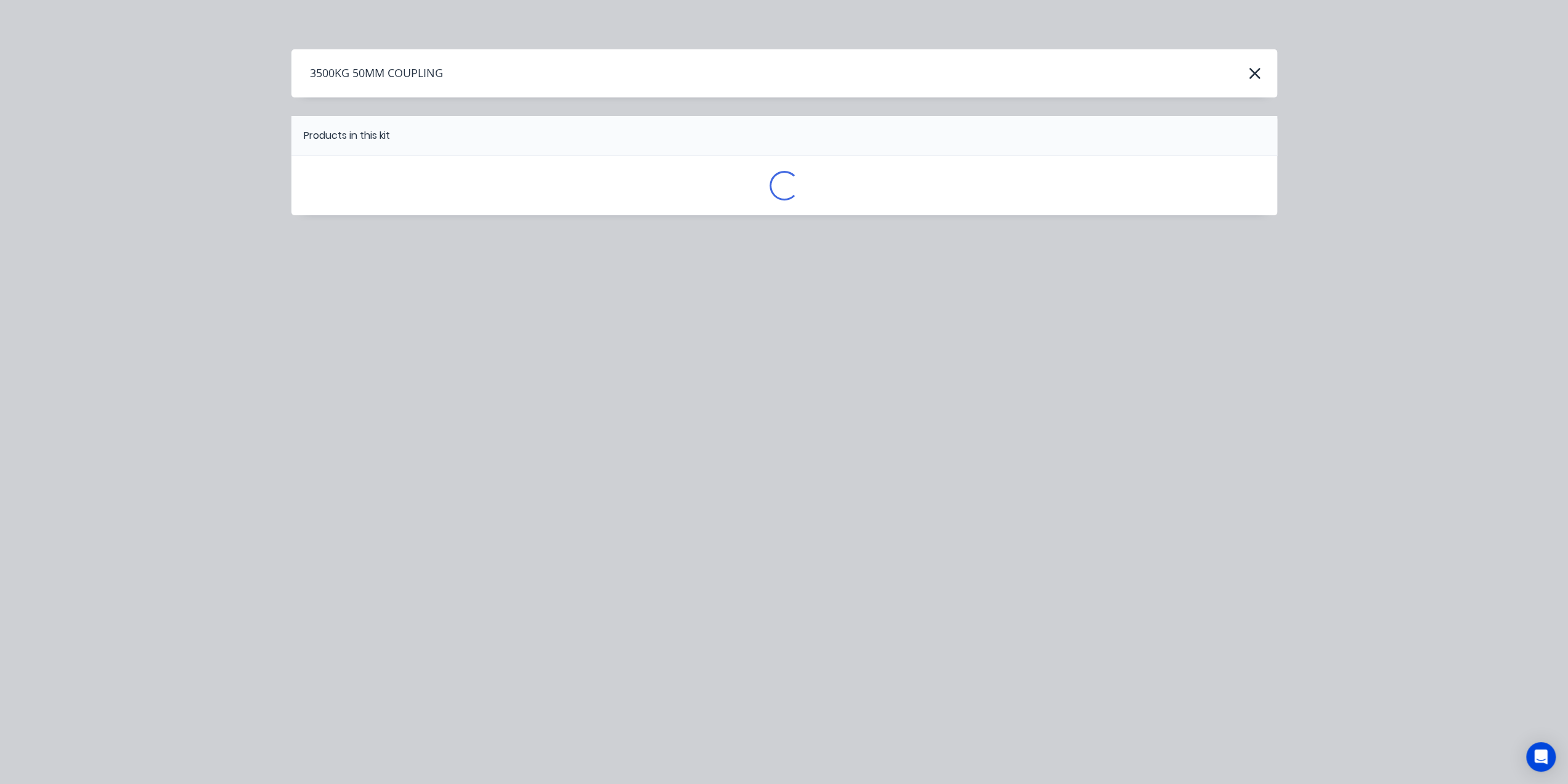
scroll to position [0, 0]
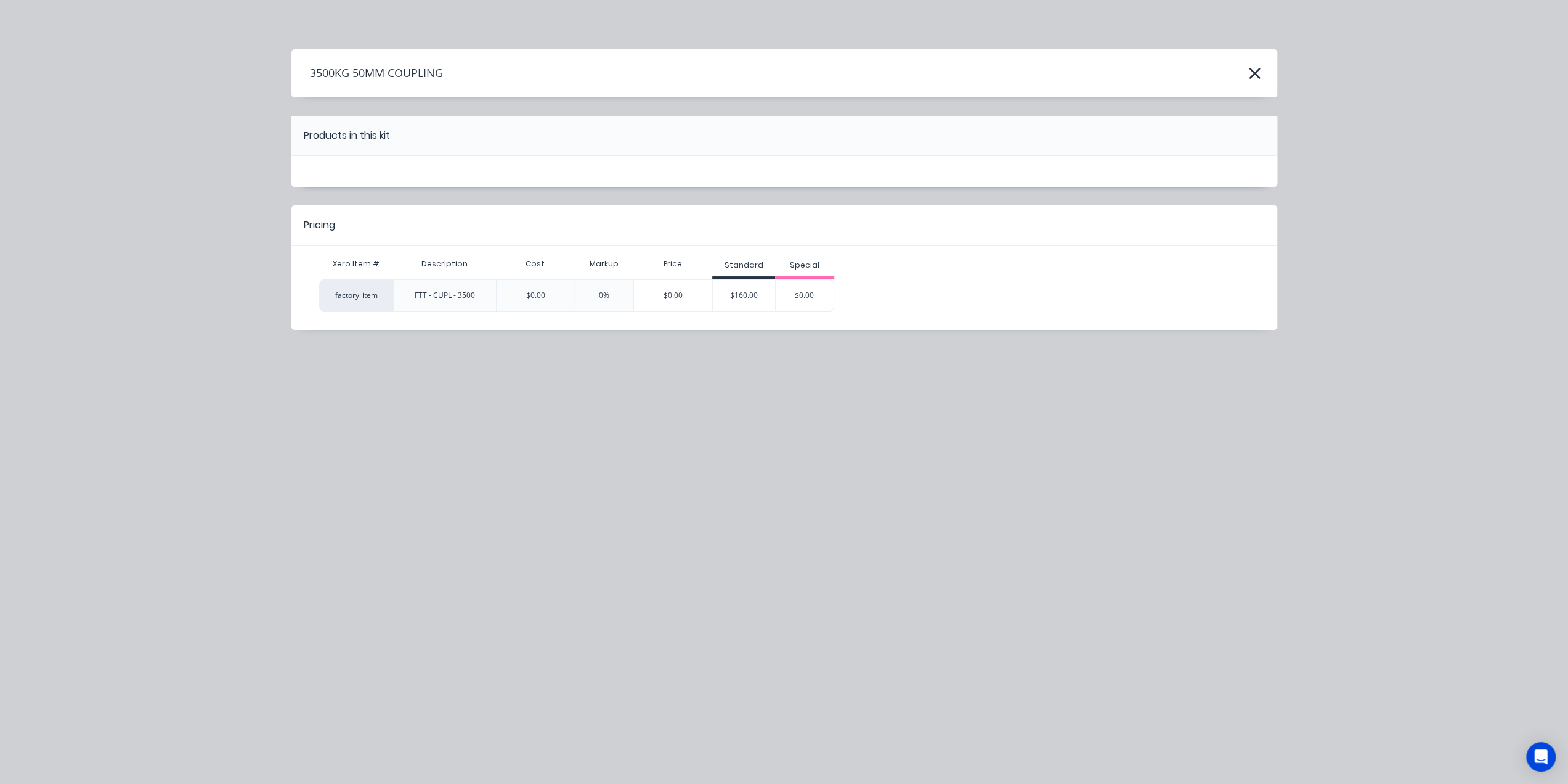
click at [743, 300] on div "$160.00" at bounding box center [744, 295] width 62 height 31
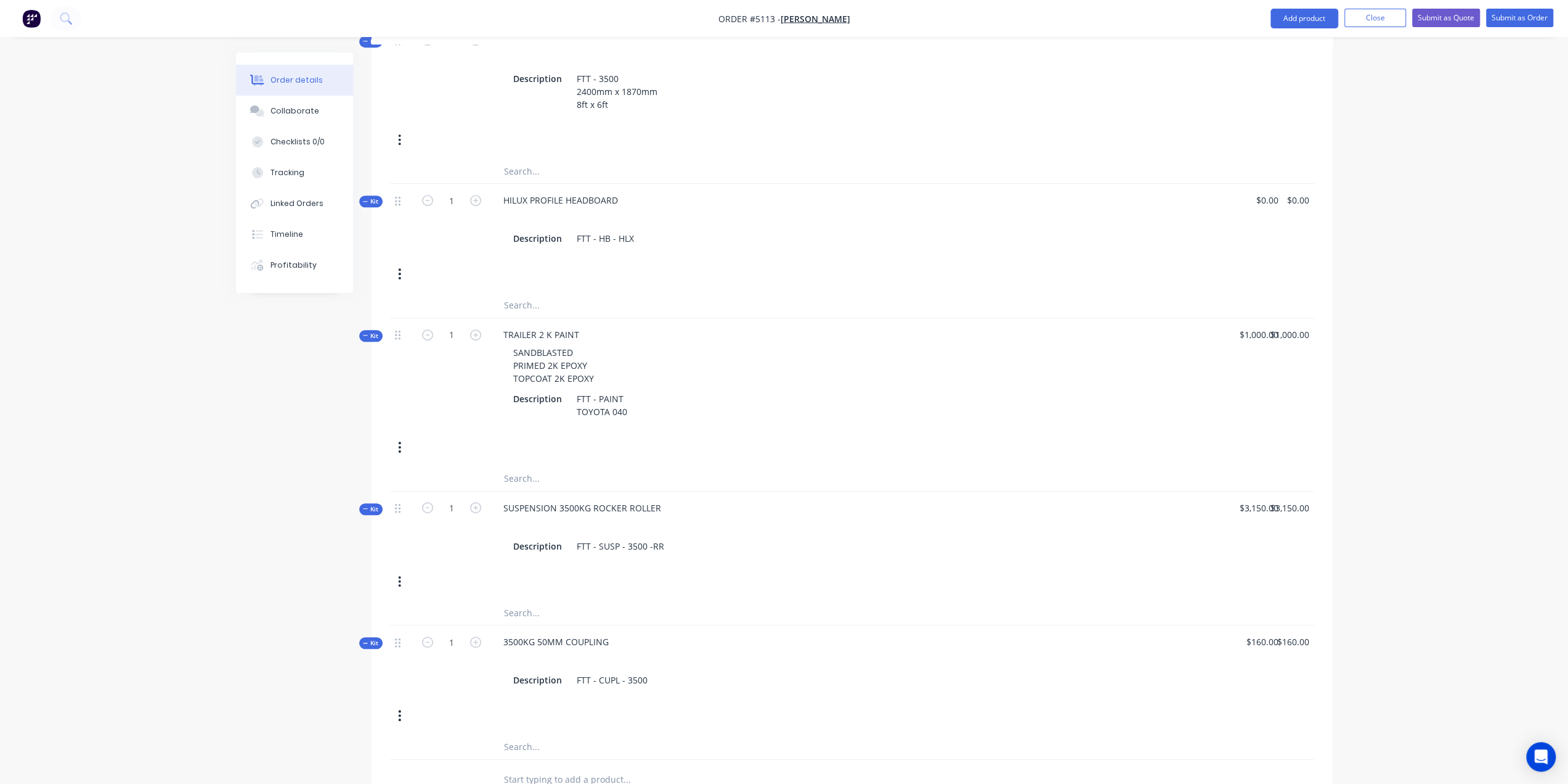
scroll to position [745, 0]
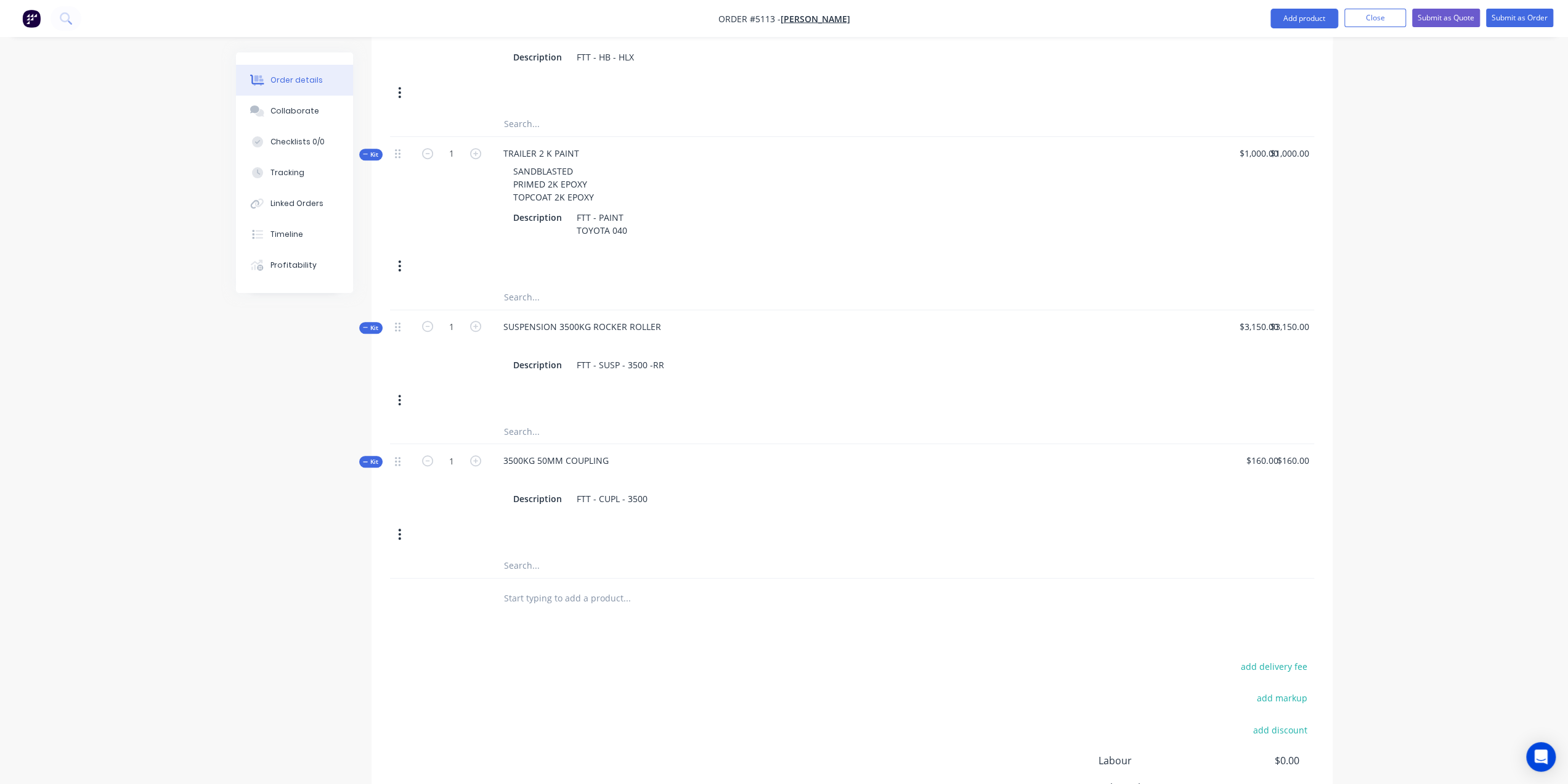
click at [539, 586] on input "text" at bounding box center [626, 598] width 246 height 24
click at [1294, 18] on button "Add product" at bounding box center [1304, 19] width 68 height 20
click at [1267, 55] on div "Product catalogue" at bounding box center [1279, 51] width 95 height 18
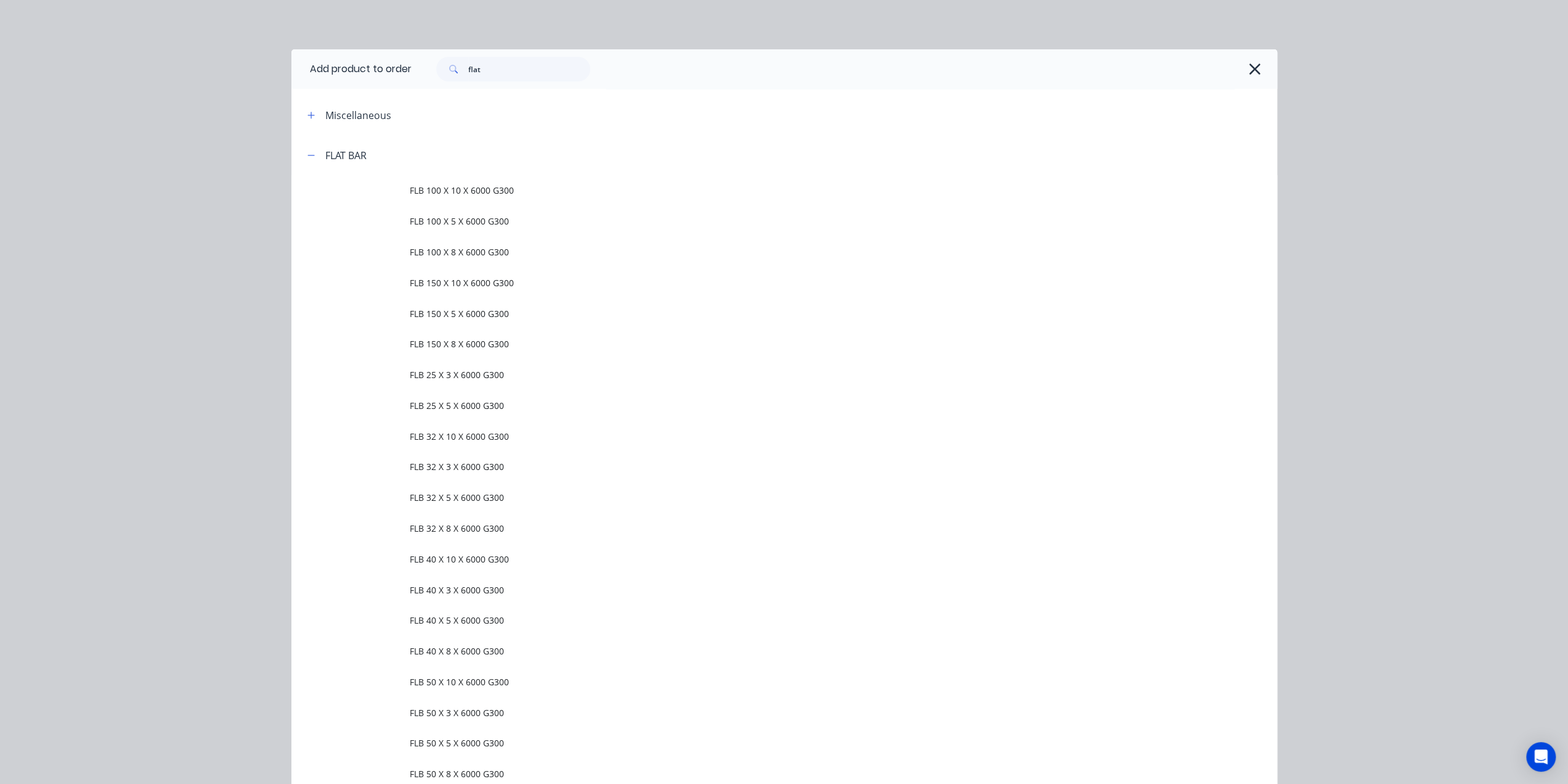
click at [315, 156] on div "FLAT BAR" at bounding box center [332, 154] width 69 height 15
click at [310, 154] on button "button" at bounding box center [311, 154] width 15 height 15
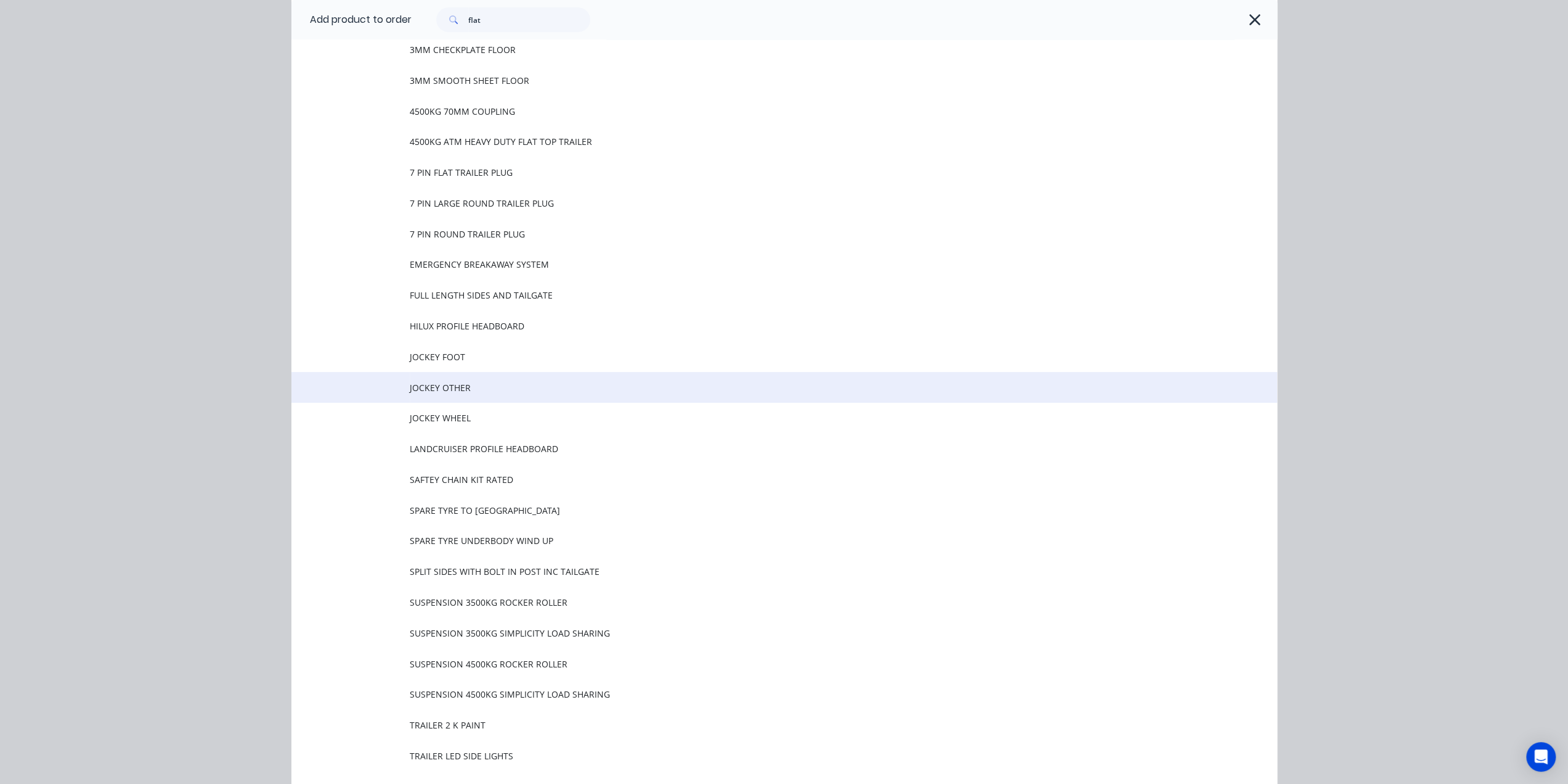
scroll to position [247, 0]
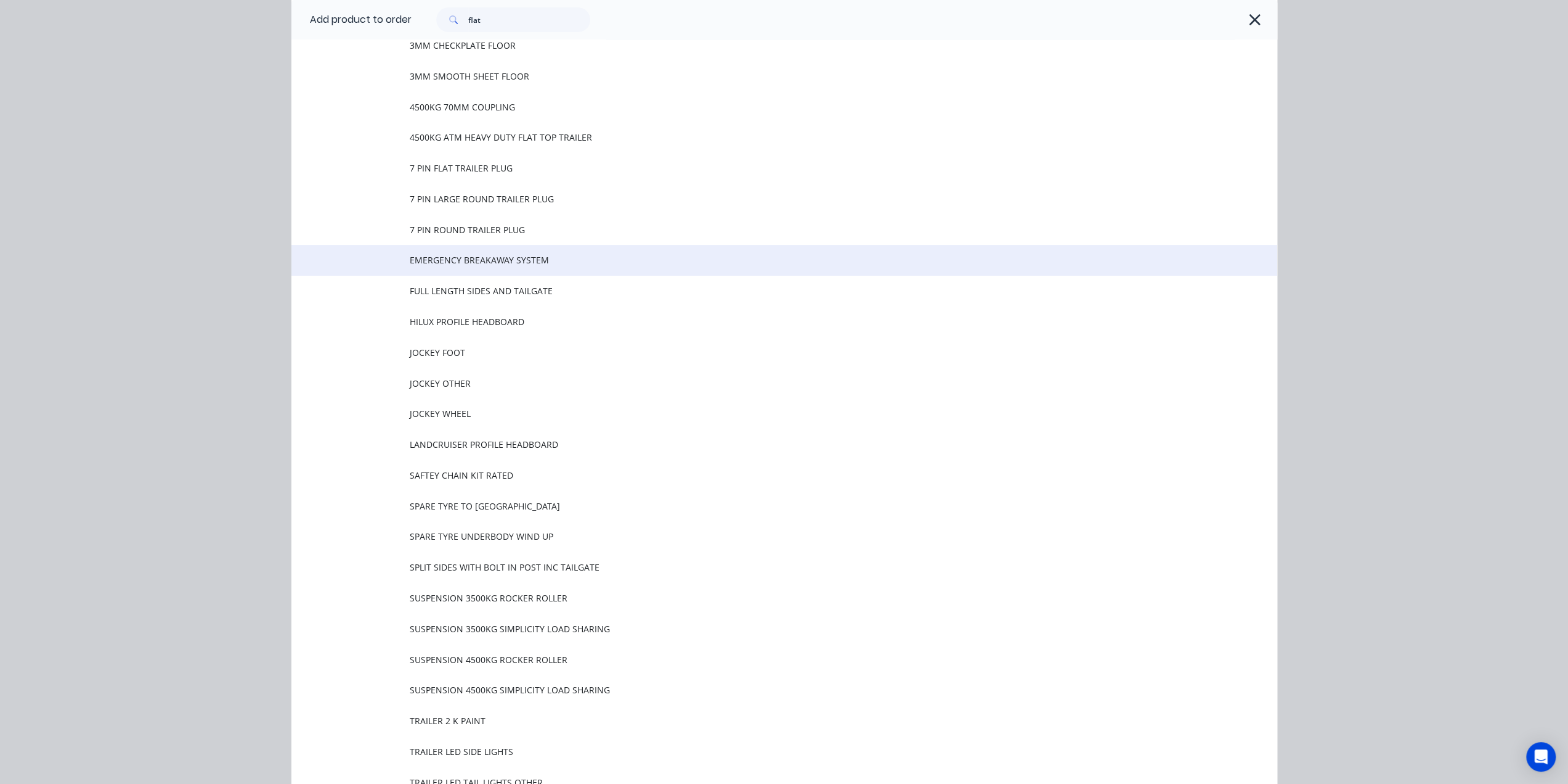
click at [481, 265] on span "EMERGENCY BREAKAWAY SYSTEM" at bounding box center [756, 260] width 694 height 13
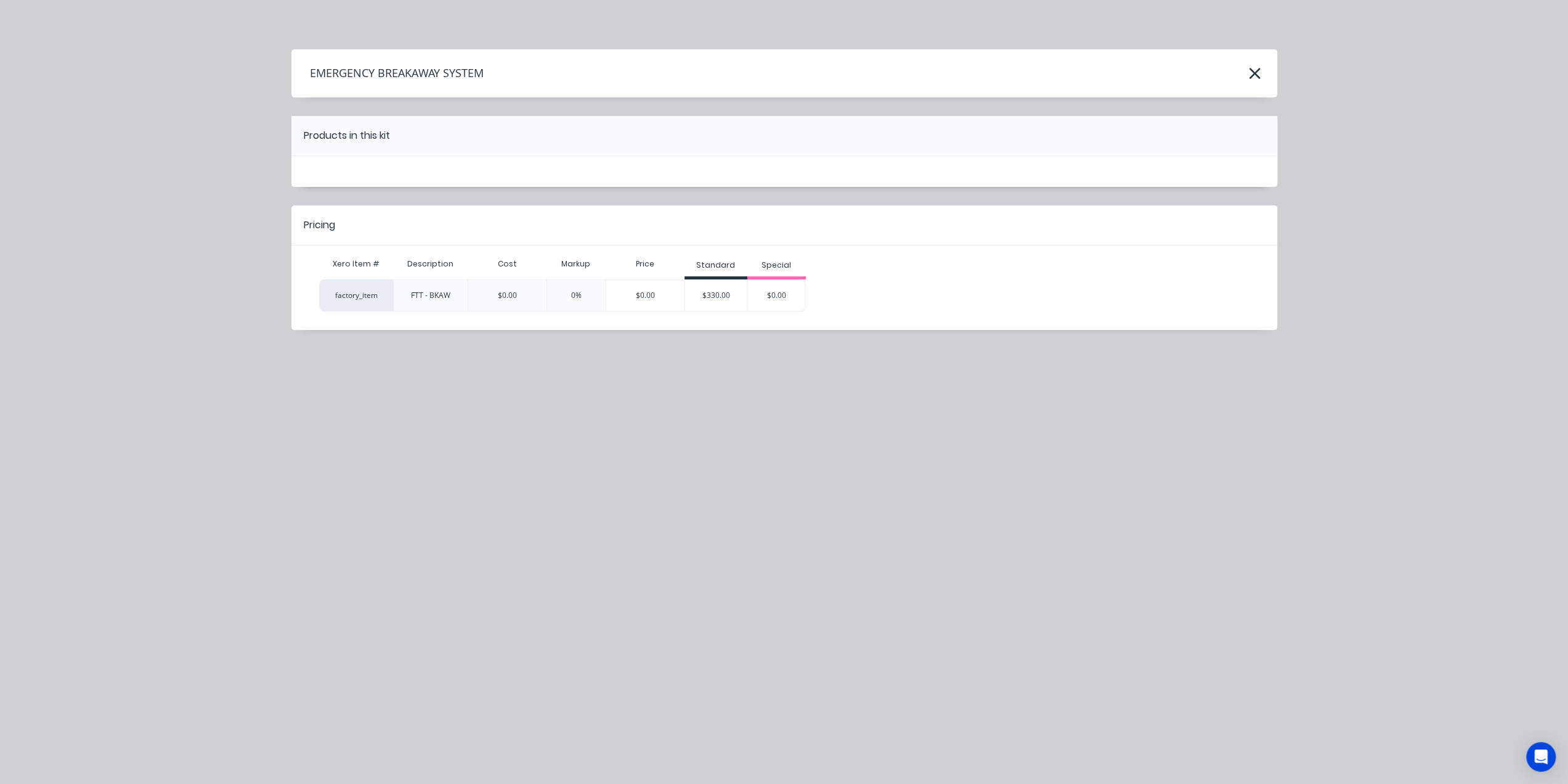
scroll to position [0, 0]
click at [738, 283] on div "$330.00" at bounding box center [716, 295] width 62 height 31
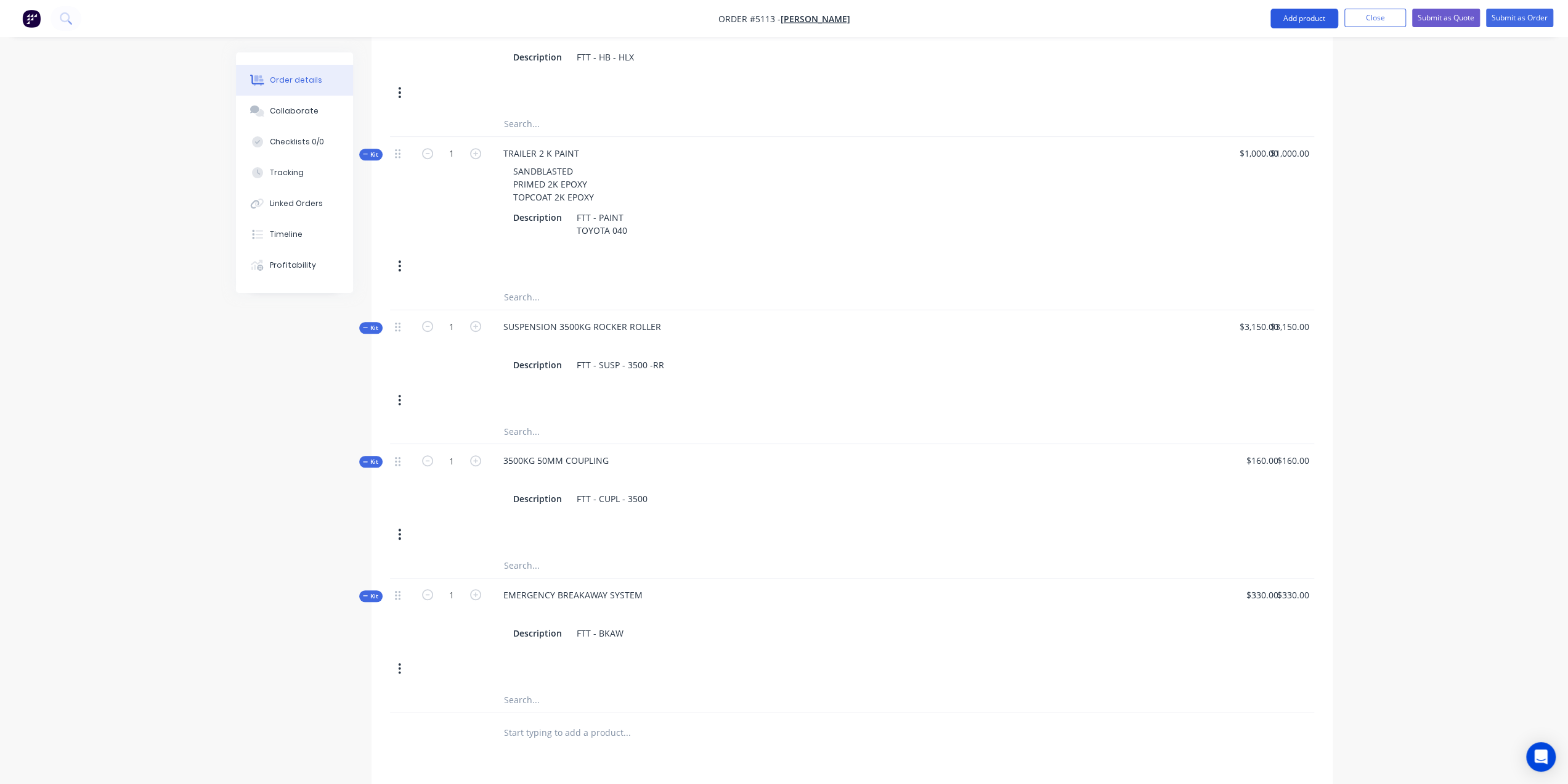
click at [1317, 14] on button "Add product" at bounding box center [1304, 19] width 68 height 20
click at [1291, 48] on div "Product catalogue" at bounding box center [1279, 51] width 95 height 18
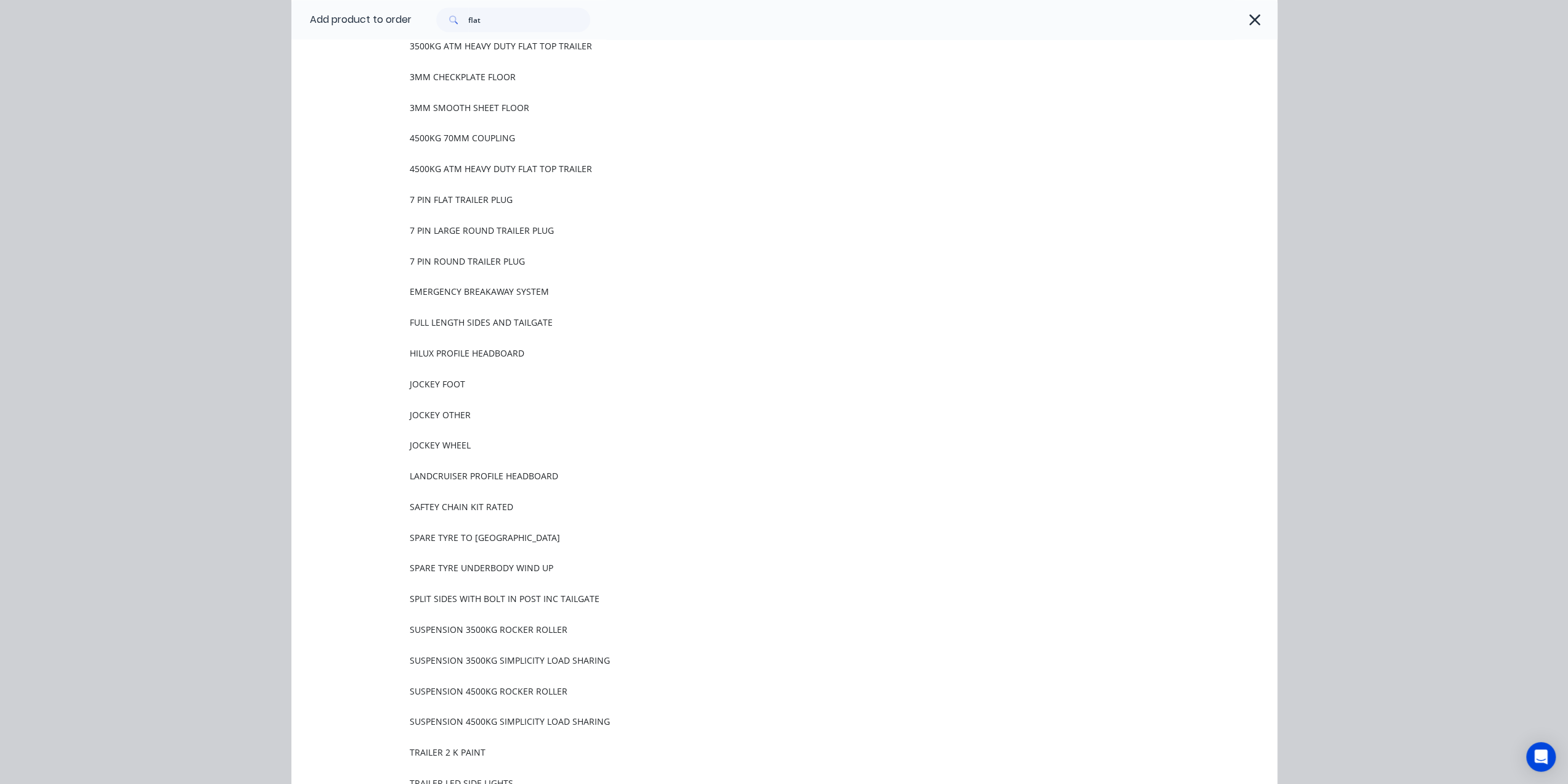
scroll to position [1171, 0]
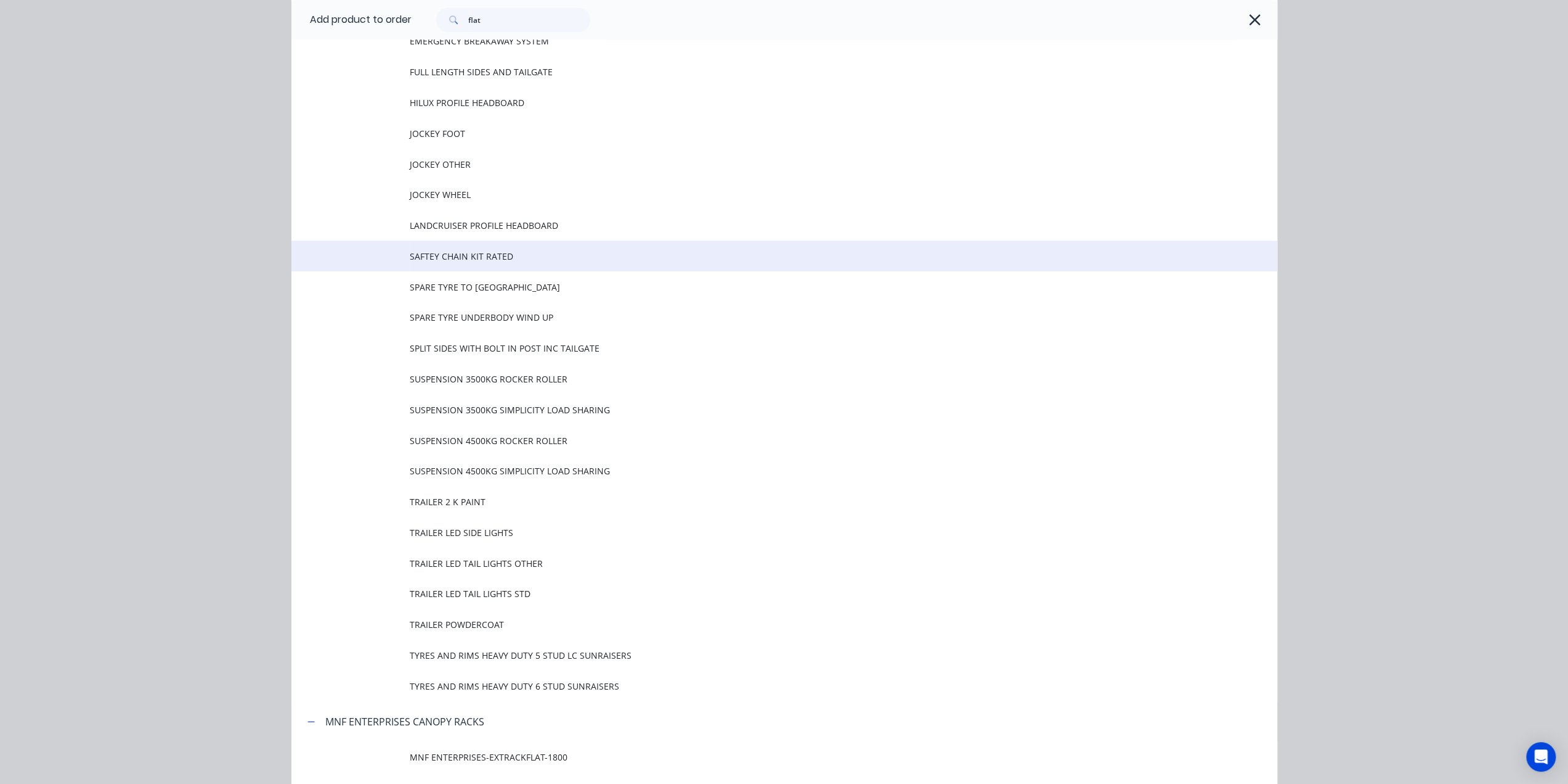
click at [448, 261] on span "SAFTEY CHAIN KIT RATED" at bounding box center [756, 256] width 694 height 13
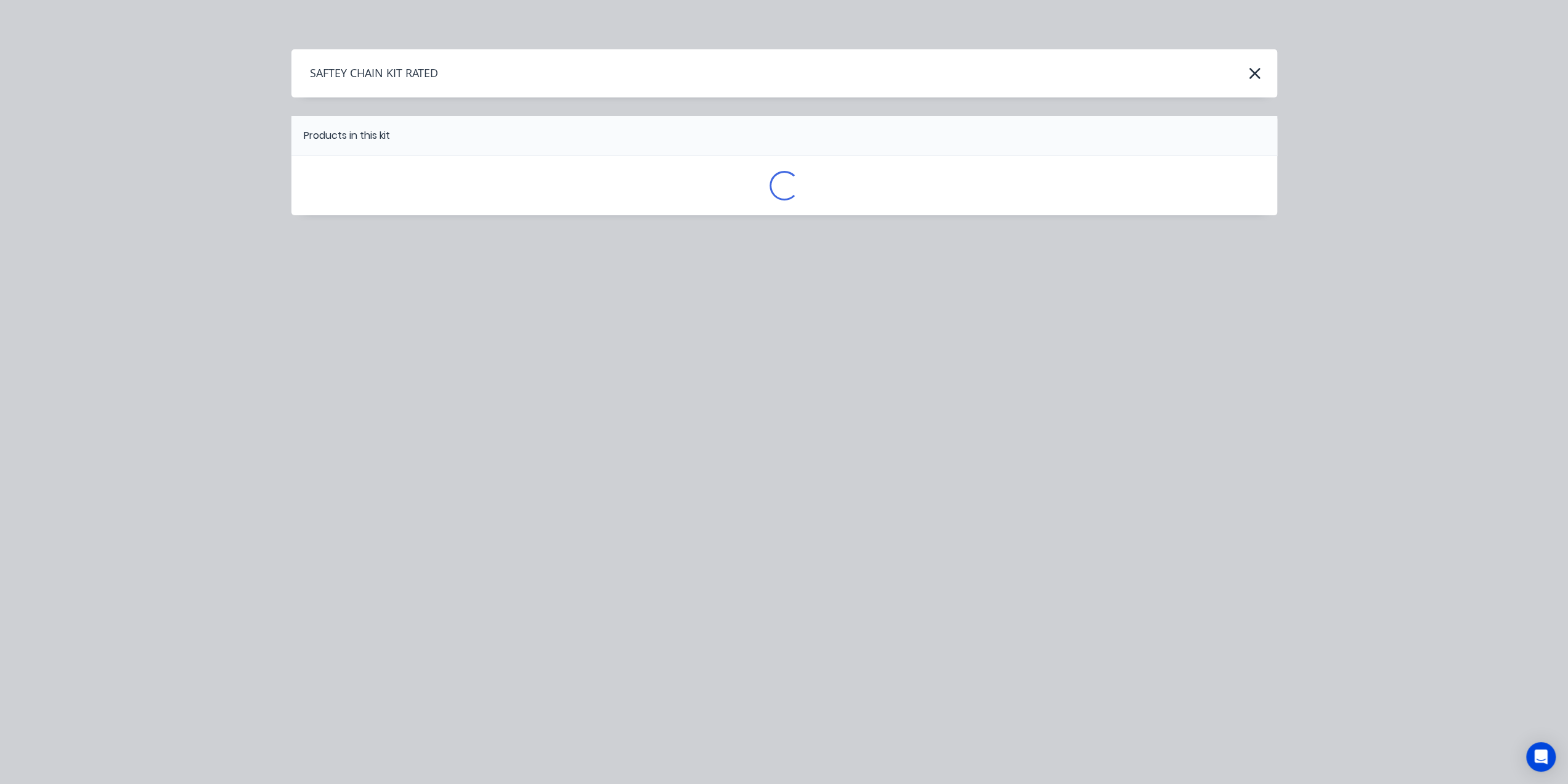
scroll to position [0, 0]
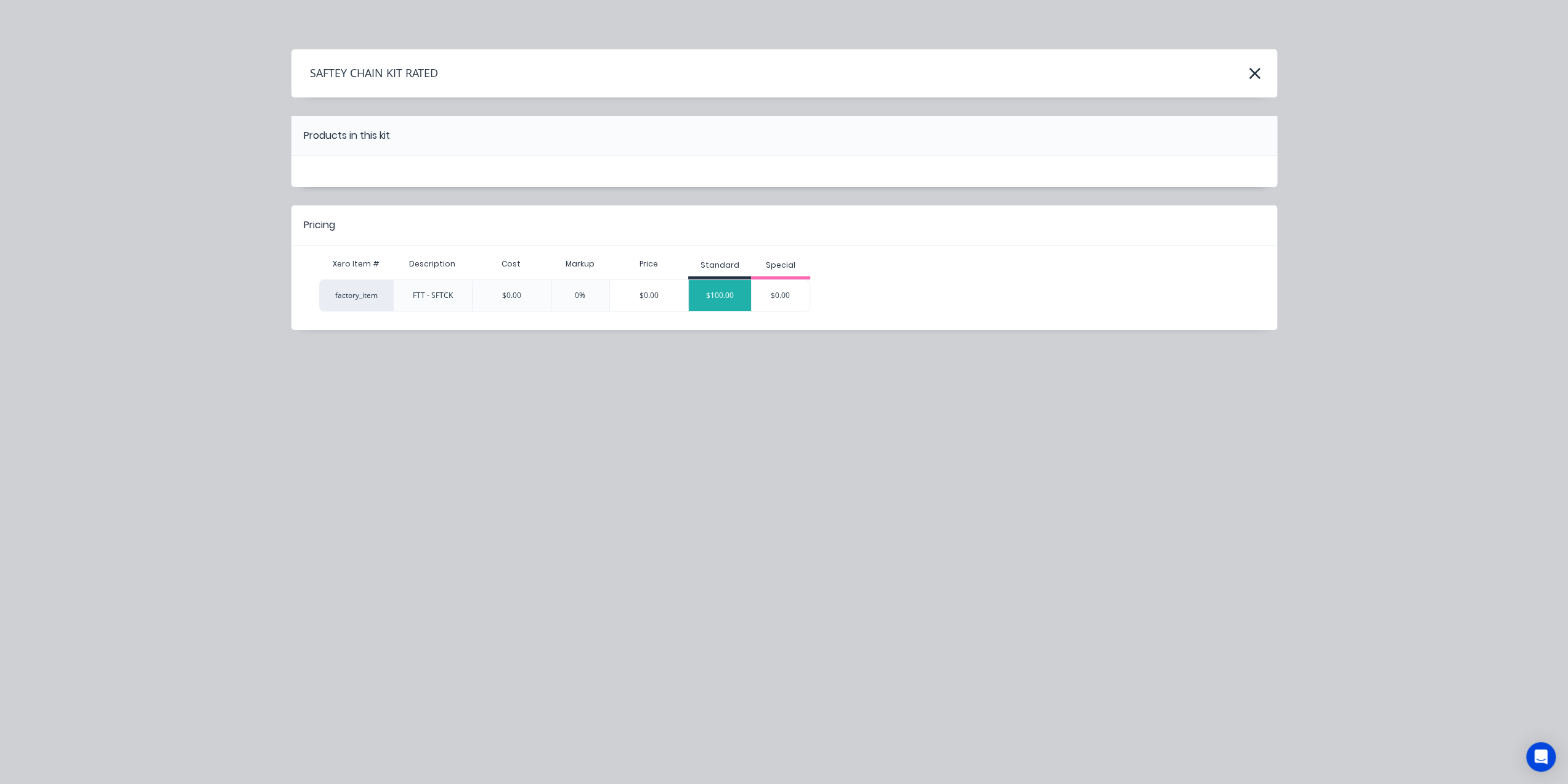
click at [710, 285] on div "$100.00" at bounding box center [719, 295] width 62 height 31
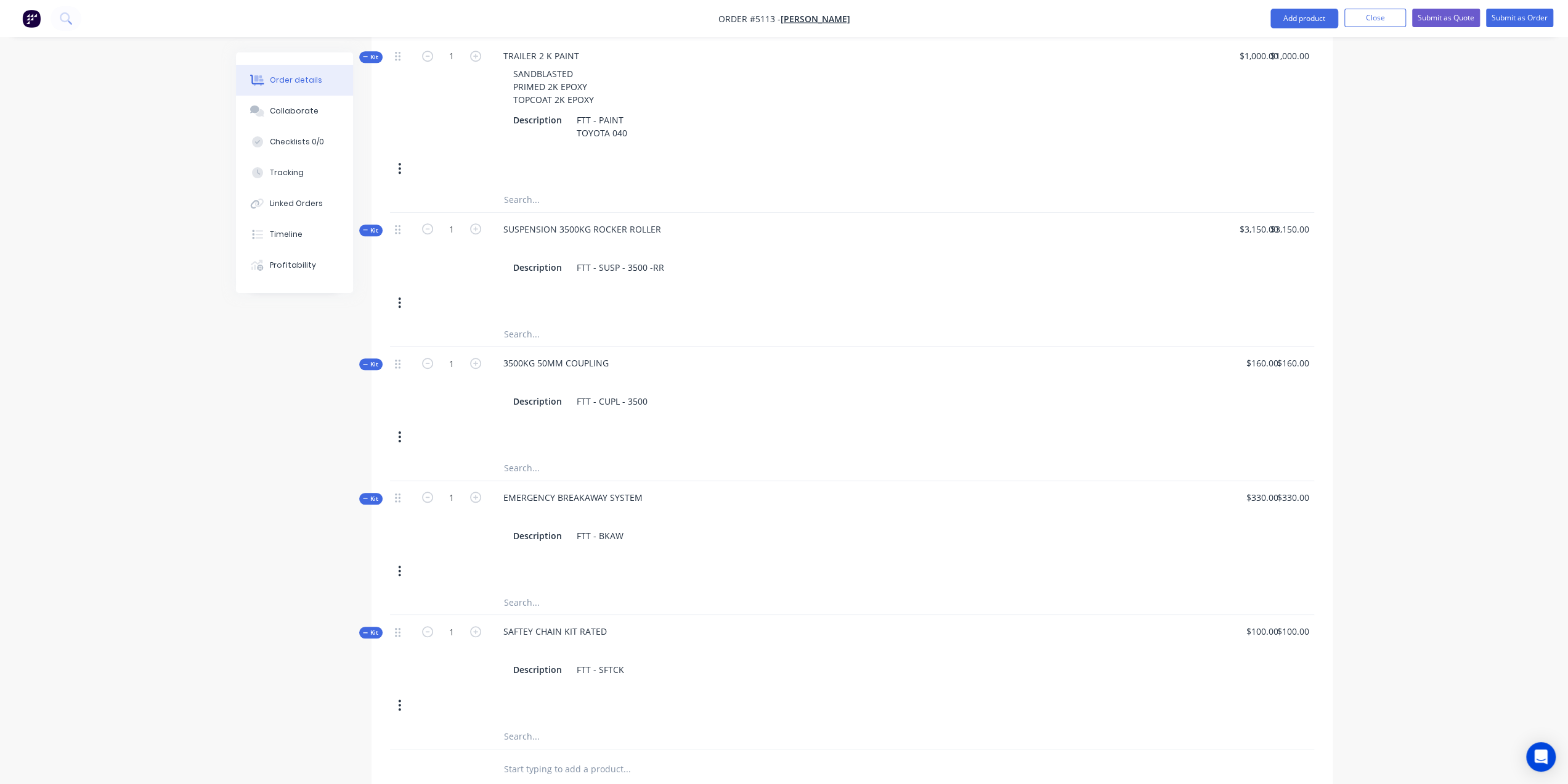
scroll to position [992, 0]
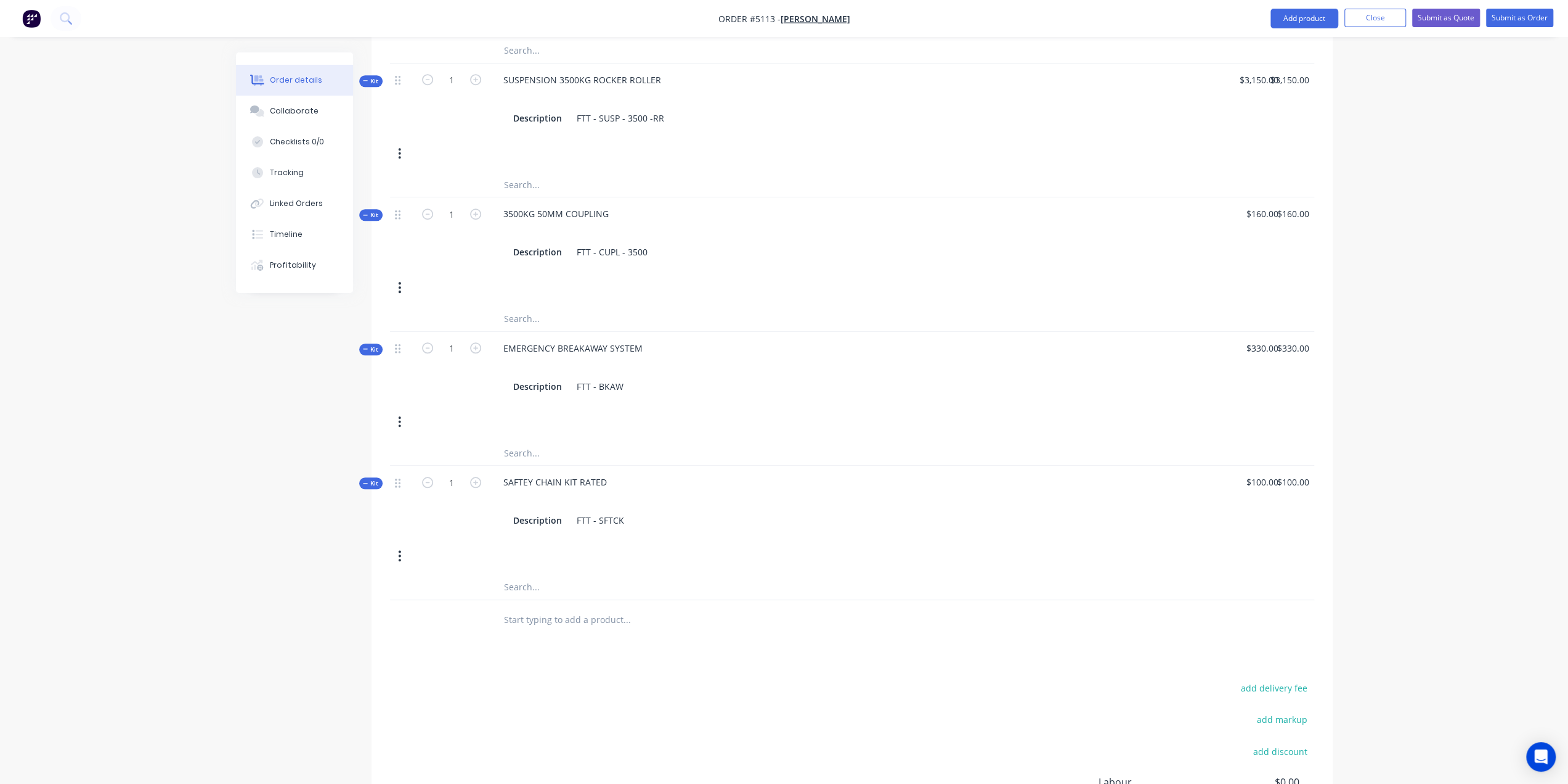
click at [537, 607] on input "text" at bounding box center [626, 619] width 246 height 24
click at [1314, 18] on button "Add product" at bounding box center [1304, 19] width 68 height 20
click at [1266, 51] on div "Product catalogue" at bounding box center [1279, 51] width 95 height 18
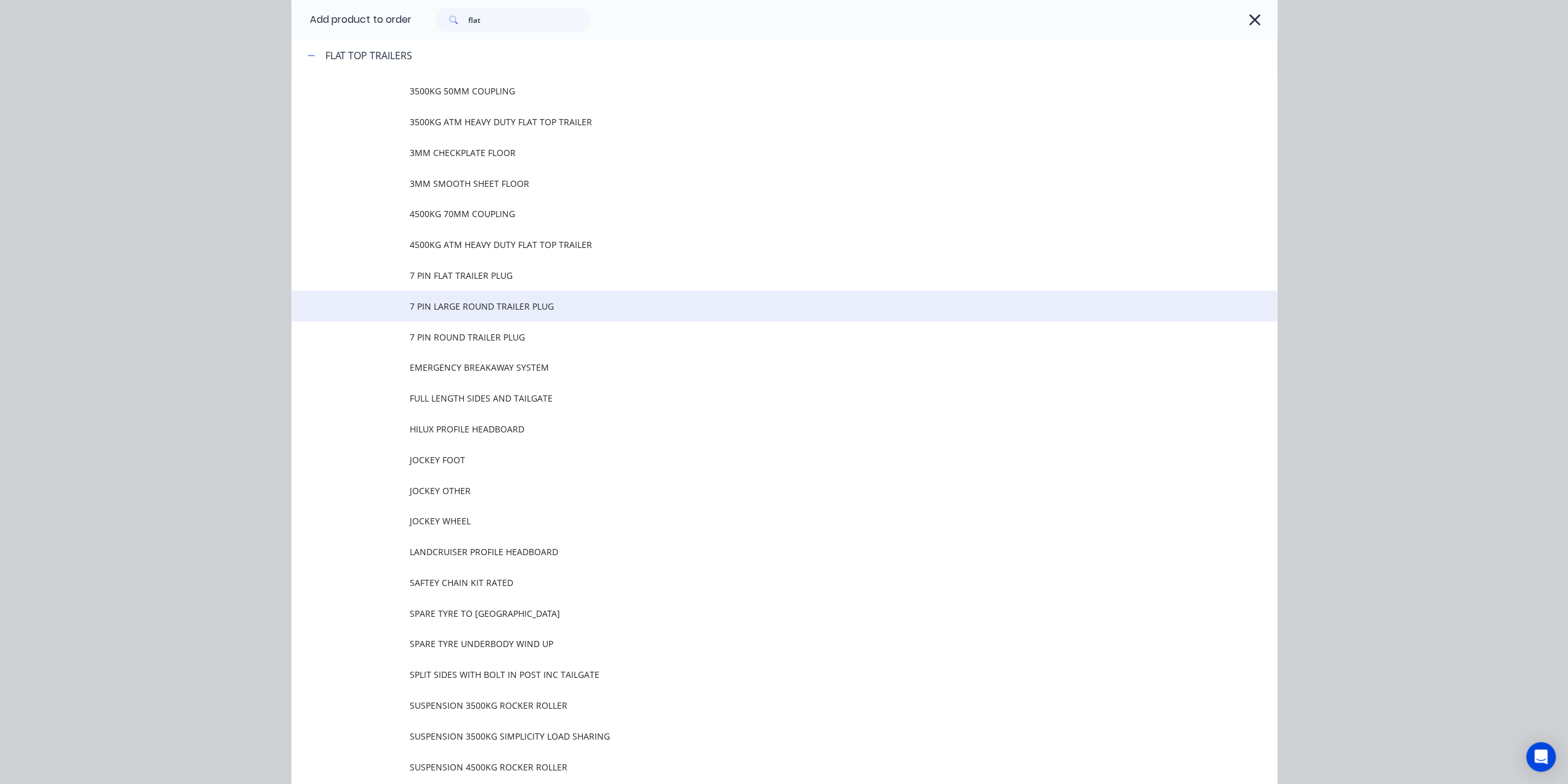
scroll to position [1110, 0]
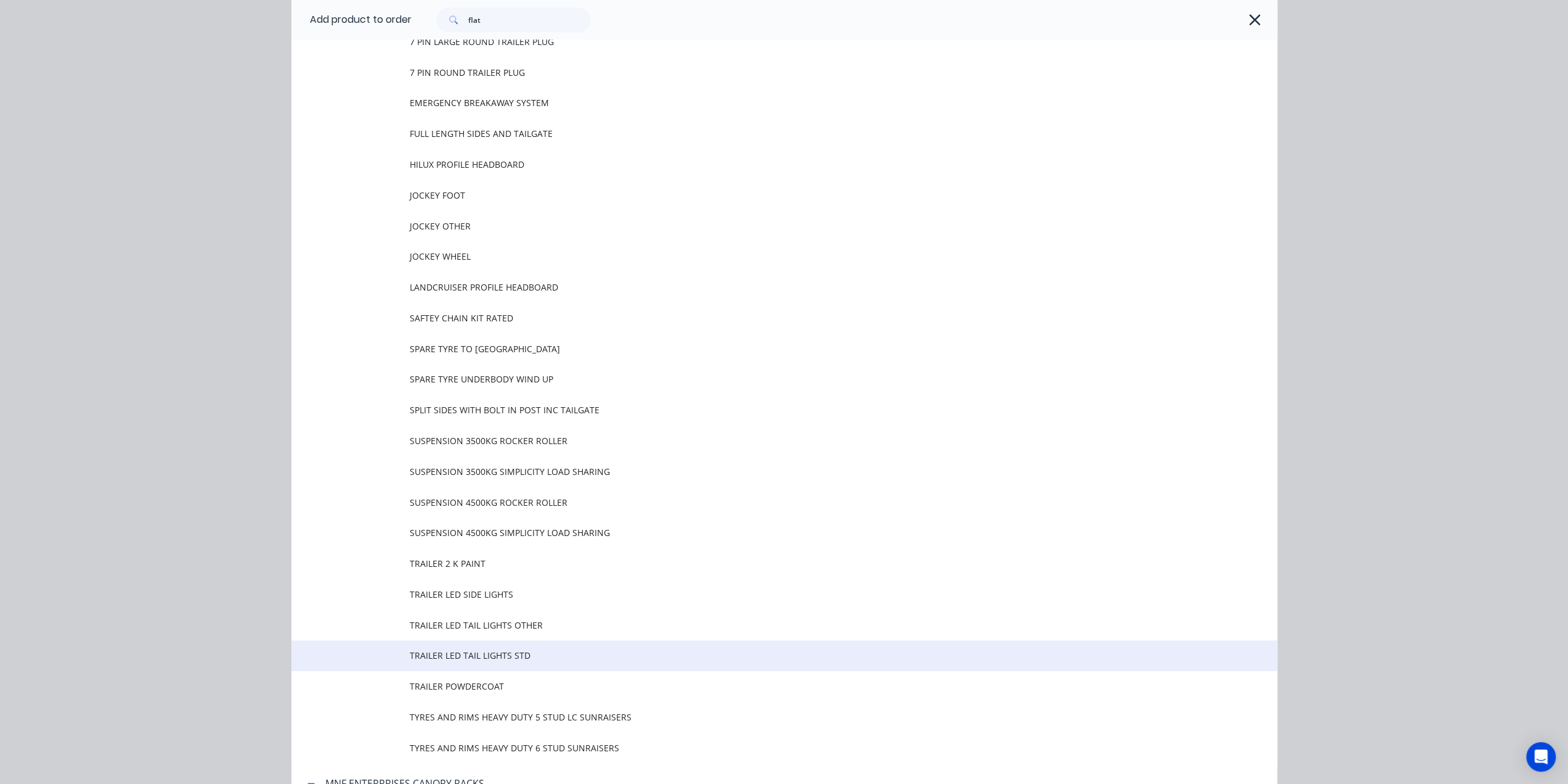
click at [469, 653] on span "TRAILER LED TAIL LIGHTS STD" at bounding box center [756, 655] width 694 height 13
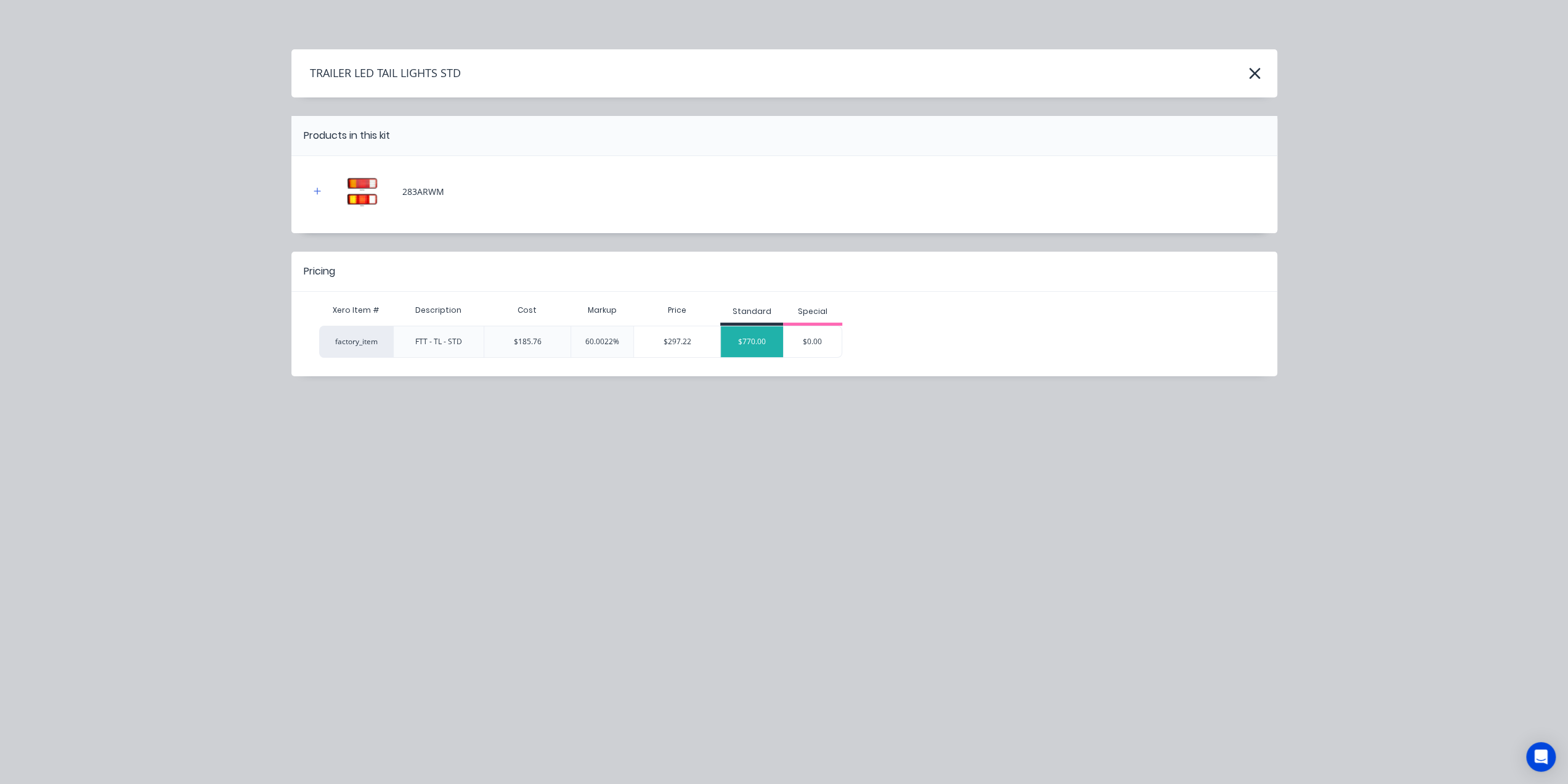
click at [762, 336] on div "$770.00" at bounding box center [752, 341] width 62 height 31
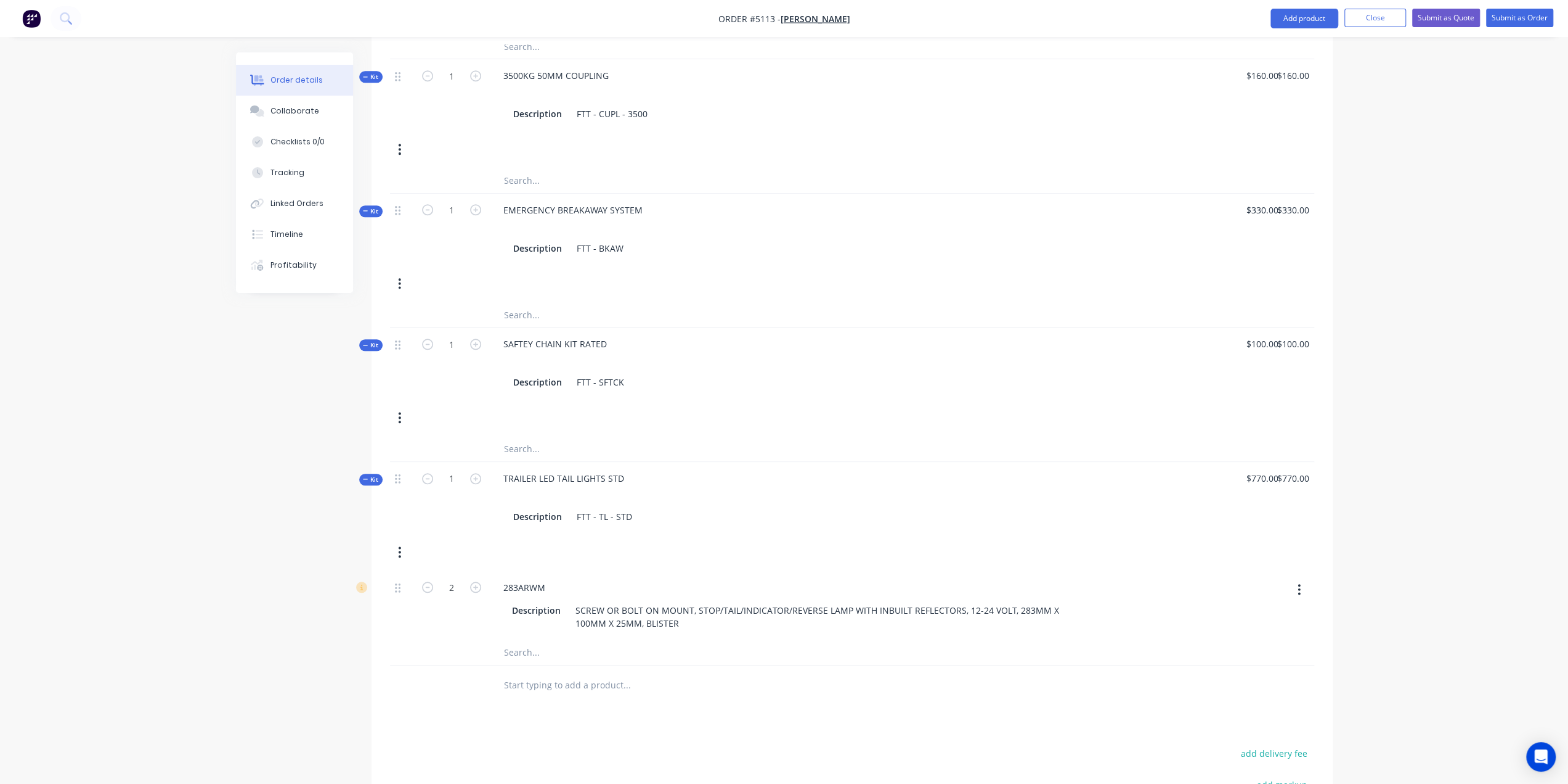
scroll to position [1294, 0]
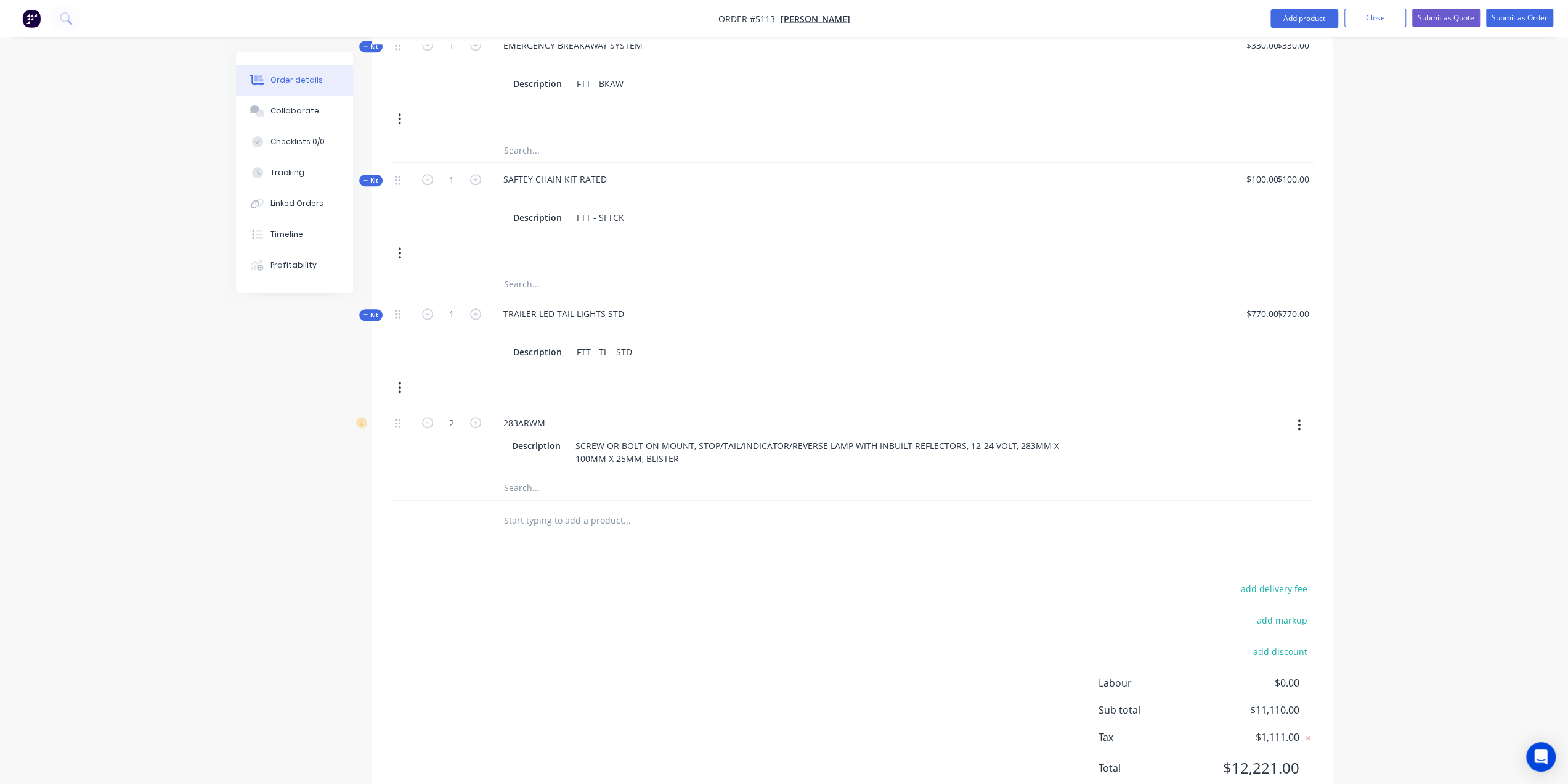
click at [588, 509] on input "text" at bounding box center [626, 520] width 246 height 24
click at [1306, 23] on button "Add product" at bounding box center [1304, 19] width 68 height 20
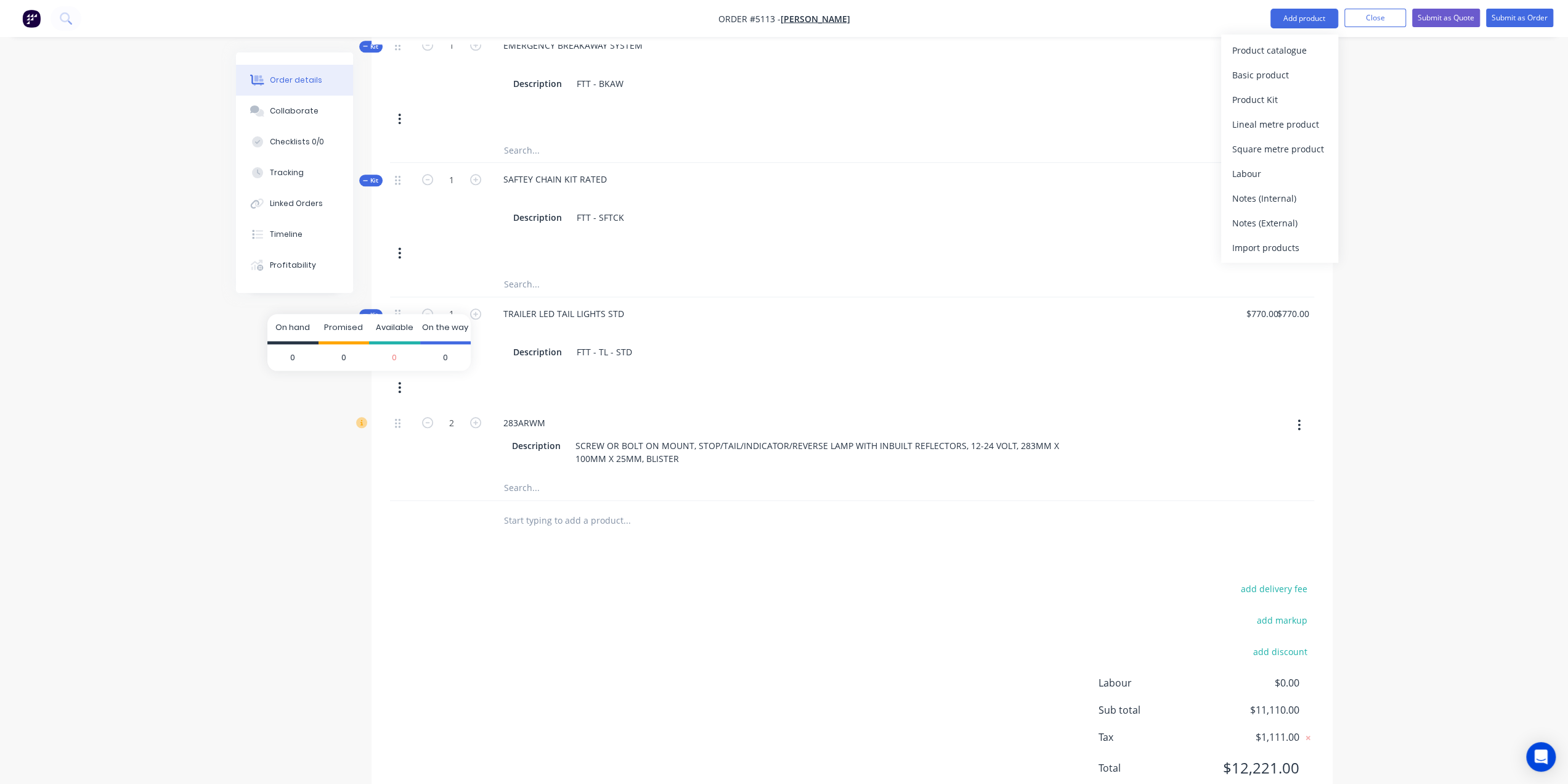
click at [361, 420] on icon at bounding box center [361, 423] width 3 height 5
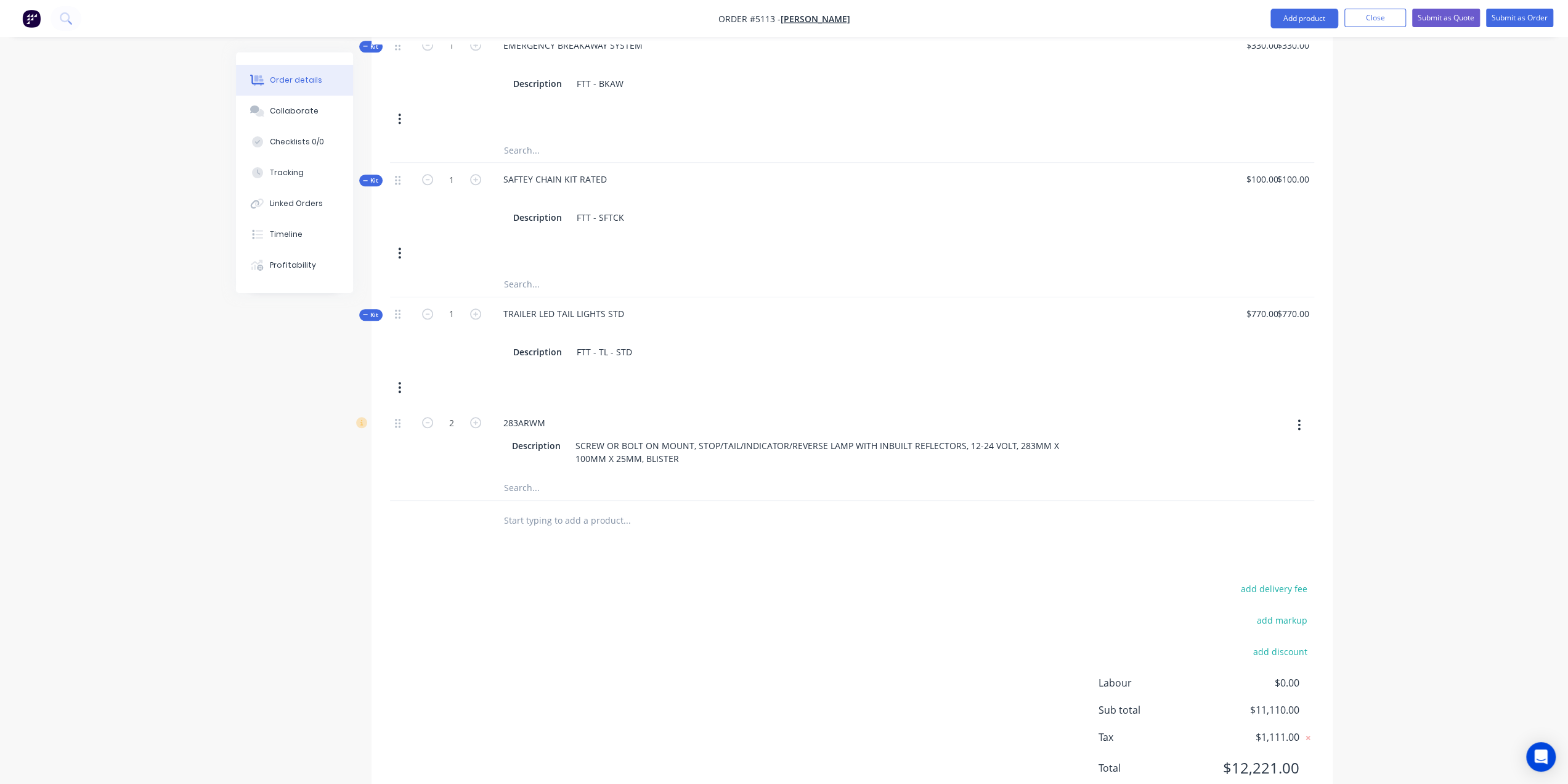
click at [550, 509] on input "text" at bounding box center [626, 520] width 246 height 24
click at [1302, 13] on button "Add product" at bounding box center [1304, 19] width 68 height 20
click at [1279, 45] on div "Product catalogue" at bounding box center [1279, 51] width 95 height 18
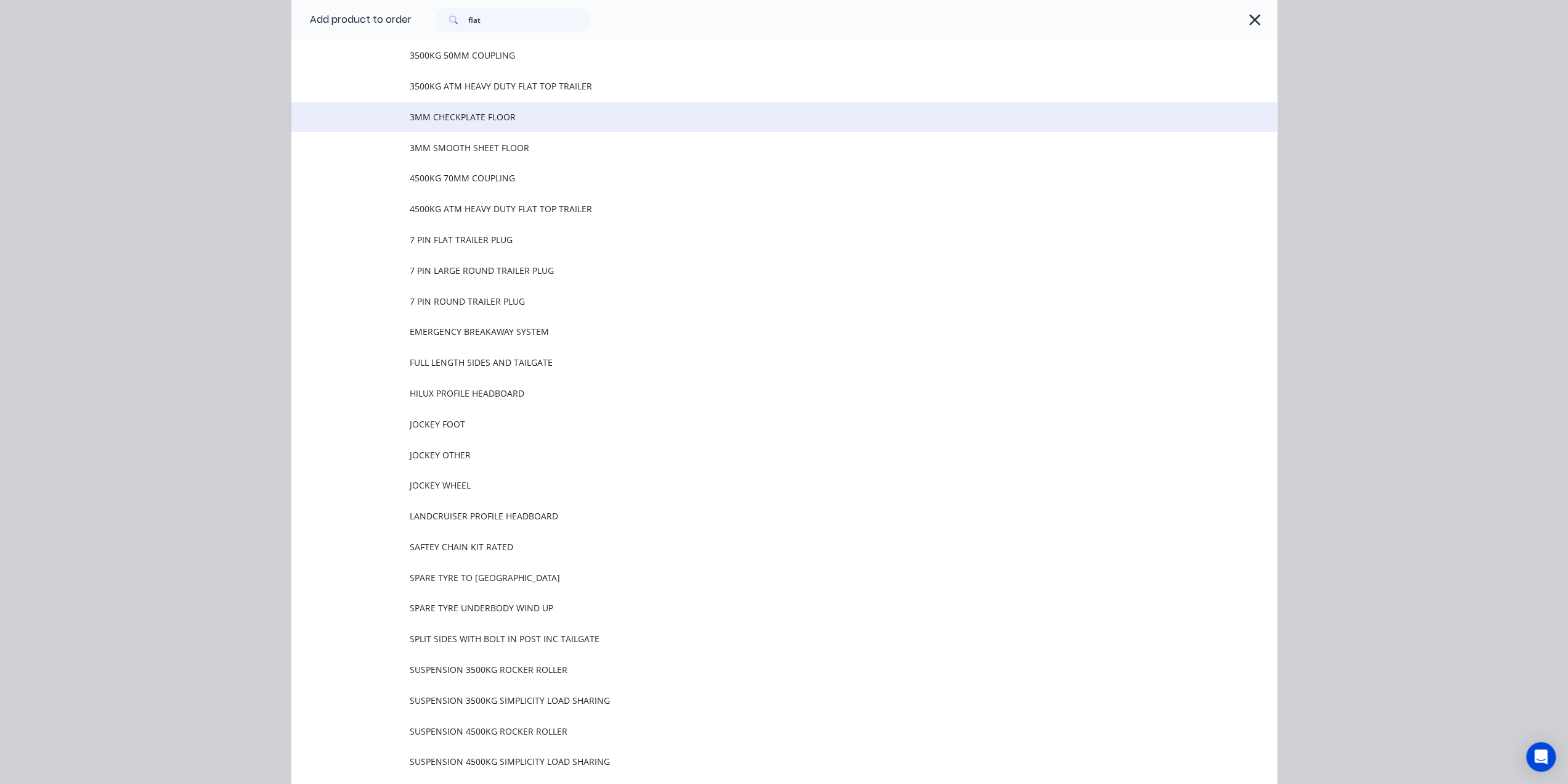
scroll to position [1171, 0]
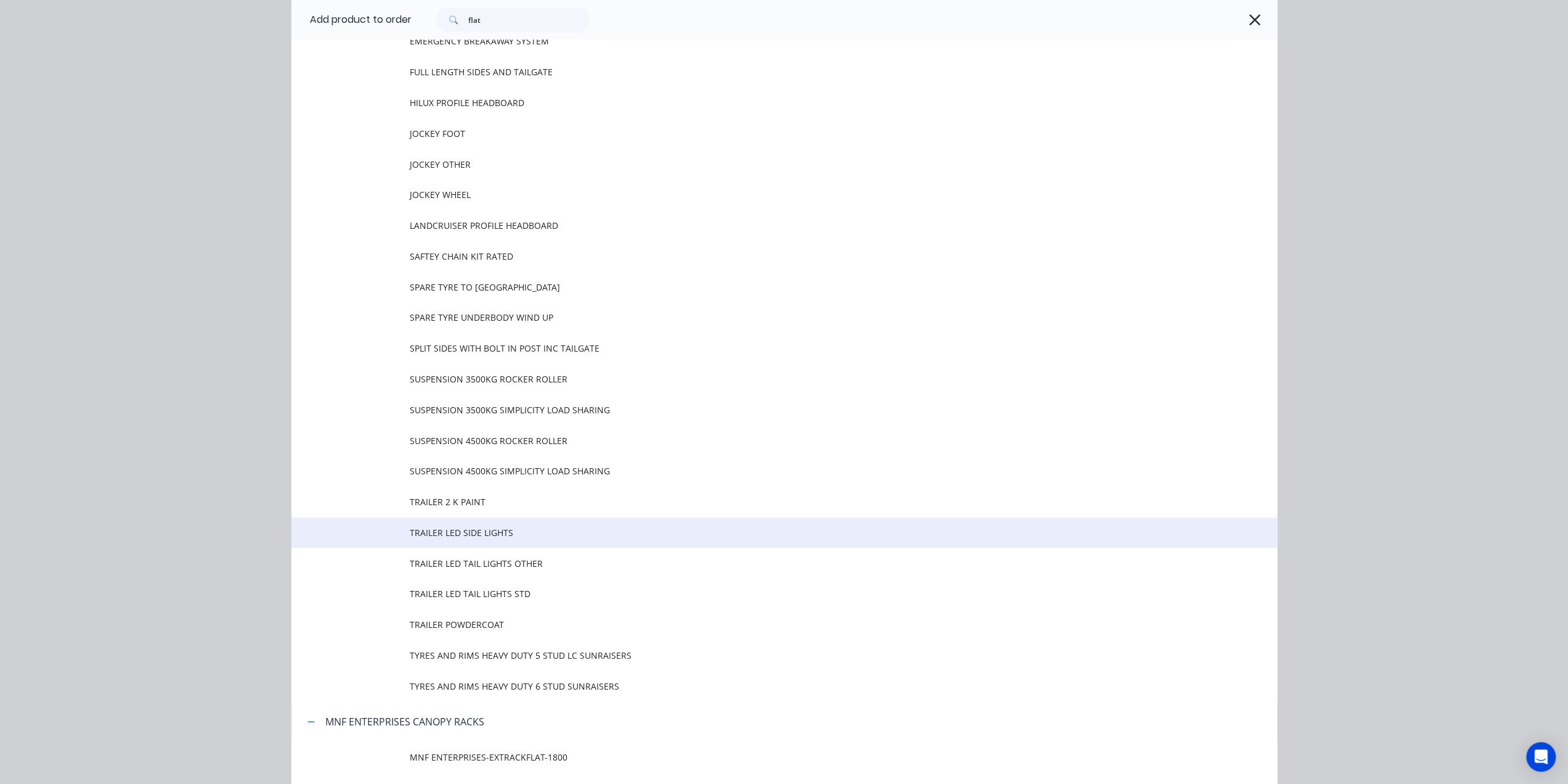
click at [487, 536] on span "TRAILER LED SIDE LIGHTS" at bounding box center [756, 532] width 694 height 13
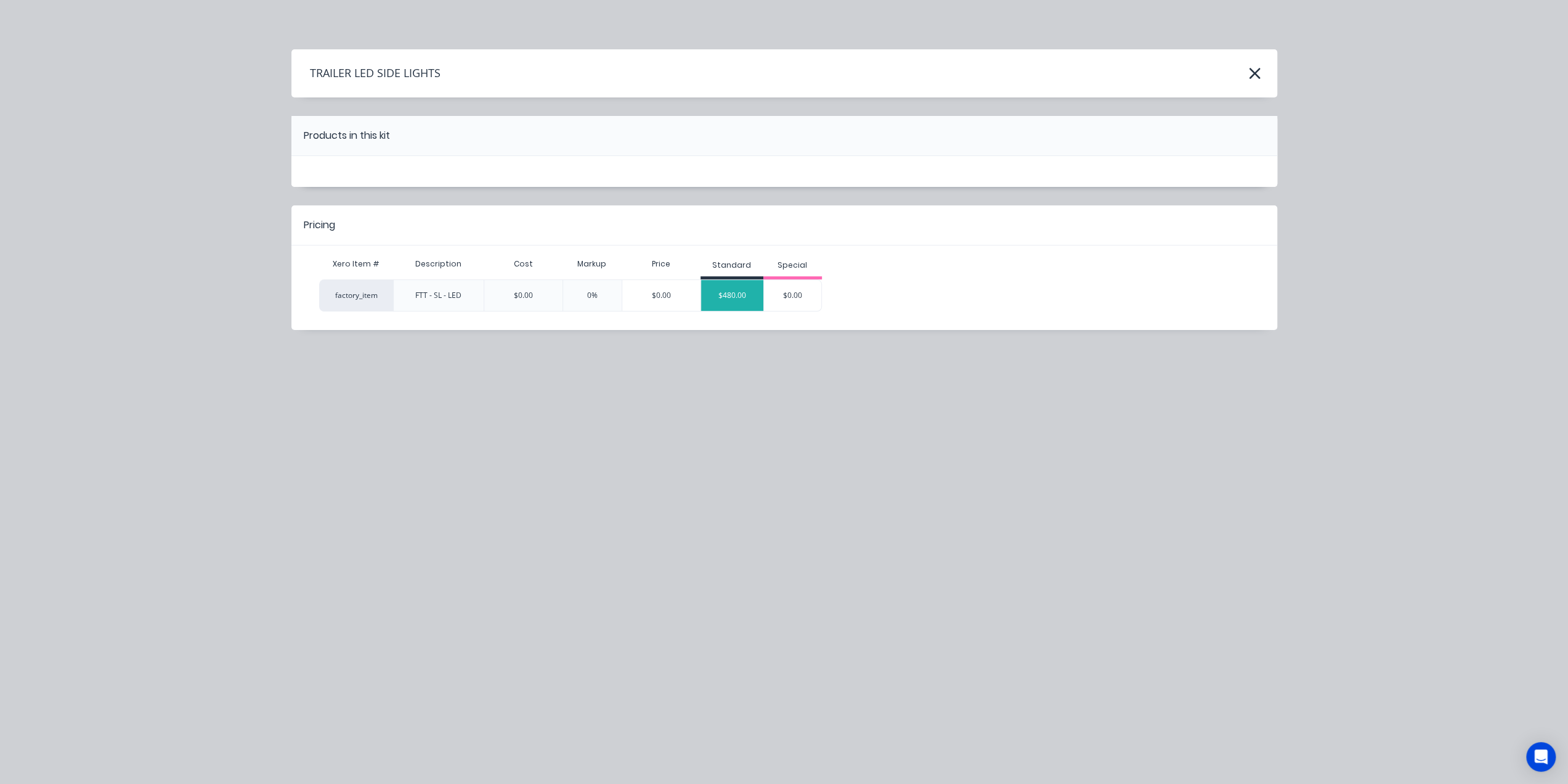
click at [729, 288] on div "$480.00" at bounding box center [732, 295] width 62 height 31
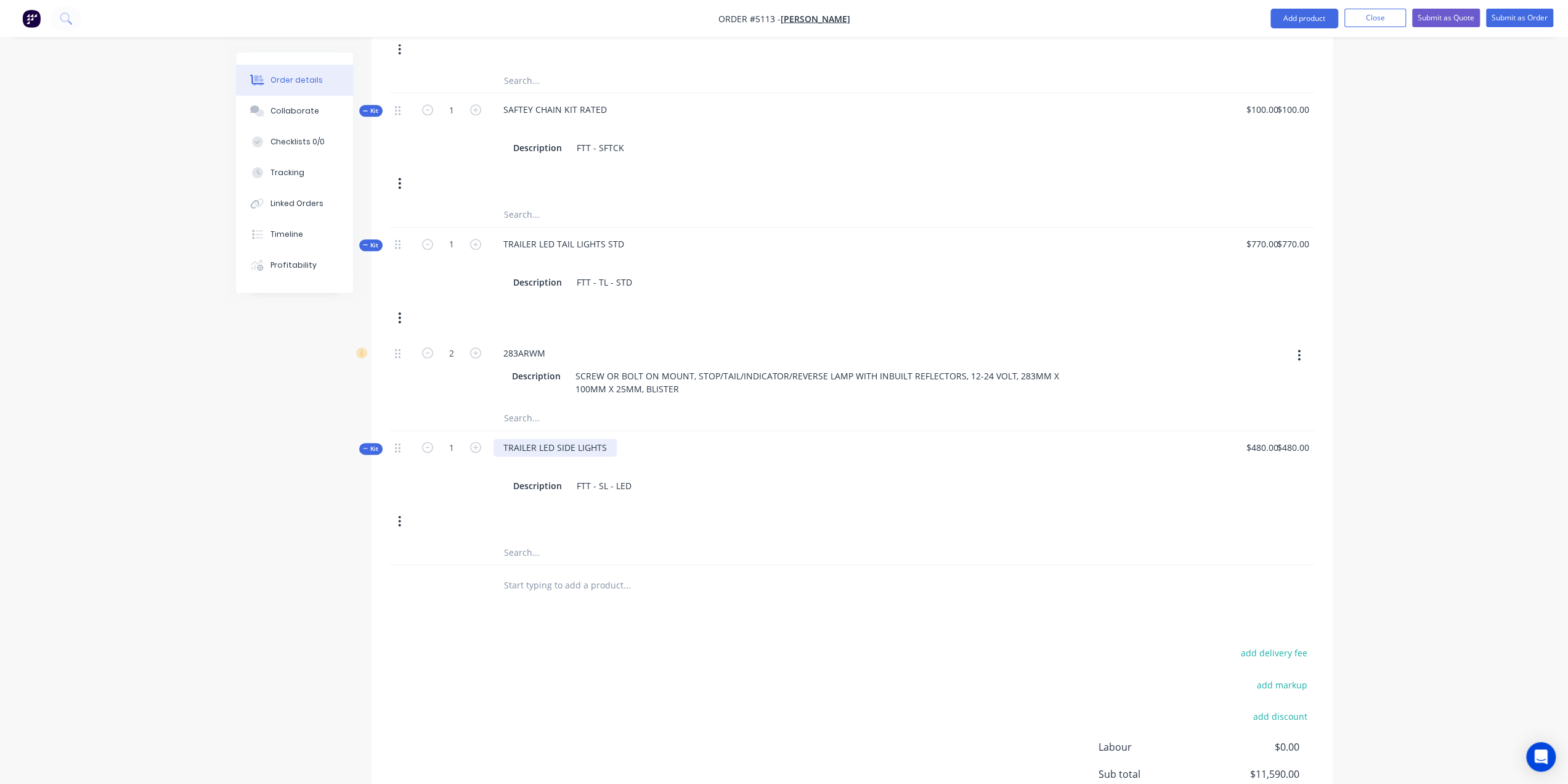
scroll to position [1427, 0]
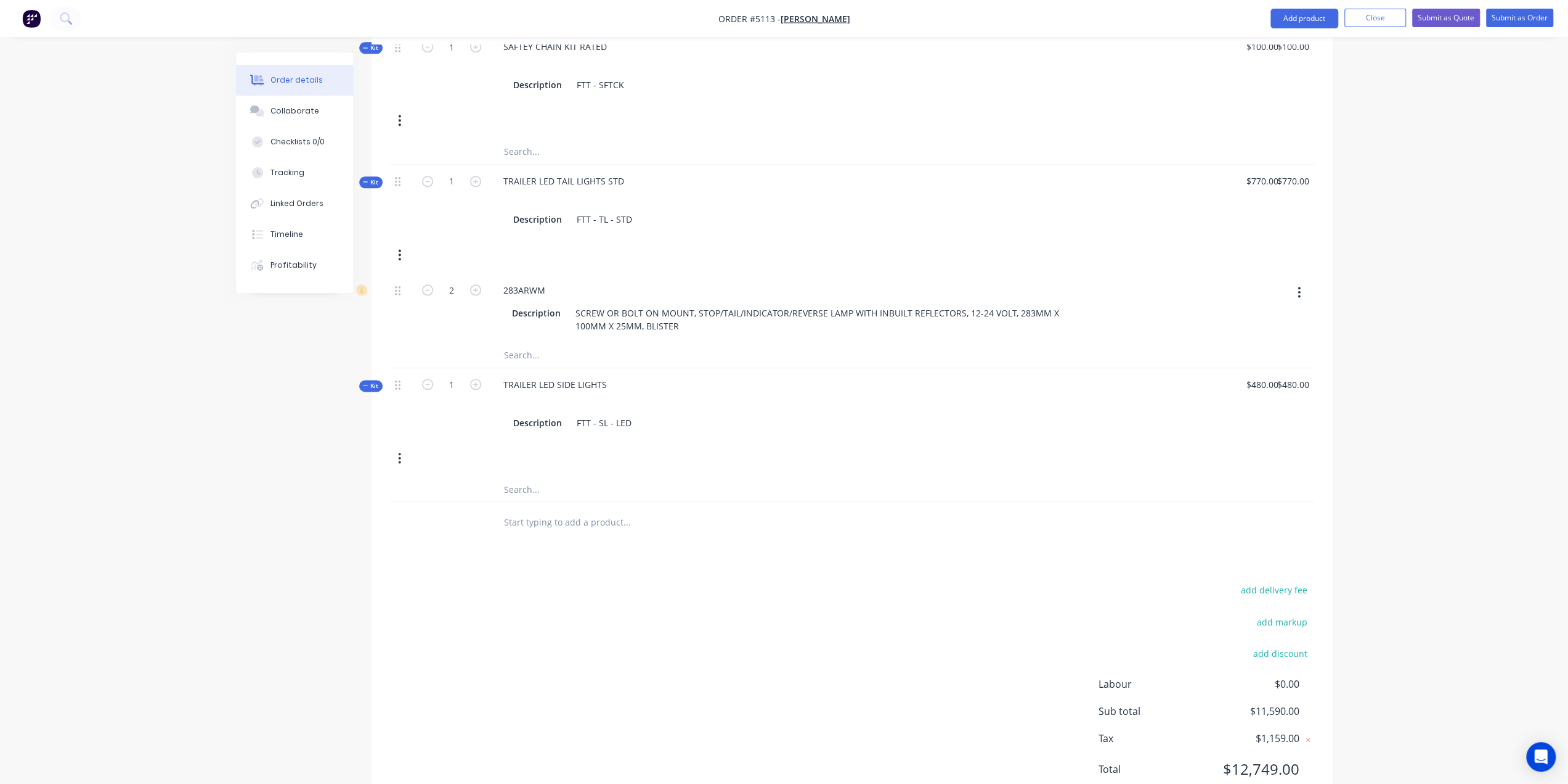
click at [568, 509] on input "text" at bounding box center [626, 521] width 246 height 24
click at [1321, 16] on button "Add product" at bounding box center [1304, 19] width 68 height 20
click at [1300, 50] on div "Product catalogue" at bounding box center [1279, 51] width 95 height 18
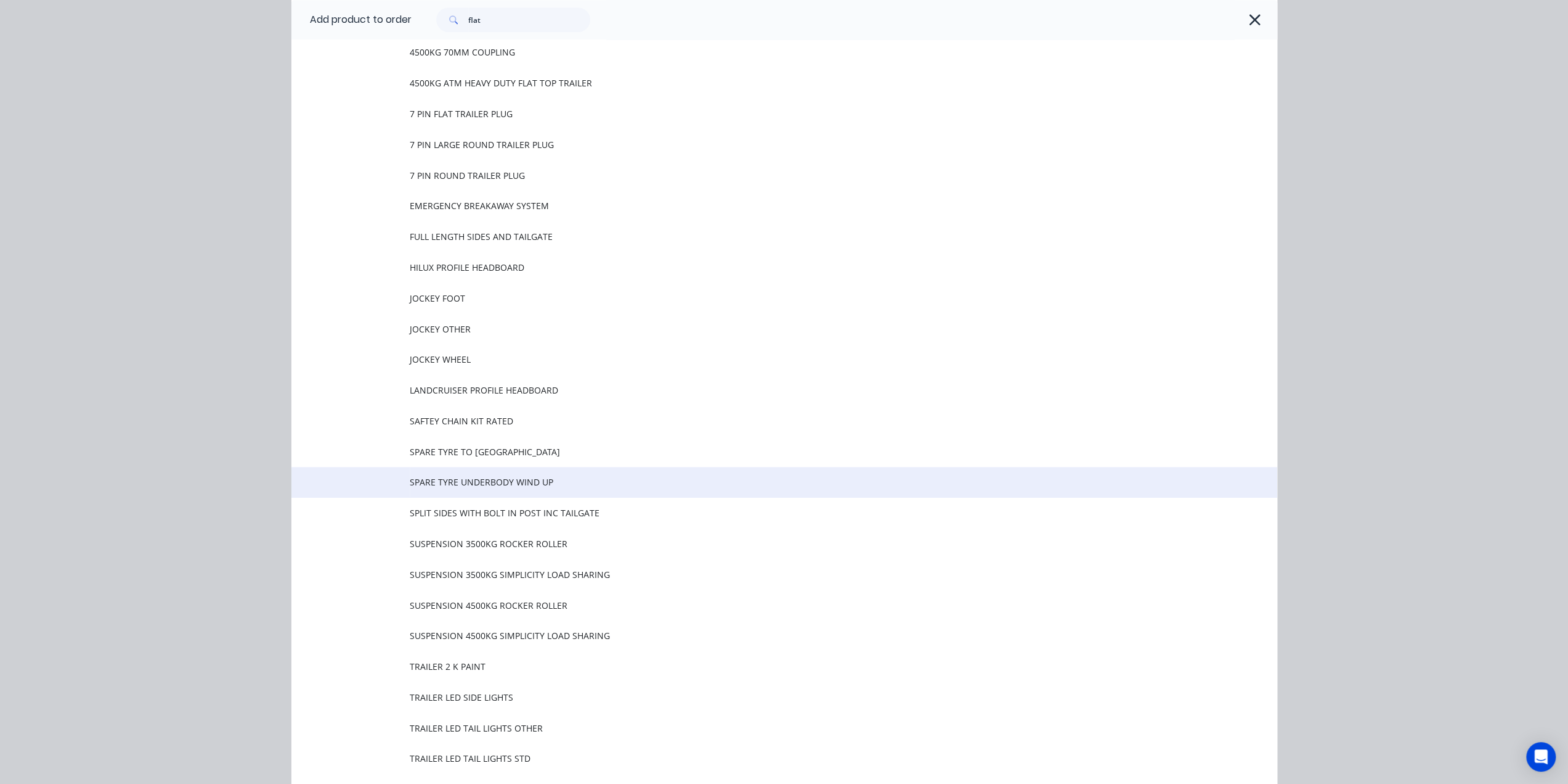
scroll to position [883, 0]
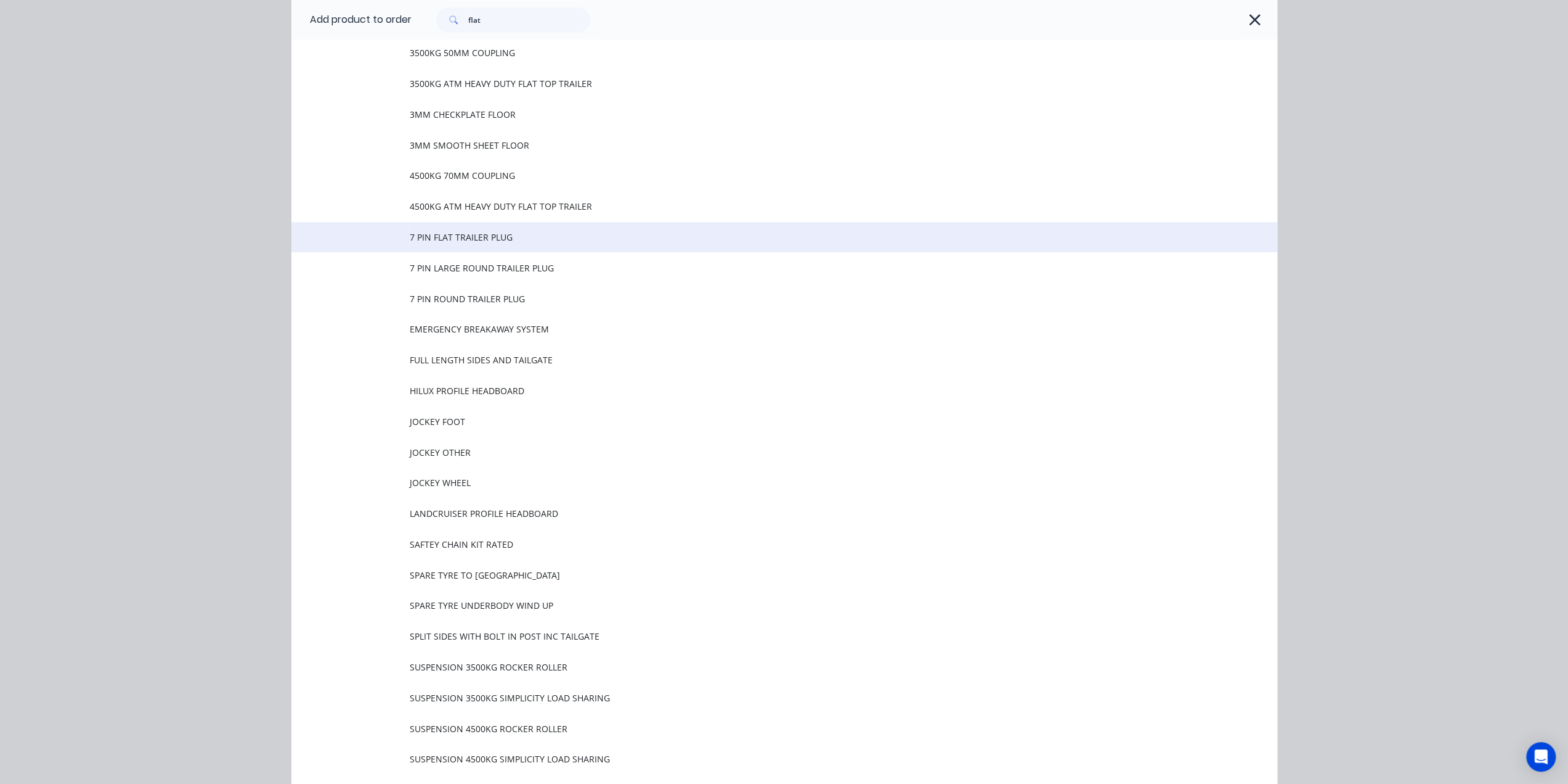
click at [471, 238] on span "7 PIN FLAT TRAILER PLUG" at bounding box center [756, 237] width 694 height 13
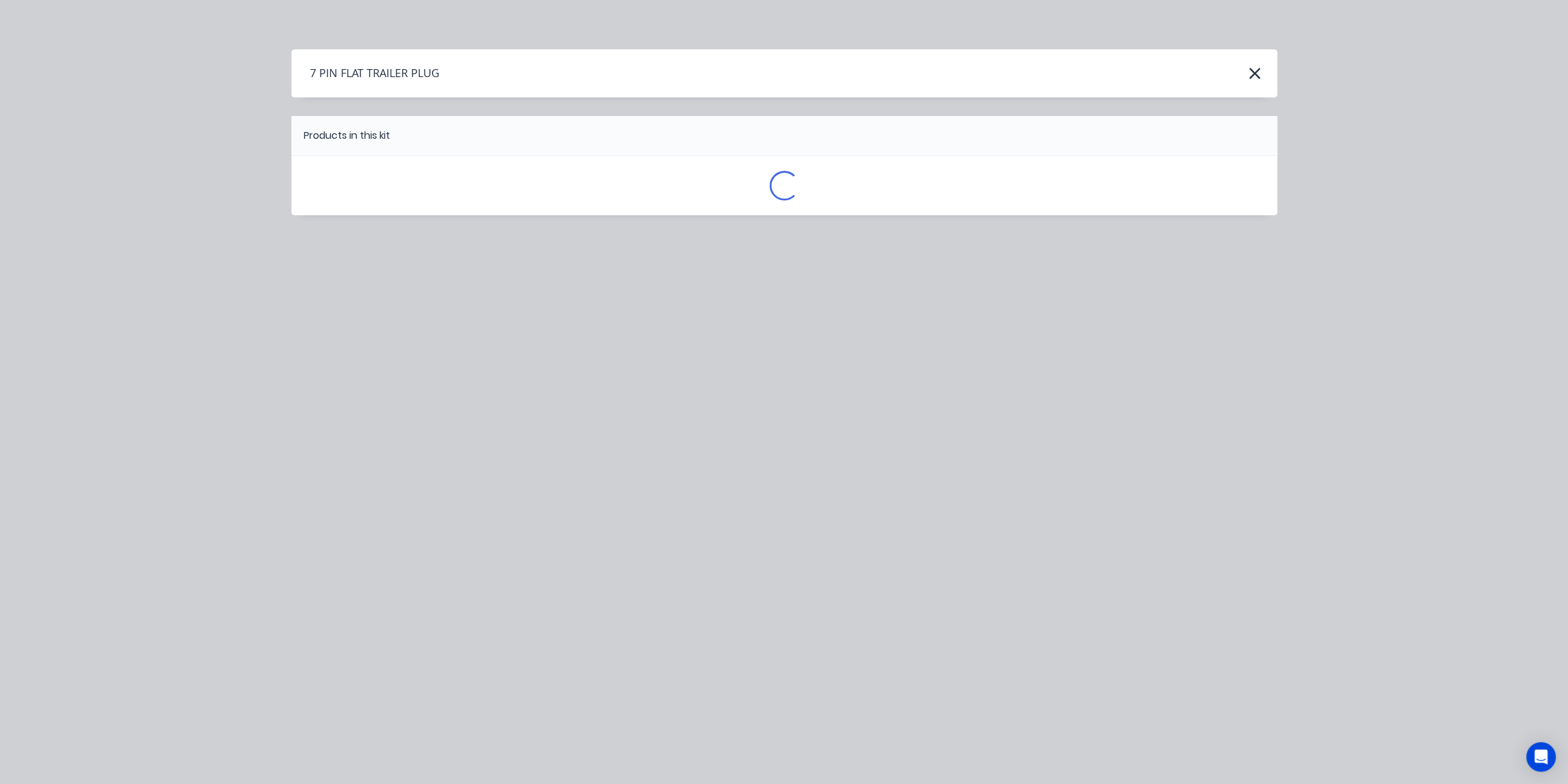
scroll to position [0, 0]
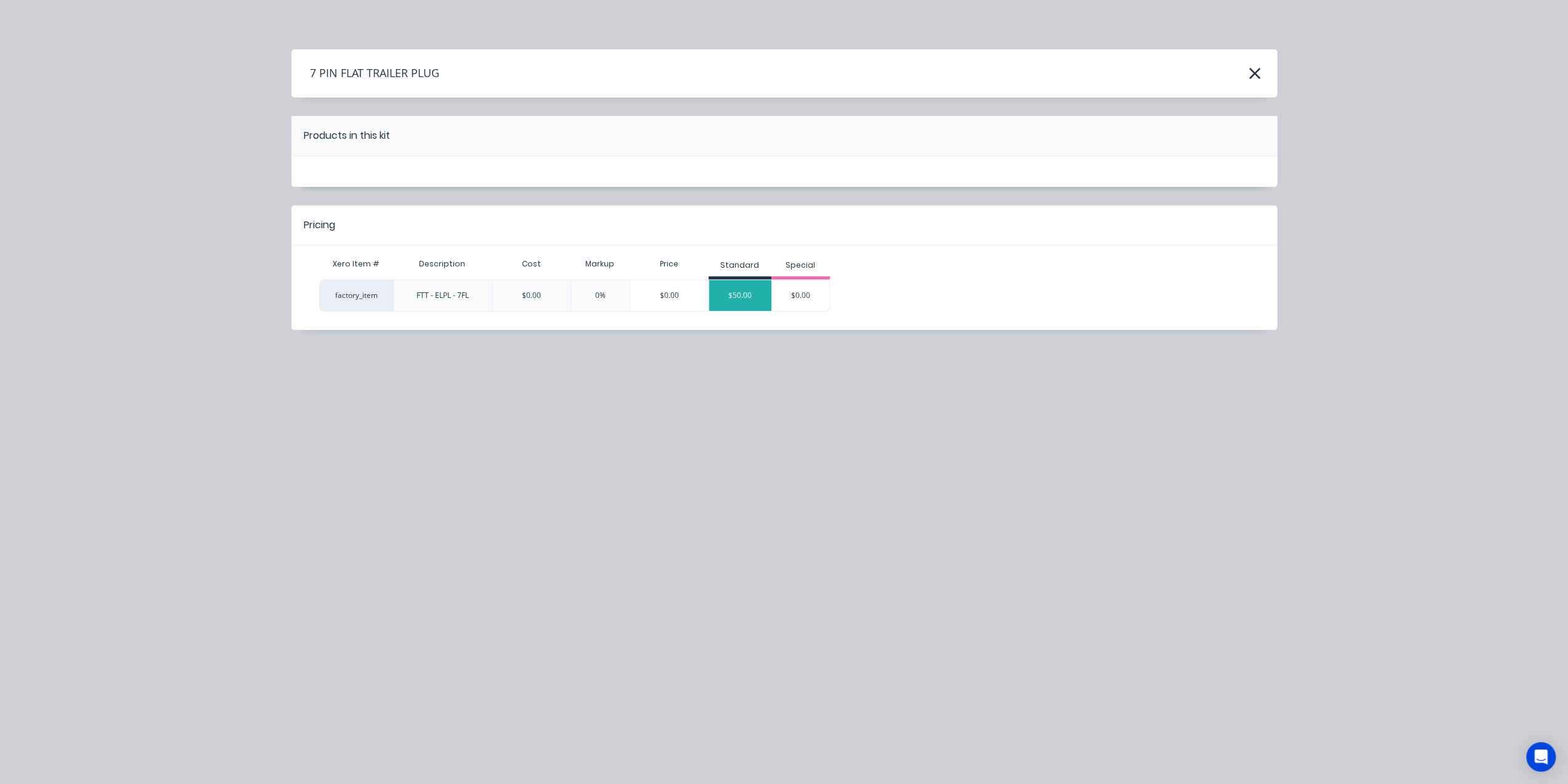
click at [729, 294] on div "$50.00" at bounding box center [740, 295] width 62 height 31
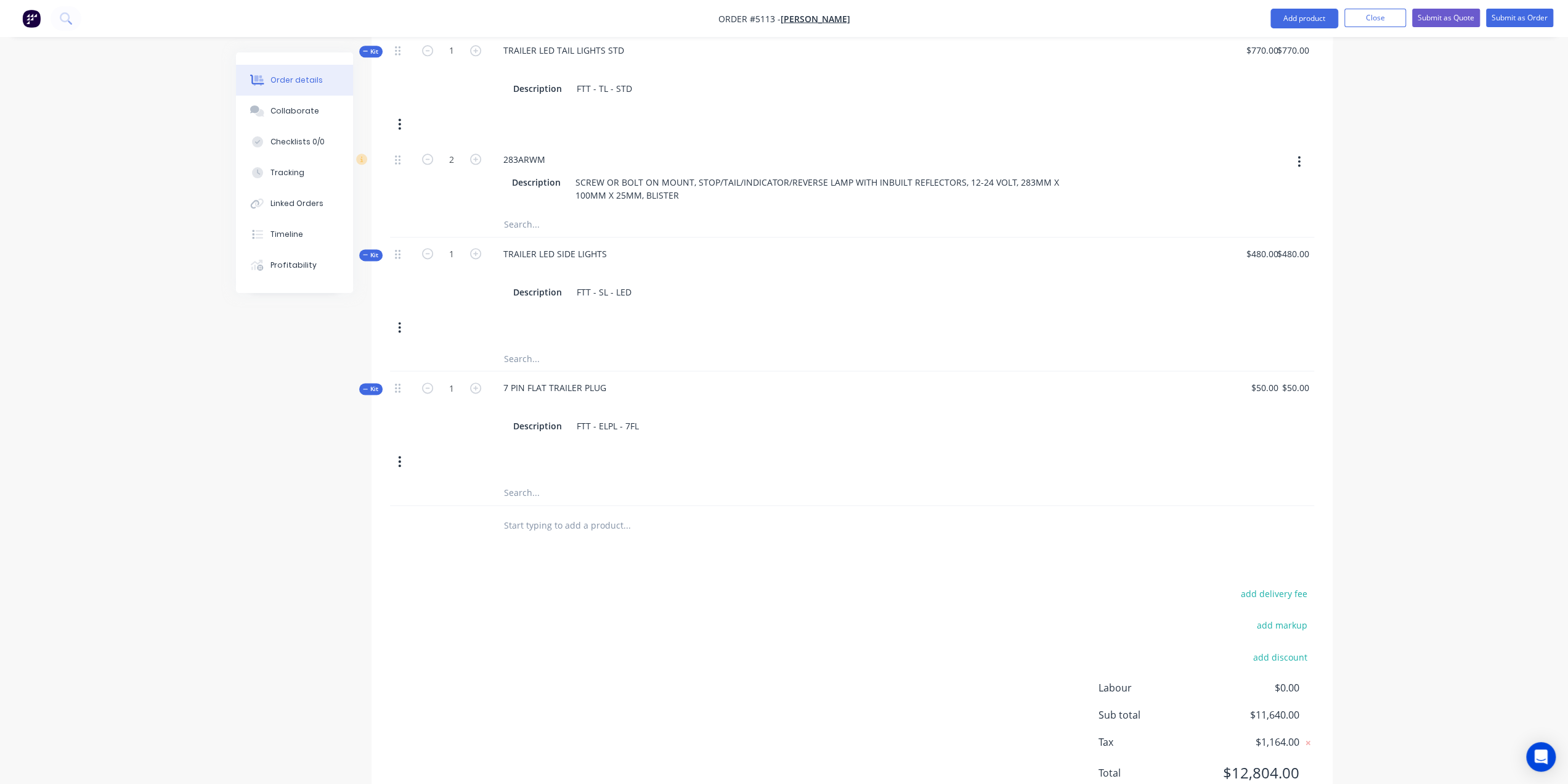
scroll to position [1560, 0]
click at [547, 510] on input "text" at bounding box center [626, 522] width 246 height 24
click at [1303, 13] on button "Add product" at bounding box center [1304, 19] width 68 height 20
click at [1258, 45] on div "Product catalogue" at bounding box center [1279, 51] width 95 height 18
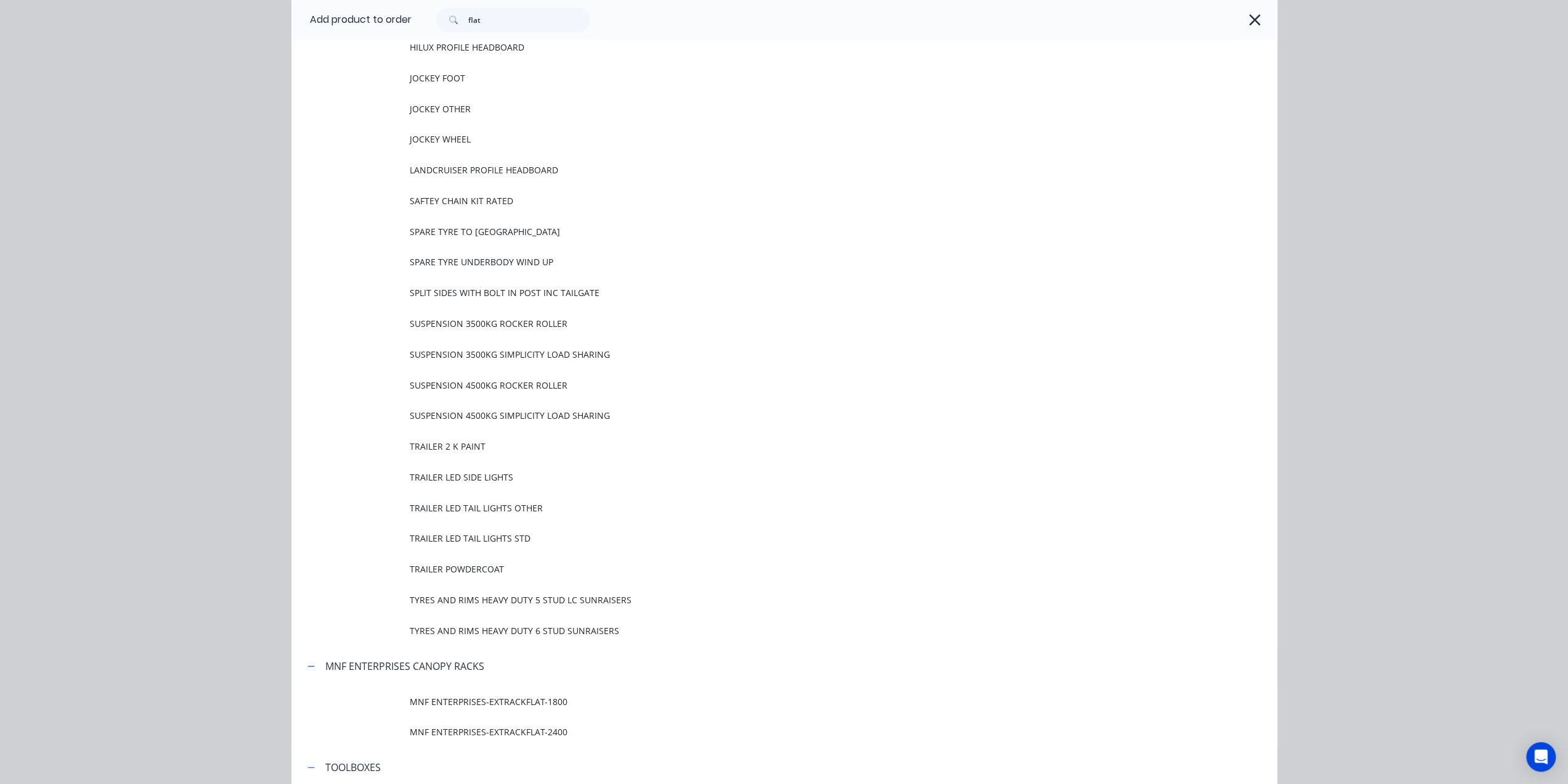
scroll to position [1295, 0]
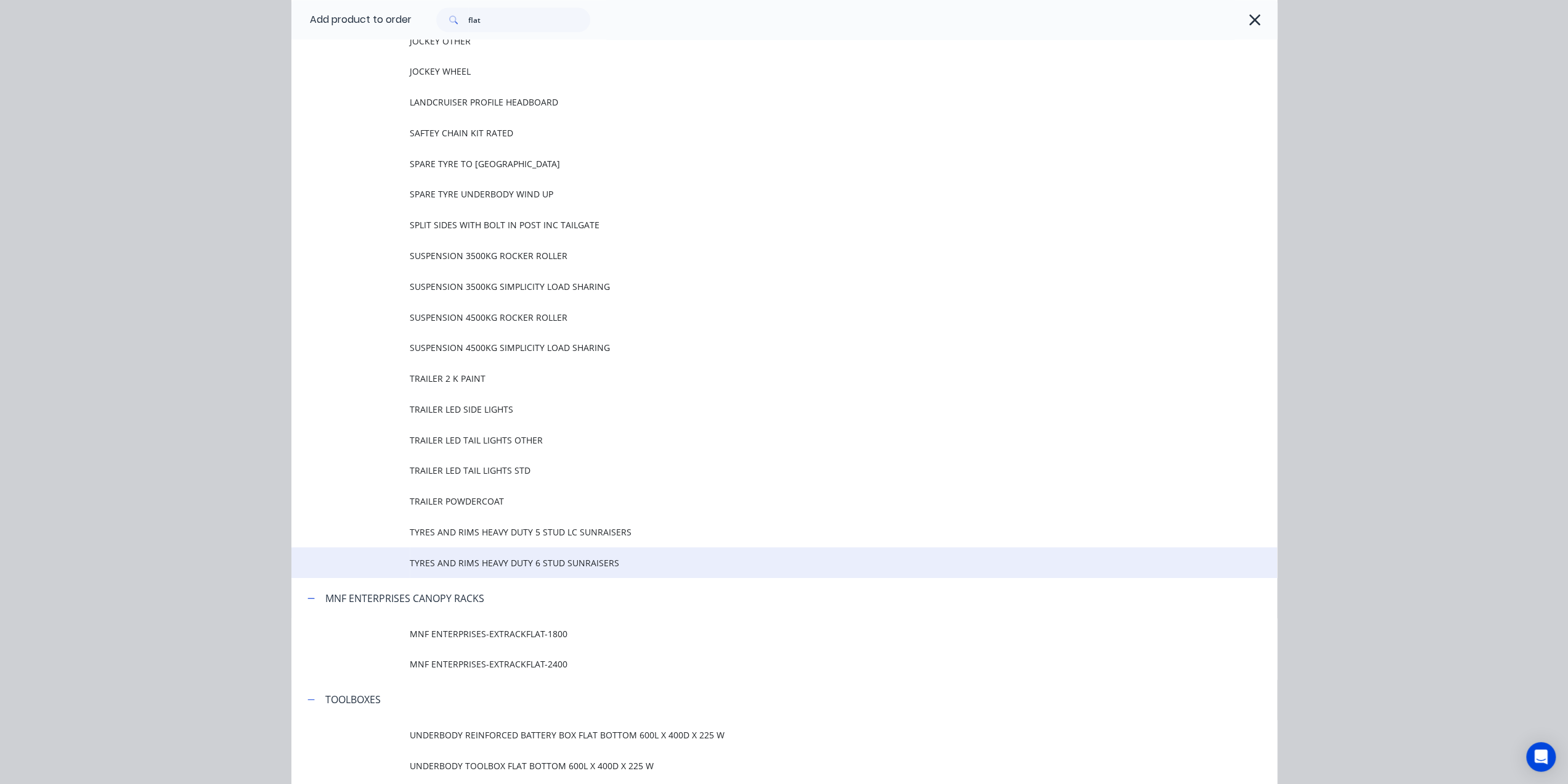
click at [595, 564] on span "TYRES AND RIMS HEAVY DUTY 6 STUD SUNRAISERS" at bounding box center [756, 563] width 694 height 13
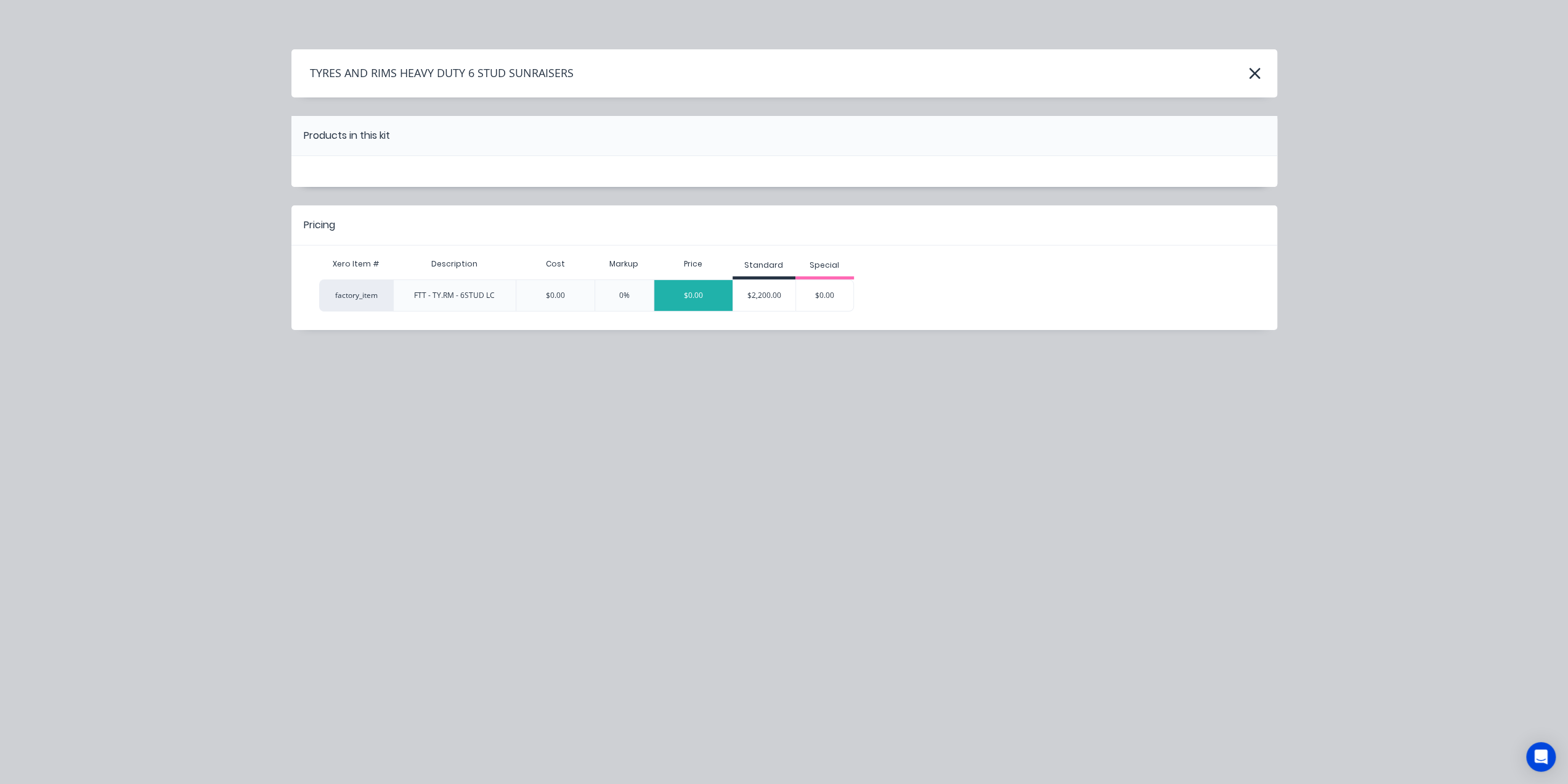
click at [705, 289] on div "$0.00" at bounding box center [693, 295] width 79 height 31
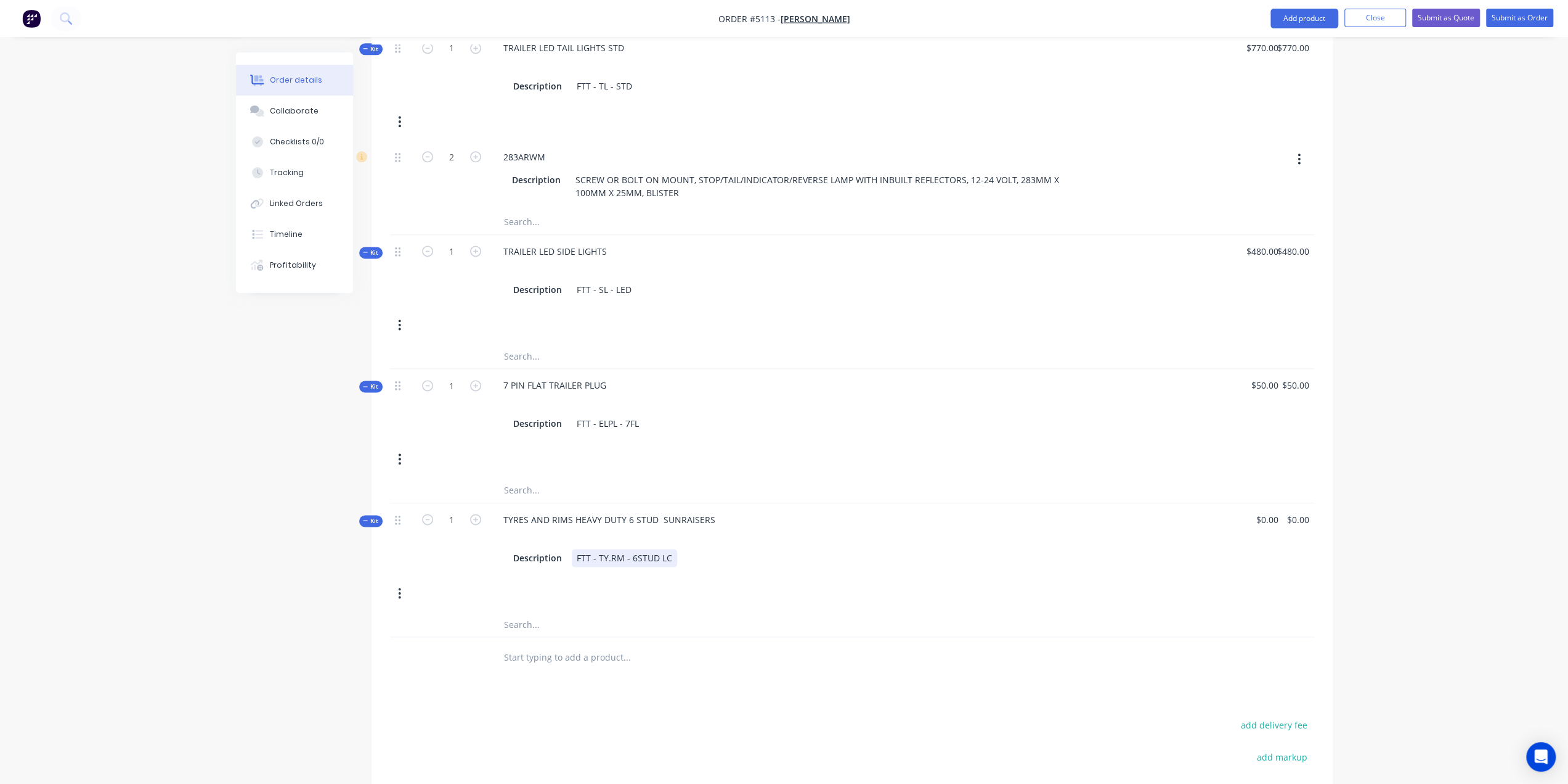
click at [671, 549] on div "FTT - TY.RM - 6STUD LC" at bounding box center [625, 558] width 106 height 18
click at [776, 528] on div at bounding box center [797, 537] width 607 height 18
click at [571, 670] on input "text" at bounding box center [626, 682] width 246 height 24
click at [1314, 21] on button "Add product" at bounding box center [1304, 19] width 68 height 20
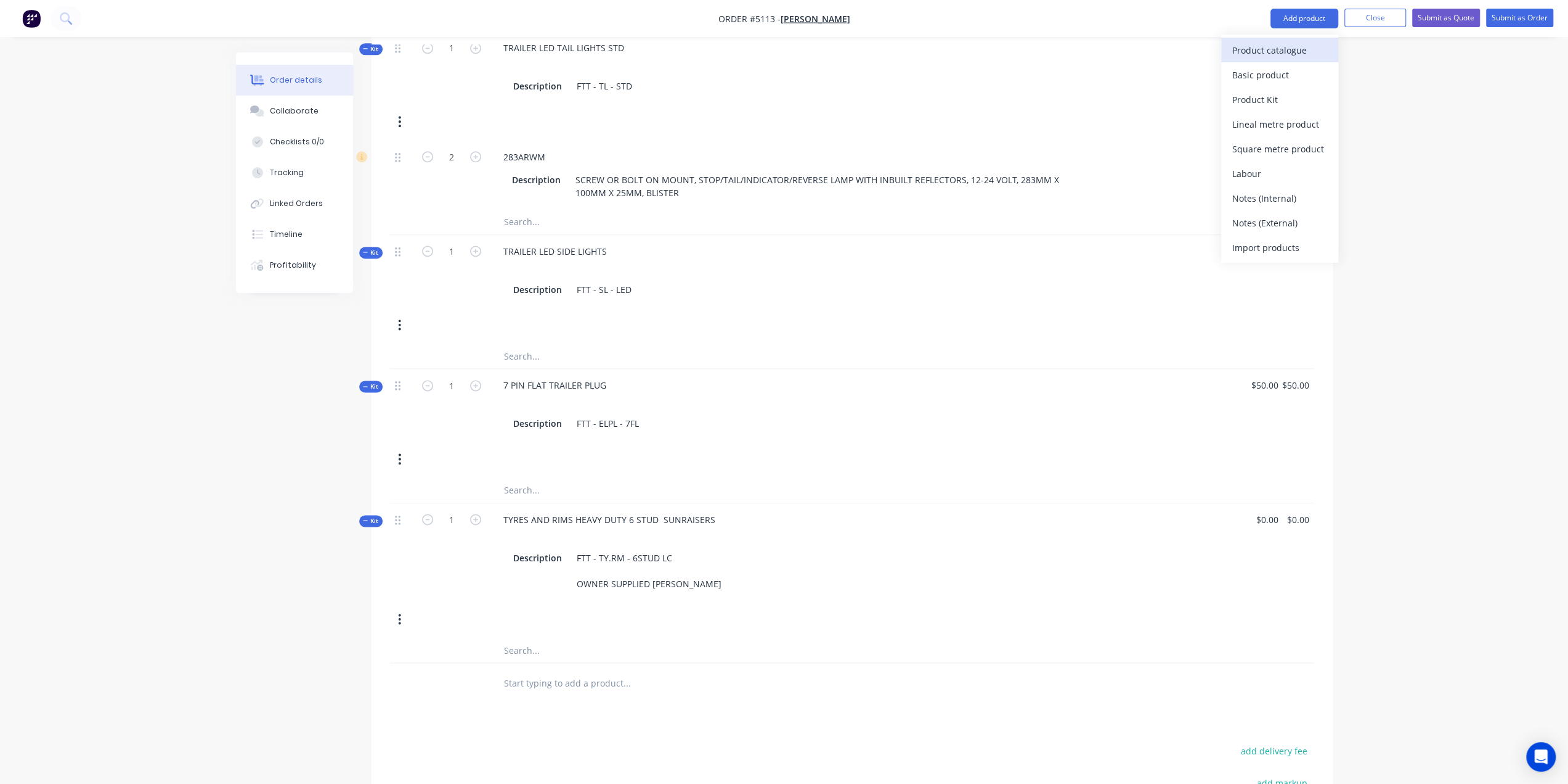
click at [1296, 50] on div "Product catalogue" at bounding box center [1279, 51] width 95 height 18
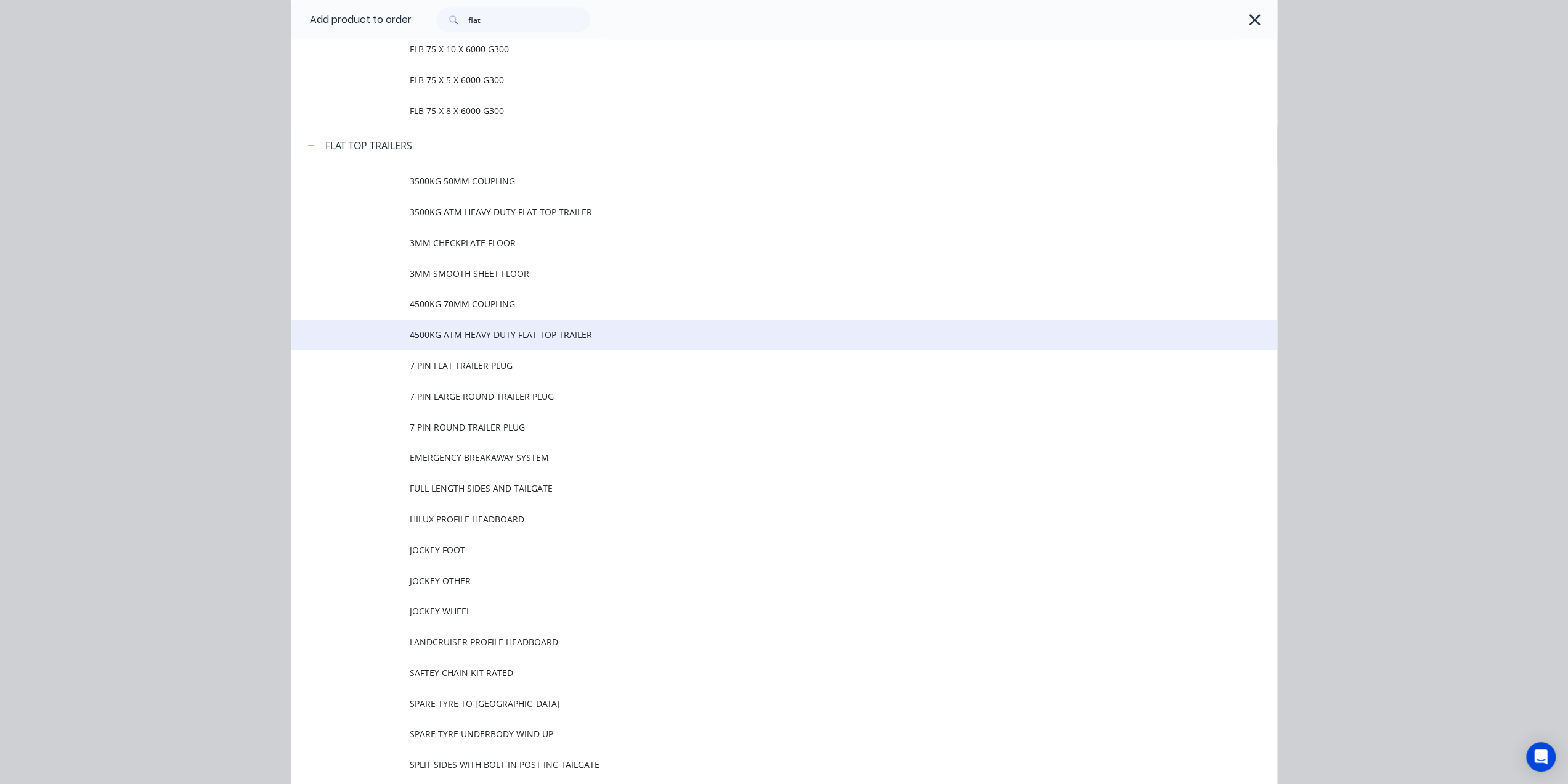
scroll to position [986, 0]
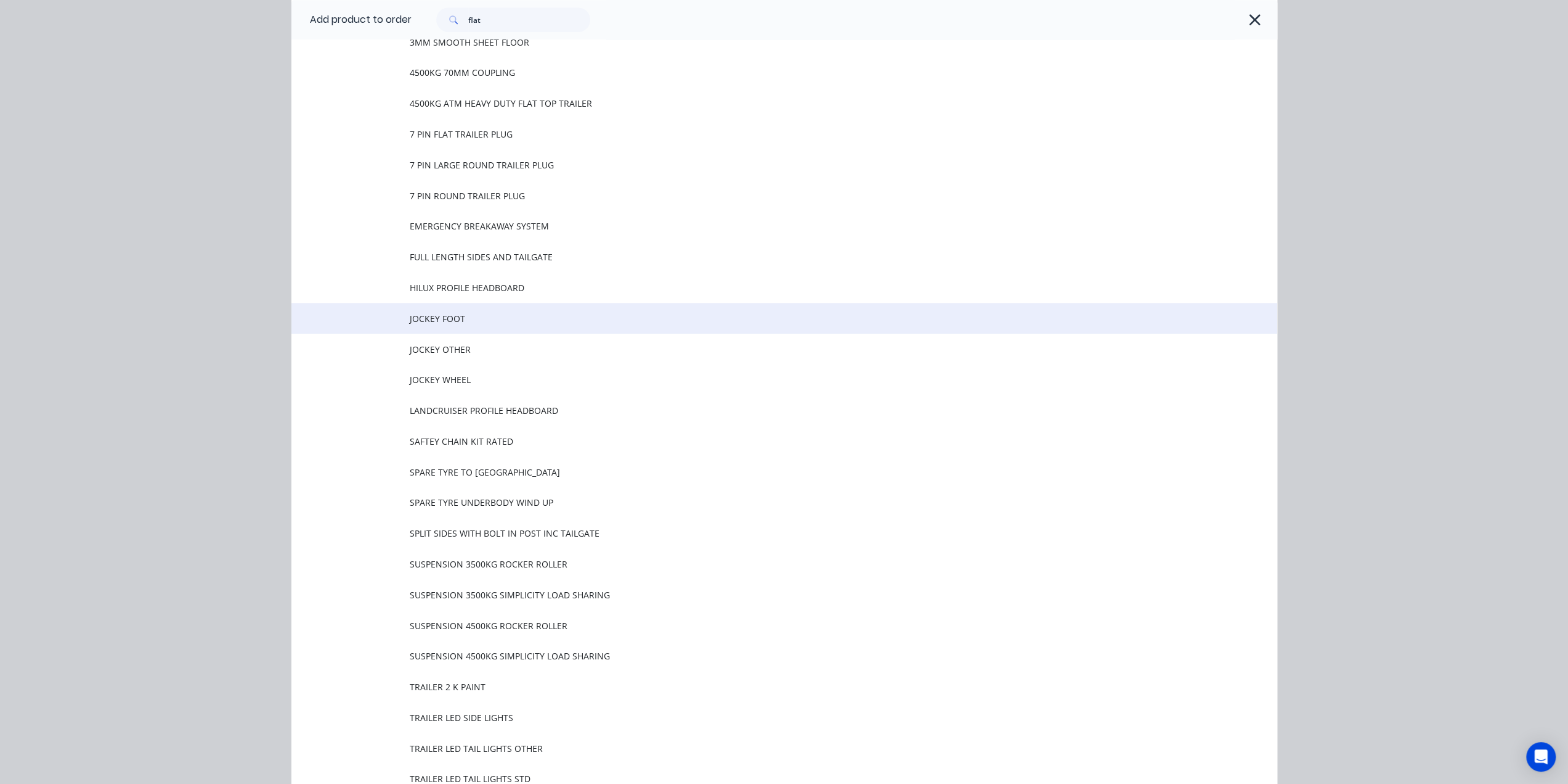
click at [484, 327] on td "JOCKEY FOOT" at bounding box center [843, 318] width 868 height 31
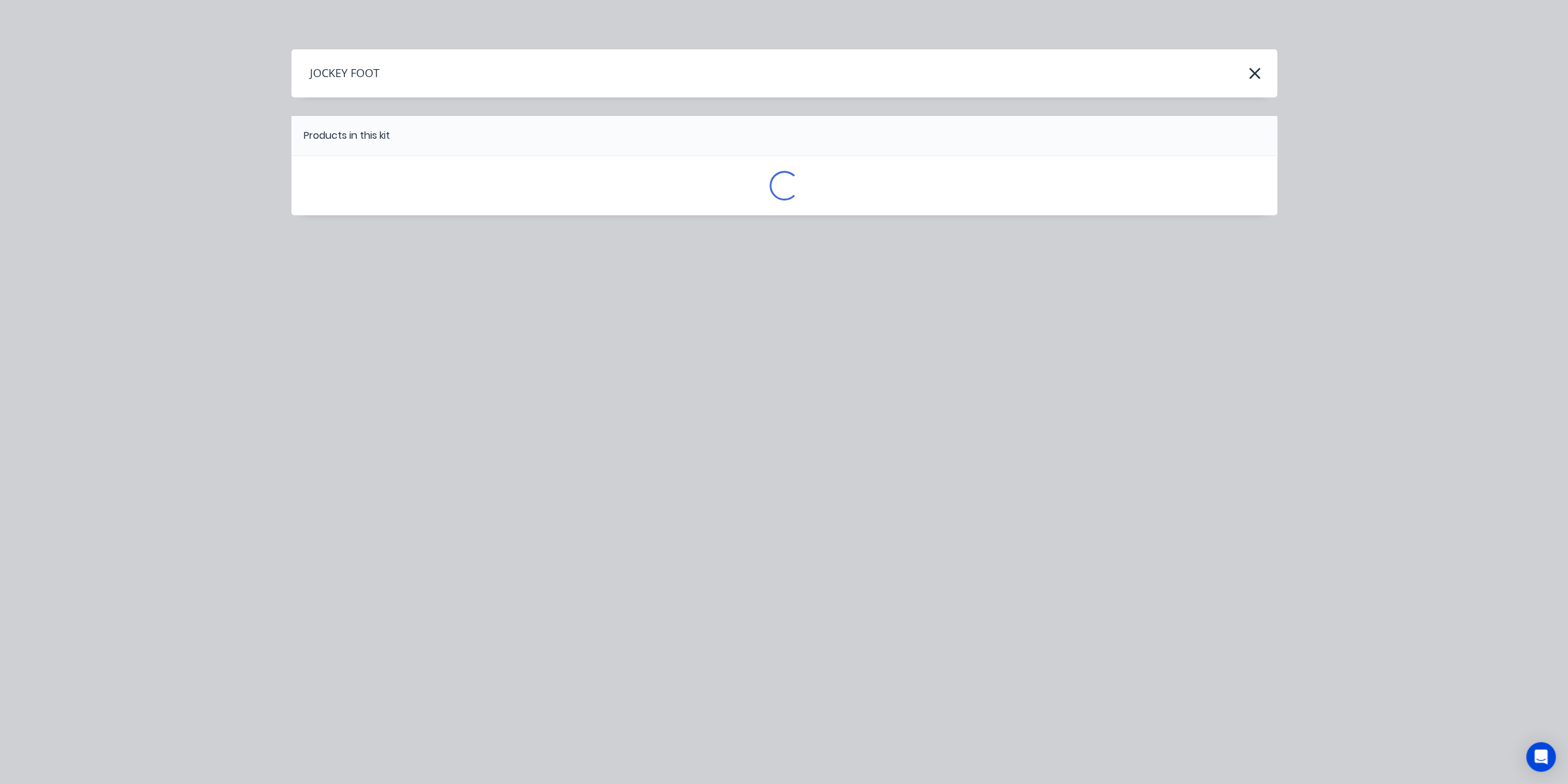
scroll to position [0, 0]
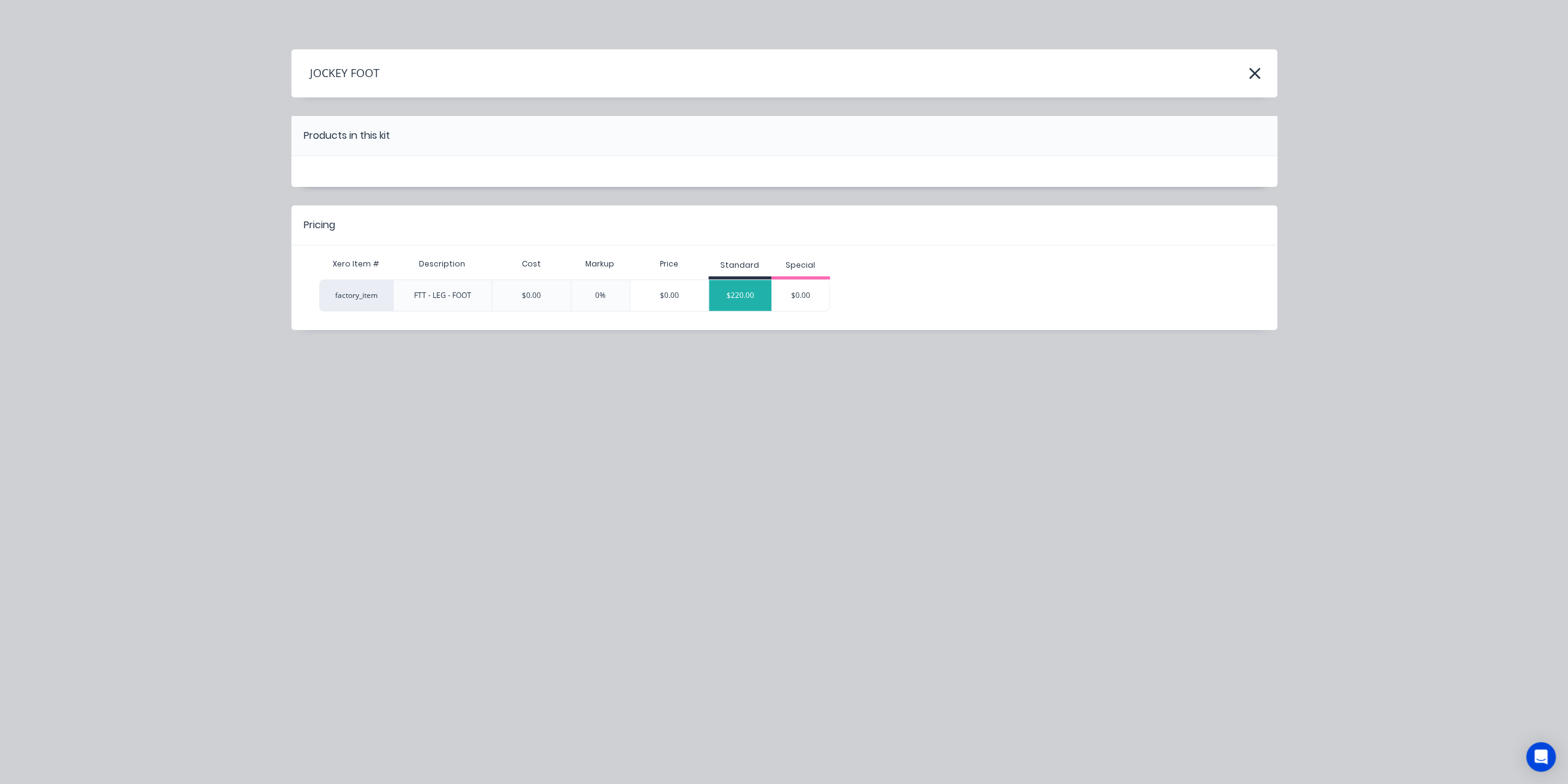
click at [736, 292] on div "$220.00" at bounding box center [740, 295] width 62 height 31
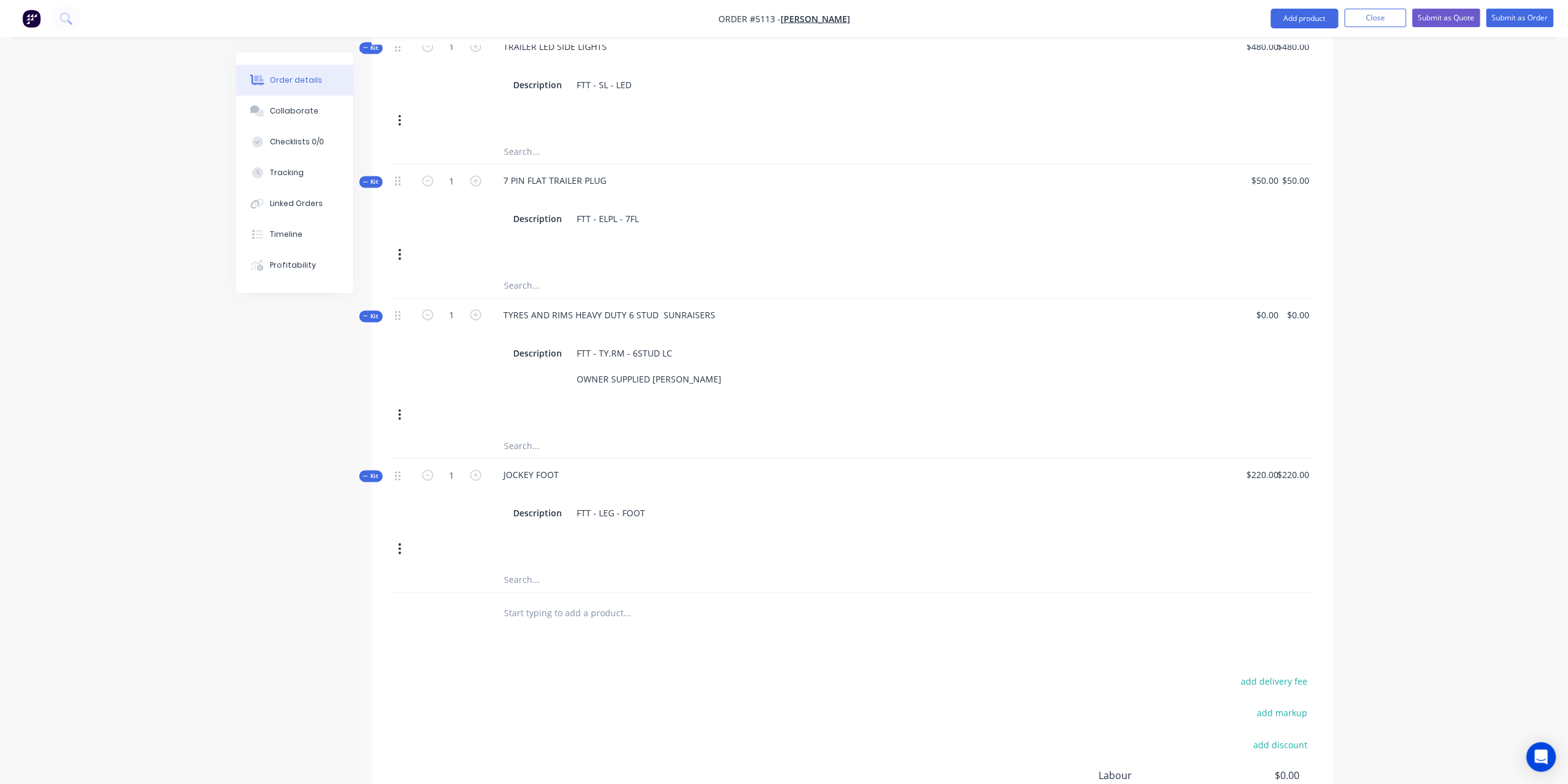
scroll to position [1729, 0]
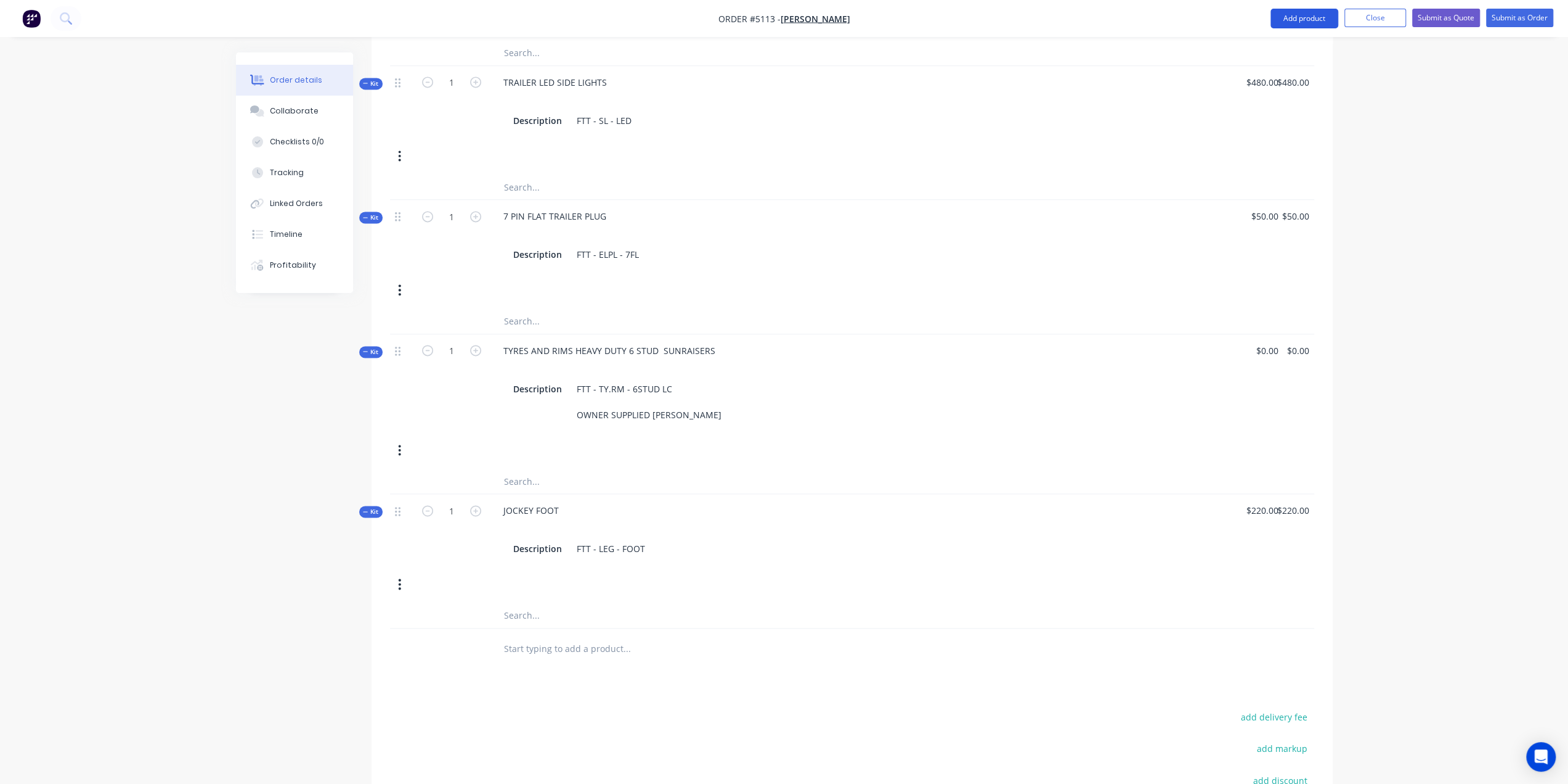
click at [1313, 15] on button "Add product" at bounding box center [1304, 19] width 68 height 20
click at [1295, 53] on div "Product catalogue" at bounding box center [1279, 51] width 95 height 18
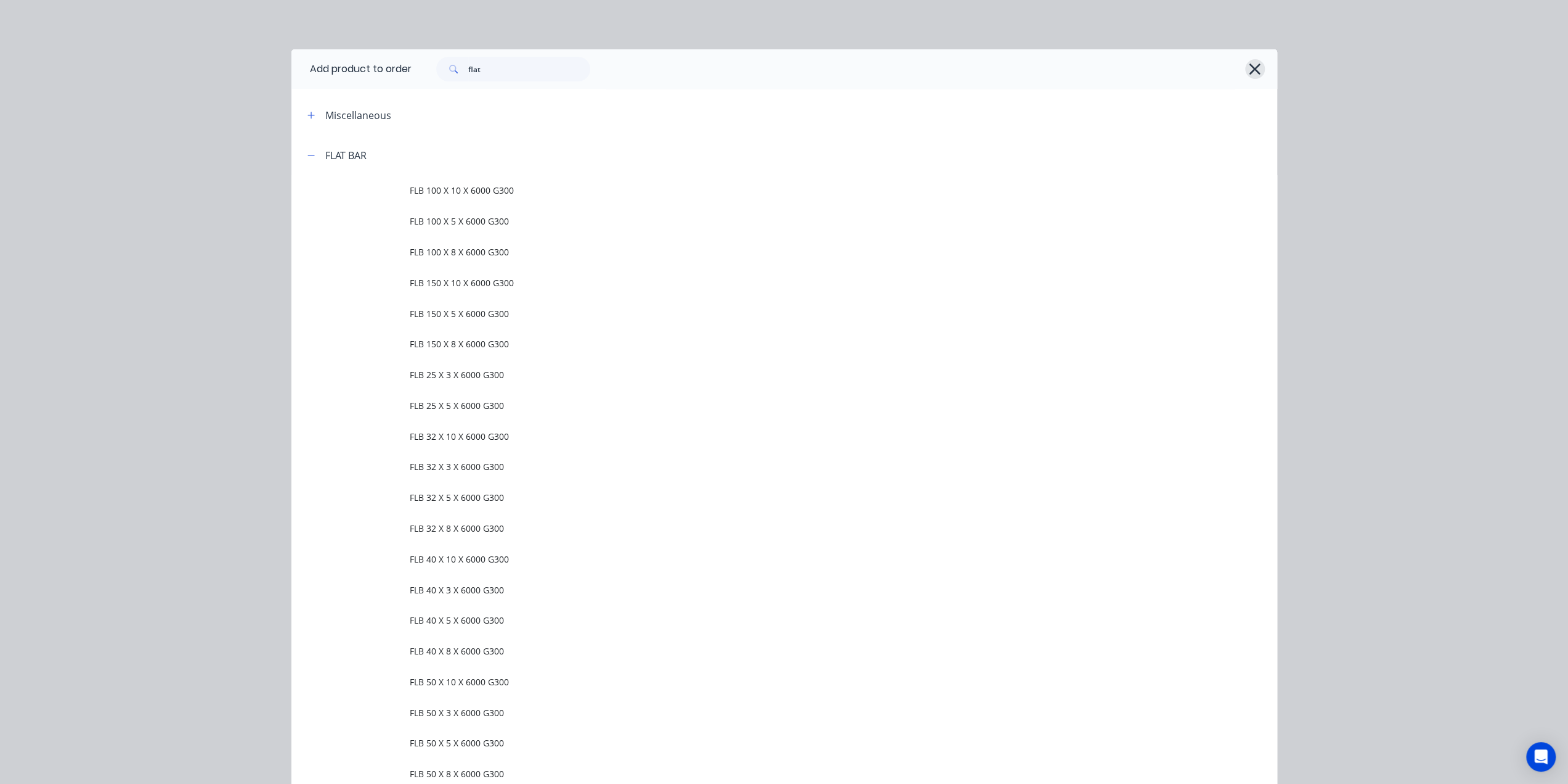
click at [1249, 73] on icon "button" at bounding box center [1255, 69] width 13 height 17
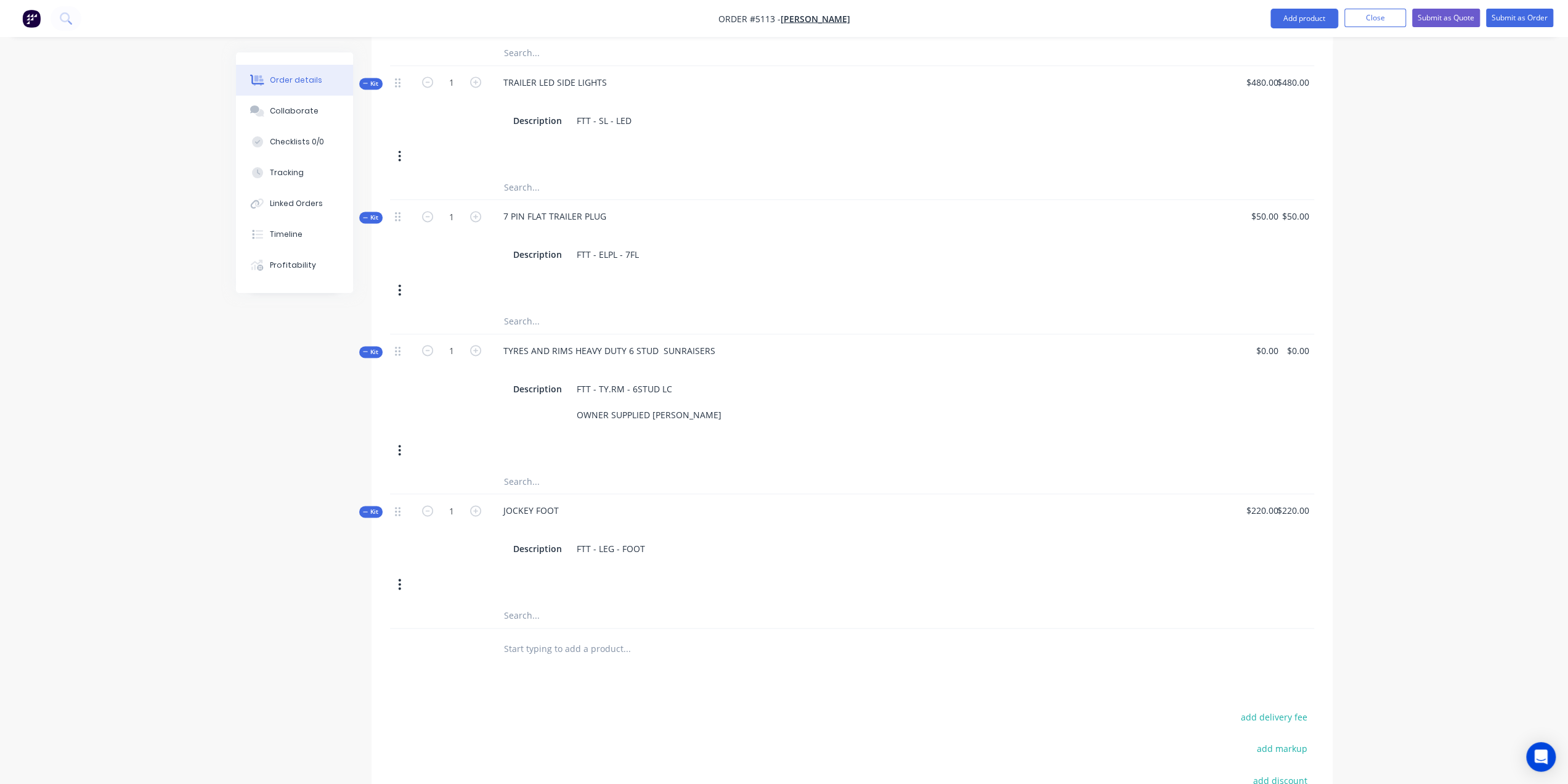
click at [551, 636] on input "text" at bounding box center [626, 648] width 246 height 24
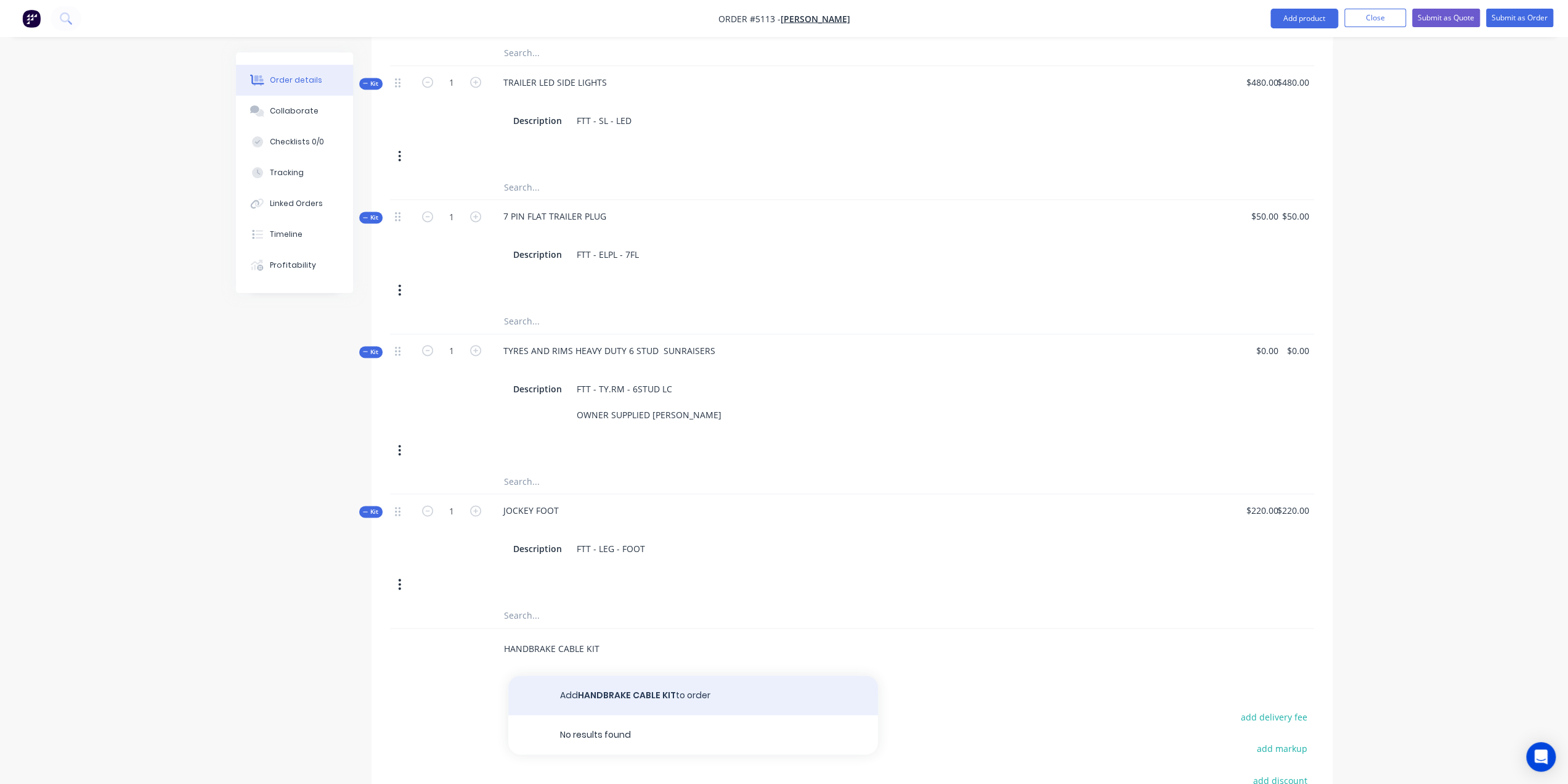
type input "HANDBRAKE CABLE KIT"
click at [595, 676] on button "Add HANDBRAKE CABLE KIT to order" at bounding box center [693, 695] width 370 height 40
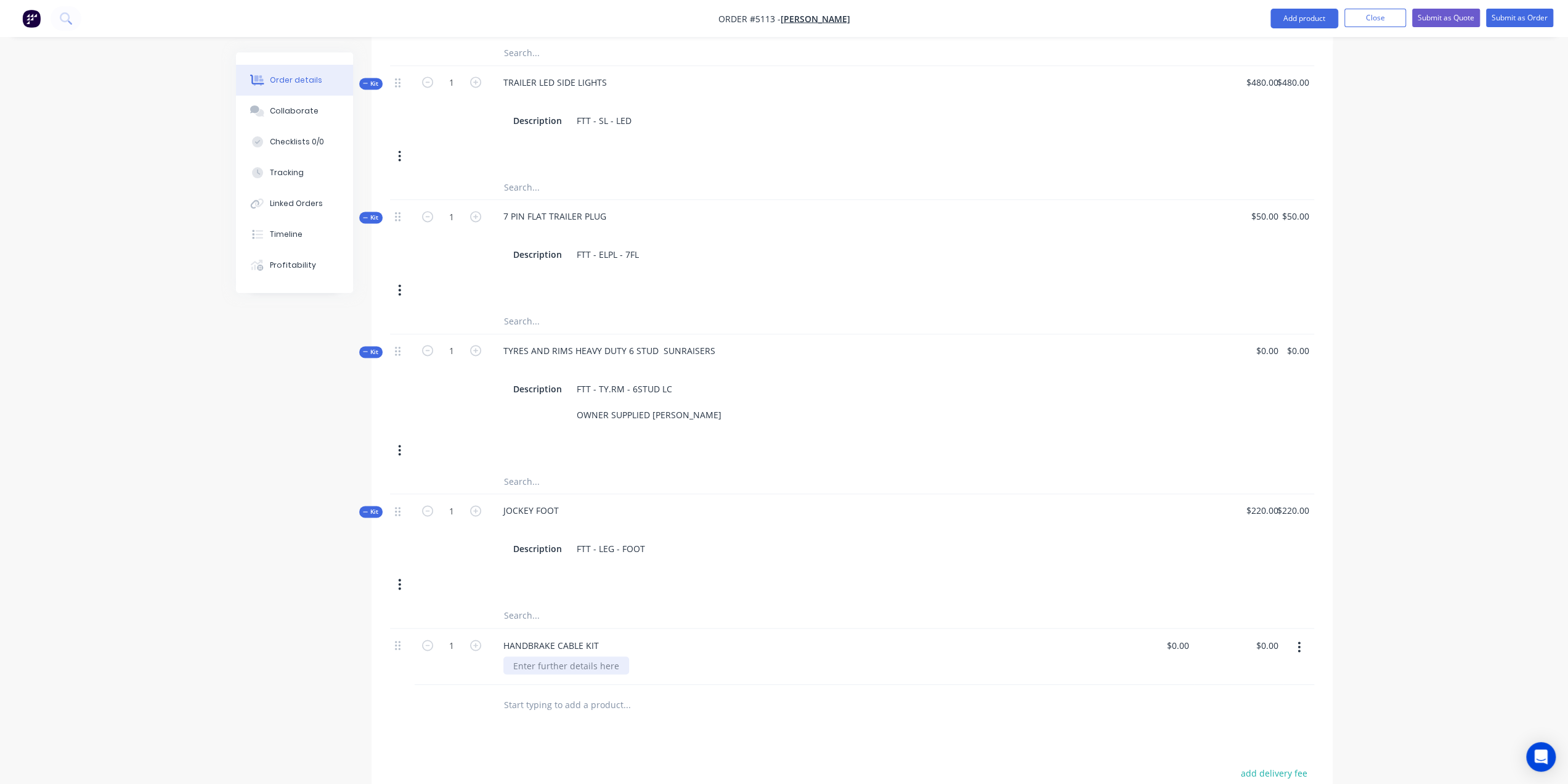
click at [598, 656] on div at bounding box center [566, 665] width 125 height 18
click at [1181, 636] on input "0" at bounding box center [1187, 645] width 14 height 18
type input "$80.00"
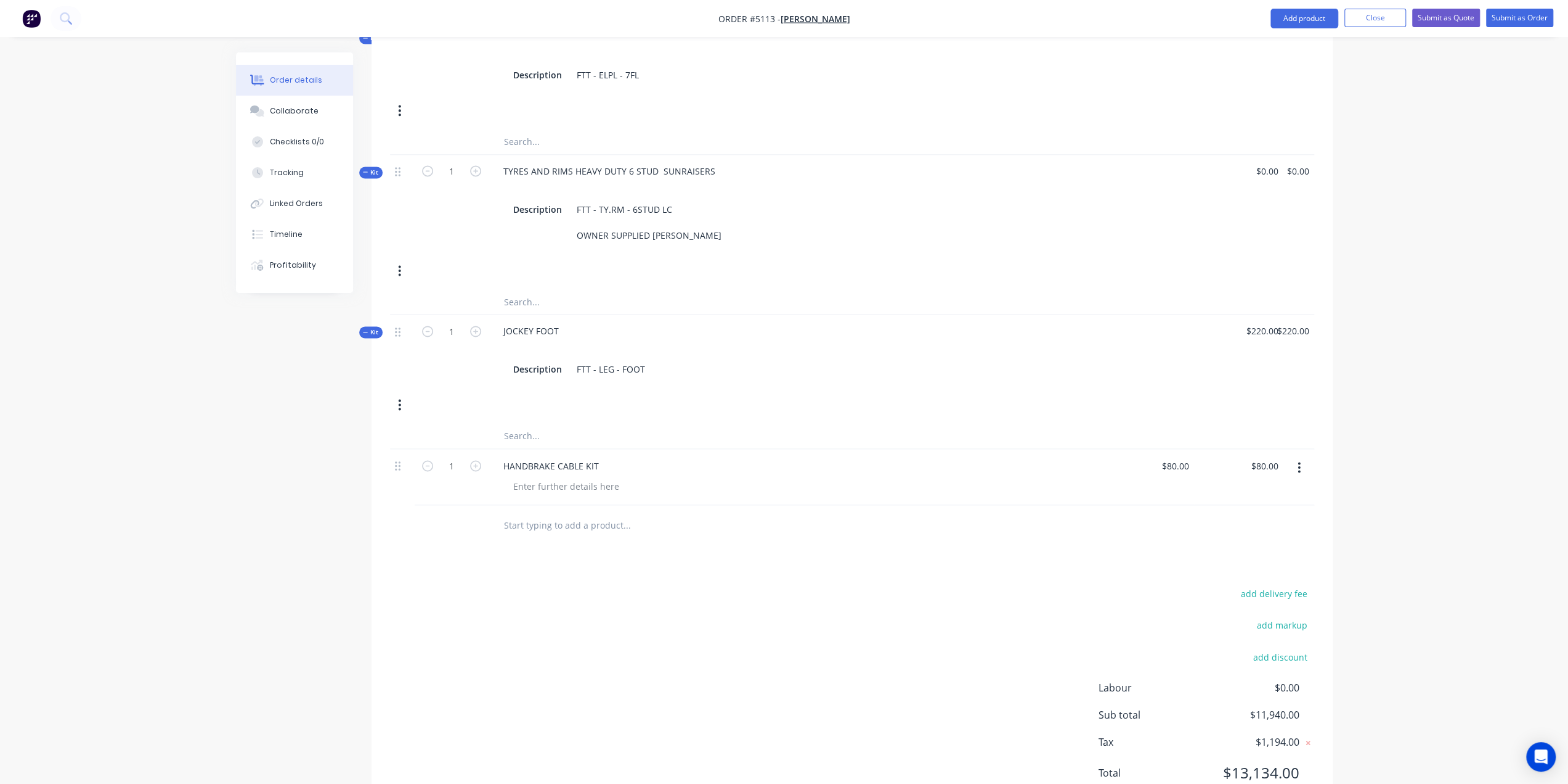
scroll to position [1785, 0]
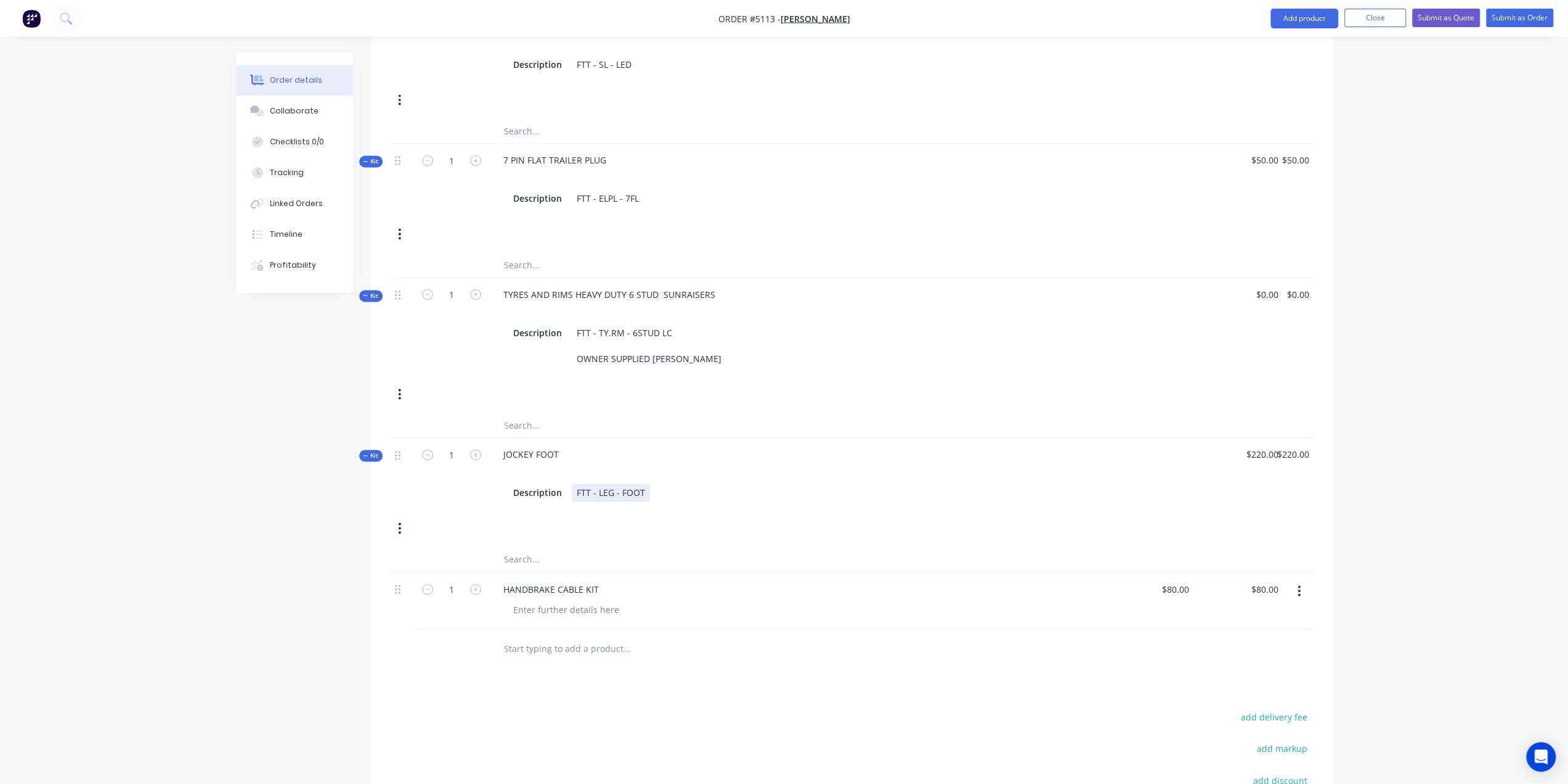
click at [1039, 457] on div "JOCKEY FOOT Description FTT - LEG - FOOT" at bounding box center [796, 473] width 617 height 71
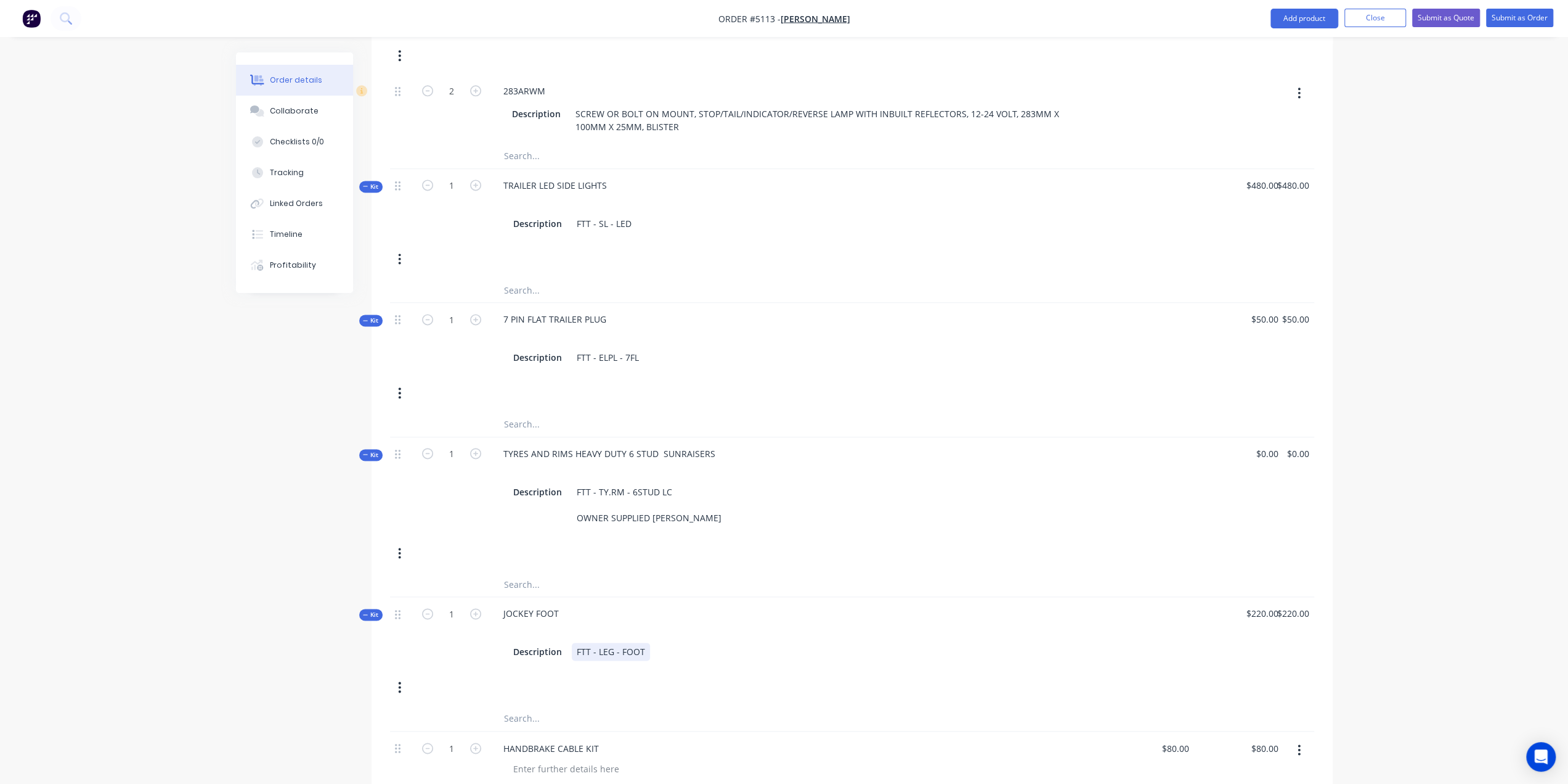
scroll to position [1477, 0]
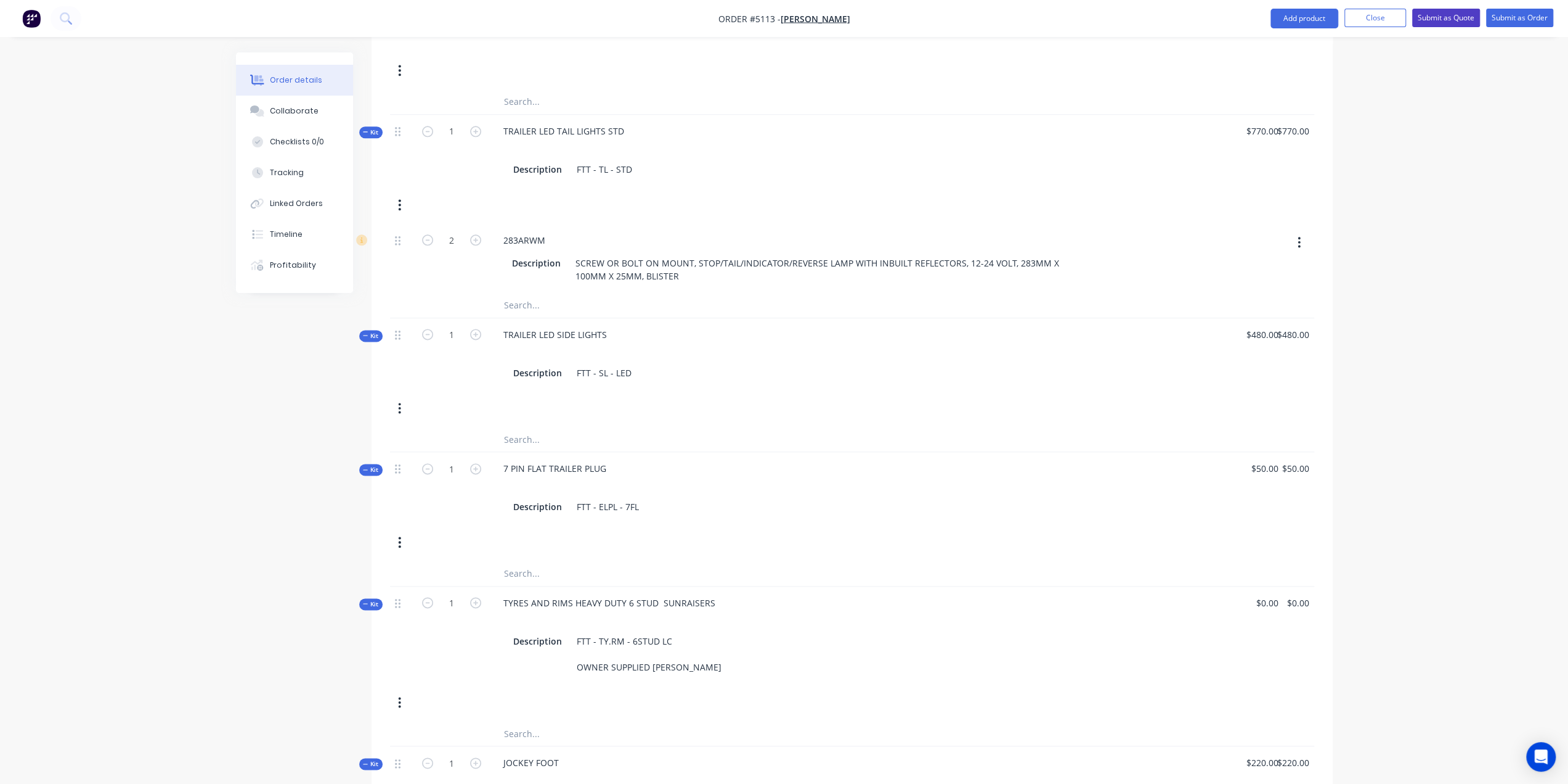
click at [1430, 15] on button "Submit as Quote" at bounding box center [1446, 18] width 68 height 18
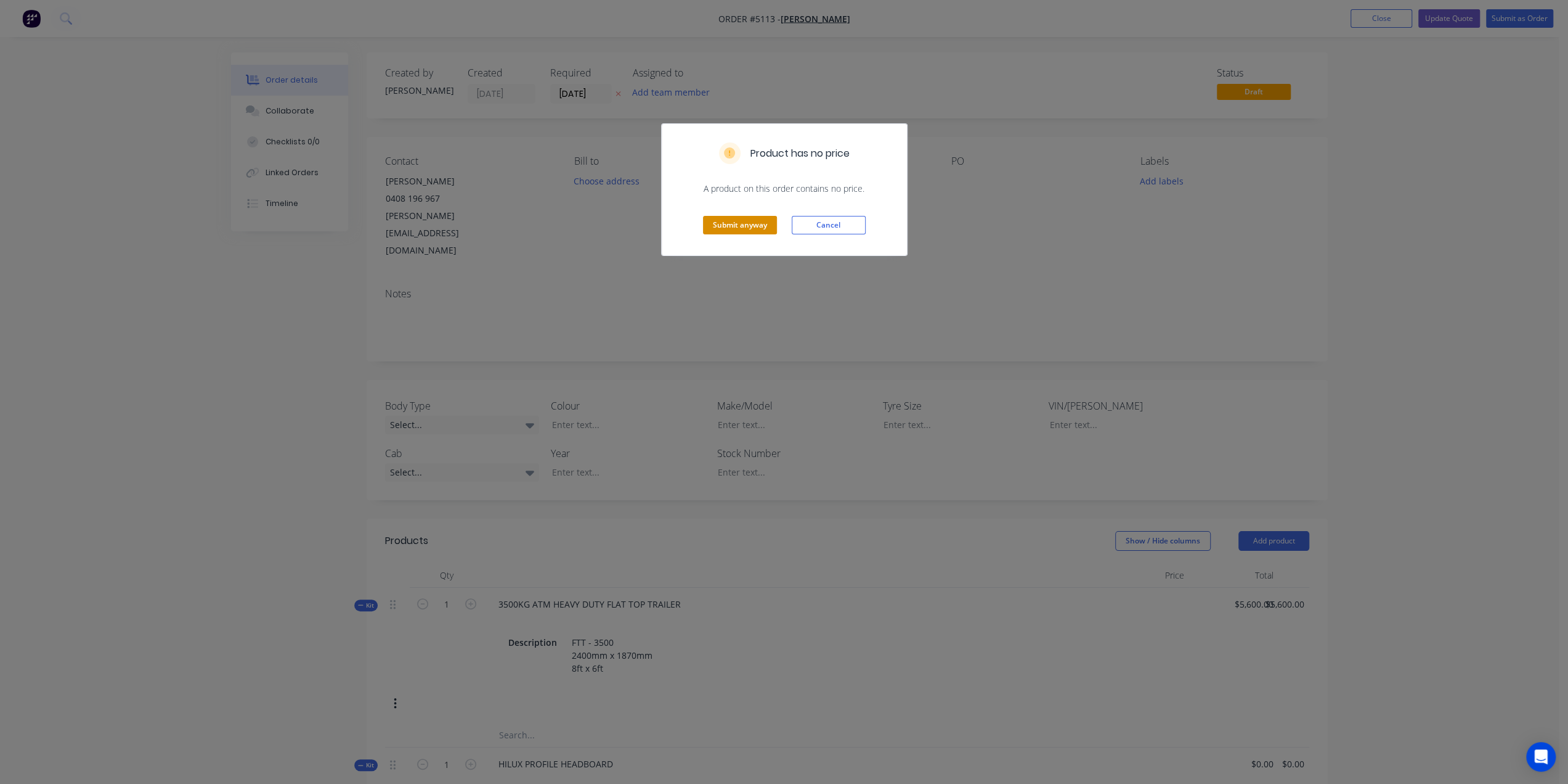
click at [748, 229] on button "Submit anyway" at bounding box center [740, 225] width 74 height 18
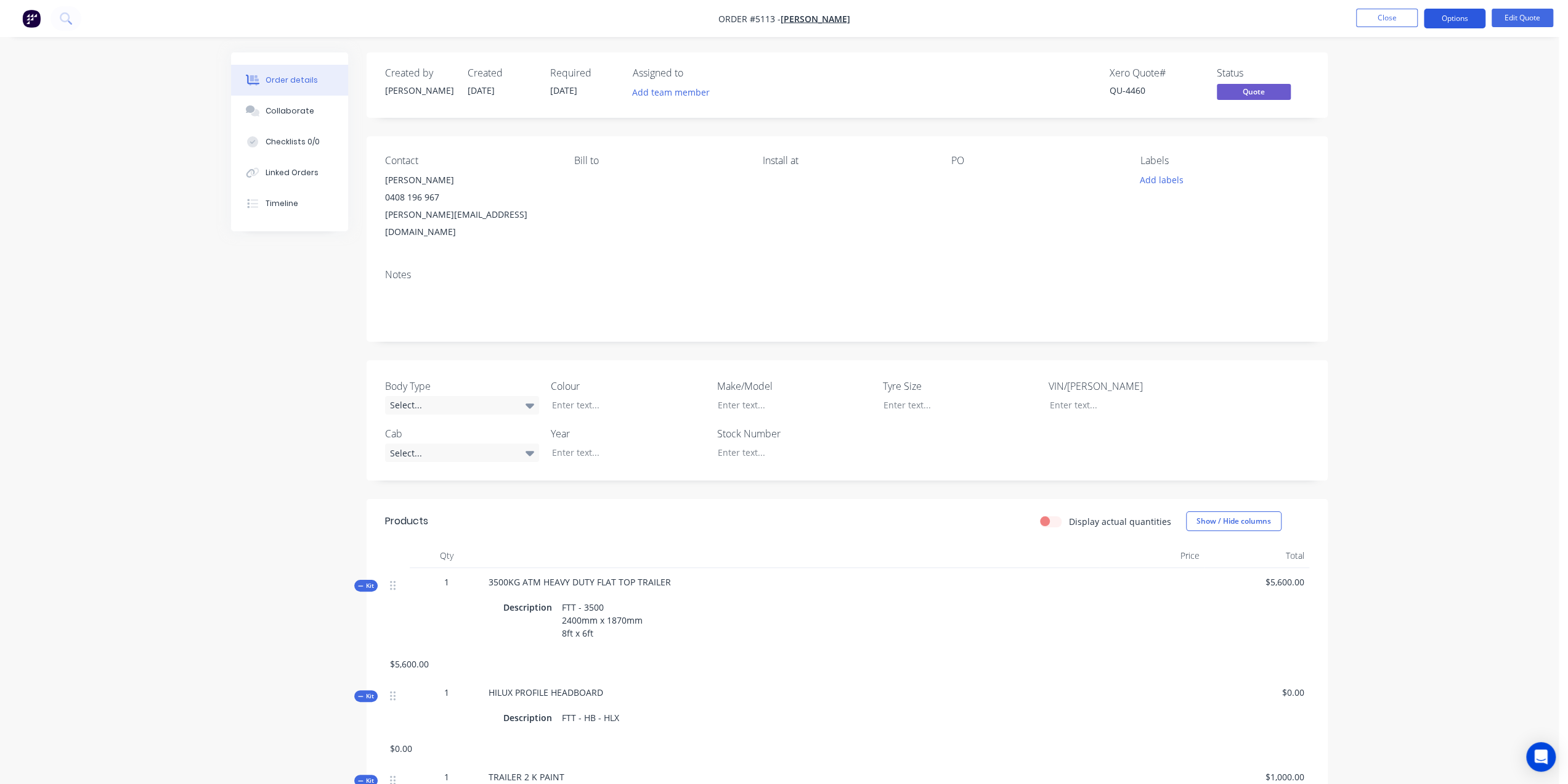
click at [1468, 12] on button "Options" at bounding box center [1455, 19] width 61 height 20
click at [1406, 79] on div "Quote" at bounding box center [1418, 75] width 114 height 18
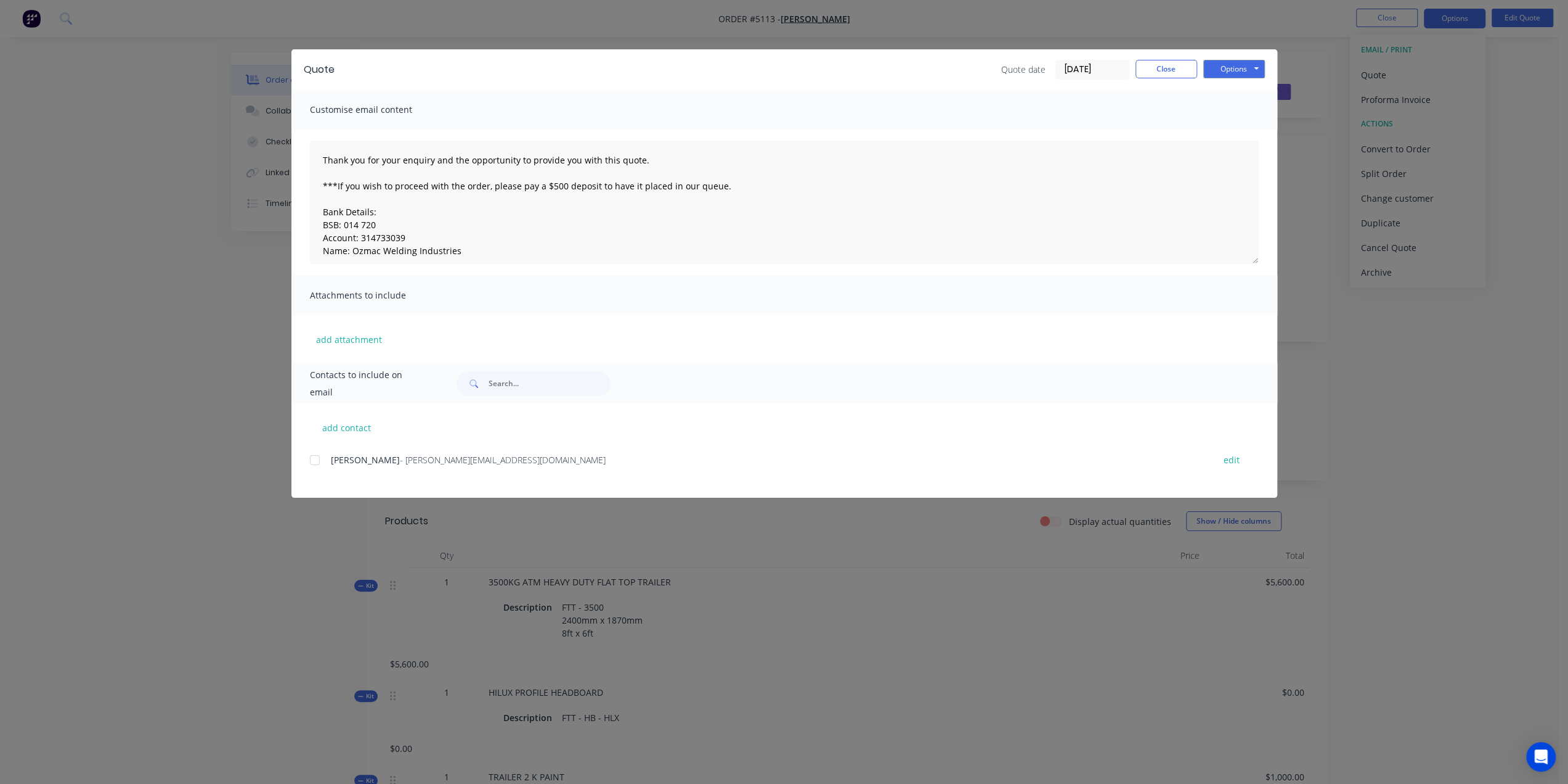
click at [316, 454] on div at bounding box center [314, 460] width 24 height 24
click at [1231, 70] on button "Options" at bounding box center [1234, 69] width 61 height 18
click at [1236, 131] on button "Email" at bounding box center [1242, 131] width 79 height 21
click at [1240, 63] on button "Options" at bounding box center [1234, 69] width 61 height 18
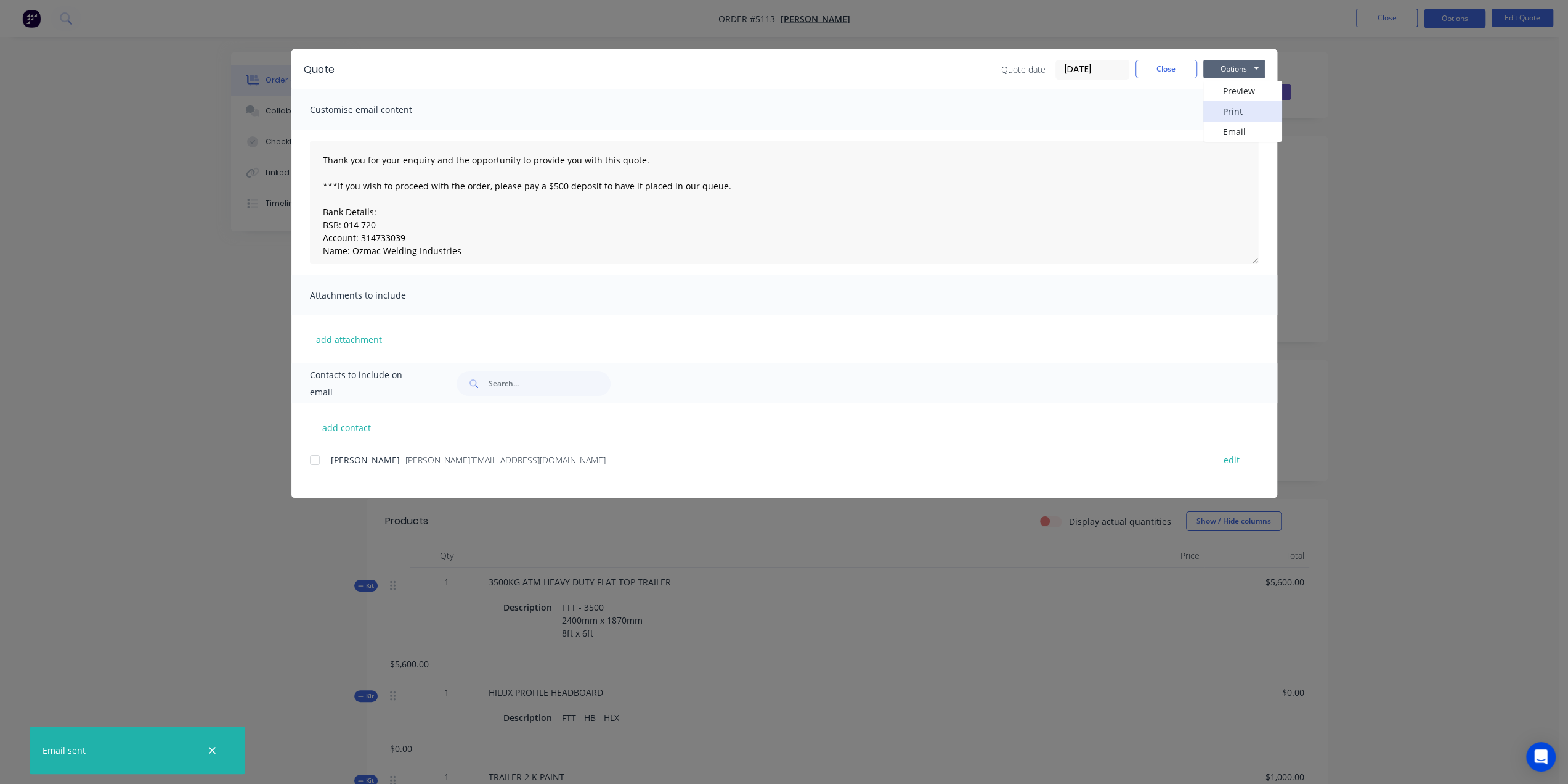
click at [1229, 107] on button "Print" at bounding box center [1242, 111] width 79 height 21
click at [1155, 56] on div "Quote Quote date [DATE] Close Options Preview Print Email" at bounding box center [784, 70] width 986 height 40
click at [1160, 71] on button "Close" at bounding box center [1166, 69] width 61 height 18
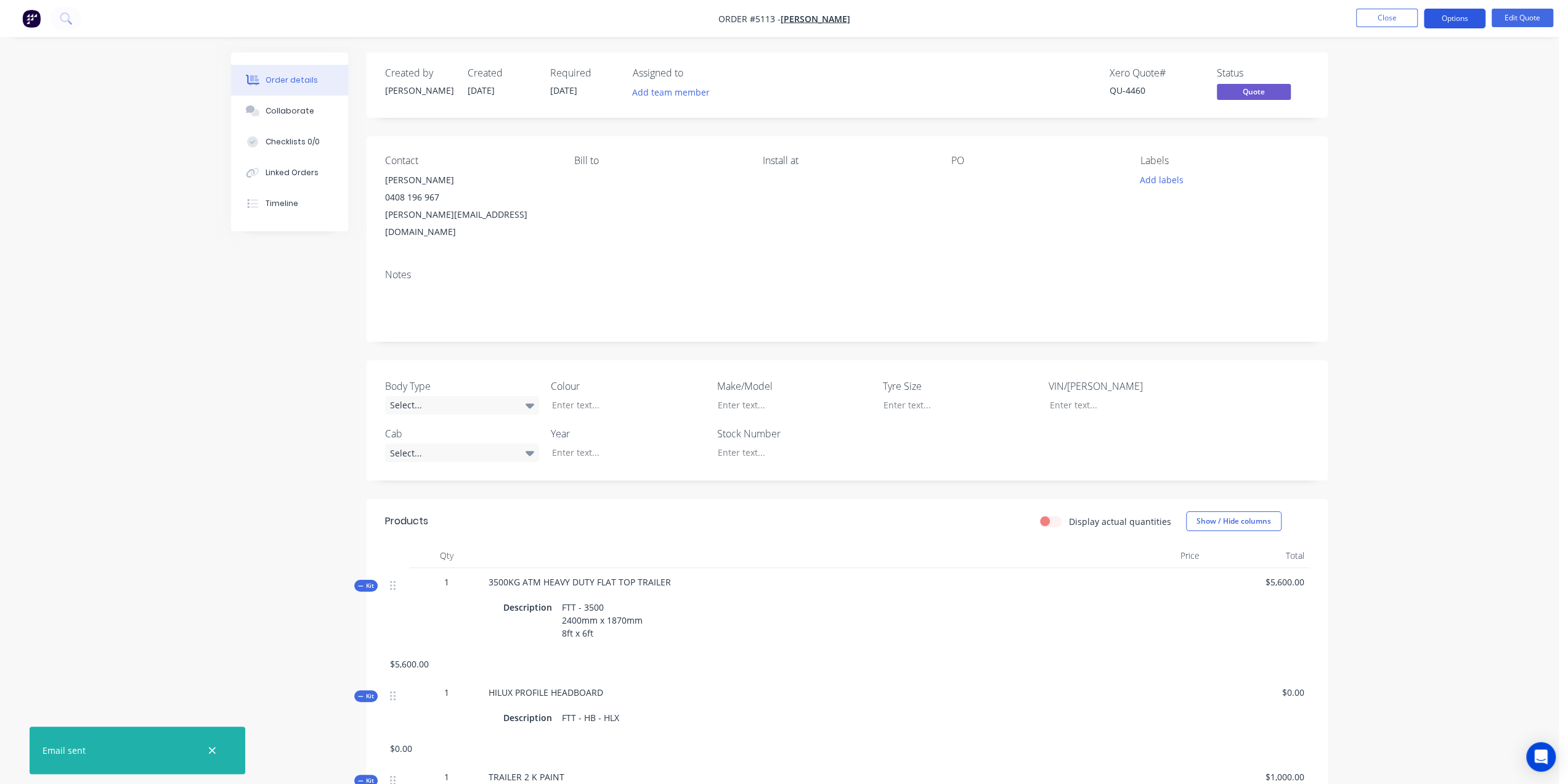
click at [1479, 21] on button "Options" at bounding box center [1455, 19] width 61 height 20
click at [1502, 13] on button "Edit Quote" at bounding box center [1523, 18] width 61 height 18
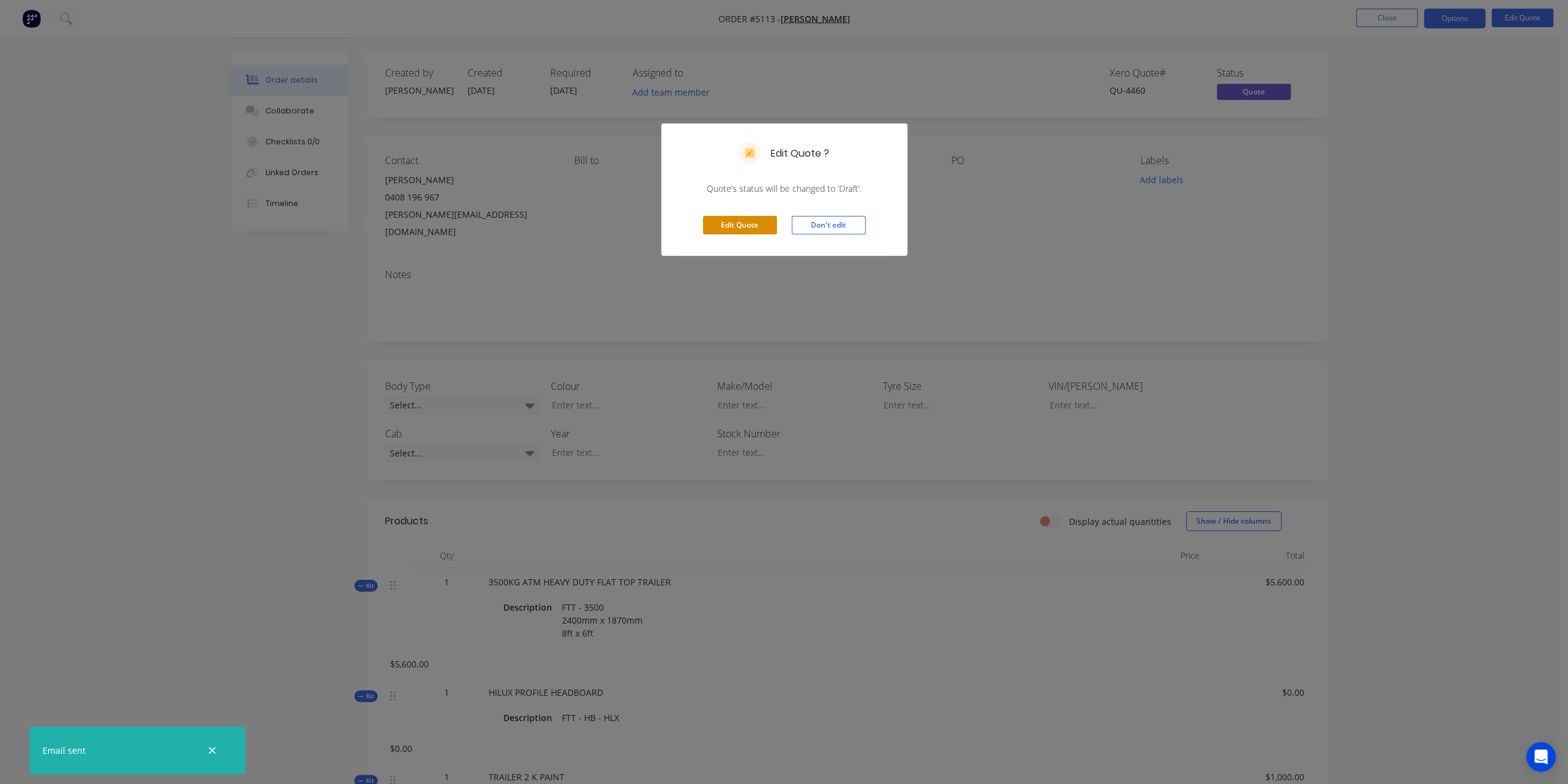
click at [755, 217] on button "Edit Quote" at bounding box center [740, 225] width 74 height 18
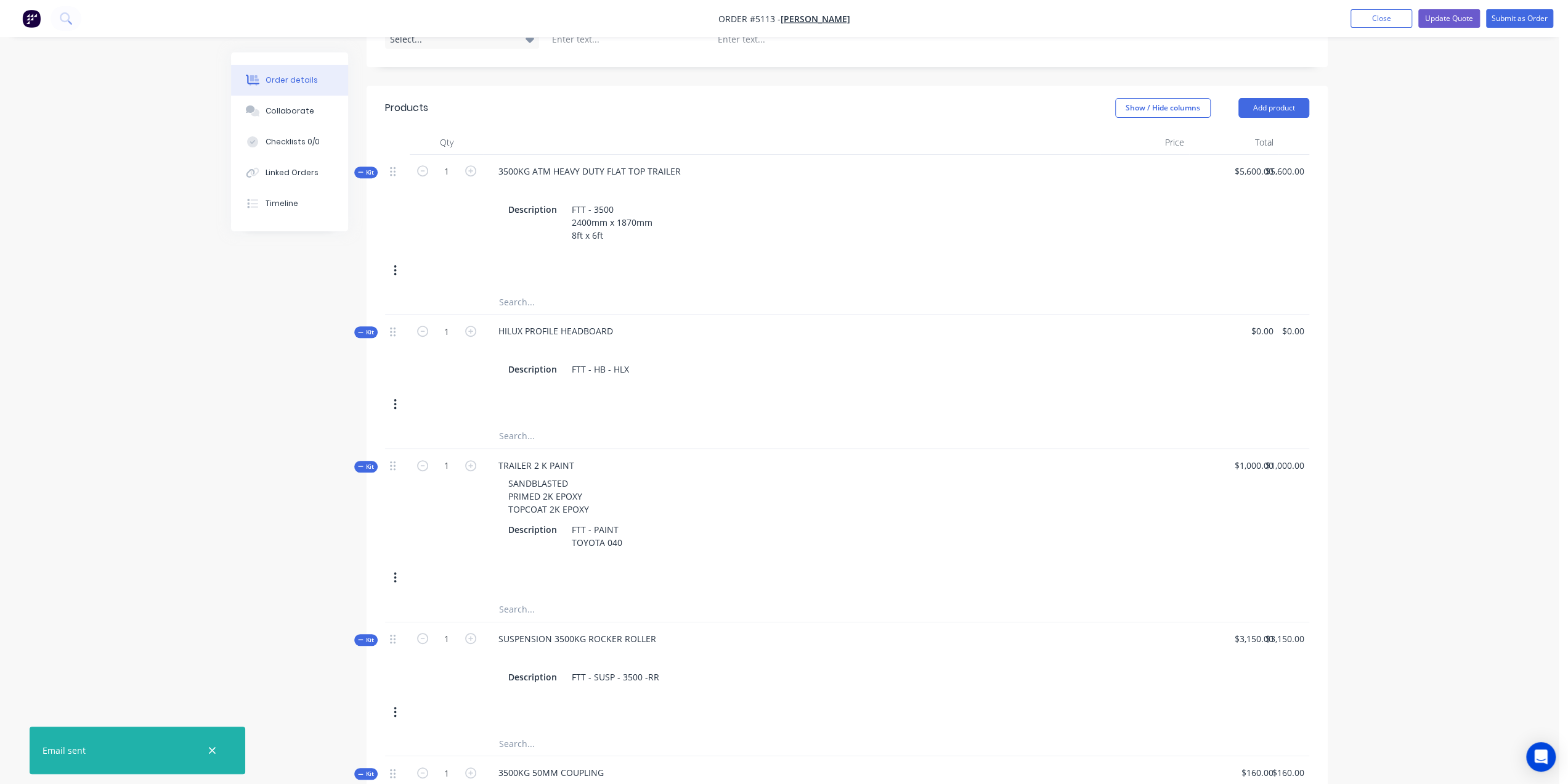
scroll to position [432, 0]
click at [1255, 99] on button "Add product" at bounding box center [1274, 109] width 71 height 20
click at [1252, 131] on div "Product catalogue" at bounding box center [1250, 140] width 95 height 18
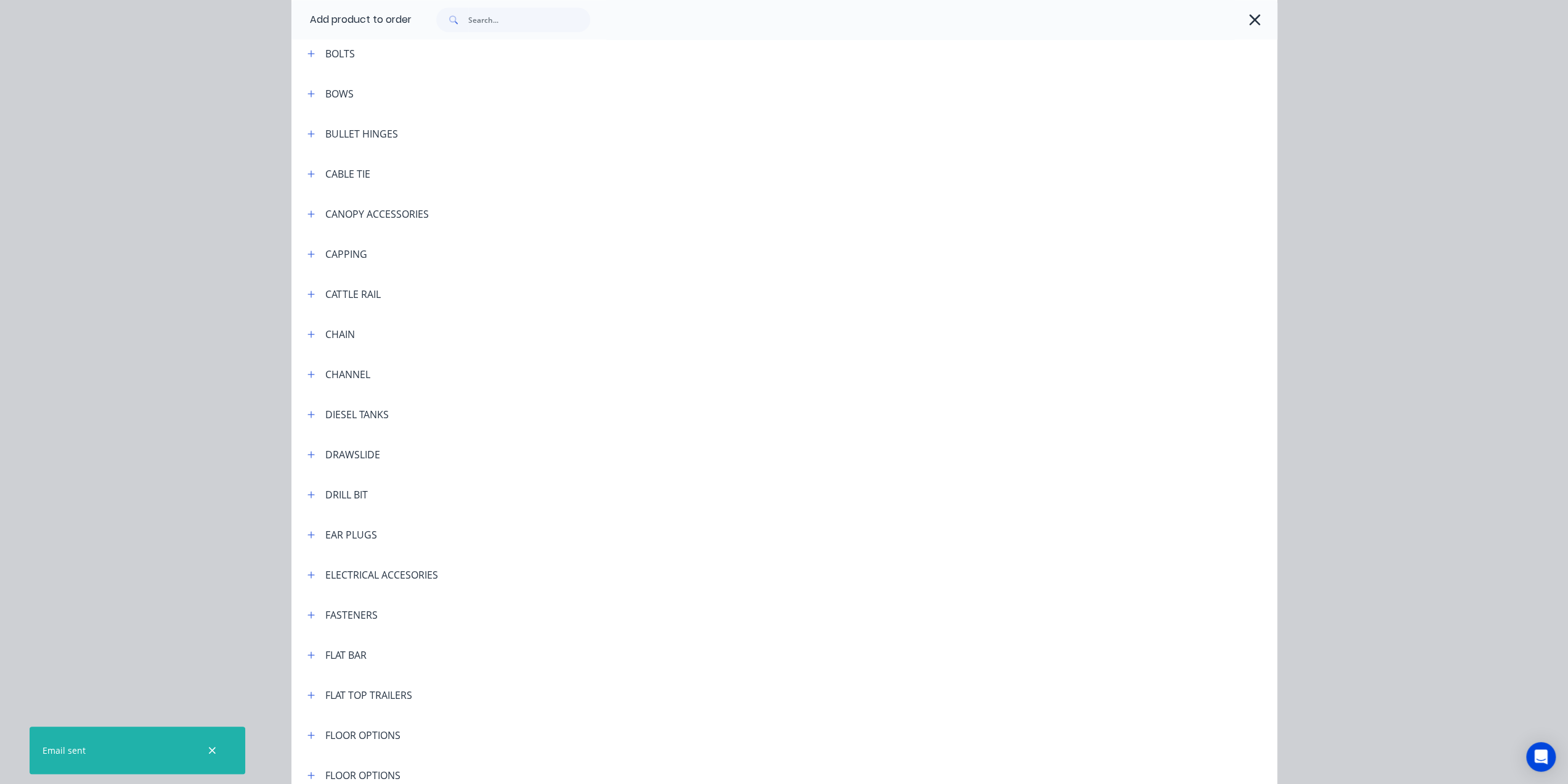
scroll to position [1295, 0]
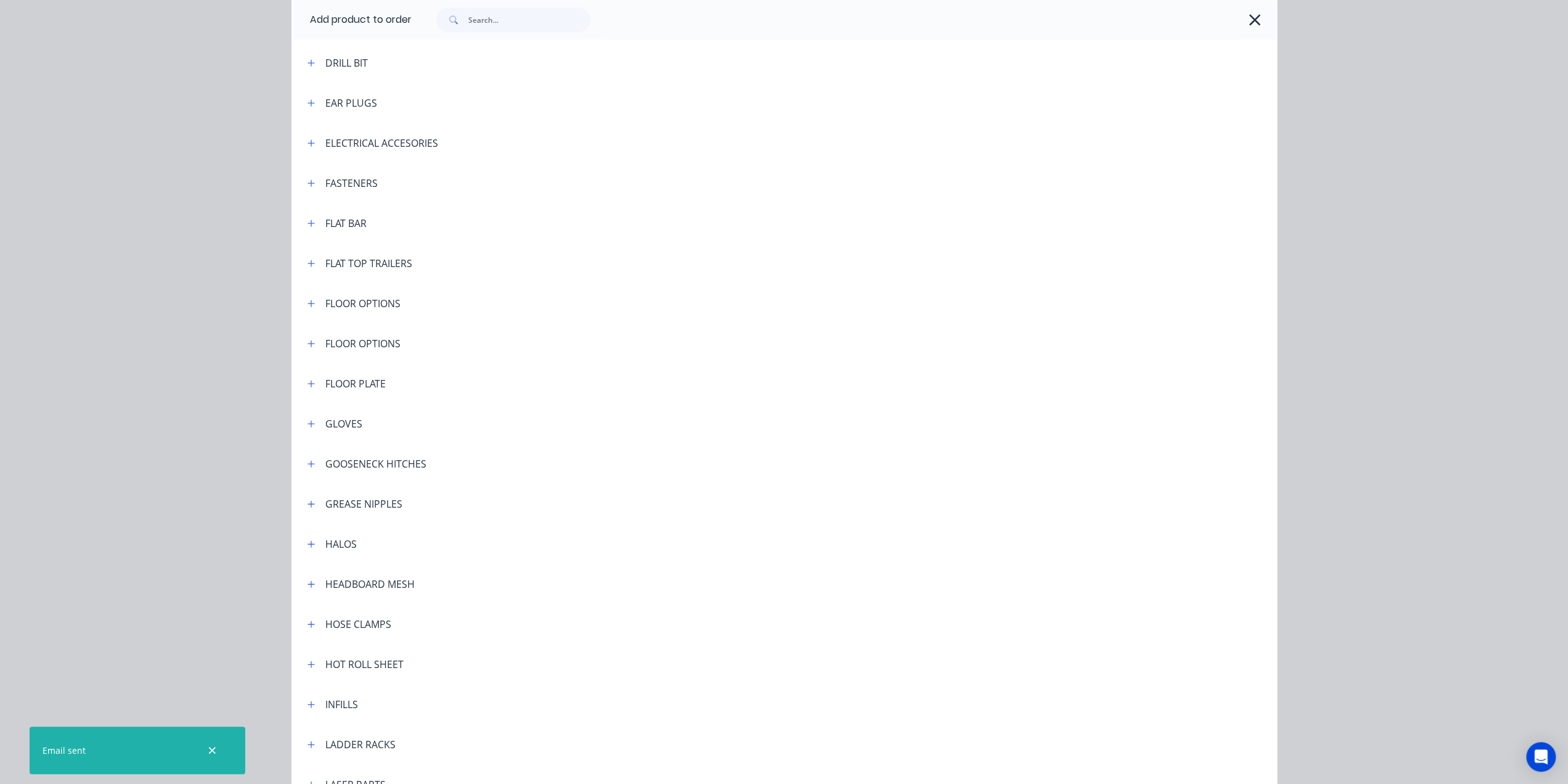
click at [359, 263] on div "FLAT TOP TRAILERS" at bounding box center [368, 263] width 87 height 14
click at [308, 261] on icon "button" at bounding box center [311, 264] width 7 height 9
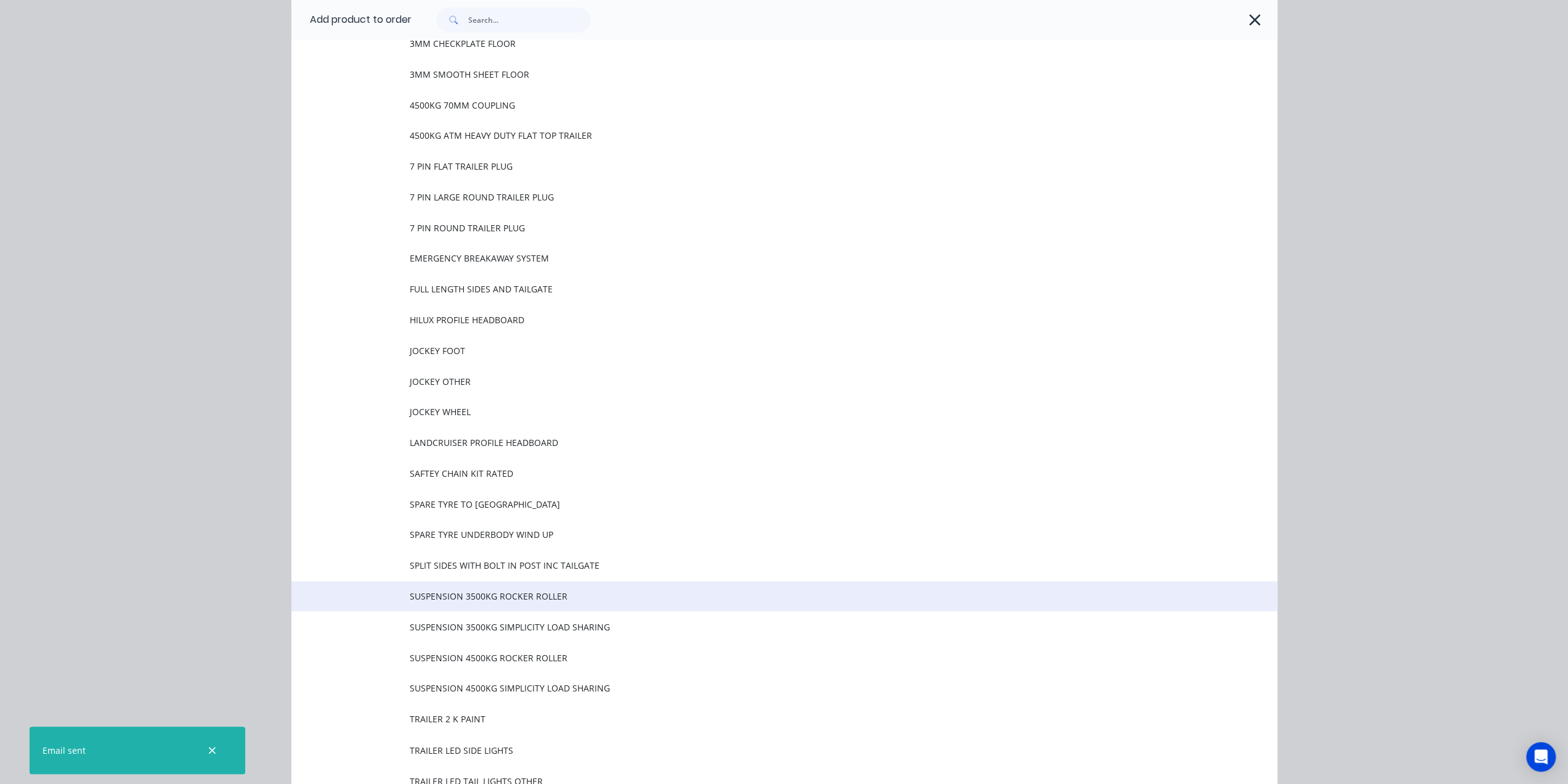
scroll to position [1603, 0]
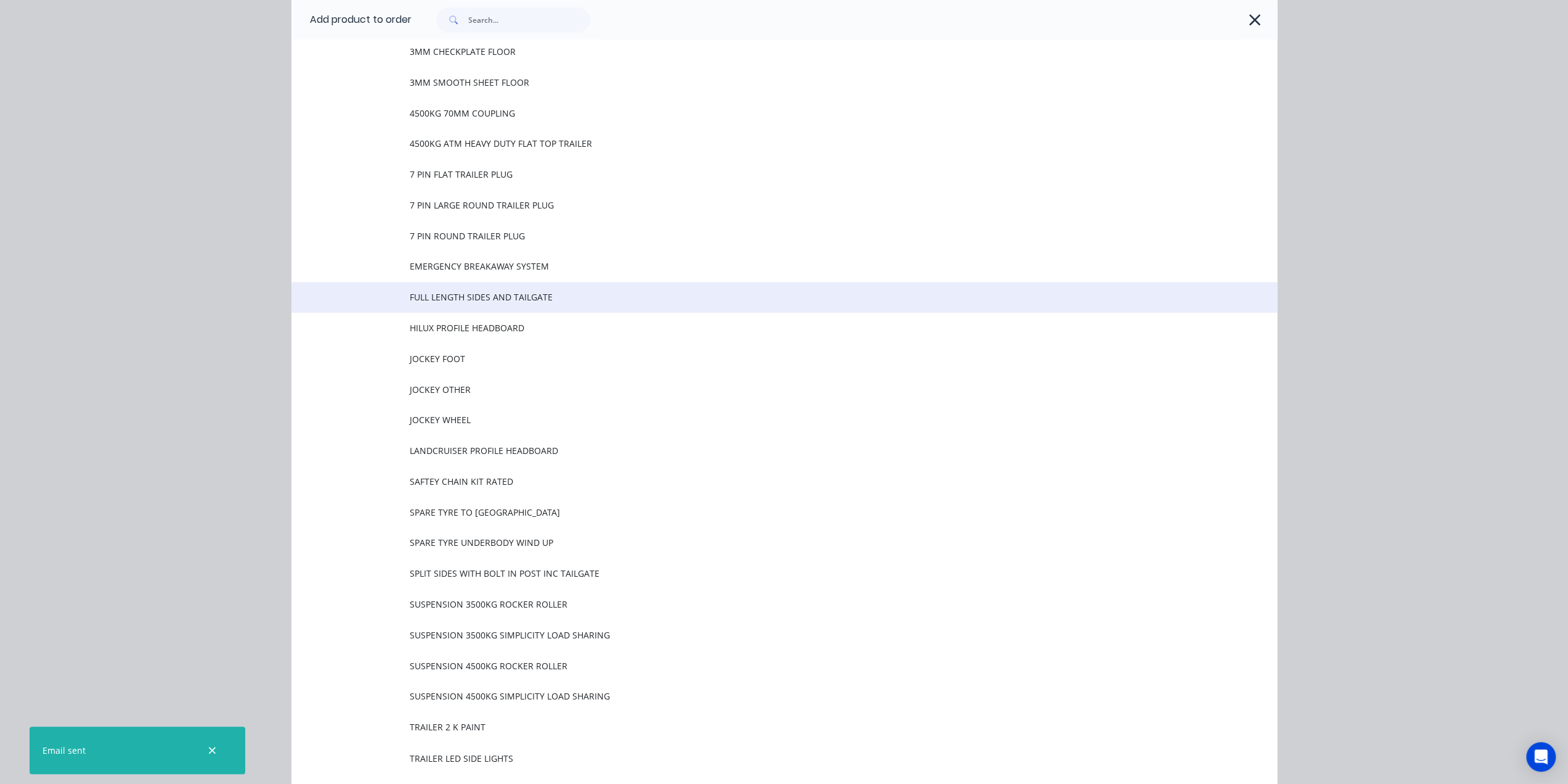
click at [474, 296] on span "FULL LENGTH SIDES AND TAILGATE" at bounding box center [756, 297] width 694 height 13
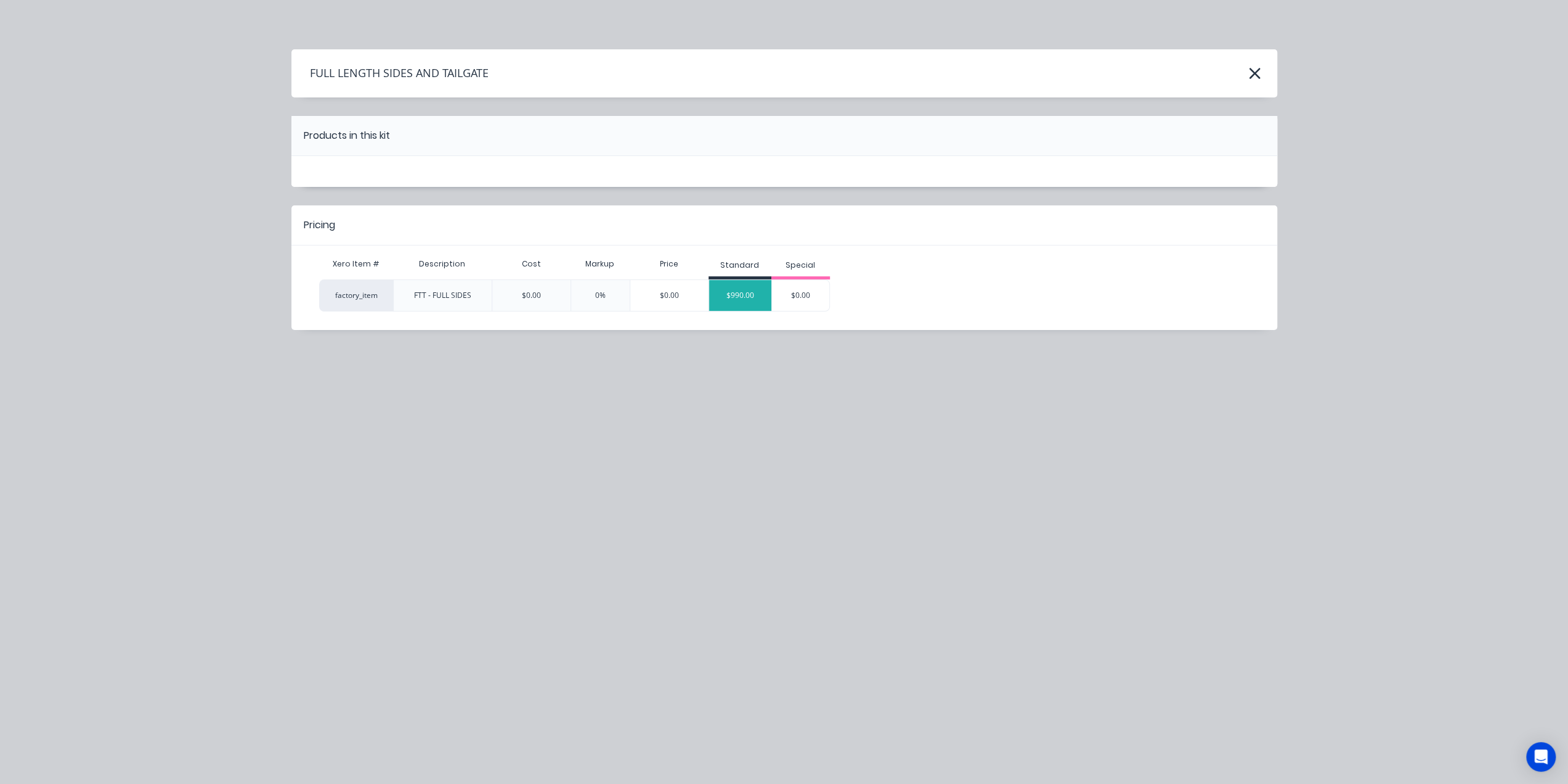
click at [735, 294] on div "$990.00" at bounding box center [740, 295] width 62 height 31
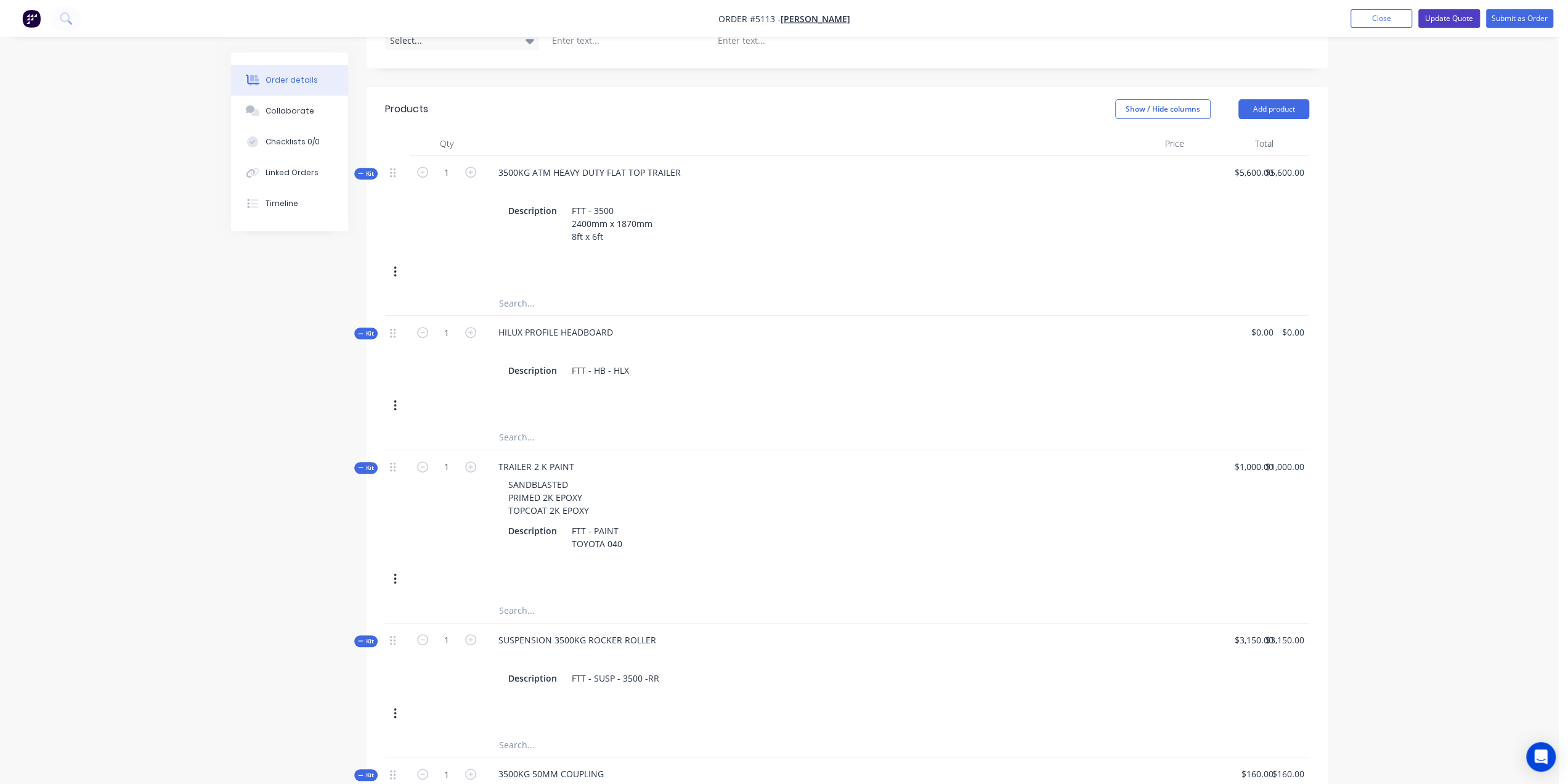
click at [1454, 16] on button "Update Quote" at bounding box center [1450, 18] width 61 height 18
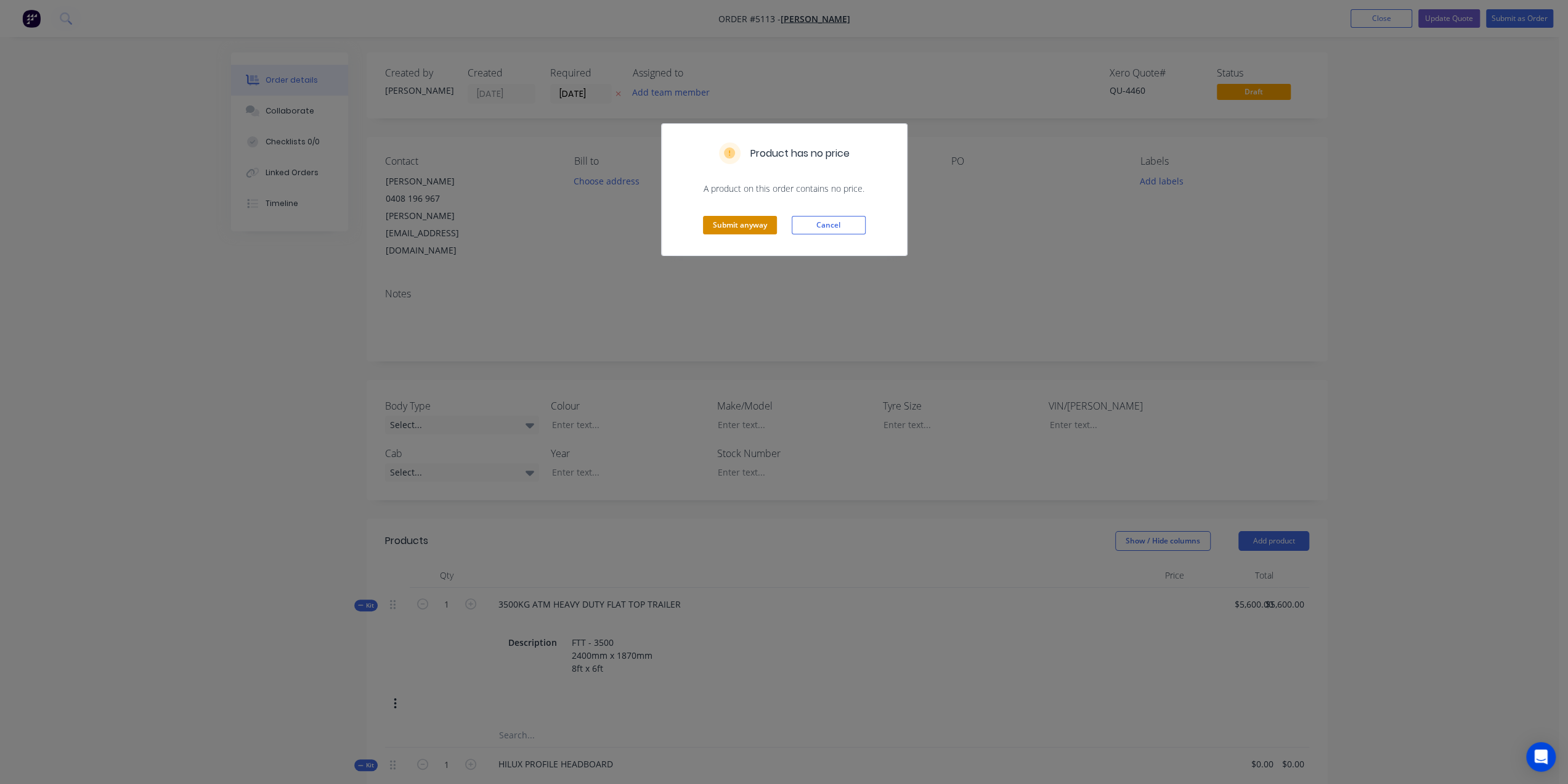
click at [748, 221] on button "Submit anyway" at bounding box center [740, 225] width 74 height 18
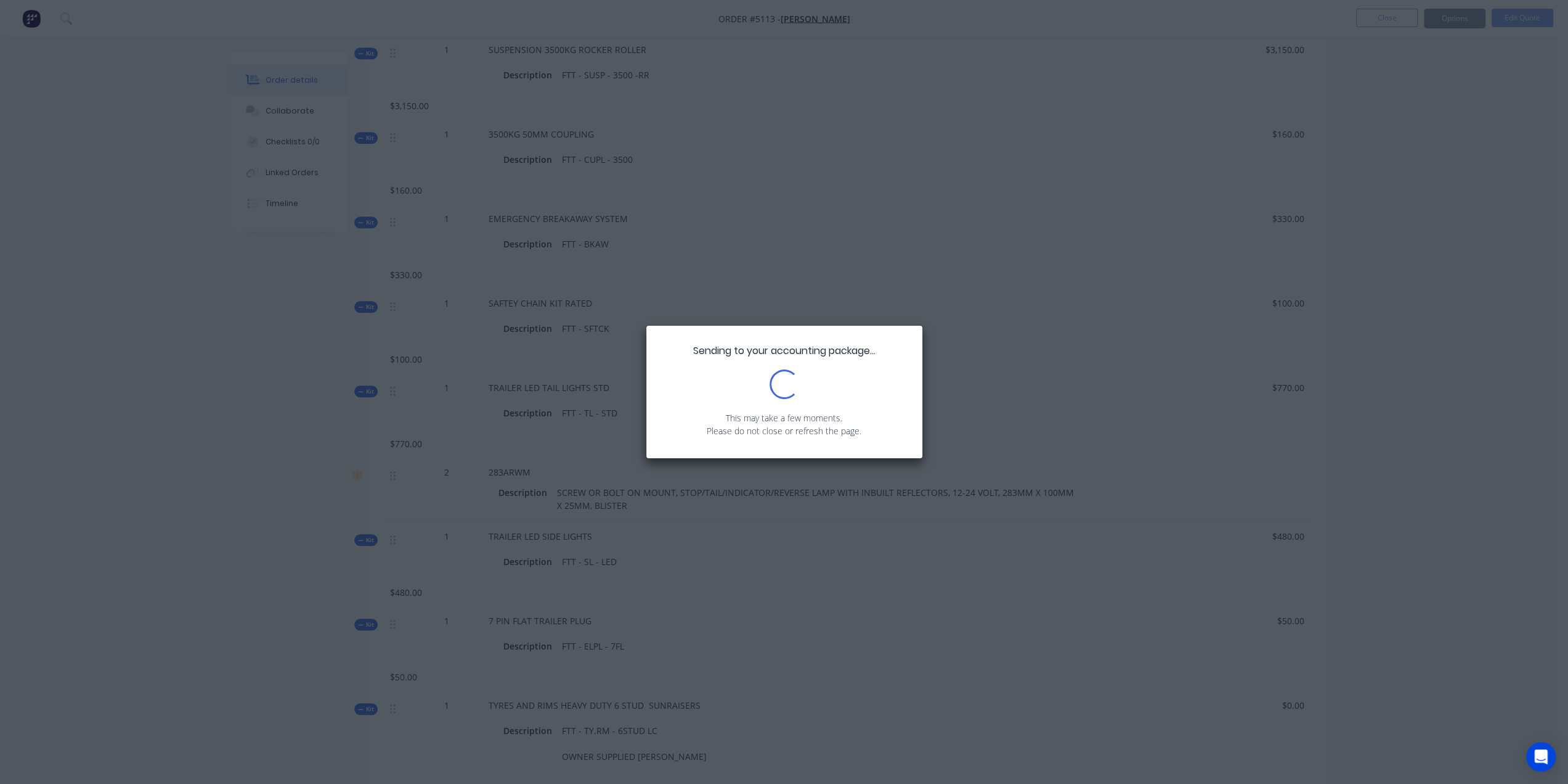
scroll to position [1253, 0]
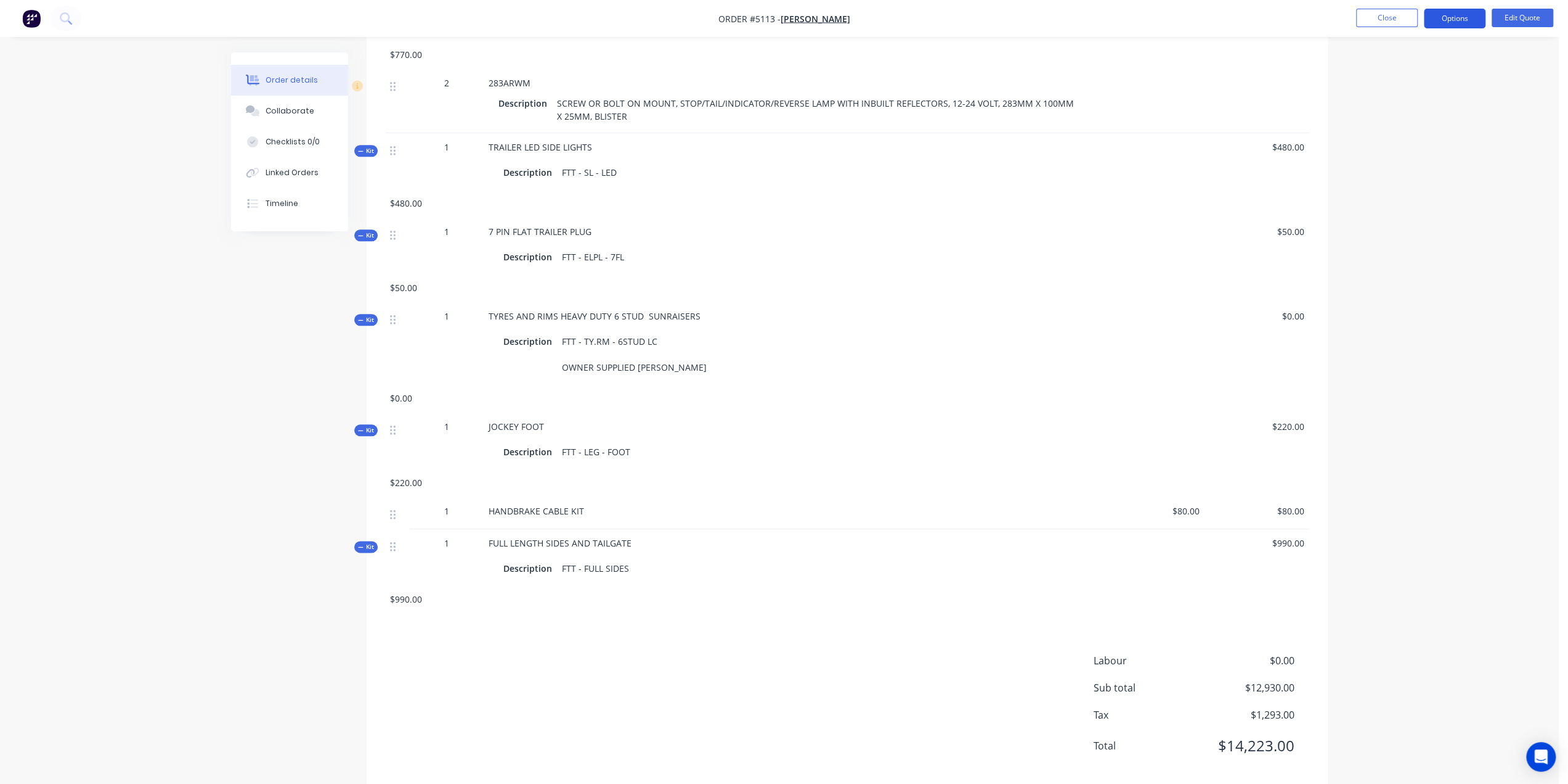
click at [1448, 14] on button "Options" at bounding box center [1455, 19] width 61 height 20
click at [1413, 80] on div "Quote" at bounding box center [1418, 75] width 114 height 18
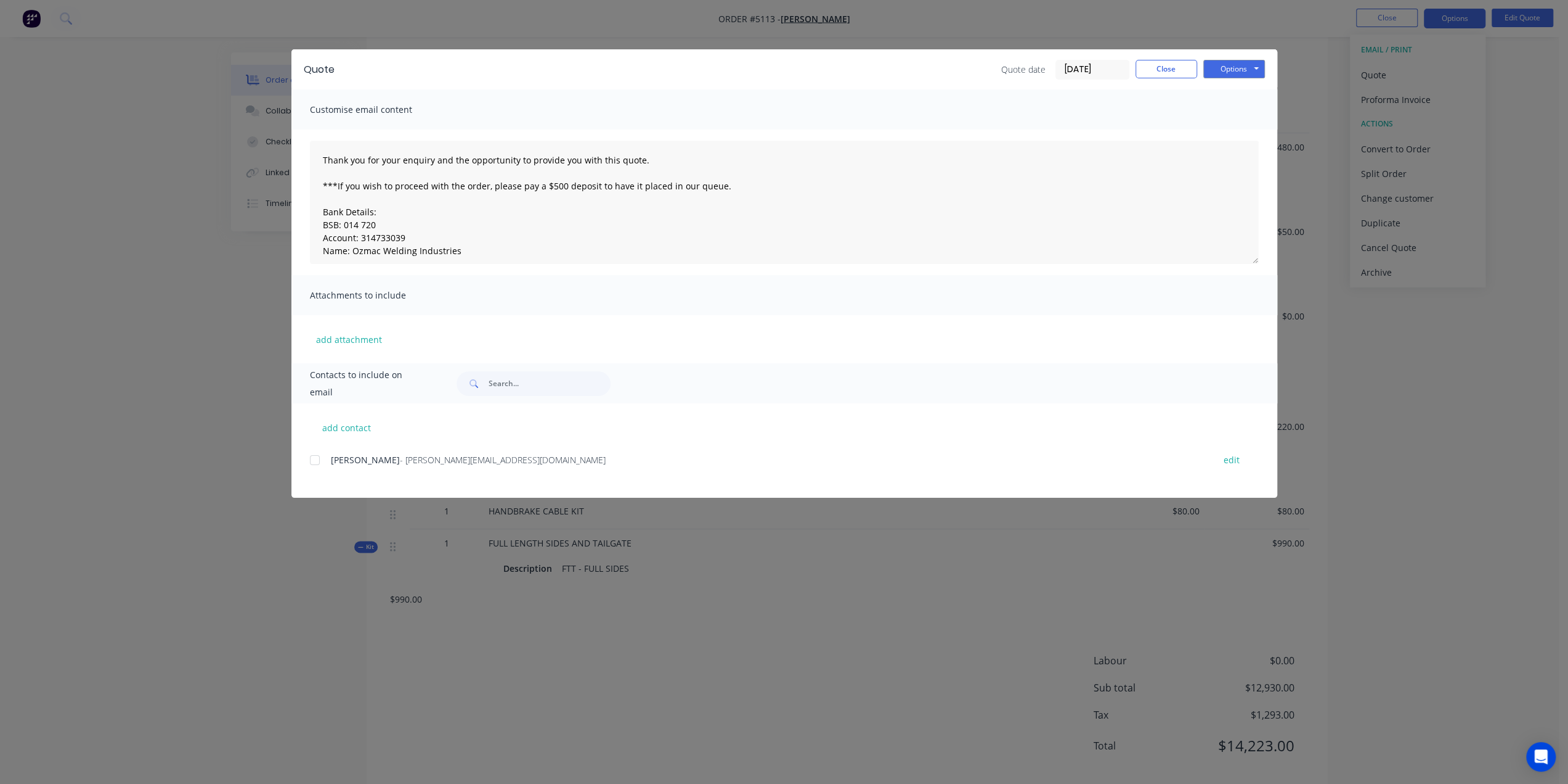
click at [311, 462] on div at bounding box center [314, 460] width 24 height 24
click at [320, 154] on textarea "Thank you for your enquiry and the opportunity to provide you with this quote. …" at bounding box center [784, 202] width 949 height 124
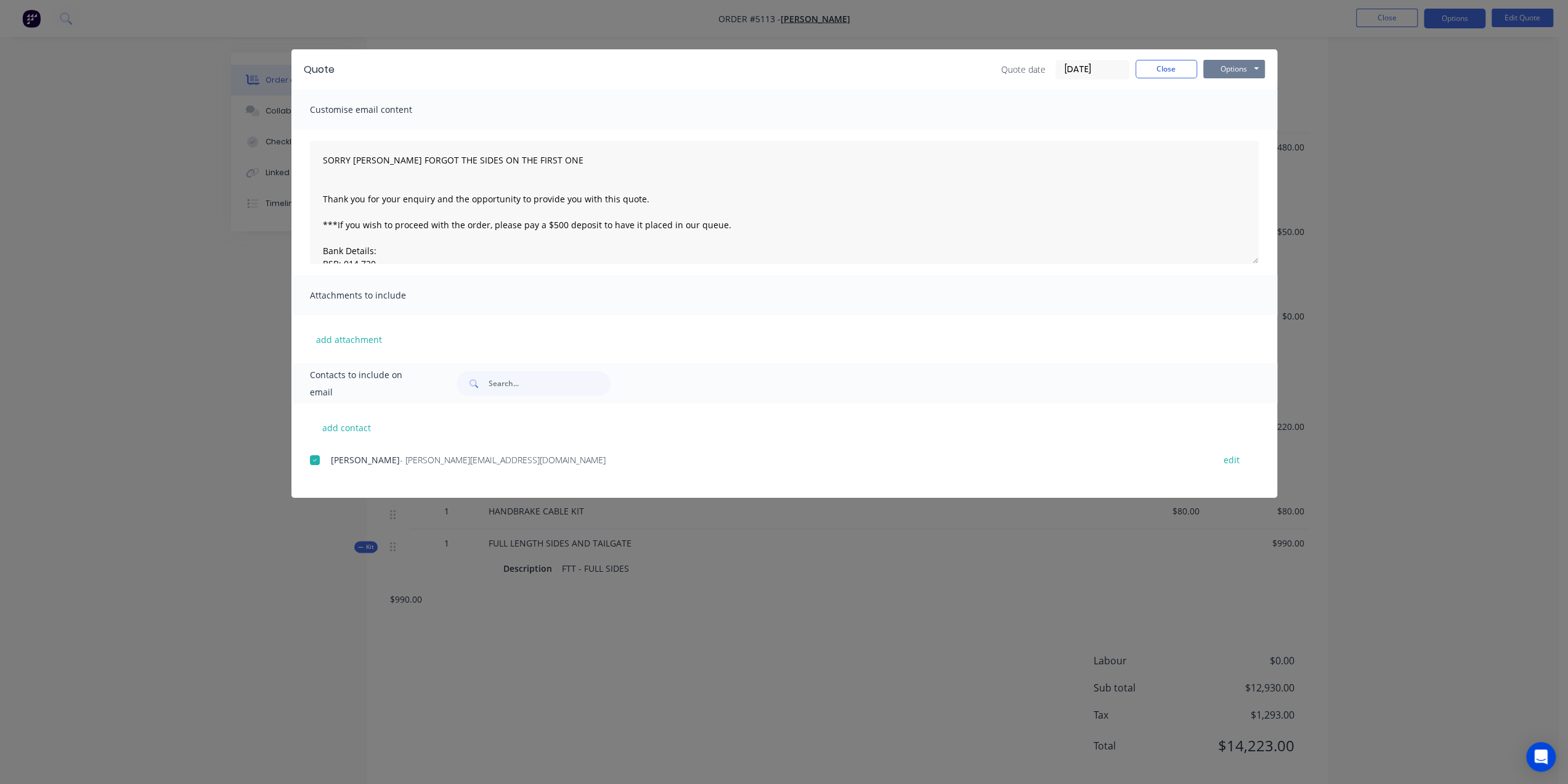
click at [1253, 63] on button "Options" at bounding box center [1234, 69] width 61 height 18
click at [1229, 127] on button "Email" at bounding box center [1242, 131] width 79 height 21
type textarea "Thank you for your enquiry and the opportunity to provide you with this quote. …"
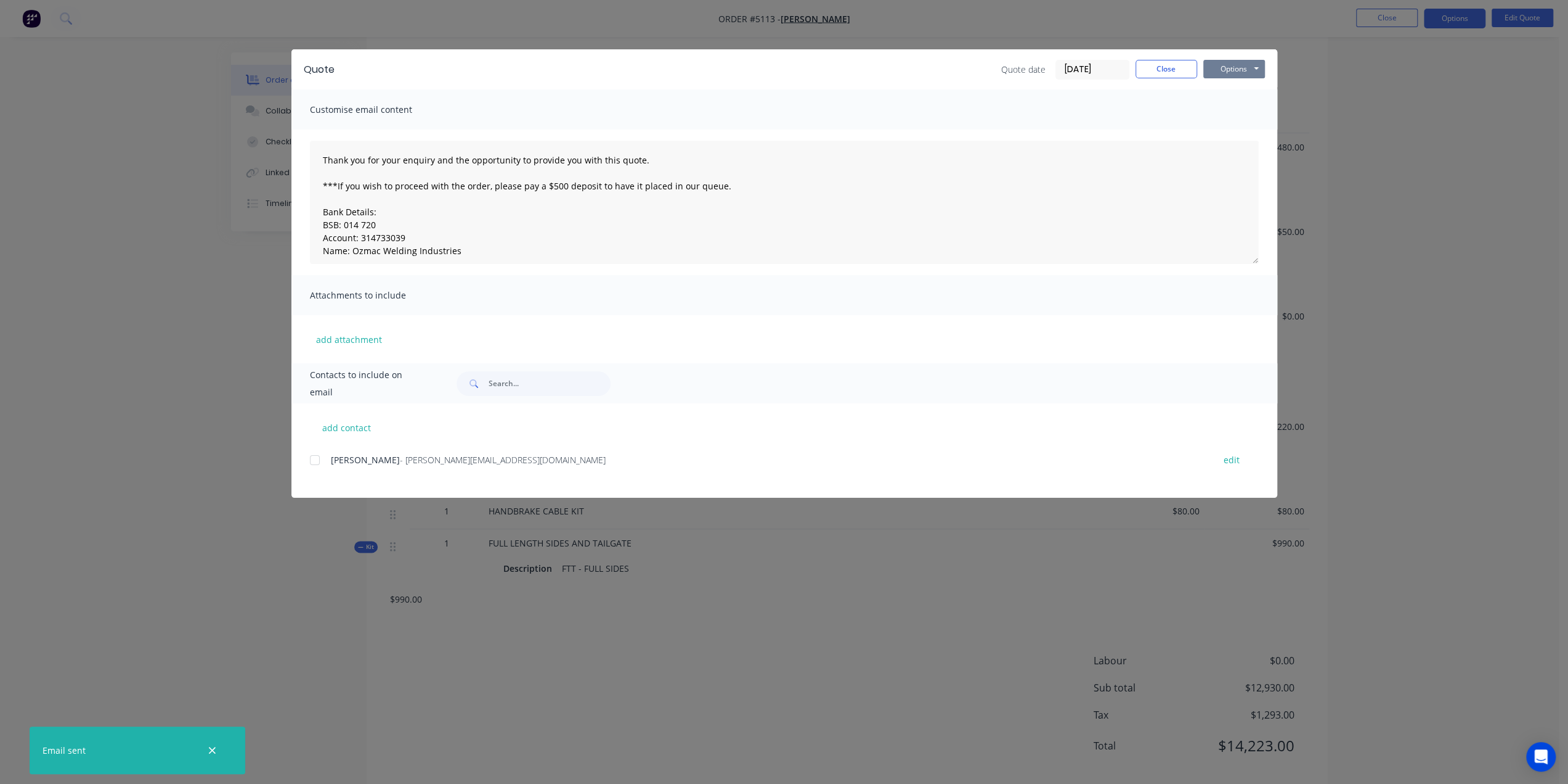
click at [1254, 70] on button "Options" at bounding box center [1234, 69] width 61 height 18
click at [1242, 114] on button "Print" at bounding box center [1242, 111] width 79 height 21
click at [1170, 67] on button "Close" at bounding box center [1166, 69] width 61 height 18
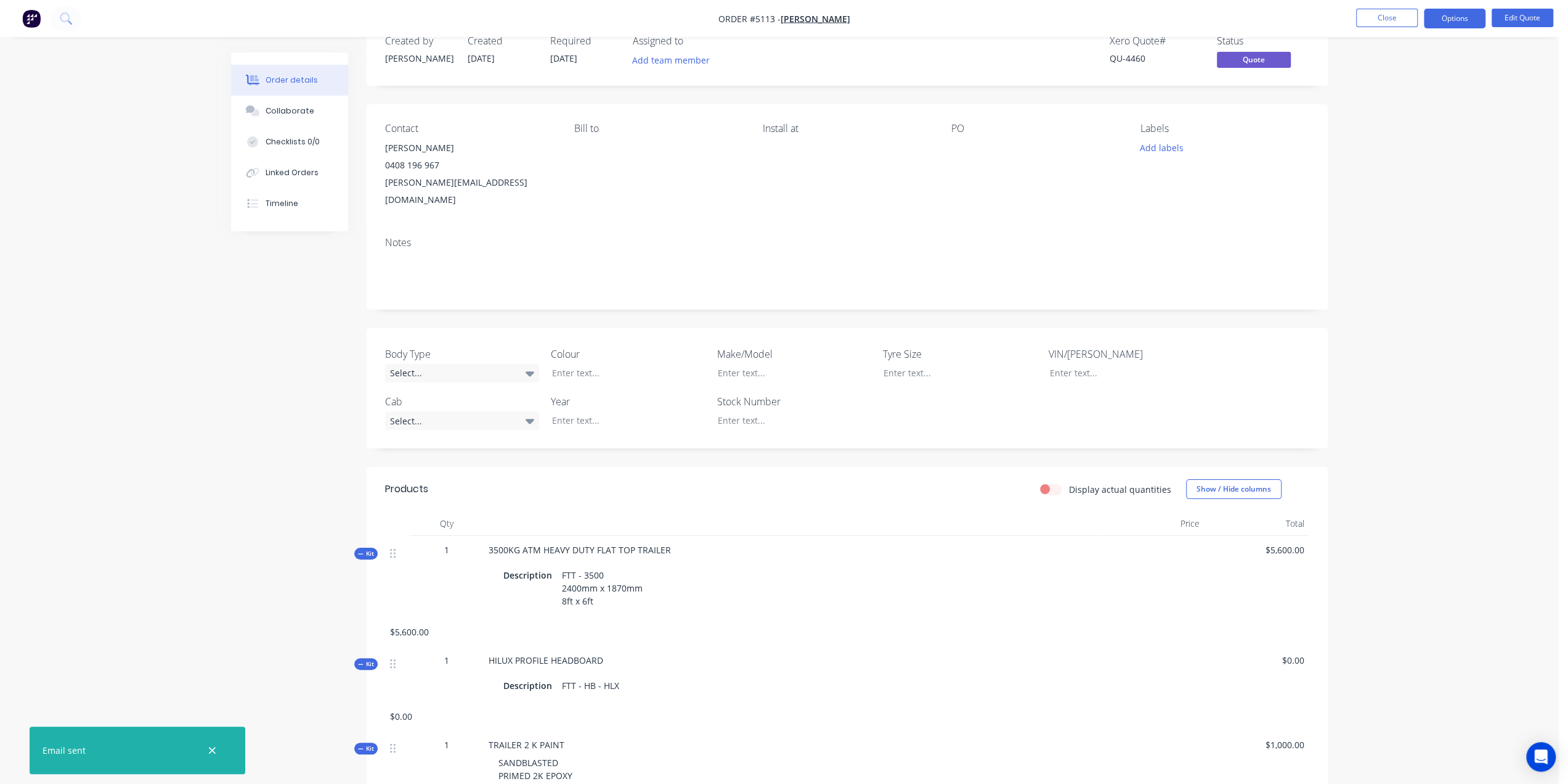
scroll to position [0, 0]
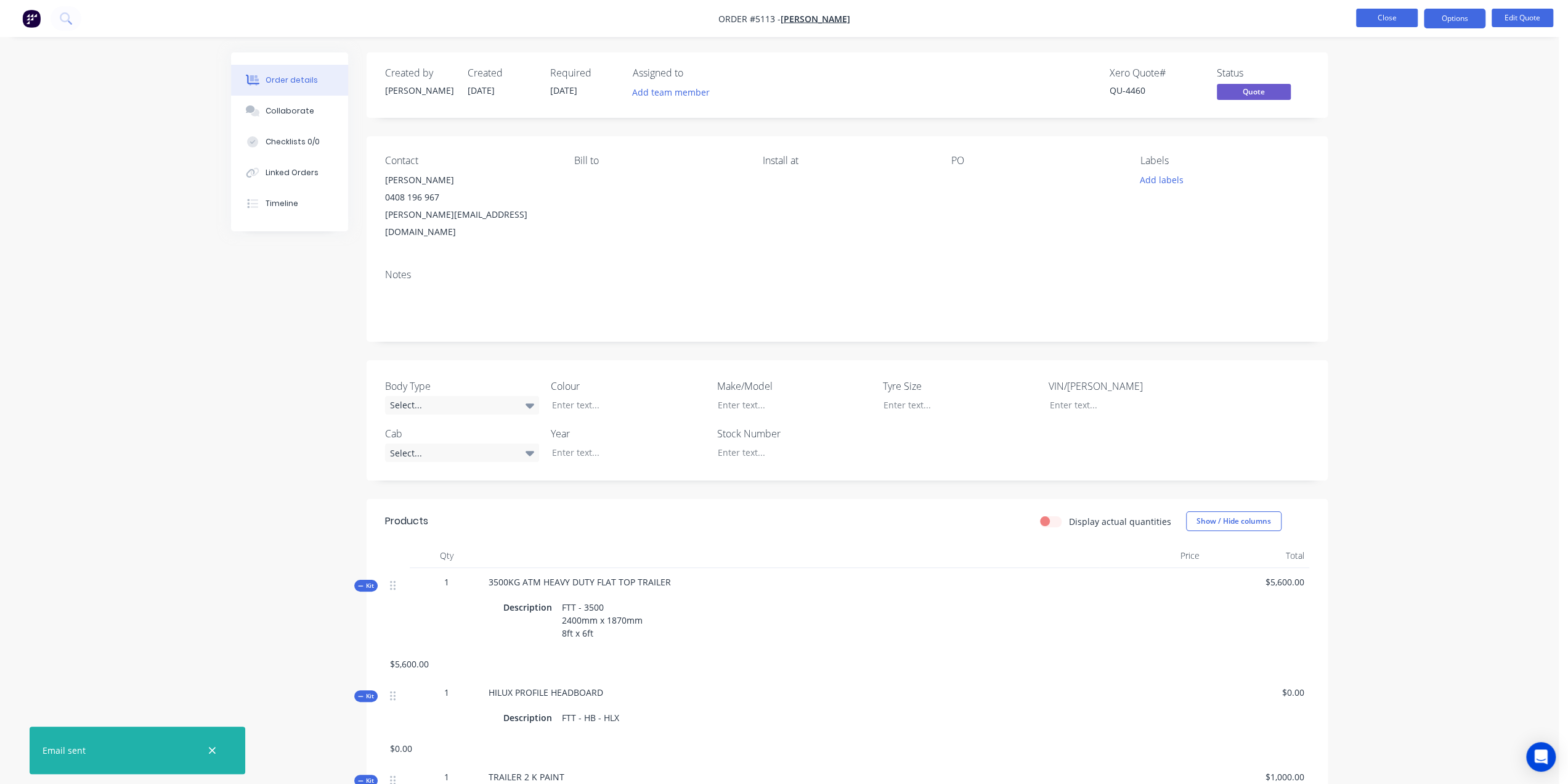
click at [1380, 24] on button "Close" at bounding box center [1387, 18] width 61 height 18
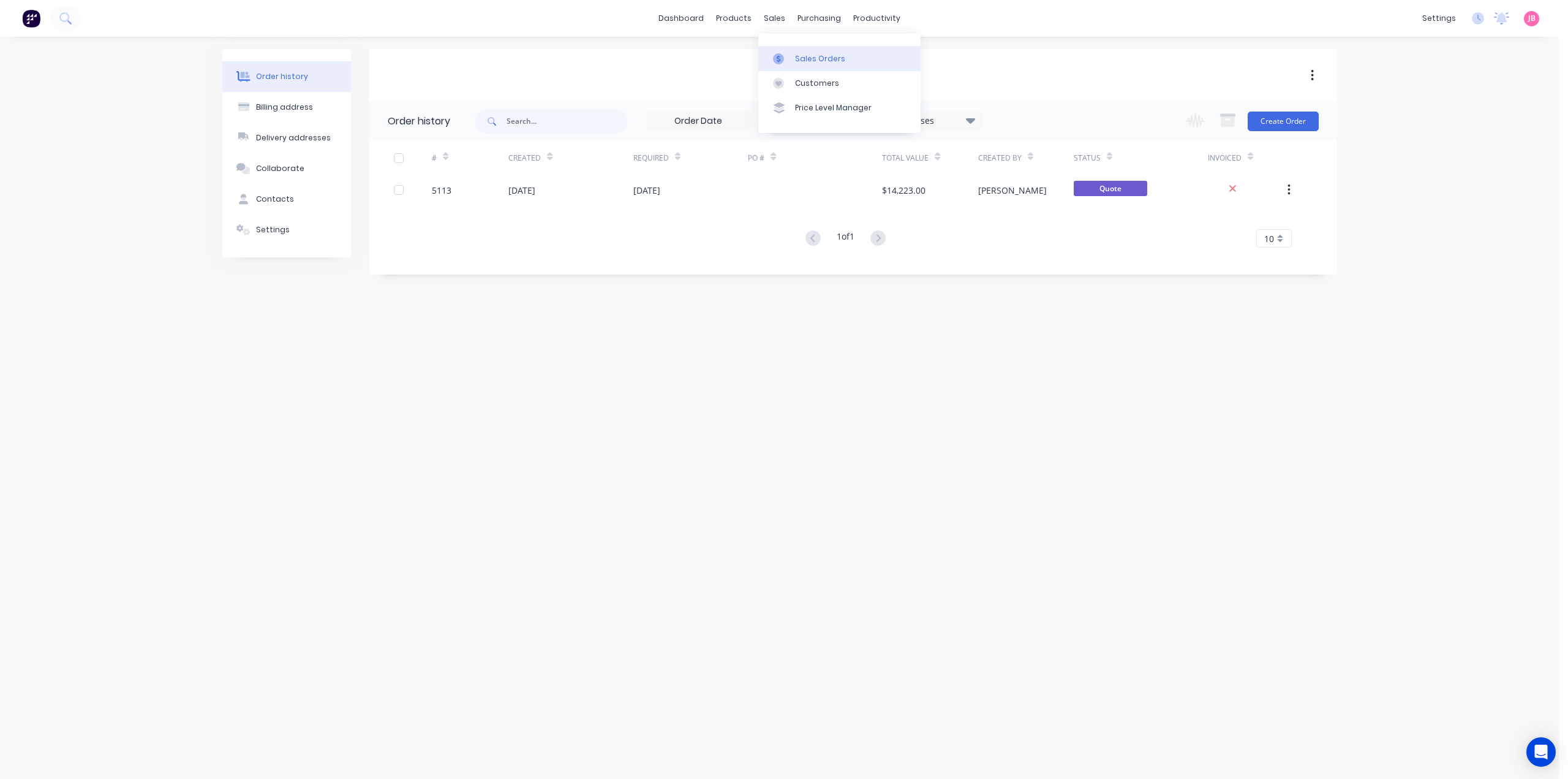
click at [798, 53] on div "Sales Orders" at bounding box center [820, 58] width 50 height 11
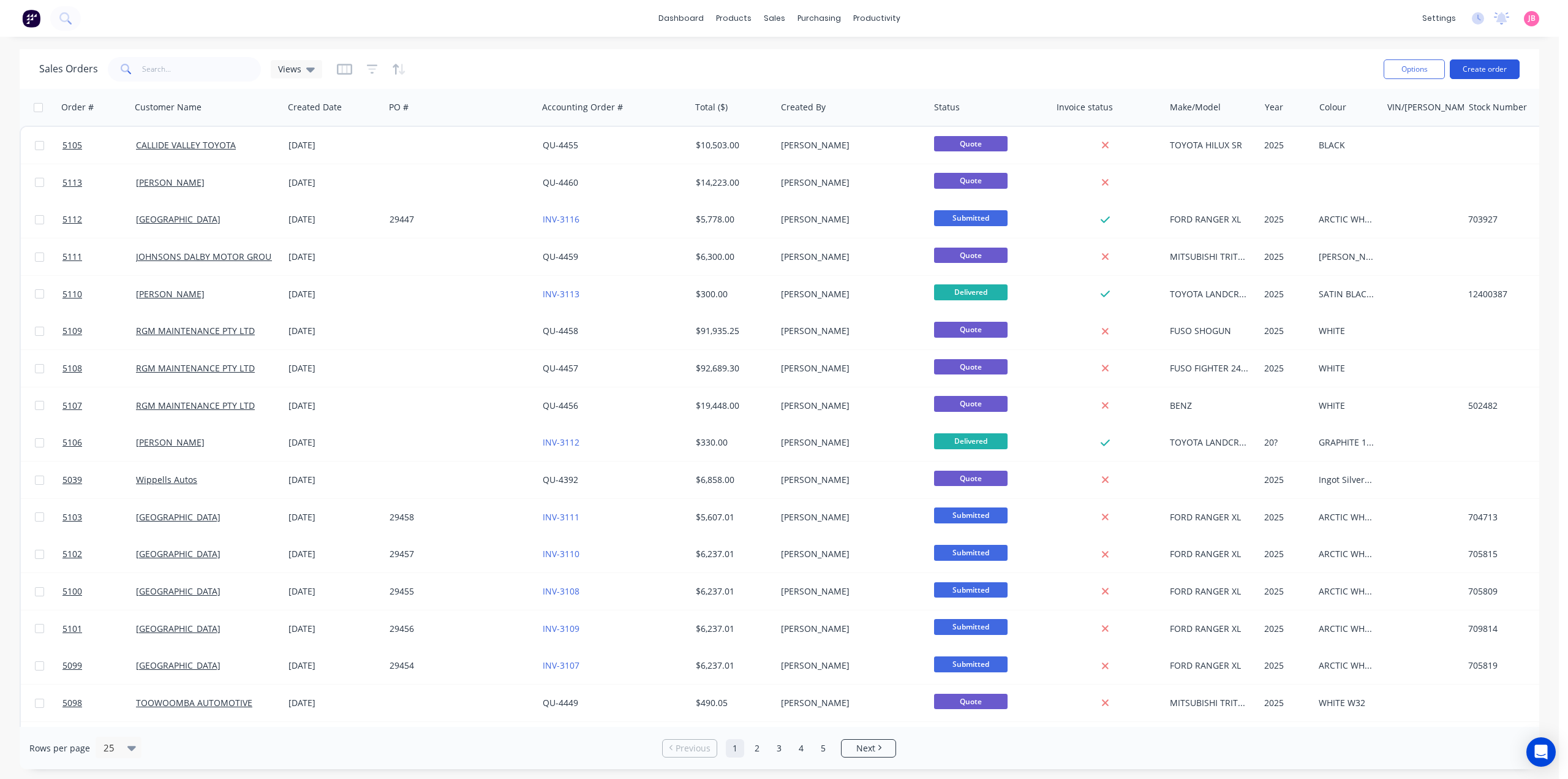
click at [1477, 65] on button "Create order" at bounding box center [1485, 69] width 70 height 20
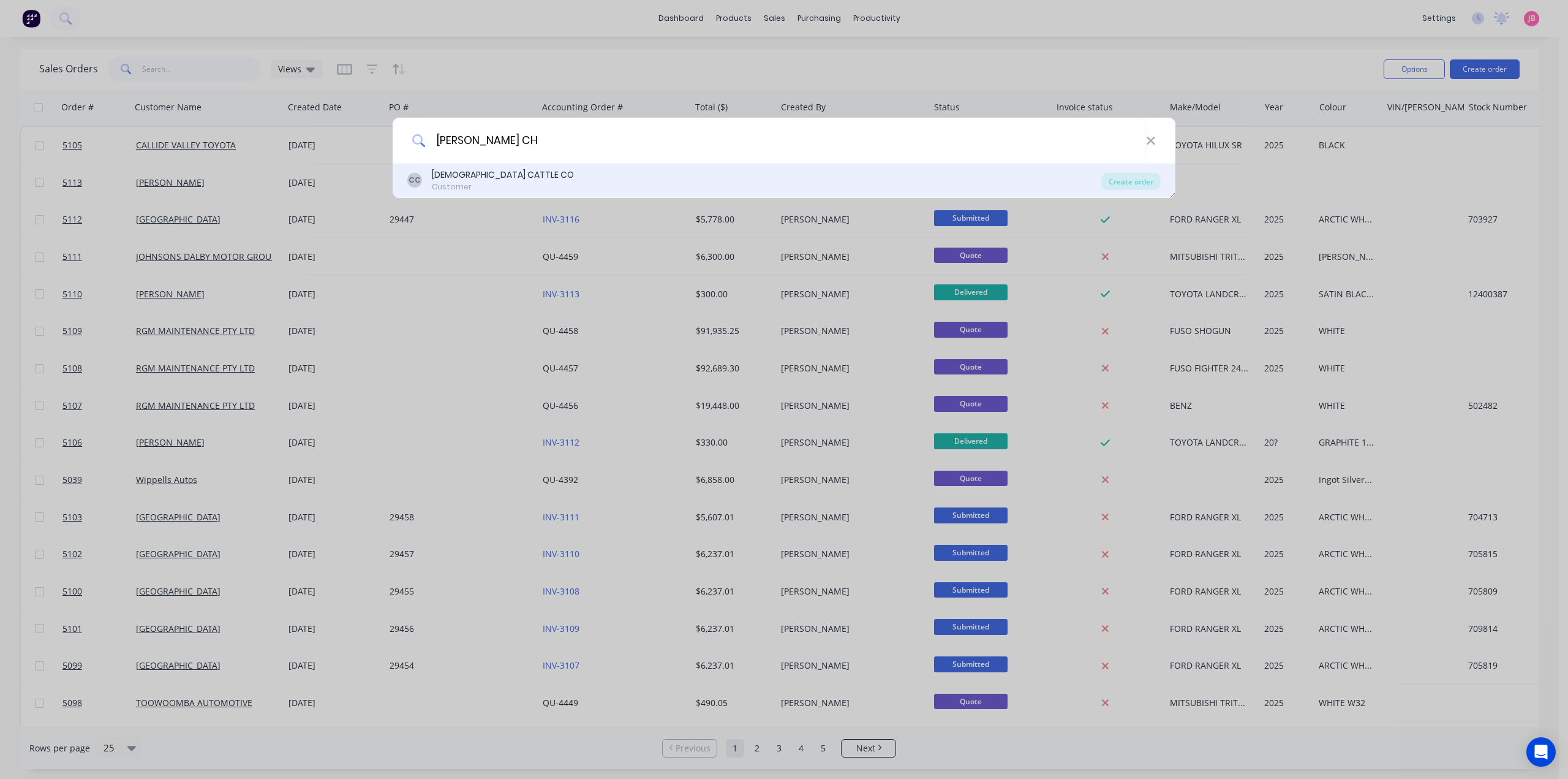
type input "[PERSON_NAME] CH"
click at [644, 177] on div "CC [DEMOGRAPHIC_DATA] CATTLE CO Customer" at bounding box center [754, 180] width 693 height 24
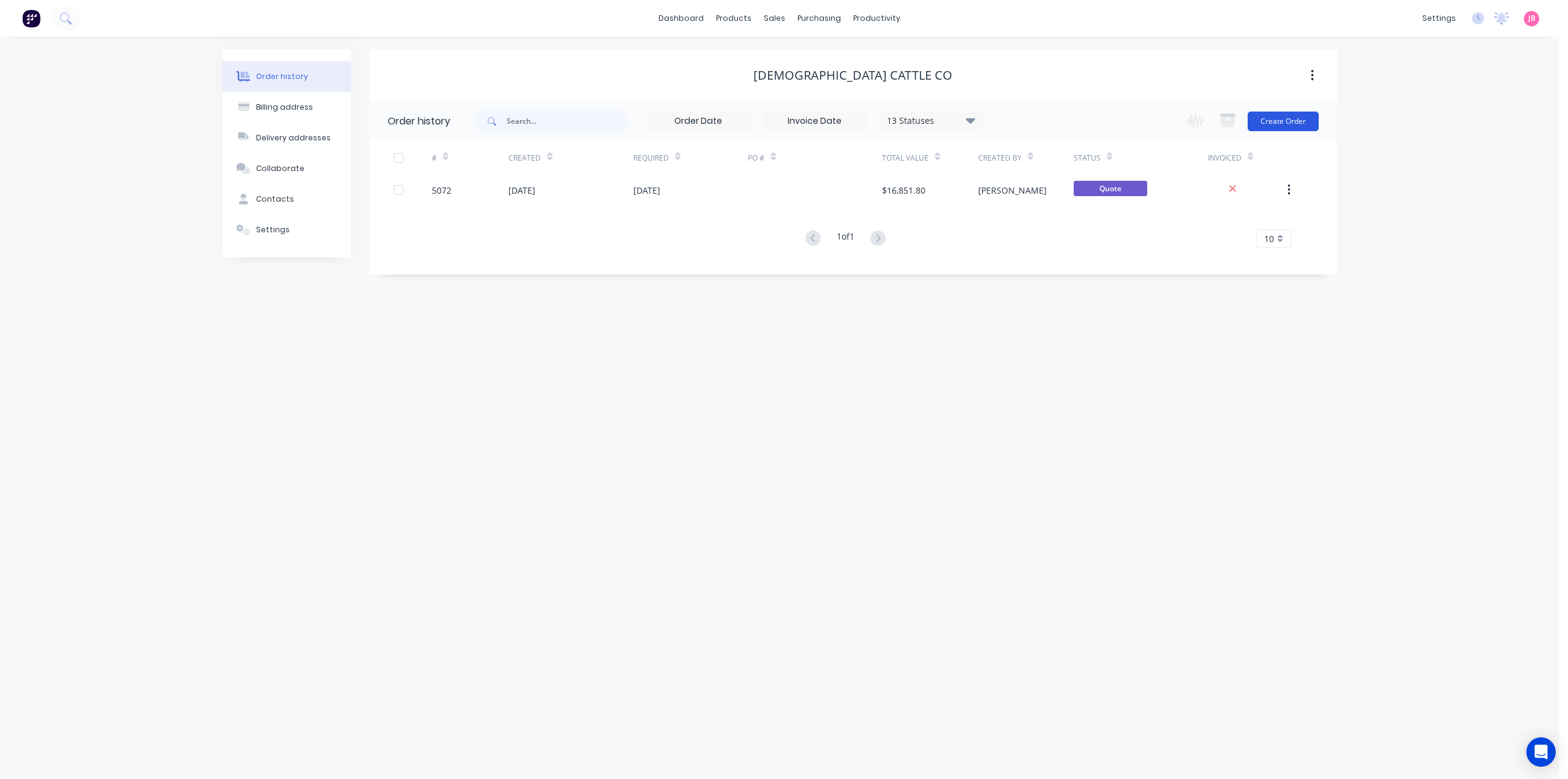
click at [1288, 114] on button "Create Order" at bounding box center [1283, 121] width 71 height 20
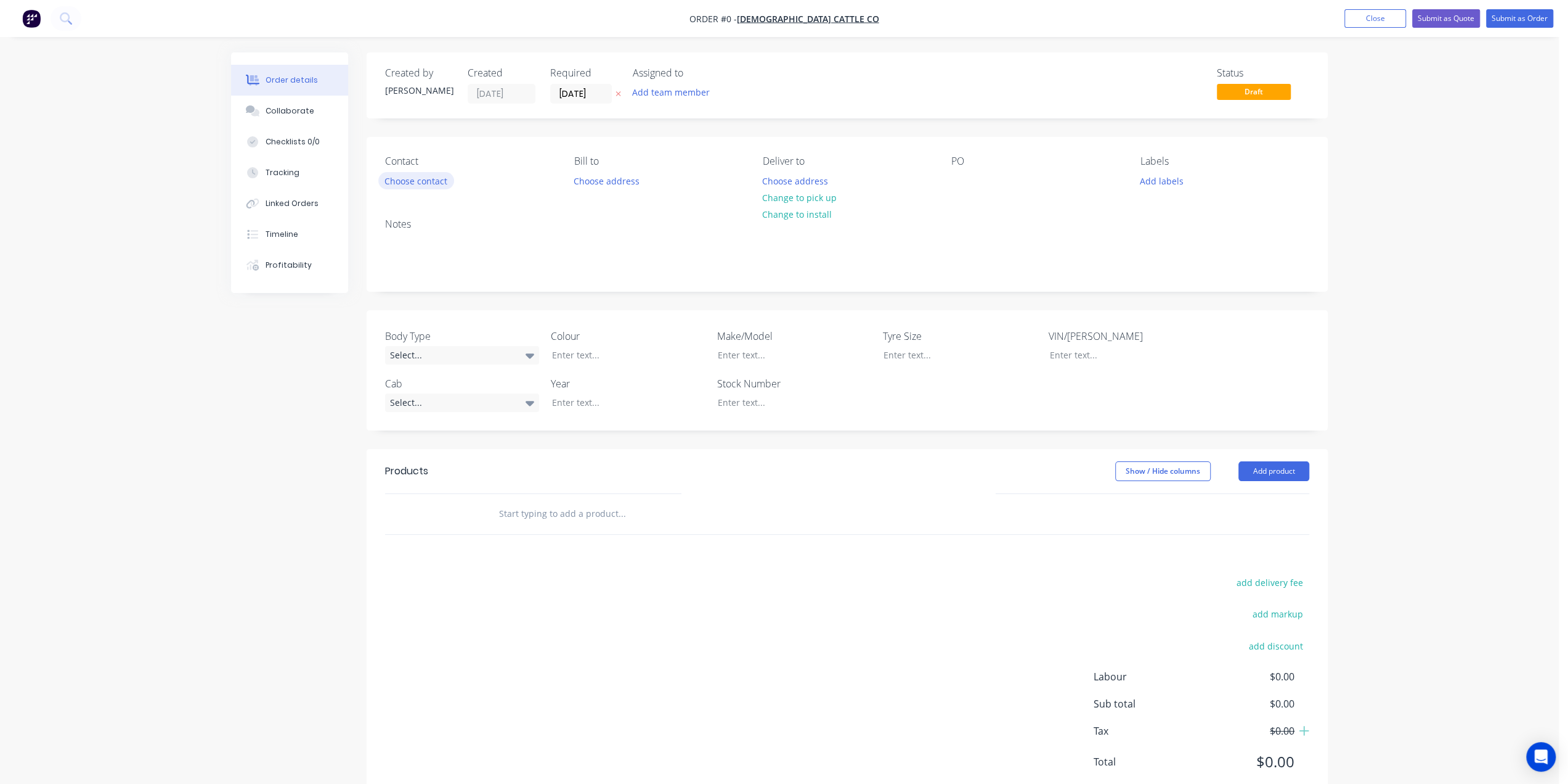
click at [425, 175] on button "Choose contact" at bounding box center [416, 180] width 76 height 16
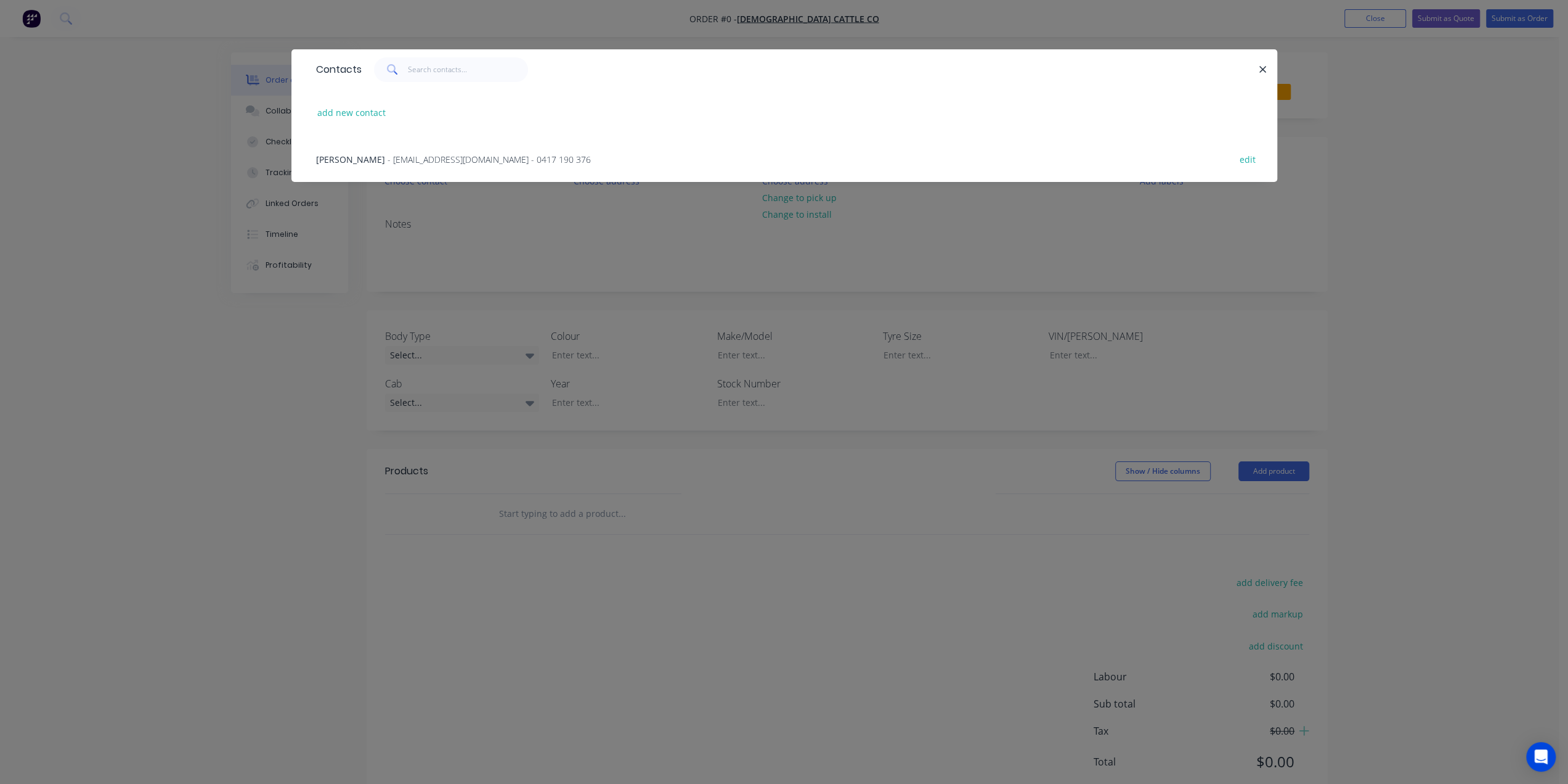
click at [407, 156] on span "- [EMAIL_ADDRESS][DOMAIN_NAME] - 0417 190 376" at bounding box center [488, 159] width 203 height 12
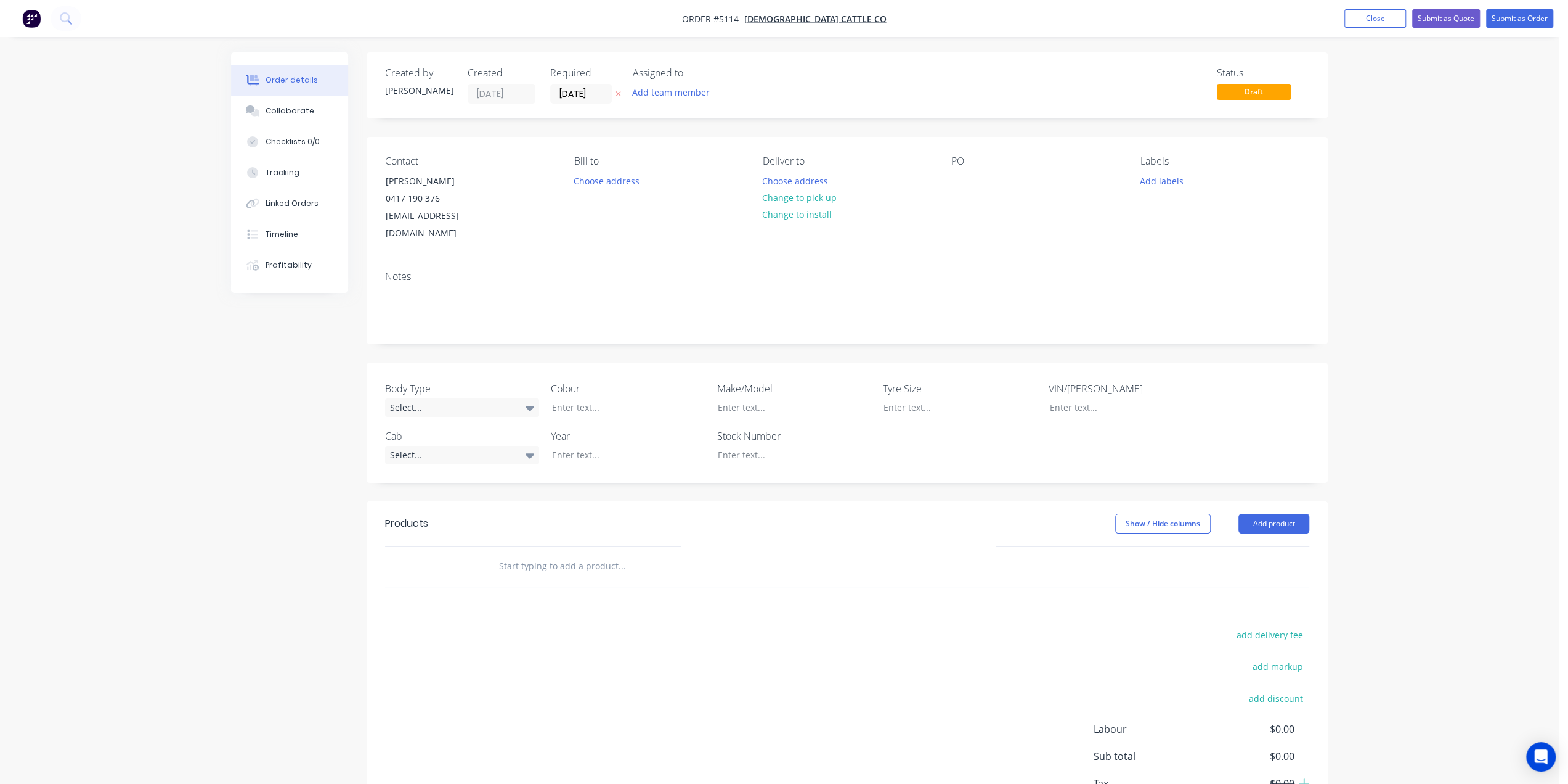
click at [522, 554] on input "text" at bounding box center [621, 565] width 246 height 24
click at [1289, 514] on button "Add product" at bounding box center [1274, 524] width 71 height 20
click at [1211, 546] on div "Product catalogue" at bounding box center [1250, 555] width 95 height 18
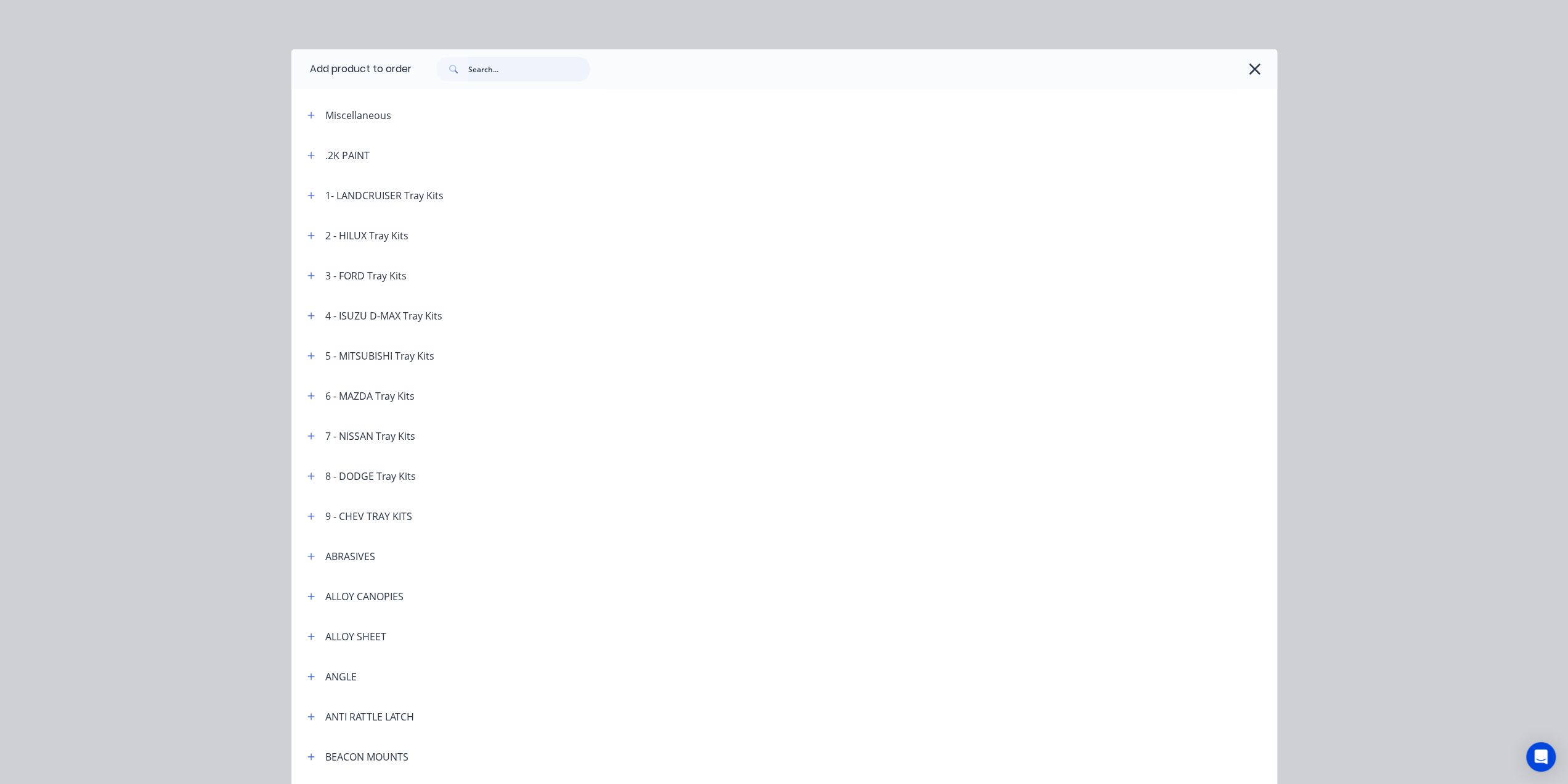
click at [482, 73] on input "text" at bounding box center [529, 69] width 122 height 24
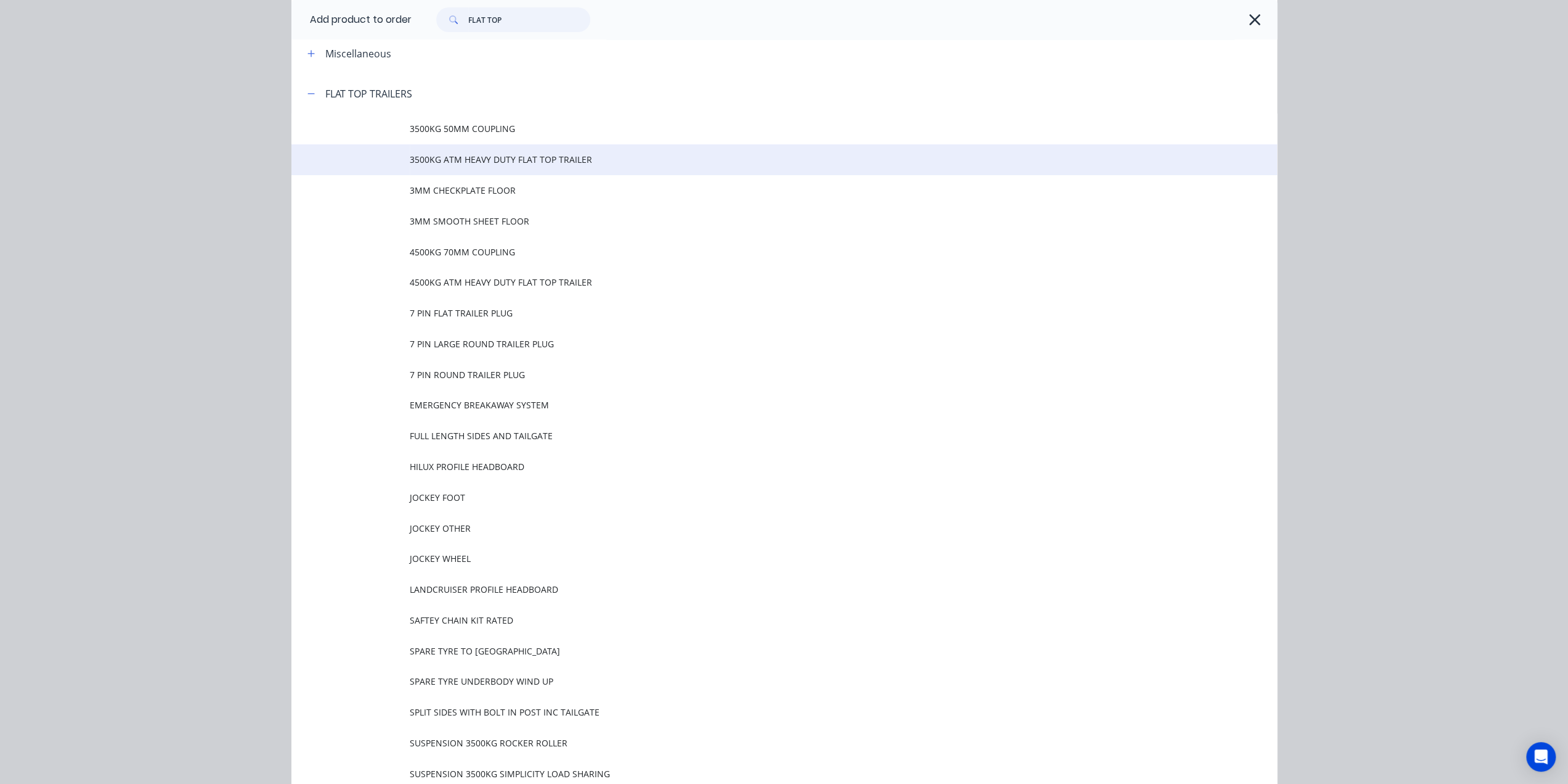
scroll to position [61, 0]
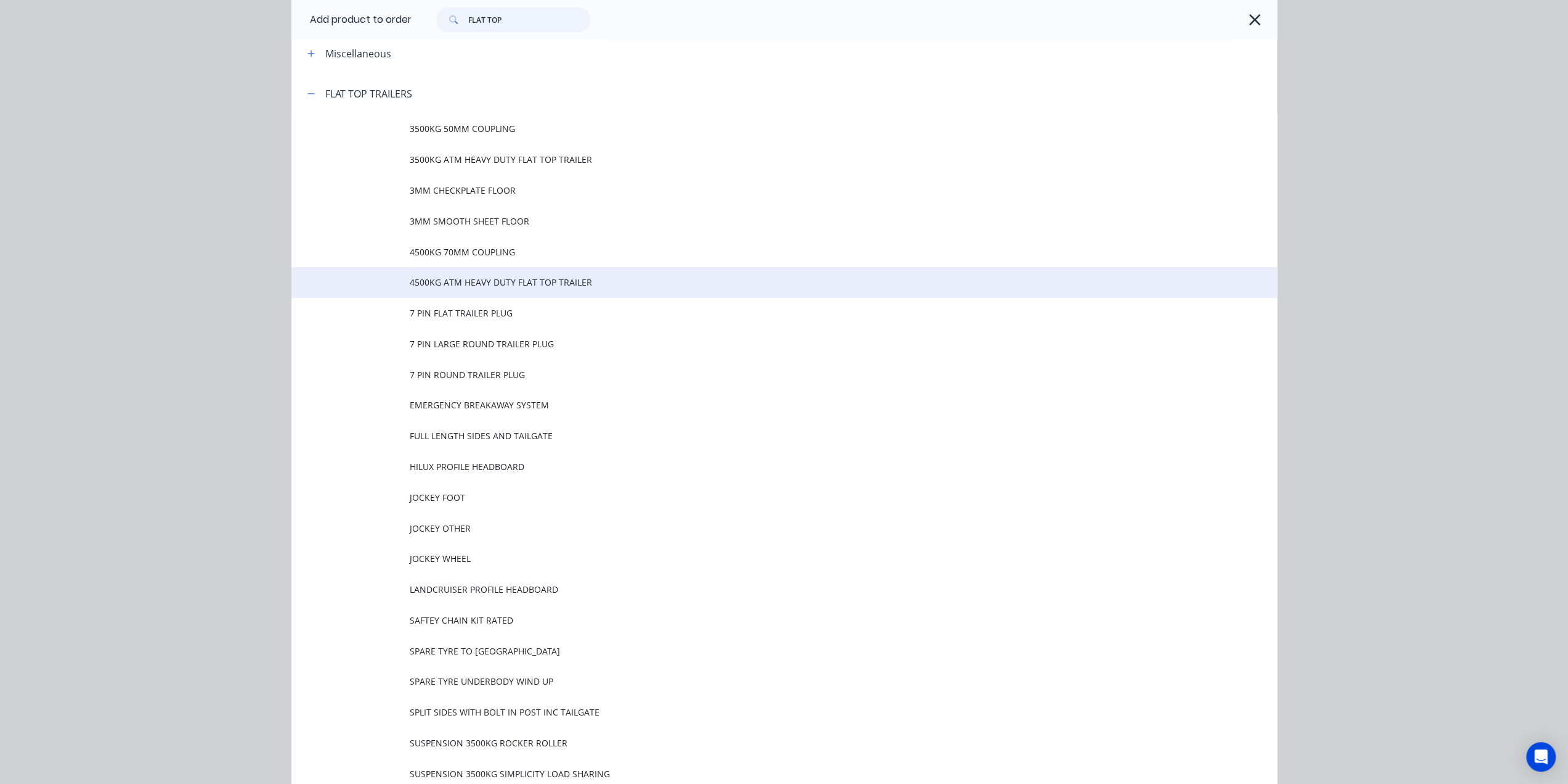
type input "FLAT TOP"
click at [517, 278] on span "4500KG ATM HEAVY DUTY FLAT TOP TRAILER" at bounding box center [756, 282] width 694 height 13
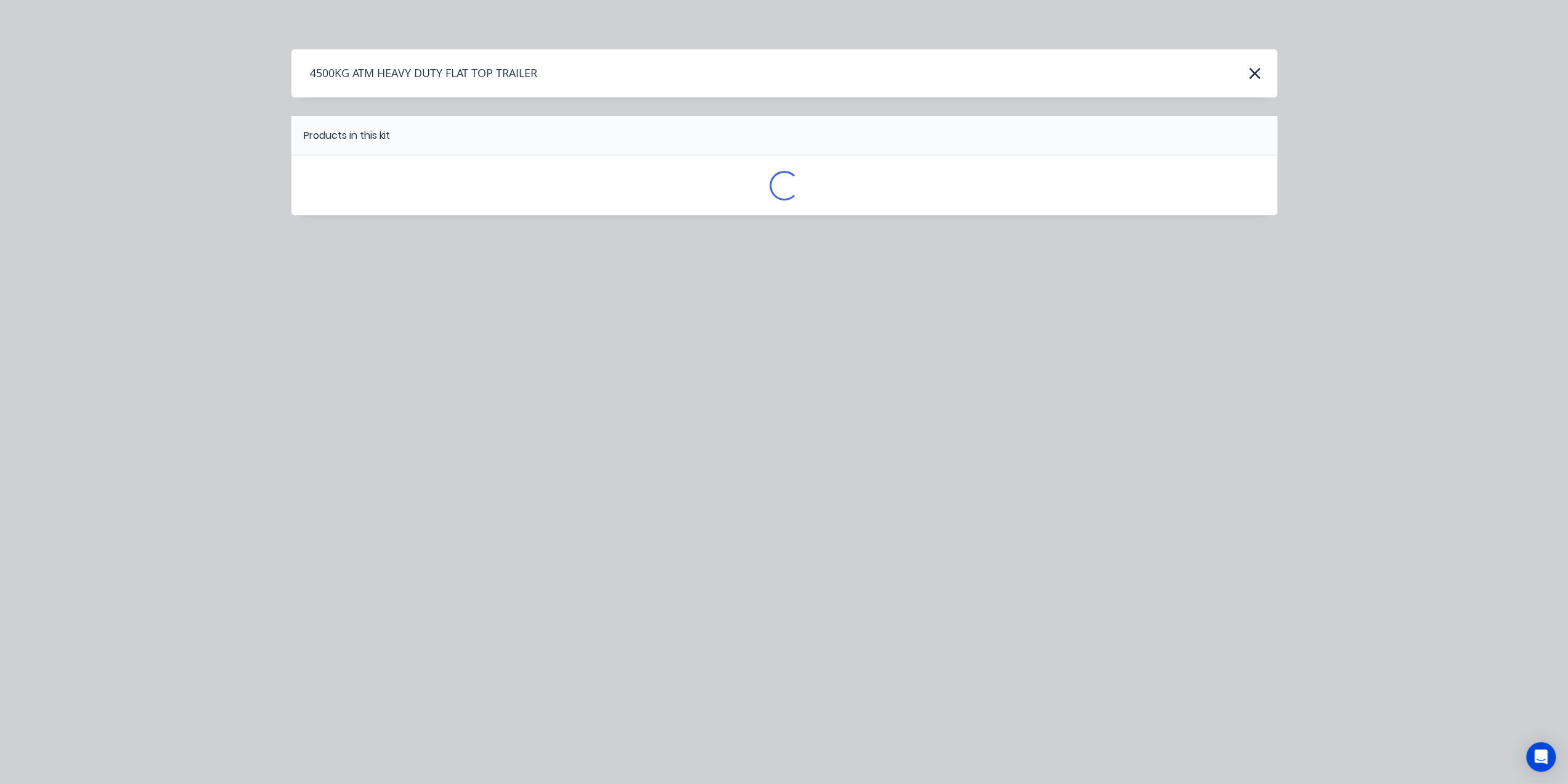
scroll to position [0, 0]
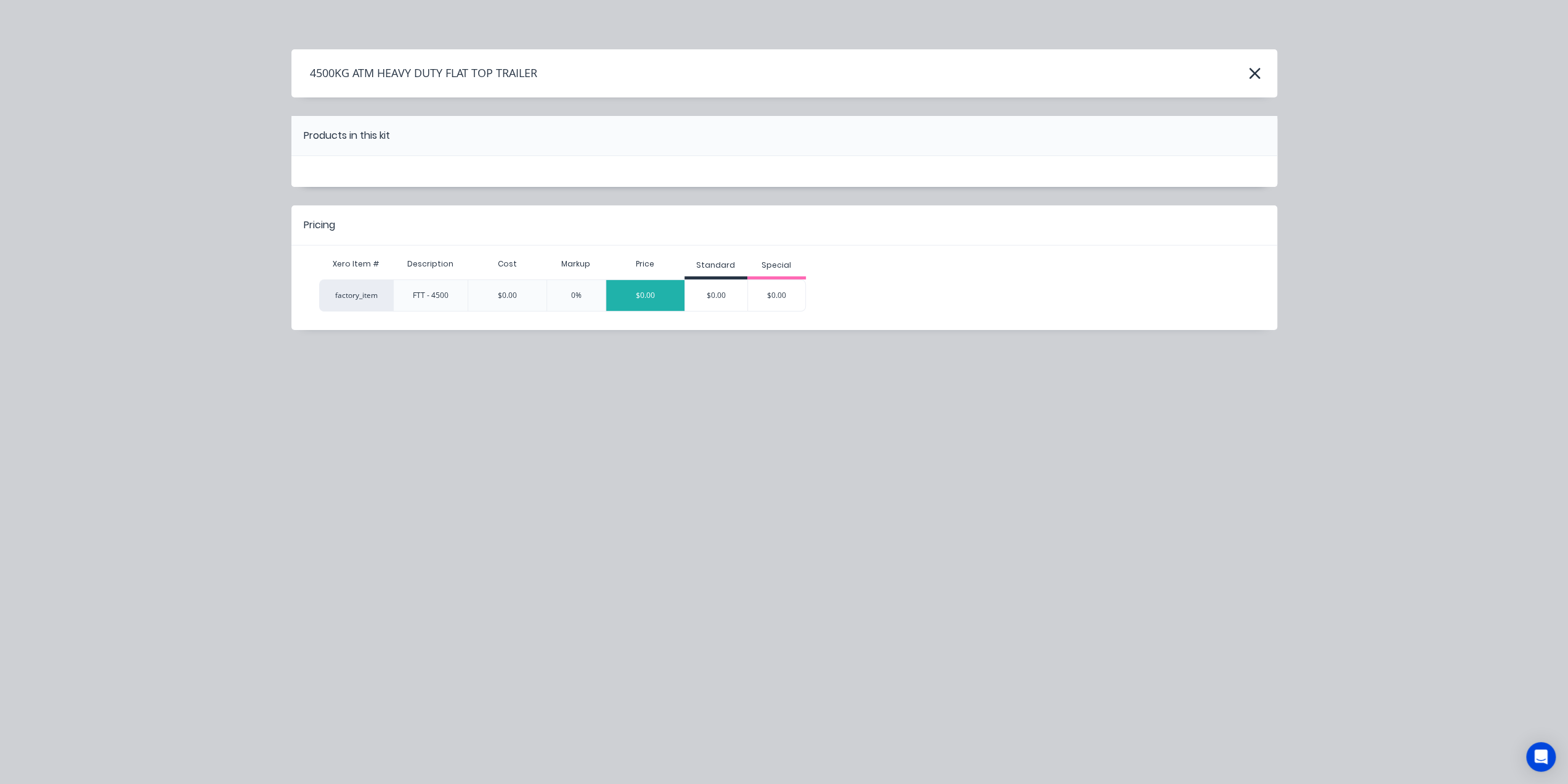
click at [658, 300] on div "$0.00" at bounding box center [645, 295] width 79 height 31
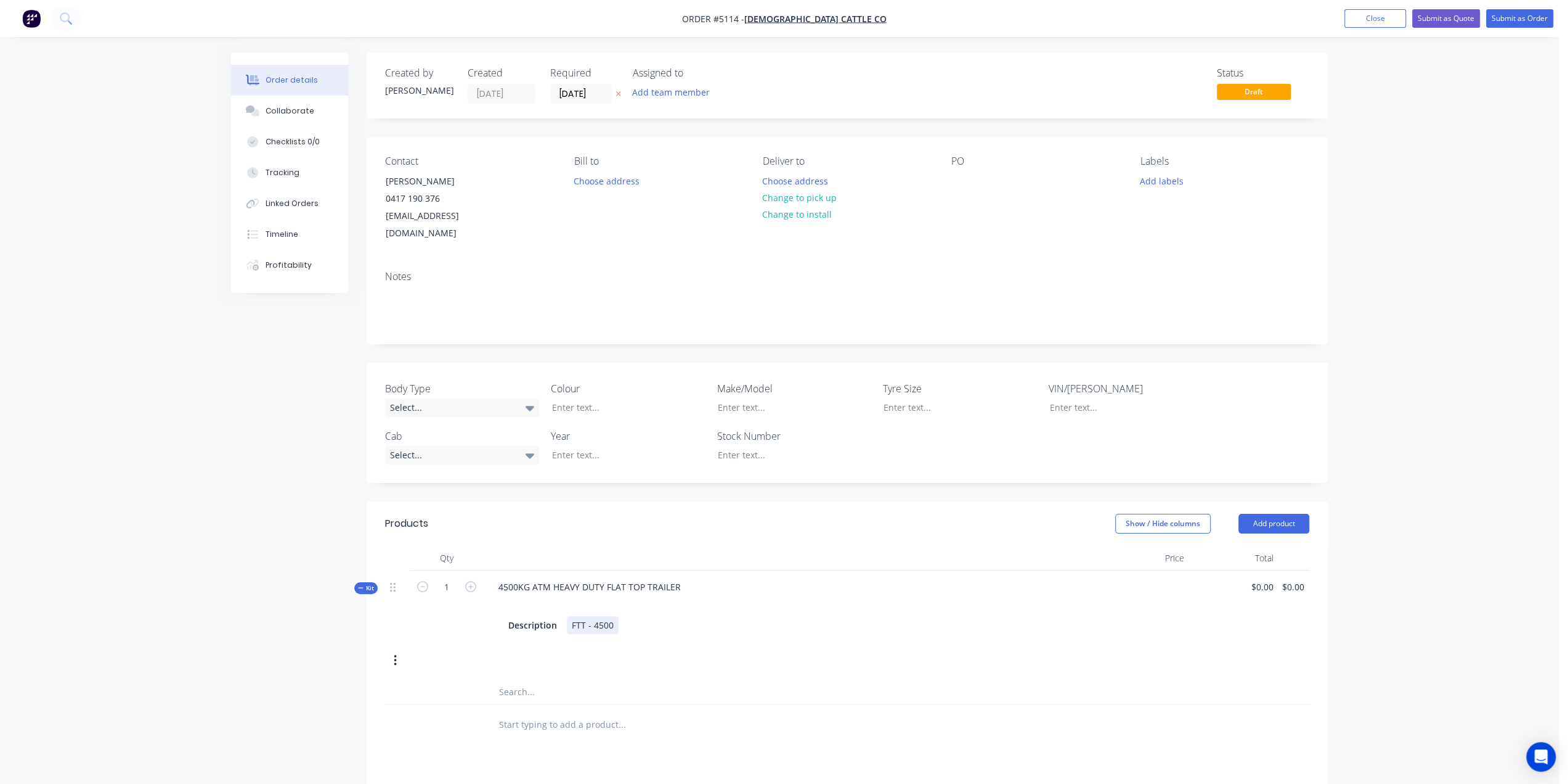
click at [615, 616] on div "FTT - 4500" at bounding box center [592, 625] width 51 height 18
click at [586, 705] on input "text" at bounding box center [621, 716] width 246 height 24
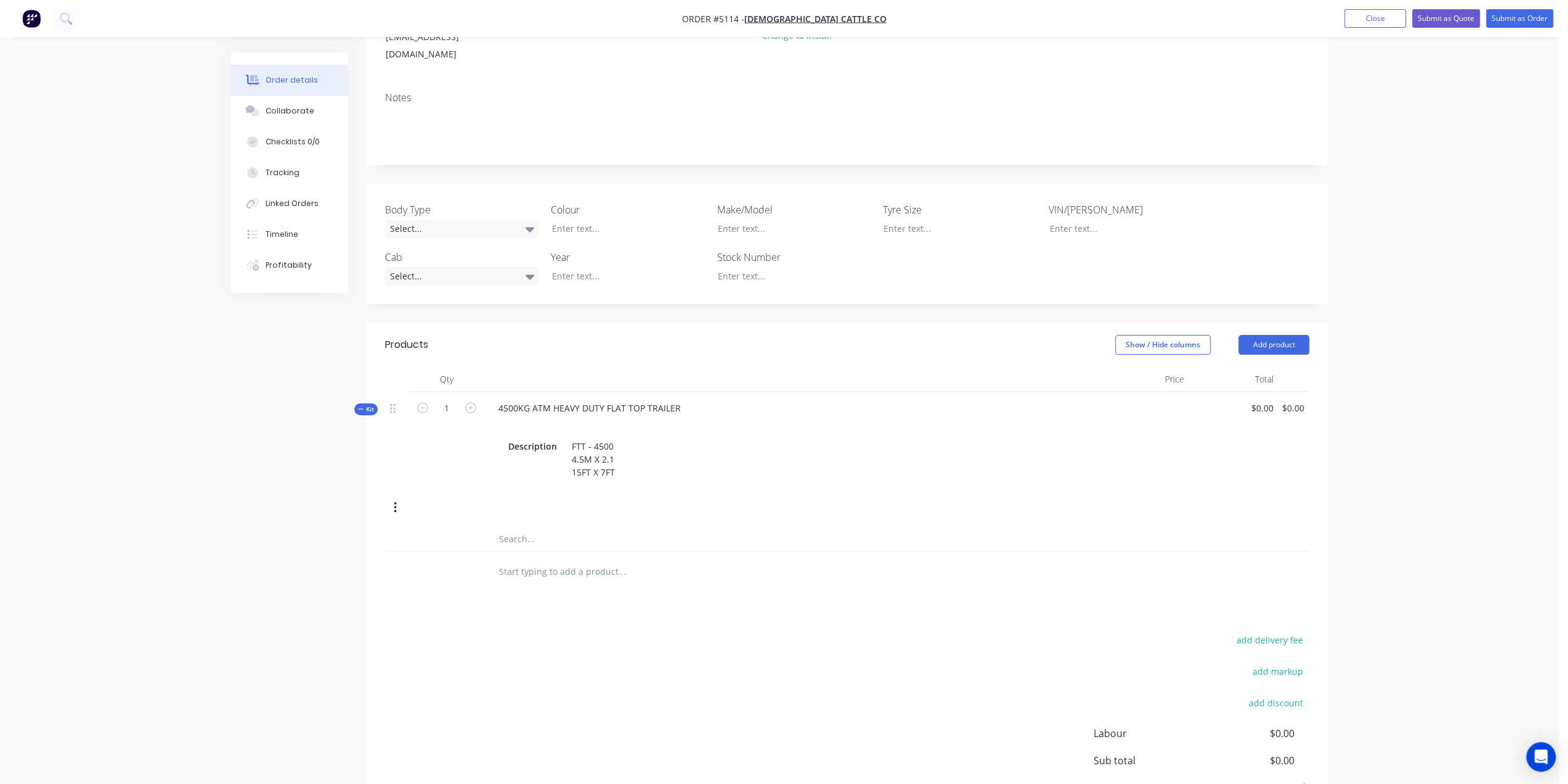
scroll to position [185, 0]
click at [1266, 393] on input "0" at bounding box center [1264, 402] width 28 height 18
type input "$10,500.00"
click at [593, 553] on input "text" at bounding box center [621, 565] width 246 height 24
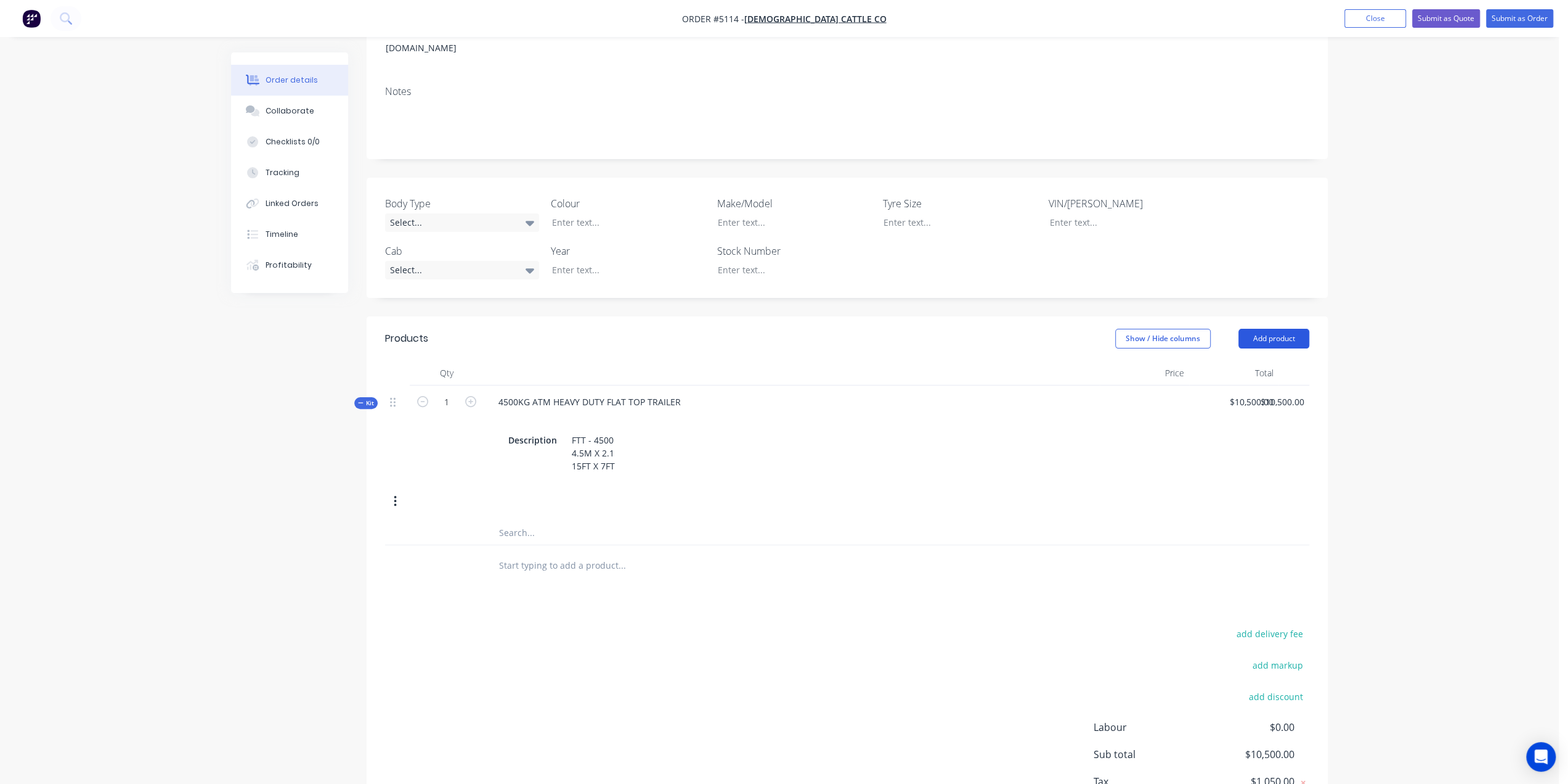
click at [1287, 329] on button "Add product" at bounding box center [1274, 339] width 71 height 20
click at [1242, 360] on div "Product catalogue" at bounding box center [1250, 369] width 95 height 18
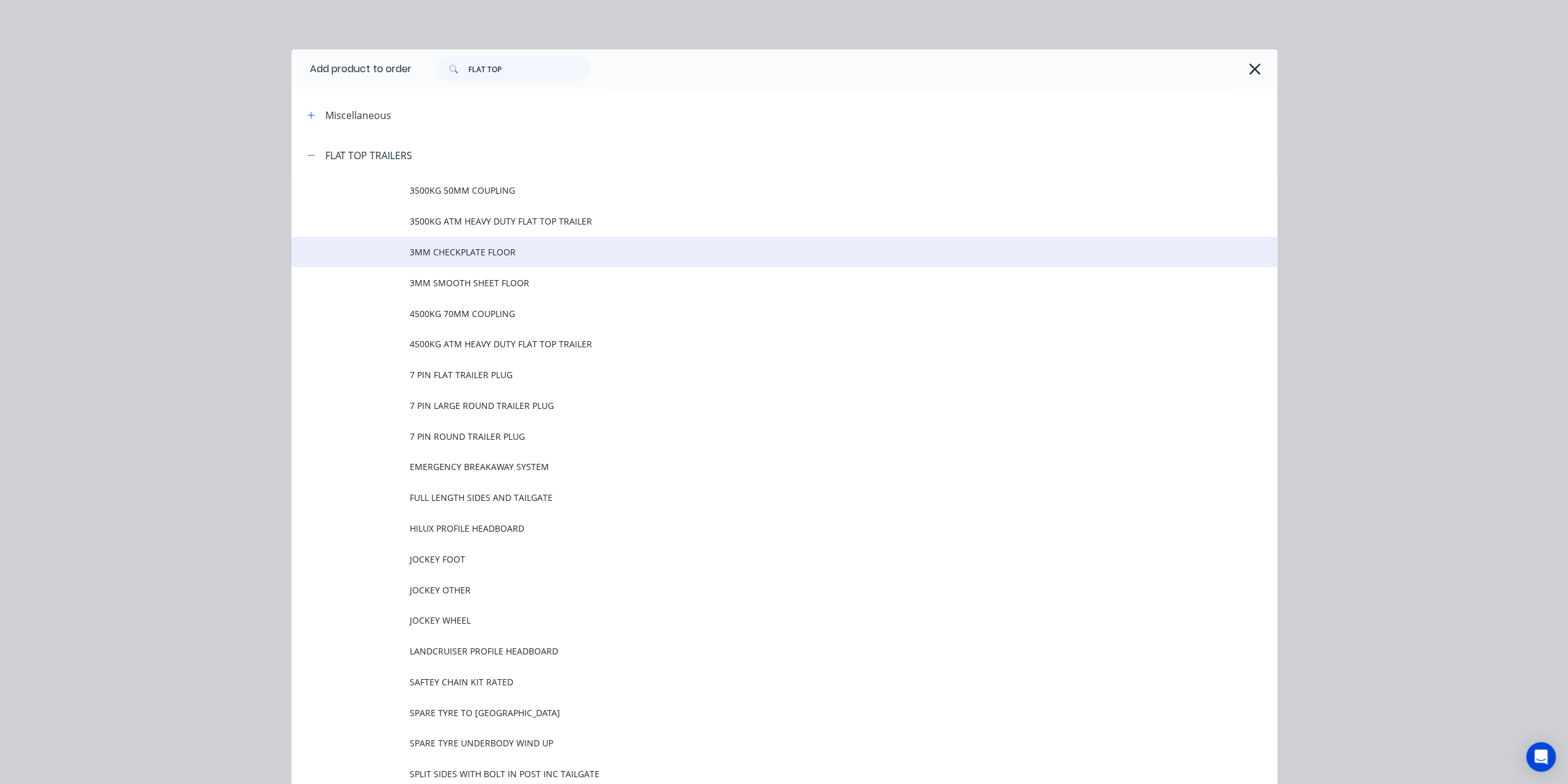
click at [514, 257] on span "3MM CHECKPLATE FLOOR" at bounding box center [756, 252] width 694 height 13
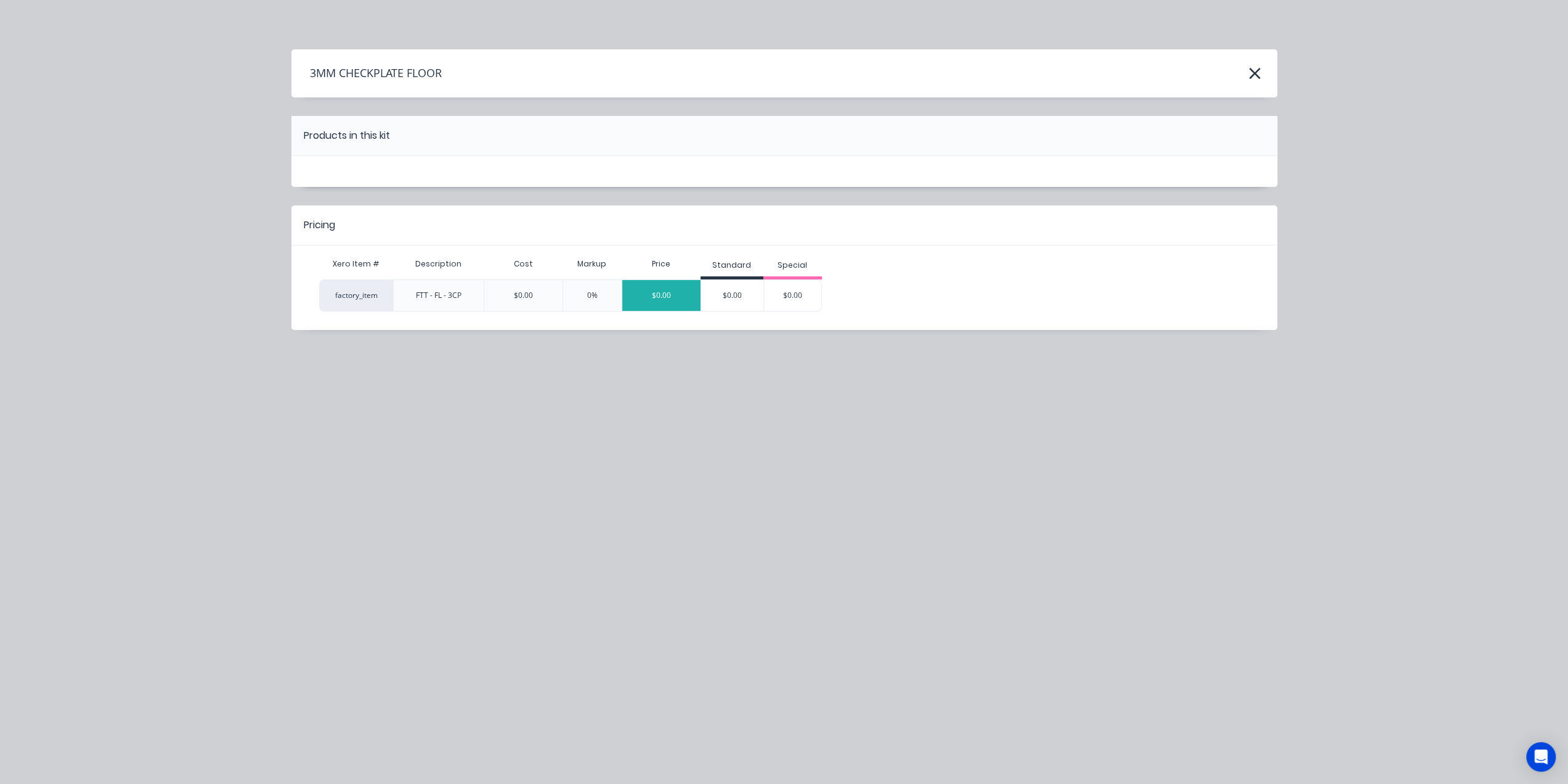
click at [658, 296] on div "$0.00" at bounding box center [662, 295] width 79 height 31
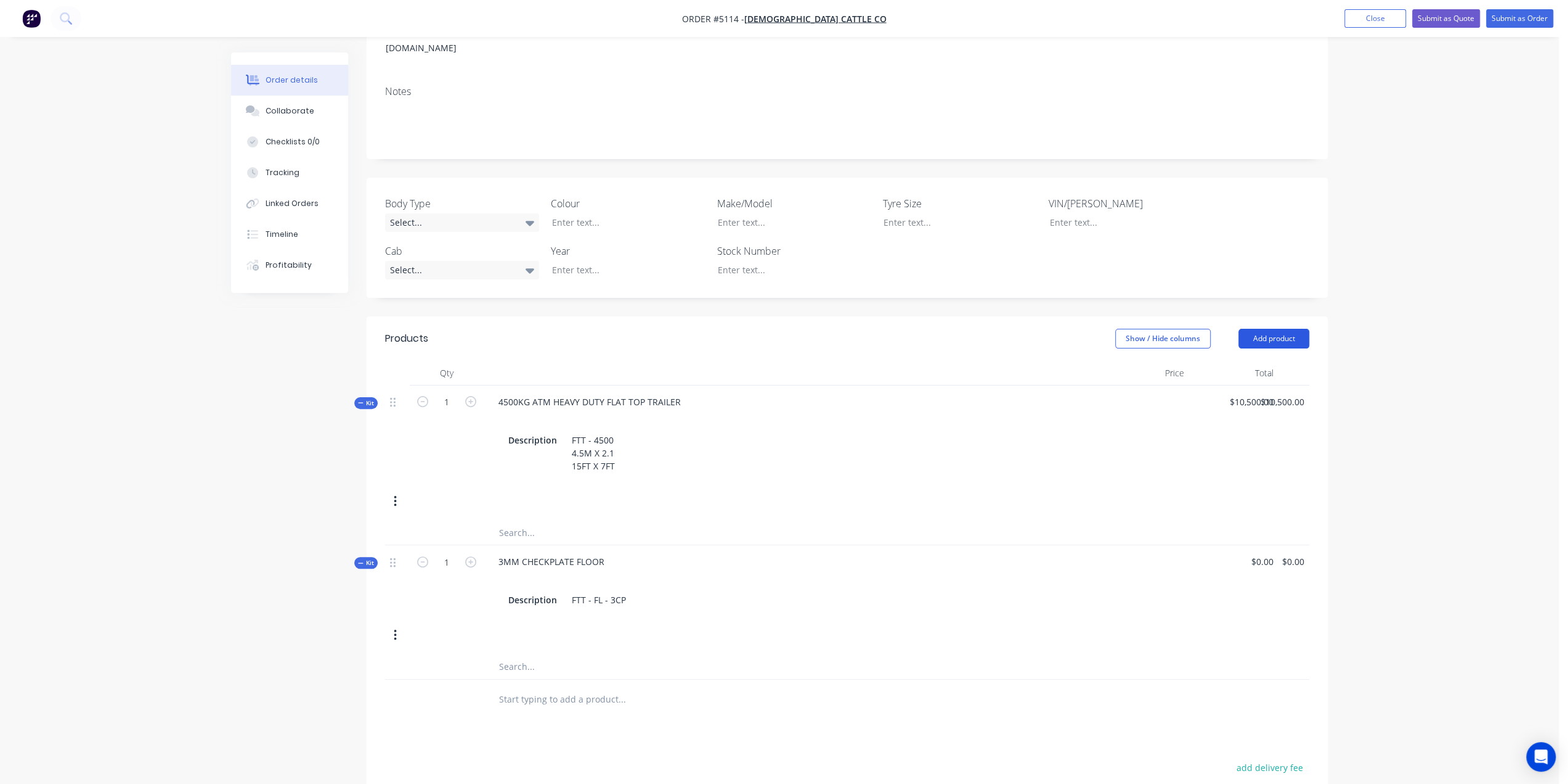
click at [1269, 329] on button "Add product" at bounding box center [1274, 339] width 71 height 20
click at [1262, 360] on div "Product catalogue" at bounding box center [1250, 369] width 95 height 18
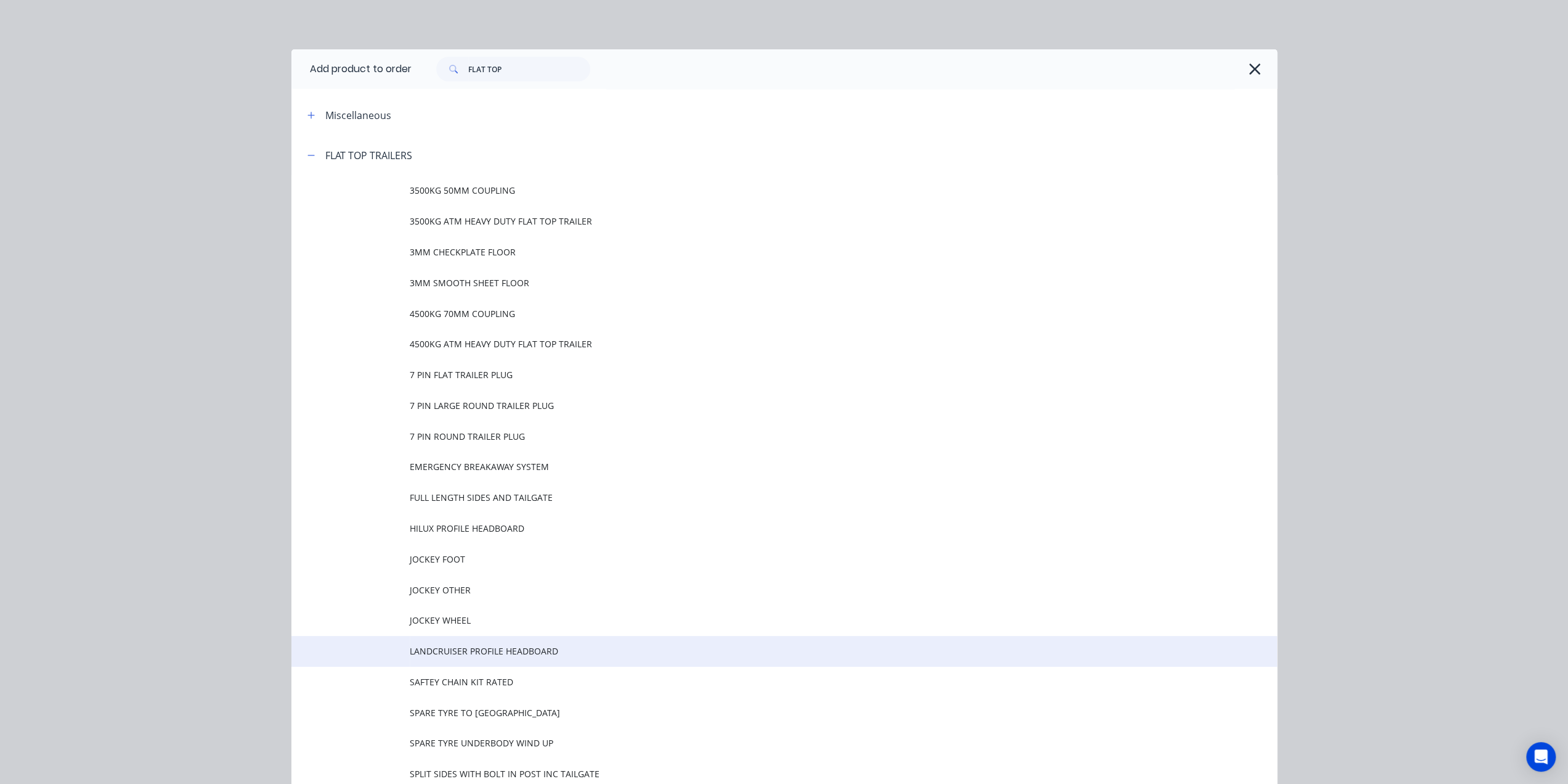
click at [487, 660] on td "LANDCRUISER PROFILE HEADBOARD" at bounding box center [843, 651] width 868 height 31
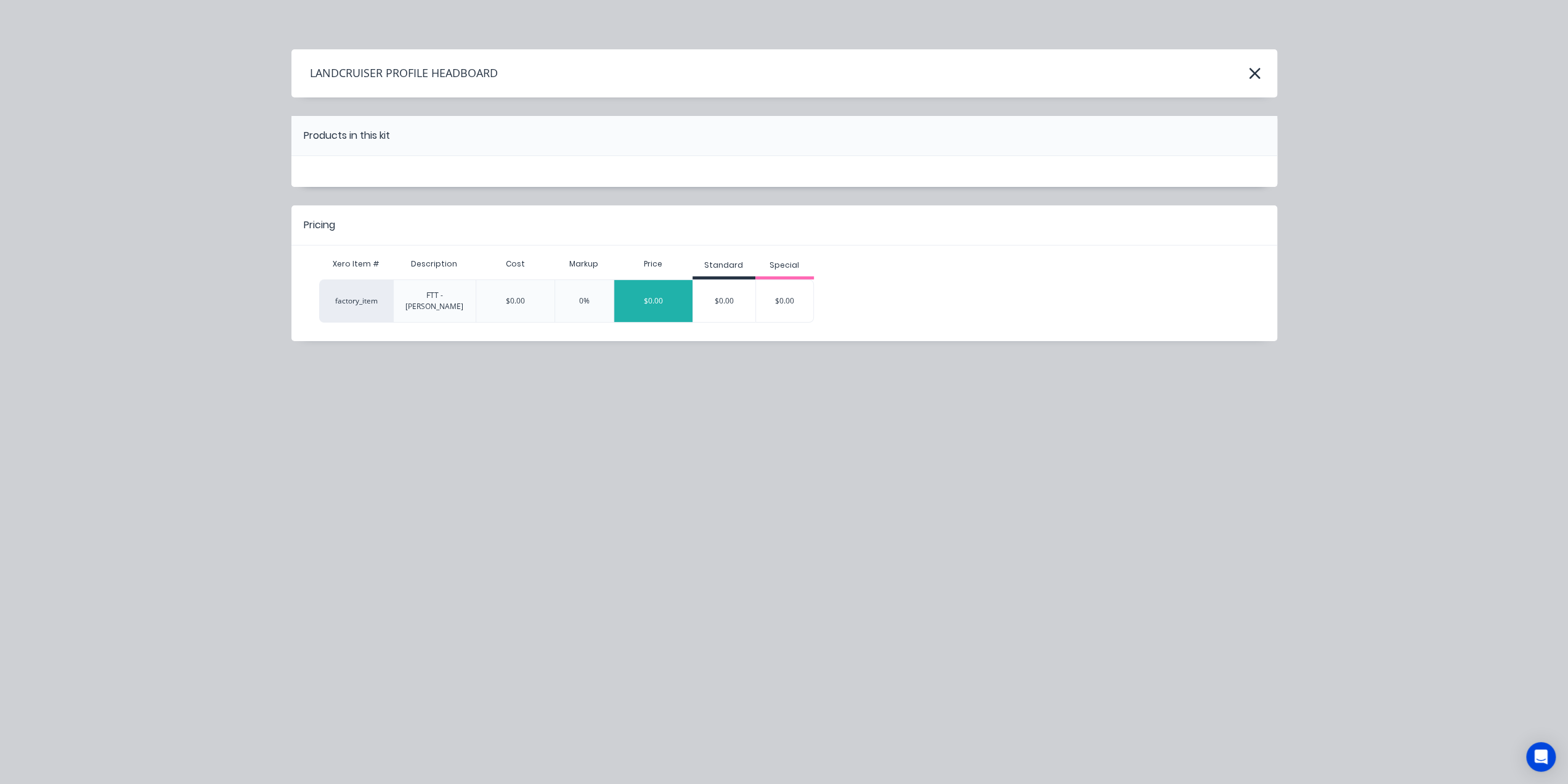
click at [648, 299] on div "$0.00" at bounding box center [654, 301] width 79 height 31
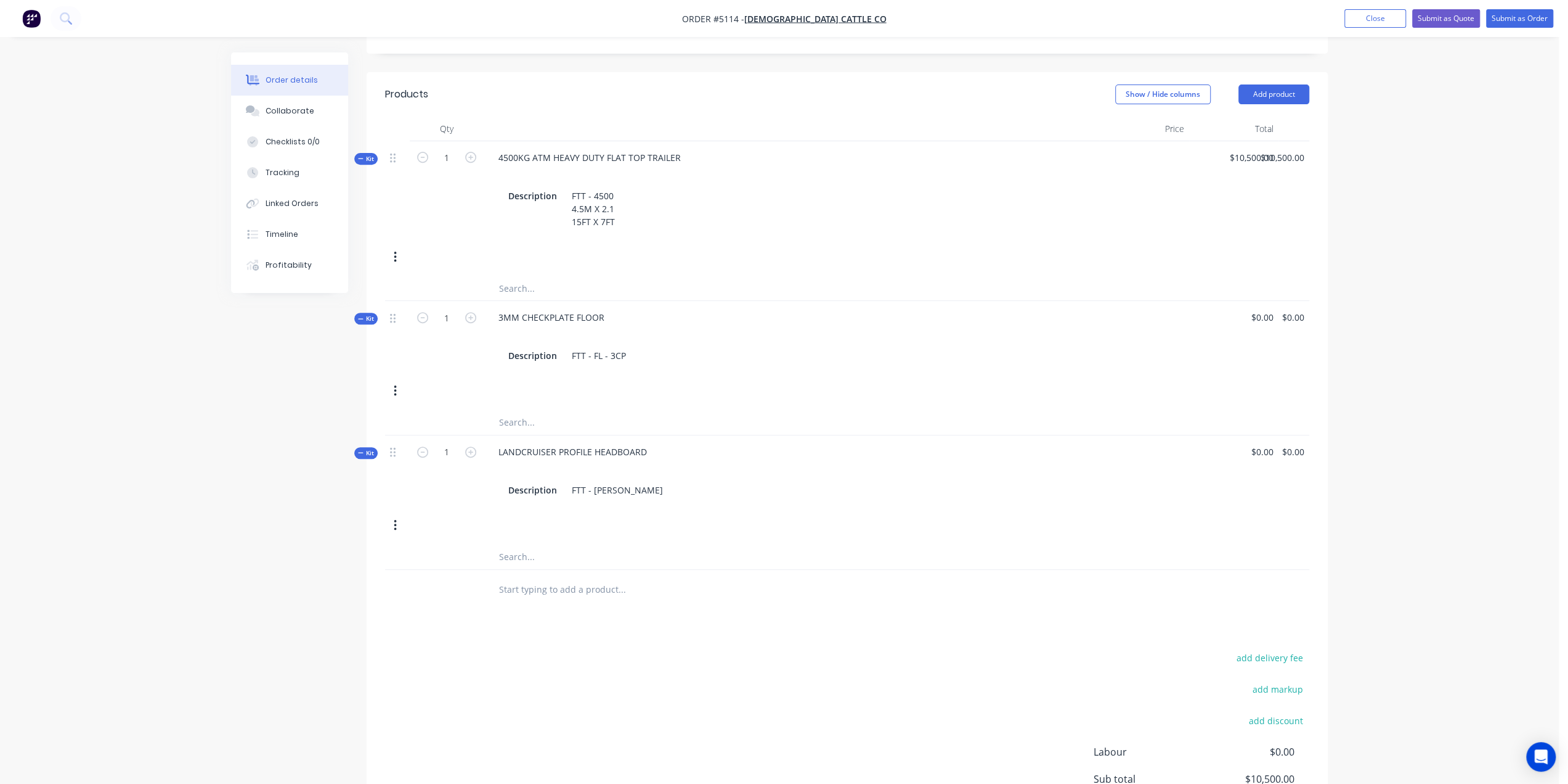
scroll to position [432, 0]
click at [564, 574] on input "text" at bounding box center [621, 586] width 246 height 24
click at [1271, 82] on button "Add product" at bounding box center [1274, 92] width 71 height 20
click at [1232, 114] on div "Product catalogue" at bounding box center [1250, 123] width 95 height 18
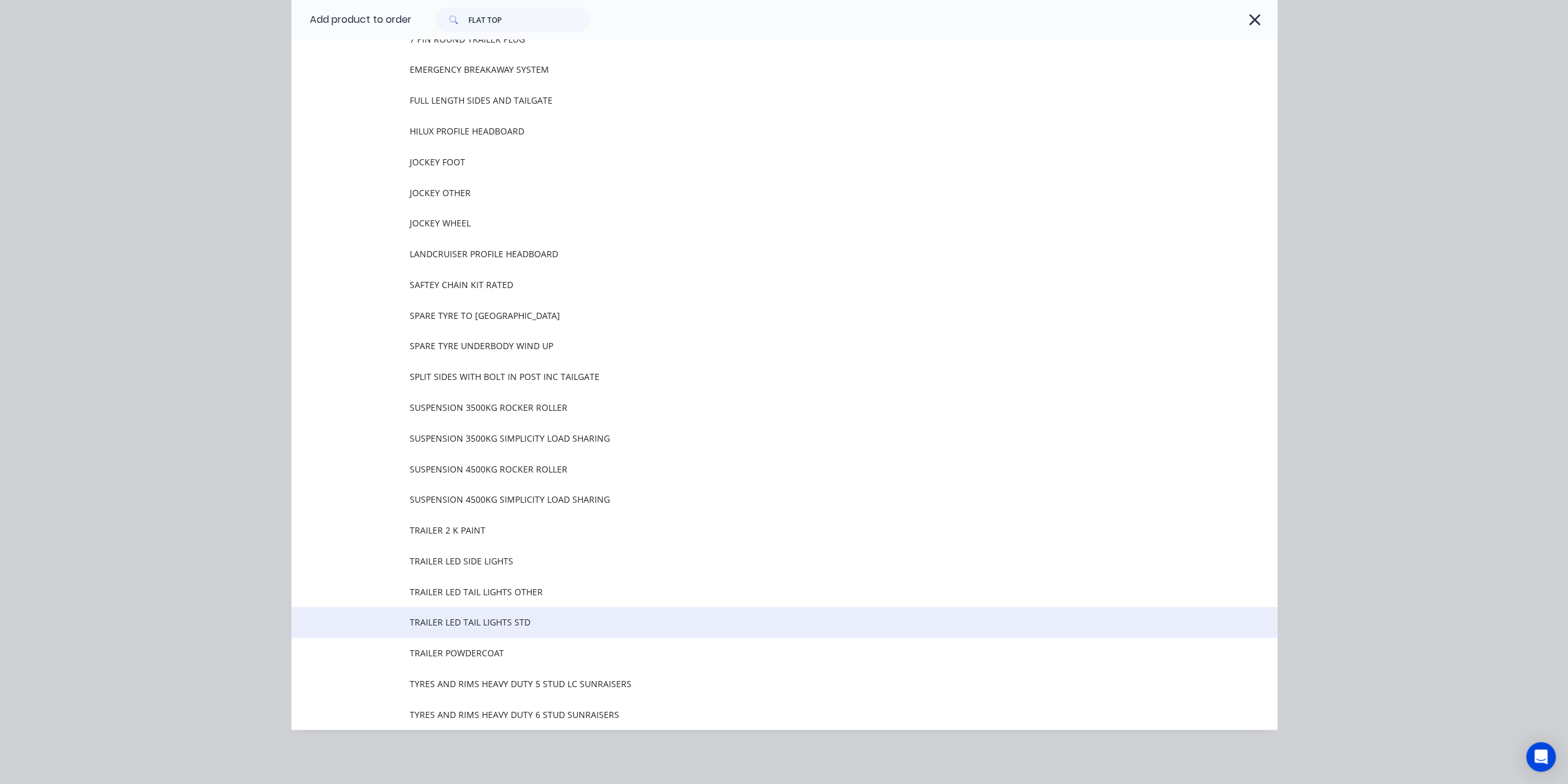
scroll to position [538, 0]
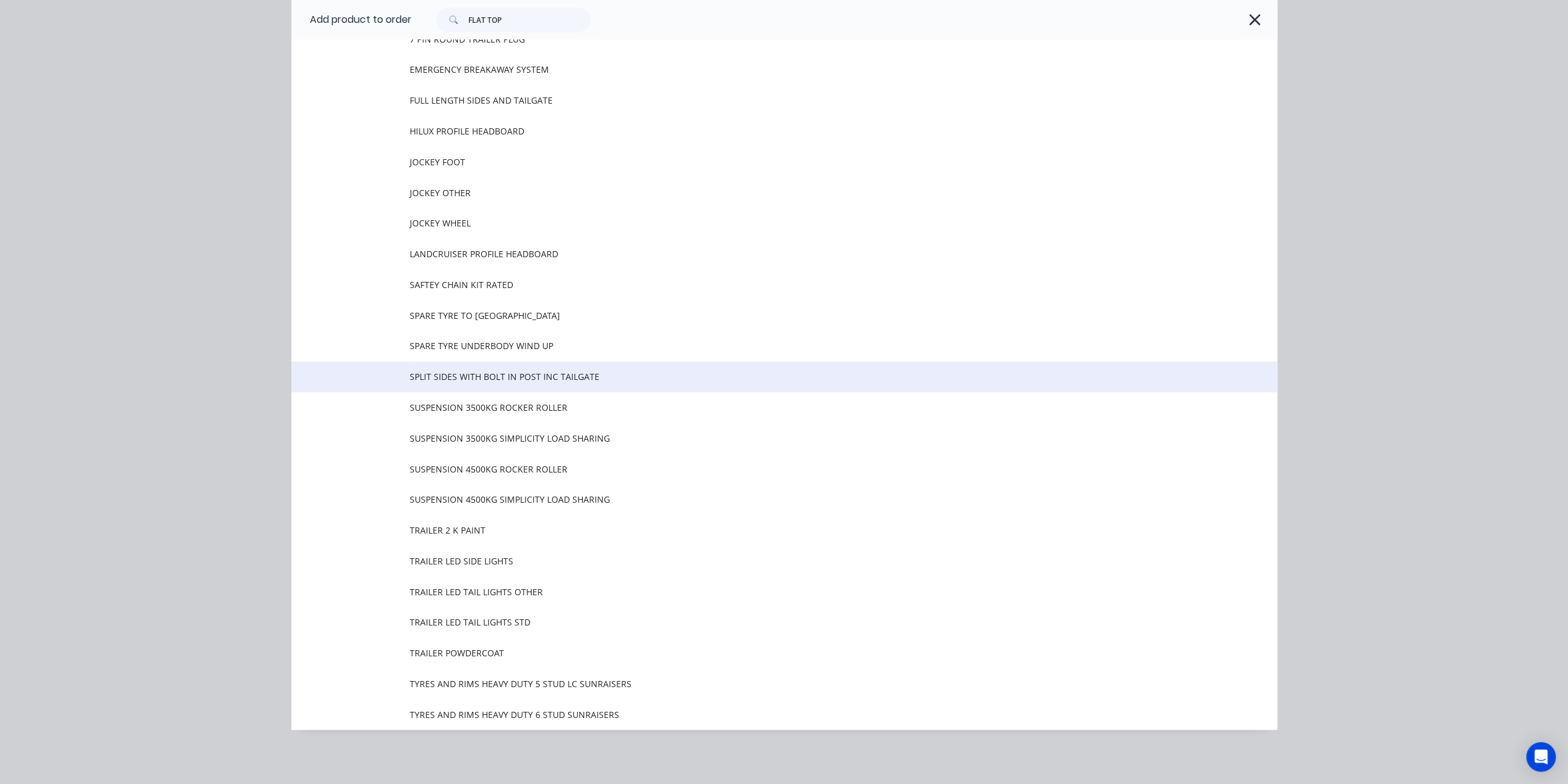
click at [510, 374] on span "SPLIT SIDES WITH BOLT IN POST INC TAILGATE" at bounding box center [756, 377] width 694 height 13
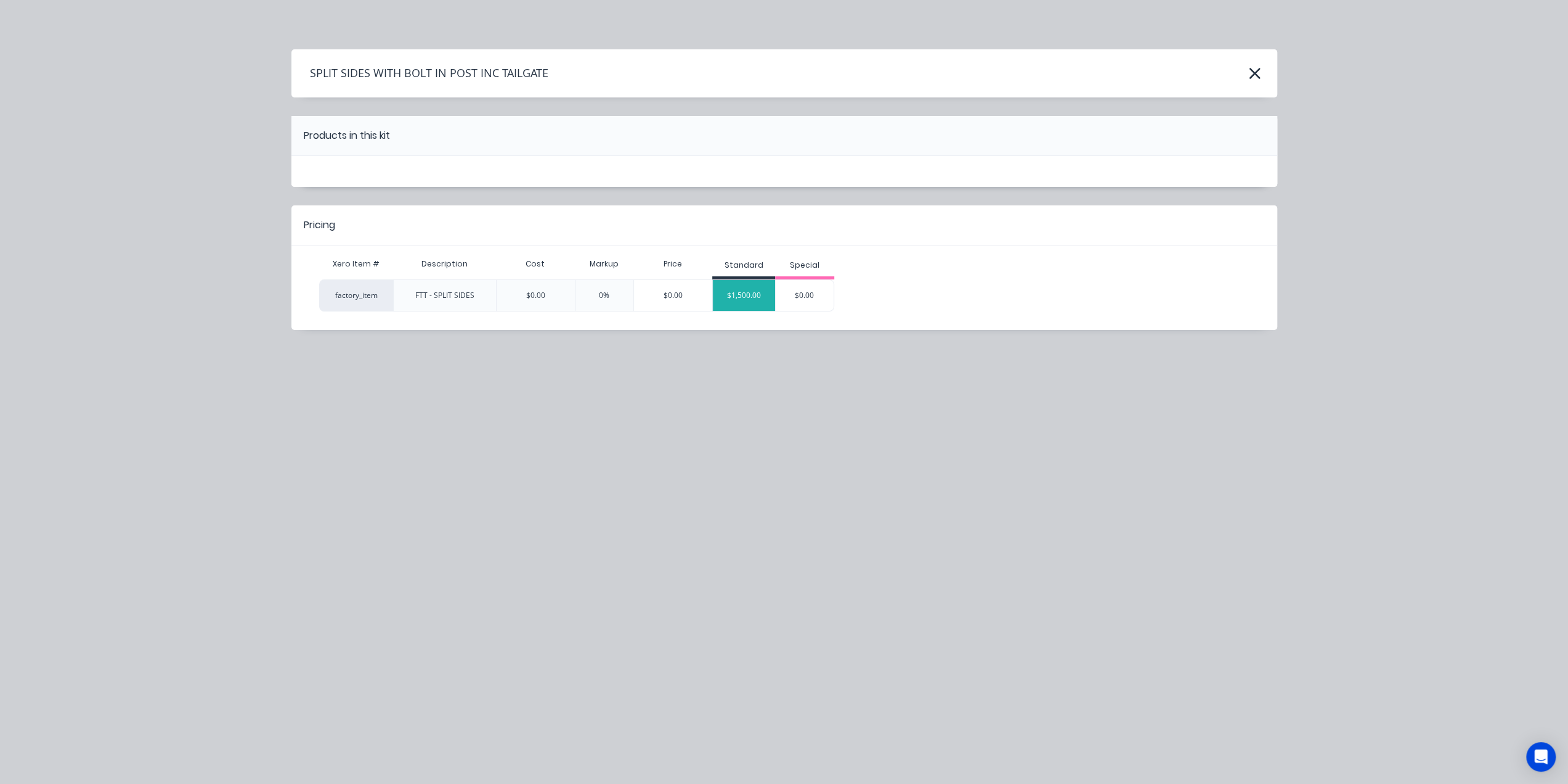
click at [742, 290] on div "$1,500.00" at bounding box center [744, 295] width 62 height 31
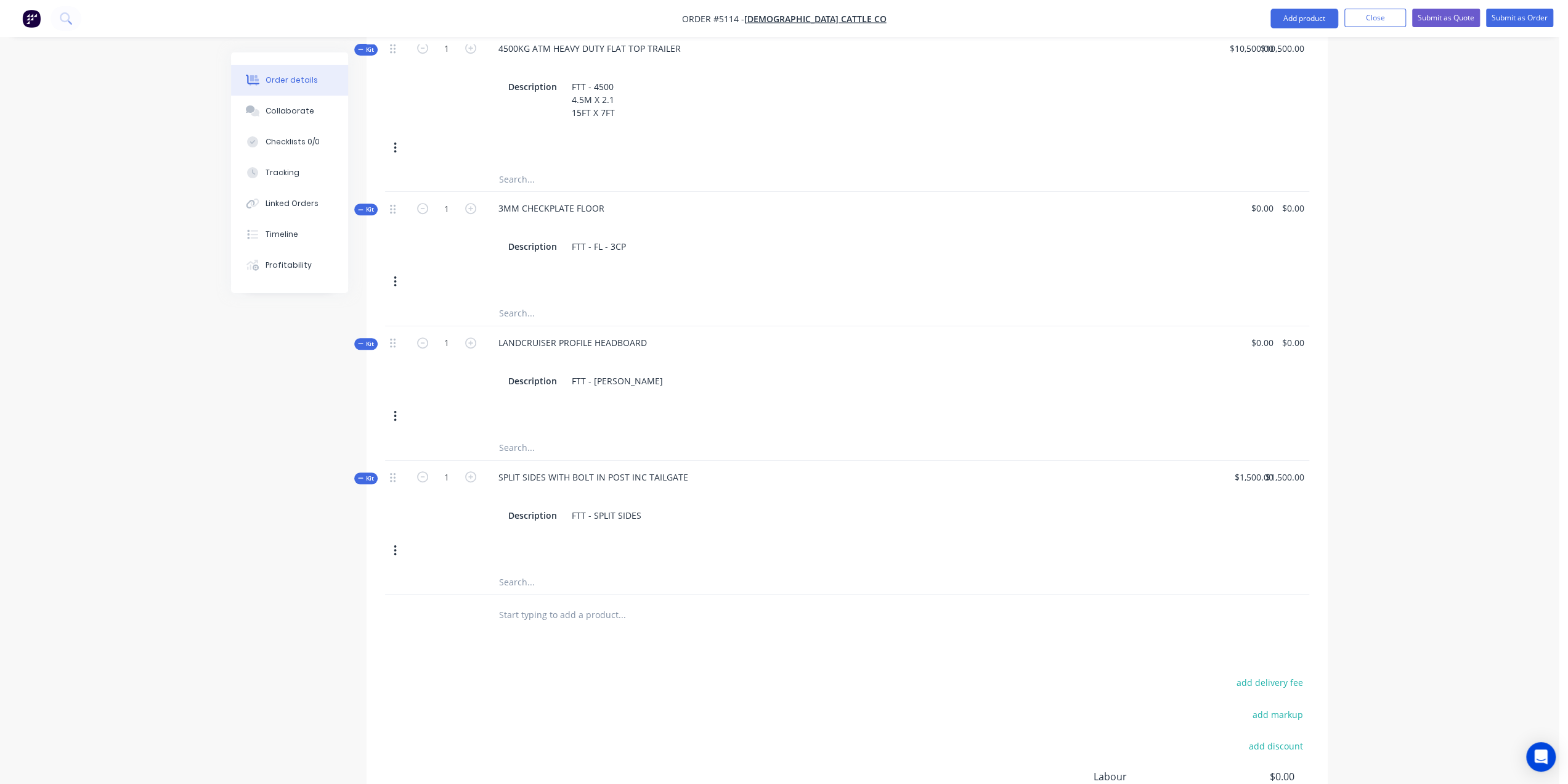
click at [548, 602] on input "text" at bounding box center [621, 613] width 246 height 24
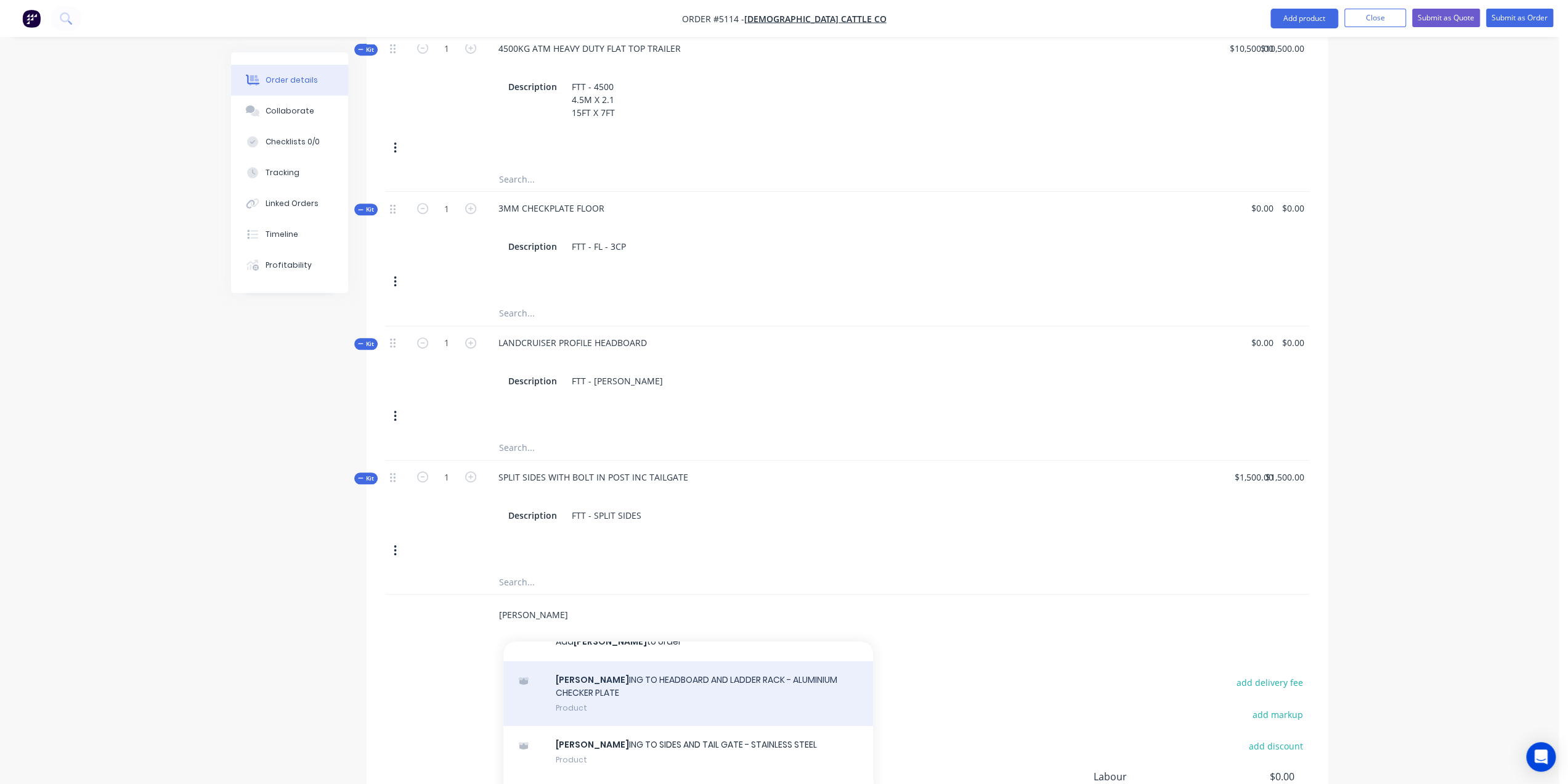
scroll to position [31, 0]
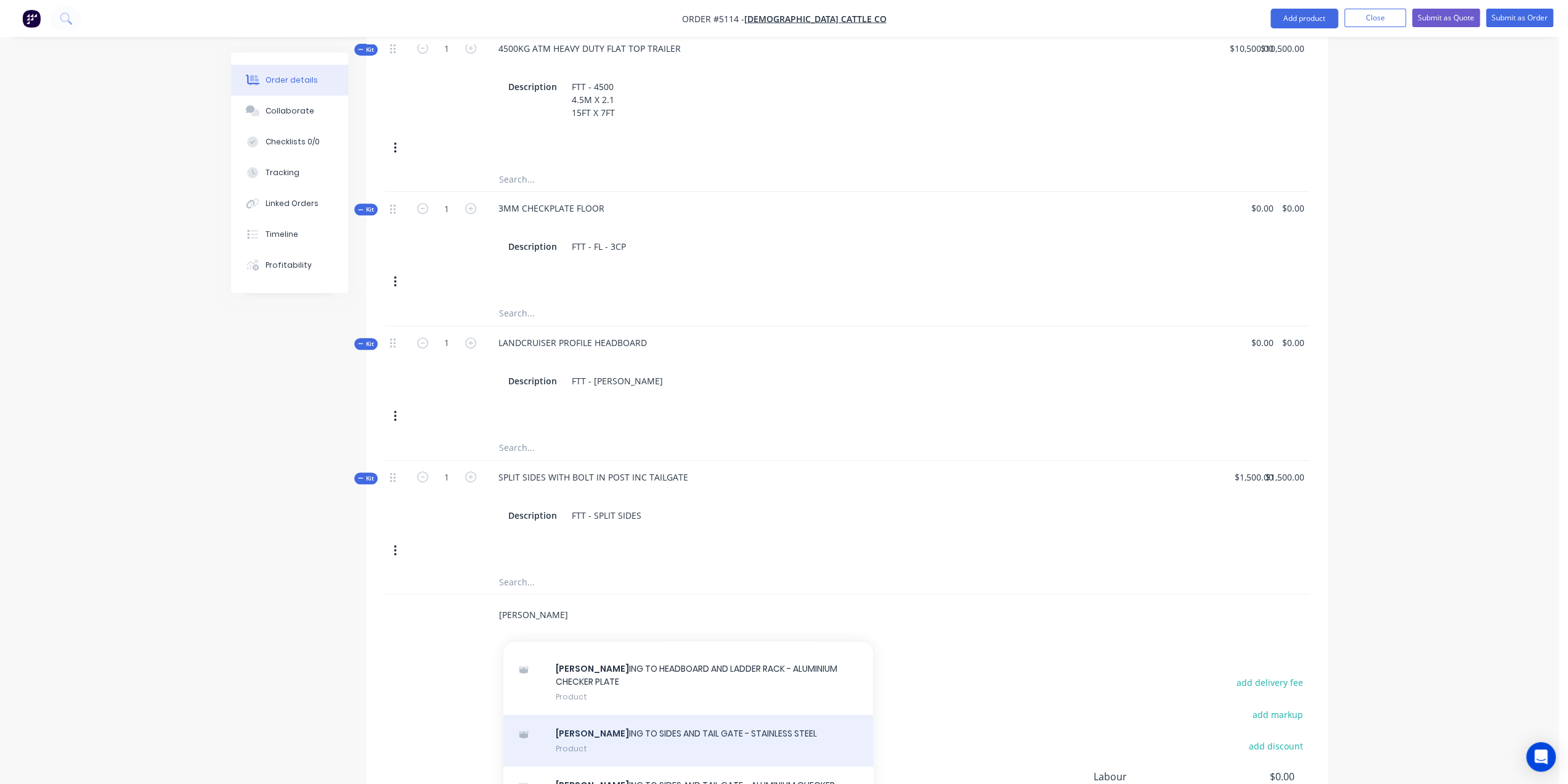
type input "[PERSON_NAME]"
click at [621, 714] on div "[PERSON_NAME] ING TO SIDES AND TAIL GATE - STAINLESS STEEL Product" at bounding box center [689, 740] width 370 height 51
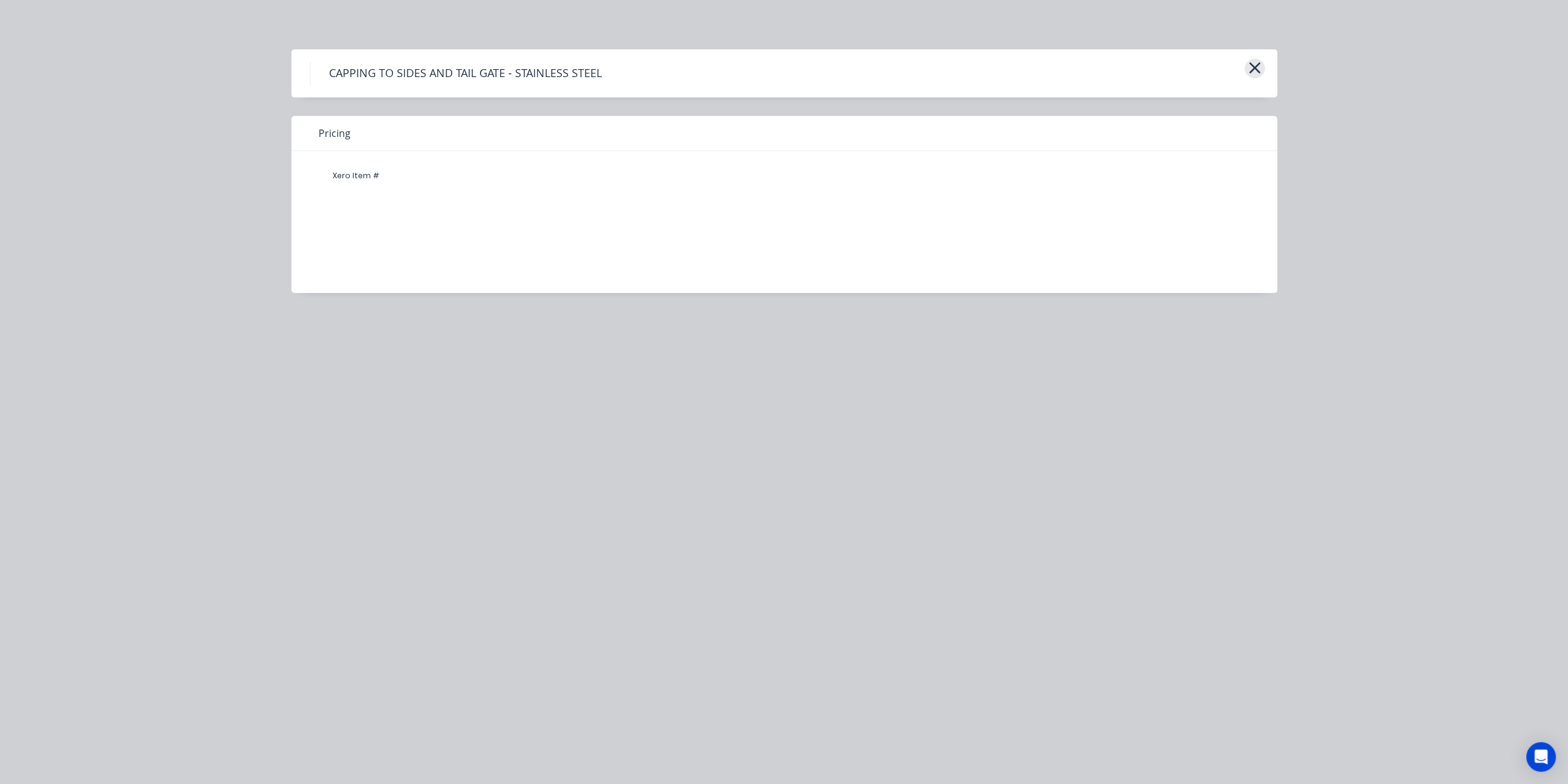
click at [1250, 66] on icon "button" at bounding box center [1255, 68] width 13 height 17
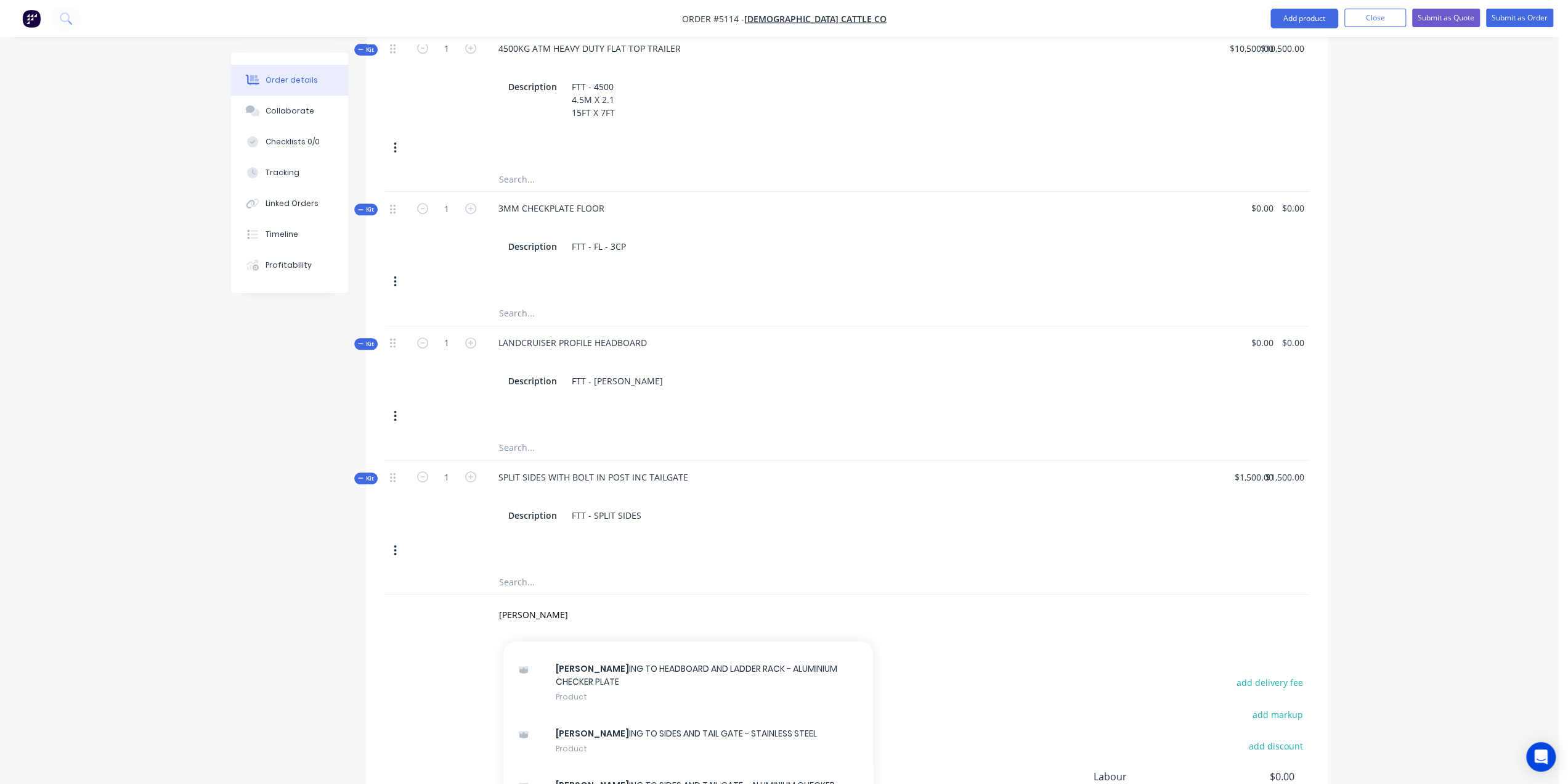
click at [1316, 8] on nav "Order #5114 - CHRISTIAN CATTLE CO Add product Close Submit as Quote Submit as O…" at bounding box center [784, 18] width 1568 height 37
click at [1314, 16] on button "Add product" at bounding box center [1304, 19] width 68 height 20
click at [1288, 50] on div "Product catalogue" at bounding box center [1279, 51] width 95 height 18
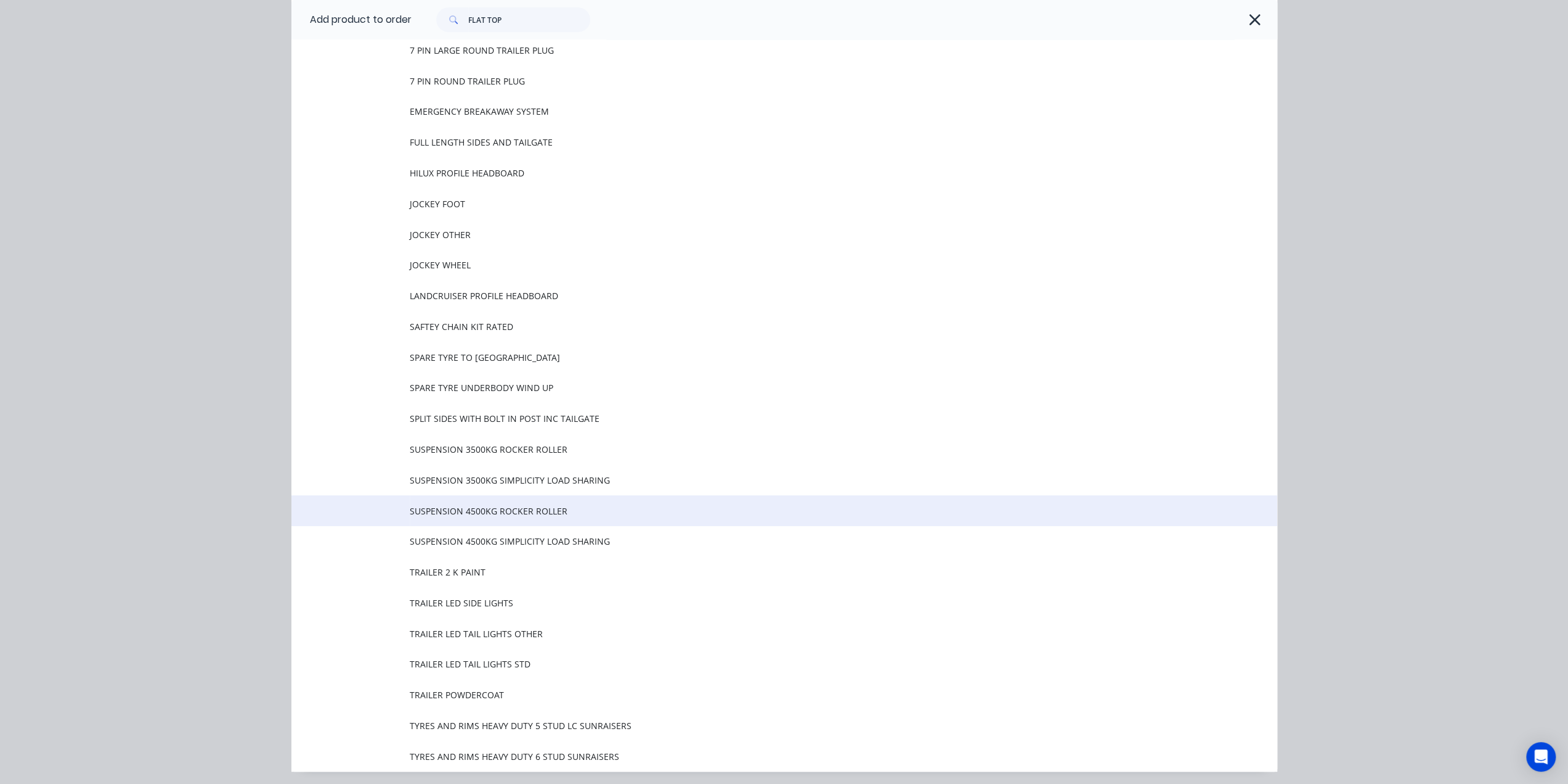
scroll to position [397, 0]
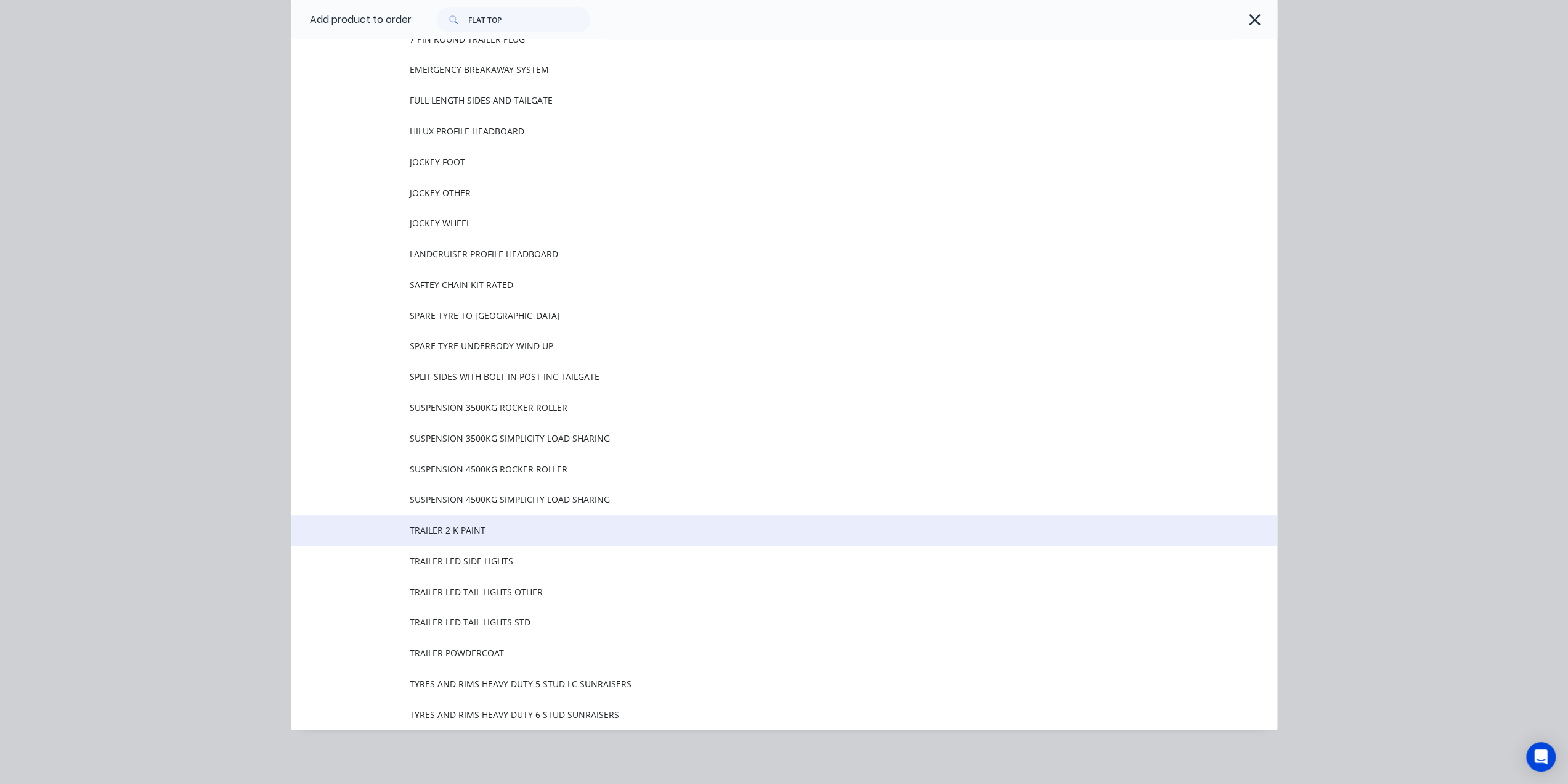
click at [477, 527] on span "TRAILER 2 K PAINT" at bounding box center [756, 530] width 694 height 13
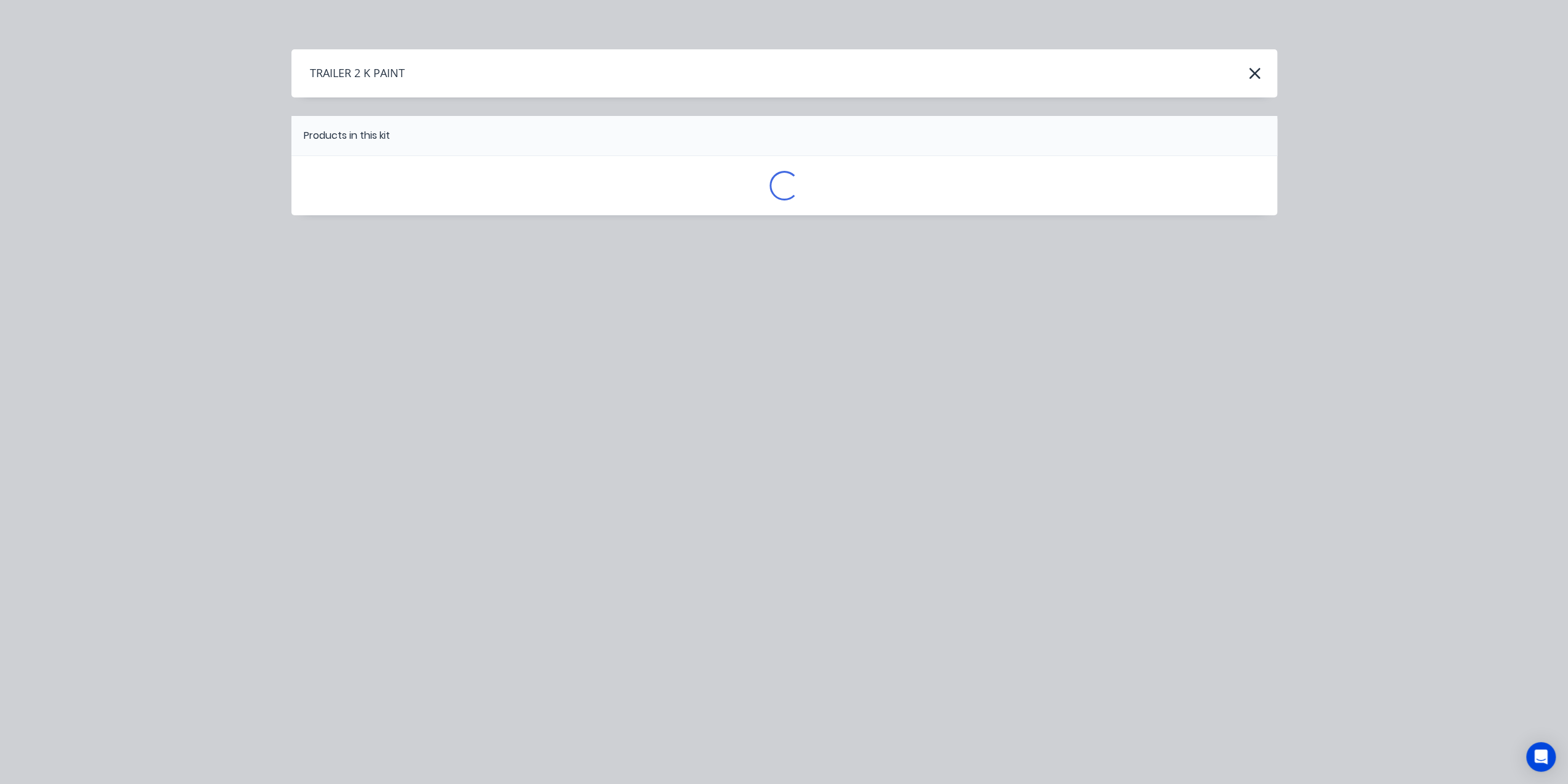
scroll to position [0, 0]
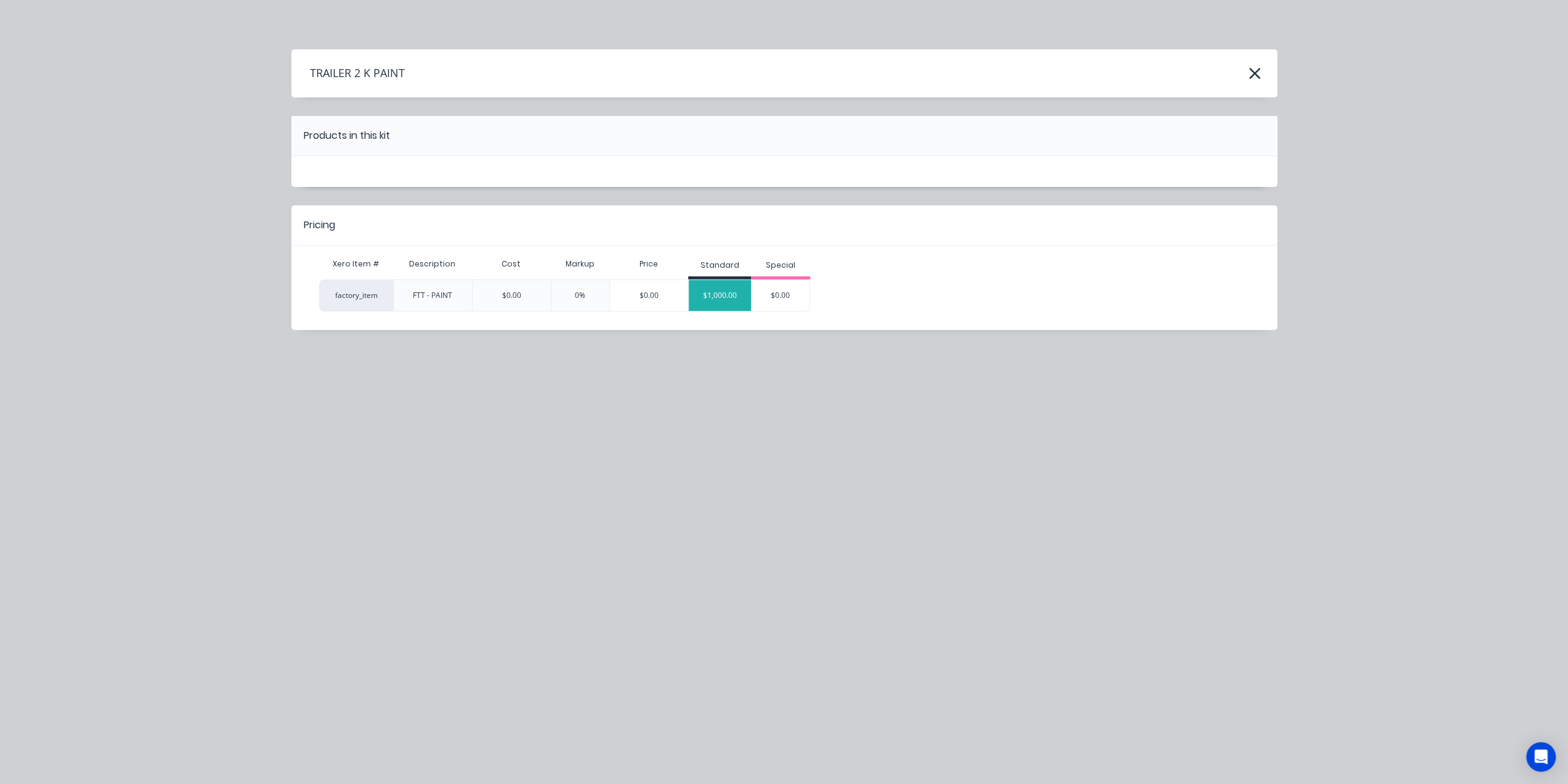
click at [726, 294] on div "$1,000.00" at bounding box center [719, 295] width 62 height 31
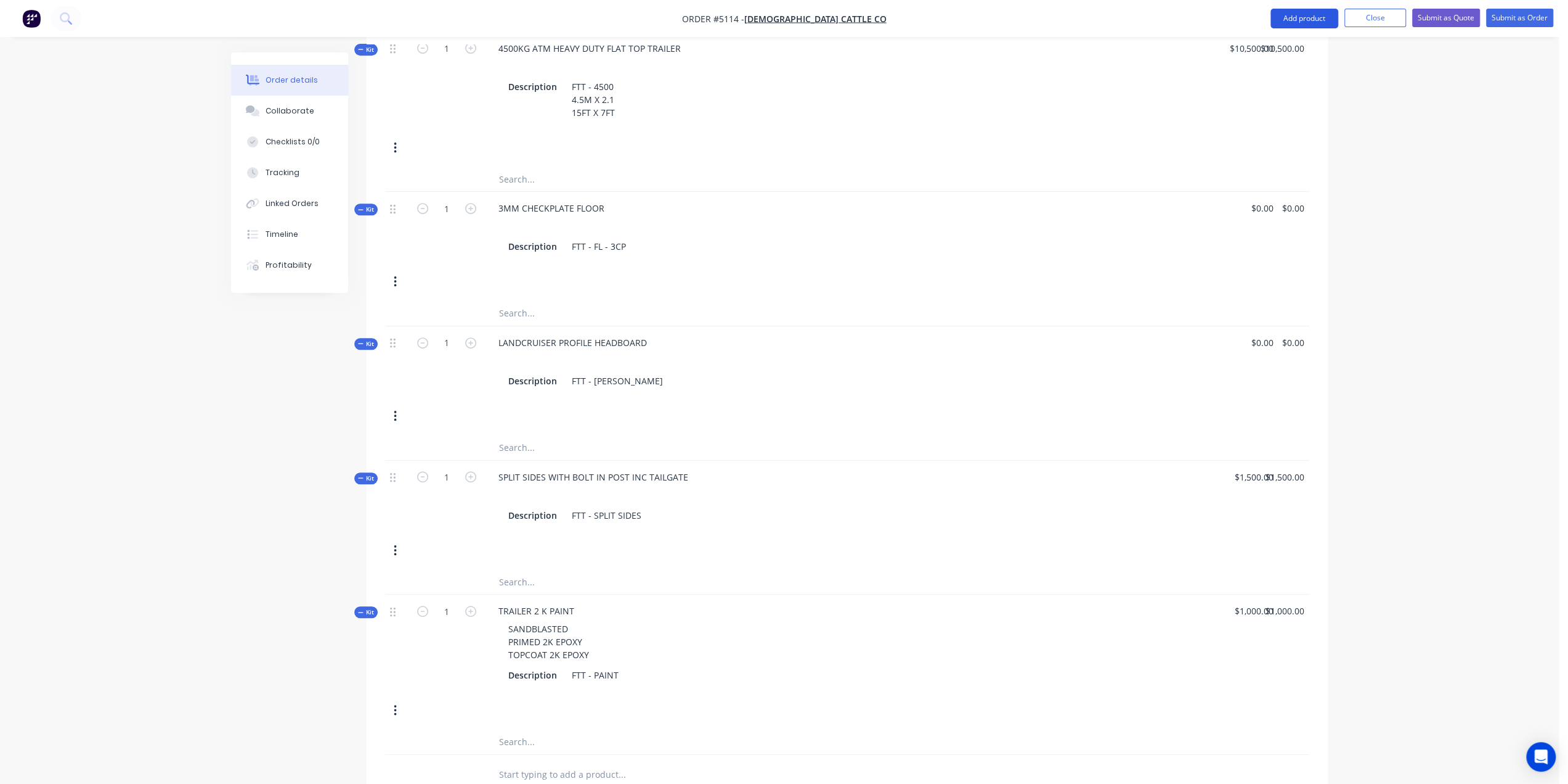
click at [1299, 19] on button "Add product" at bounding box center [1304, 19] width 68 height 20
click at [1289, 51] on div "Product catalogue" at bounding box center [1279, 51] width 95 height 18
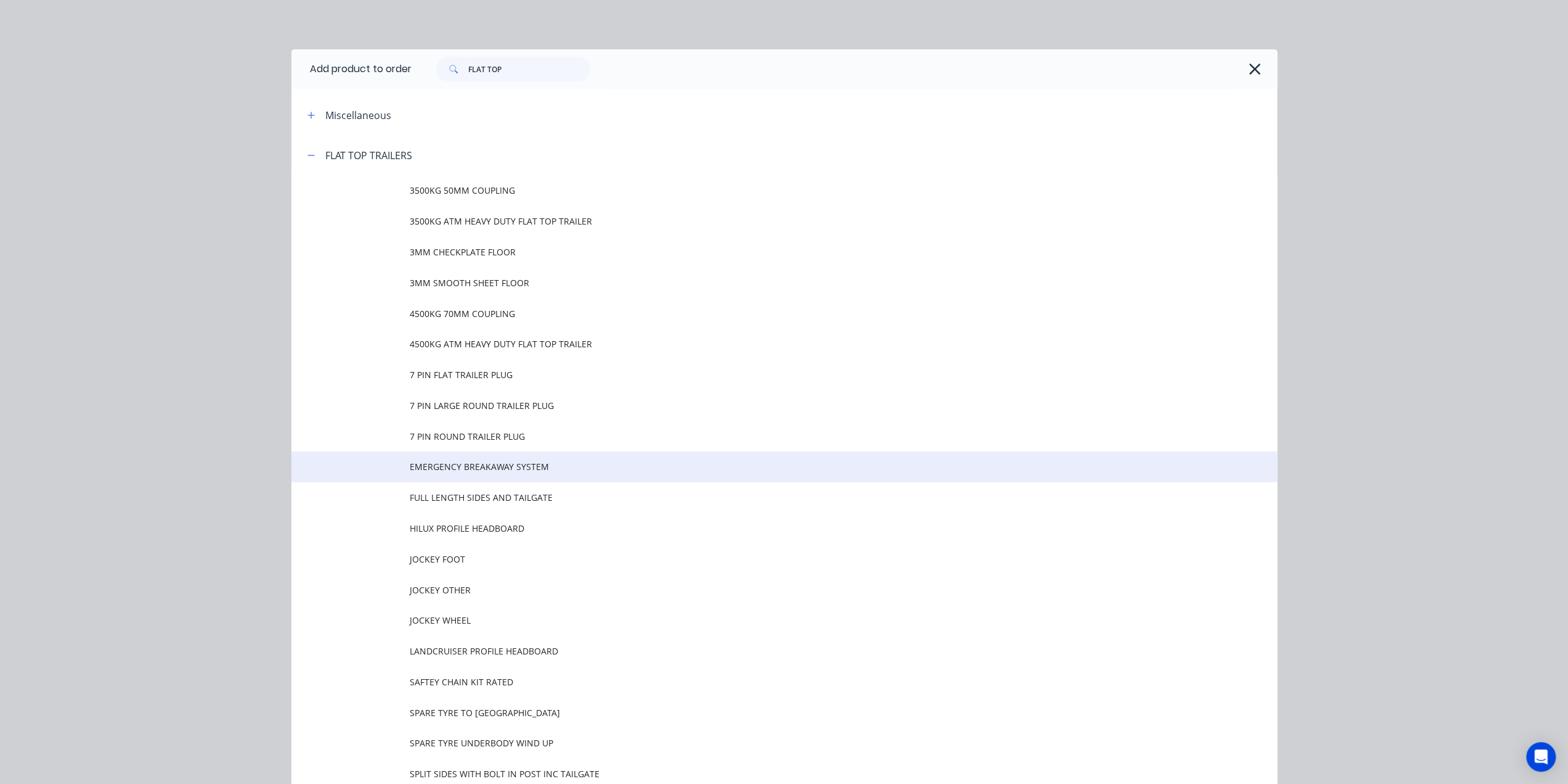
click at [627, 464] on span "EMERGENCY BREAKAWAY SYSTEM" at bounding box center [756, 466] width 694 height 13
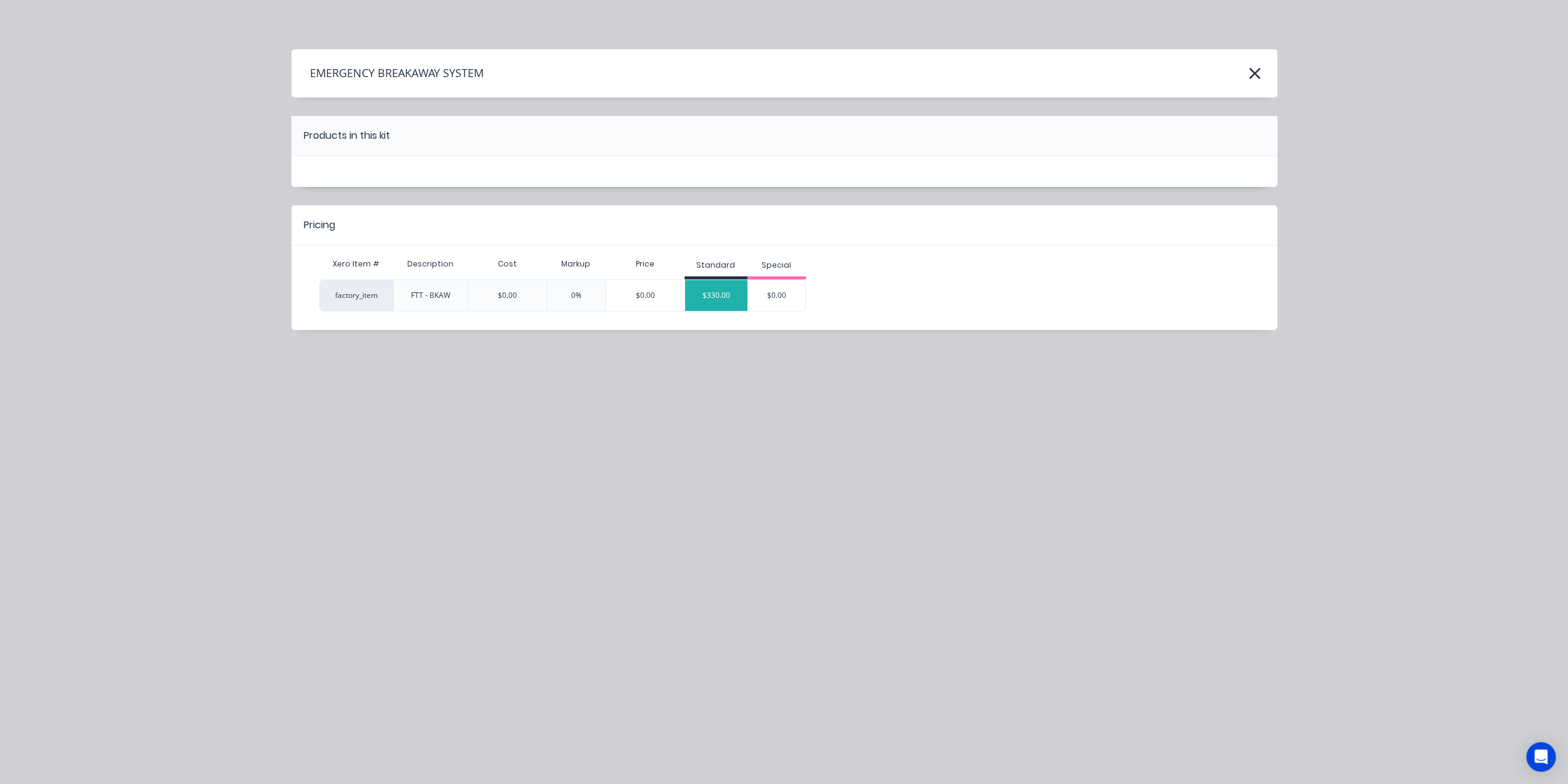
click at [726, 293] on div "$330.00" at bounding box center [716, 295] width 62 height 31
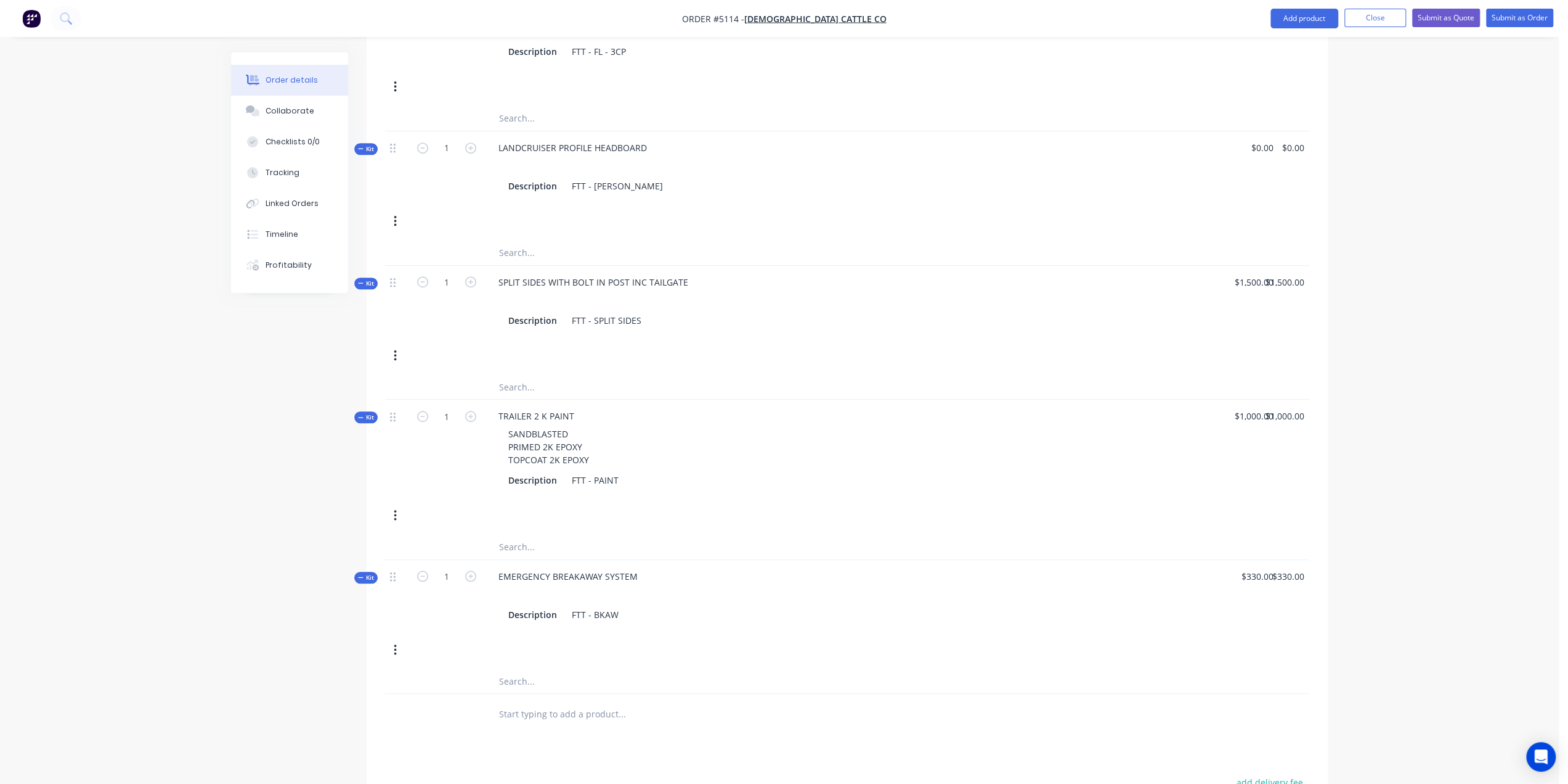
scroll to position [662, 0]
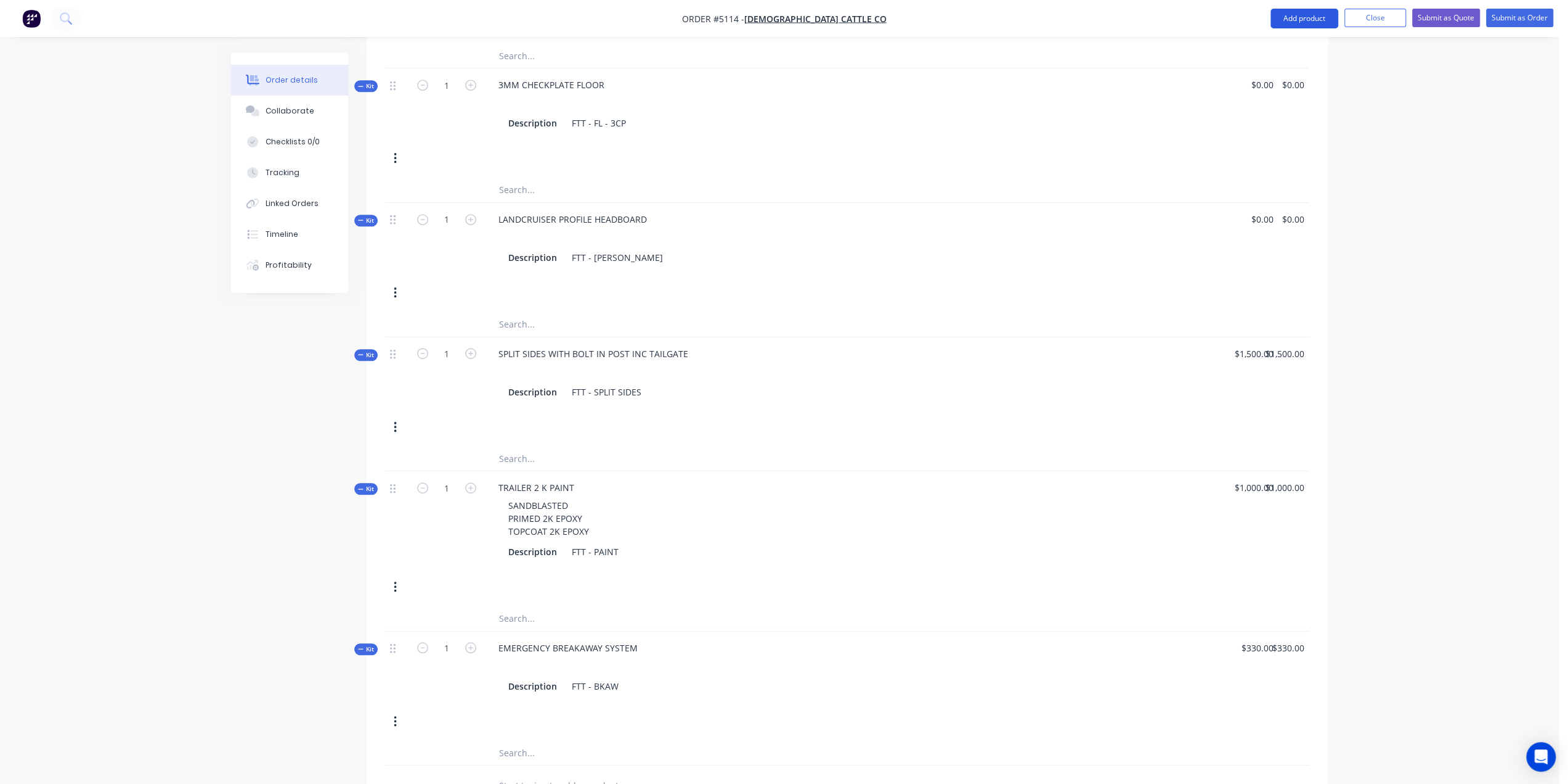
click at [1318, 21] on button "Add product" at bounding box center [1304, 19] width 68 height 20
click at [1276, 50] on div "Product catalogue" at bounding box center [1279, 51] width 95 height 18
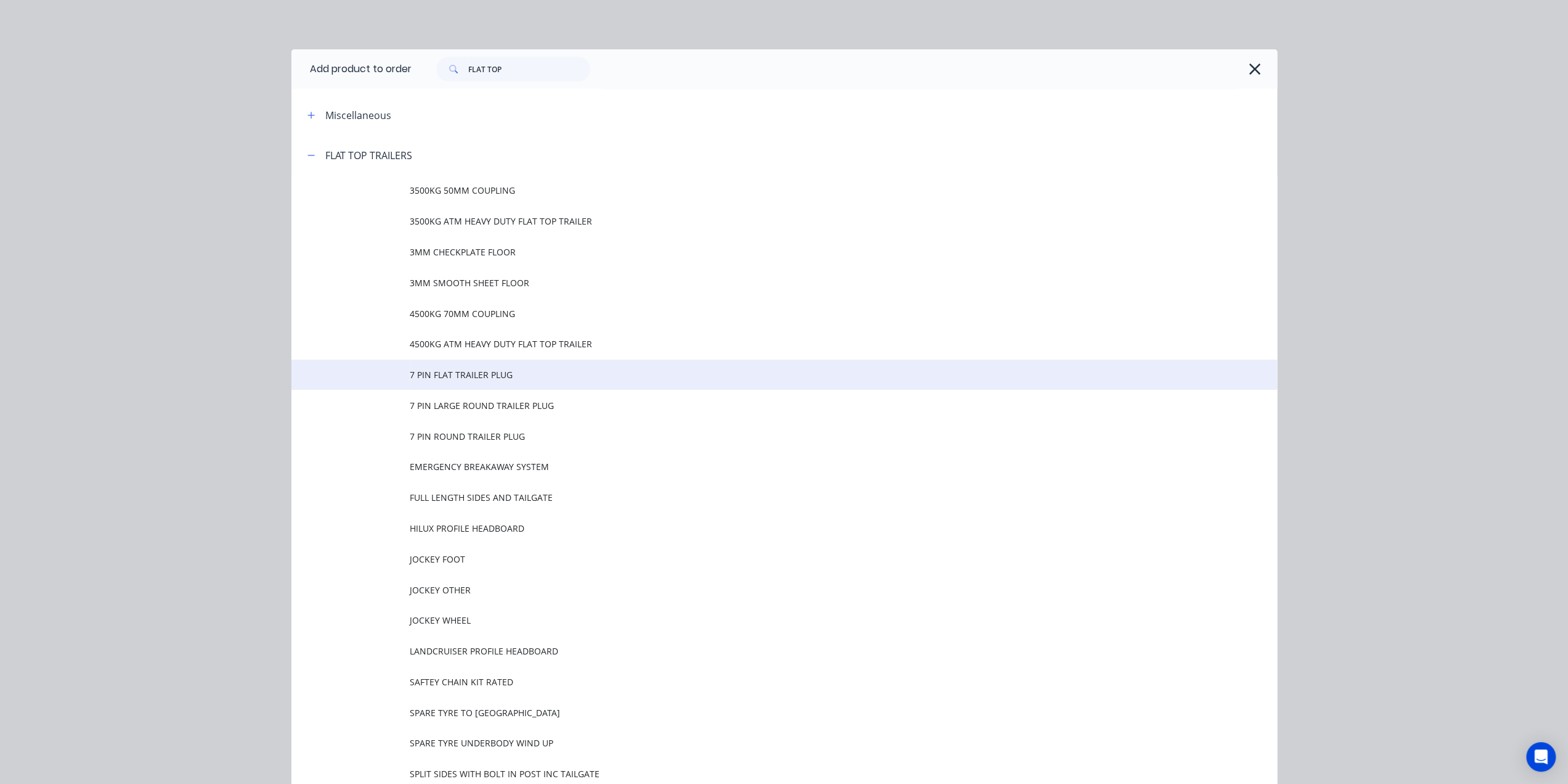
click at [507, 372] on span "7 PIN FLAT TRAILER PLUG" at bounding box center [756, 375] width 694 height 13
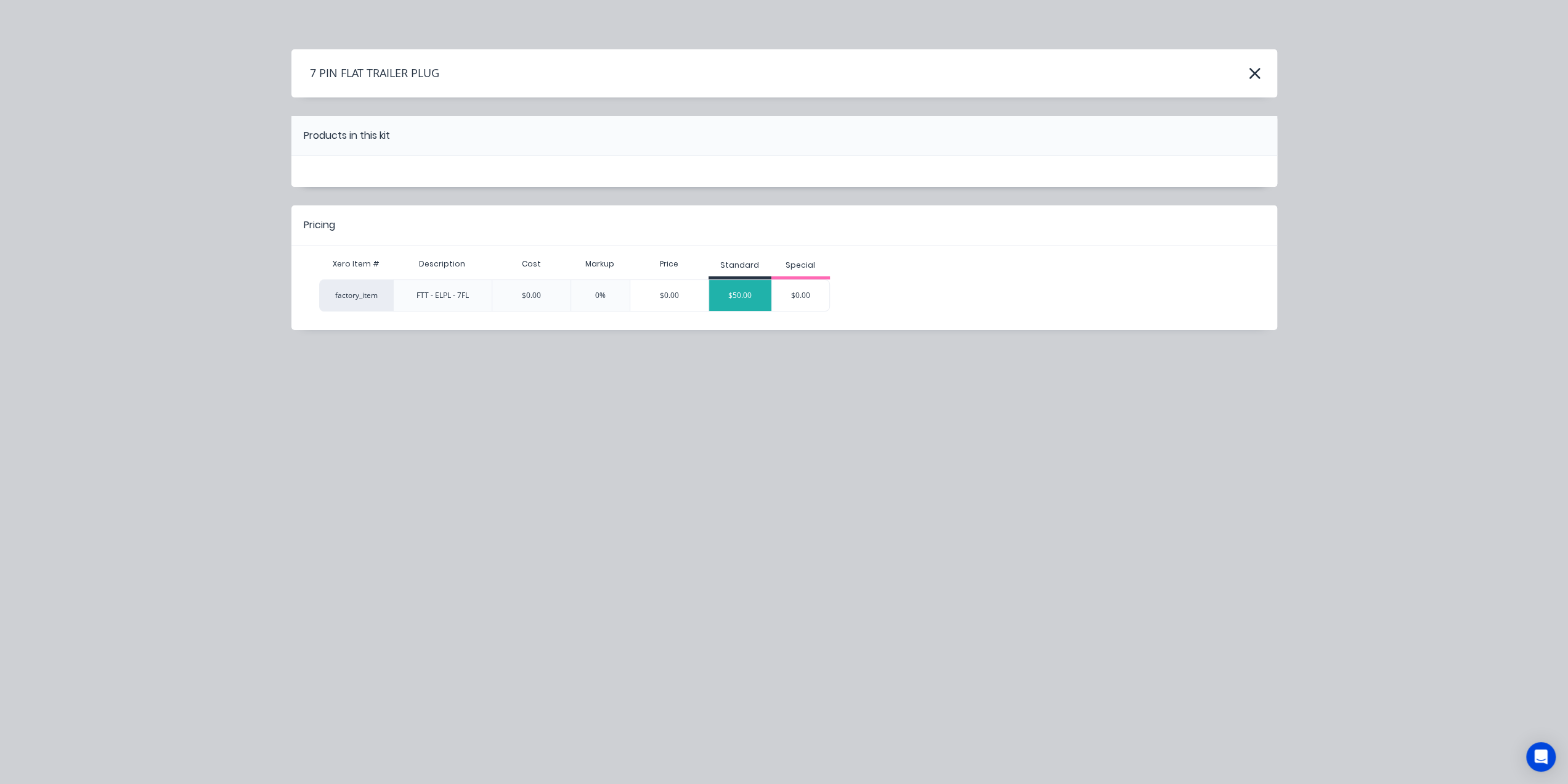
click at [726, 299] on div "$50.00" at bounding box center [740, 295] width 62 height 31
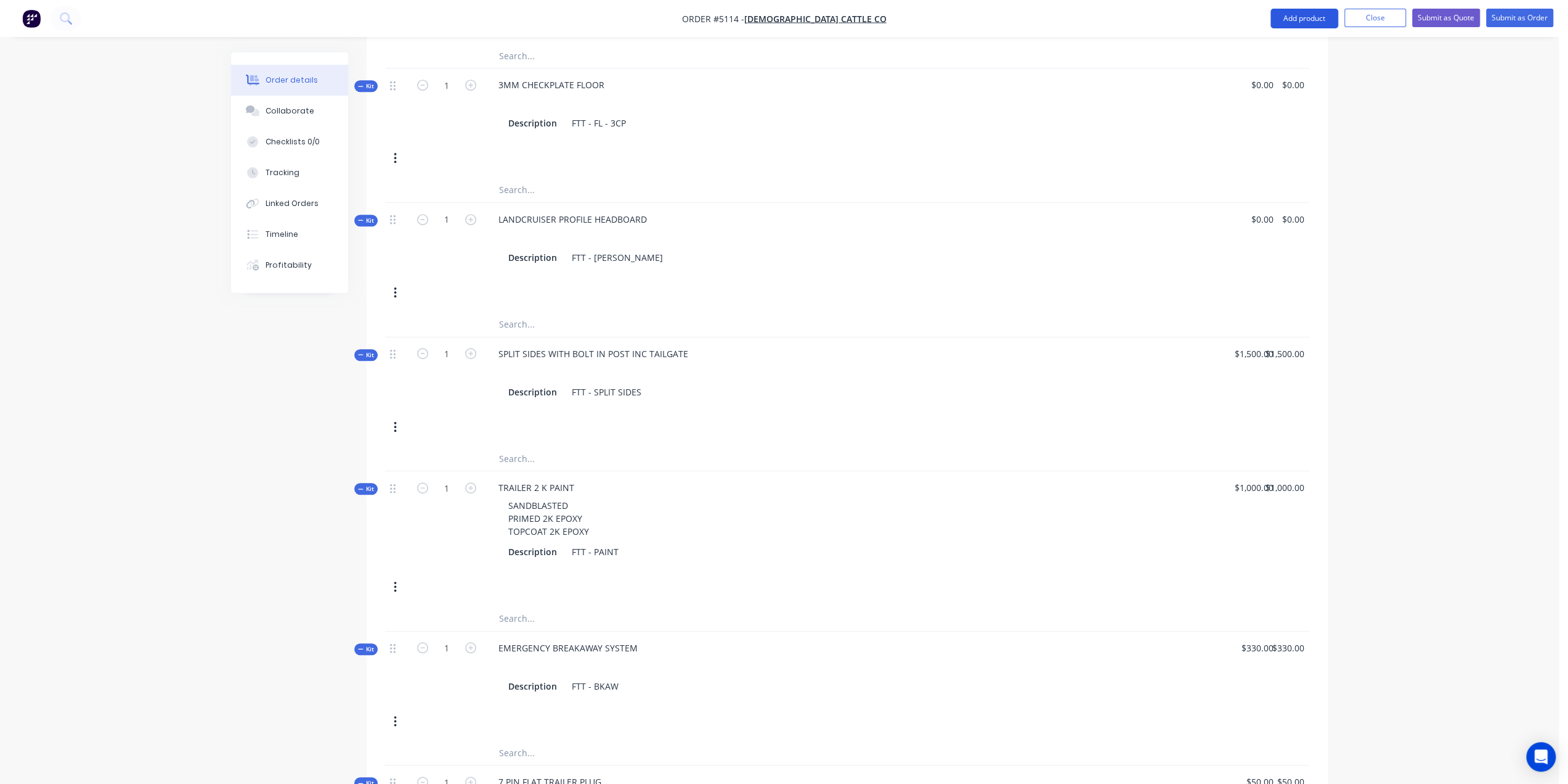
click at [1314, 21] on button "Add product" at bounding box center [1304, 19] width 68 height 20
click at [1286, 52] on div "Product catalogue" at bounding box center [1279, 51] width 95 height 18
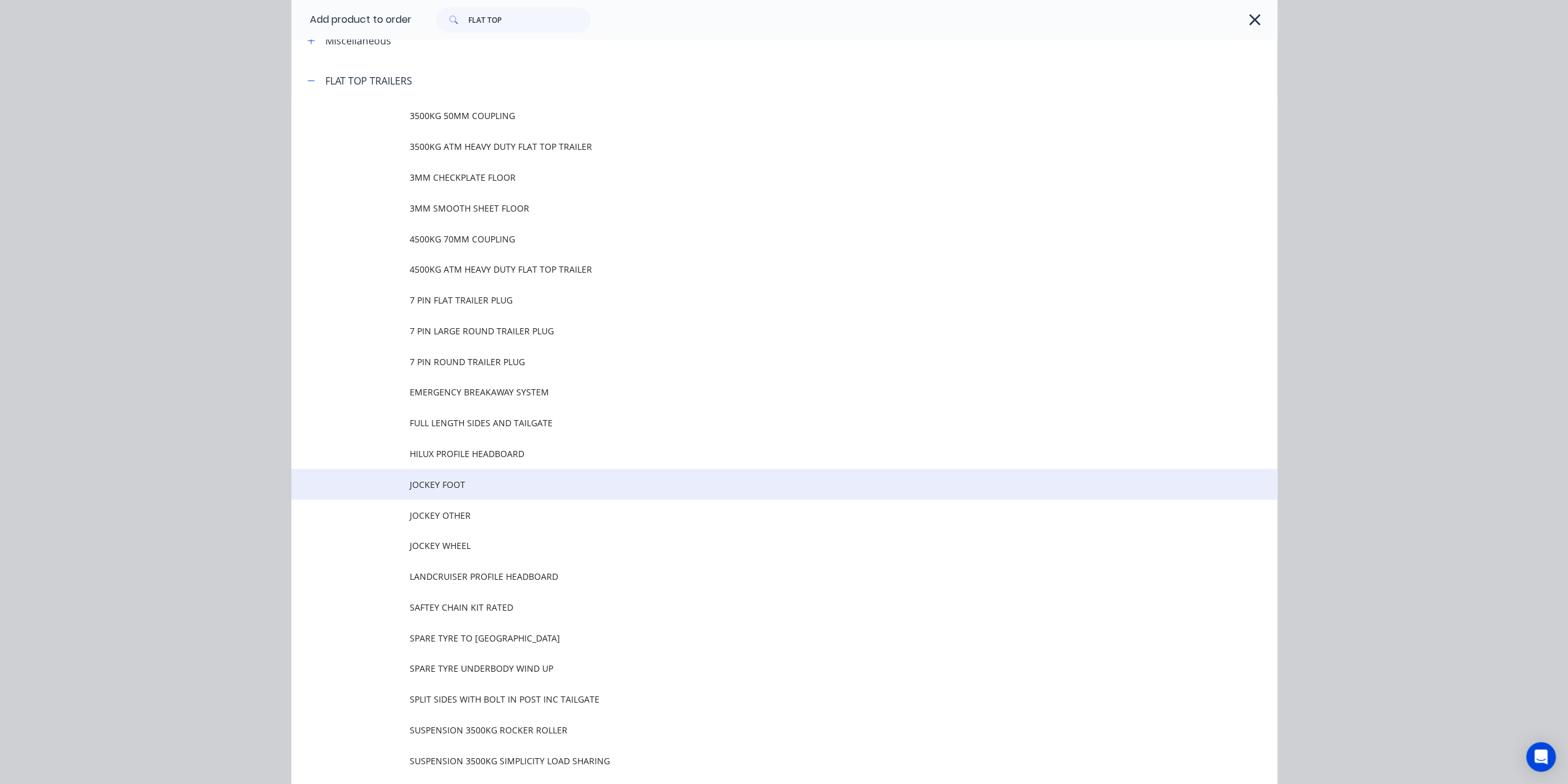
scroll to position [185, 0]
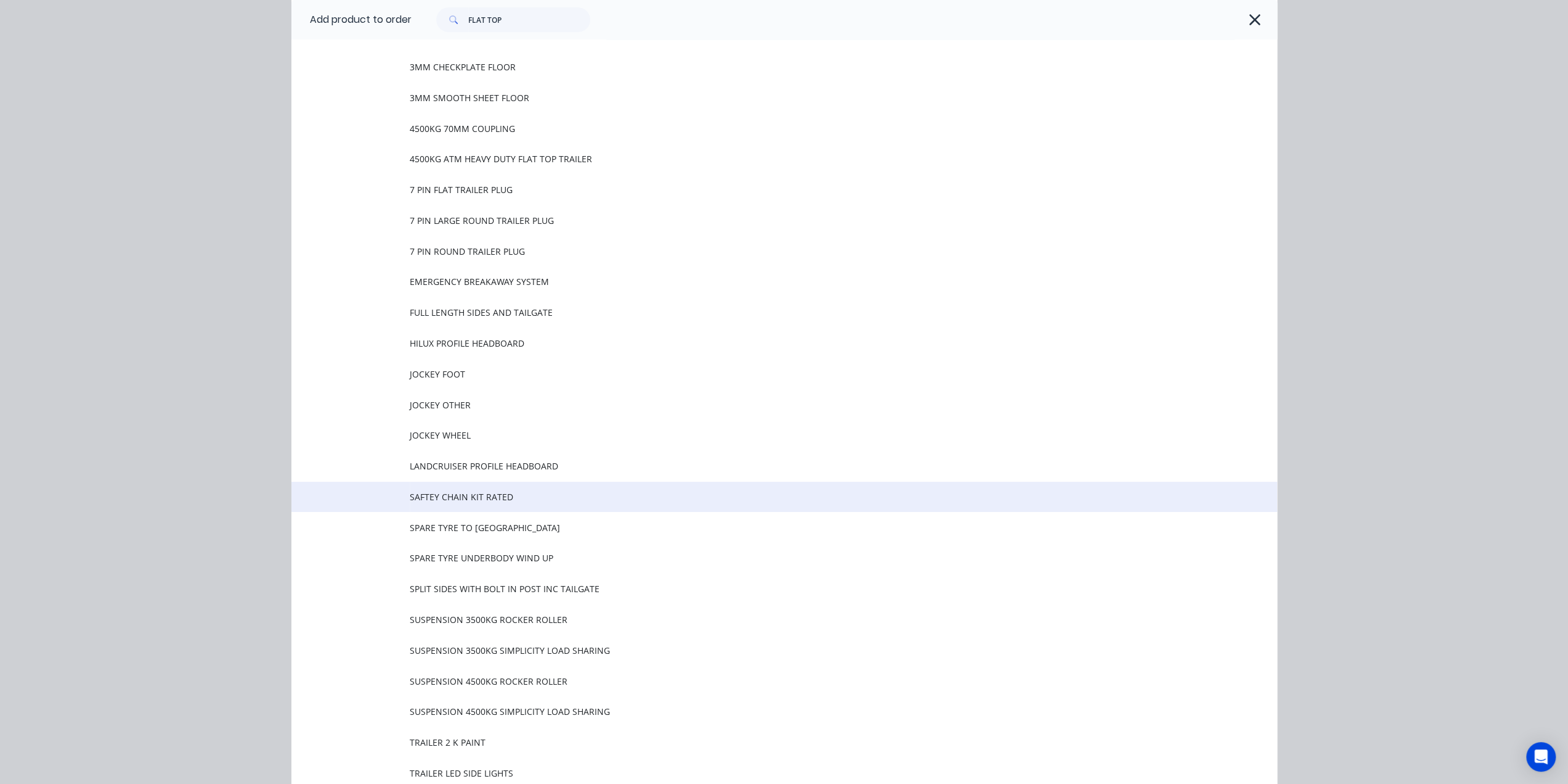
click at [487, 498] on span "SAFTEY CHAIN KIT RATED" at bounding box center [756, 497] width 694 height 13
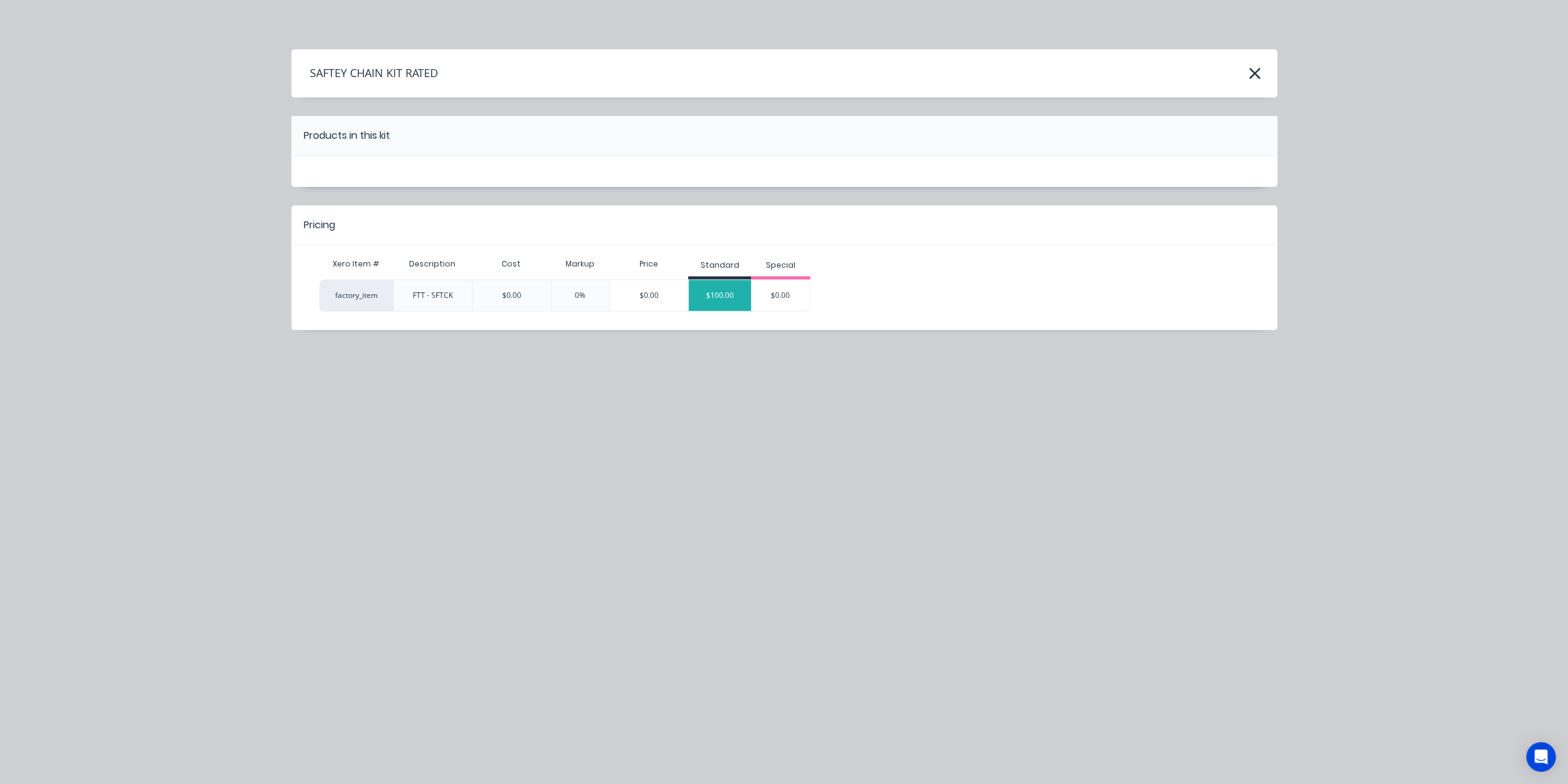
click at [728, 285] on div "$100.00" at bounding box center [719, 295] width 62 height 31
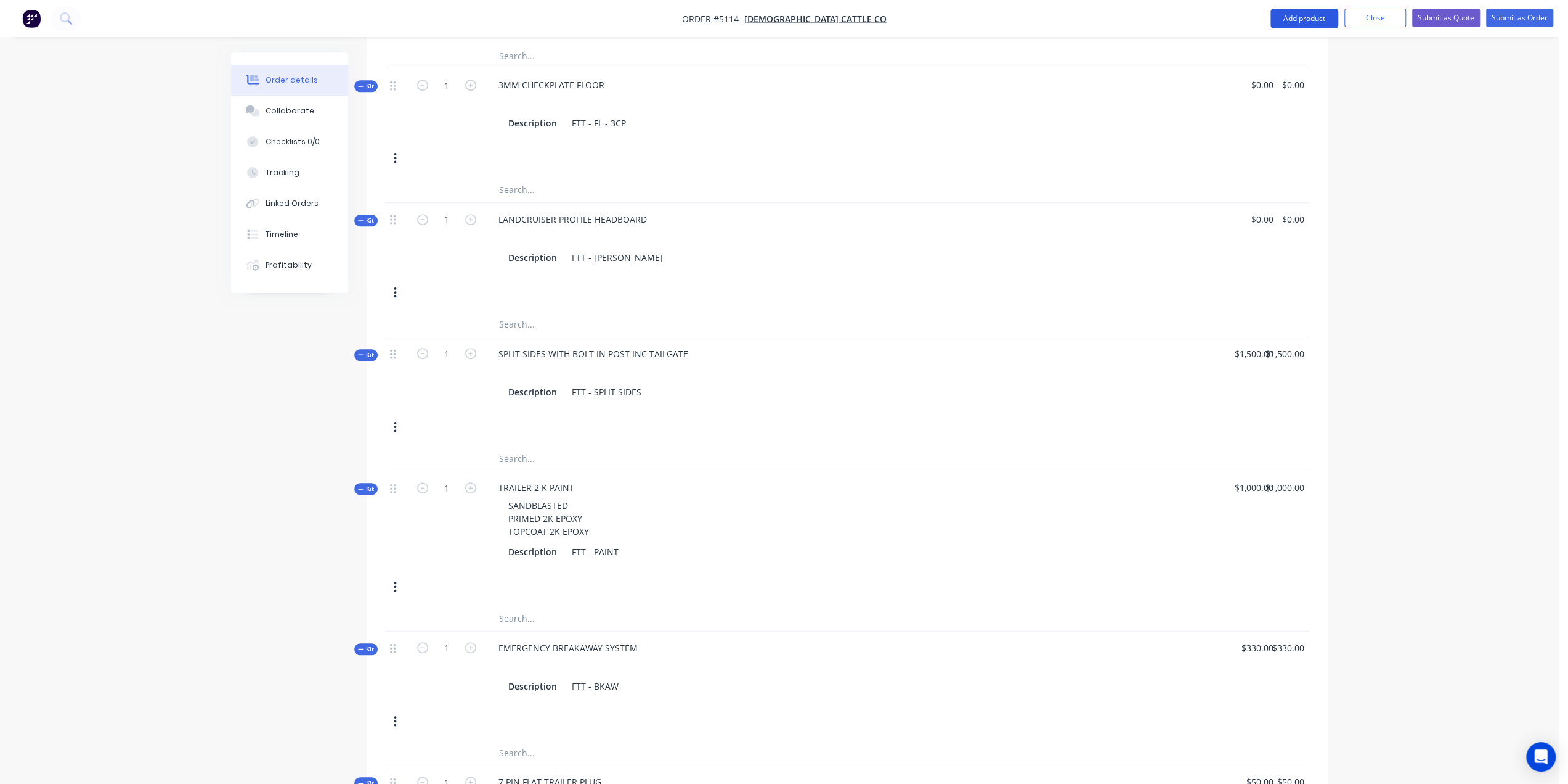
click at [1315, 19] on button "Add product" at bounding box center [1304, 19] width 68 height 20
click at [1277, 50] on div "Product catalogue" at bounding box center [1279, 51] width 95 height 18
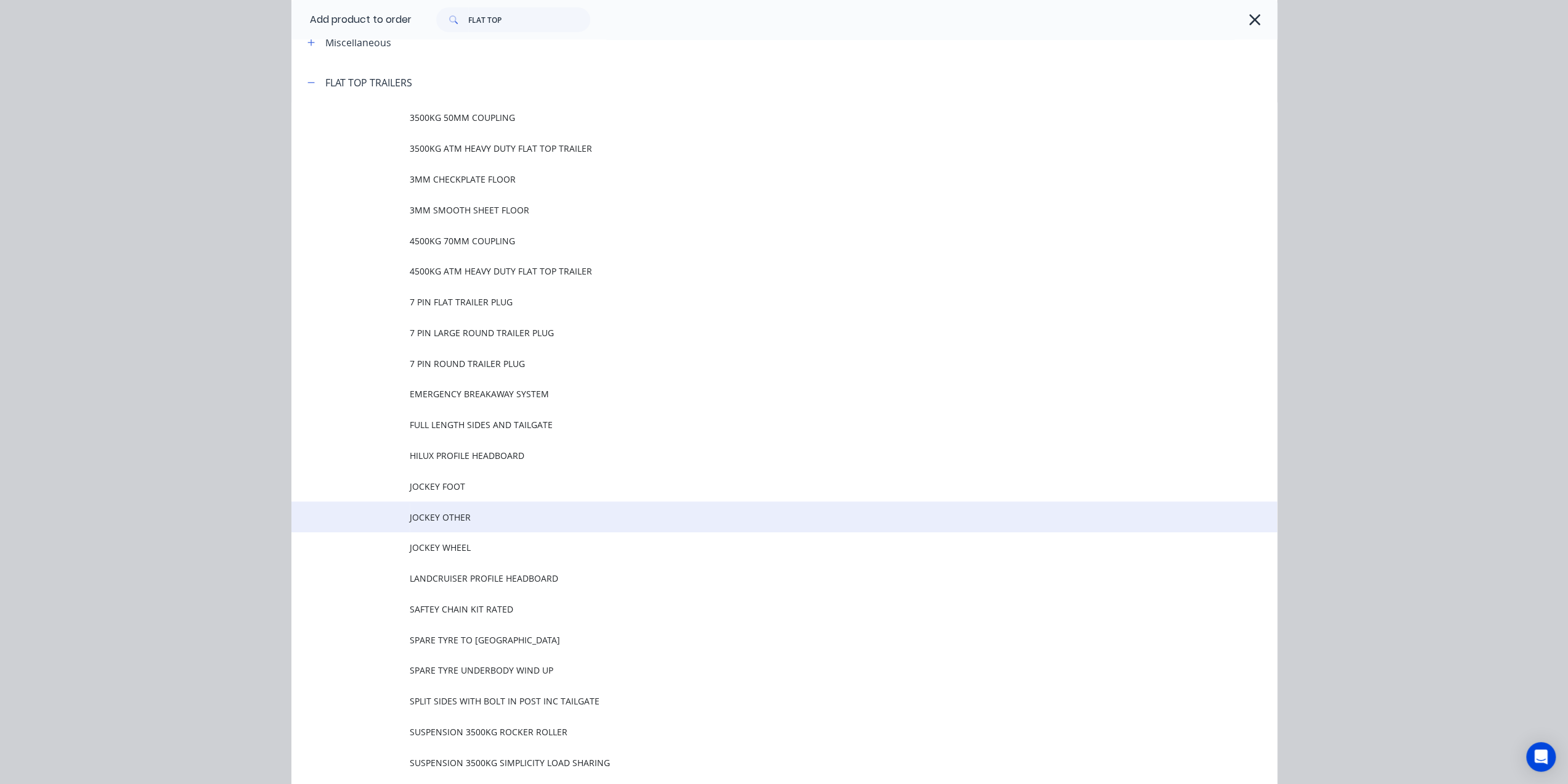
scroll to position [185, 0]
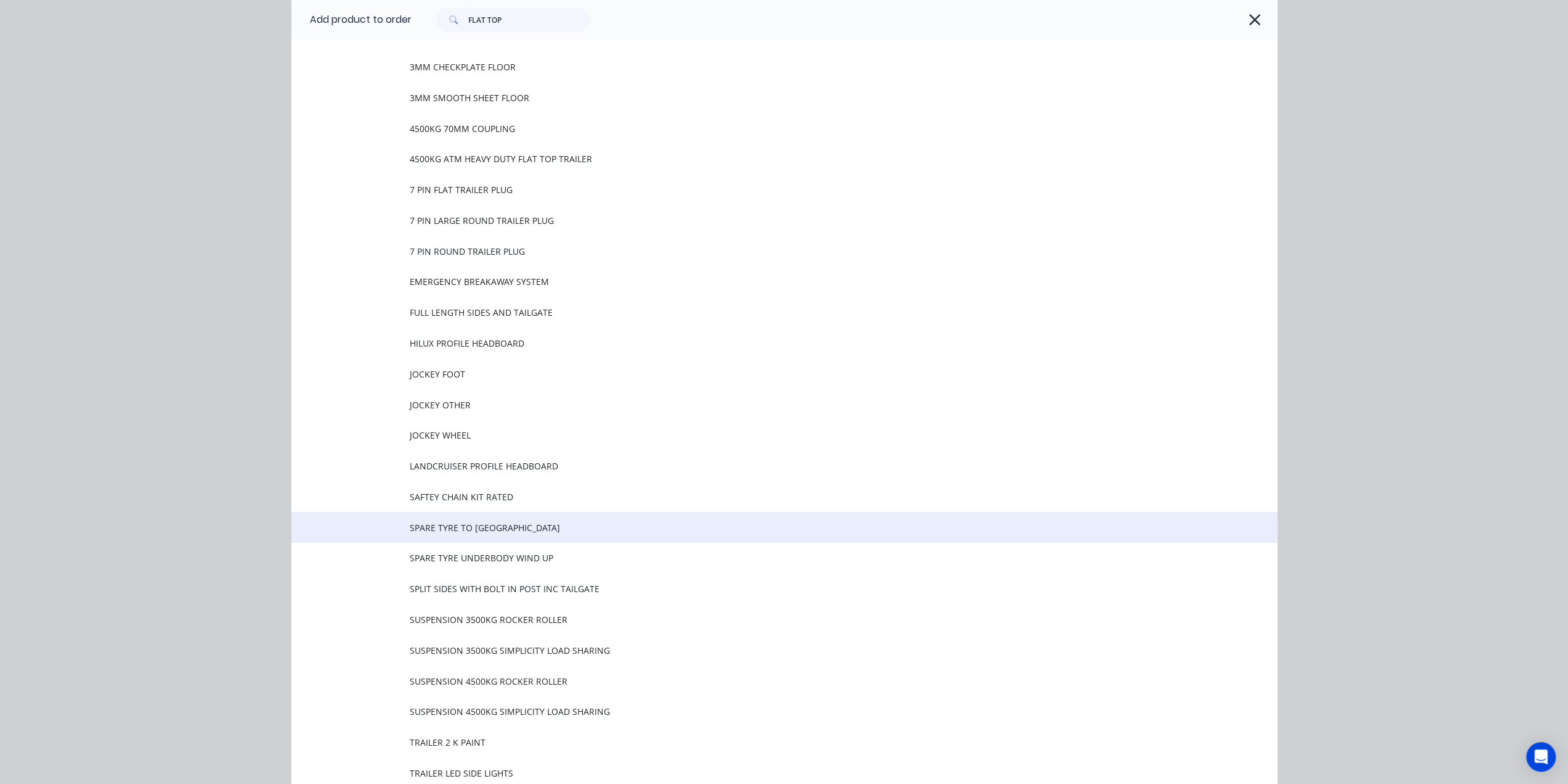
click at [487, 527] on span "SPARE TYRE TO [GEOGRAPHIC_DATA]" at bounding box center [756, 527] width 694 height 13
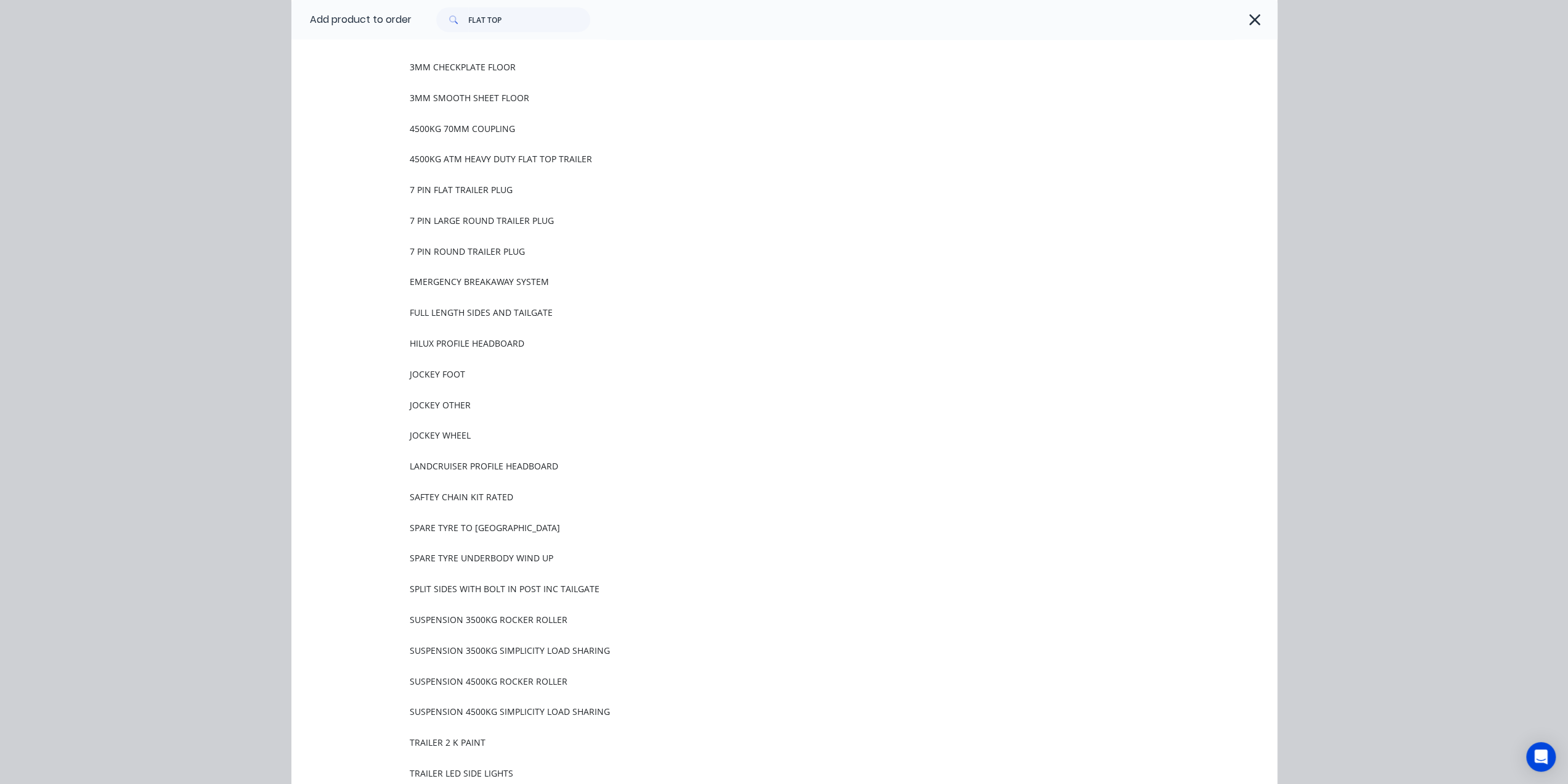
scroll to position [0, 0]
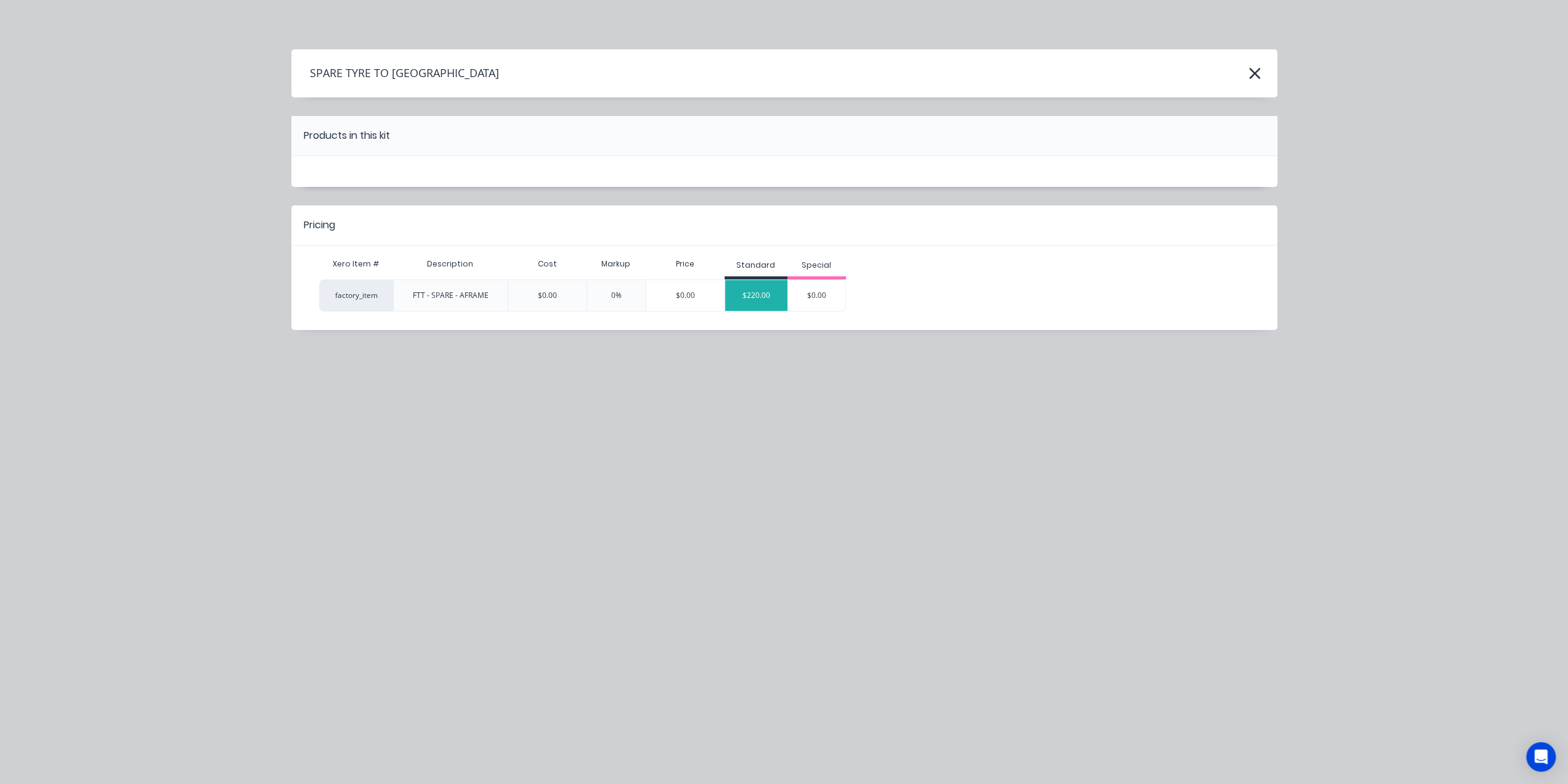
click at [762, 294] on div "$220.00" at bounding box center [756, 295] width 62 height 31
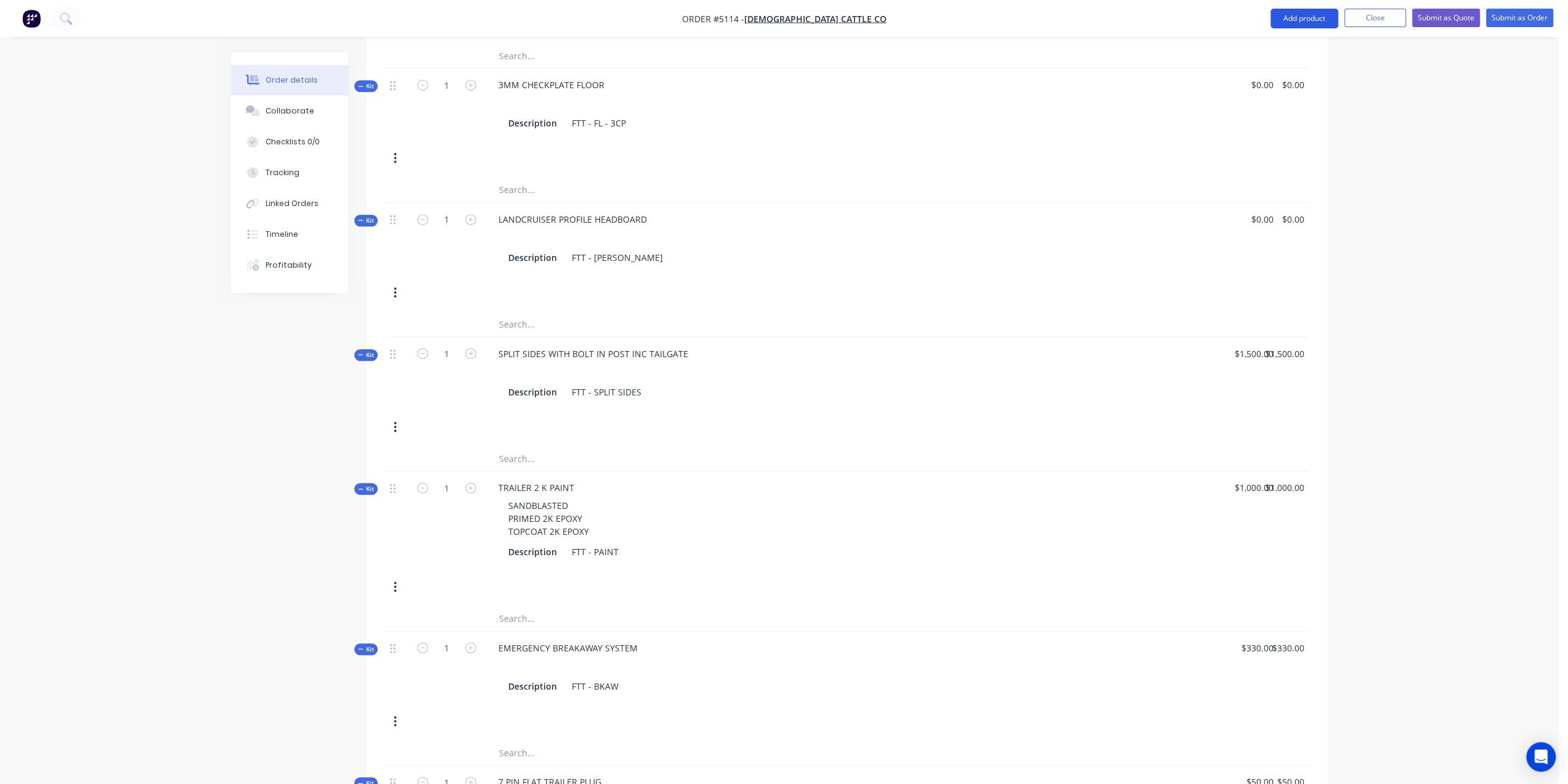
click at [1314, 19] on button "Add product" at bounding box center [1304, 19] width 68 height 20
click at [1306, 51] on div "Product catalogue" at bounding box center [1279, 51] width 95 height 18
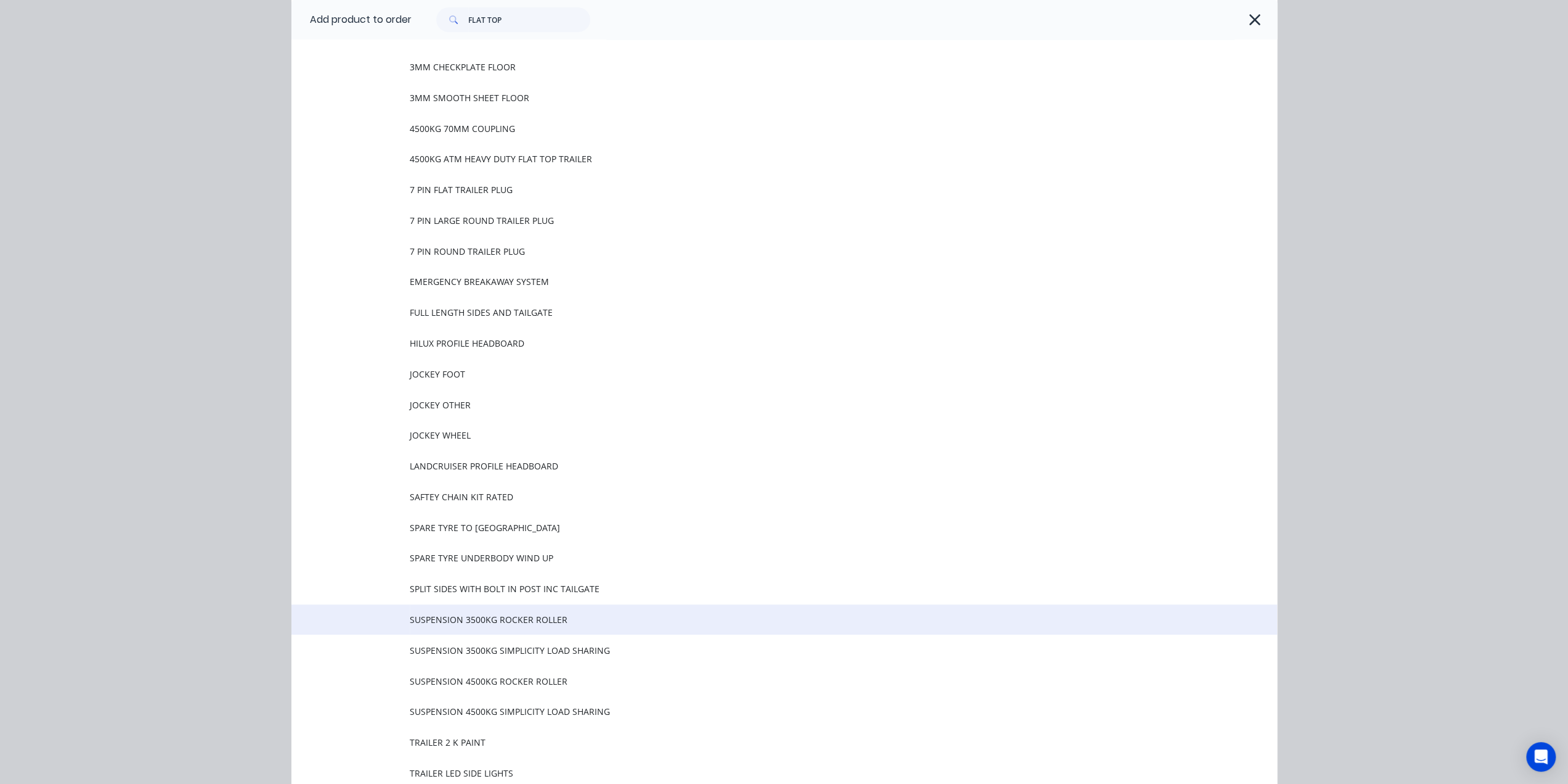
scroll to position [247, 0]
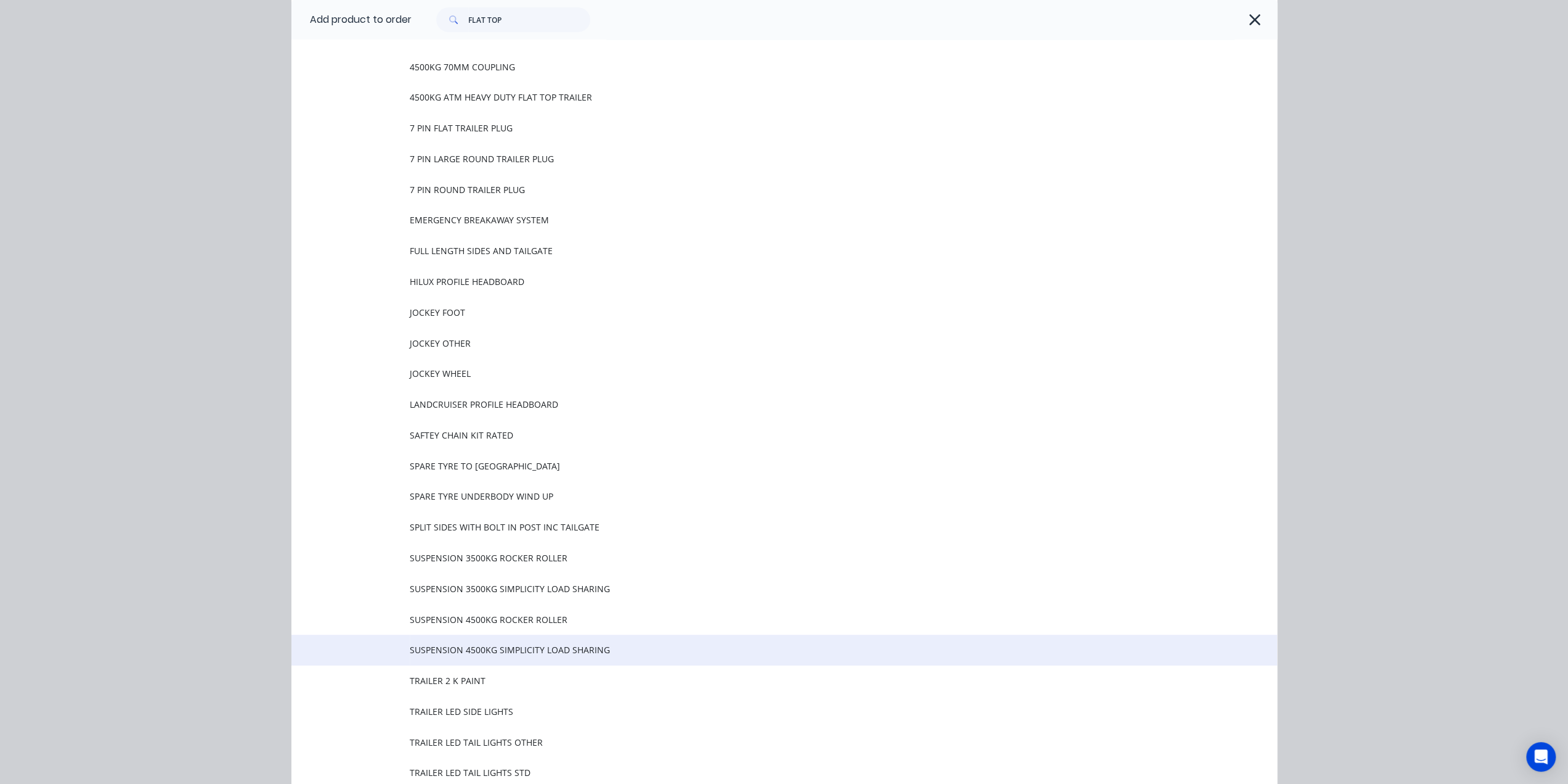
click at [499, 656] on span "SUSPENSION 4500KG SIMPLICITY LOAD SHARING" at bounding box center [756, 649] width 694 height 13
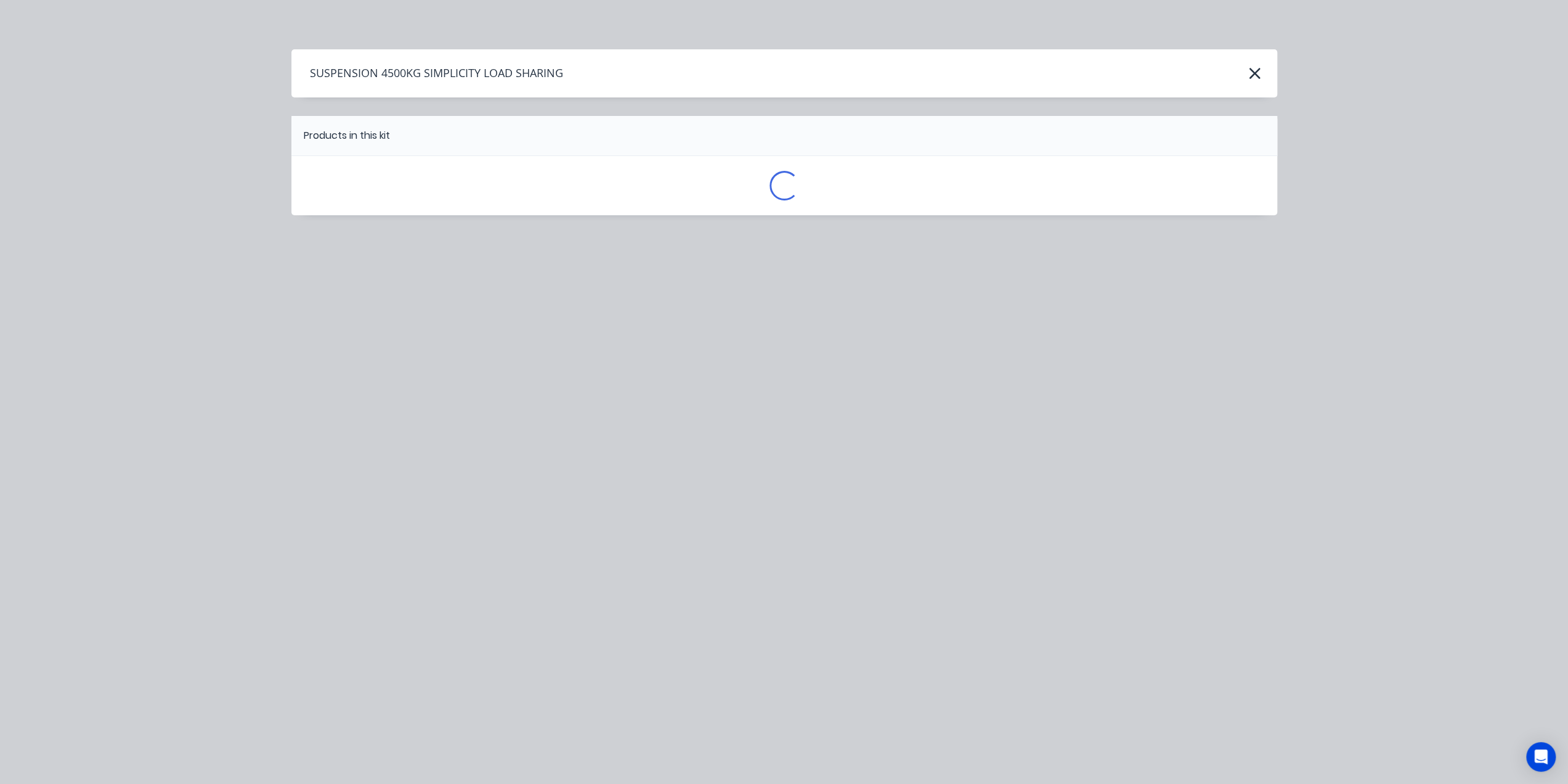
scroll to position [0, 0]
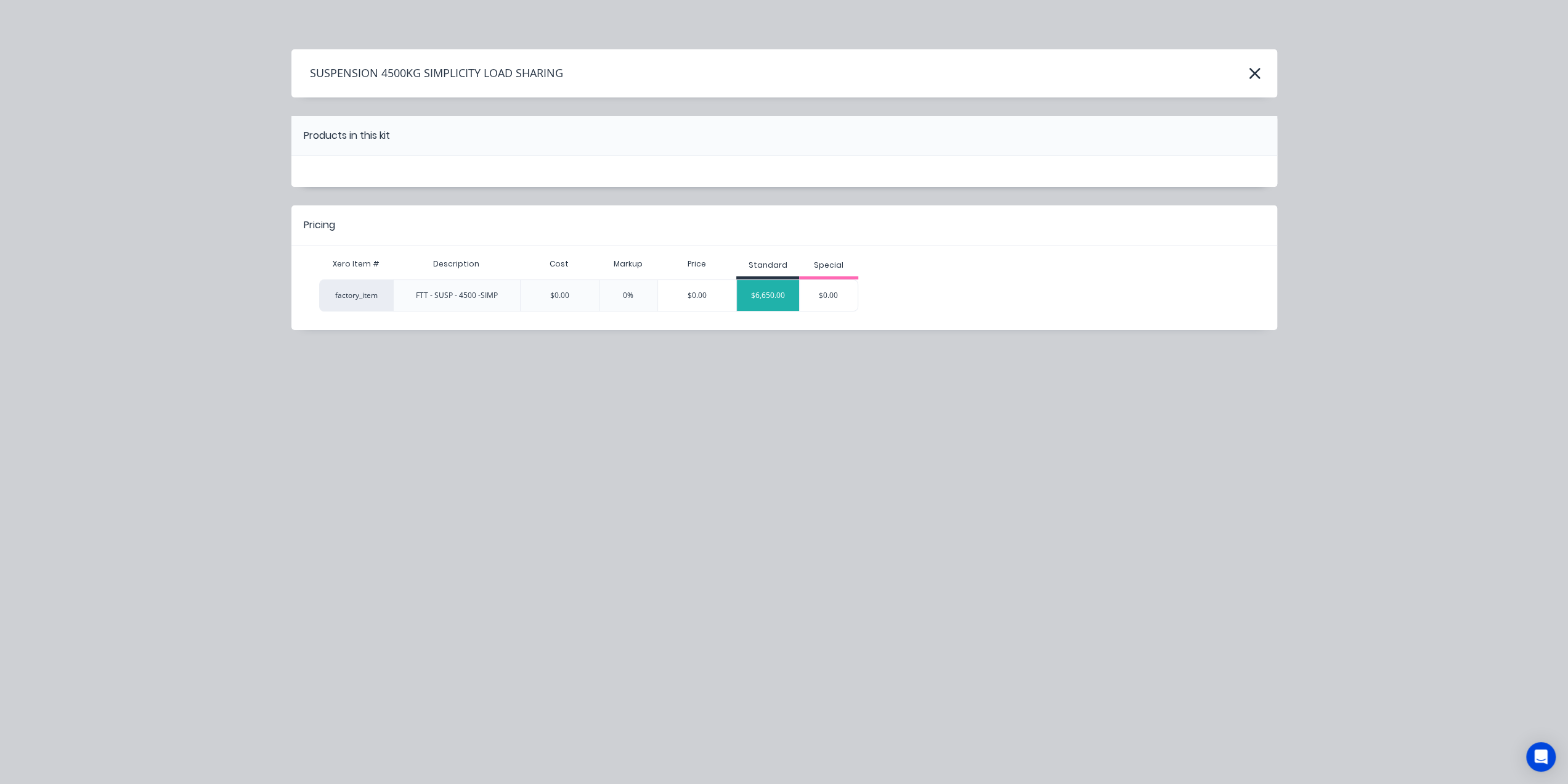
click at [775, 293] on div "$6,650.00" at bounding box center [768, 295] width 62 height 31
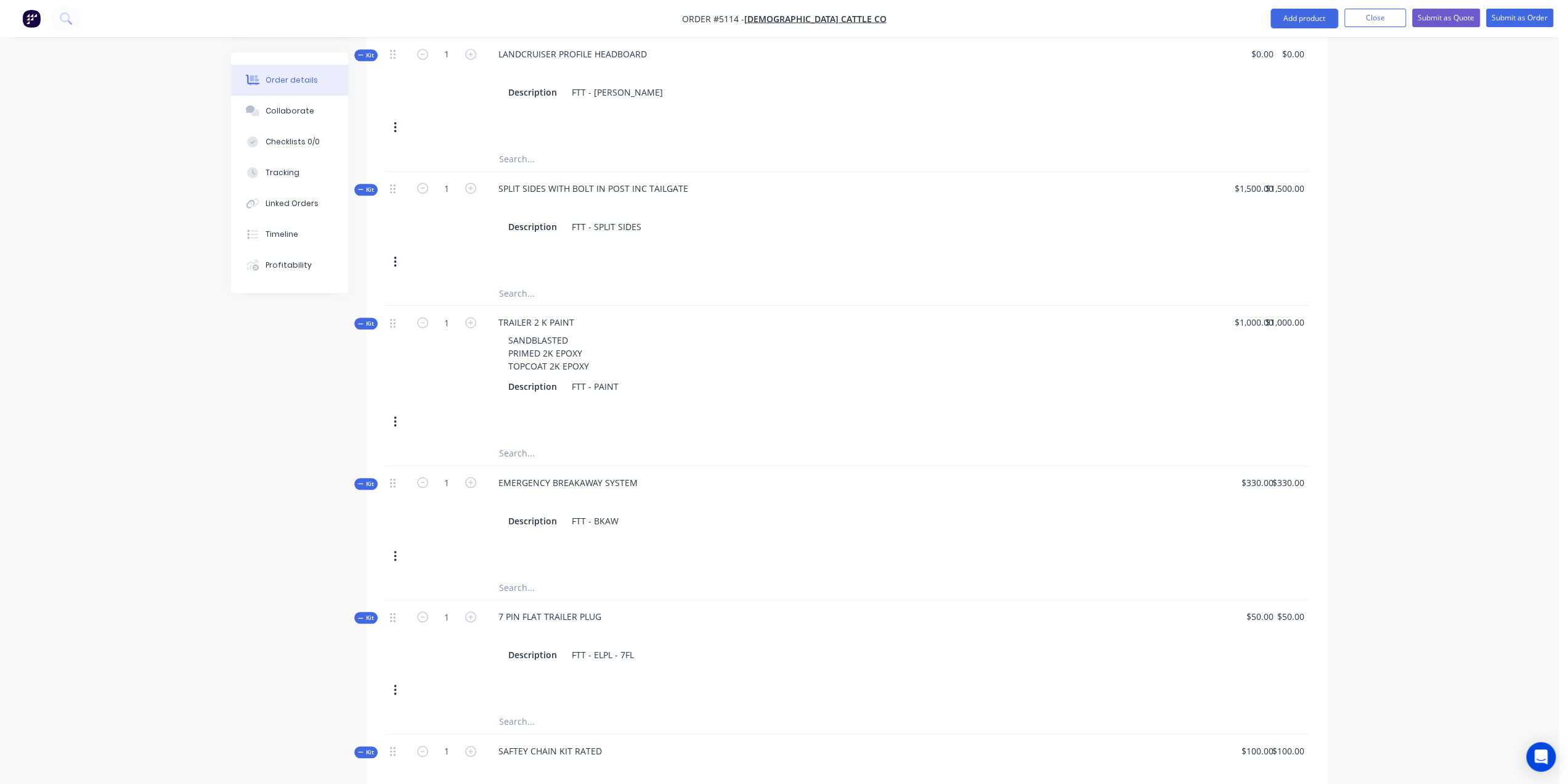
scroll to position [846, 0]
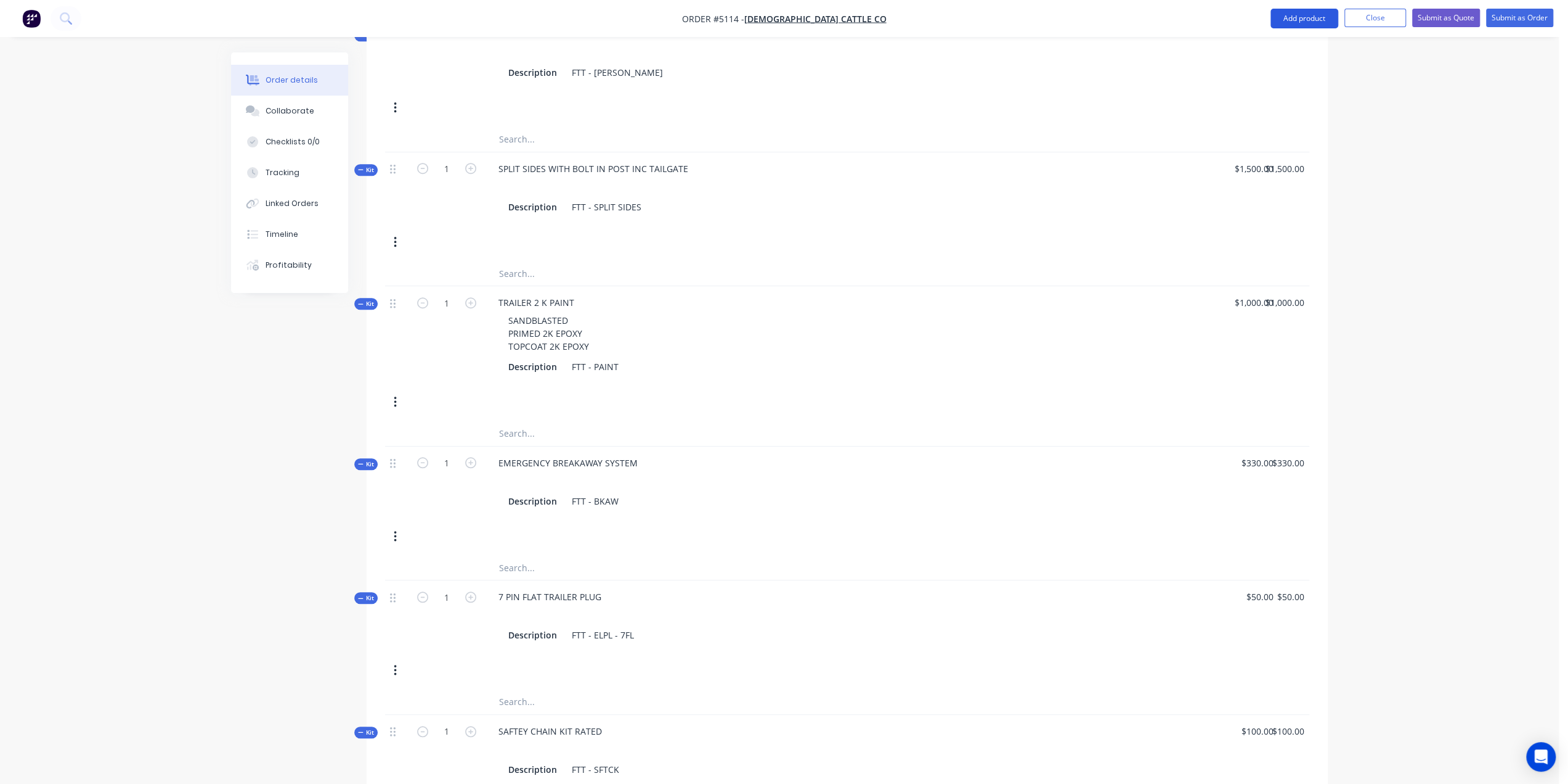
click at [1324, 14] on button "Add product" at bounding box center [1304, 19] width 68 height 20
click at [1266, 53] on div "Product catalogue" at bounding box center [1279, 51] width 95 height 18
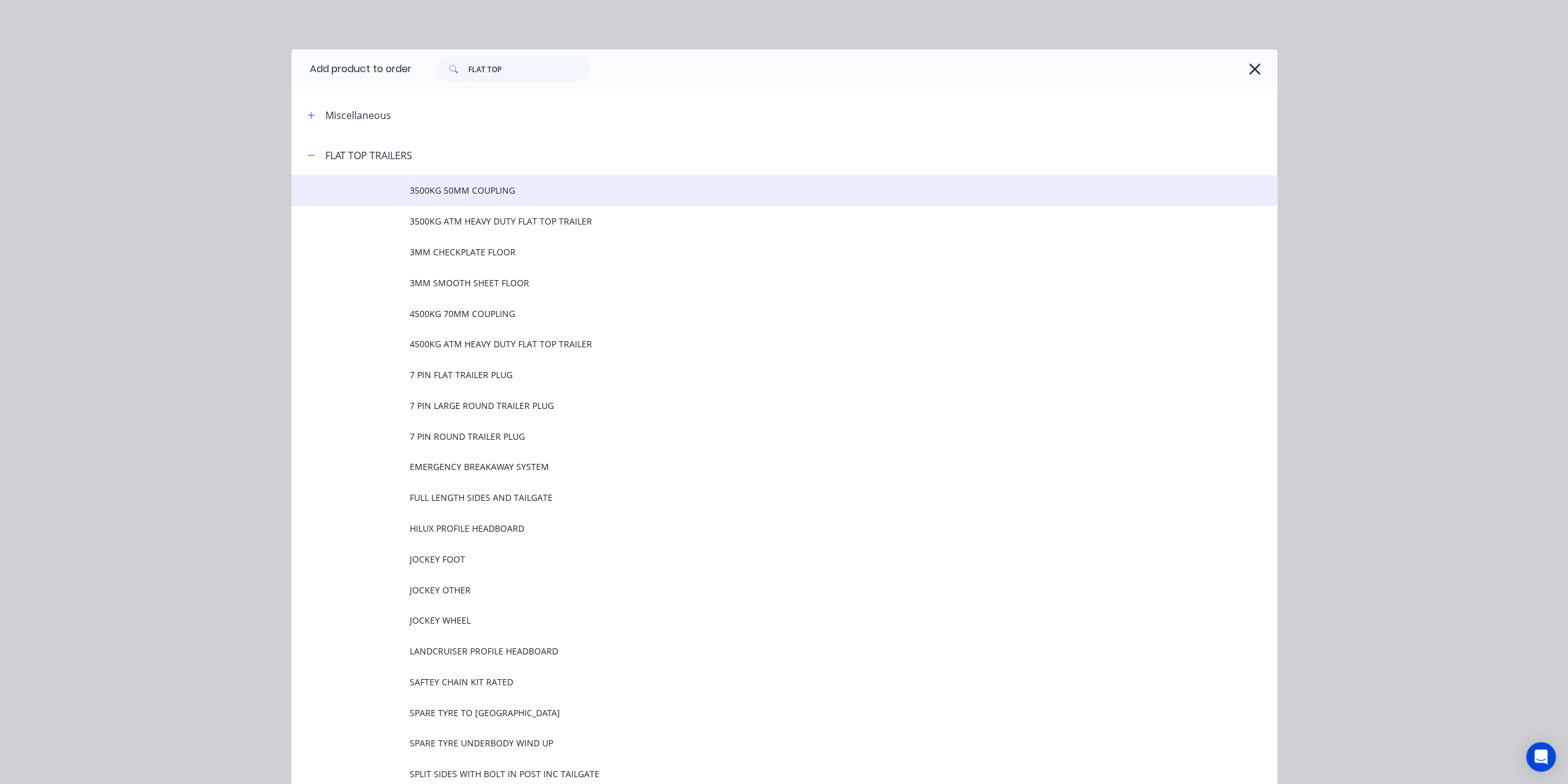
click at [483, 198] on td "3500KG 50MM COUPLING" at bounding box center [843, 191] width 868 height 31
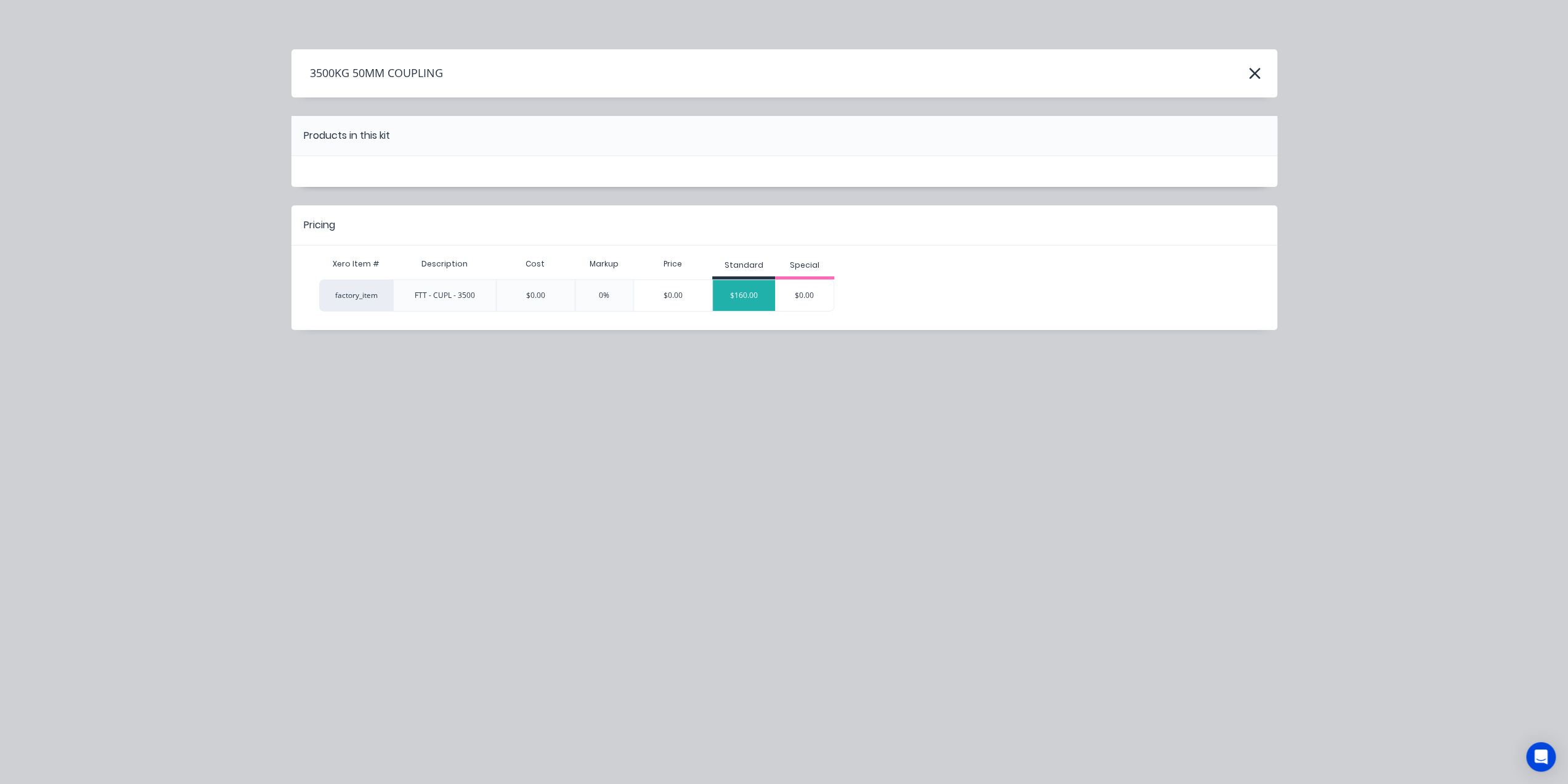
click at [723, 286] on div "$160.00" at bounding box center [744, 295] width 62 height 31
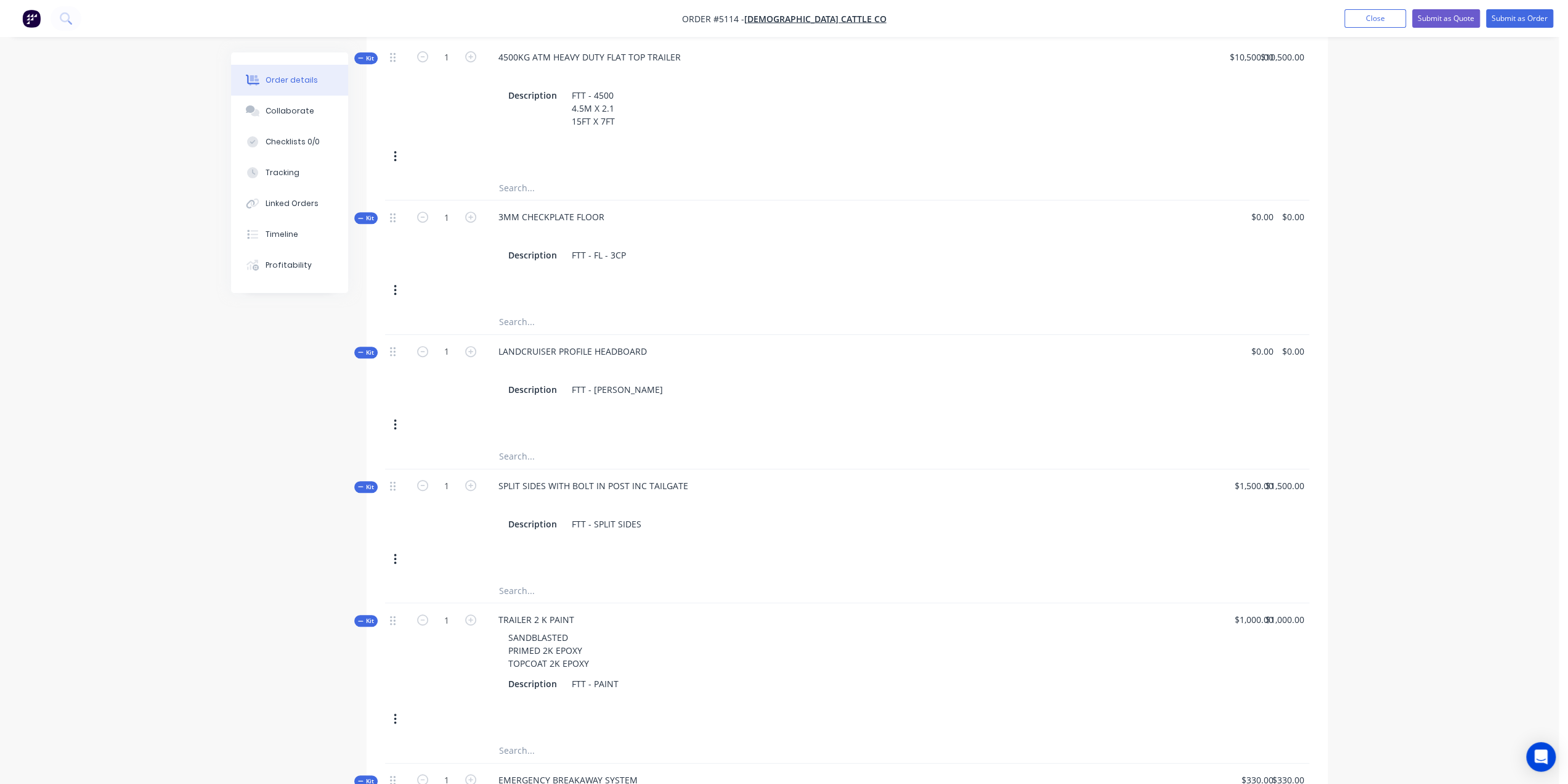
scroll to position [292, 0]
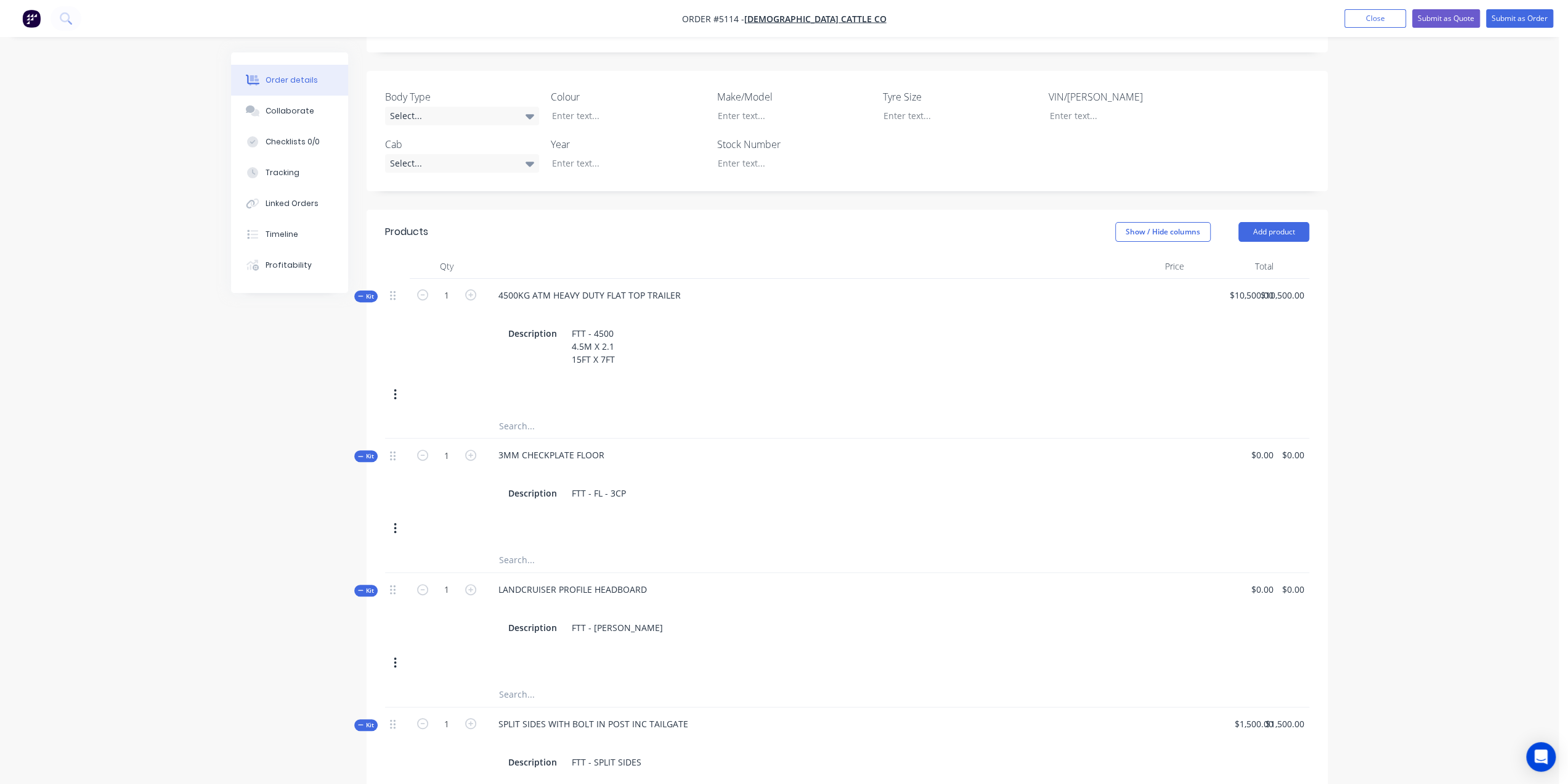
click at [395, 286] on div at bounding box center [397, 294] width 14 height 16
click at [394, 387] on icon "button" at bounding box center [394, 394] width 3 height 14
click at [351, 517] on div "Delete" at bounding box center [351, 526] width 95 height 18
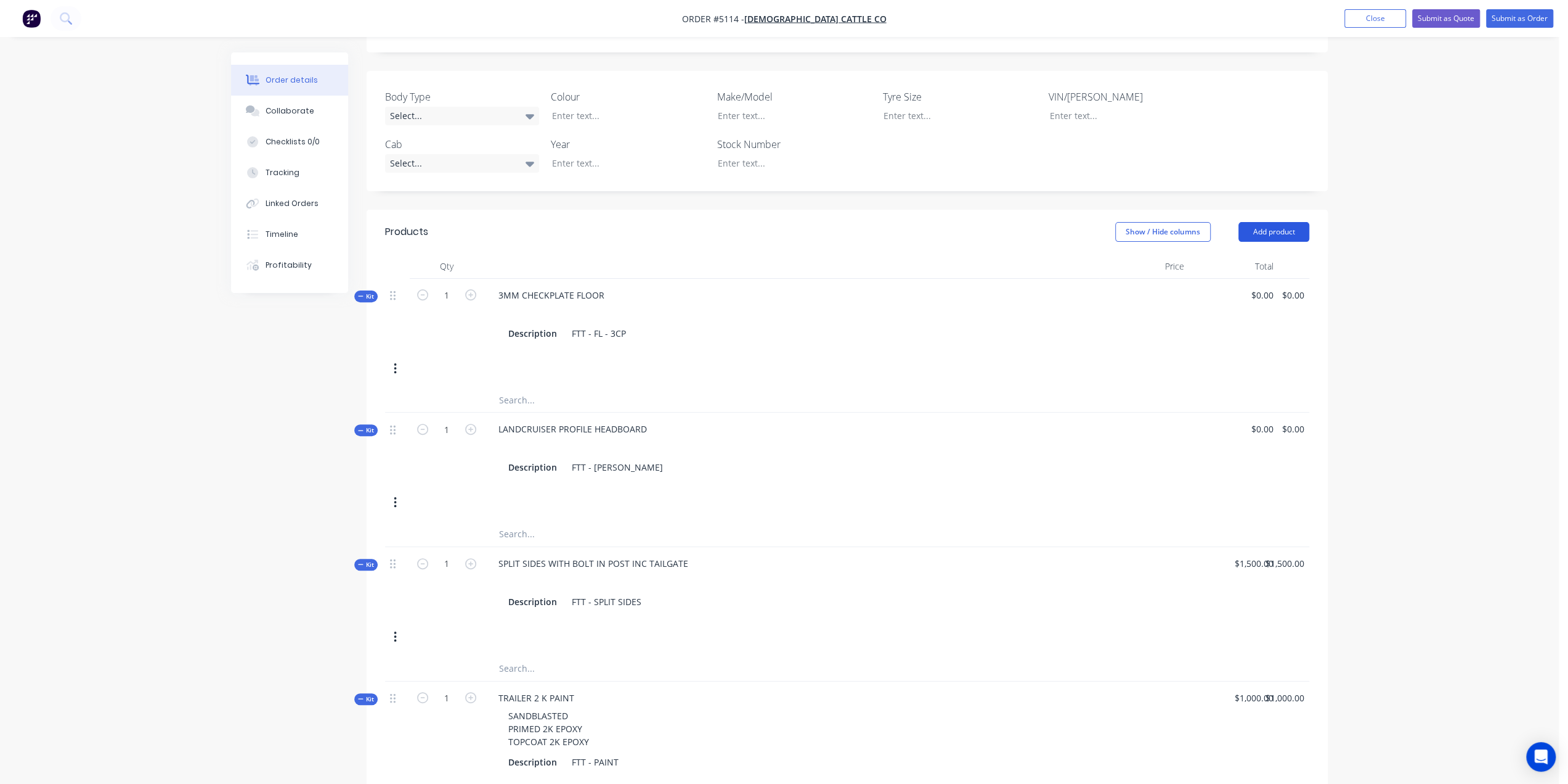
click at [1265, 222] on button "Add product" at bounding box center [1274, 232] width 71 height 20
click at [1248, 254] on div "Product catalogue" at bounding box center [1250, 263] width 95 height 18
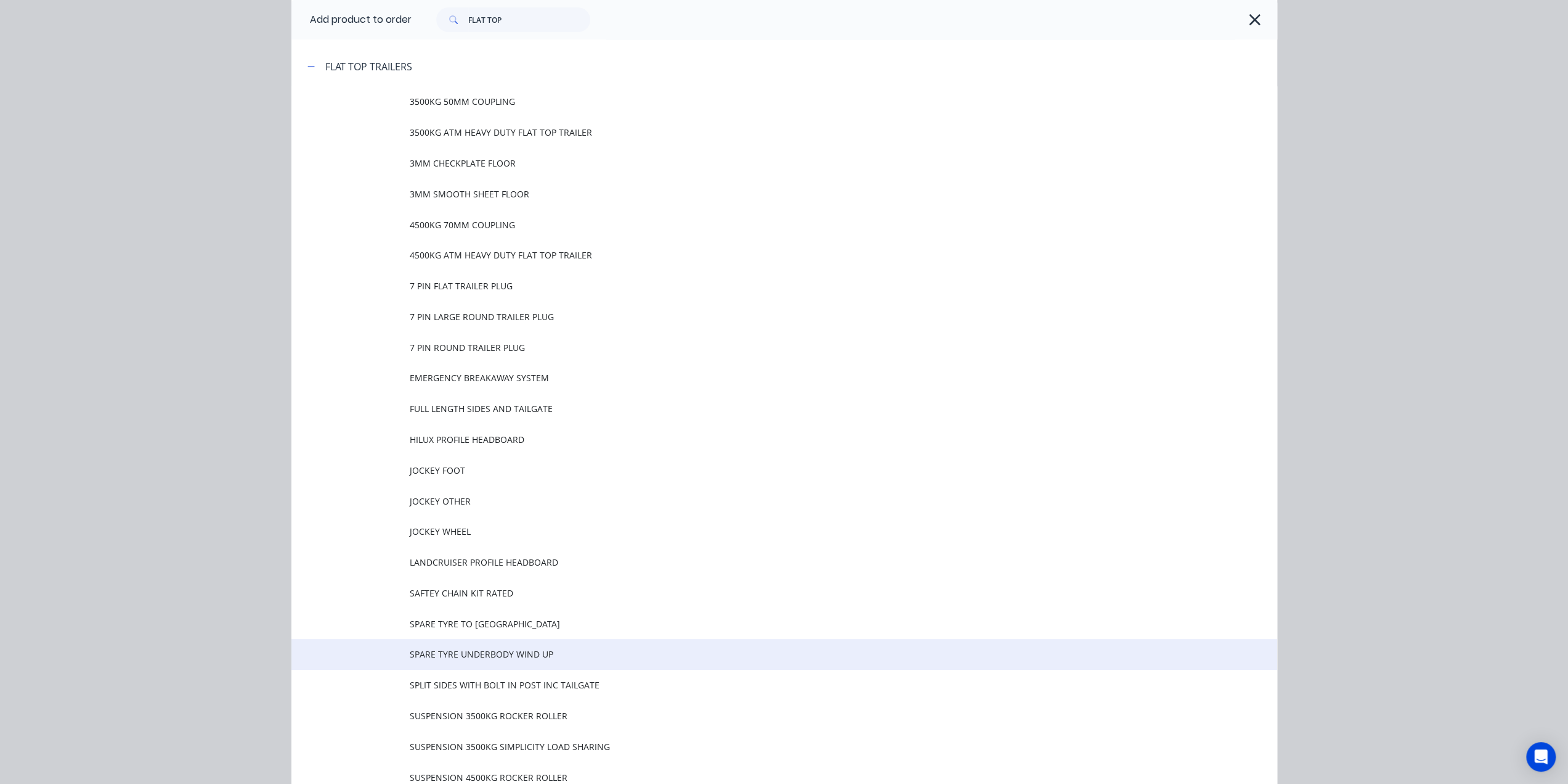
scroll to position [0, 0]
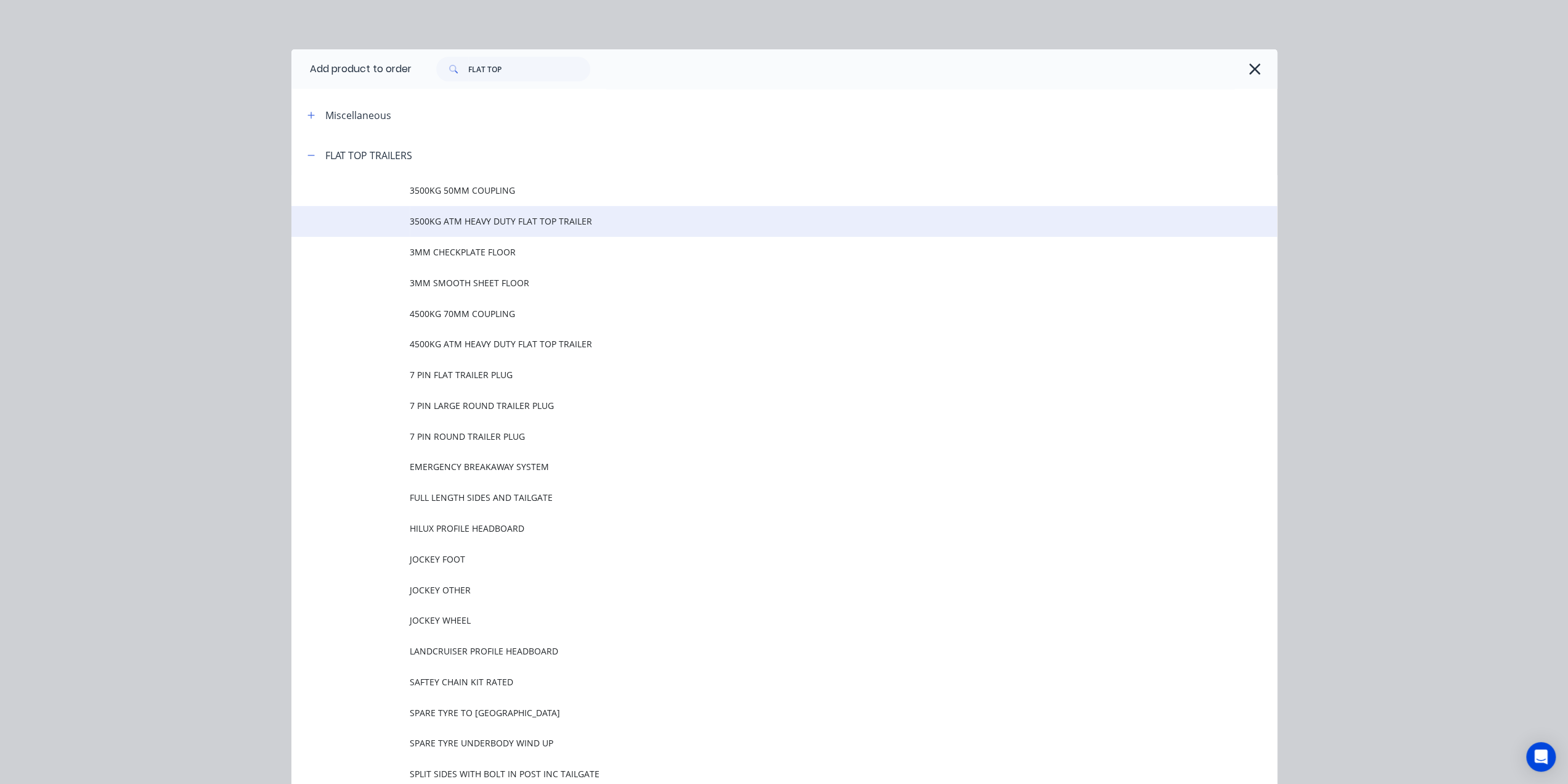
click at [554, 221] on span "3500KG ATM HEAVY DUTY FLAT TOP TRAILER" at bounding box center [756, 221] width 694 height 13
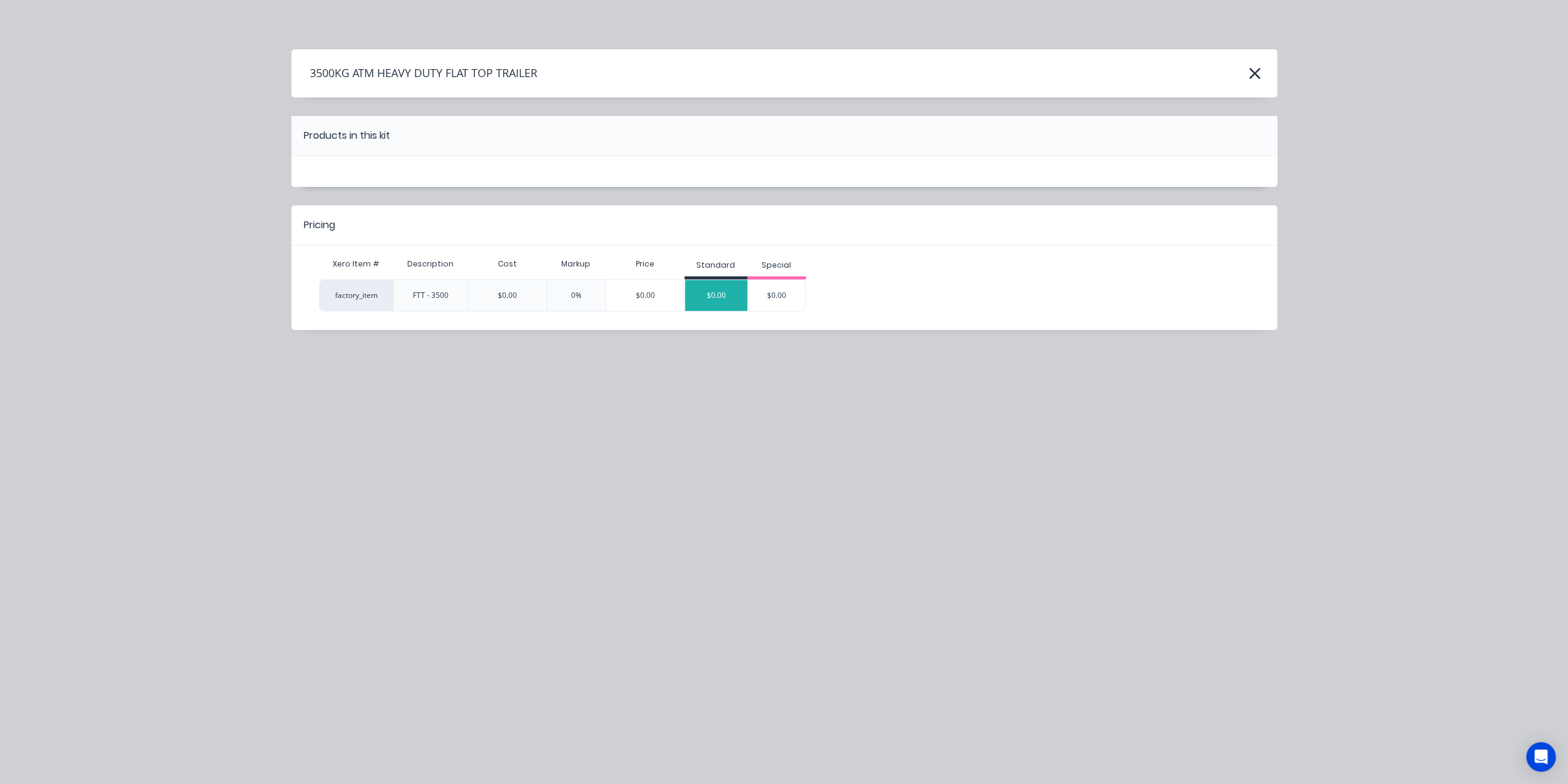
click at [716, 294] on div "$0.00" at bounding box center [716, 295] width 62 height 31
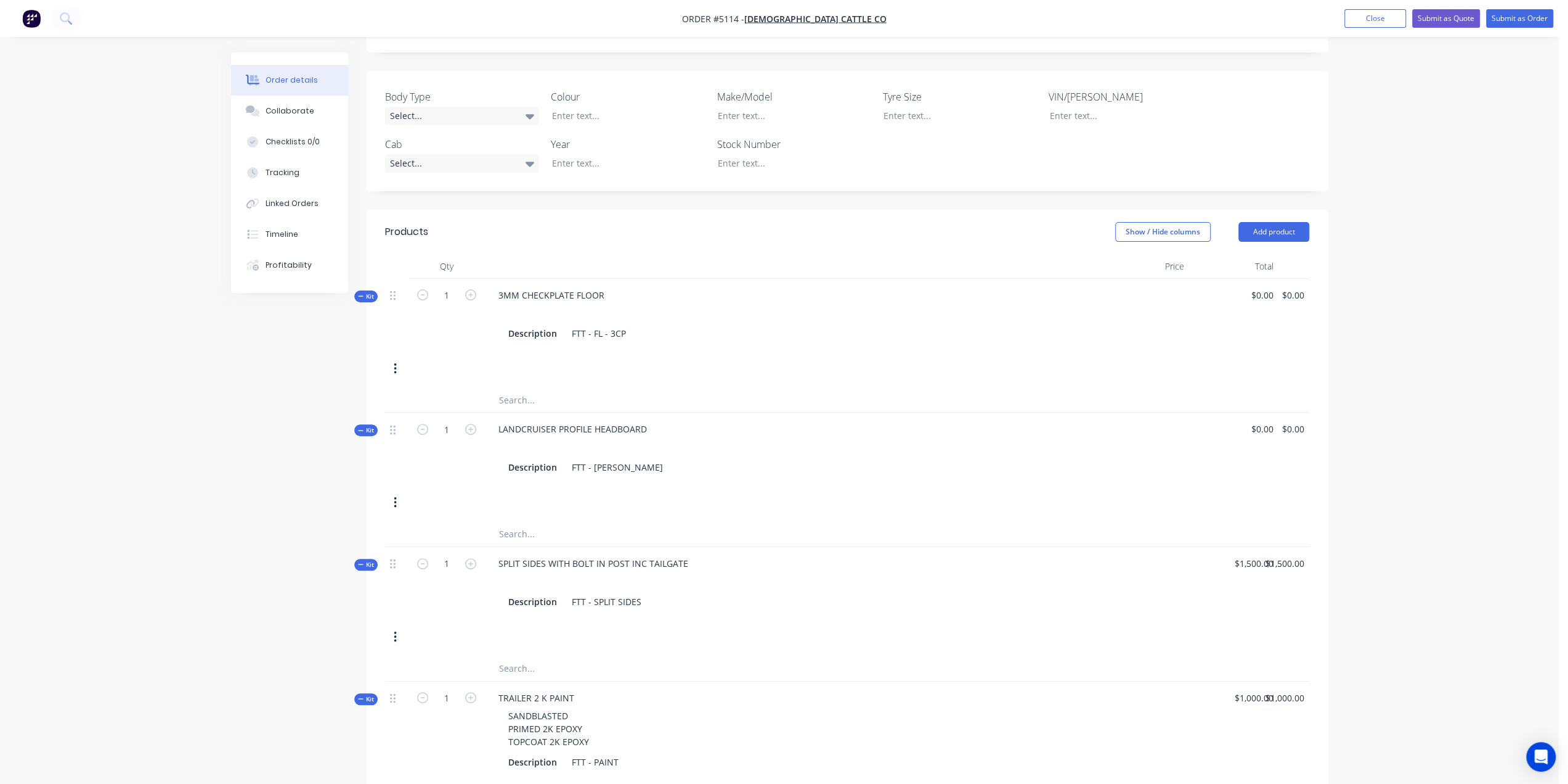
click at [853, 438] on div at bounding box center [792, 447] width 607 height 18
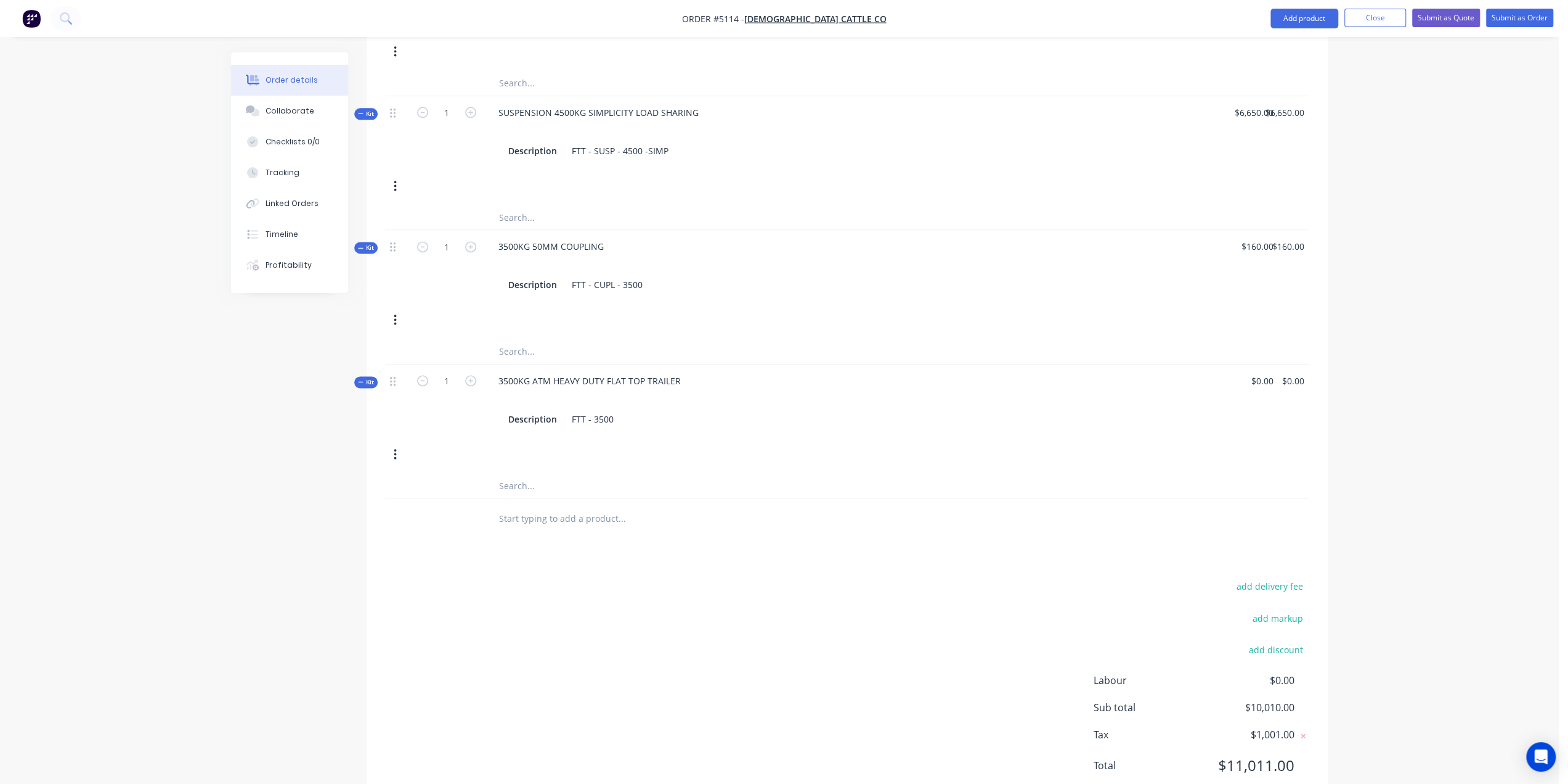
scroll to position [1586, 0]
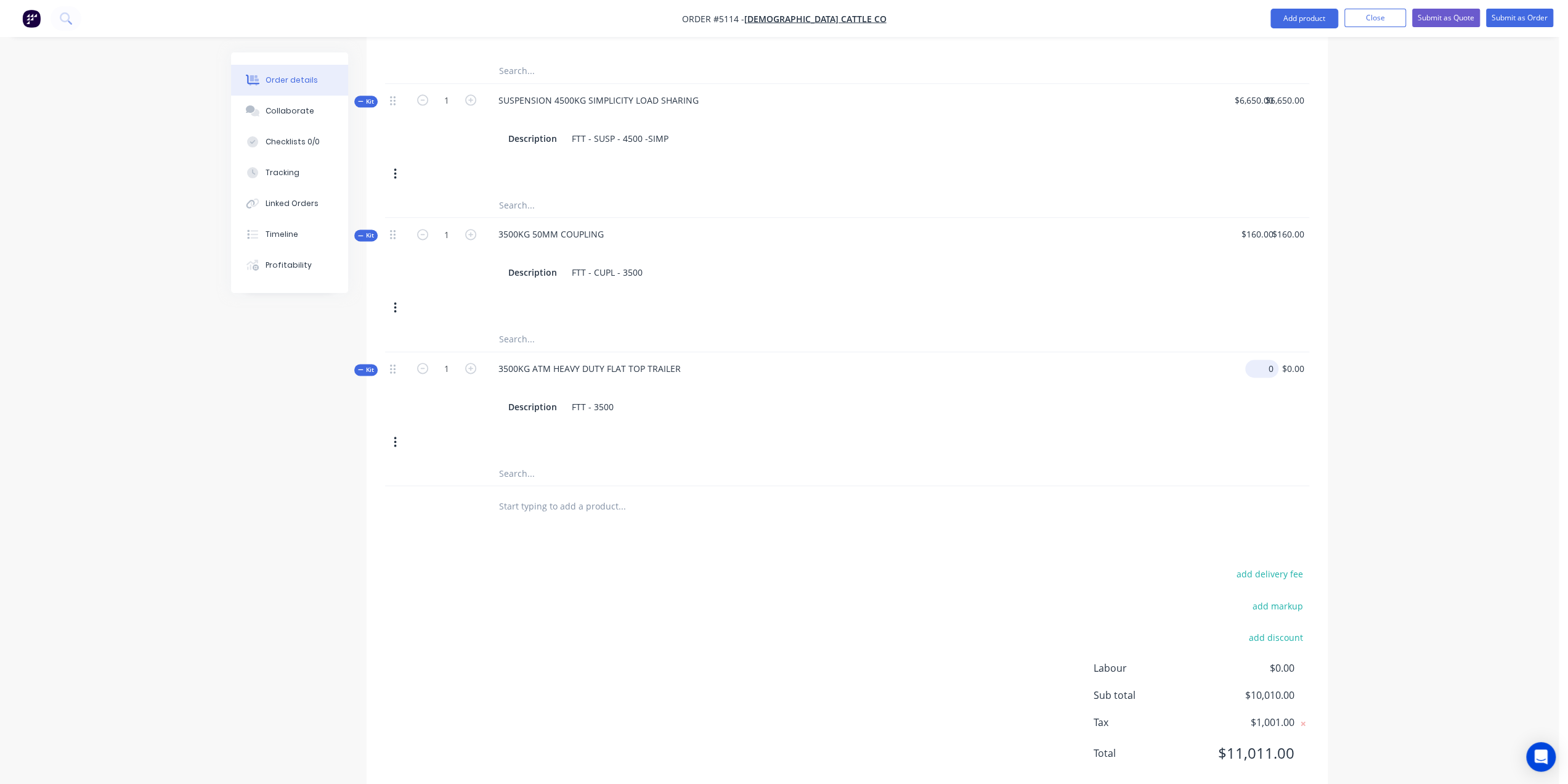
click at [1257, 352] on div "0 $0.00" at bounding box center [1234, 387] width 89 height 71
click at [1257, 352] on div "$0.00 0" at bounding box center [1234, 387] width 89 height 71
click at [1257, 352] on div "0 $0.00" at bounding box center [1234, 387] width 89 height 71
type input "1"
type input "$10,500.00"
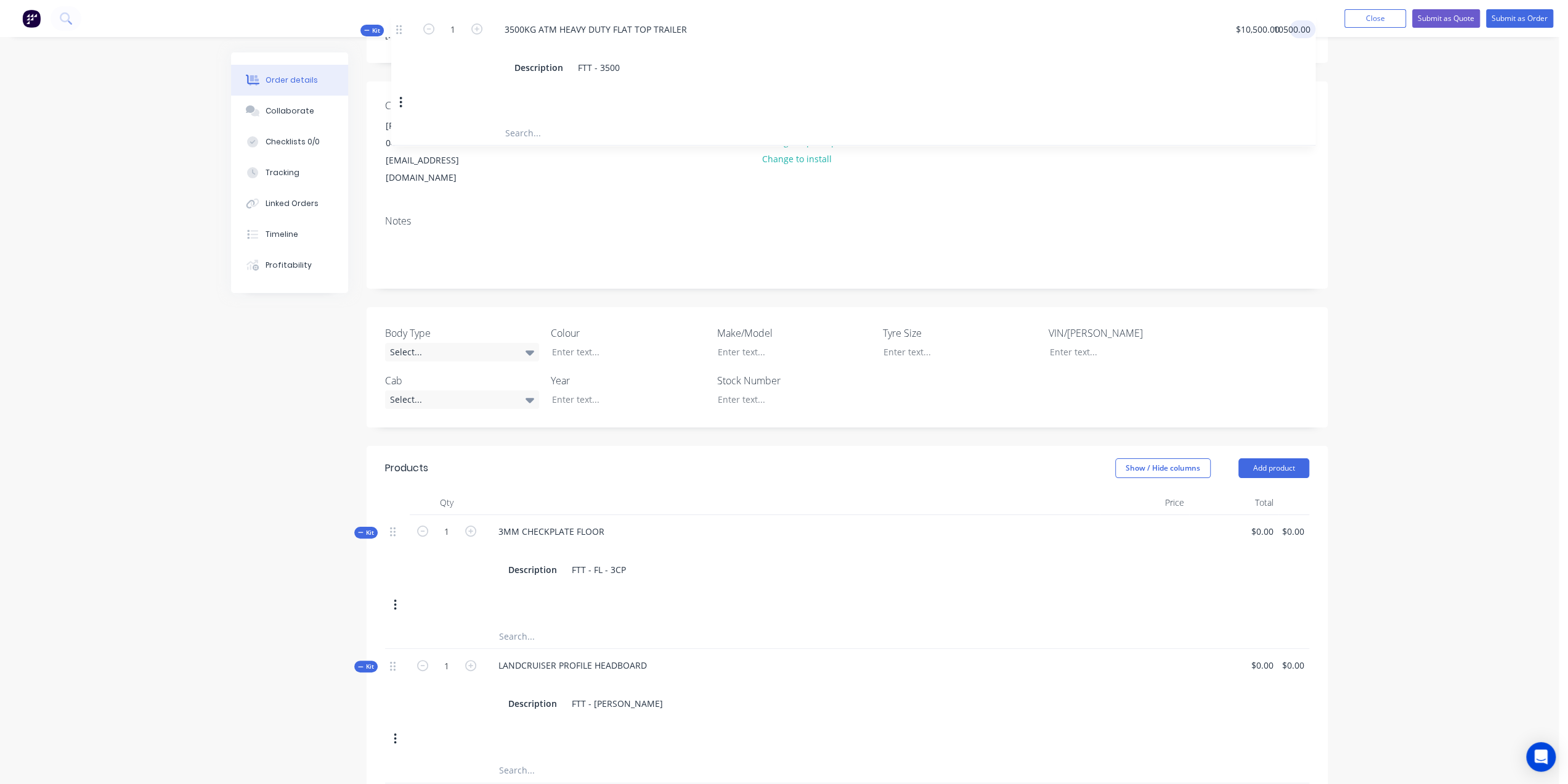
scroll to position [0, 0]
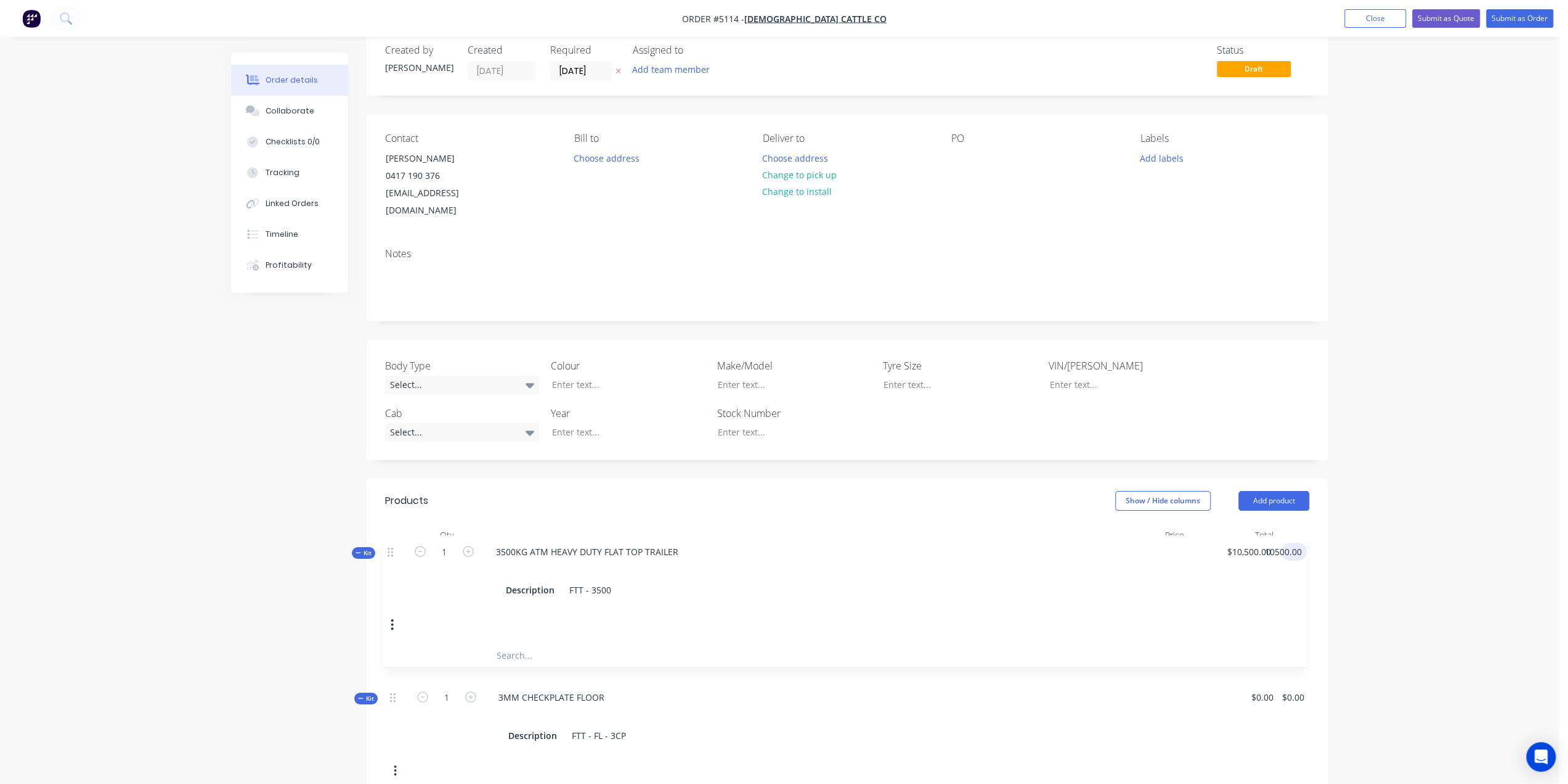
drag, startPoint x: 391, startPoint y: 343, endPoint x: 392, endPoint y: 547, distance: 204.0
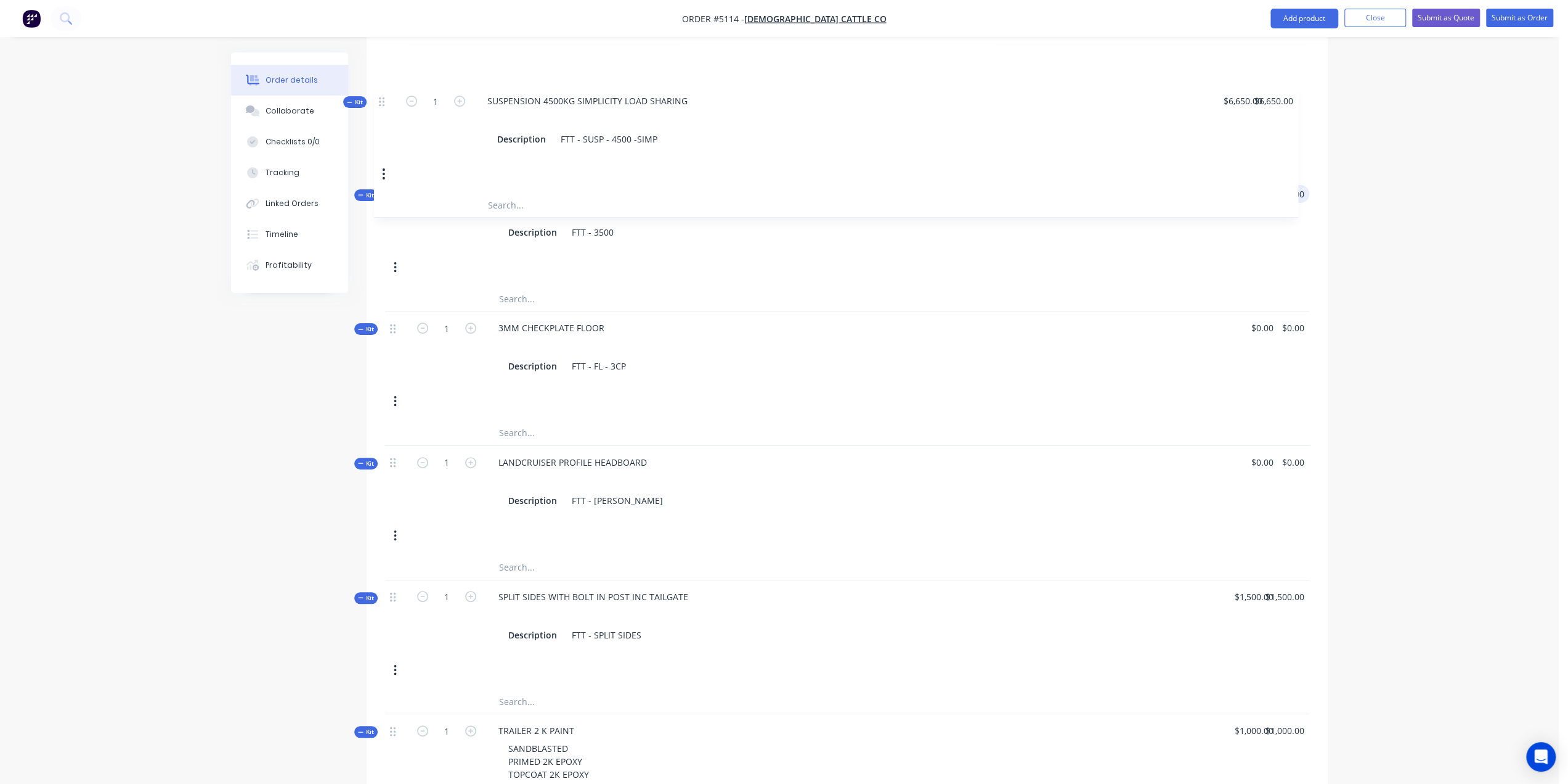
scroll to position [524, 0]
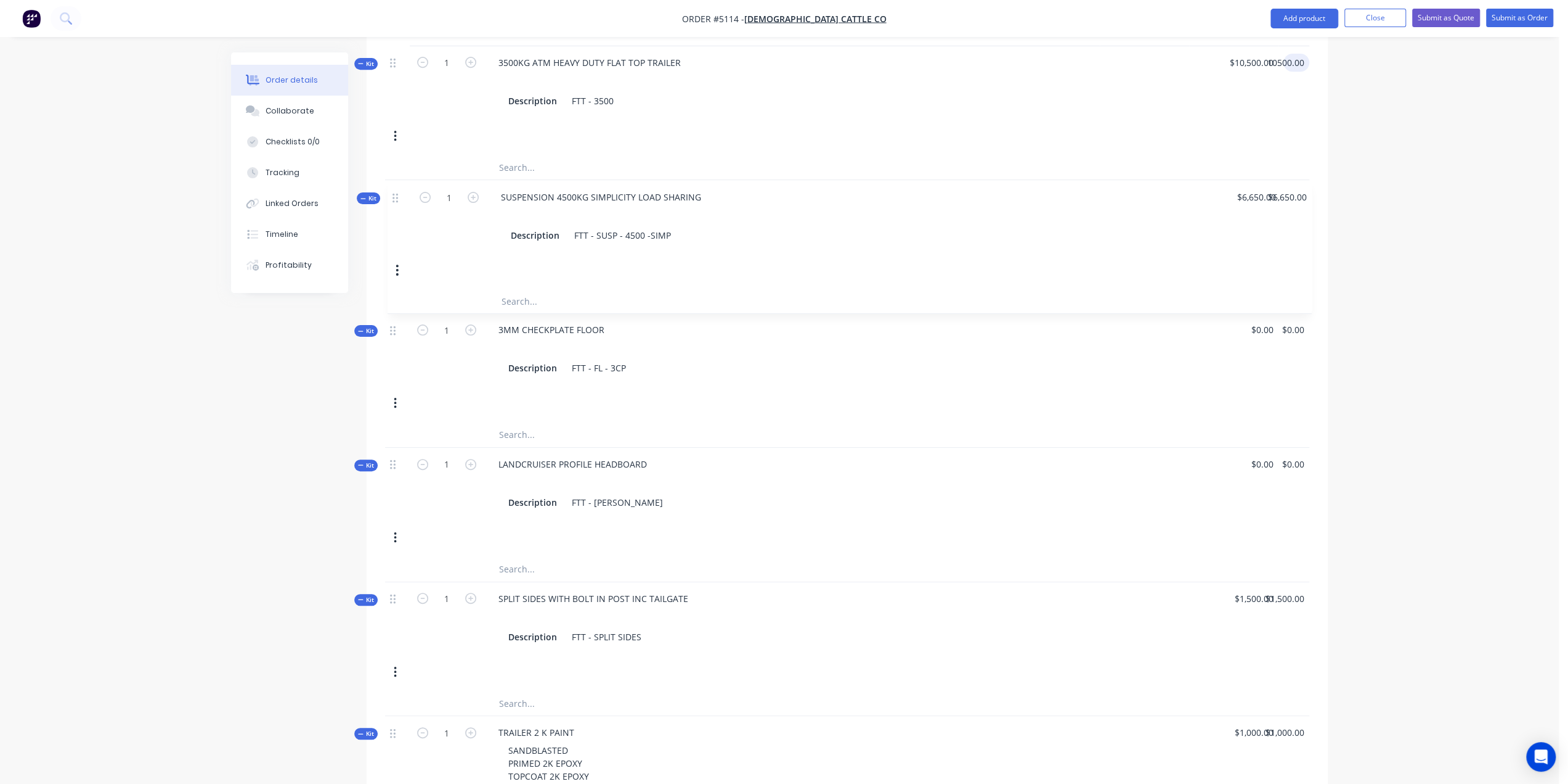
drag, startPoint x: 392, startPoint y: 356, endPoint x: 393, endPoint y: 190, distance: 166.0
click at [393, 190] on div "Kit 1 3500KG ATM HEAVY DUTY FLAT TOP TRAILER Description FTT - 3500 $10,500.00 …" at bounding box center [848, 797] width 924 height 1501
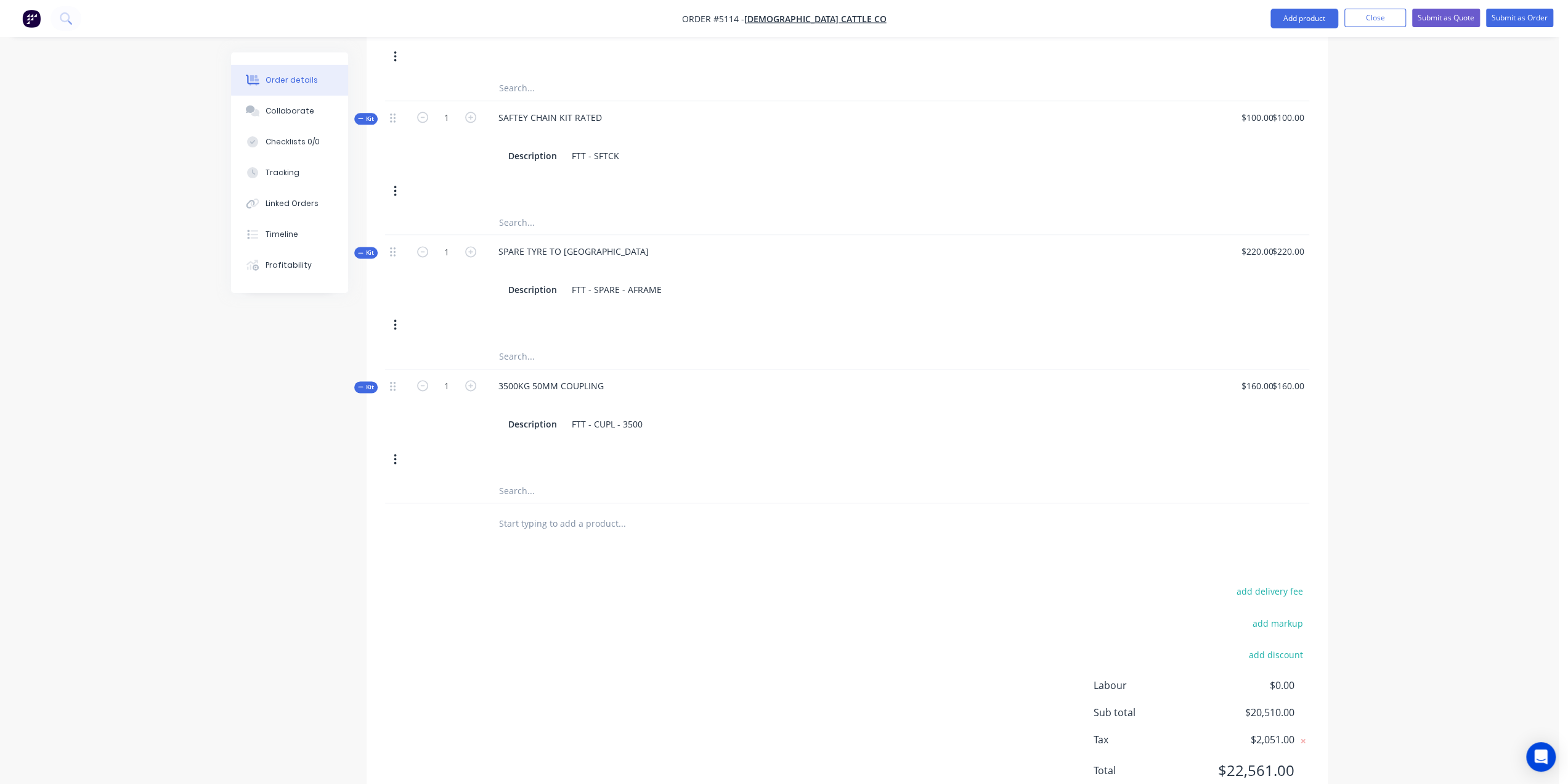
scroll to position [1573, 0]
type input "$10,500.00"
click at [584, 507] on input "text" at bounding box center [621, 518] width 246 height 24
click at [1292, 14] on button "Add product" at bounding box center [1304, 19] width 68 height 20
click at [1275, 44] on div "Product catalogue" at bounding box center [1279, 51] width 95 height 18
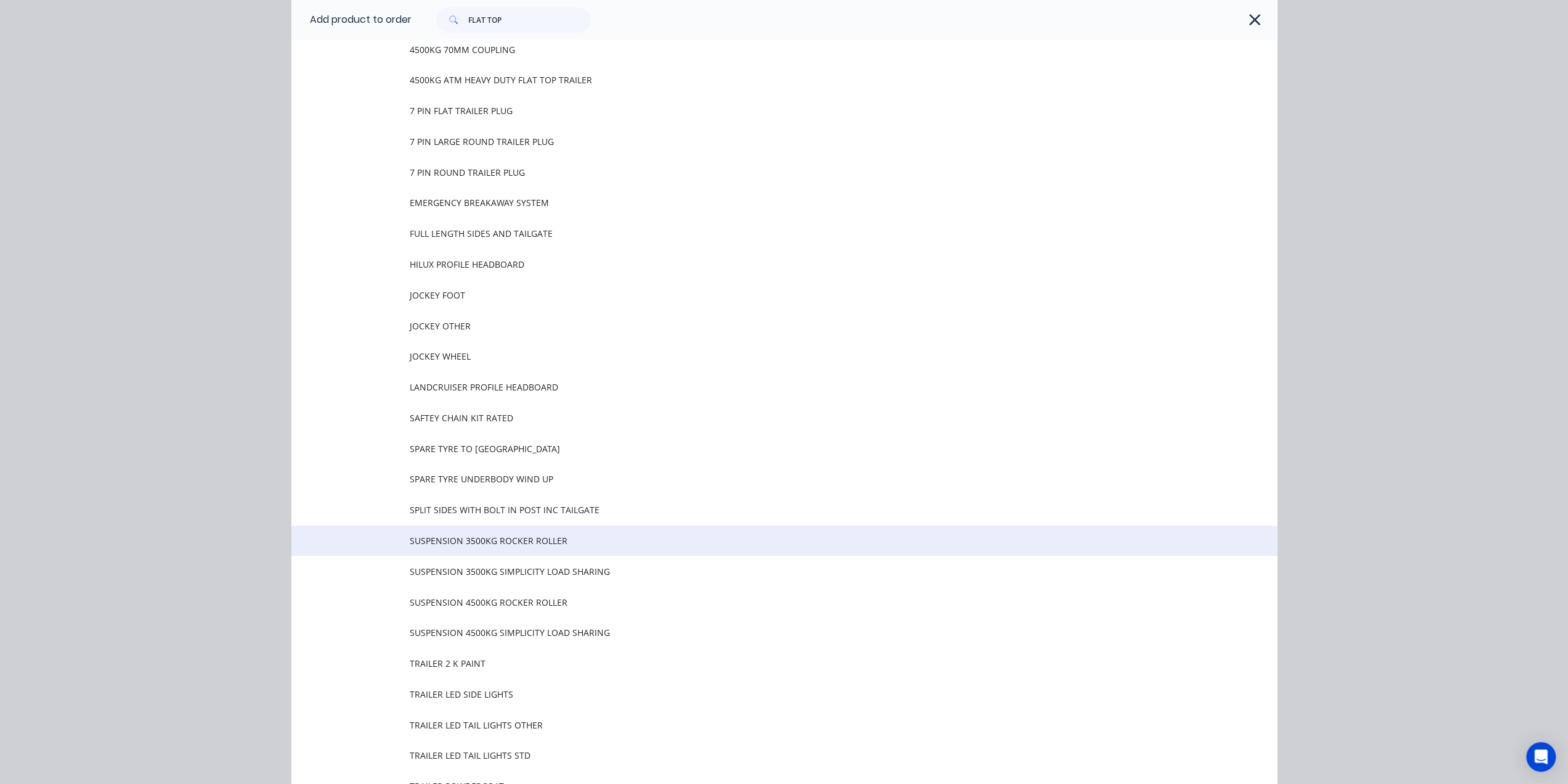
scroll to position [397, 0]
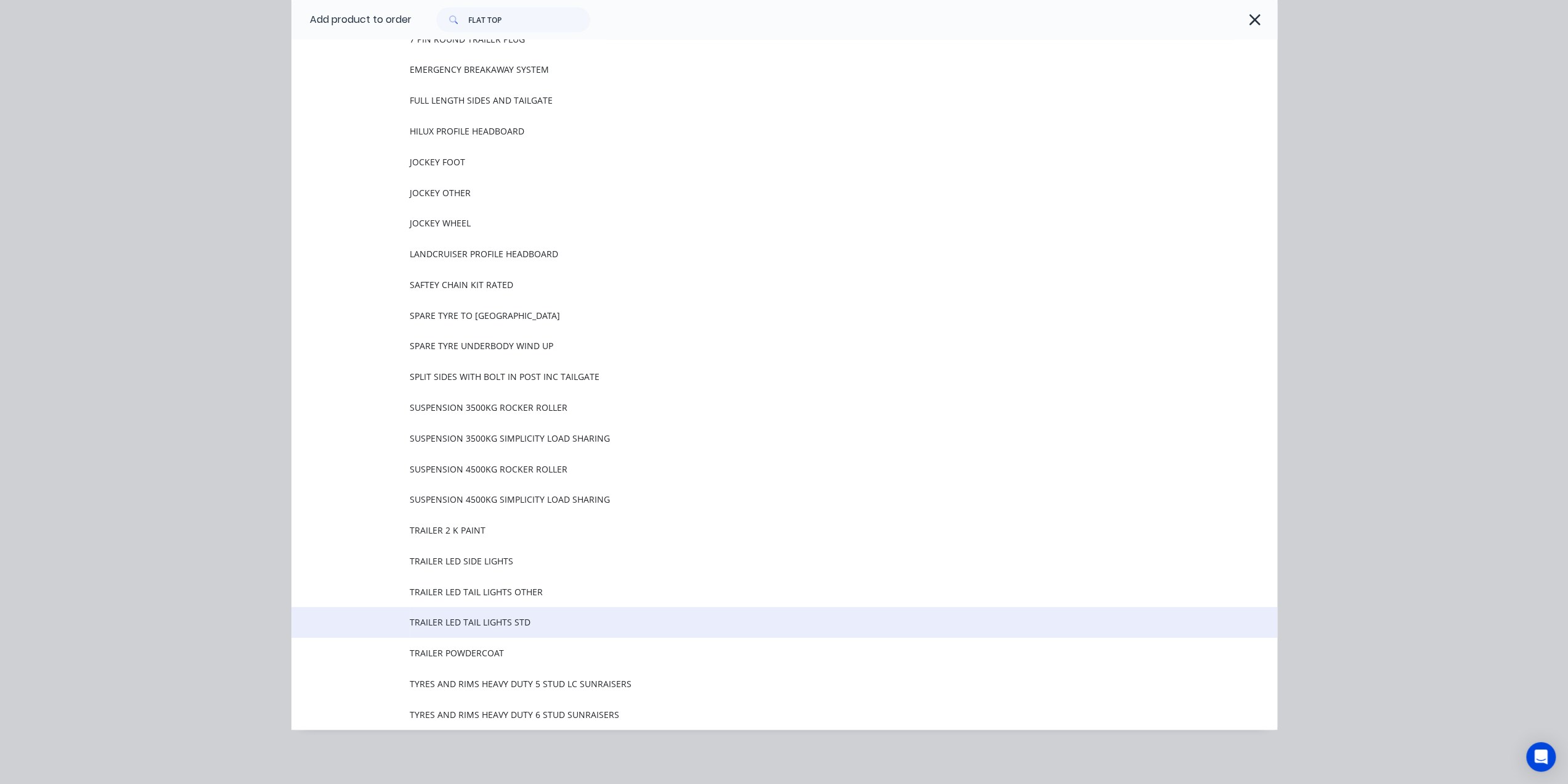
click at [498, 615] on td "TRAILER LED TAIL LIGHTS STD" at bounding box center [843, 622] width 868 height 31
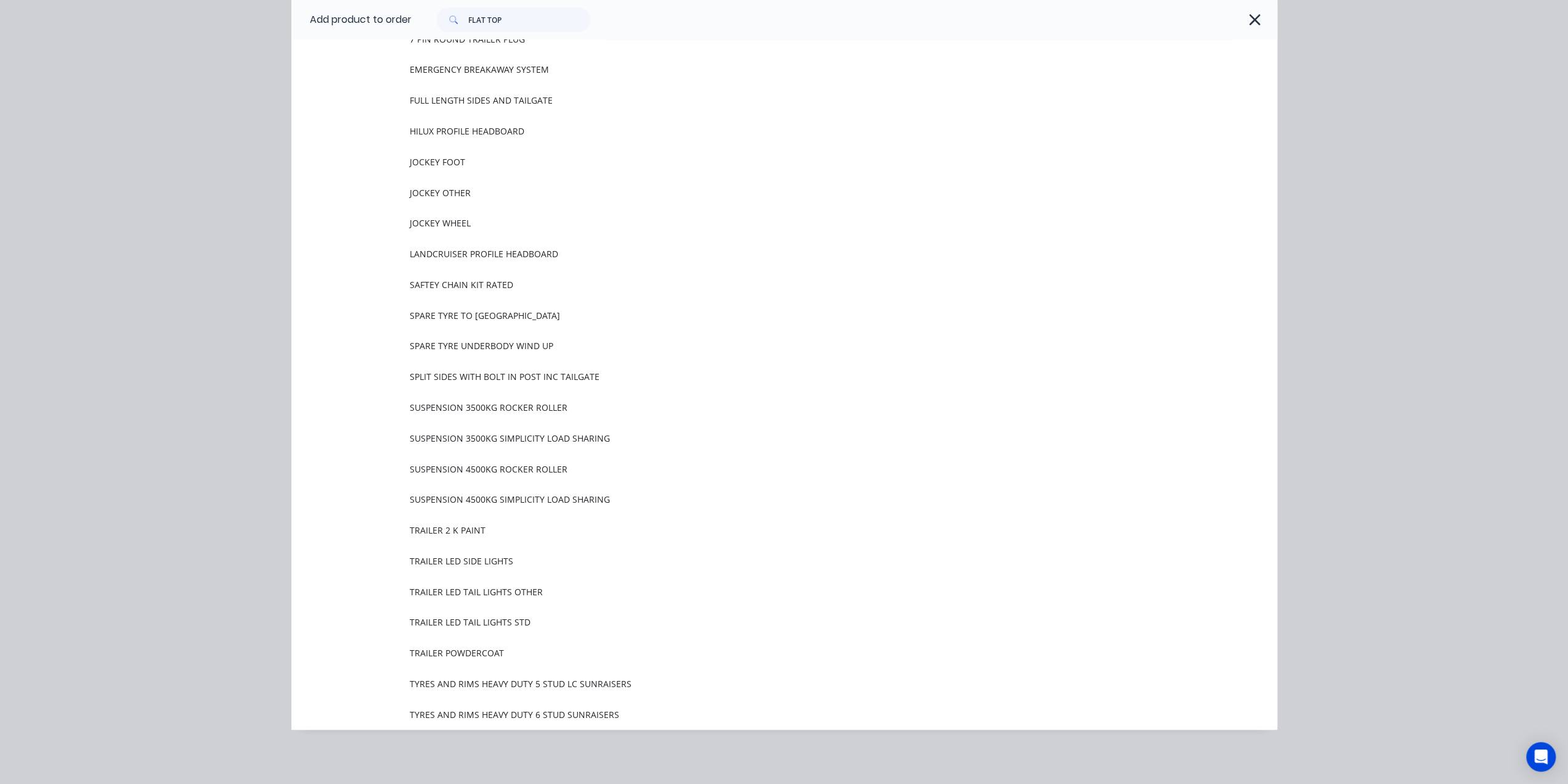
scroll to position [0, 0]
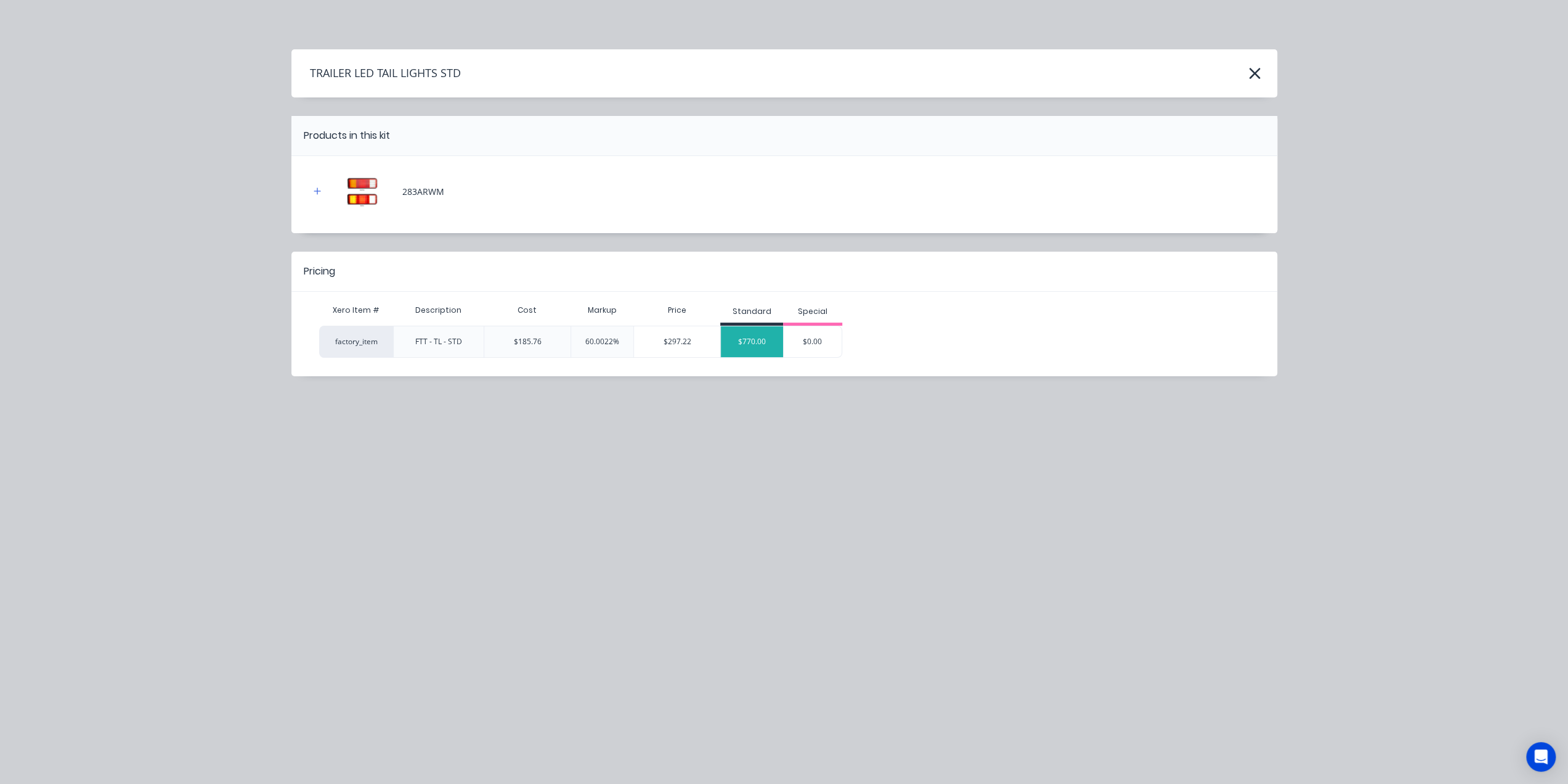
click at [743, 339] on div "$770.00" at bounding box center [752, 341] width 62 height 31
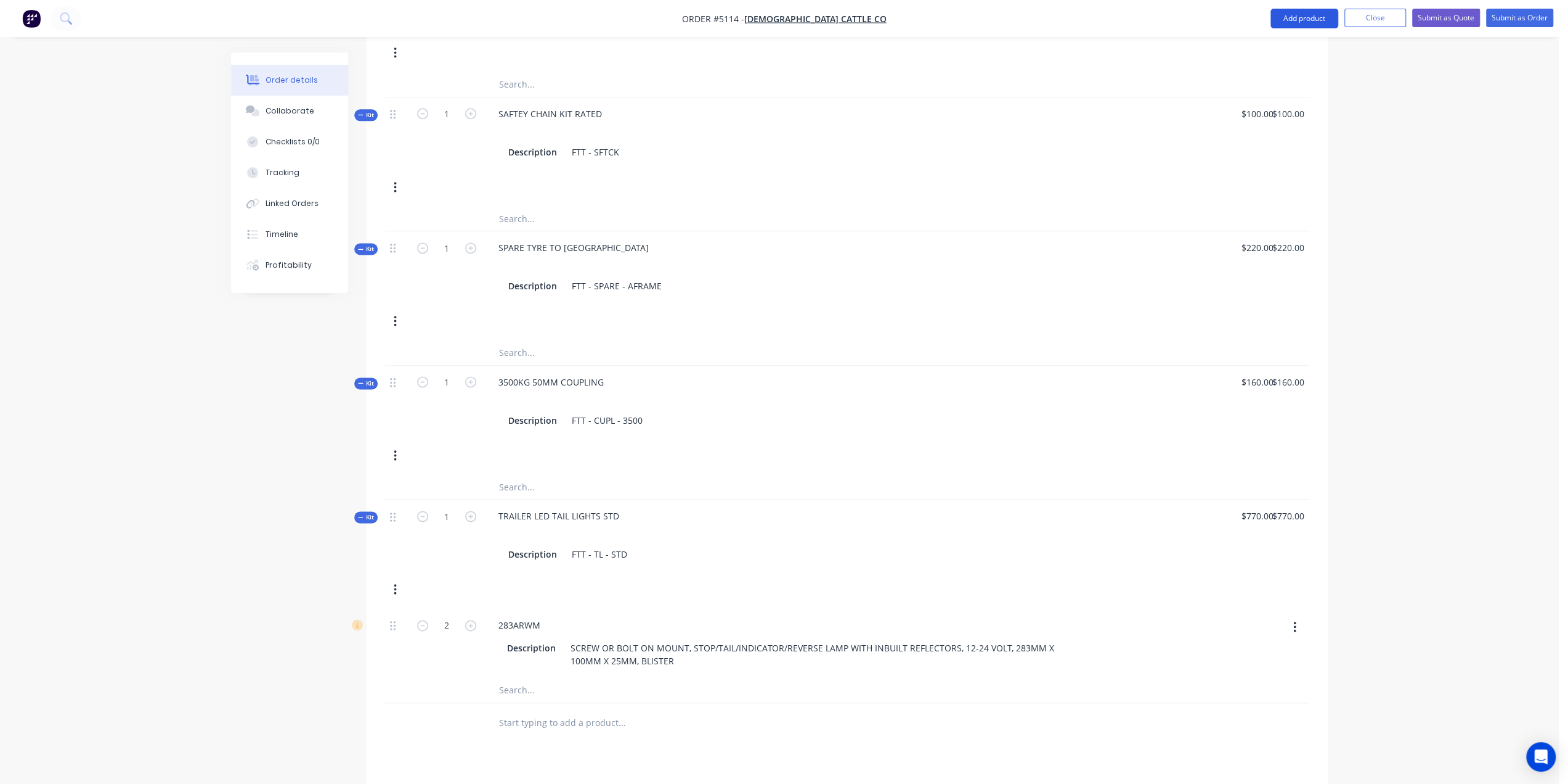
click at [1322, 16] on button "Add product" at bounding box center [1304, 19] width 68 height 20
click at [1299, 53] on div "Product catalogue" at bounding box center [1279, 51] width 95 height 18
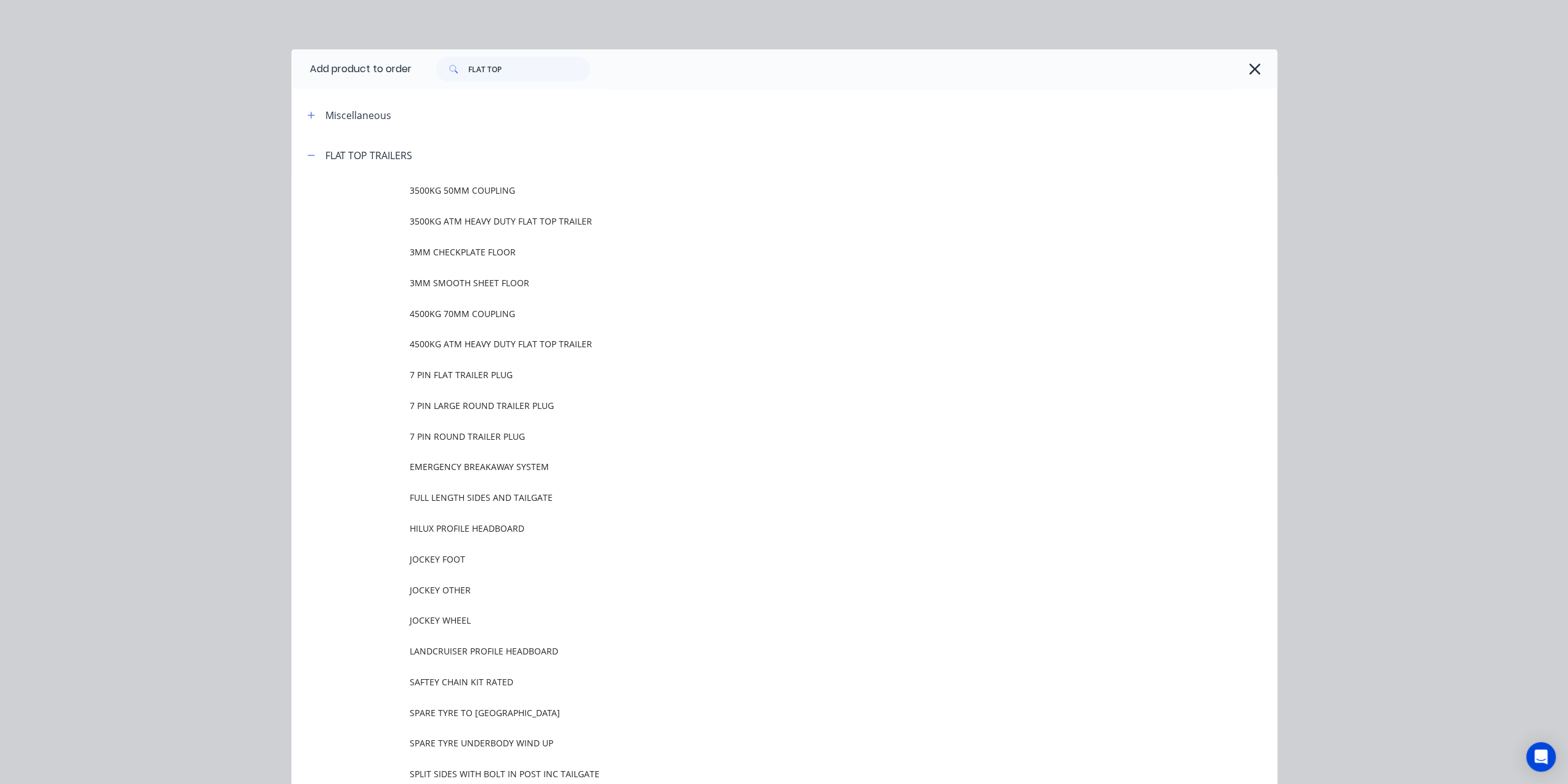
scroll to position [397, 0]
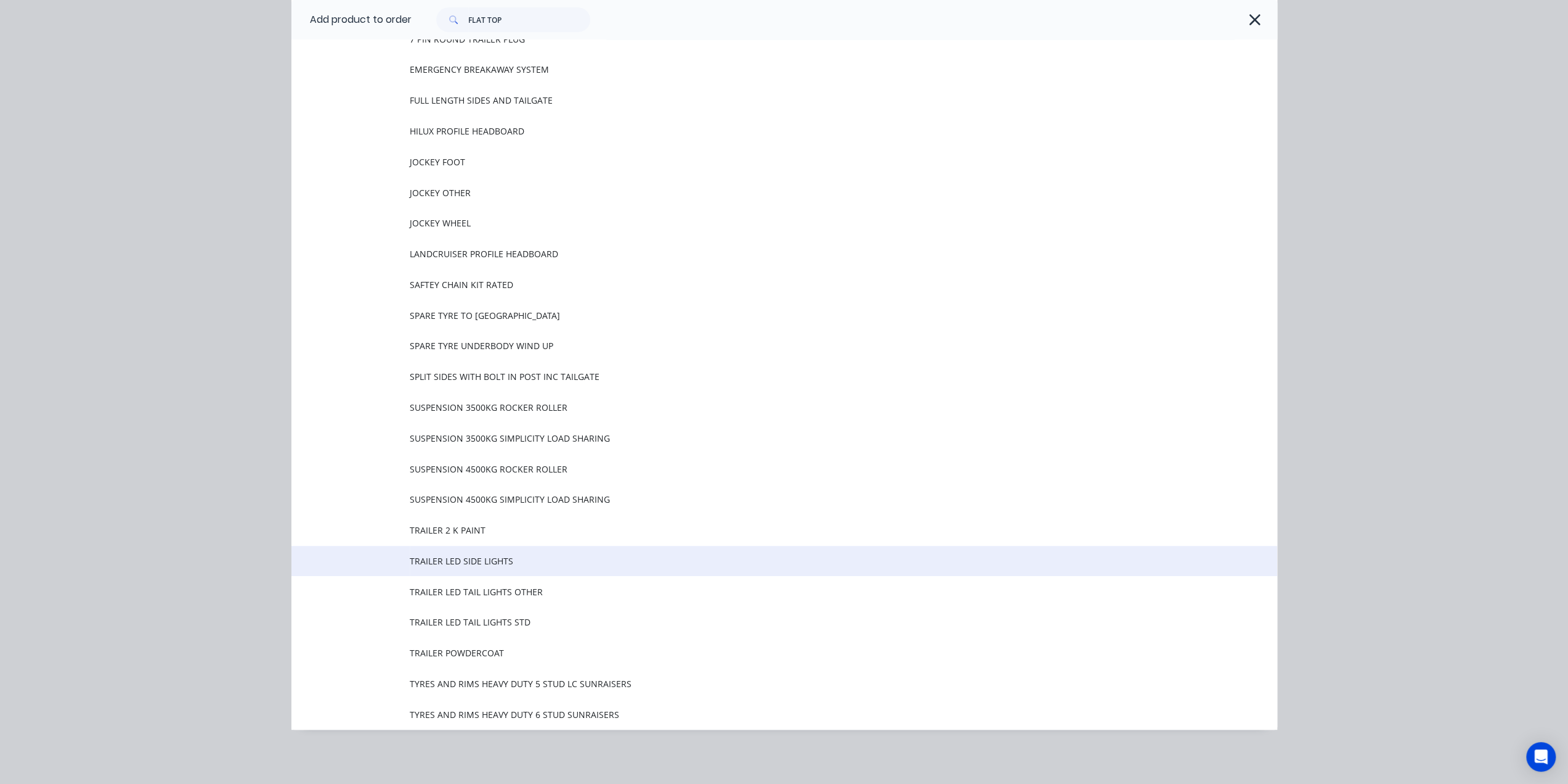
click at [504, 560] on span "TRAILER LED SIDE LIGHTS" at bounding box center [756, 561] width 694 height 13
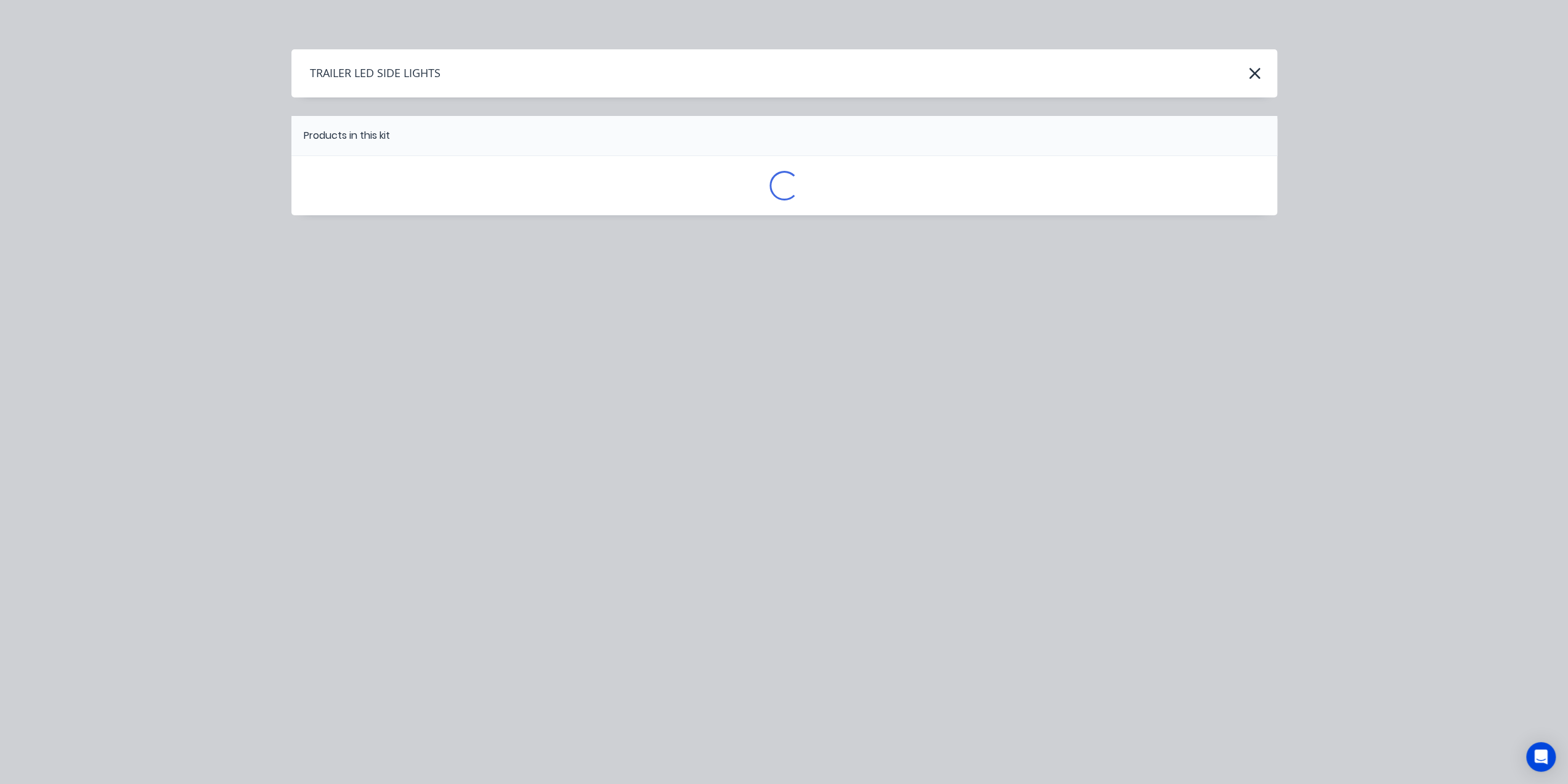
scroll to position [0, 0]
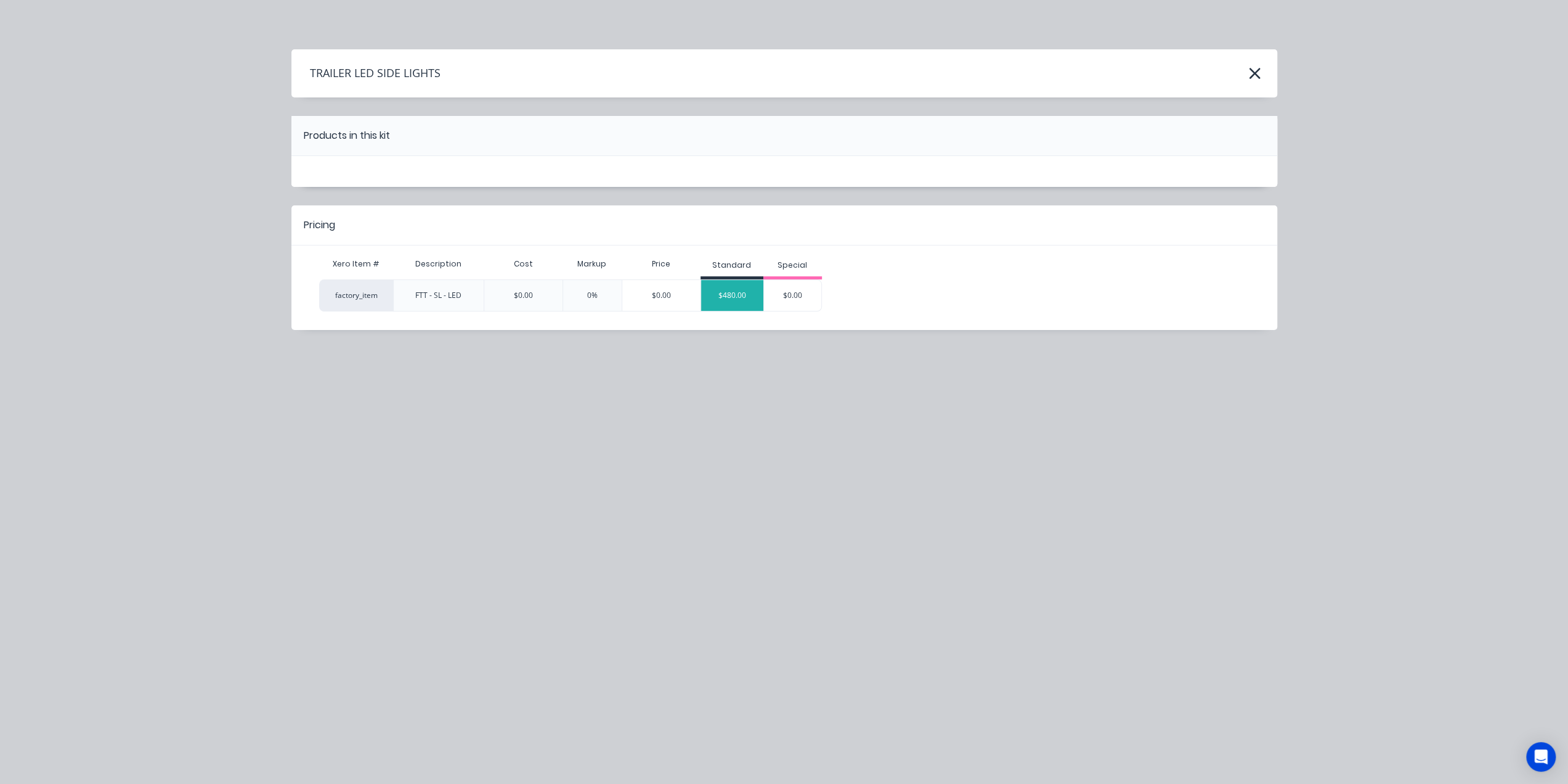
click at [726, 295] on div "$480.00" at bounding box center [732, 295] width 62 height 31
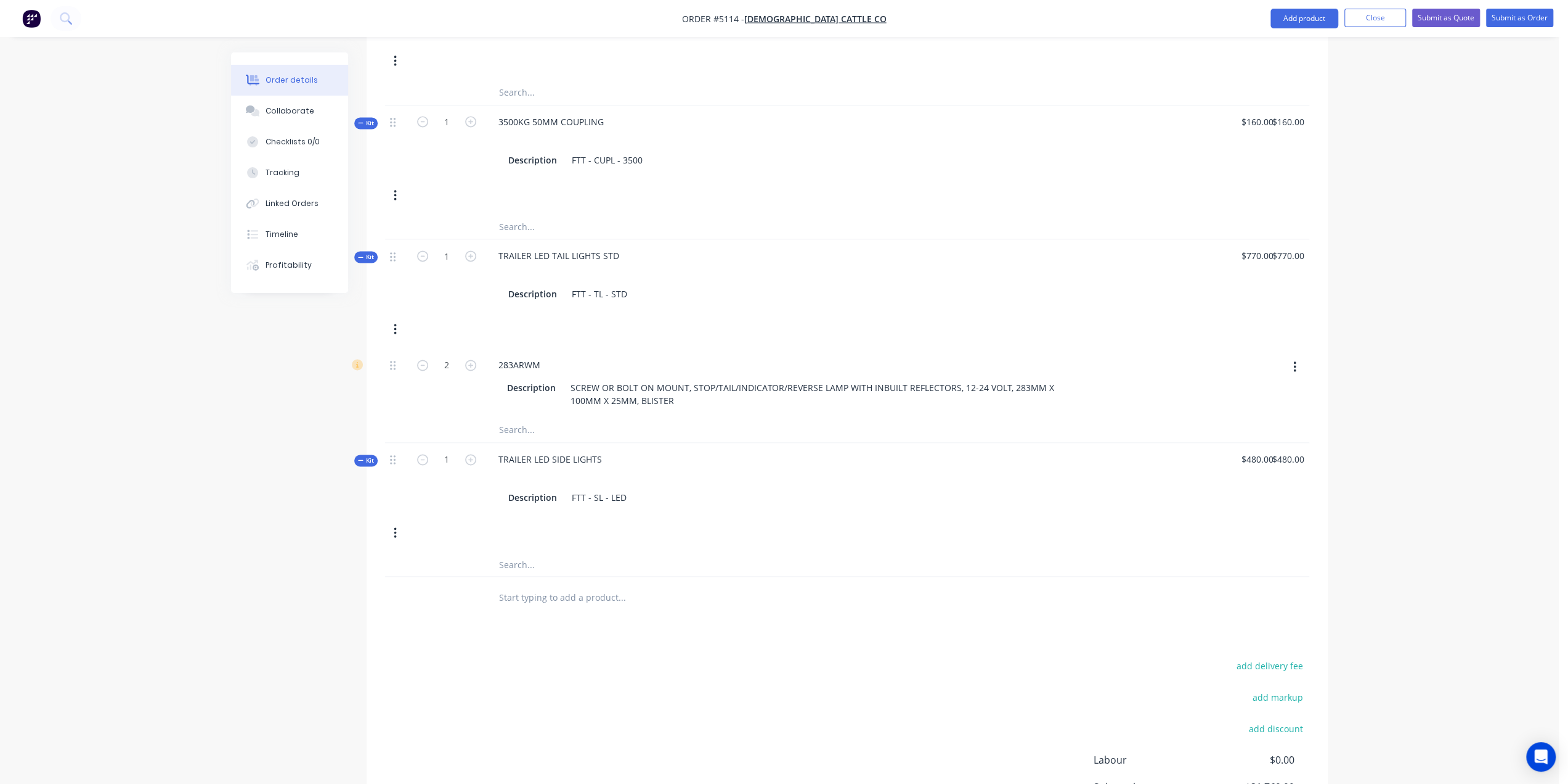
scroll to position [1758, 0]
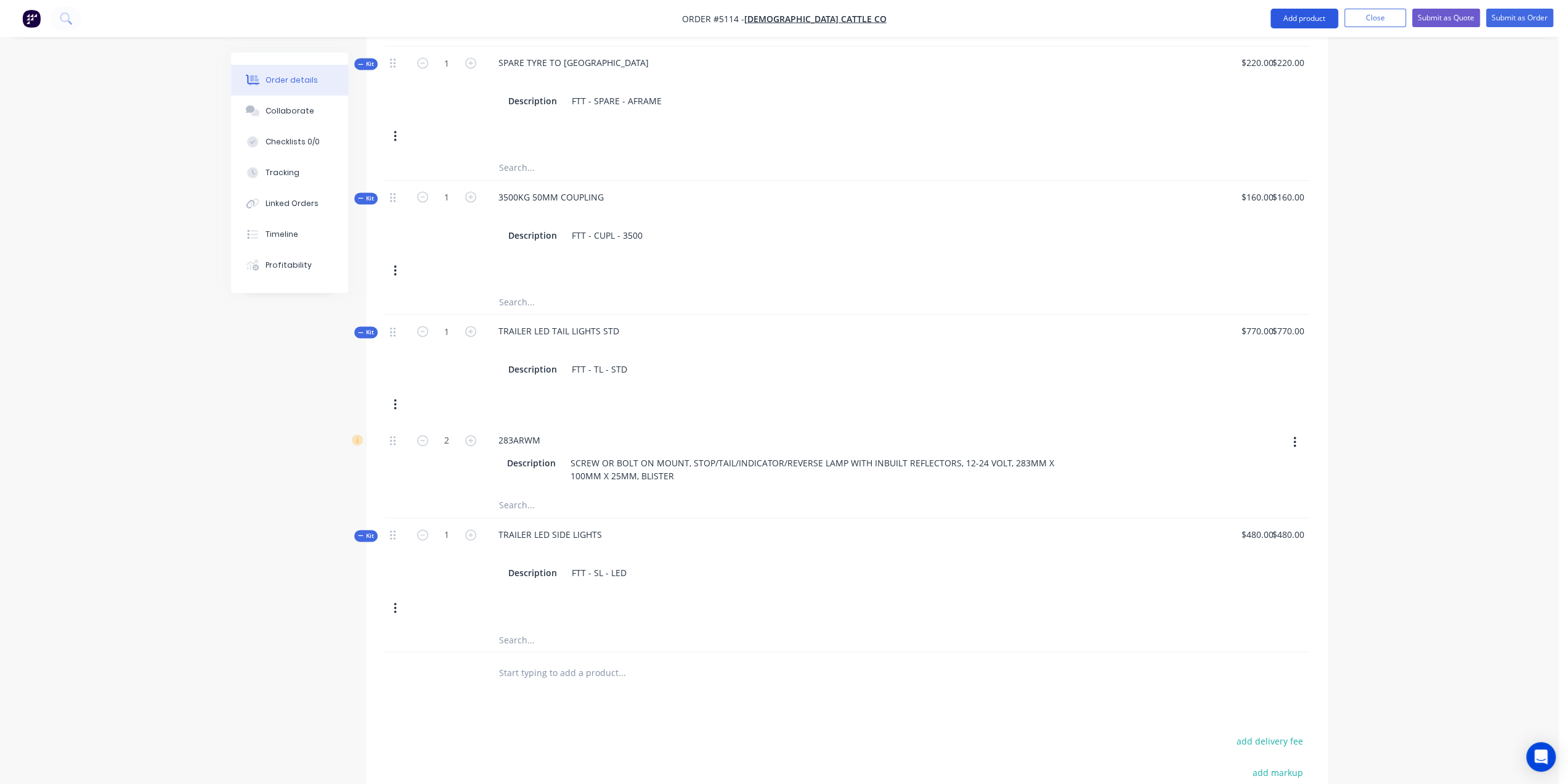
click at [1293, 18] on button "Add product" at bounding box center [1304, 19] width 68 height 20
click at [1273, 52] on div "Product catalogue" at bounding box center [1279, 51] width 95 height 18
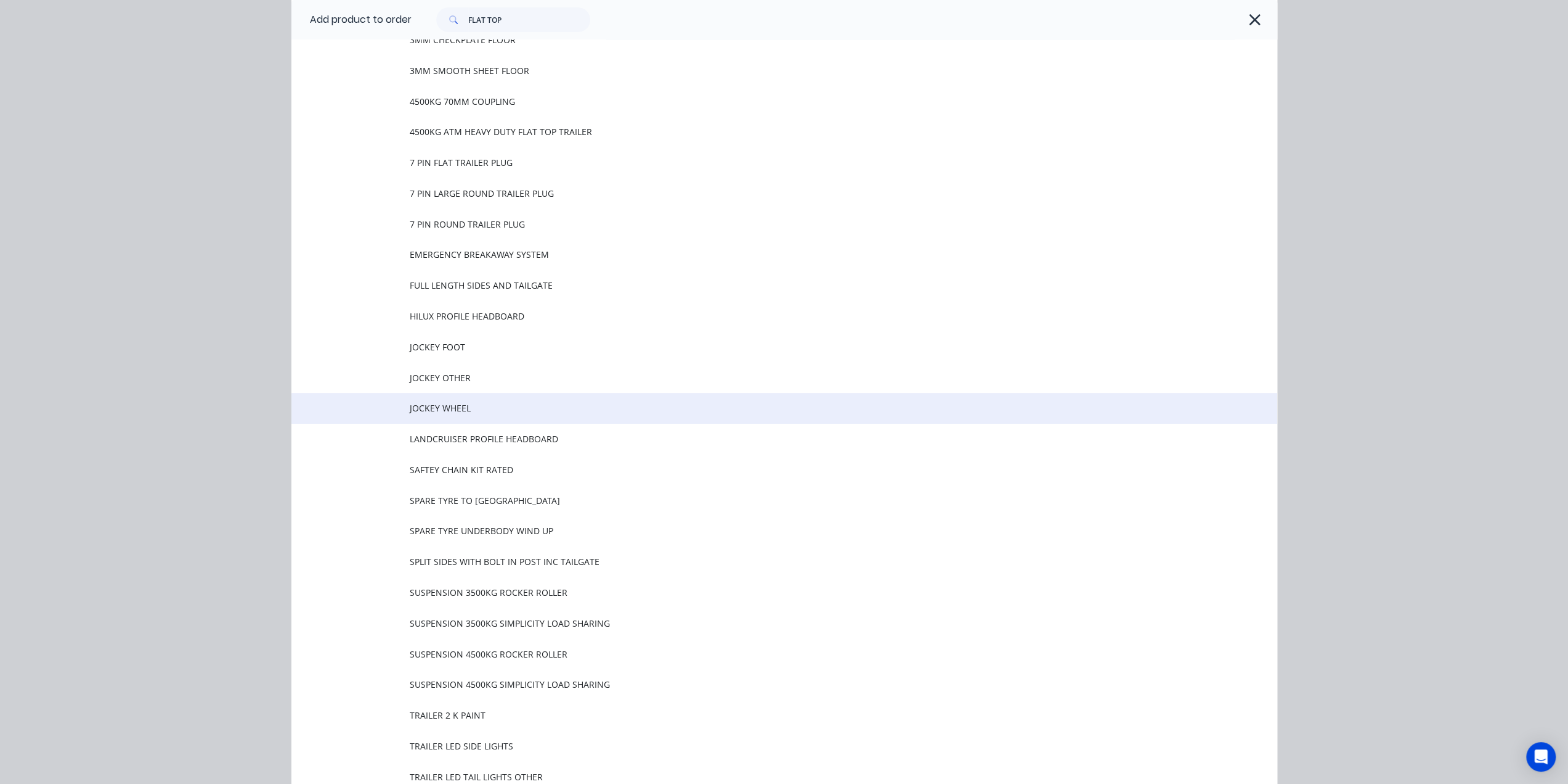
scroll to position [0, 0]
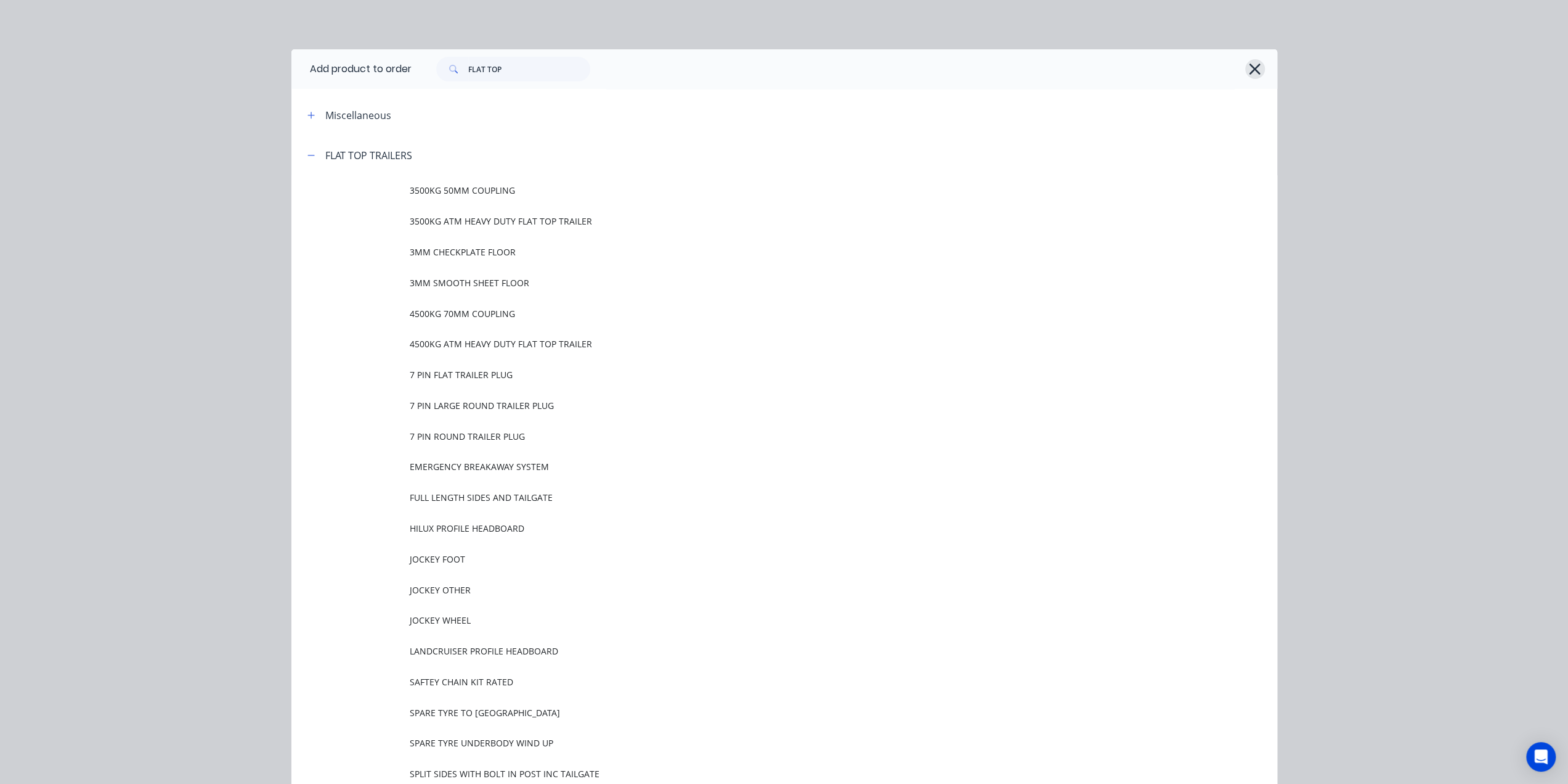
click at [1250, 73] on icon "button" at bounding box center [1256, 69] width 11 height 11
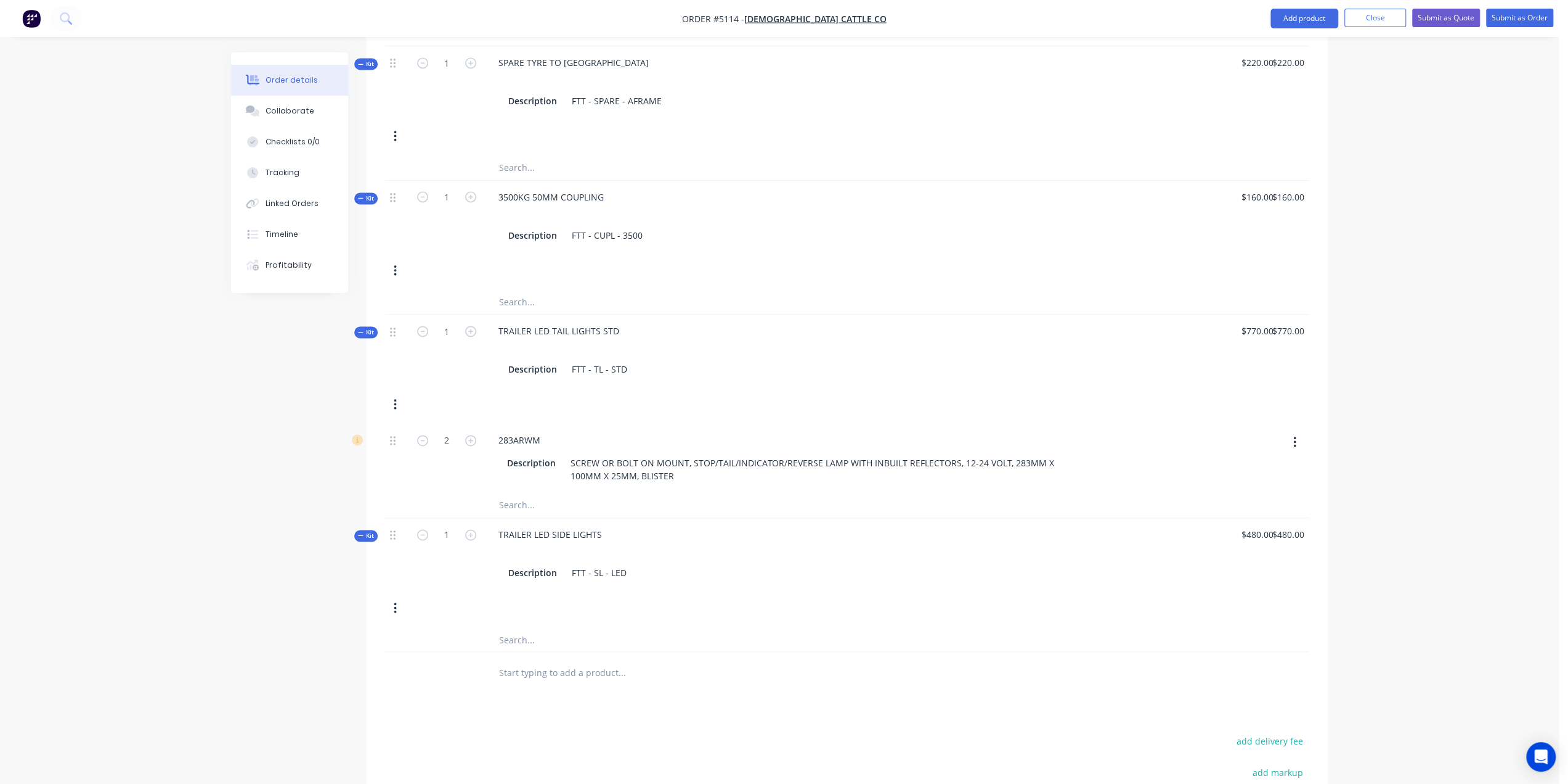
click at [525, 659] on input "text" at bounding box center [621, 671] width 246 height 24
type input "HANDBRAKE CABLE KIT"
click at [584, 698] on button "Add HANDBRAKE CABLE KIT to order" at bounding box center [689, 718] width 370 height 40
click at [1183, 659] on input "0" at bounding box center [1174, 668] width 28 height 18
click at [1178, 659] on input "0" at bounding box center [1183, 668] width 14 height 18
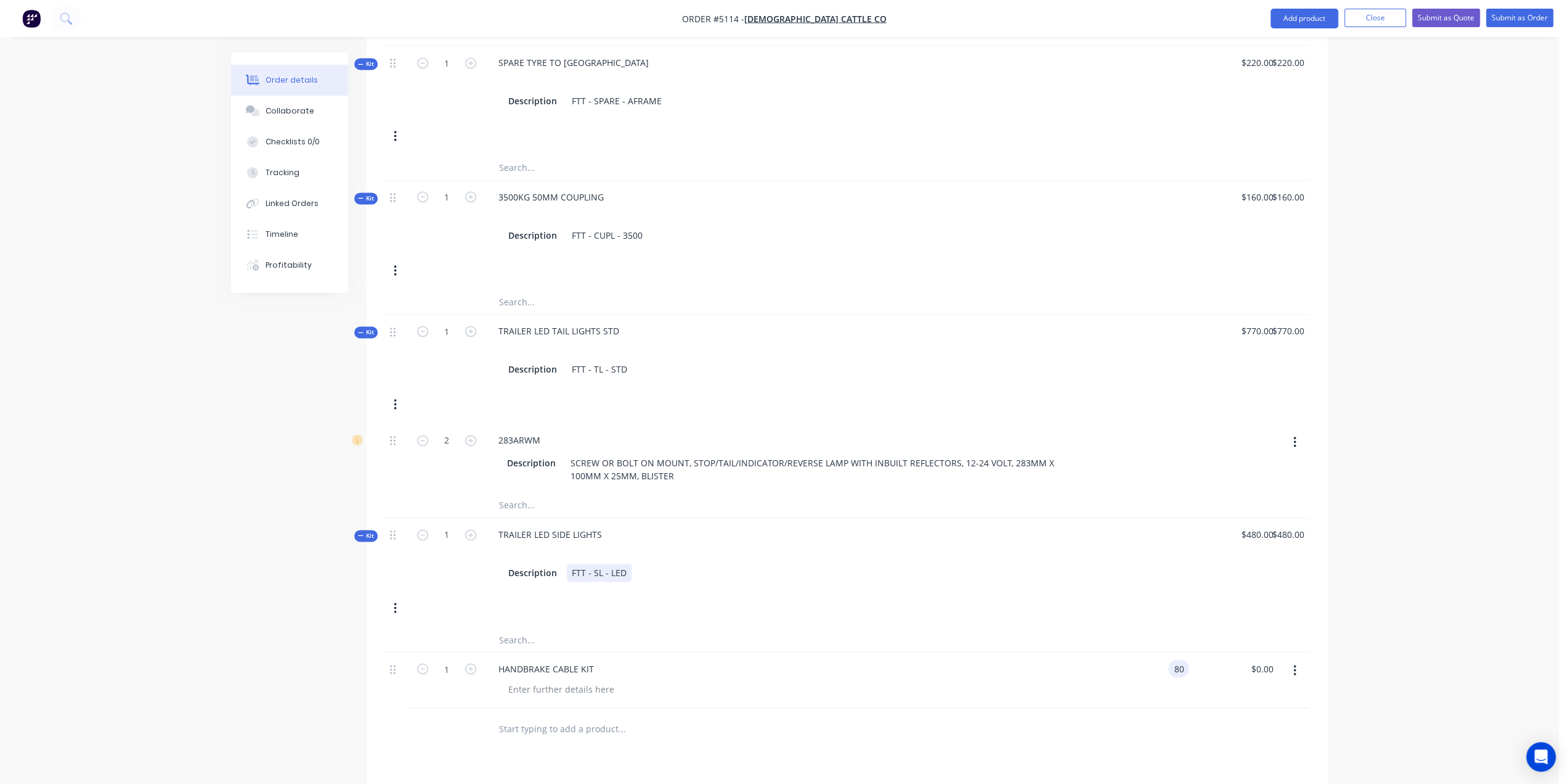
type input "$80.00"
click at [849, 562] on div "Kit 1 TRAILER LED SIDE LIGHTS Description FTT - SL - LED $480.00 $480.00 $480.0…" at bounding box center [848, 572] width 924 height 109
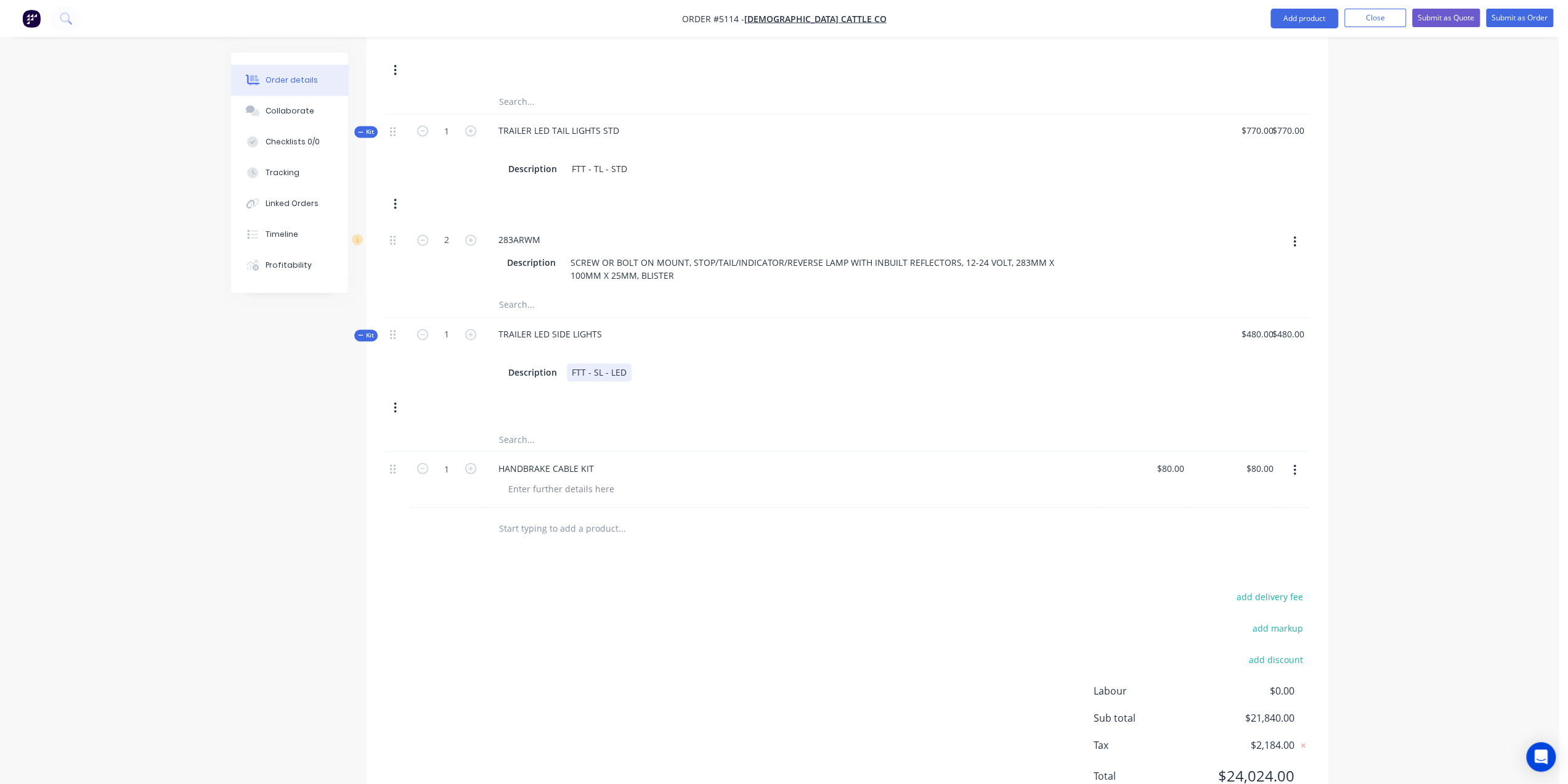
scroll to position [1977, 0]
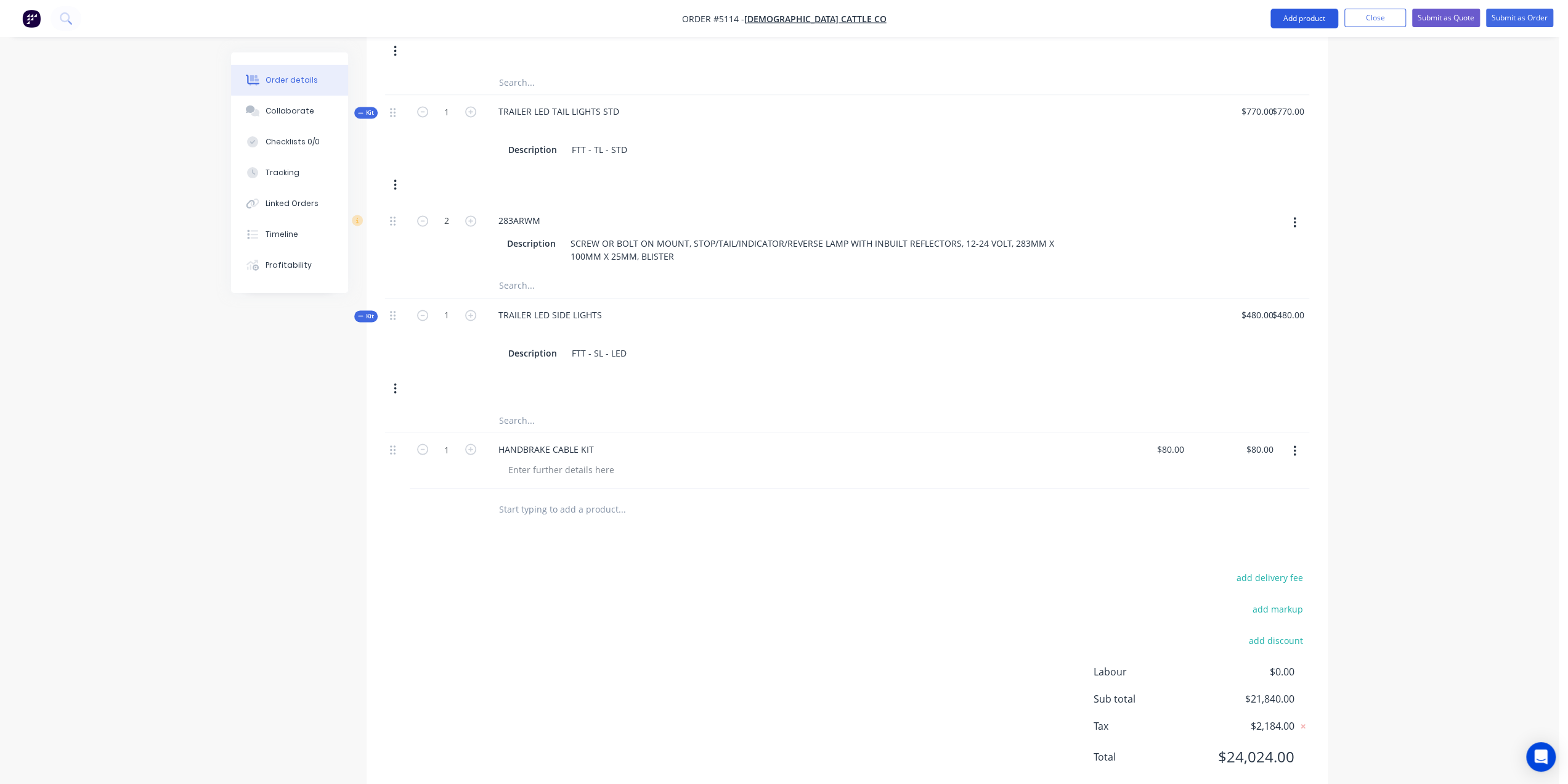
click at [1296, 21] on button "Add product" at bounding box center [1304, 19] width 68 height 20
click at [1273, 51] on div "Product catalogue" at bounding box center [1279, 51] width 95 height 18
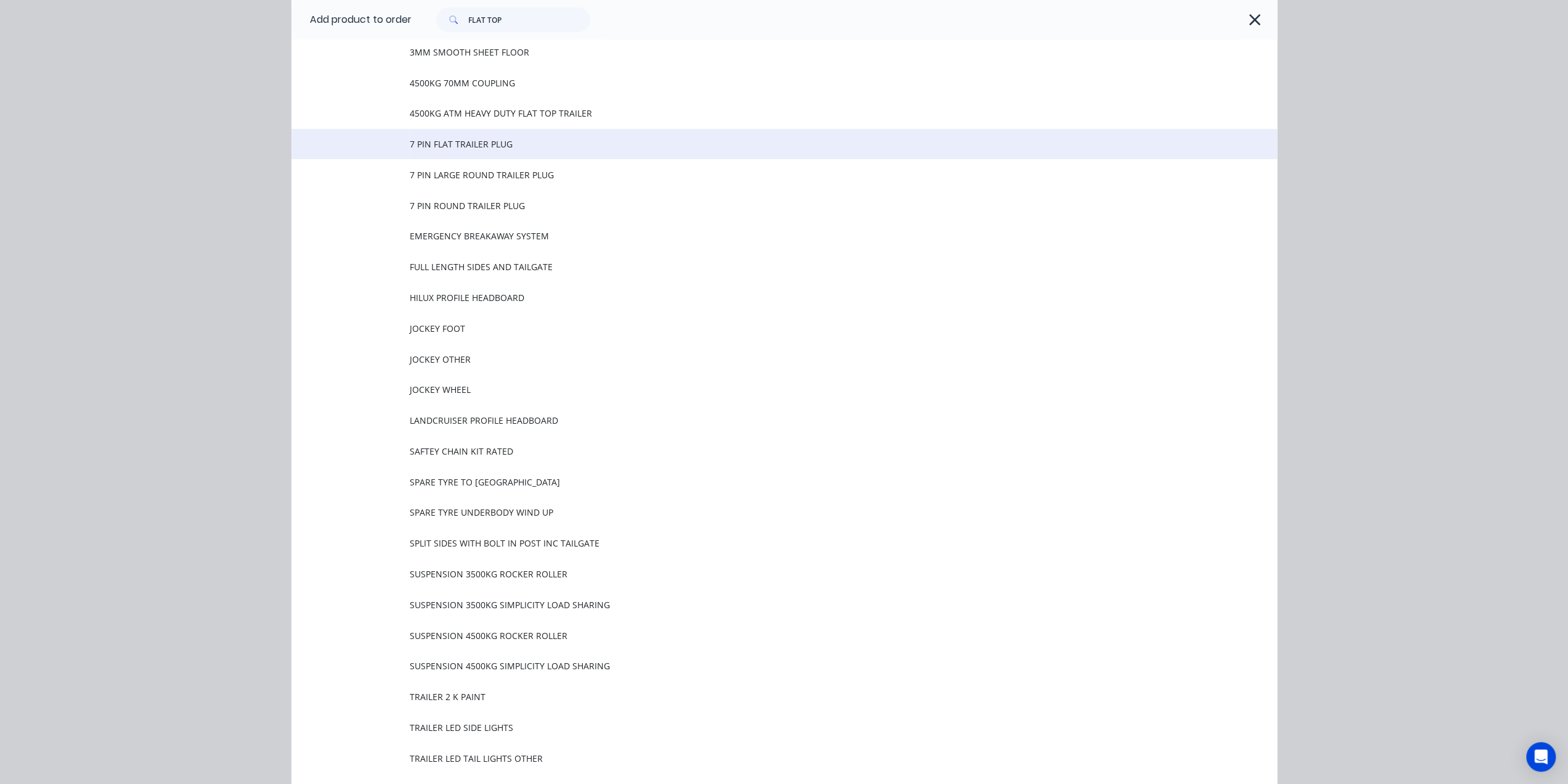
scroll to position [247, 0]
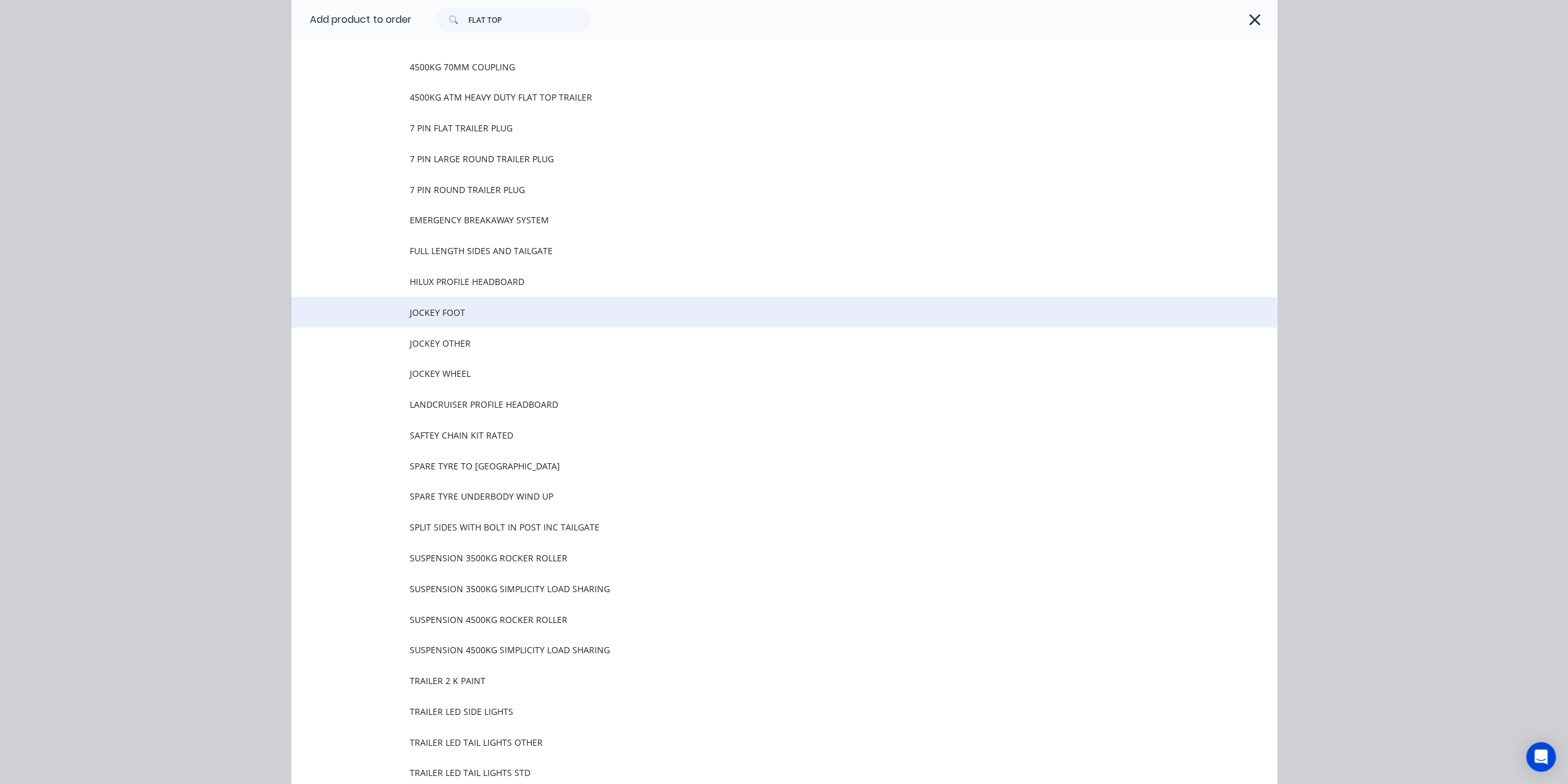
click at [533, 313] on span "JOCKEY FOOT" at bounding box center [756, 313] width 694 height 13
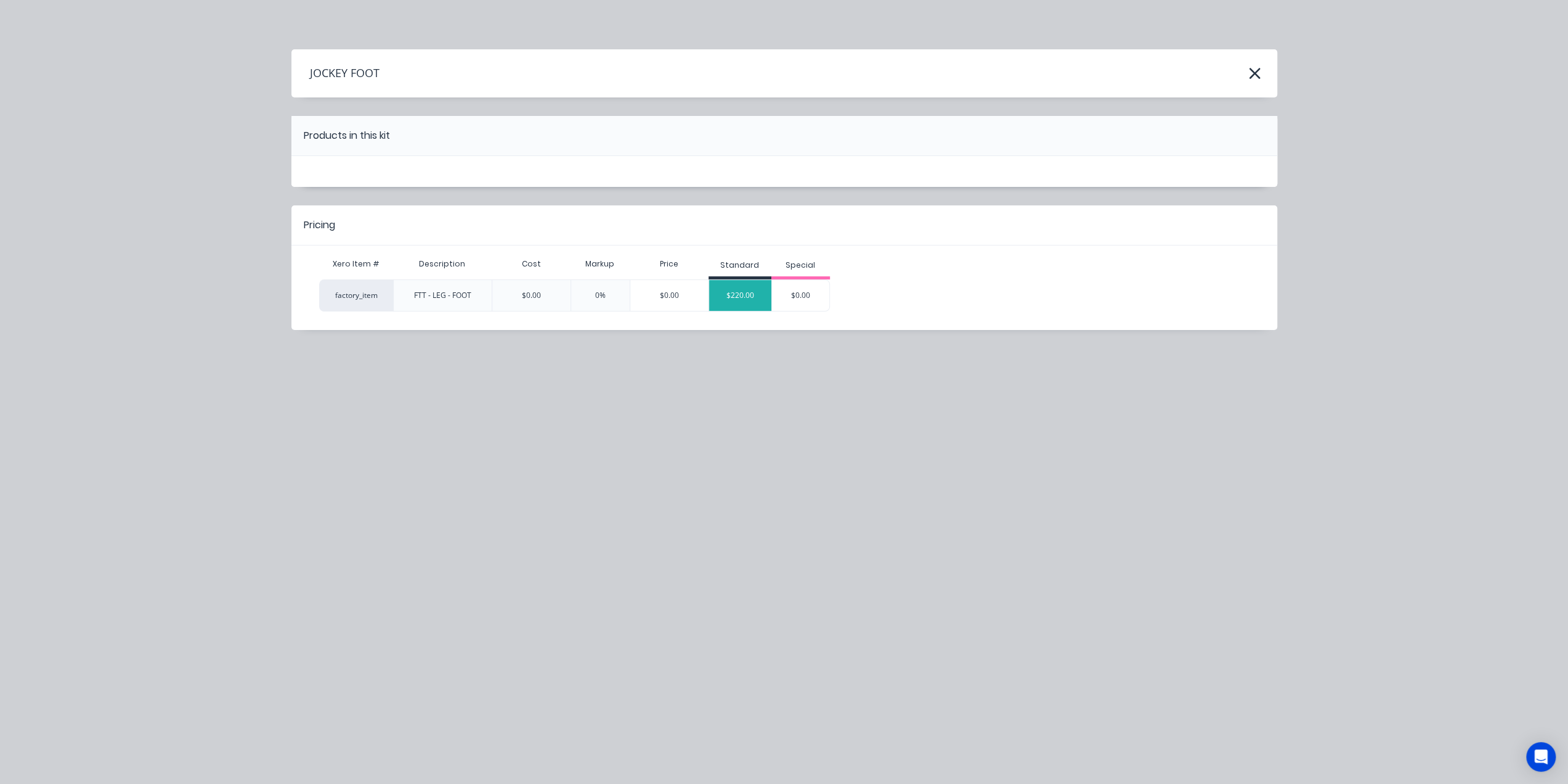
click at [745, 291] on div "$220.00" at bounding box center [740, 295] width 62 height 31
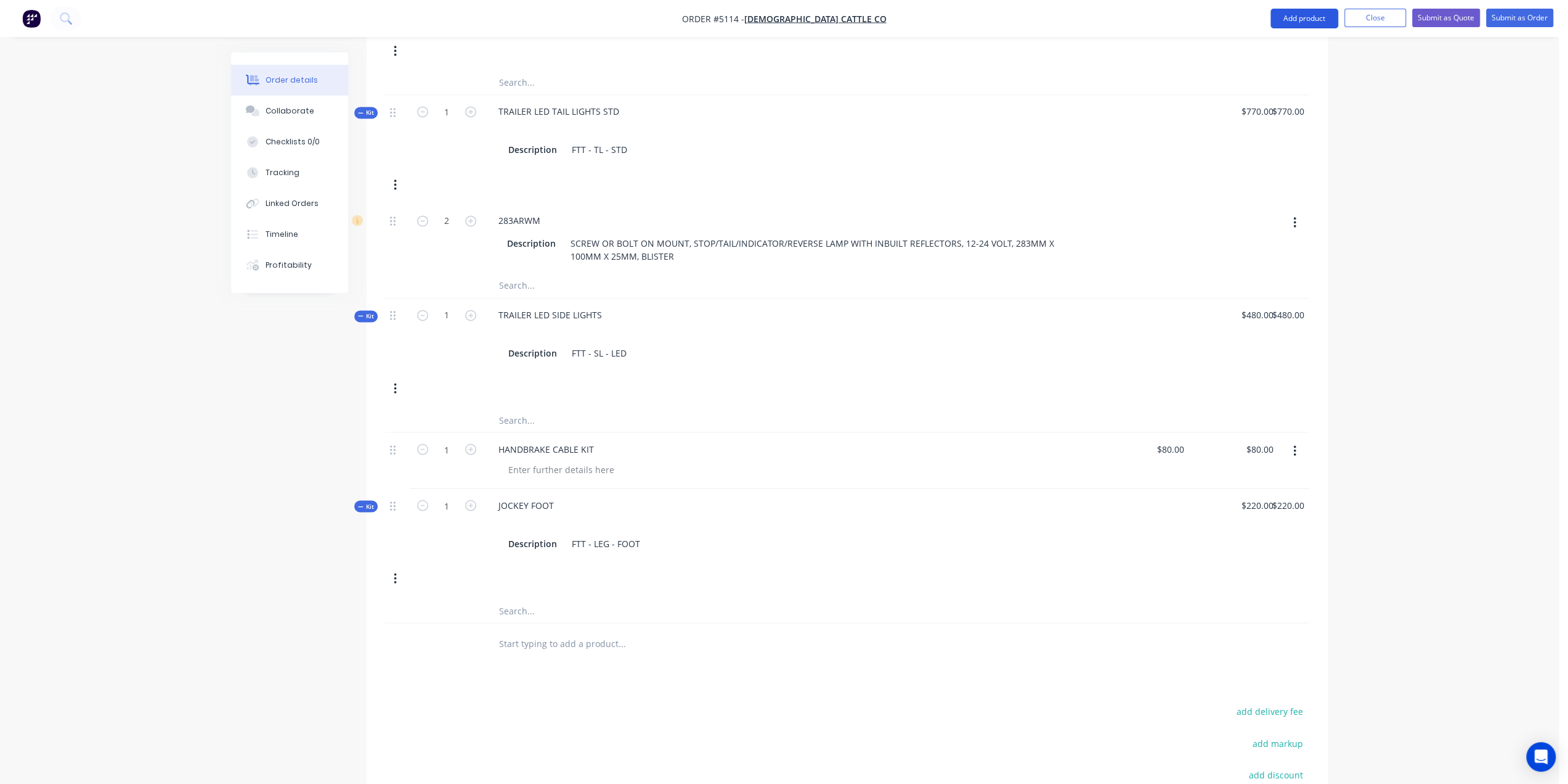
click at [1309, 18] on button "Add product" at bounding box center [1304, 19] width 68 height 20
click at [1264, 51] on div "Product catalogue" at bounding box center [1279, 51] width 95 height 18
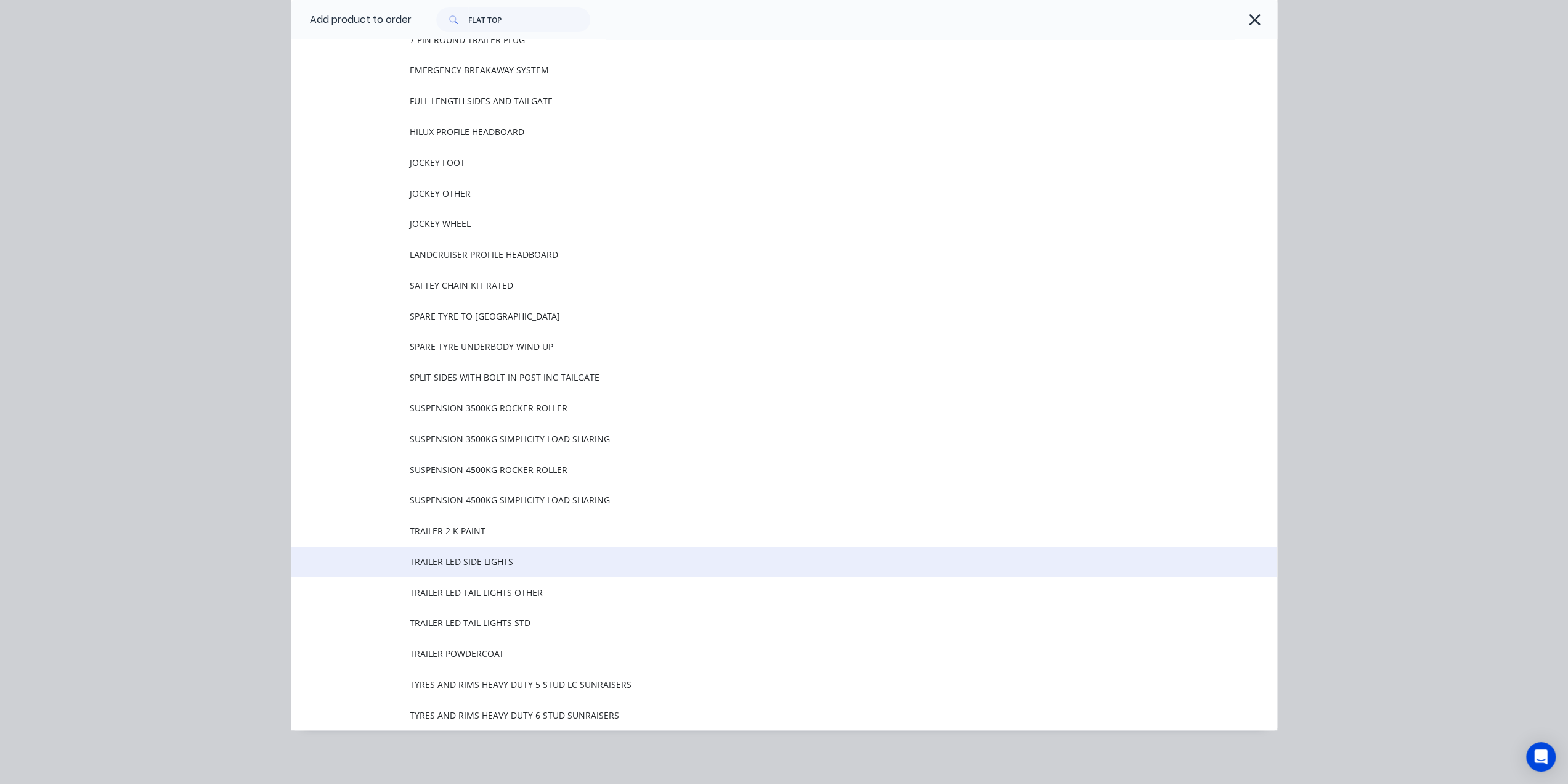
scroll to position [397, 0]
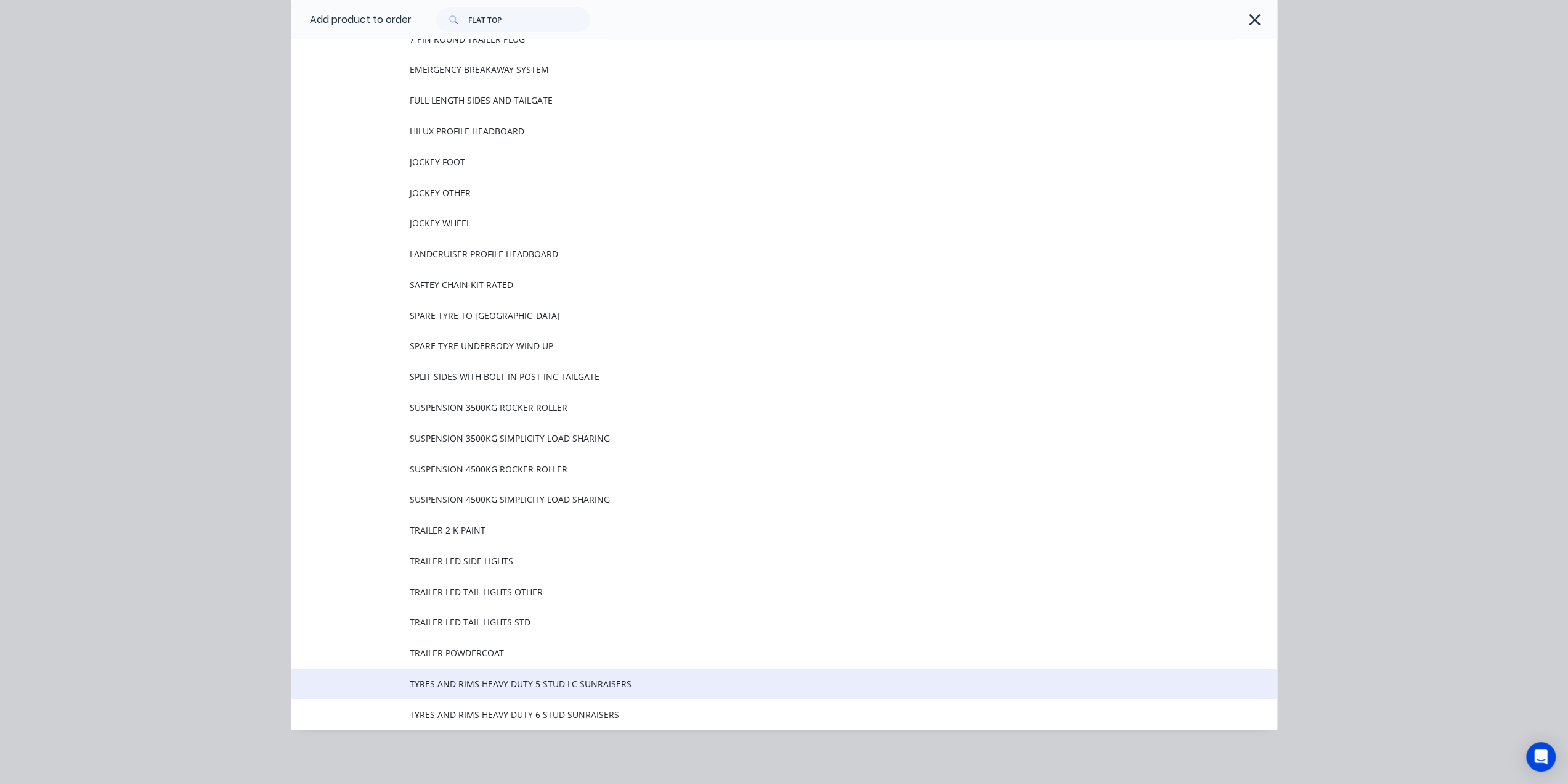
click at [489, 689] on span "TYRES AND RIMS HEAVY DUTY 5 STUD LC SUNRAISERS" at bounding box center [756, 684] width 694 height 13
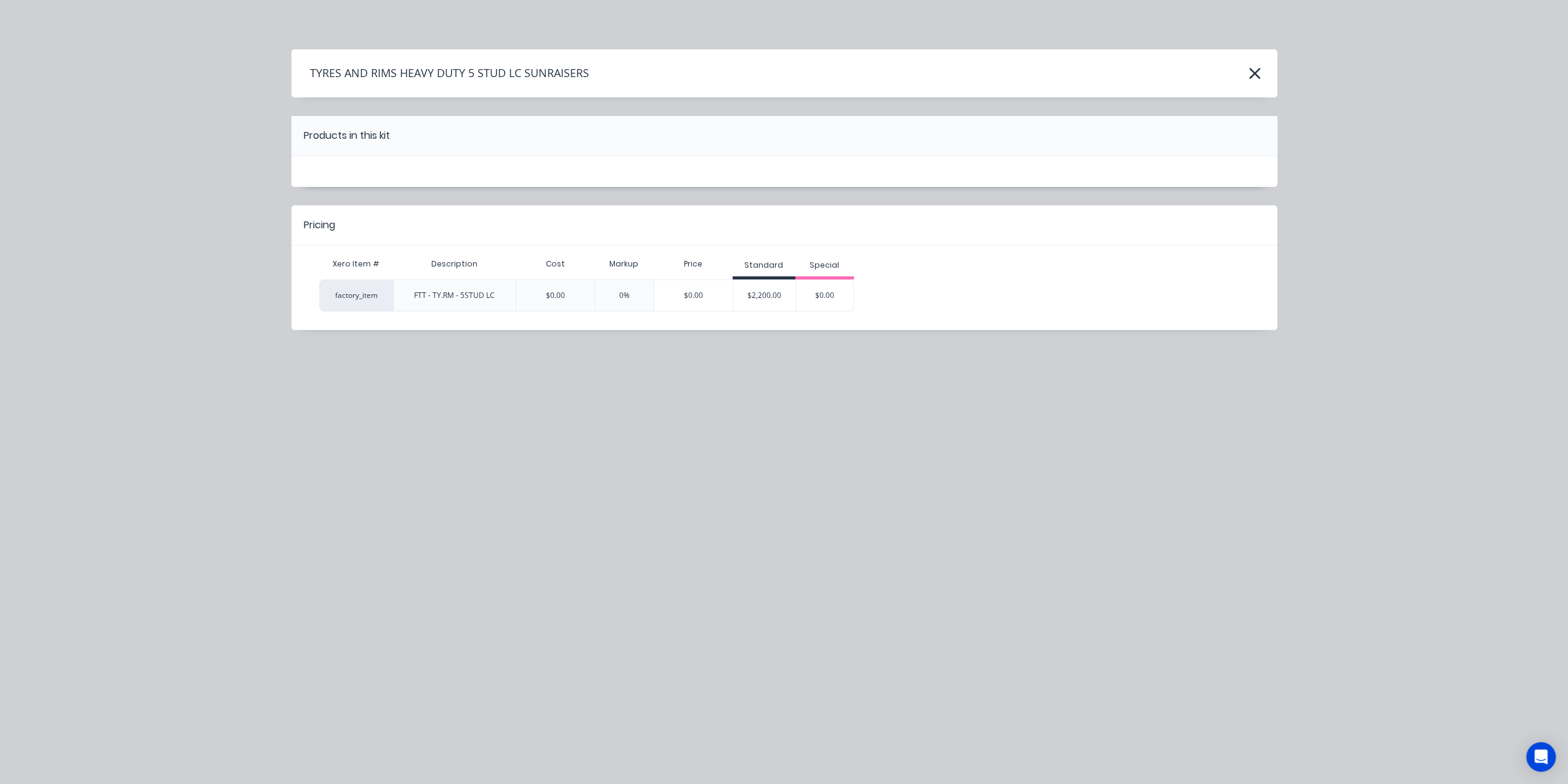
scroll to position [0, 0]
click at [751, 294] on div "$2,200.00" at bounding box center [764, 295] width 62 height 31
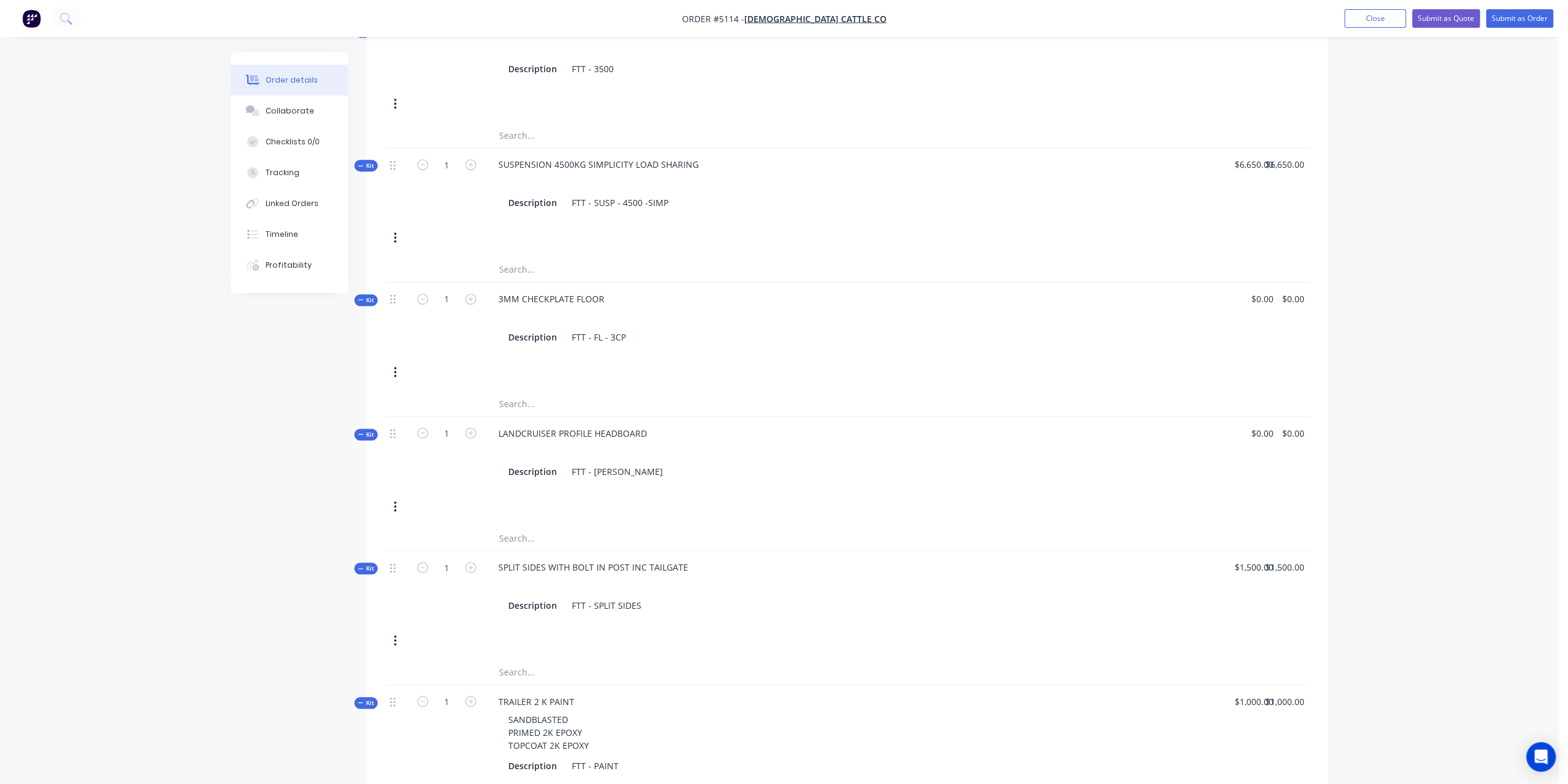
scroll to position [209, 0]
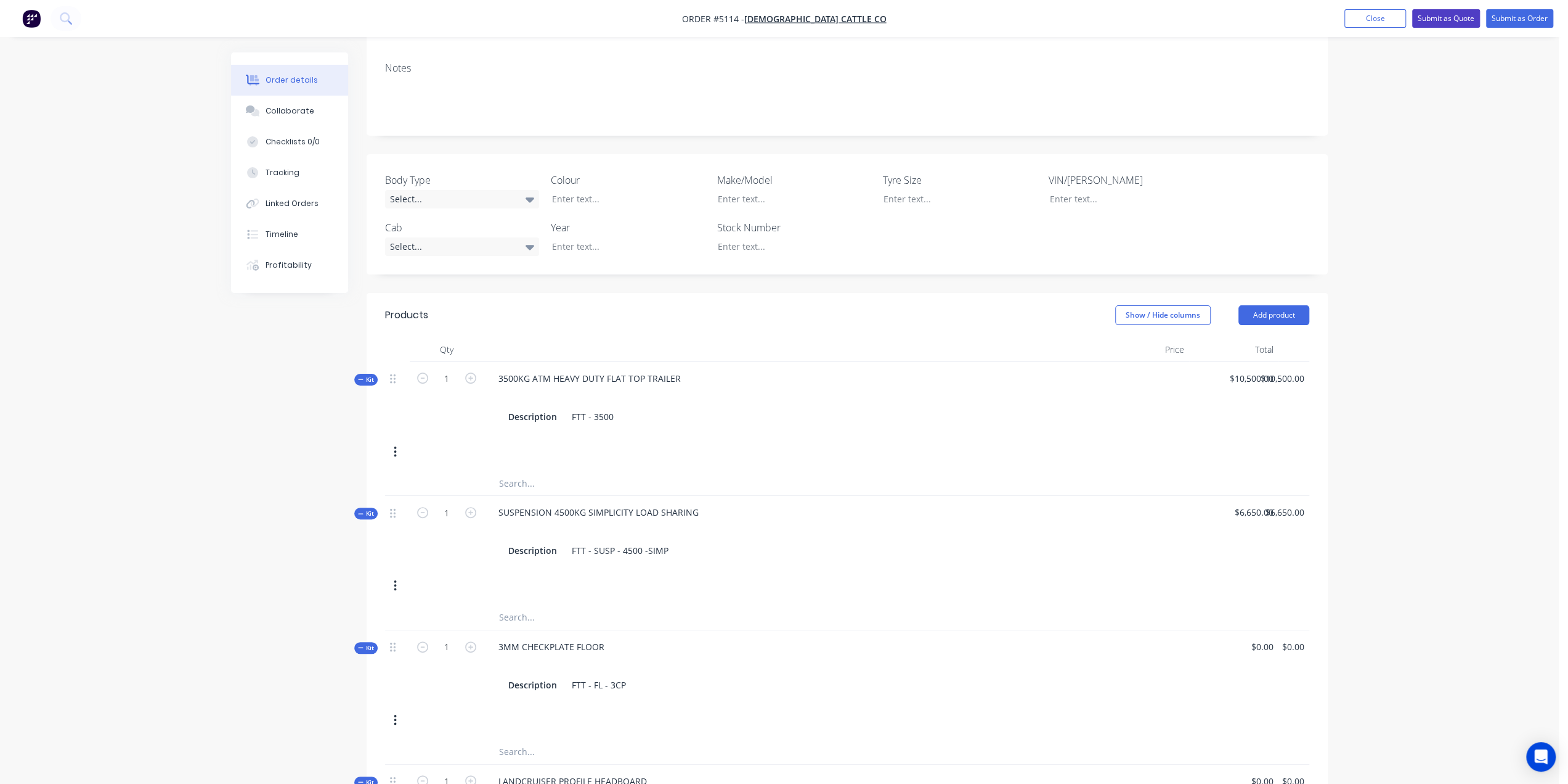
click at [1437, 22] on button "Submit as Quote" at bounding box center [1446, 18] width 68 height 18
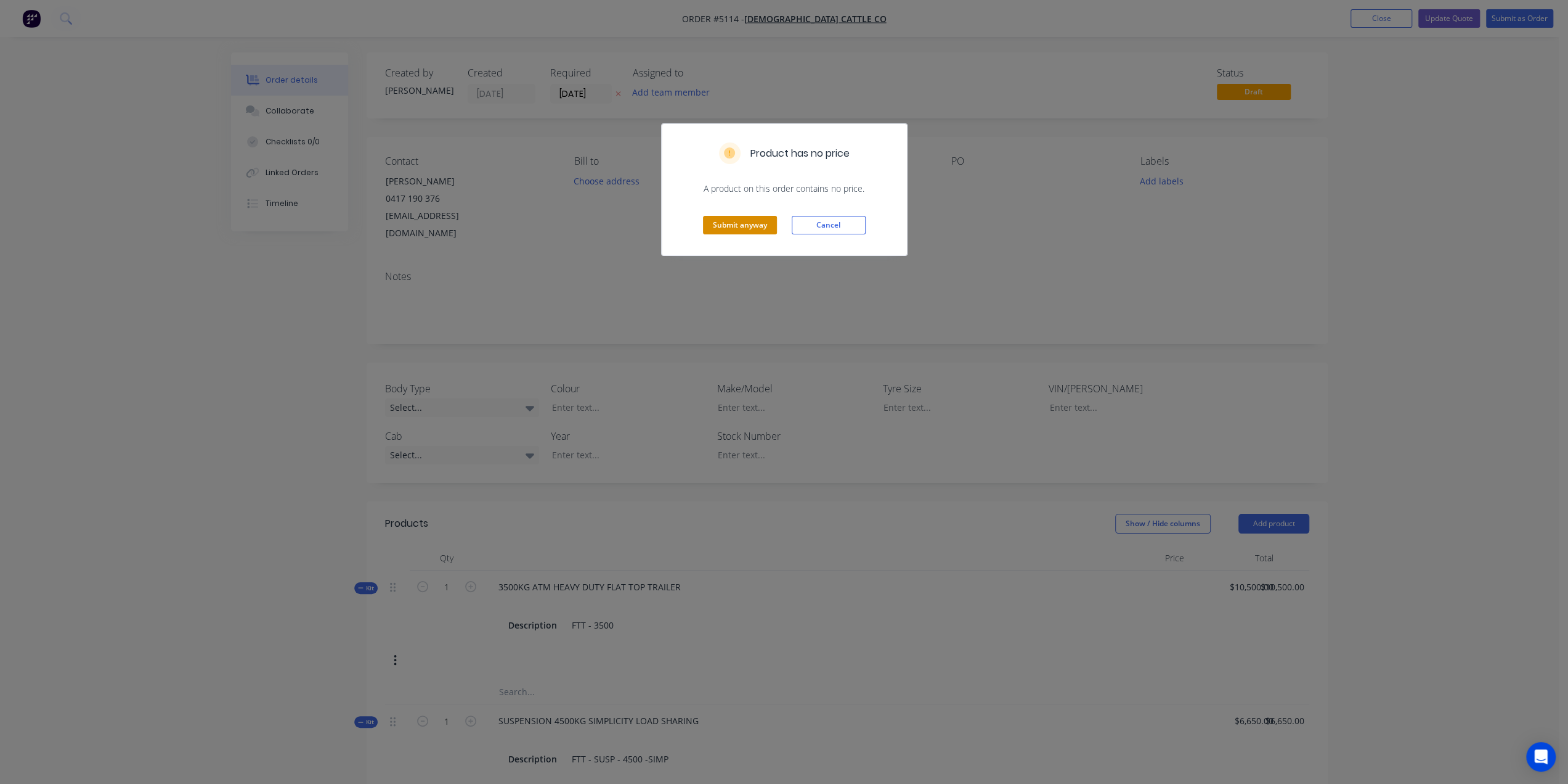
click at [727, 224] on button "Submit anyway" at bounding box center [740, 225] width 74 height 18
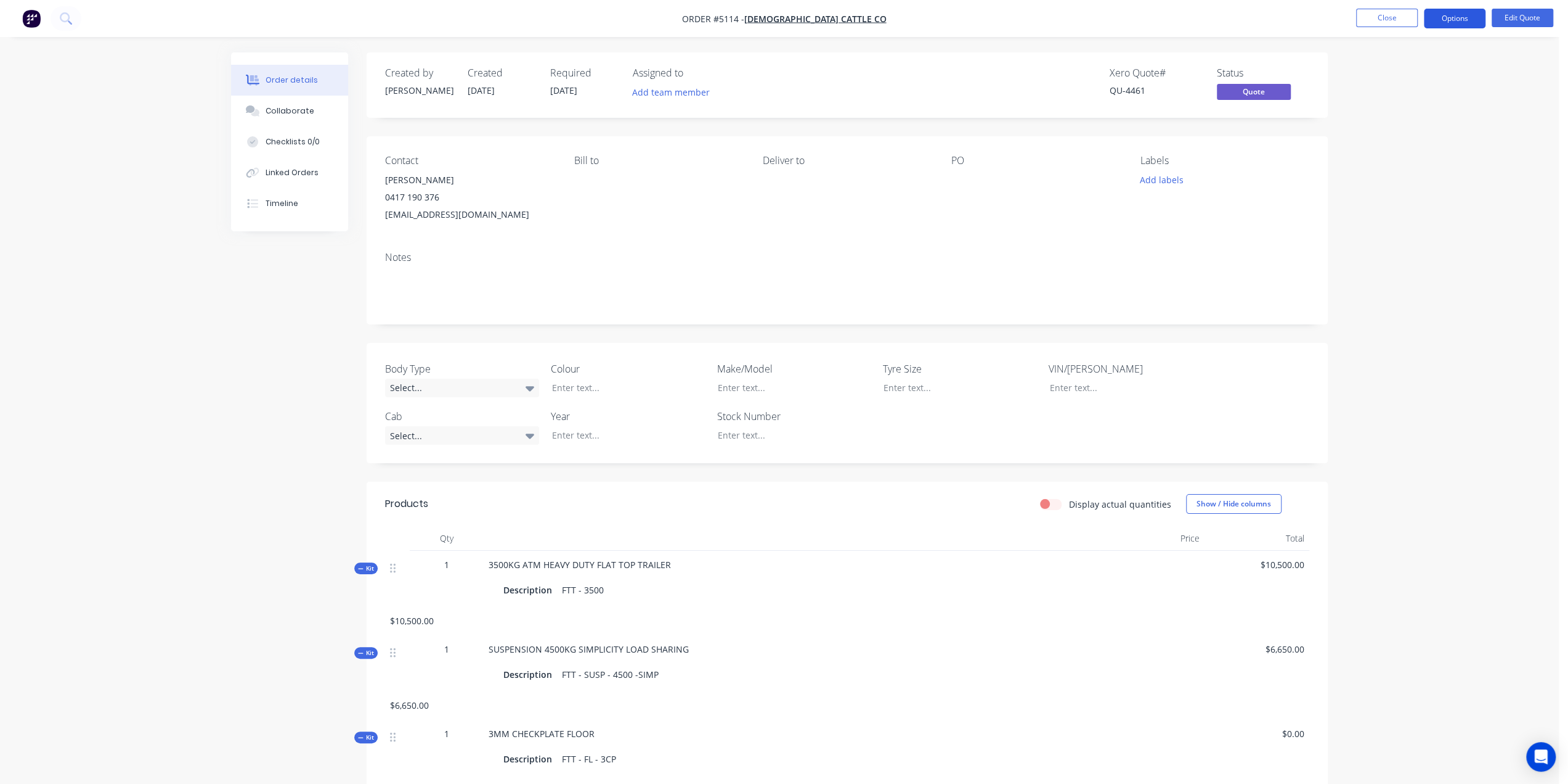
click at [1465, 11] on button "Options" at bounding box center [1455, 19] width 61 height 20
click at [1409, 79] on div "Quote" at bounding box center [1418, 75] width 114 height 18
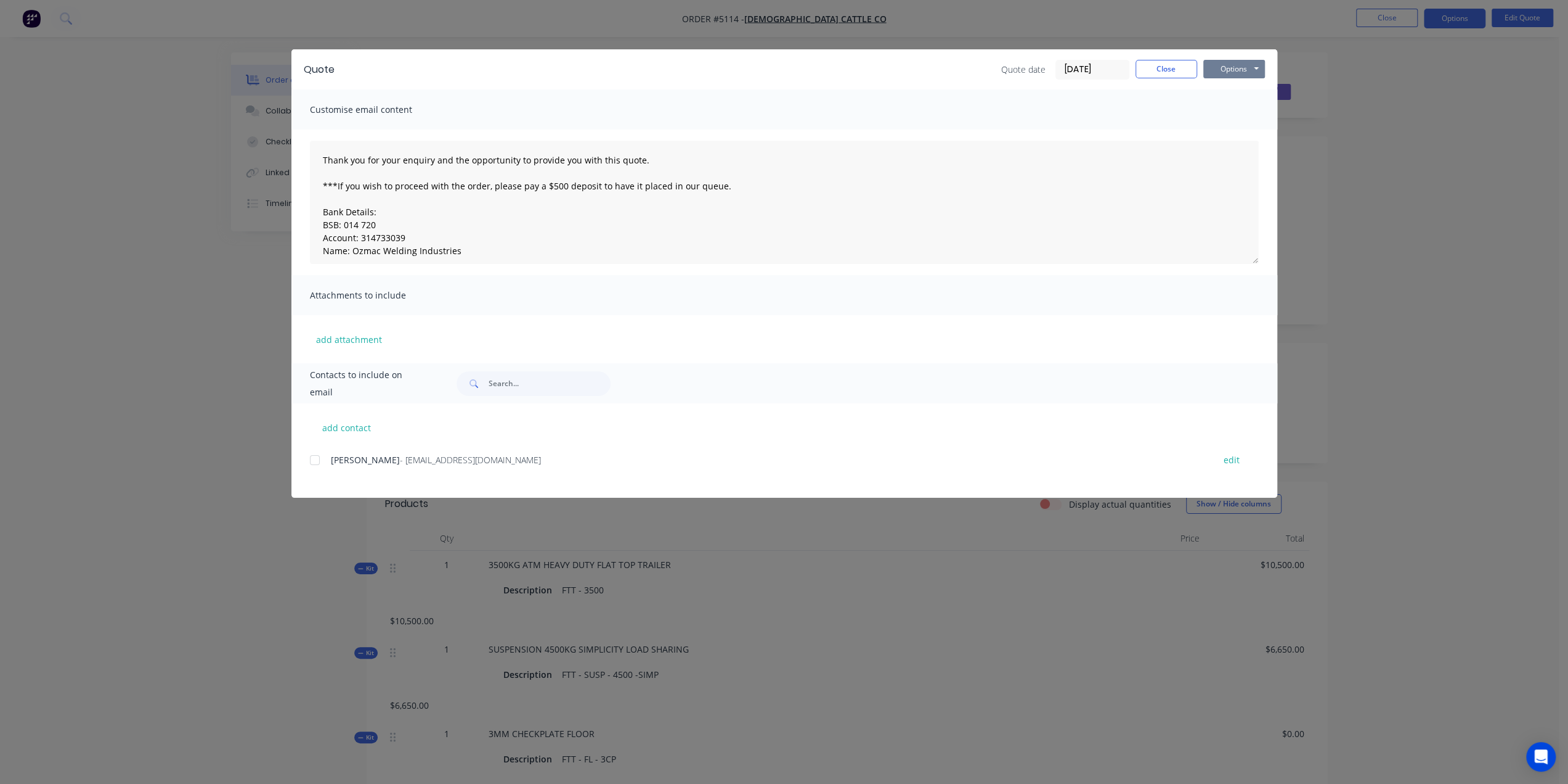
click at [1240, 65] on button "Options" at bounding box center [1234, 69] width 61 height 18
click at [1231, 89] on button "Preview" at bounding box center [1242, 90] width 79 height 21
click at [1191, 60] on button "Close" at bounding box center [1166, 69] width 61 height 18
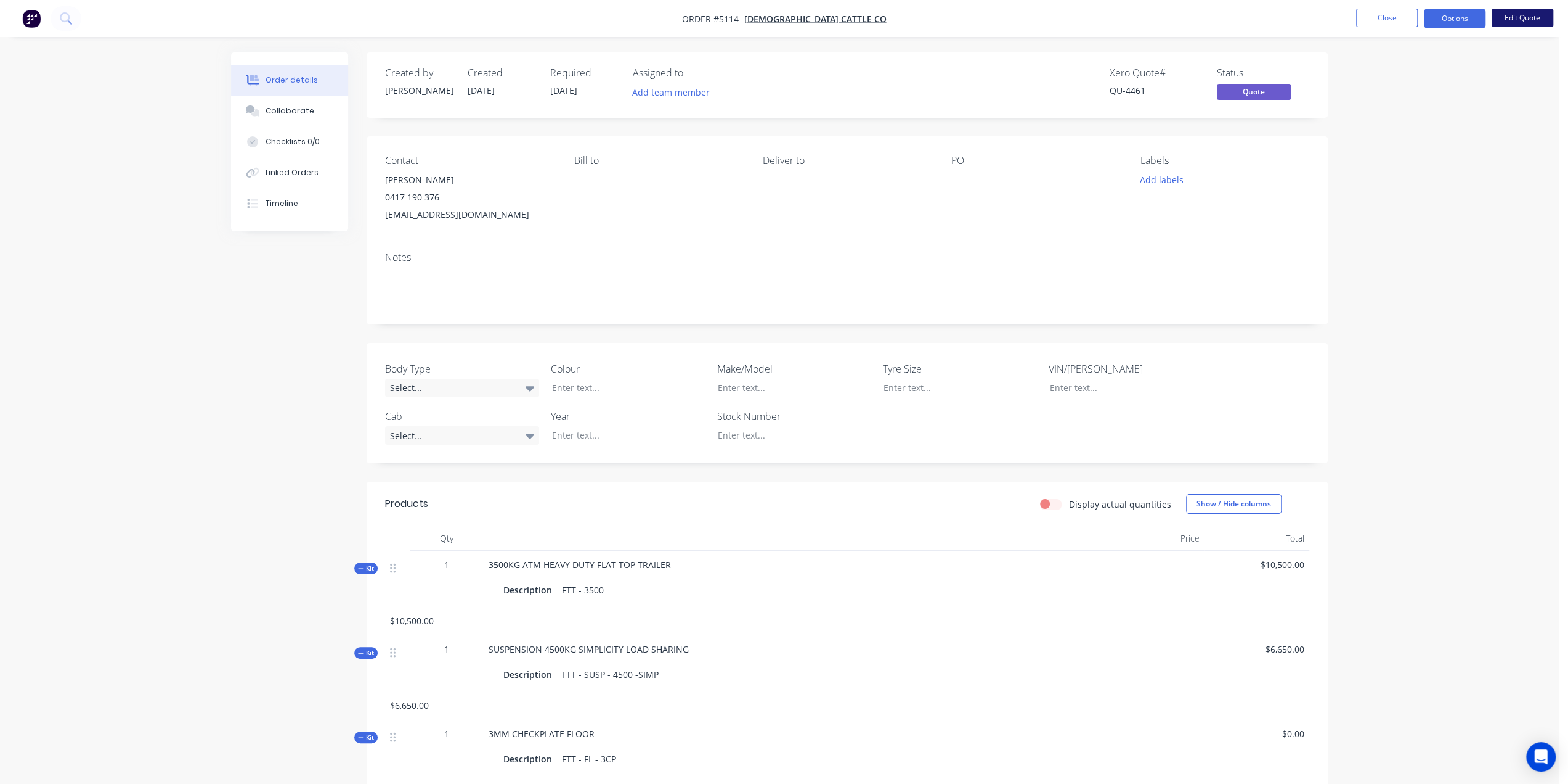
click at [1529, 19] on button "Edit Quote" at bounding box center [1523, 18] width 61 height 18
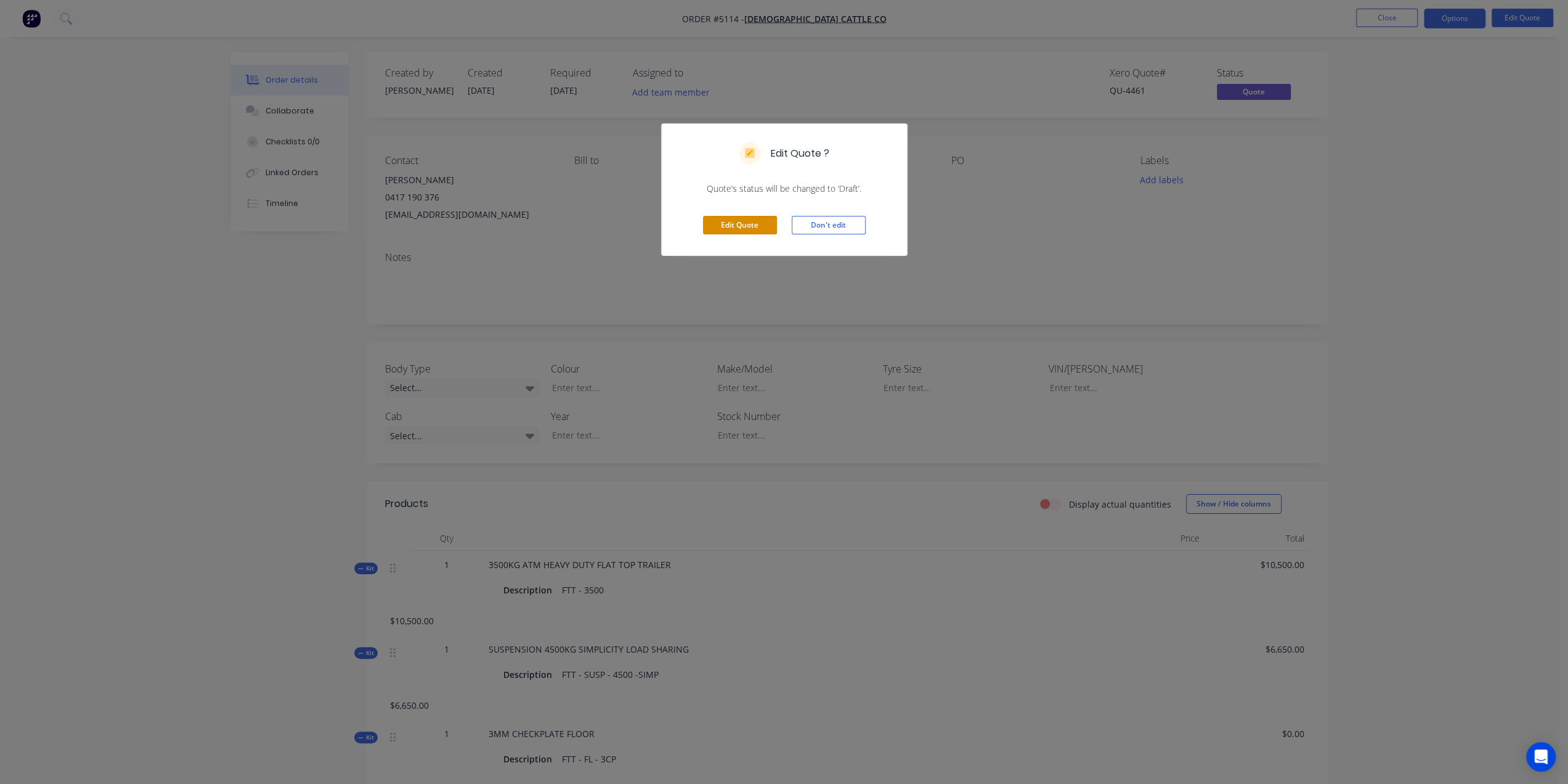
drag, startPoint x: 723, startPoint y: 226, endPoint x: 716, endPoint y: 228, distance: 7.3
click at [724, 226] on button "Edit Quote" at bounding box center [740, 225] width 74 height 18
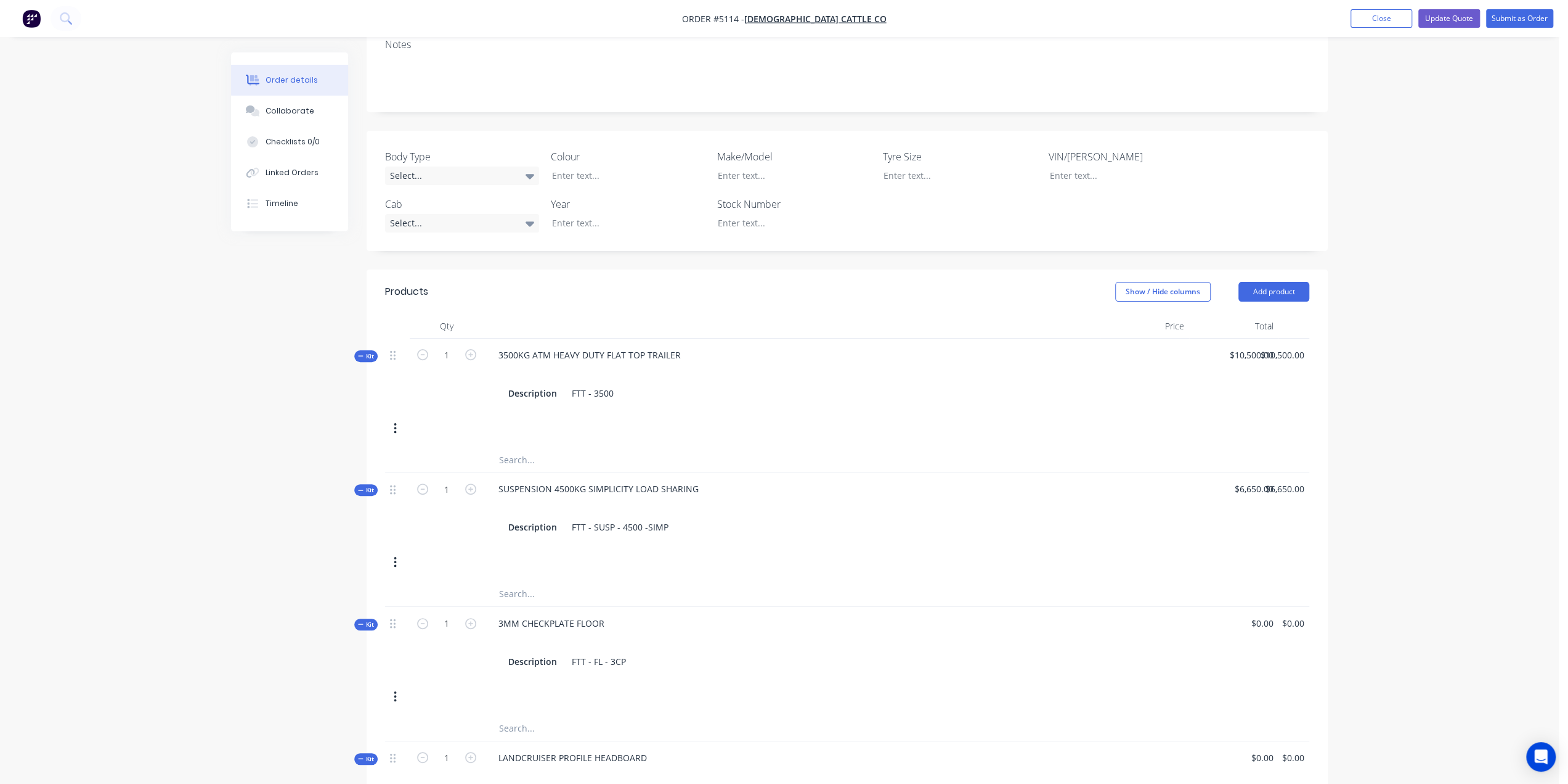
scroll to position [247, 0]
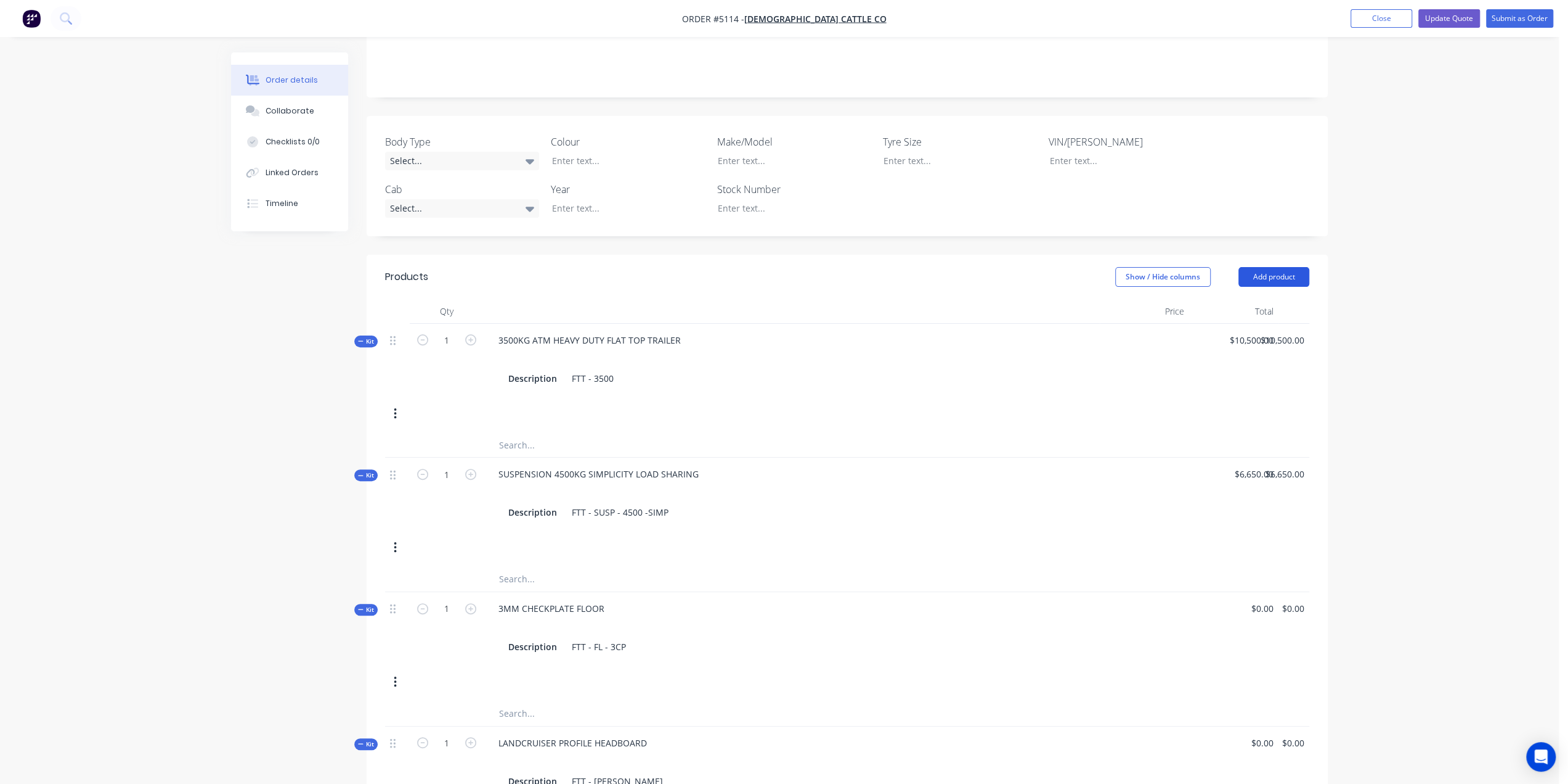
click at [1280, 267] on button "Add product" at bounding box center [1274, 277] width 71 height 20
click at [1237, 299] on div "Product catalogue" at bounding box center [1250, 308] width 95 height 18
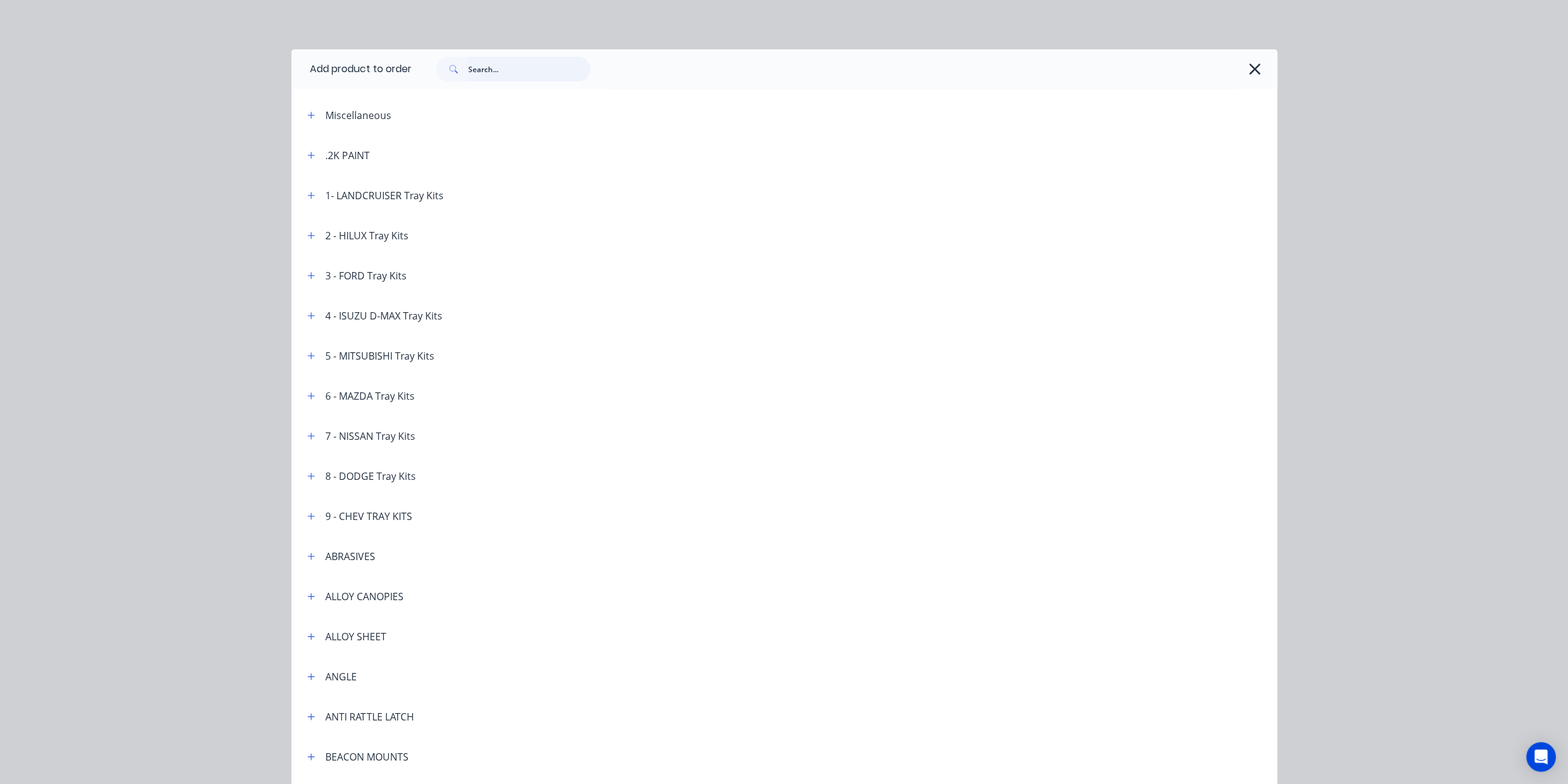
click at [490, 73] on input "text" at bounding box center [529, 69] width 122 height 24
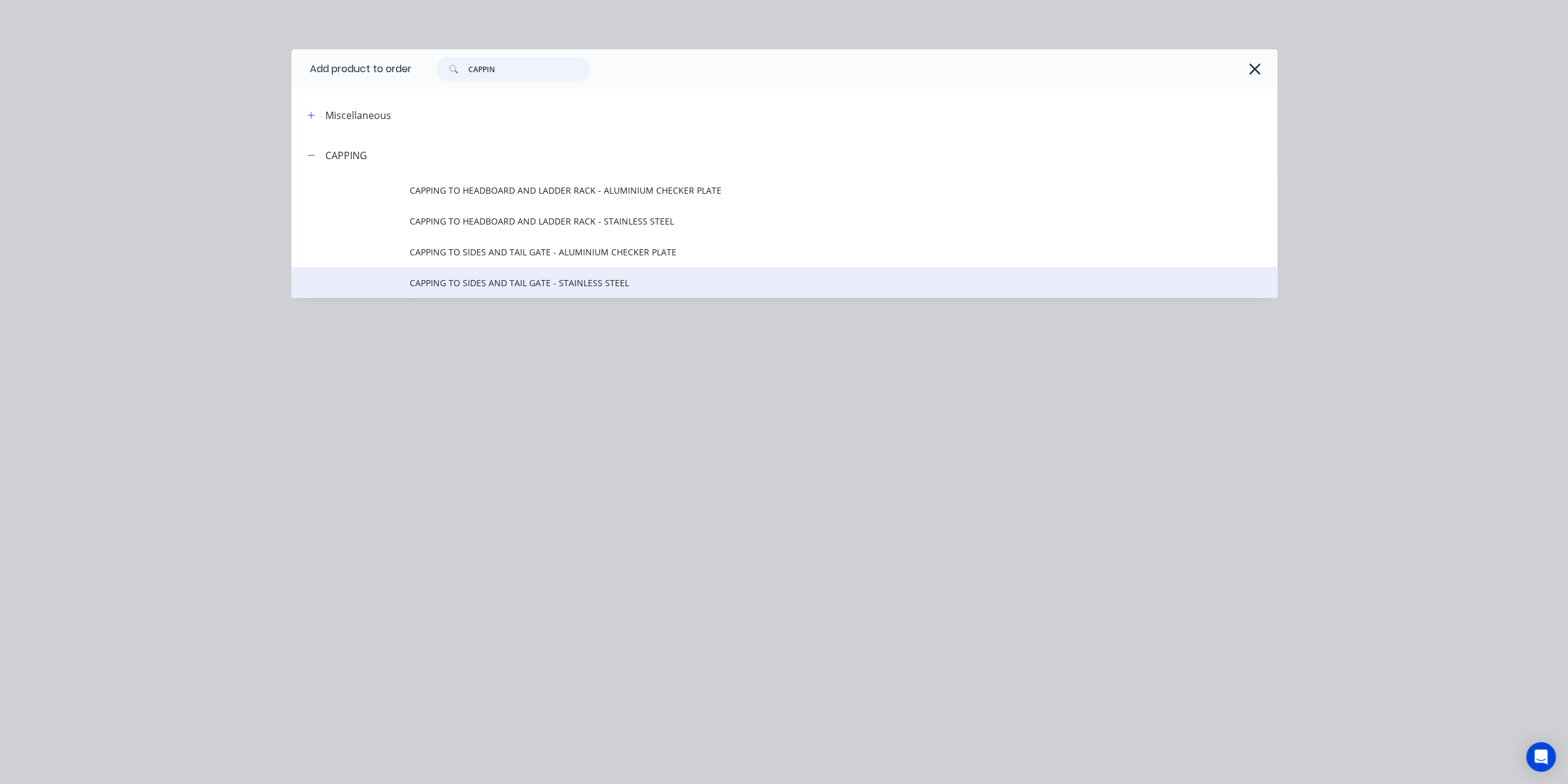
type input "CAPPIN"
click at [474, 275] on td "CAPPING TO SIDES AND TAIL GATE - STAINLESS STEEL" at bounding box center [843, 283] width 868 height 31
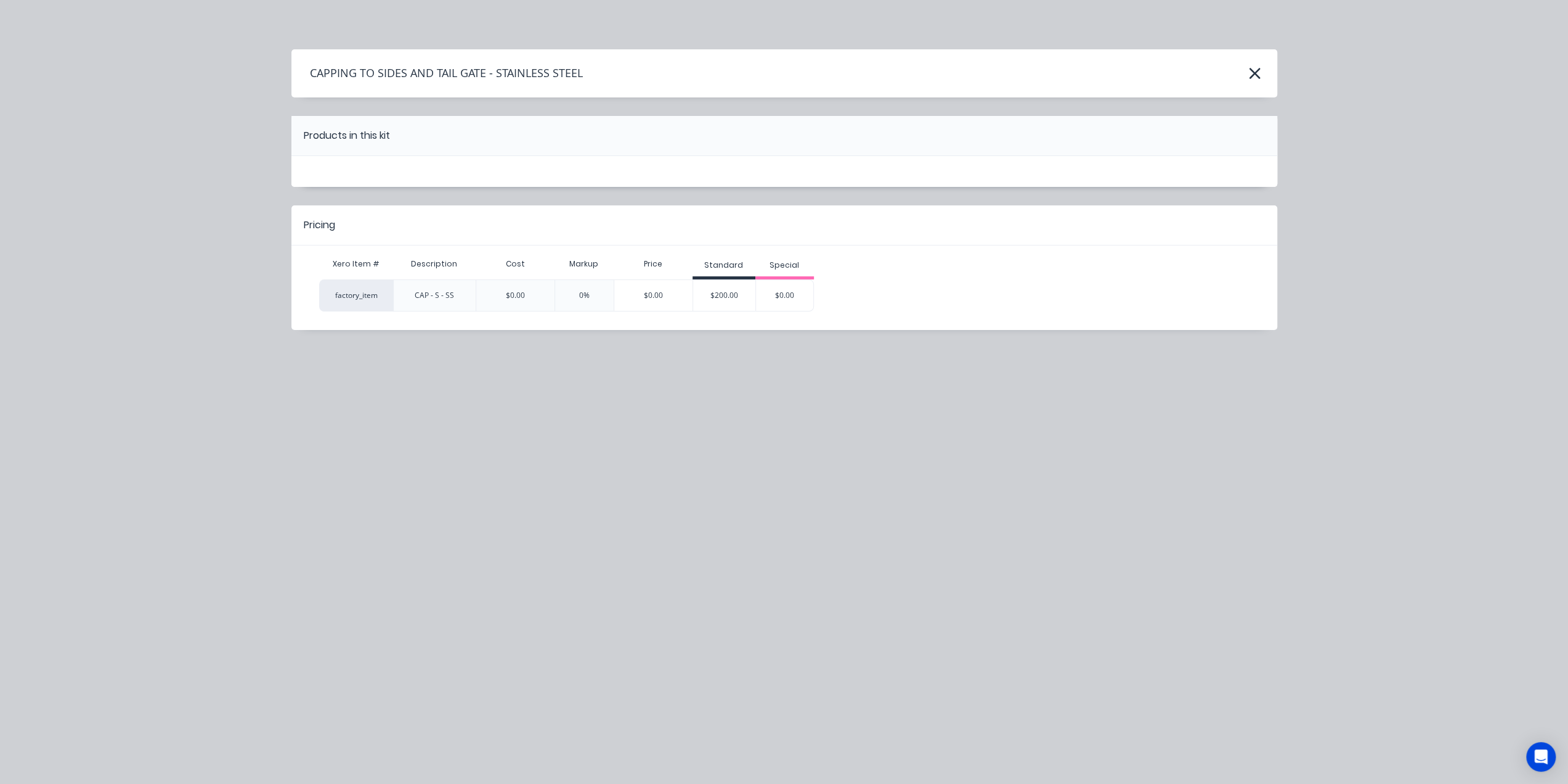
click at [707, 297] on div "$200.00" at bounding box center [724, 295] width 62 height 31
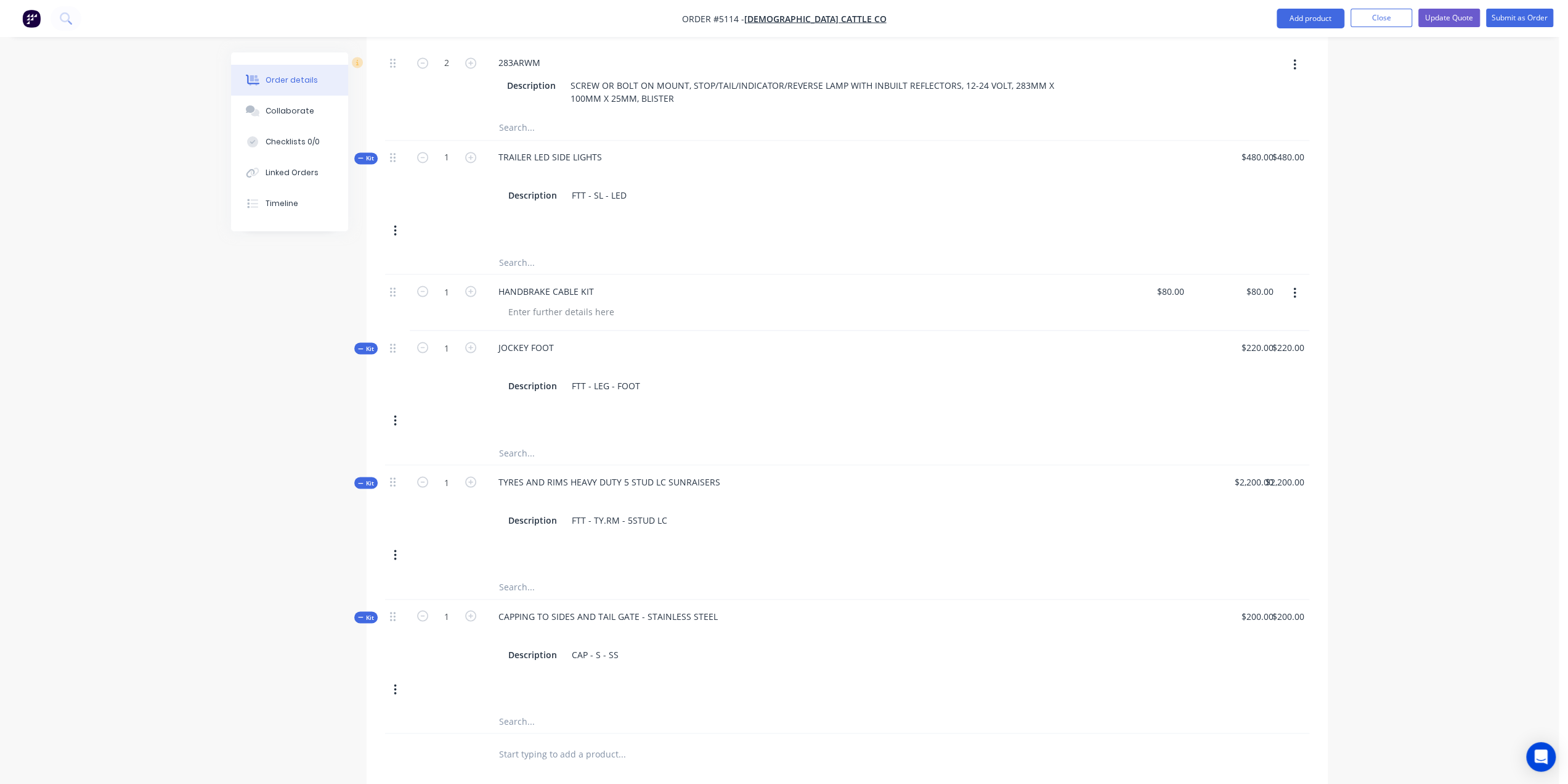
scroll to position [2376, 0]
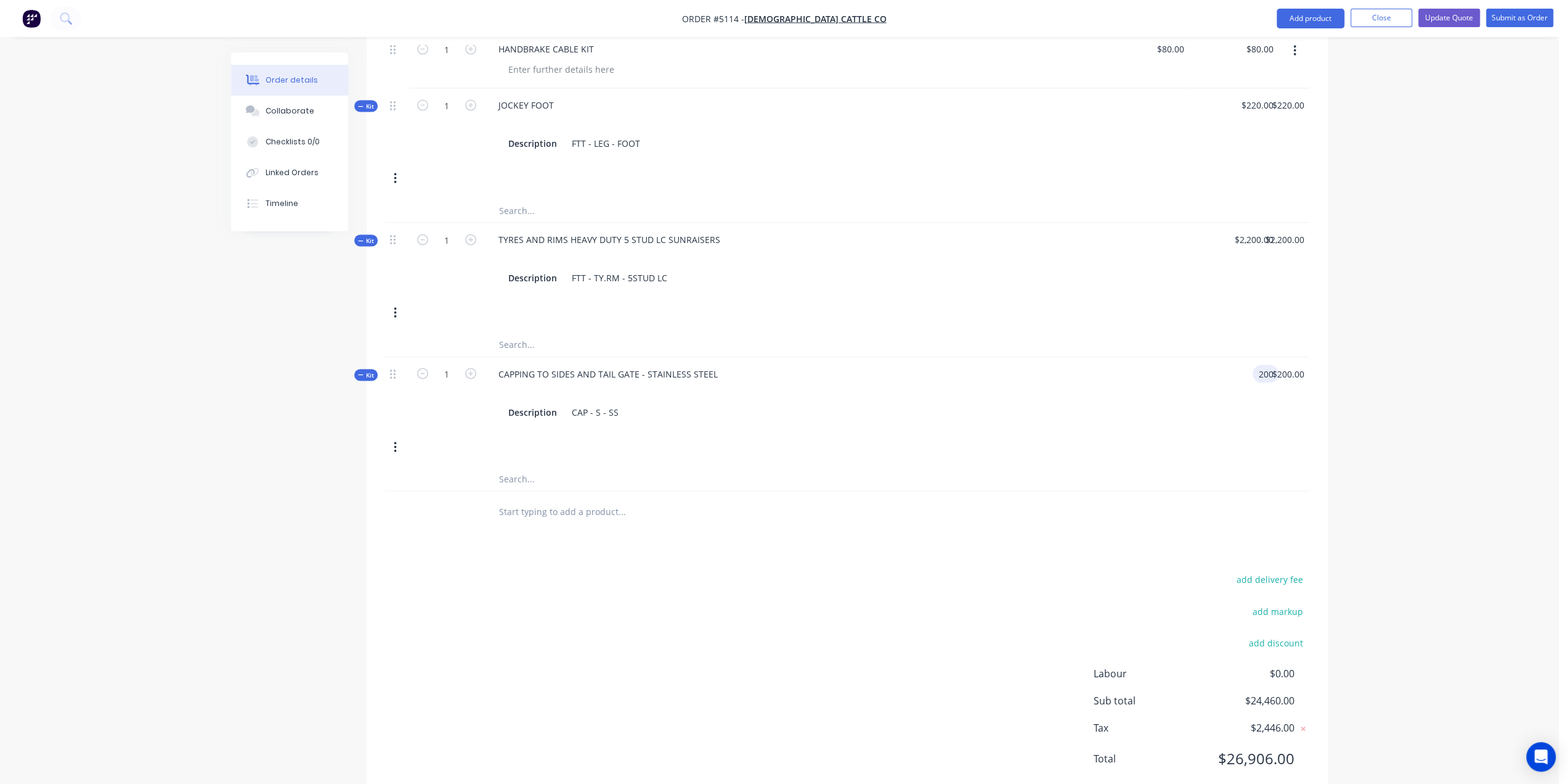
click at [1251, 358] on div "200 200" at bounding box center [1234, 393] width 89 height 71
click at [1251, 358] on div "$200.00 200" at bounding box center [1234, 393] width 89 height 71
drag, startPoint x: 1251, startPoint y: 339, endPoint x: 1261, endPoint y: 341, distance: 10.2
click at [1261, 365] on input "200" at bounding box center [1267, 374] width 21 height 18
type input "$350.00"
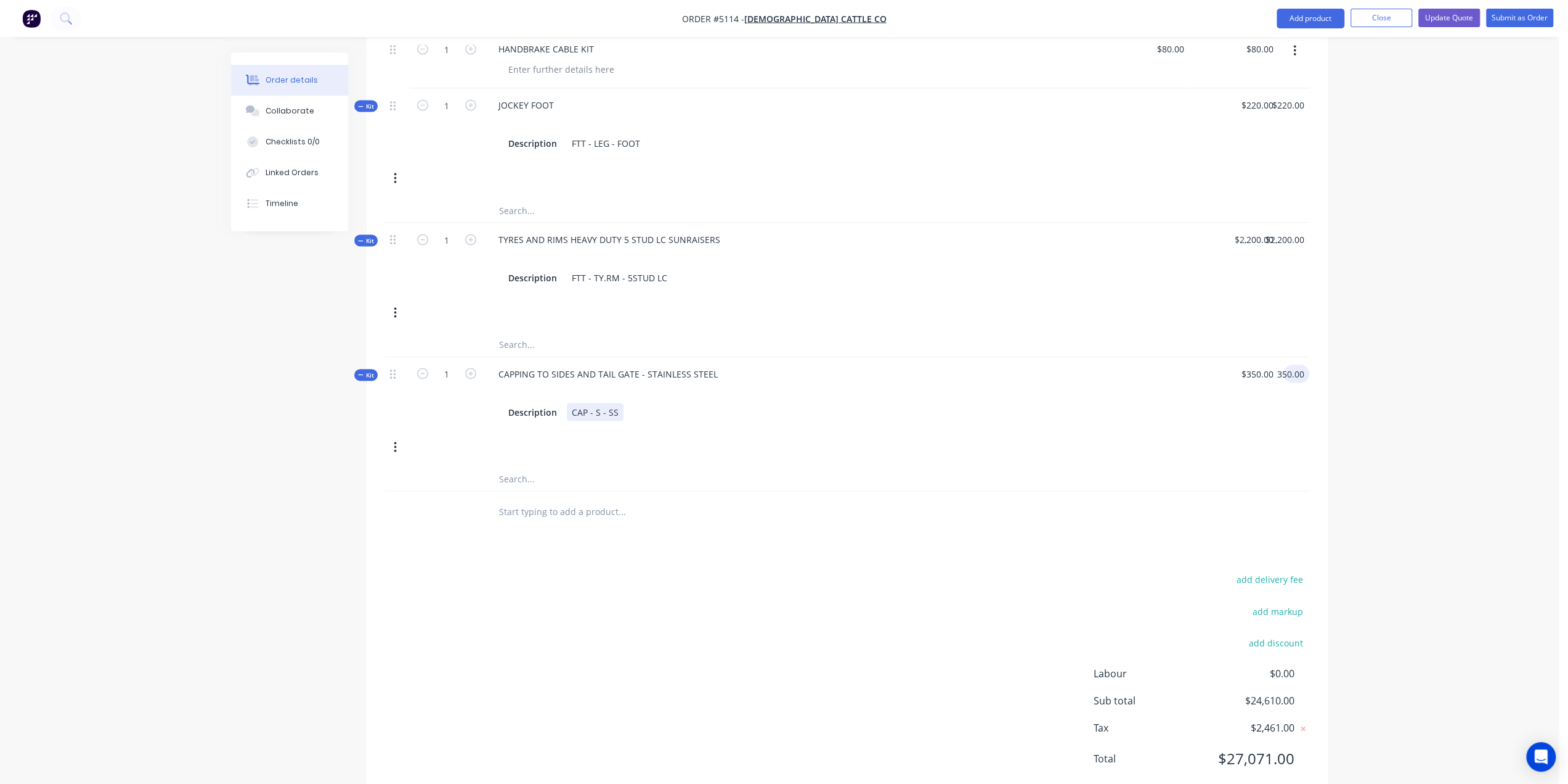
type input "$350.00"
click at [1055, 427] on div "Kit 1 CAPPING TO SIDES AND TAIL GATE - STAINLESS STEEL Description CAP - S - SS…" at bounding box center [848, 412] width 924 height 109
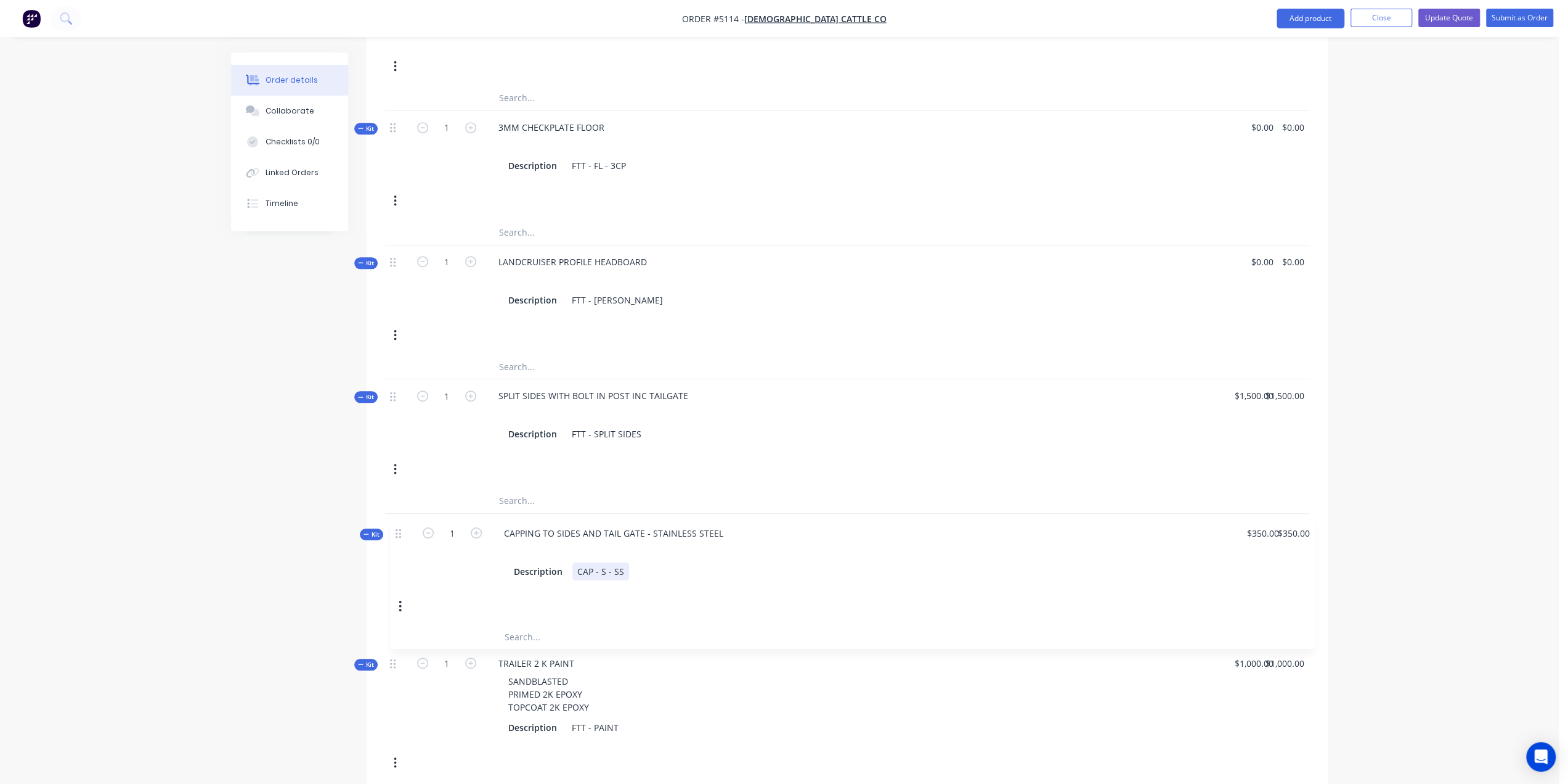
scroll to position [730, 0]
drag, startPoint x: 395, startPoint y: 343, endPoint x: 402, endPoint y: 509, distance: 166.1
click at [809, 417] on div "SPLIT SIDES WITH BOLT IN POST INC TAILGATE Description FTT - SPLIT SIDES" at bounding box center [792, 412] width 617 height 71
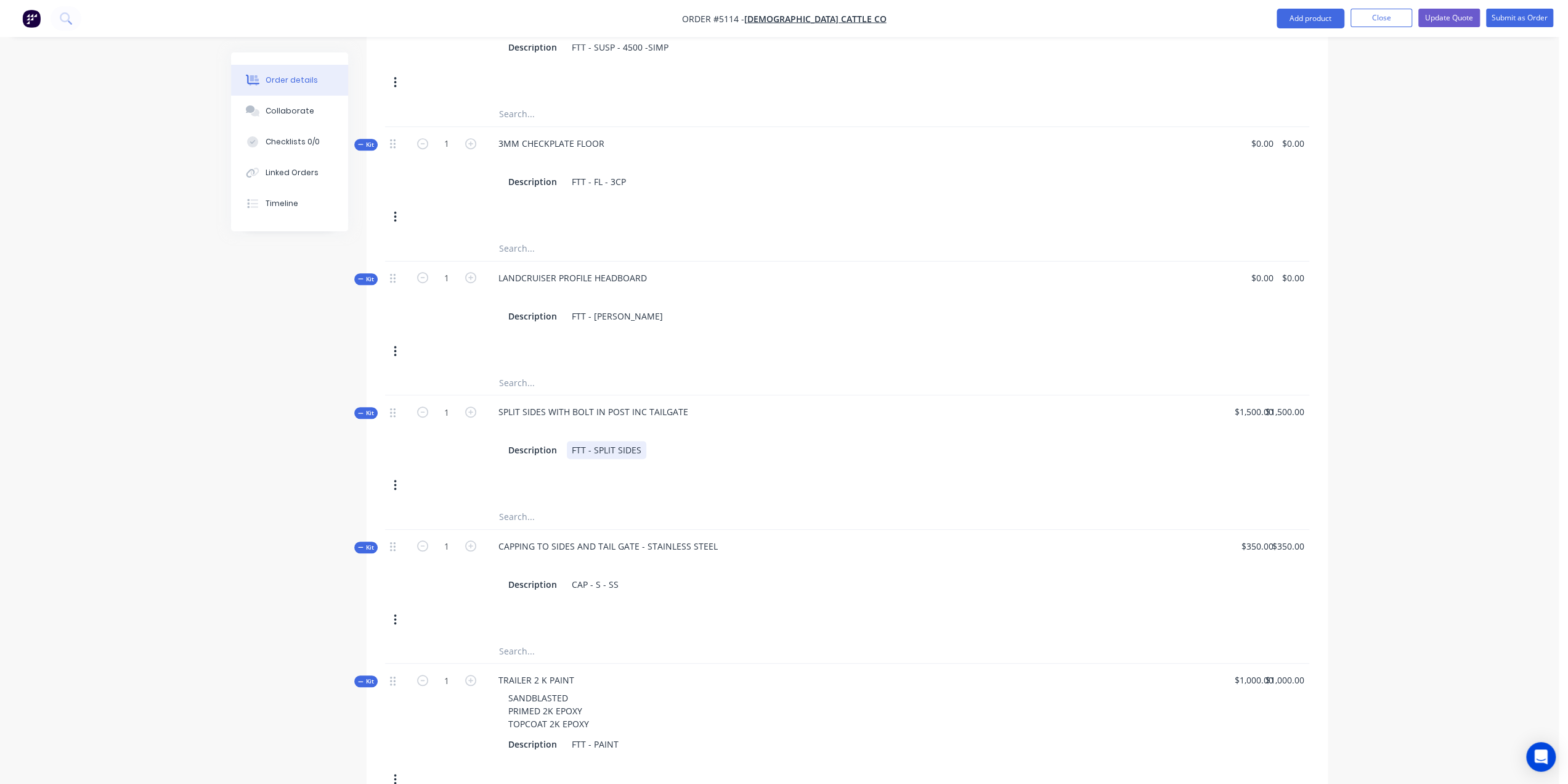
scroll to position [219, 0]
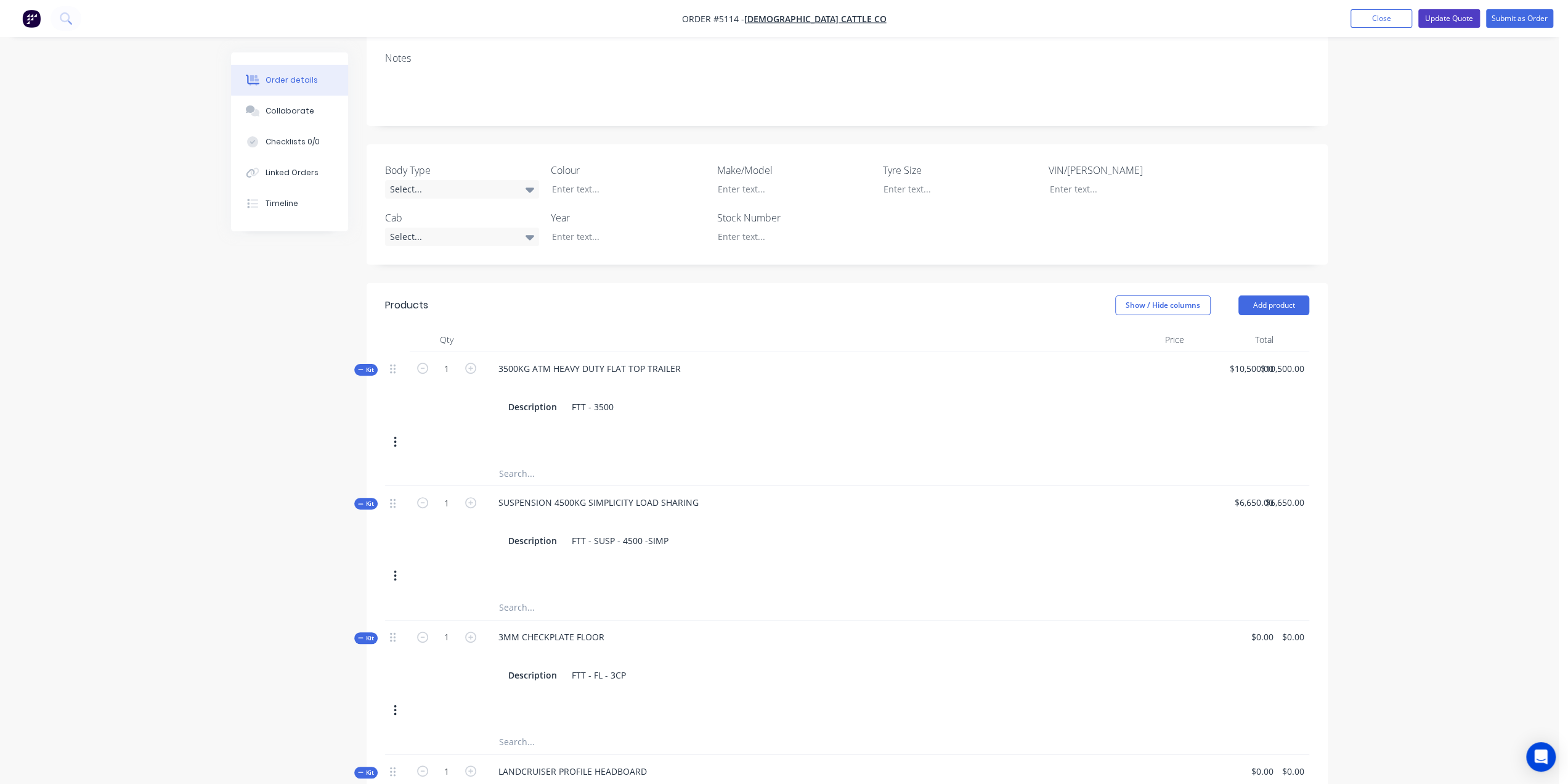
click at [1435, 16] on button "Update Quote" at bounding box center [1450, 18] width 61 height 18
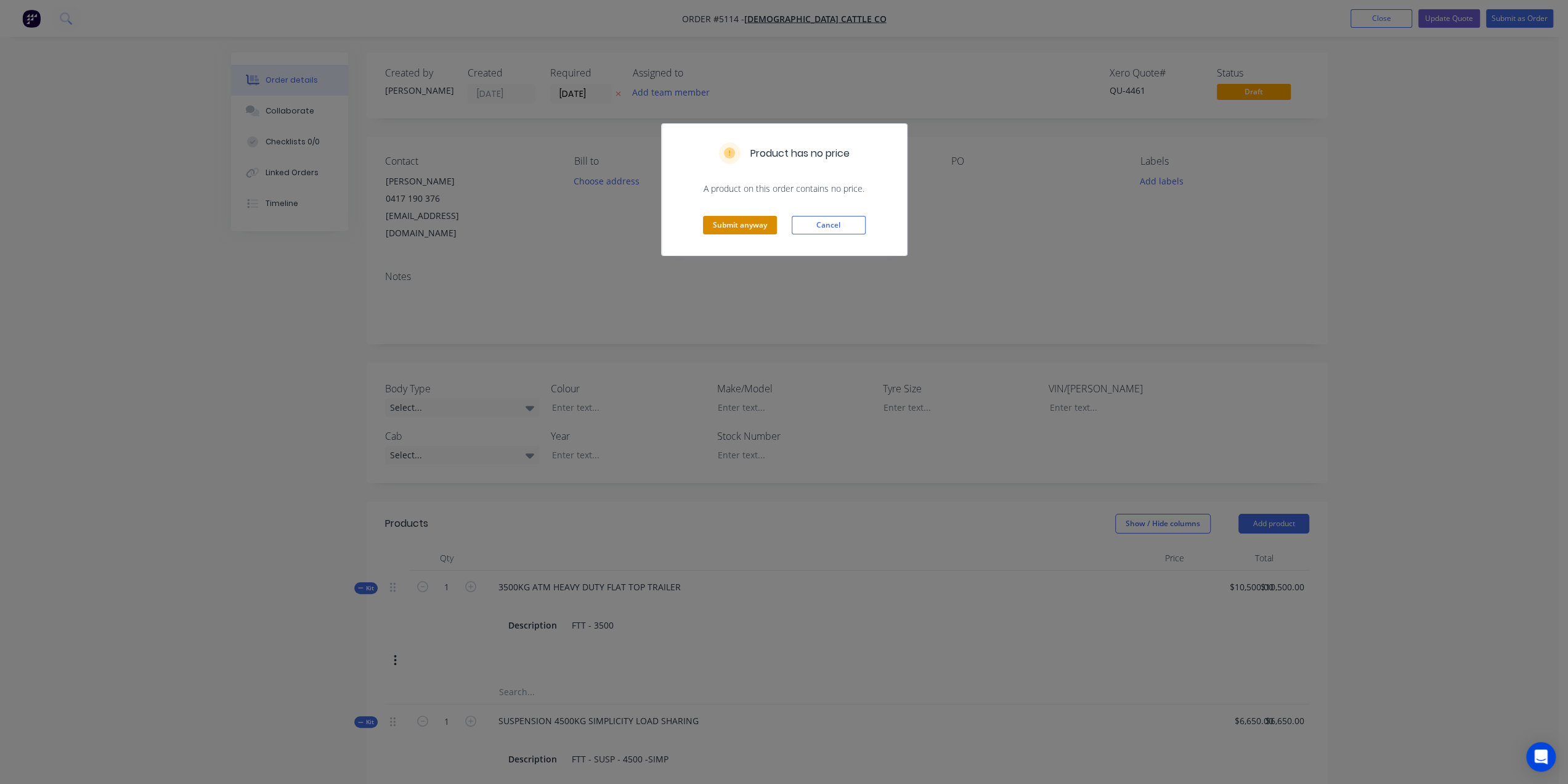
click at [736, 221] on button "Submit anyway" at bounding box center [740, 225] width 74 height 18
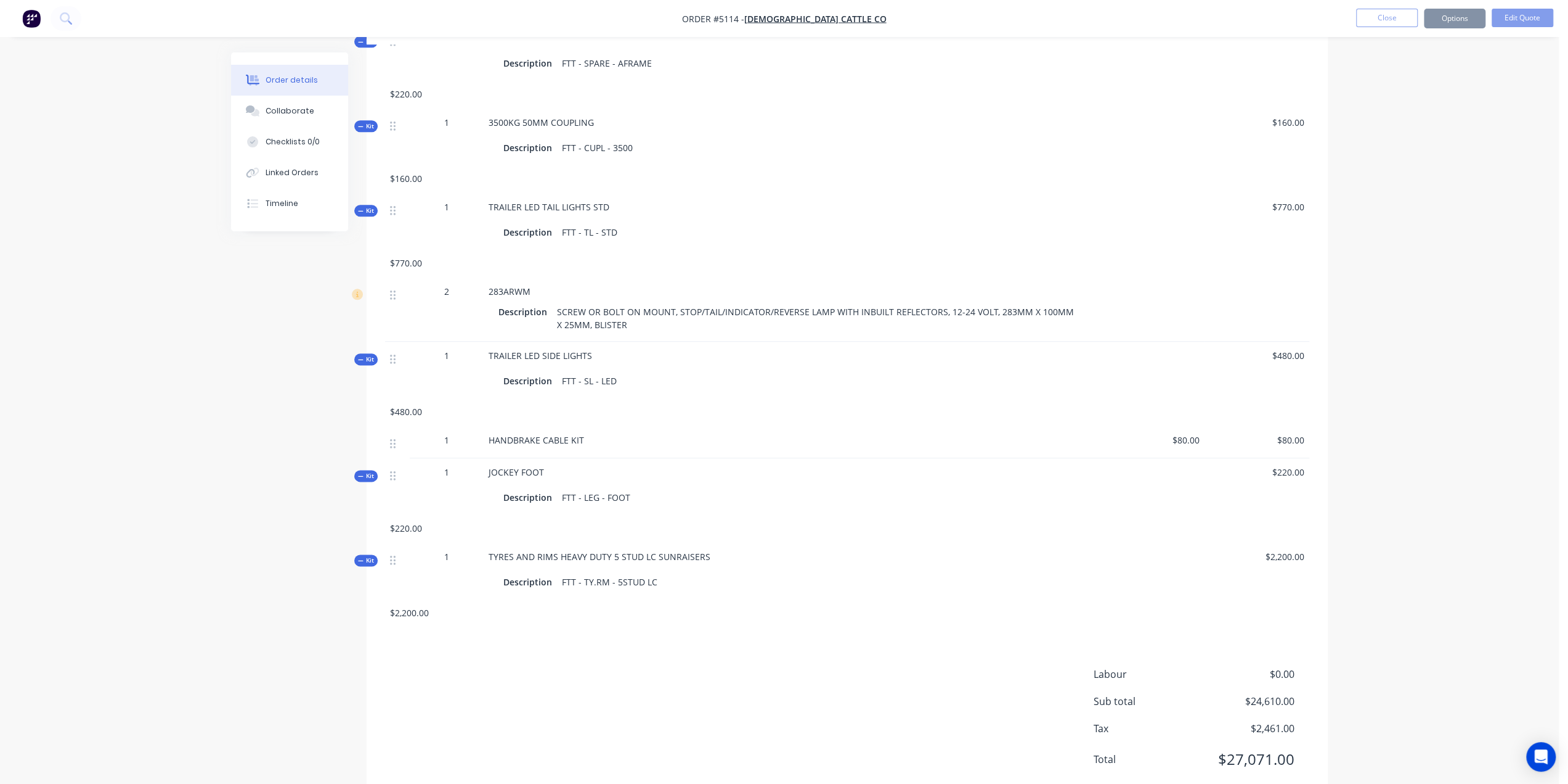
scroll to position [1440, 0]
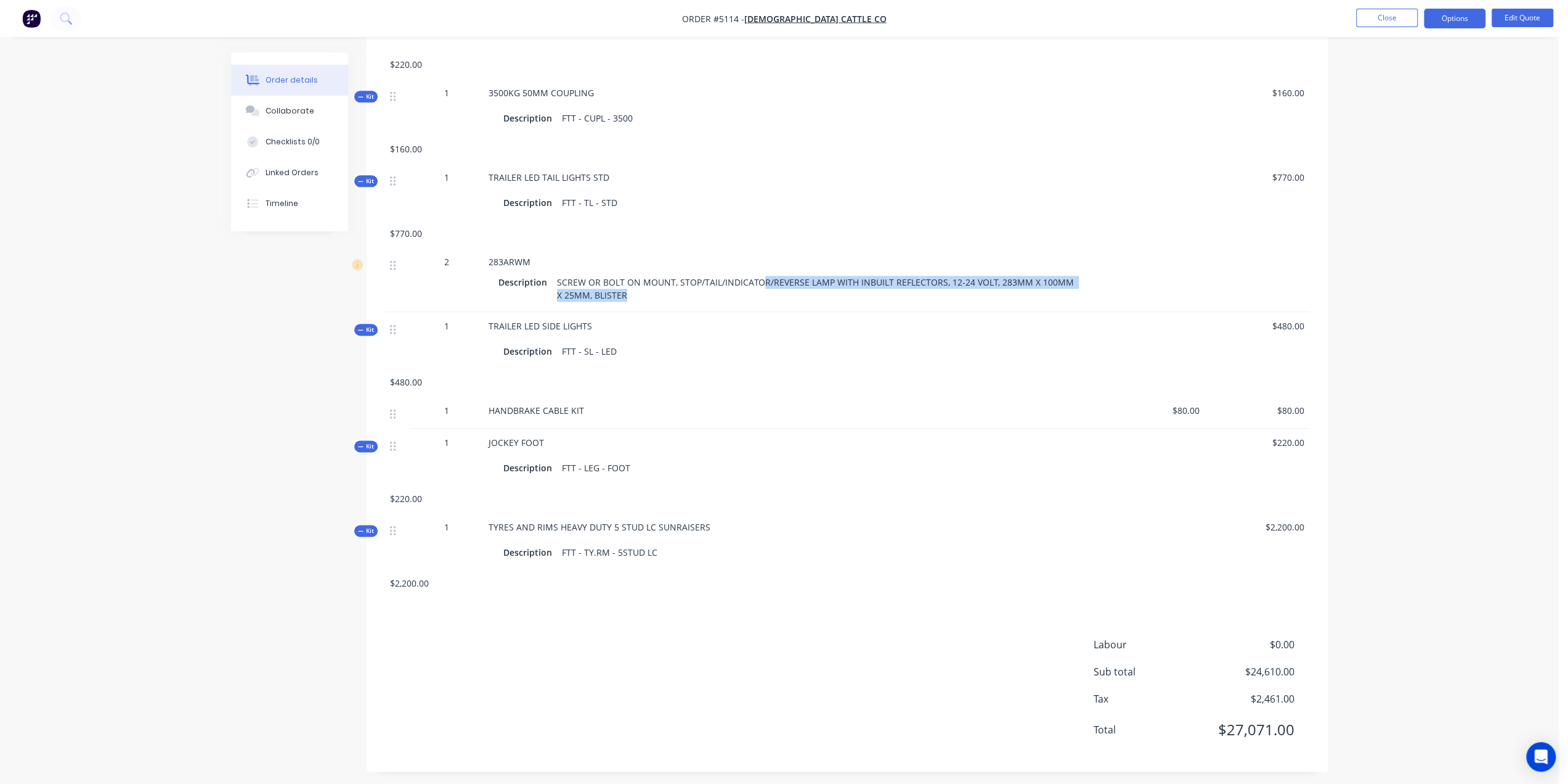
drag, startPoint x: 756, startPoint y: 275, endPoint x: 824, endPoint y: 289, distance: 69.4
click at [824, 289] on div "SCREW OR BOLT ON MOUNT, STOP/TAIL/INDICATOR/REVERSE LAMP WITH INBUILT REFLECTOR…" at bounding box center [819, 288] width 533 height 31
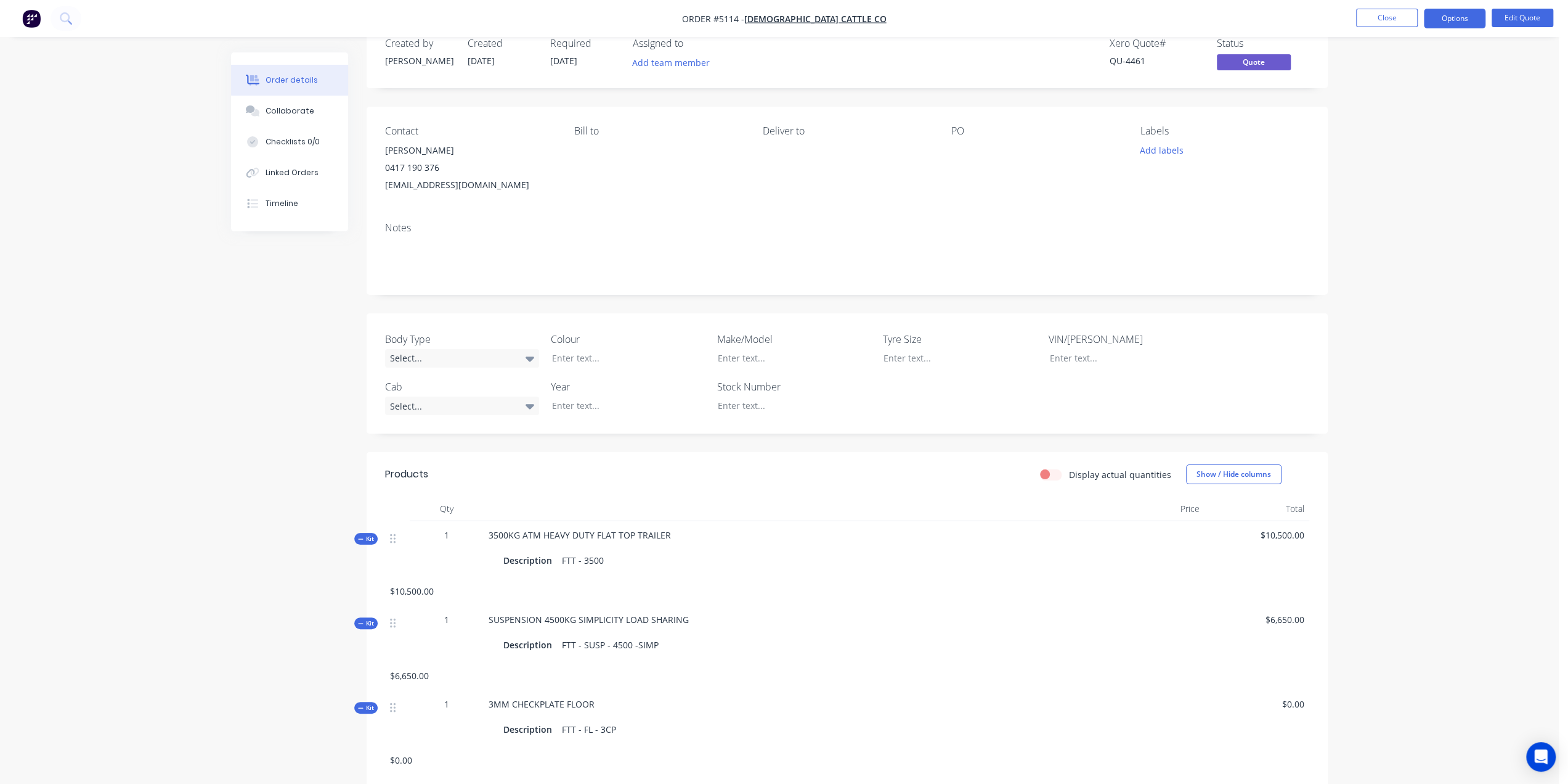
scroll to position [0, 0]
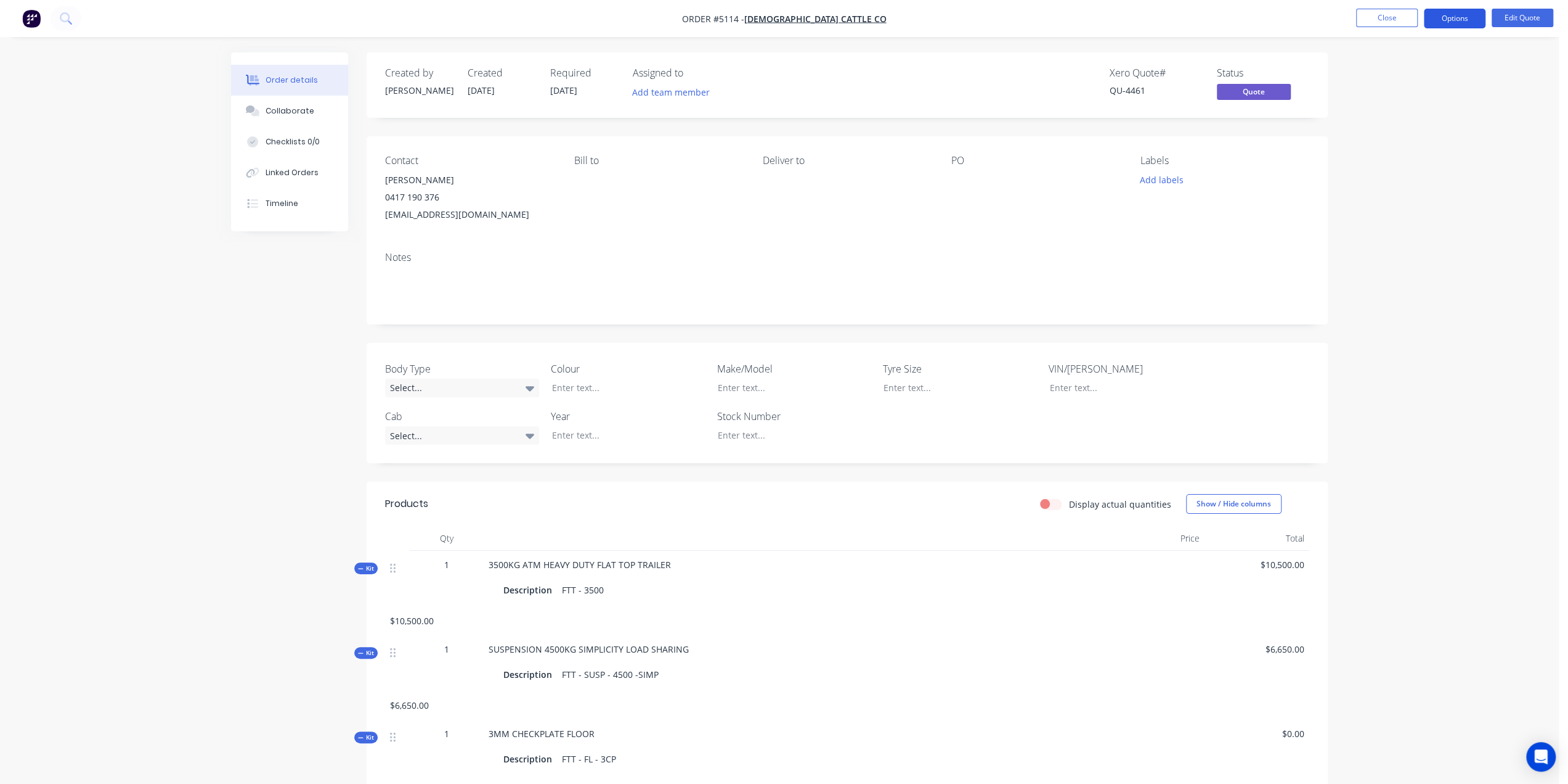
click at [1460, 24] on button "Options" at bounding box center [1455, 19] width 61 height 20
click at [1417, 64] on button "Quote" at bounding box center [1418, 74] width 135 height 24
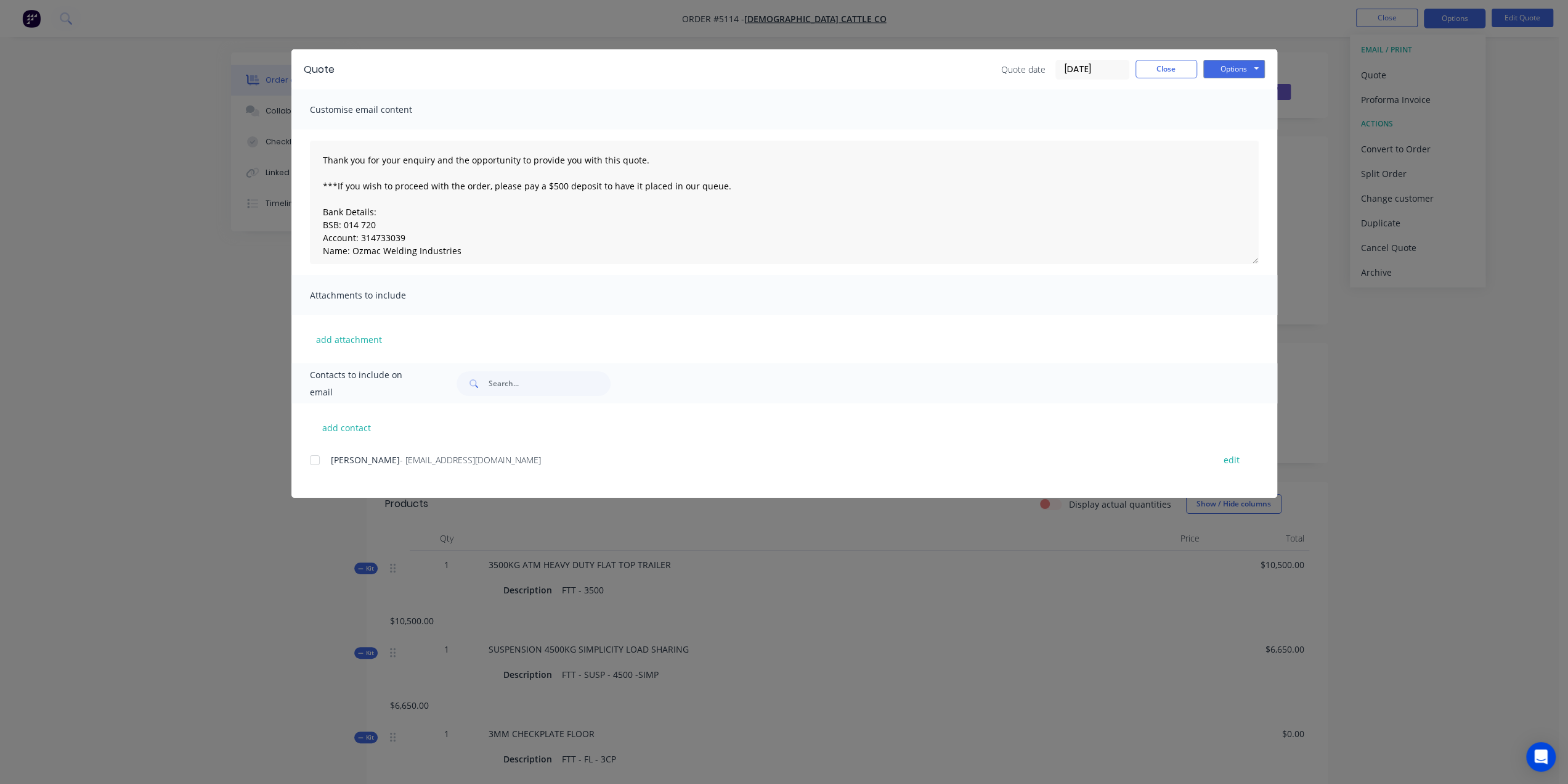
click at [313, 462] on div at bounding box center [314, 460] width 24 height 24
click at [1223, 67] on button "Options" at bounding box center [1234, 69] width 61 height 18
click at [1236, 134] on button "Email" at bounding box center [1242, 131] width 79 height 21
click at [1239, 67] on button "Options" at bounding box center [1234, 69] width 61 height 18
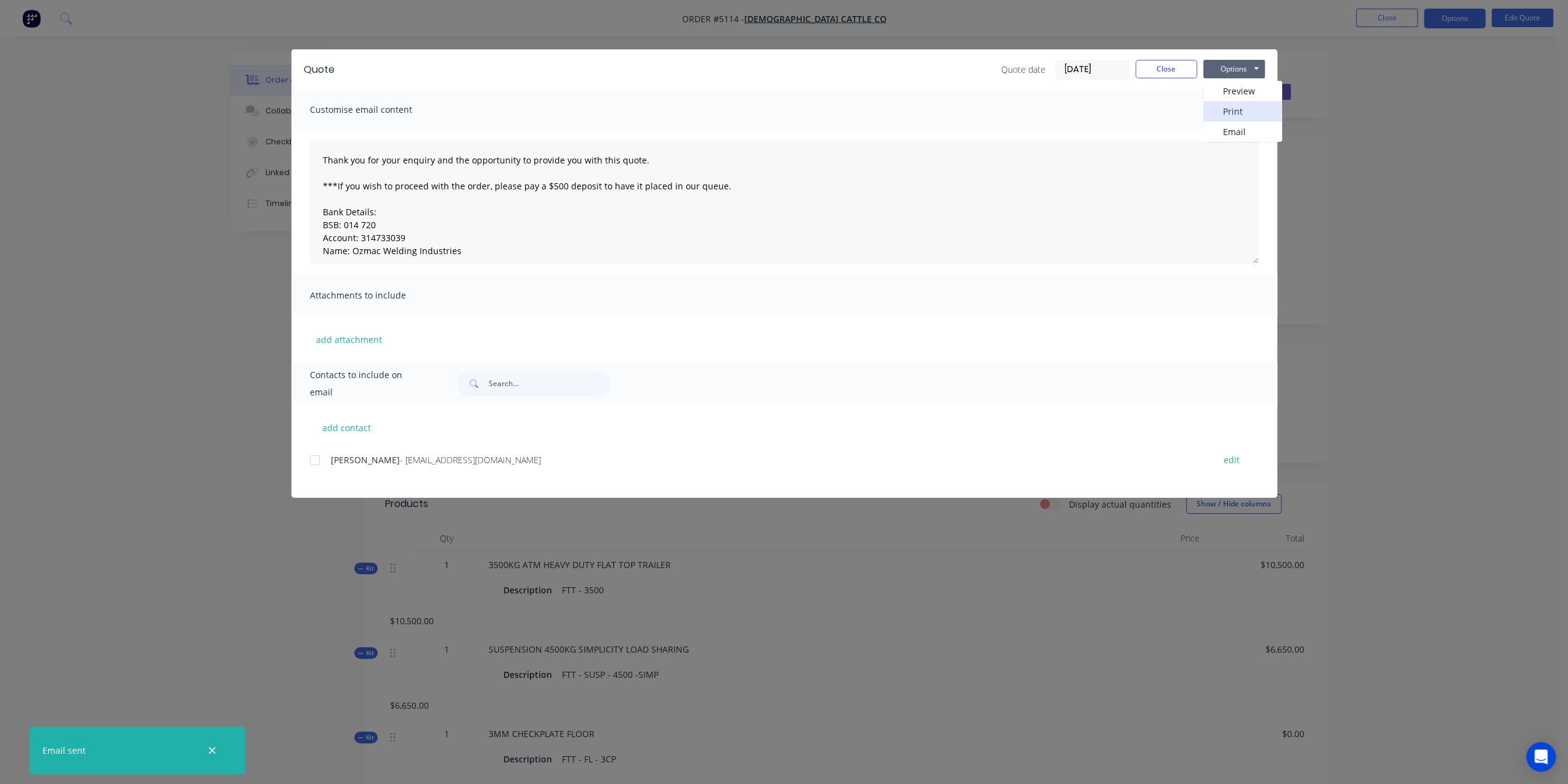
click at [1241, 110] on button "Print" at bounding box center [1242, 111] width 79 height 21
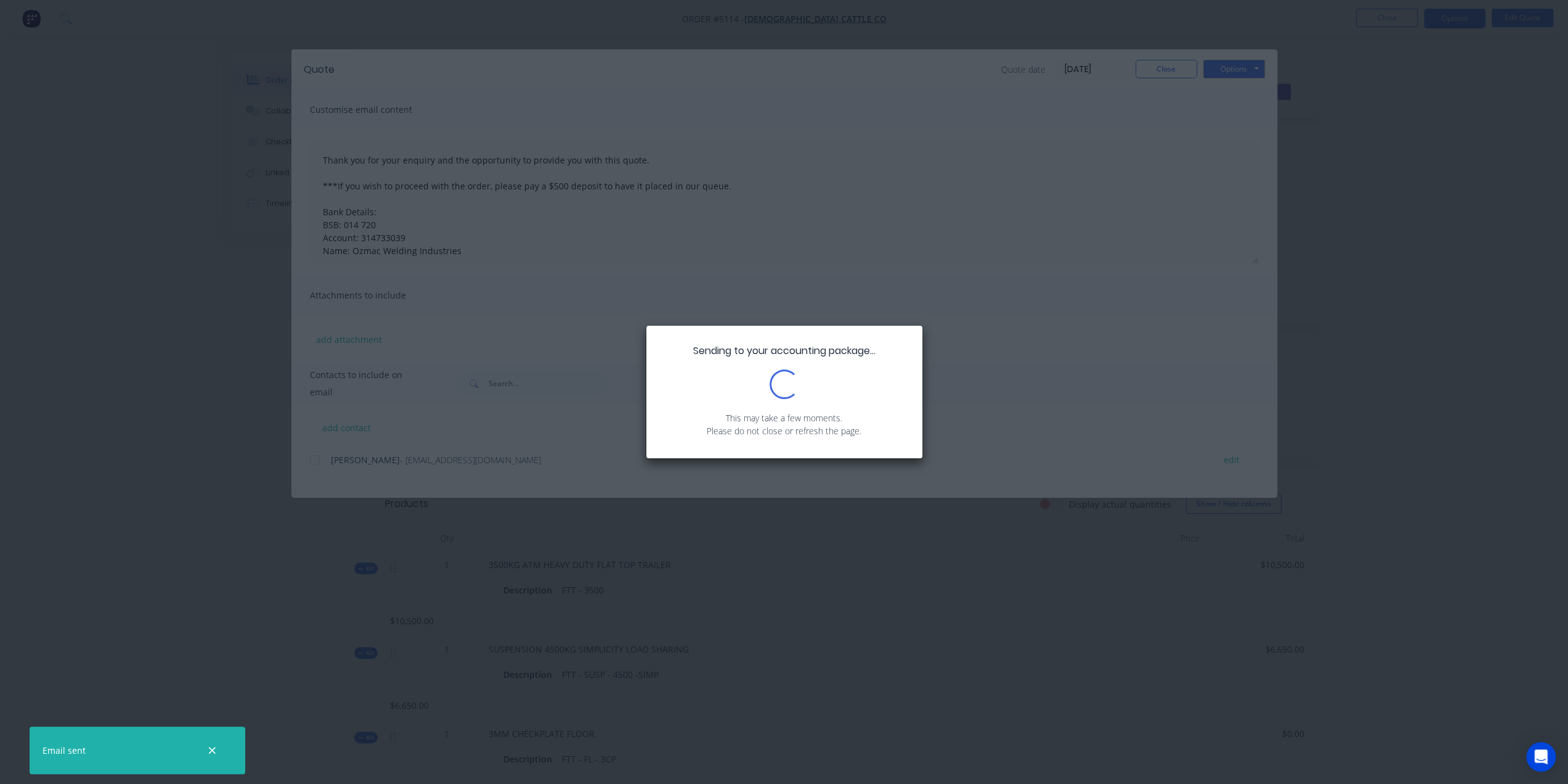
click at [1008, 242] on div "Sending to your accounting package... Loading... This may take a few moments. P…" at bounding box center [784, 392] width 1568 height 784
